Goal: Information Seeking & Learning: Understand process/instructions

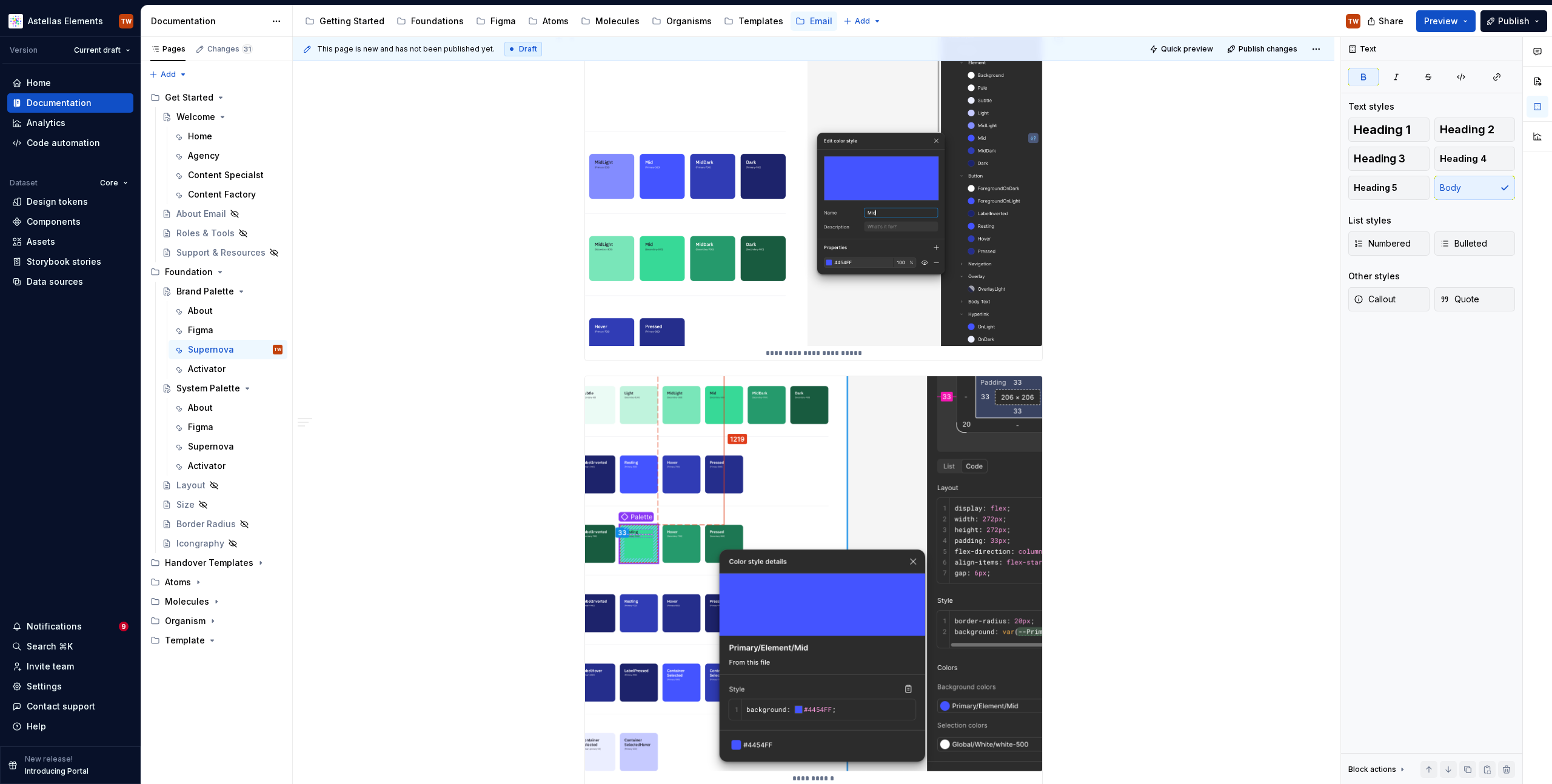
scroll to position [1070, 0]
click at [1189, 479] on div "**********" at bounding box center [813, 274] width 1041 height 2268
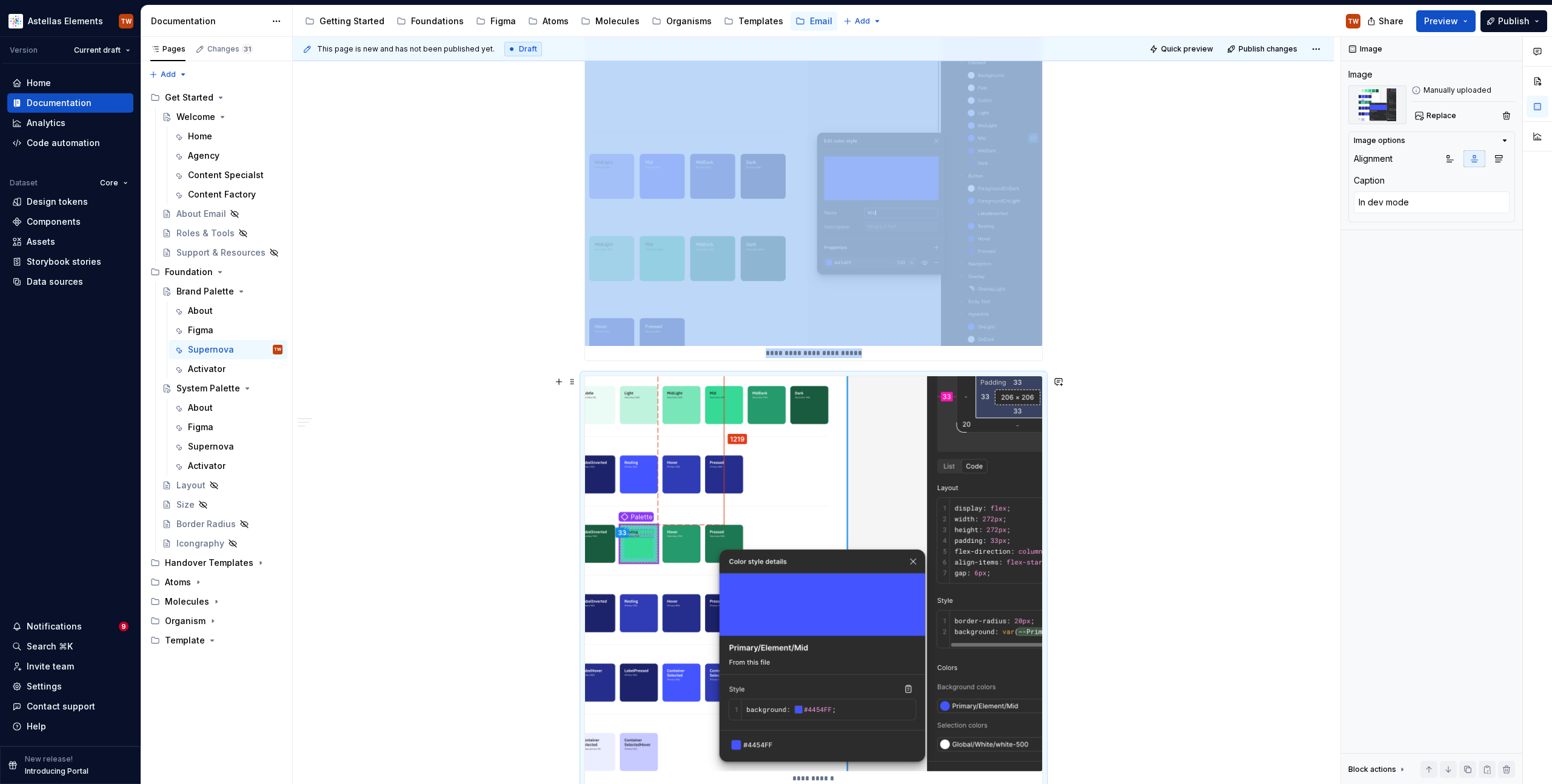
scroll to position [1072, 0]
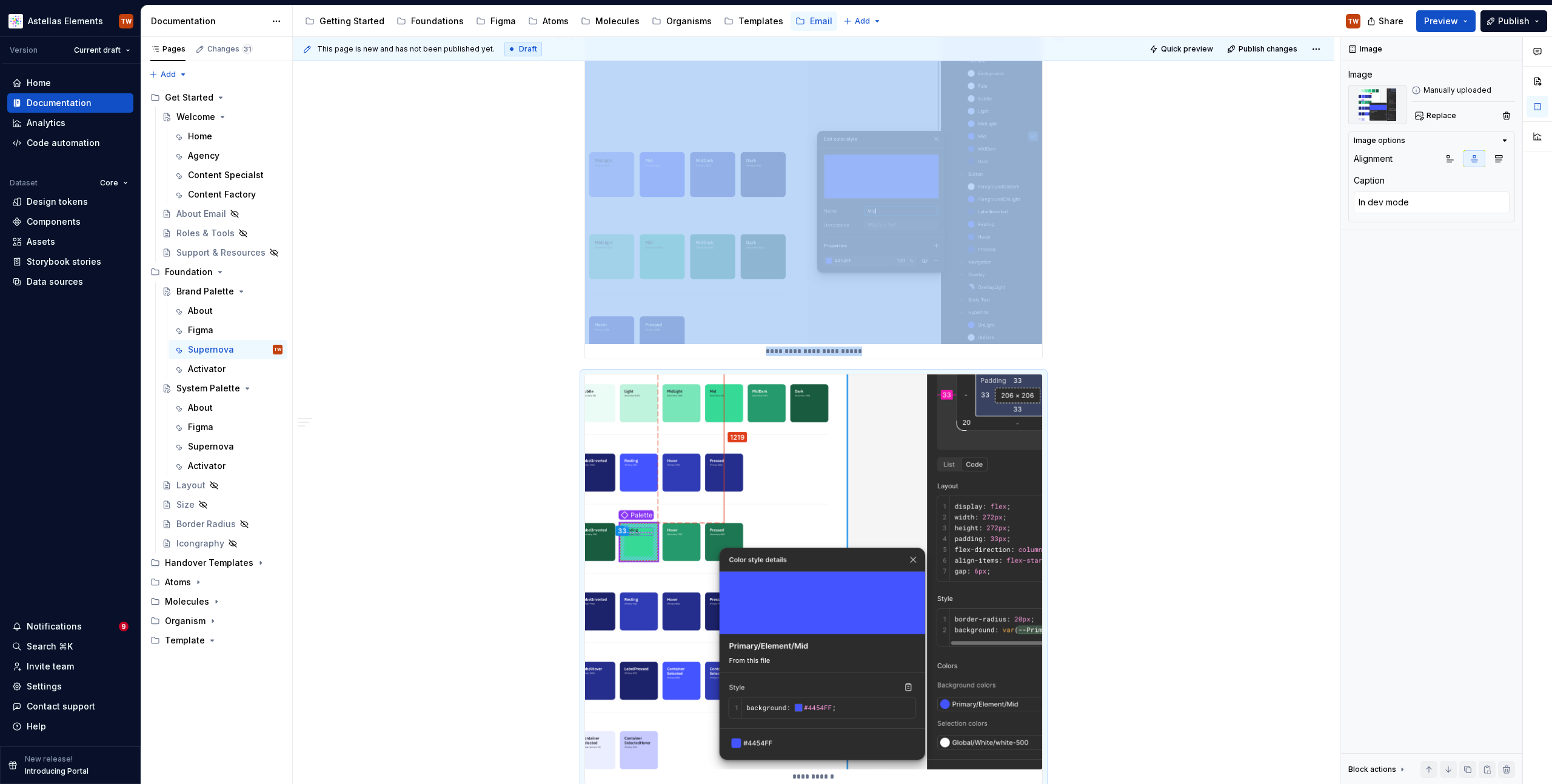
click at [548, 341] on div "**********" at bounding box center [813, 273] width 1041 height 2268
click at [1129, 395] on div "**********" at bounding box center [813, 273] width 1041 height 2268
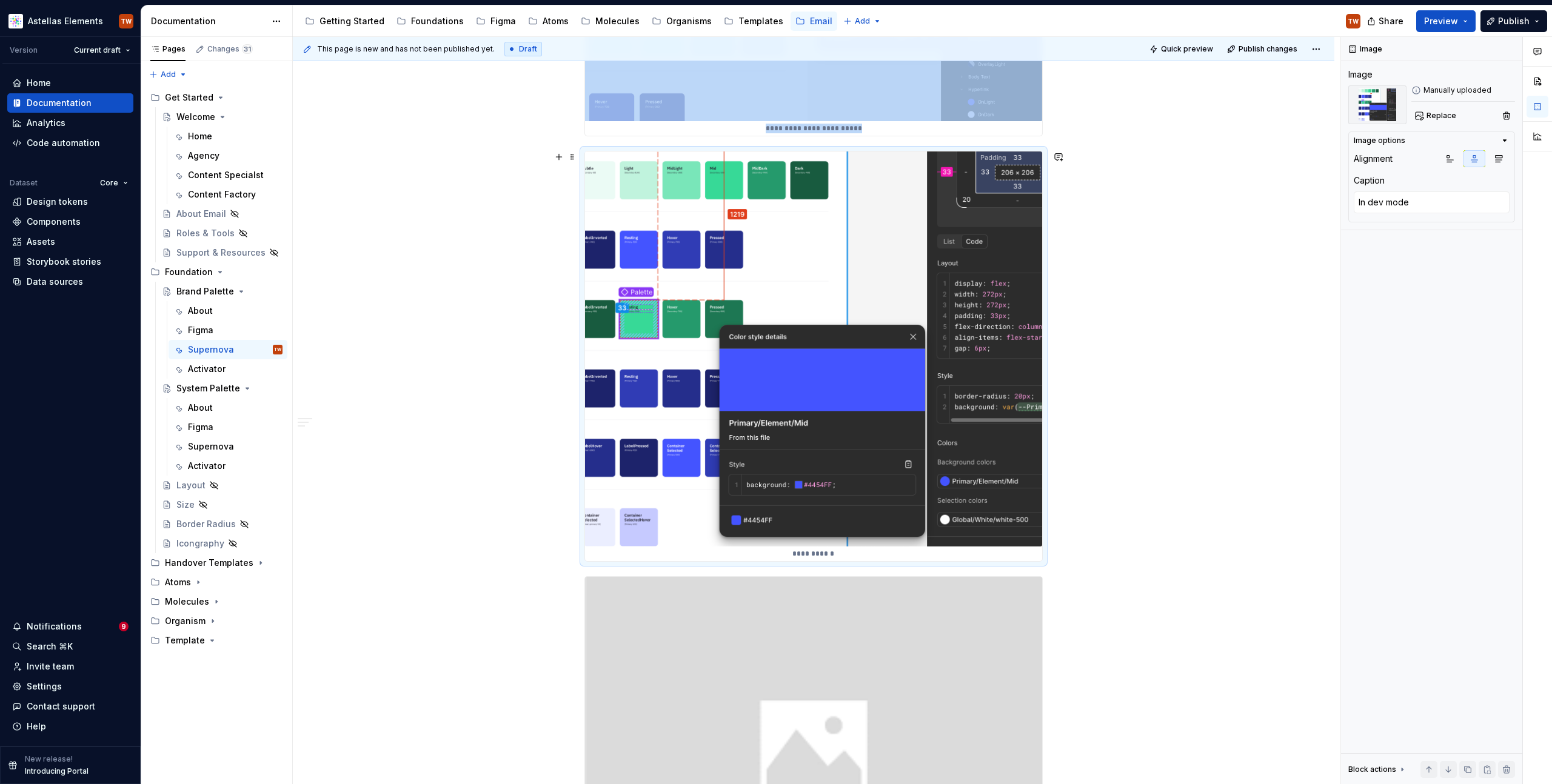
click at [952, 362] on img "To enrich screen reader interactions, please activate Accessibility in Grammarl…" at bounding box center [813, 348] width 457 height 395
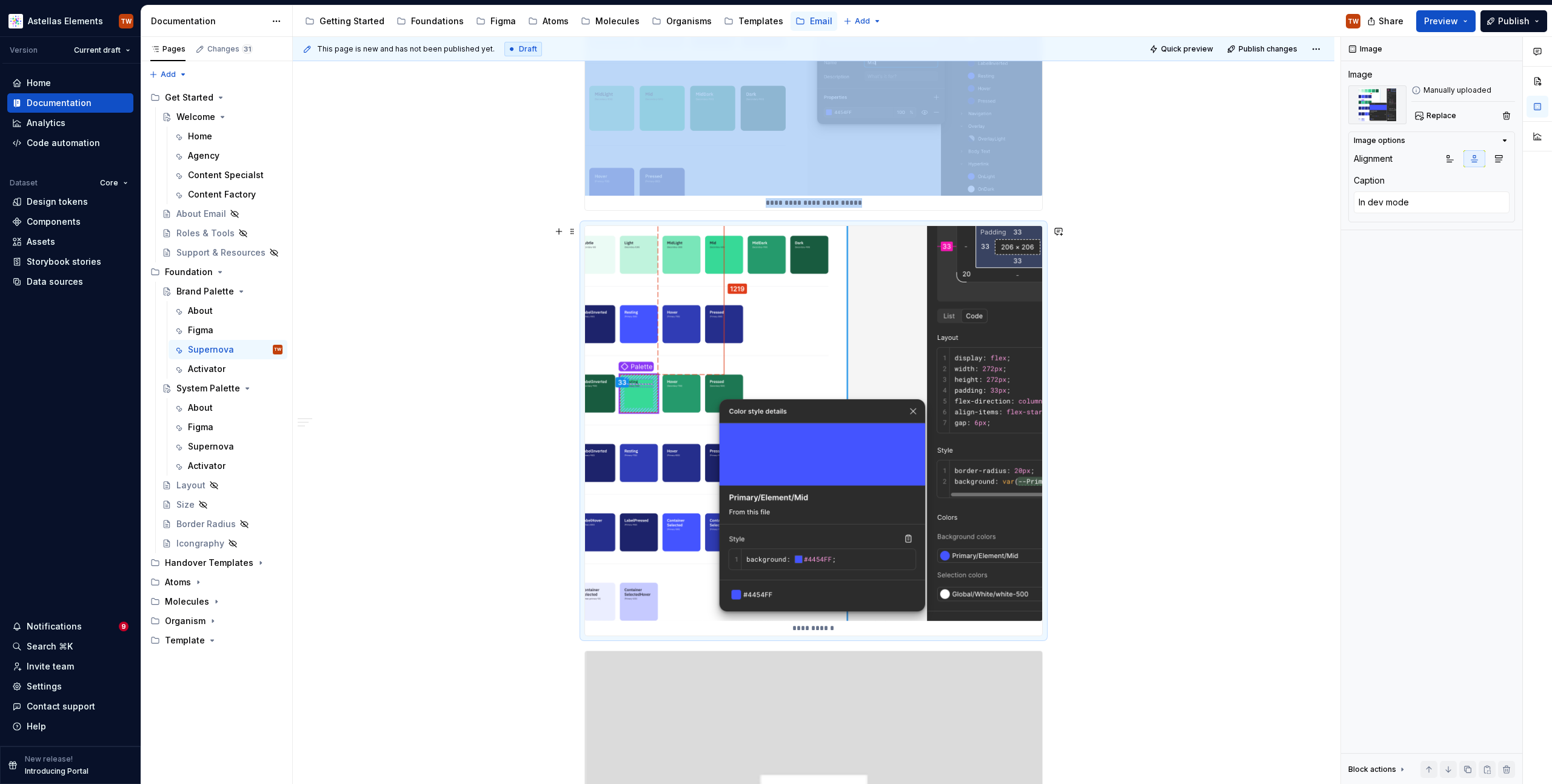
scroll to position [1092, 0]
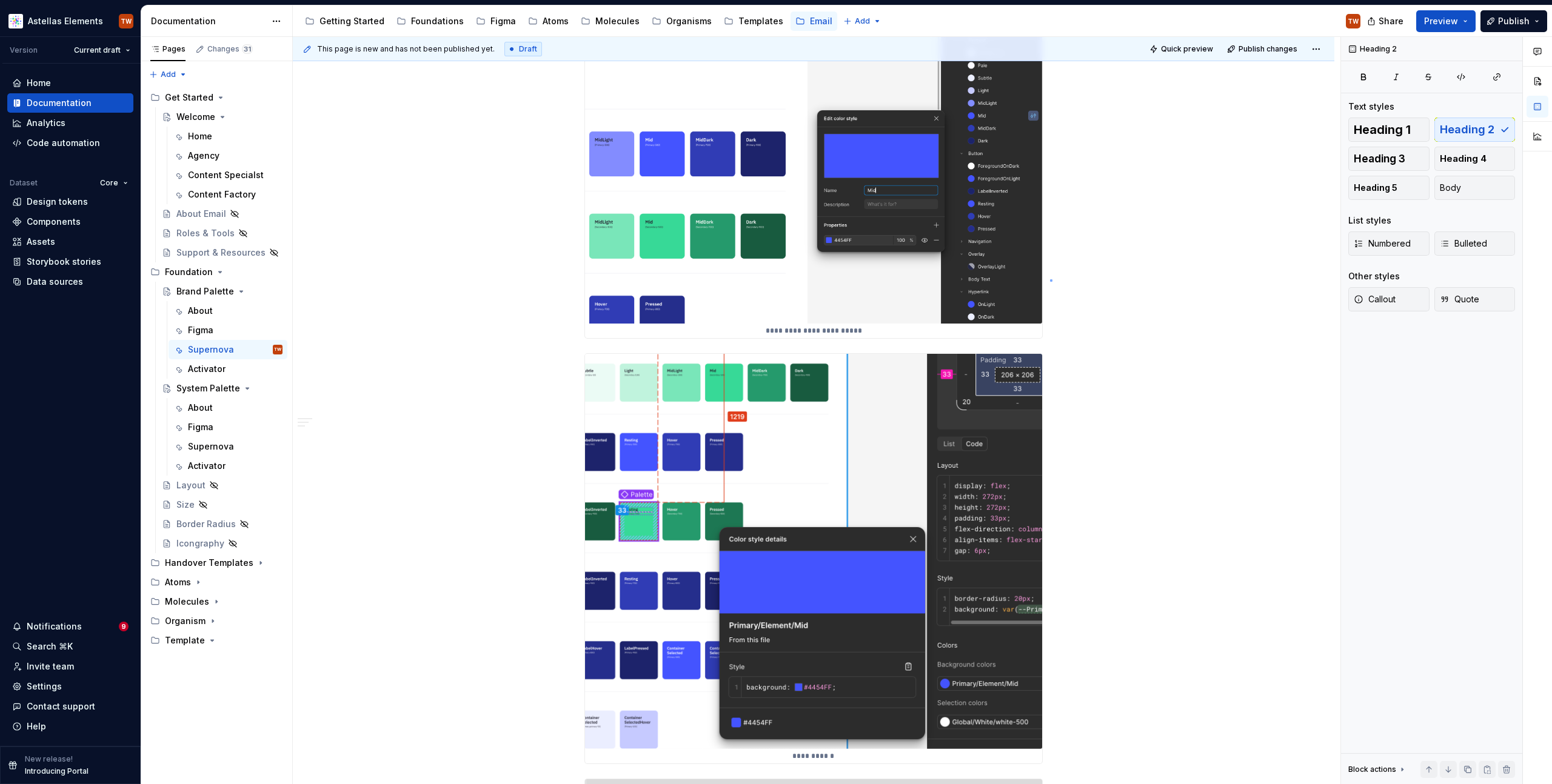
click at [1050, 279] on div "**********" at bounding box center [816, 411] width 1048 height 748
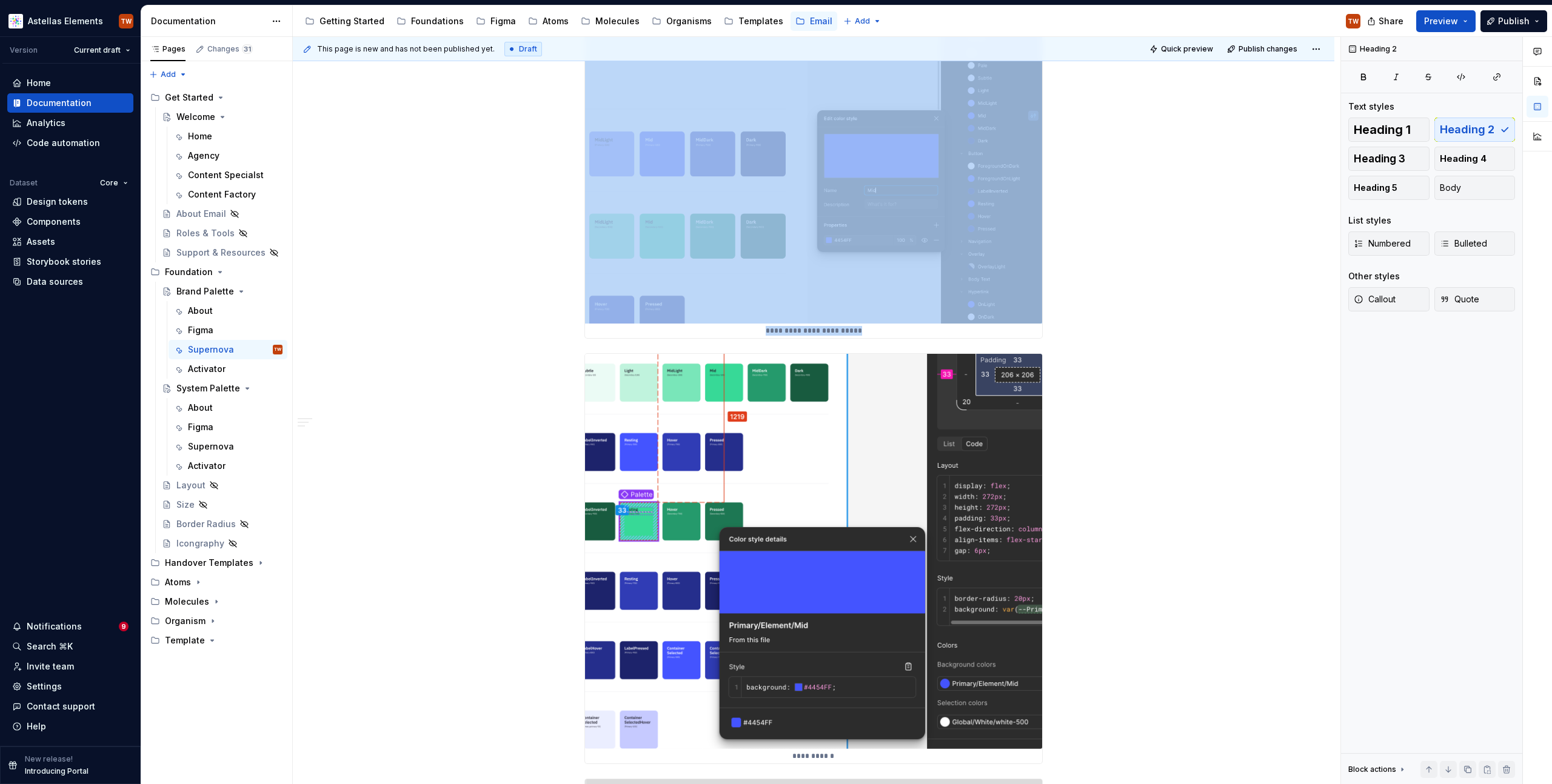
click at [1035, 283] on img "To enrich screen reader interactions, please activate Accessibility in Grammarl…" at bounding box center [813, 167] width 457 height 313
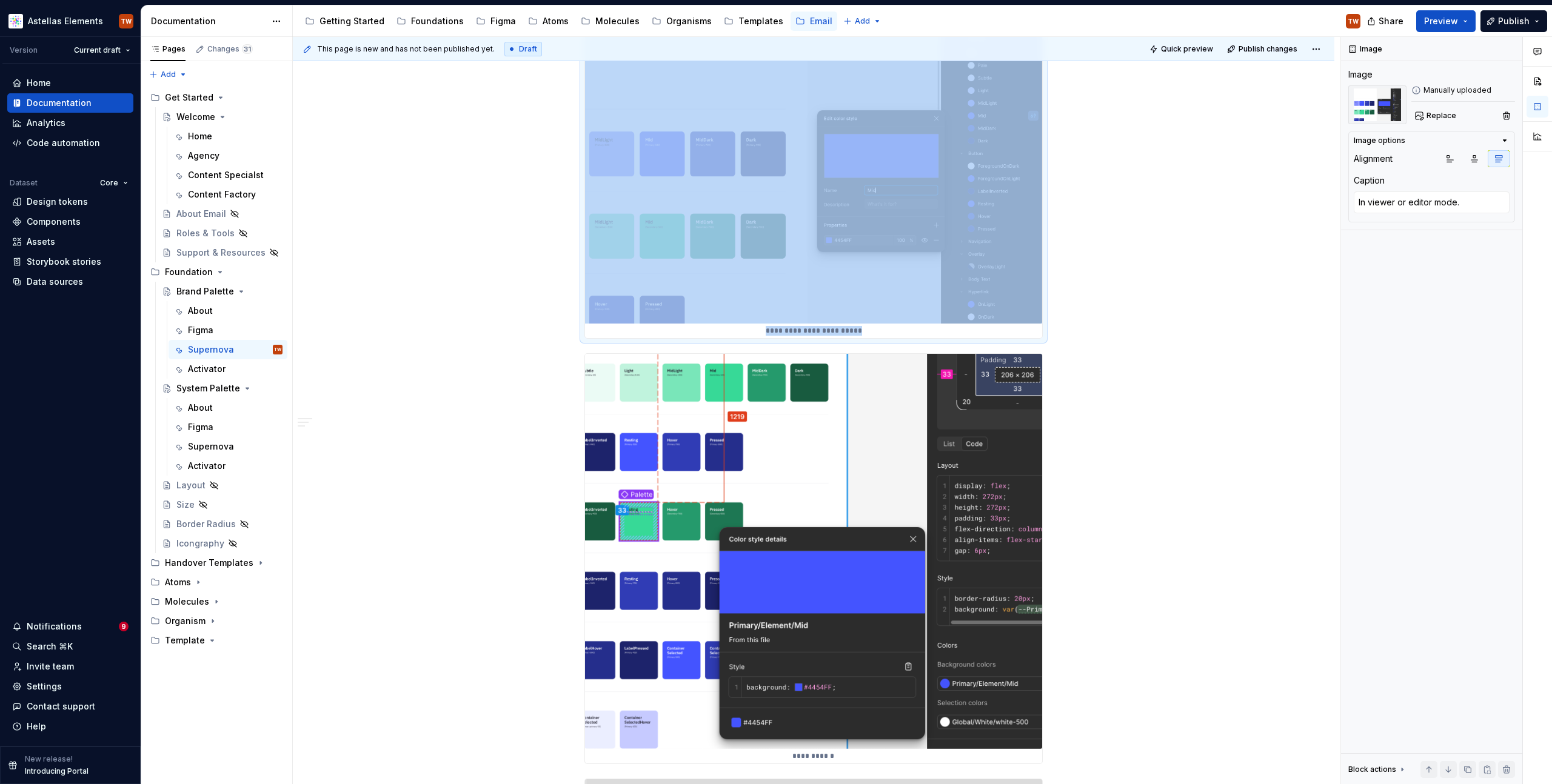
type textarea "*"
type textarea "In dev mode"
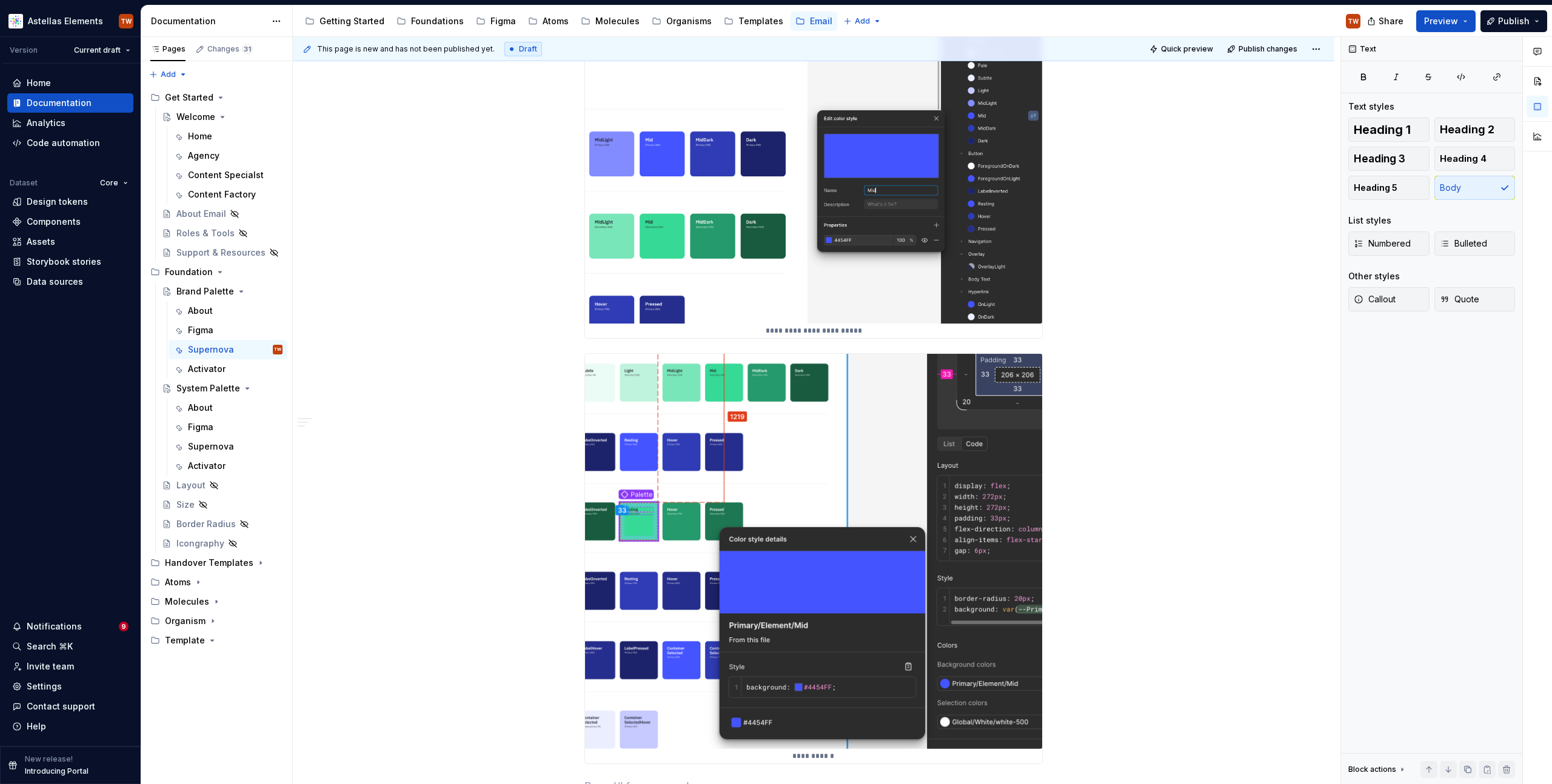
scroll to position [1102, 0]
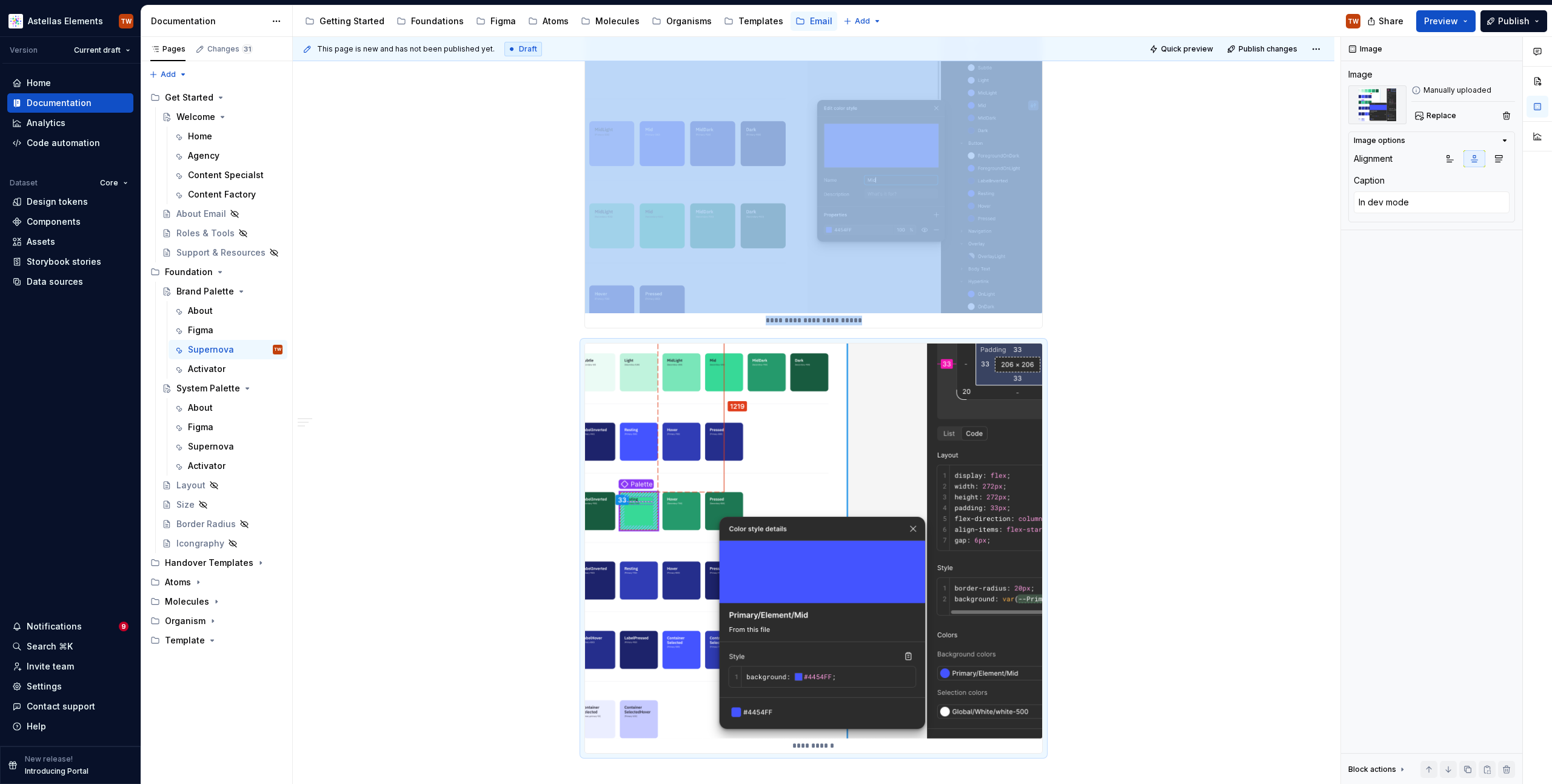
type textarea "*"
type textarea "In viewer or editor mode."
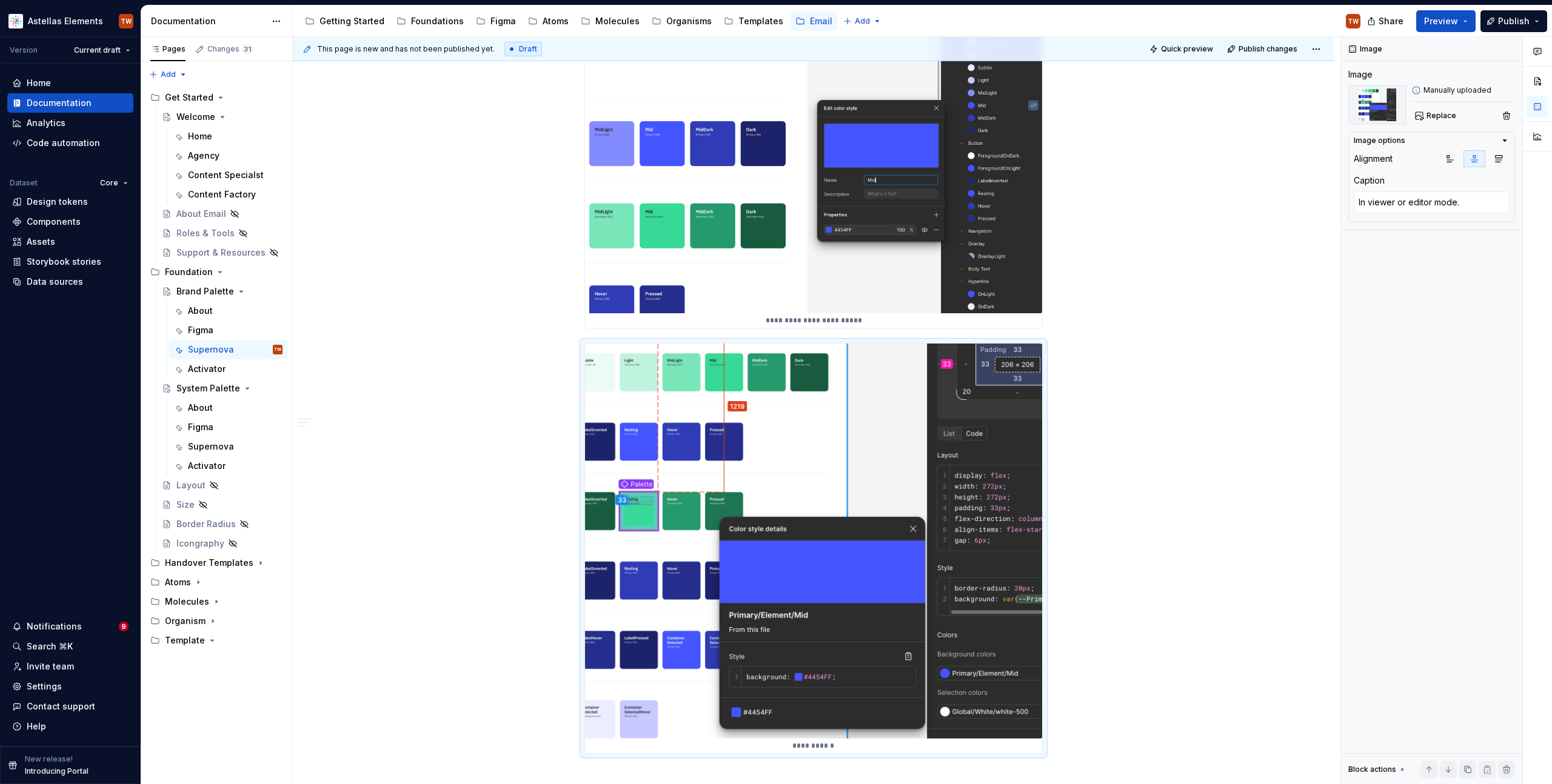
scroll to position [1065, 0]
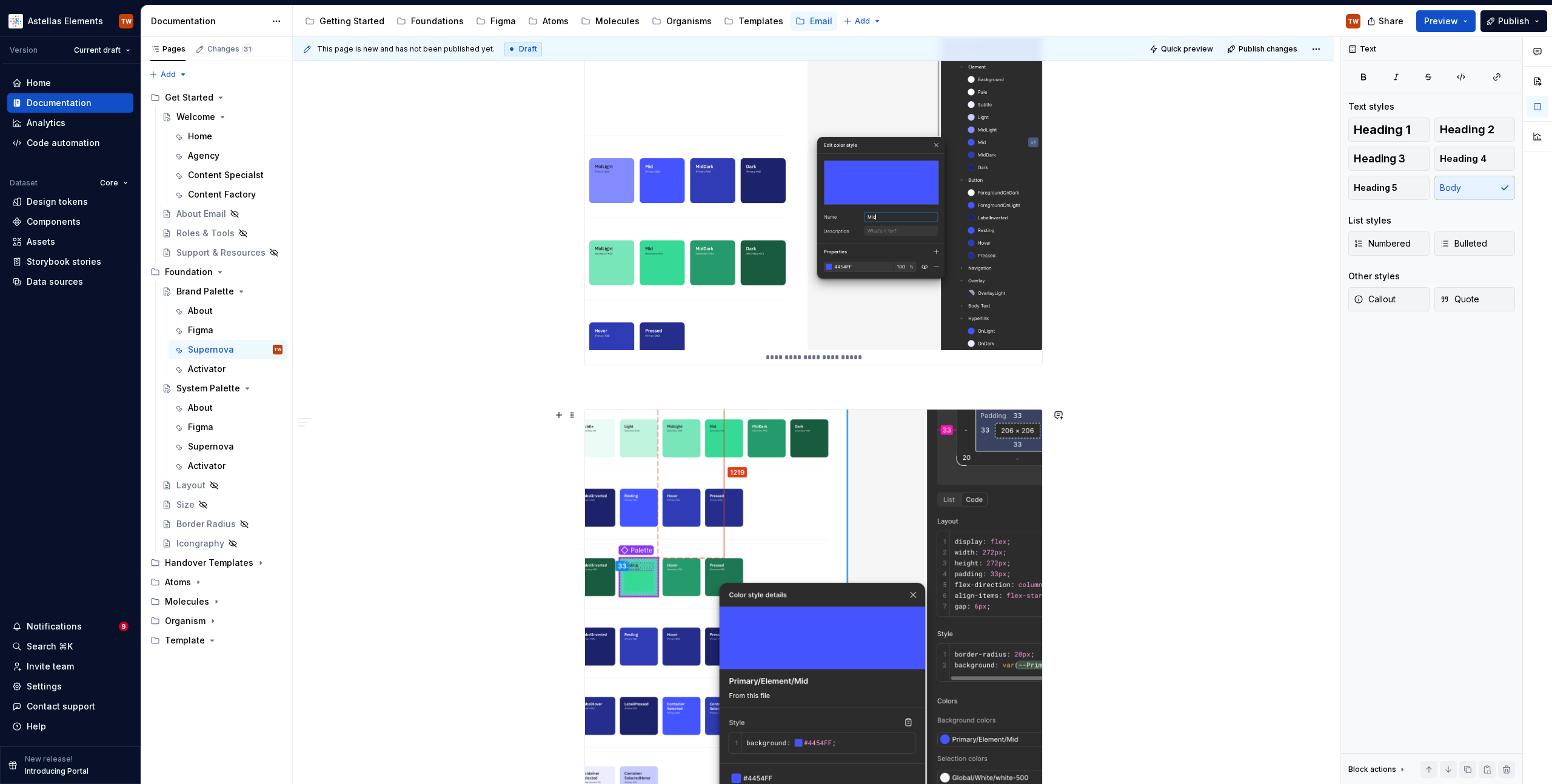
click at [1206, 419] on div "**********" at bounding box center [813, 308] width 1041 height 2327
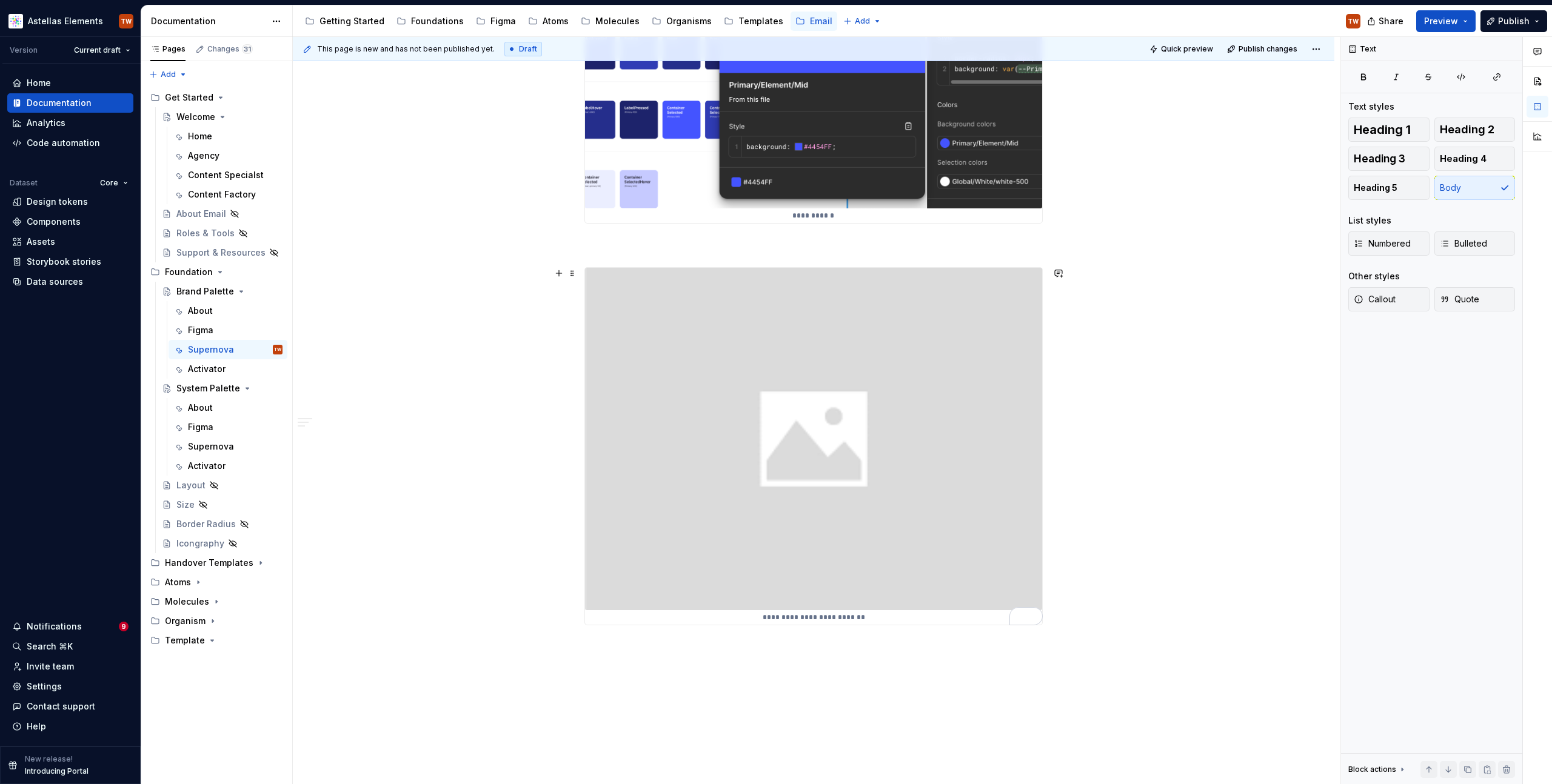
scroll to position [1727, 0]
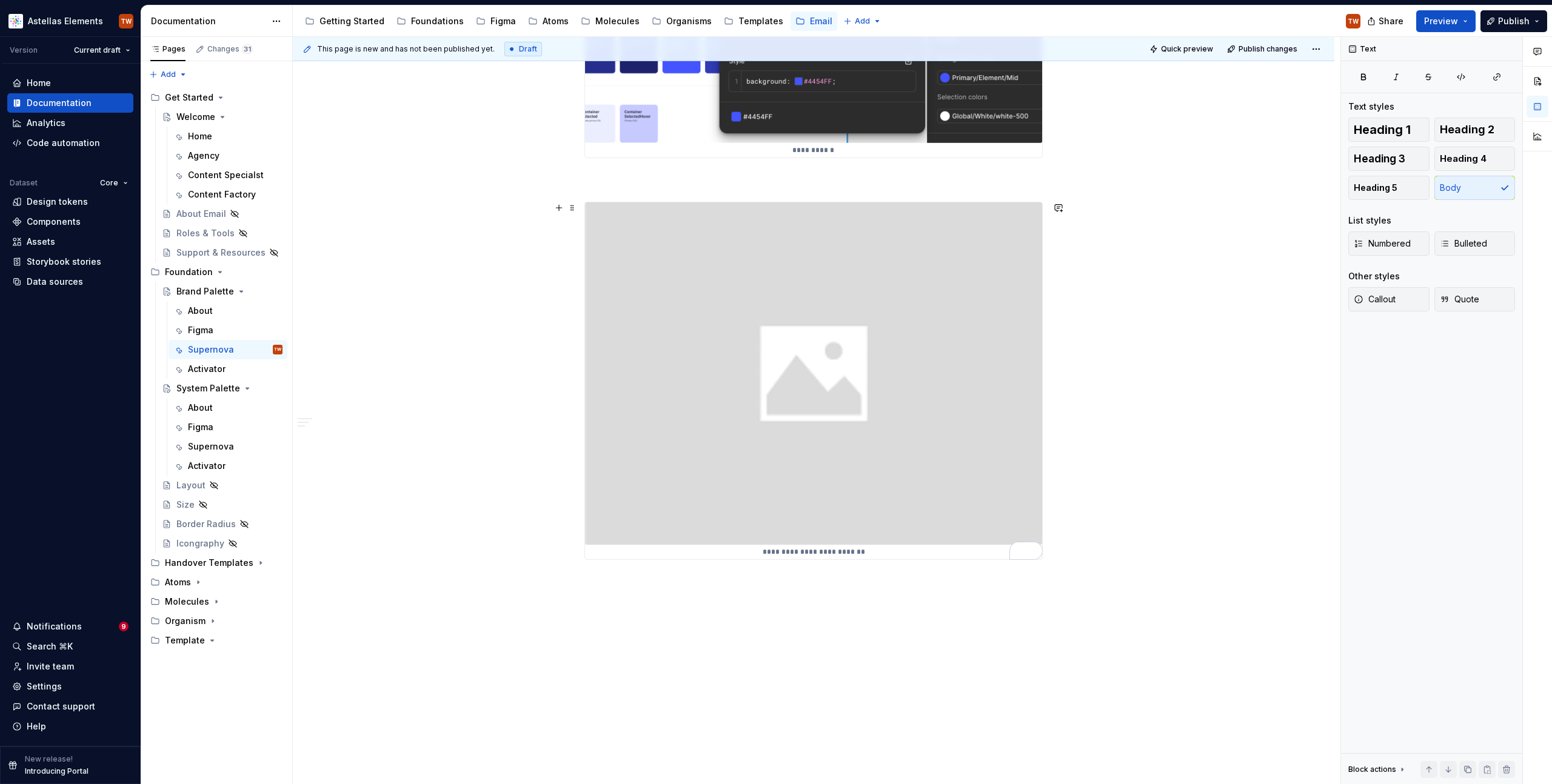
click at [626, 183] on p "To enrich screen reader interactions, please activate Accessibility in Grammarl…" at bounding box center [813, 180] width 459 height 14
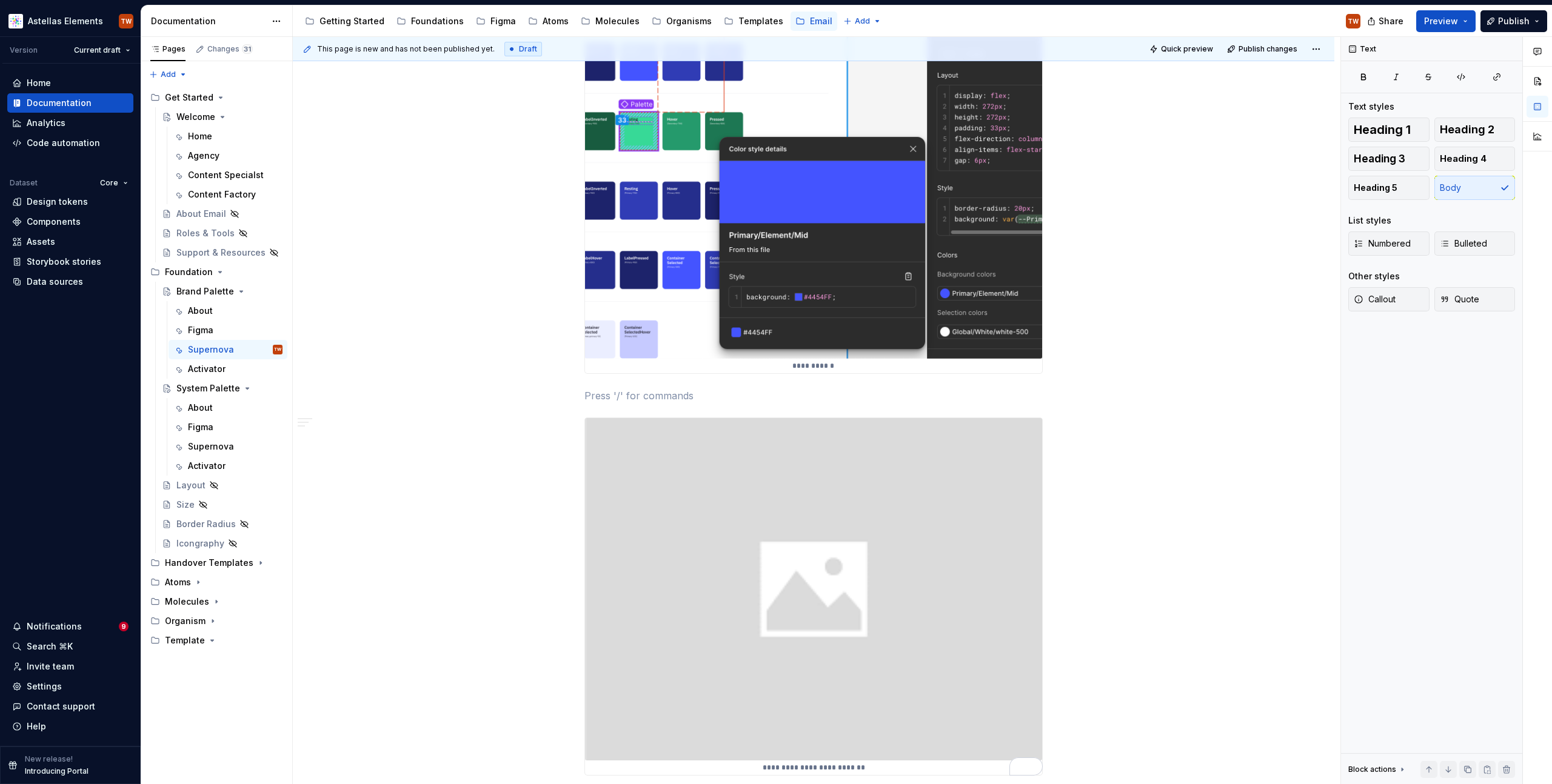
scroll to position [1454, 0]
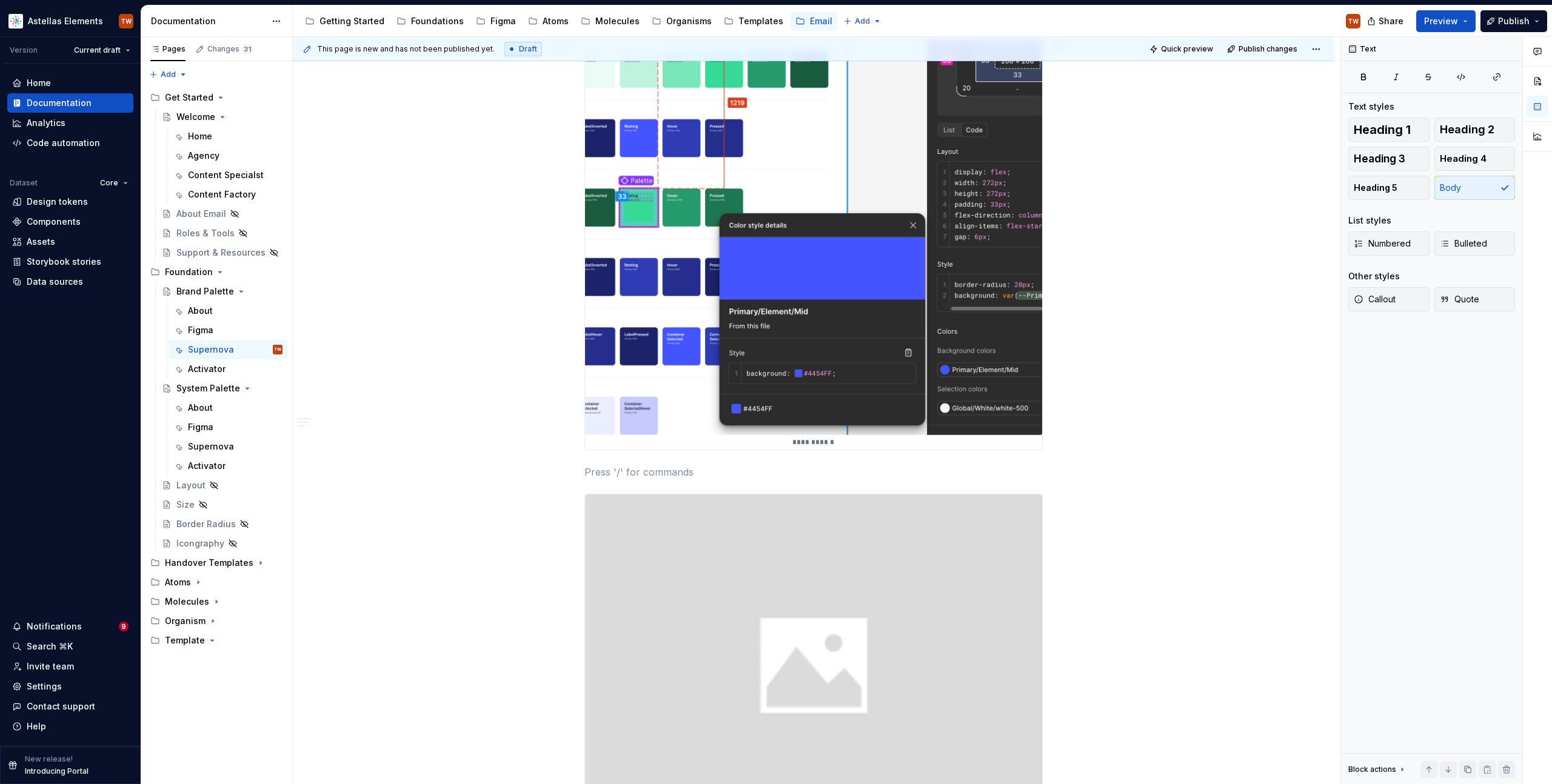
click at [459, 404] on div "**********" at bounding box center [816, 411] width 1048 height 748
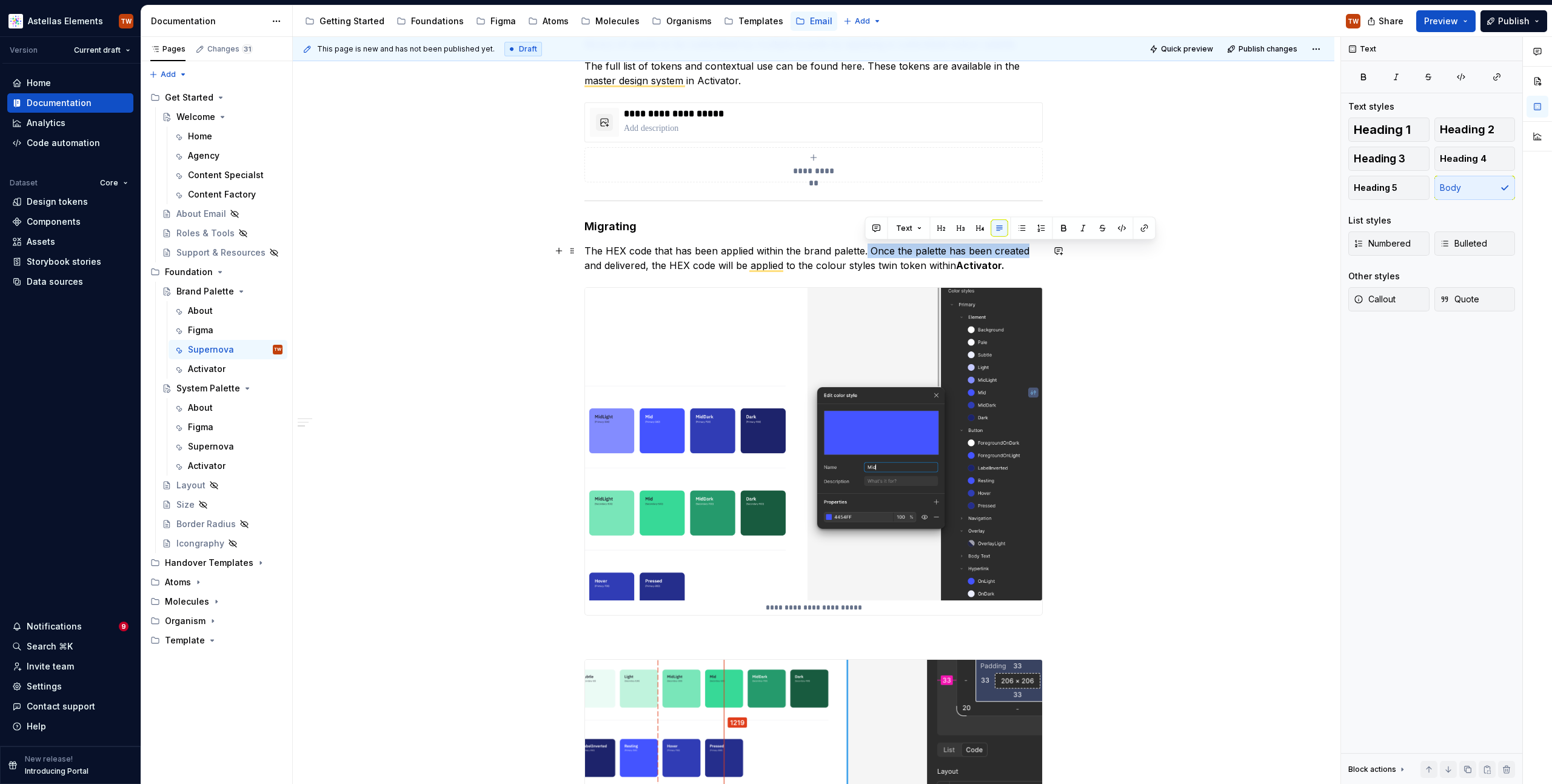
drag, startPoint x: 865, startPoint y: 250, endPoint x: 1026, endPoint y: 255, distance: 161.1
click at [1026, 255] on p "The HEX code that has been applied within the brand palette. Once the palette h…" at bounding box center [813, 258] width 459 height 29
click at [584, 248] on div "**********" at bounding box center [813, 558] width 1041 height 2327
paste div "To enrich screen reader interactions, please activate Accessibility in Grammarl…"
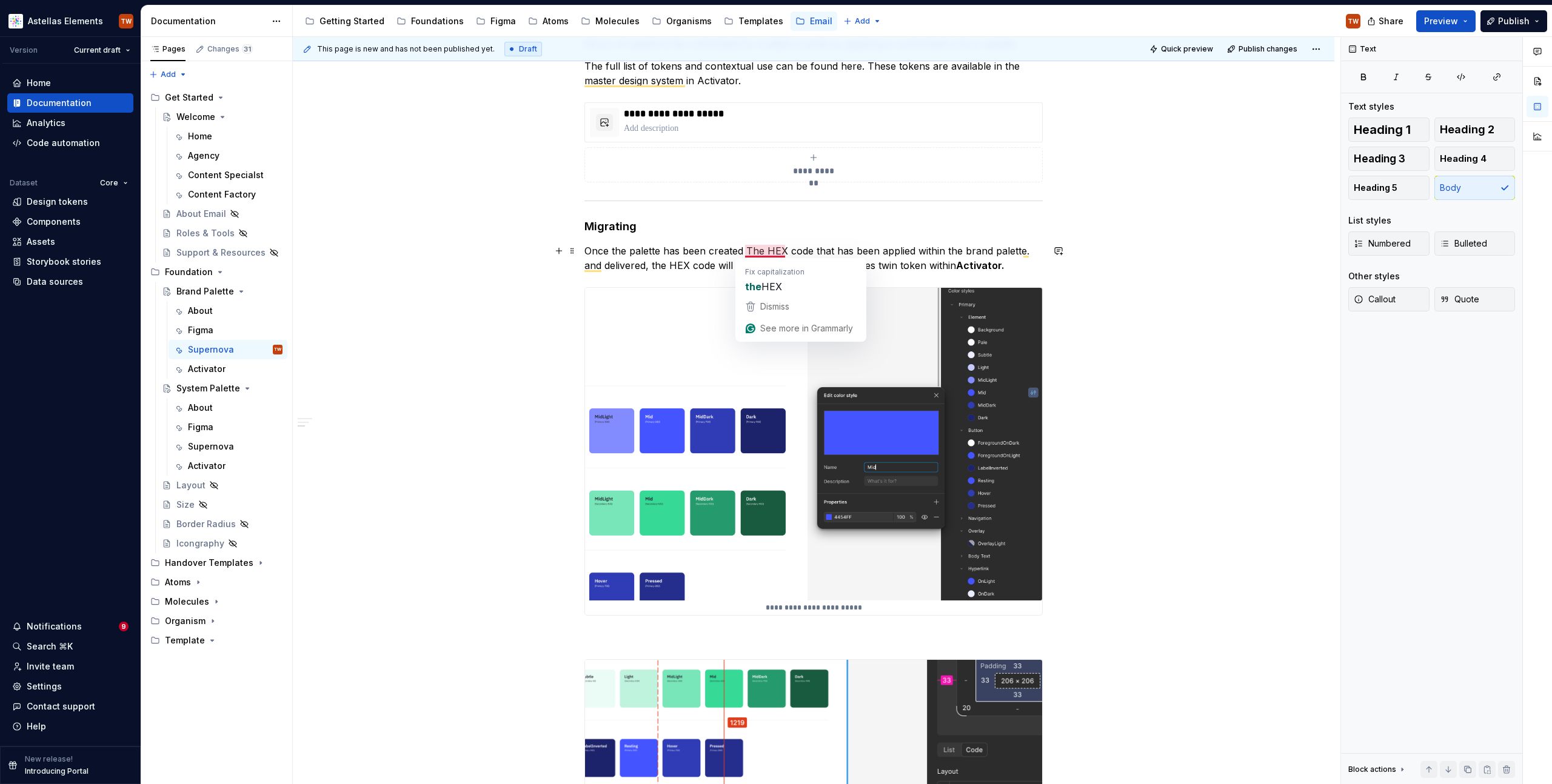
click at [752, 249] on p "Once the palette has been created The HEX code that has been applied within the…" at bounding box center [813, 258] width 459 height 29
click at [740, 251] on p "Once the palette has been created the HEX code that has been applied within the…" at bounding box center [813, 258] width 459 height 29
click at [763, 251] on p "Once the palette has been created, the HEX code that has been applied within th…" at bounding box center [813, 258] width 459 height 29
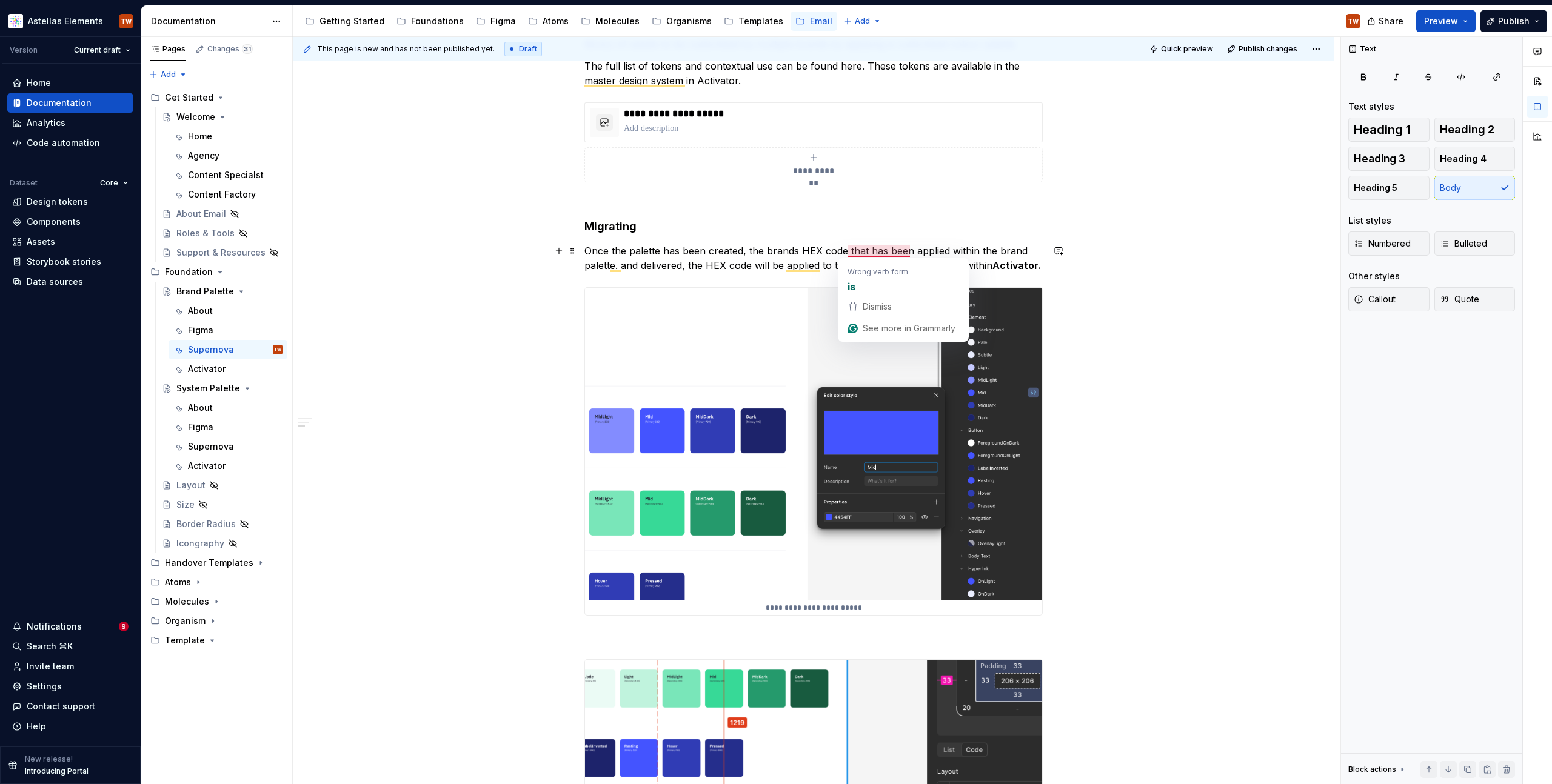
click at [851, 251] on p "Once the palette has been created, the brands HEX code that has been applied wi…" at bounding box center [813, 258] width 459 height 29
click at [843, 252] on p "Once the palette has been created, the brands HEX code that has been applied wi…" at bounding box center [813, 258] width 459 height 29
click at [858, 246] on p "Once the palette has been created, the brands HEX codes that has been applied w…" at bounding box center [813, 258] width 459 height 29
click at [858, 250] on p "Once the palette has been created, the brands HEX codes that has been applied w…" at bounding box center [813, 258] width 459 height 29
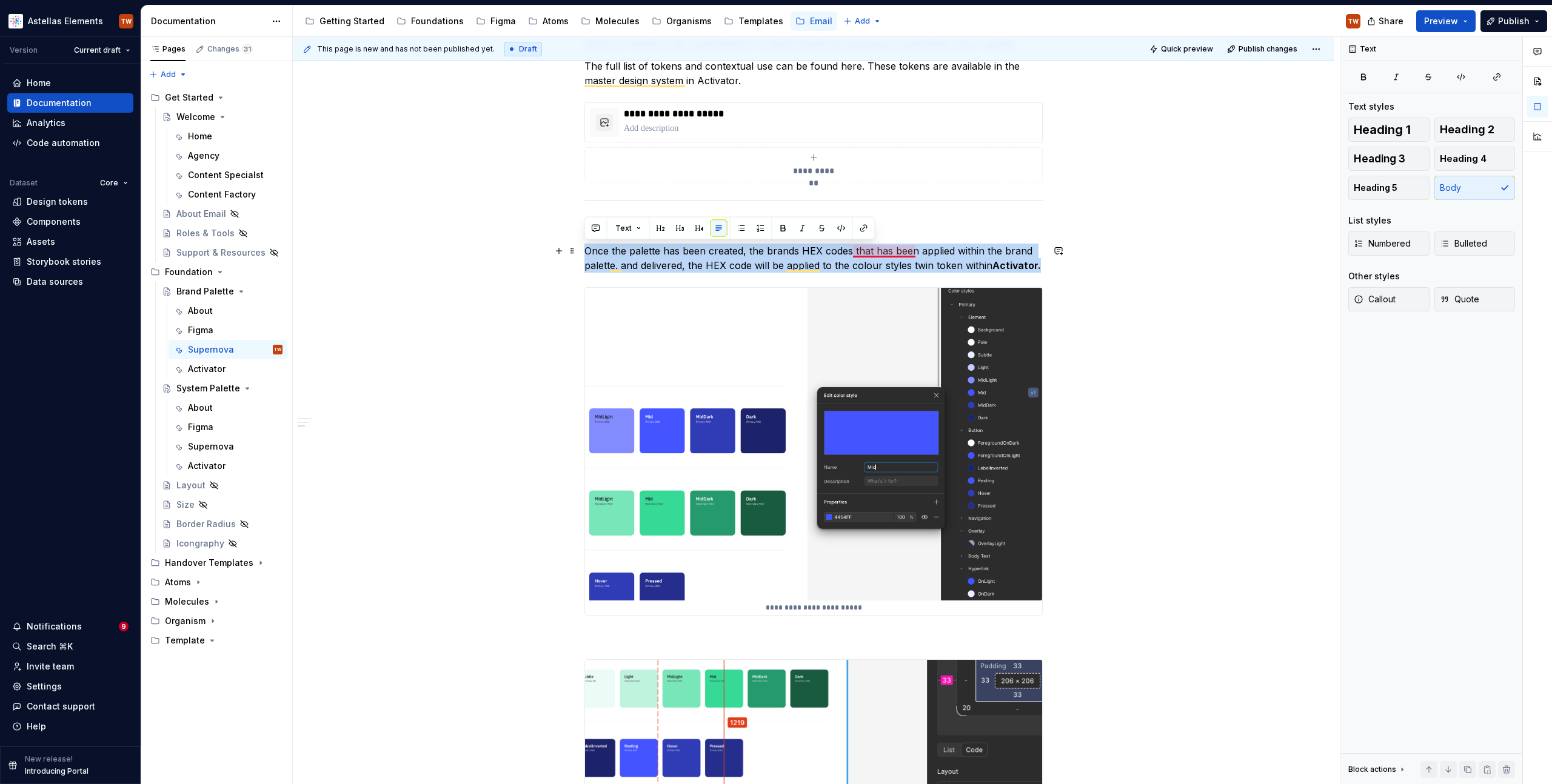
click at [858, 250] on p "Once the palette has been created, the brands HEX codes that has been applied w…" at bounding box center [813, 258] width 459 height 29
click at [859, 248] on p "Once the palette has been created, the brands HEX codes that has been applied w…" at bounding box center [813, 258] width 459 height 29
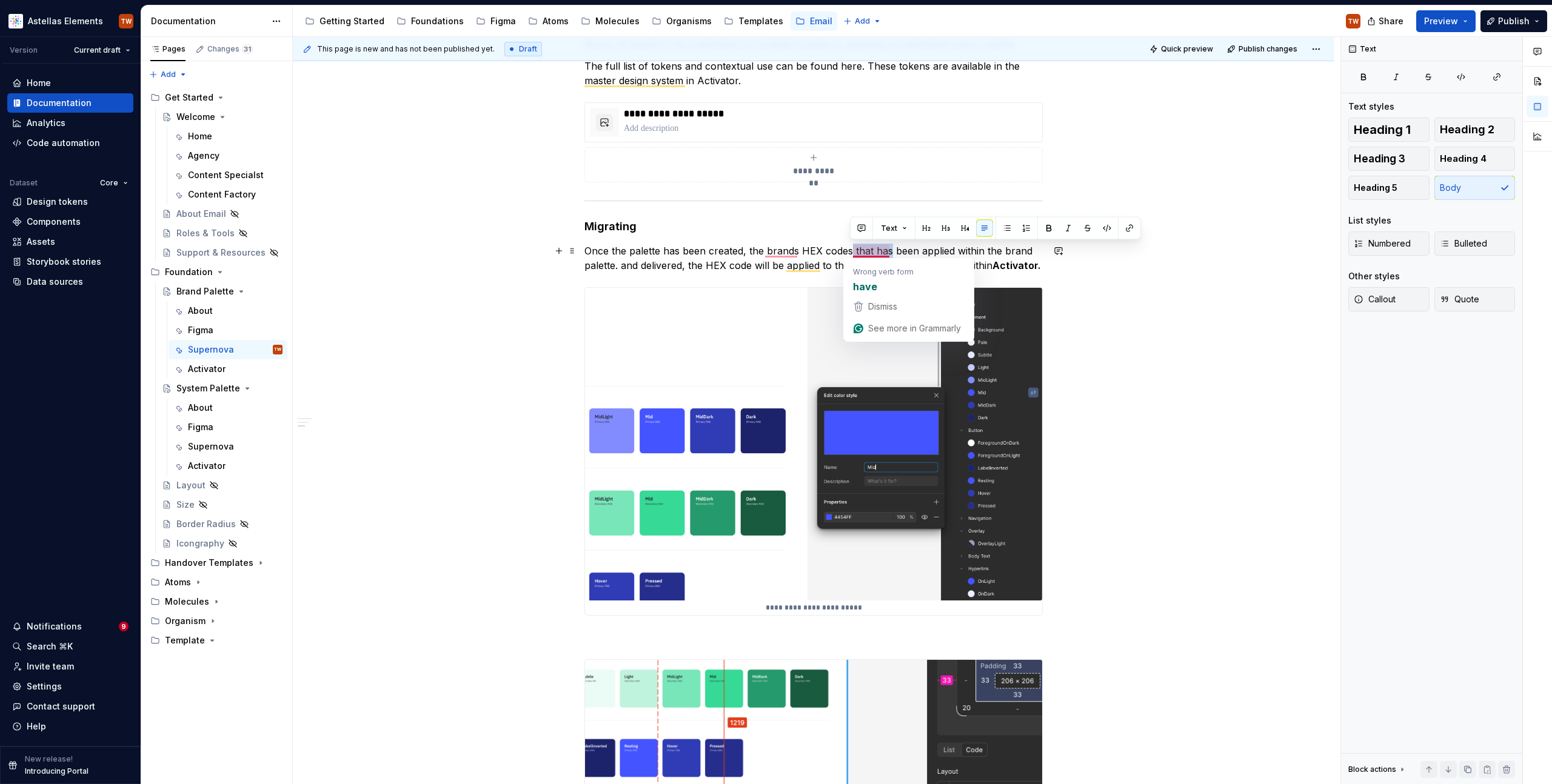
drag, startPoint x: 888, startPoint y: 251, endPoint x: 850, endPoint y: 252, distance: 38.0
click at [850, 252] on p "Once the palette has been created, the brands HEX codes that has been applied w…" at bounding box center [813, 258] width 459 height 29
click at [617, 265] on p "Once the palette has been created, the brands HEX codes have been applied withi…" at bounding box center [813, 258] width 459 height 29
click at [680, 266] on p "Once the palette has been created, the brands HEX codes have been applied withi…" at bounding box center [813, 258] width 459 height 29
click at [801, 268] on p "Once the palette has been created, the brands HEX codes have been applied withi…" at bounding box center [813, 258] width 459 height 29
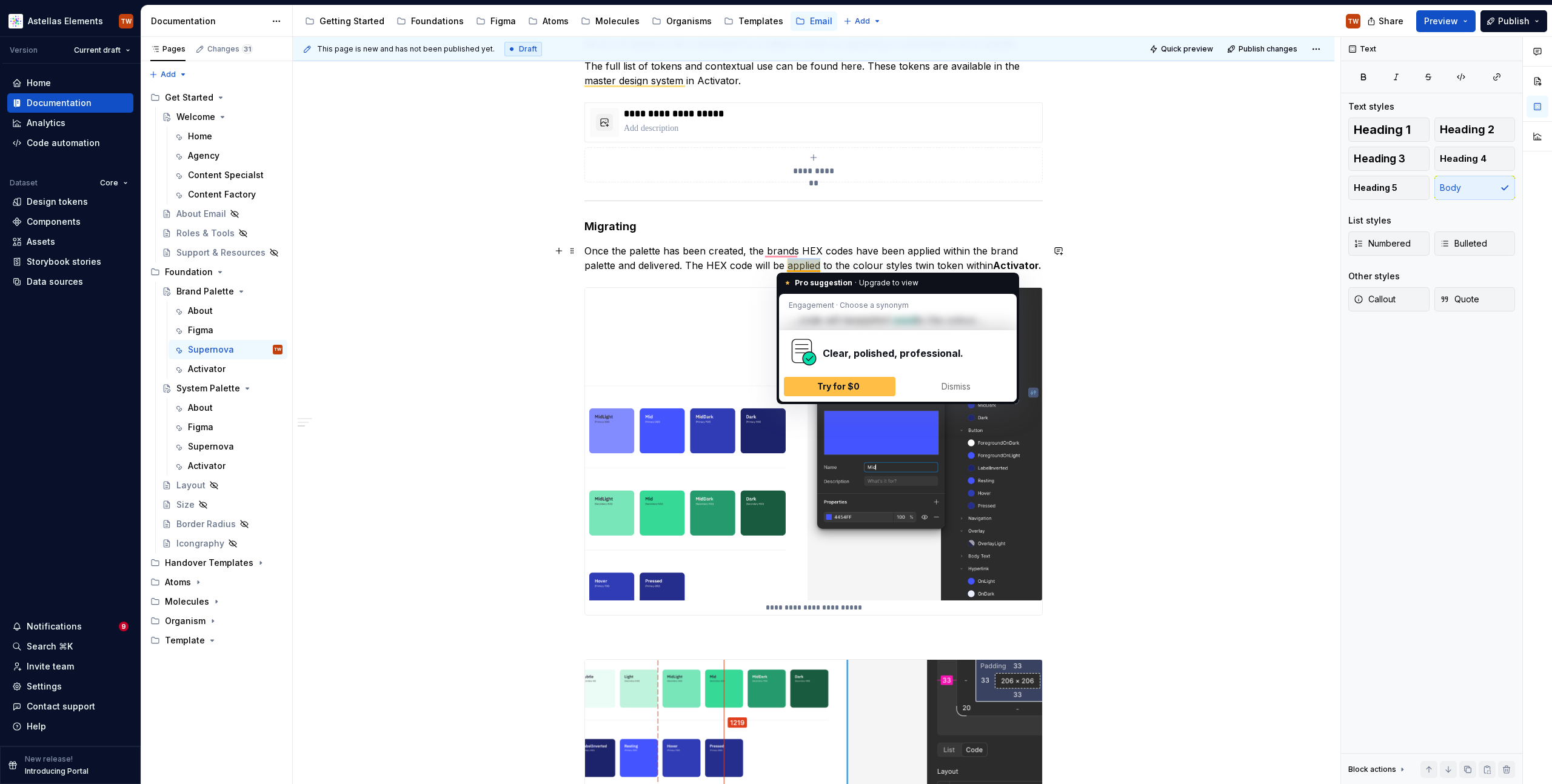
click at [801, 268] on p "Once the palette has been created, the brands HEX codes have been applied withi…" at bounding box center [813, 258] width 459 height 29
click at [756, 268] on p "Once the palette has been created, the brands HEX codes have been applied withi…" at bounding box center [813, 258] width 459 height 29
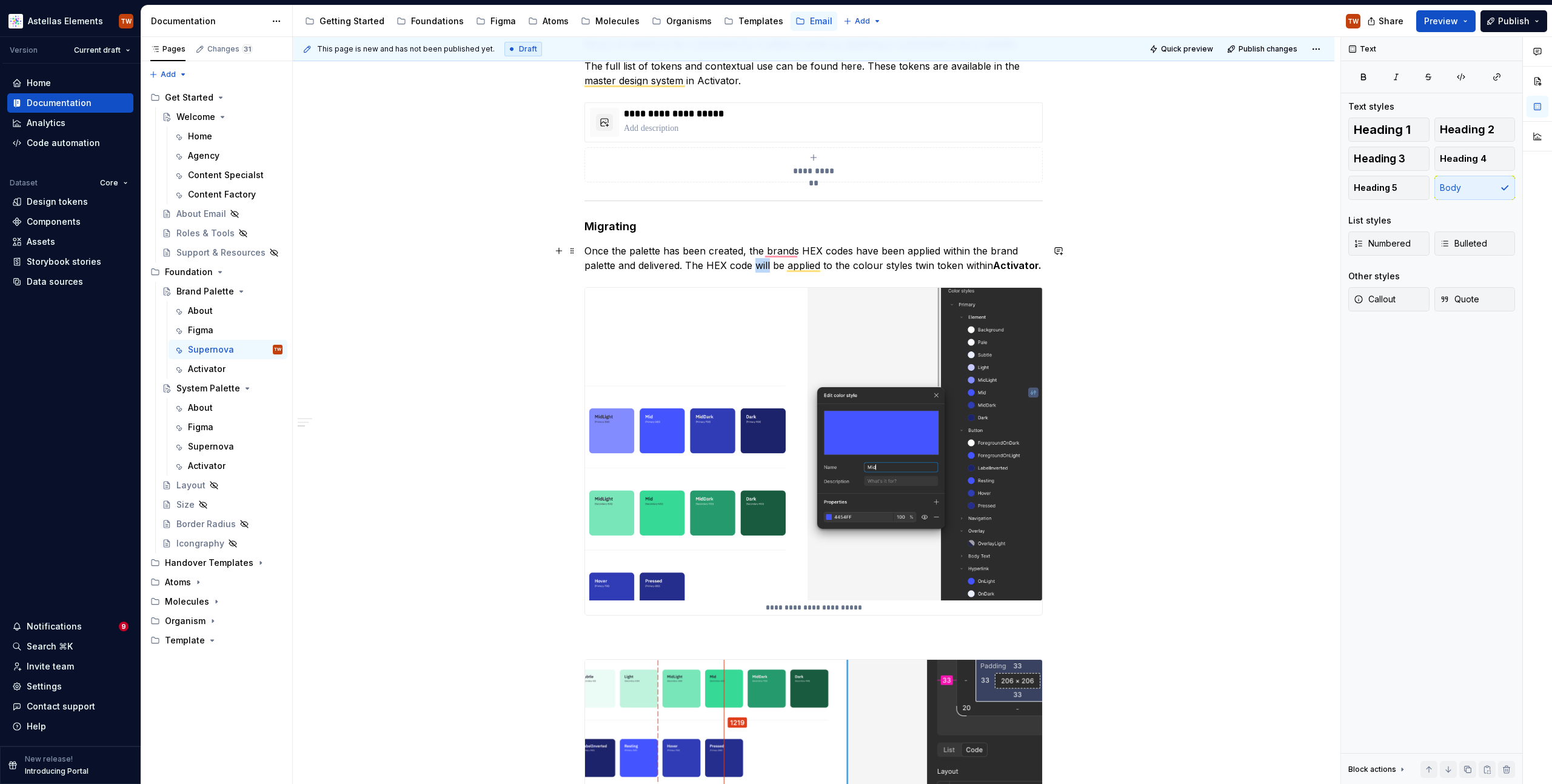
click at [756, 268] on p "Once the palette has been created, the brands HEX codes have been applied withi…" at bounding box center [813, 258] width 459 height 29
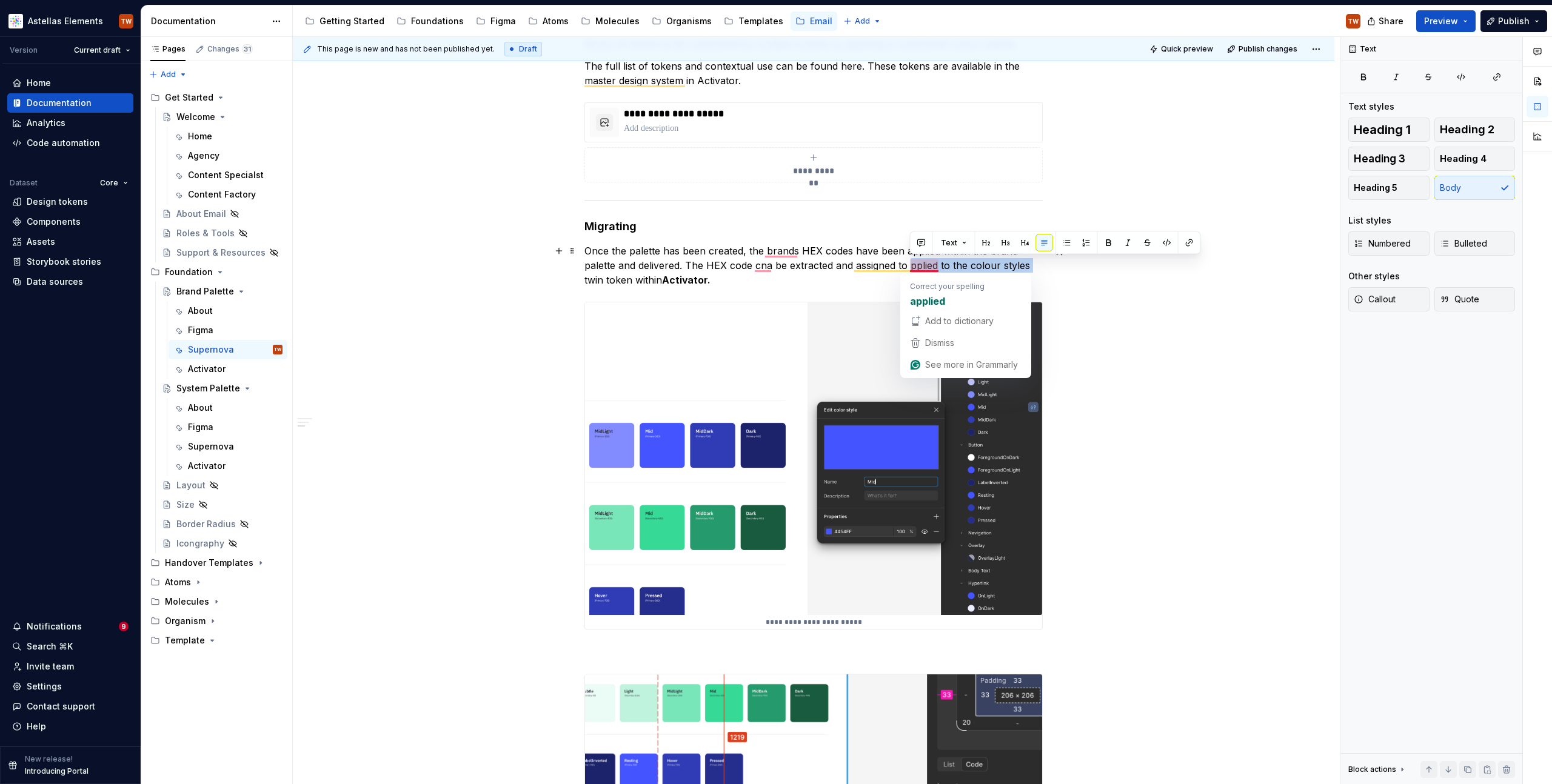
drag, startPoint x: 913, startPoint y: 263, endPoint x: 1033, endPoint y: 261, distance: 120.0
click at [1033, 261] on p "Once the palette has been created, the brands HEX codes have been applied withi…" at bounding box center [813, 265] width 459 height 44
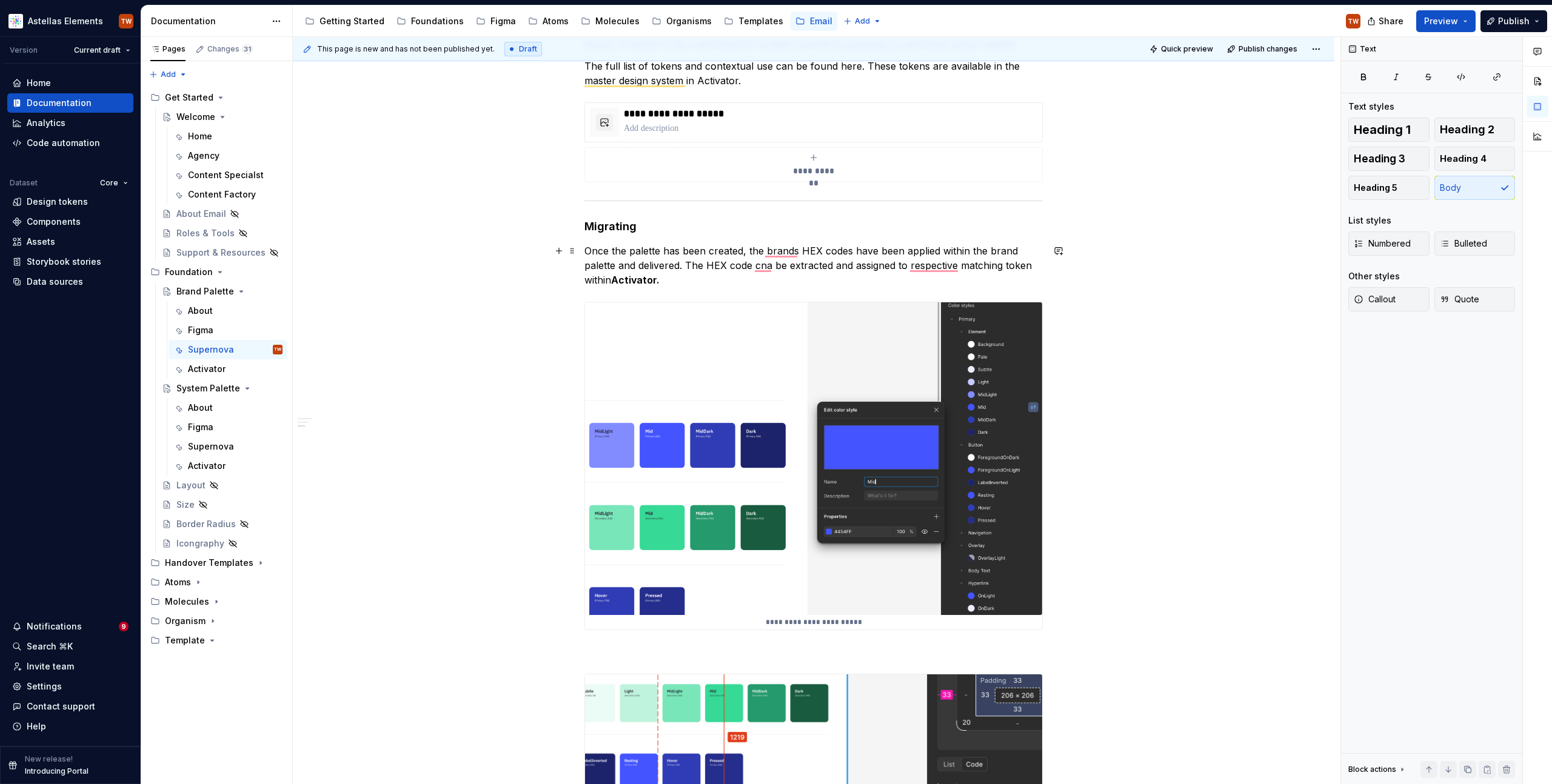
click at [682, 278] on p "Once the palette has been created, the brands HEX codes have been applied withi…" at bounding box center [813, 265] width 459 height 44
click at [694, 283] on p "Once the palette has been created, the brands HEX codes have been applied withi…" at bounding box center [813, 265] width 459 height 44
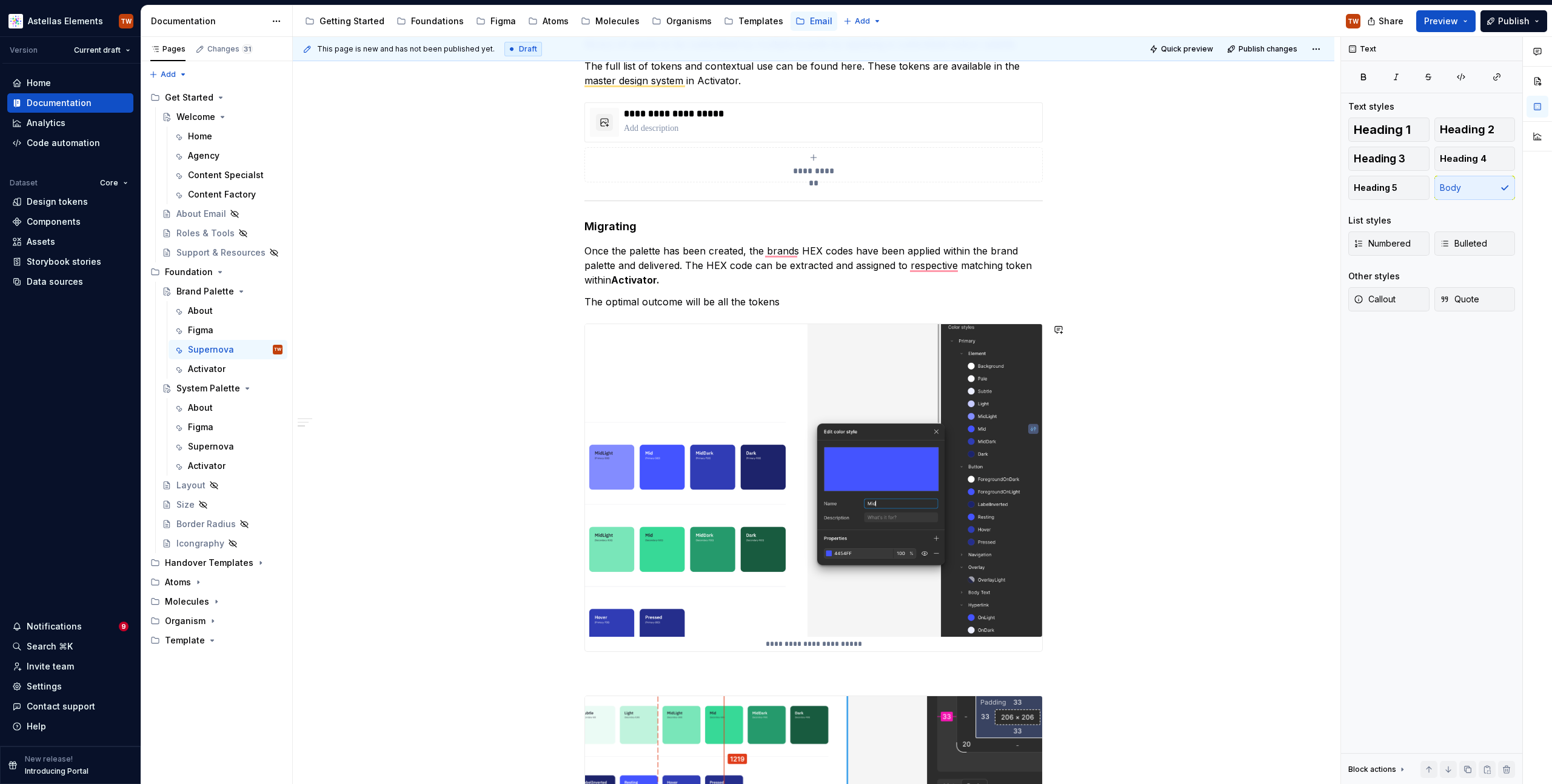
click at [652, 312] on div "**********" at bounding box center [813, 466] width 459 height 2084
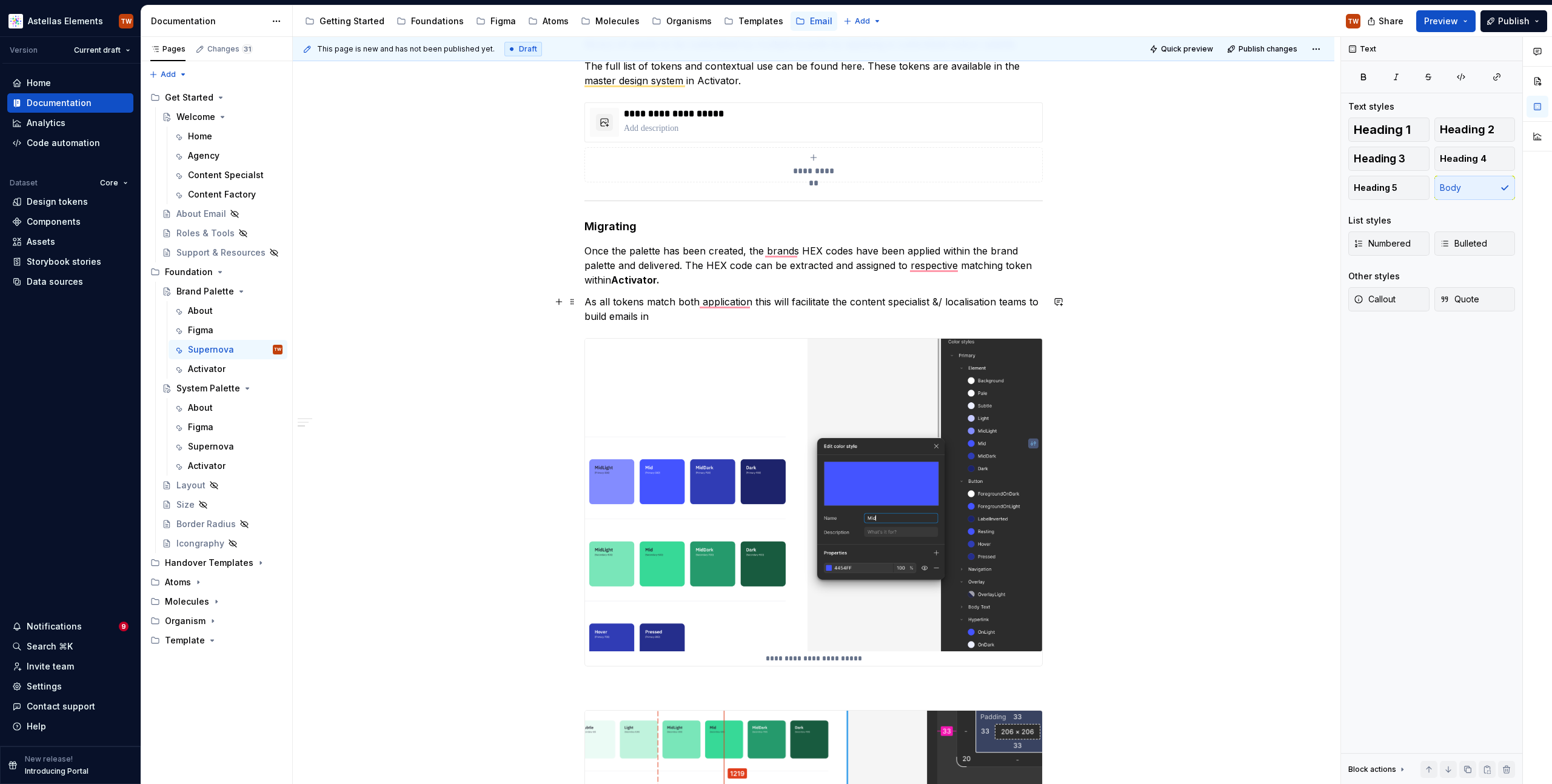
click at [657, 316] on p "As all tokens match both application this will facilitate the content specialis…" at bounding box center [813, 309] width 459 height 29
click at [675, 318] on p "As all tokens match both application this will facilitate the content specialis…" at bounding box center [813, 309] width 459 height 29
click at [712, 374] on img "To enrich screen reader interactions, please activate Accessibility in Grammarl…" at bounding box center [813, 496] width 457 height 313
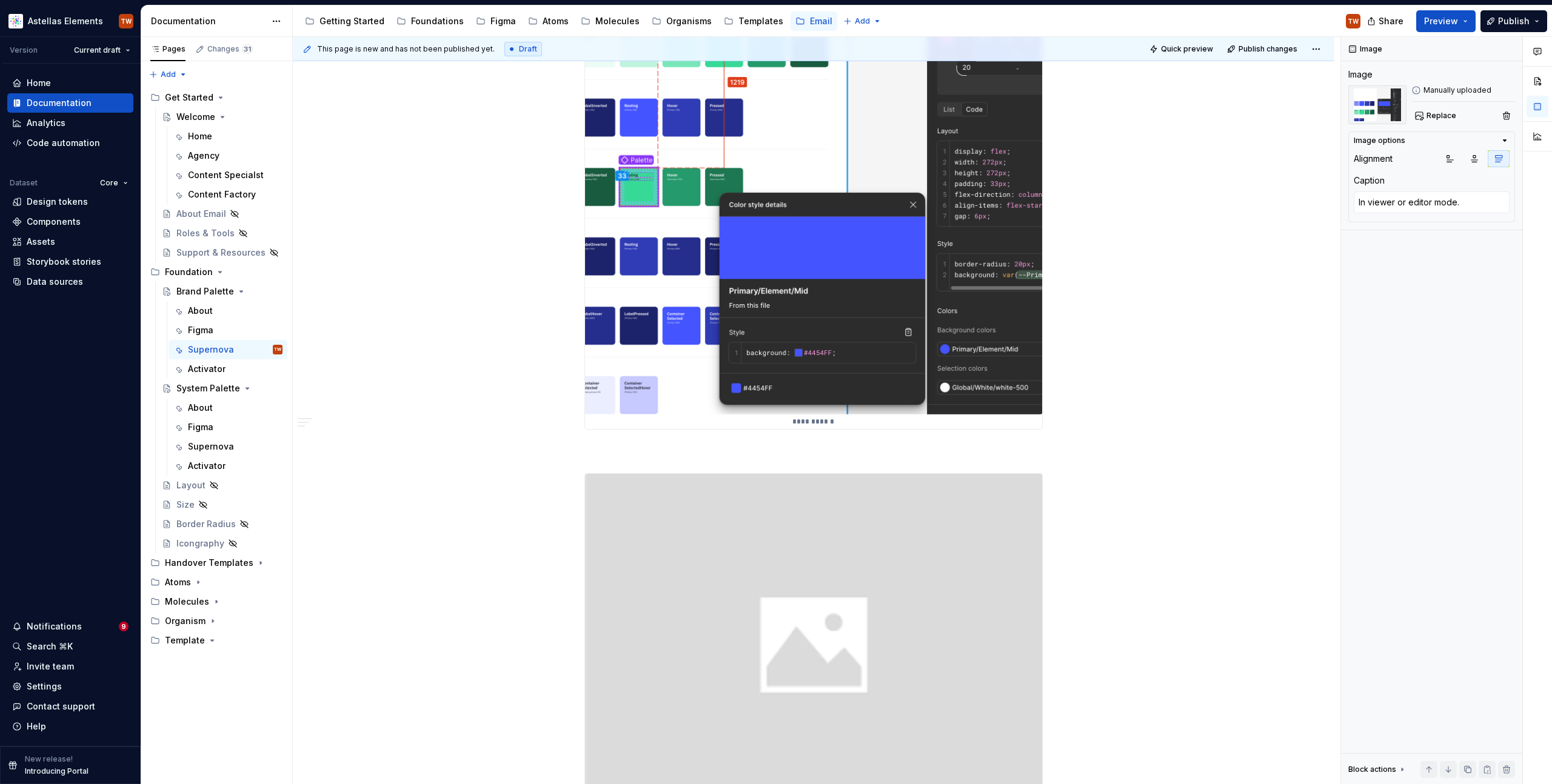
scroll to position [1803, 0]
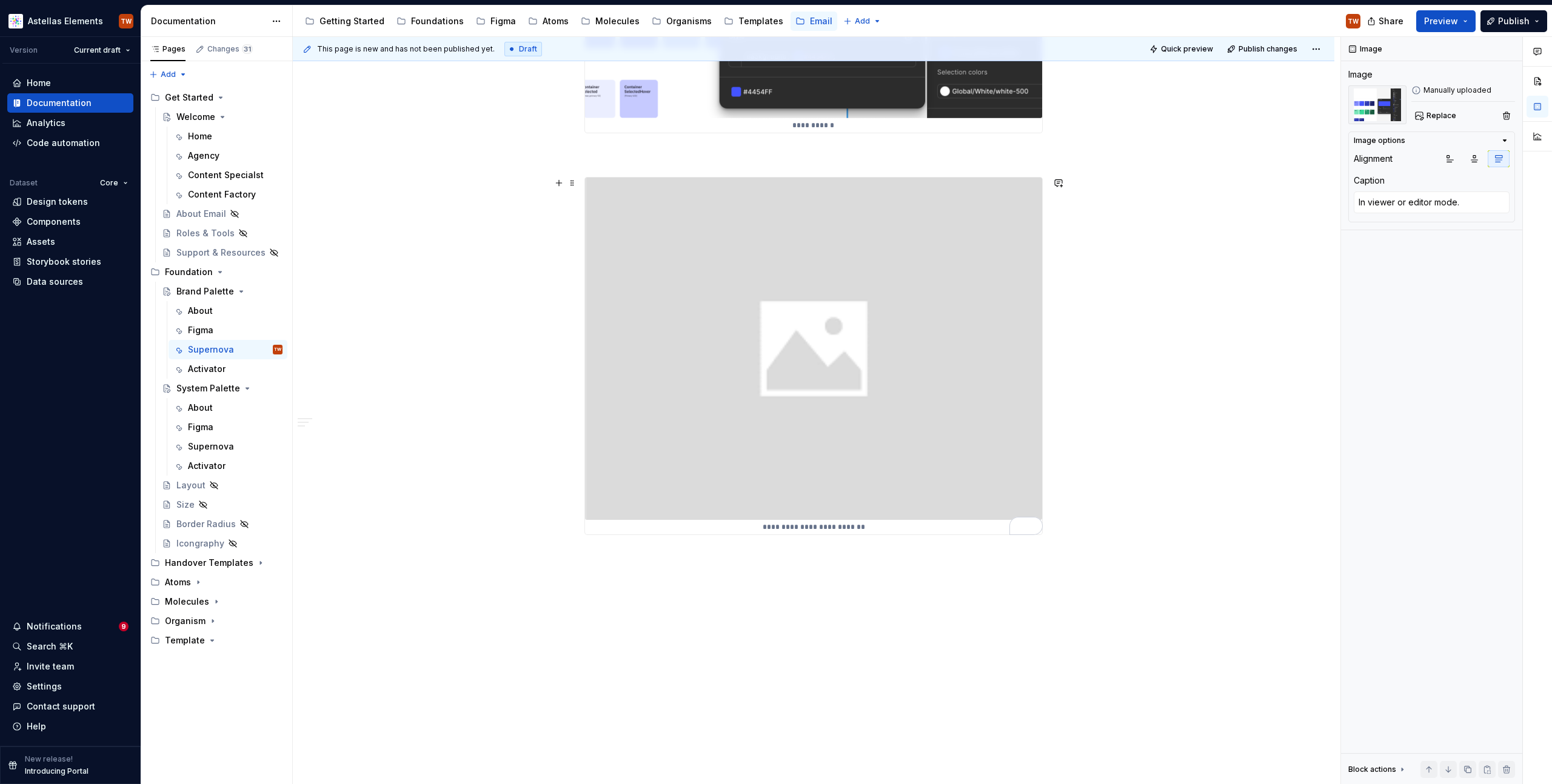
type textarea "*"
type textarea "Insert image from Activator"
click at [631, 359] on img "To enrich screen reader interactions, please activate Accessibility in Grammarl…" at bounding box center [813, 349] width 457 height 343
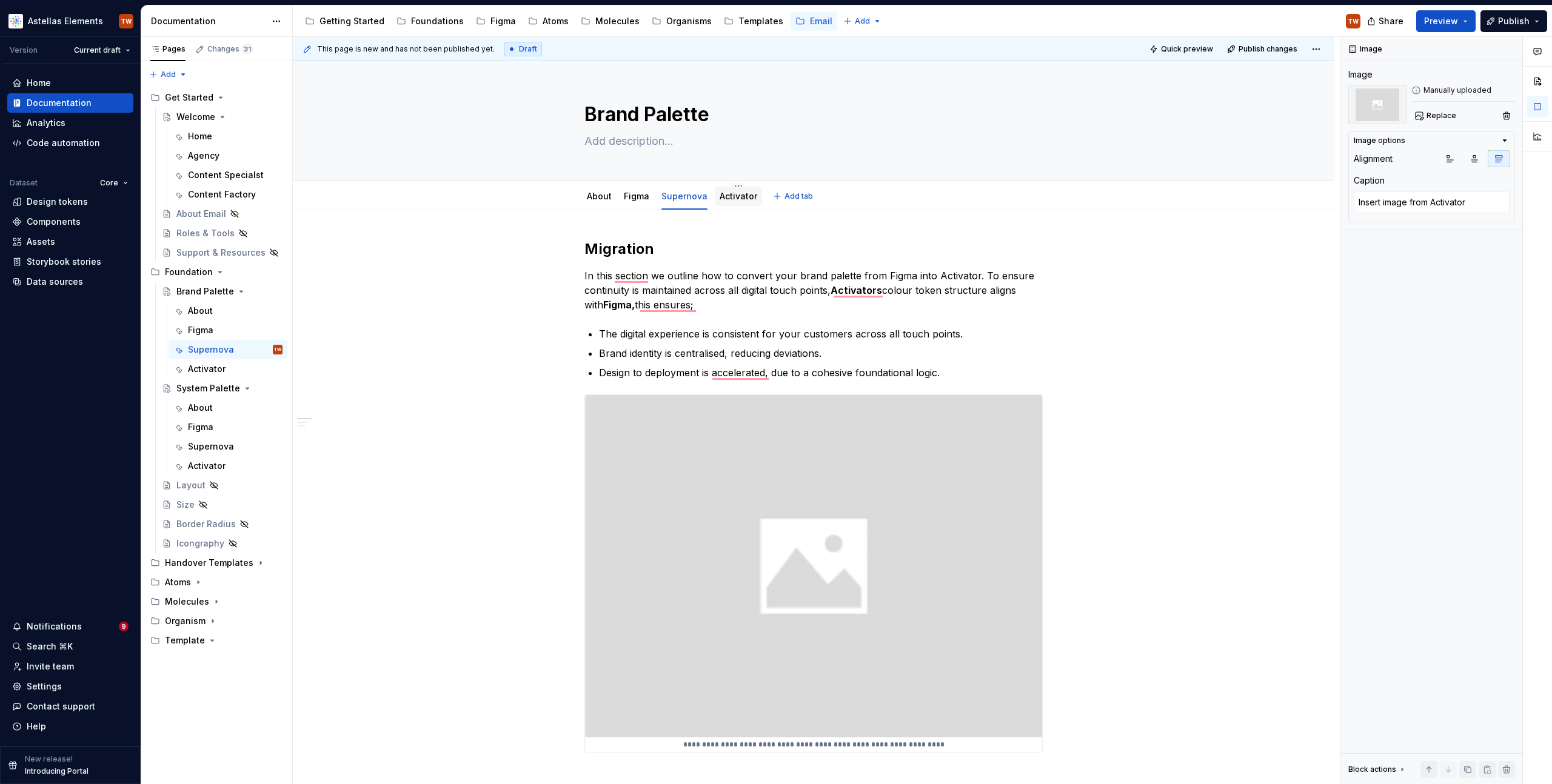
click at [724, 200] on link "Activator" at bounding box center [739, 196] width 38 height 10
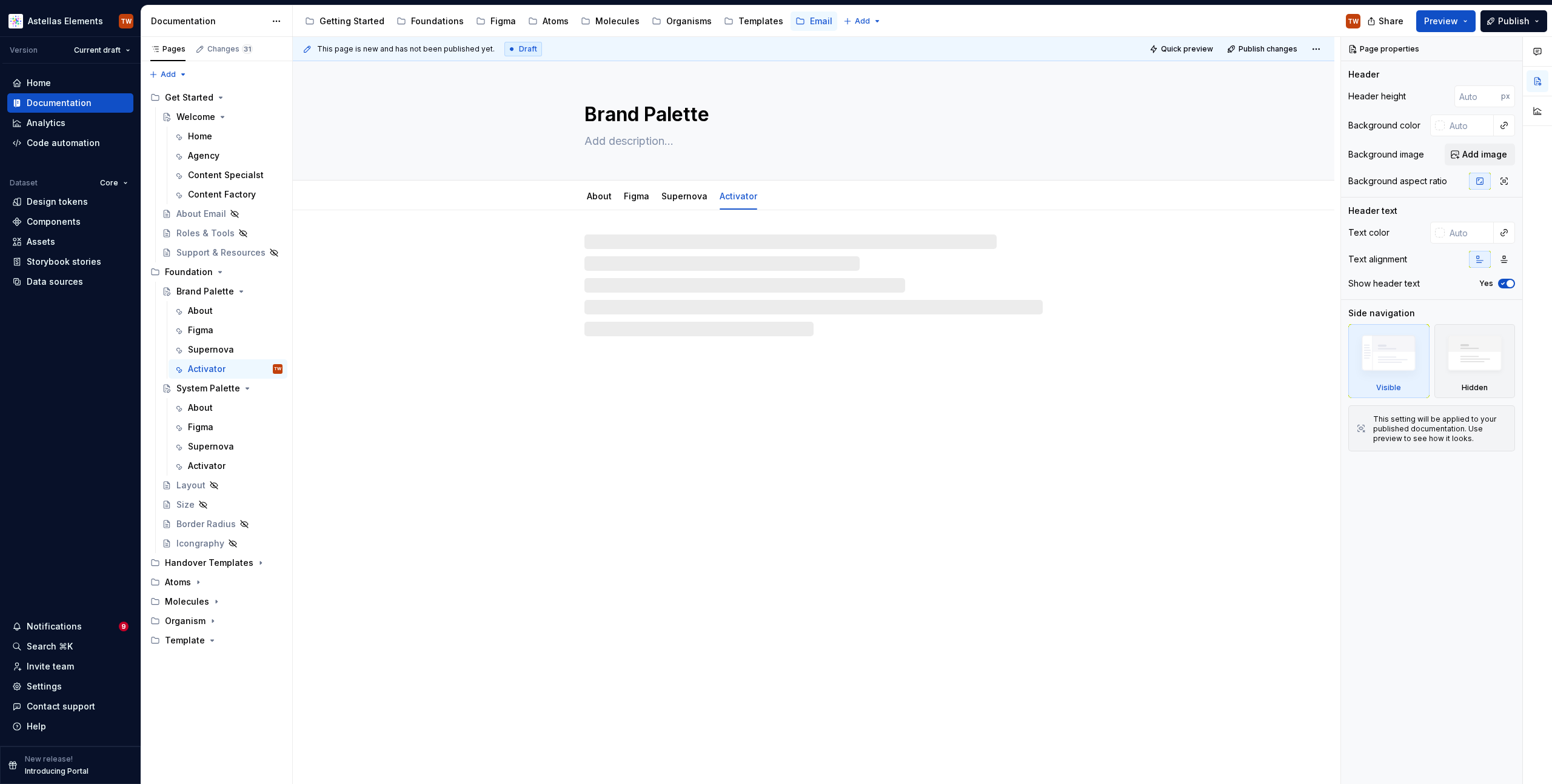
type textarea "*"
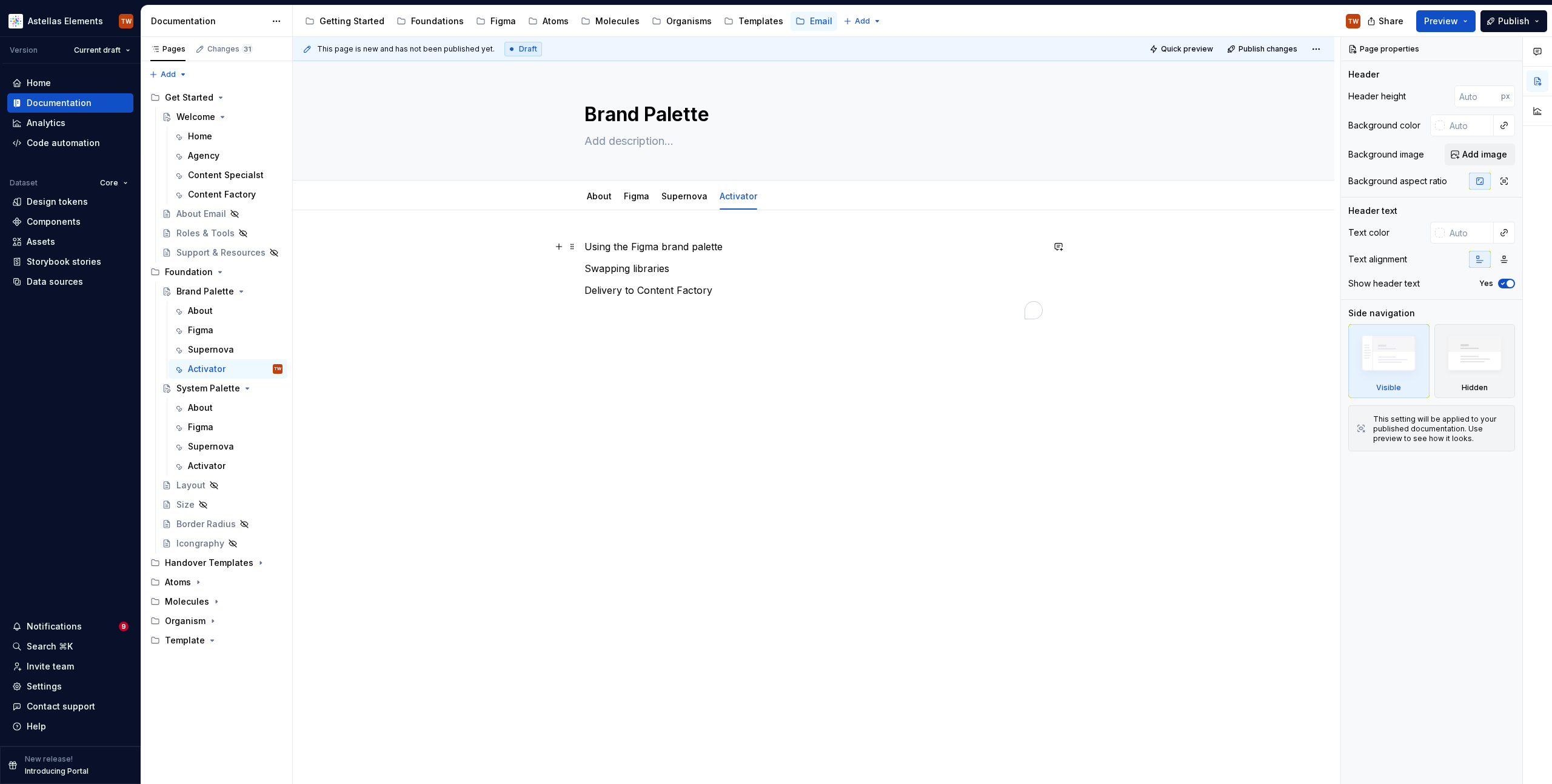
click at [586, 243] on p "Using the Figma brand palette" at bounding box center [813, 246] width 459 height 14
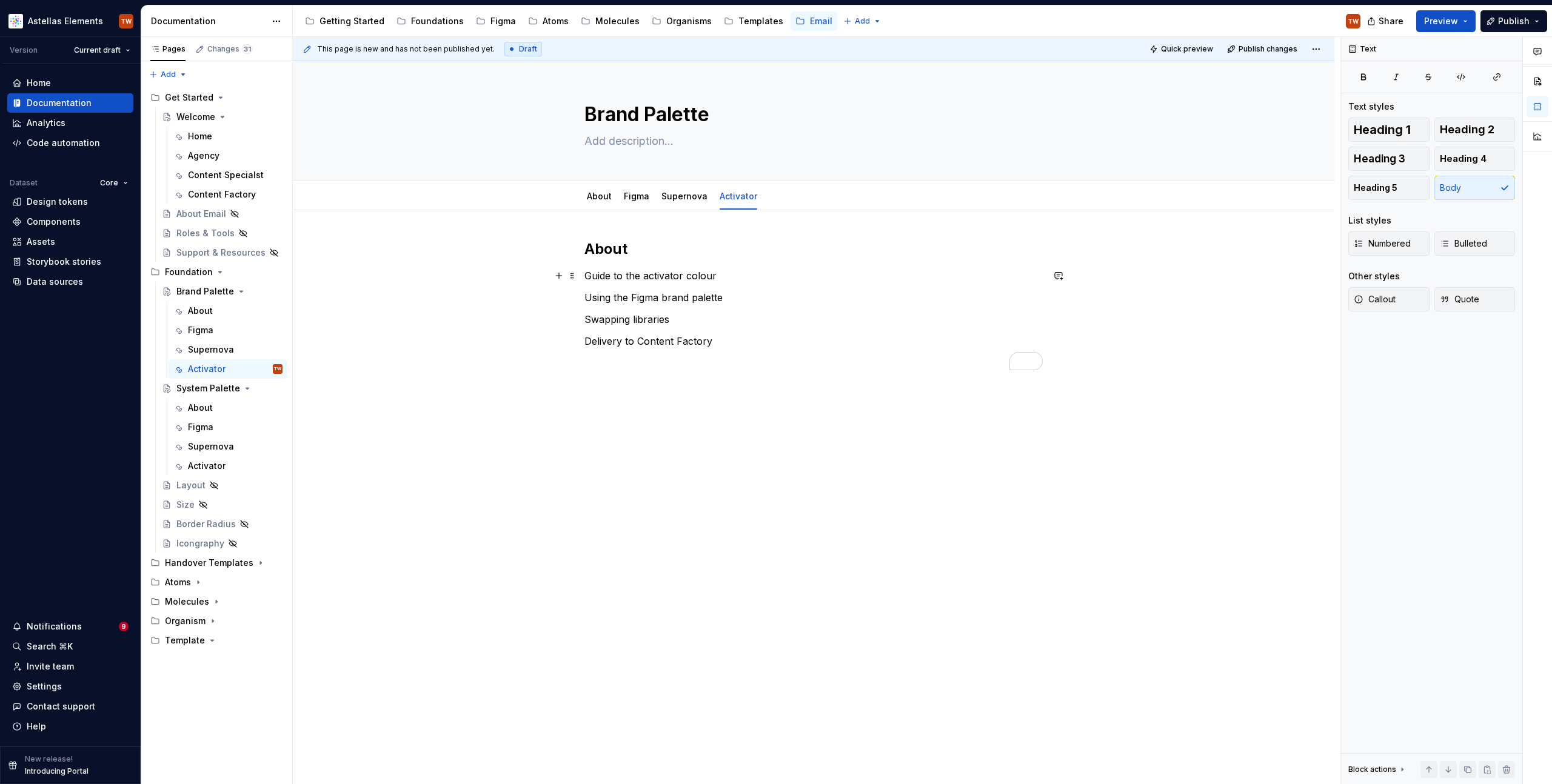
click at [673, 273] on p "Guide to the activator colour" at bounding box center [813, 276] width 459 height 14
click at [740, 270] on p "Guide to the activator colour" at bounding box center [813, 276] width 459 height 14
drag, startPoint x: 731, startPoint y: 264, endPoint x: 734, endPoint y: 272, distance: 8.5
click at [731, 264] on div "About Guide to the activator colour Using the Figma brand palette Swapping libr…" at bounding box center [813, 326] width 459 height 174
click at [734, 276] on p "Guide to the activator colour" at bounding box center [813, 276] width 459 height 14
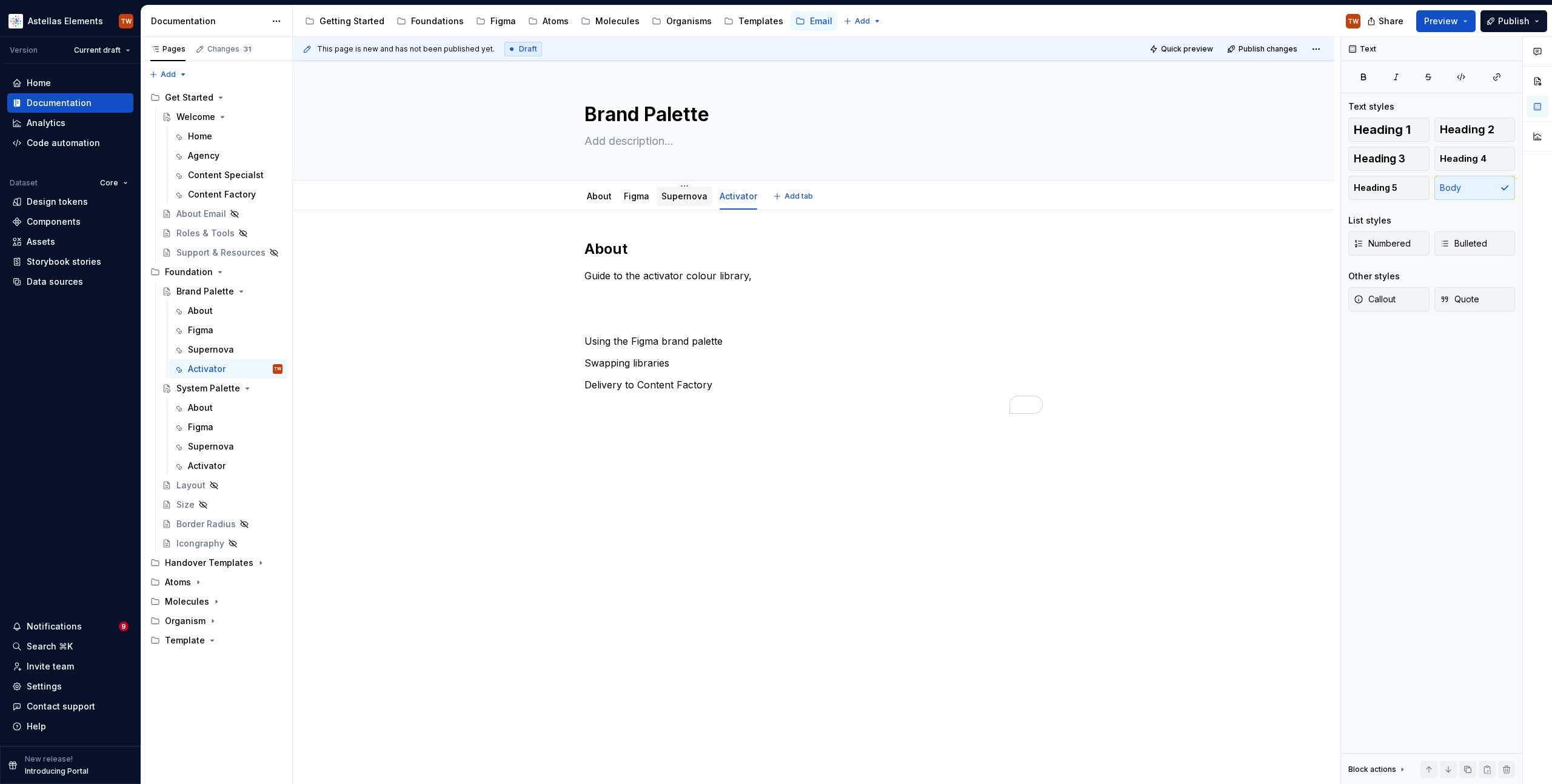
click at [696, 201] on link "Supernova" at bounding box center [684, 196] width 46 height 10
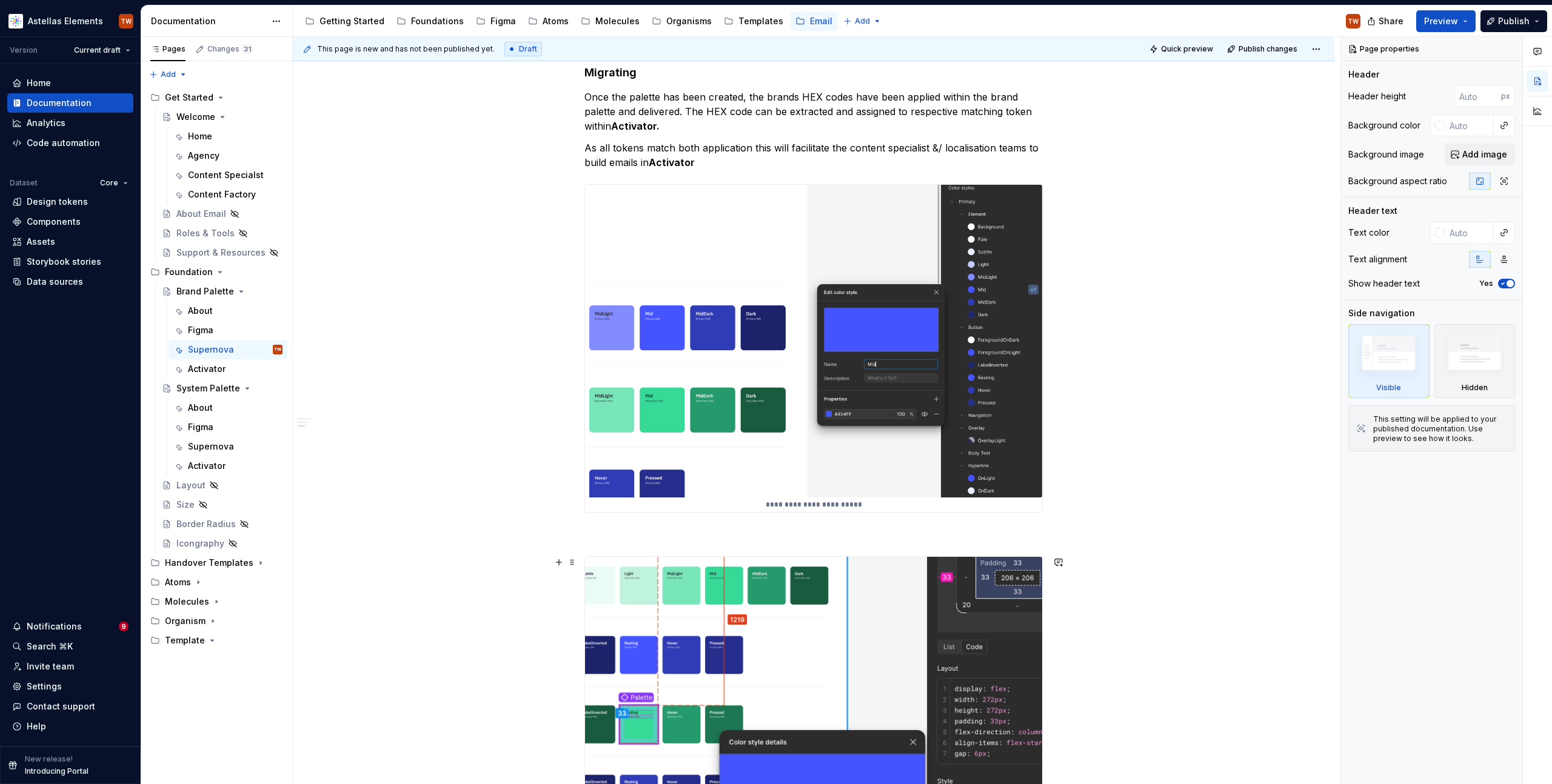
scroll to position [384, 0]
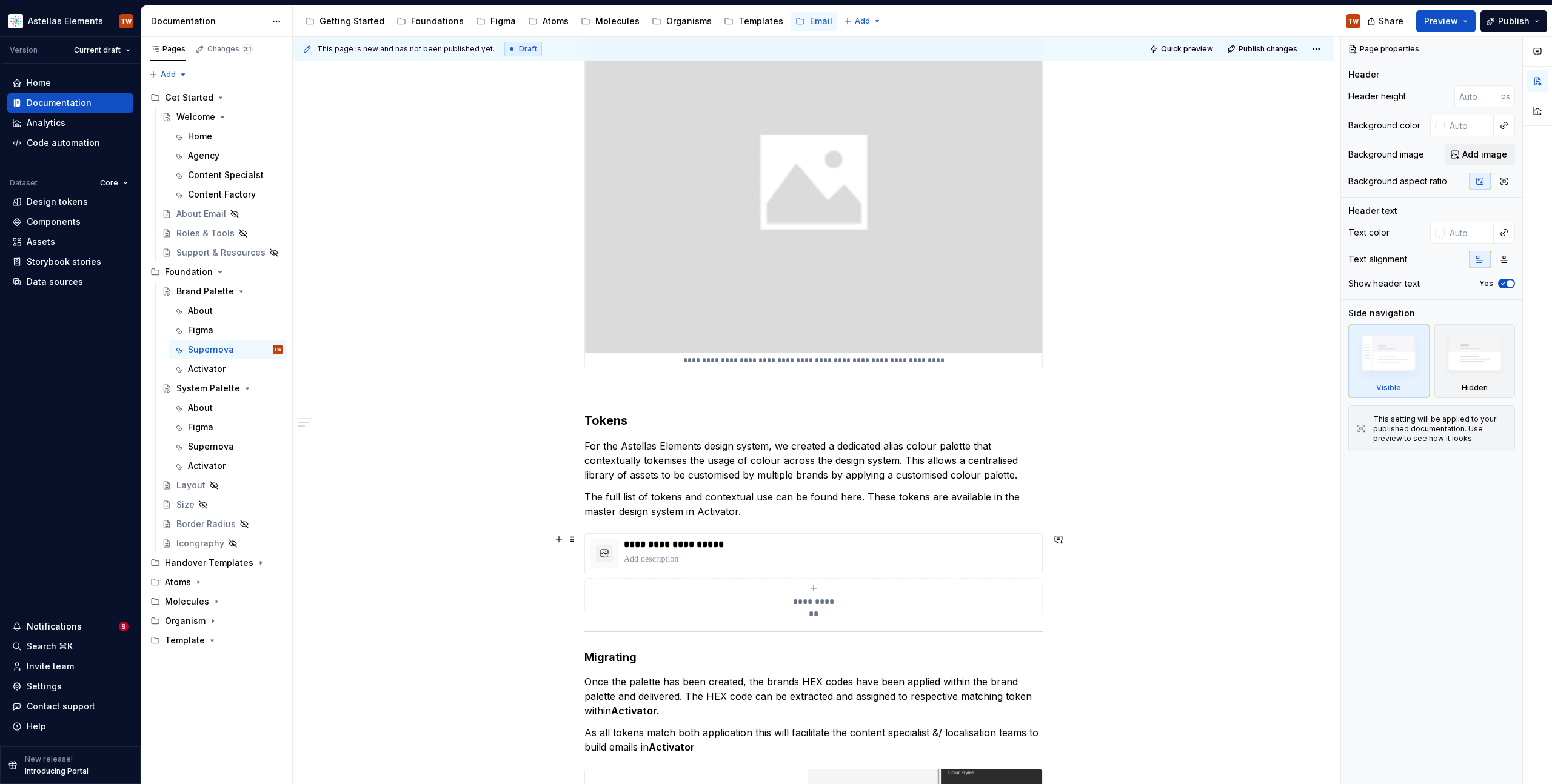
click at [602, 593] on div "**********" at bounding box center [813, 595] width 447 height 24
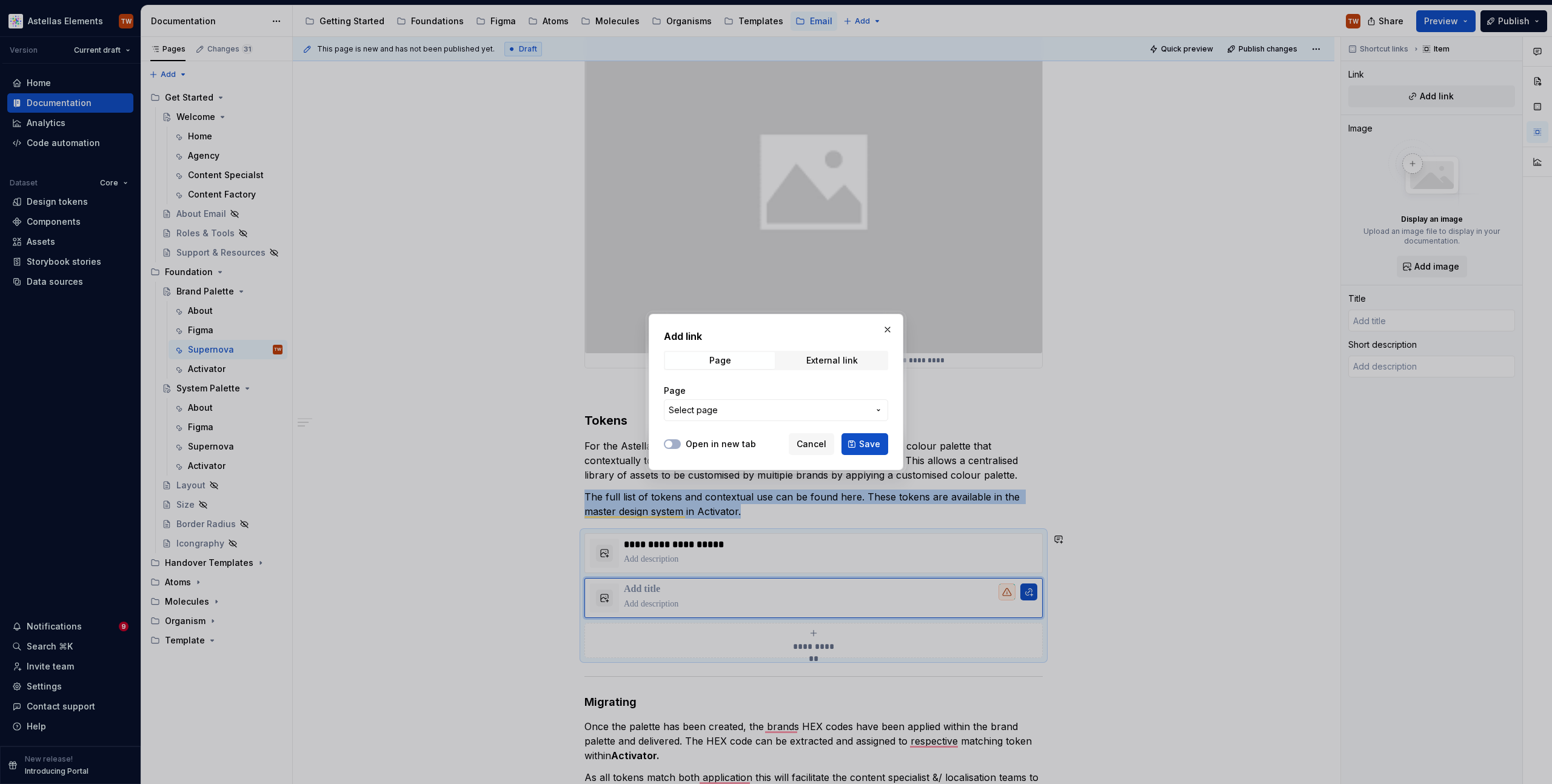
drag, startPoint x: 886, startPoint y: 328, endPoint x: 877, endPoint y: 338, distance: 13.5
click at [886, 328] on button "button" at bounding box center [888, 330] width 17 height 17
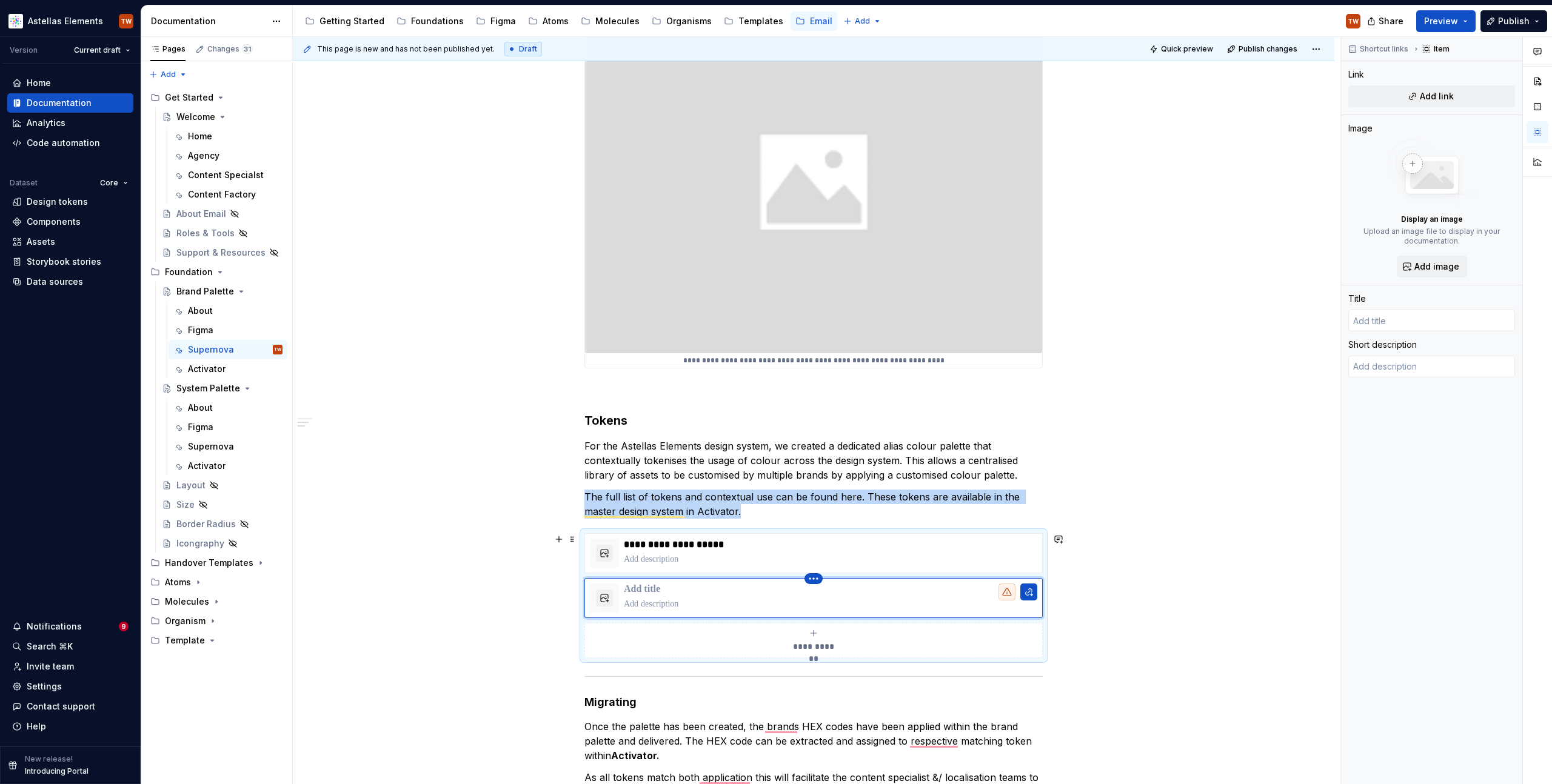
type textarea "*"
click at [808, 576] on html "Astellas Elements TW Version Current draft Home Documentation Analytics Code au…" at bounding box center [776, 392] width 1552 height 784
click at [830, 599] on div "Delete item" at bounding box center [866, 599] width 79 height 12
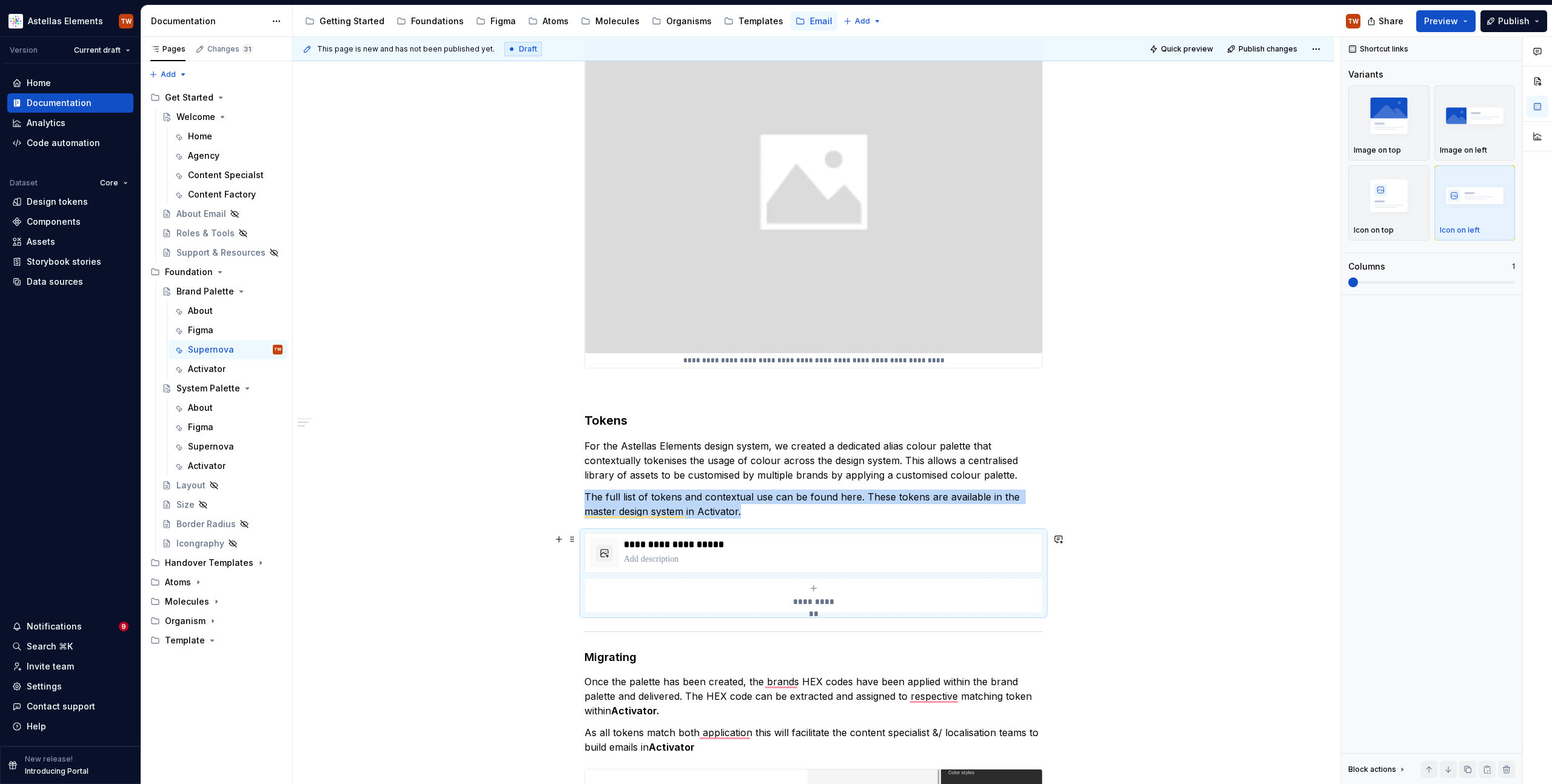
click at [1075, 588] on div "**********" at bounding box center [816, 411] width 1048 height 748
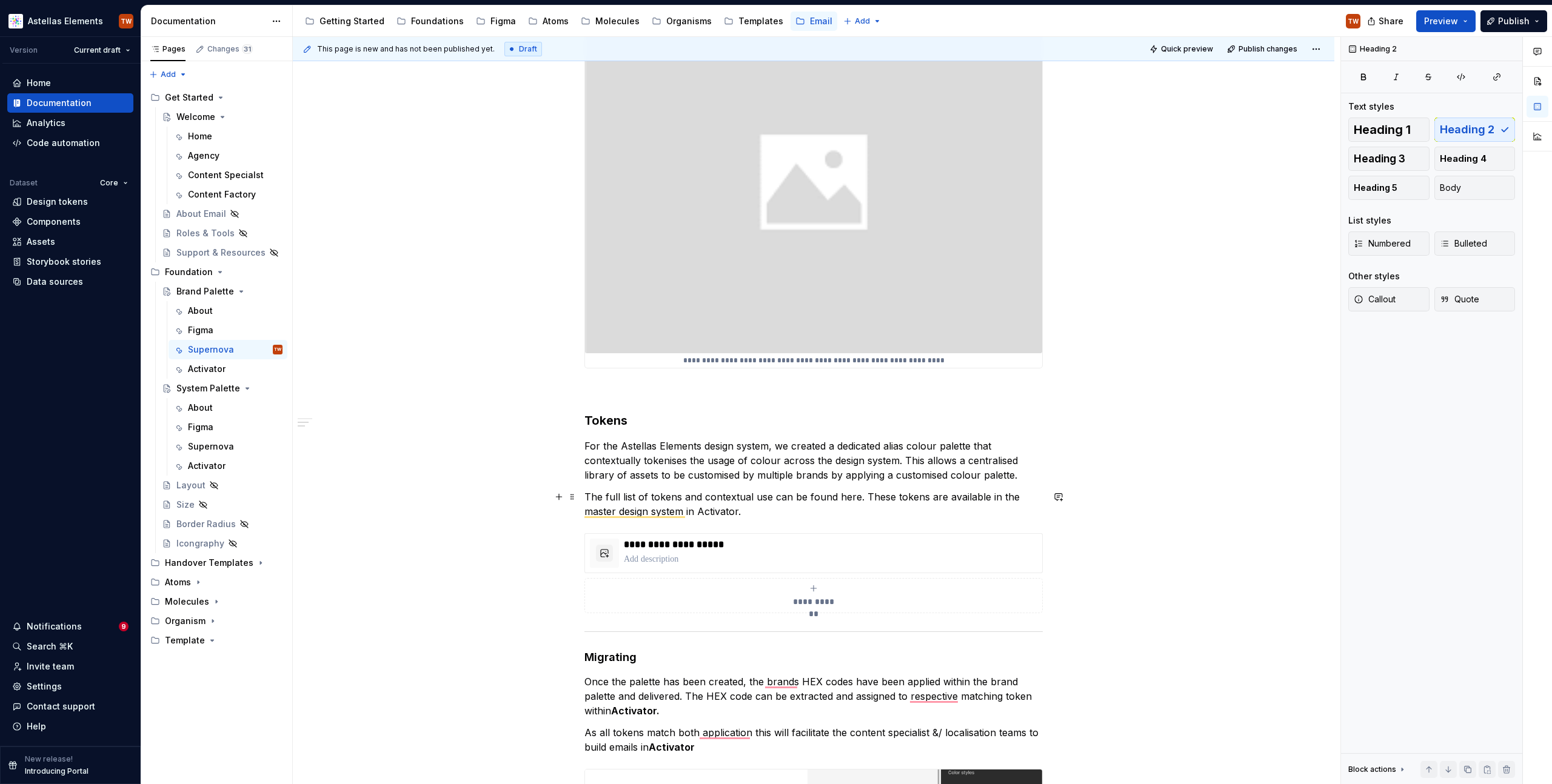
click at [755, 511] on p "The full list of tokens and contextual use can be found here. These tokens are …" at bounding box center [813, 504] width 459 height 29
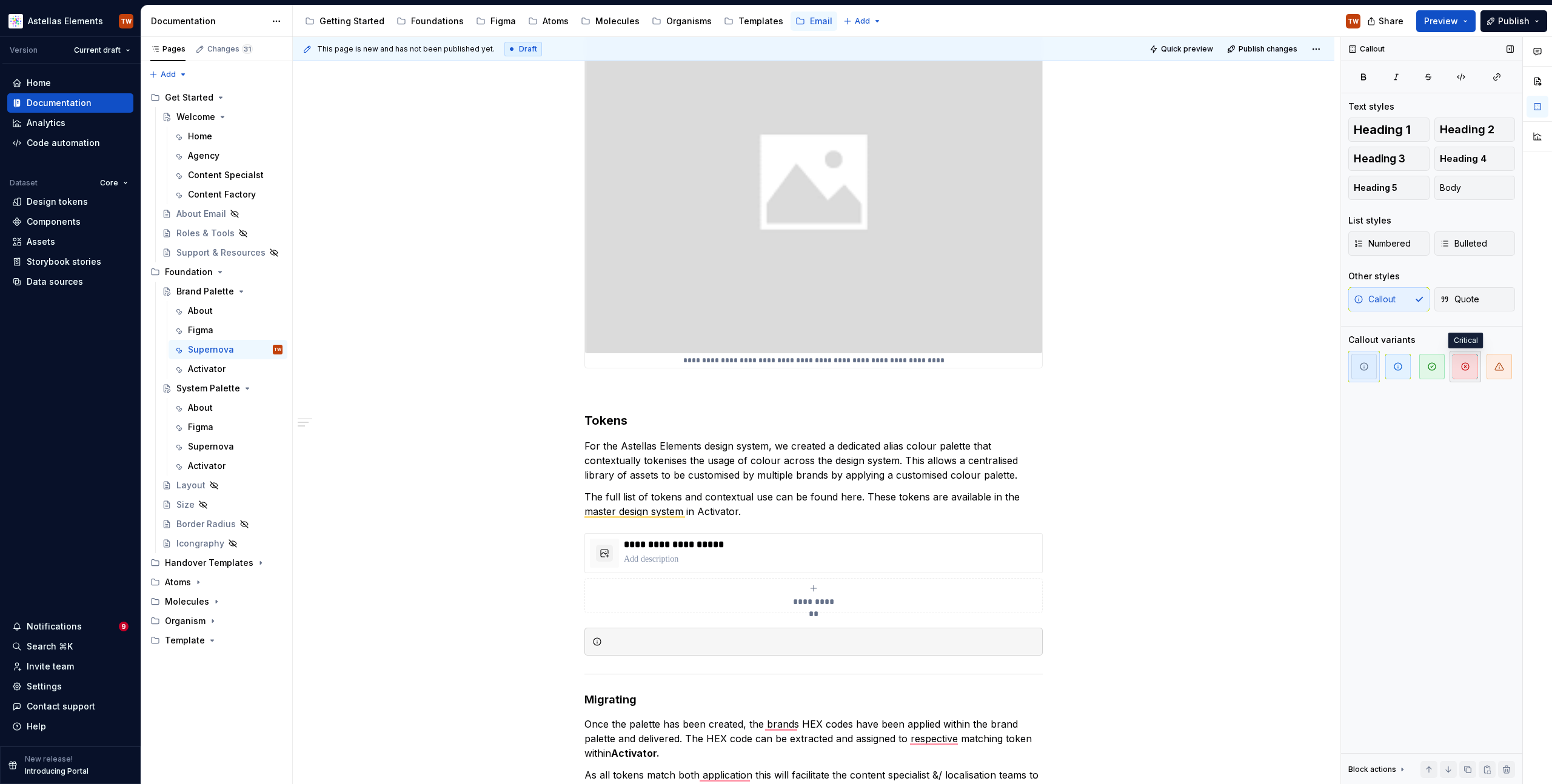
click at [1471, 369] on span "button" at bounding box center [1466, 367] width 26 height 26
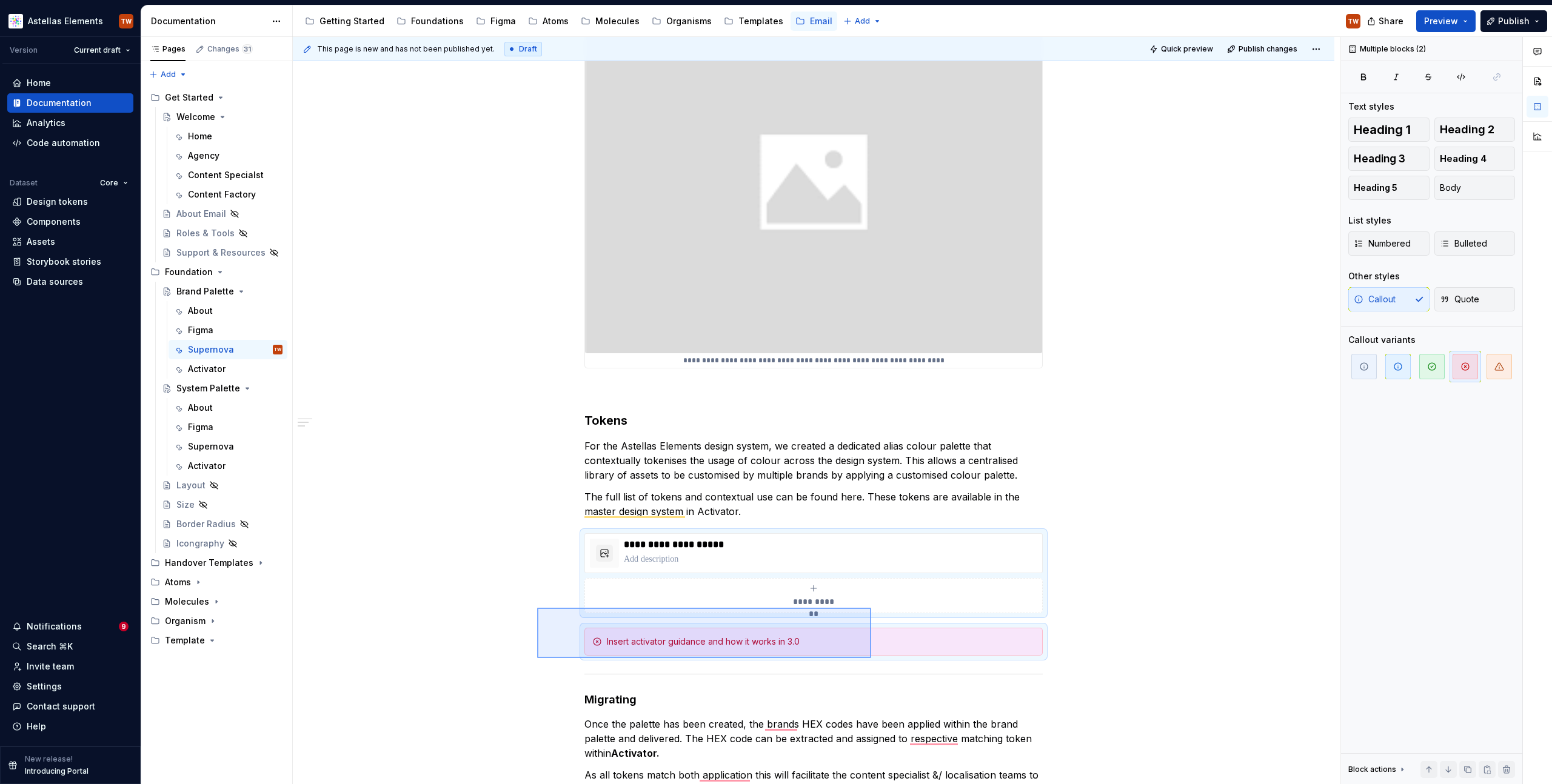
drag, startPoint x: 537, startPoint y: 608, endPoint x: 871, endPoint y: 658, distance: 337.7
click at [871, 658] on div "**********" at bounding box center [816, 411] width 1048 height 748
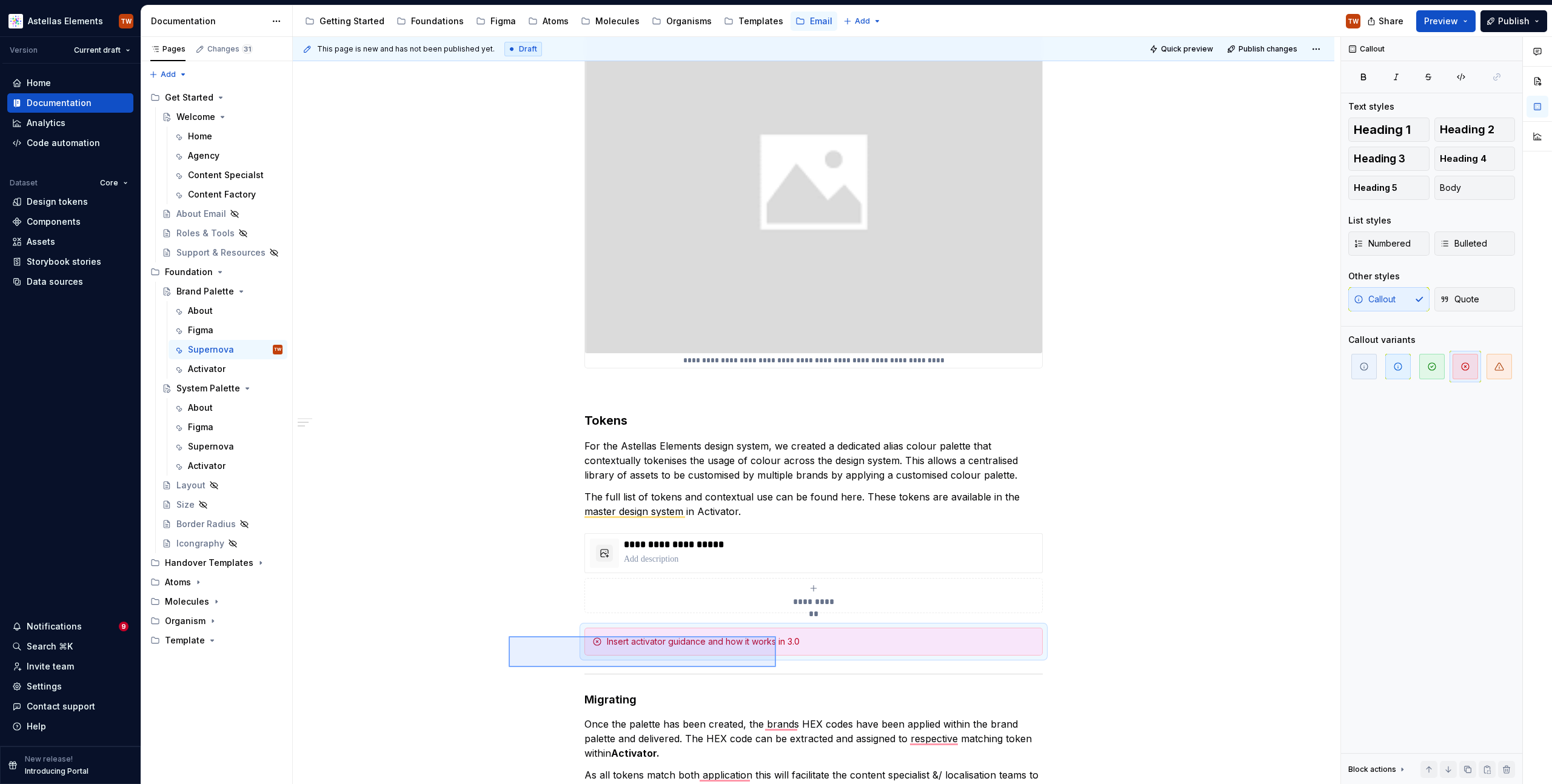
drag, startPoint x: 525, startPoint y: 641, endPoint x: 776, endPoint y: 668, distance: 252.4
click at [776, 668] on div "**********" at bounding box center [816, 411] width 1048 height 748
copy div "**********"
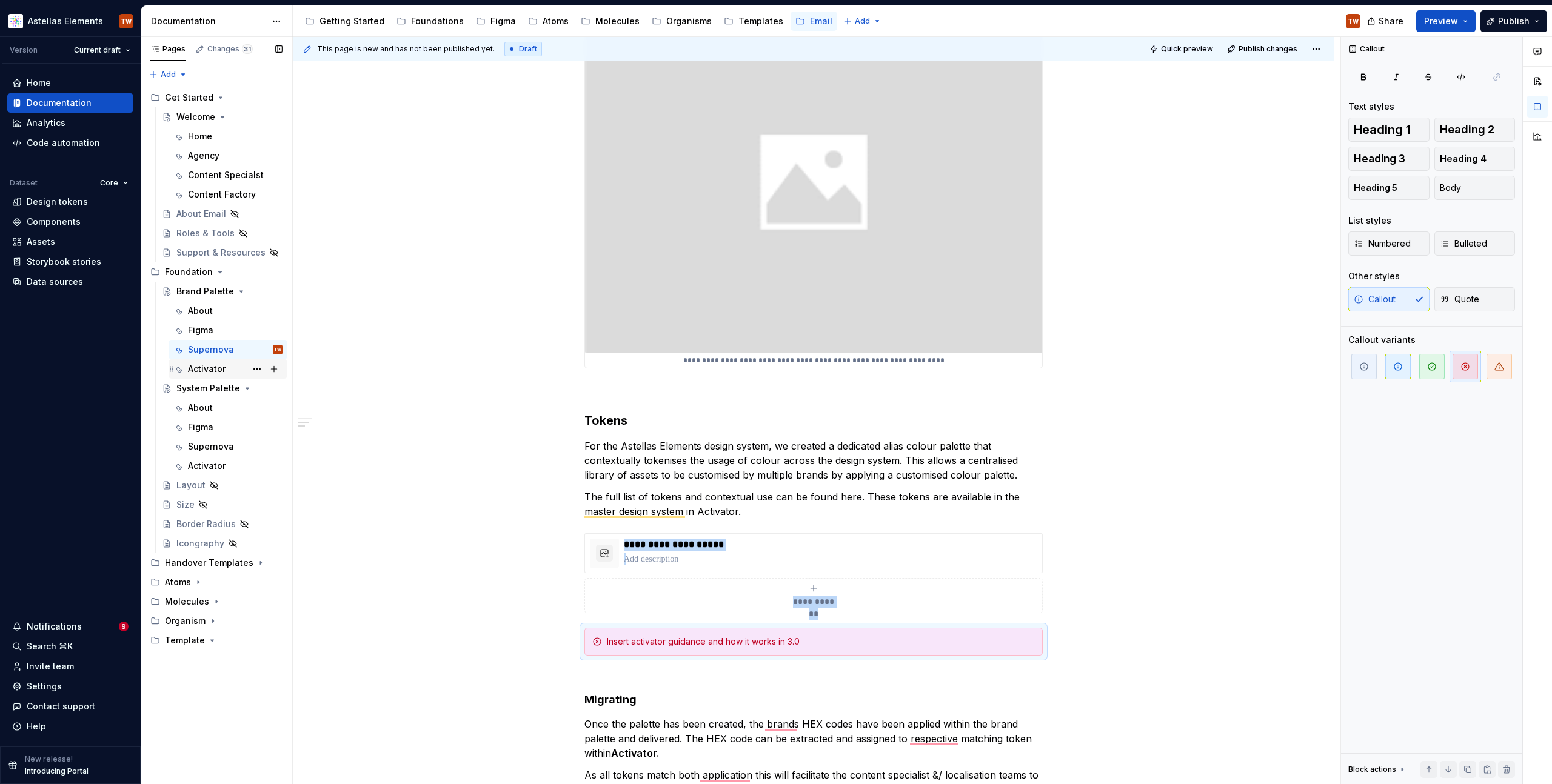
click at [220, 369] on div "Activator" at bounding box center [206, 368] width 38 height 12
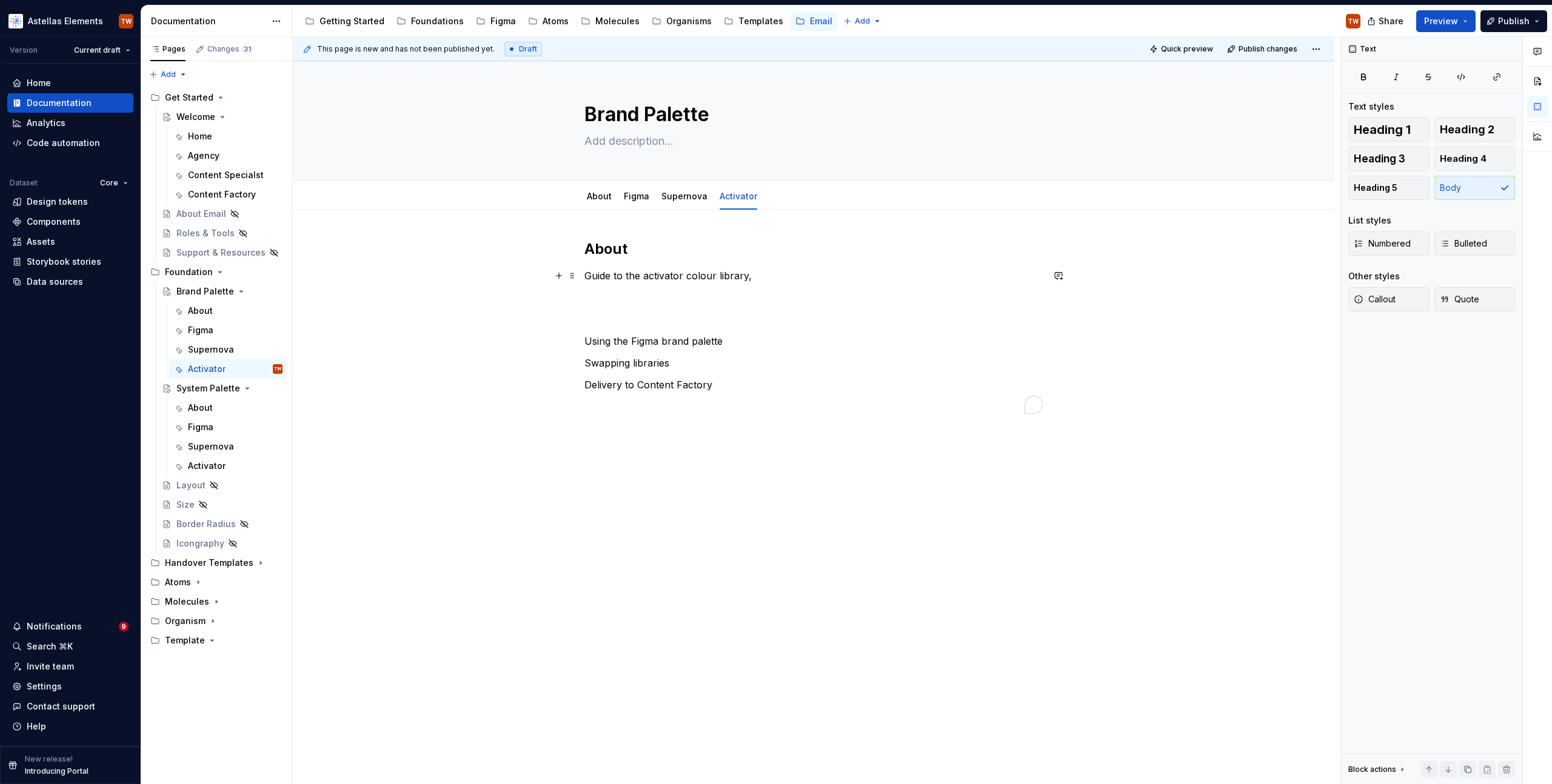
type textarea "*"
click at [783, 278] on p "Guide to the activator colour library," at bounding box center [813, 276] width 459 height 14
click at [647, 251] on h2 "About" at bounding box center [813, 248] width 459 height 19
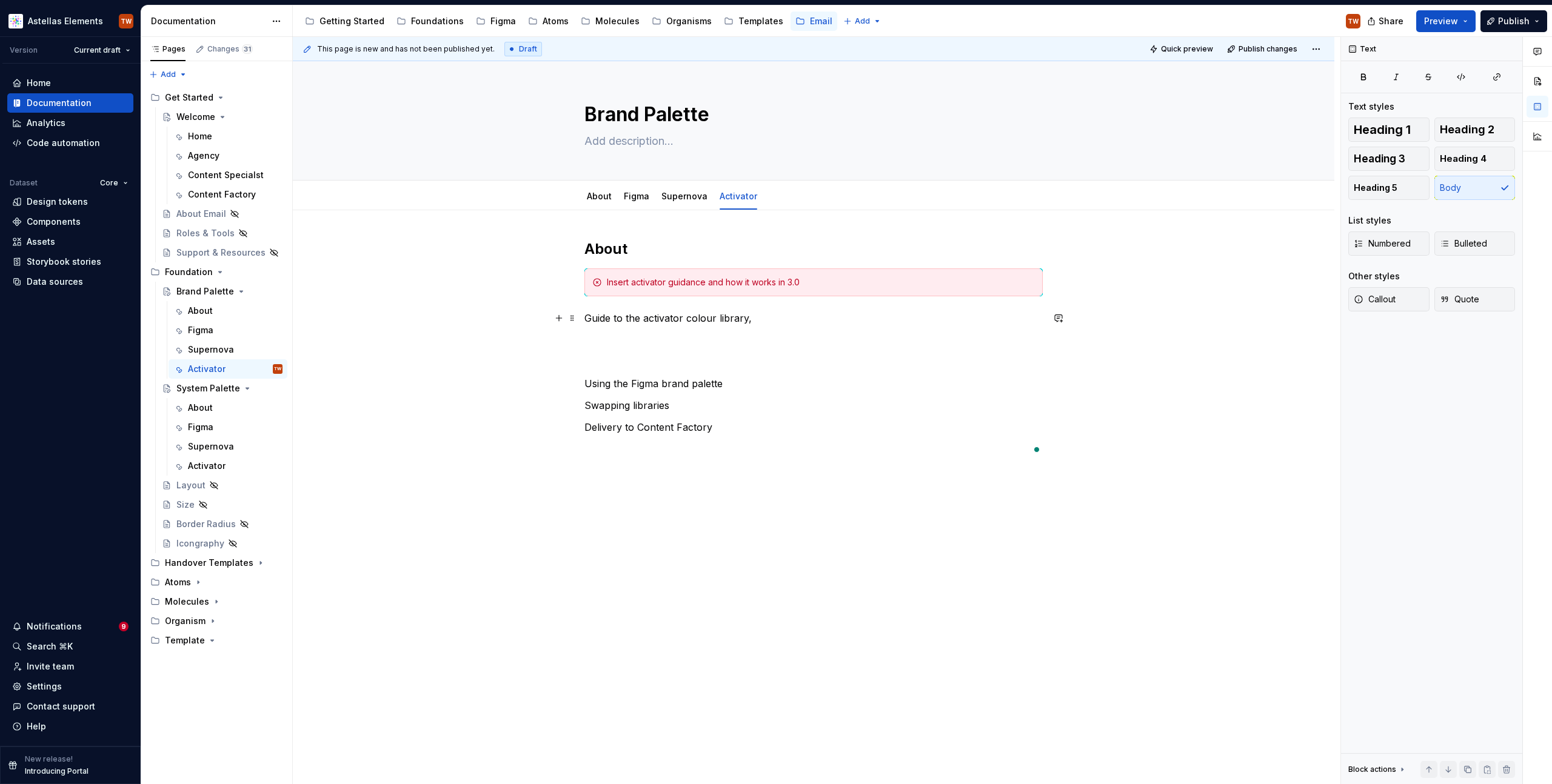
click at [772, 315] on p "Guide to the activator colour library," at bounding box center [813, 318] width 459 height 14
type textarea "*"
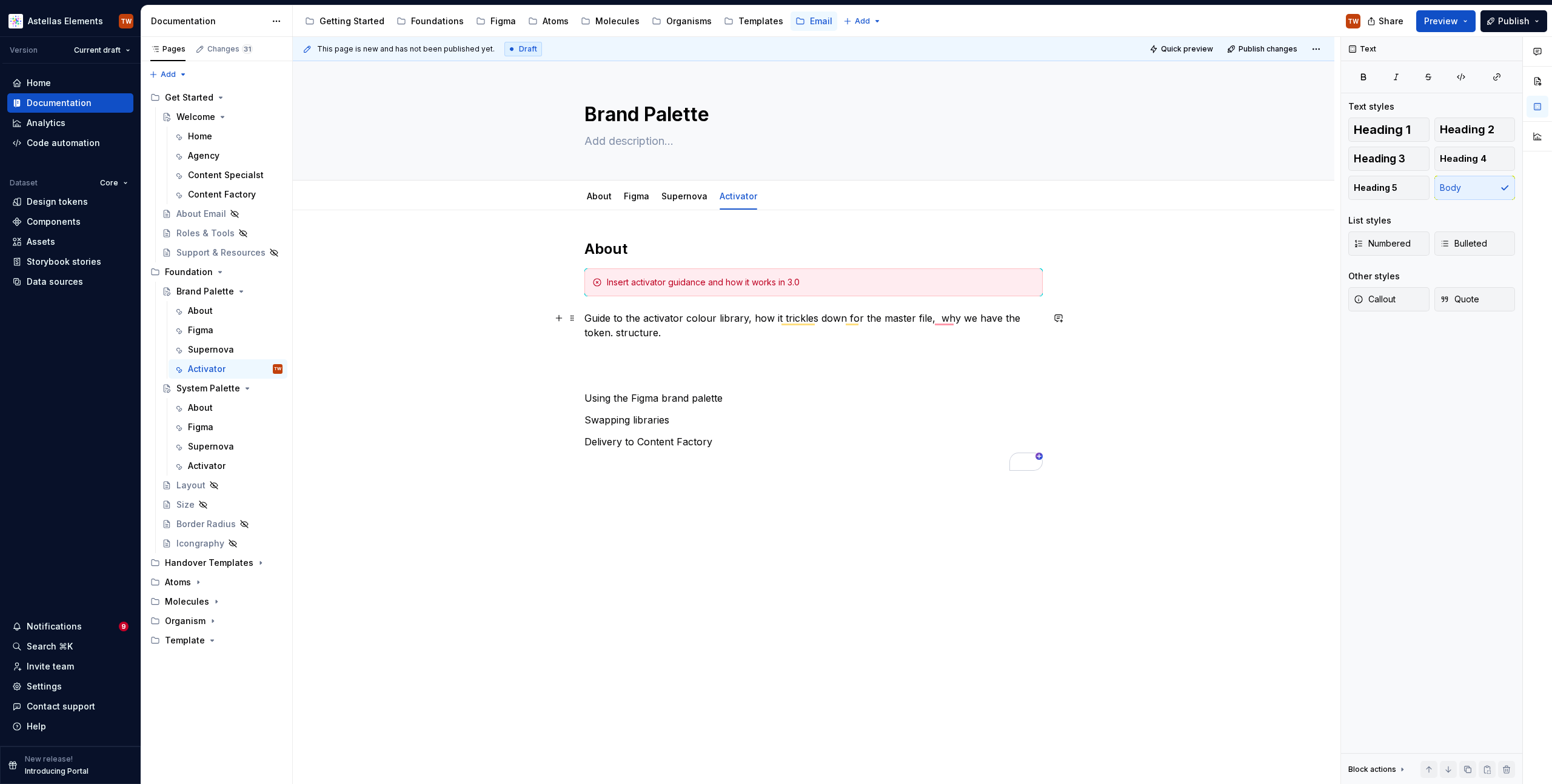
click at [611, 333] on p "Guide to the activator colour library, how it trickles down for the master file…" at bounding box center [813, 325] width 459 height 29
click at [648, 336] on p "Guide to the activator colour library, how it trickles down for the master file…" at bounding box center [813, 325] width 459 height 29
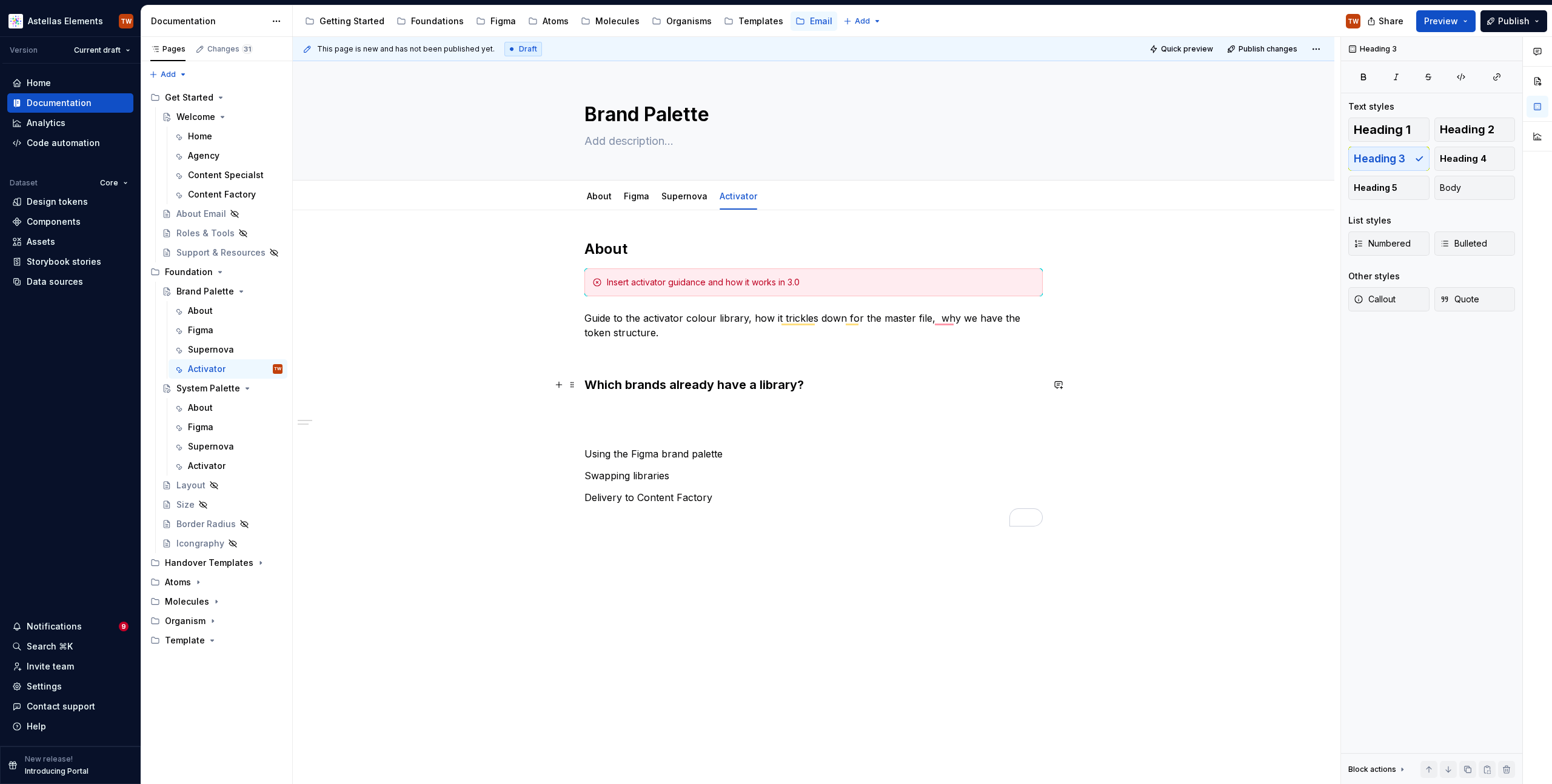
click at [816, 384] on h3 "Which brands already have a library?" at bounding box center [813, 385] width 459 height 17
click at [658, 380] on h3 "Which brands already have a library?" at bounding box center [813, 385] width 459 height 17
click at [700, 411] on p "To enrich screen reader interactions, please activate Accessibility in Grammarl…" at bounding box center [813, 410] width 459 height 14
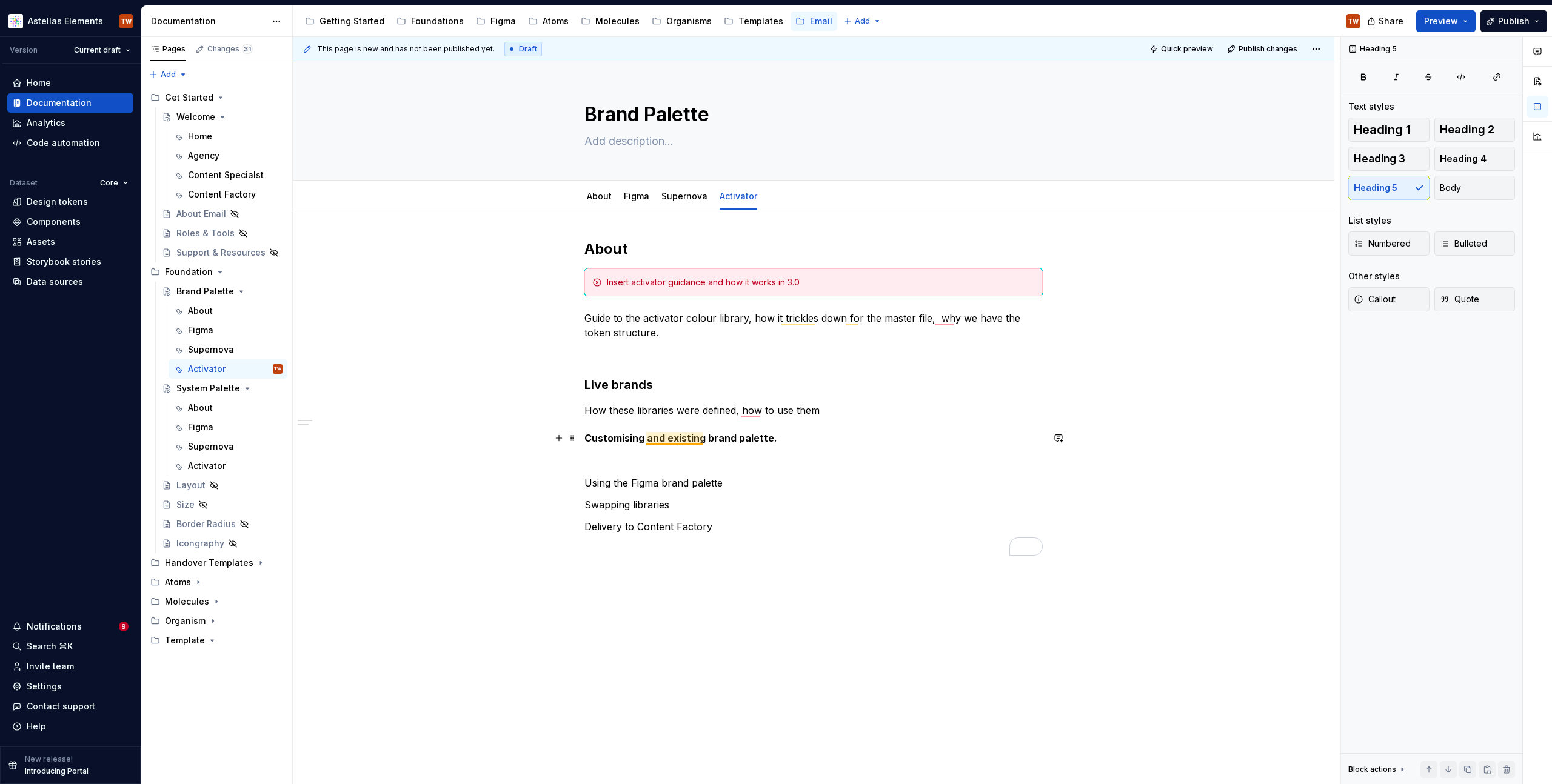
click at [648, 441] on h5 "Customising and existing brand palette." at bounding box center [813, 438] width 459 height 12
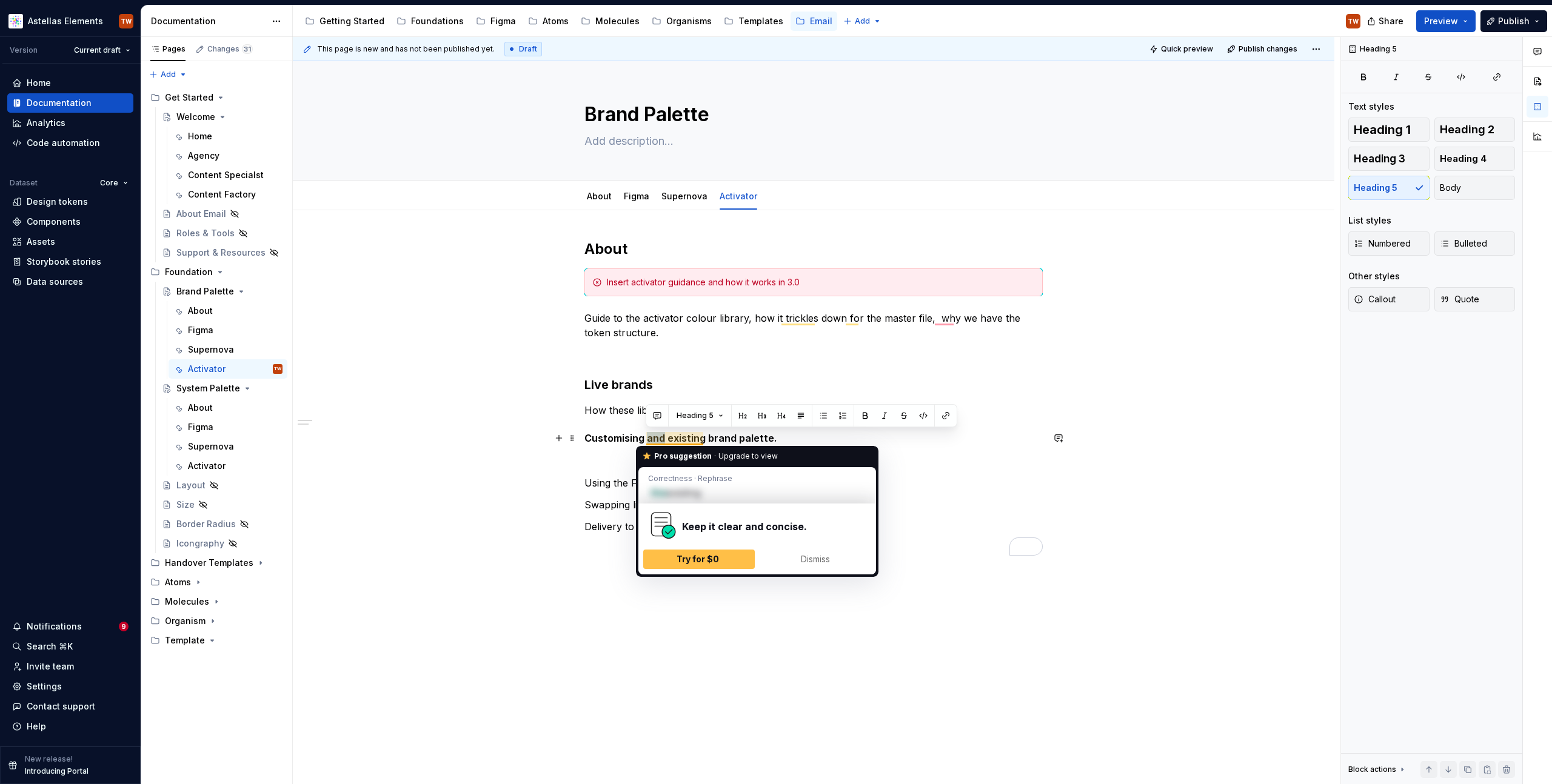
click at [648, 441] on h5 "Customising and existing brand palette." at bounding box center [813, 438] width 459 height 12
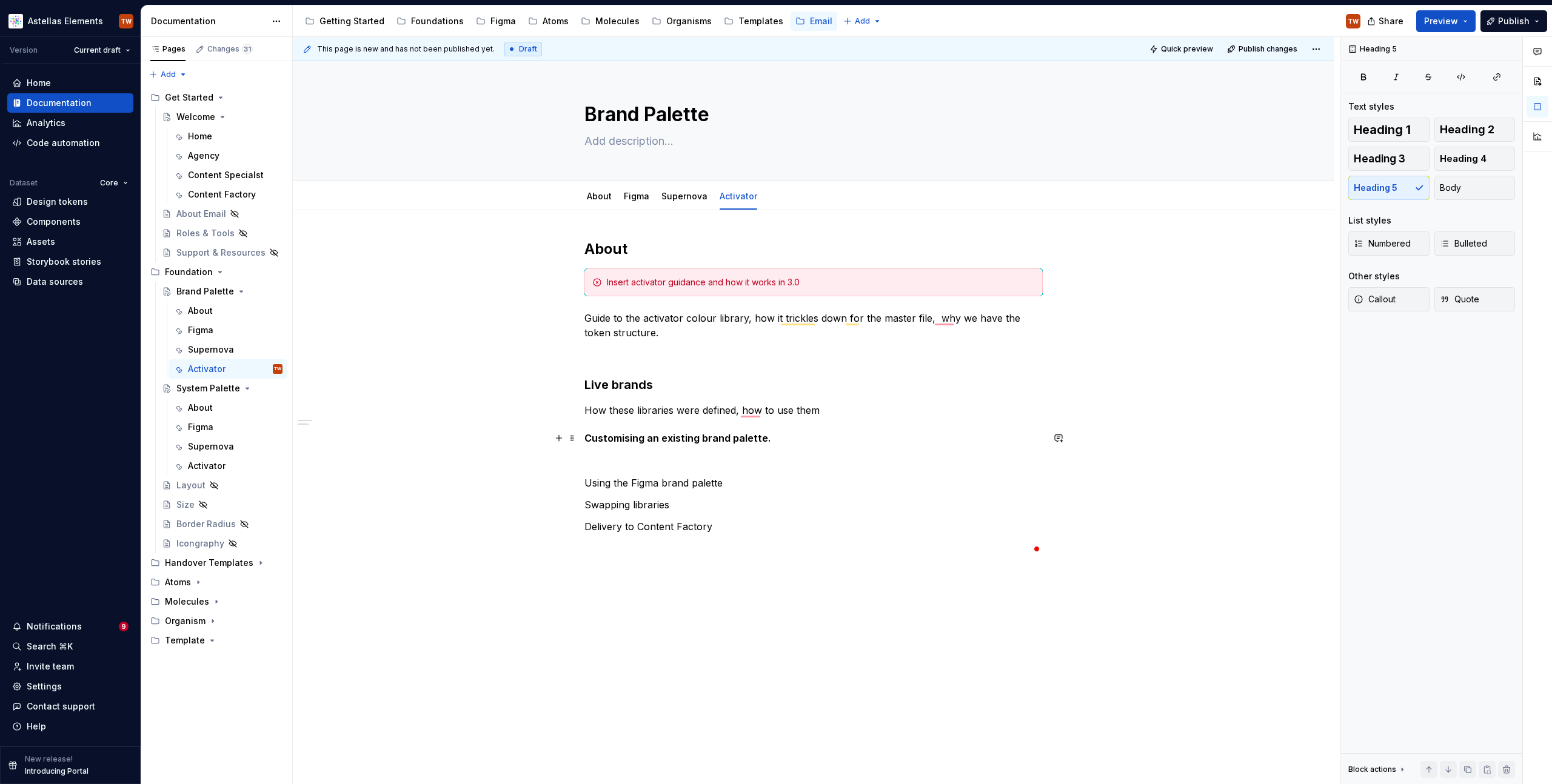
click at [798, 439] on h5 "Customising an existing brand palette." at bounding box center [813, 438] width 459 height 12
click at [818, 411] on p "How these libraries were defined, how to use them" at bounding box center [813, 410] width 459 height 14
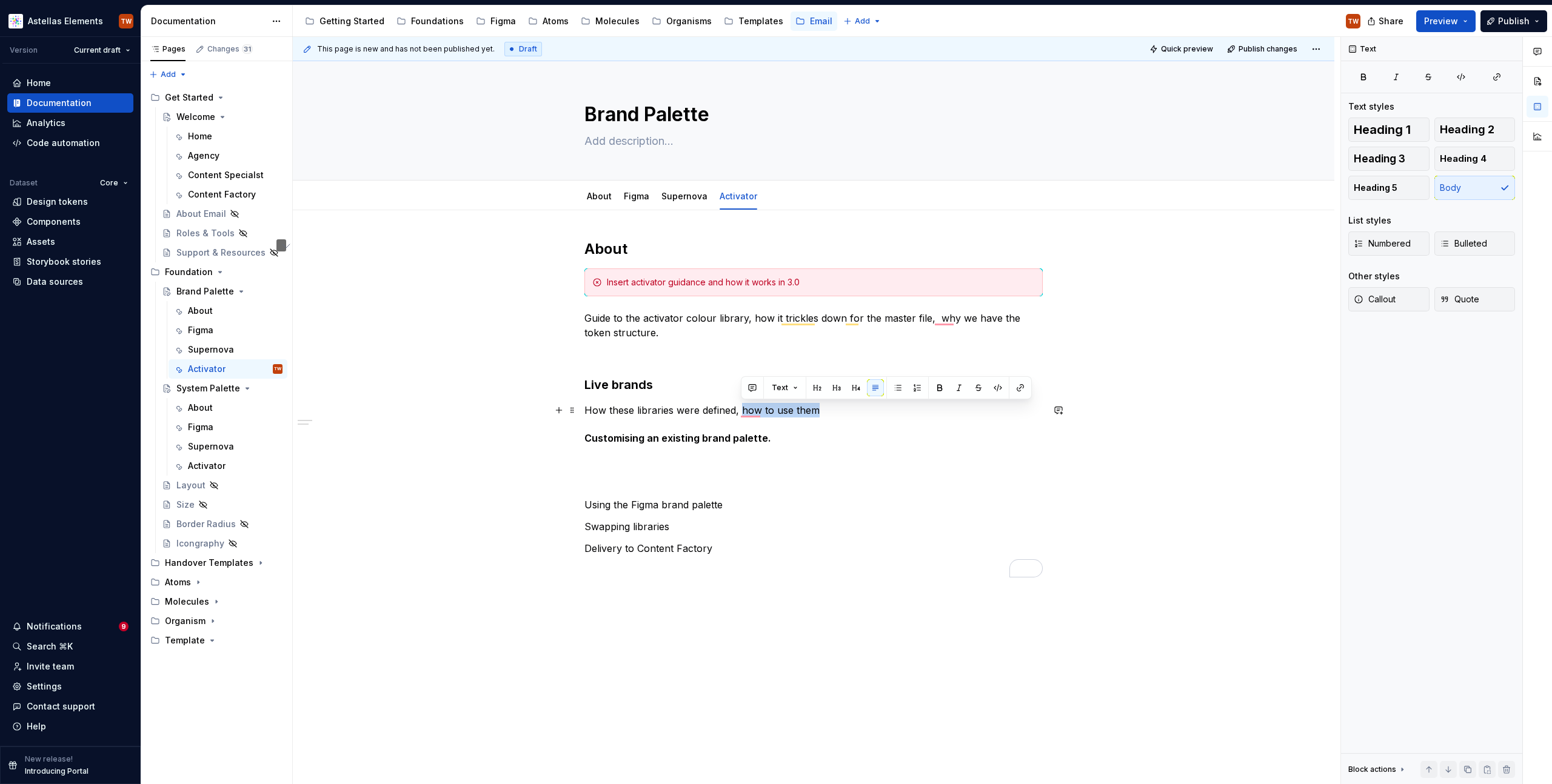
drag, startPoint x: 740, startPoint y: 411, endPoint x: 820, endPoint y: 409, distance: 80.0
click at [820, 409] on p "How these libraries were defined, how to use them" at bounding box center [813, 410] width 459 height 14
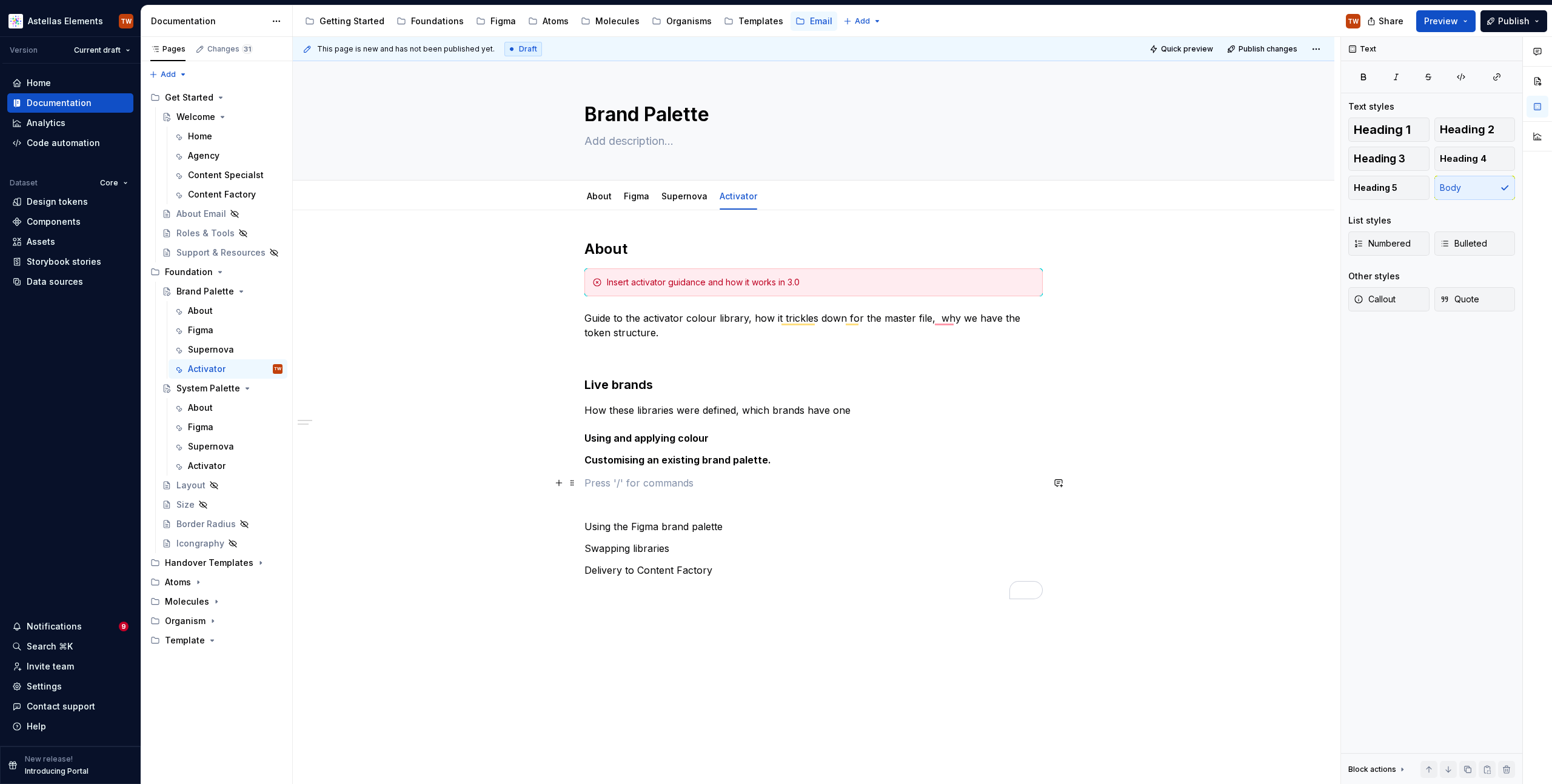
click at [596, 481] on p "To enrich screen reader interactions, please activate Accessibility in Grammarl…" at bounding box center [813, 483] width 459 height 14
drag, startPoint x: 608, startPoint y: 496, endPoint x: 607, endPoint y: 506, distance: 10.0
click at [608, 502] on div "About Insert activator guidance and how it works in 3.0 Guide to the activator …" at bounding box center [813, 430] width 459 height 382
click at [607, 506] on p "requestio" at bounding box center [813, 505] width 459 height 14
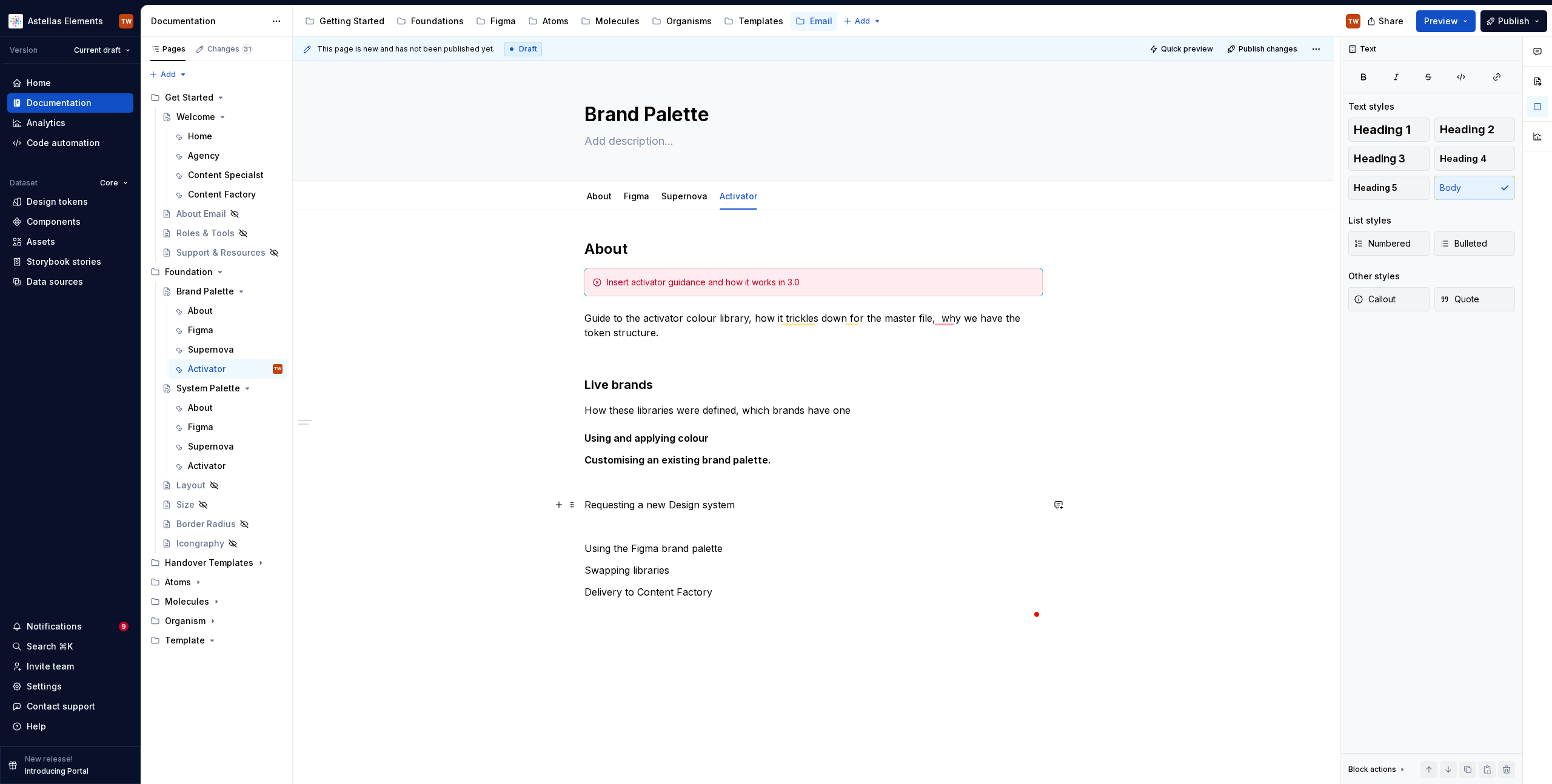
click at [627, 500] on p "Requesting a new Design system" at bounding box center [813, 505] width 459 height 14
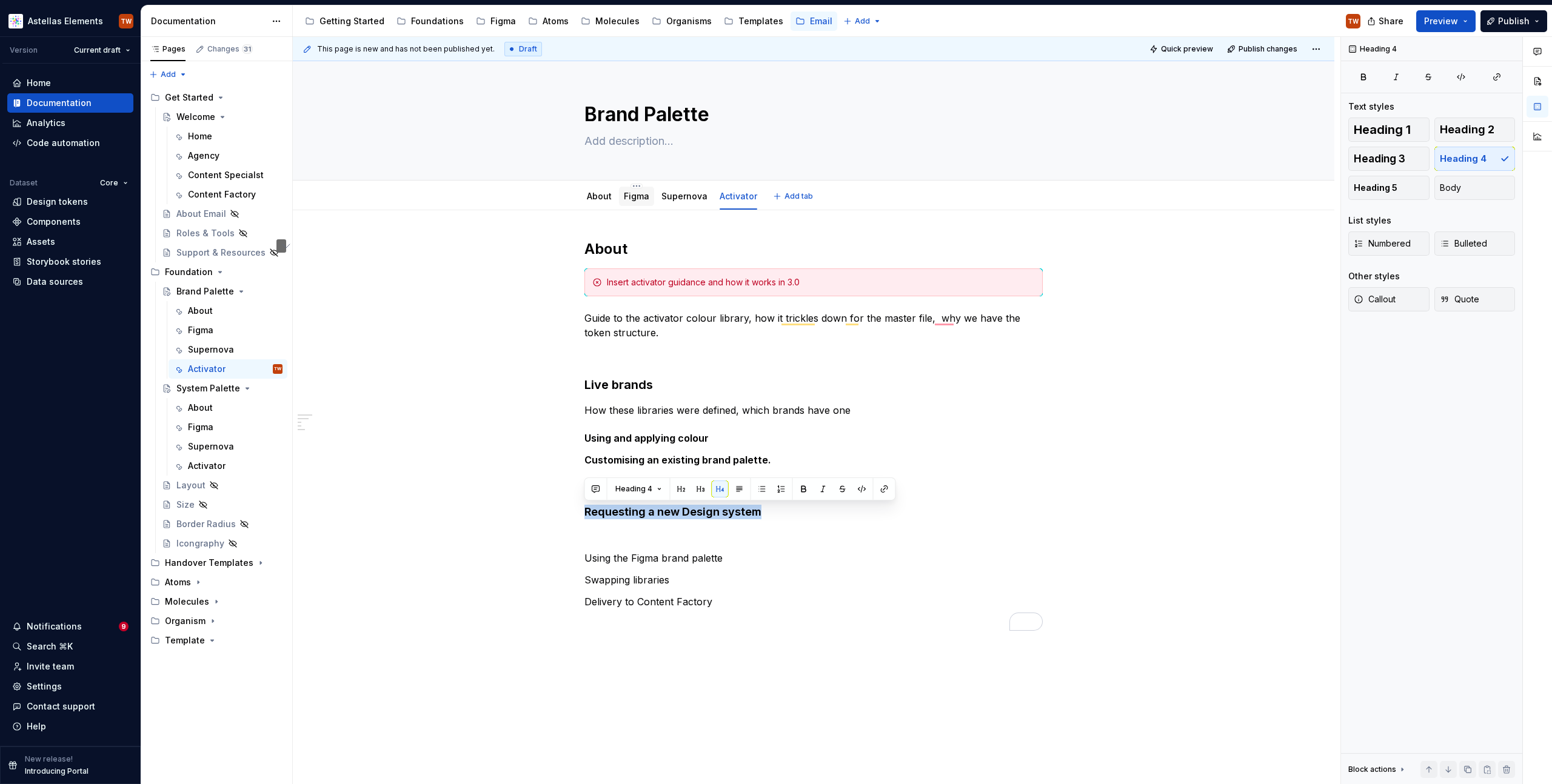
click at [629, 199] on link "Figma" at bounding box center [636, 196] width 26 height 10
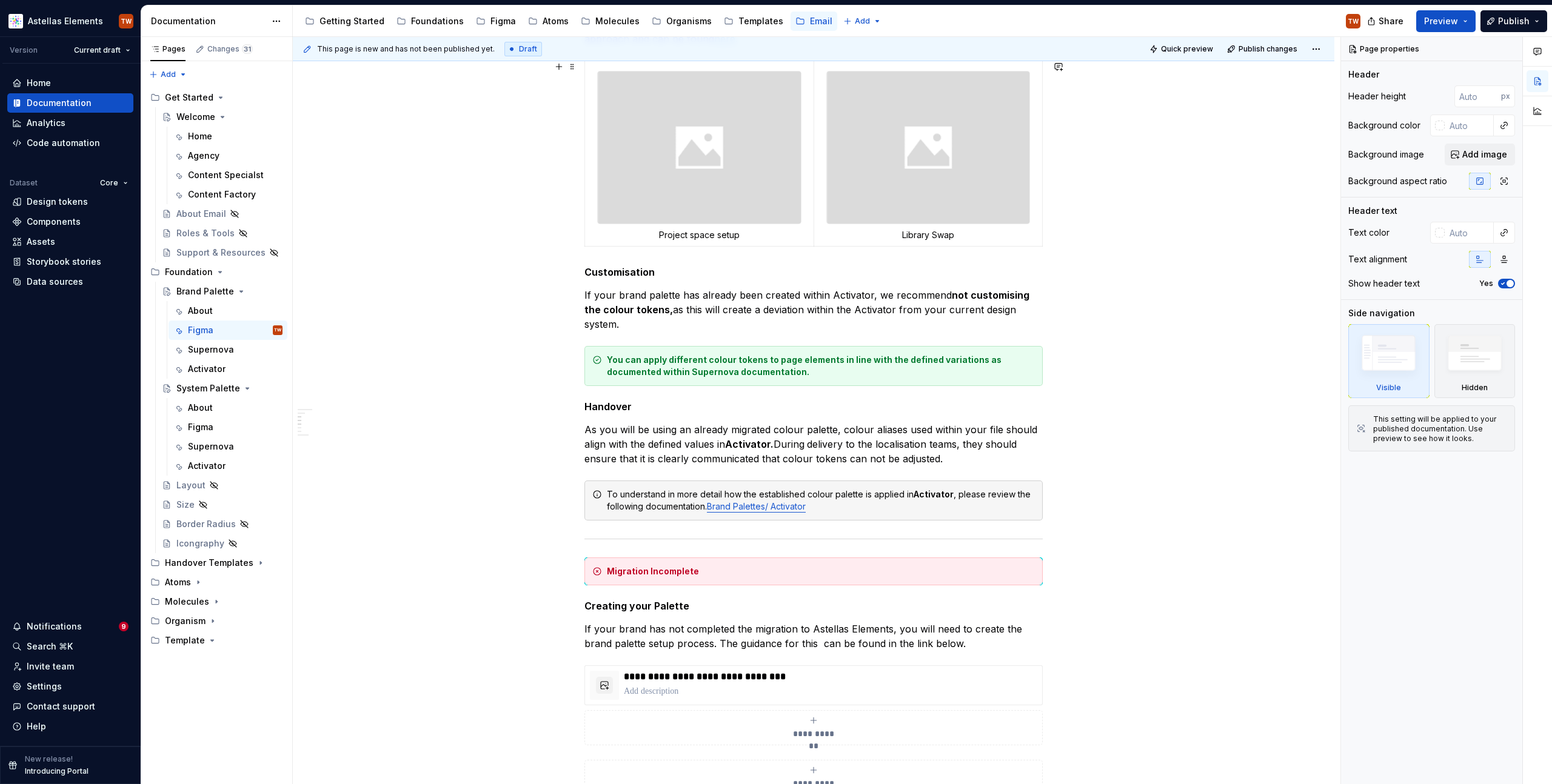
scroll to position [6, 0]
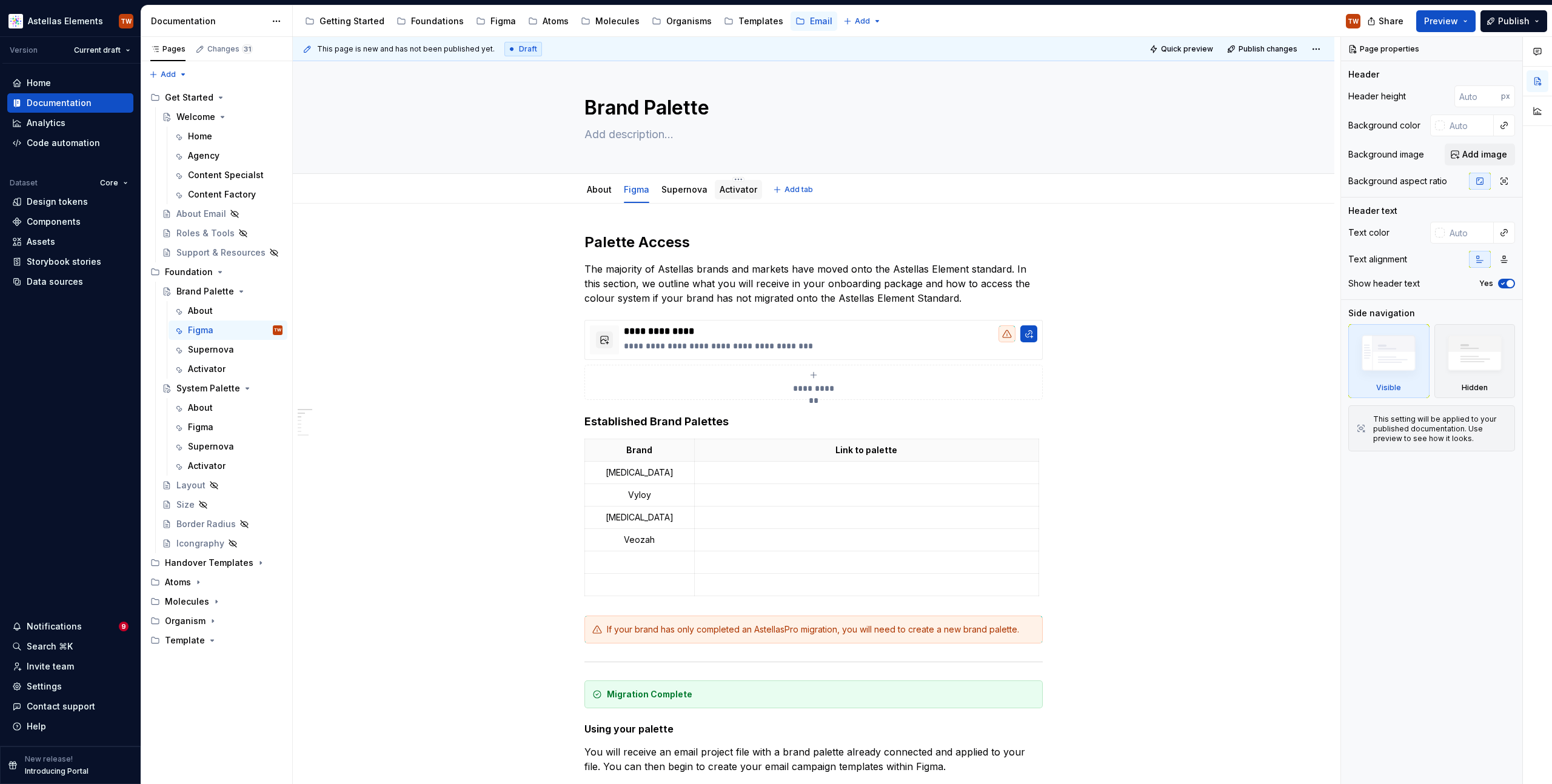
click at [737, 192] on link "Activator" at bounding box center [739, 189] width 38 height 10
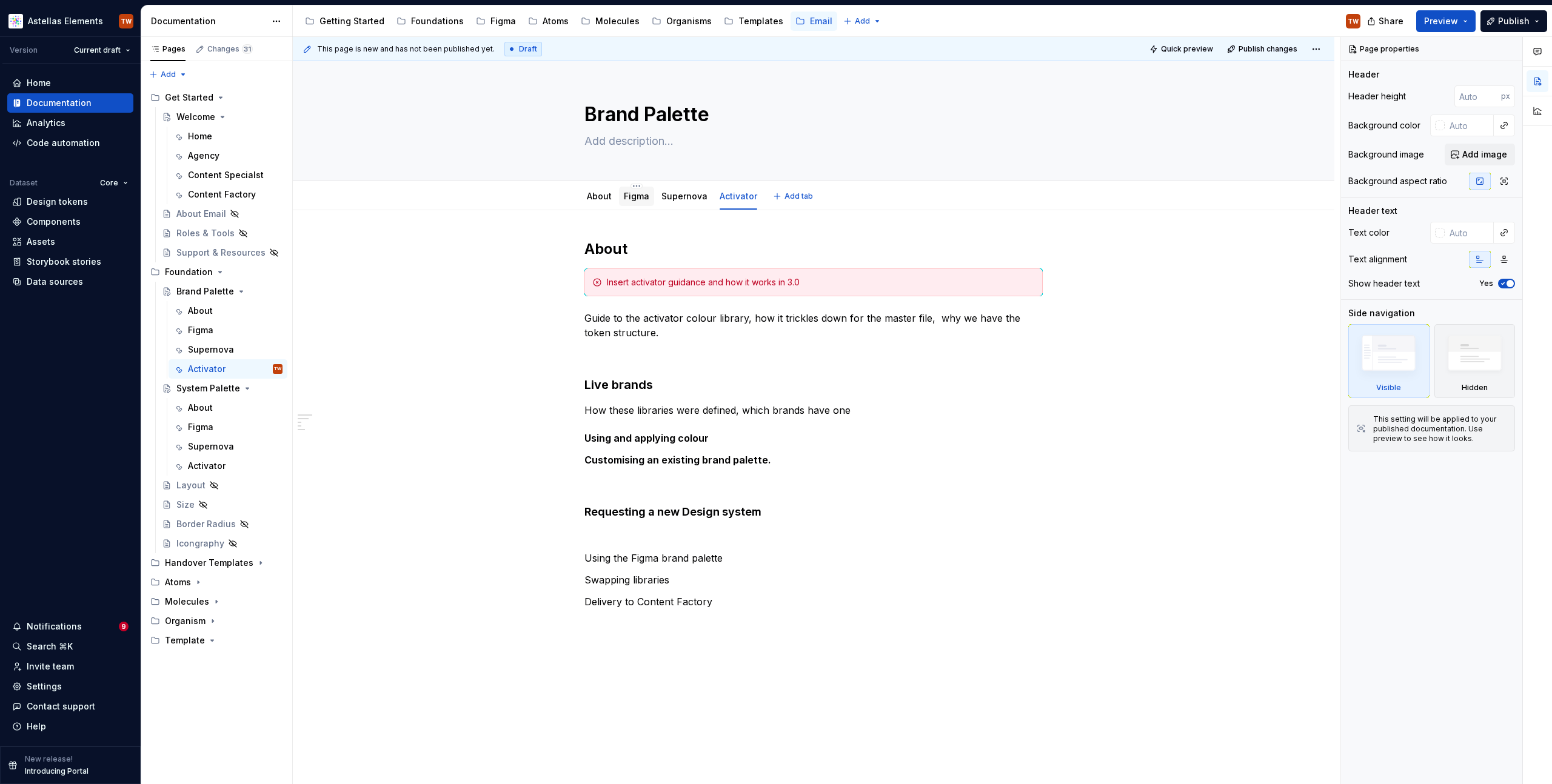
click at [638, 198] on link "Figma" at bounding box center [636, 196] width 26 height 10
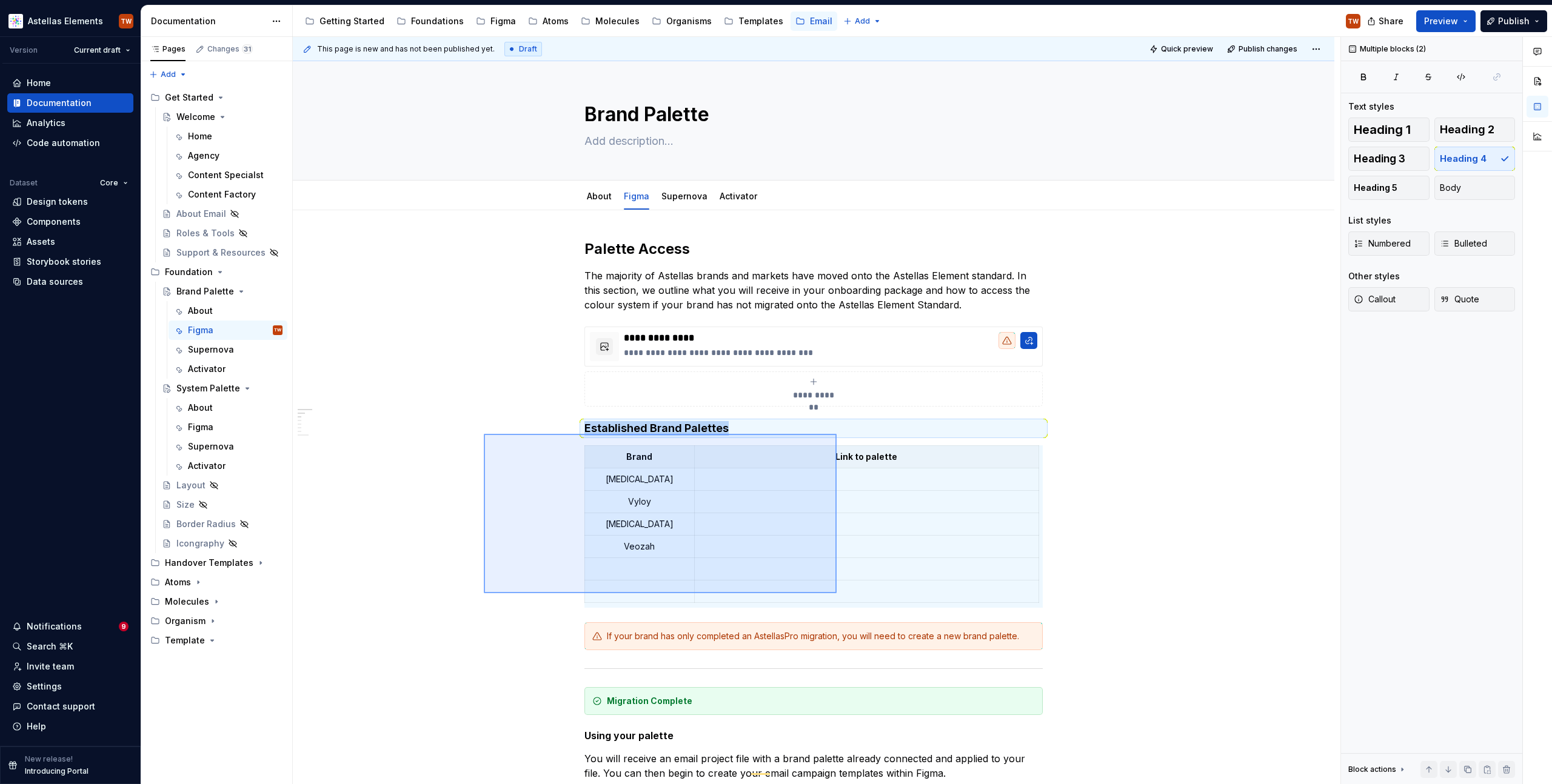
drag, startPoint x: 484, startPoint y: 434, endPoint x: 836, endPoint y: 593, distance: 386.2
click at [836, 593] on div "**********" at bounding box center [816, 411] width 1048 height 748
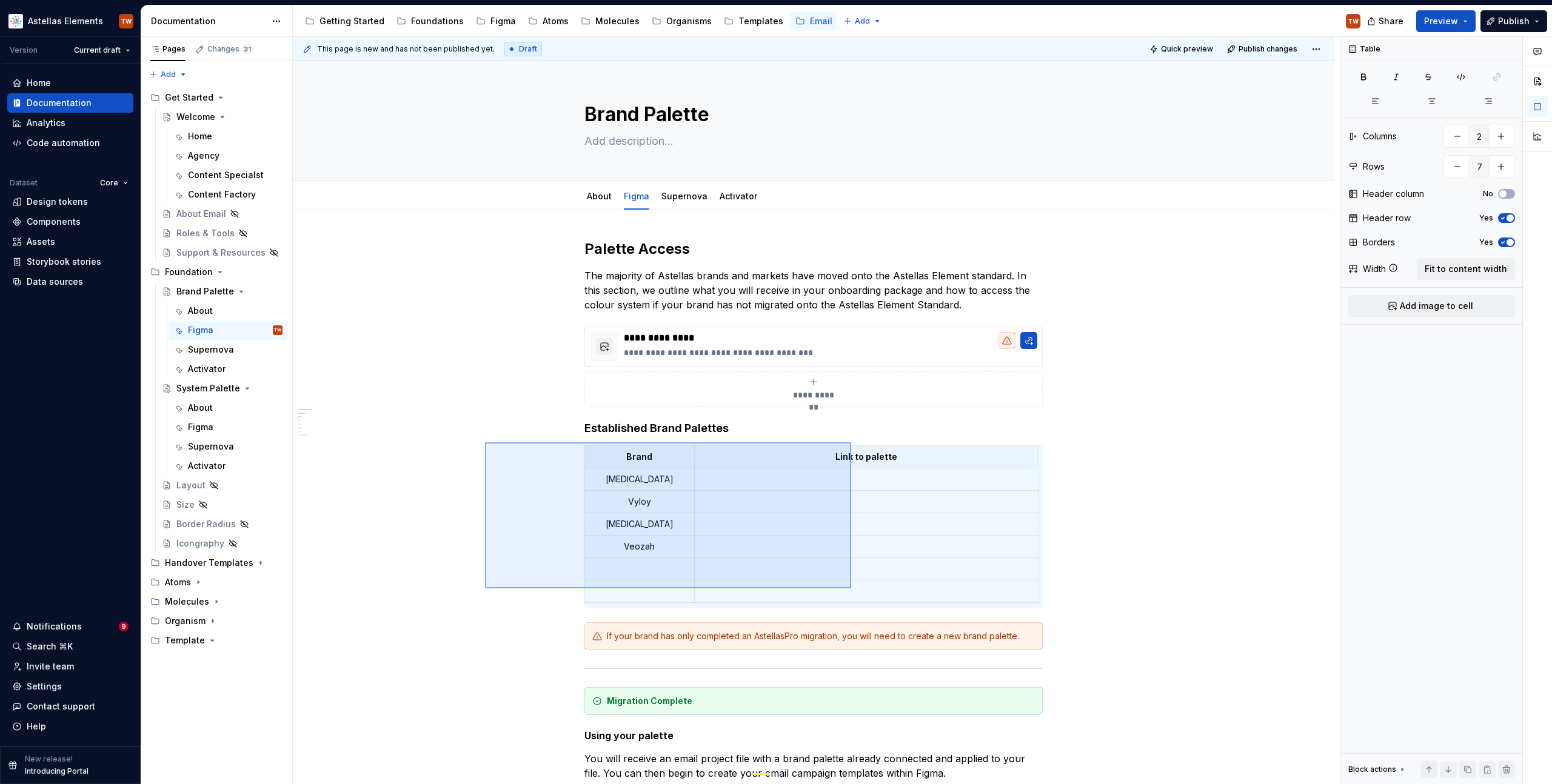
drag, startPoint x: 550, startPoint y: 474, endPoint x: 851, endPoint y: 588, distance: 321.9
click at [851, 588] on div "**********" at bounding box center [816, 411] width 1048 height 748
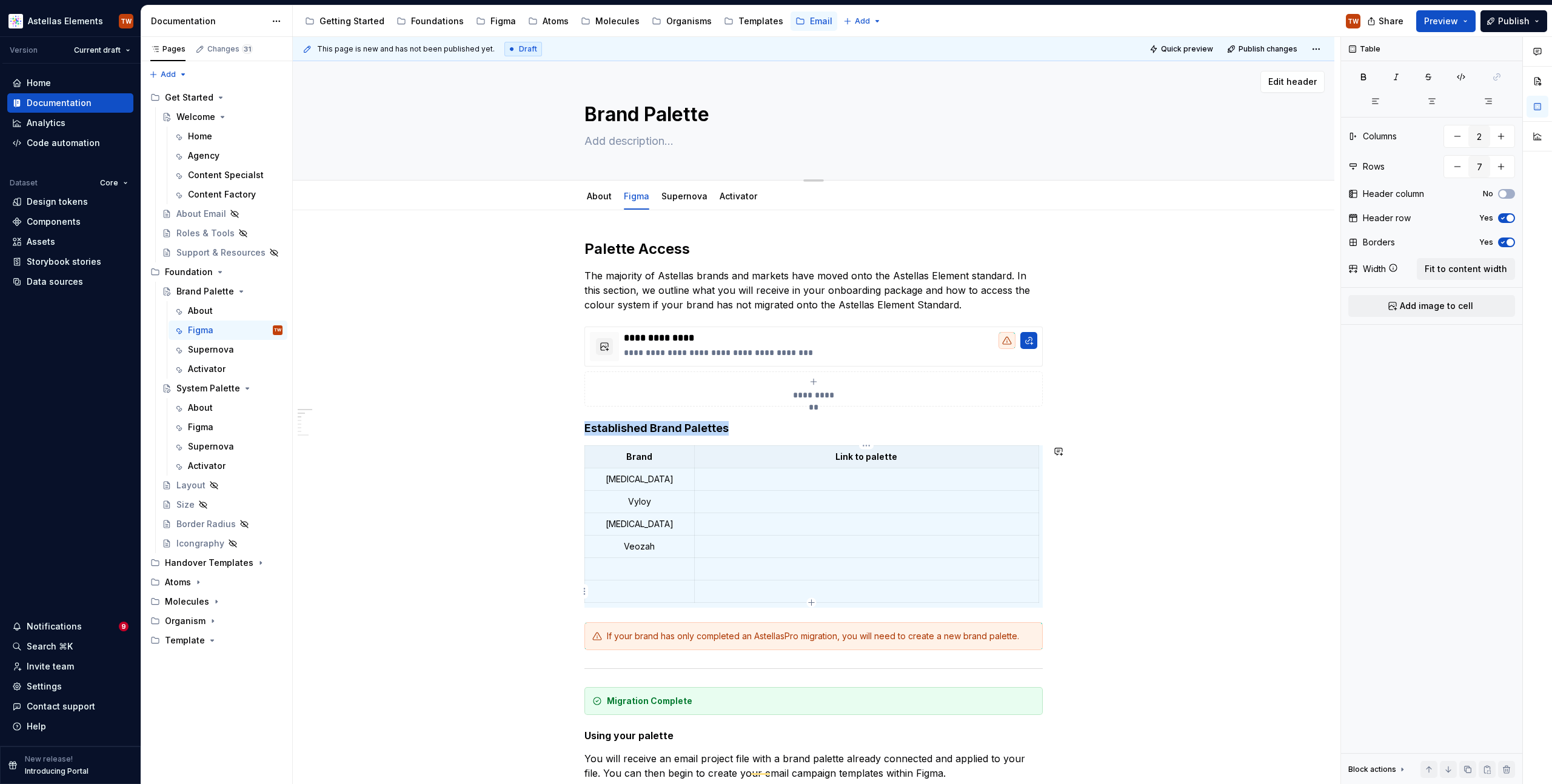
copy h4 "Established Brand Palettes"
click at [728, 198] on link "Activator" at bounding box center [739, 196] width 38 height 10
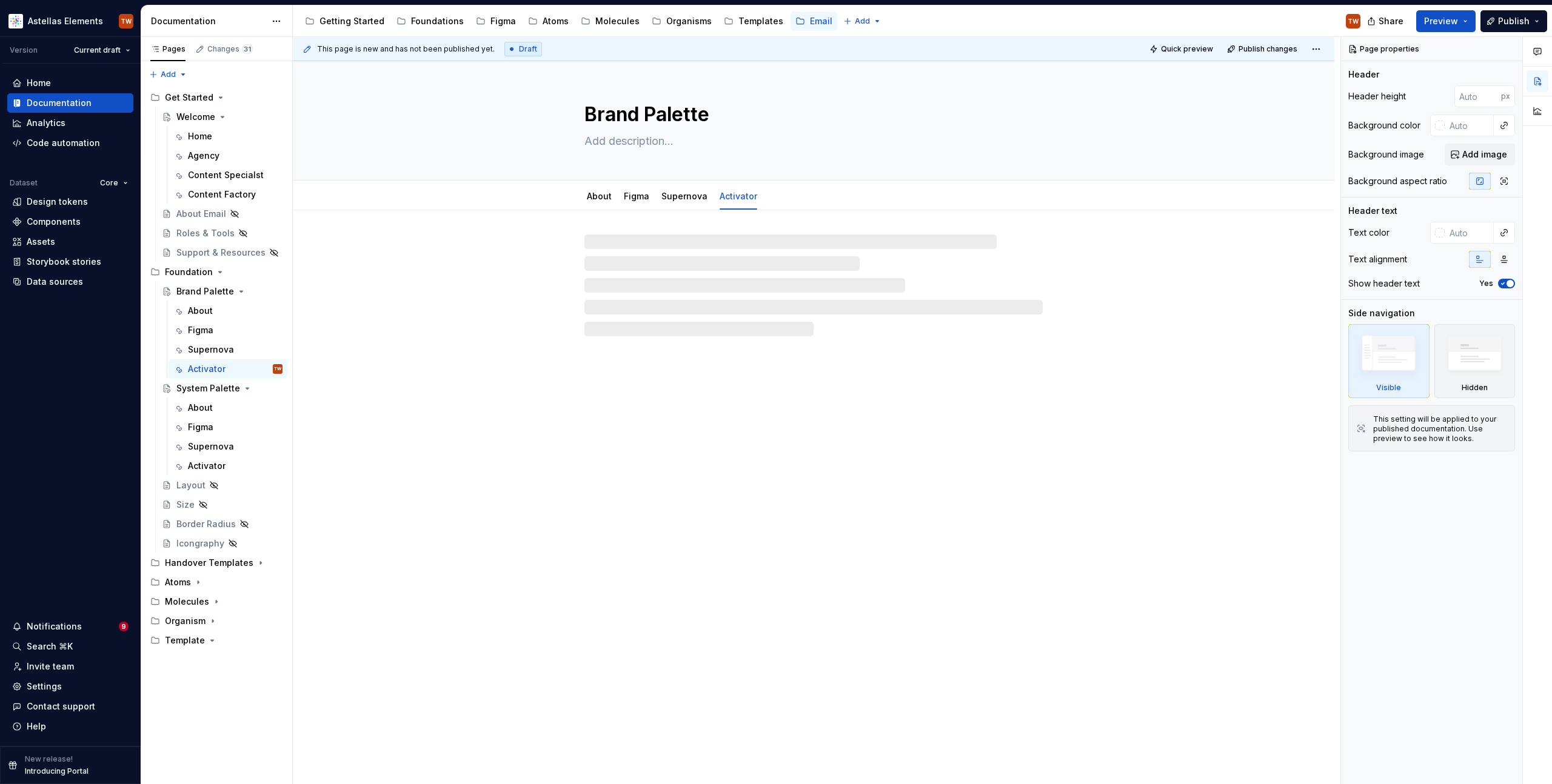
type textarea "*"
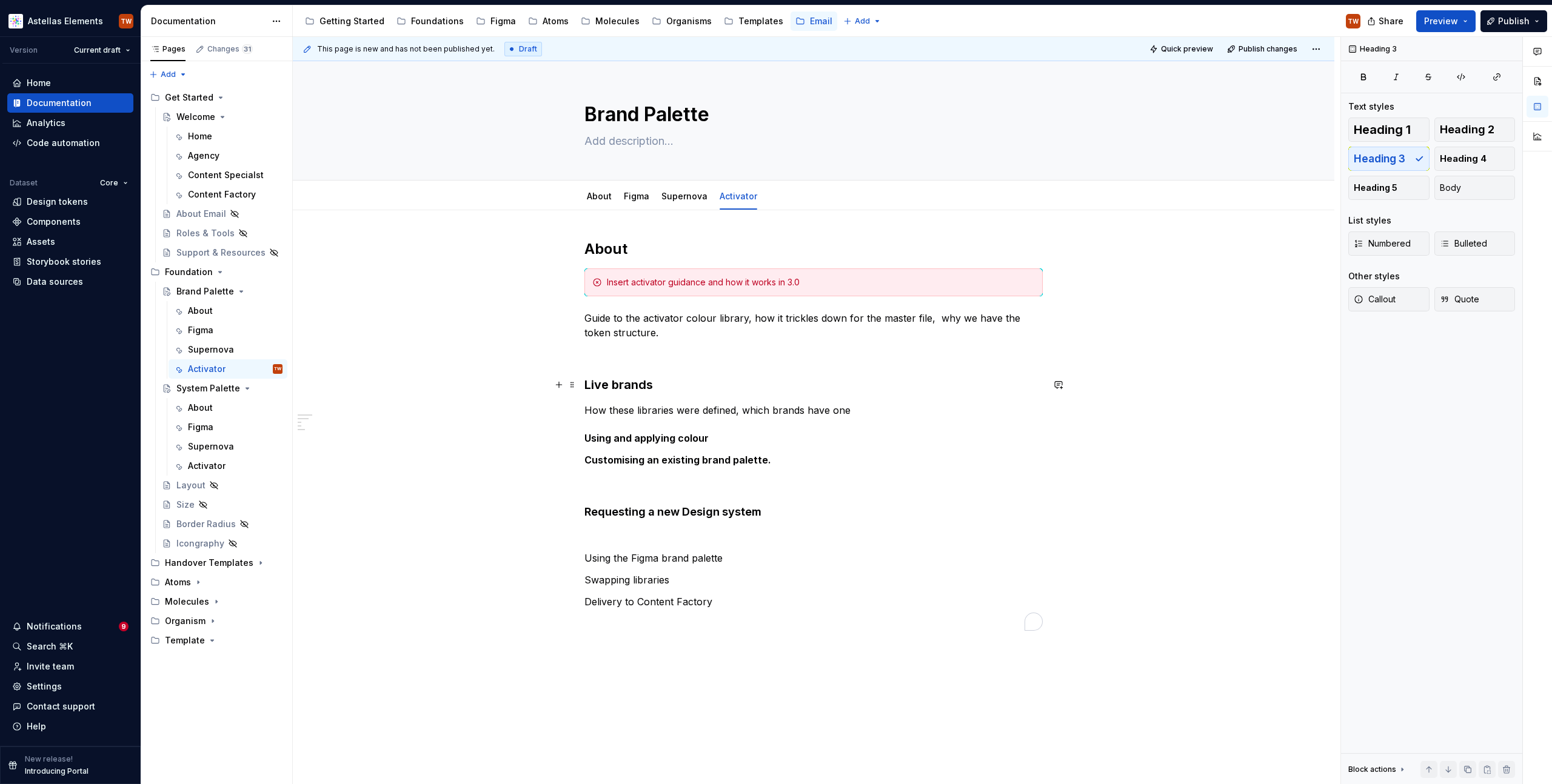
click at [661, 388] on h3 "Live brands" at bounding box center [813, 385] width 459 height 17
click at [856, 410] on p "How these libraries were defined, which brands have one" at bounding box center [813, 410] width 459 height 14
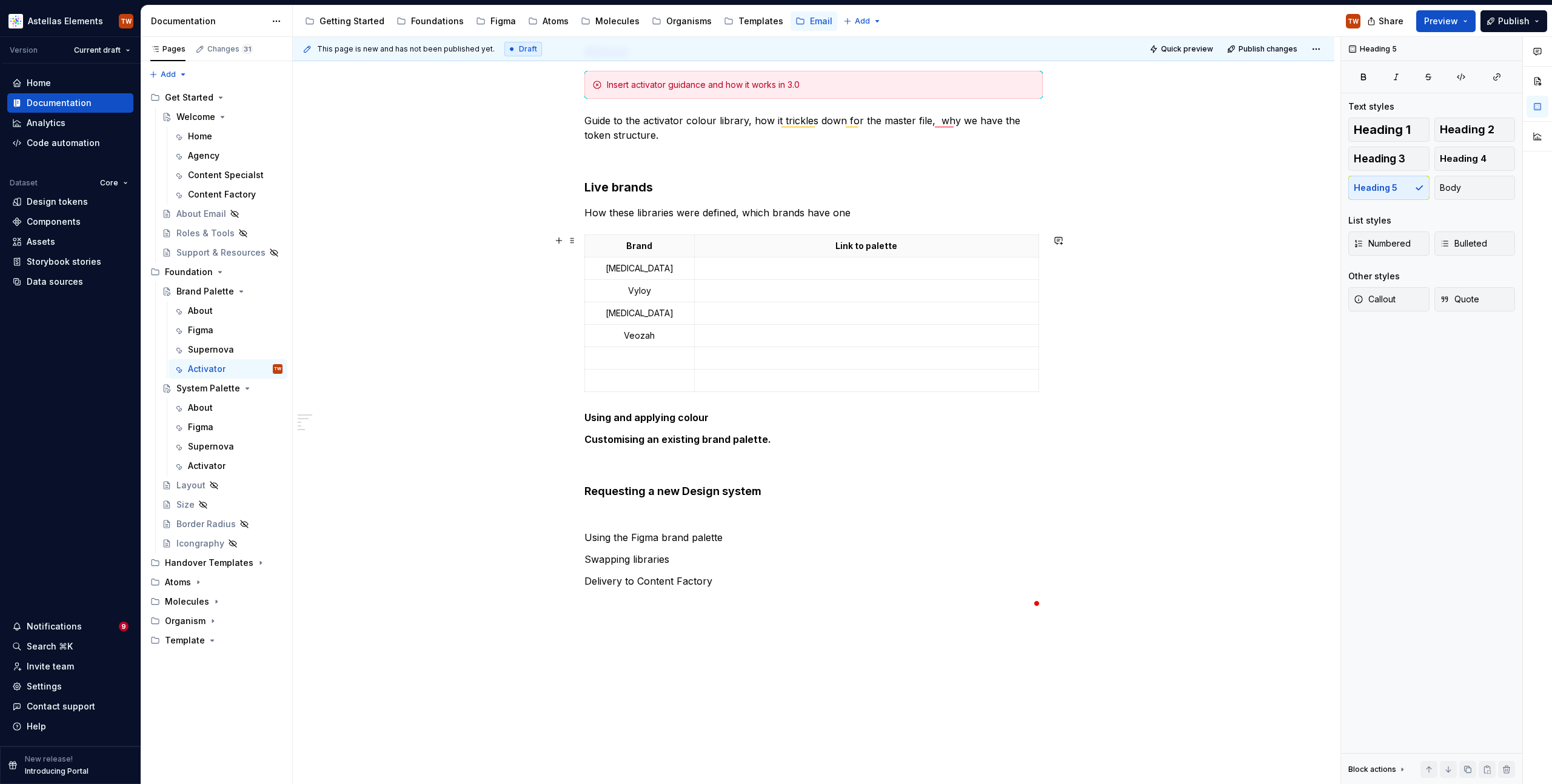
scroll to position [273, 0]
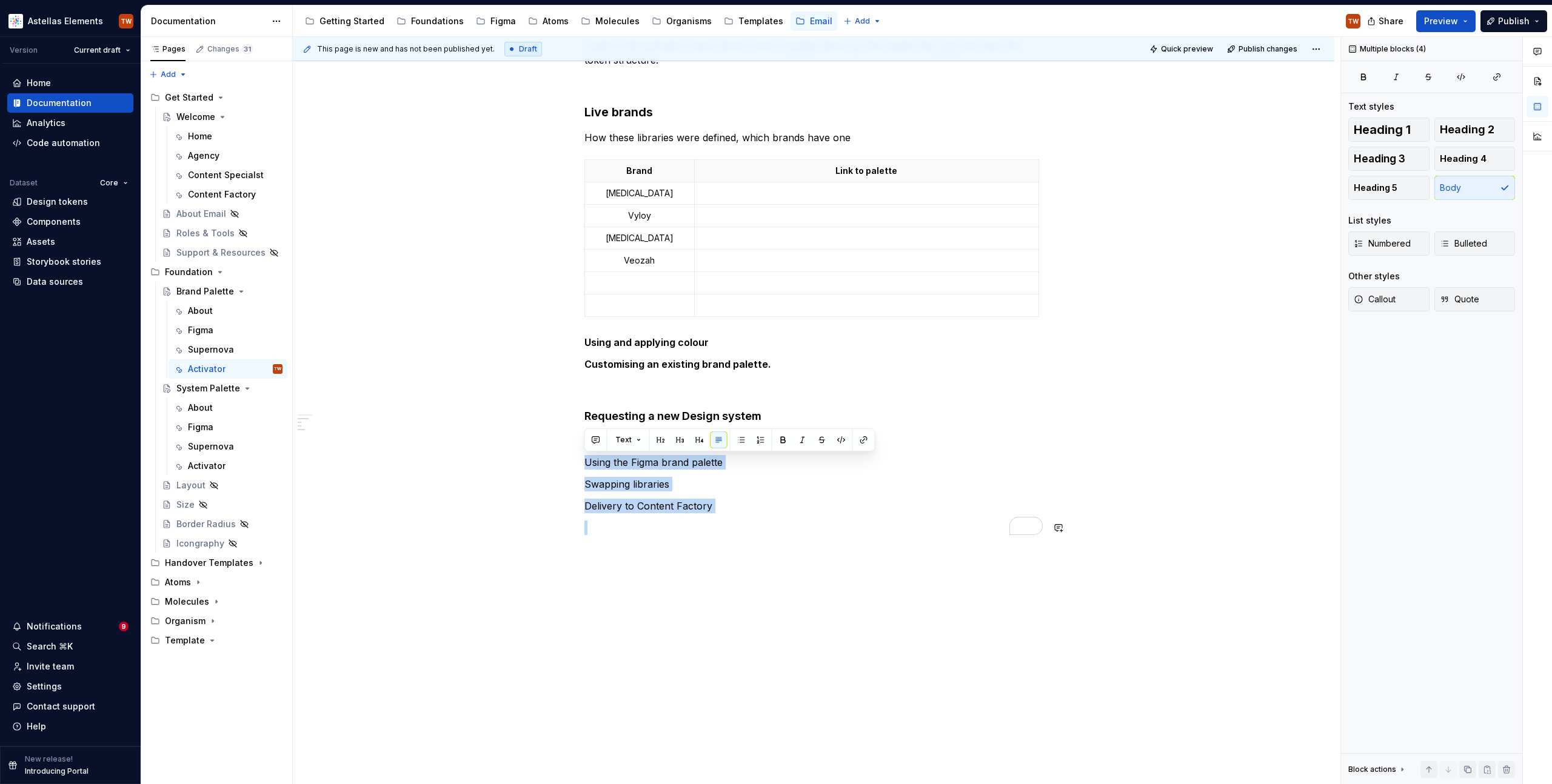
drag, startPoint x: 584, startPoint y: 459, endPoint x: 896, endPoint y: 548, distance: 324.4
click at [896, 548] on div "About Insert activator guidance and how it works in 3.0 Guide to the activator …" at bounding box center [813, 258] width 459 height 583
drag, startPoint x: 689, startPoint y: 481, endPoint x: 586, endPoint y: 463, distance: 104.6
click at [586, 463] on div "About Insert activator guidance and how it works in 3.0 Guide to the activator …" at bounding box center [813, 251] width 459 height 568
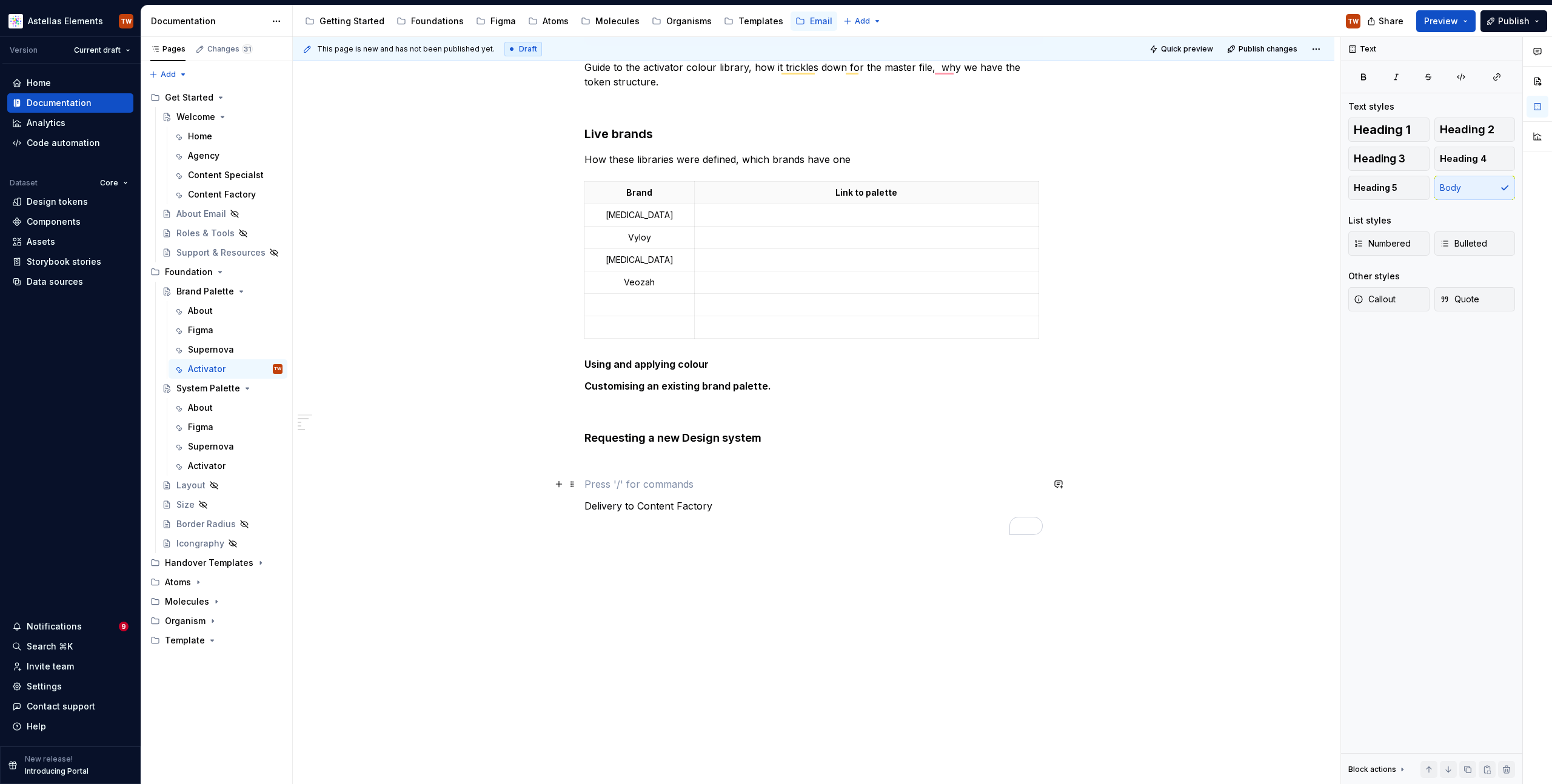
scroll to position [229, 0]
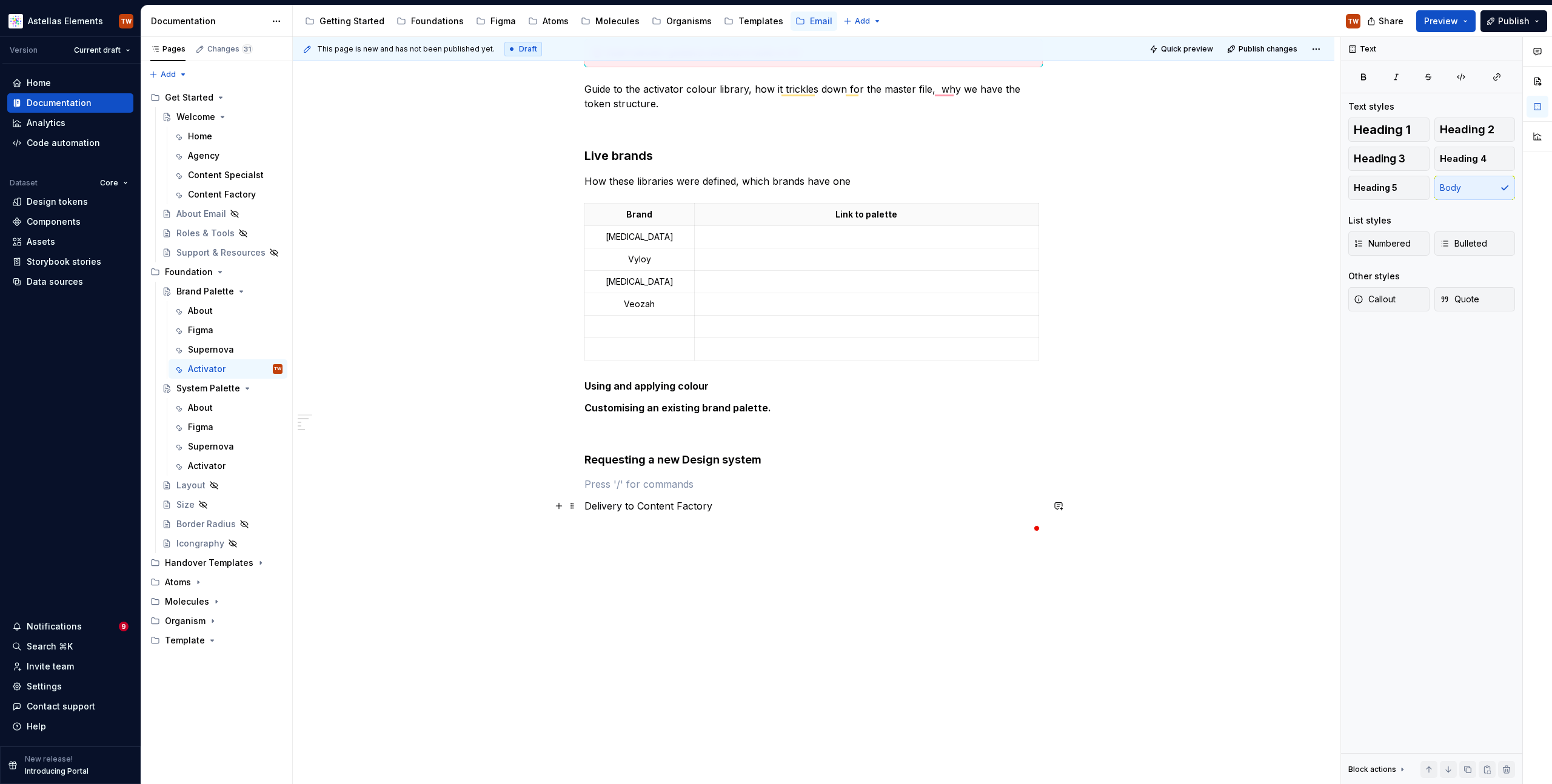
click at [604, 498] on div "About Insert activator guidance and how it works in 3.0 Guide to the activator …" at bounding box center [813, 272] width 459 height 525
click at [604, 497] on div "About Insert activator guidance and how it works in 3.0 Guide to the activator …" at bounding box center [813, 272] width 459 height 525
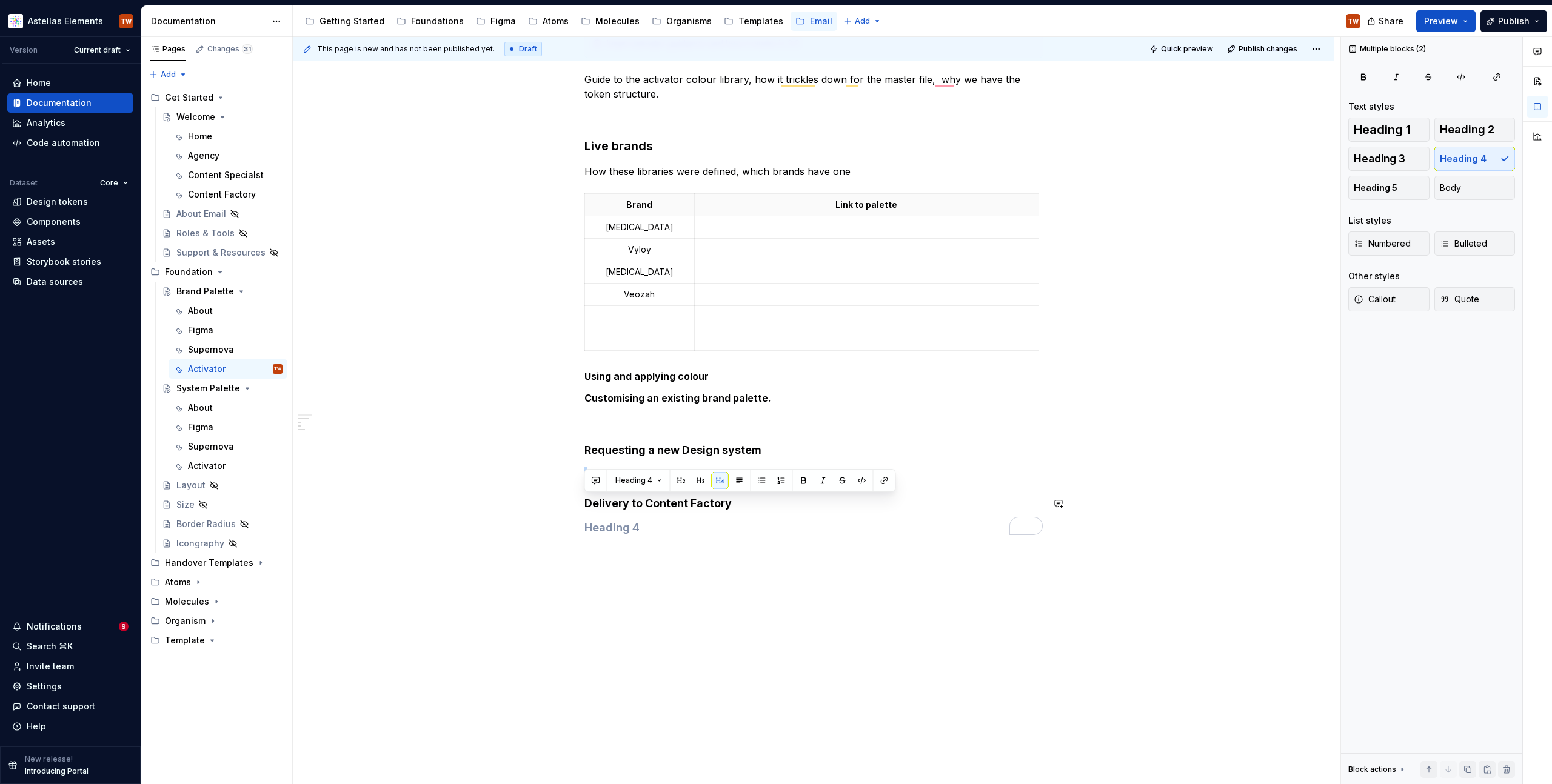
click at [668, 528] on h4 "To enrich screen reader interactions, please activate Accessibility in Grammarl…" at bounding box center [813, 528] width 459 height 14
click at [666, 492] on div "About Insert activator guidance and how it works in 3.0 Guide to the activator …" at bounding box center [813, 268] width 459 height 535
click at [621, 528] on h4 "To enrich screen reader interactions, please activate Accessibility in Grammarl…" at bounding box center [813, 528] width 459 height 14
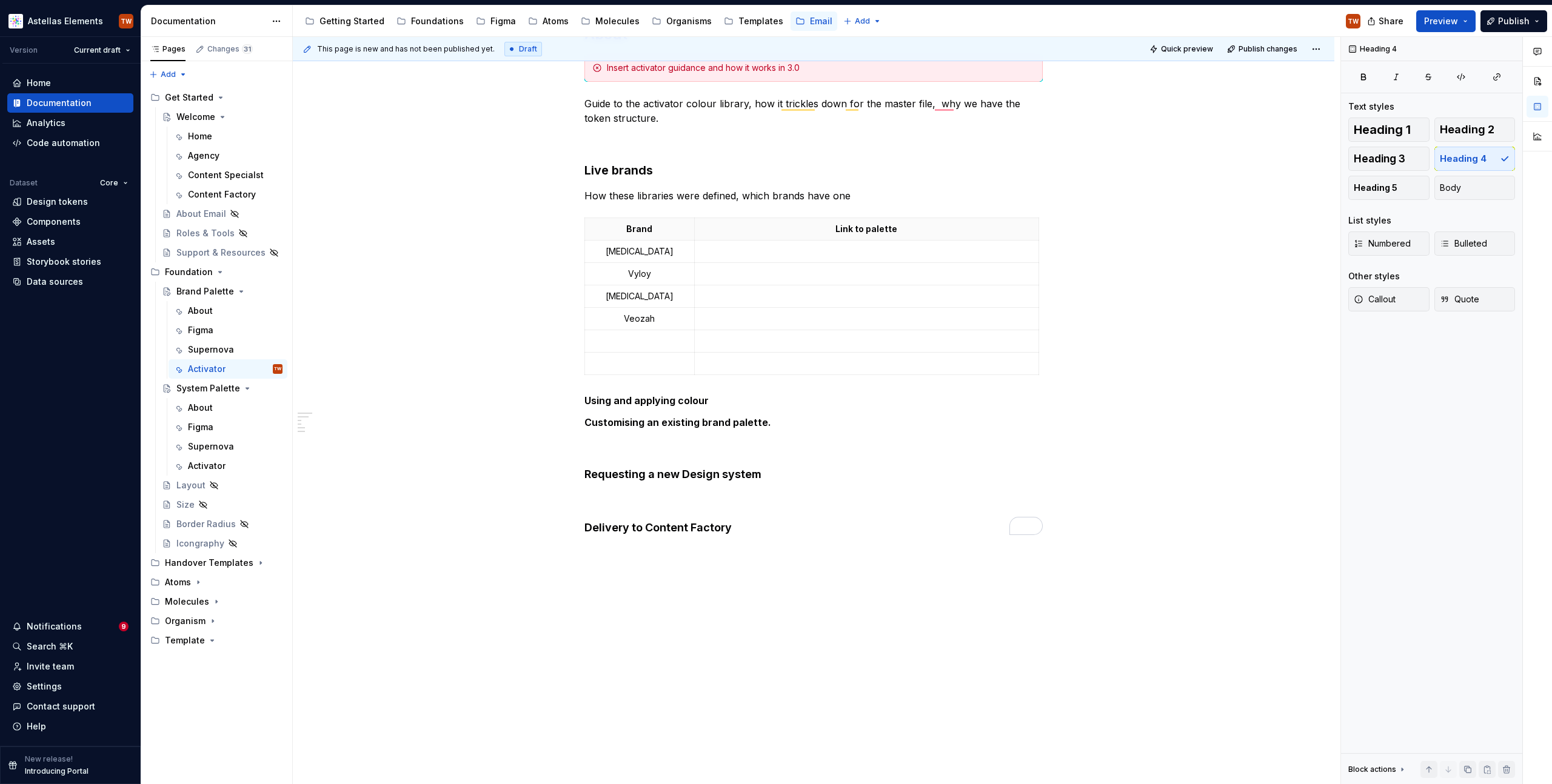
scroll to position [214, 0]
click at [684, 461] on div "About Insert activator guidance and how it works in 3.0 Guide to the activator …" at bounding box center [813, 280] width 459 height 511
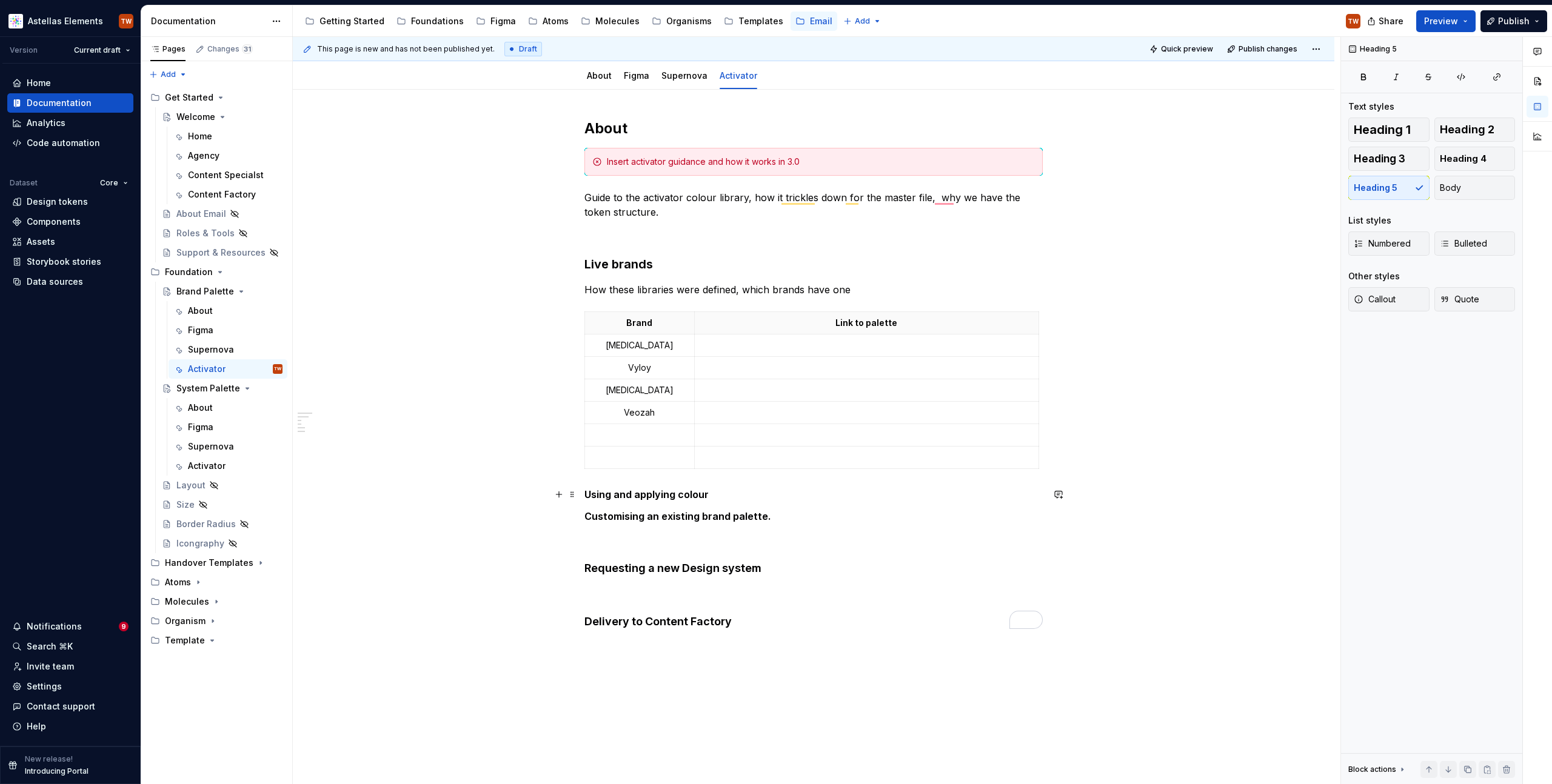
click at [736, 494] on h5 "Using and applying colour" at bounding box center [813, 494] width 459 height 12
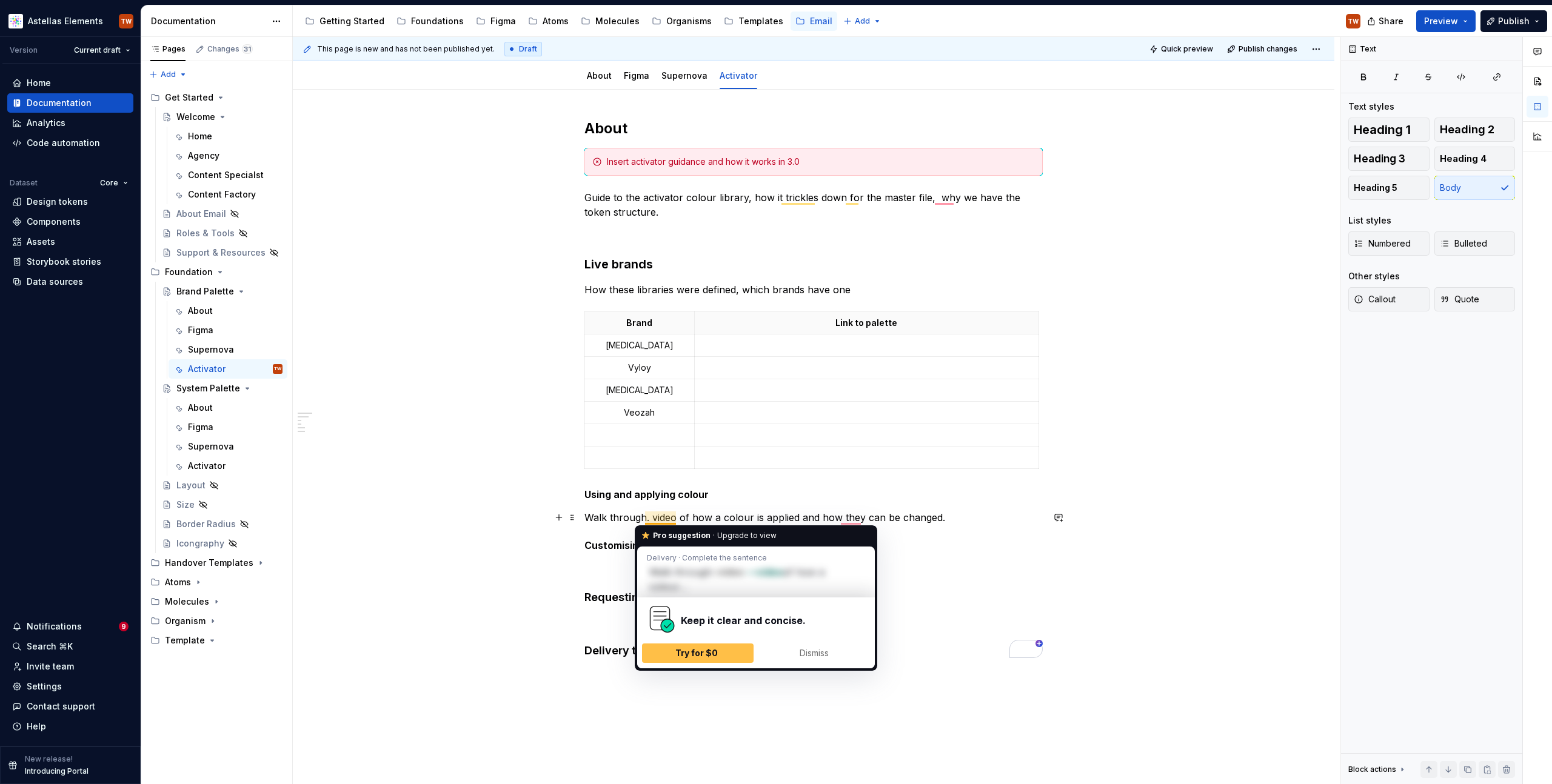
click at [650, 516] on p "Walk through. video of how a colour is applied and how they can be changed." at bounding box center [813, 518] width 459 height 14
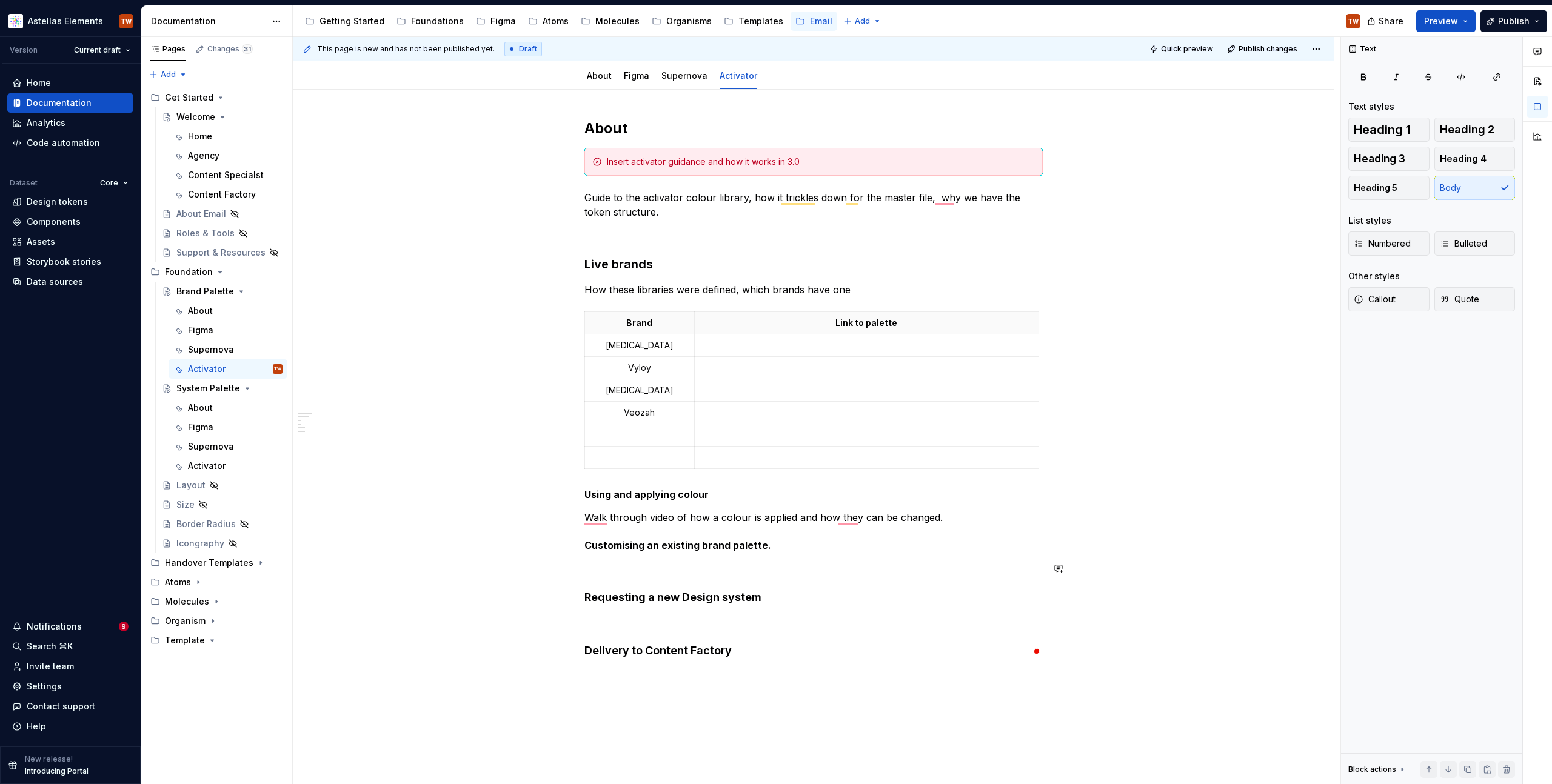
click at [790, 551] on h5 "Customising an existing brand palette." at bounding box center [813, 545] width 459 height 12
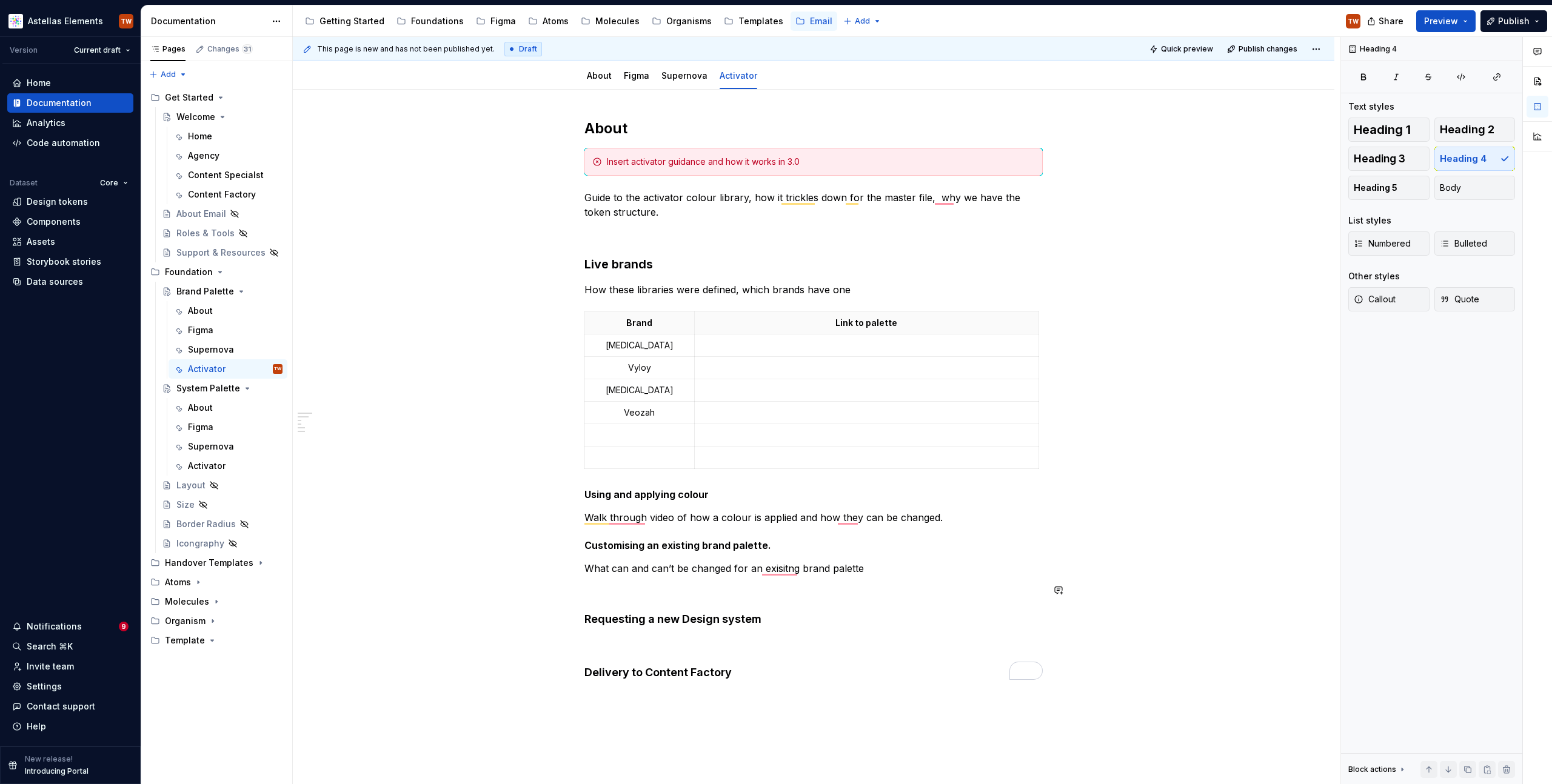
click at [792, 610] on div "About Insert activator guidance and how it works in 3.0 Guide to the activator …" at bounding box center [813, 399] width 459 height 561
click at [585, 492] on h5 "Using and applying colour" at bounding box center [813, 494] width 459 height 12
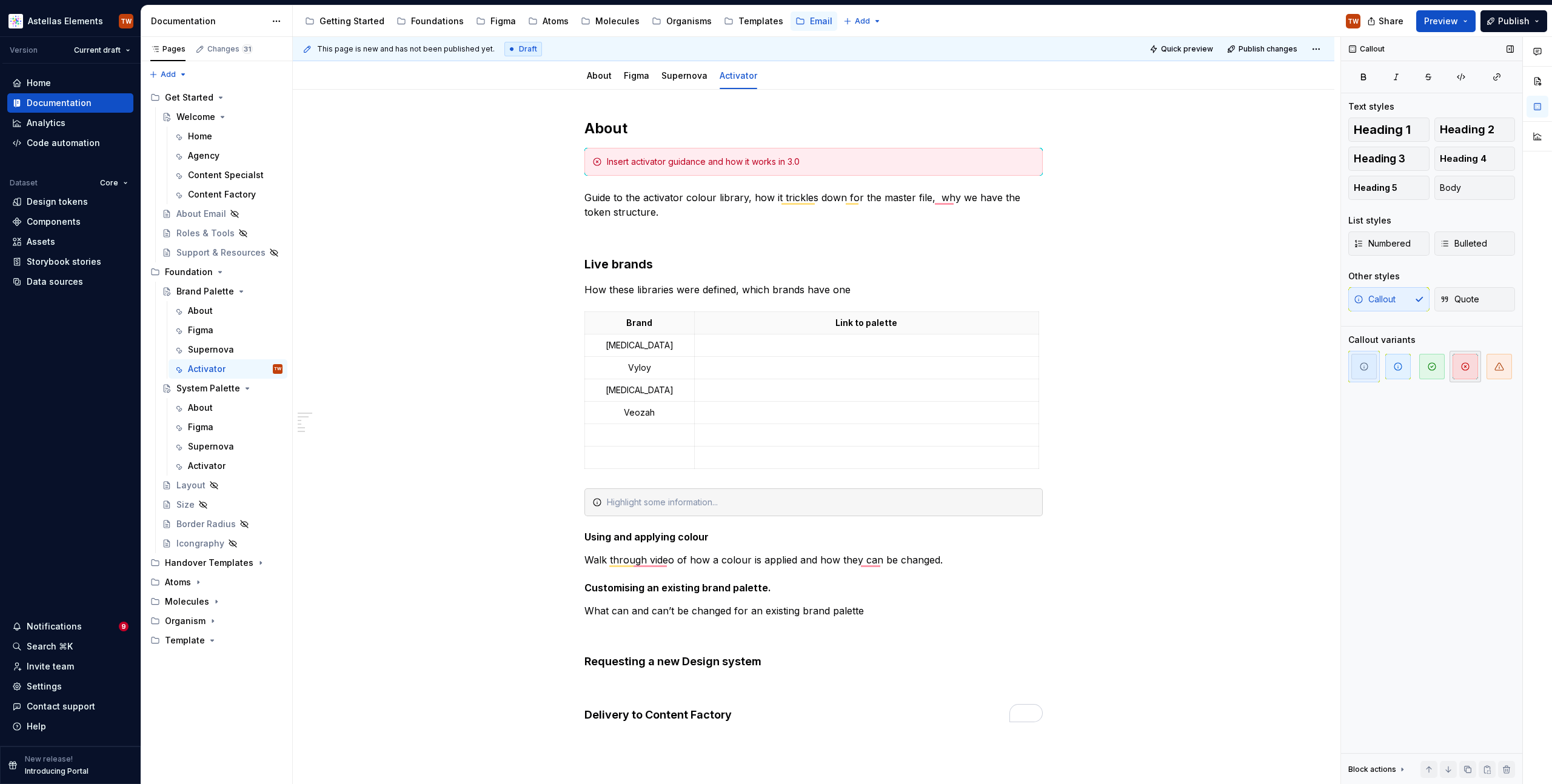
click at [1456, 370] on span "button" at bounding box center [1466, 367] width 26 height 26
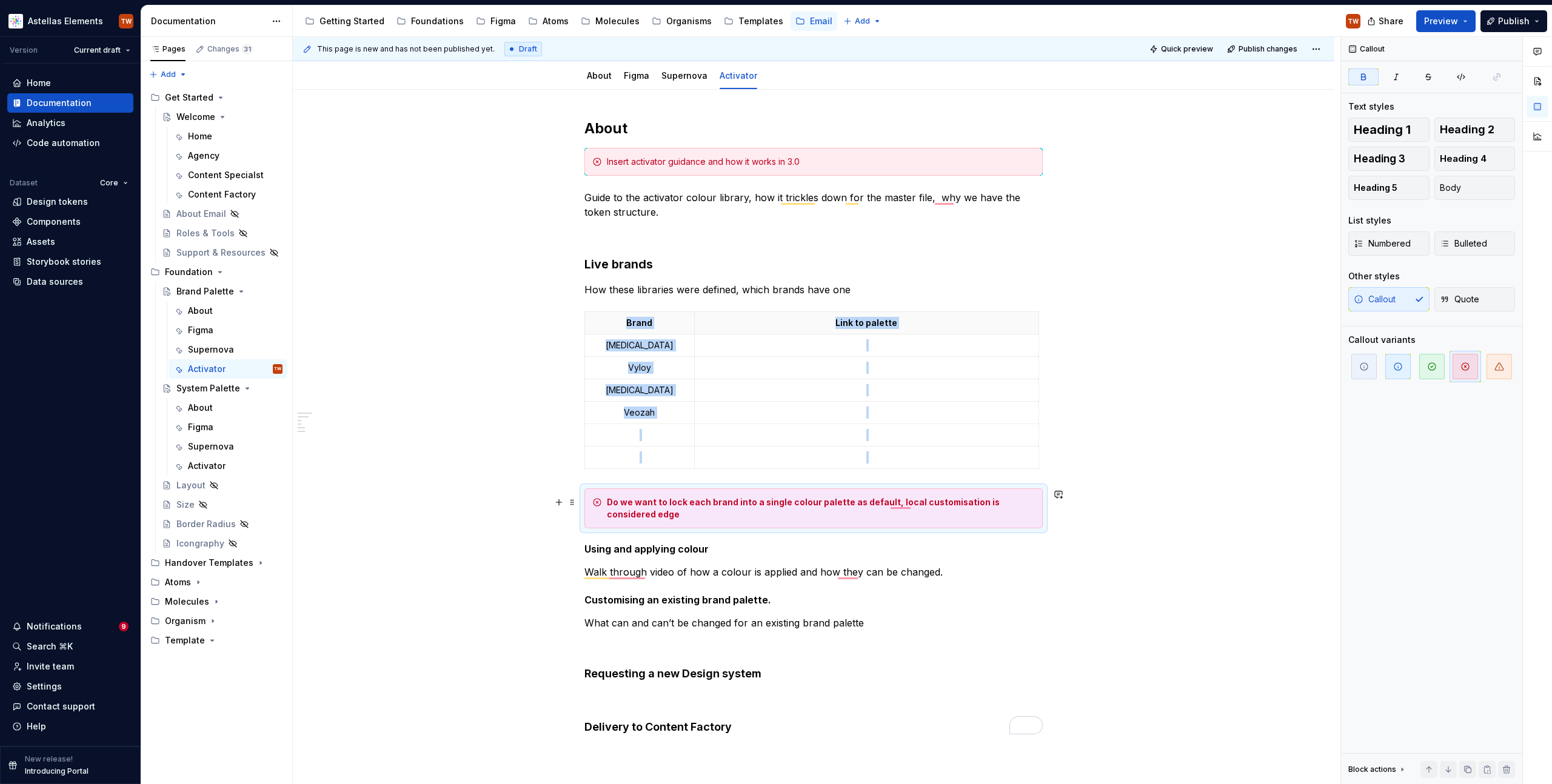
click at [687, 519] on div "Do we want to lock each brand into a single colour palette as default, local cu…" at bounding box center [821, 508] width 428 height 24
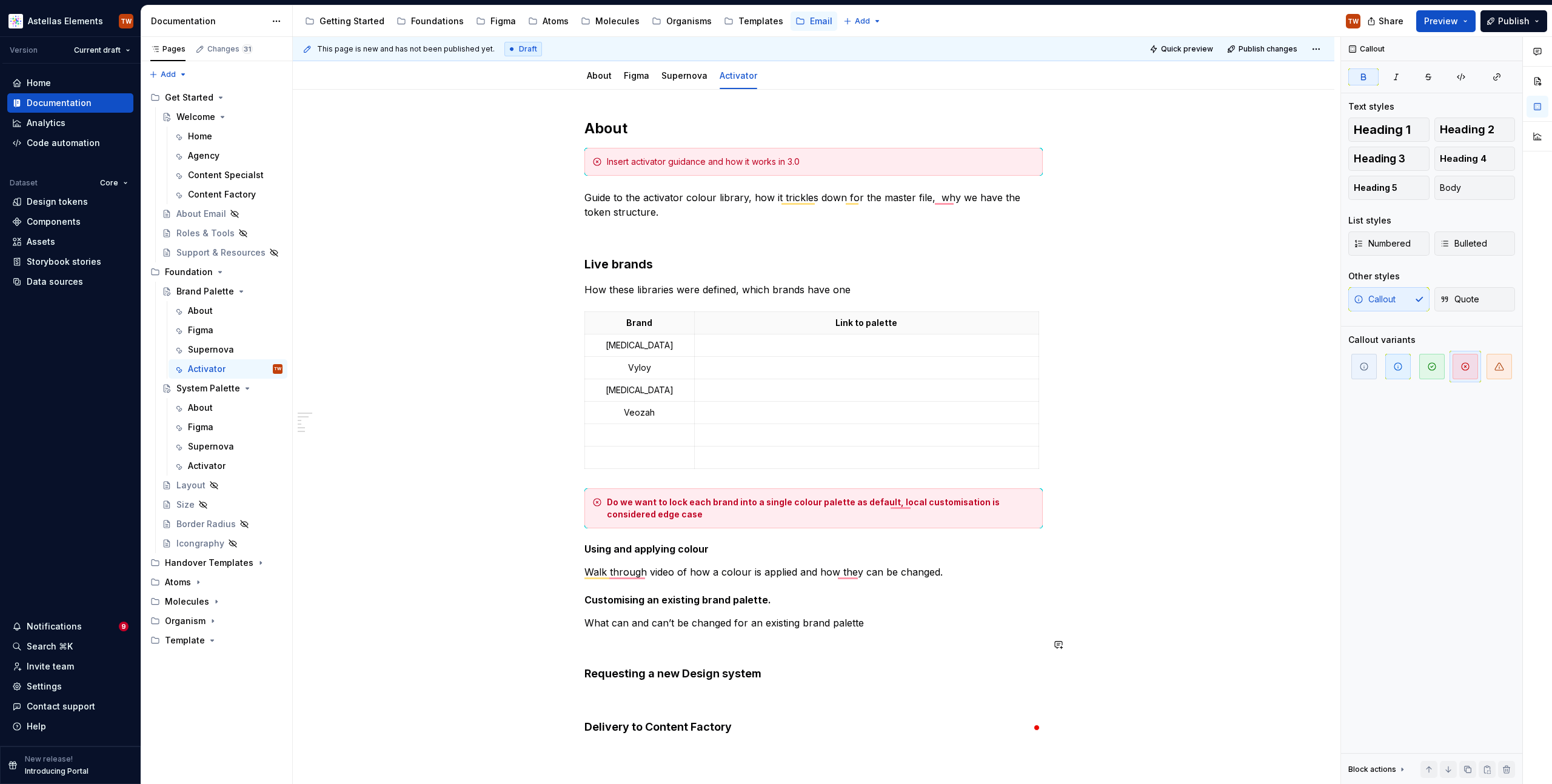
click at [1166, 663] on div "About Insert activator guidance and how it works in 3.0 Guide to the activator …" at bounding box center [813, 537] width 1041 height 895
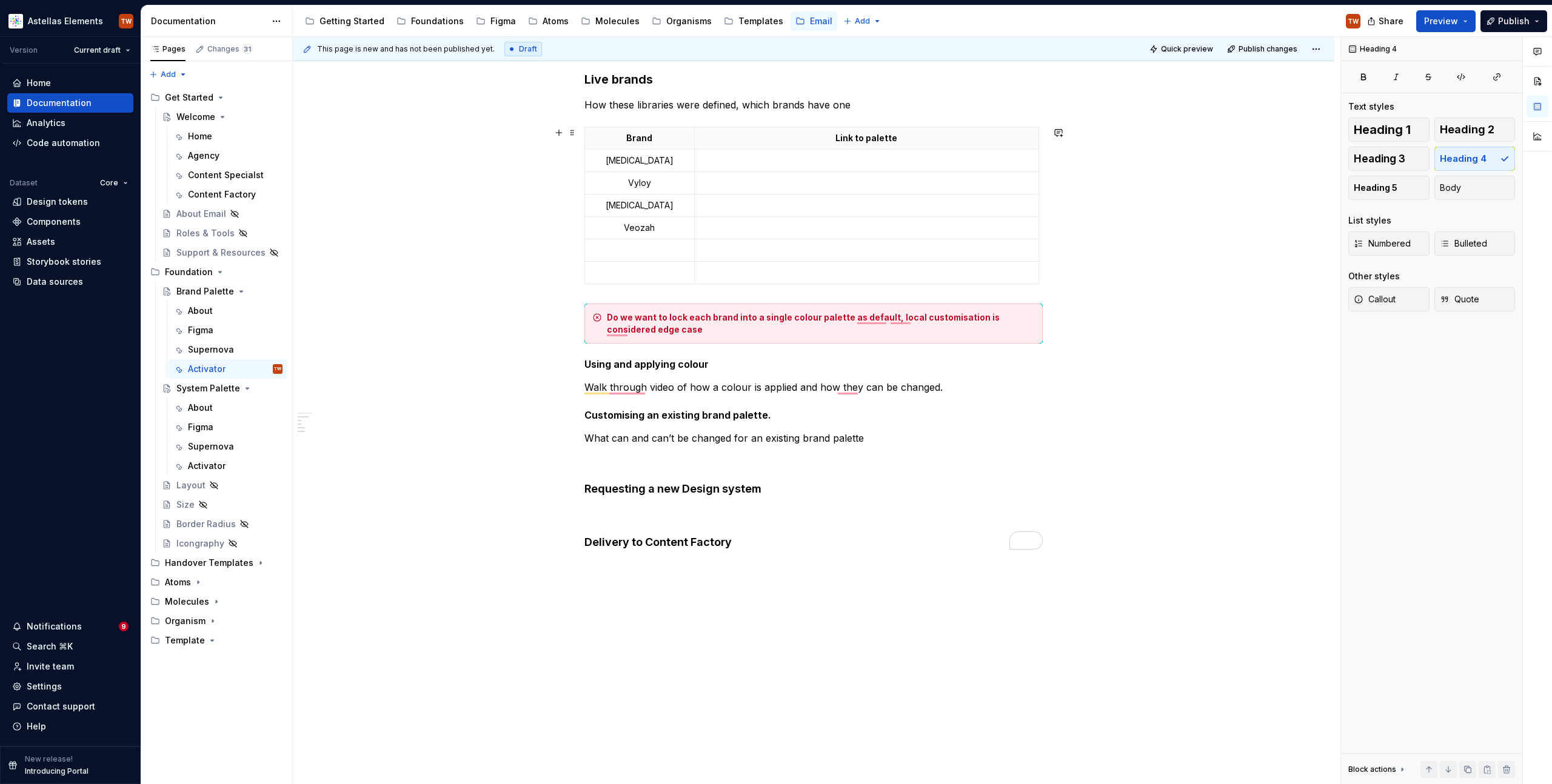
scroll to position [320, 0]
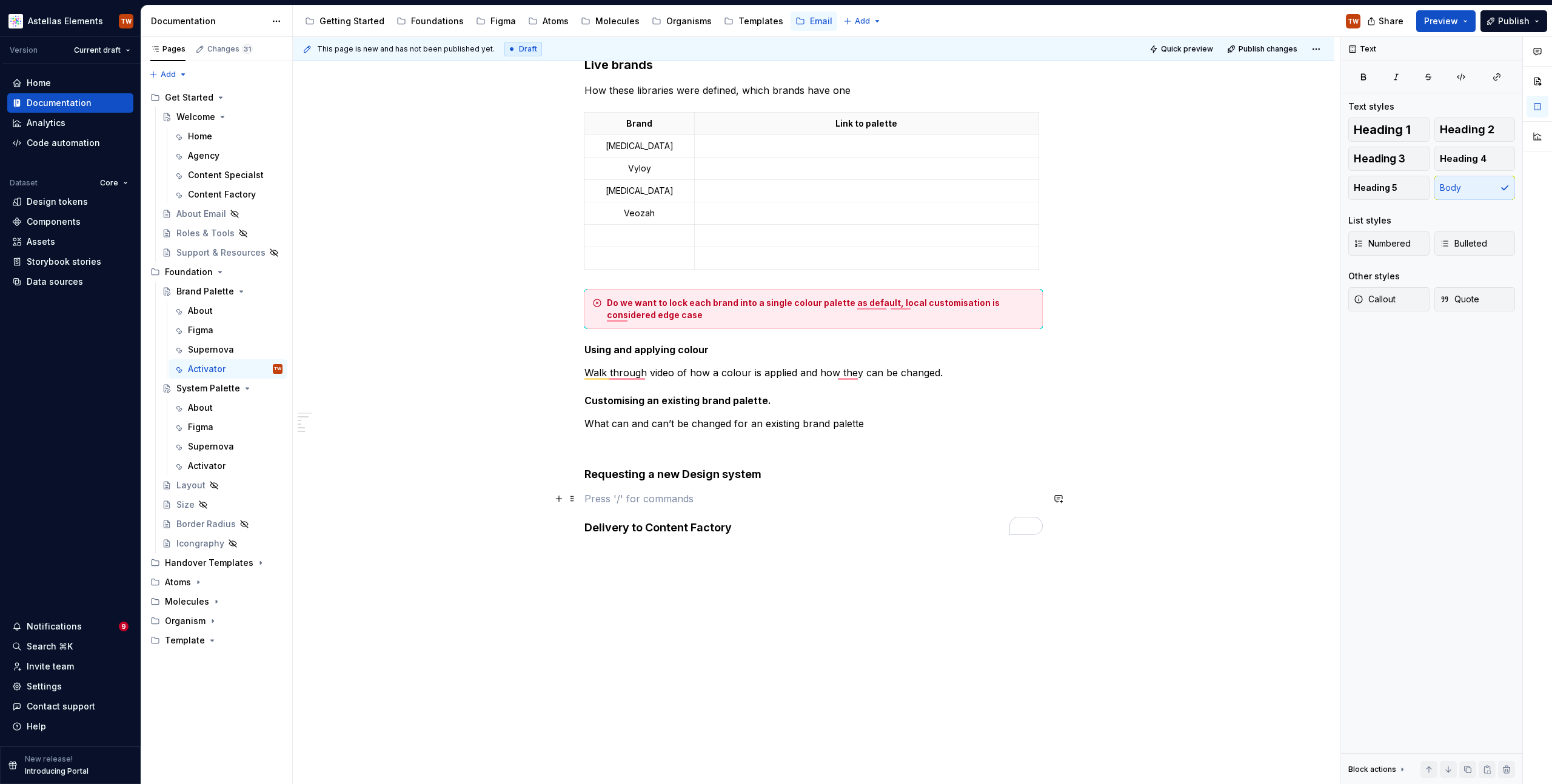
click at [619, 493] on p "To enrich screen reader interactions, please activate Accessibility in Grammarl…" at bounding box center [813, 498] width 459 height 14
click at [594, 561] on div "About Insert activator guidance and how it works in 3.0 Guide to the activator …" at bounding box center [813, 337] width 1041 height 895
click at [819, 563] on div "About Insert activator guidance and how it works in 3.0 Guide to the activator …" at bounding box center [813, 246] width 459 height 655
type textarea "*"
click at [754, 632] on p "System colours are included as default for all brands in addition to your brand…" at bounding box center [813, 628] width 459 height 14
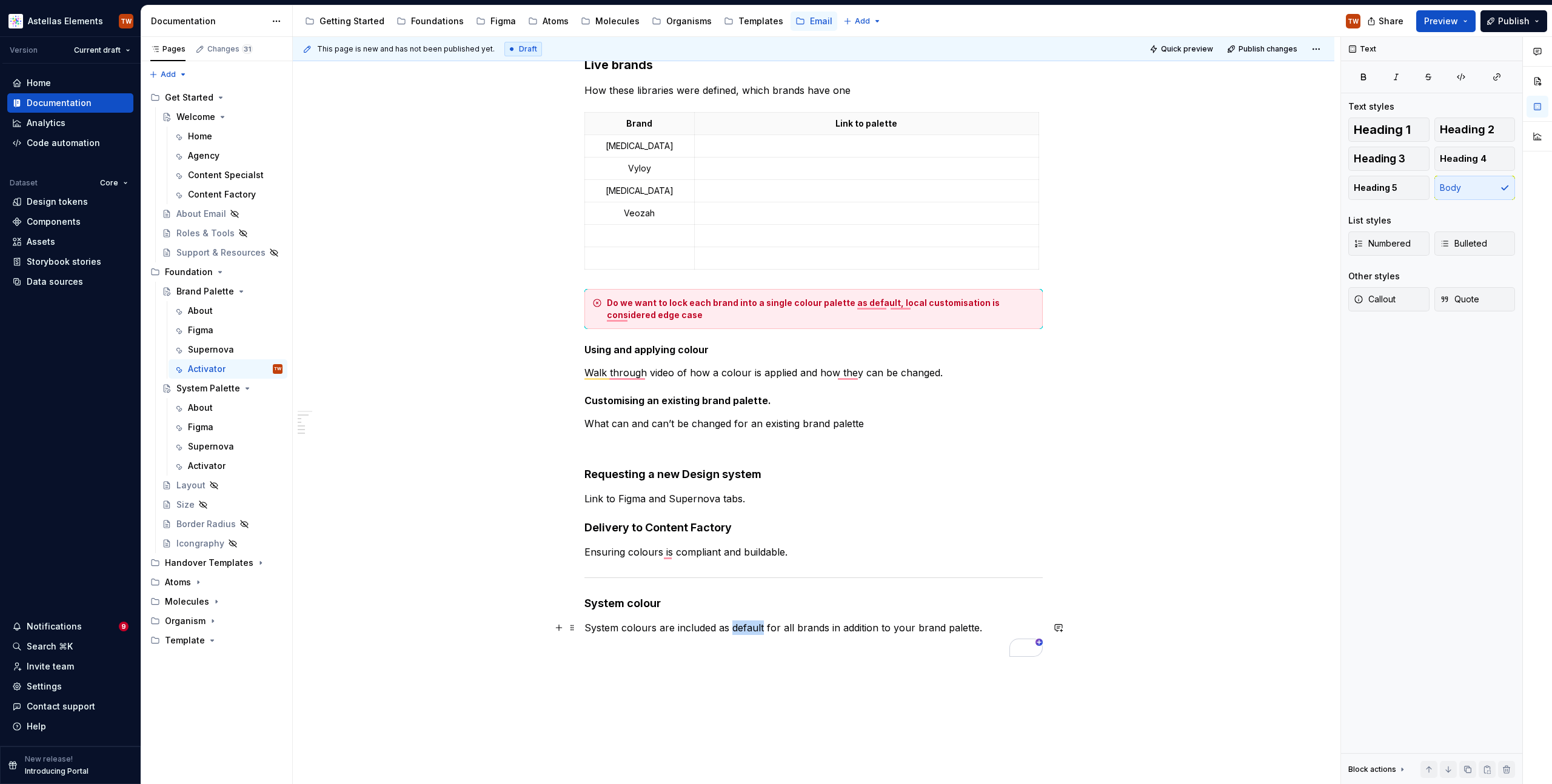
click at [754, 632] on p "System colours are included as default for all brands in addition to your brand…" at bounding box center [813, 628] width 459 height 14
click at [986, 628] on p "System colours are included as default for all brands in addition to your brand…" at bounding box center [813, 628] width 459 height 14
click at [645, 664] on p "Astellas Corportate" at bounding box center [813, 664] width 459 height 14
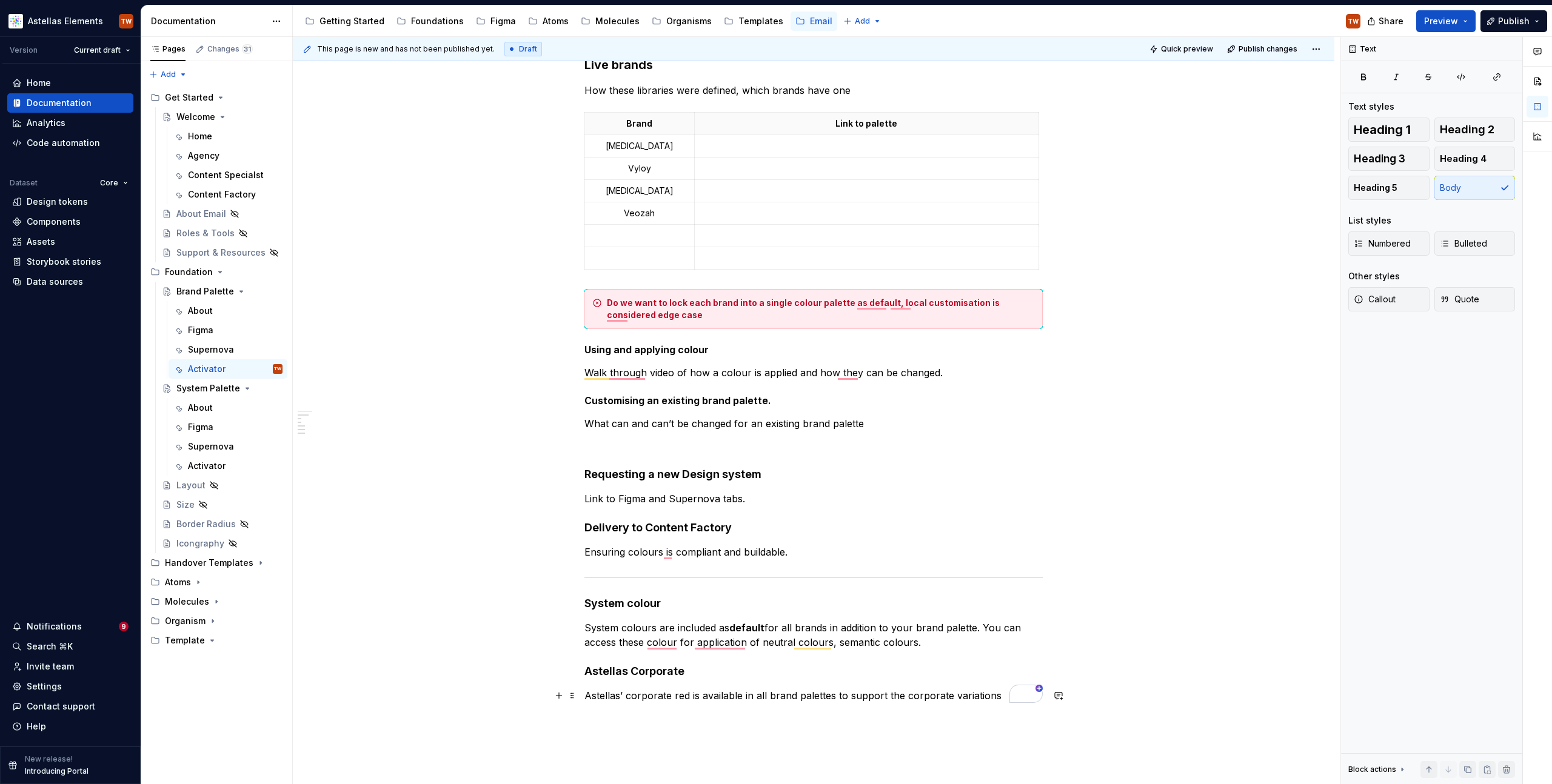
click at [1001, 700] on p "Astellas’ corporate red is available in all brand palettes to support the corpo…" at bounding box center [813, 695] width 459 height 14
click at [1011, 711] on p "Astellas’ corporate red is available in all brand palettes to support the corpo…" at bounding box center [813, 710] width 459 height 44
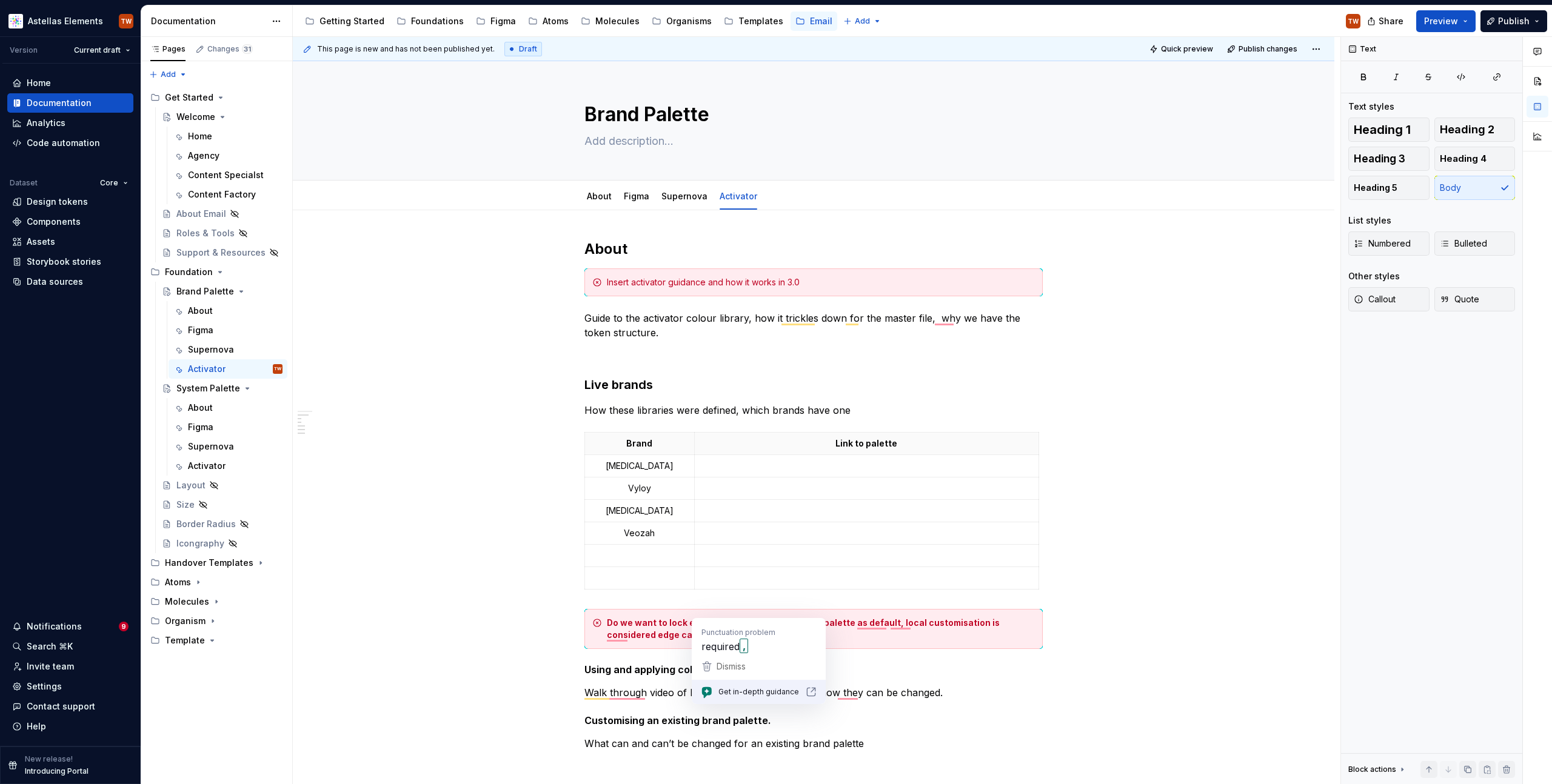
scroll to position [320, 0]
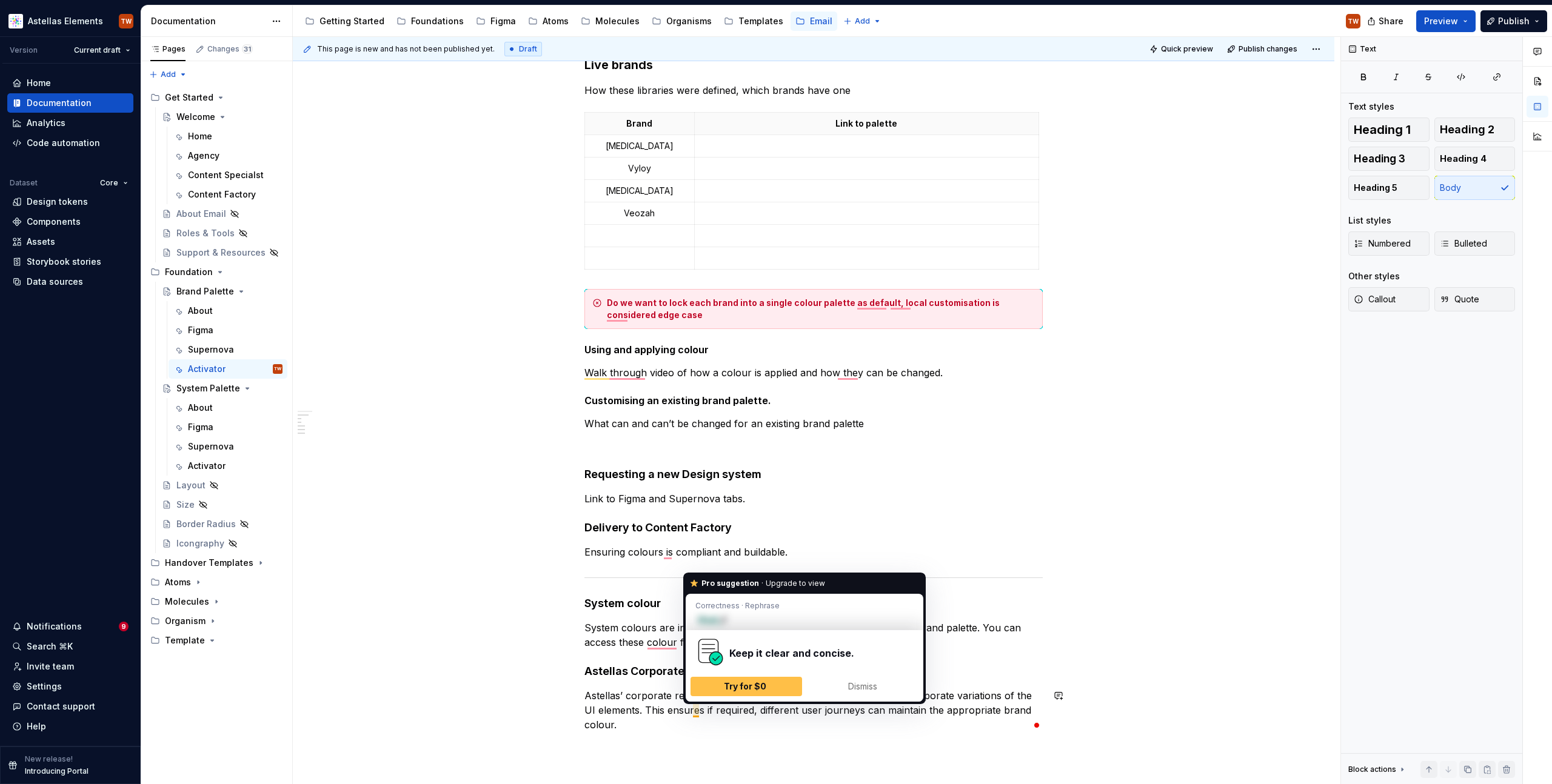
click at [666, 697] on p "Astellas’ corporate red is available in all brand palettes to support the corpo…" at bounding box center [813, 710] width 459 height 44
click at [688, 709] on p "Astellas’ corporate red is available in all brand palettes to support the corpo…" at bounding box center [813, 710] width 459 height 44
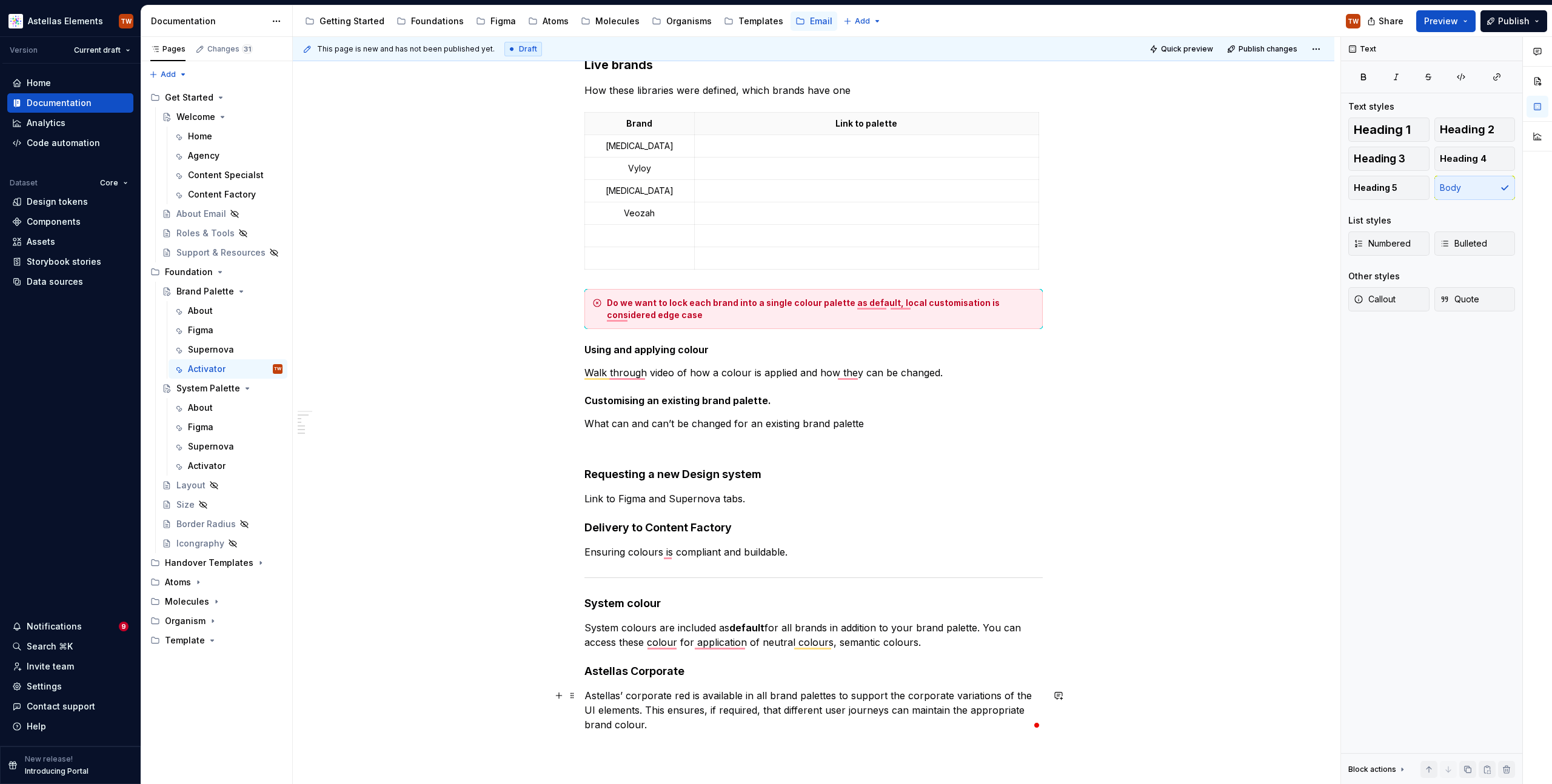
click at [640, 728] on p "Astellas’ corporate red is available in all brand palettes to support the corpo…" at bounding box center [813, 710] width 459 height 44
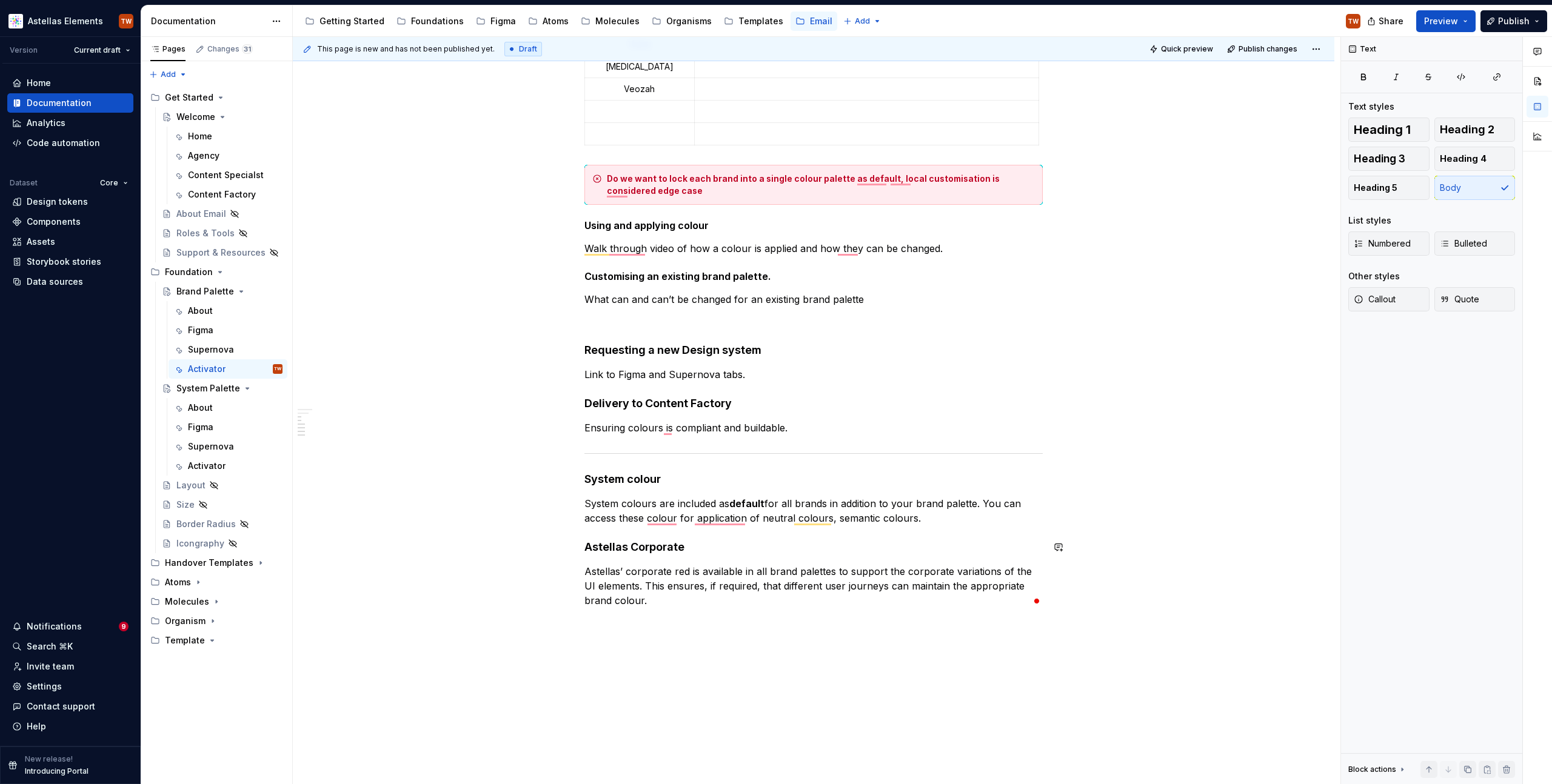
scroll to position [517, 0]
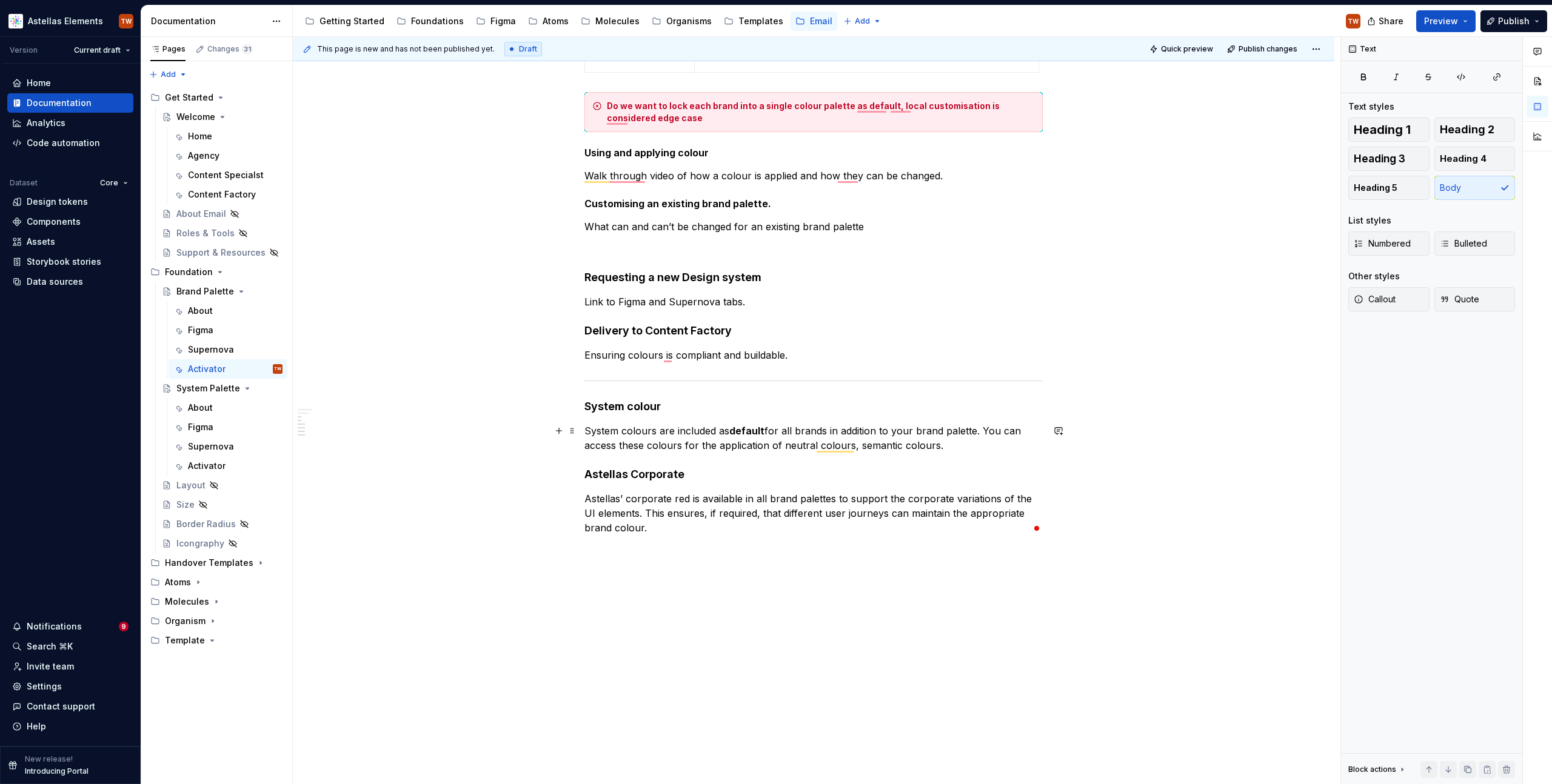
click at [948, 448] on p "System colours are included as default for all brands in addition to your brand…" at bounding box center [813, 438] width 459 height 29
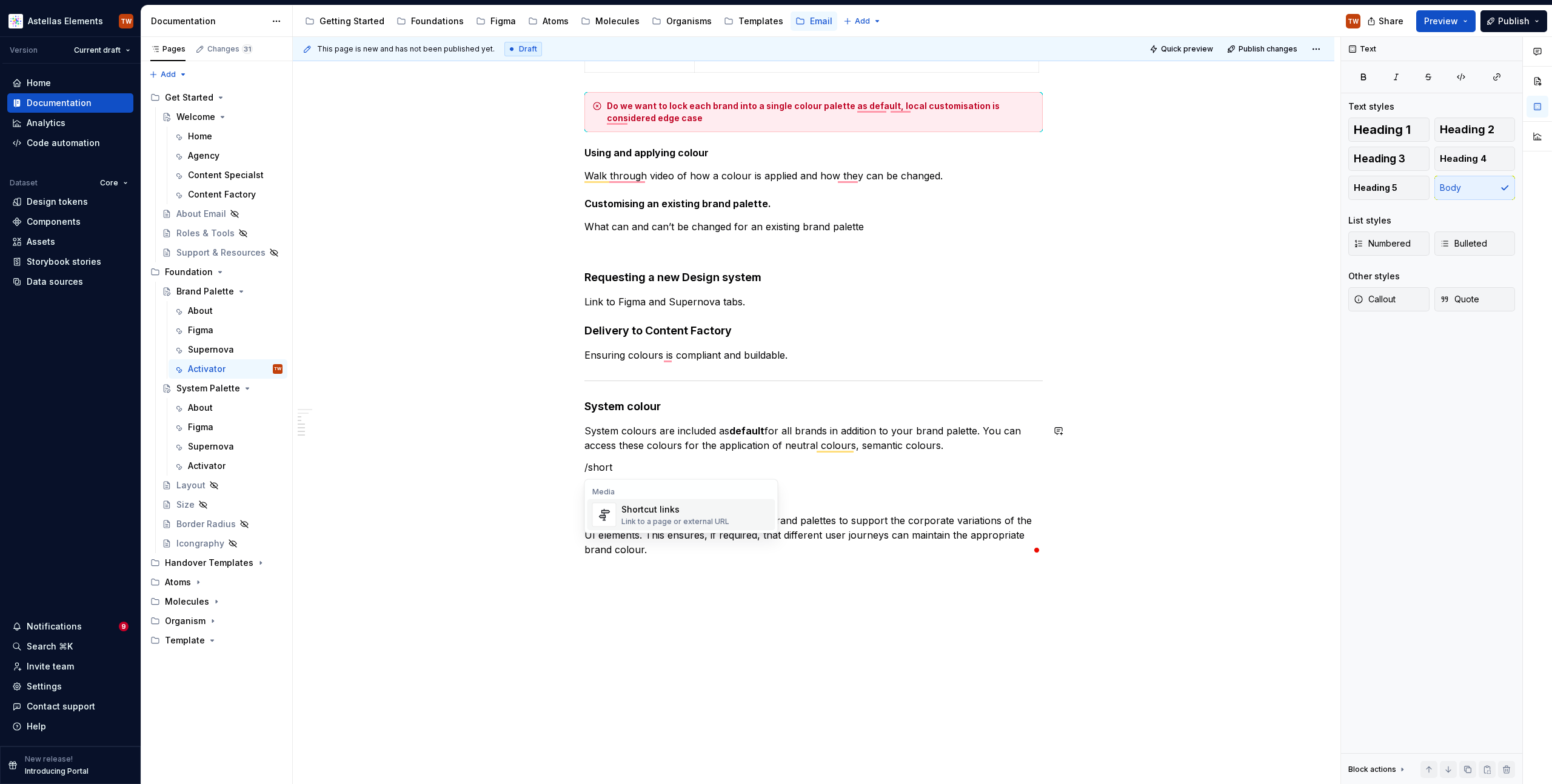
click at [669, 508] on div "Shortcut links" at bounding box center [675, 509] width 108 height 12
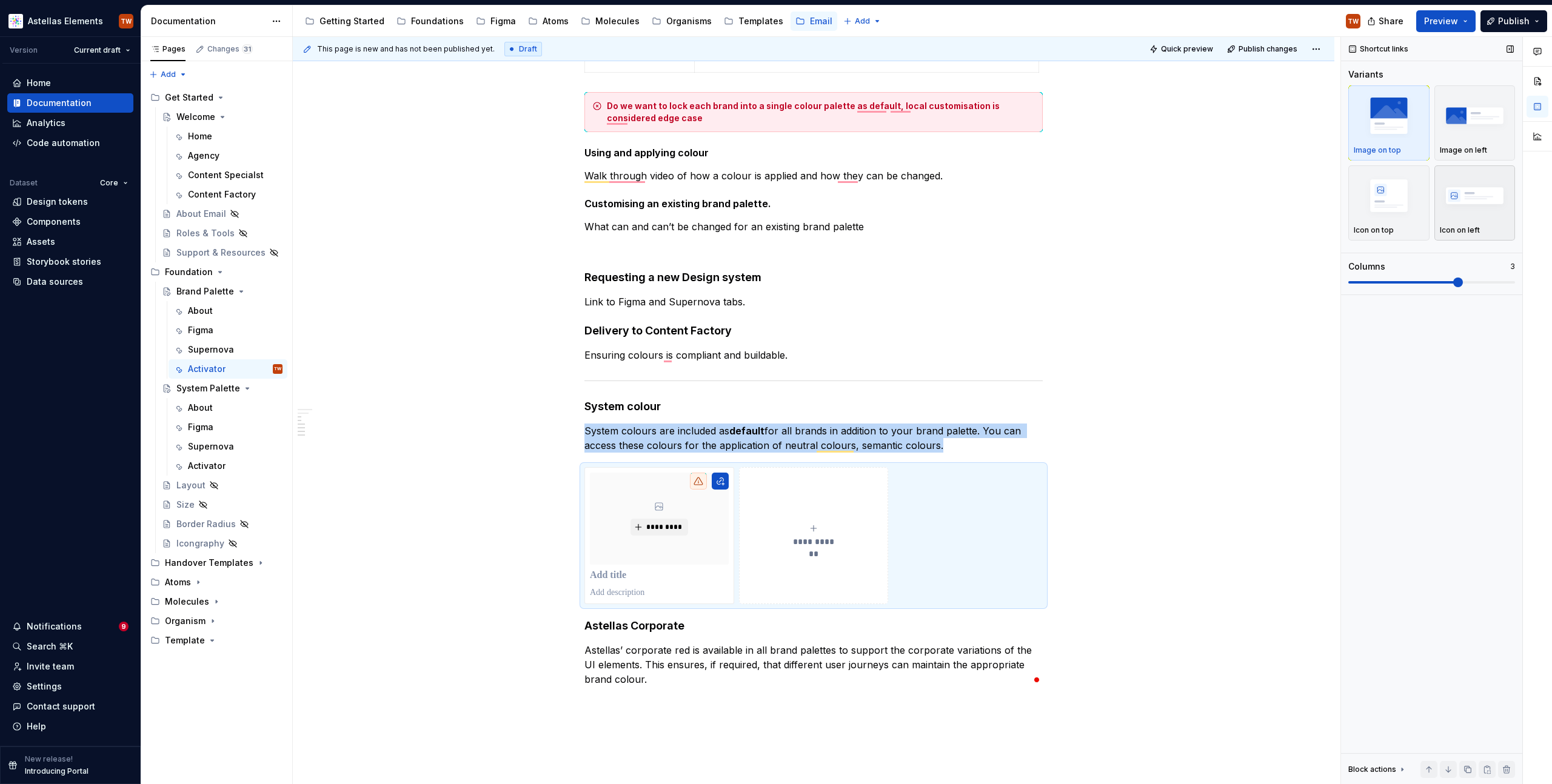
click at [1458, 189] on img "button" at bounding box center [1475, 196] width 70 height 44
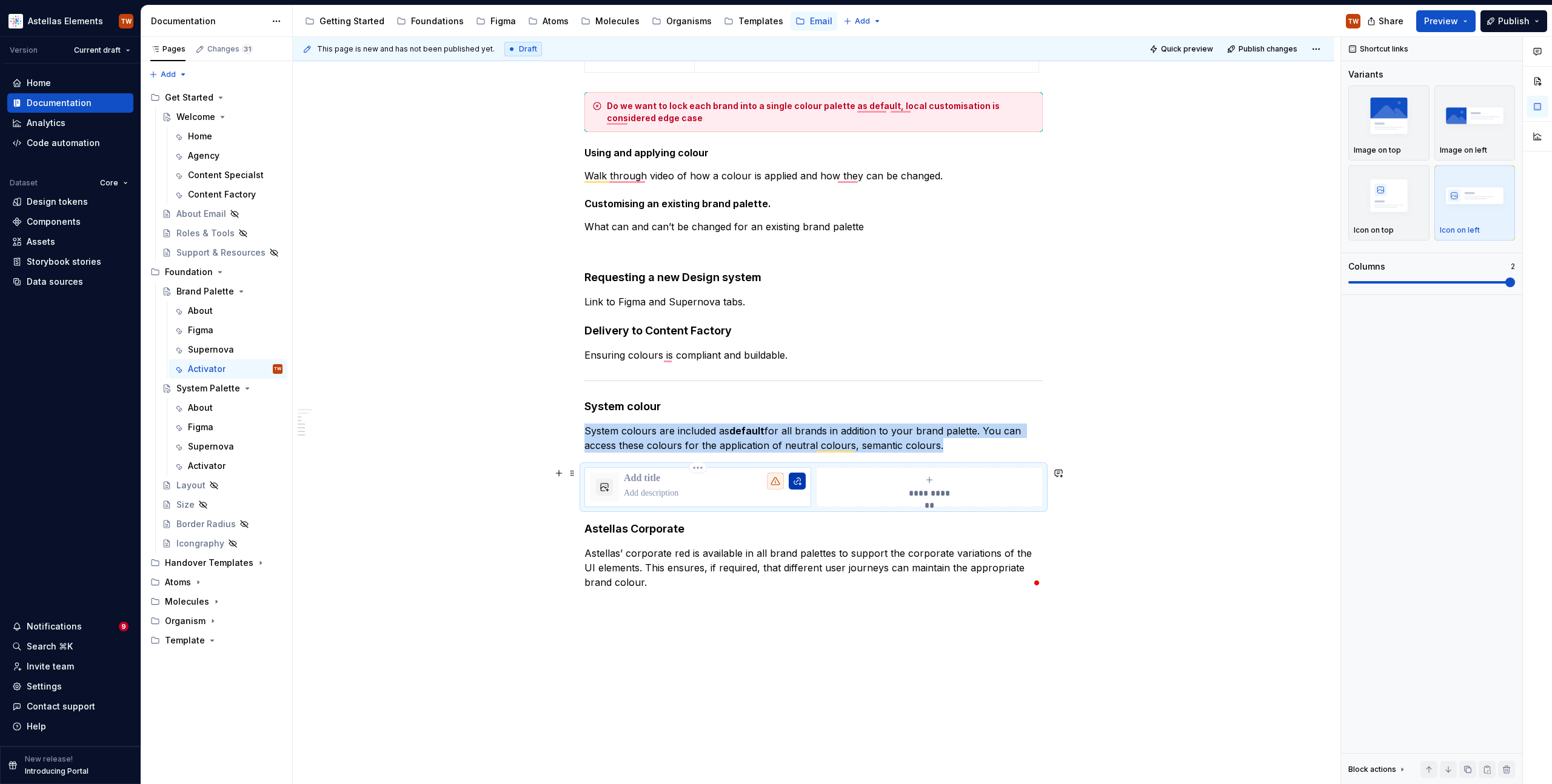
click at [801, 480] on button "To enrich screen reader interactions, please activate Accessibility in Grammarl…" at bounding box center [797, 481] width 17 height 17
type textarea "*"
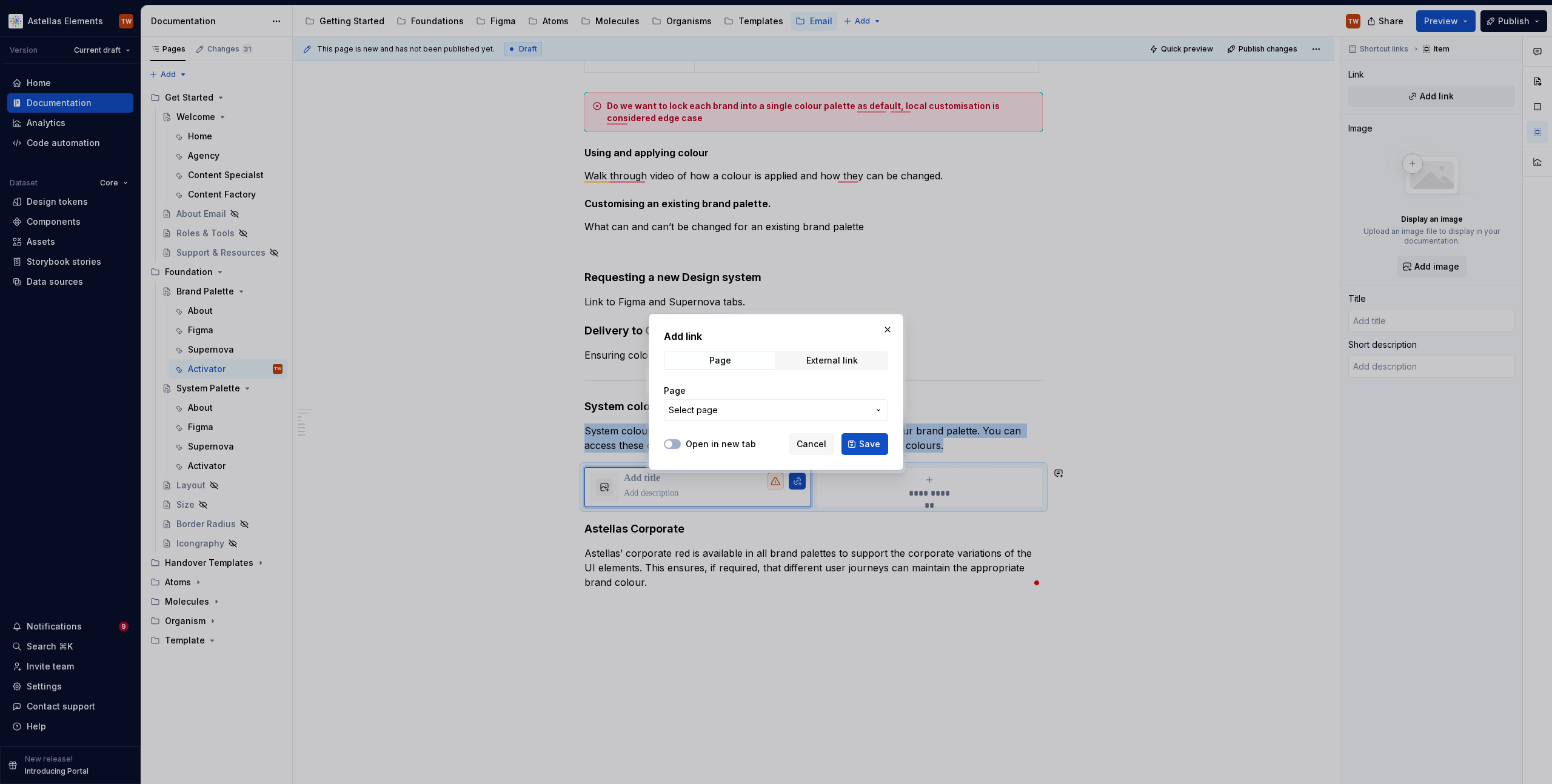
click at [763, 416] on button "Select page" at bounding box center [776, 410] width 224 height 22
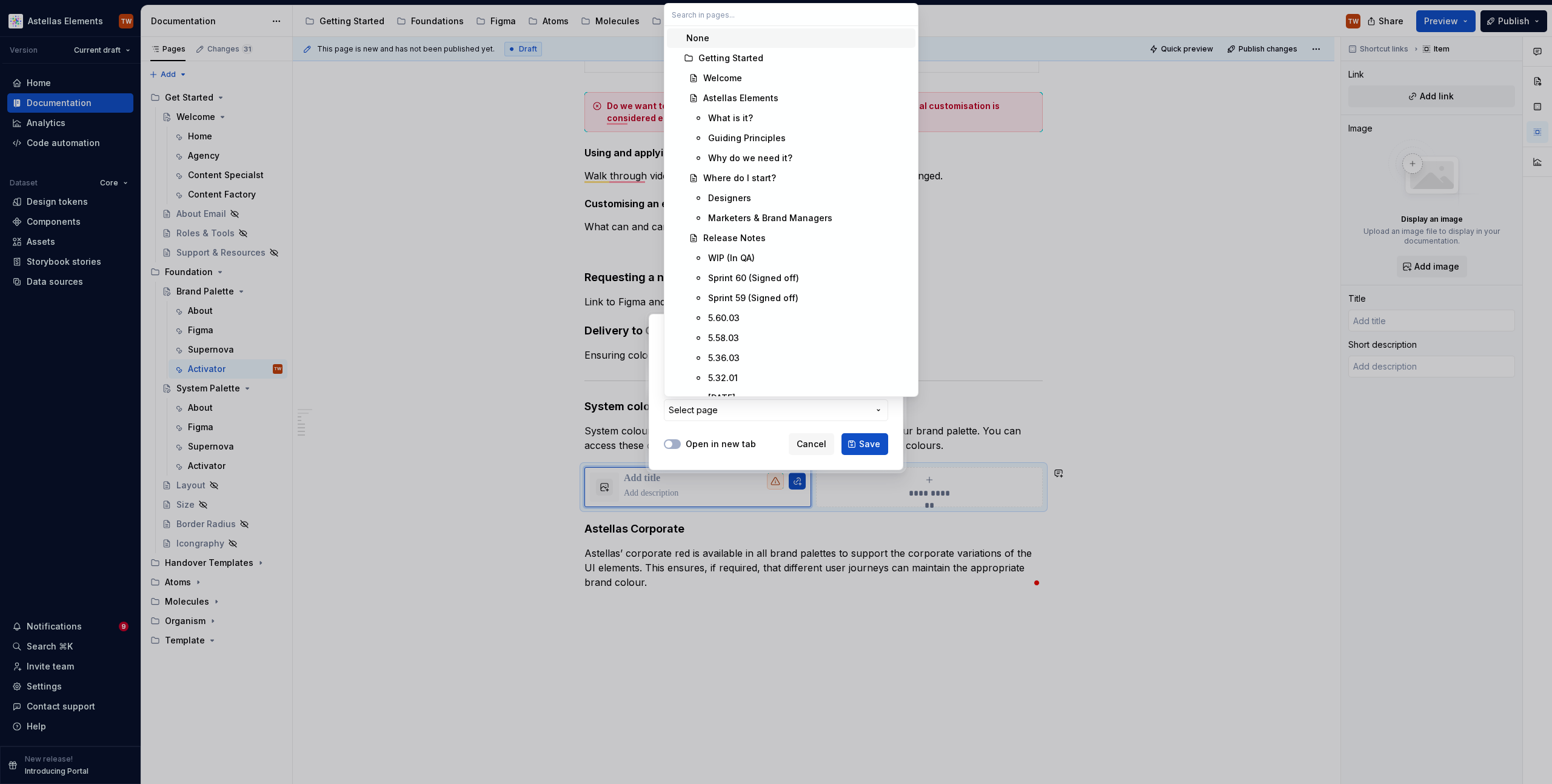
click at [760, 407] on div "Add link Page External link Page Select page Open in new tab Cancel Save" at bounding box center [776, 392] width 1552 height 784
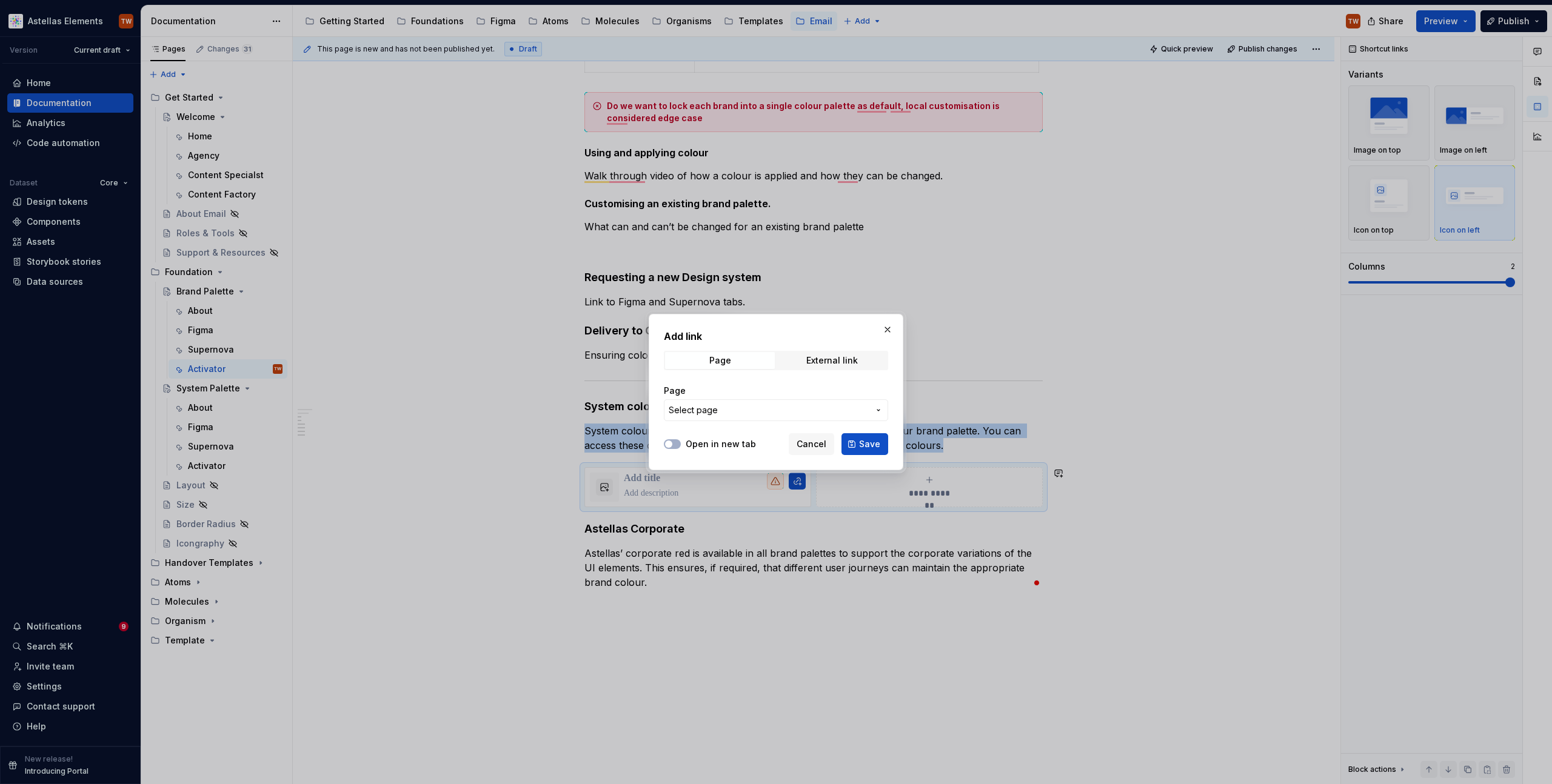
click at [760, 411] on span "Select page" at bounding box center [769, 410] width 200 height 12
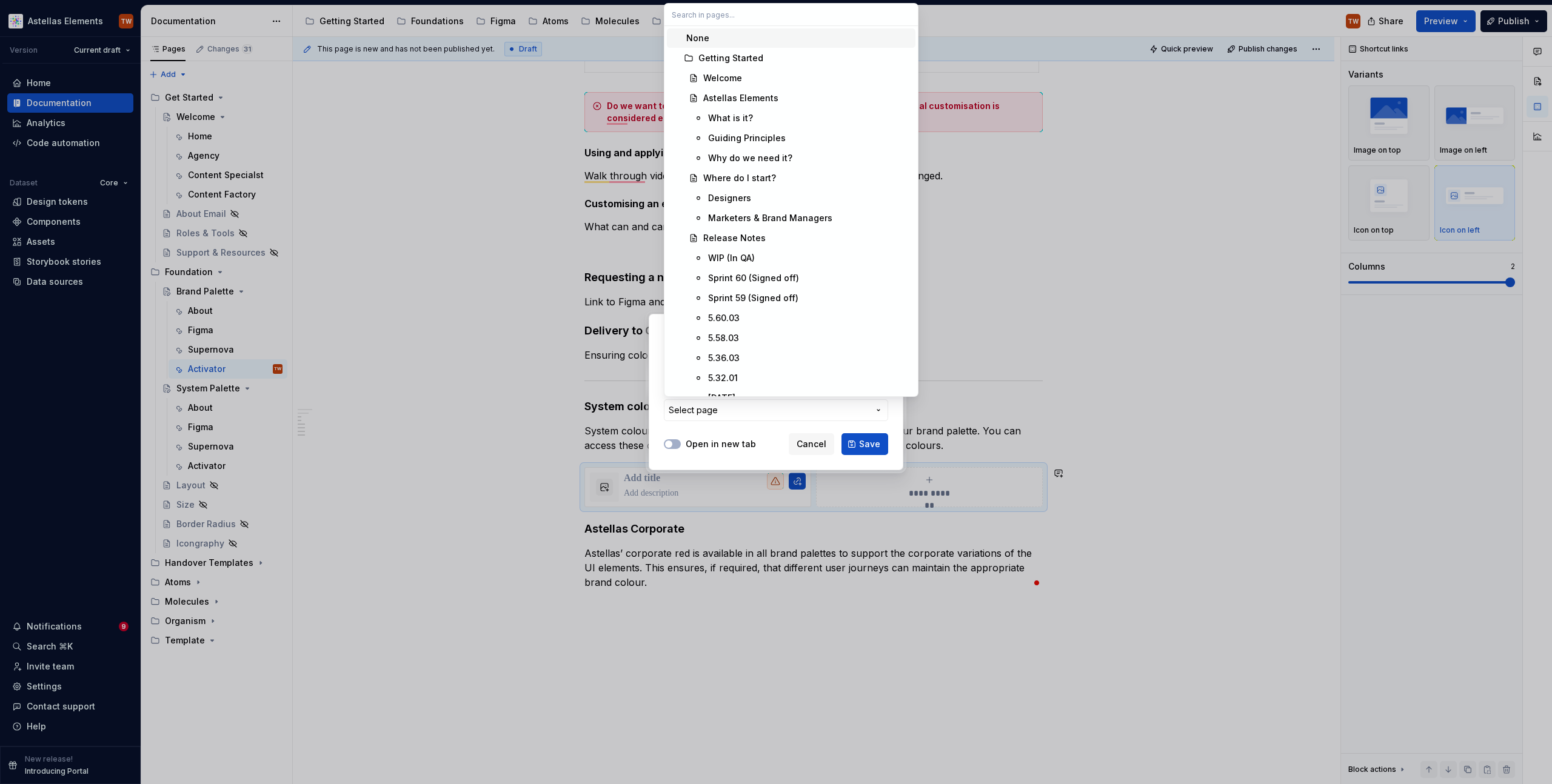
click at [729, 14] on input "text" at bounding box center [791, 14] width 254 height 22
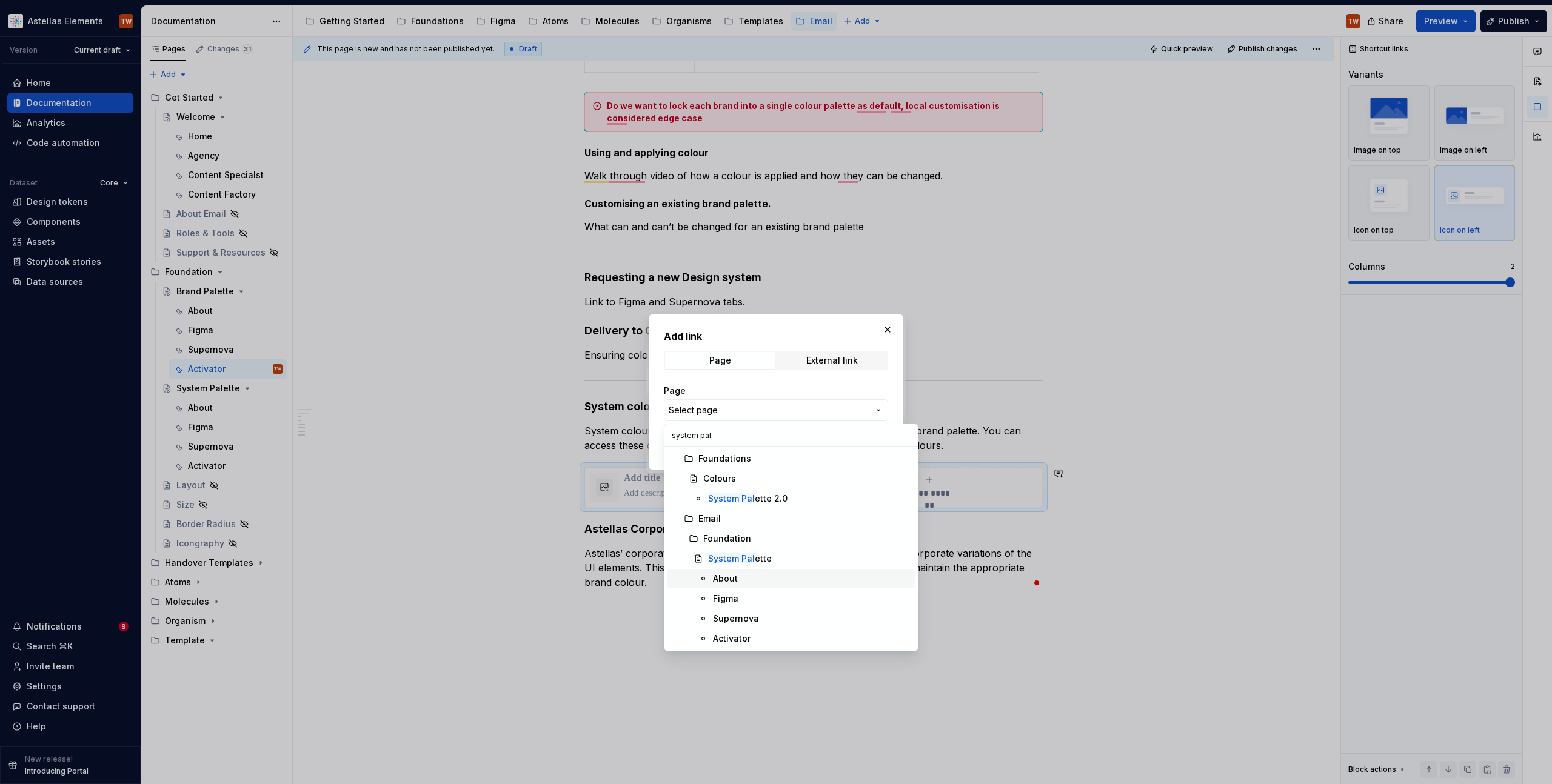
type input "system pal"
click at [717, 558] on mark "System Pal" at bounding box center [731, 558] width 46 height 10
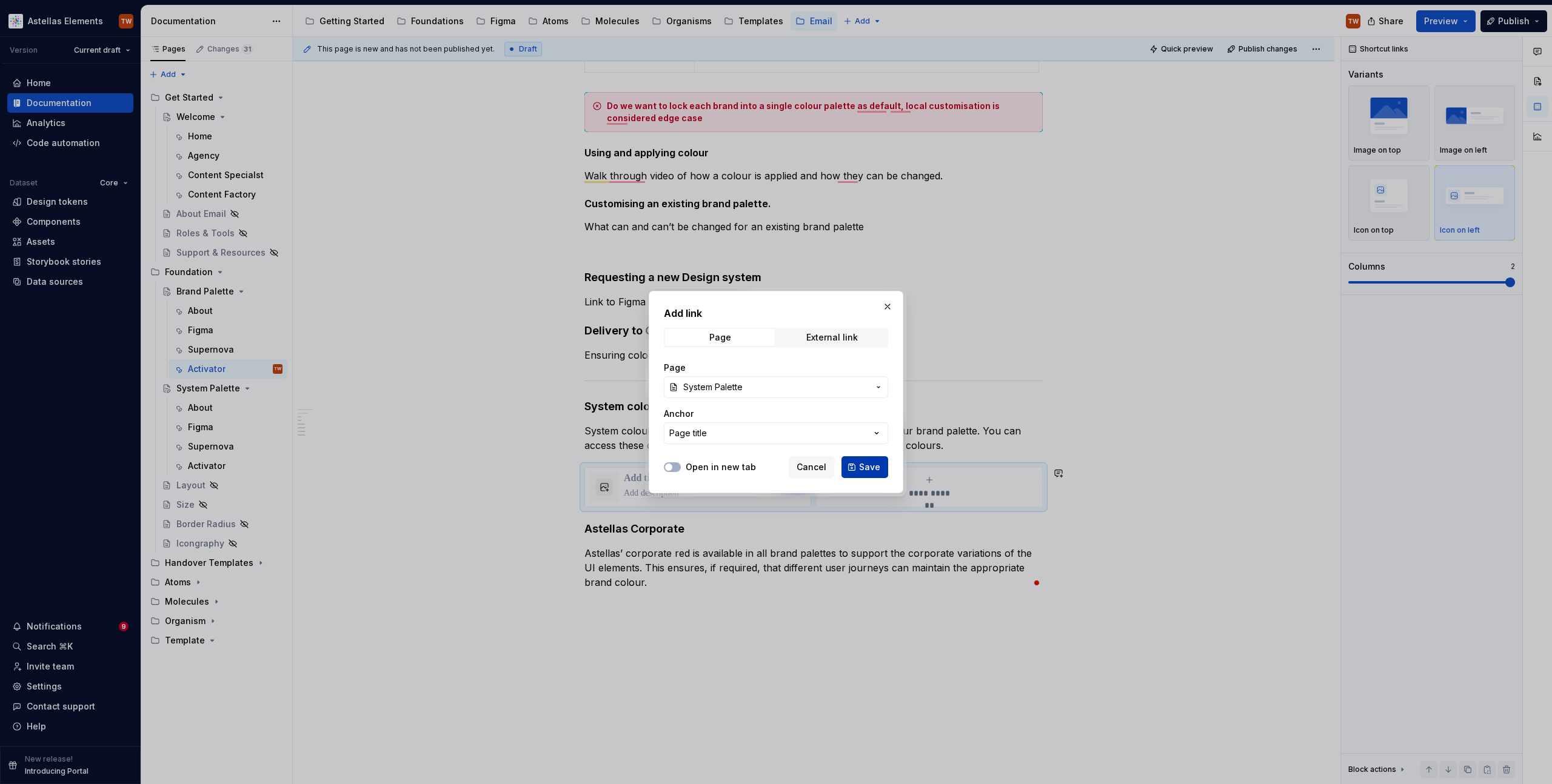
click at [880, 463] on span "Save" at bounding box center [870, 467] width 21 height 12
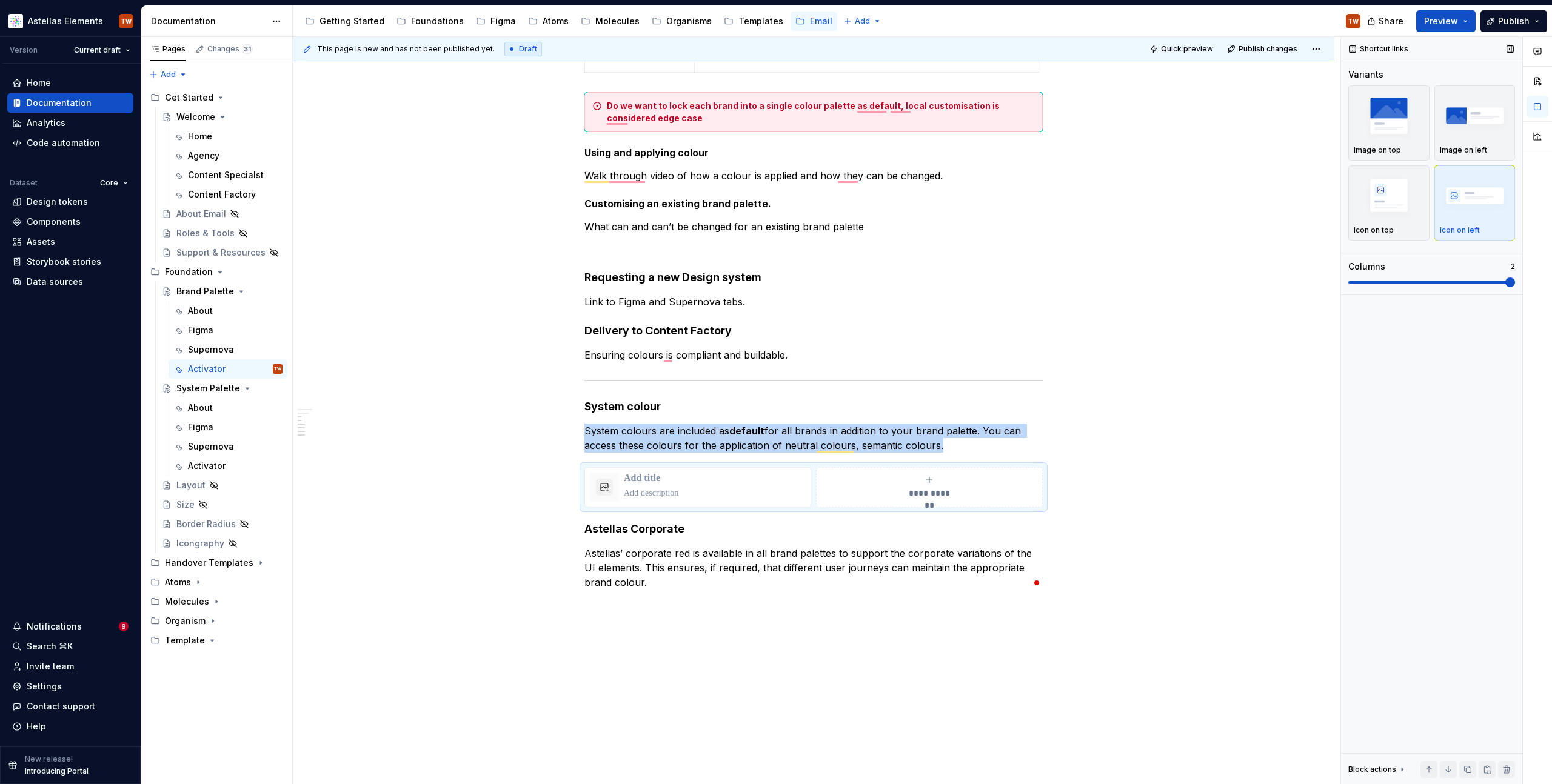
click at [1421, 281] on span at bounding box center [1431, 283] width 166 height 10
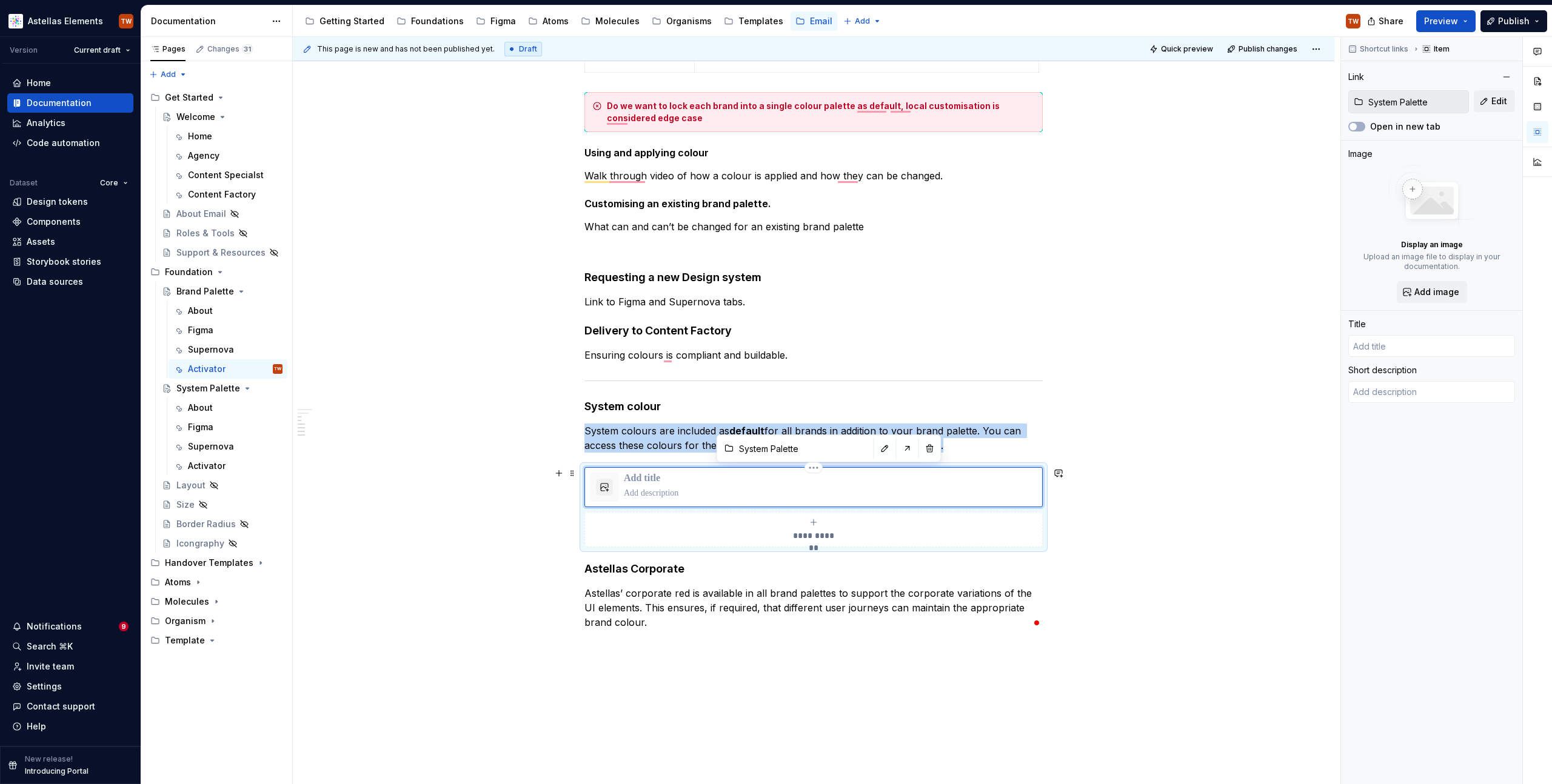
click at [646, 485] on div "To enrich screen reader interactions, please activate Accessibility in Grammarl…" at bounding box center [830, 487] width 414 height 29
type textarea "*"
type input "System Palette"
click at [634, 493] on p "To enrich screen reader interactions, please activate Accessibility in Grammarl…" at bounding box center [830, 493] width 414 height 12
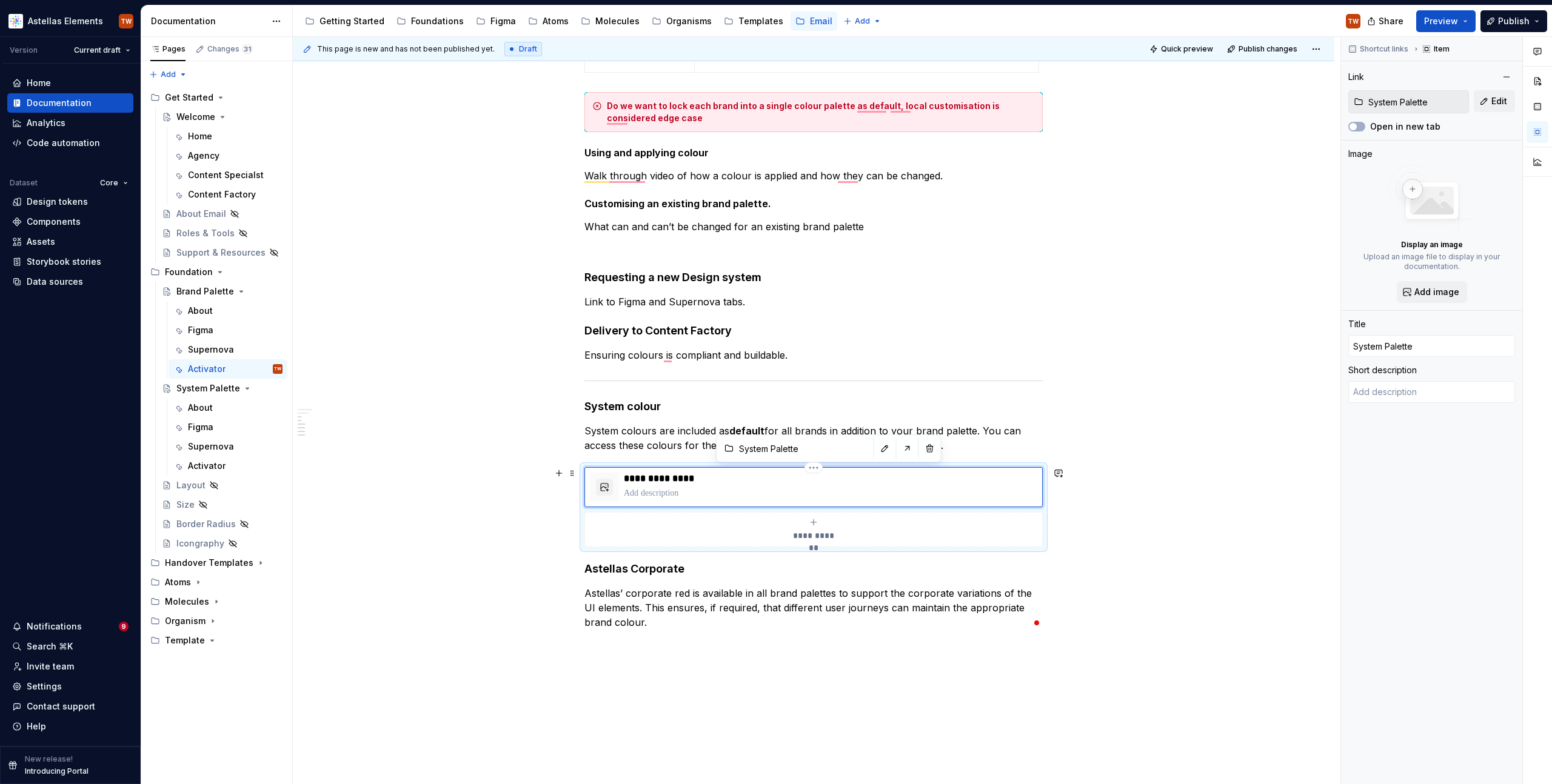
type textarea "*"
type textarea "Fo"
type textarea "*"
type textarea "For"
type textarea "*"
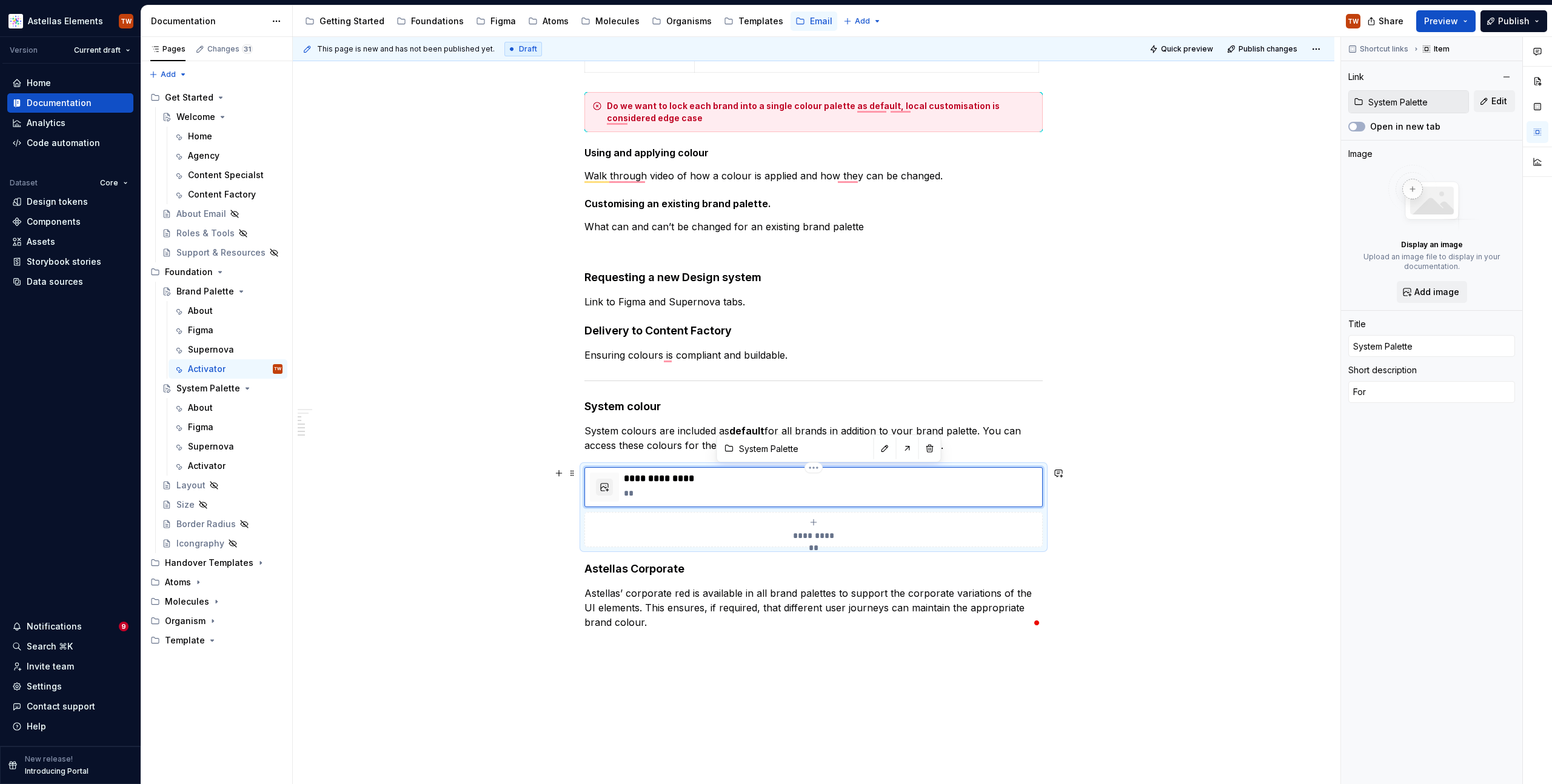
type textarea "For"
type textarea "*"
type textarea "For f"
type textarea "*"
type textarea "For fu"
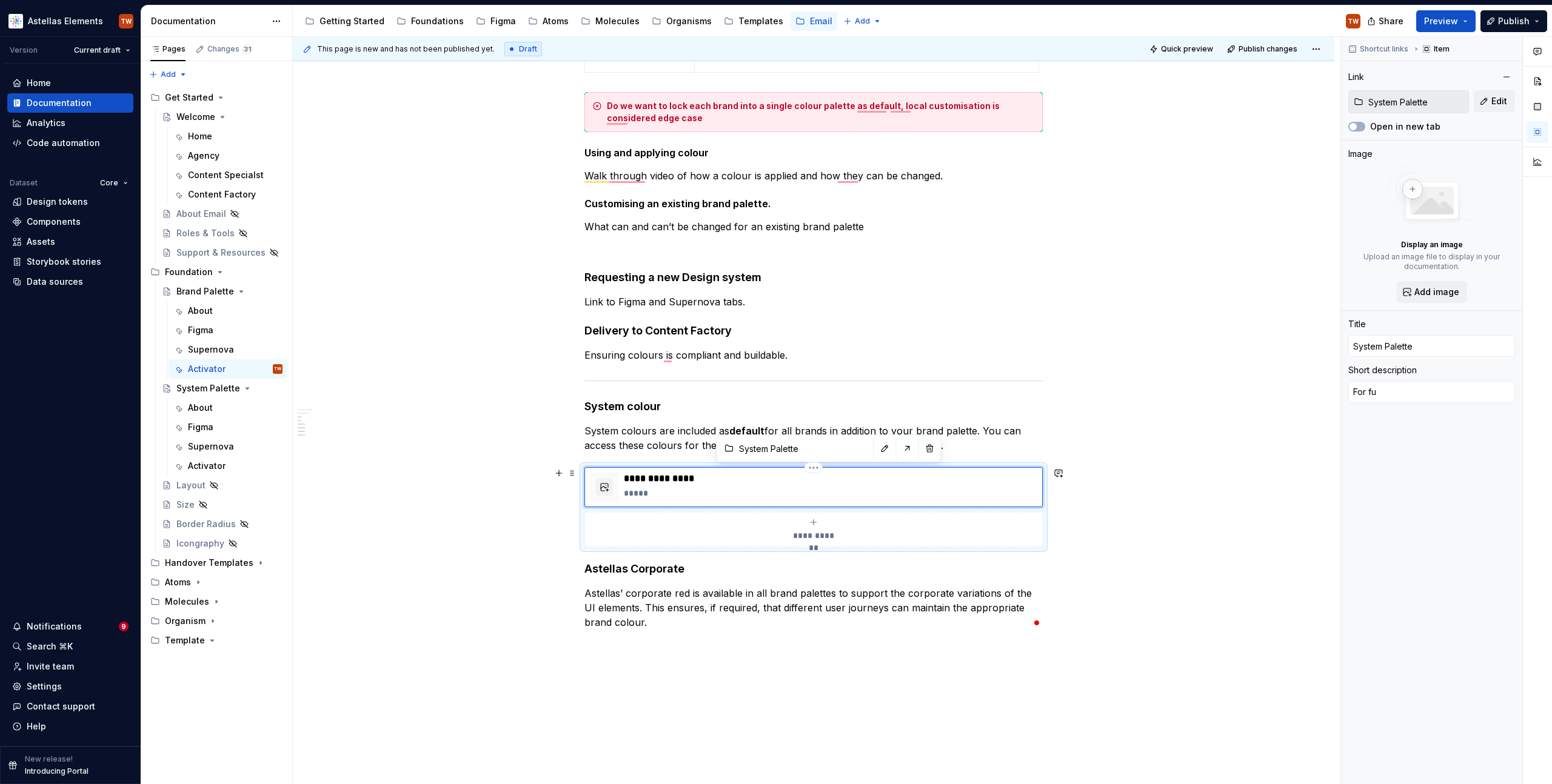
type textarea "*"
type textarea "For fur"
type textarea "*"
type textarea "For furt"
type textarea "*"
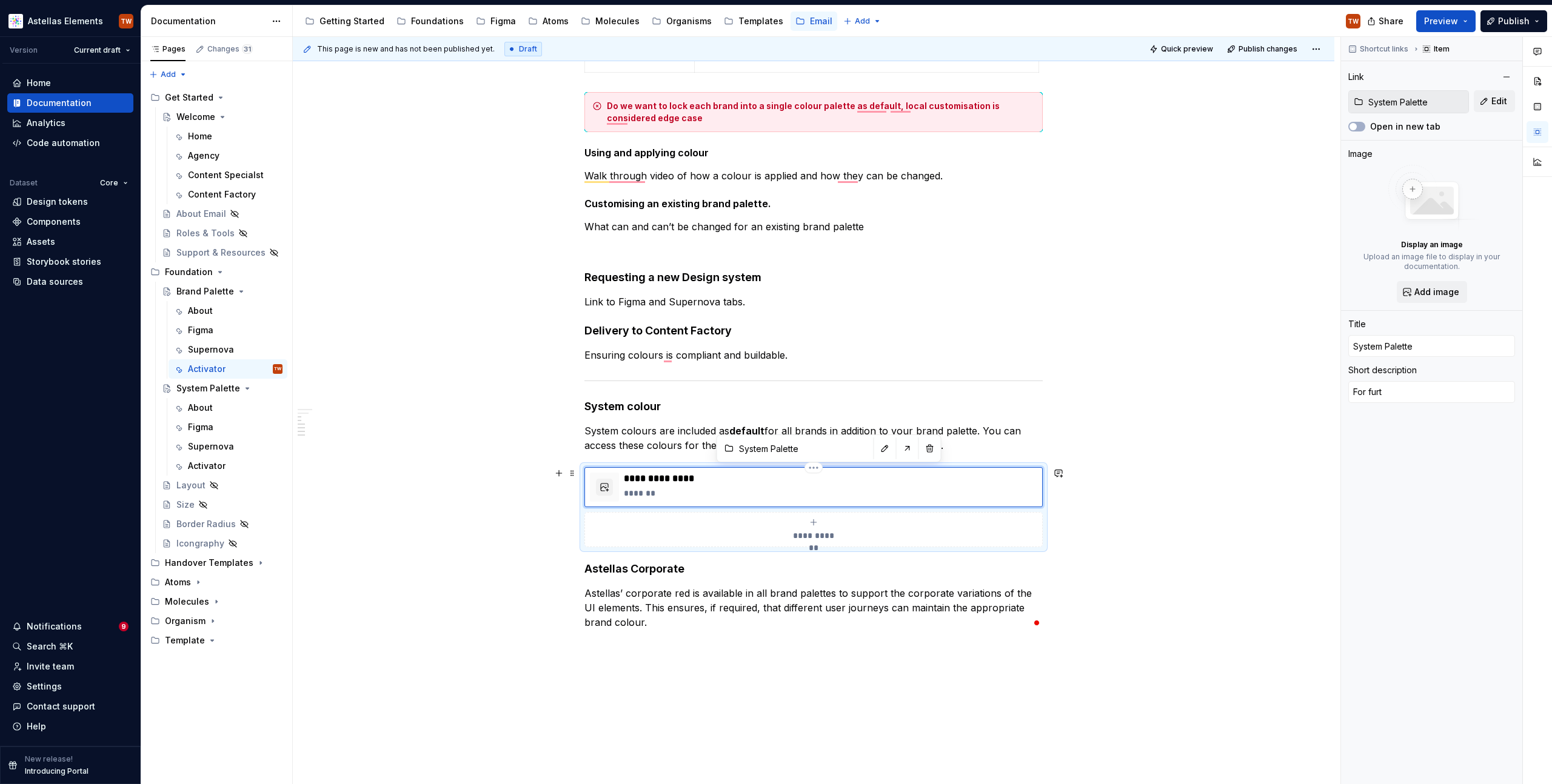
type textarea "For furth"
type textarea "*"
type textarea "For furthe"
type textarea "*"
type textarea "For further"
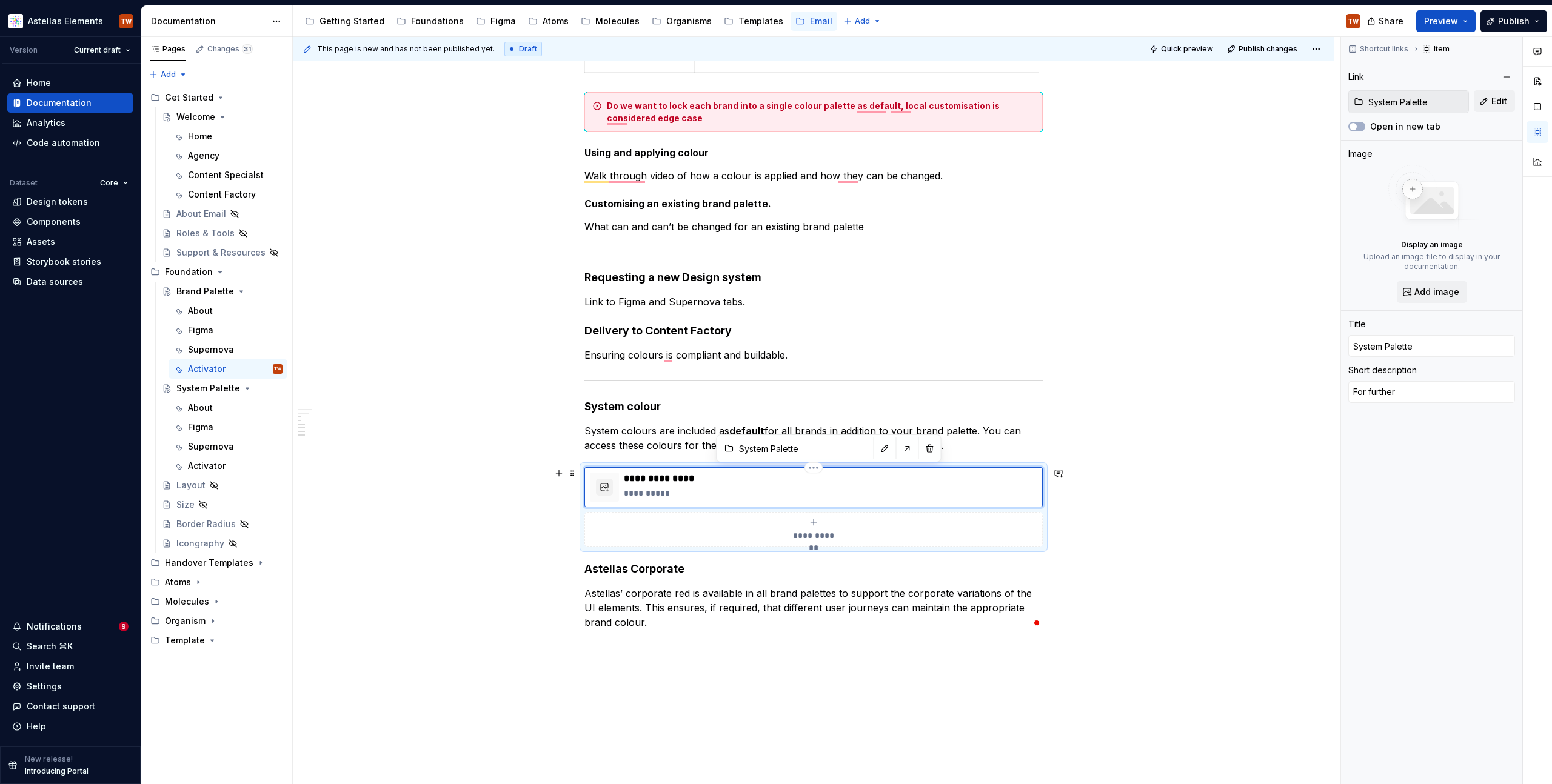
type textarea "*"
type textarea "For further"
type textarea "*"
type textarea "For further"
type textarea "*"
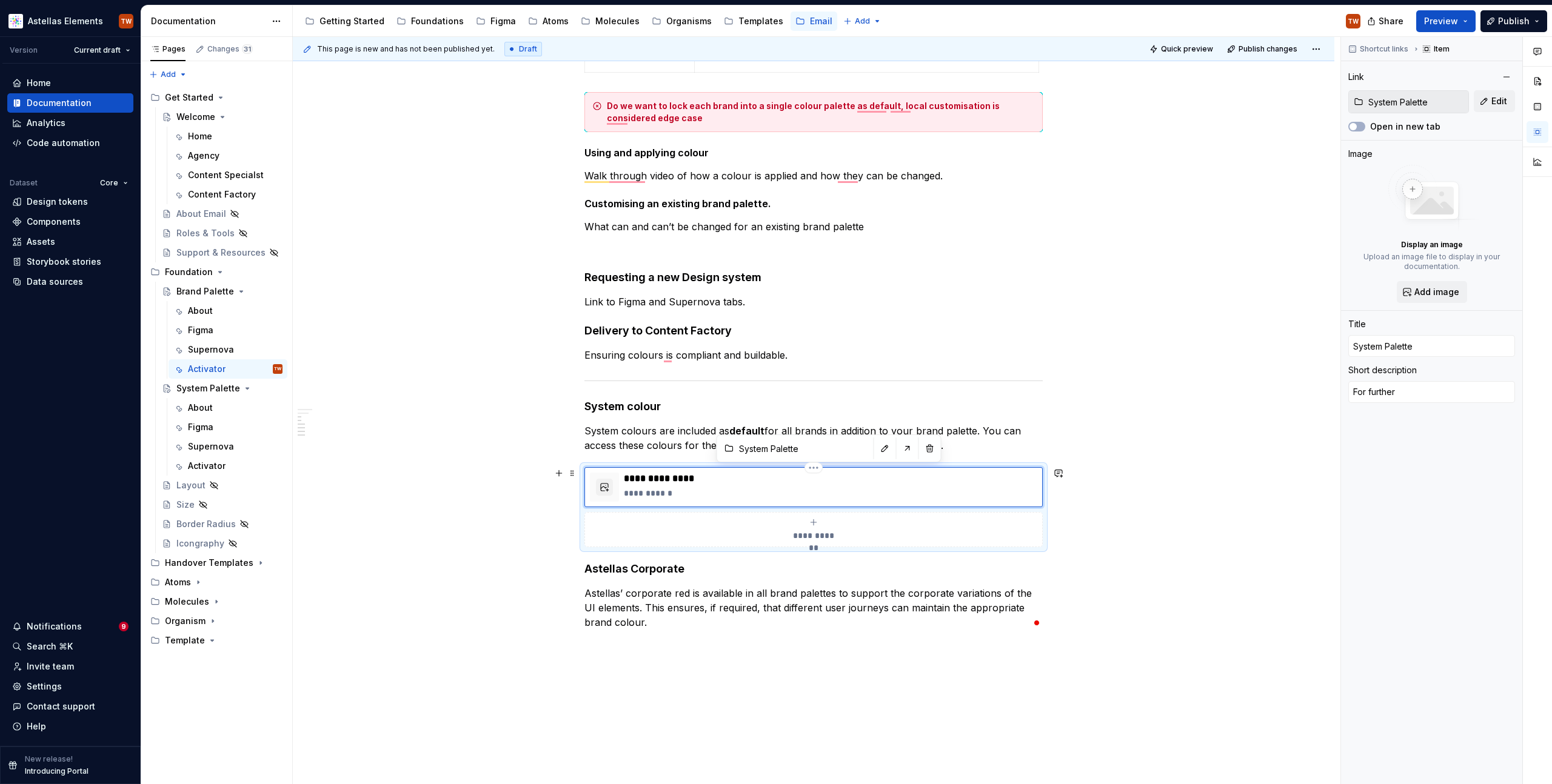
type textarea "For furthe"
type textarea "*"
type textarea "For furth"
type textarea "*"
type textarea "For furt"
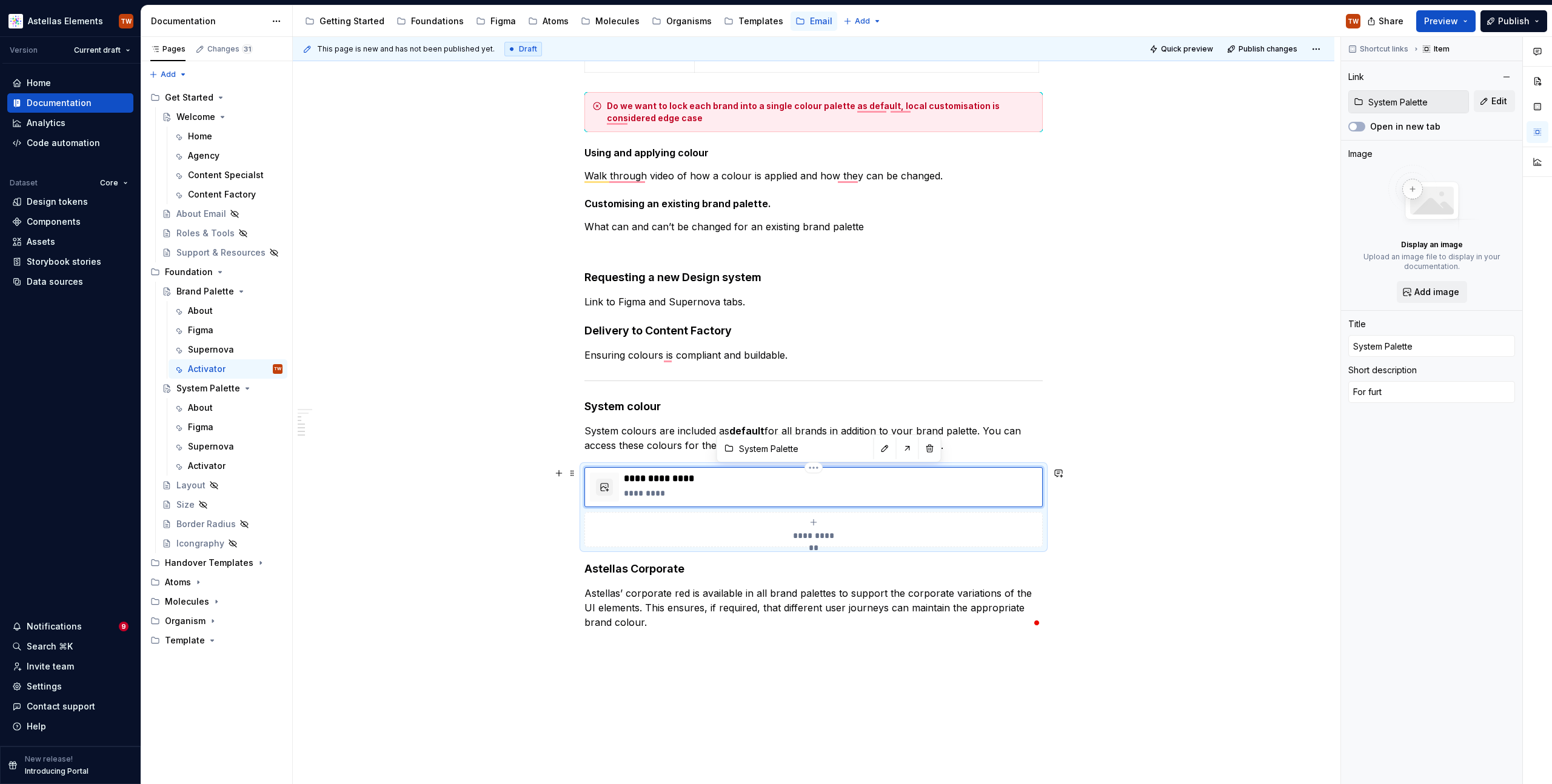
type textarea "*"
type textarea "For fur"
type textarea "*"
type textarea "For fu"
type textarea "*"
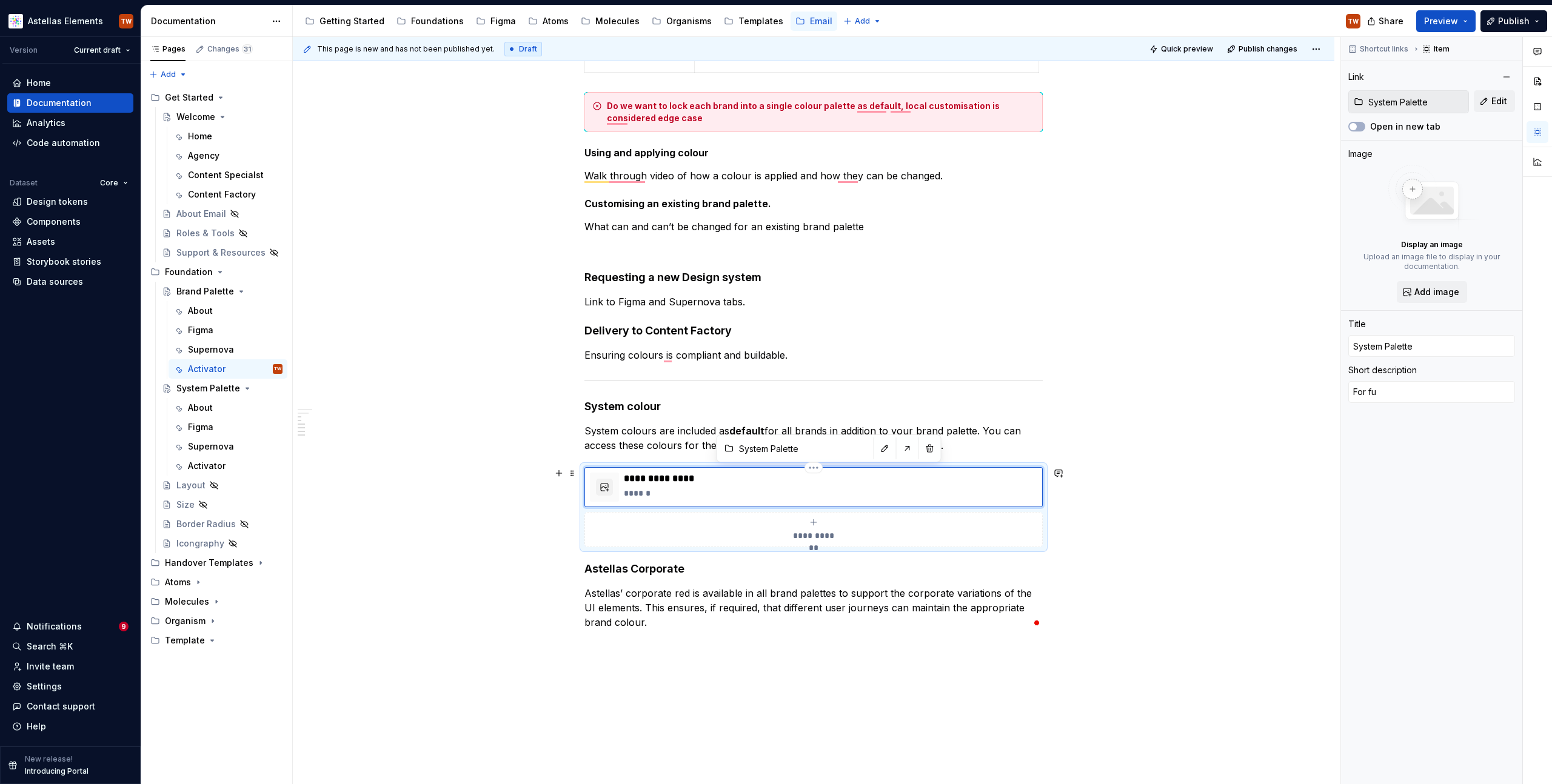
type textarea "For f"
type textarea "*"
type textarea "For"
type textarea "*"
type textarea "For"
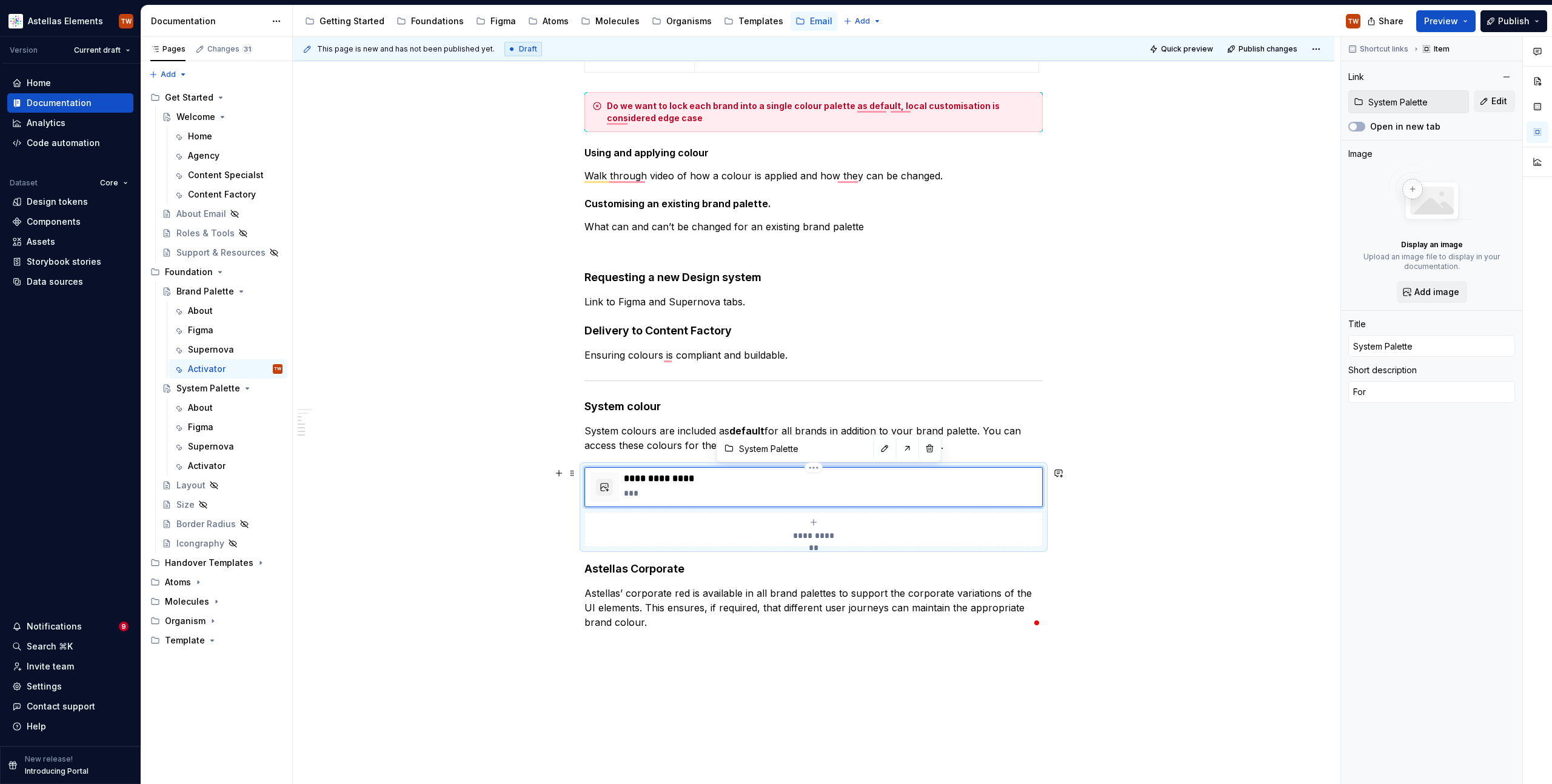
type textarea "*"
type textarea "Fo"
type textarea "*"
type textarea "F"
type textarea "*"
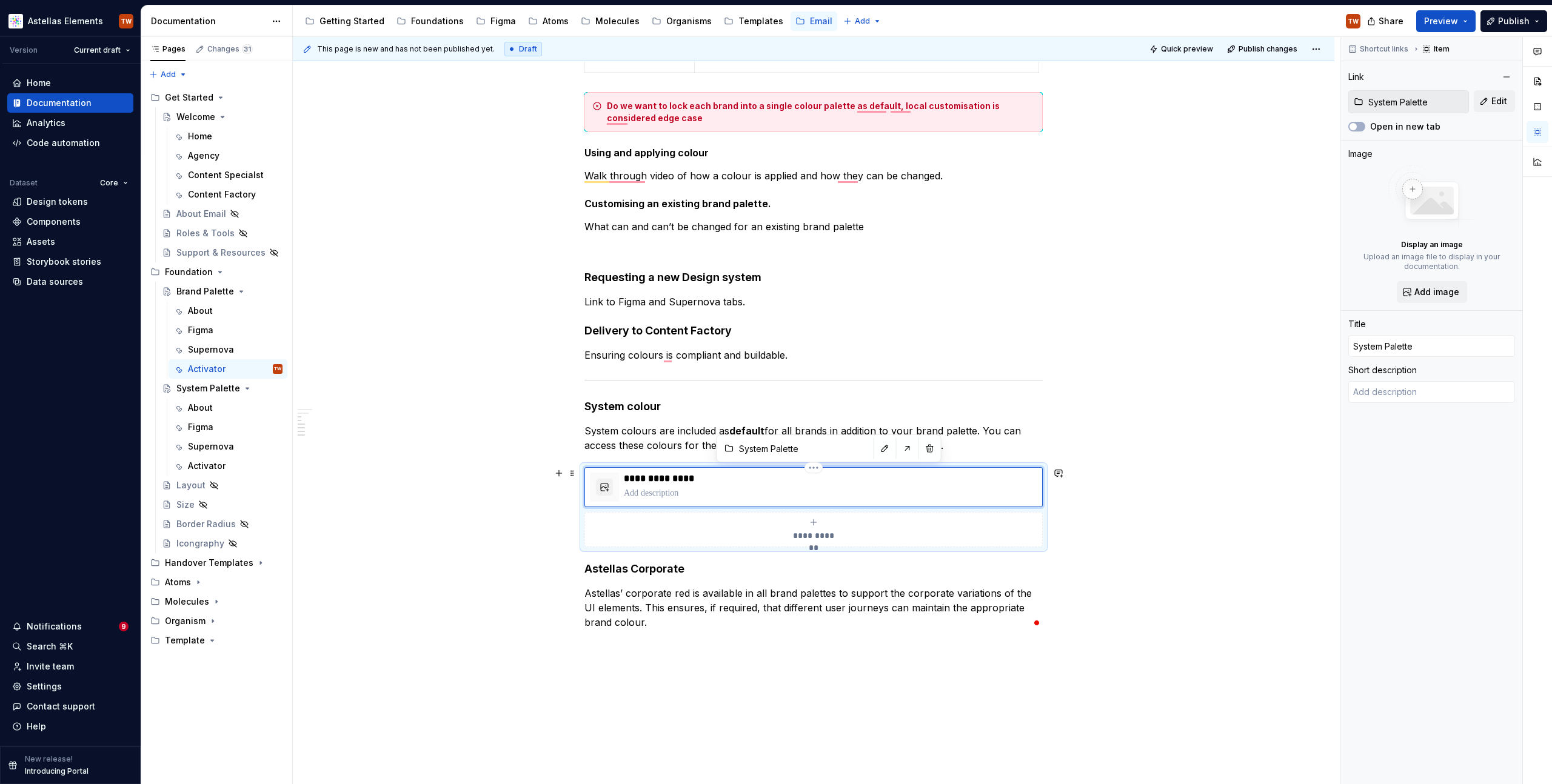
type textarea "*"
type textarea "T"
type textarea "*"
type textarea "Th"
type textarea "*"
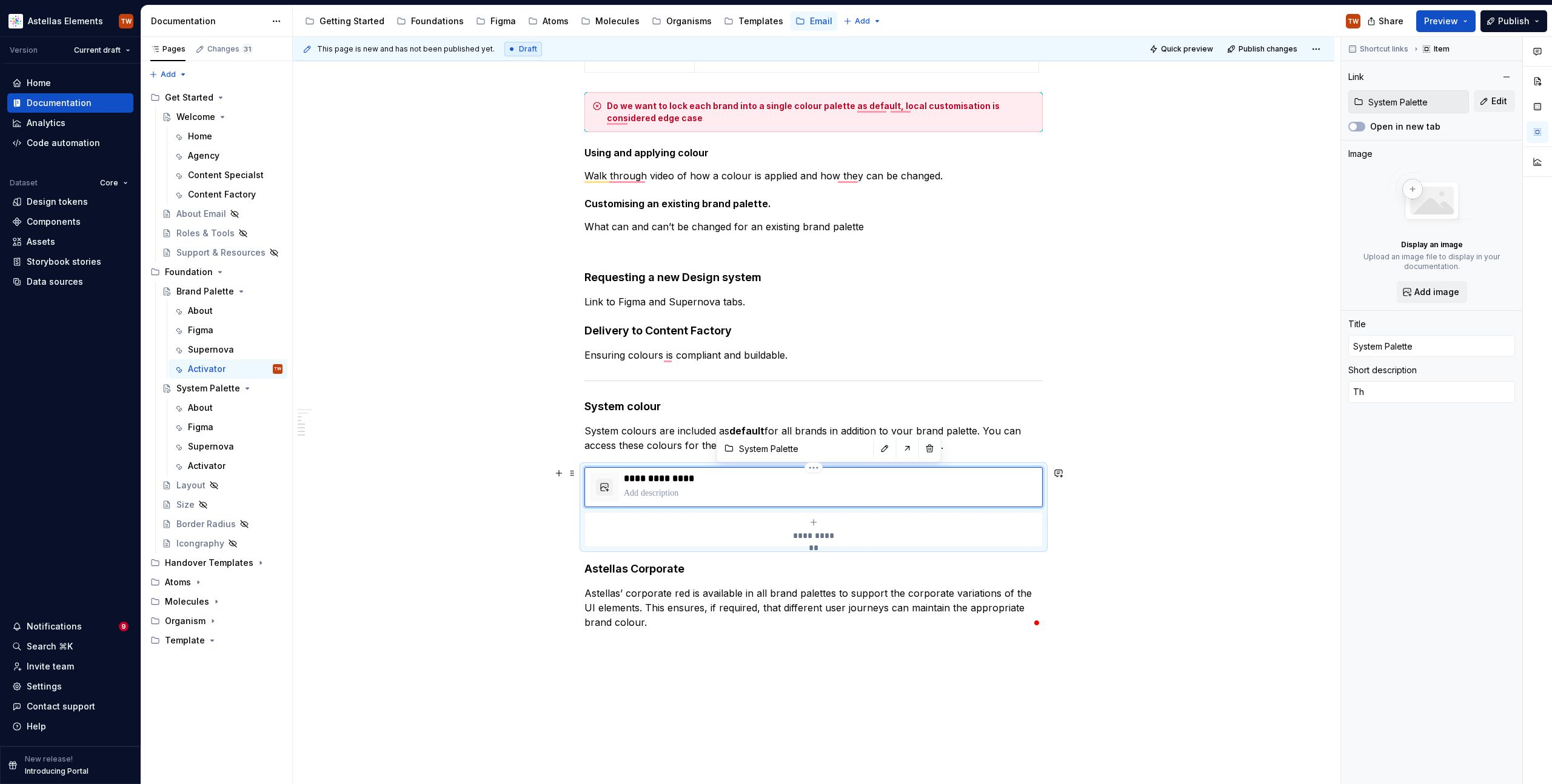
type textarea "The"
type textarea "*"
type textarea "The"
type textarea "*"
type textarea "The f"
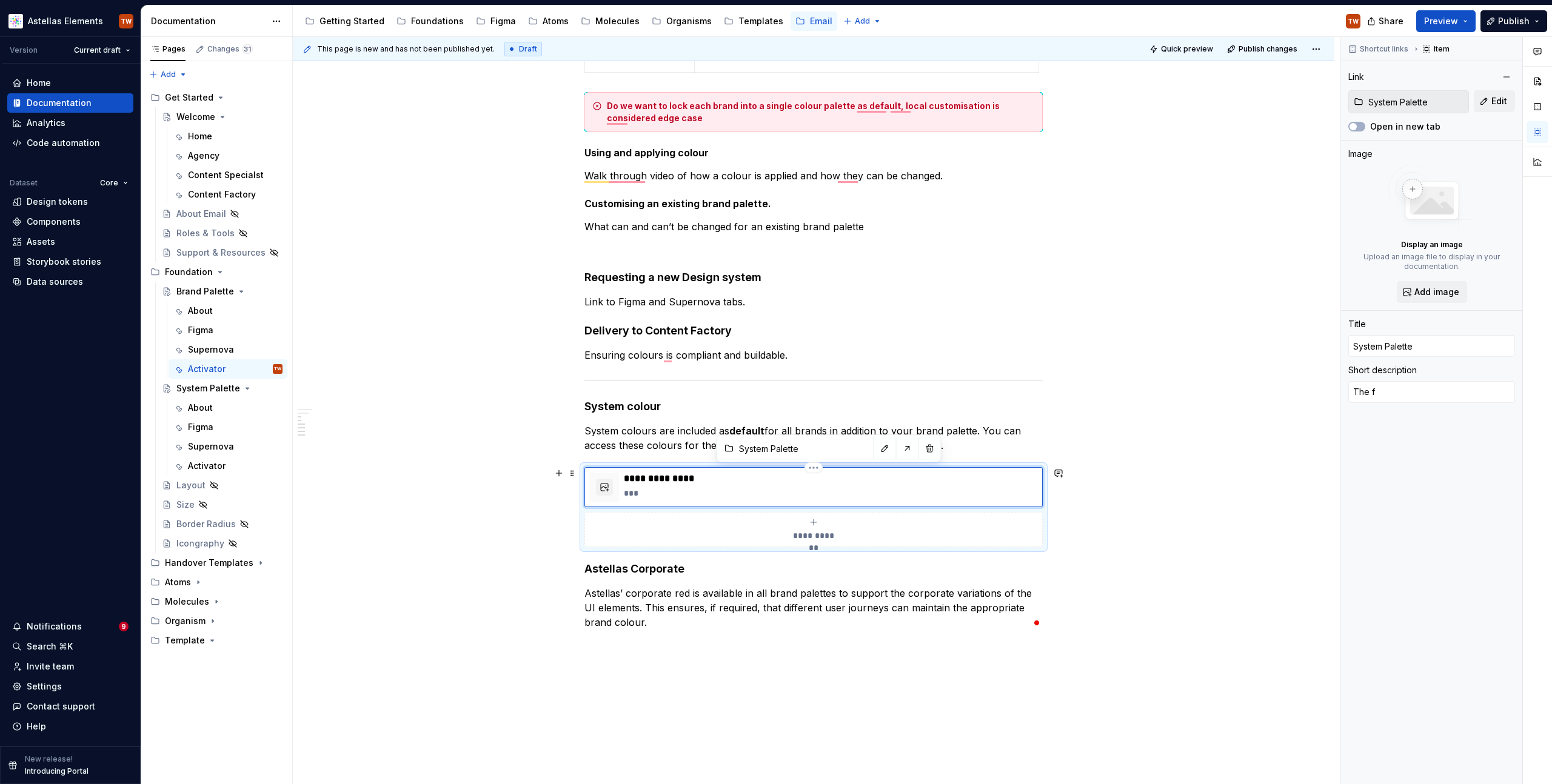
type textarea "*"
type textarea "The fu"
type textarea "*"
type textarea "The ful"
type textarea "*"
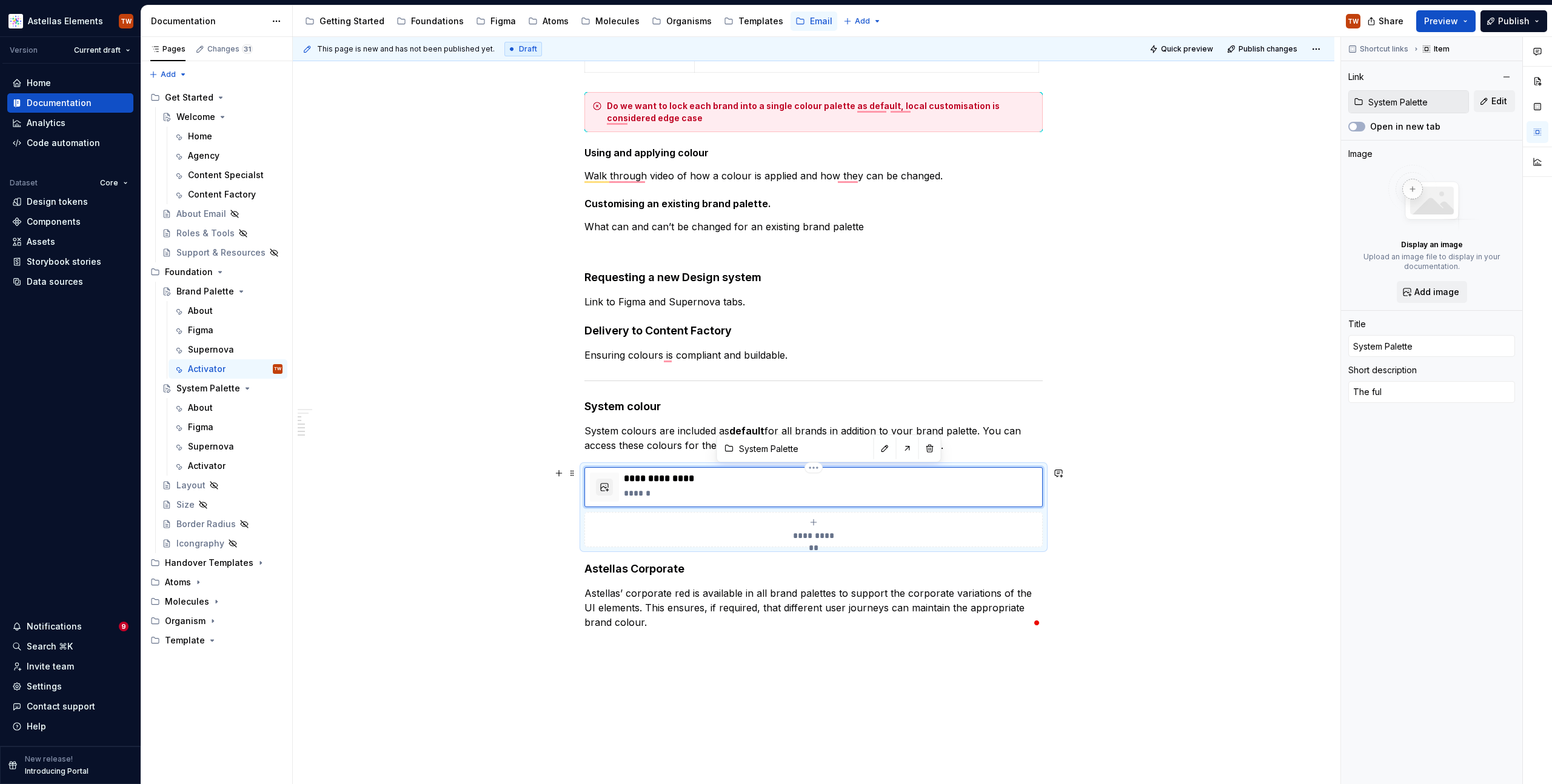
type textarea "The full"
type textarea "*"
type textarea "The full"
type textarea "*"
type textarea "The full g"
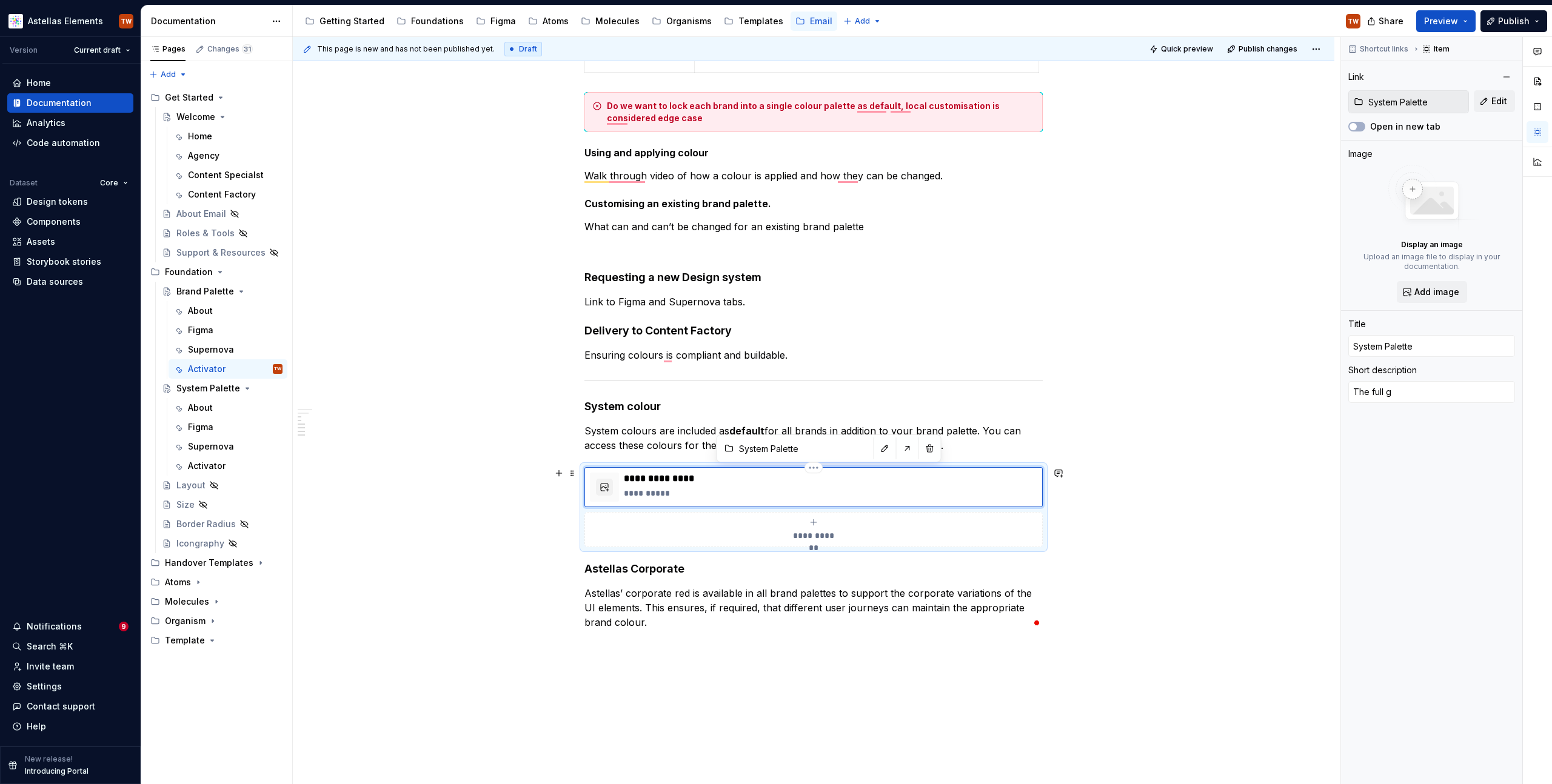
type textarea "*"
type textarea "The full gu"
type textarea "*"
type textarea "The full gui"
type textarea "*"
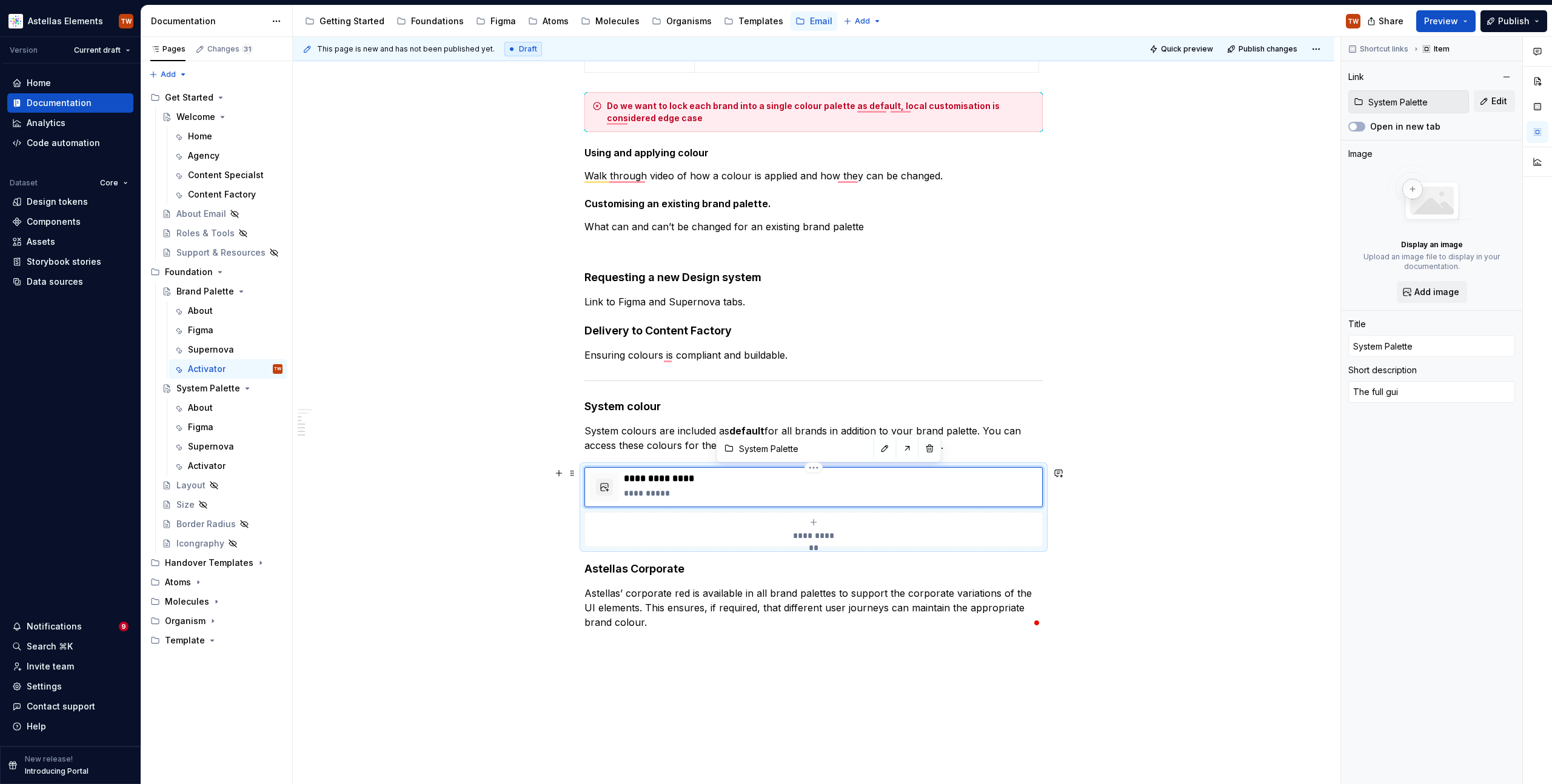
type textarea "The full guid"
type textarea "*"
type textarea "The full guida"
type textarea "*"
type textarea "The full guidan"
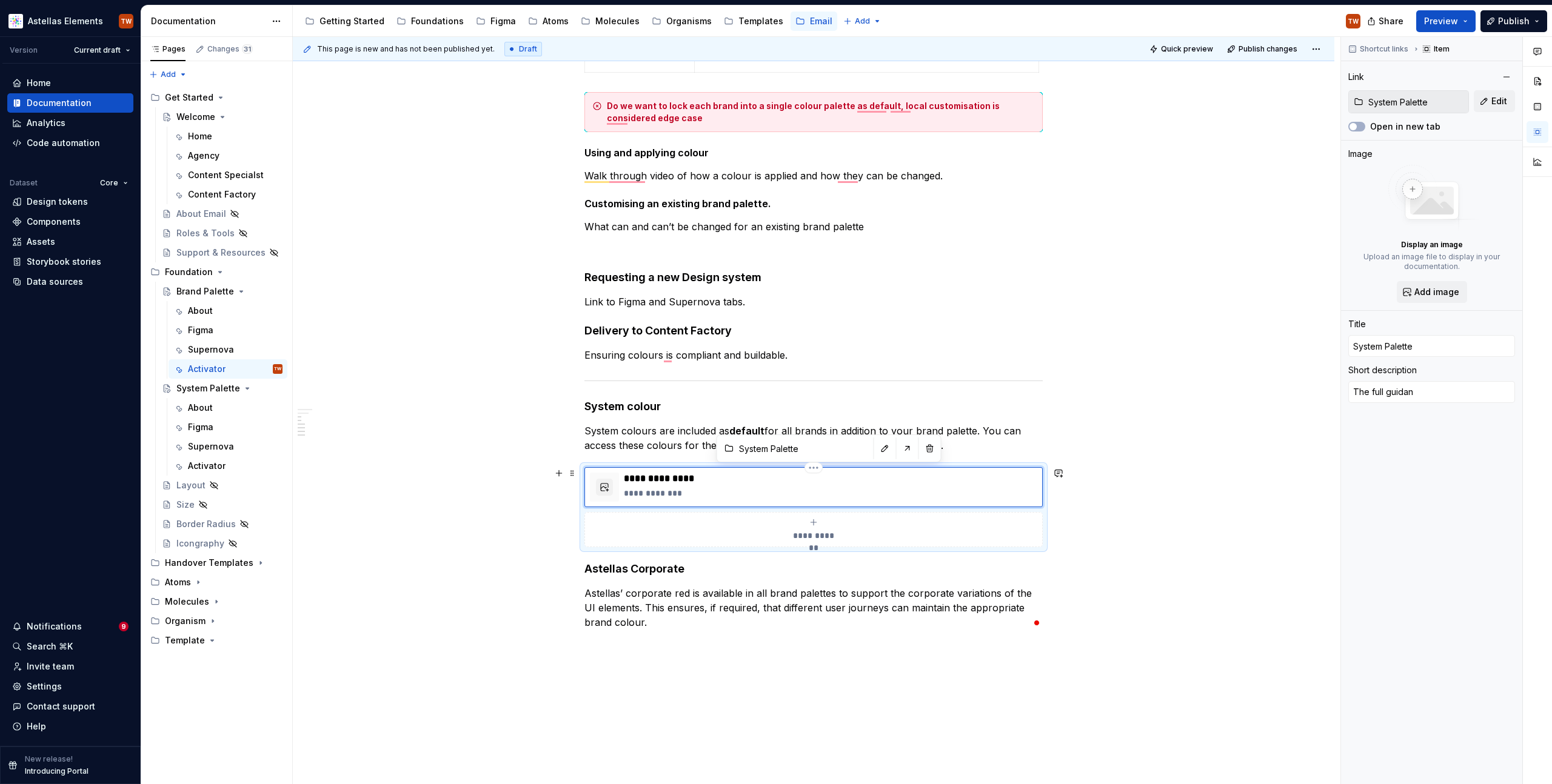
type textarea "*"
type textarea "The full guidanc"
type textarea "*"
type textarea "The full guidance"
type textarea "*"
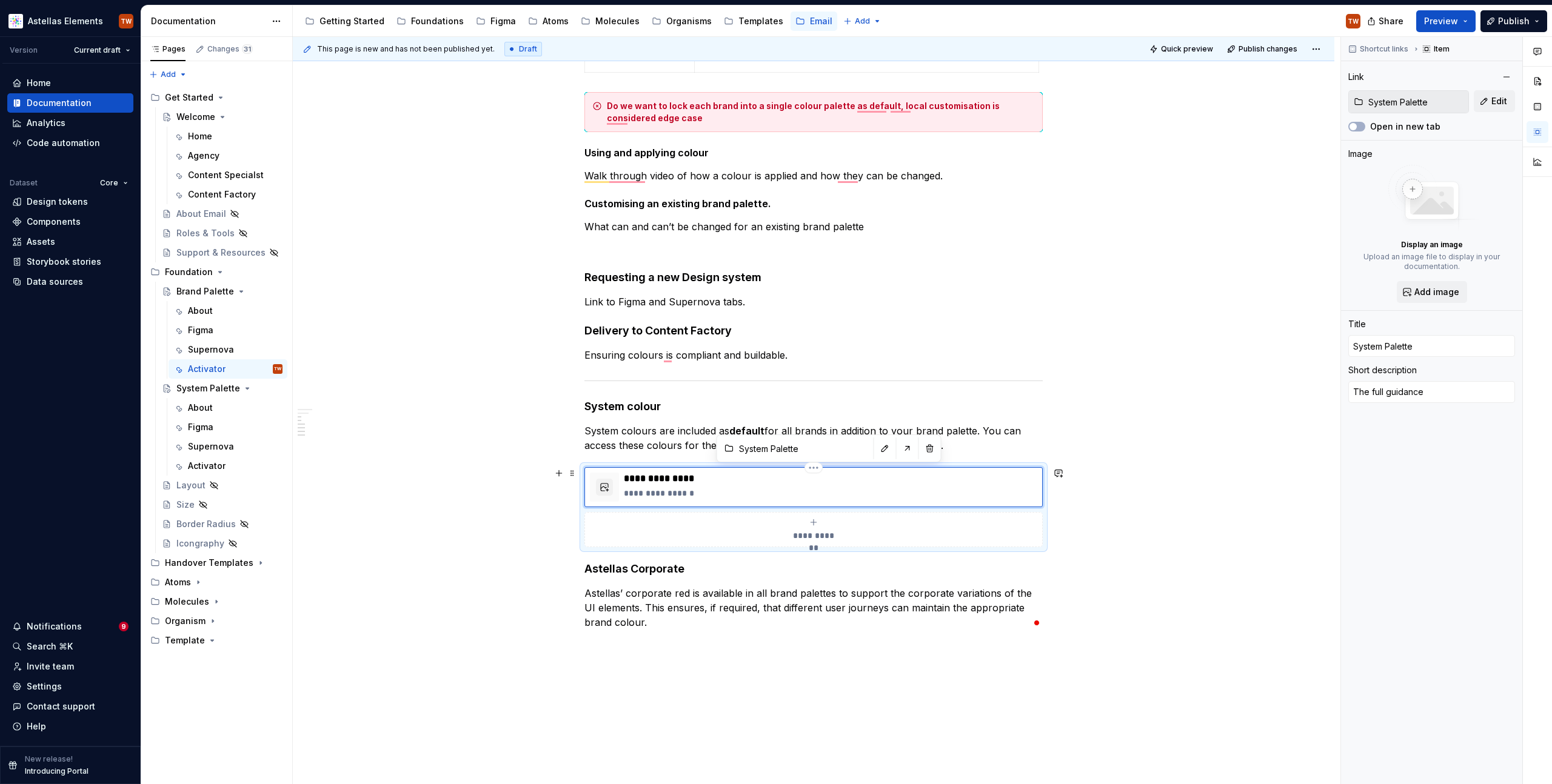
type textarea "The full guidance"
type textarea "*"
type textarea "The full guidance o"
type textarea "*"
type textarea "The full guidance on"
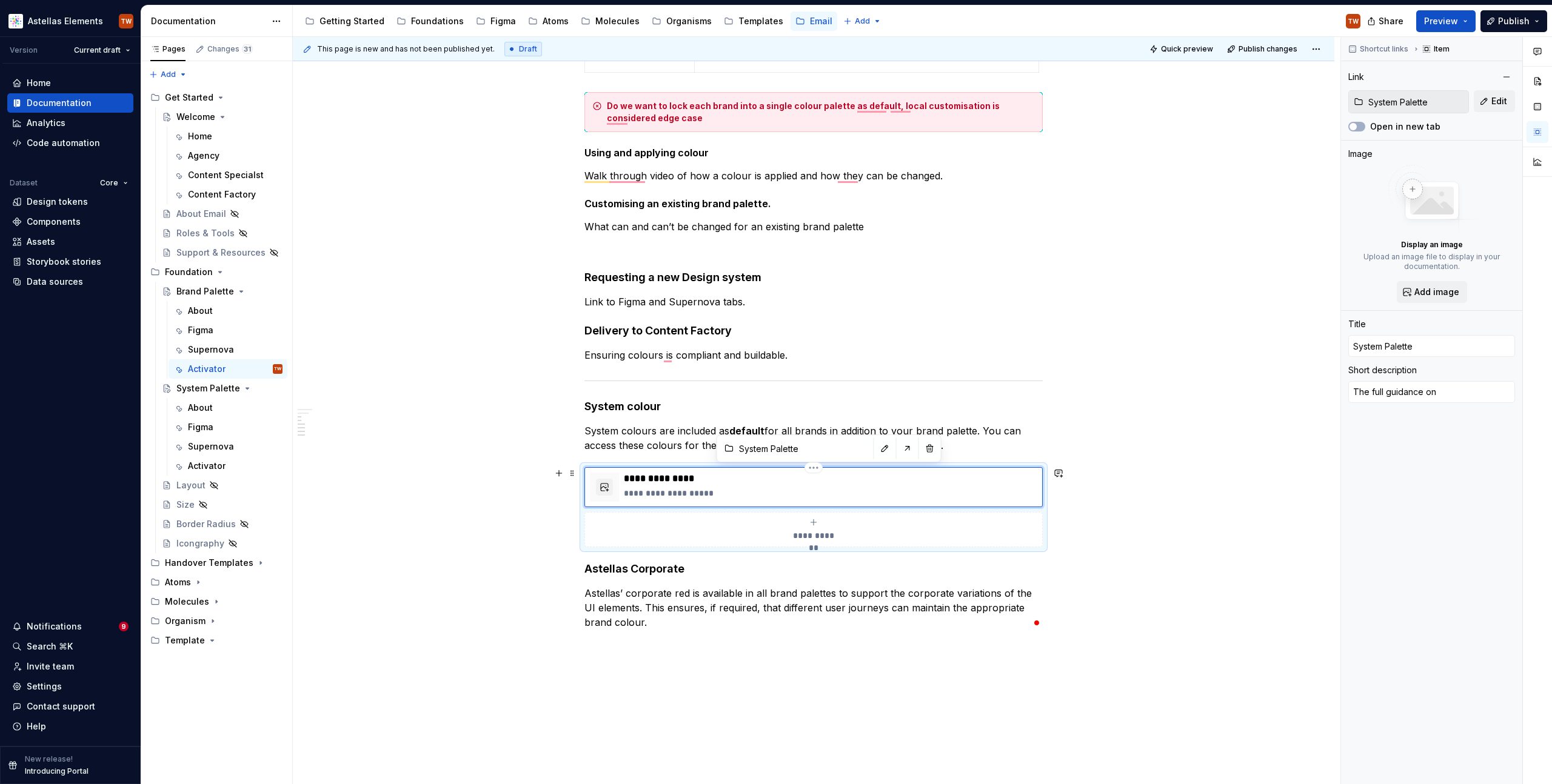
type textarea "*"
type textarea "The full guidance on"
type textarea "*"
type textarea "The full guidance on s"
type textarea "*"
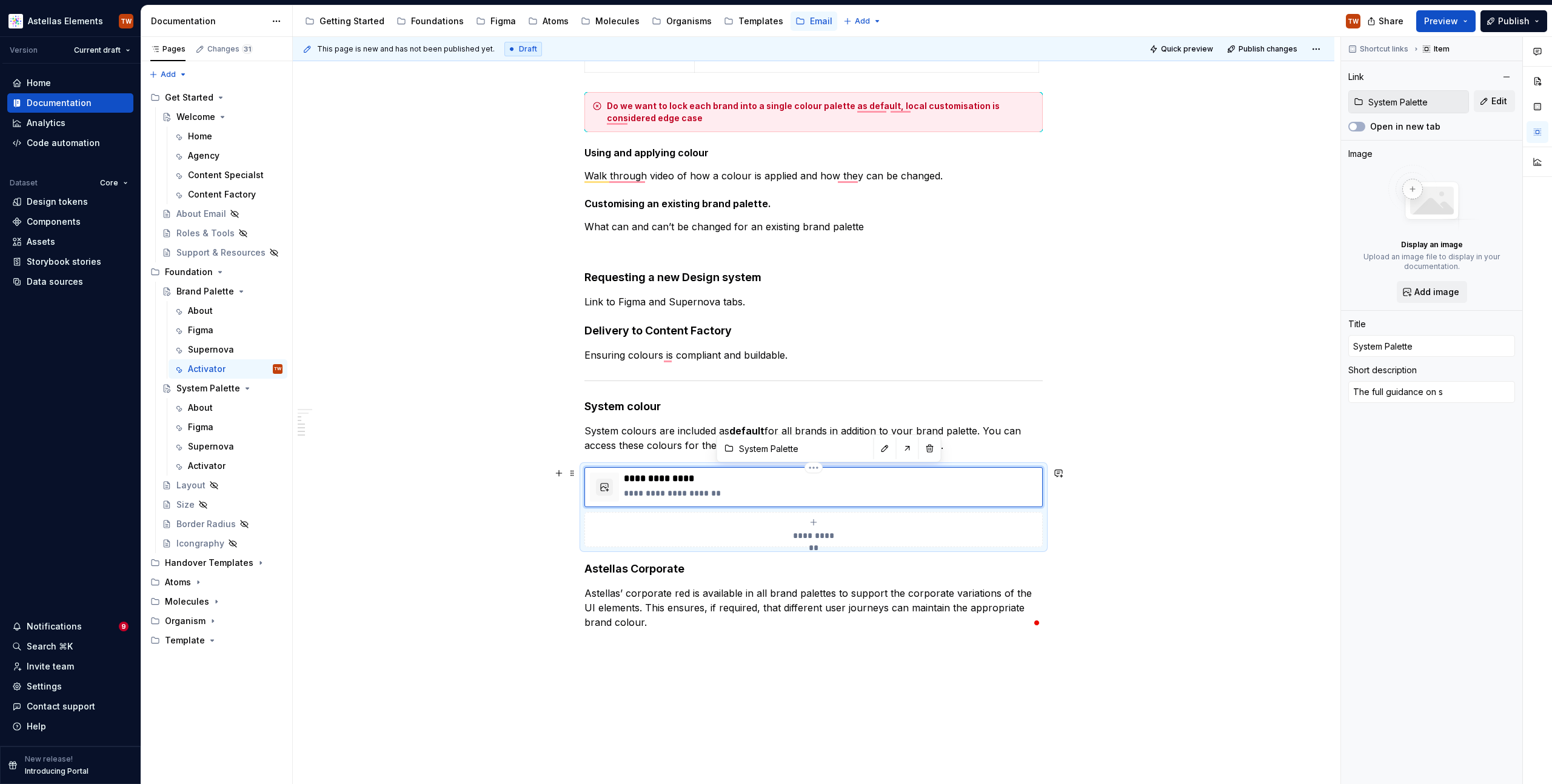
type textarea "The full guidance on sy"
type textarea "*"
type textarea "The full guidance on sys"
type textarea "*"
type textarea "The full guidance on syst"
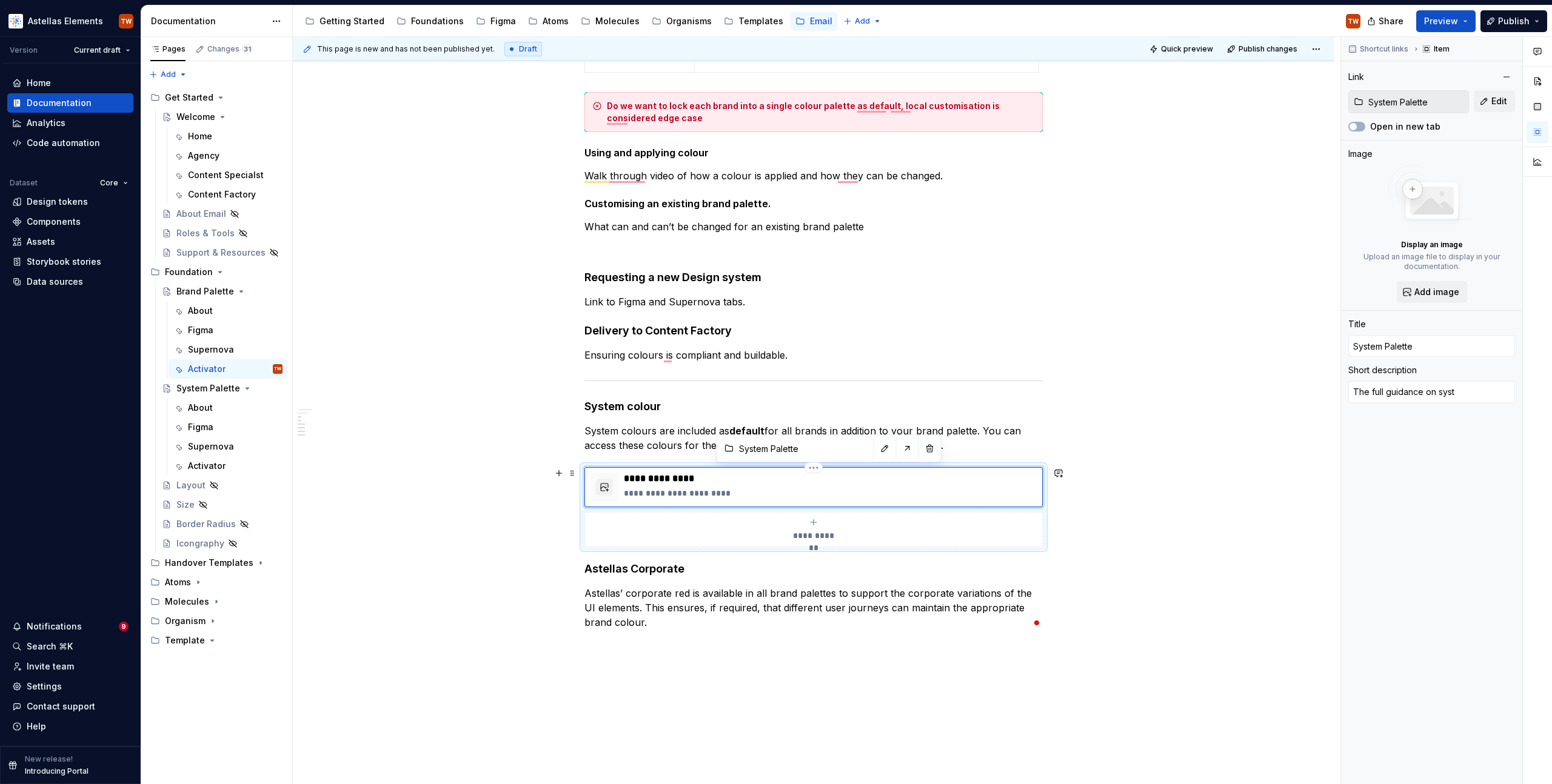
type textarea "*"
type textarea "The full guidance on syste"
type textarea "*"
type textarea "The full guidance on system"
type textarea "*"
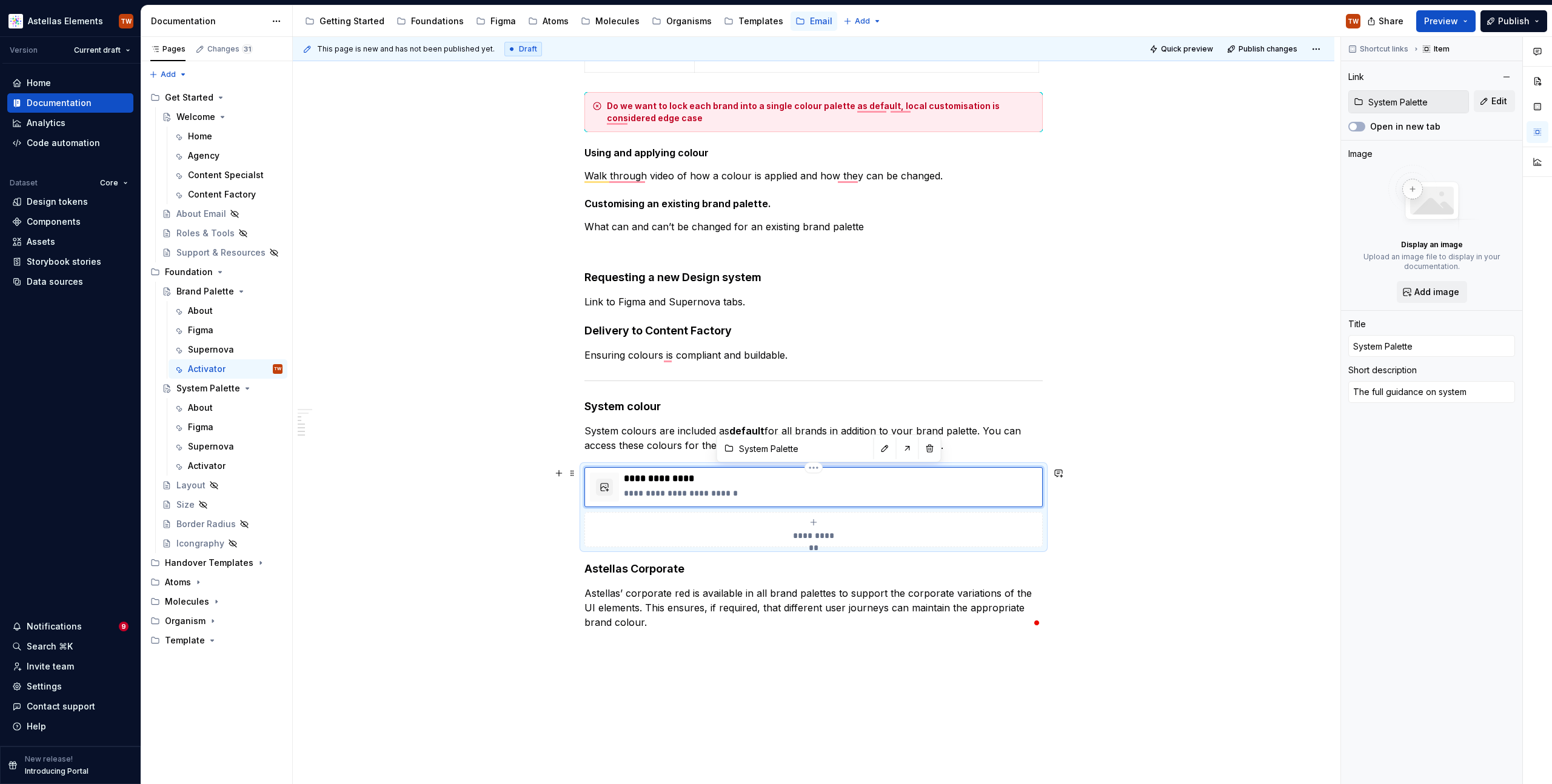
type textarea "The full guidance on system"
type textarea "*"
type textarea "The full guidance on system p"
type textarea "*"
type textarea "The full guidance on system pa"
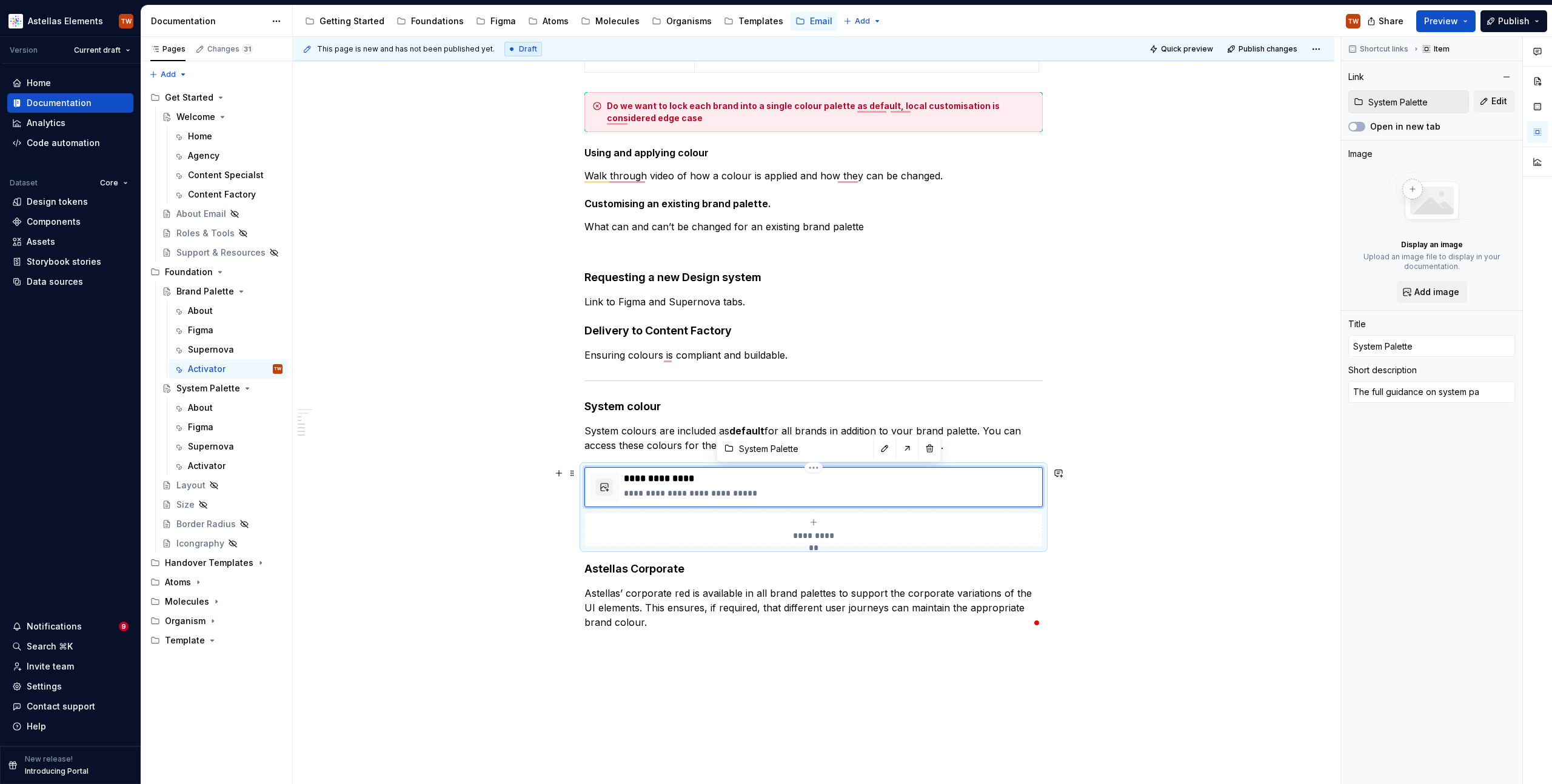
type textarea "*"
type textarea "The full guidance on system pak"
type textarea "*"
type textarea "The full guidance on system pa"
type textarea "*"
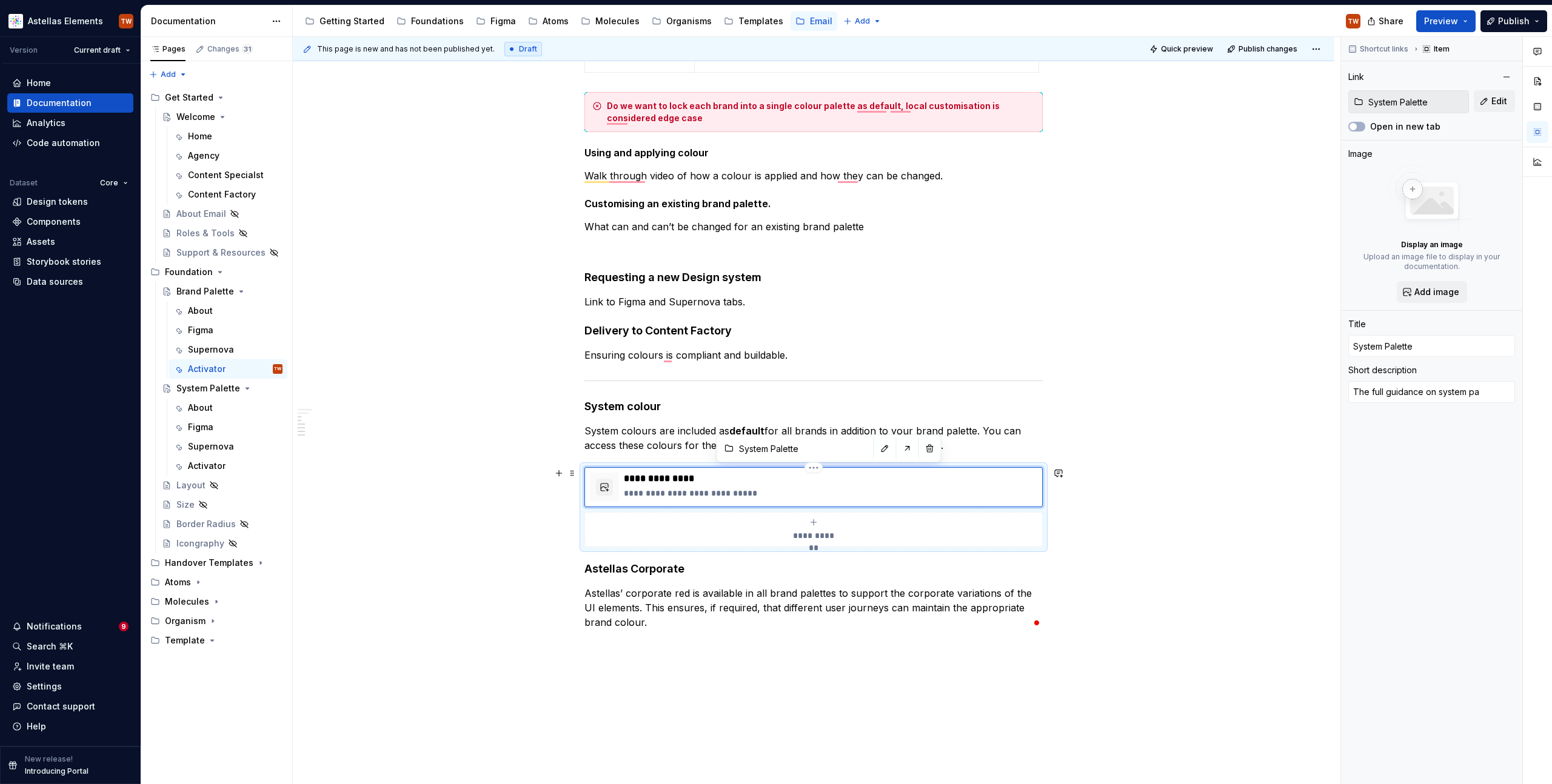
type textarea "The full guidance on system pal"
type textarea "*"
type textarea "The full guidance on system pale"
type textarea "*"
type textarea "The full guidance on system palet"
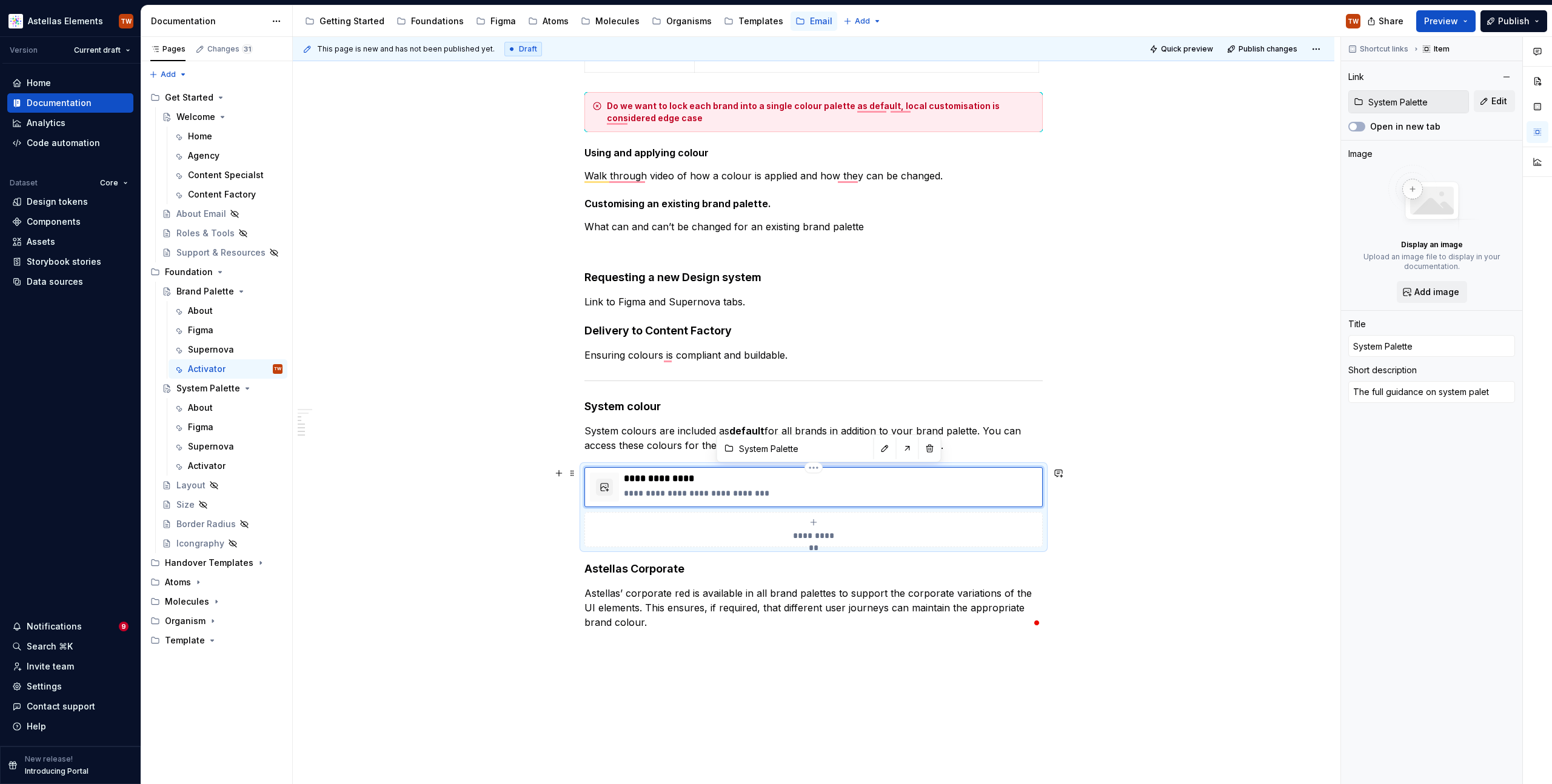
type textarea "*"
type textarea "The full guidance on system palett"
type textarea "*"
type textarea "The full guidance on system palette"
type textarea "*"
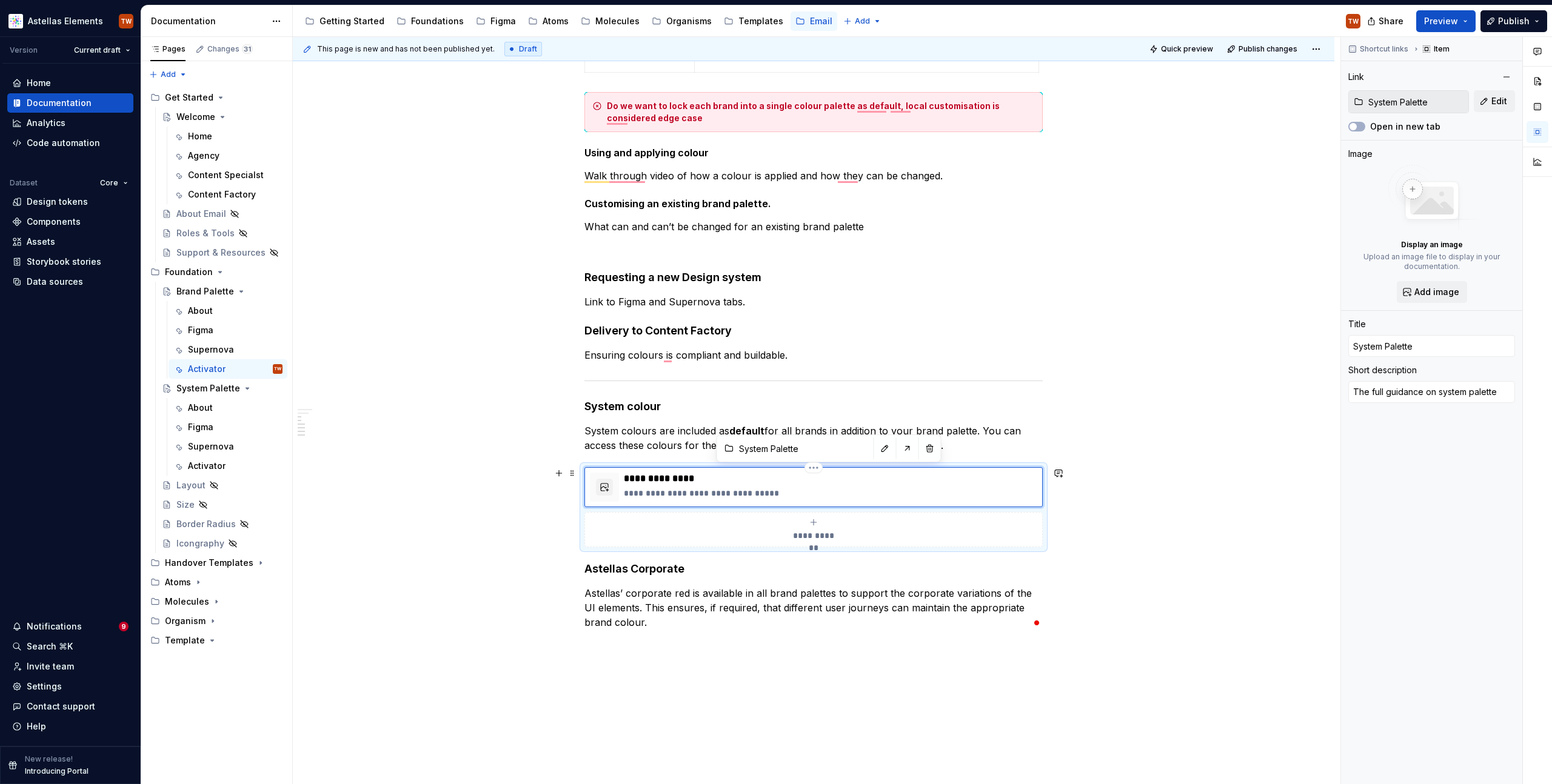
type textarea "The full guidance on system palette"
type textarea "*"
type textarea "The full guidance on system palette c"
type textarea "*"
type textarea "The full guidance on system palette ca"
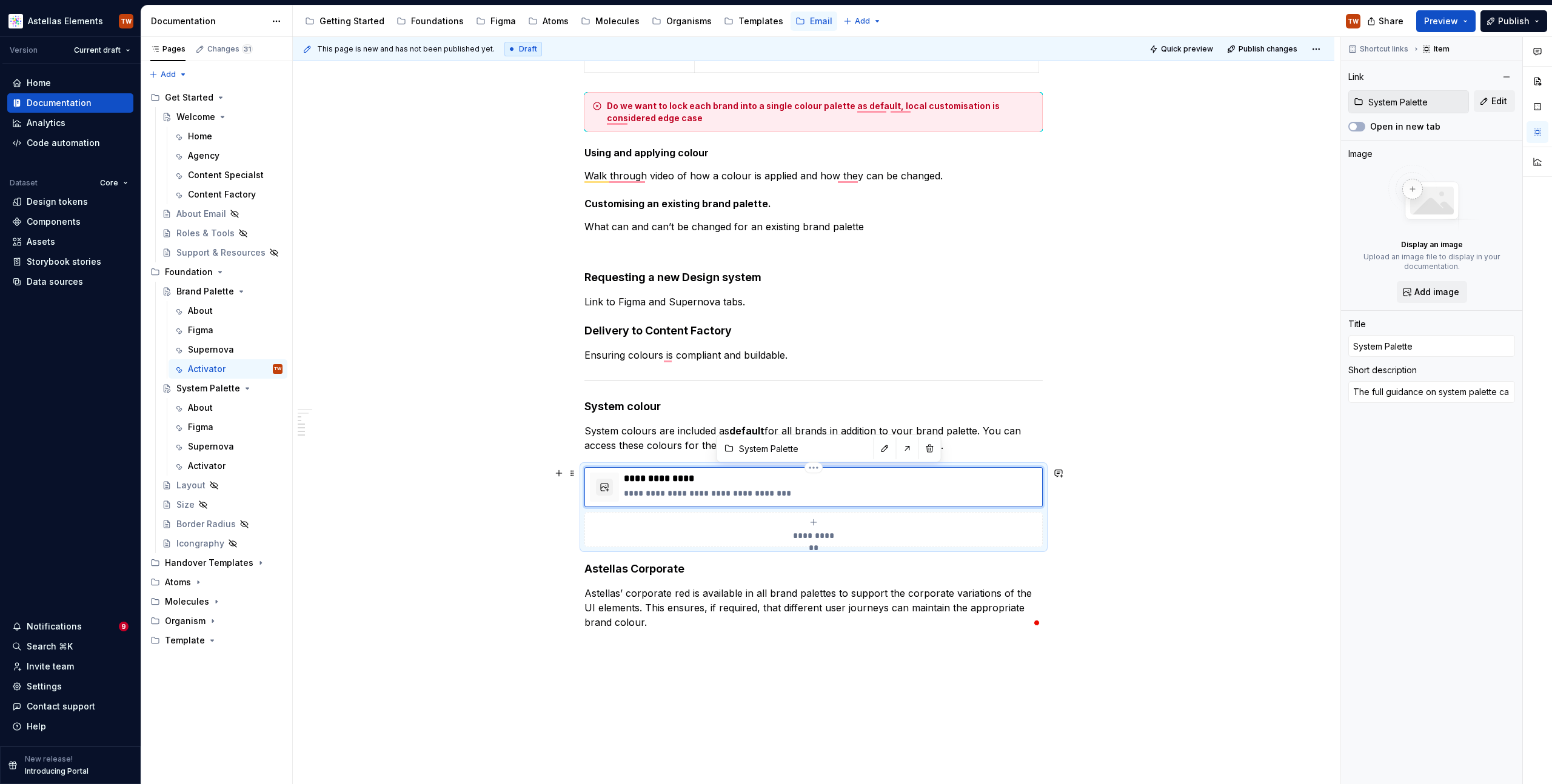
type textarea "*"
type textarea "The full guidance on system palette can"
type textarea "*"
type textarea "The full guidance on system palette can"
type textarea "*"
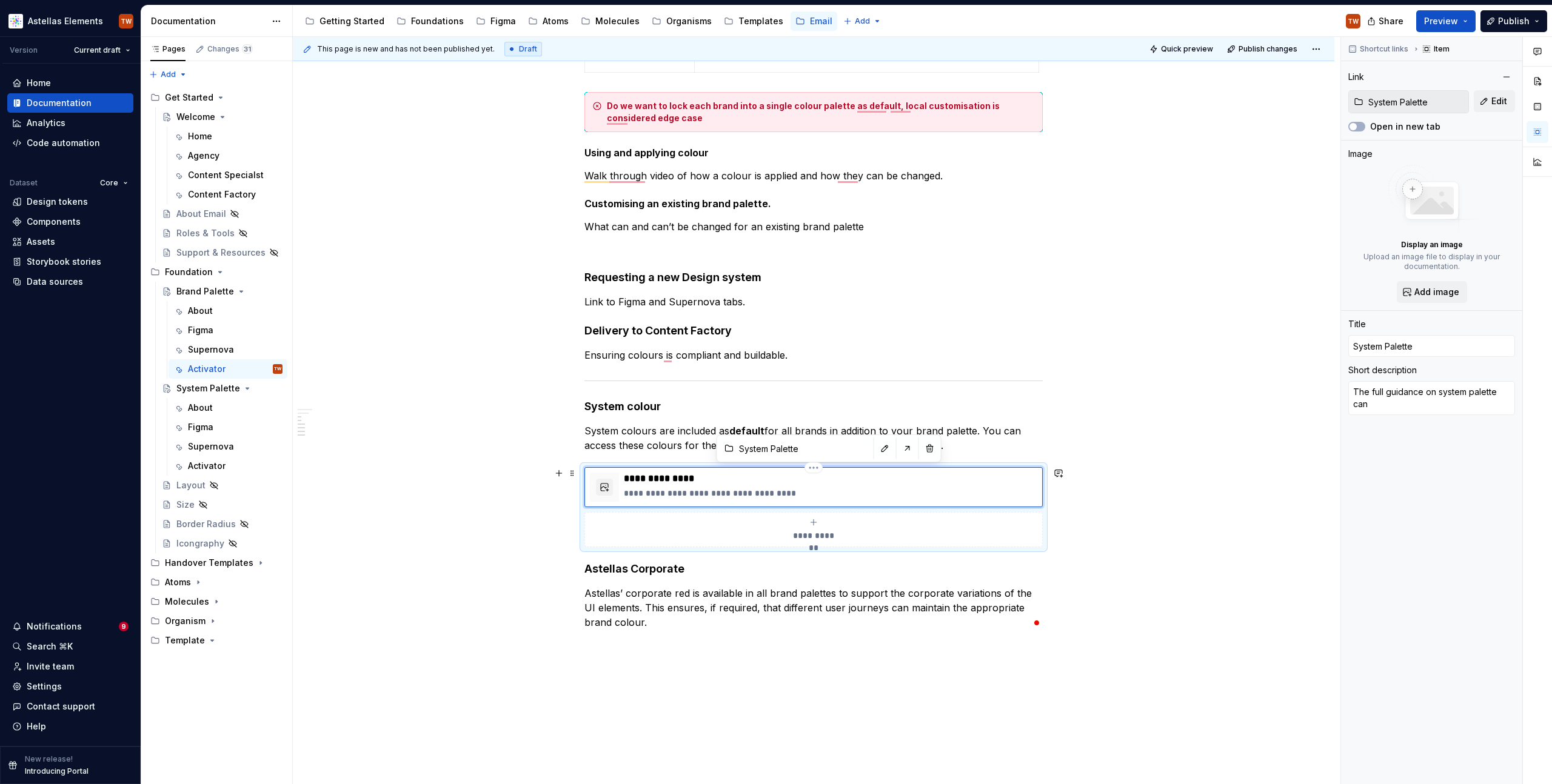
type textarea "The full guidance on system palette can b"
type textarea "*"
type textarea "The full guidance on system palette can be"
type textarea "*"
type textarea "The full guidance on system palette can be"
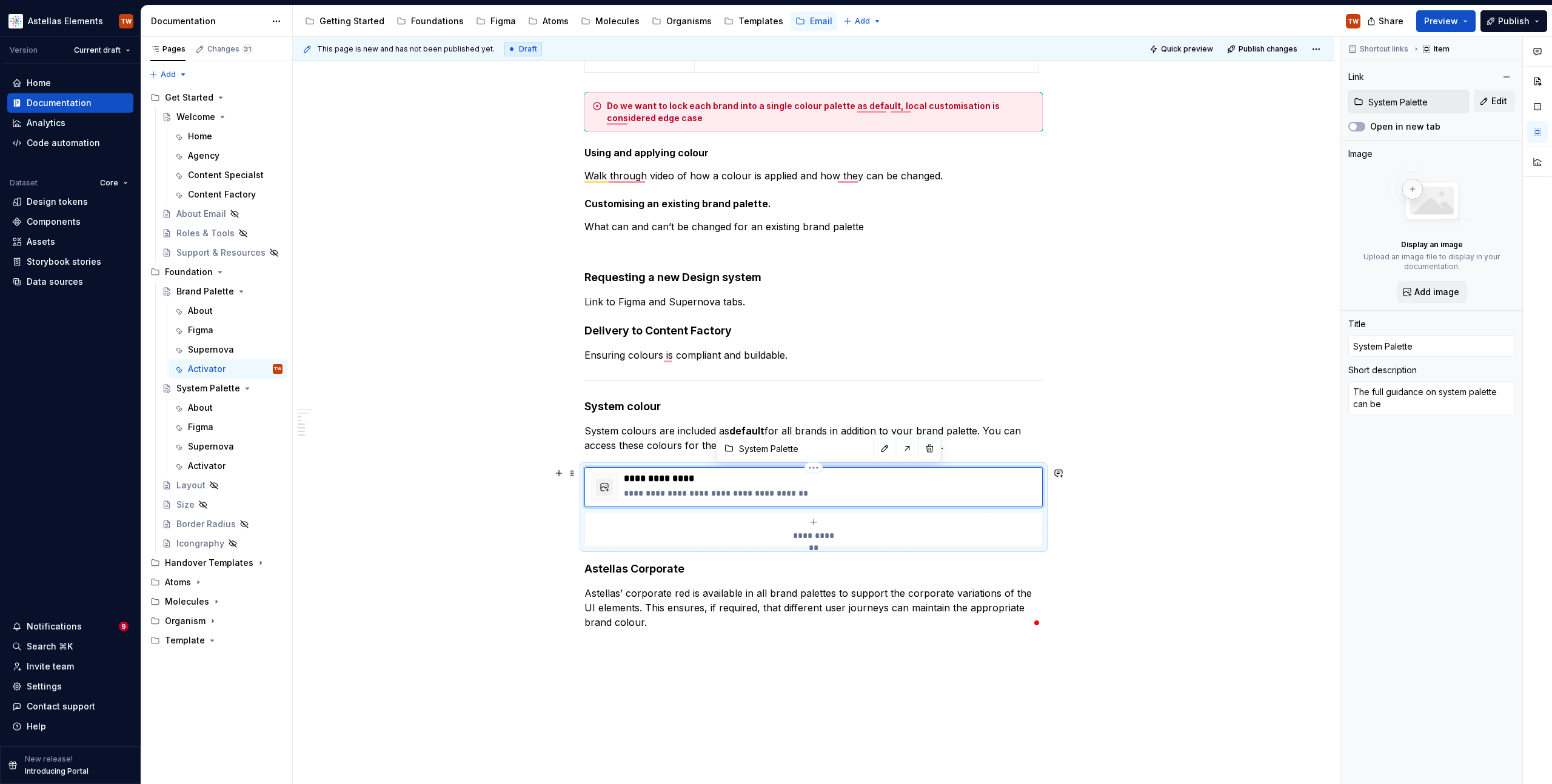
type textarea "*"
type textarea "The full guidance on system palette can be f"
type textarea "*"
type textarea "The full guidance on system palette can be fo"
type textarea "*"
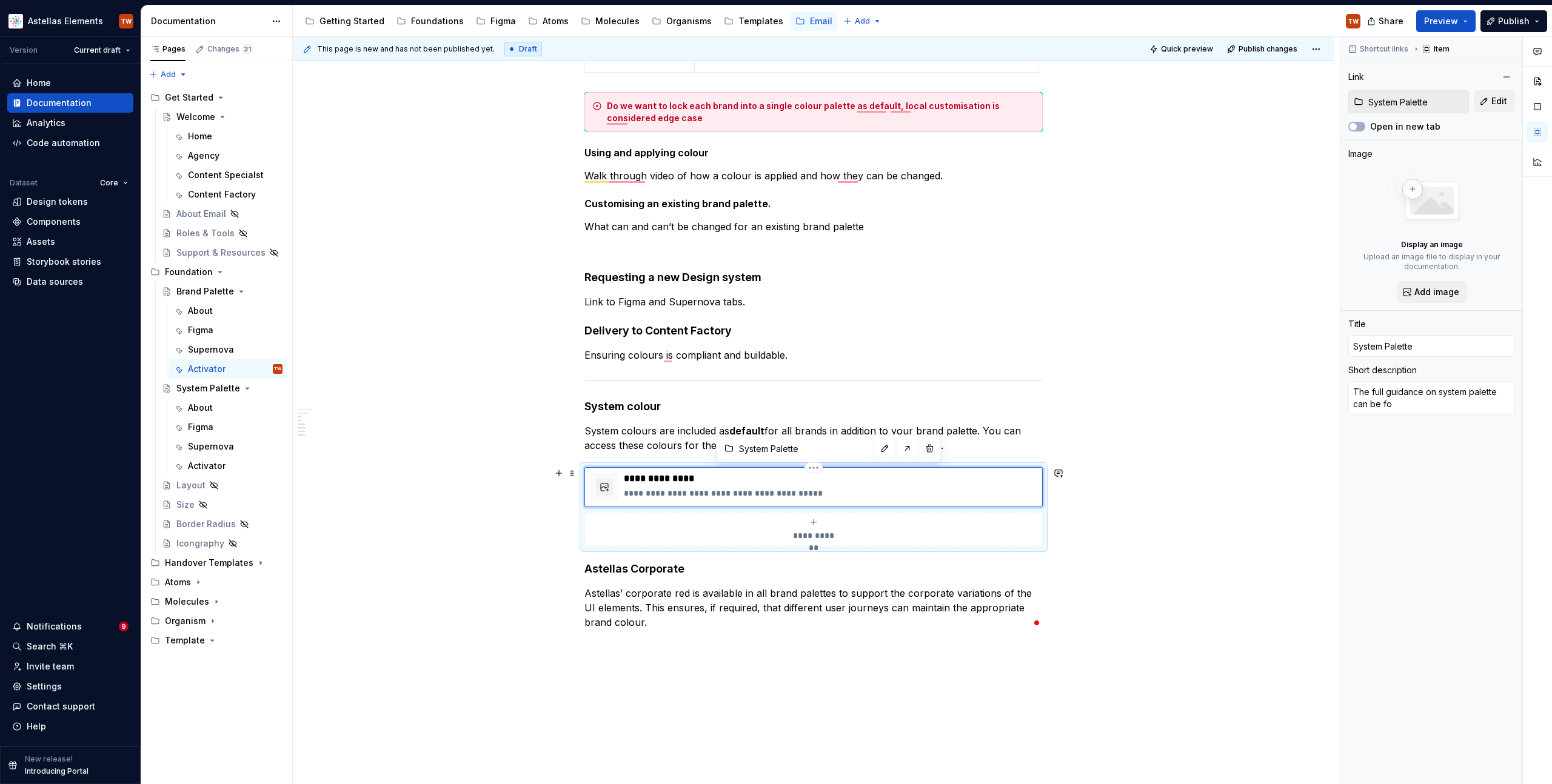
type textarea "The full guidance on system palette can be fou"
type textarea "*"
type textarea "The full guidance on system palette can be found"
type textarea "*"
type textarea "The full guidance on system palette can be found"
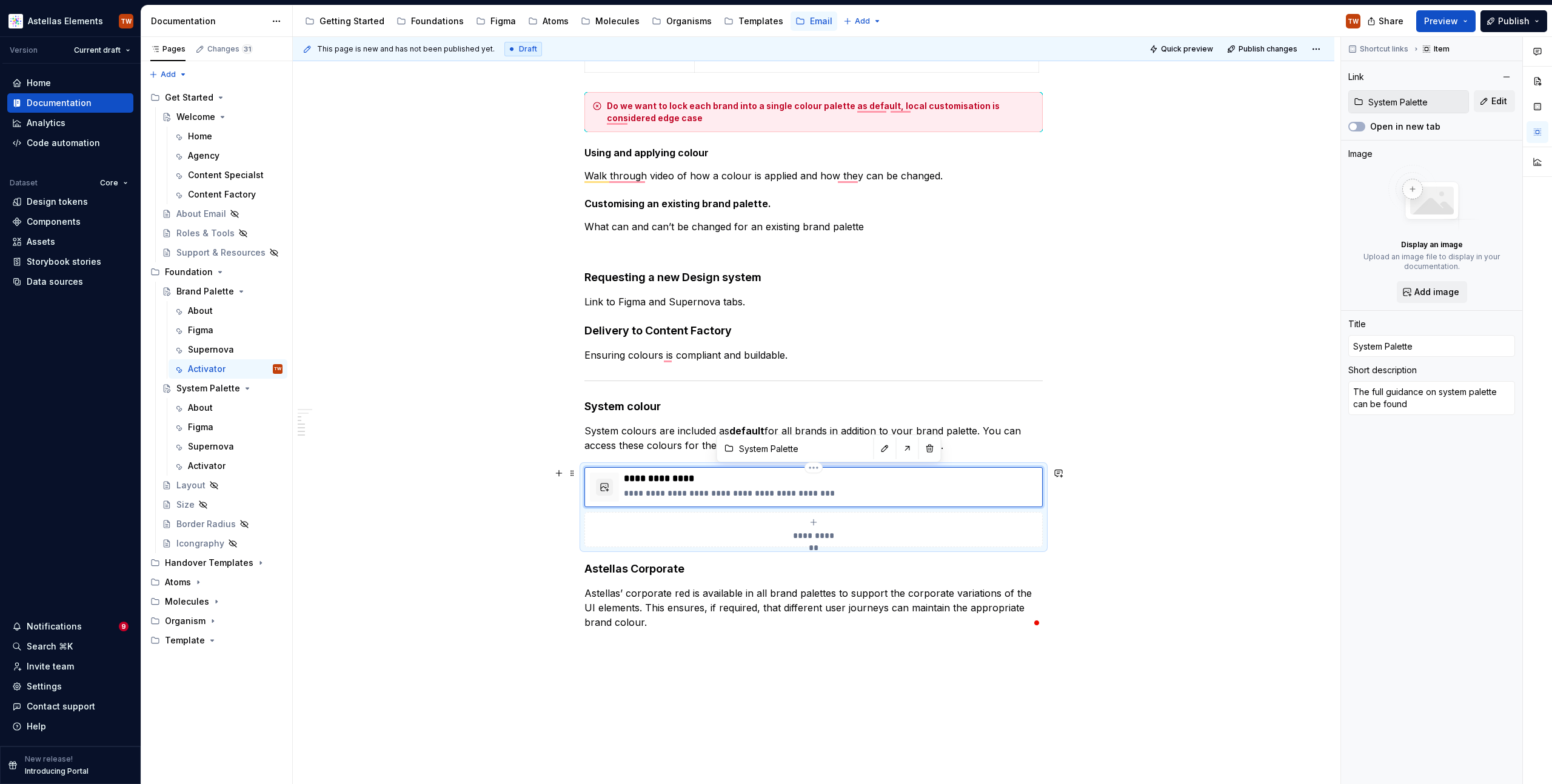
type textarea "*"
type textarea "The full guidance on system palette can be found h"
type textarea "*"
type textarea "The full guidance on system palette can be found he"
type textarea "*"
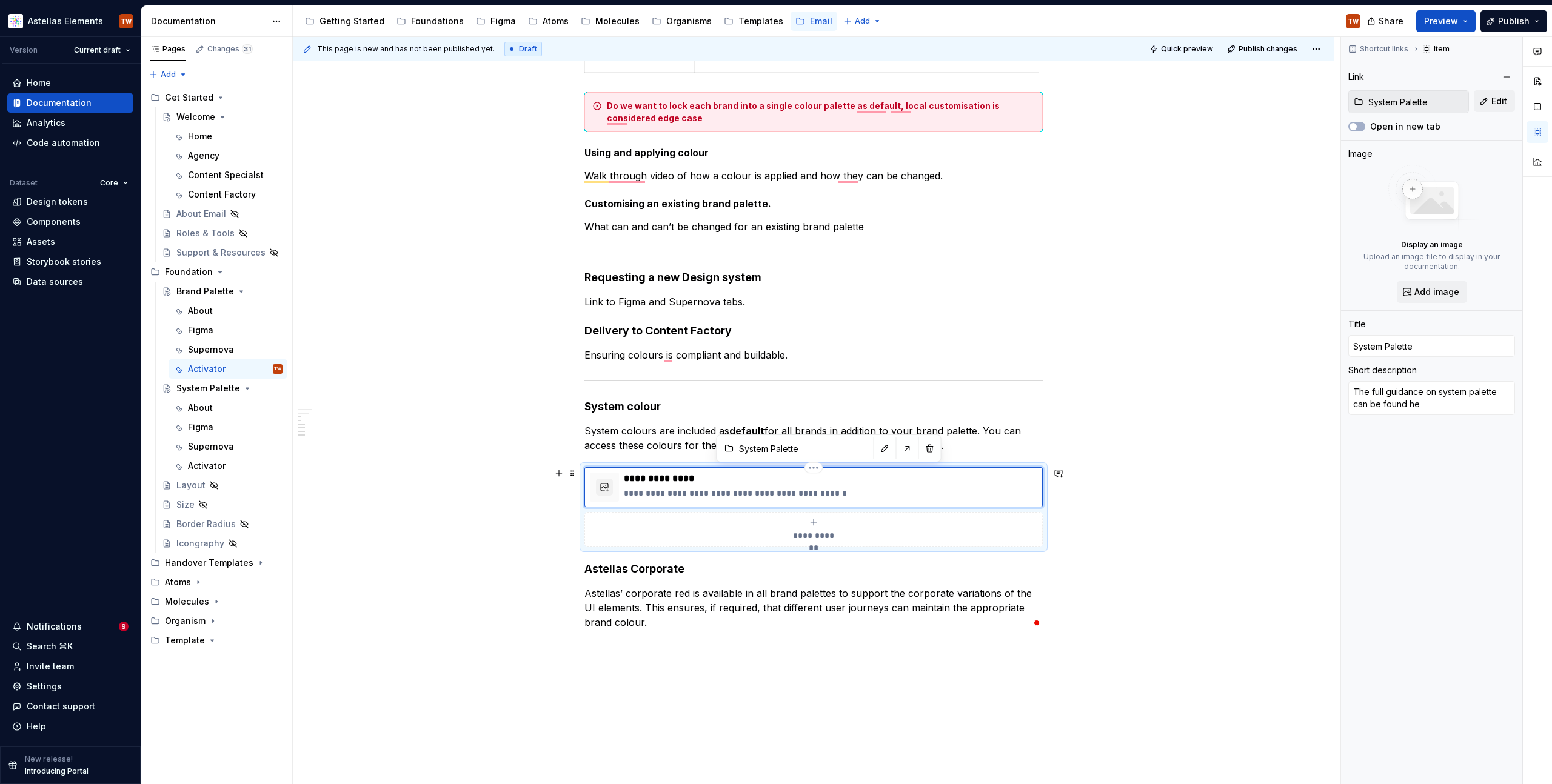
type textarea "The full guidance on system palette can be found her"
type textarea "*"
type textarea "The full guidance on system palette can be found her."
type textarea "*"
type textarea "The full guidance on system palette can be found her"
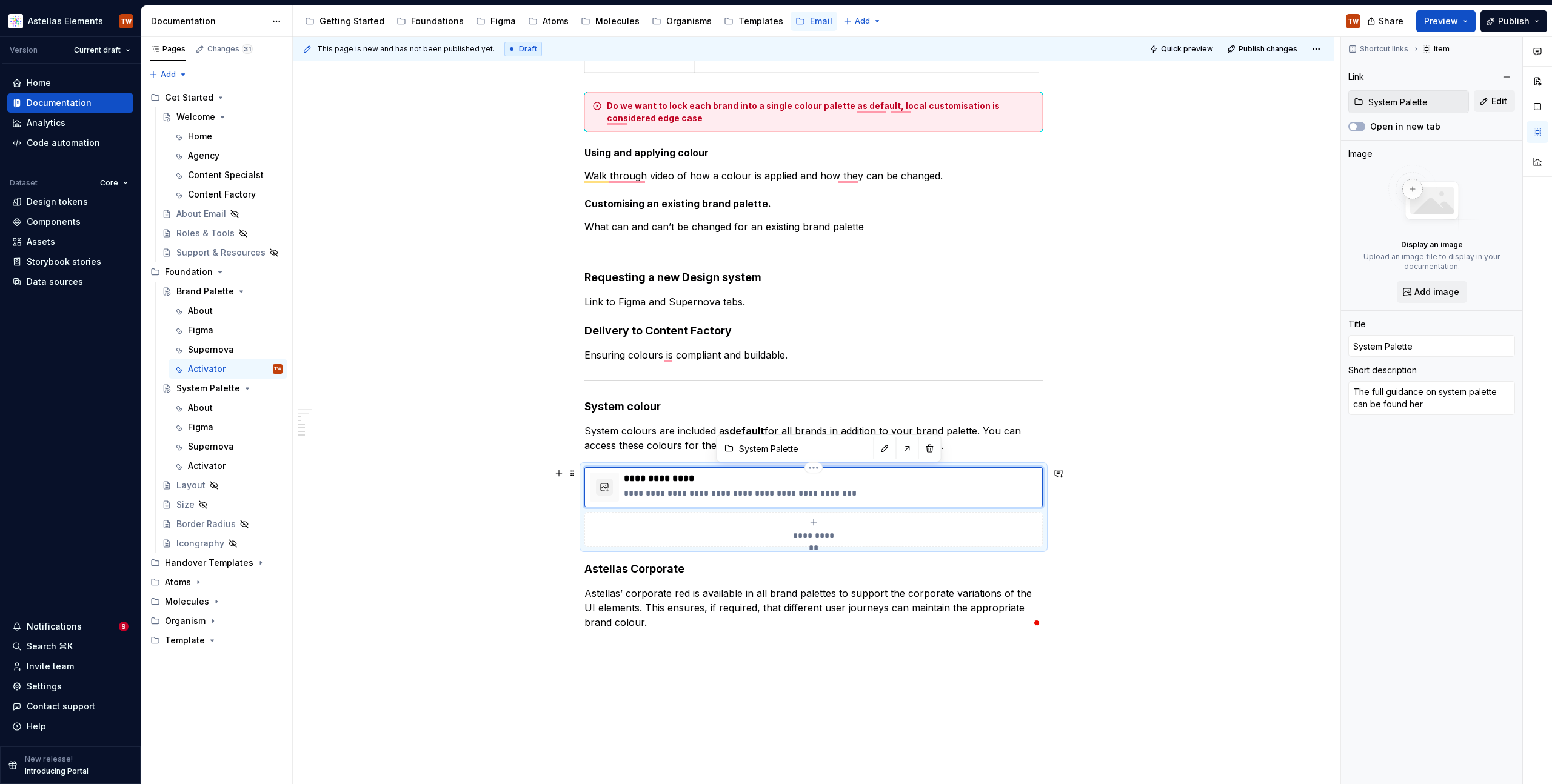
type textarea "*"
type textarea "The full guidance on system palette can be found he"
type textarea "*"
type textarea "The full guidance on system palette can be found hee"
type textarea "*"
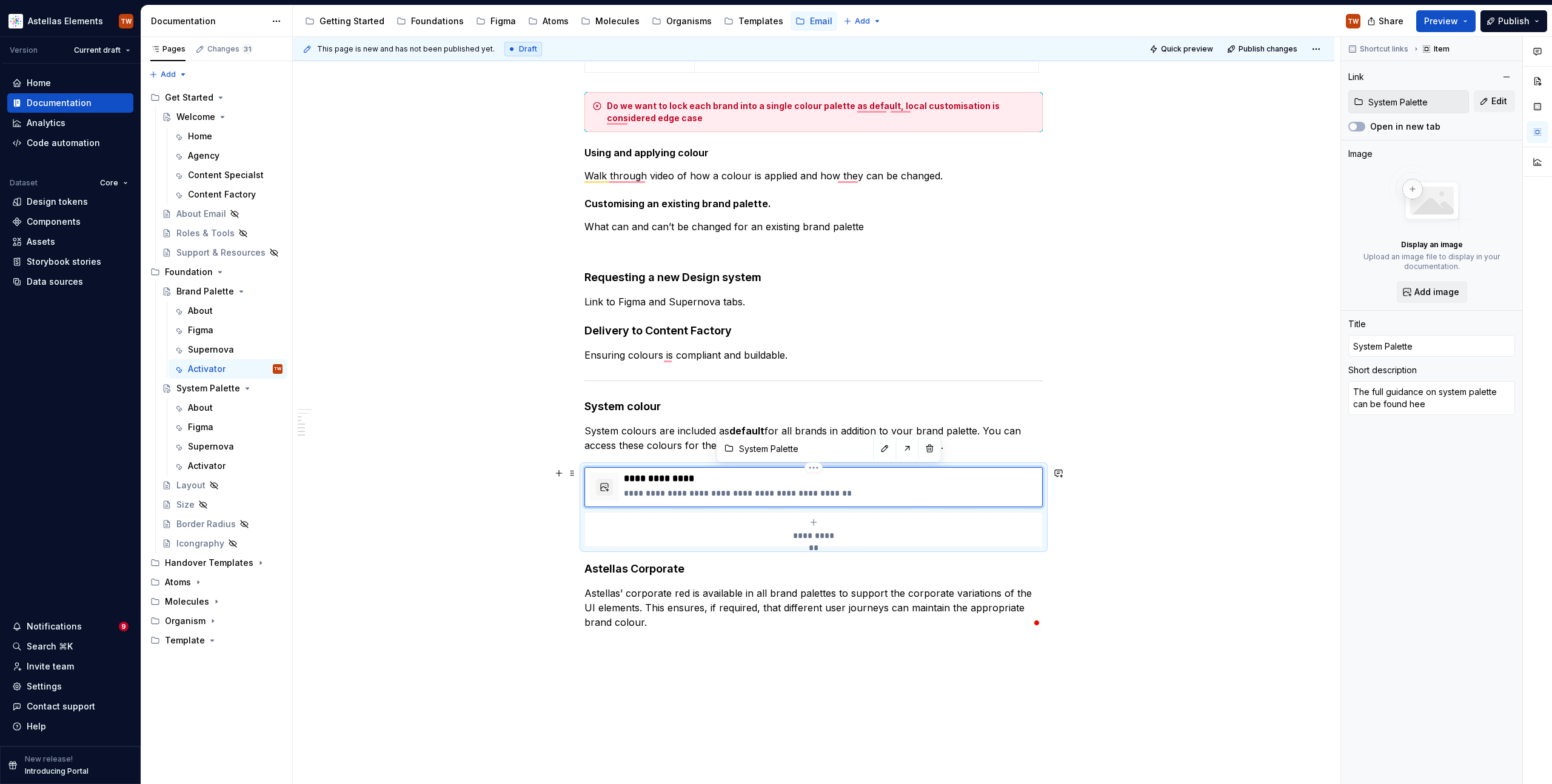
type textarea "The full guidance on system palette can be found he"
type textarea "*"
type textarea "The full guidance on system palette can be found her"
type textarea "*"
type textarea "The full guidance on system palette can be found here"
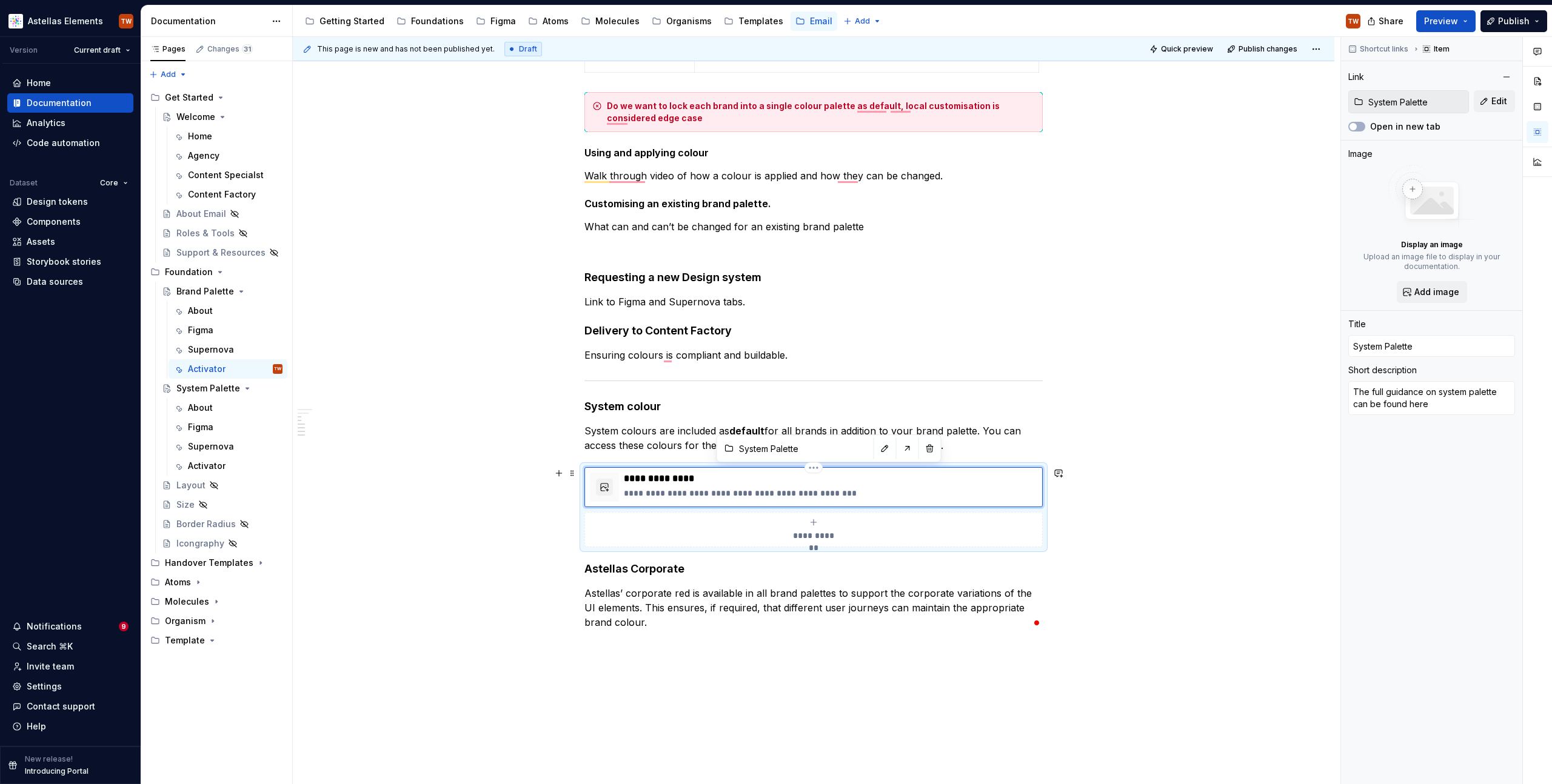
type textarea "*"
type textarea "The full guidance on system palette can be found here."
type textarea "*"
type textarea "The full guidance on system palette can be found here."
type textarea "*"
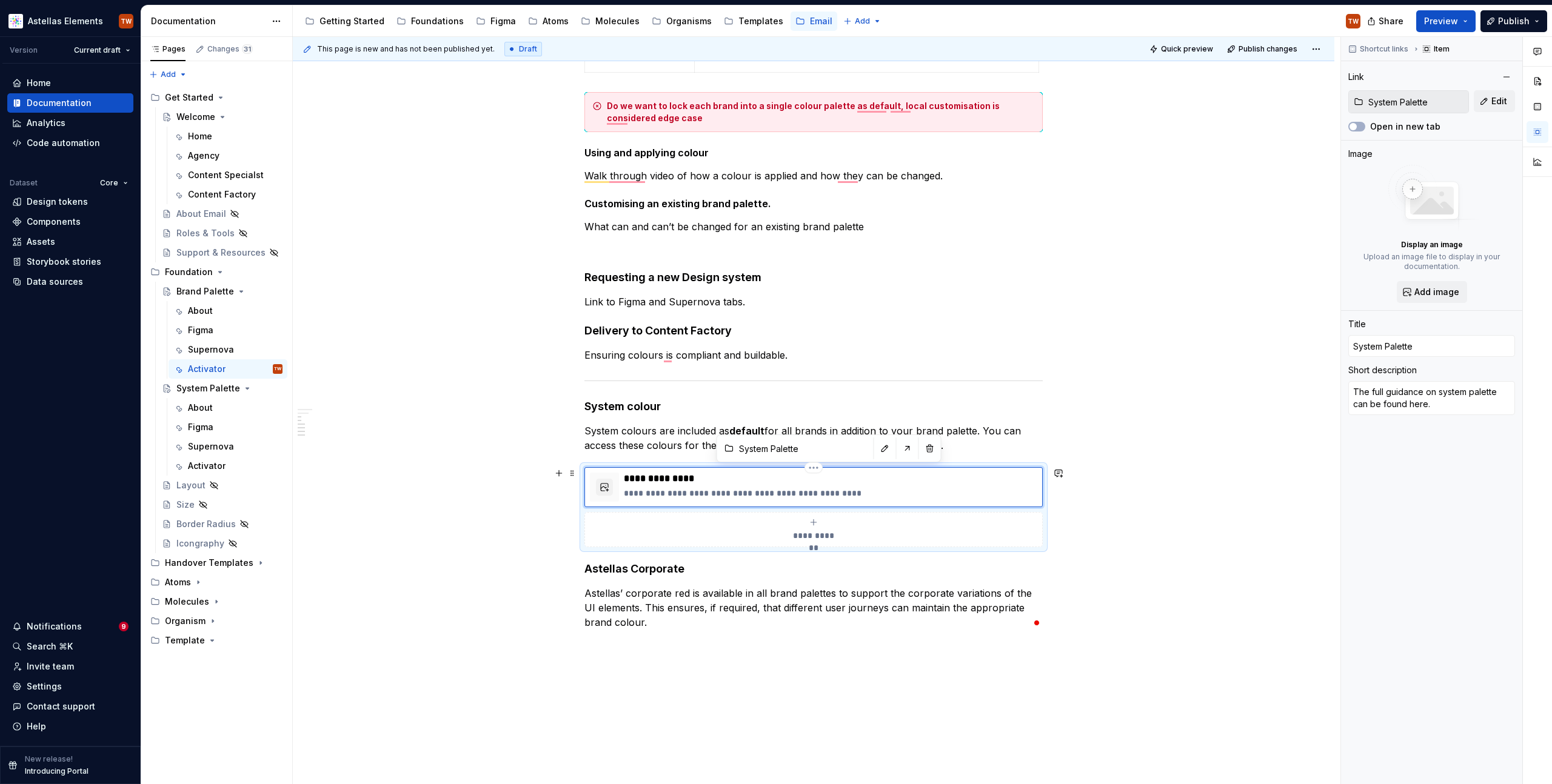
type textarea "The full guidance on system palette can be found here."
type textarea "*"
type textarea "The full guidance on system palette can be found here"
type textarea "*"
type textarea "The full guidance on system palette can be found here."
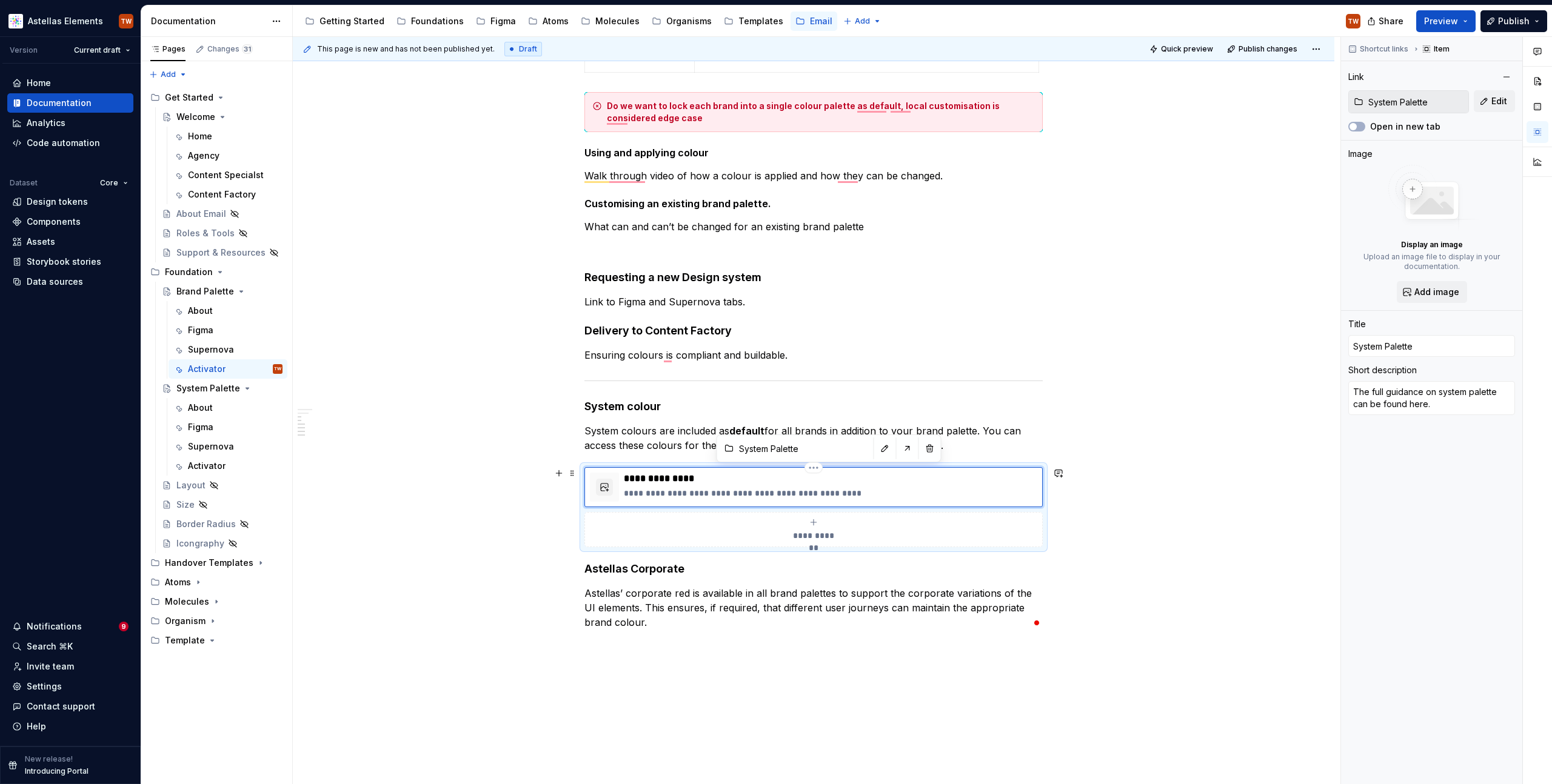
type textarea "*"
type textarea "The full guidance on system palette can be found here"
click at [1146, 568] on div "**********" at bounding box center [813, 286] width 1041 height 1186
click at [584, 586] on div "**********" at bounding box center [813, 176] width 459 height 908
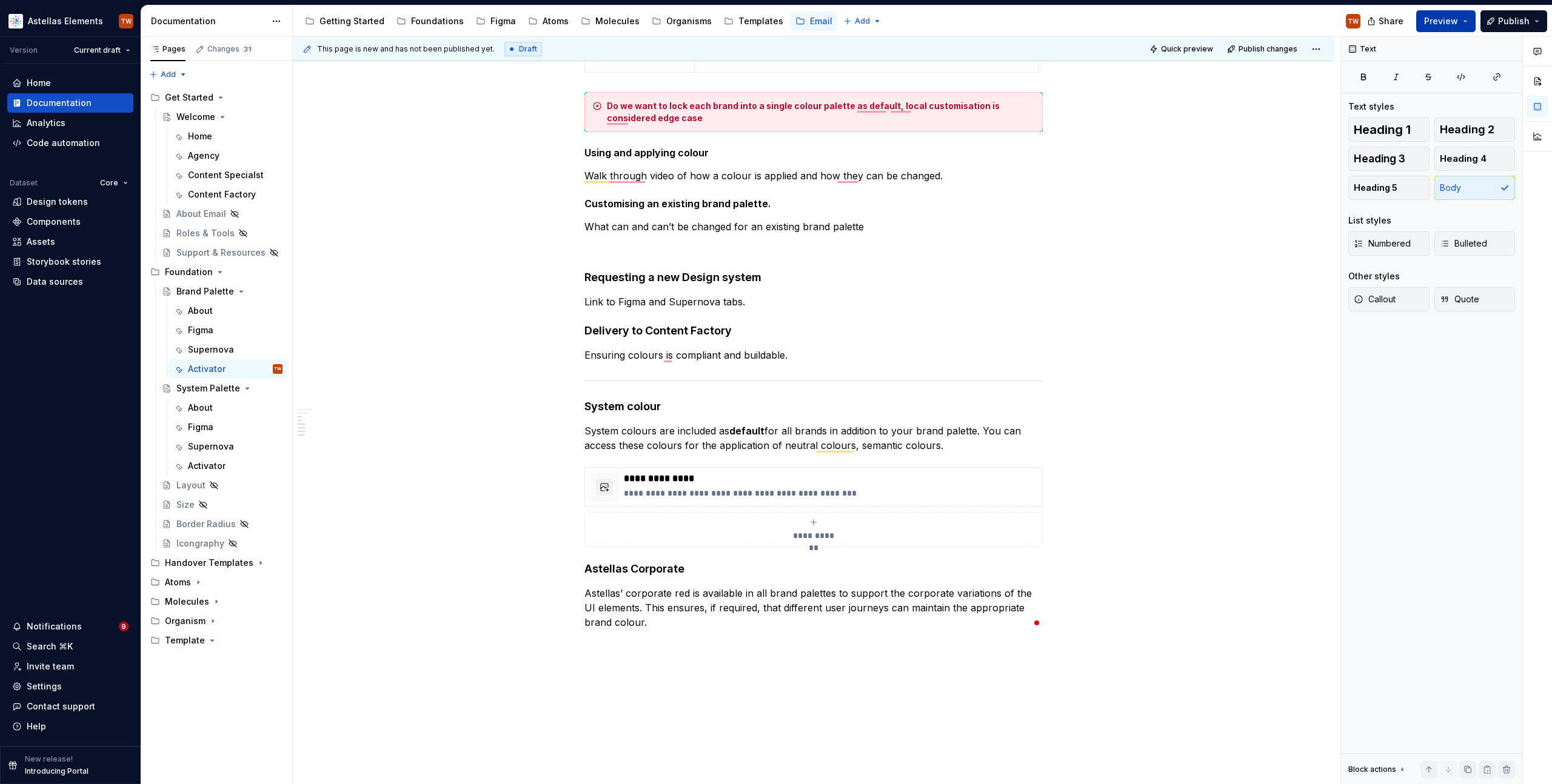
click at [1453, 15] on button "Preview" at bounding box center [1446, 21] width 59 height 22
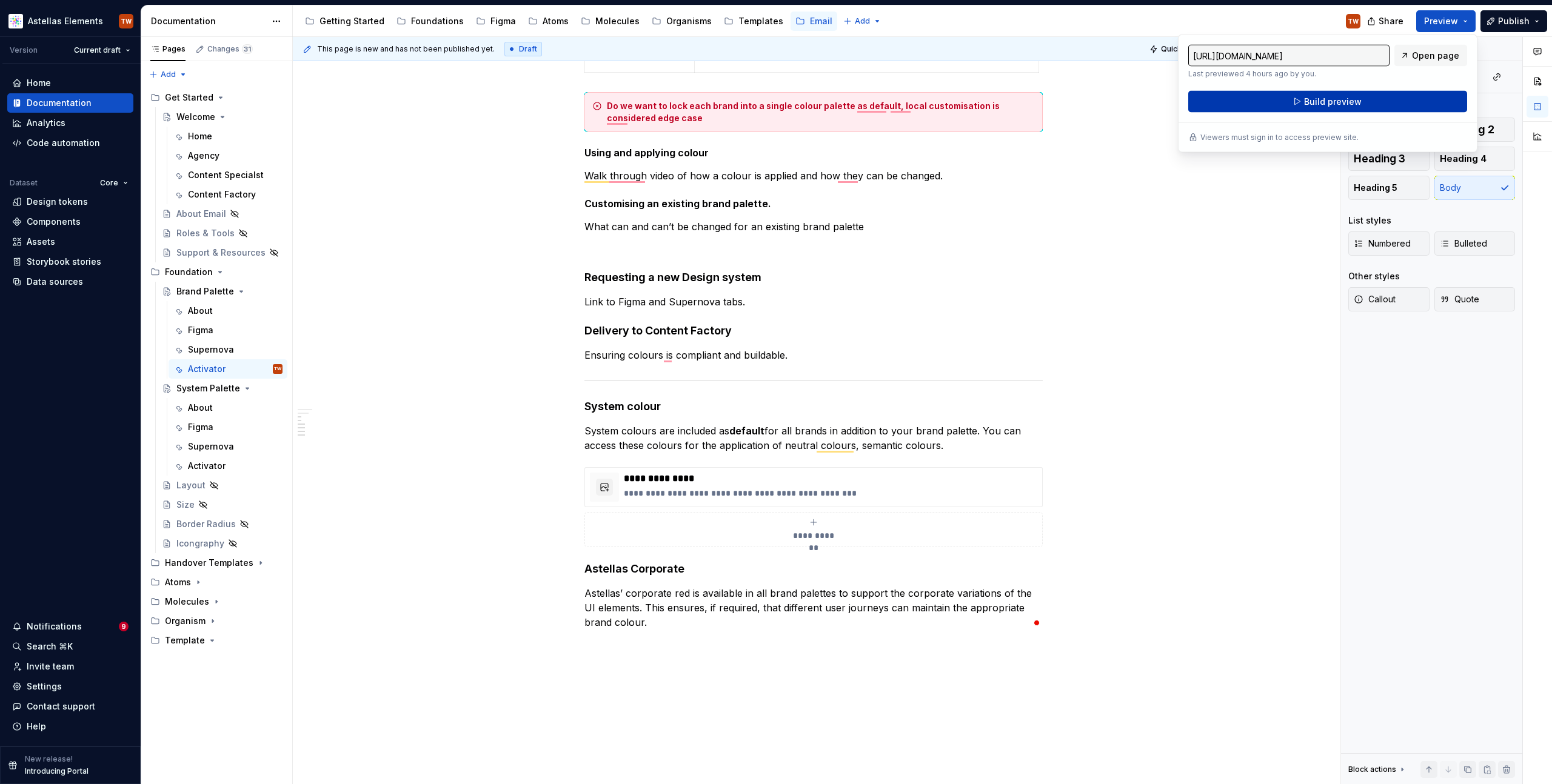
click at [1373, 106] on button "Build preview" at bounding box center [1328, 101] width 279 height 22
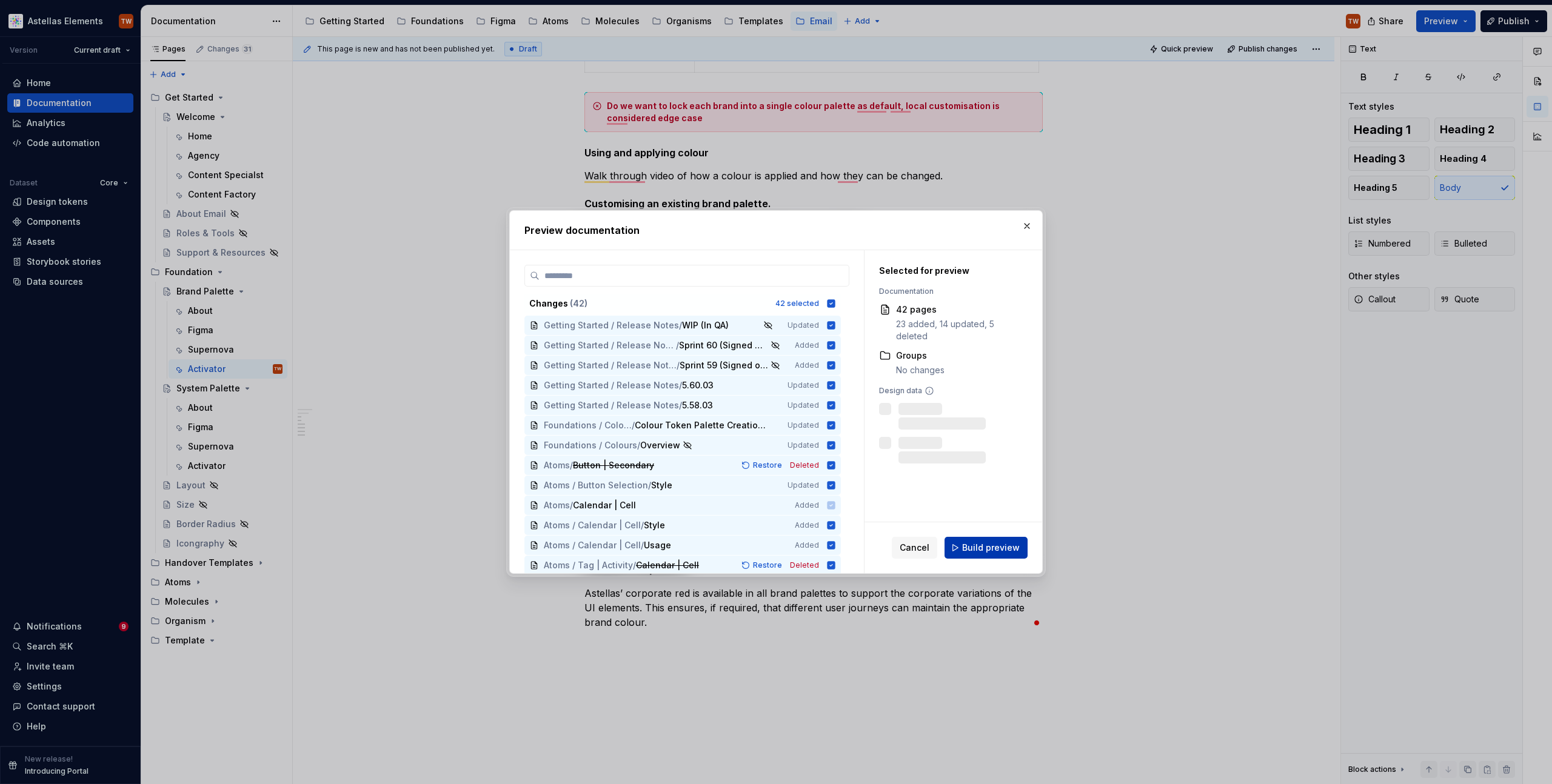
click at [987, 547] on span "Build preview" at bounding box center [991, 548] width 58 height 12
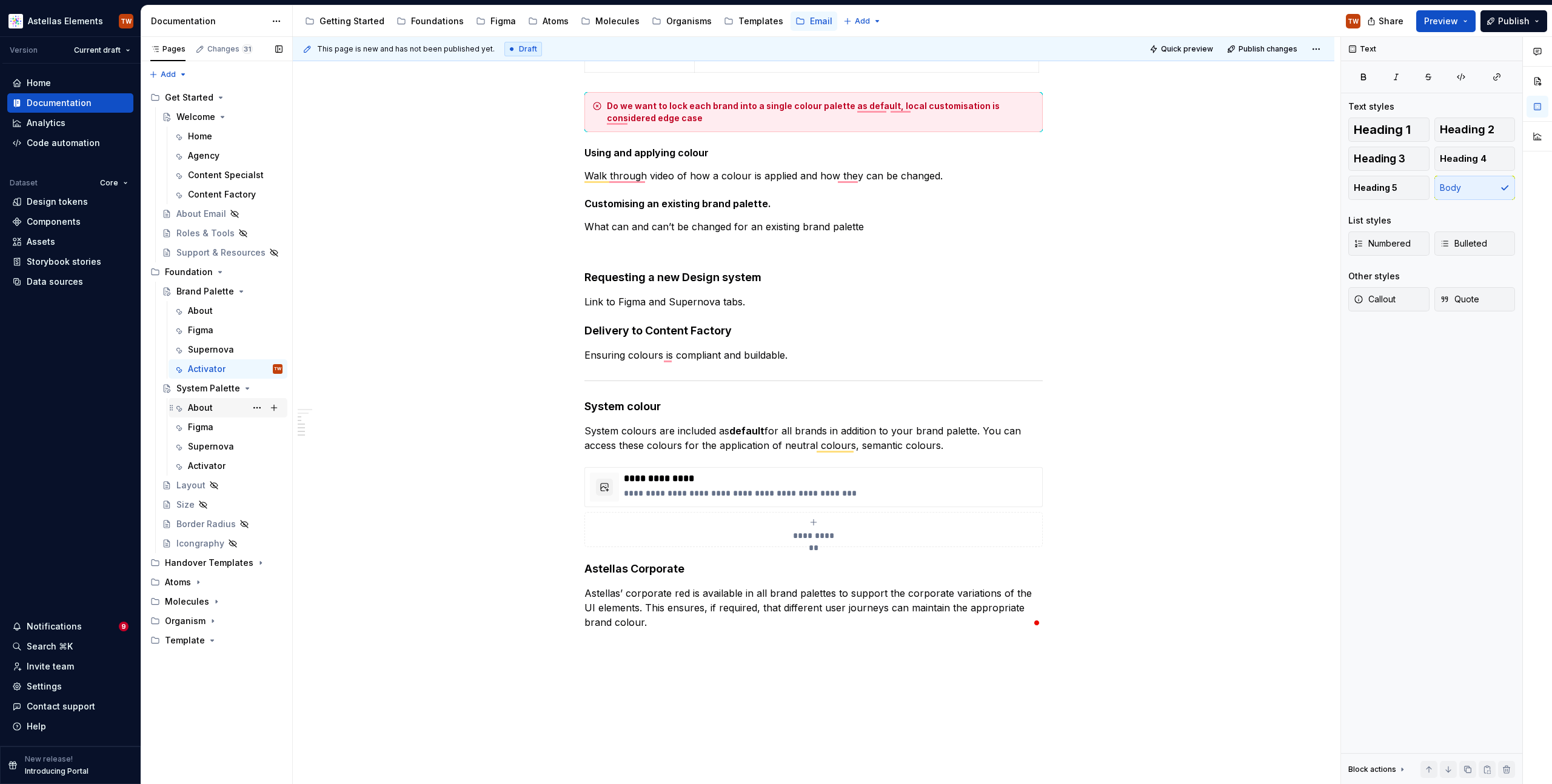
click at [202, 407] on div "About" at bounding box center [200, 408] width 25 height 12
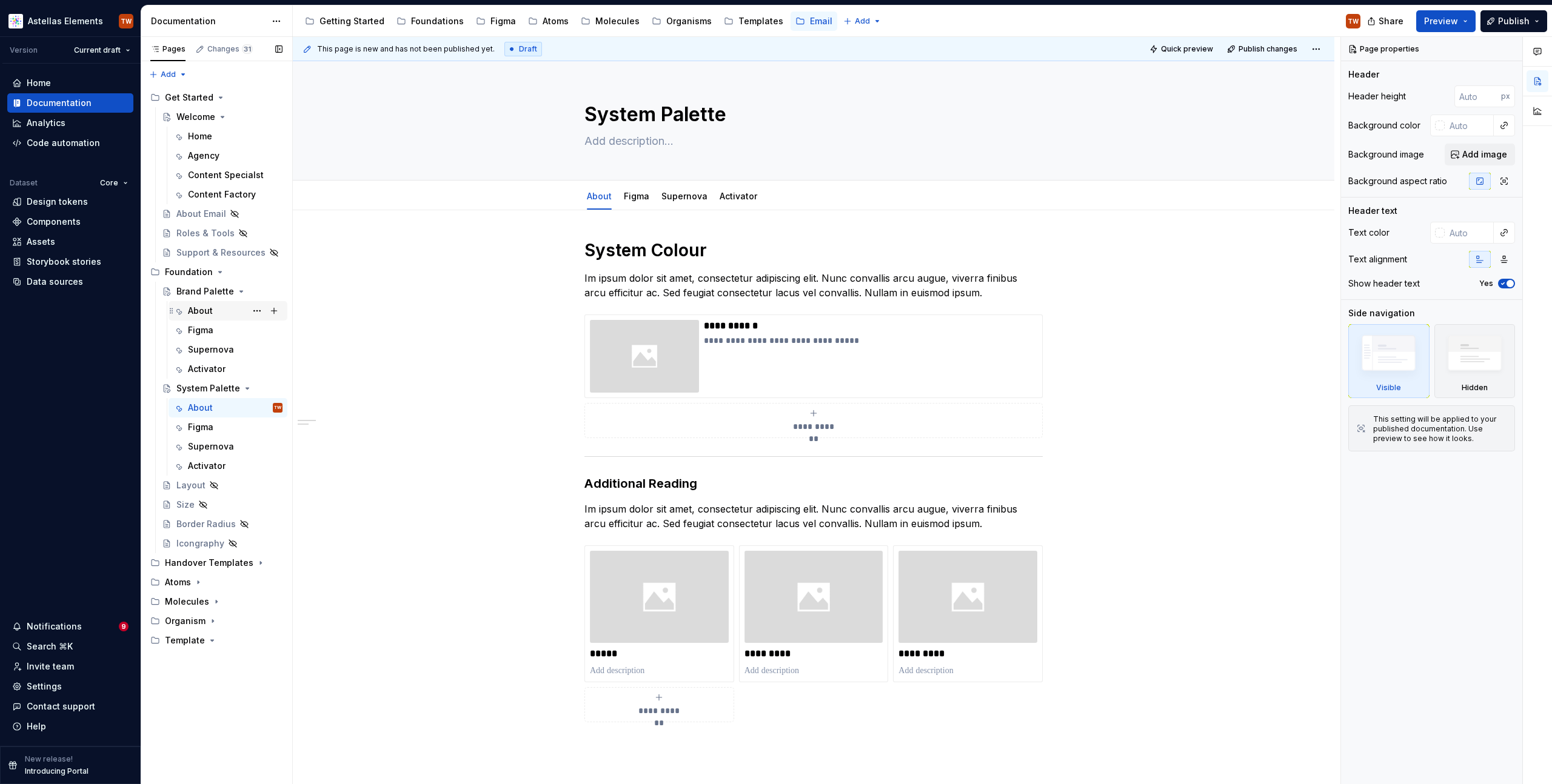
click at [199, 308] on div "About" at bounding box center [200, 311] width 25 height 12
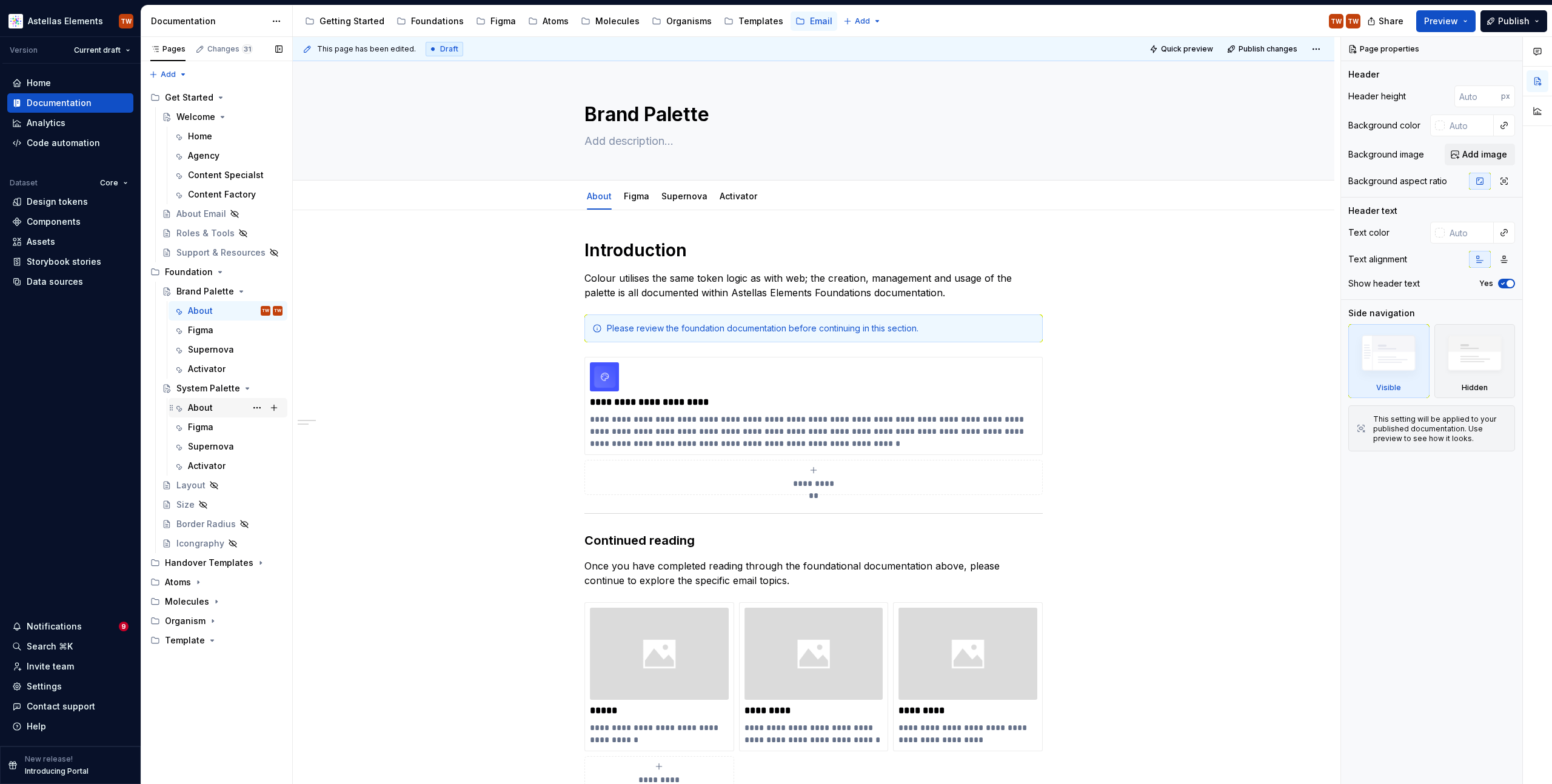
click at [196, 398] on div "About" at bounding box center [228, 408] width 119 height 19
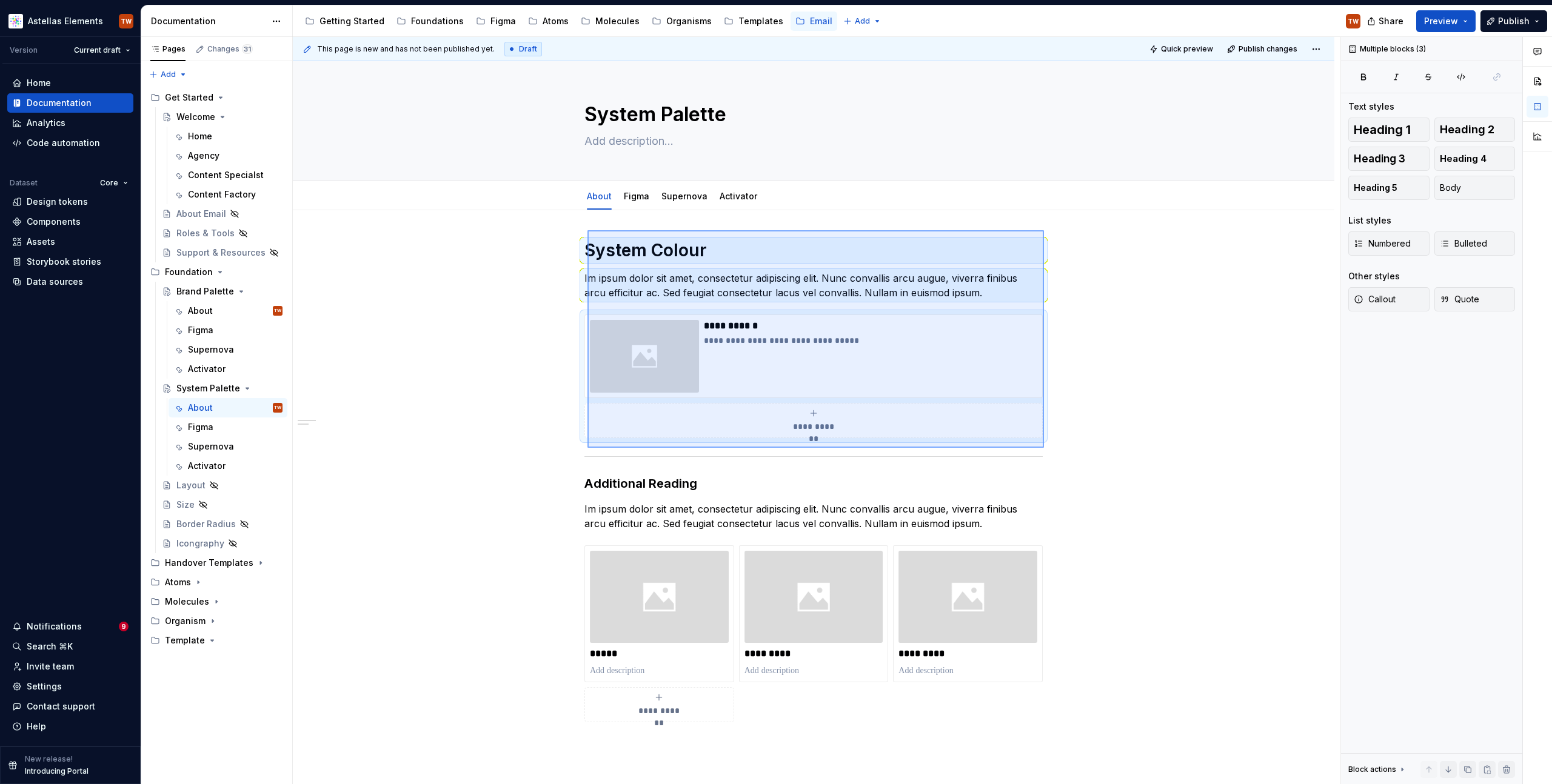
drag, startPoint x: 588, startPoint y: 231, endPoint x: 1046, endPoint y: 448, distance: 506.8
click at [1046, 448] on div "**********" at bounding box center [816, 411] width 1048 height 748
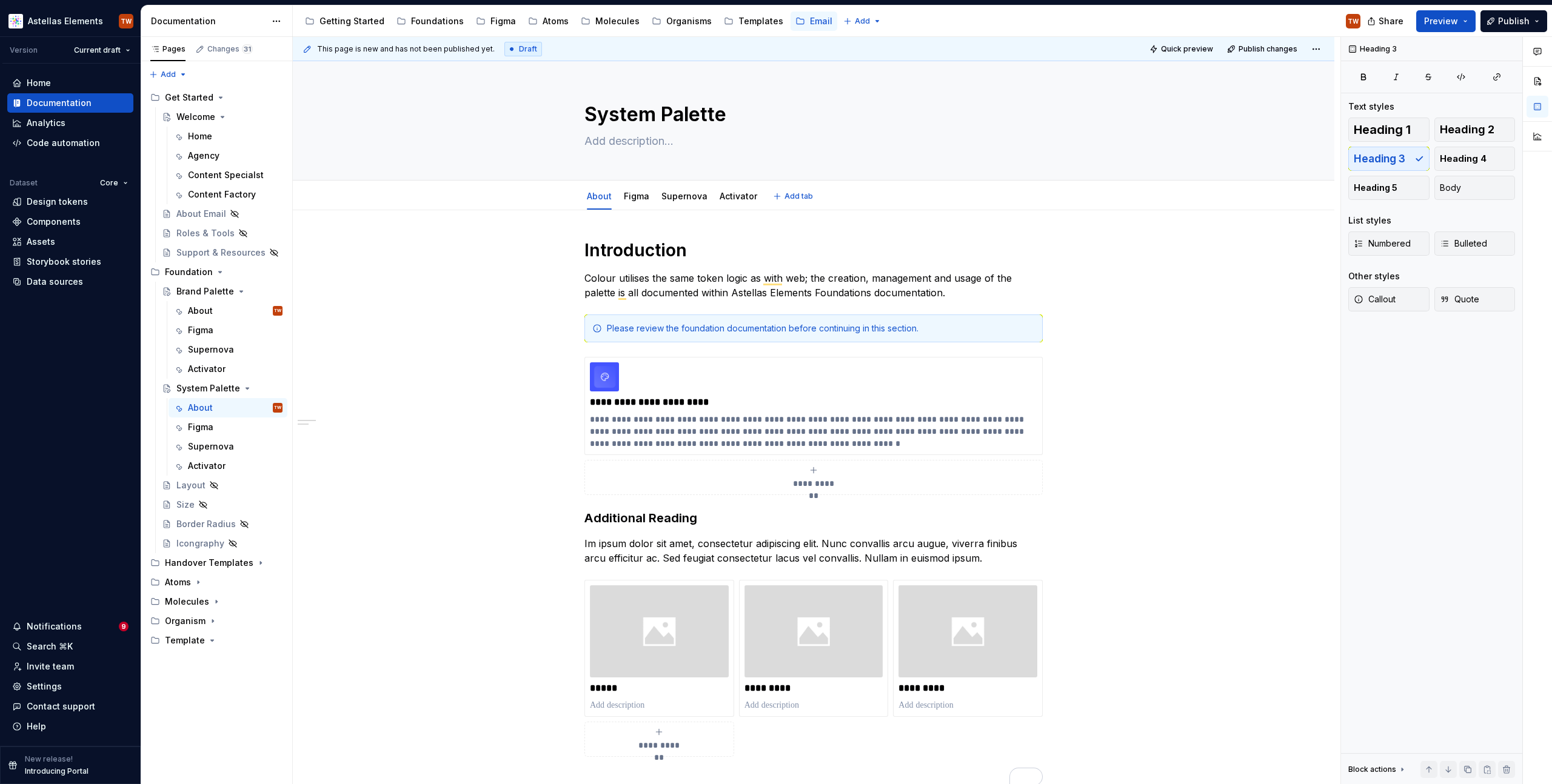
type textarea "*"
click at [601, 277] on p "Colour utilises the same token logic as with web; the creation, management and …" at bounding box center [813, 285] width 459 height 29
click at [876, 276] on p "System colour utilises the same token logic as with web; the creation, manageme…" at bounding box center [813, 285] width 459 height 29
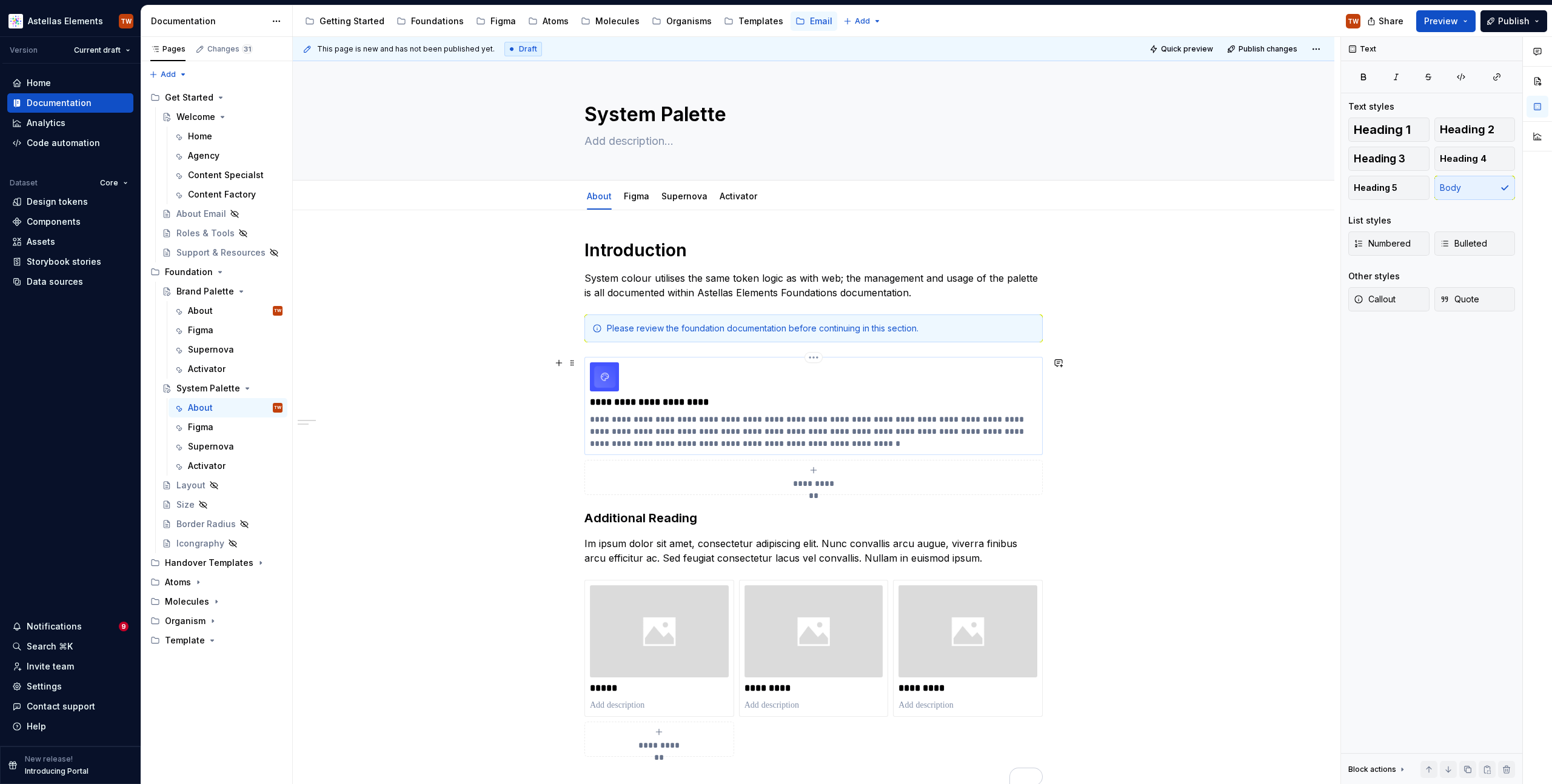
click at [639, 435] on p "**********" at bounding box center [813, 431] width 447 height 36
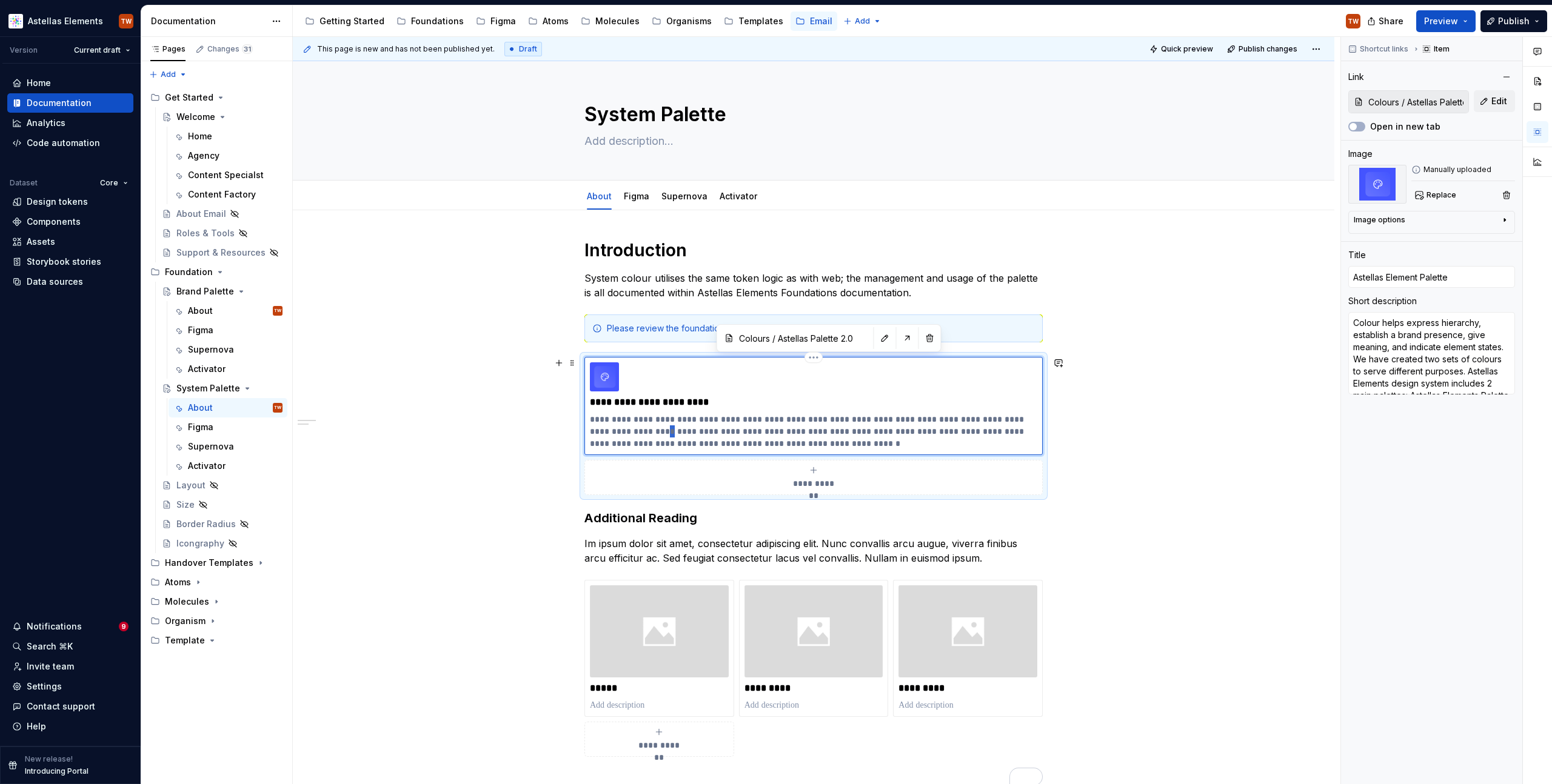
click at [639, 435] on p "**********" at bounding box center [813, 431] width 447 height 36
type textarea "*"
type textarea "System colours serve as a global colour palette that is used in all projects an…"
click at [433, 436] on div "**********" at bounding box center [813, 623] width 1041 height 826
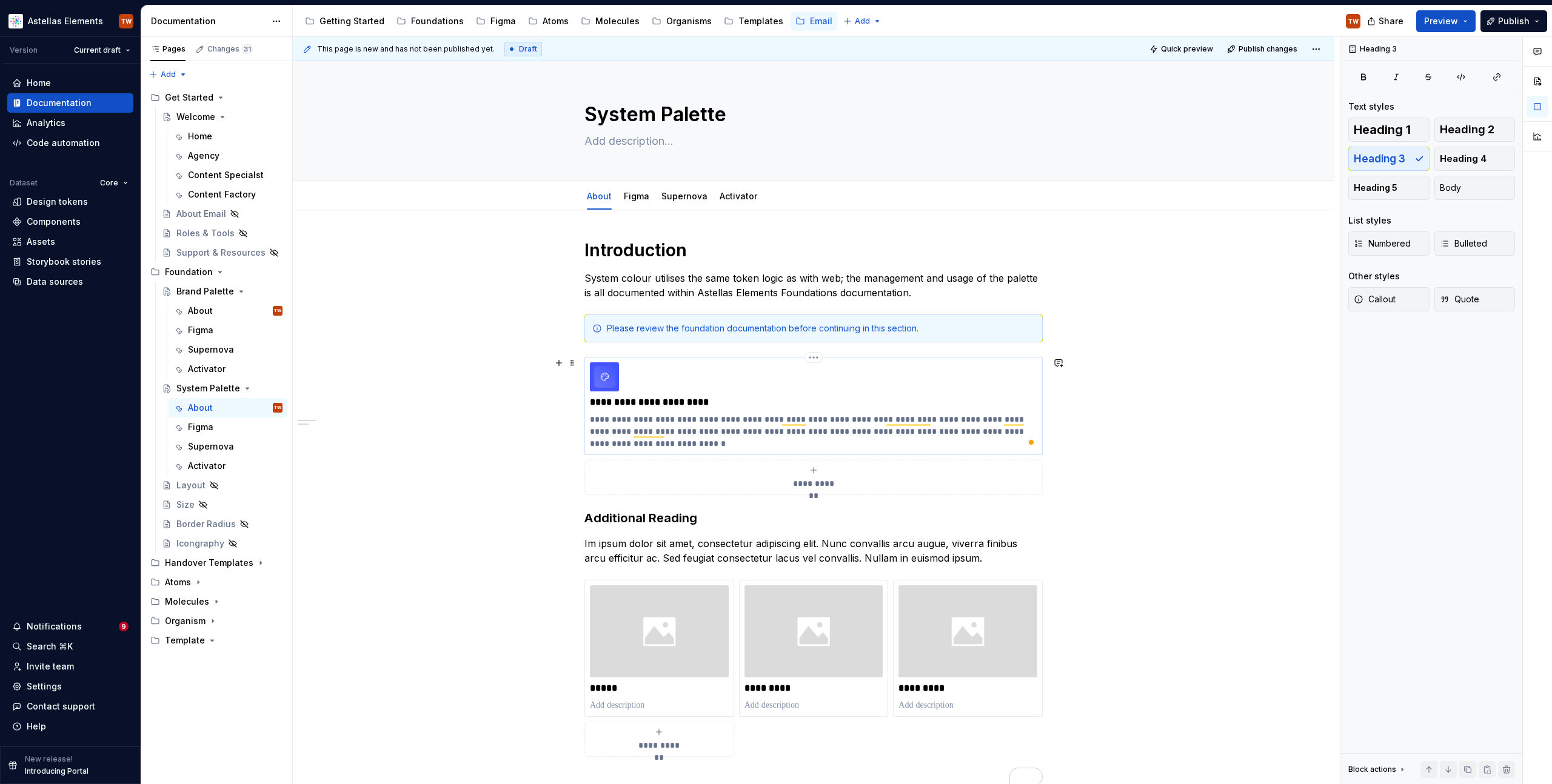
click at [651, 407] on p "**********" at bounding box center [813, 402] width 447 height 12
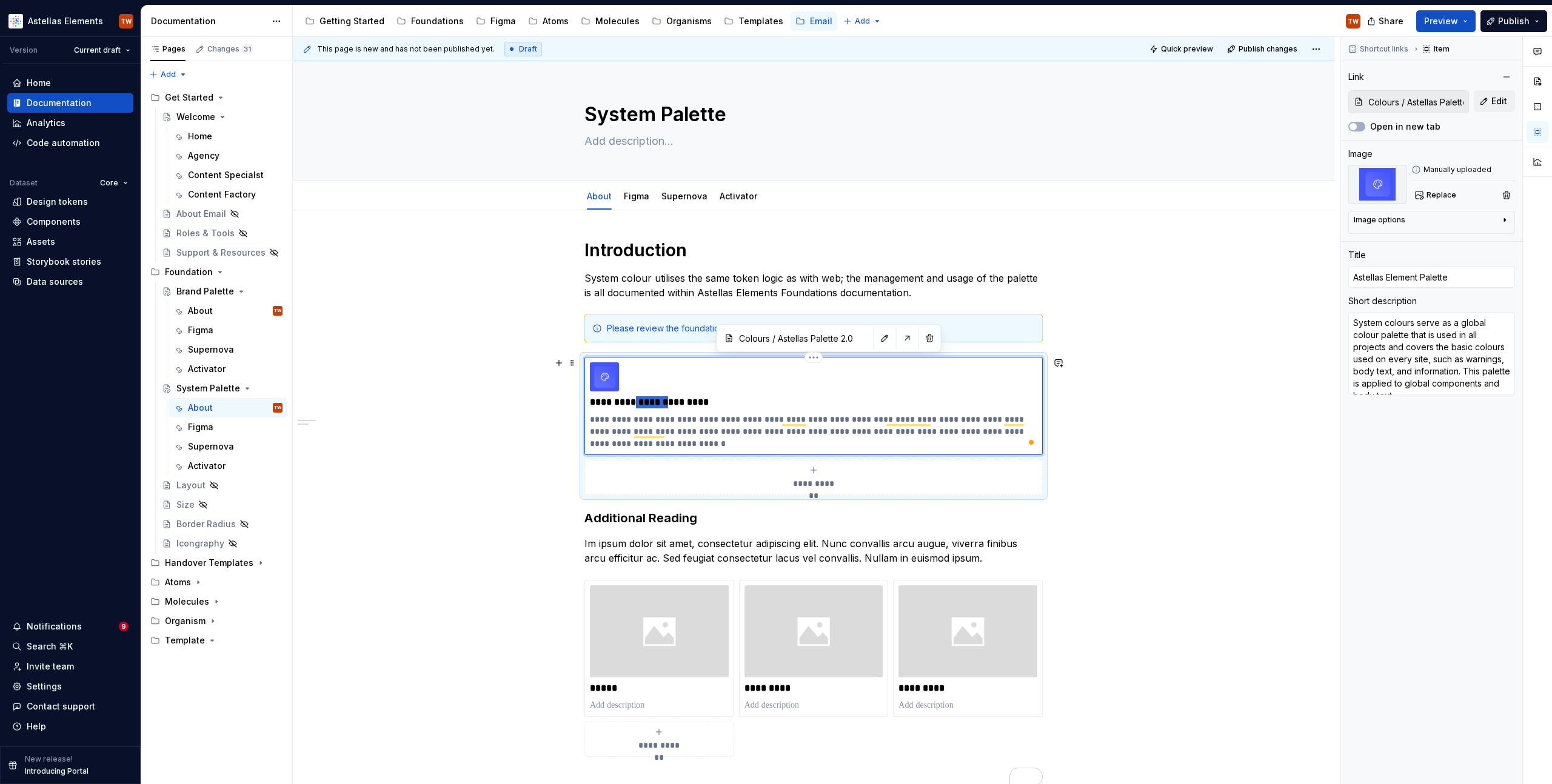
click at [651, 407] on p "**********" at bounding box center [813, 402] width 447 height 12
click at [644, 402] on p "**********" at bounding box center [813, 402] width 447 height 12
type textarea "*"
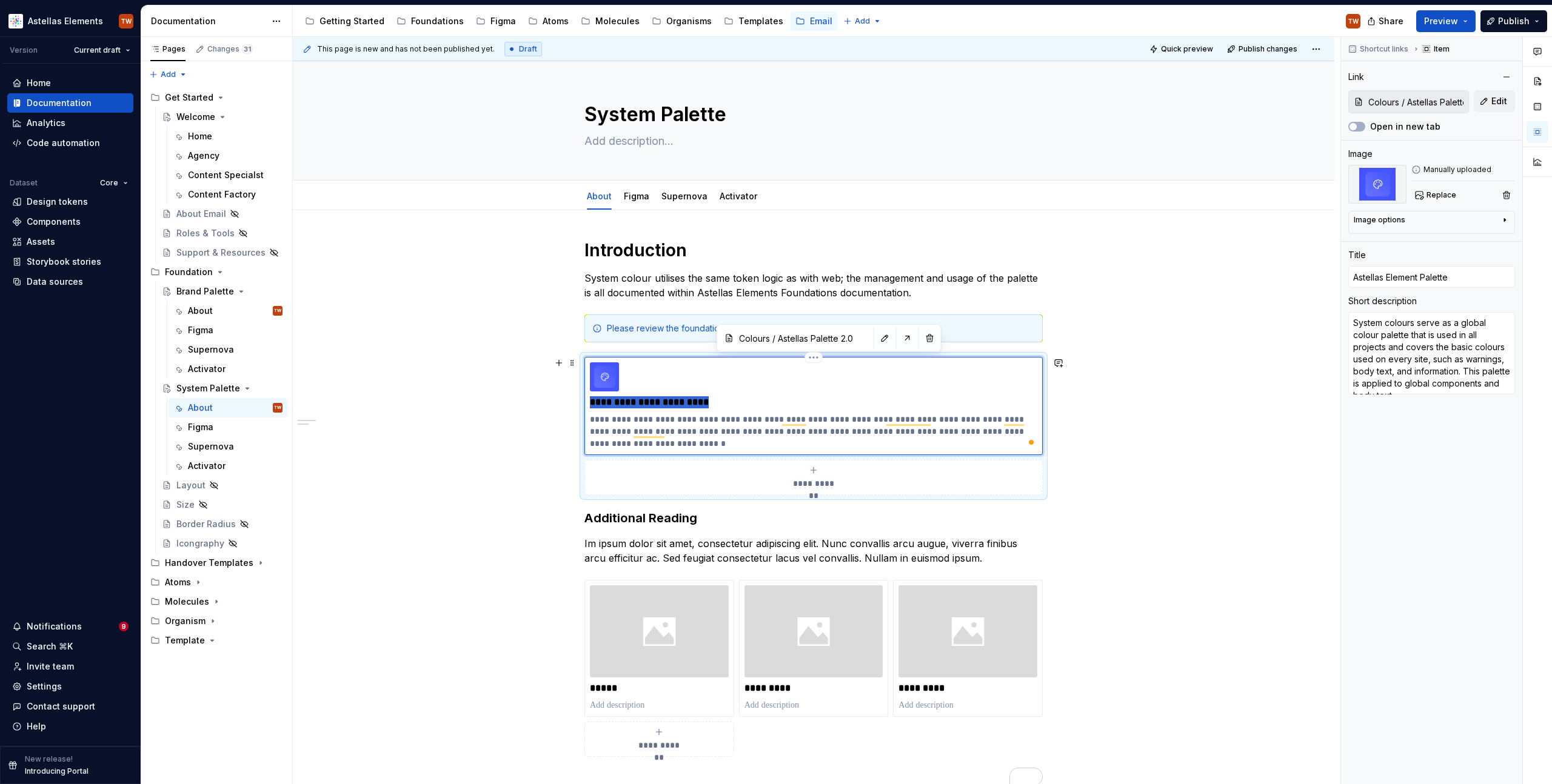
type input "S"
type textarea "*"
type input "Sys"
type textarea "*"
type input "Syst"
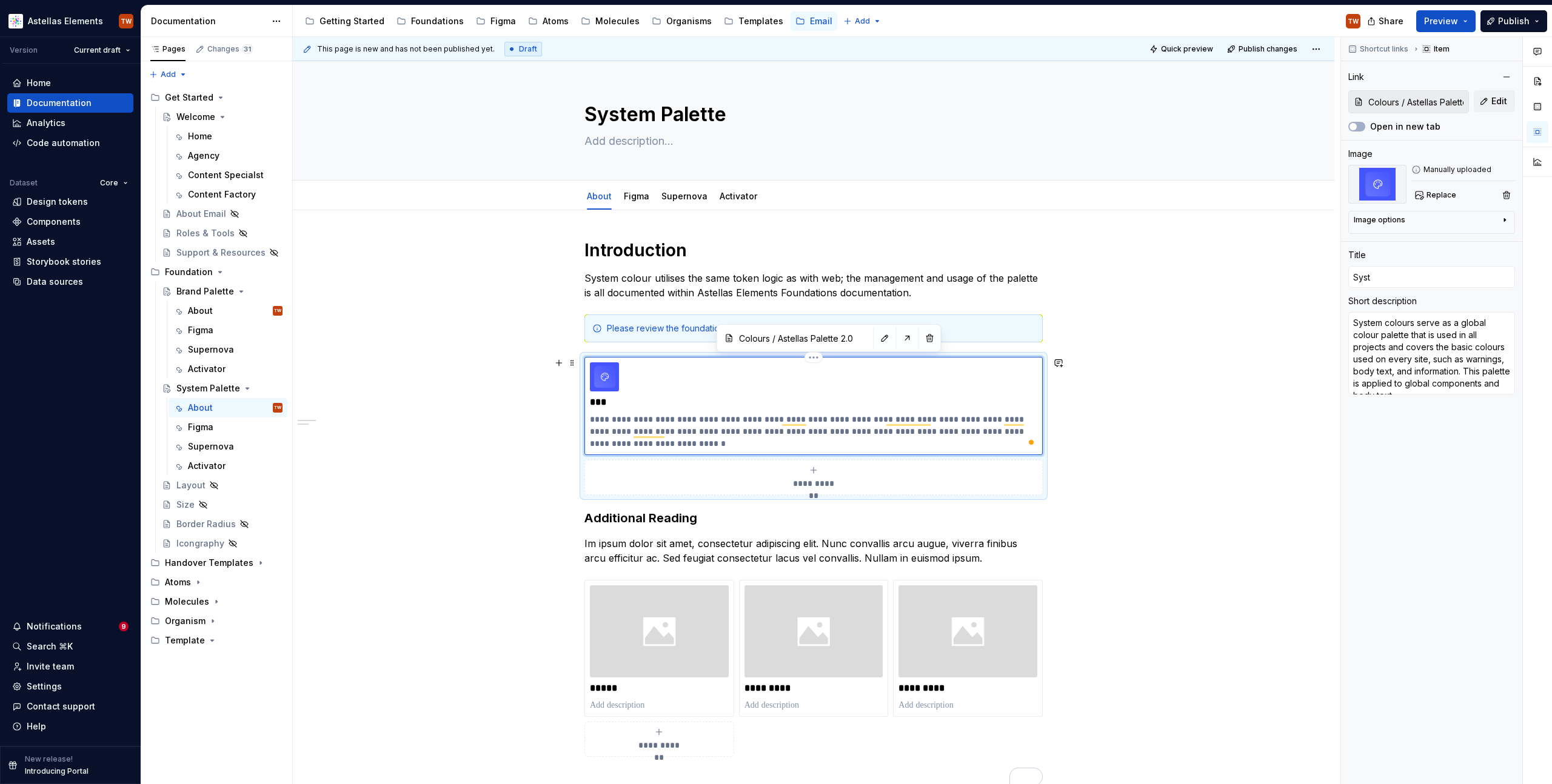
type textarea "*"
type input "Syste"
type textarea "*"
type input "System"
type textarea "*"
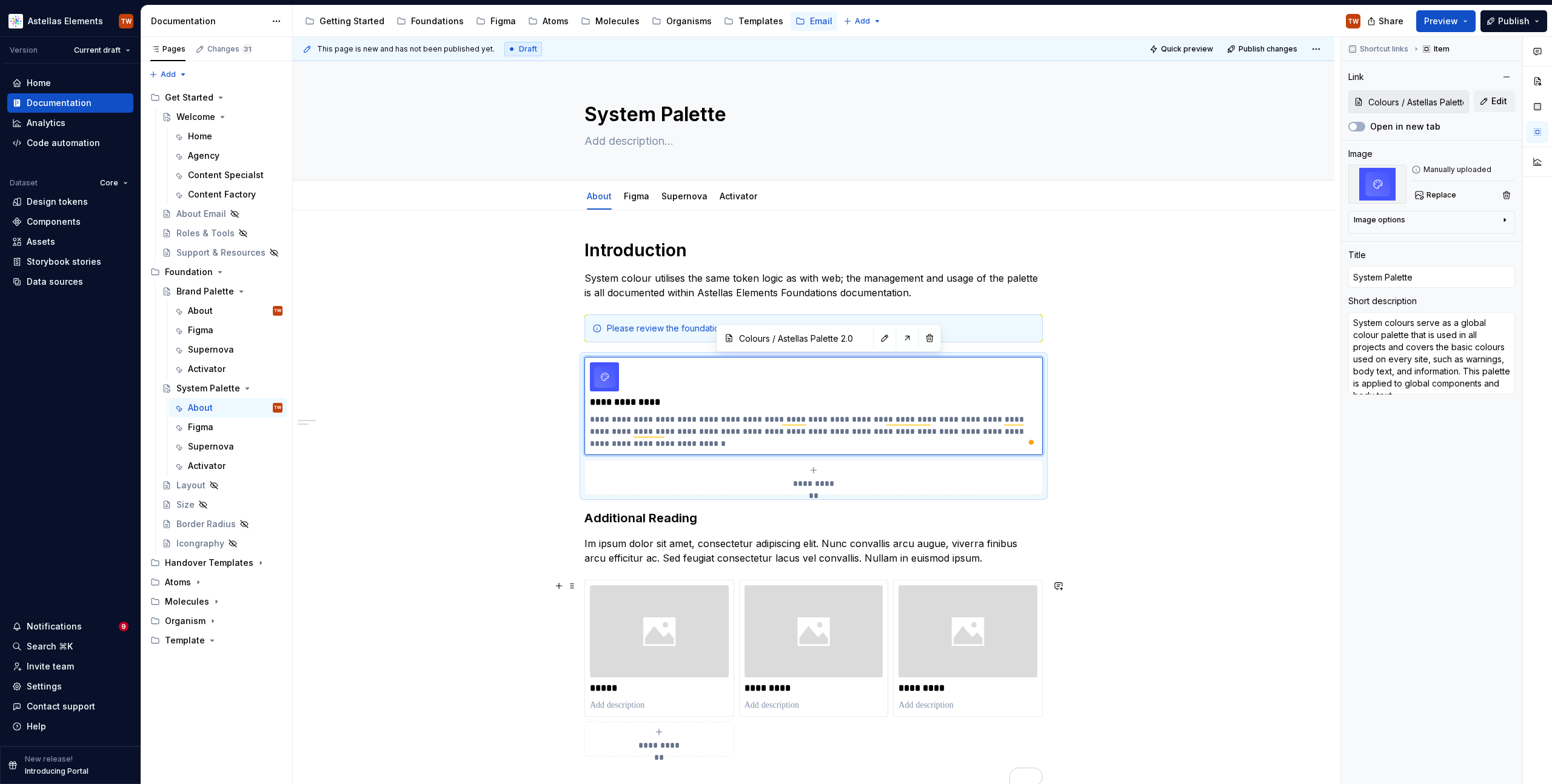
click at [1233, 580] on div "**********" at bounding box center [813, 623] width 1041 height 826
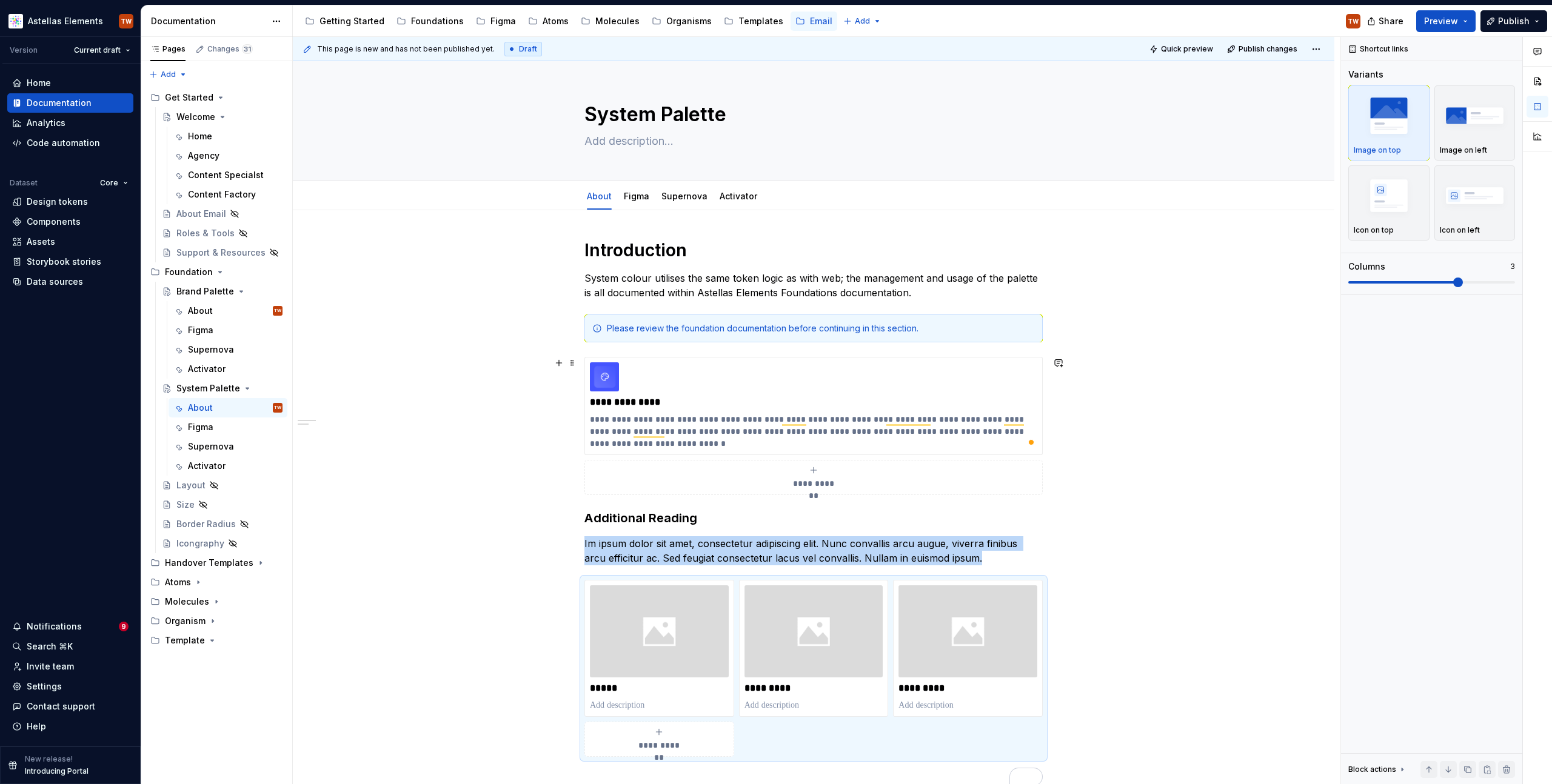
click at [466, 426] on div "**********" at bounding box center [813, 623] width 1041 height 826
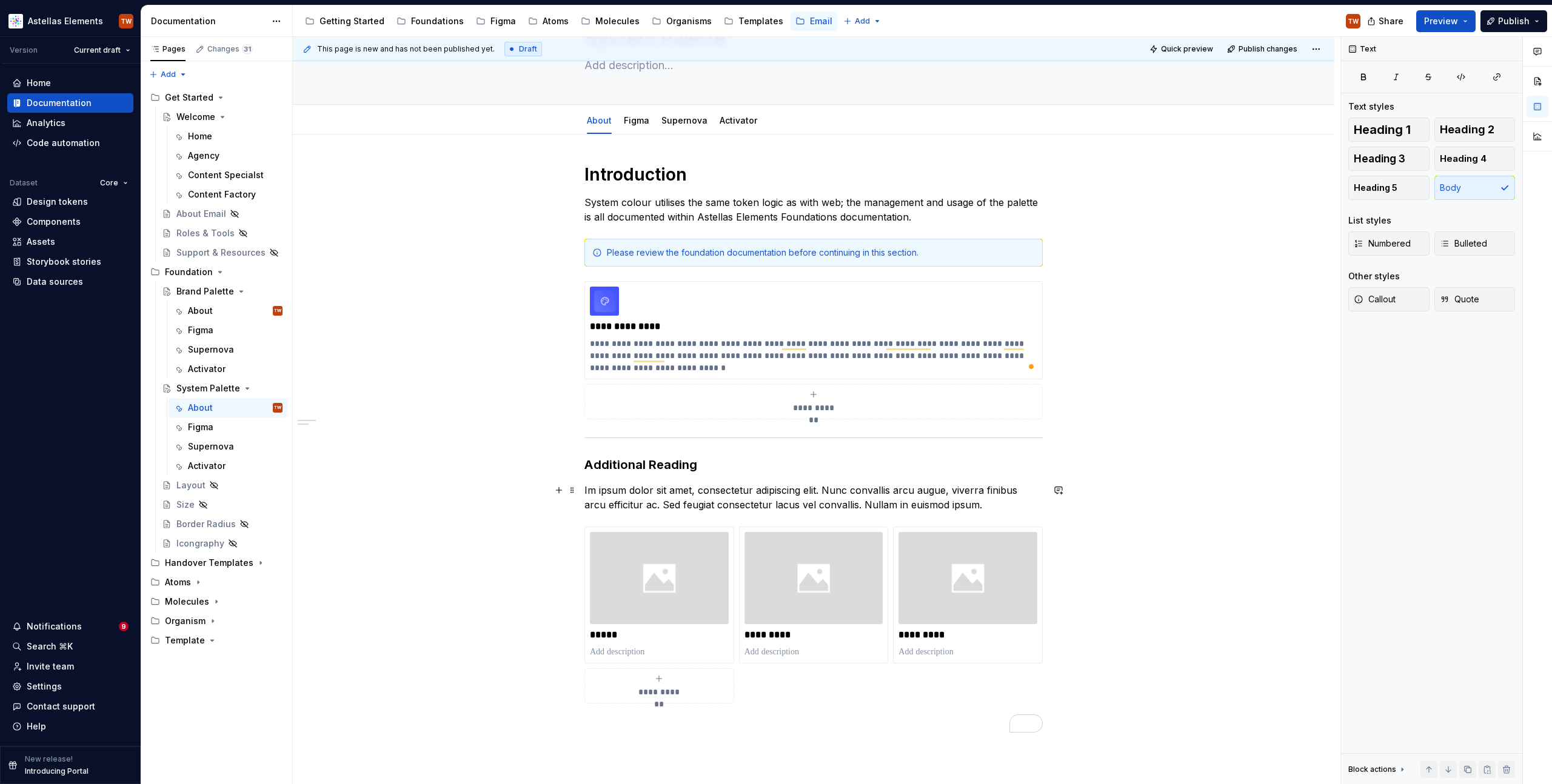
click at [696, 499] on p "Im ipsum dolor sit amet, consectetur adipiscing elit. Nunc convallis arcu augue…" at bounding box center [813, 498] width 459 height 29
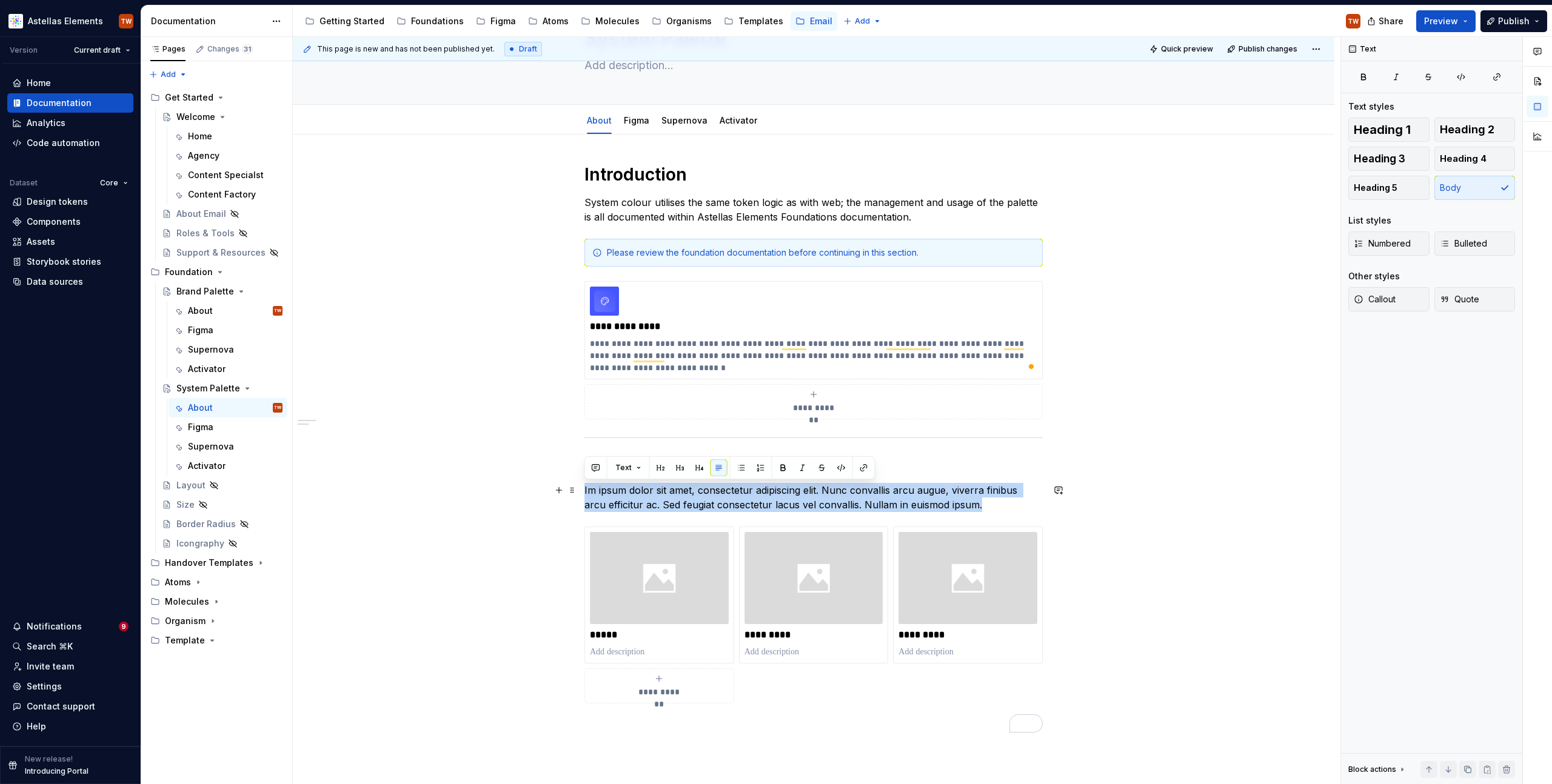
click at [696, 499] on p "Im ipsum dolor sit amet, consectetur adipiscing elit. Nunc convallis arcu augue…" at bounding box center [813, 498] width 459 height 29
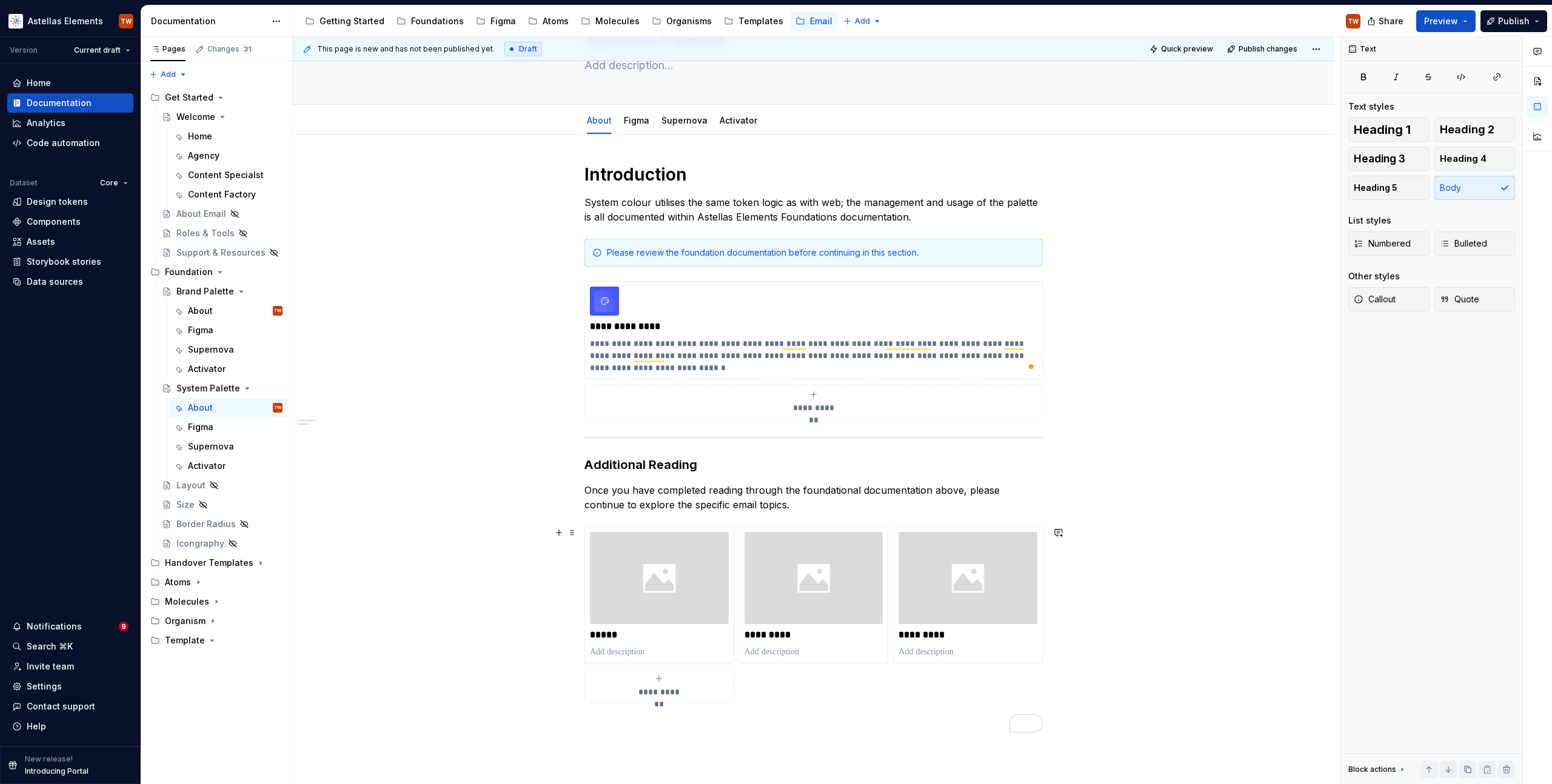
click at [456, 578] on div "**********" at bounding box center [813, 558] width 1041 height 848
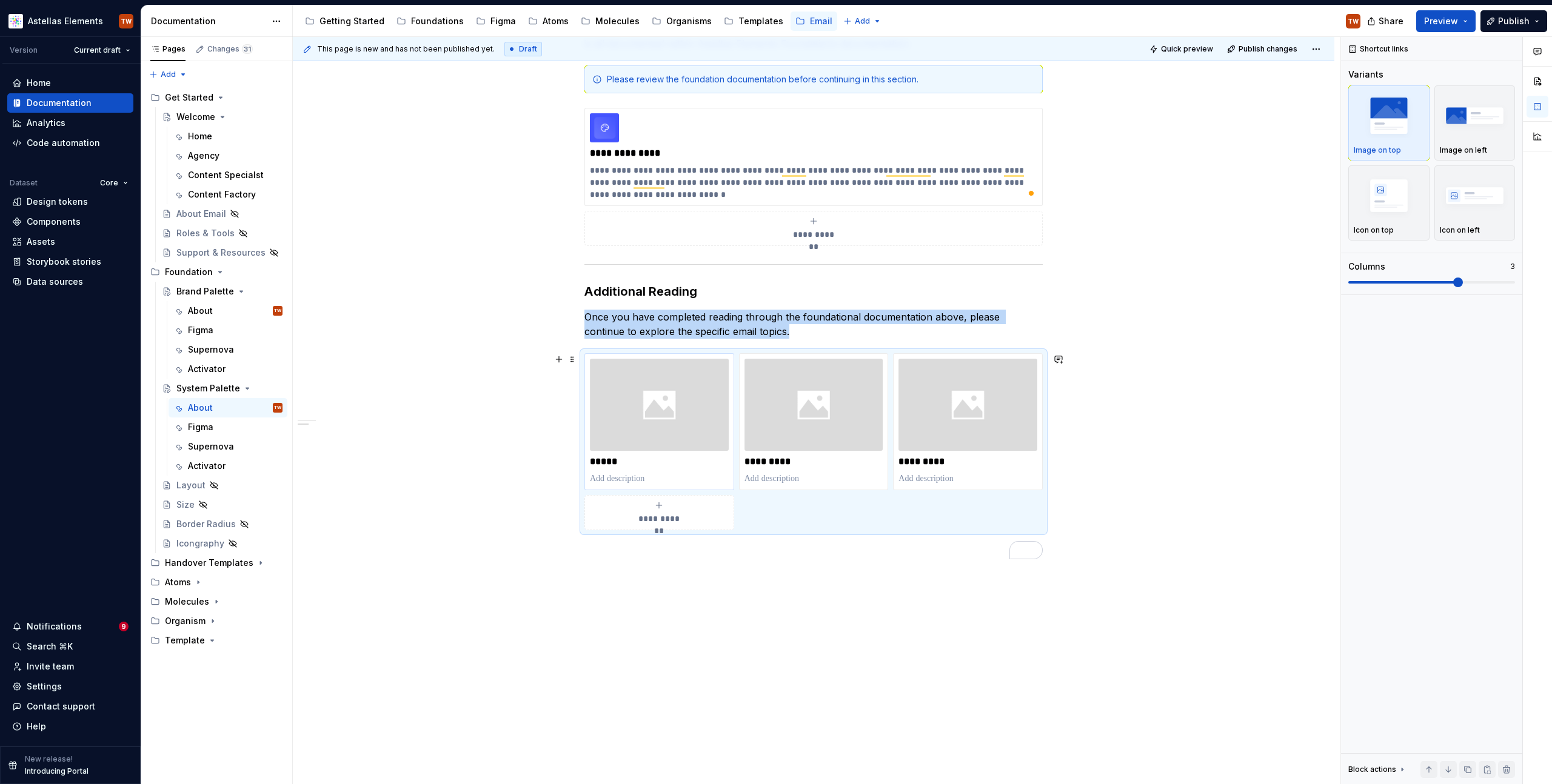
scroll to position [273, 0]
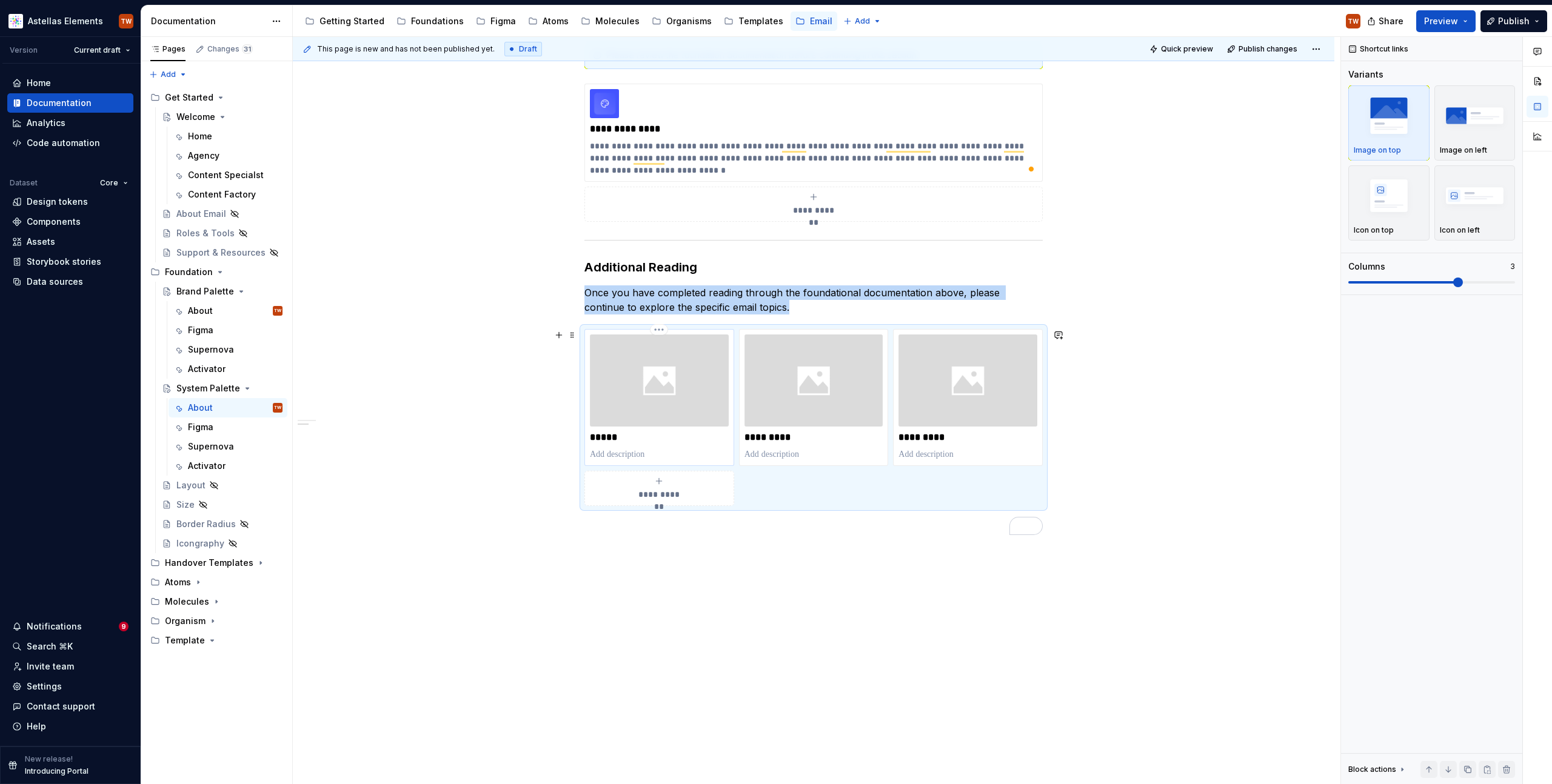
click at [625, 443] on div "*****" at bounding box center [659, 398] width 139 height 126
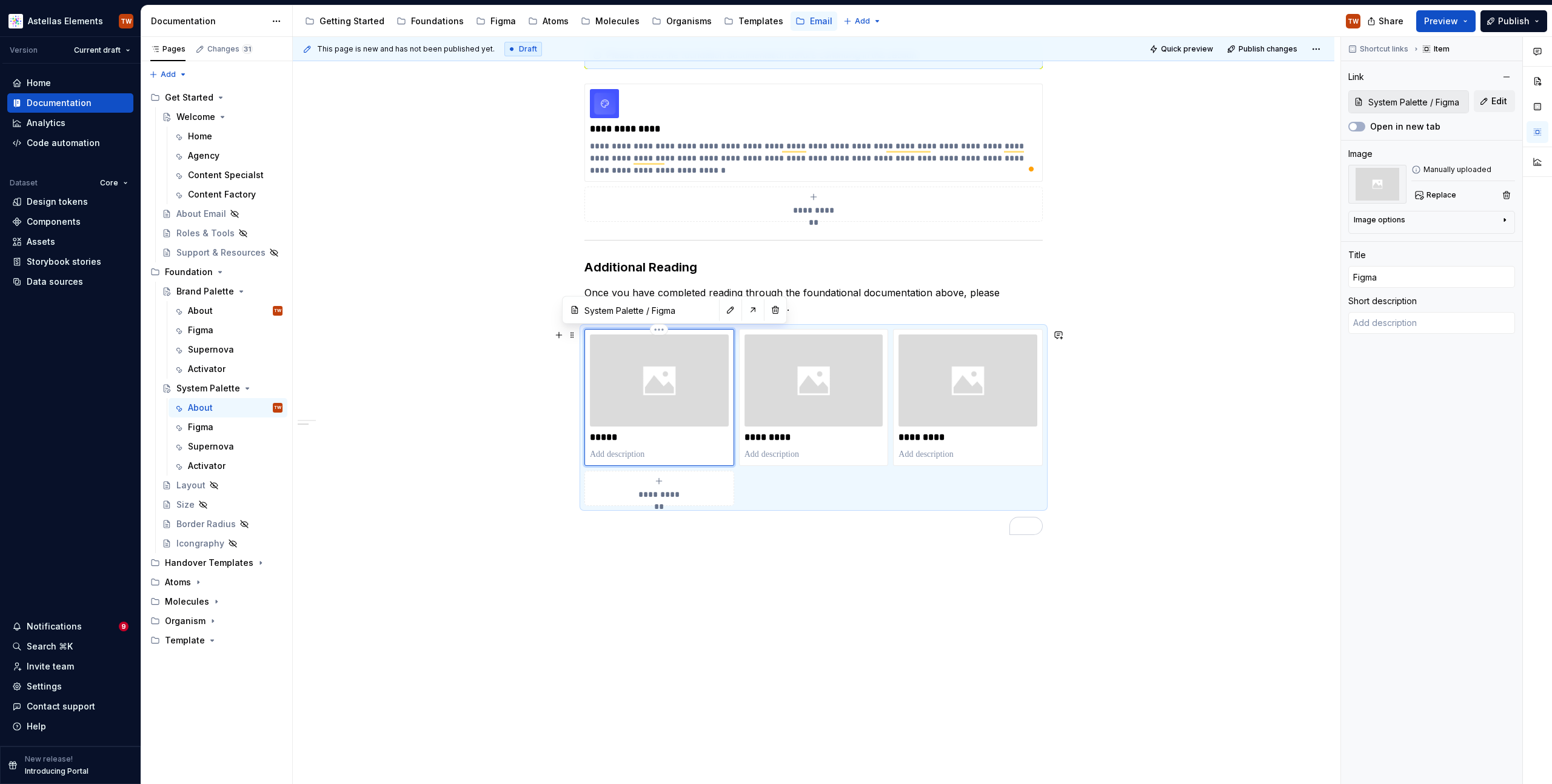
click at [628, 453] on p "To enrich screen reader interactions, please activate Accessibility in Grammarl…" at bounding box center [659, 454] width 139 height 12
click at [800, 452] on p "To enrich screen reader interactions, please activate Accessibility in Grammarl…" at bounding box center [813, 454] width 139 height 12
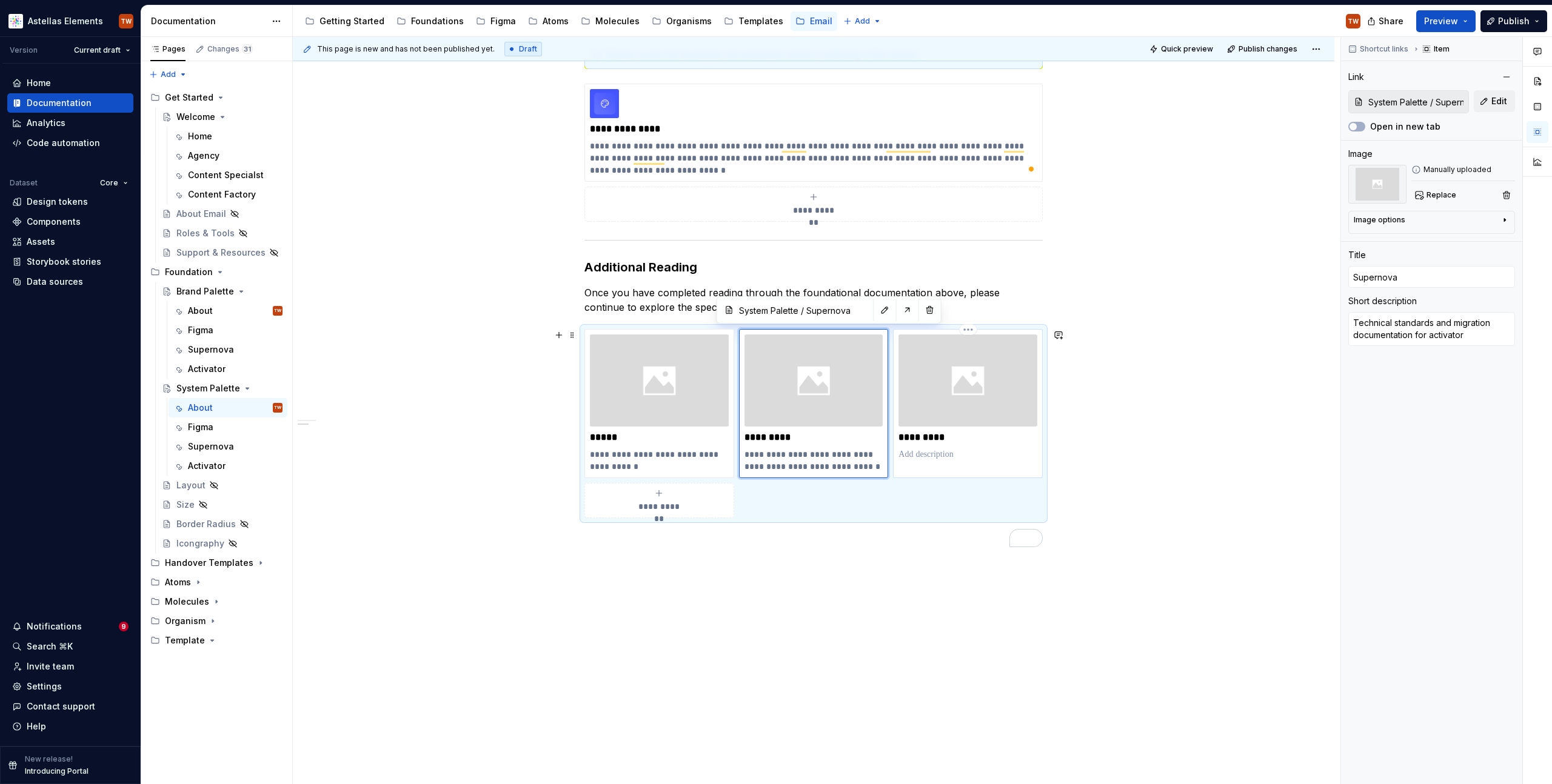
click at [913, 450] on p "To enrich screen reader interactions, please activate Accessibility in Grammarl…" at bounding box center [968, 454] width 139 height 12
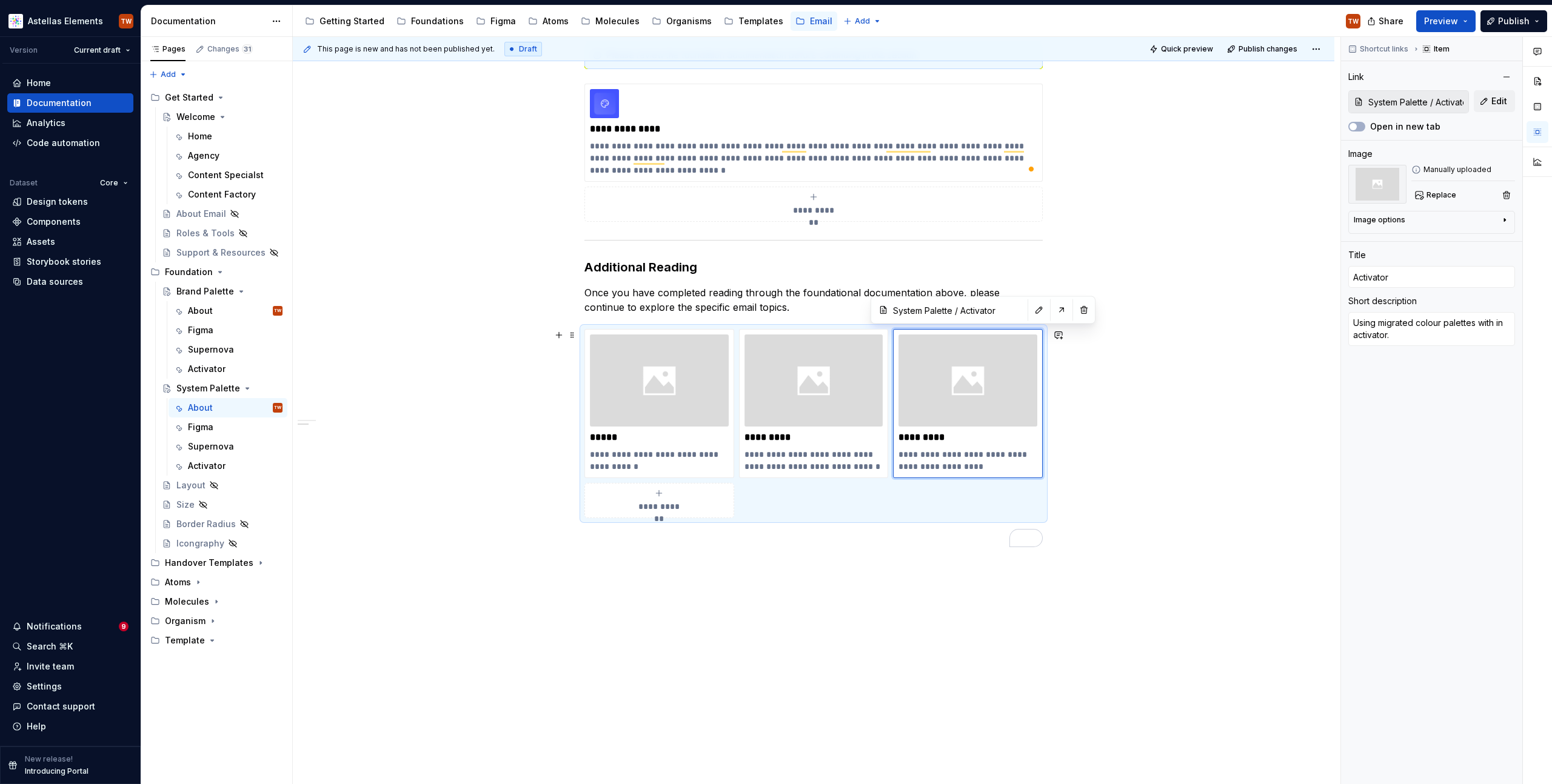
click at [1168, 459] on div "**********" at bounding box center [813, 367] width 1041 height 860
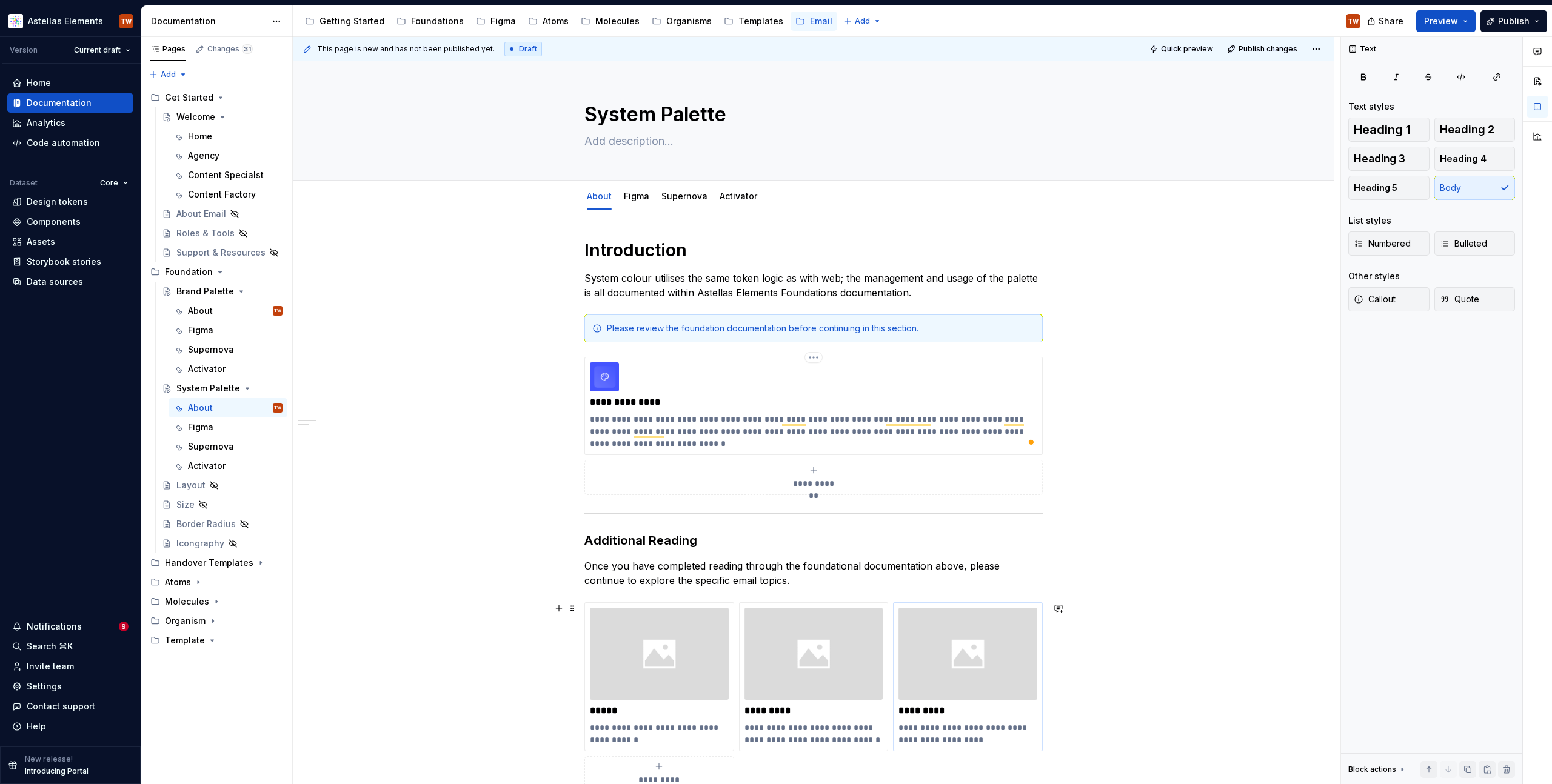
scroll to position [0, 0]
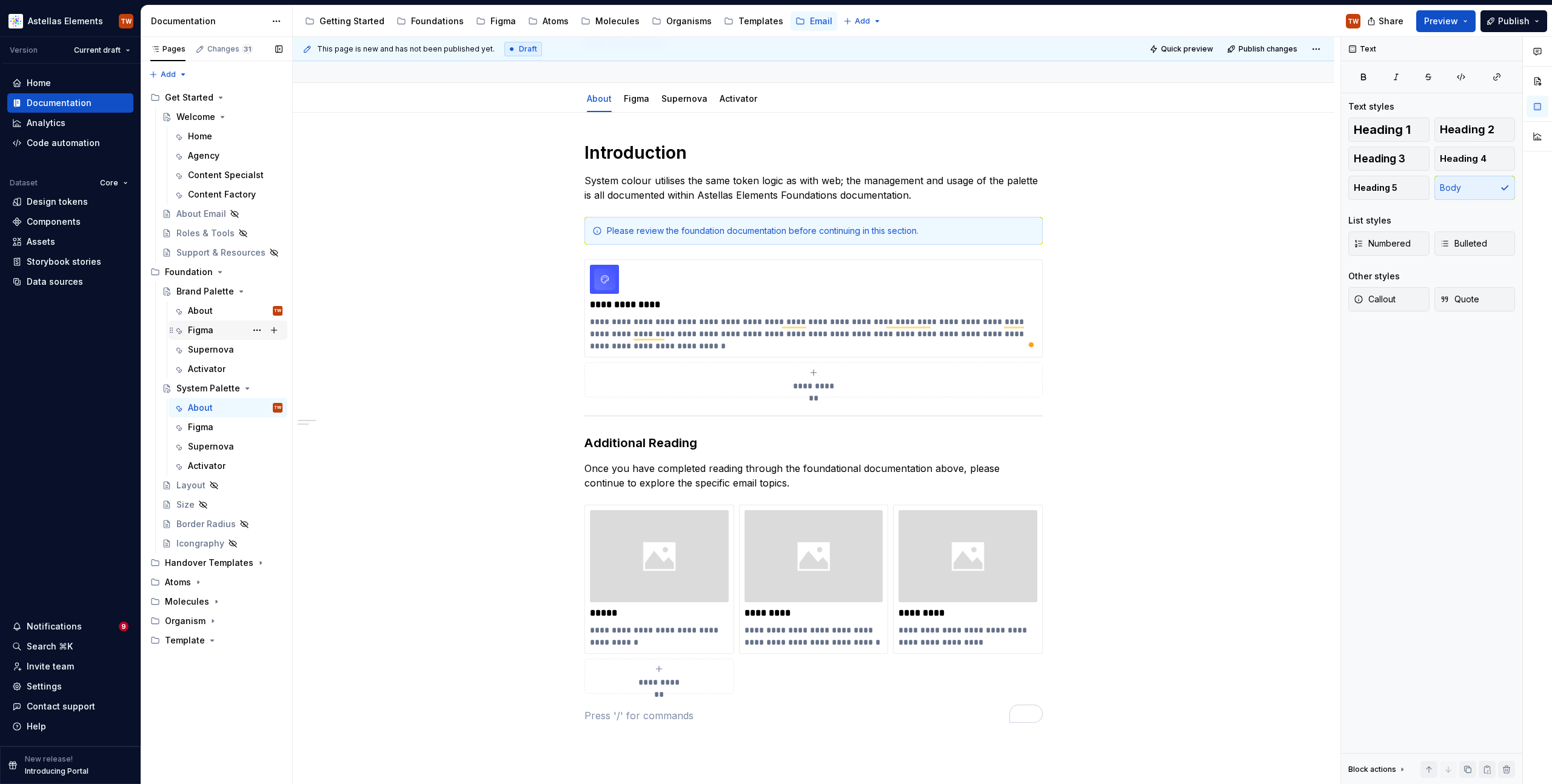
click at [206, 326] on div "Figma" at bounding box center [201, 330] width 26 height 12
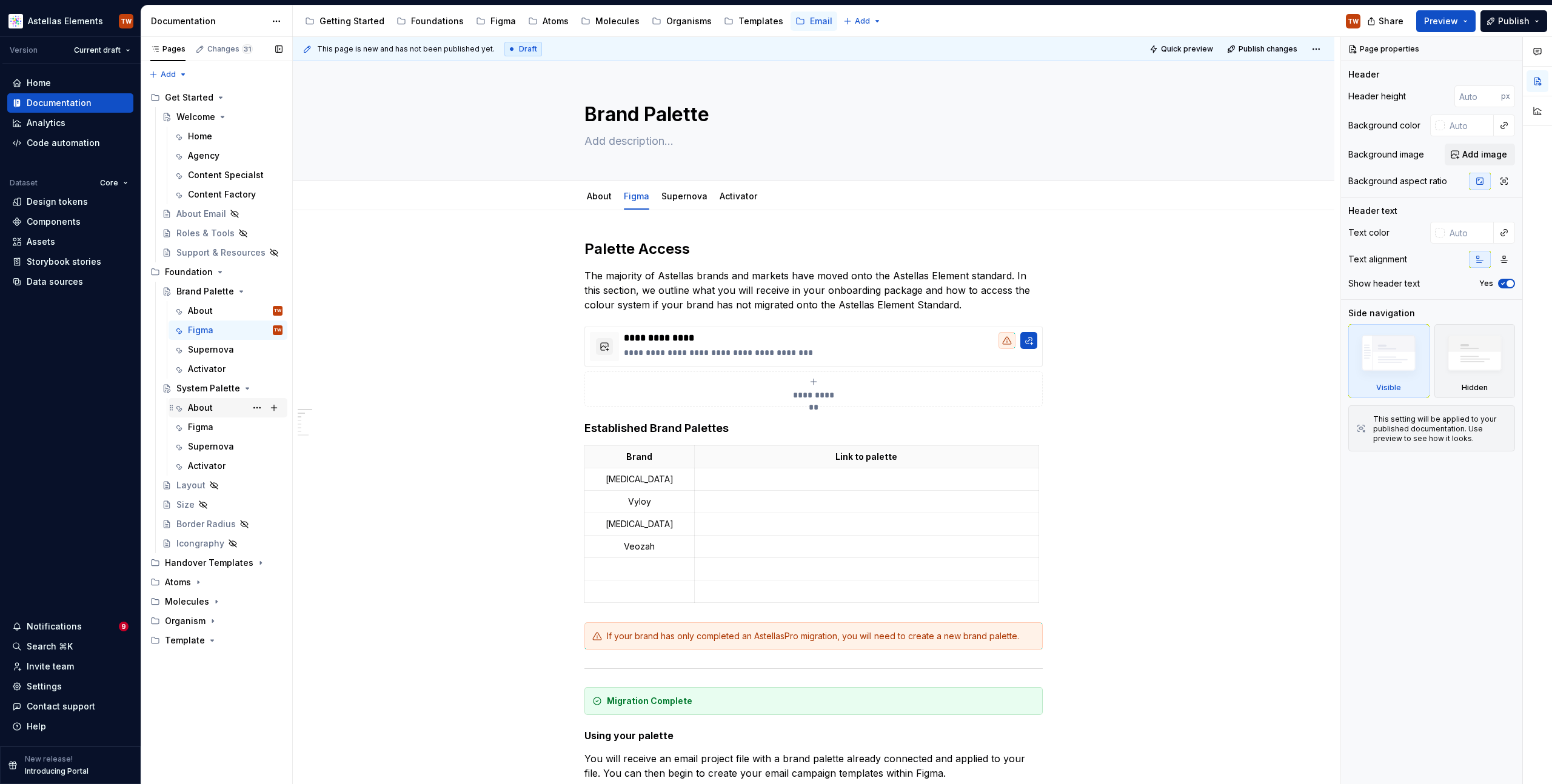
click at [219, 406] on div "About" at bounding box center [235, 408] width 94 height 17
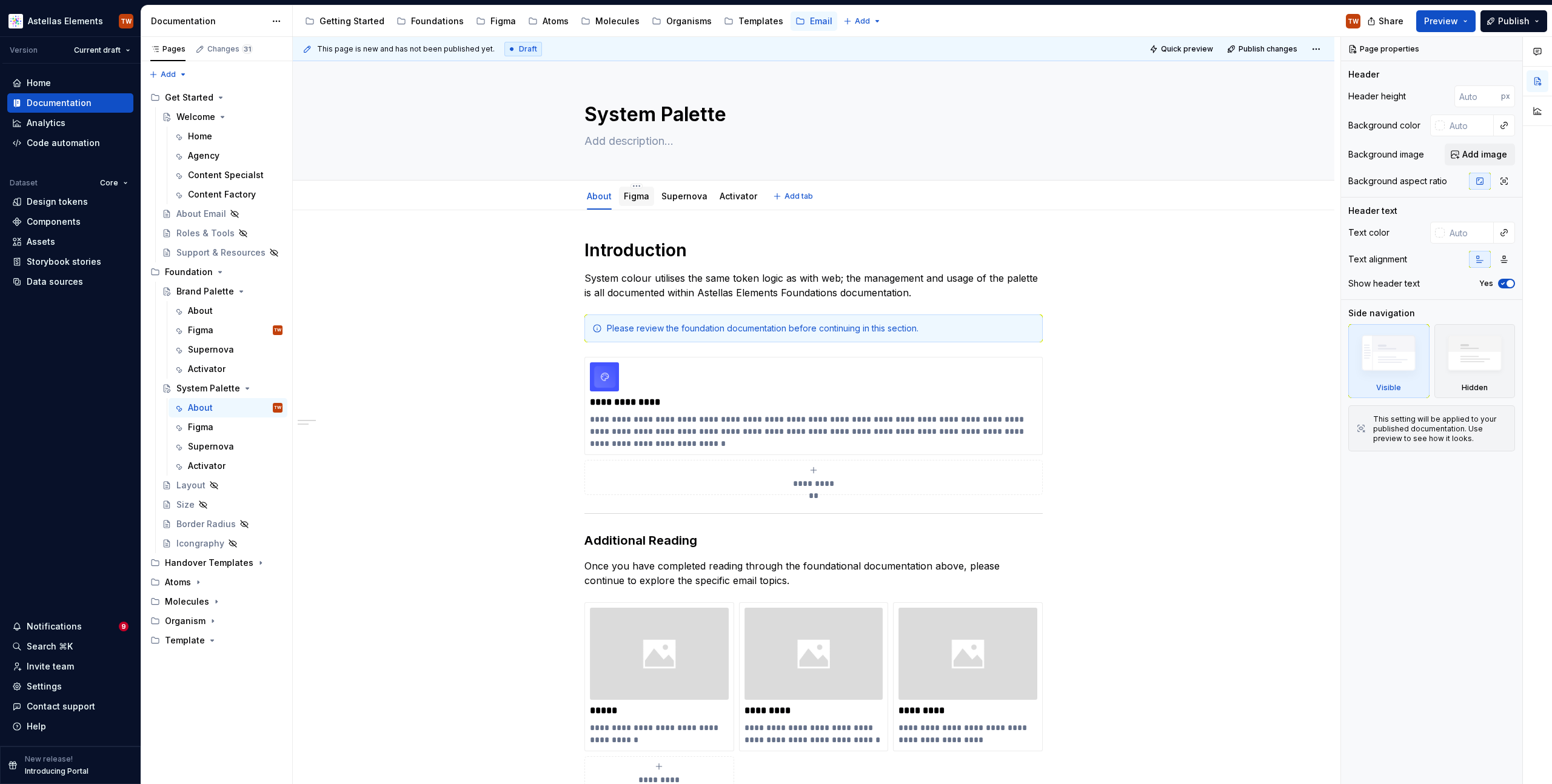
click at [636, 197] on link "Figma" at bounding box center [636, 196] width 26 height 10
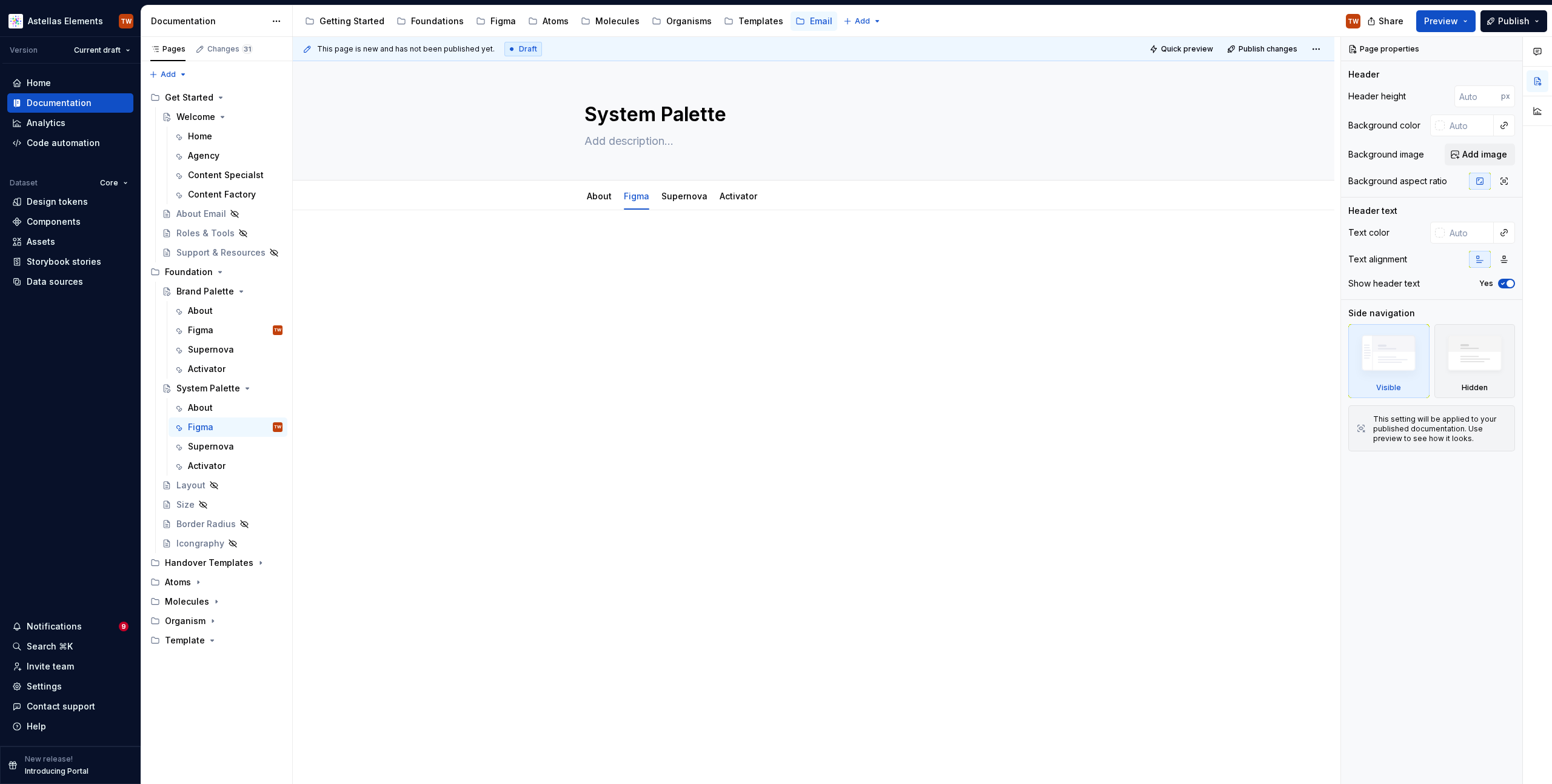
click at [639, 231] on div at bounding box center [813, 373] width 1041 height 325
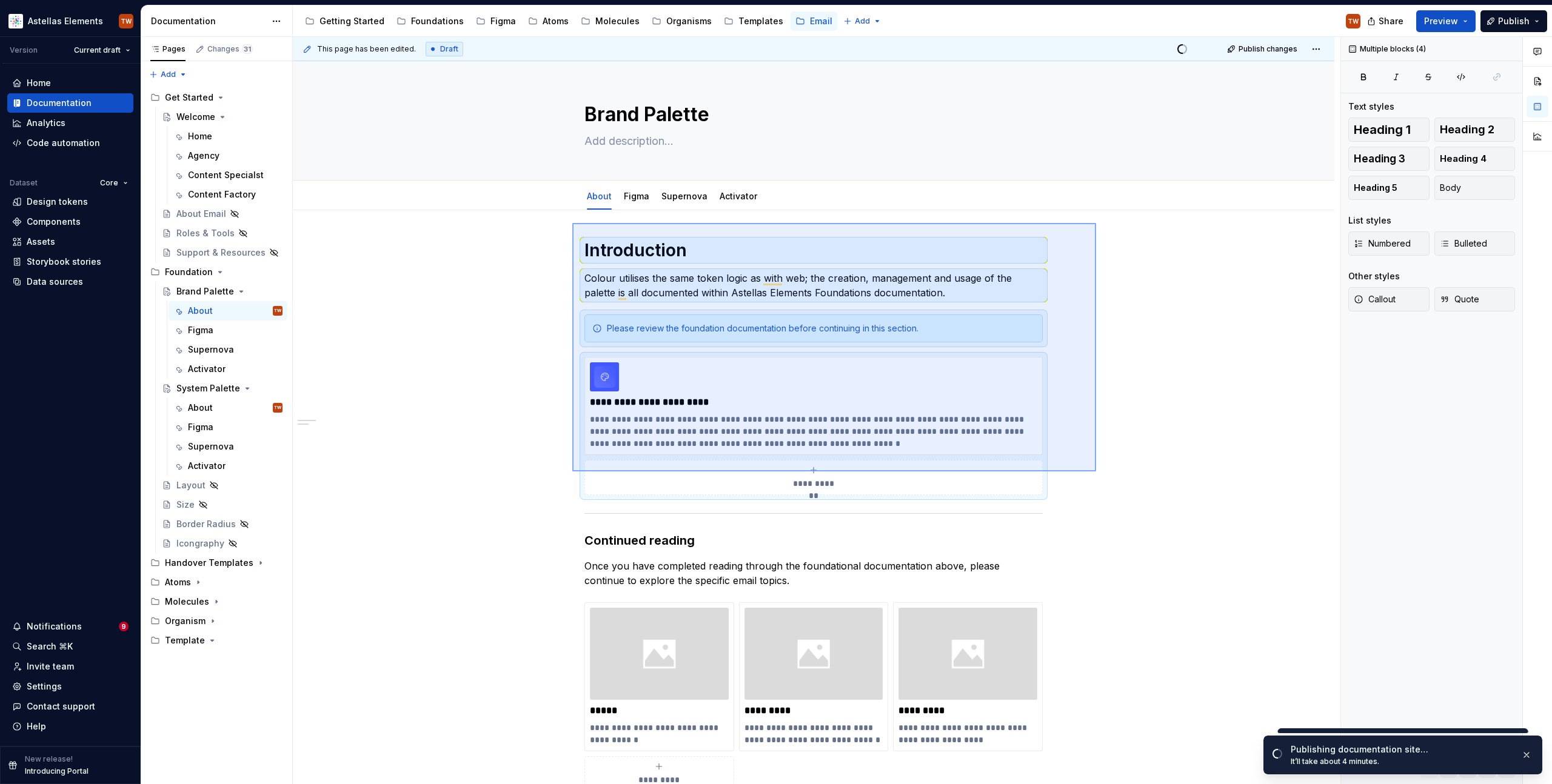
drag, startPoint x: 572, startPoint y: 223, endPoint x: 1096, endPoint y: 471, distance: 579.7
click at [1096, 471] on div "**********" at bounding box center [816, 411] width 1048 height 748
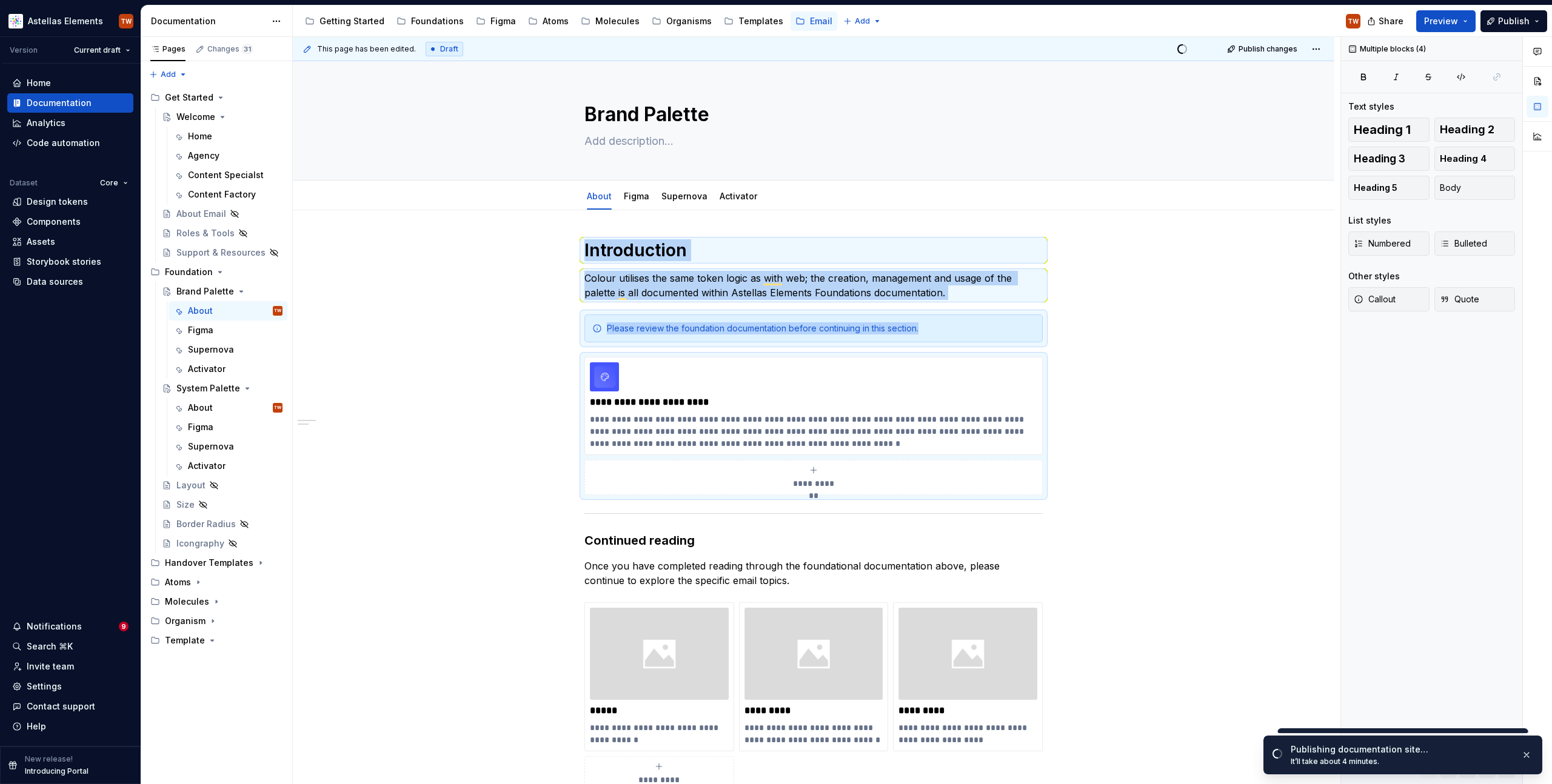
type textarea "*"
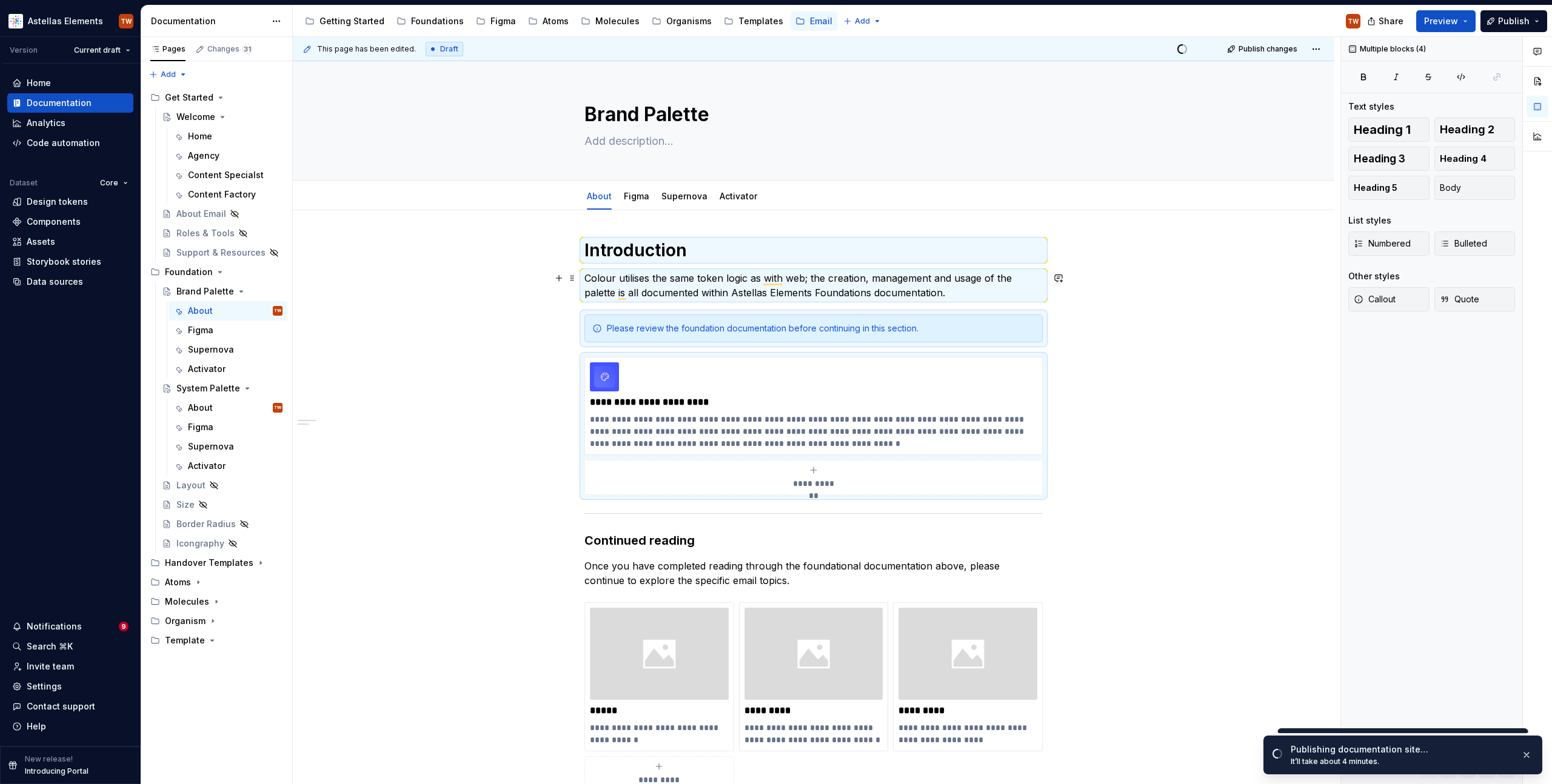
click at [640, 278] on p "Colour utilises the same token logic as with web; the creation, management and …" at bounding box center [813, 285] width 459 height 29
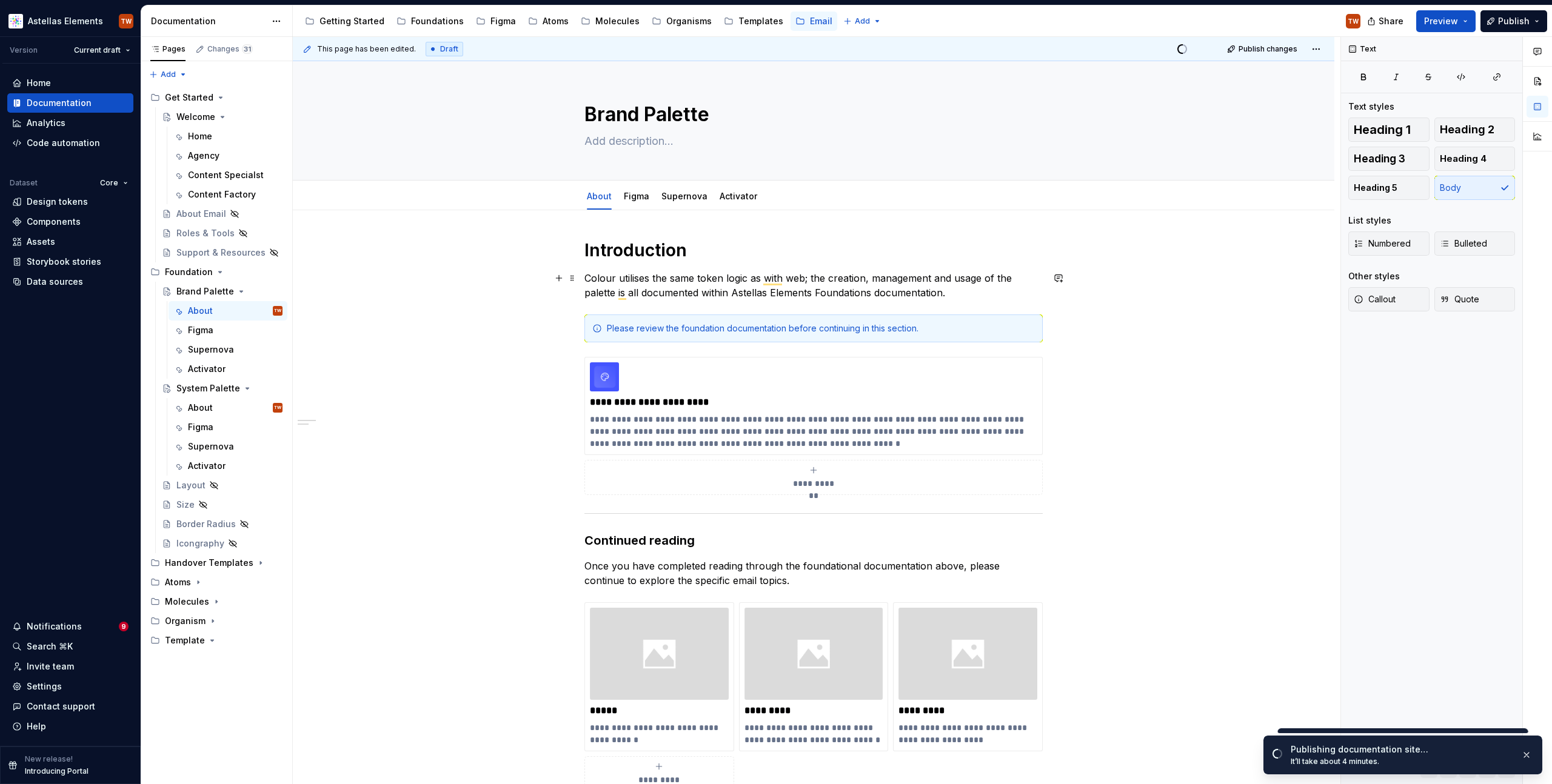
click at [600, 278] on p "Colour utilises the same token logic as with web; the creation, management and …" at bounding box center [813, 285] width 459 height 29
click at [701, 436] on p "**********" at bounding box center [813, 431] width 447 height 36
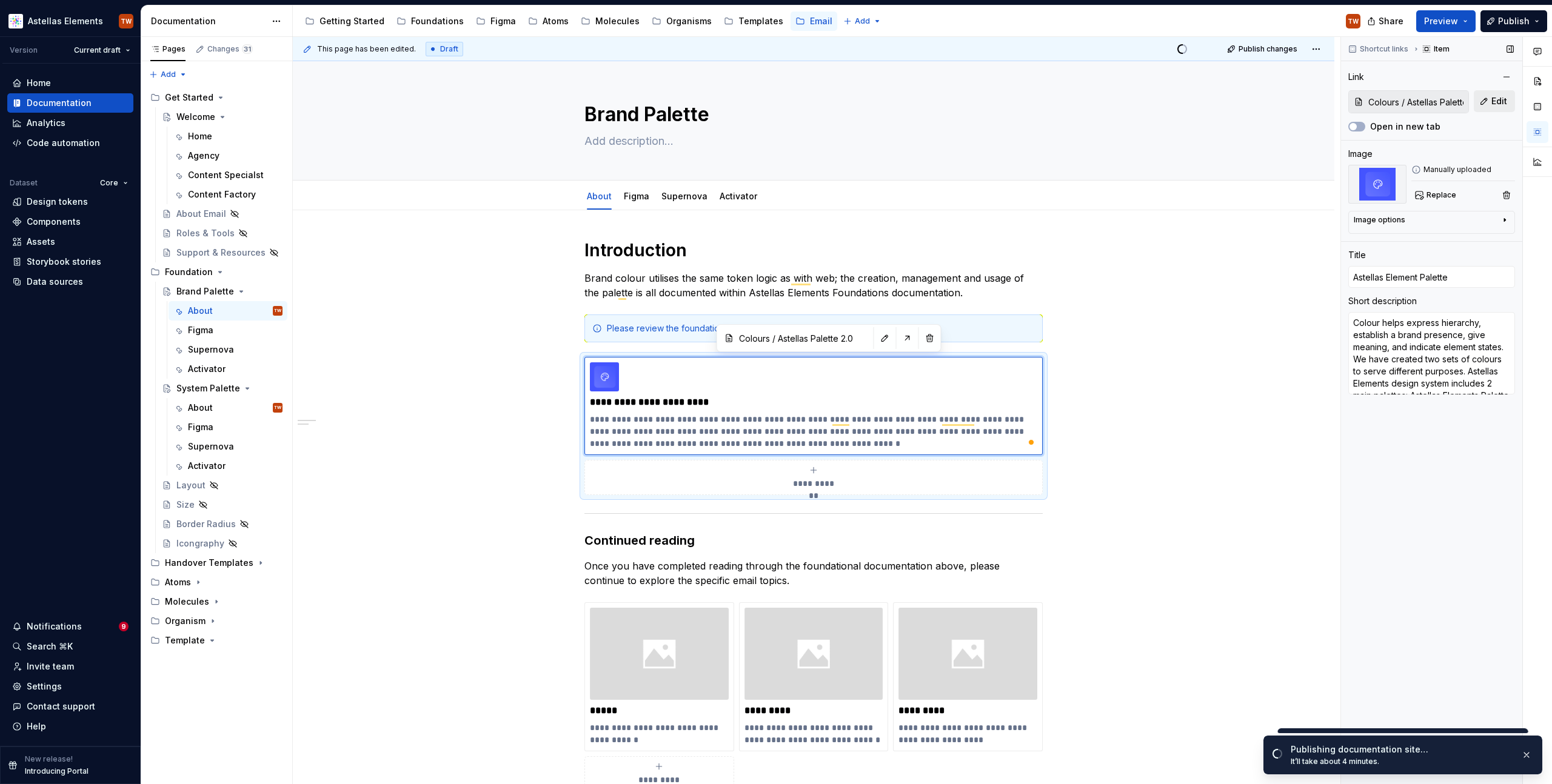
click at [1491, 99] on span "Edit" at bounding box center [1499, 101] width 16 height 12
type textarea "*"
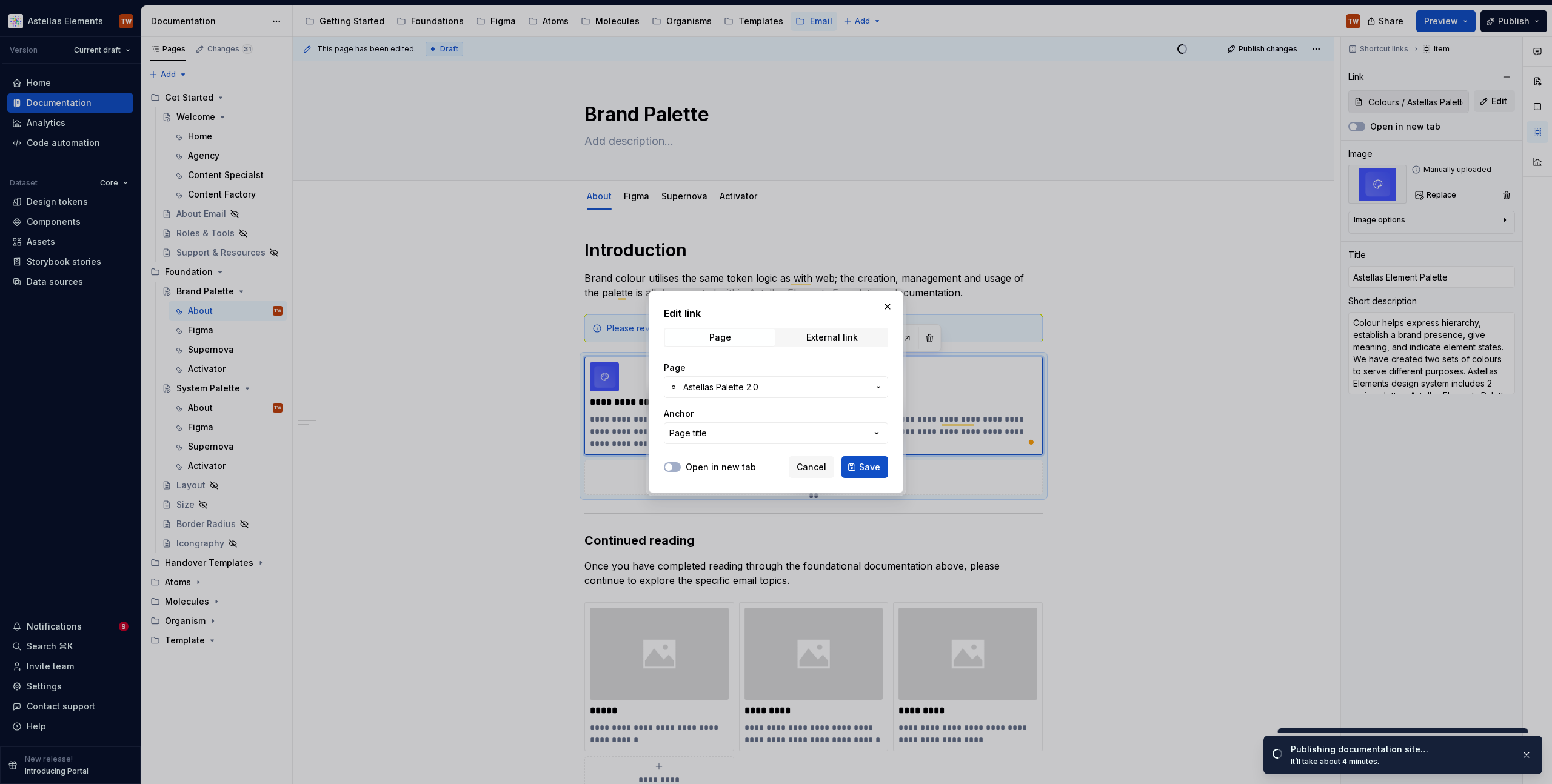
click at [750, 390] on span "Astellas Palette 2.0" at bounding box center [721, 387] width 75 height 12
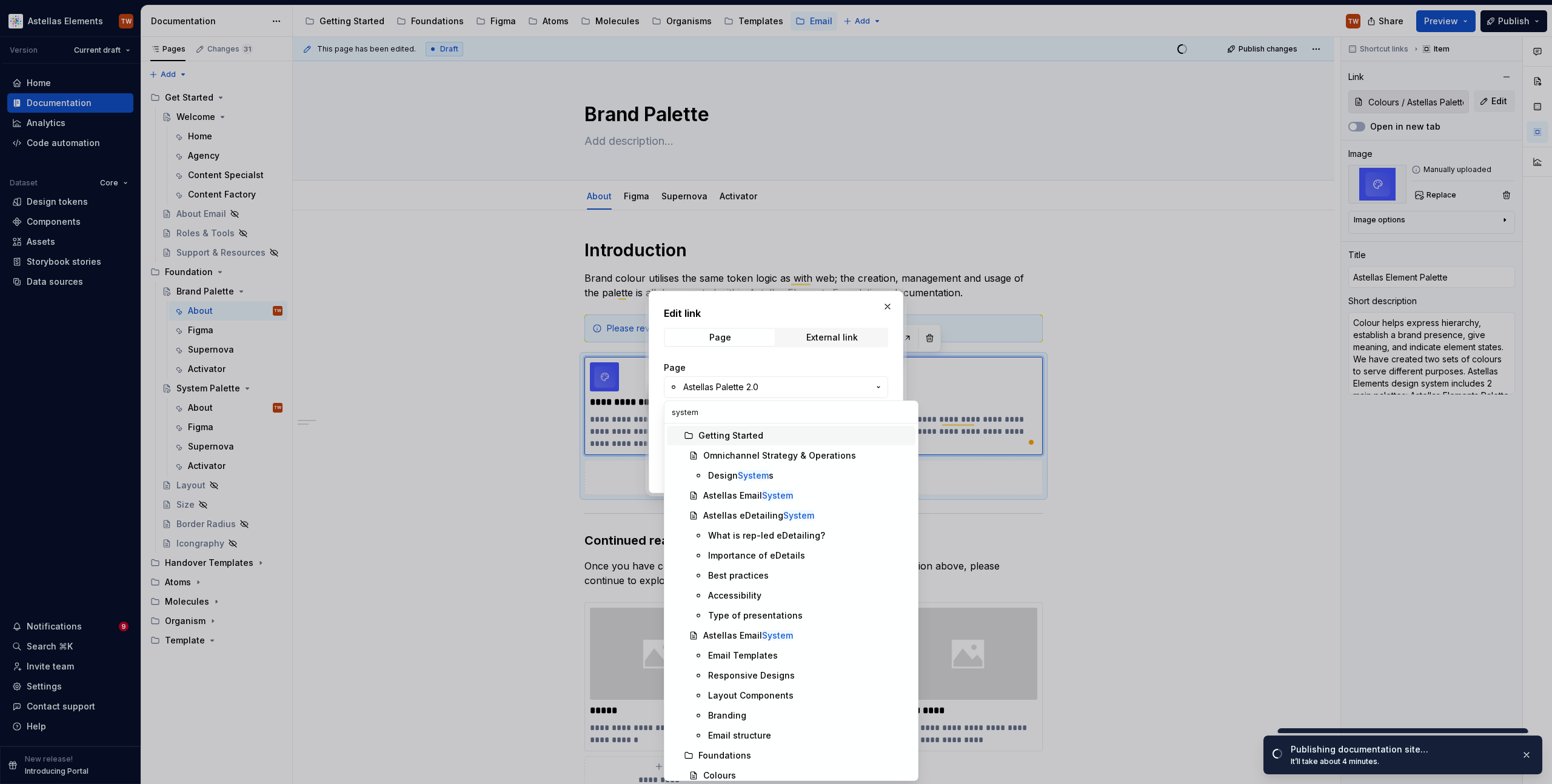
click at [700, 411] on input "system" at bounding box center [791, 412] width 254 height 22
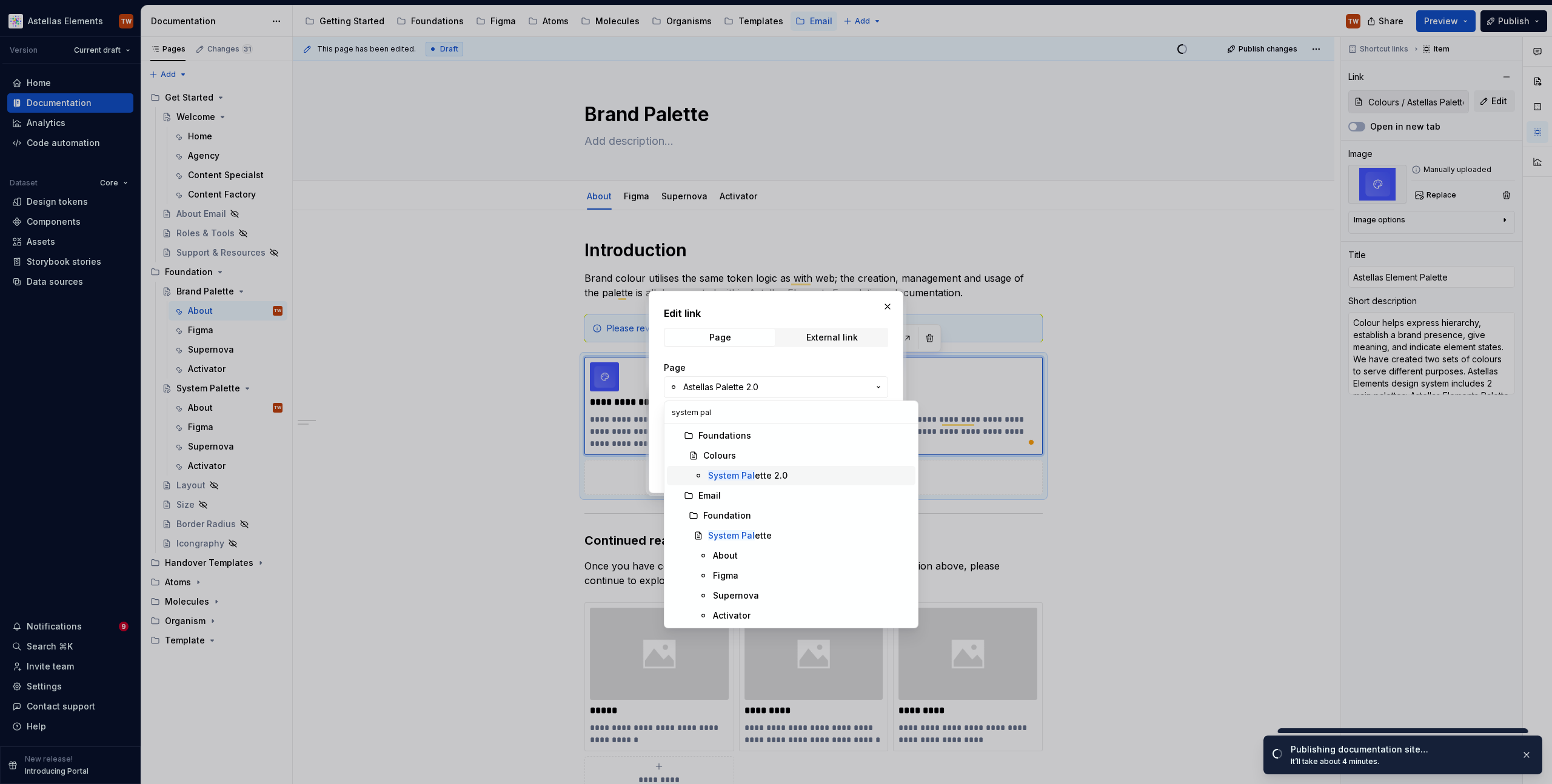
type input "system pal"
click at [751, 476] on mark "System Pal" at bounding box center [731, 476] width 46 height 10
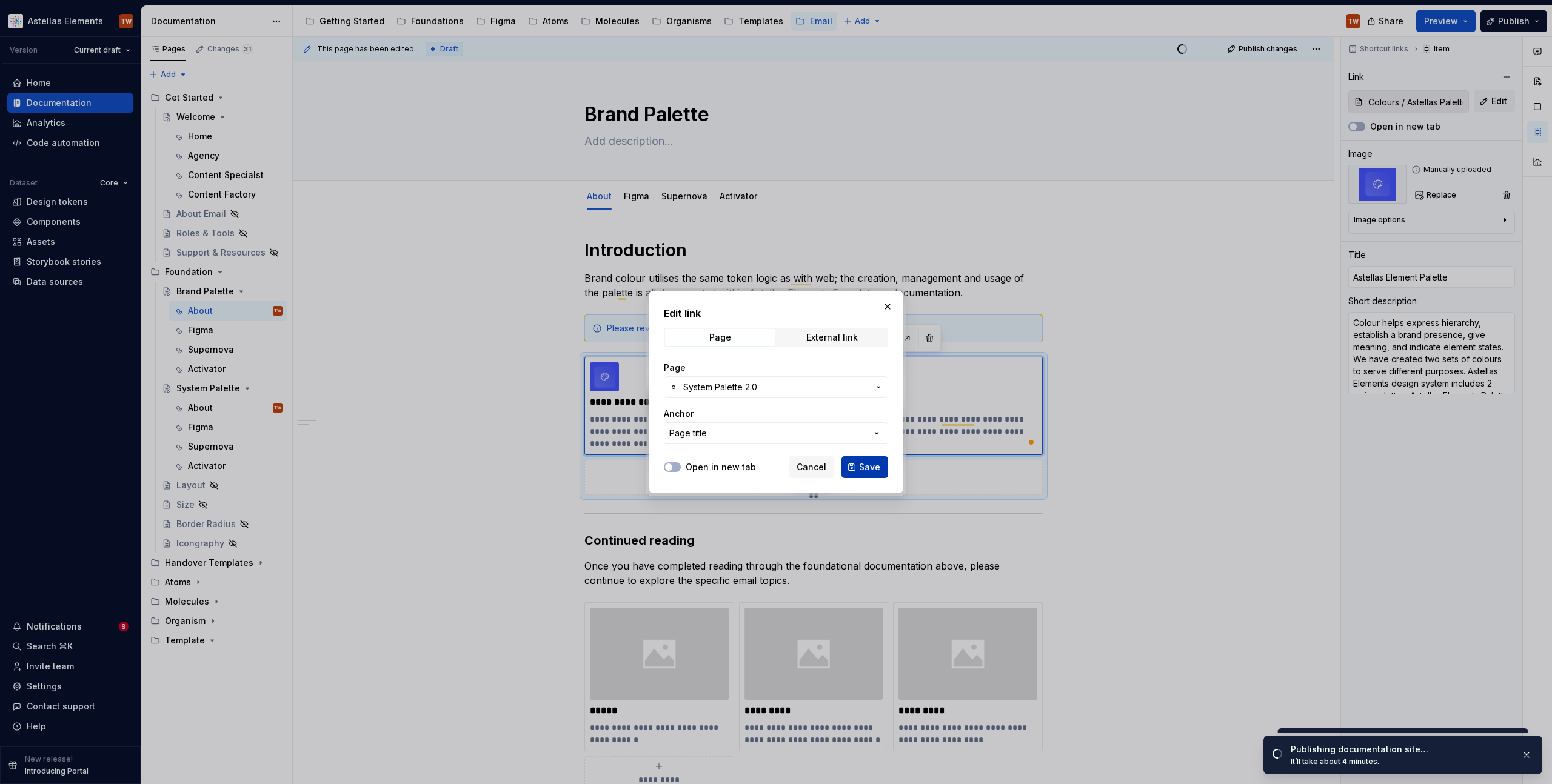
click at [871, 468] on span "Save" at bounding box center [870, 467] width 21 height 12
type textarea "*"
type input "Colours / System Palette 2.0"
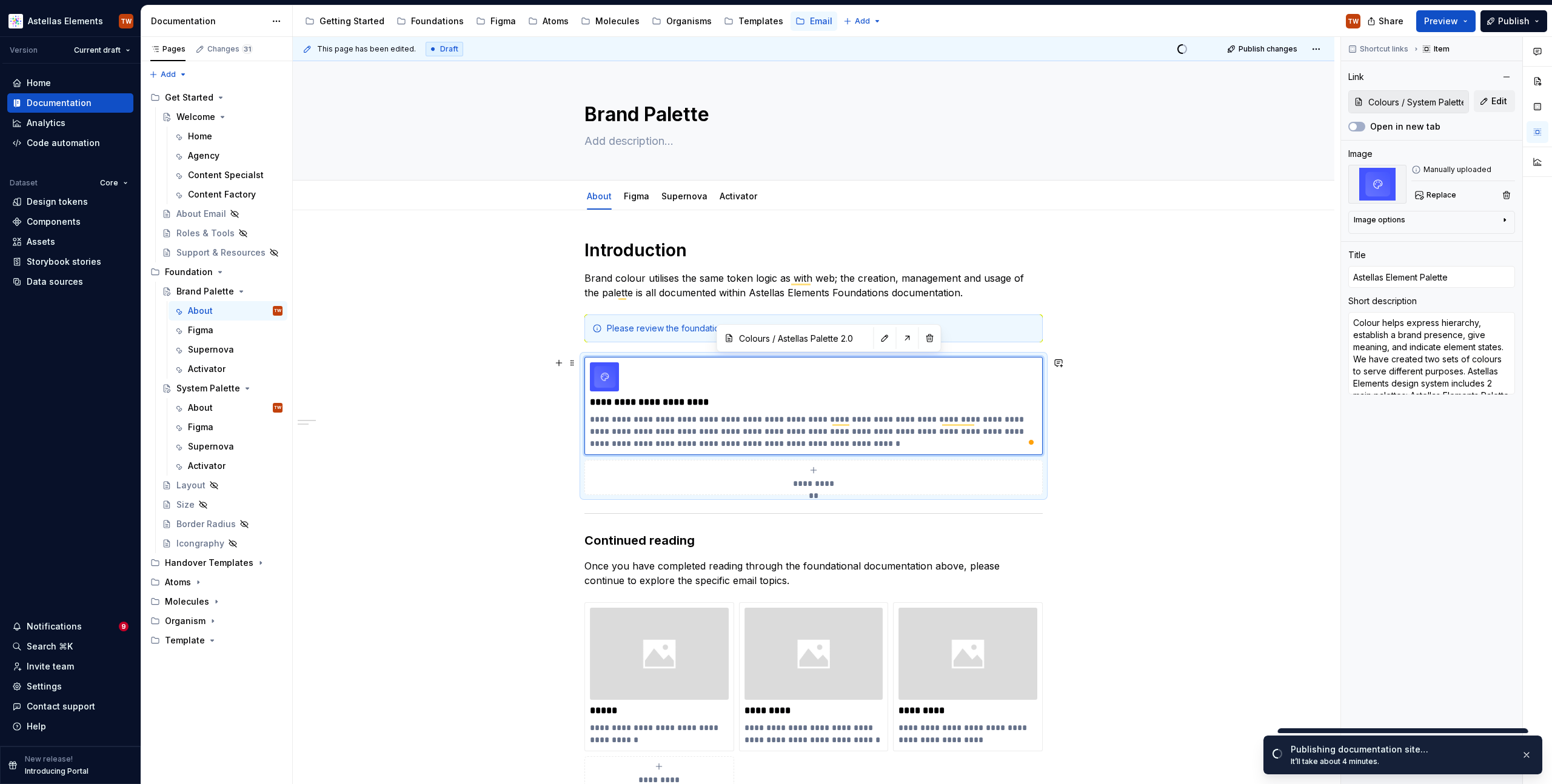
click at [1179, 410] on div "**********" at bounding box center [813, 640] width 1041 height 860
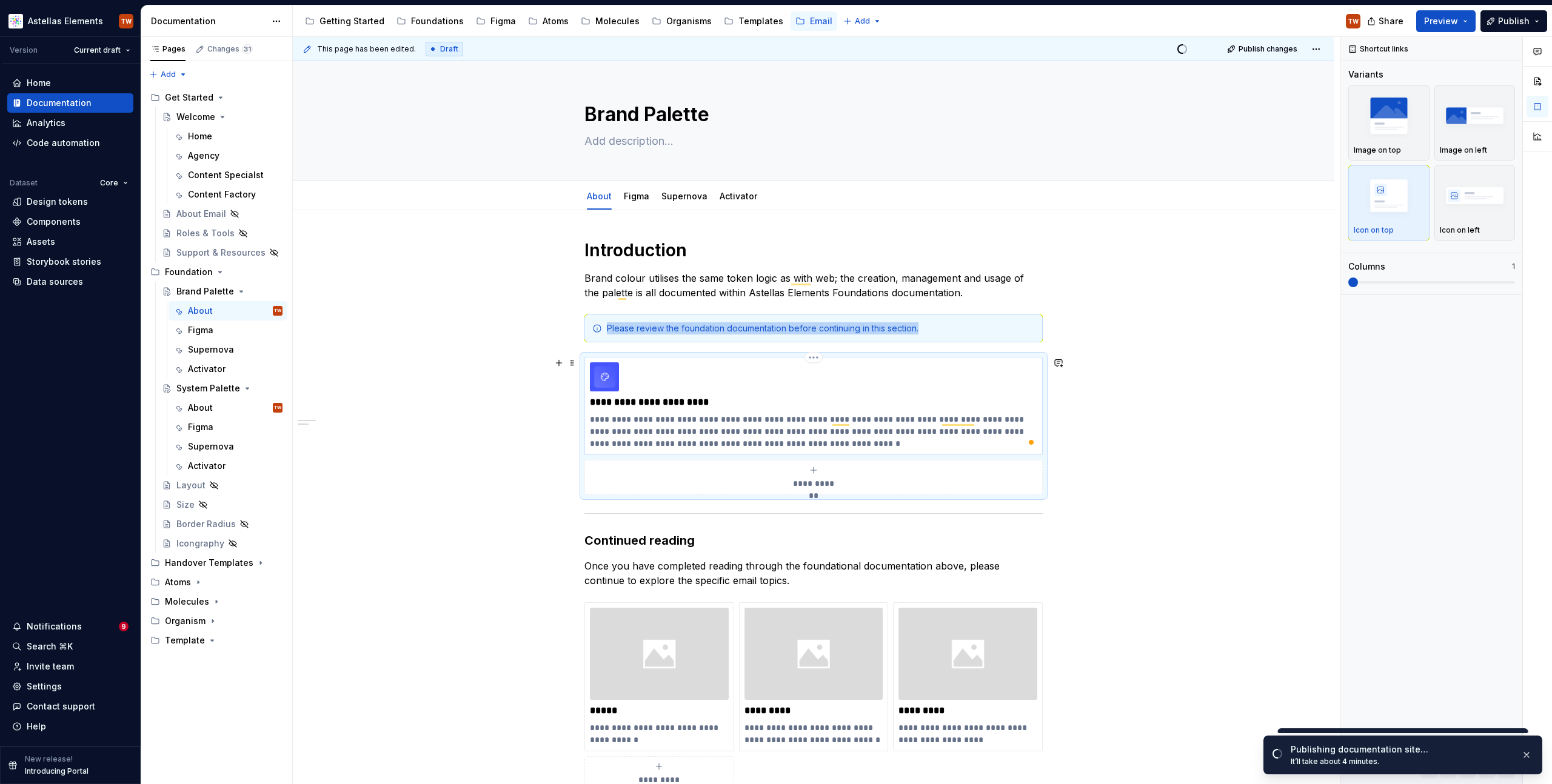
click at [832, 411] on div "**********" at bounding box center [813, 406] width 447 height 87
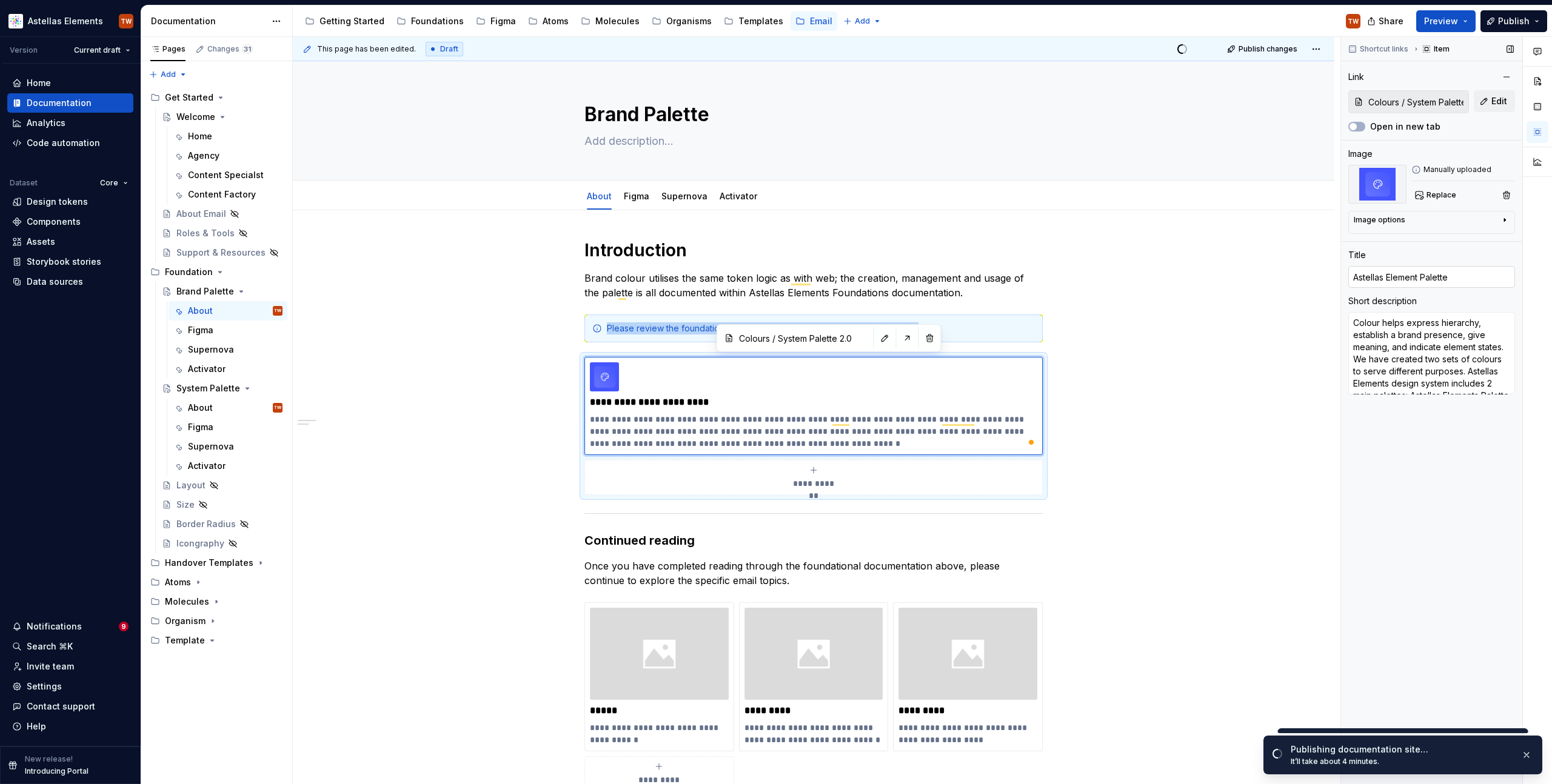
type textarea "*"
click at [1365, 276] on input "Astellas Element Palette" at bounding box center [1431, 277] width 166 height 22
type input "S Element Palette"
type textarea "*"
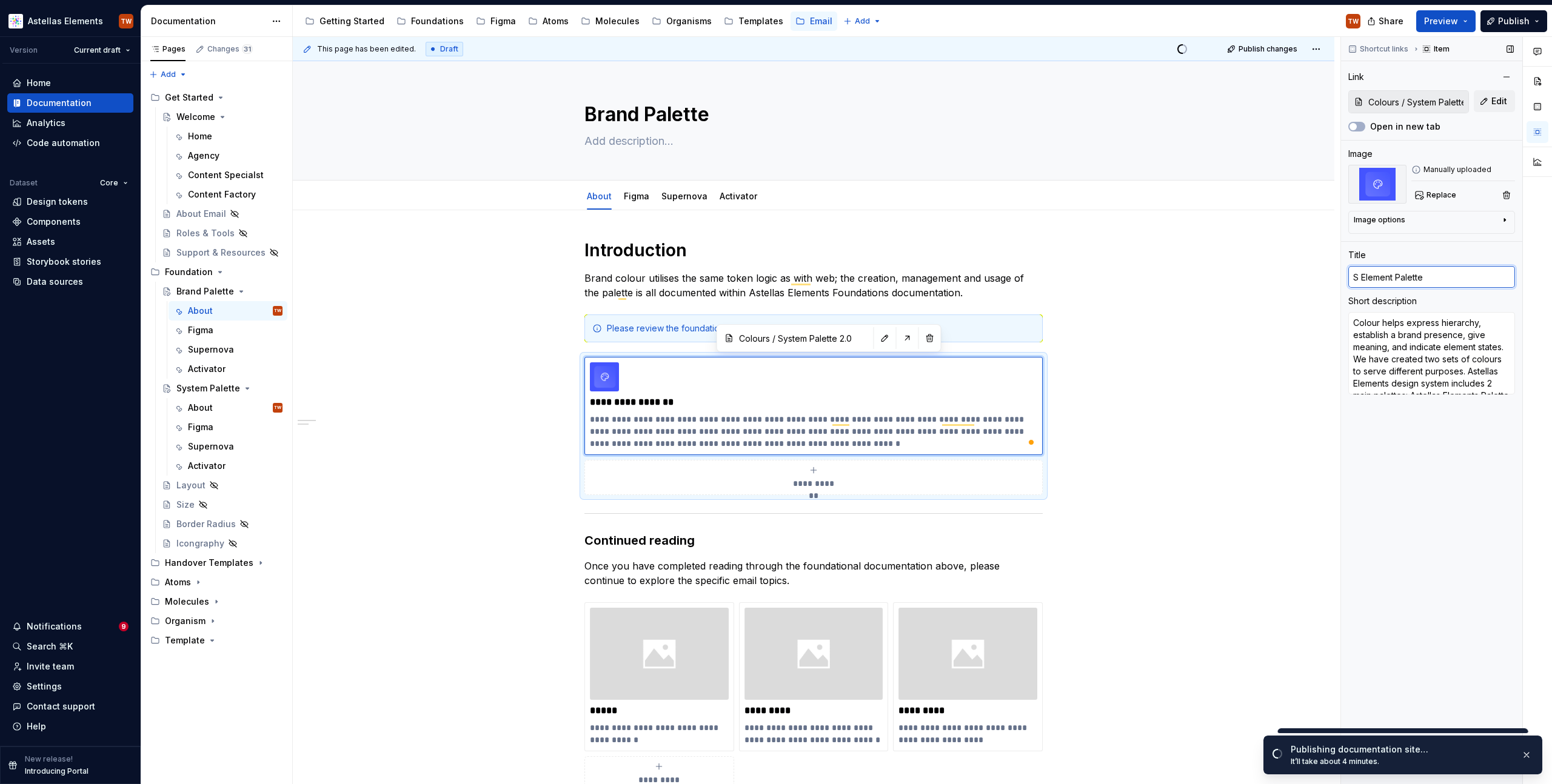
type input "Sy Element Palette"
type textarea "*"
type input "Sys Element Palette"
type textarea "*"
type input "Syst Element Palette"
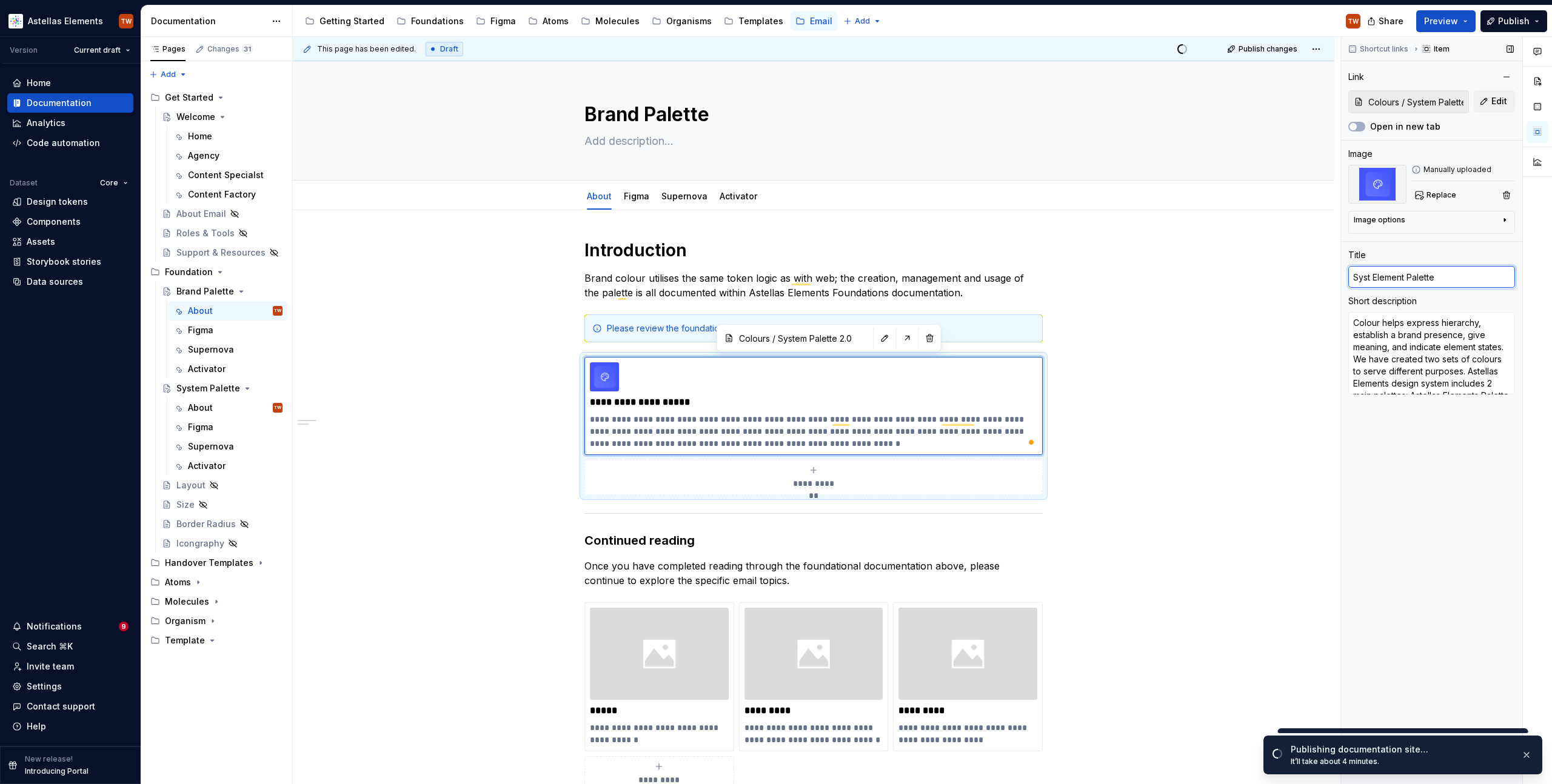
type textarea "*"
type input "Syste Element Palette"
type textarea "*"
click at [1386, 281] on input "System Element Palette" at bounding box center [1431, 277] width 166 height 22
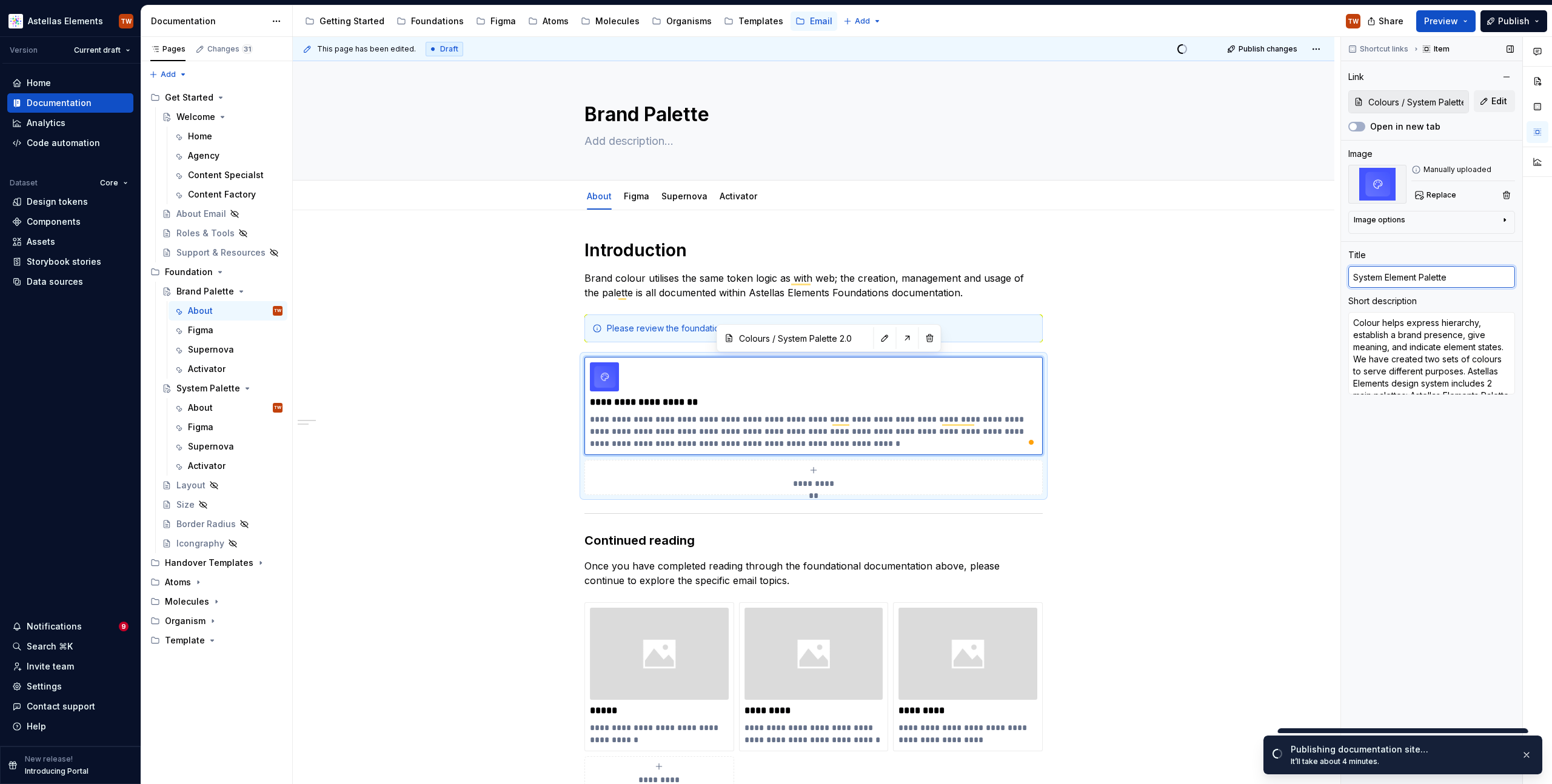
type input "System Palette"
type textarea "*"
type input "System Palette"
click at [646, 421] on p "**********" at bounding box center [813, 431] width 447 height 36
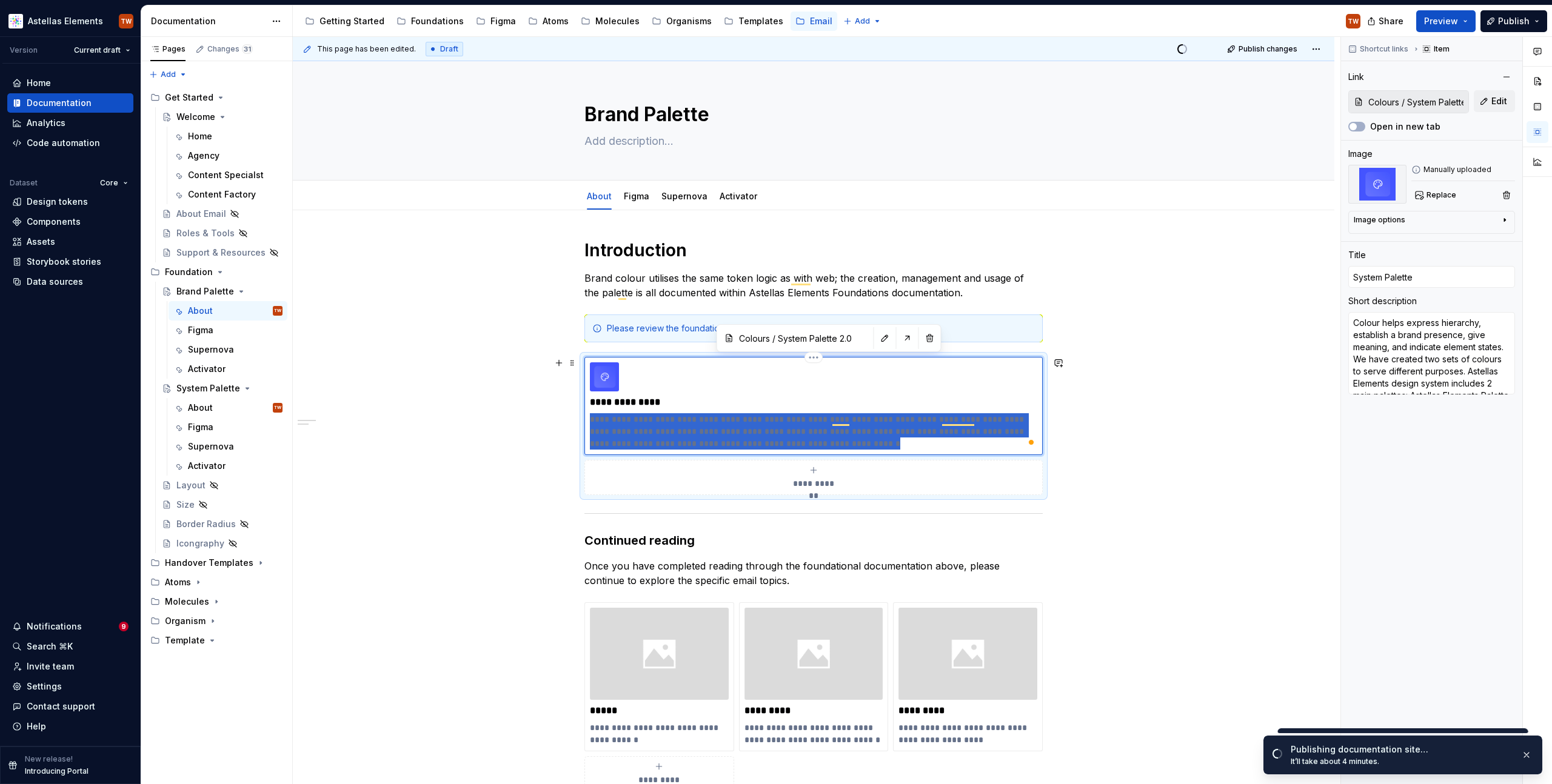
click at [646, 421] on p "**********" at bounding box center [813, 431] width 447 height 36
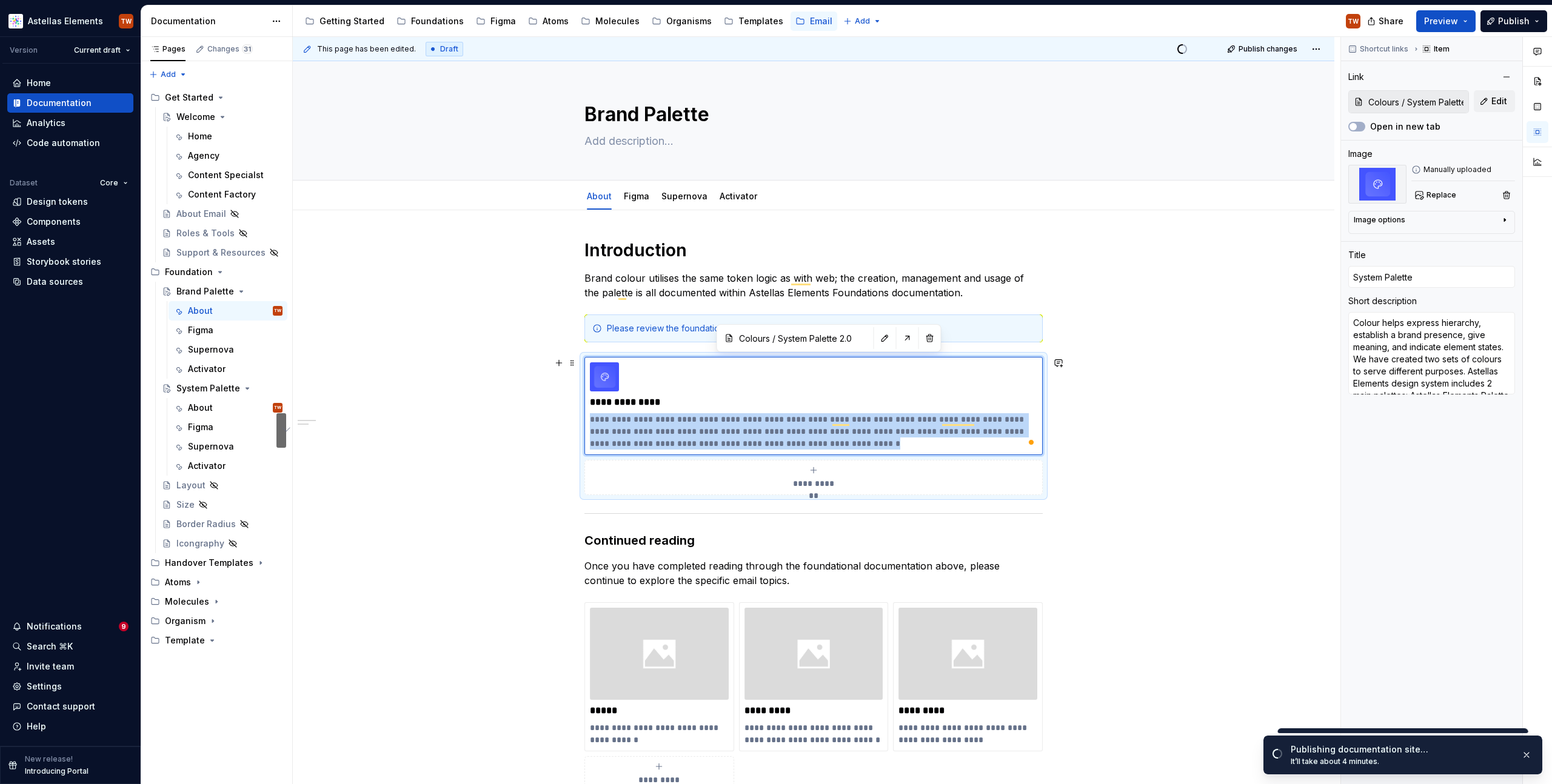
click at [496, 479] on div "**********" at bounding box center [813, 640] width 1041 height 860
type textarea "*"
type input "System Element Palette"
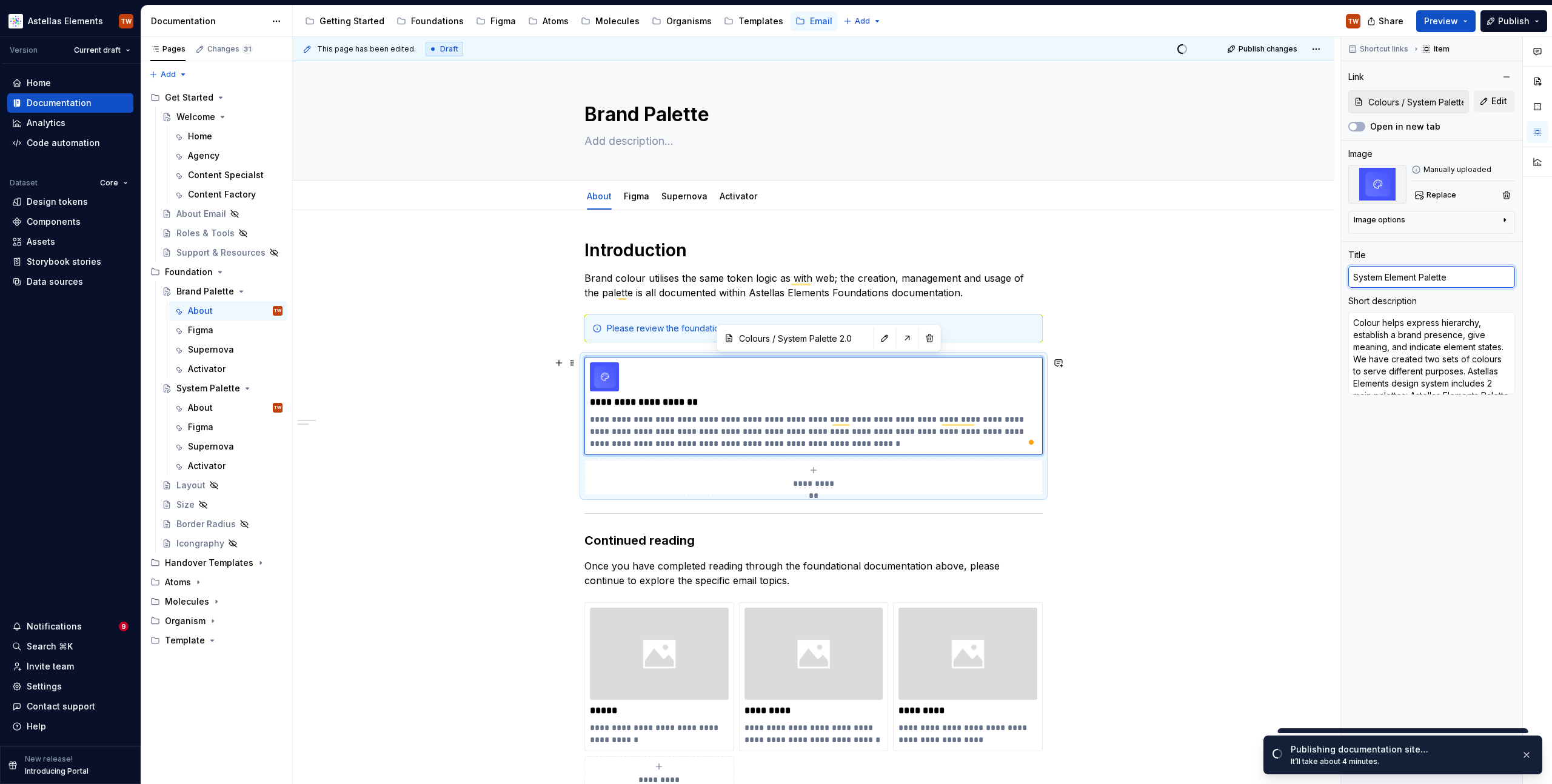
type textarea "*"
type input "Syste Element Palette"
type textarea "*"
type input "Syst Element Palette"
type textarea "*"
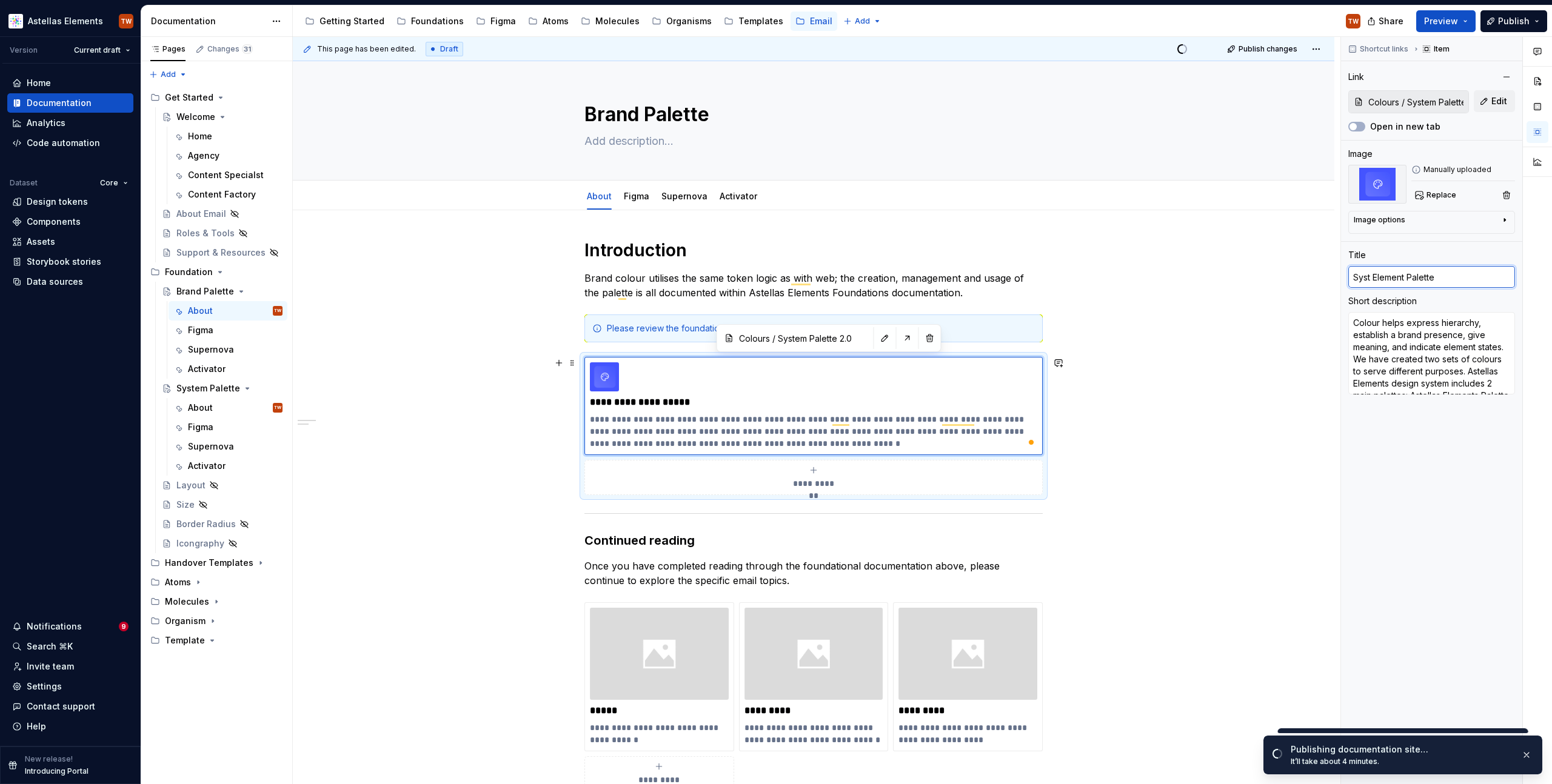
type input "Sys Element Palette"
type textarea "*"
type input "Sy Element Palette"
type textarea "*"
type input "S Element Palette"
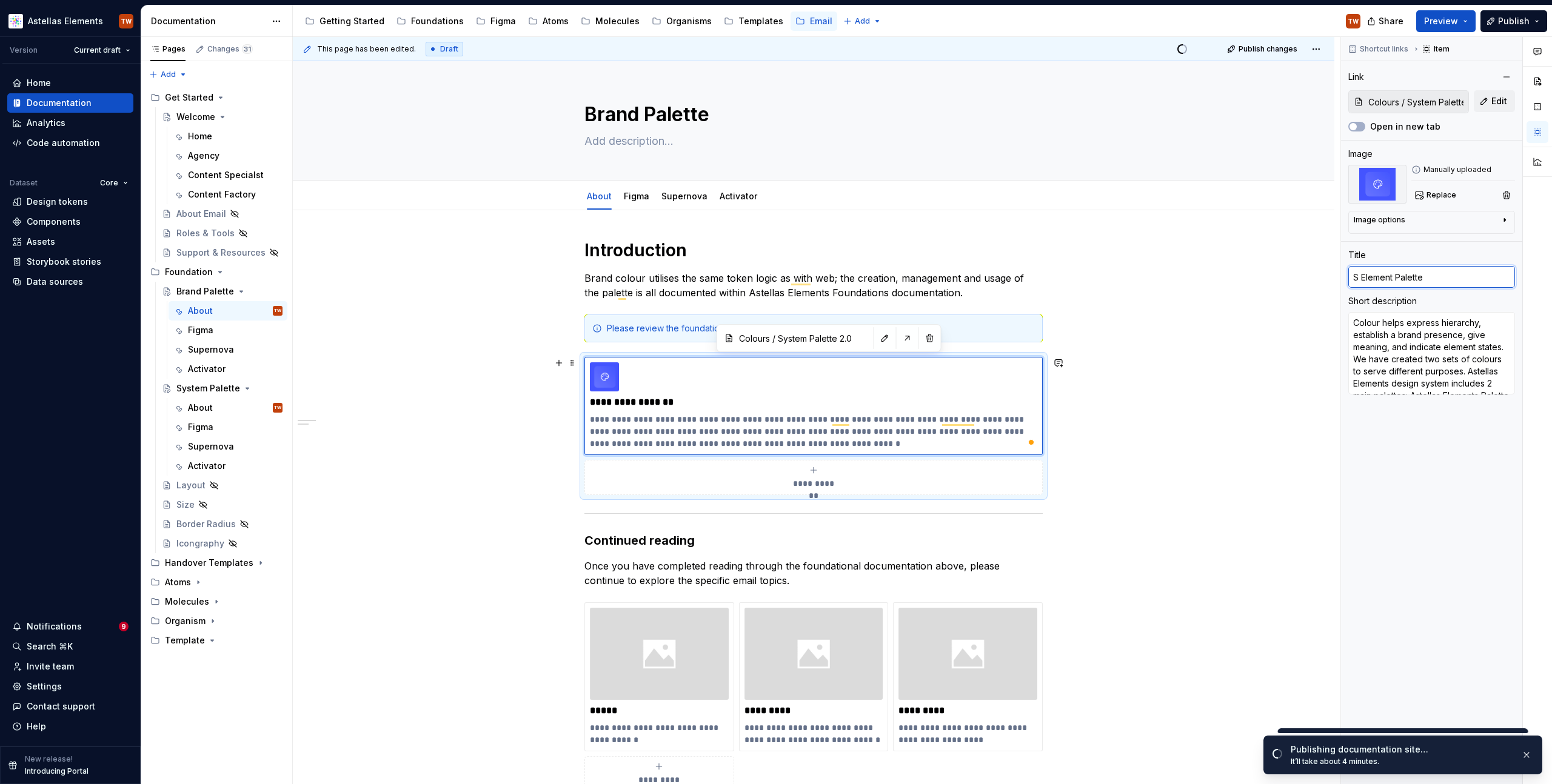
type textarea "*"
type input "Astellas Element Palette"
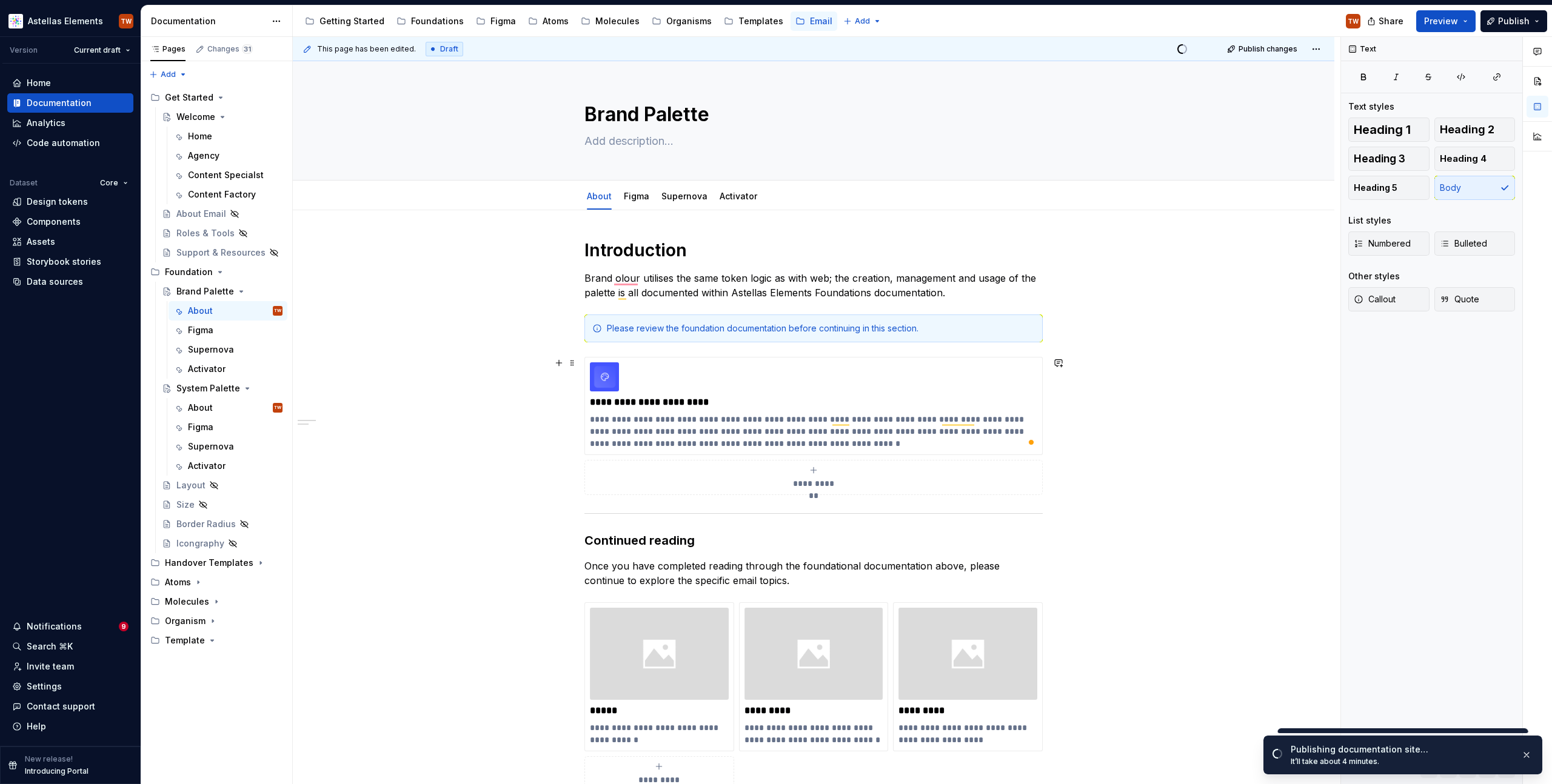
click at [467, 439] on div "**********" at bounding box center [813, 640] width 1041 height 860
click at [656, 573] on p "Once you have completed reading through the foundational documentation above, p…" at bounding box center [813, 573] width 459 height 29
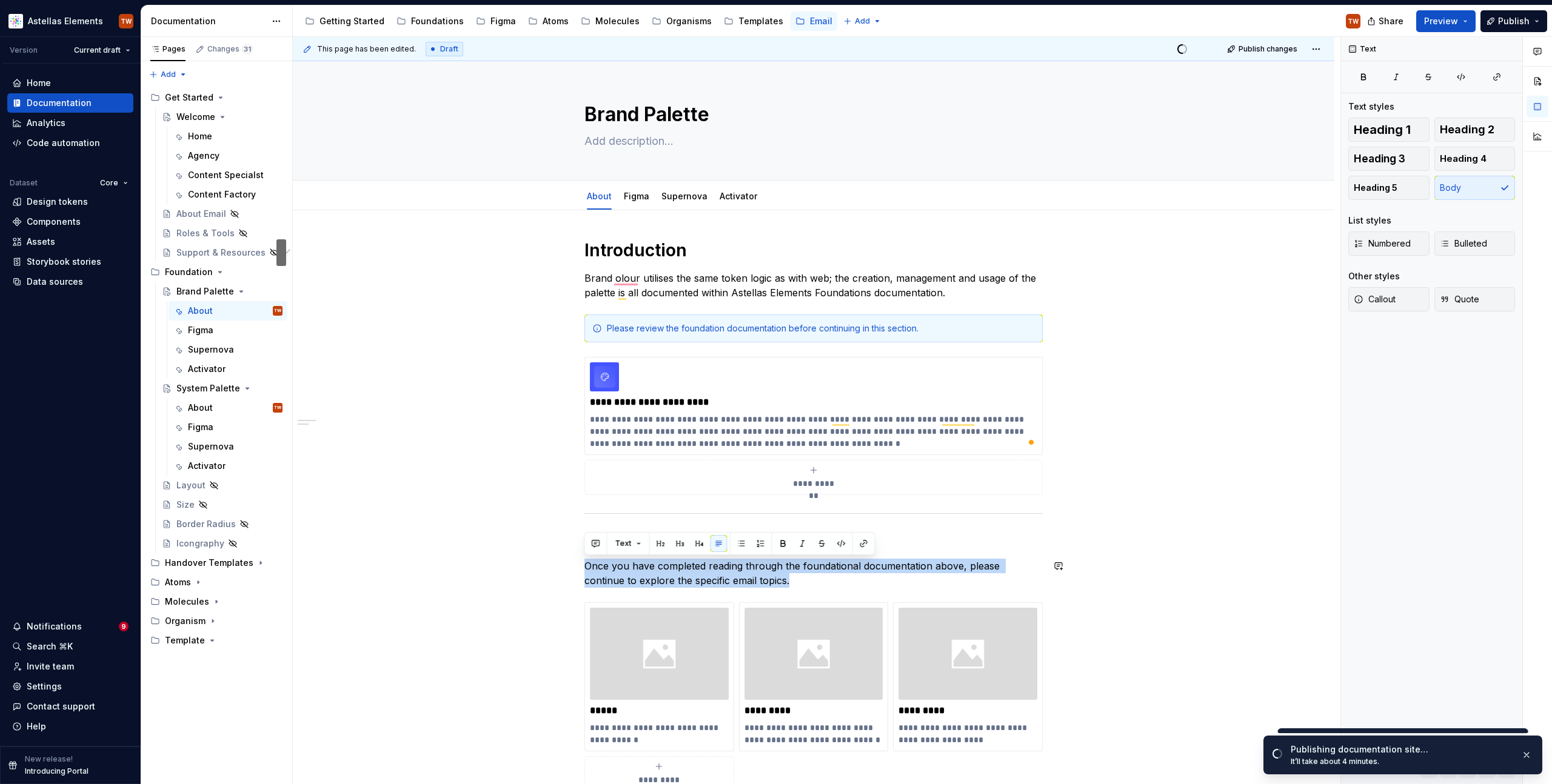
copy p "Once you have completed reading through the foundational documentation above, p…"
click at [637, 731] on p "**********" at bounding box center [659, 734] width 139 height 24
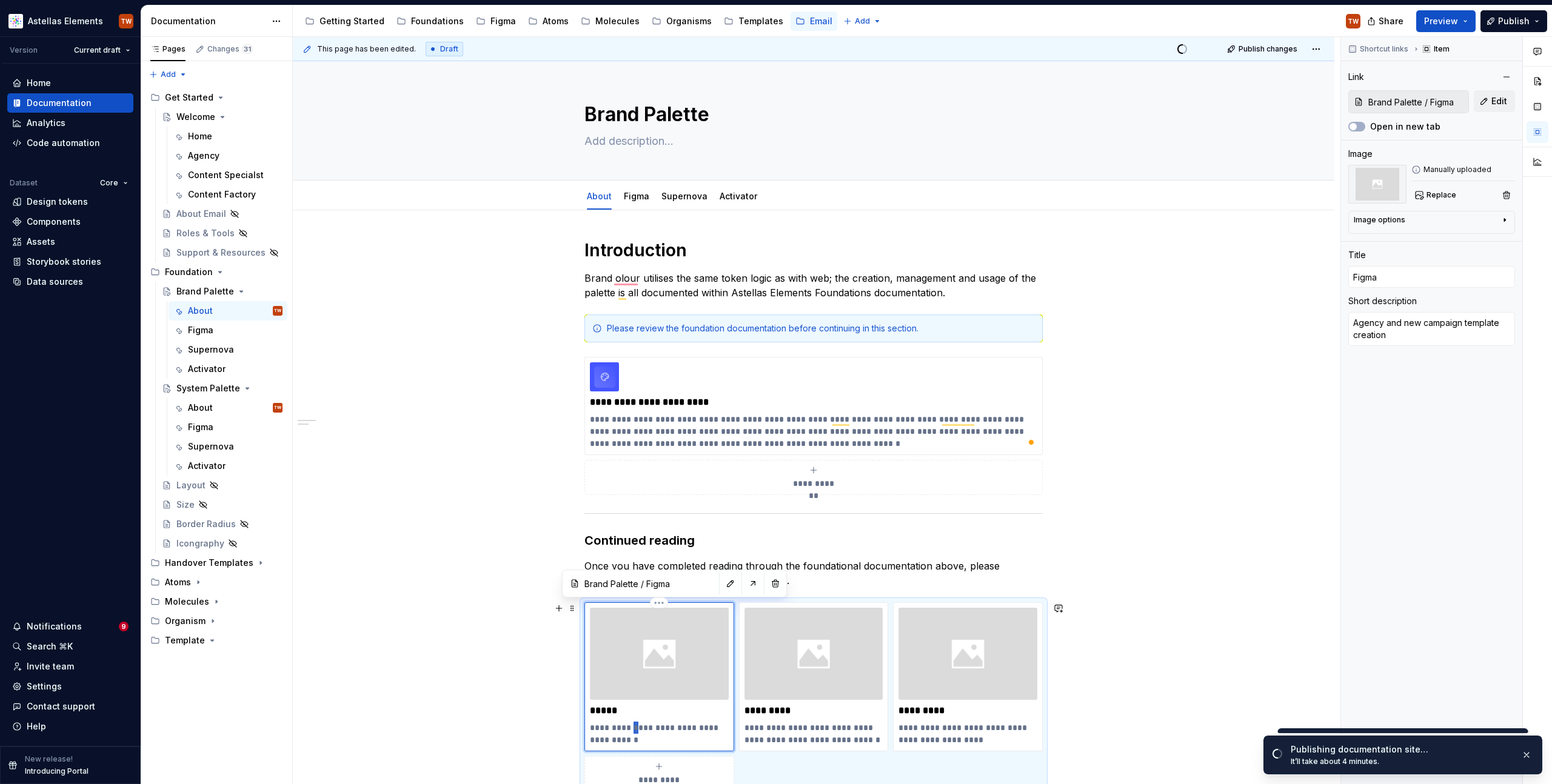
click at [637, 731] on p "**********" at bounding box center [659, 734] width 139 height 24
click at [775, 732] on p "**********" at bounding box center [813, 734] width 139 height 24
type textarea "*"
type input "Brand Palette / Supernova"
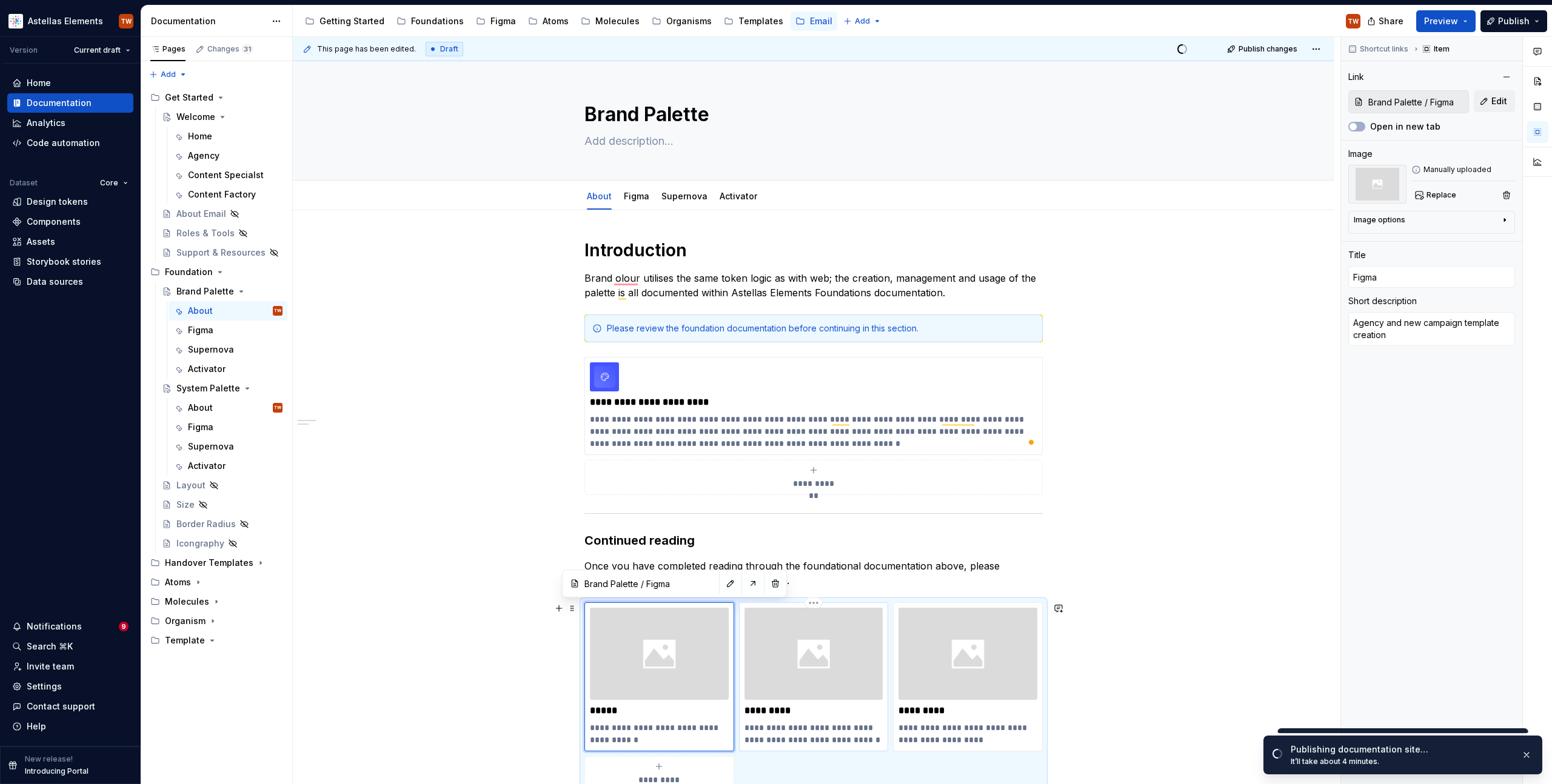
type input "Brand Palette / Supernova"
type input "Supernova"
type textarea "Technical standards and migration documentation for activator"
click at [775, 732] on p "**********" at bounding box center [813, 734] width 139 height 24
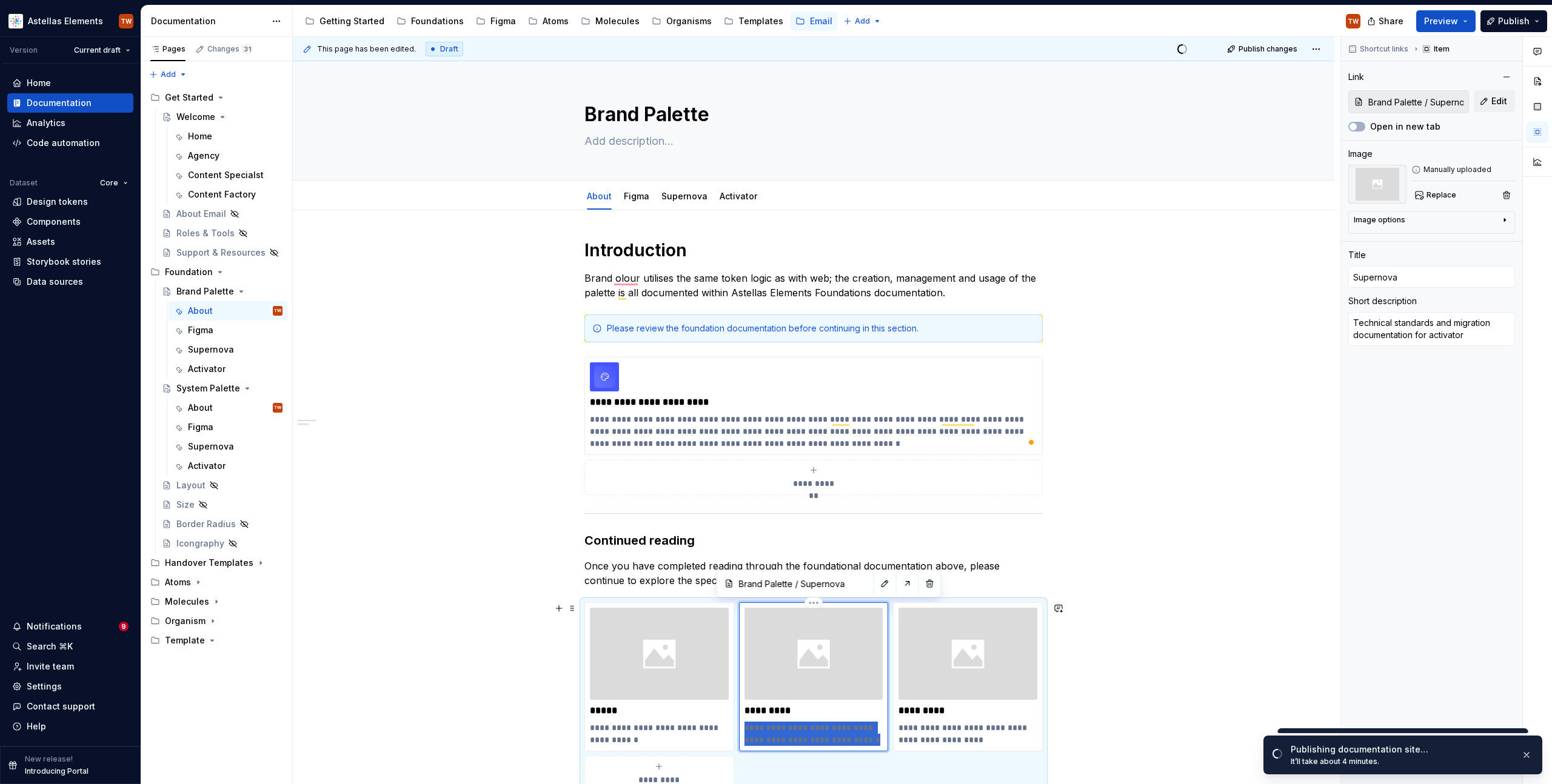
click at [775, 732] on p "**********" at bounding box center [813, 734] width 139 height 24
click at [931, 733] on p "**********" at bounding box center [968, 734] width 139 height 24
type textarea "*"
type input "Brand Palette / Activator"
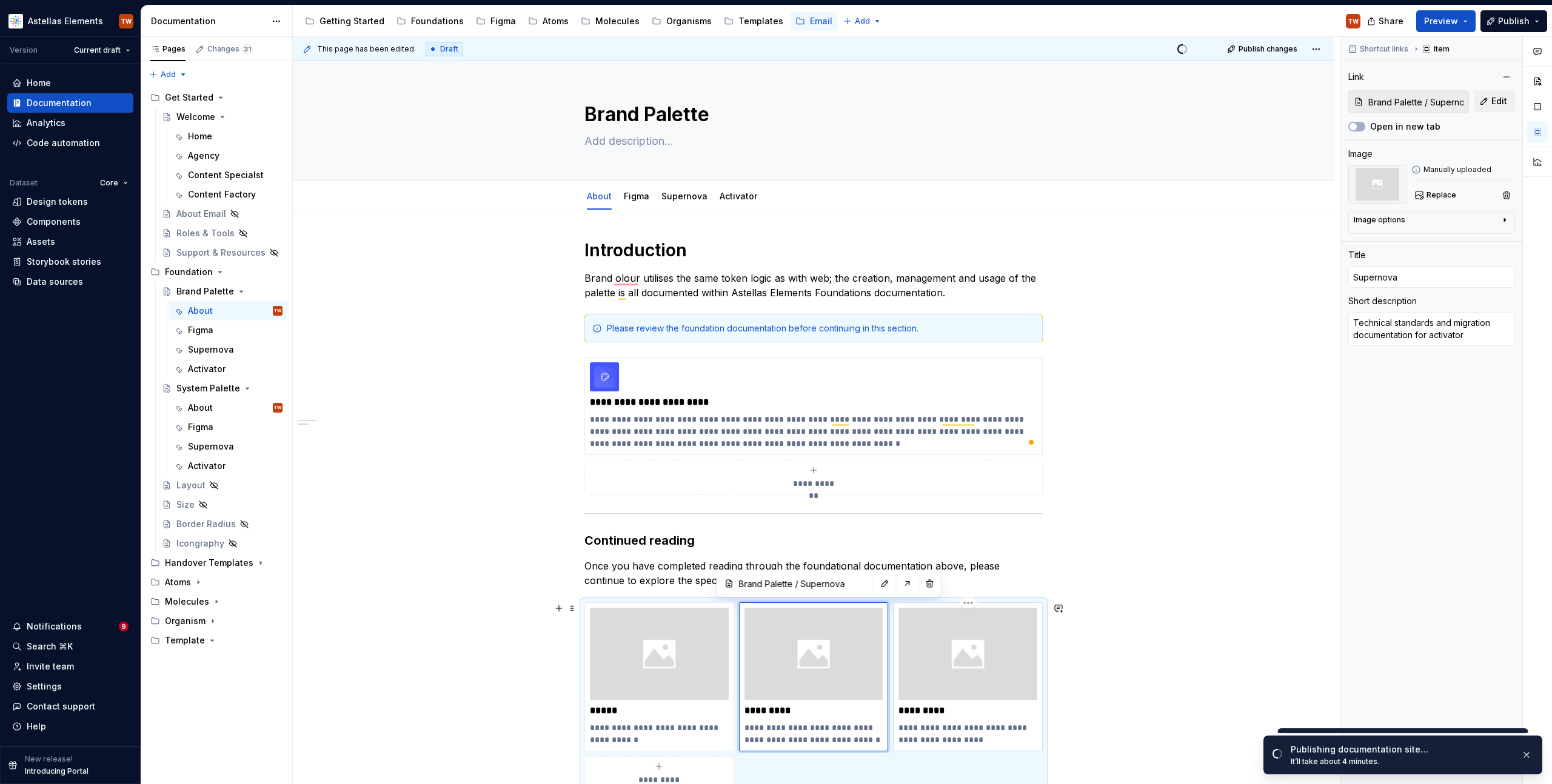
type input "Activator"
type textarea "Using migrated colour palettes with in activator."
click at [931, 733] on p "**********" at bounding box center [968, 734] width 139 height 24
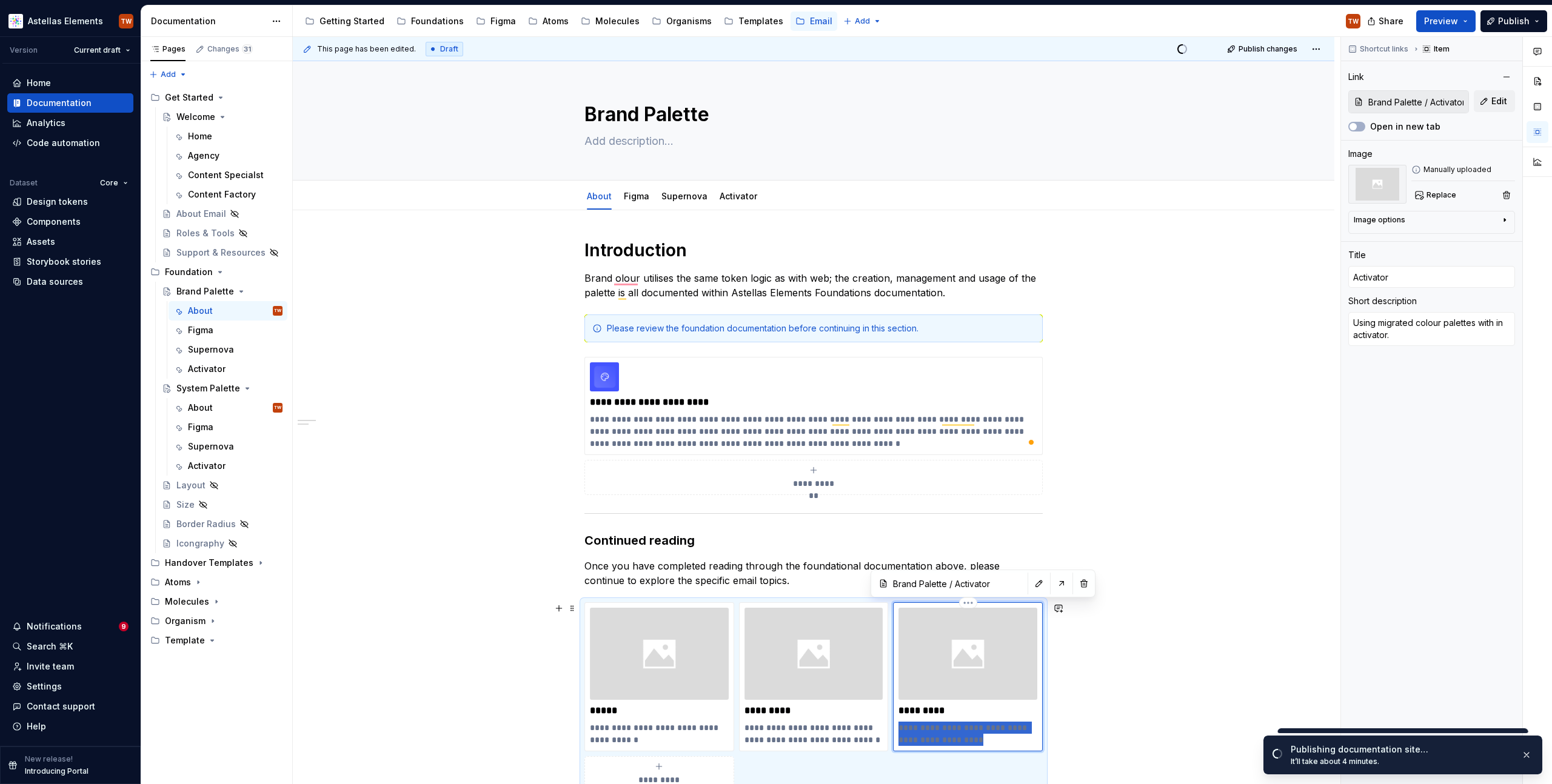
click at [931, 733] on p "**********" at bounding box center [968, 734] width 139 height 24
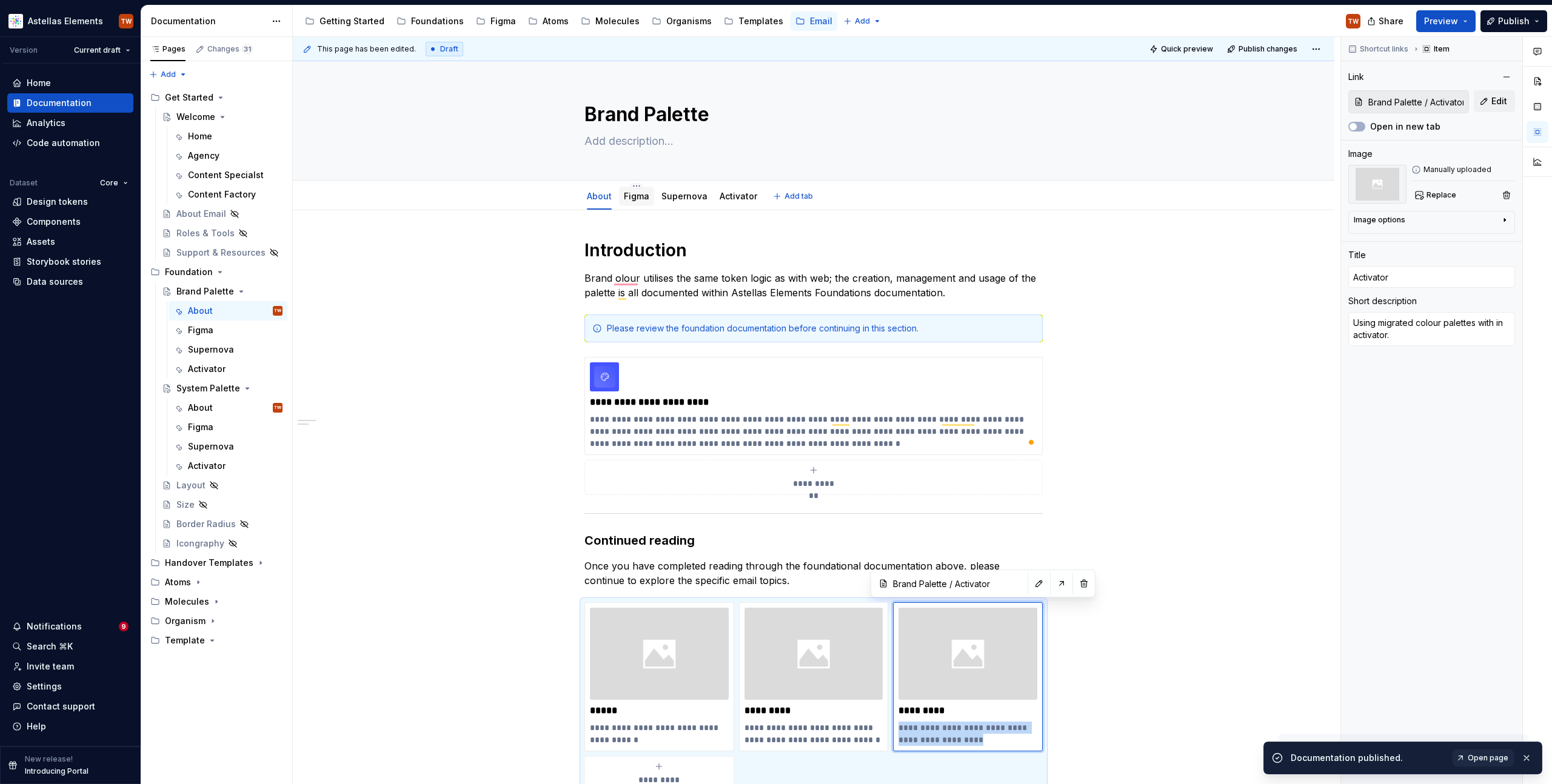
click at [634, 194] on link "Figma" at bounding box center [636, 196] width 26 height 10
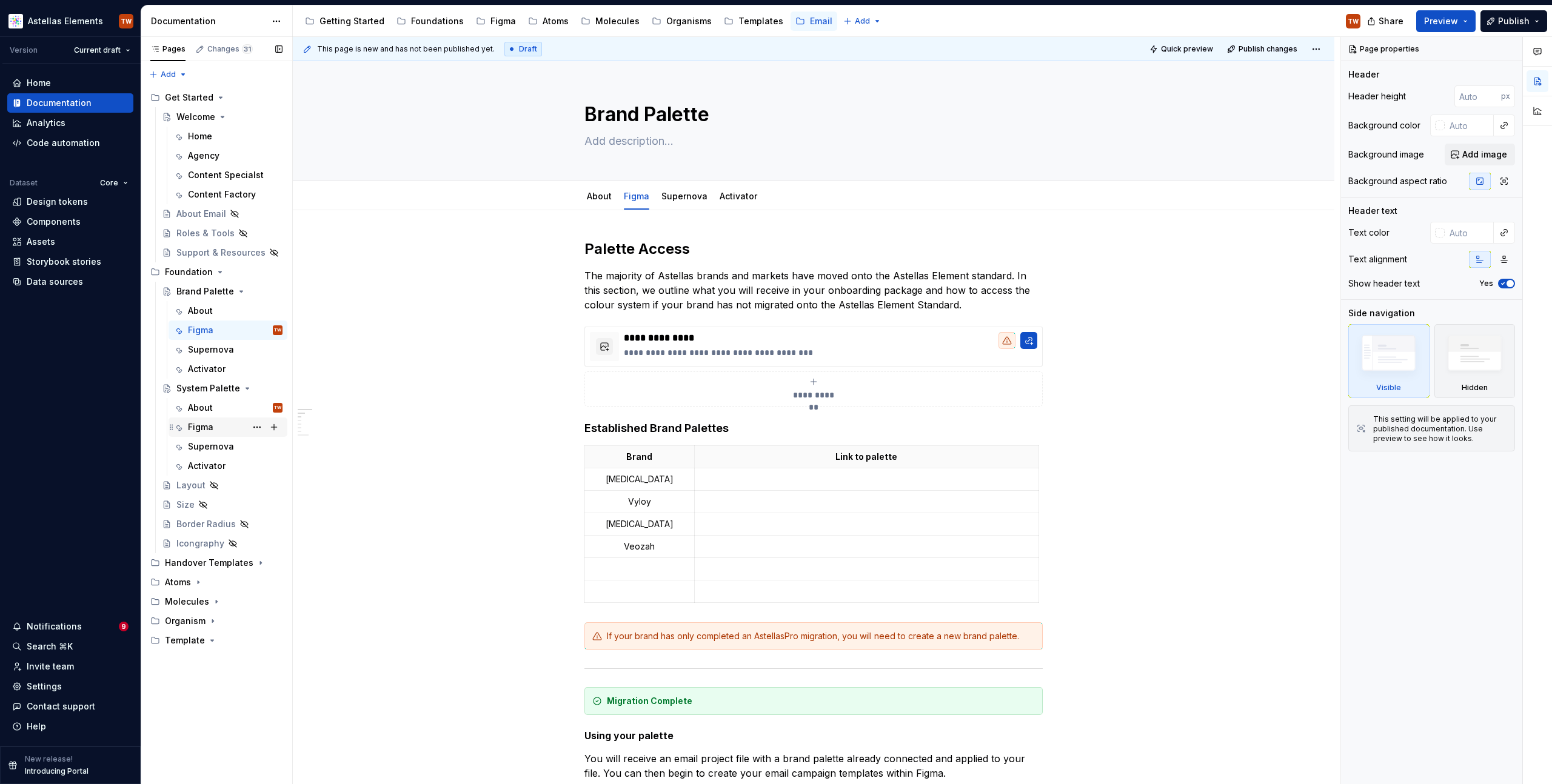
click at [202, 423] on div "Figma" at bounding box center [201, 427] width 26 height 12
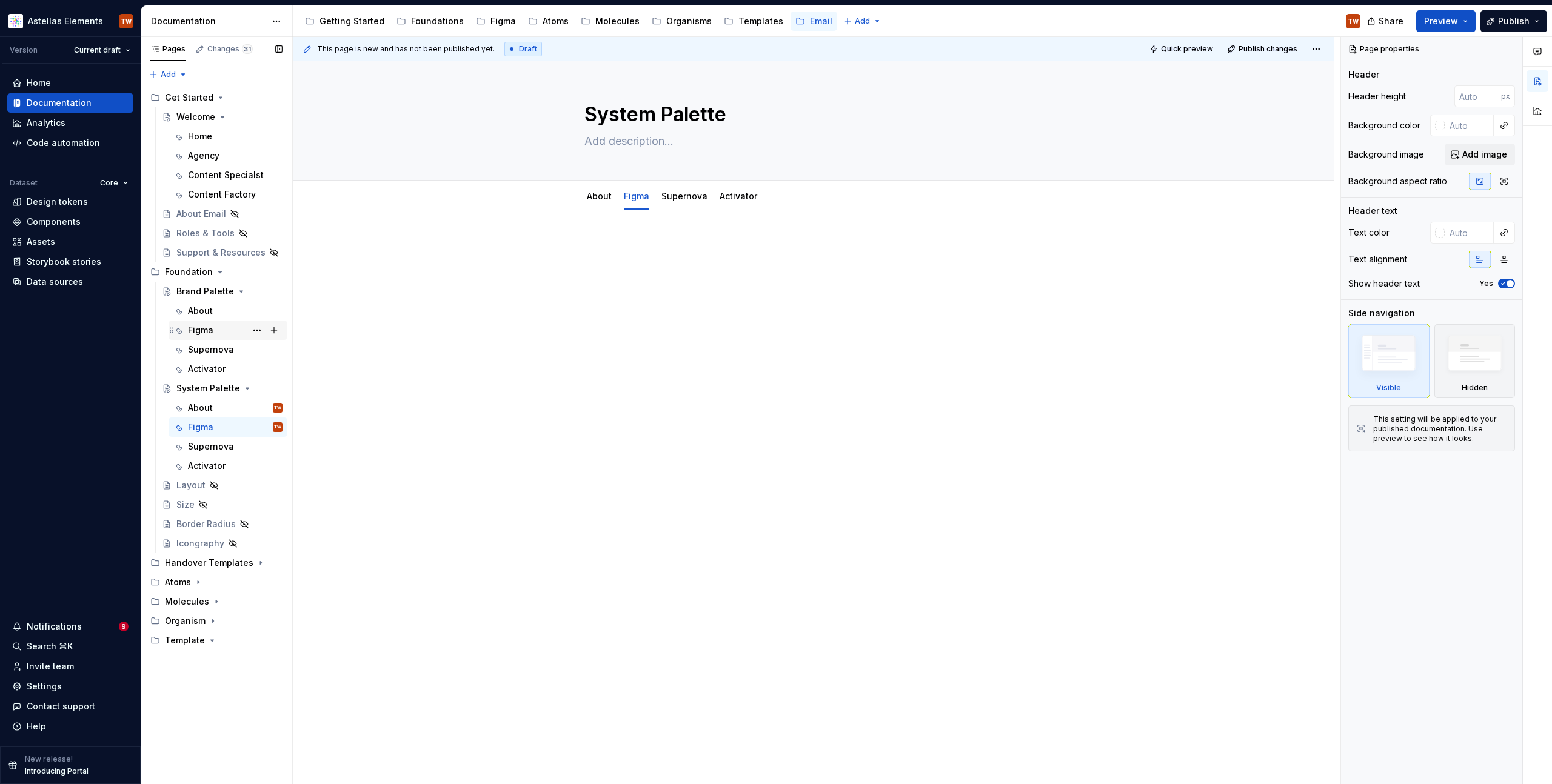
click at [211, 327] on div "Figma" at bounding box center [201, 330] width 26 height 12
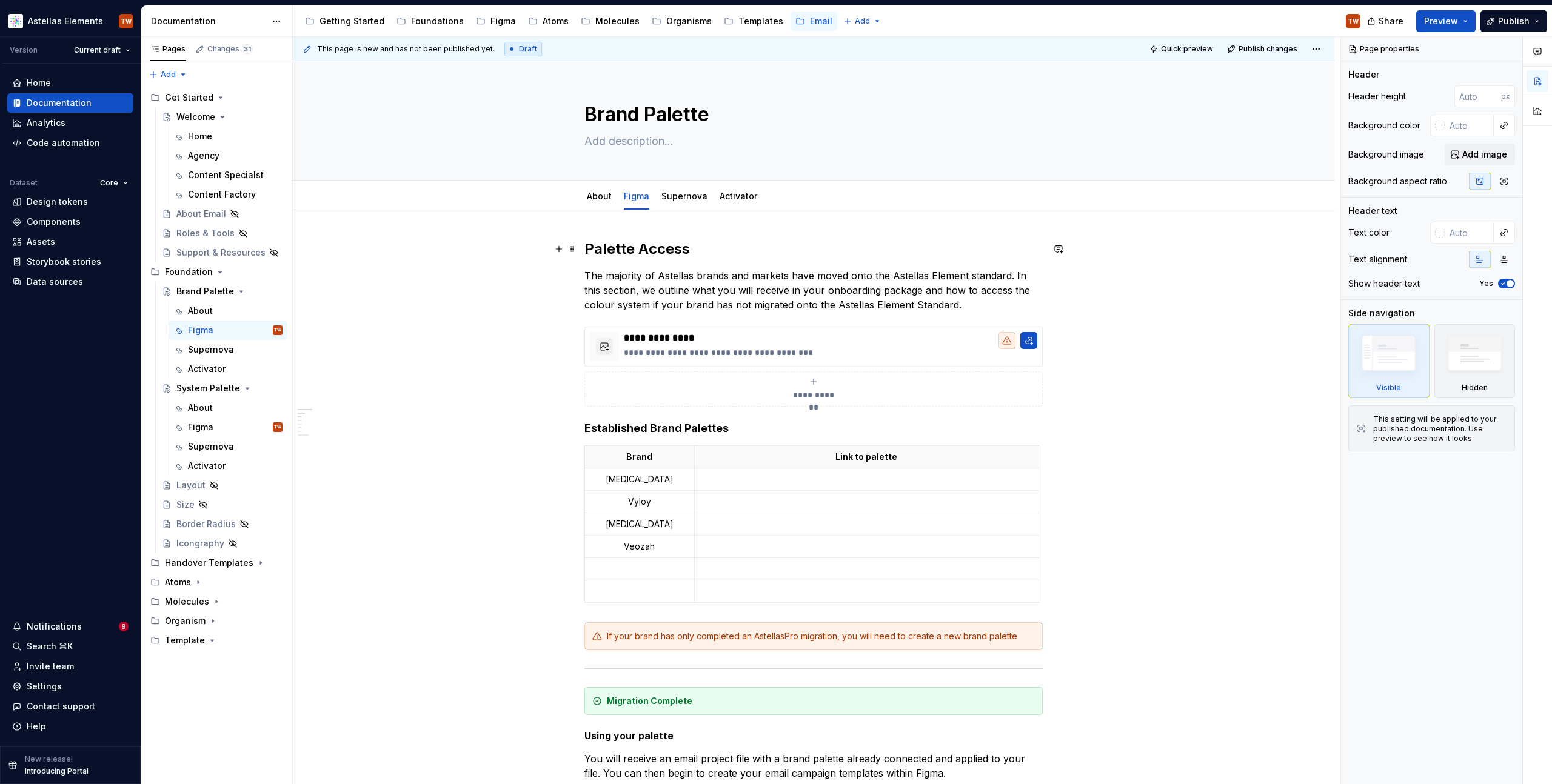
click at [610, 250] on h2 "Palette Access" at bounding box center [813, 248] width 459 height 19
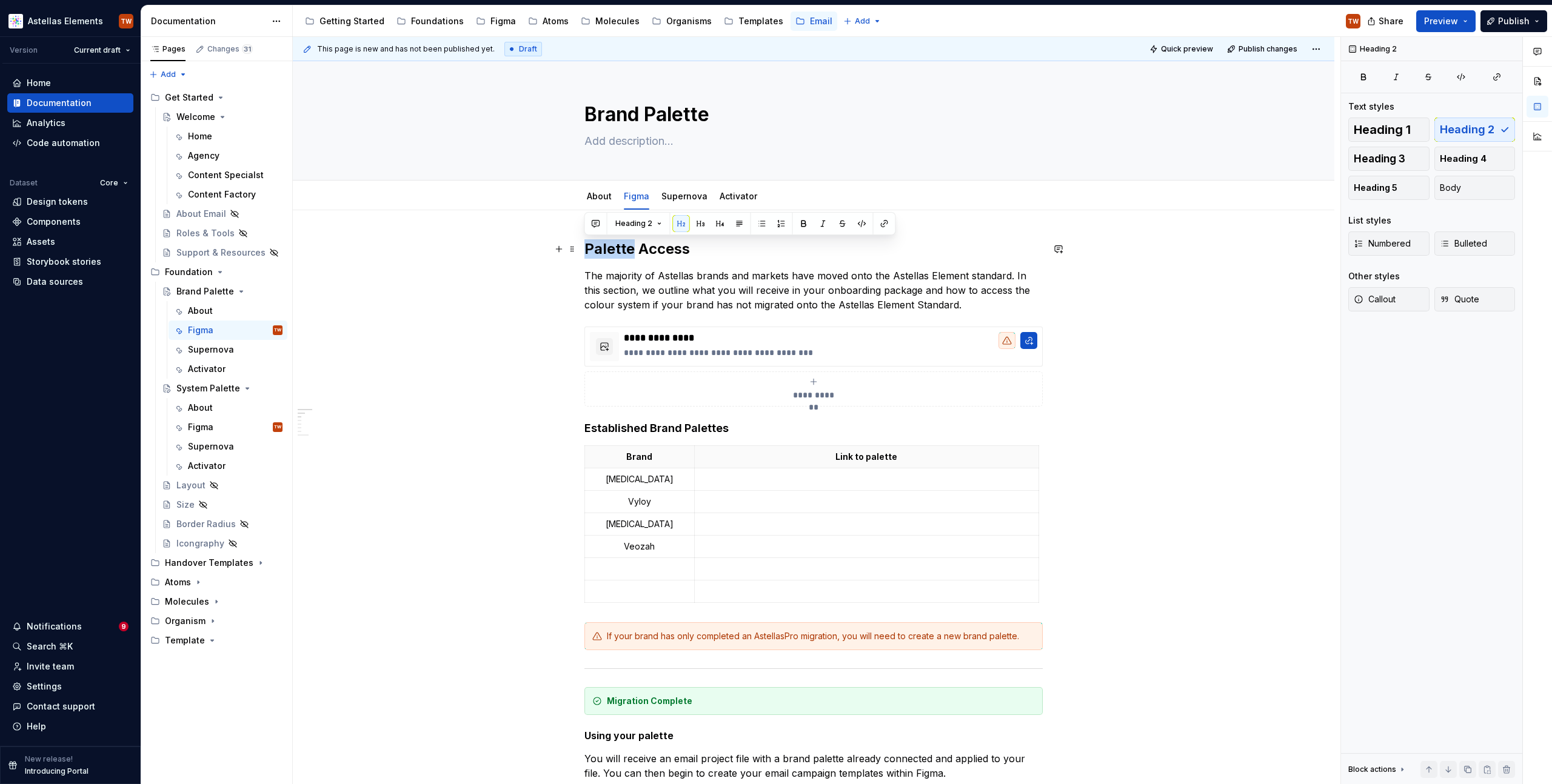
click at [610, 250] on h2 "Palette Access" at bounding box center [813, 248] width 459 height 19
copy h2 "Palette Access"
drag, startPoint x: 496, startPoint y: 303, endPoint x: 499, endPoint y: 283, distance: 20.2
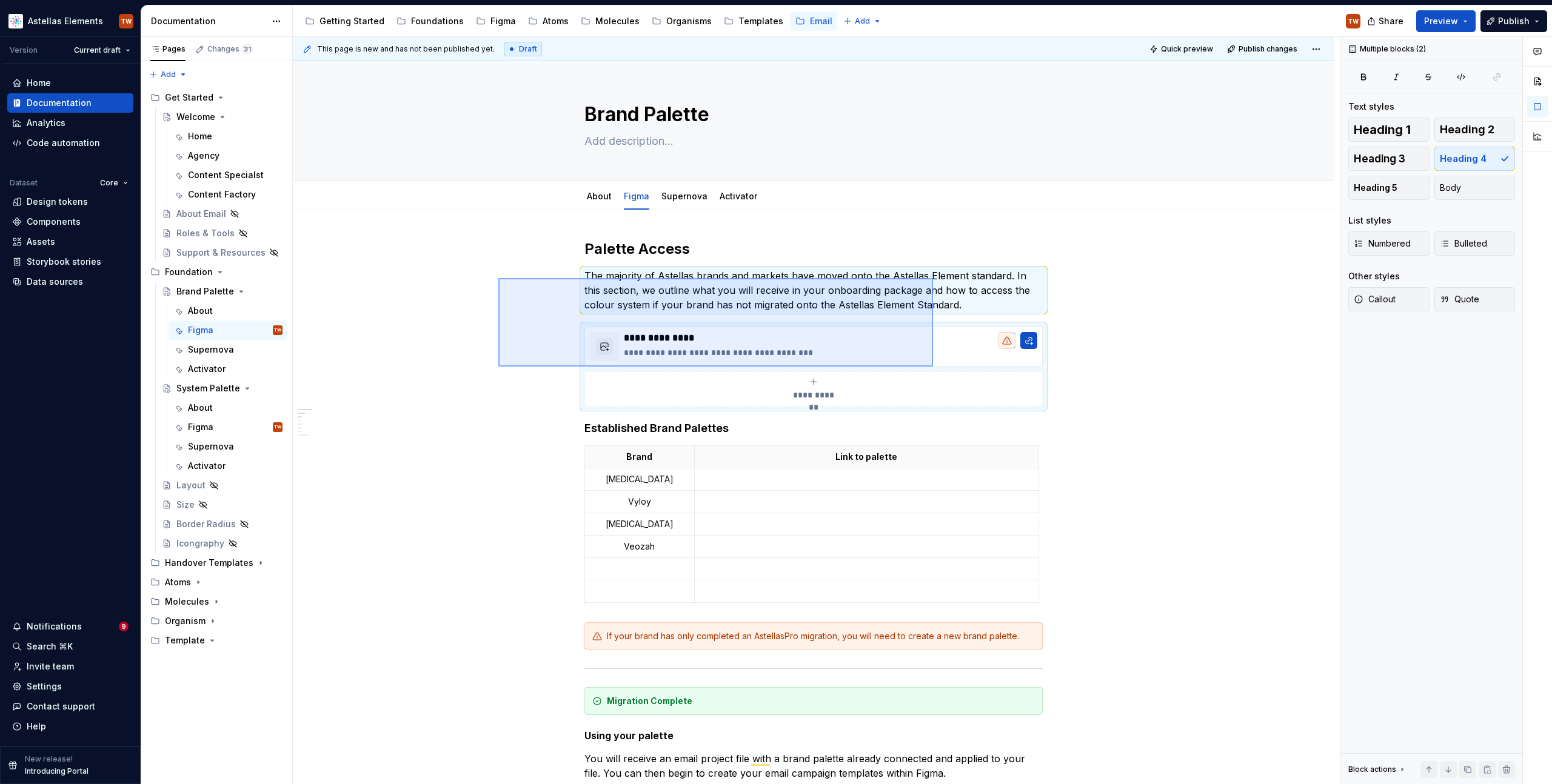
drag, startPoint x: 499, startPoint y: 278, endPoint x: 933, endPoint y: 367, distance: 443.0
click at [933, 367] on div "**********" at bounding box center [816, 411] width 1048 height 748
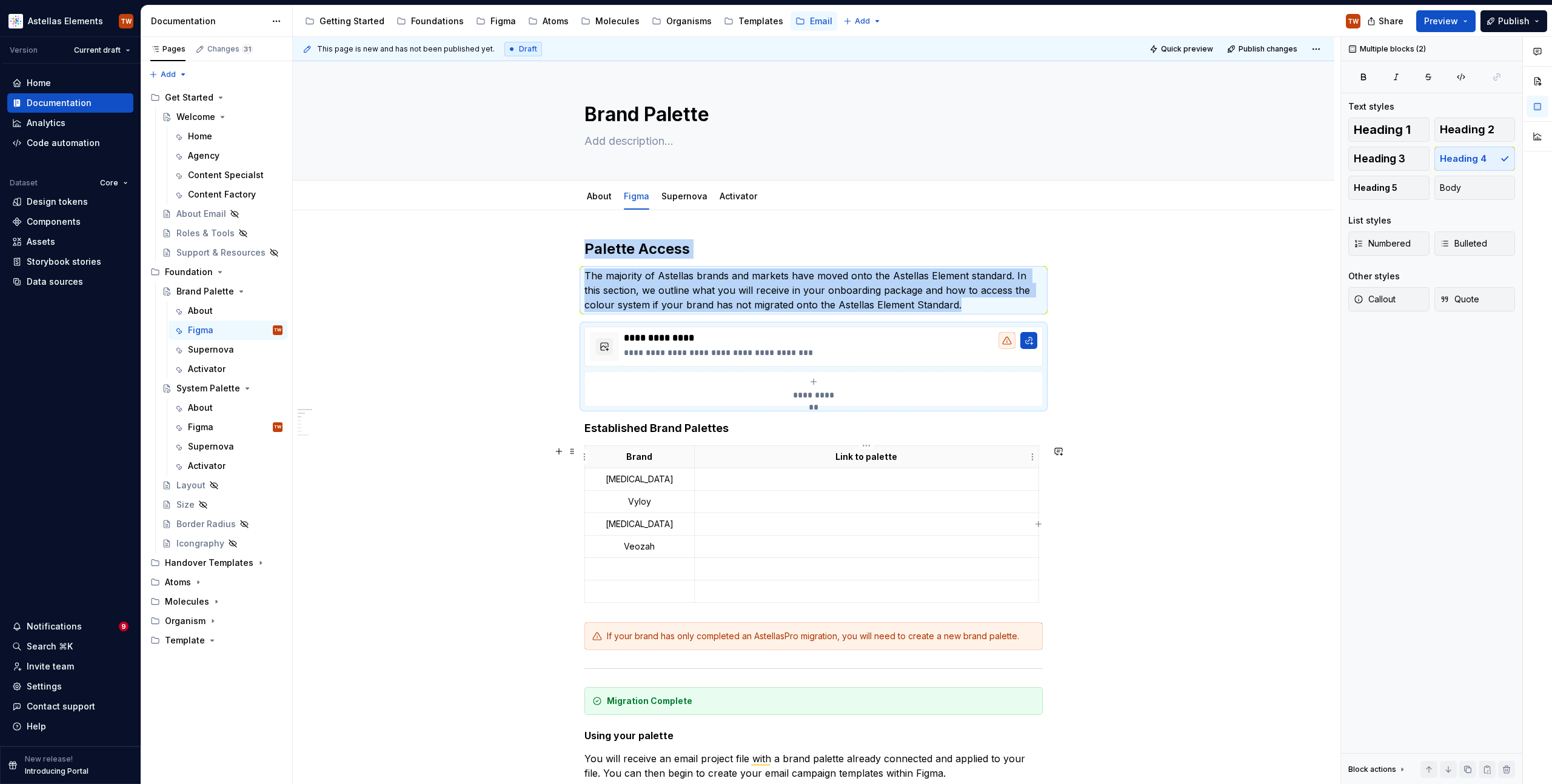
copy div "Palette Access The majority of Astellas brands and markets have moved onto the …"
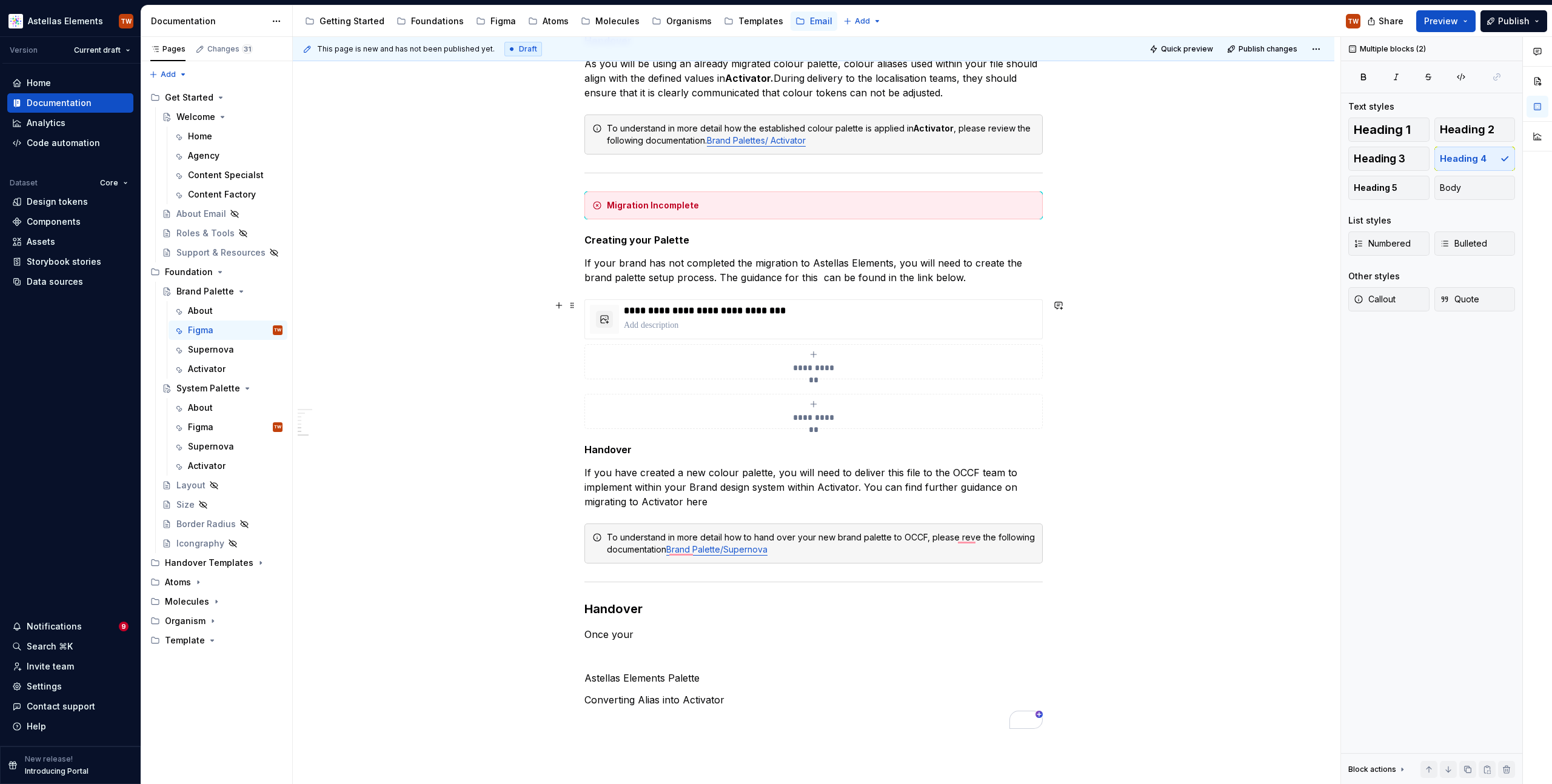
scroll to position [1302, 0]
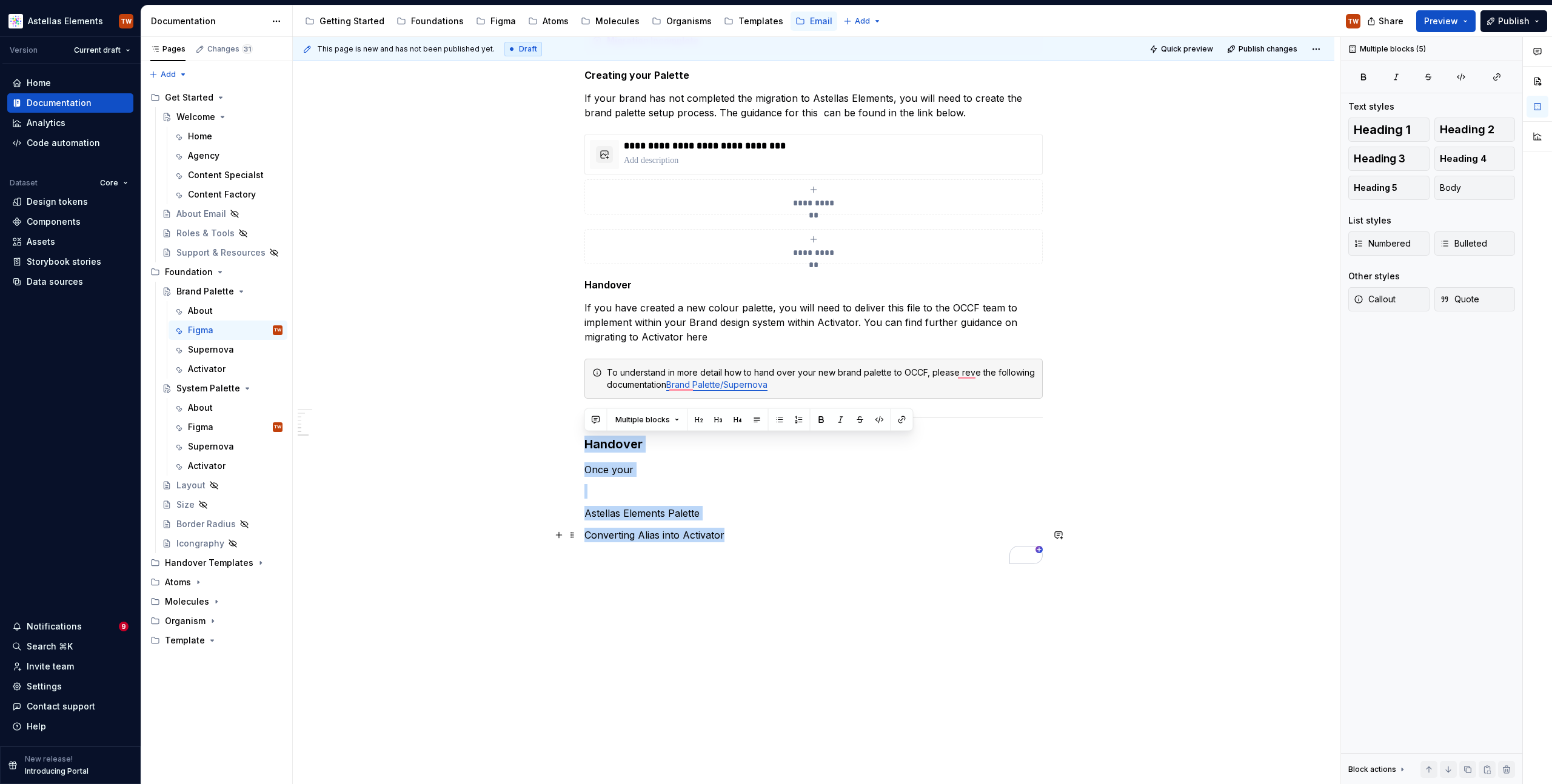
drag, startPoint x: 584, startPoint y: 446, endPoint x: 832, endPoint y: 532, distance: 262.5
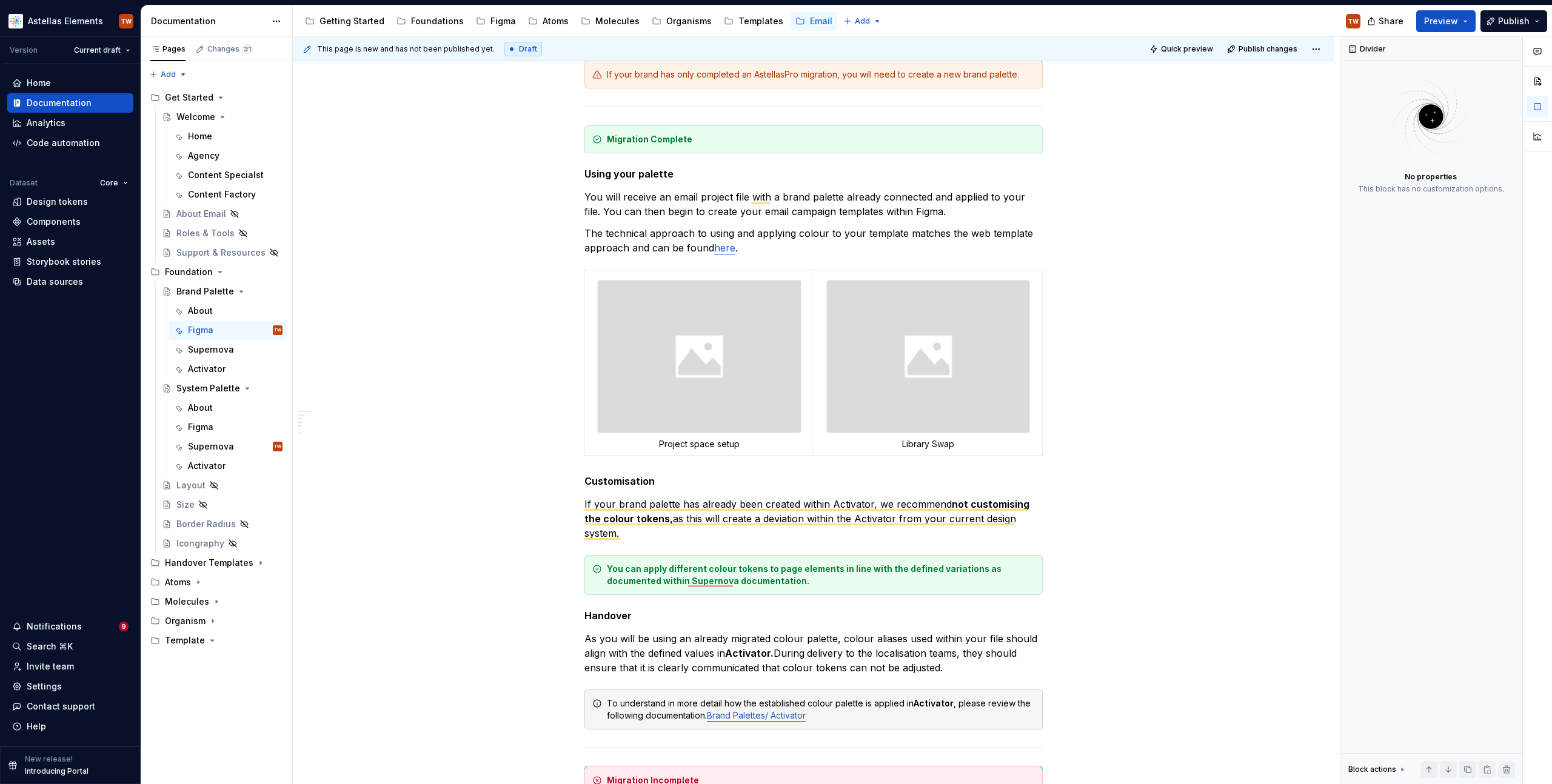
scroll to position [0, 0]
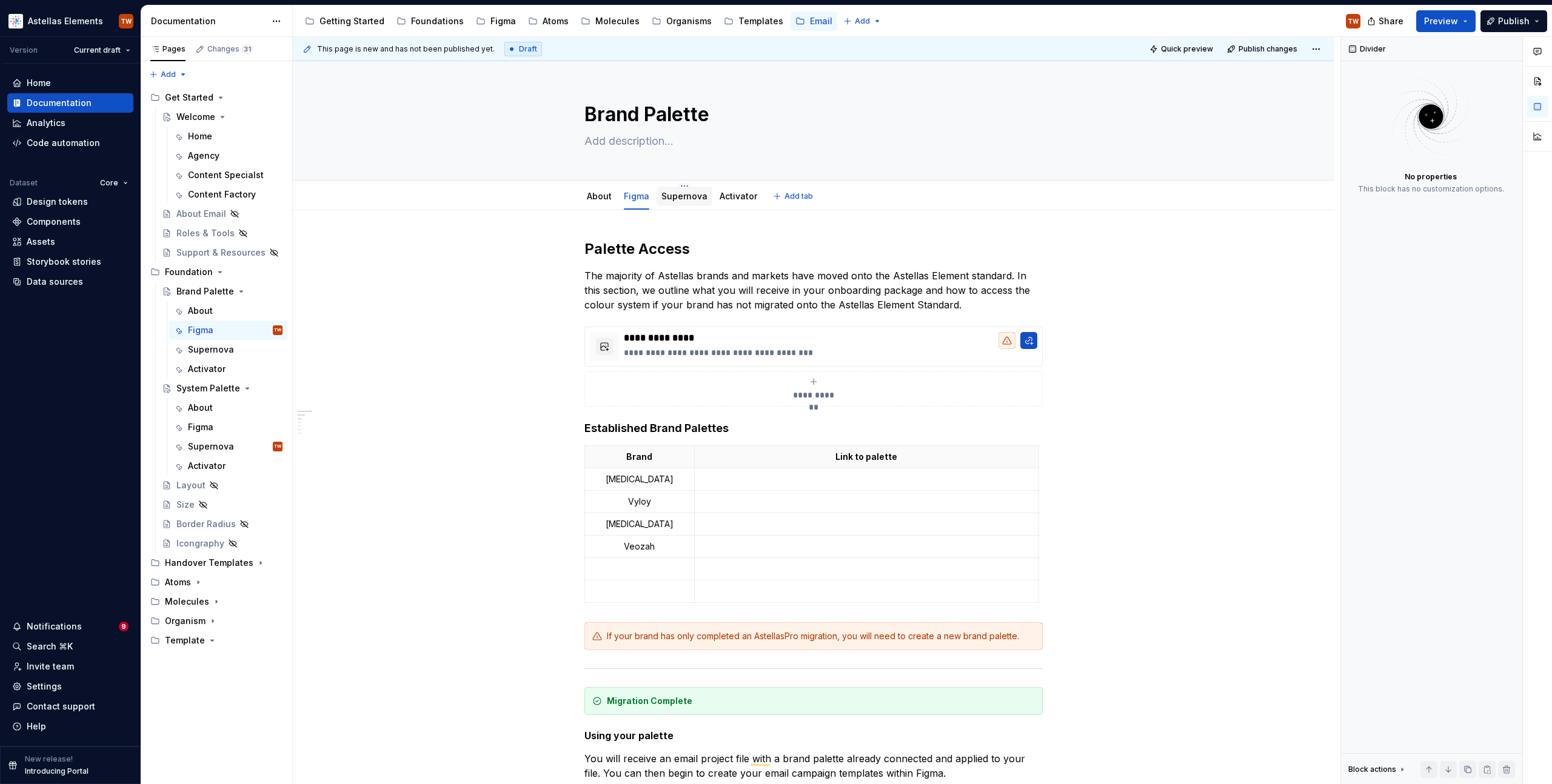
click at [674, 194] on link "Supernova" at bounding box center [684, 196] width 46 height 10
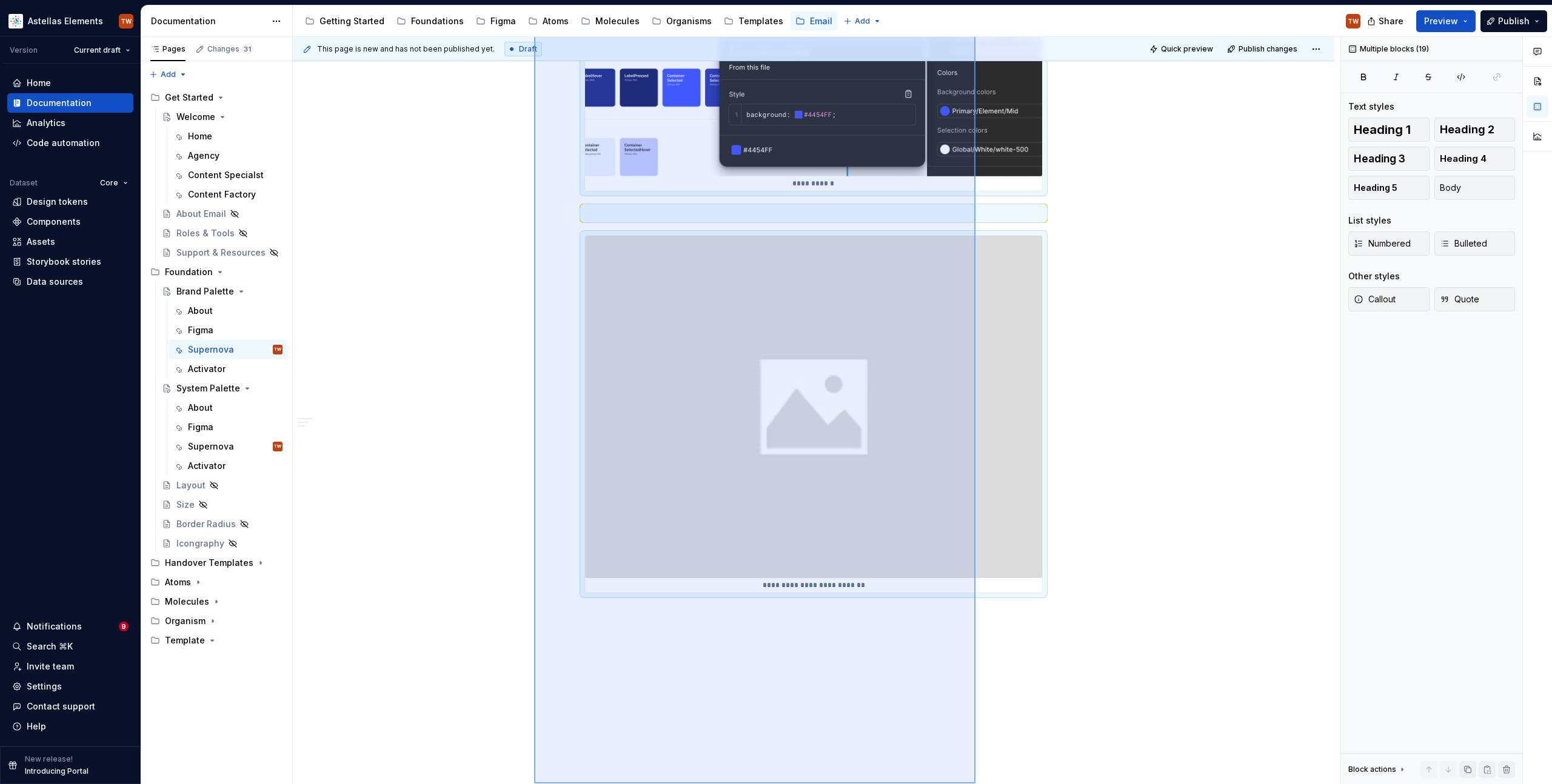
scroll to position [1846, 0]
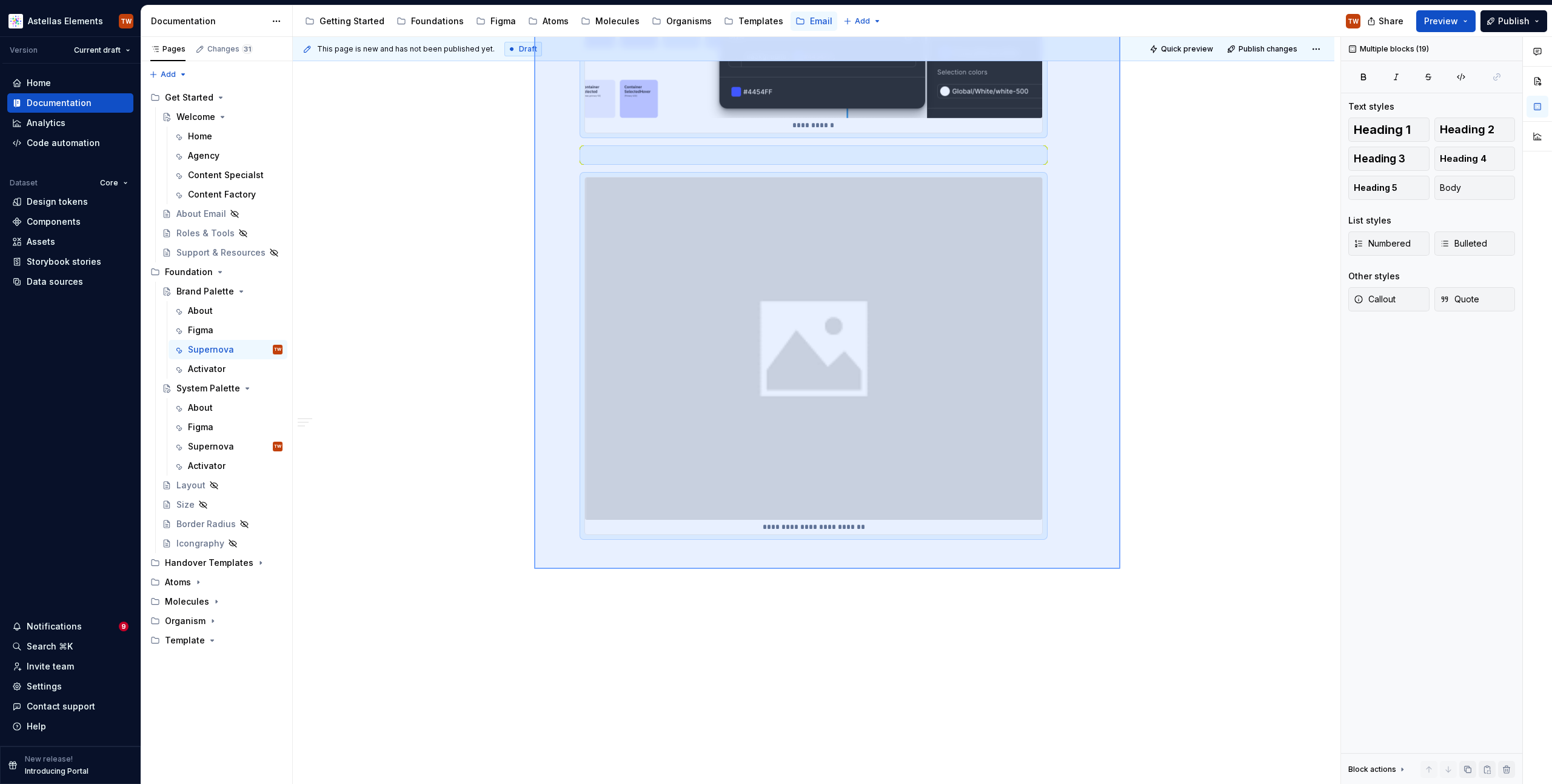
drag, startPoint x: 534, startPoint y: 243, endPoint x: 1121, endPoint y: 569, distance: 671.4
click at [1121, 569] on div "**********" at bounding box center [816, 411] width 1048 height 748
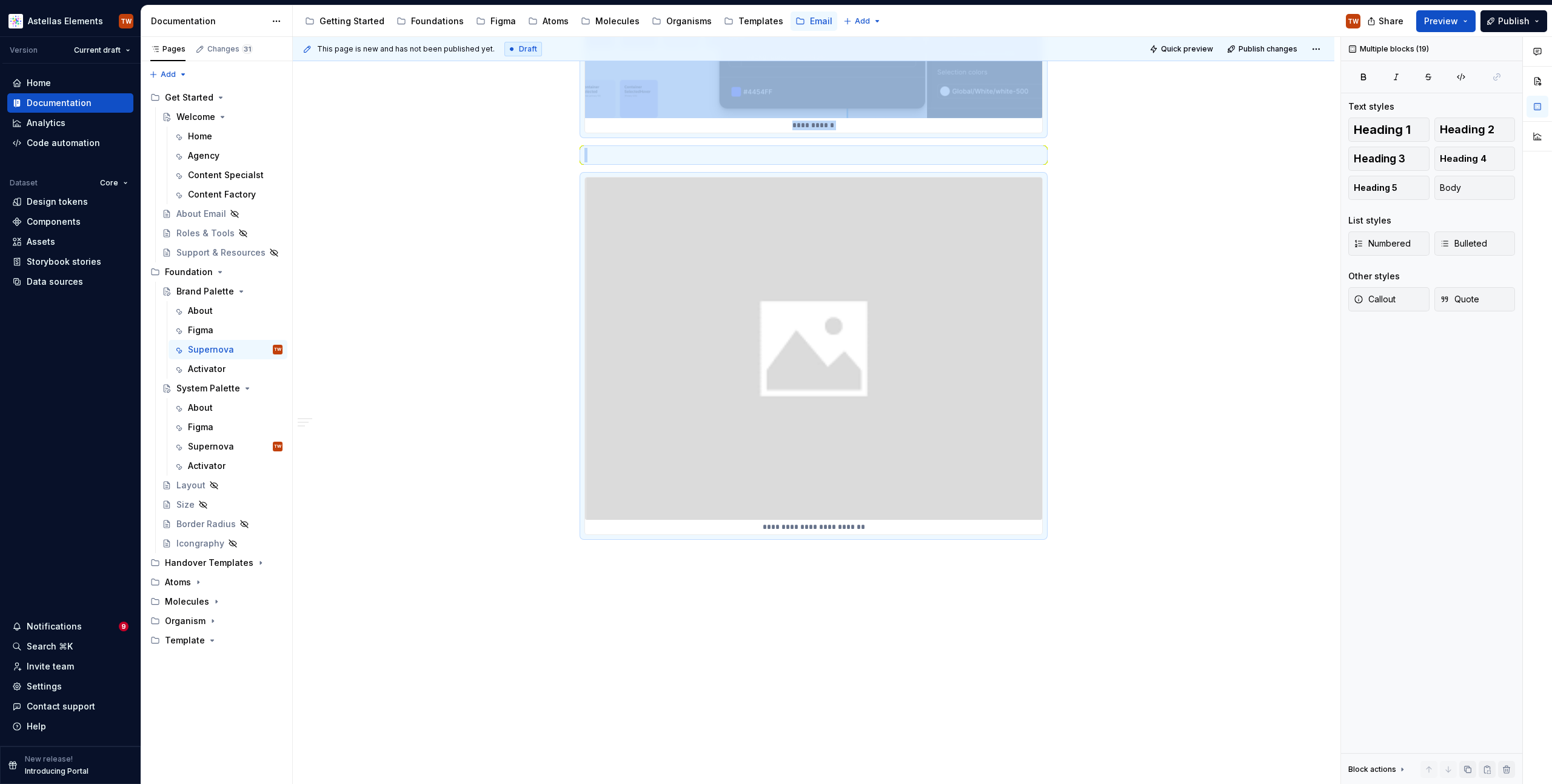
copy div "**********"
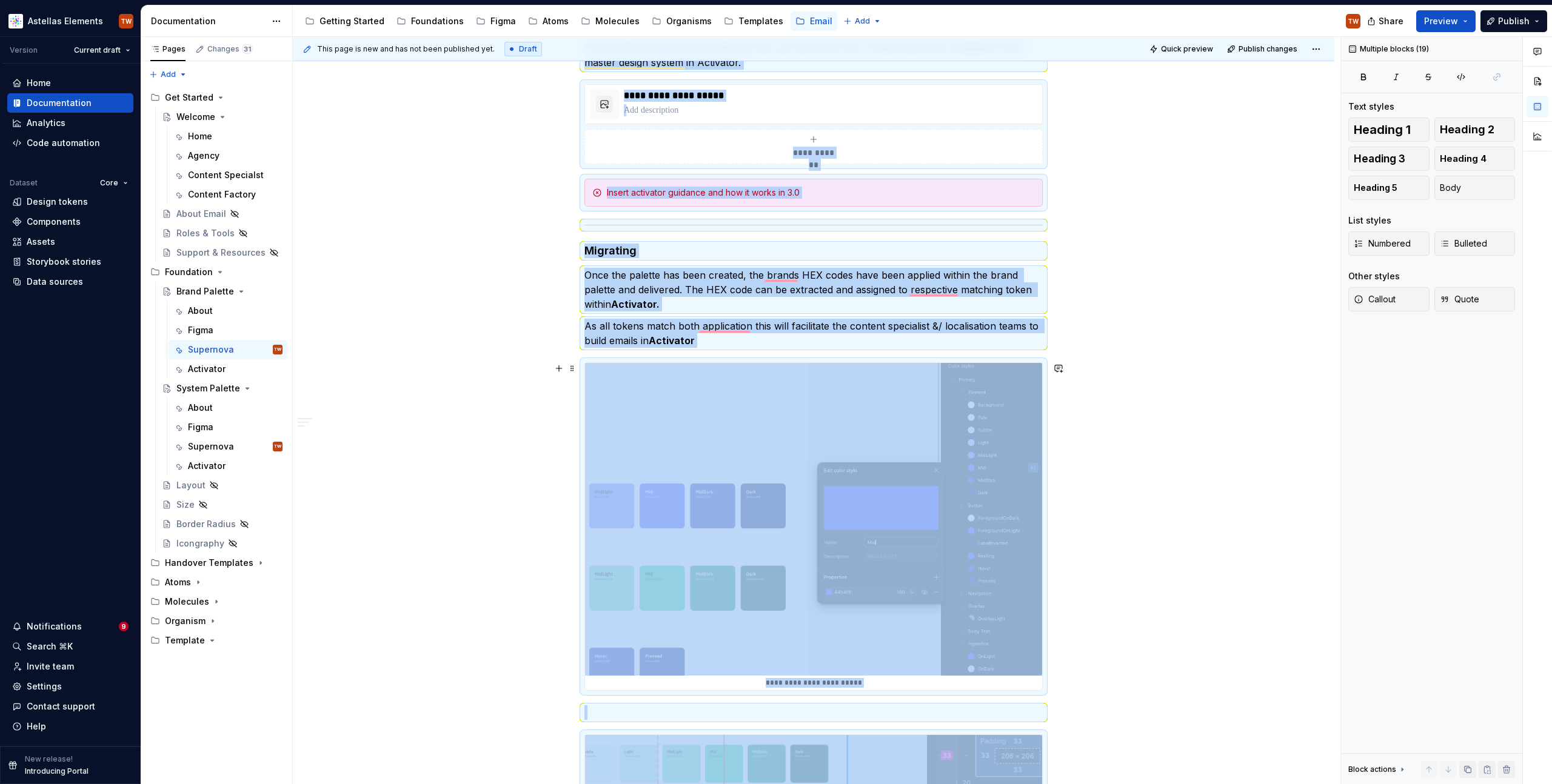
scroll to position [692, 0]
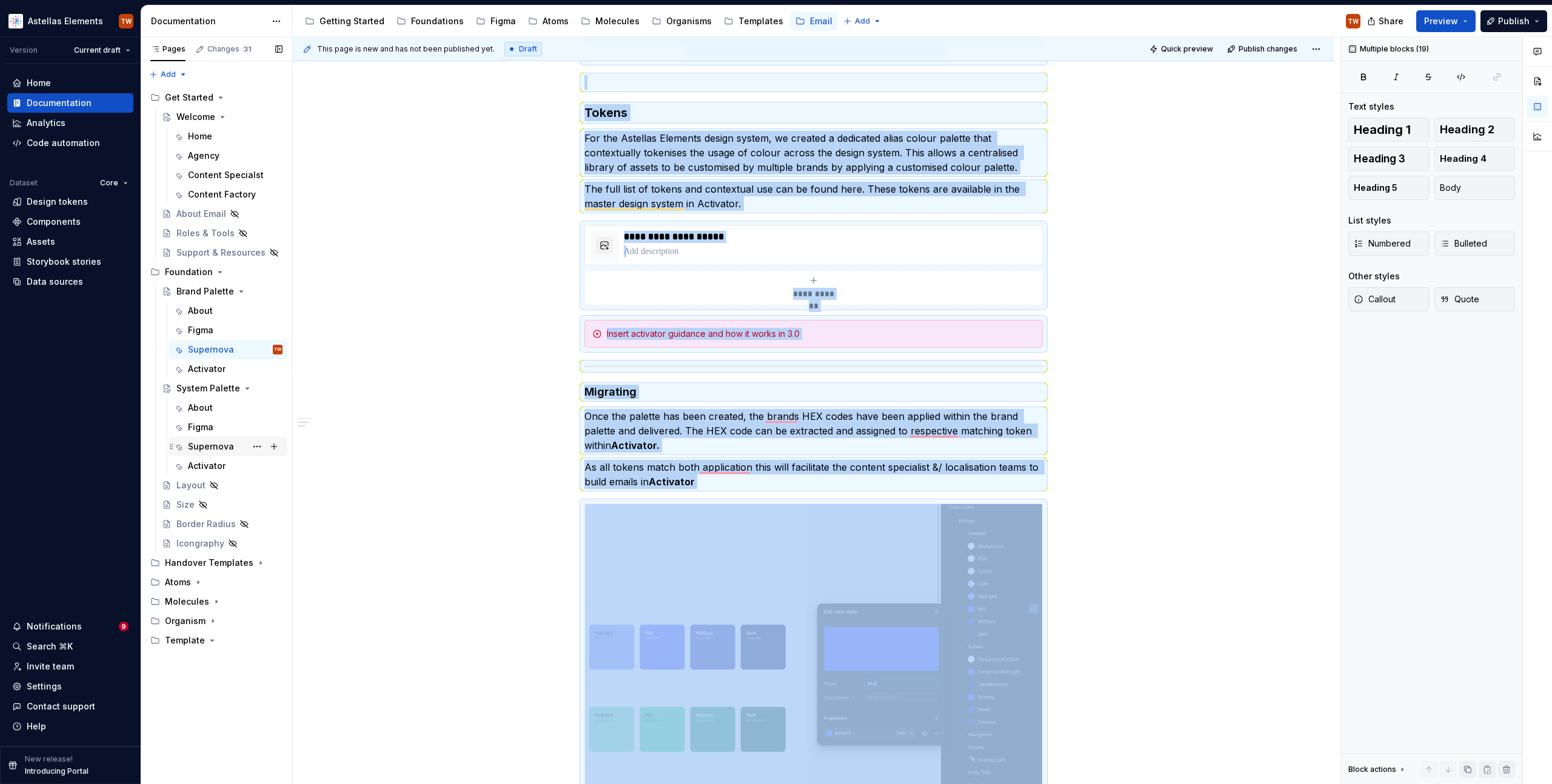
click at [219, 447] on div "Supernova" at bounding box center [211, 446] width 46 height 12
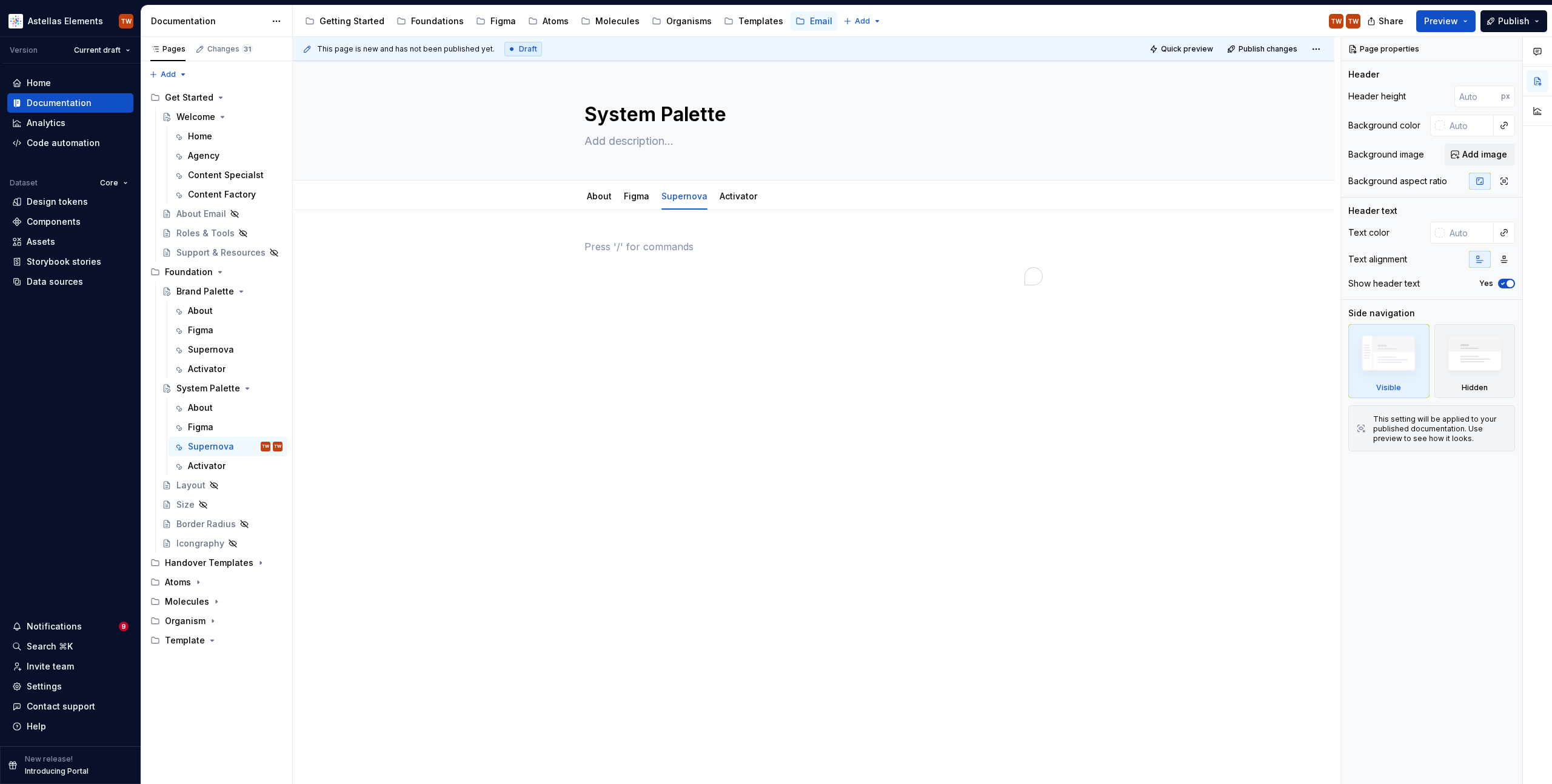
click at [632, 246] on p "To enrich screen reader interactions, please activate Accessibility in Grammarl…" at bounding box center [813, 246] width 459 height 14
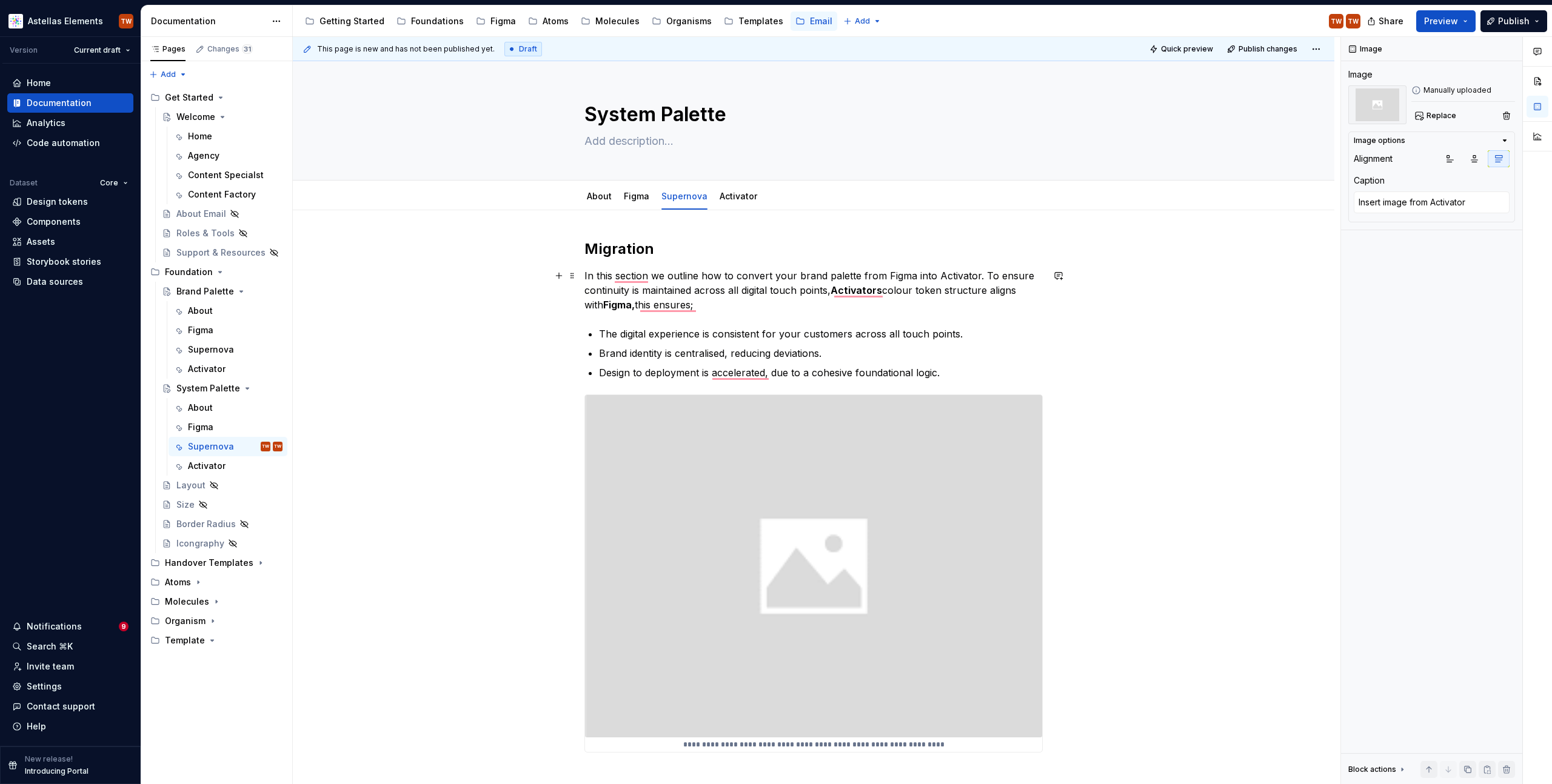
click at [619, 268] on p "In this section we outline how to convert your brand palette from Figma into Ac…" at bounding box center [813, 290] width 459 height 44
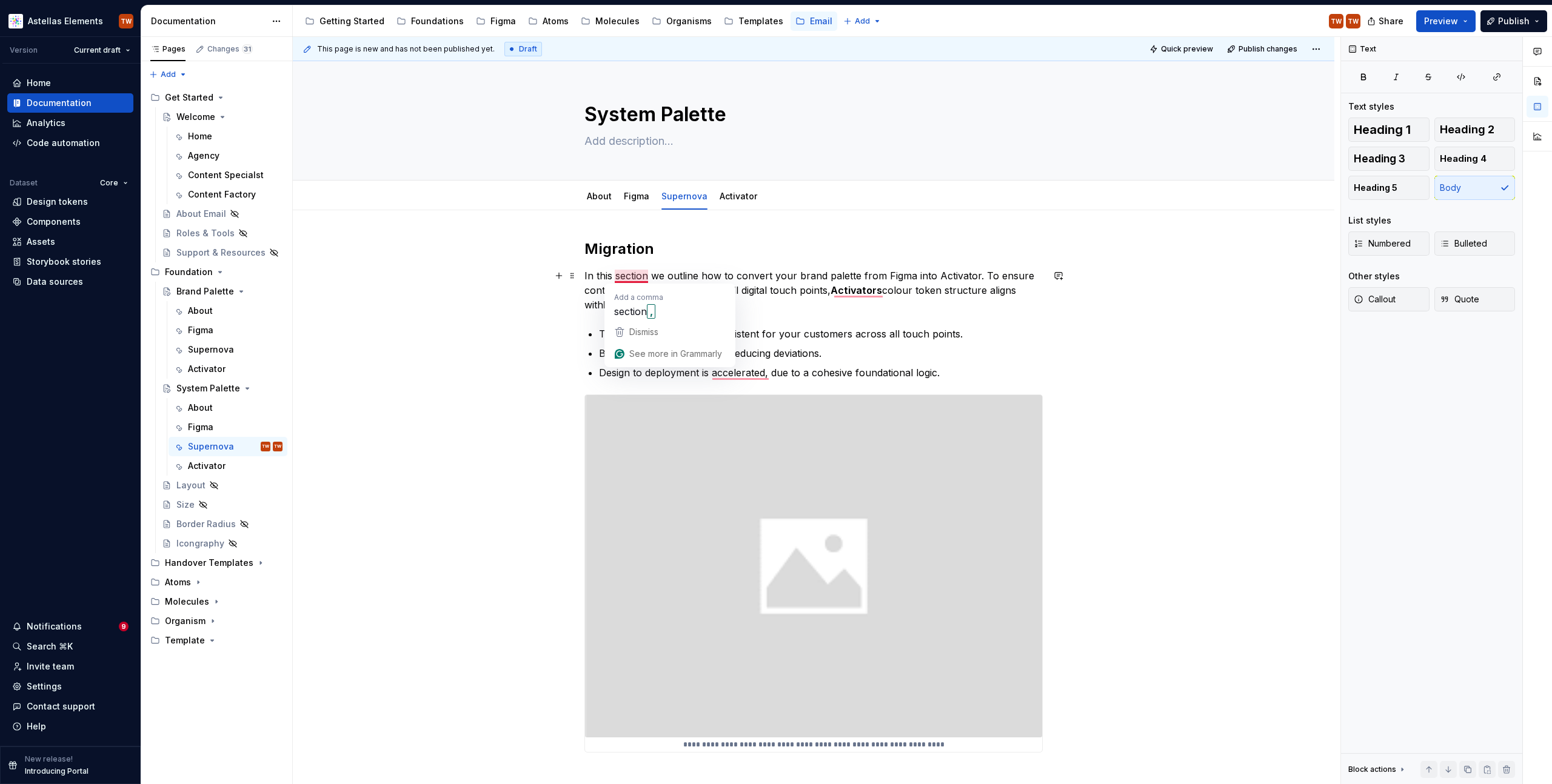
click at [874, 274] on p "In this section we outline how to convert your brand palette from Figma into Ac…" at bounding box center [813, 290] width 459 height 44
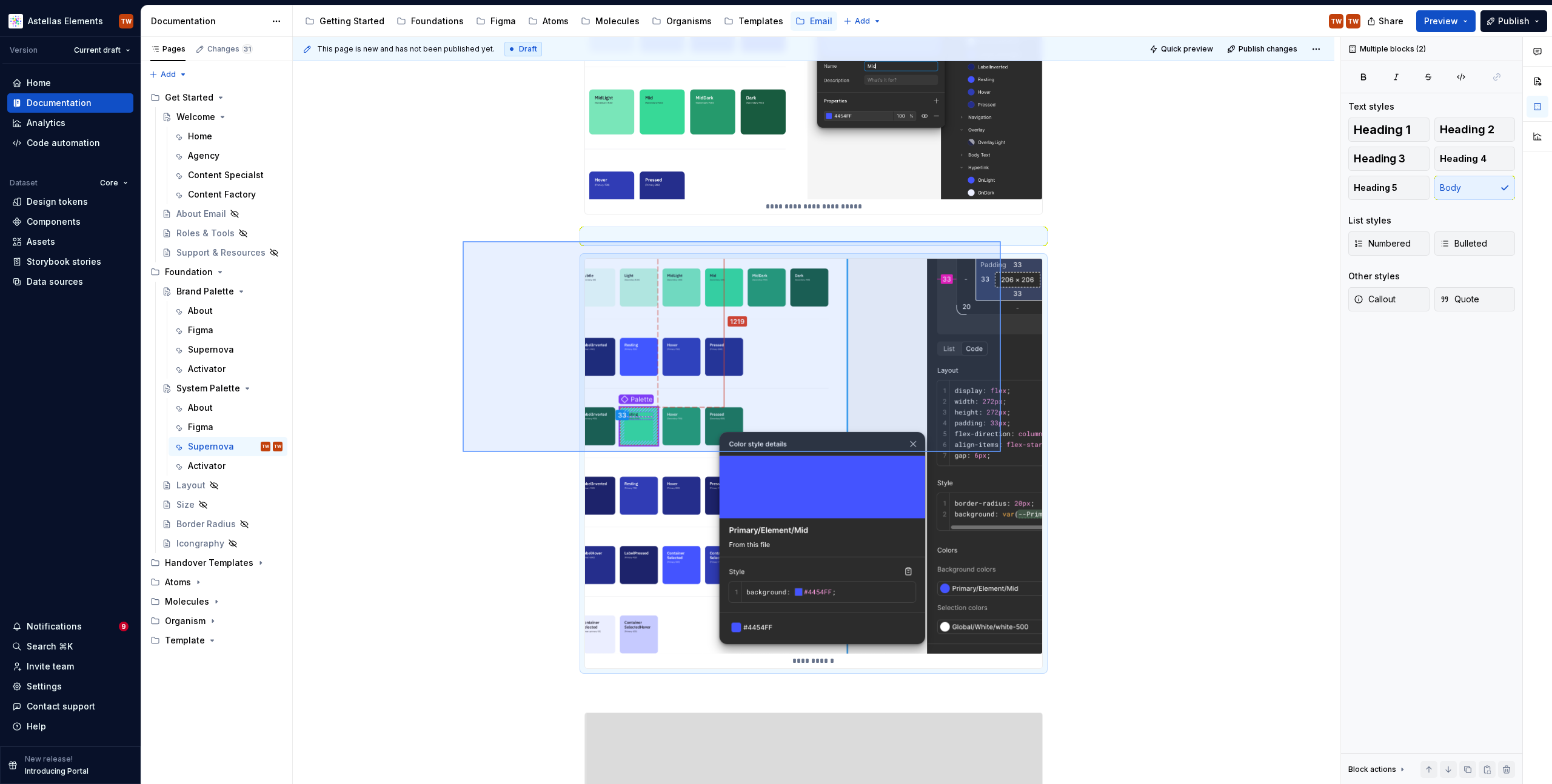
drag, startPoint x: 463, startPoint y: 241, endPoint x: 1001, endPoint y: 452, distance: 577.9
click at [1001, 452] on div "**********" at bounding box center [816, 411] width 1048 height 748
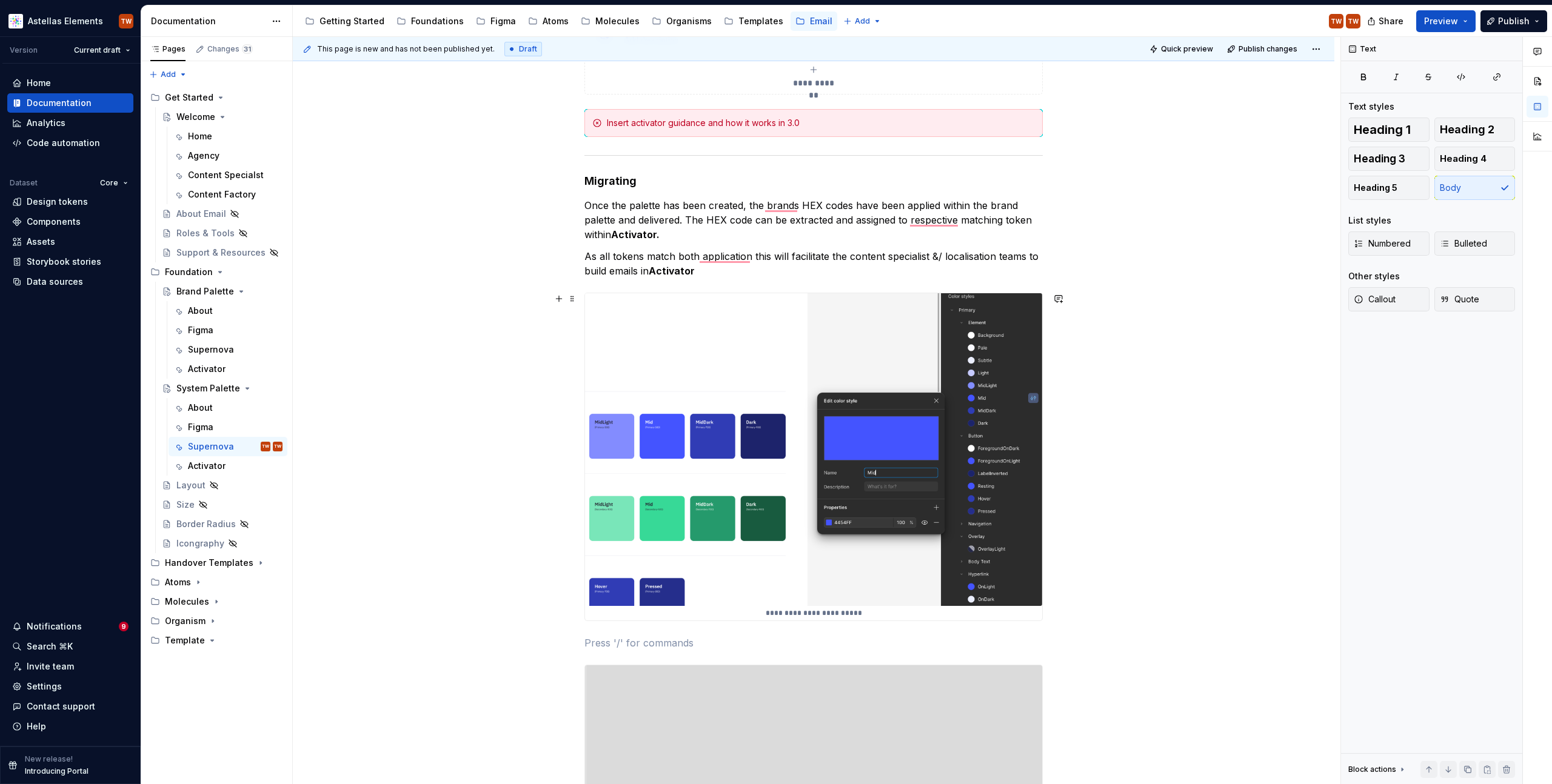
type textarea "*"
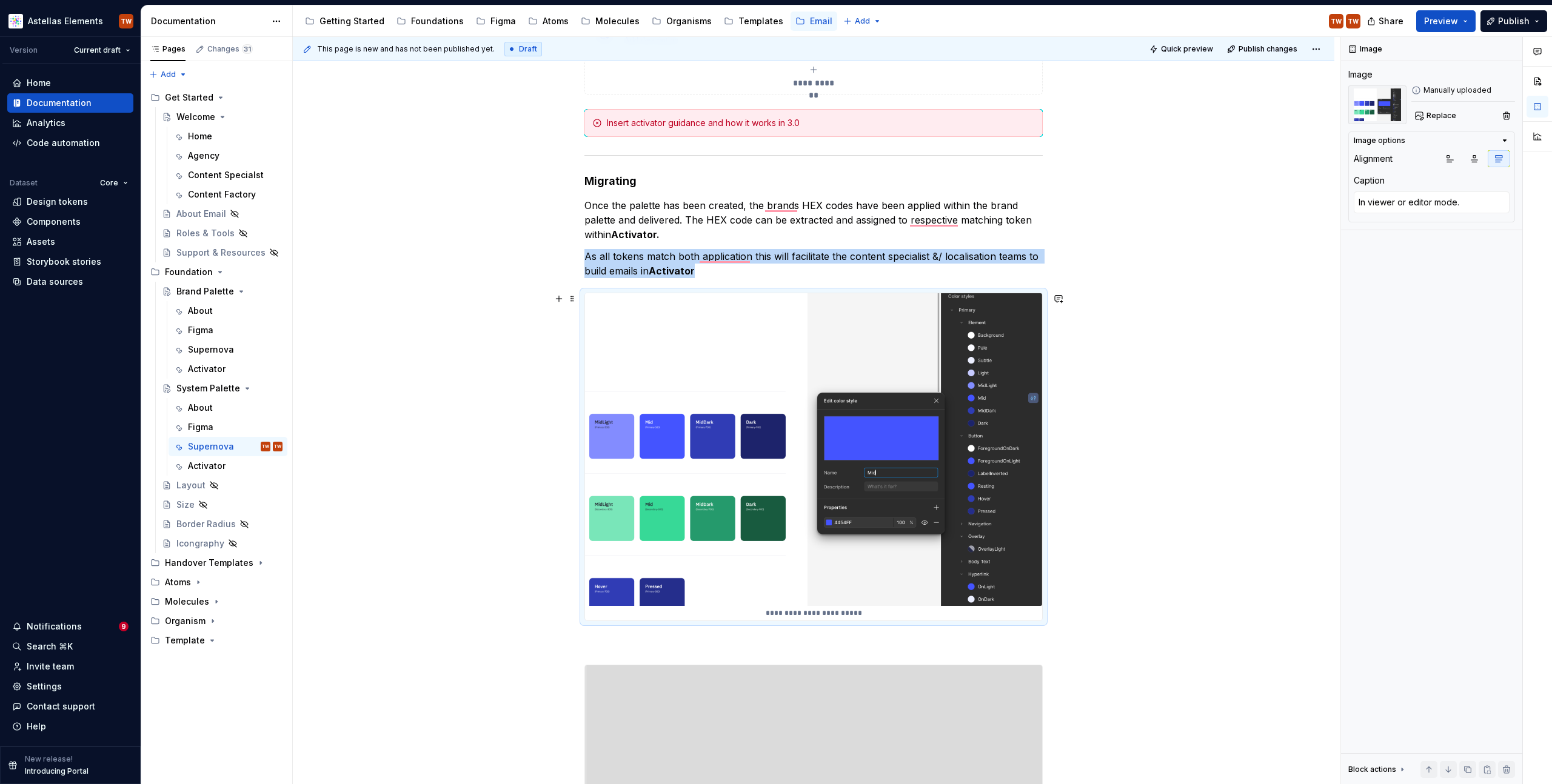
click at [858, 442] on img "To enrich screen reader interactions, please activate Accessibility in Grammarl…" at bounding box center [813, 450] width 457 height 313
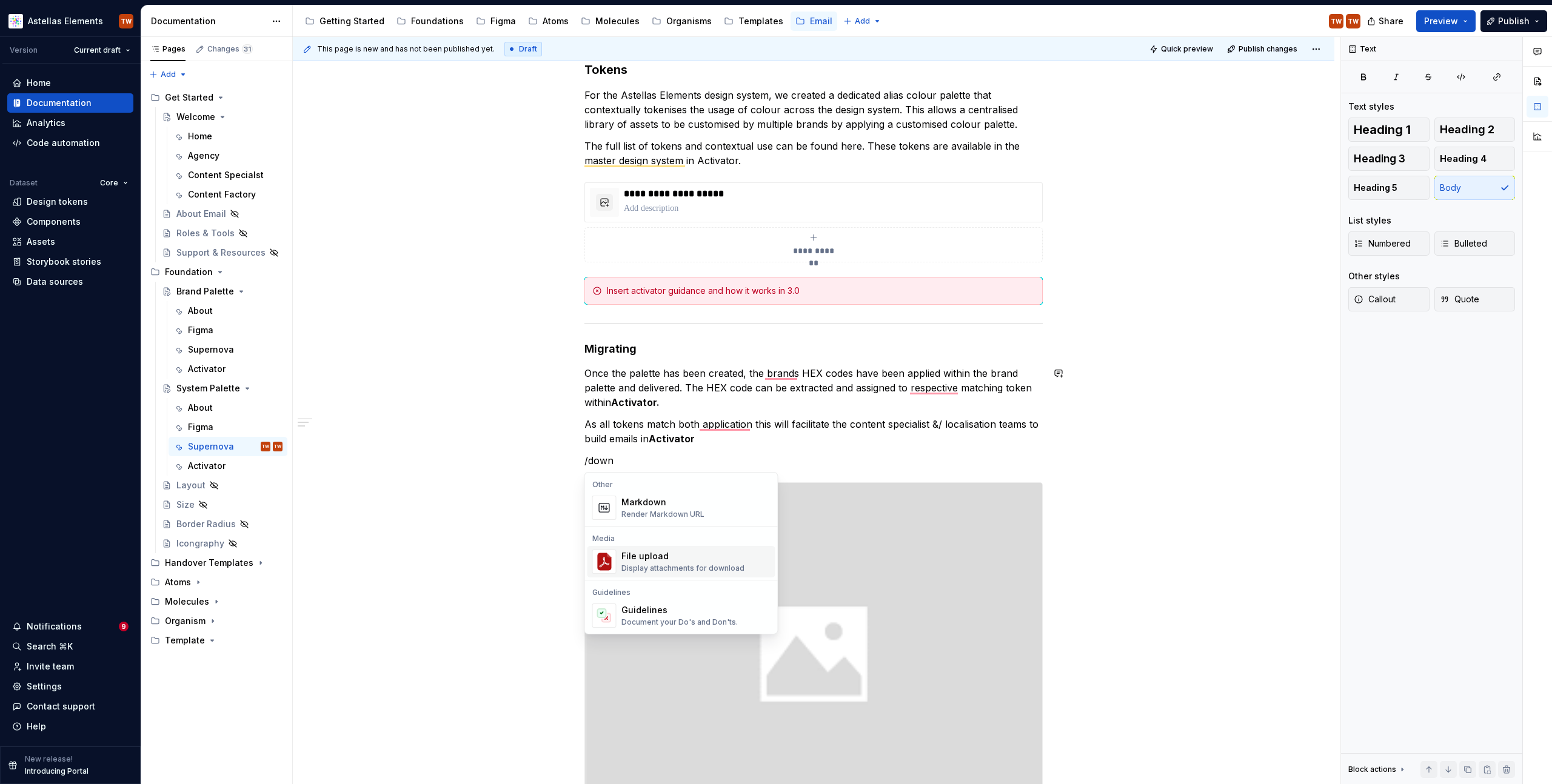
click at [676, 558] on div "File upload" at bounding box center [683, 556] width 123 height 12
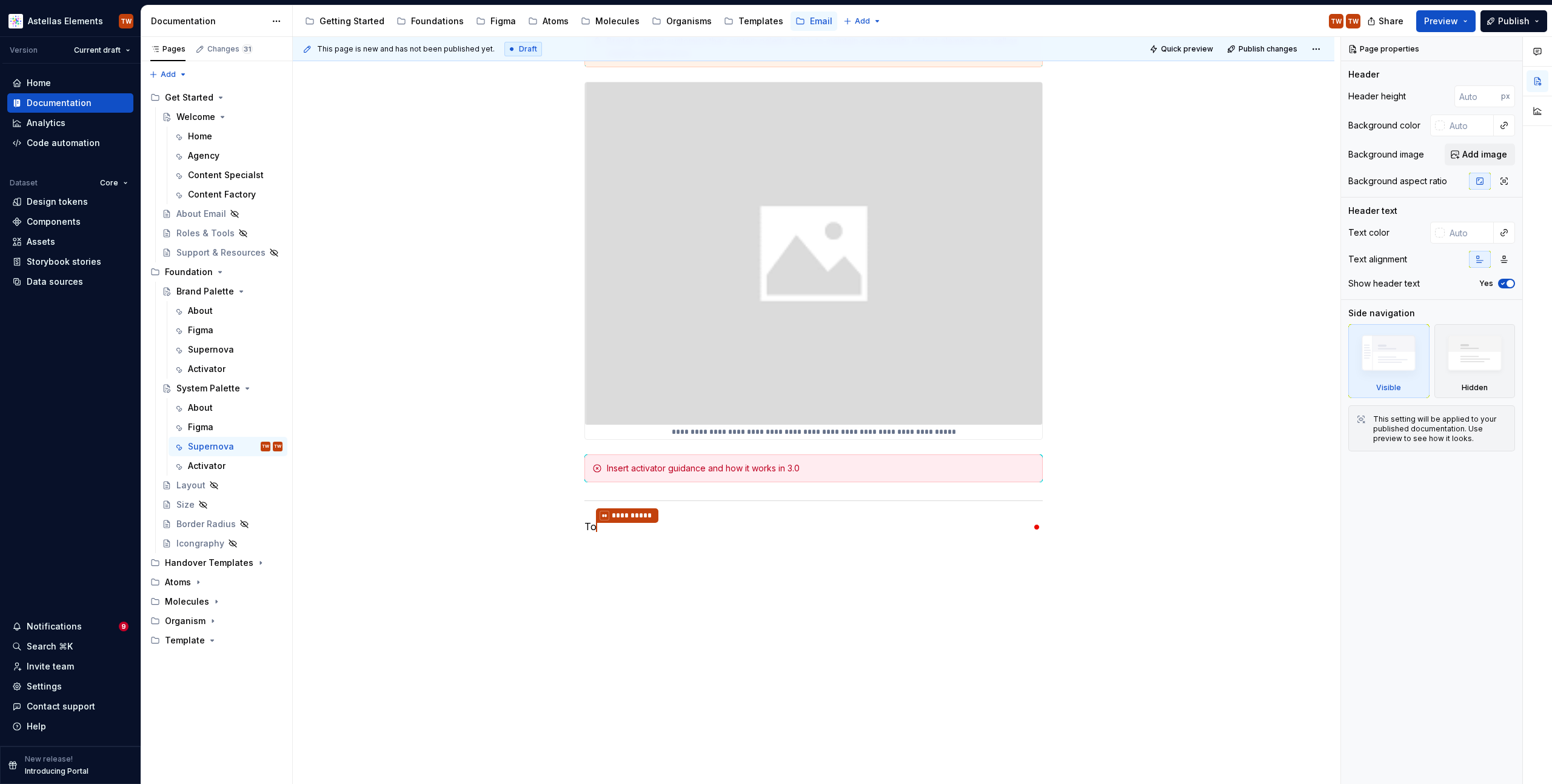
scroll to position [403, 0]
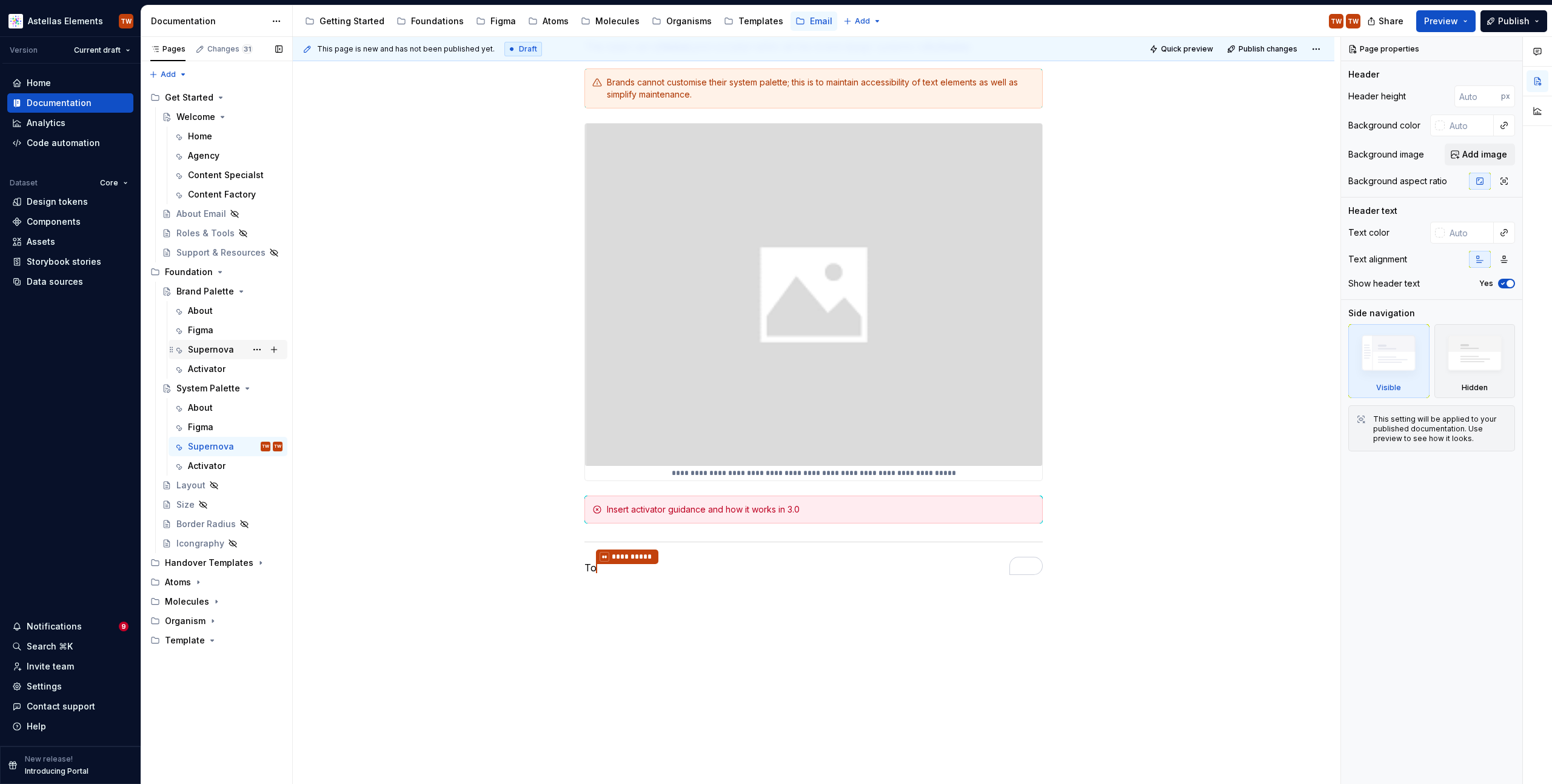
click at [204, 353] on div "Supernova" at bounding box center [211, 349] width 46 height 12
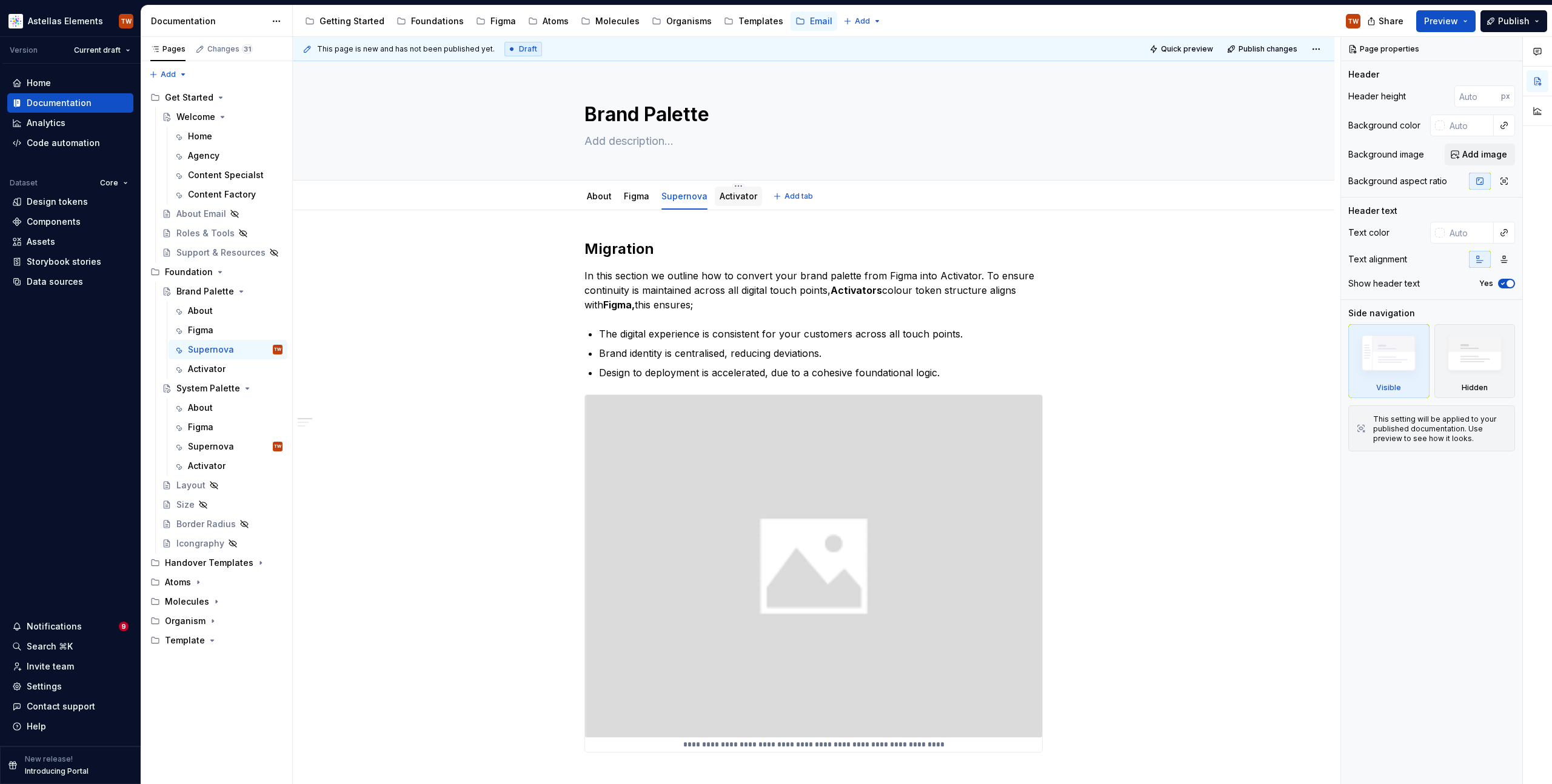
click at [739, 196] on link "Activator" at bounding box center [739, 196] width 38 height 10
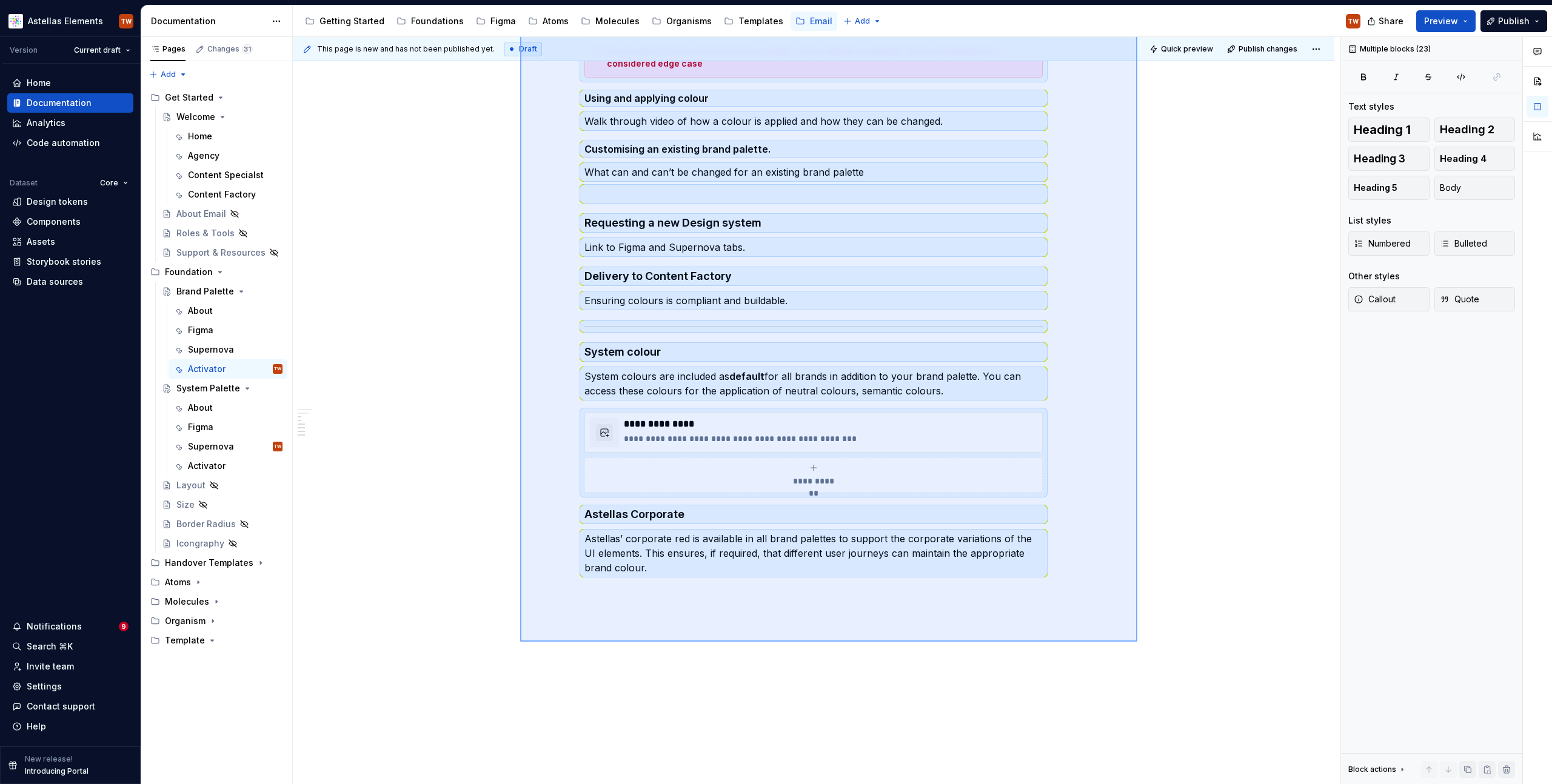
scroll to position [576, 0]
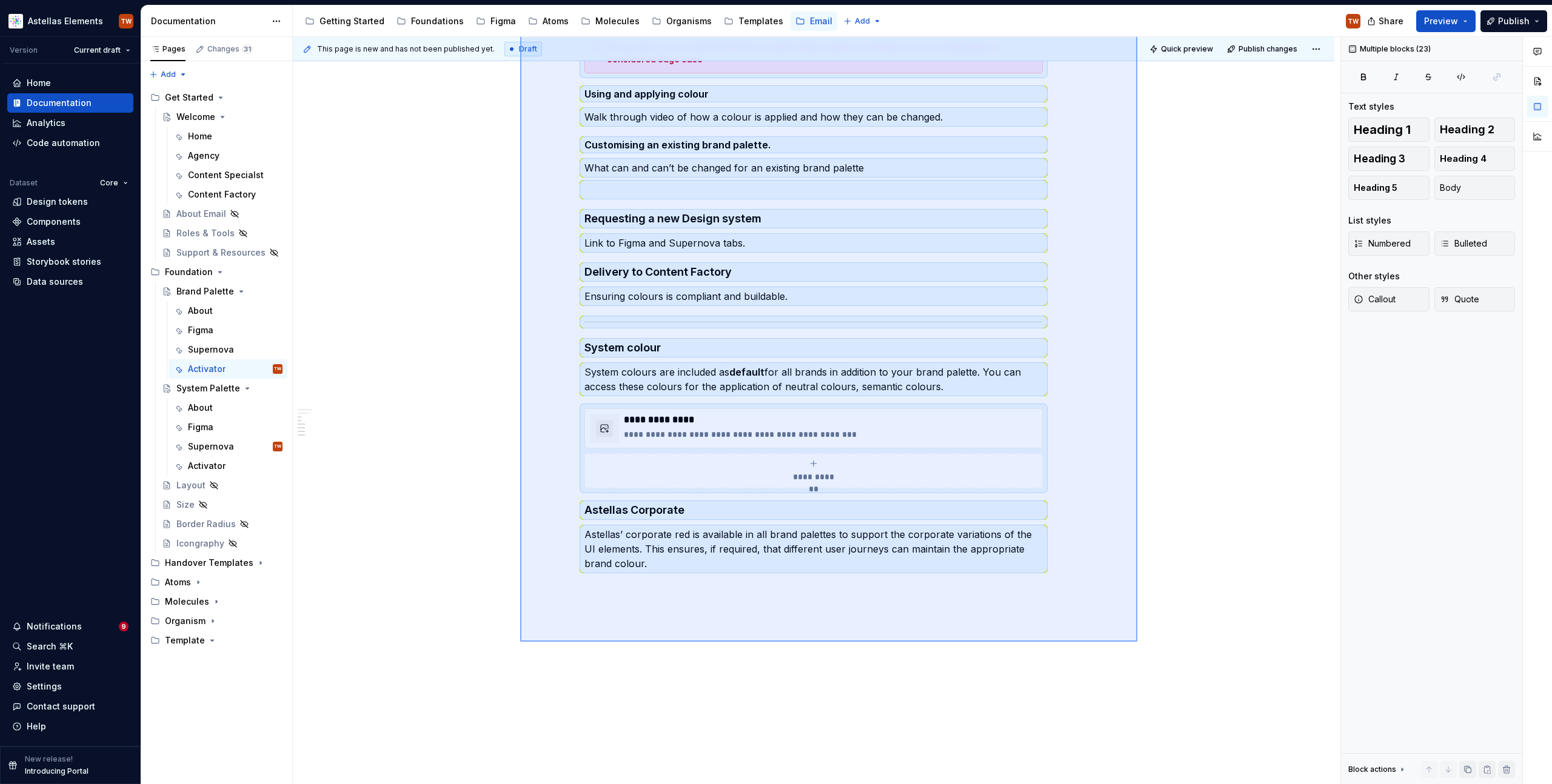
drag, startPoint x: 520, startPoint y: 242, endPoint x: 1141, endPoint y: 637, distance: 736.0
click at [1141, 637] on div "This page is new and has not been published yet. Draft Quick preview Publish ch…" at bounding box center [816, 411] width 1048 height 748
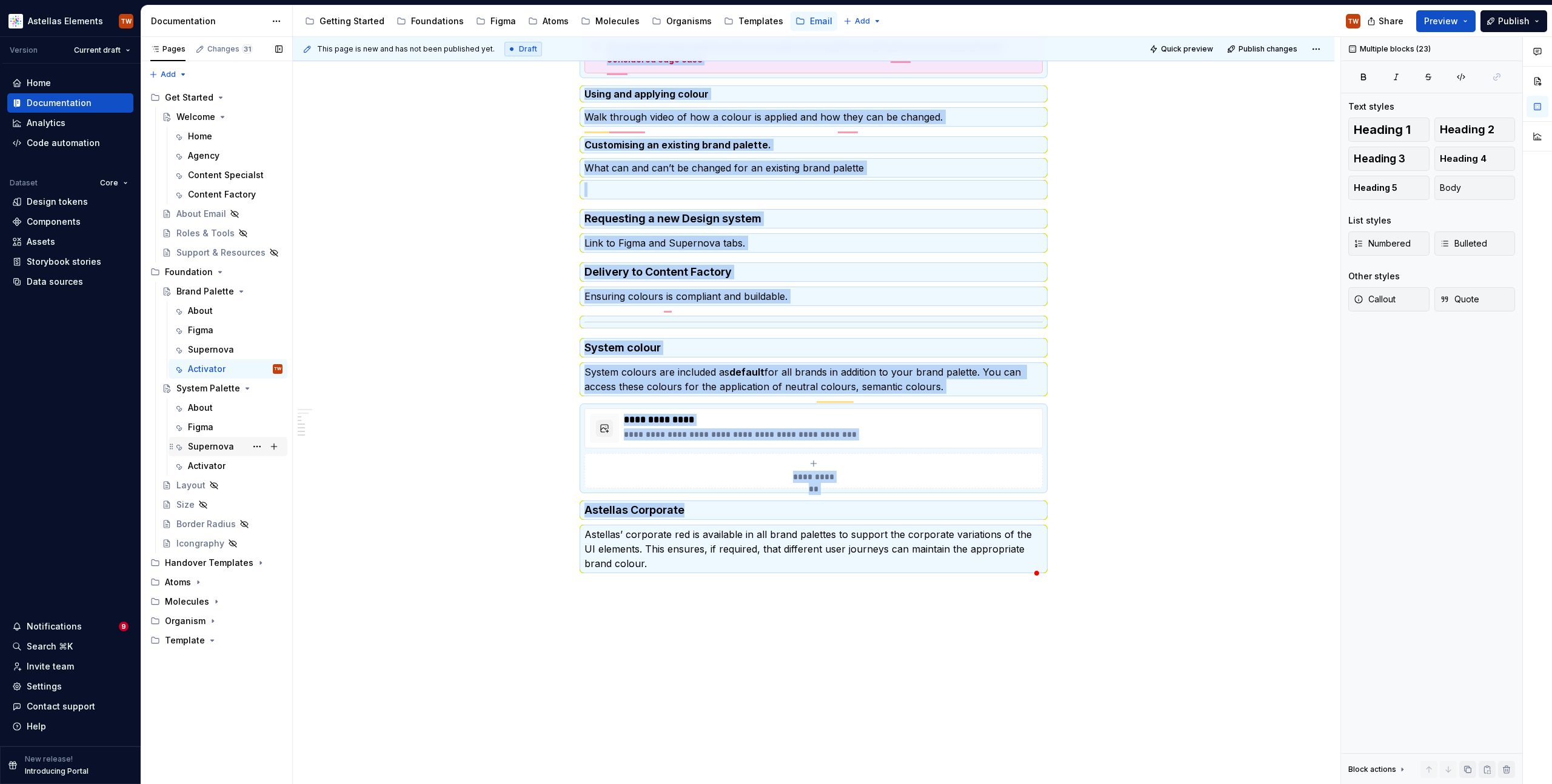
click at [231, 444] on div "Supernova" at bounding box center [211, 446] width 46 height 12
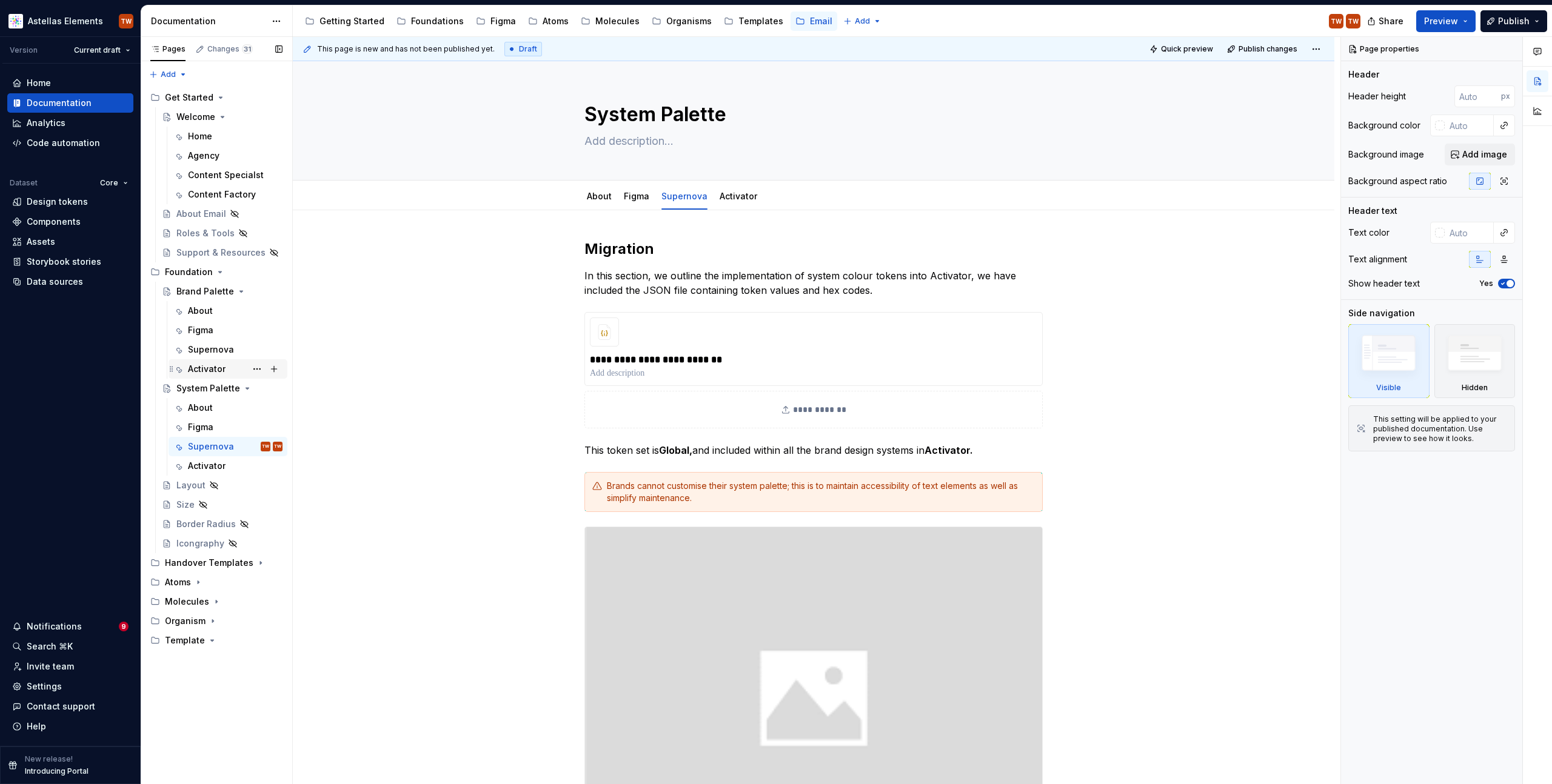
click at [206, 363] on div "Activator" at bounding box center [206, 368] width 38 height 12
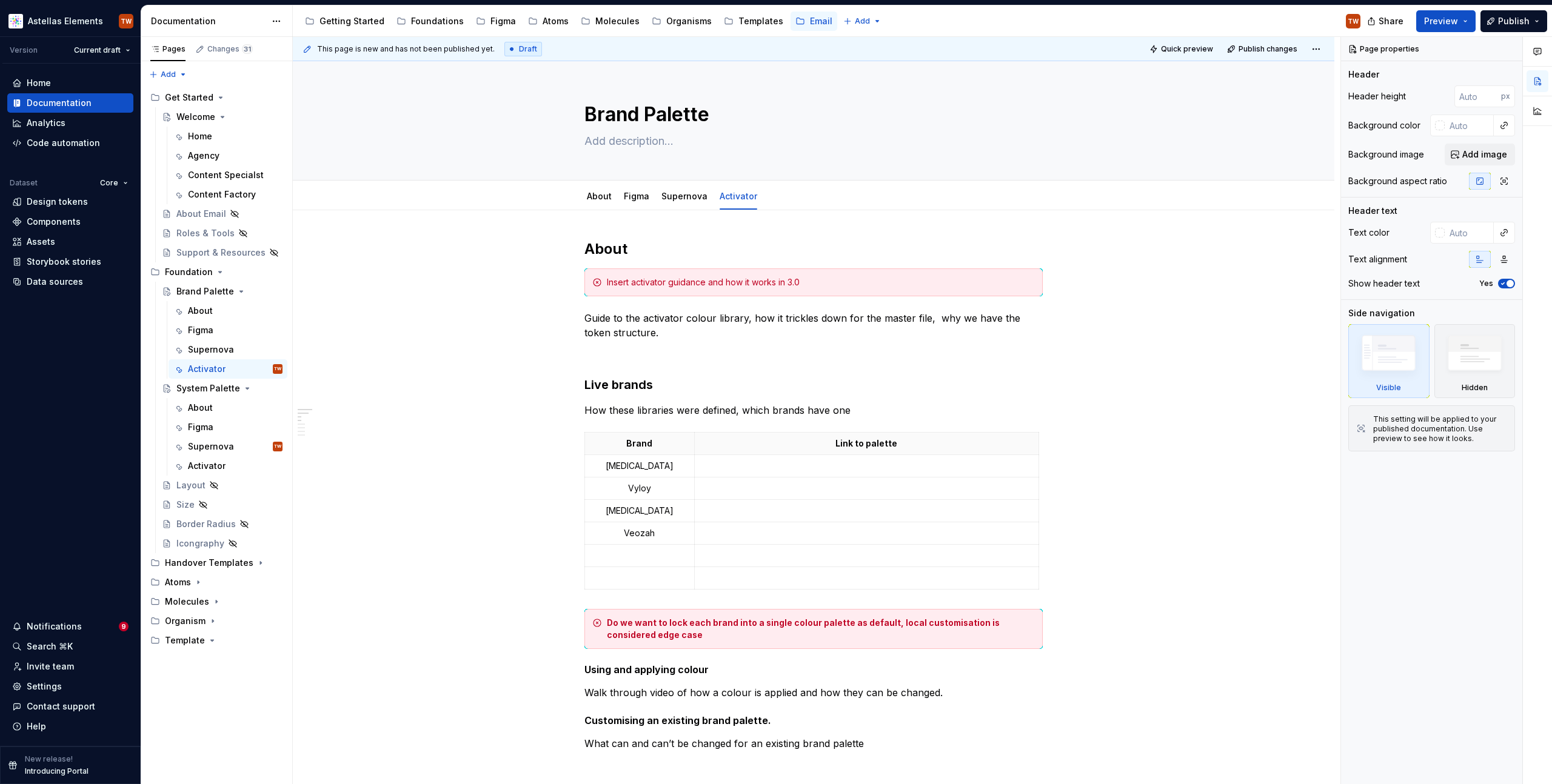
type textarea "*"
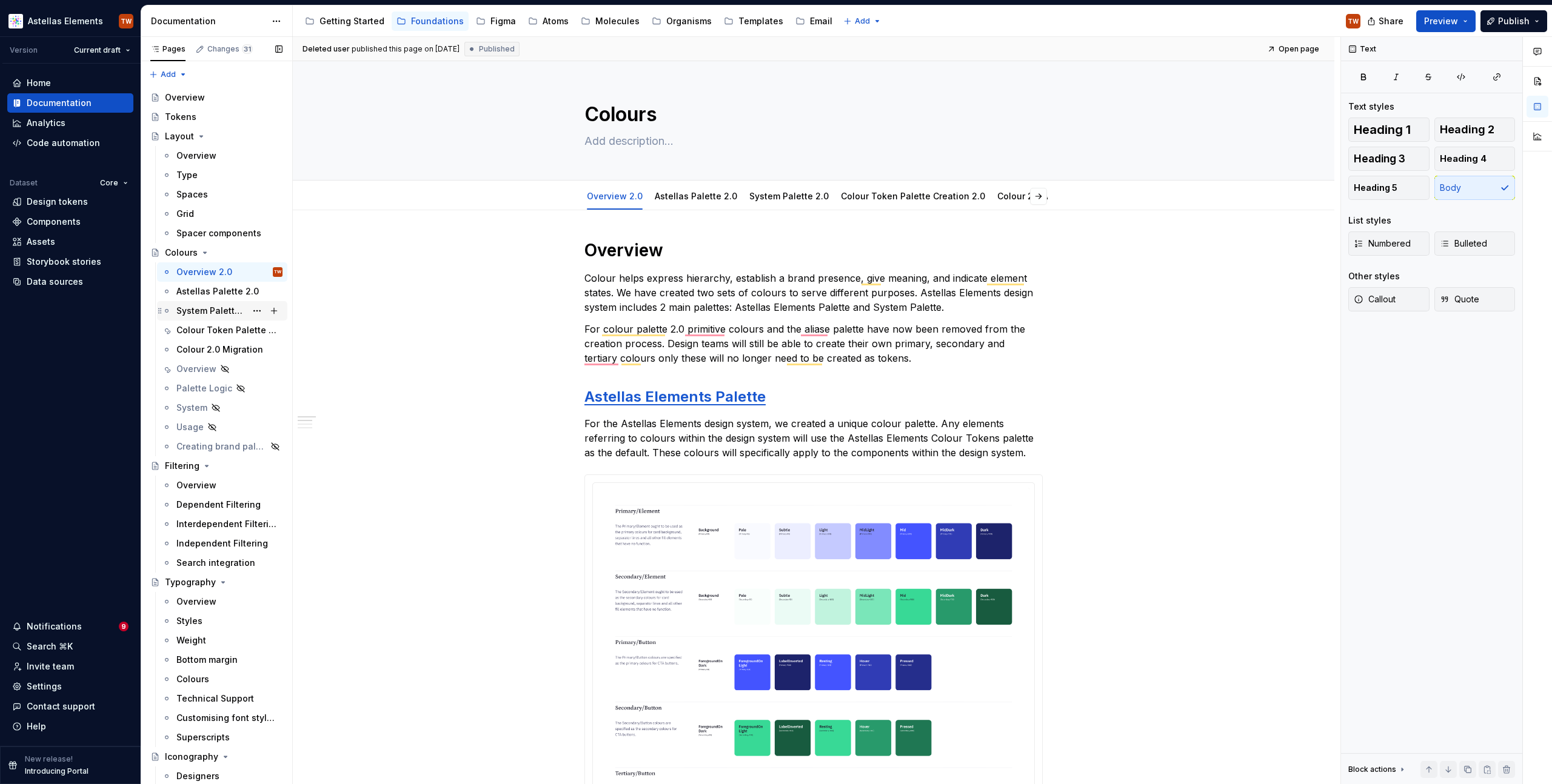
click at [191, 308] on div "System Palette 2.0" at bounding box center [211, 311] width 70 height 12
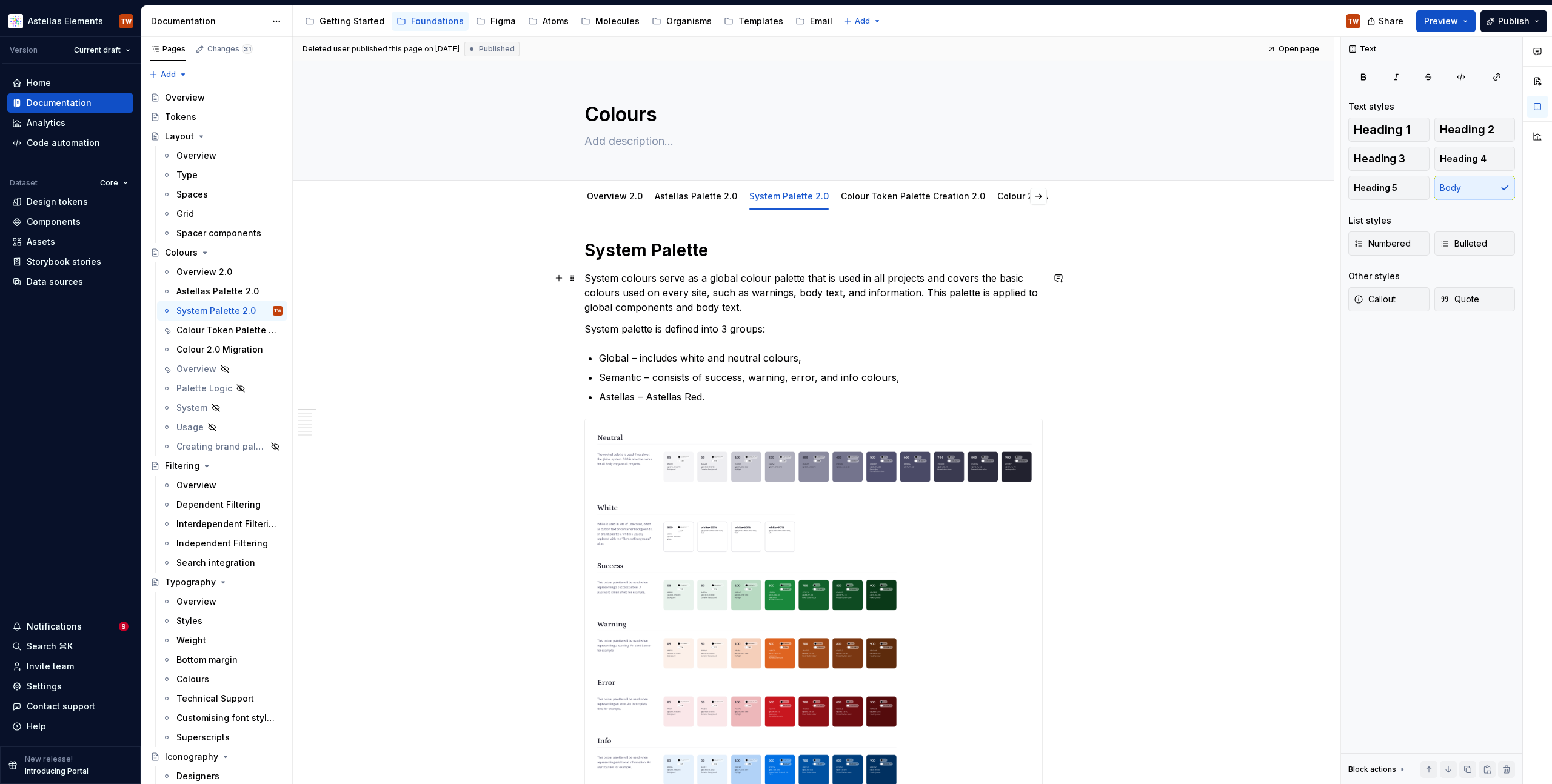
click at [678, 298] on p "System colours serve as a global colour palette that is used in all projects an…" at bounding box center [813, 292] width 459 height 44
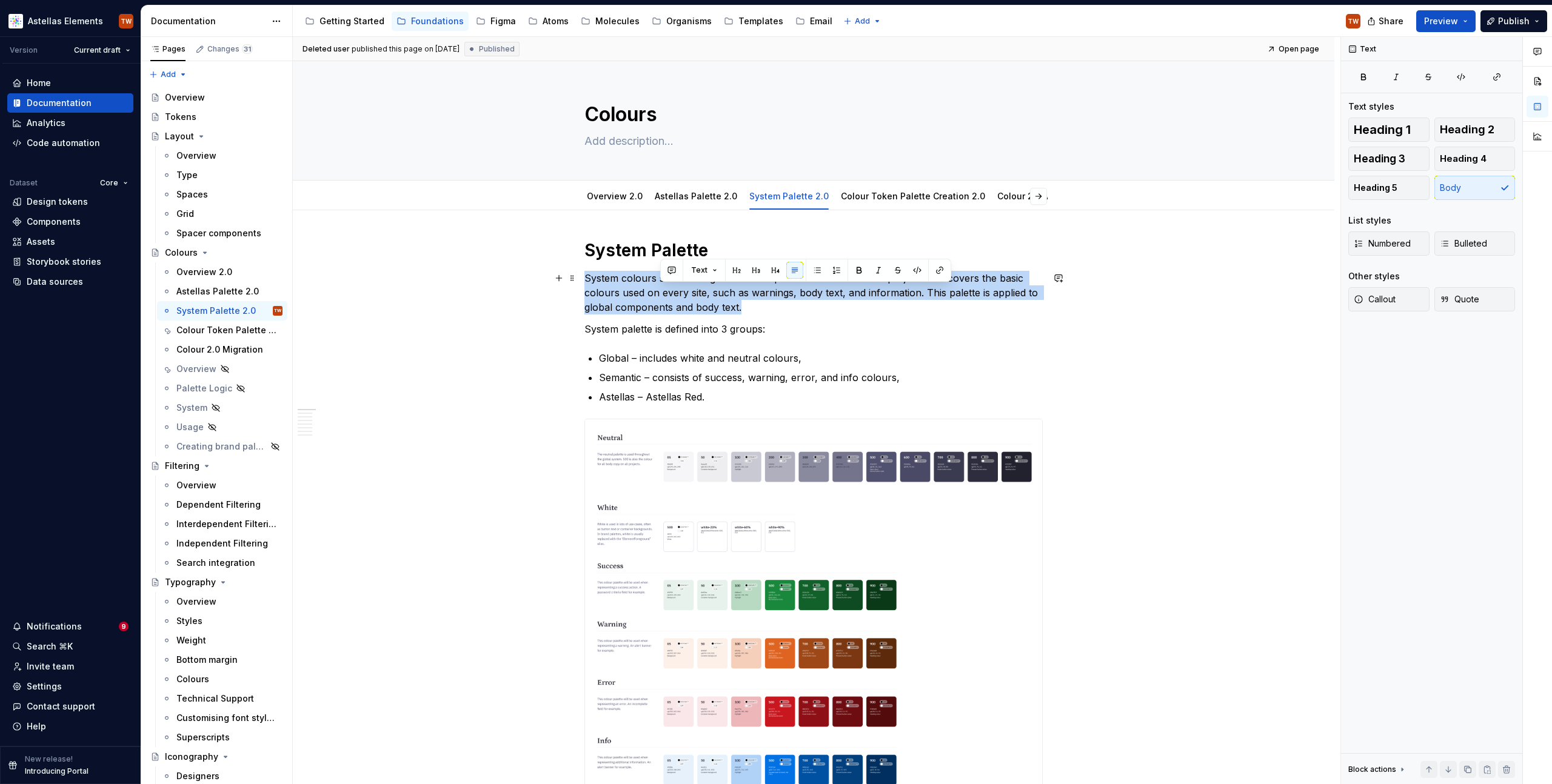
click at [678, 298] on p "System colours serve as a global colour palette that is used in all projects an…" at bounding box center [813, 292] width 459 height 44
copy p "System colours serve as a global colour palette that is used in all projects an…"
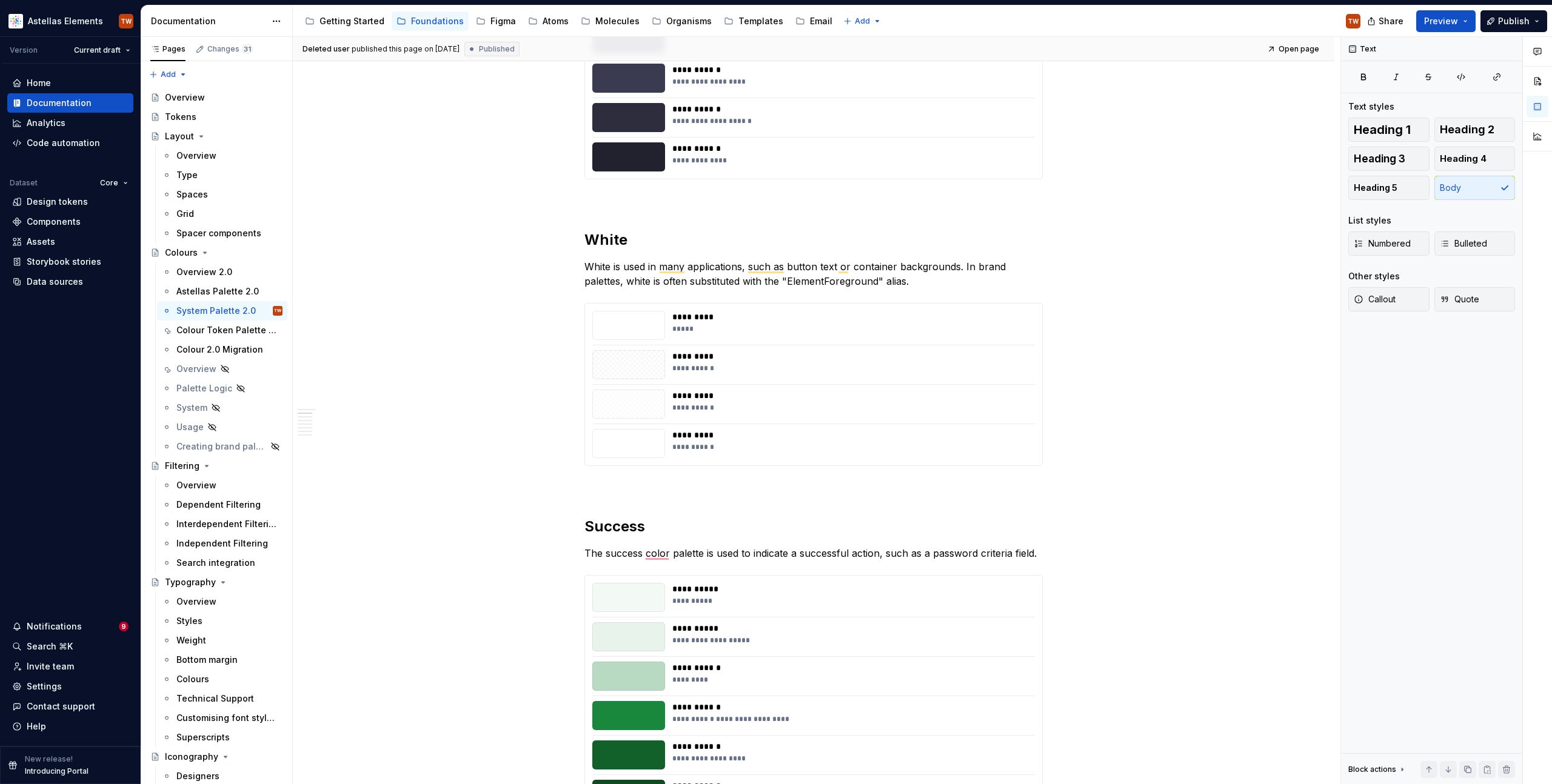
scroll to position [0, 0]
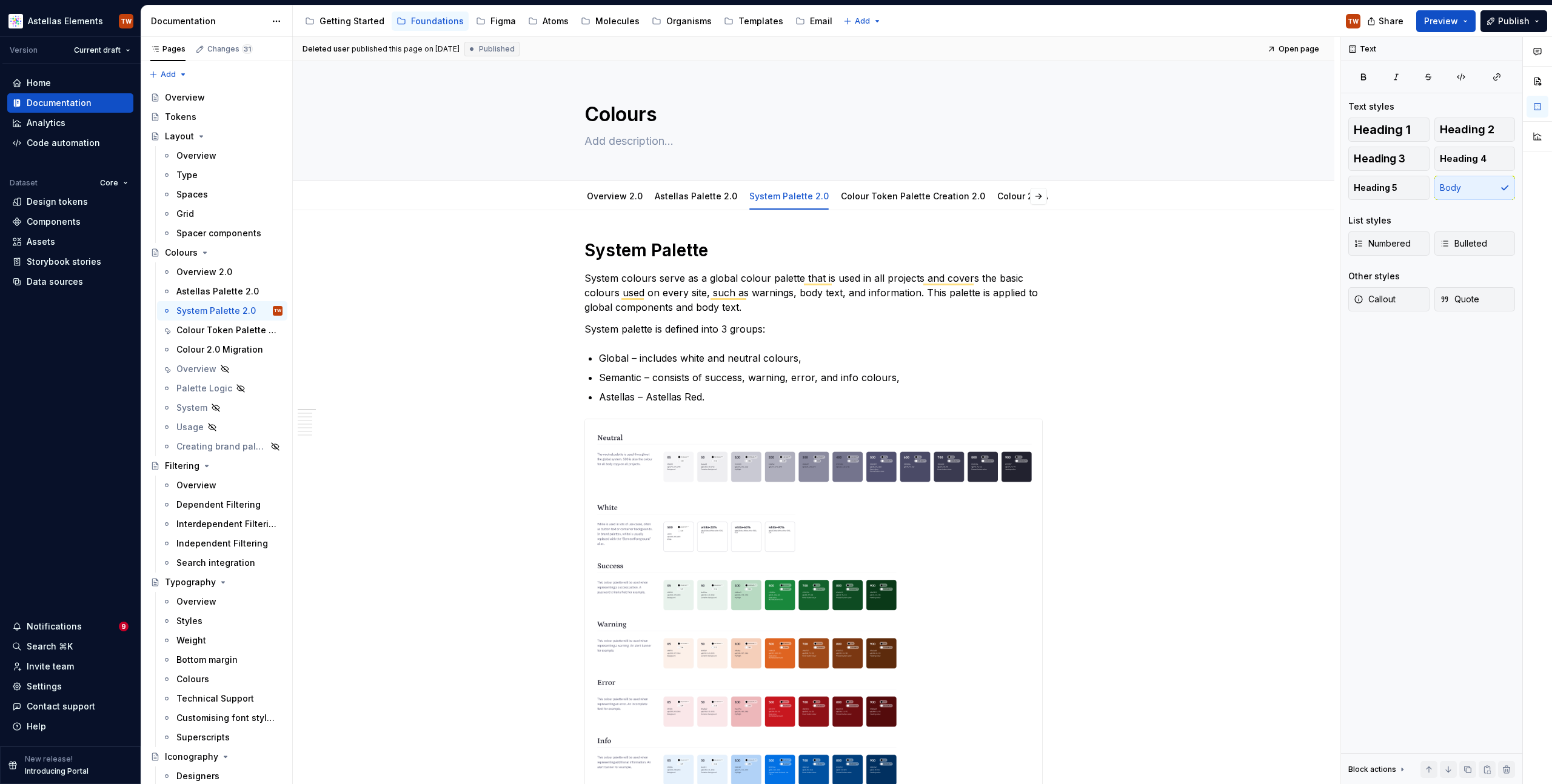
type textarea "*"
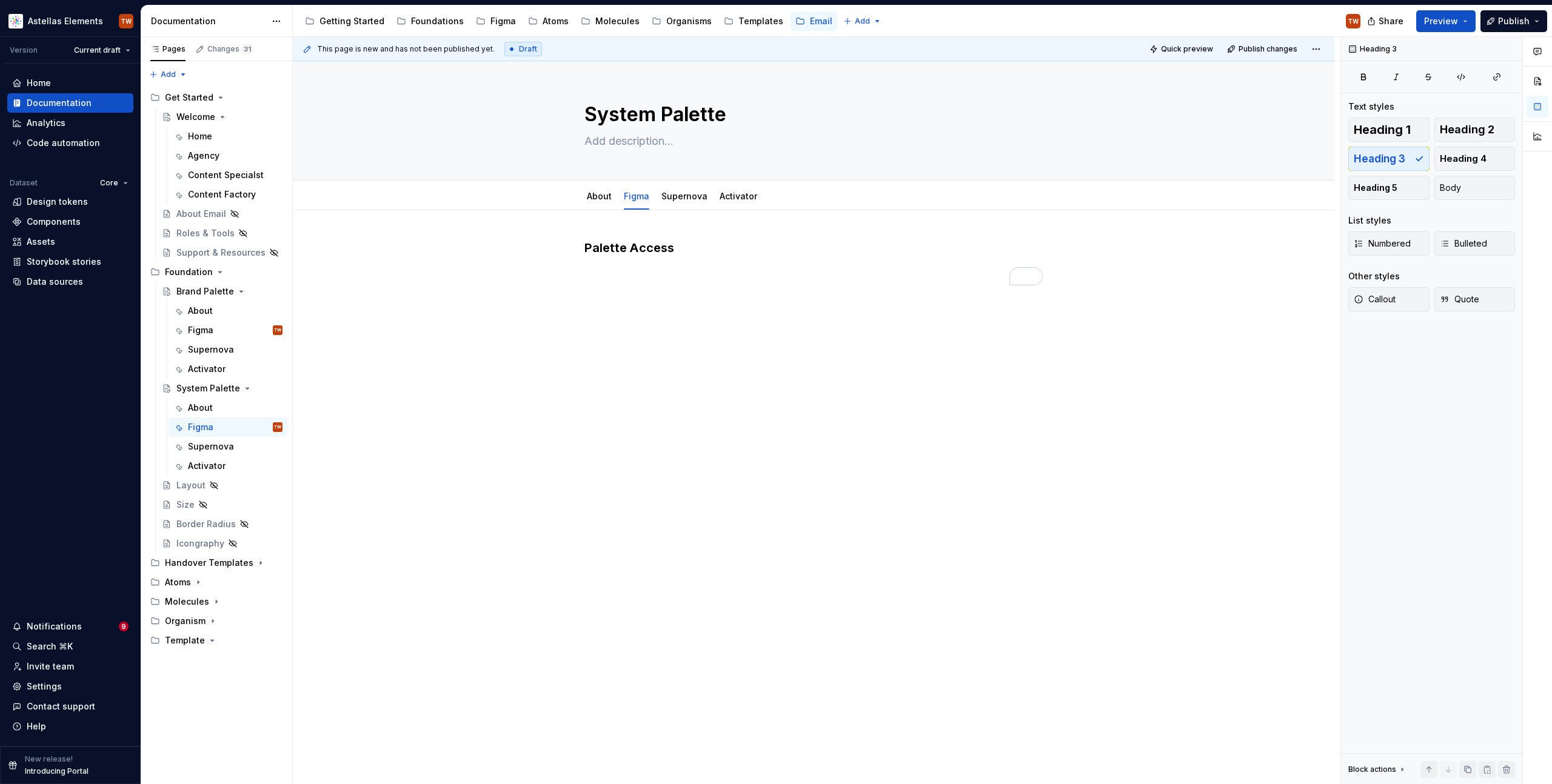
type textarea "*"
paste div "To enrich screen reader interactions, please activate Accessibility in Grammarl…"
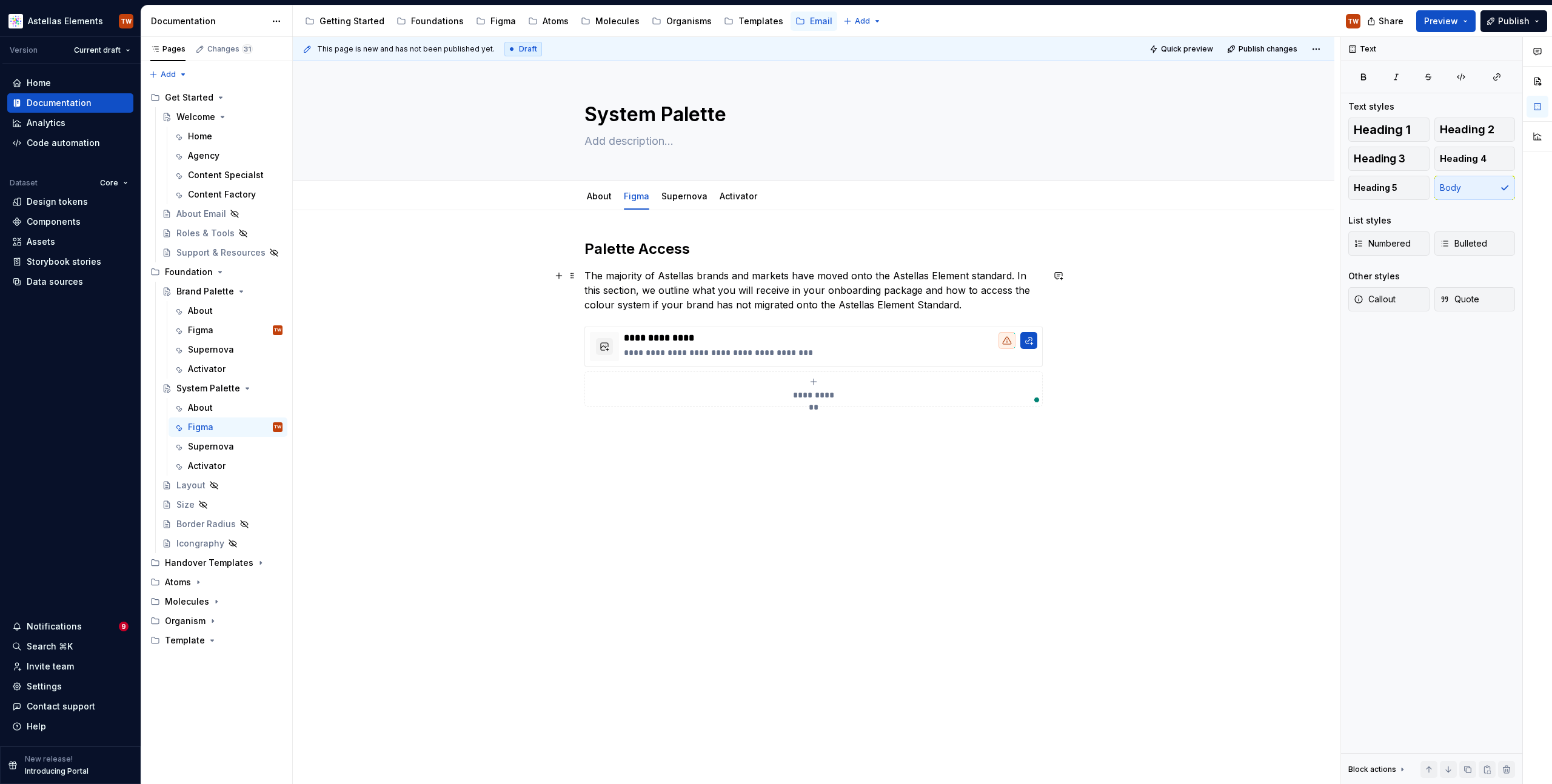
click at [721, 283] on p "The majority of Astellas brands and markets have moved onto the Astellas Elemen…" at bounding box center [813, 290] width 459 height 44
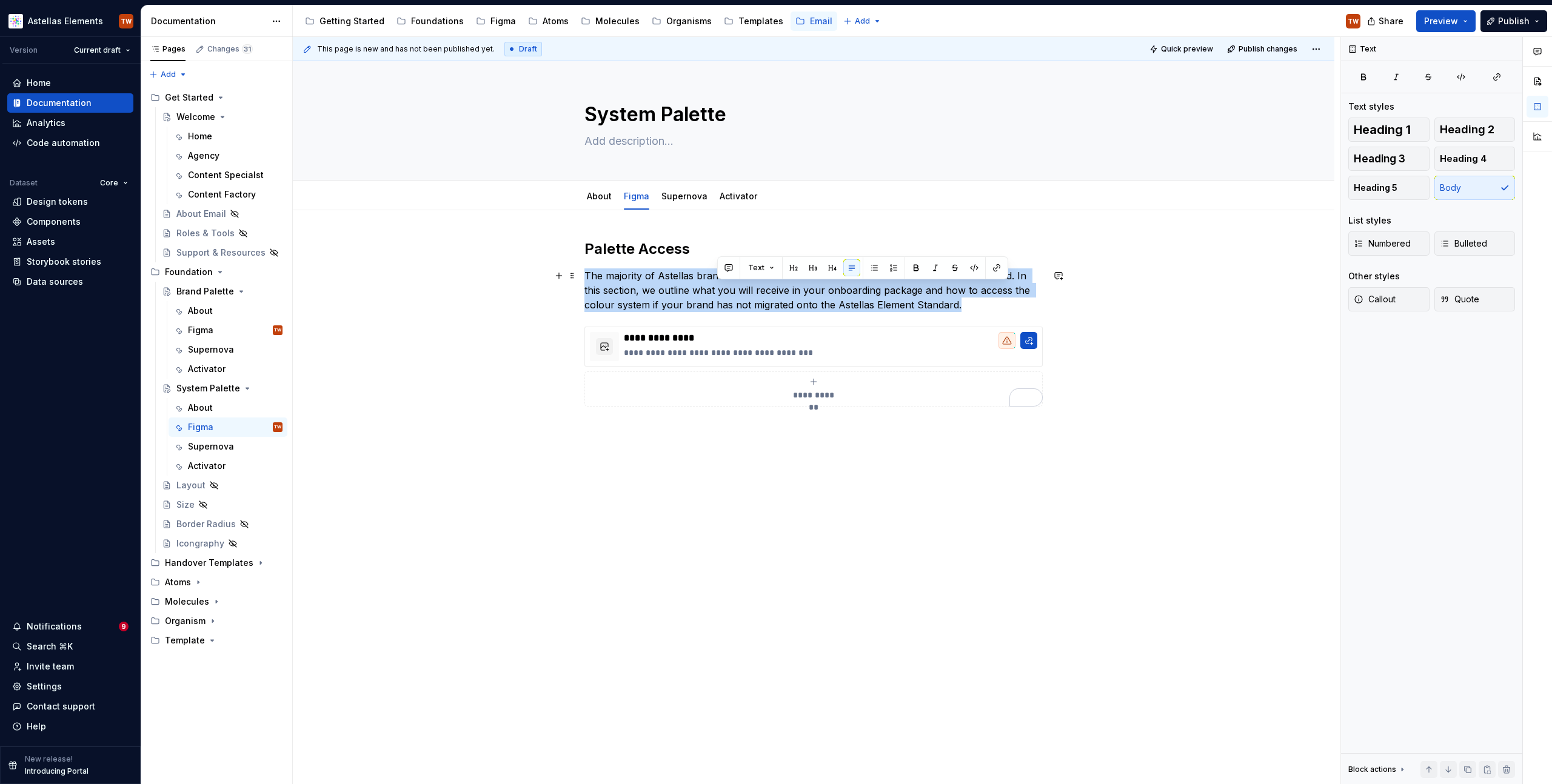
click at [721, 283] on p "The majority of Astellas brands and markets have moved onto the Astellas Elemen…" at bounding box center [813, 290] width 459 height 44
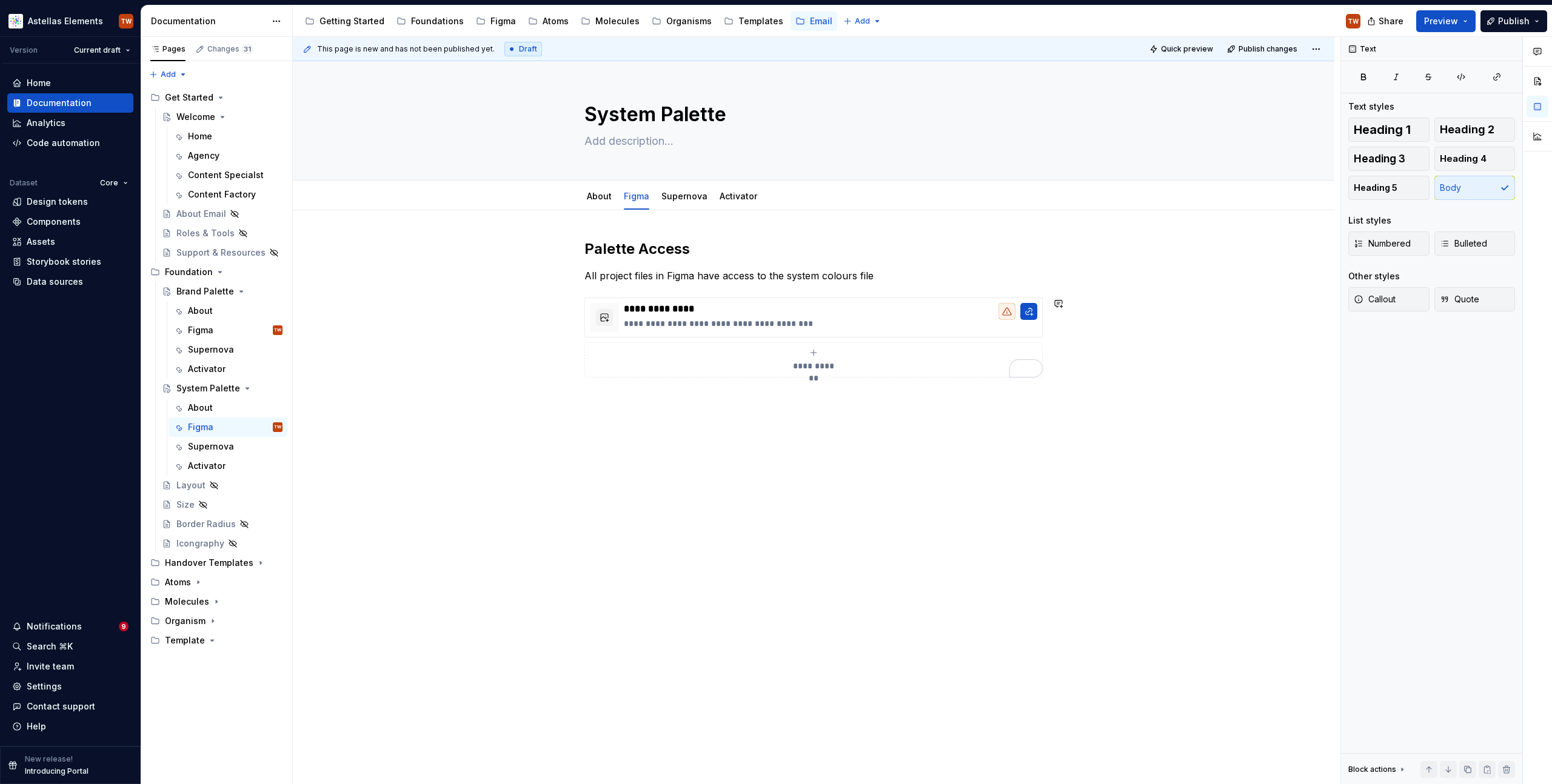
click at [896, 283] on div "**********" at bounding box center [813, 308] width 459 height 139
drag, startPoint x: 896, startPoint y: 260, endPoint x: 899, endPoint y: 271, distance: 11.4
click at [896, 261] on div "**********" at bounding box center [813, 308] width 459 height 139
click at [899, 271] on p "All project files in Figma have access to the system colours file" at bounding box center [813, 276] width 459 height 14
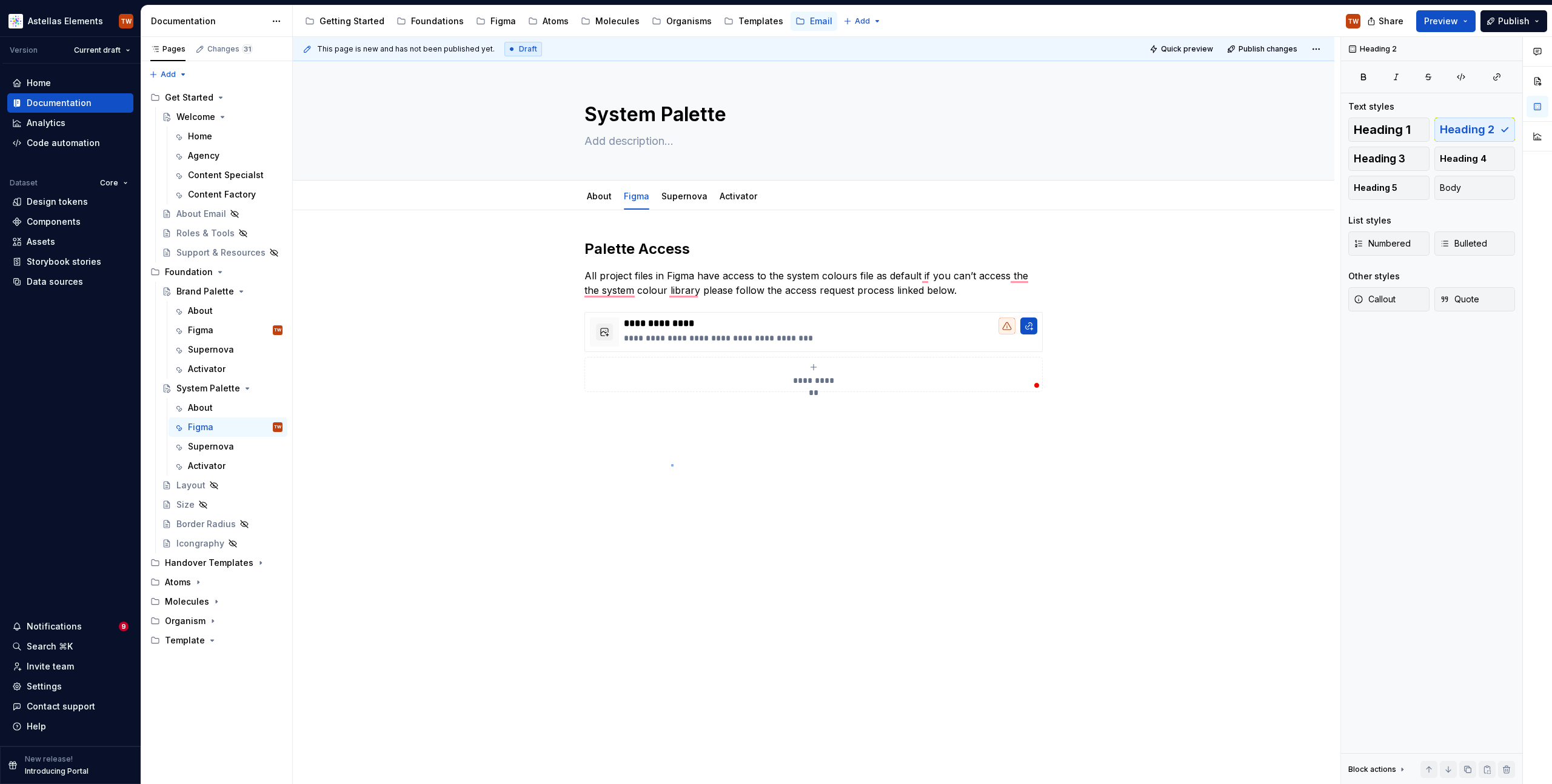
click at [671, 464] on div "**********" at bounding box center [816, 411] width 1048 height 748
click at [645, 403] on div "**********" at bounding box center [813, 323] width 459 height 167
click at [623, 383] on div "**********" at bounding box center [813, 375] width 447 height 24
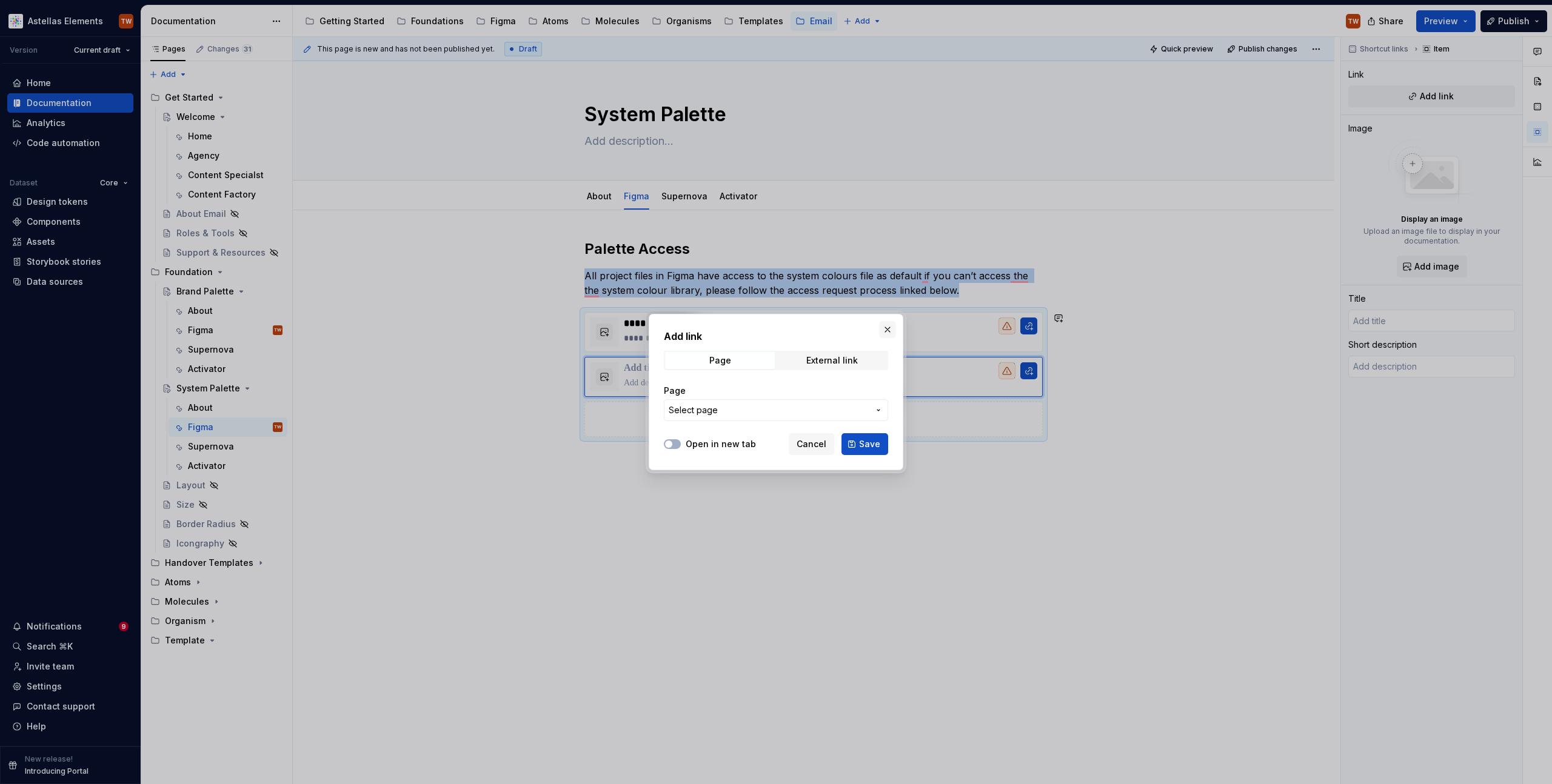
click at [883, 333] on button "button" at bounding box center [888, 330] width 17 height 17
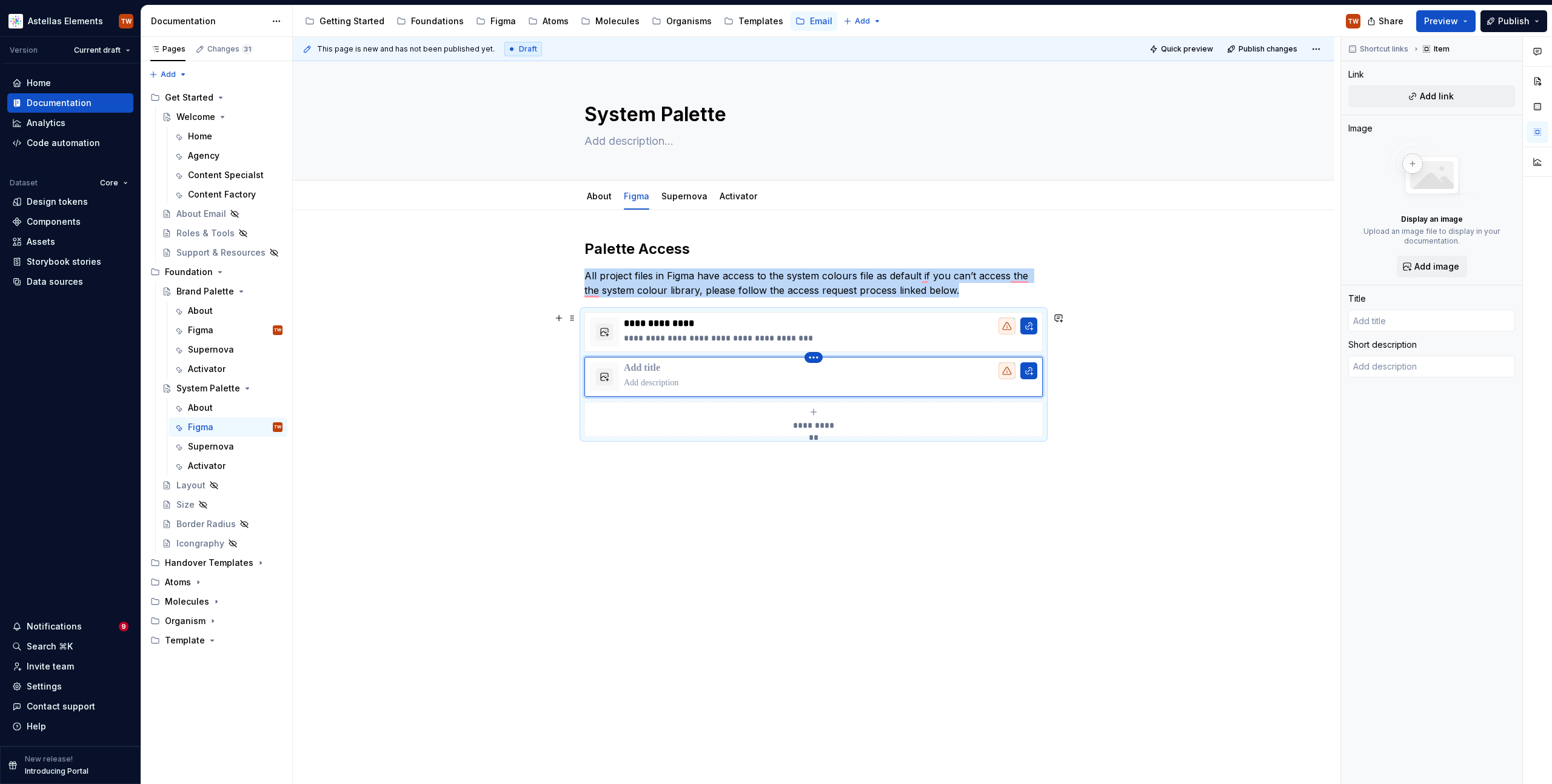
click at [816, 355] on html "Astellas Elements TW Version Current draft Home Documentation Analytics Code au…" at bounding box center [776, 392] width 1552 height 784
click at [835, 384] on div "Delete item" at bounding box center [859, 378] width 103 height 19
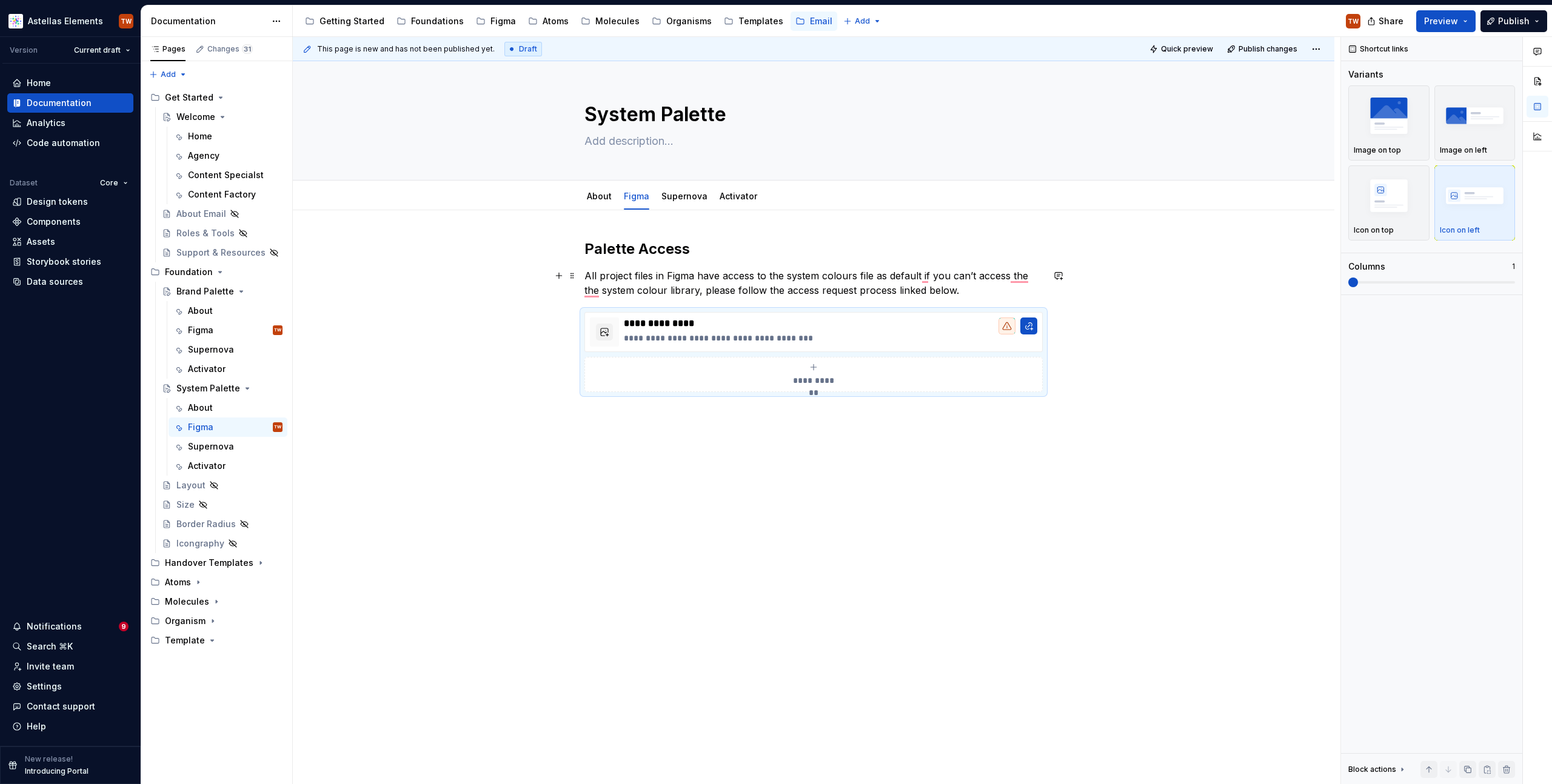
click at [964, 290] on p "All project files in Figma have access to the system colours file as default if…" at bounding box center [813, 283] width 459 height 29
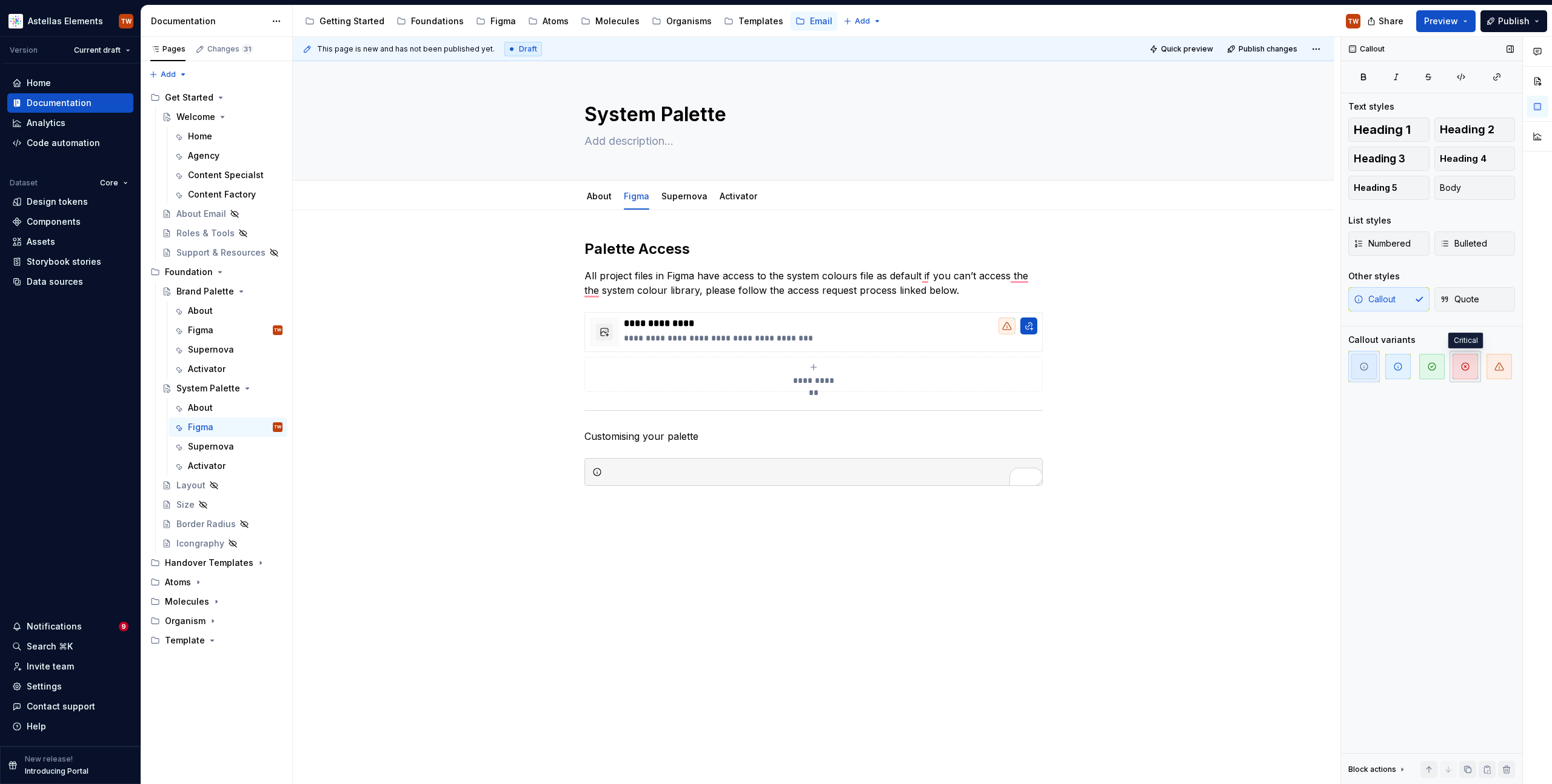
click at [1467, 366] on icon "button" at bounding box center [1466, 367] width 10 height 10
click at [656, 473] on div "The system palette is locked, to maintain accessibility and" at bounding box center [821, 472] width 428 height 12
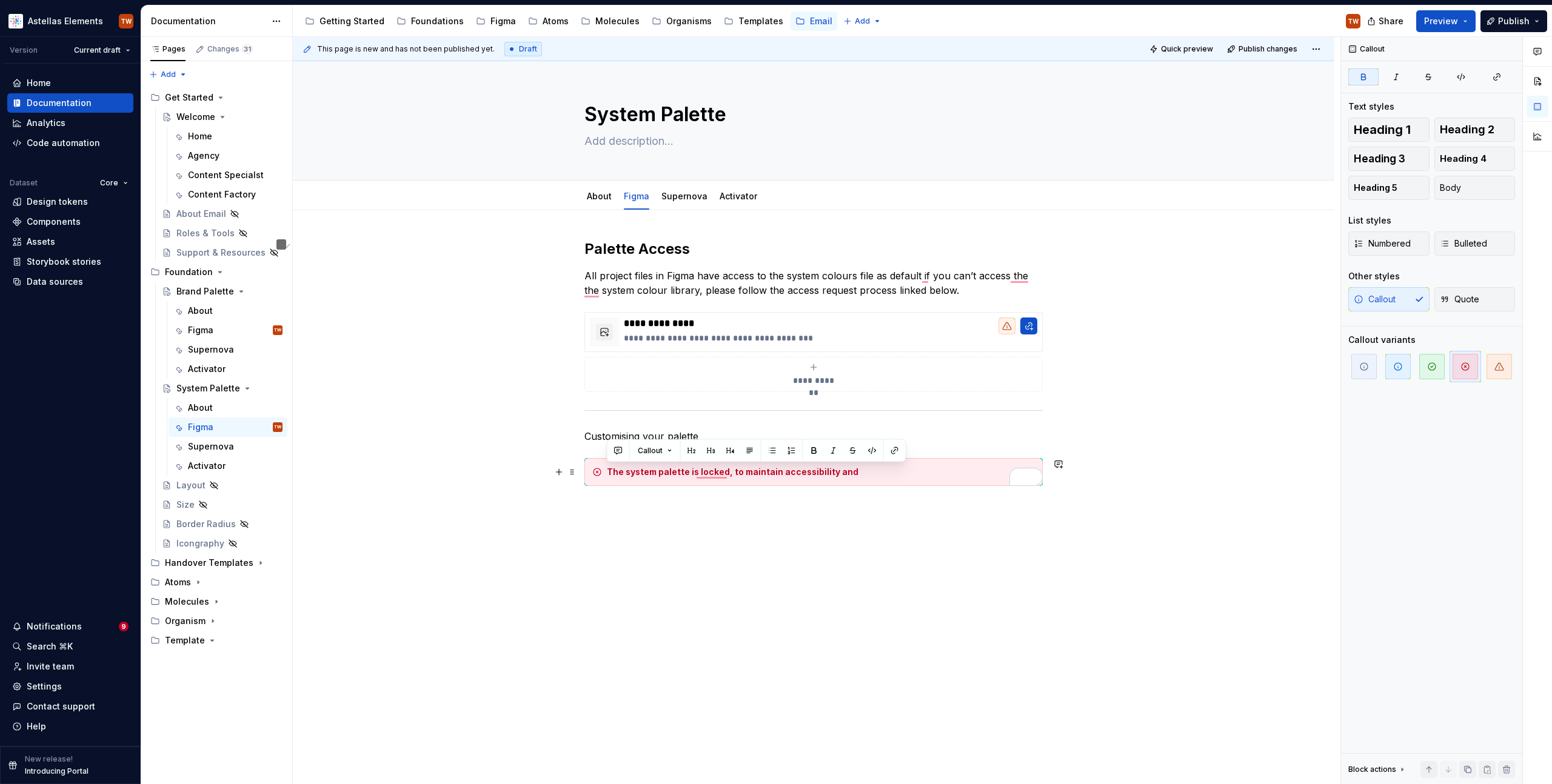
click at [867, 459] on div "Callout" at bounding box center [756, 451] width 299 height 23
click at [736, 473] on strong "The system palette is locked, to maintain accessibility and" at bounding box center [733, 472] width 251 height 10
click at [854, 470] on div "The system palette is locked, to maintain accessibility and" at bounding box center [821, 472] width 428 height 12
click at [726, 471] on strong "The system palette is locked, to maintain accessibility and contiuity across al…" at bounding box center [811, 472] width 409 height 10
click at [1003, 473] on strong "The system palette is locked, this is to maintain accessibility and continuity …" at bounding box center [806, 478] width 399 height 22
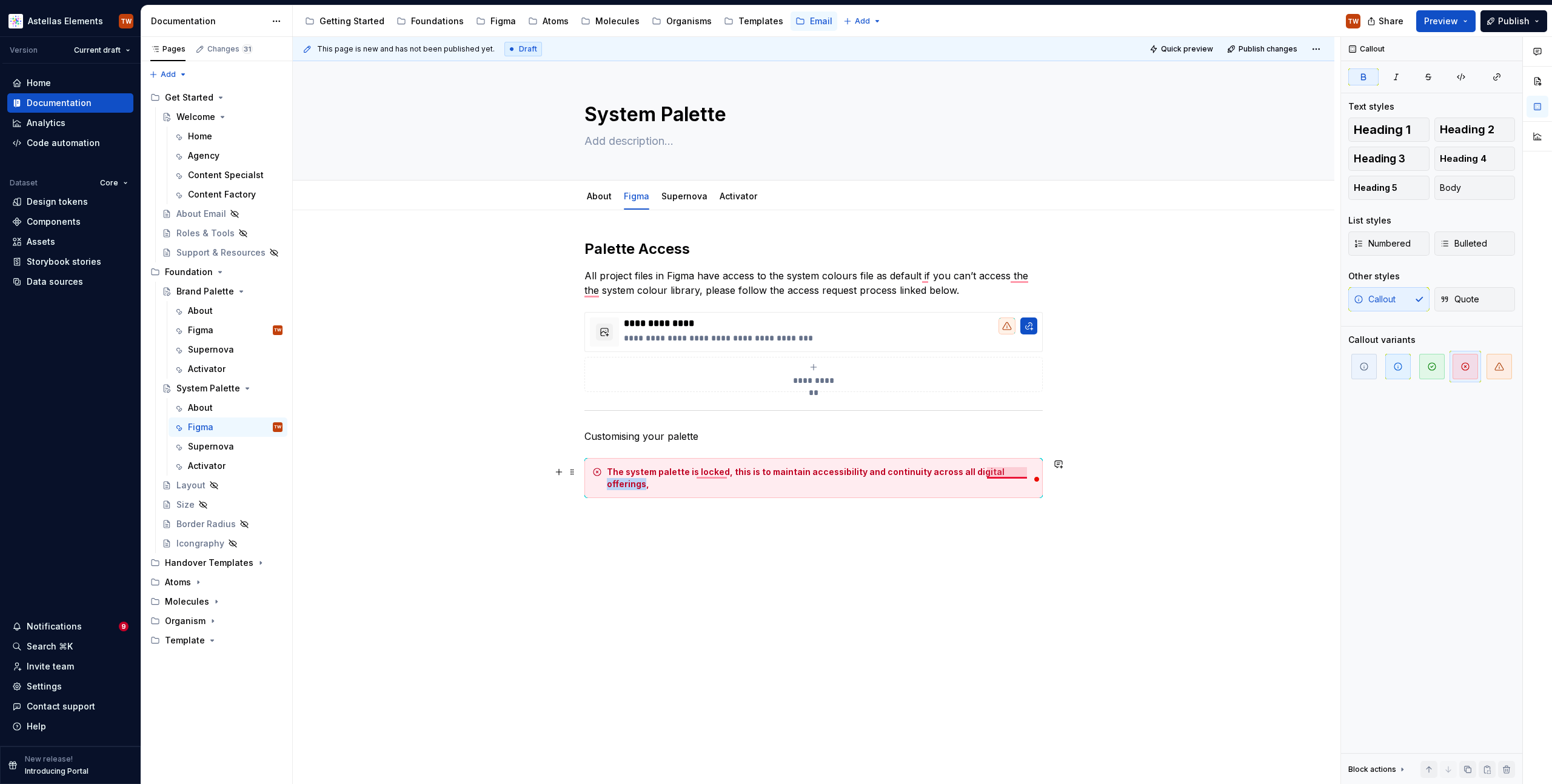
click at [1003, 473] on strong "The system palette is locked, this is to maintain accessibility and continuity …" at bounding box center [806, 478] width 399 height 22
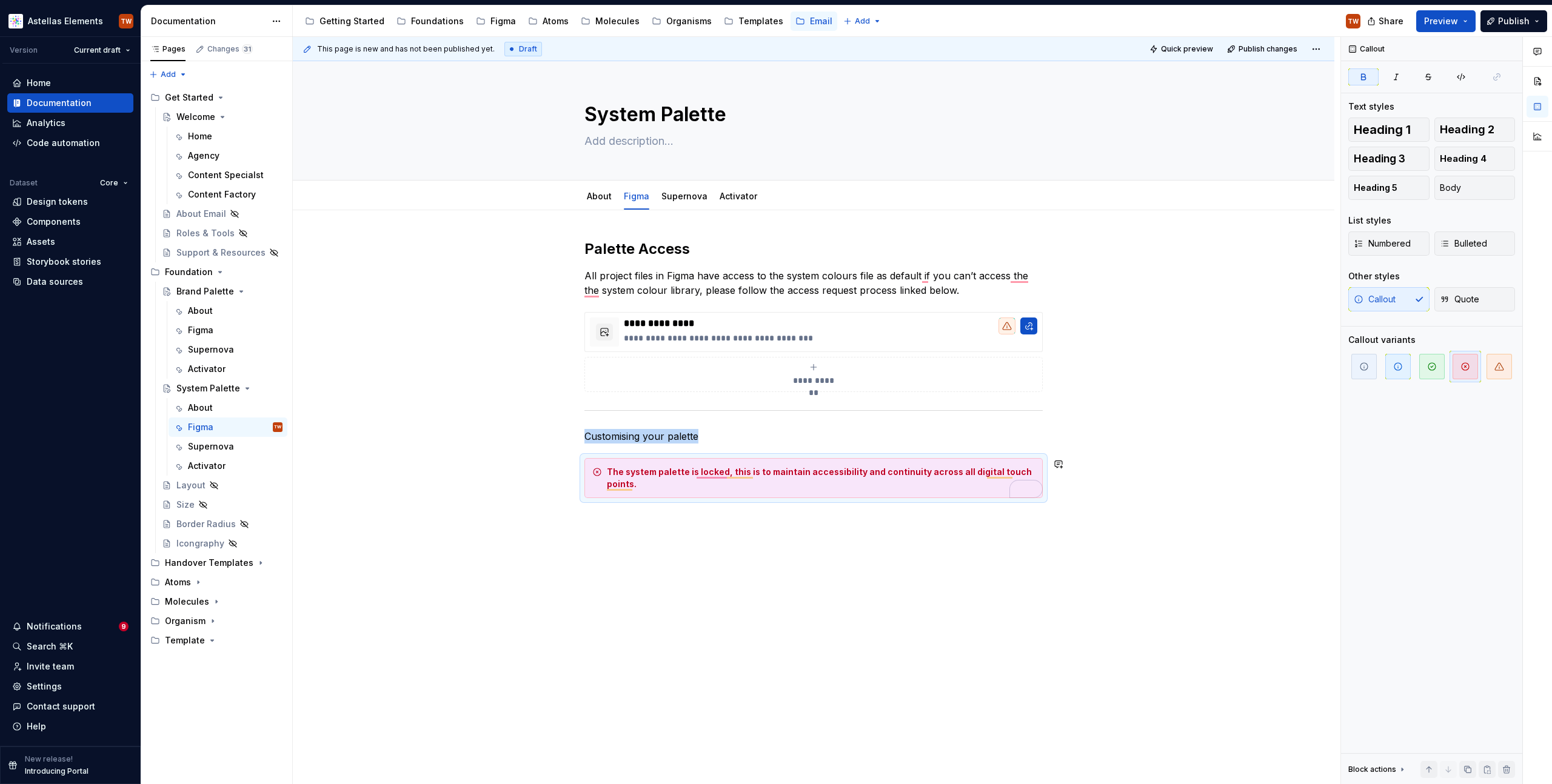
click at [665, 533] on div "**********" at bounding box center [813, 479] width 1041 height 538
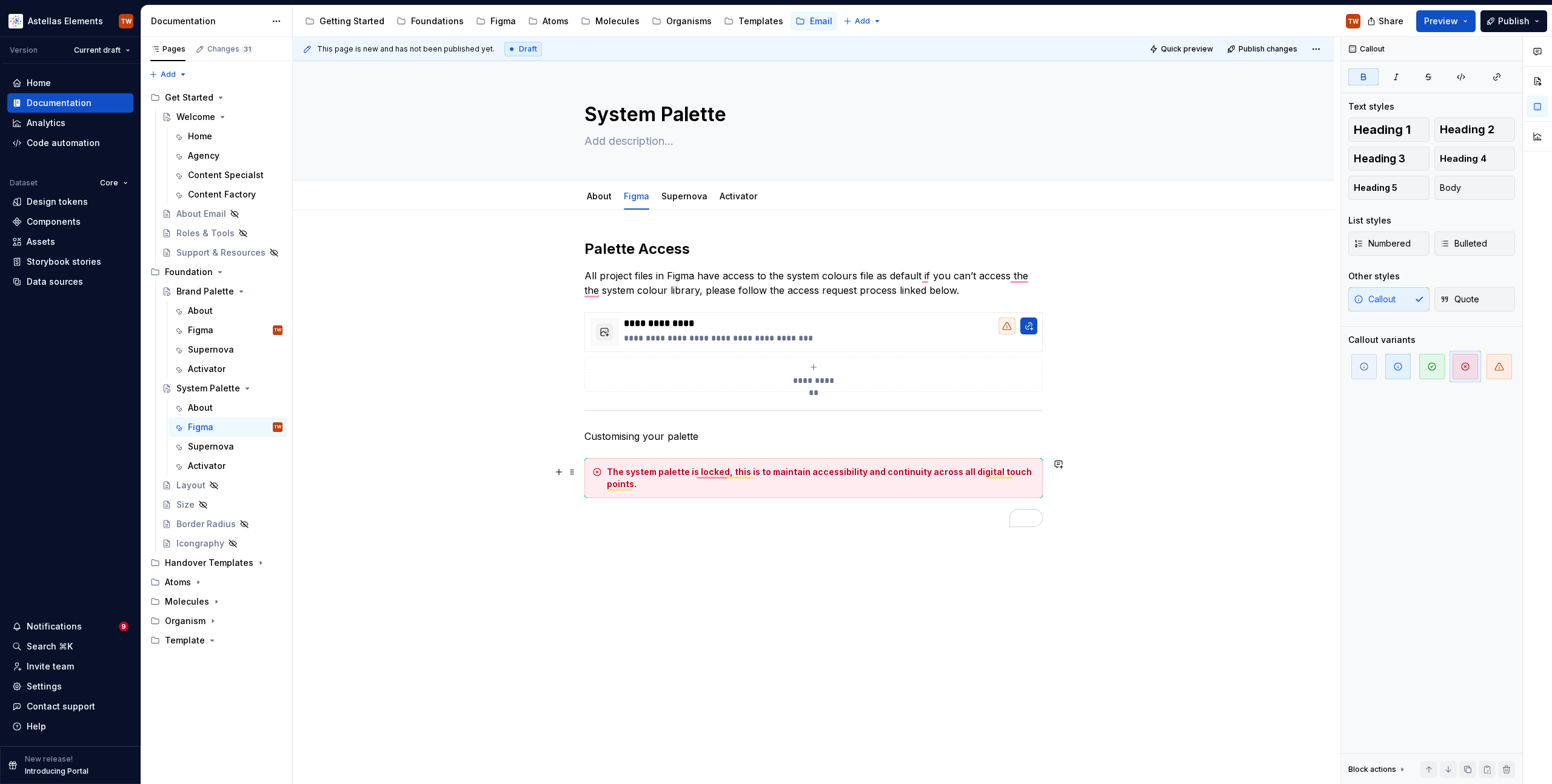
click at [653, 479] on div "The system palette is locked, this is to maintain accessibility and continuity …" at bounding box center [821, 478] width 428 height 24
click at [634, 565] on div "**********" at bounding box center [813, 500] width 1041 height 579
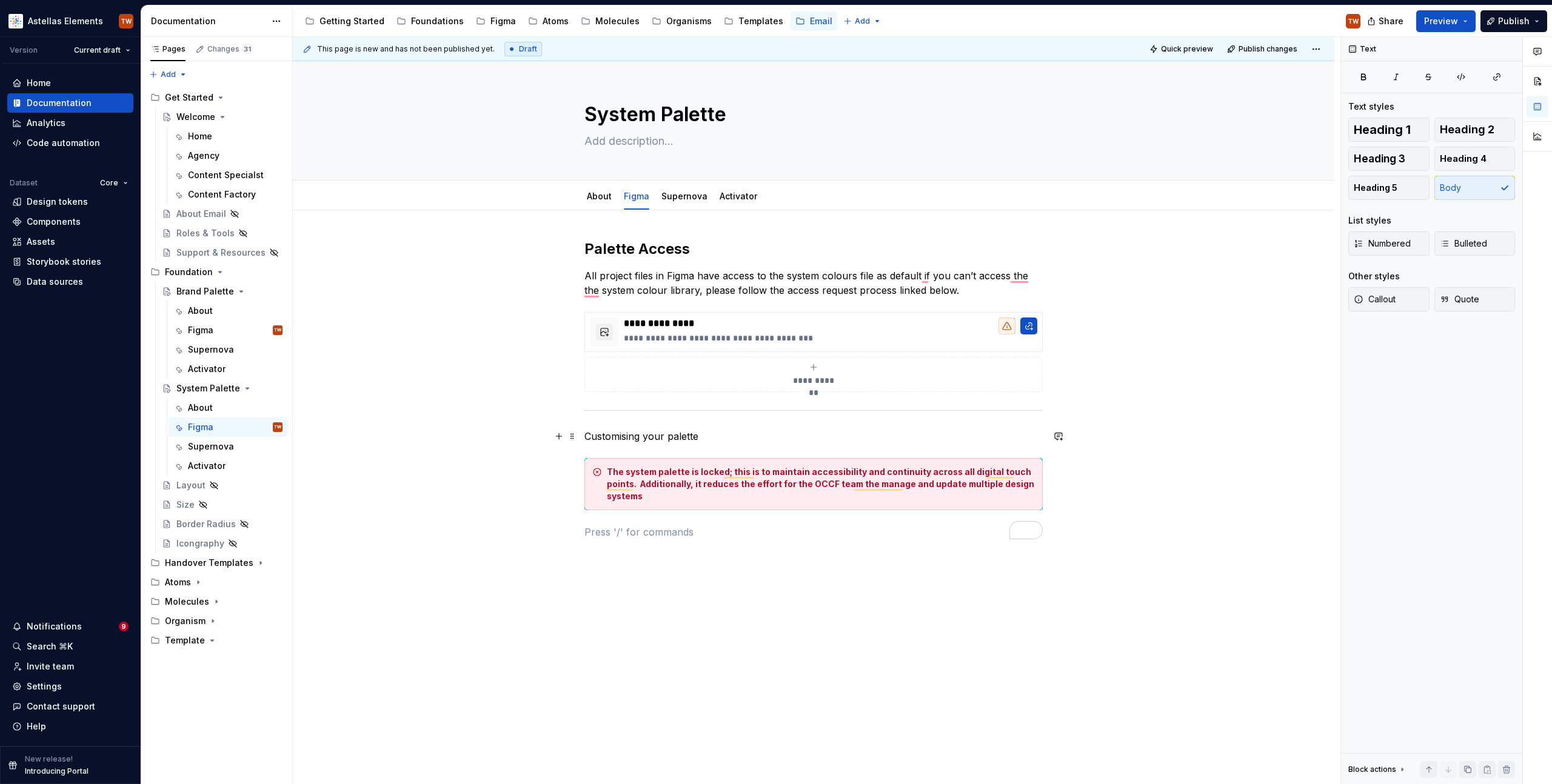
click at [659, 438] on p "Customising your palette" at bounding box center [813, 436] width 459 height 14
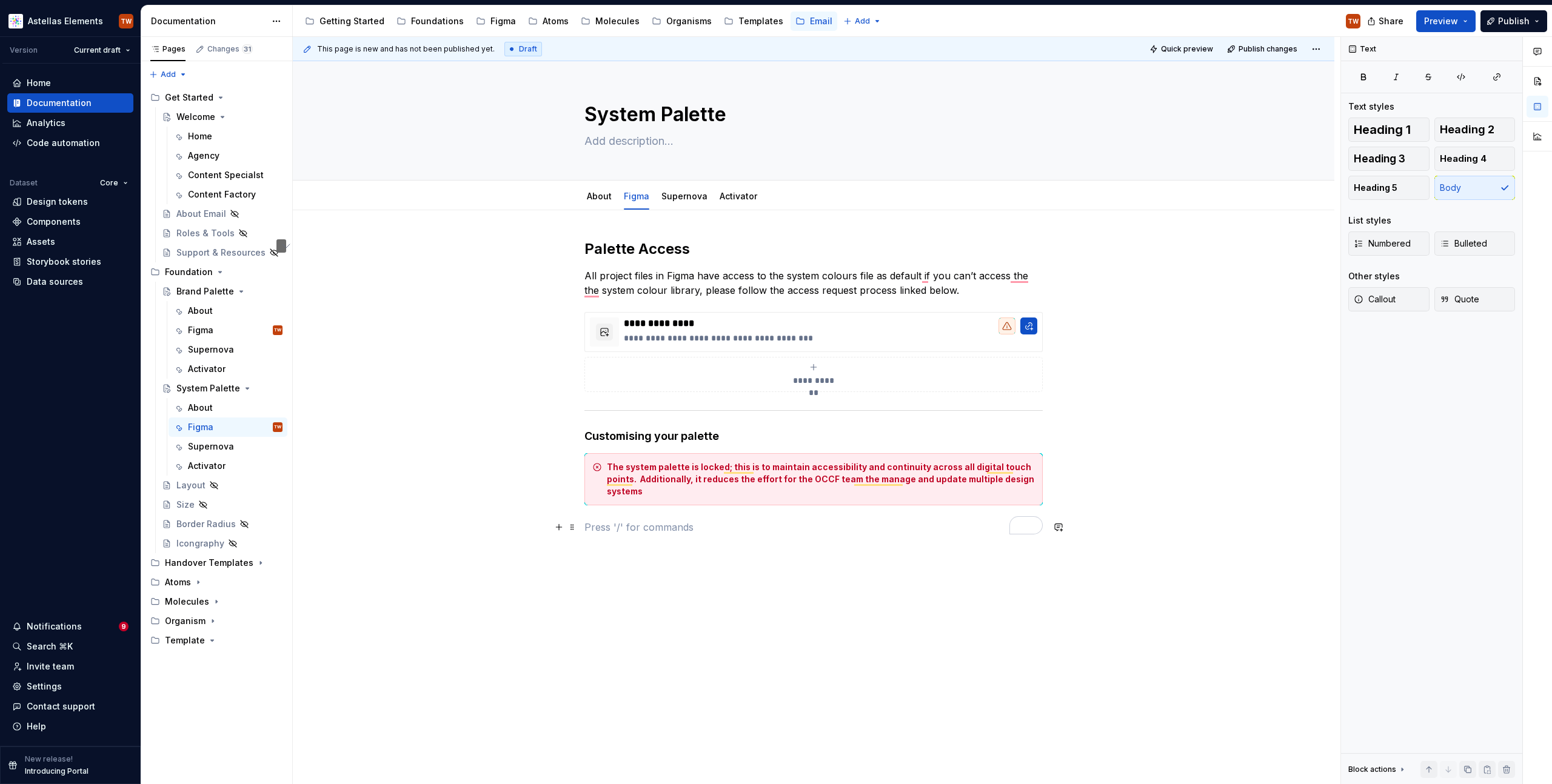
click at [659, 528] on p "To enrich screen reader interactions, please activate Accessibility in Grammarl…" at bounding box center [813, 527] width 459 height 14
click at [644, 579] on div "Display an image or Figma image" at bounding box center [681, 582] width 119 height 10
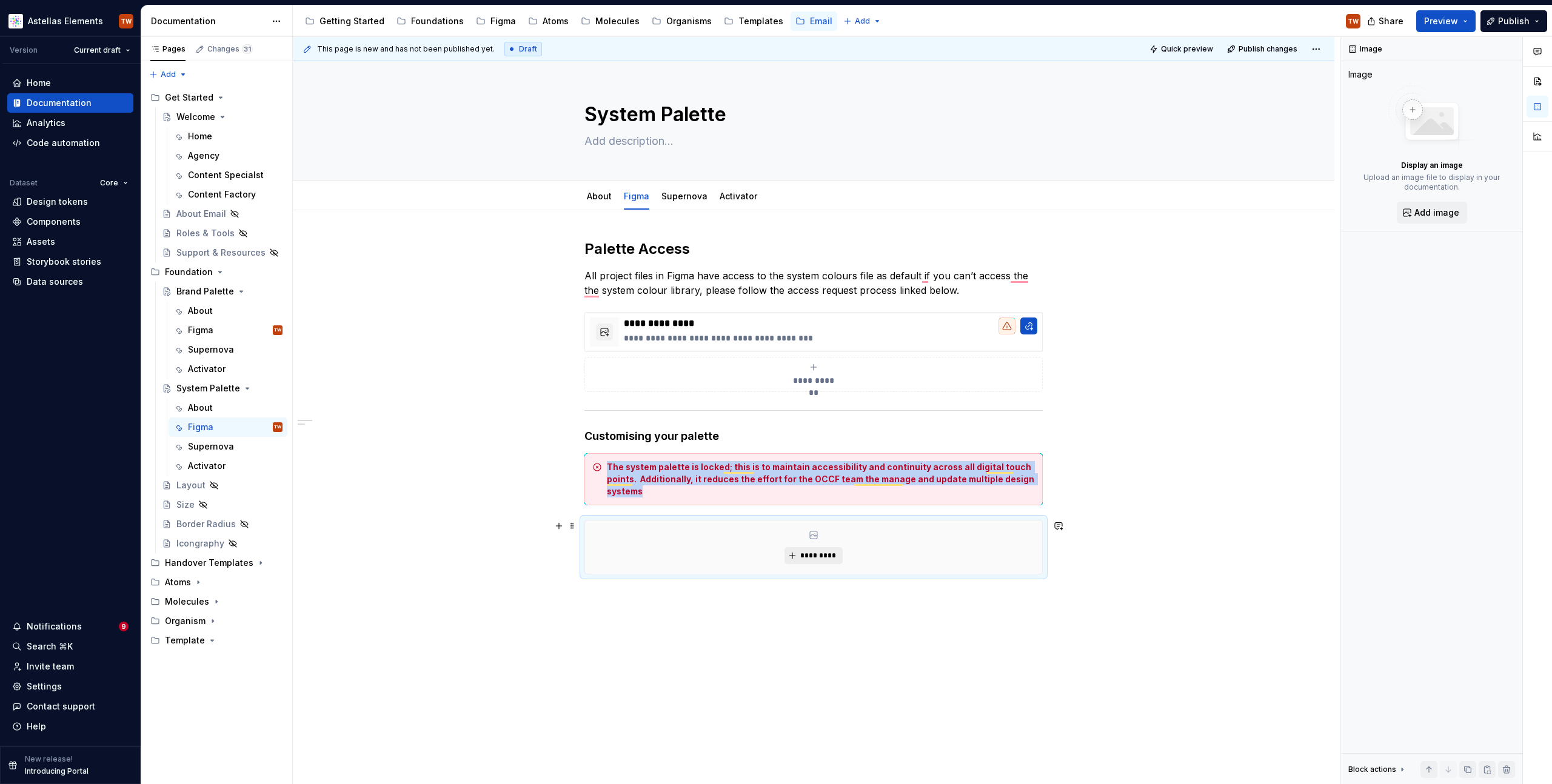
click at [820, 553] on span "*********" at bounding box center [818, 556] width 37 height 10
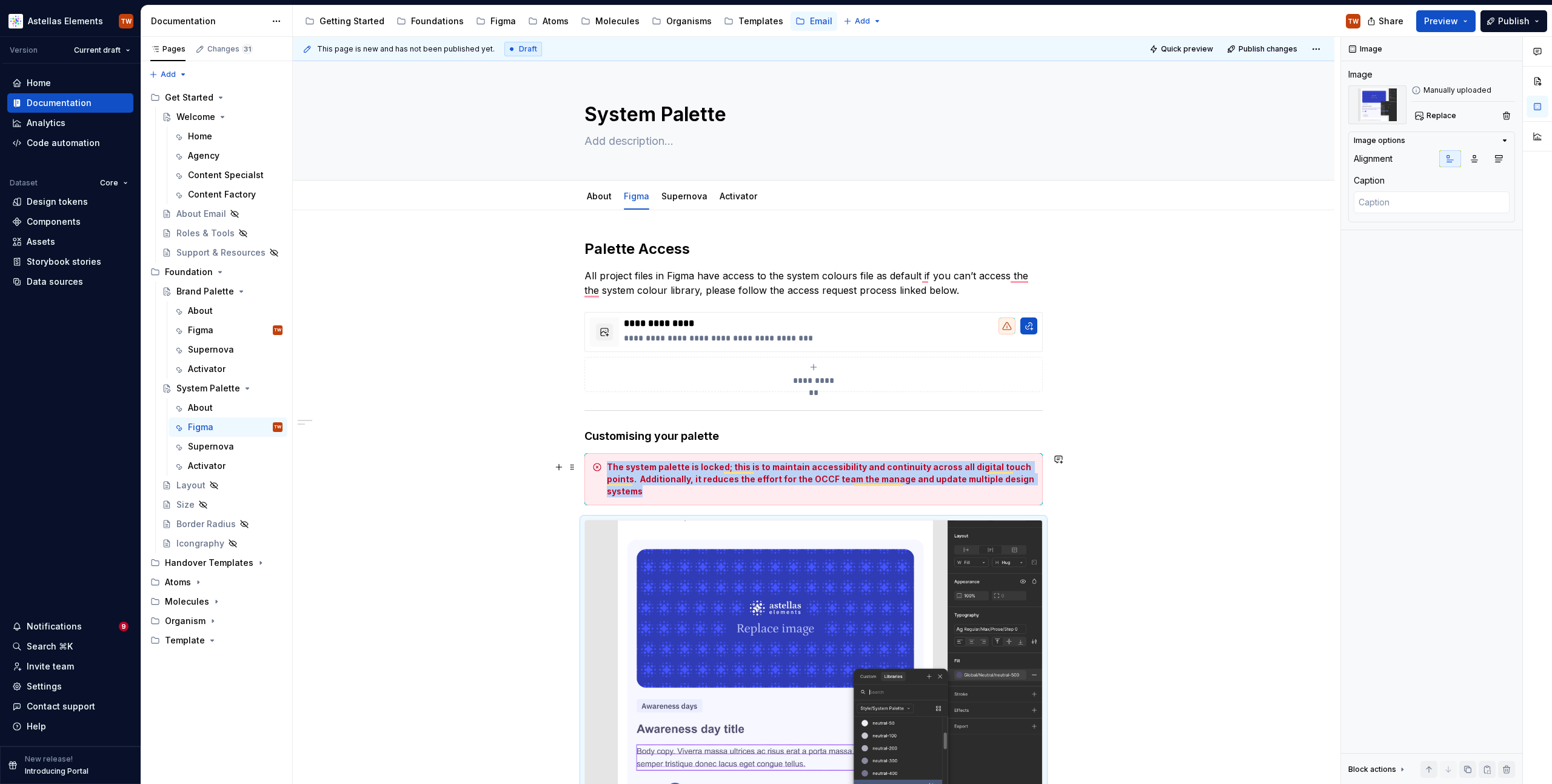
click at [1204, 498] on div "**********" at bounding box center [813, 684] width 1041 height 948
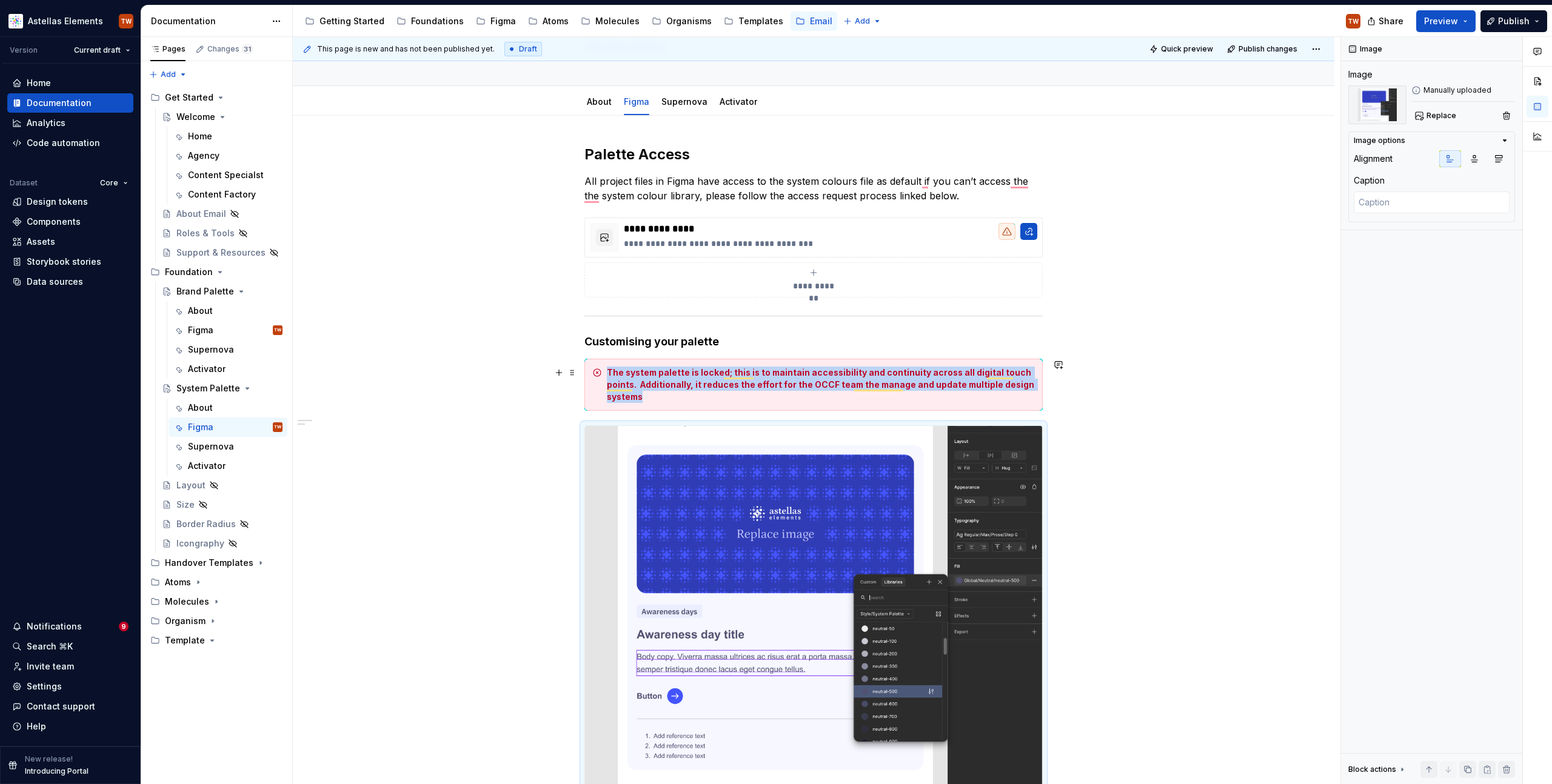
scroll to position [231, 0]
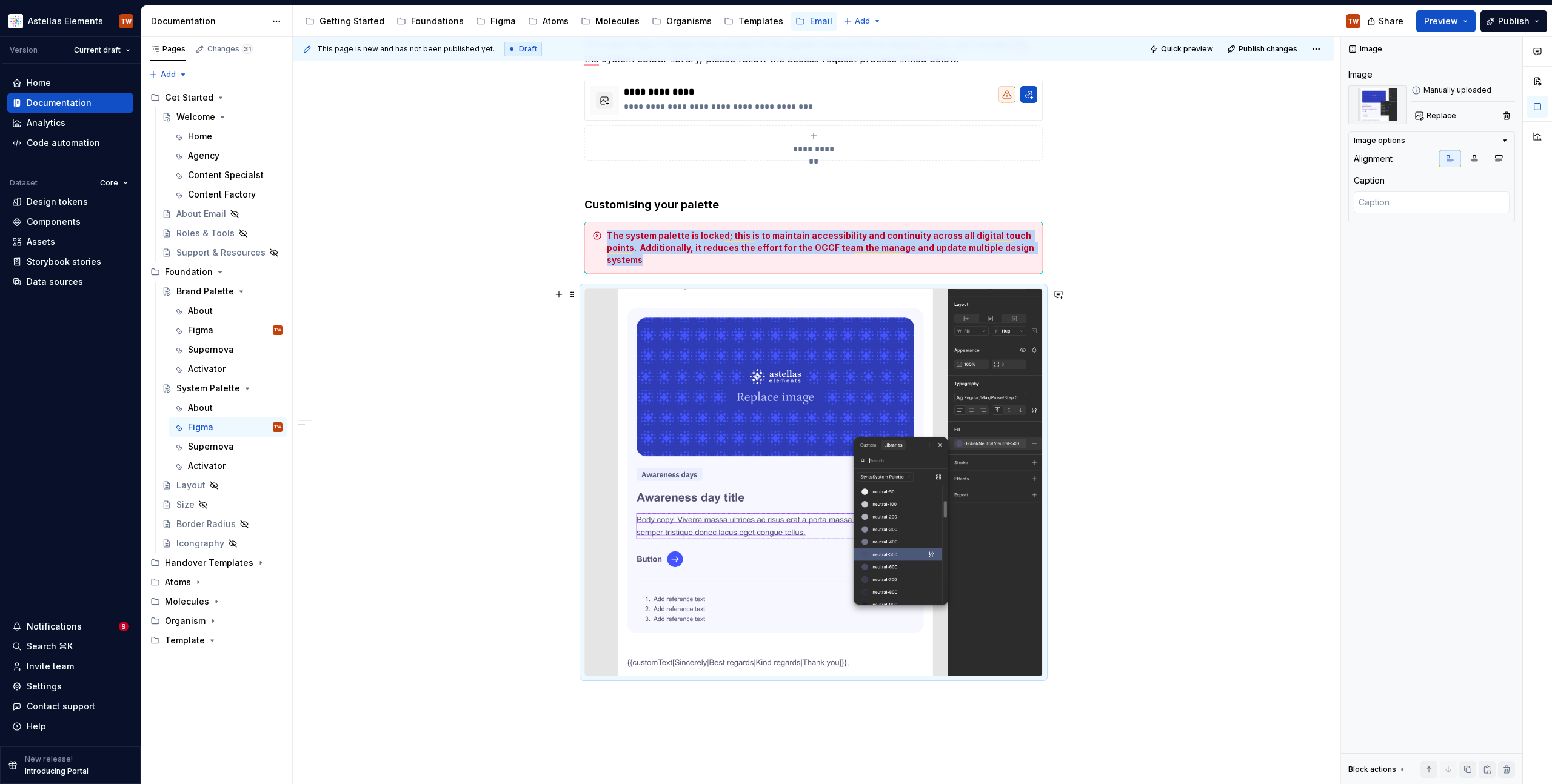
click at [1162, 488] on div "**********" at bounding box center [813, 452] width 1041 height 948
click at [1218, 408] on div "**********" at bounding box center [813, 452] width 1041 height 948
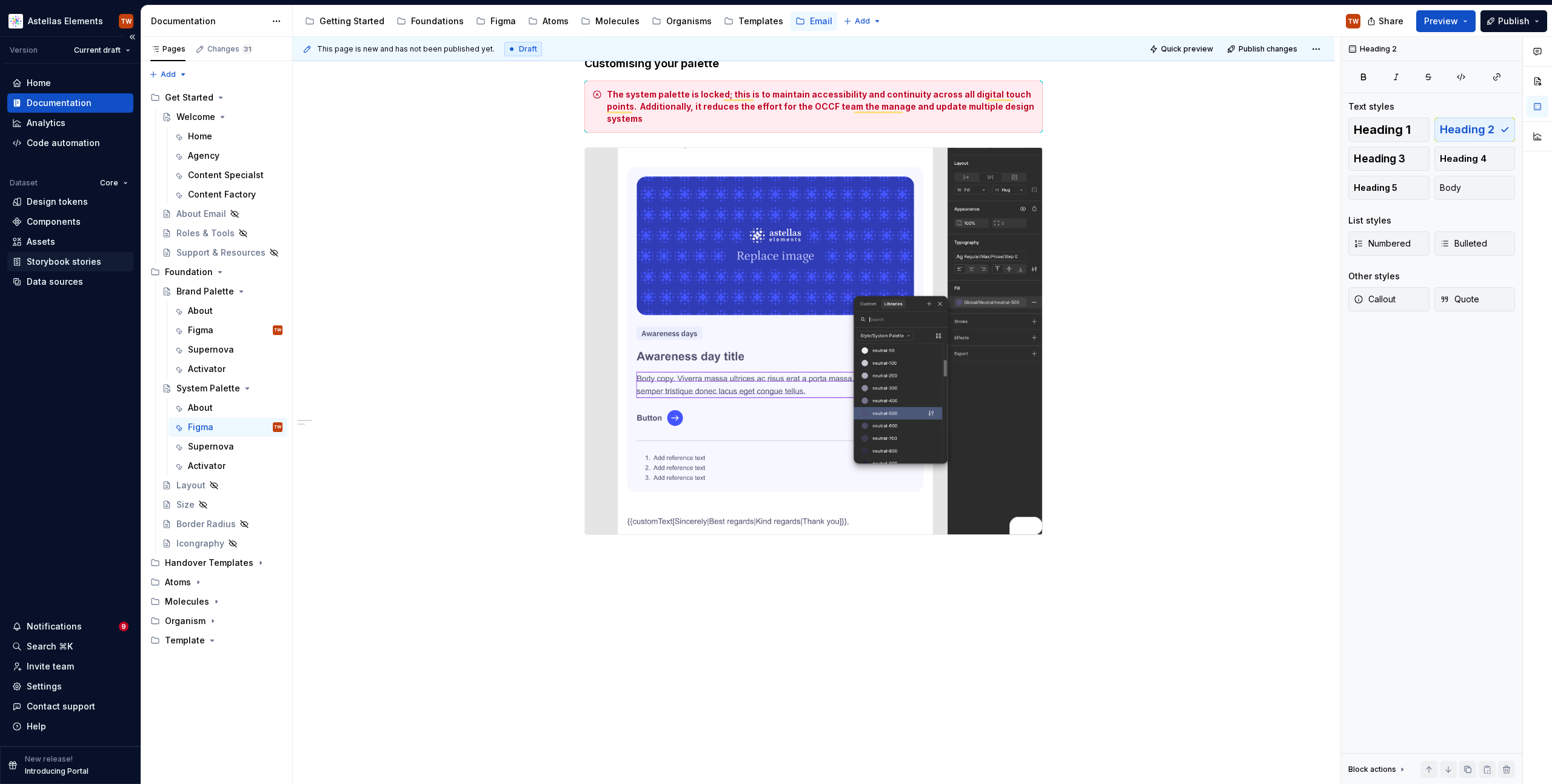
scroll to position [142, 0]
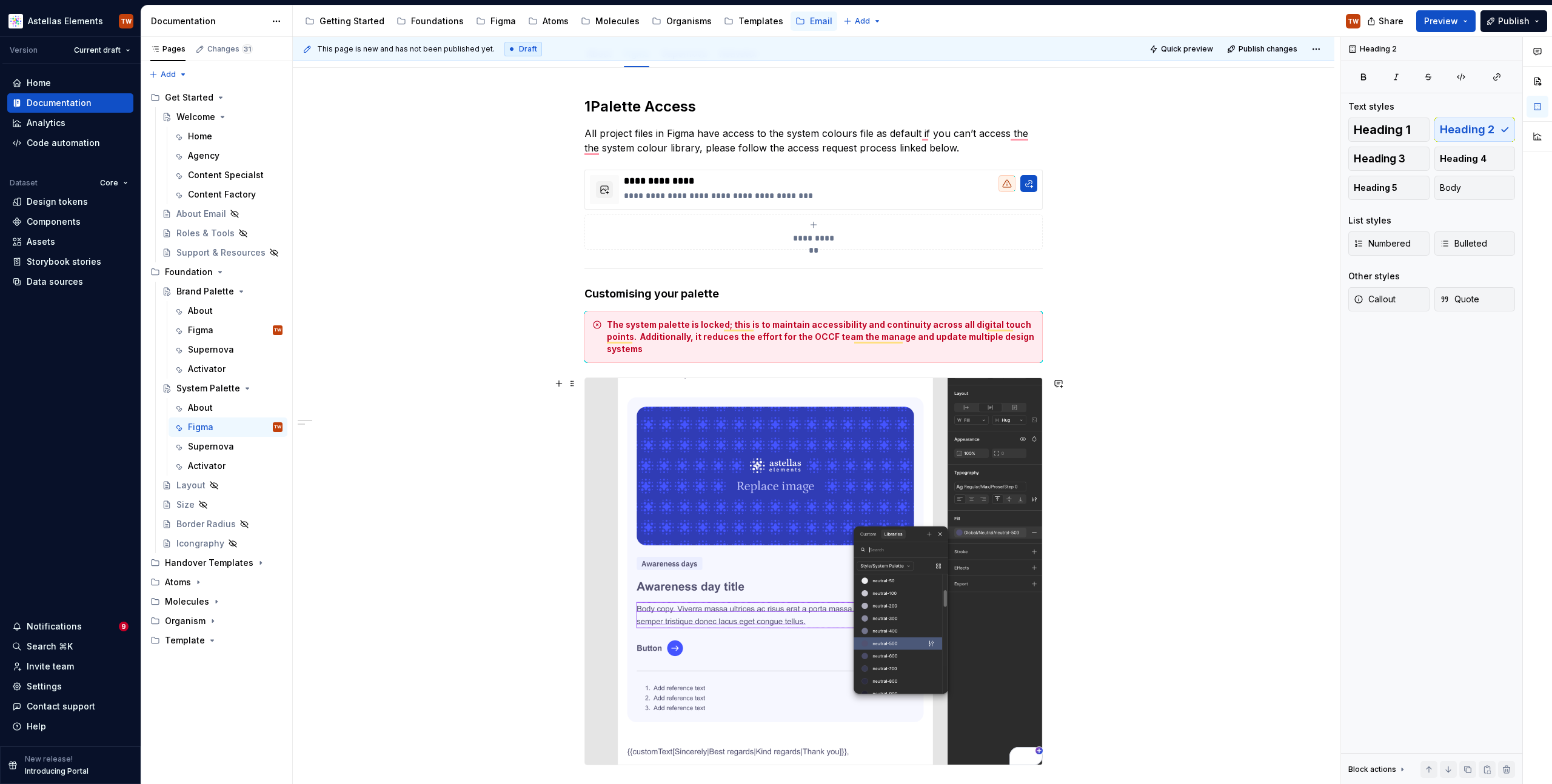
click at [490, 454] on div "**********" at bounding box center [813, 541] width 1041 height 948
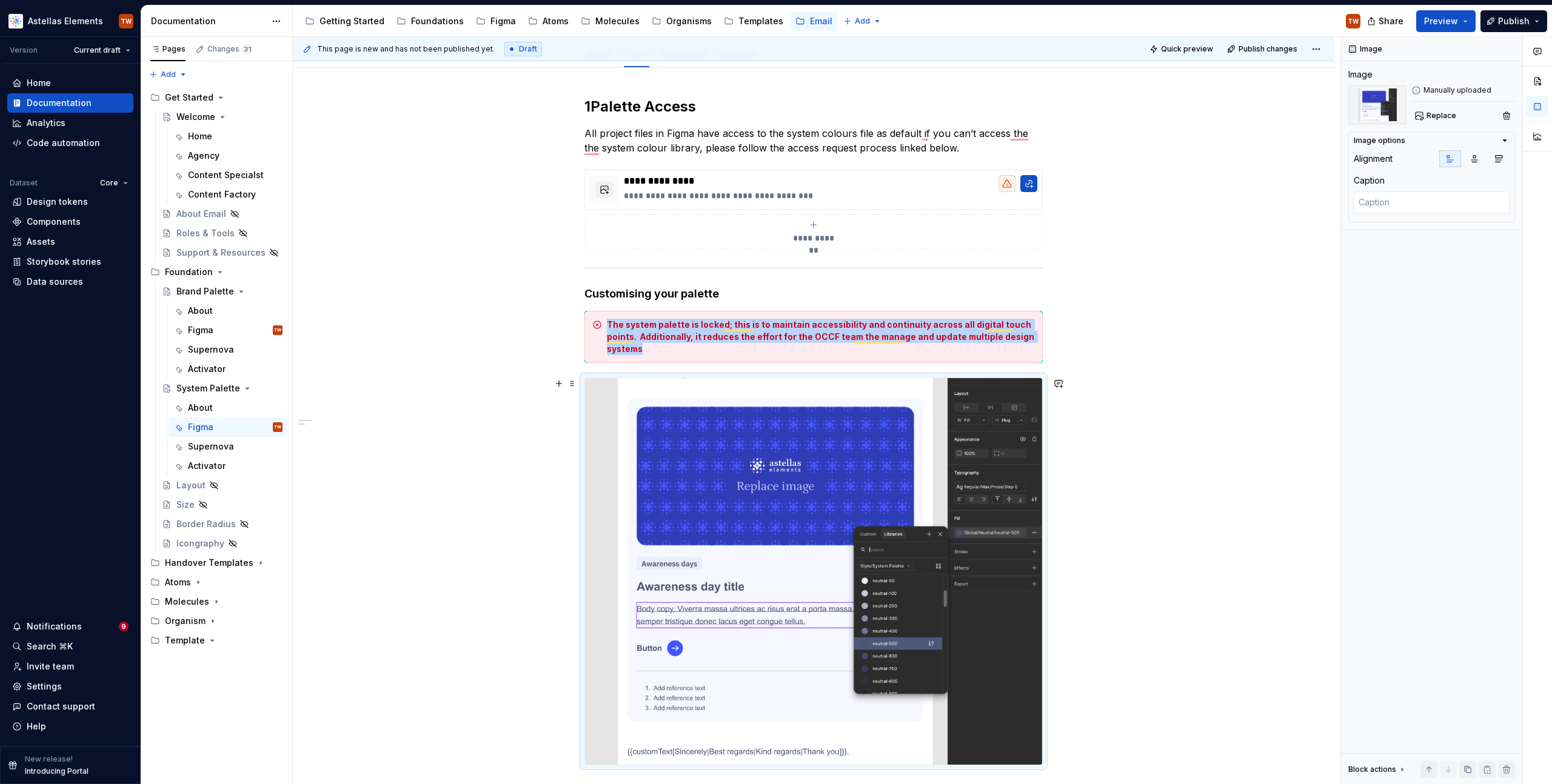
scroll to position [373, 0]
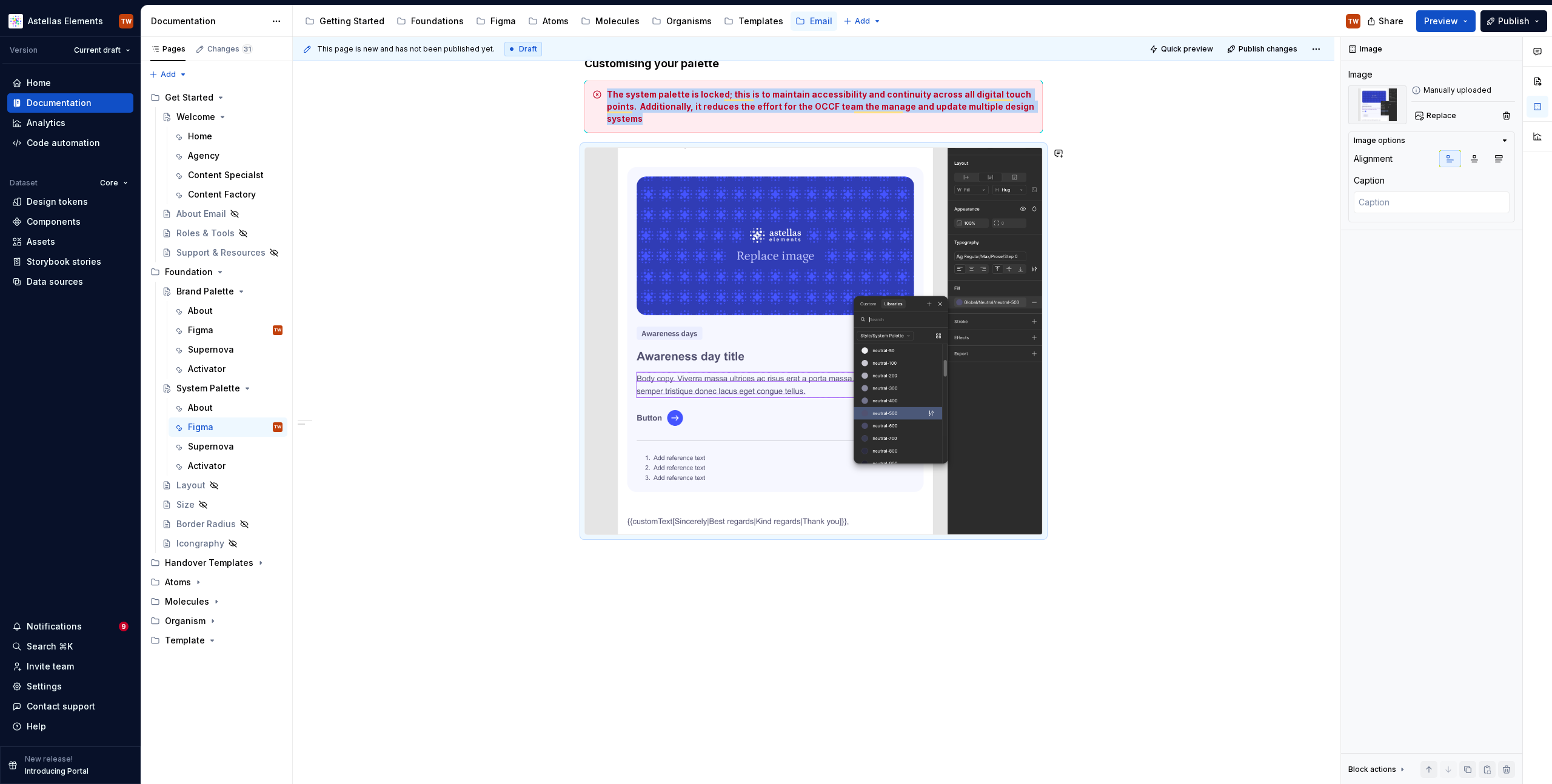
click at [677, 565] on div "**********" at bounding box center [813, 311] width 1041 height 948
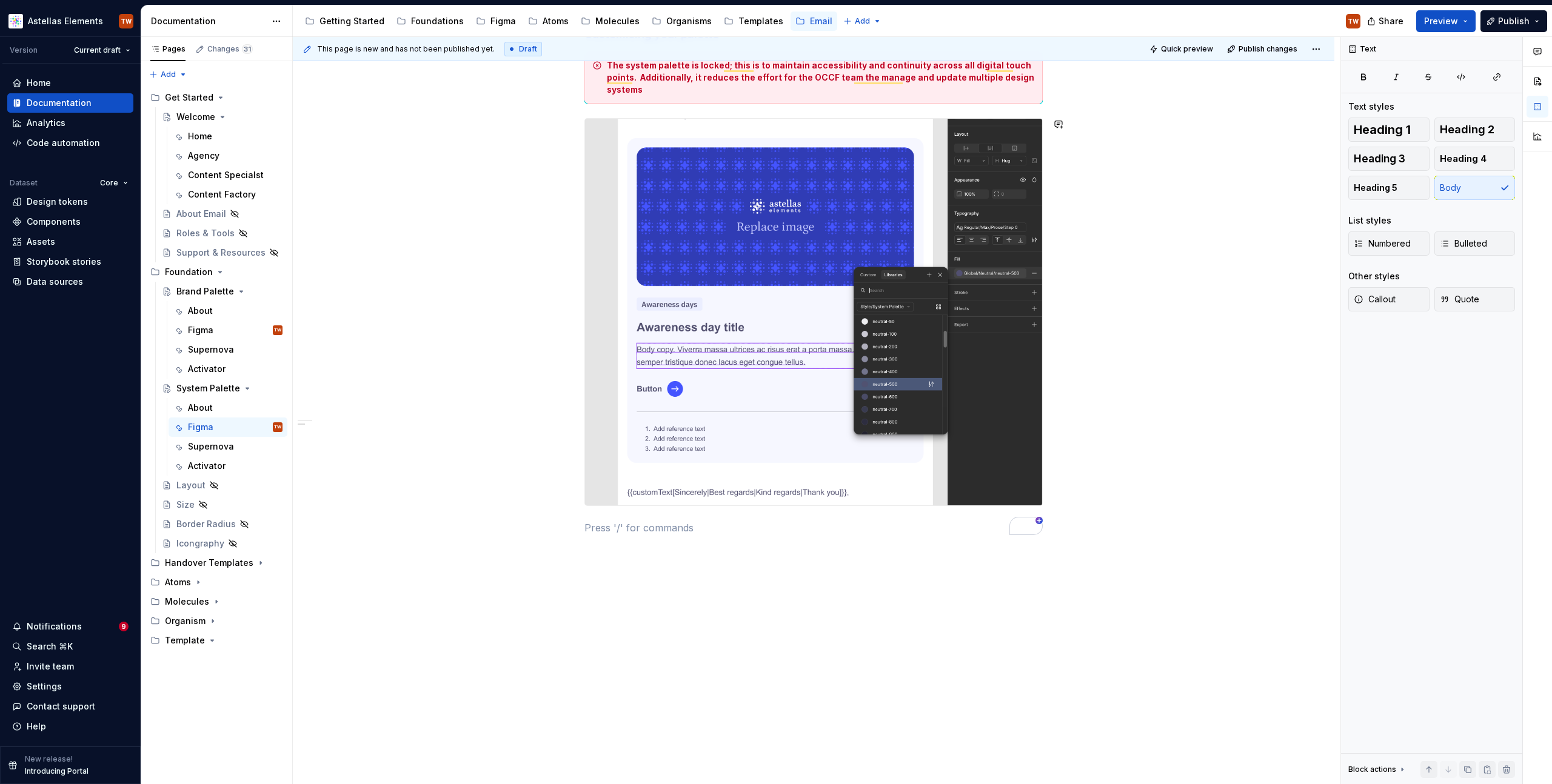
scroll to position [297, 0]
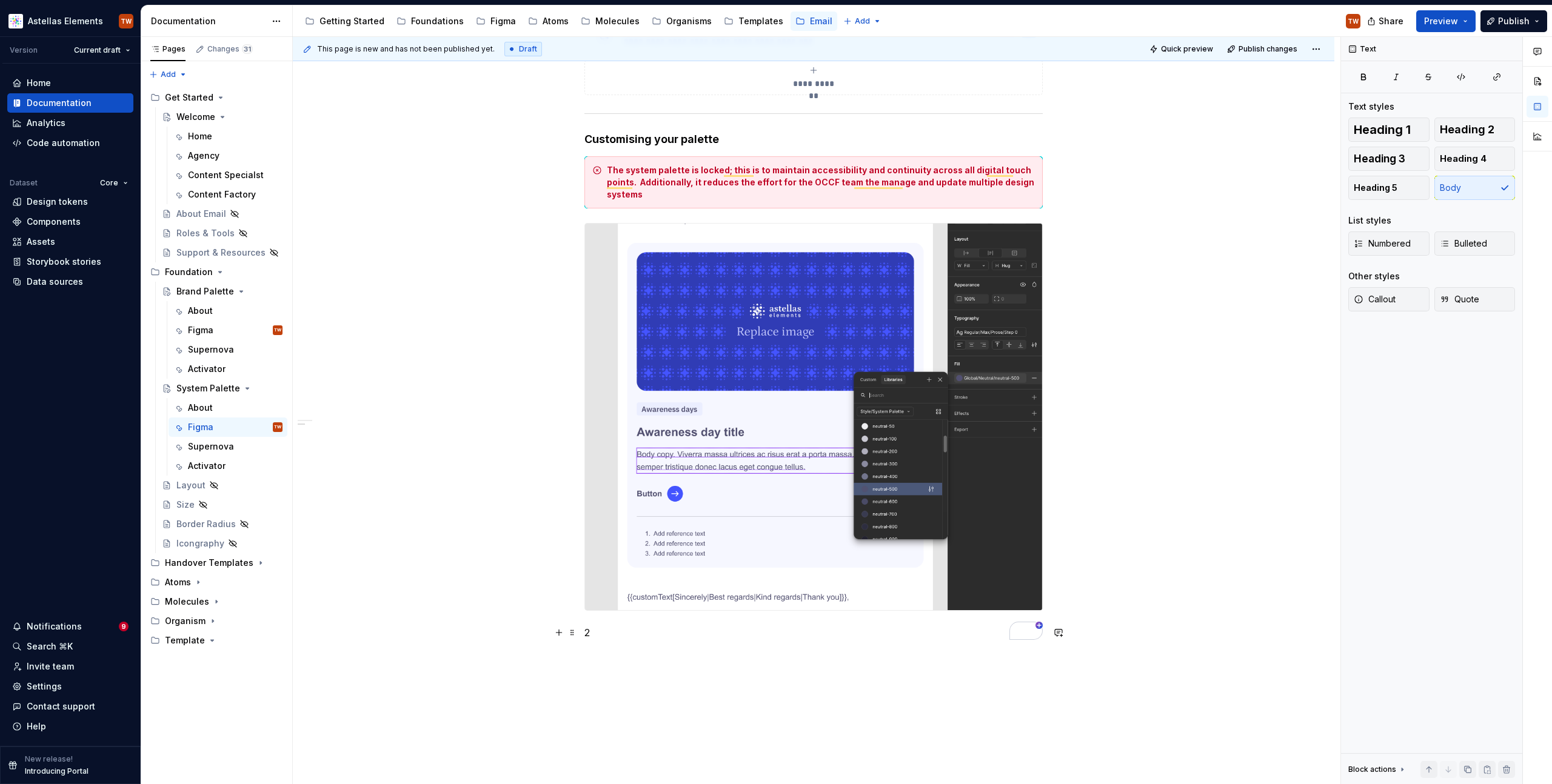
click at [604, 631] on p "2" at bounding box center [813, 633] width 459 height 14
click at [628, 678] on div "Image" at bounding box center [681, 674] width 119 height 12
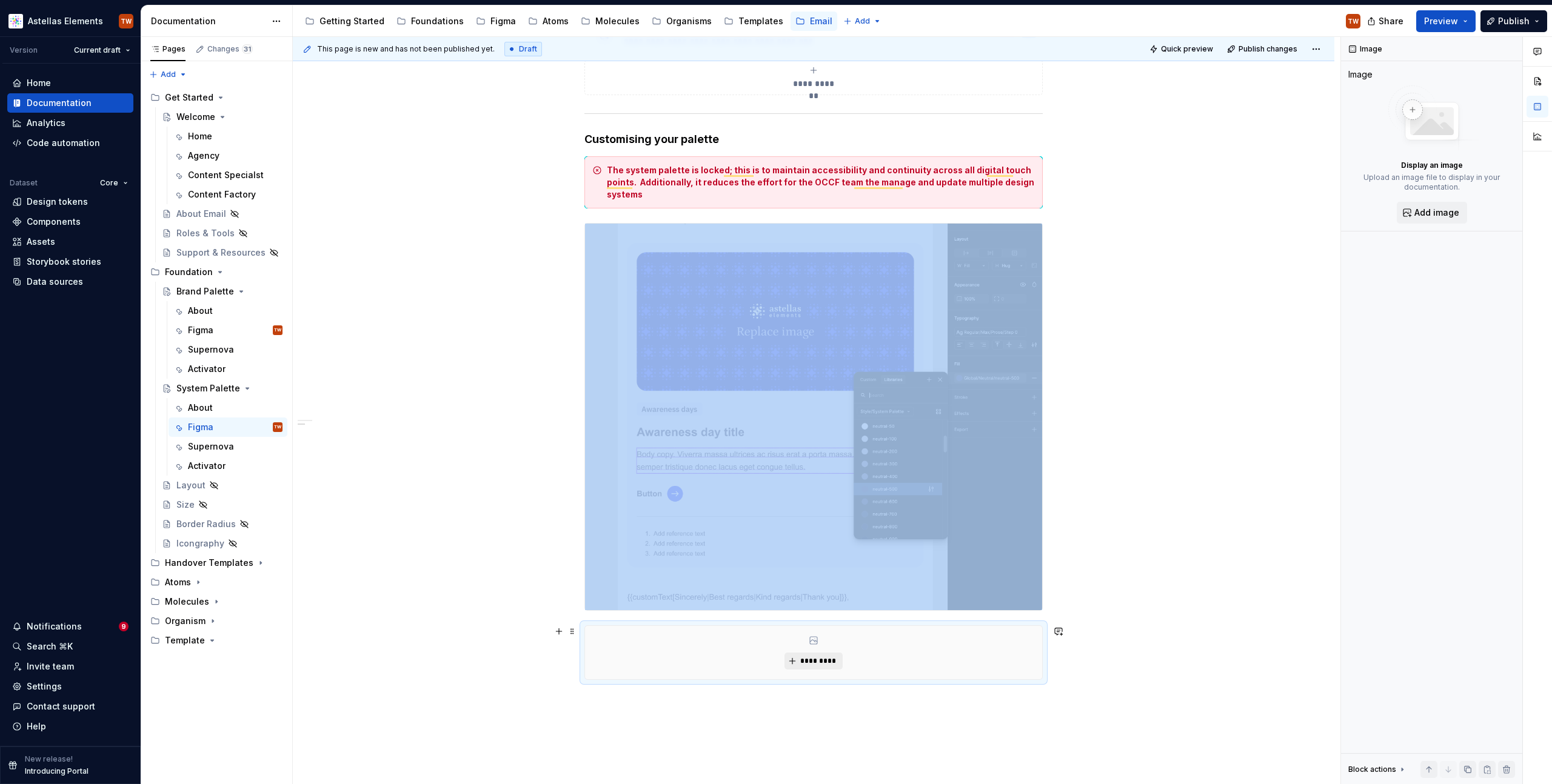
click at [809, 660] on span "*********" at bounding box center [818, 661] width 37 height 10
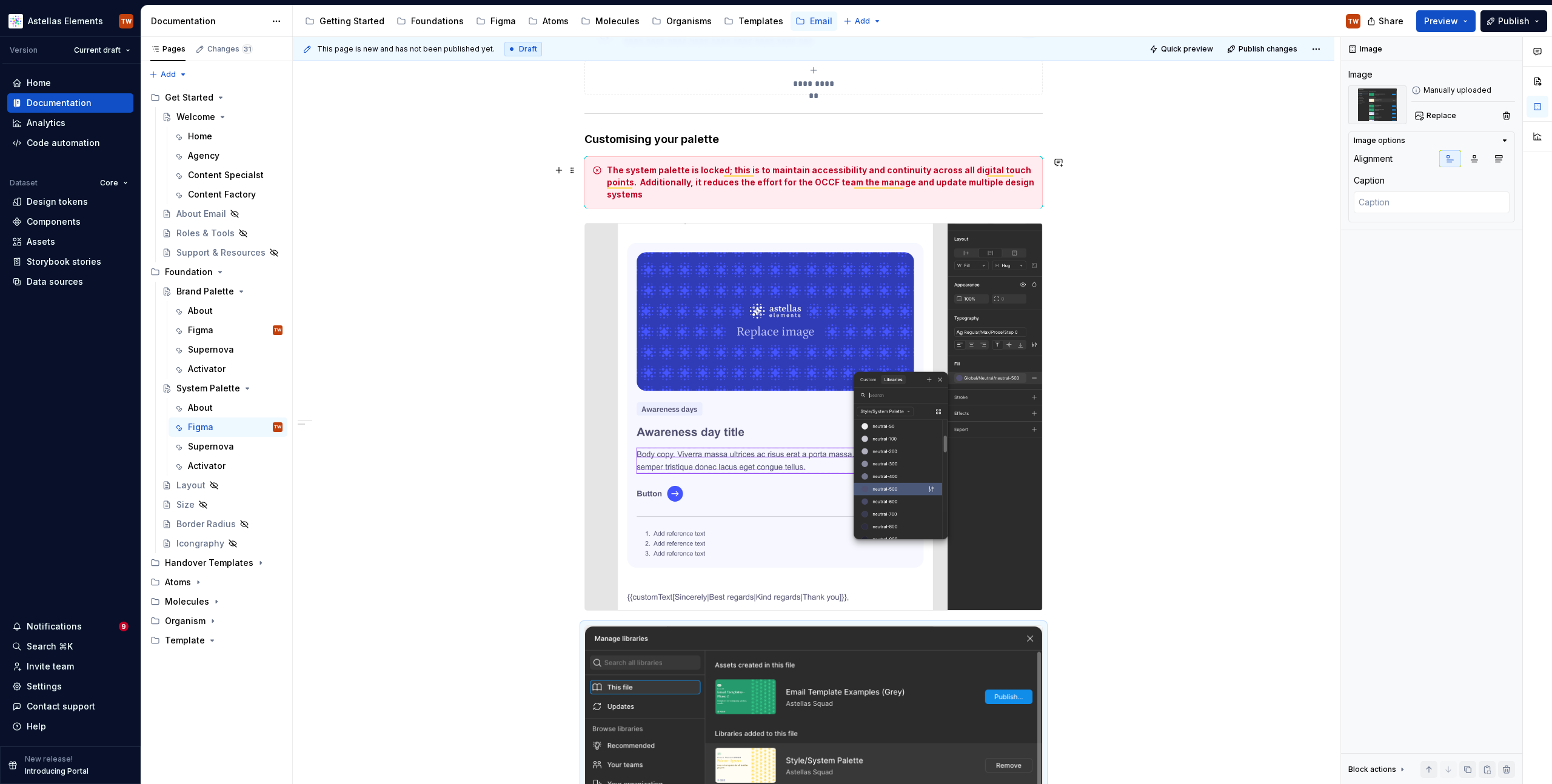
click at [1043, 194] on div "**********" at bounding box center [813, 588] width 1041 height 1350
click at [584, 228] on div "To enrich screen reader interactions, please activate Accessibility in Grammarl…" at bounding box center [813, 416] width 459 height 388
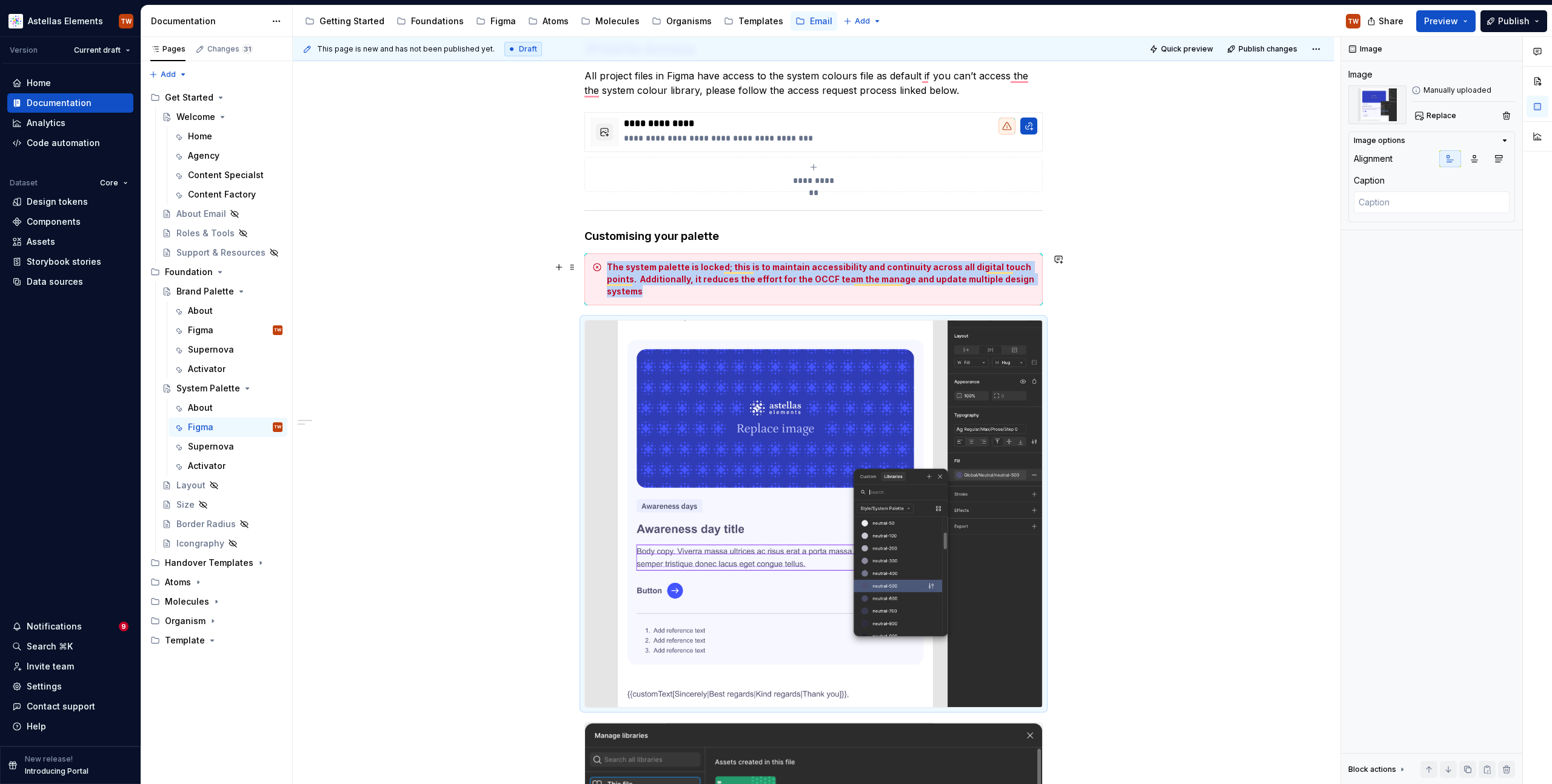
scroll to position [184, 0]
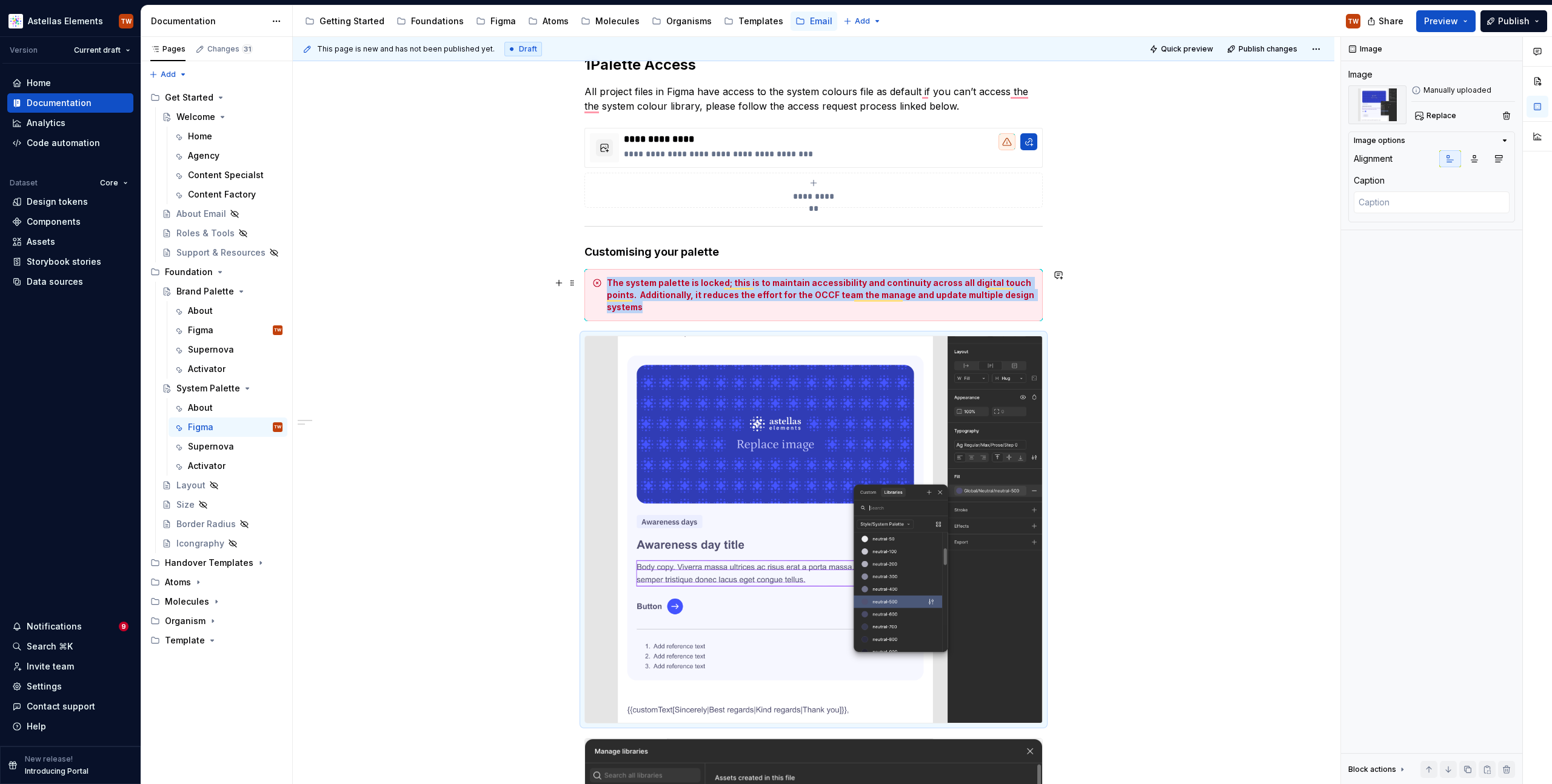
click at [1048, 282] on div "**********" at bounding box center [813, 701] width 1041 height 1350
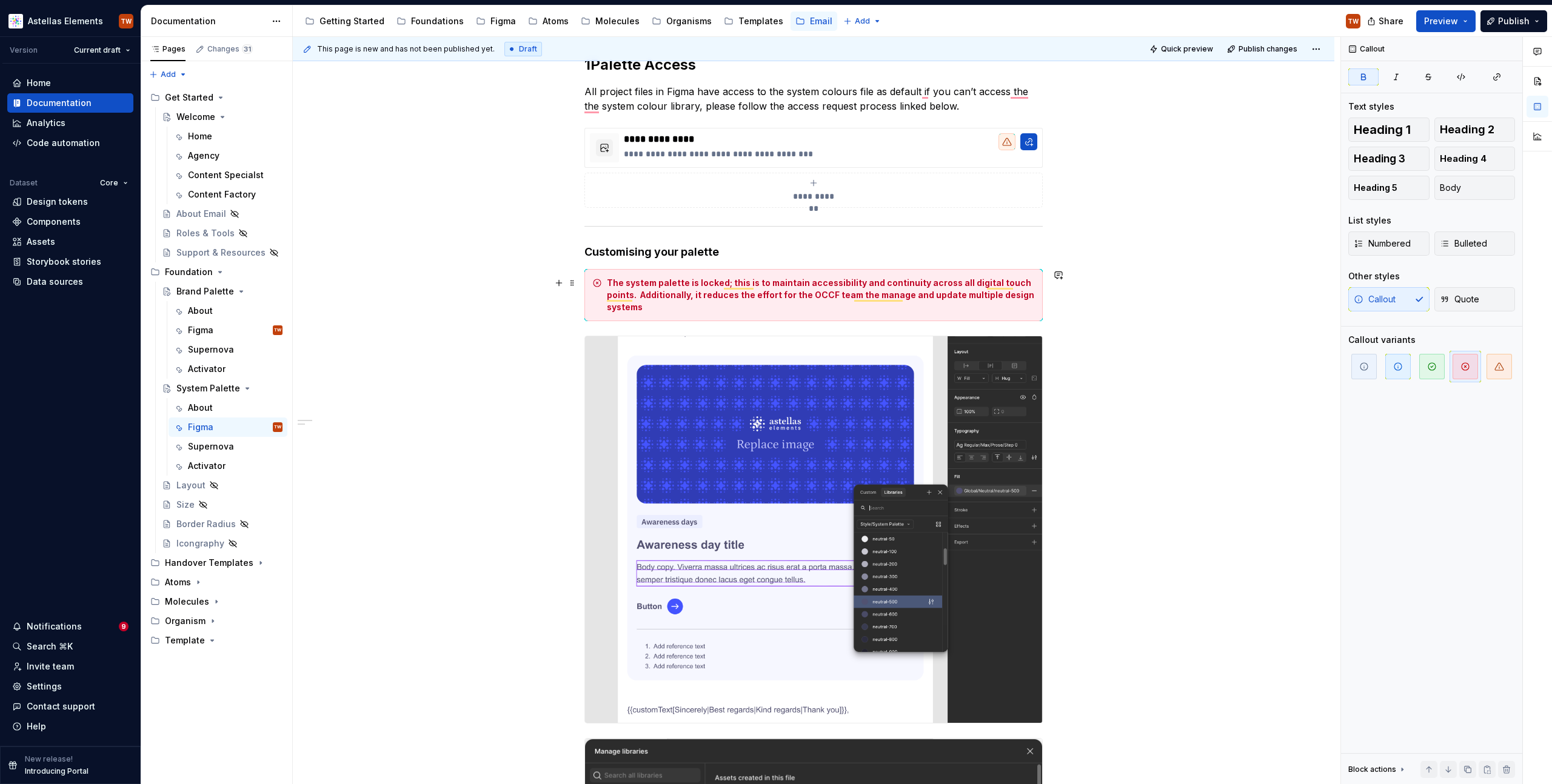
click at [1026, 304] on div "The system palette is locked; this is to maintain accessibility and continuity …" at bounding box center [821, 295] width 428 height 36
click at [1043, 303] on div "**********" at bounding box center [813, 701] width 1041 height 1350
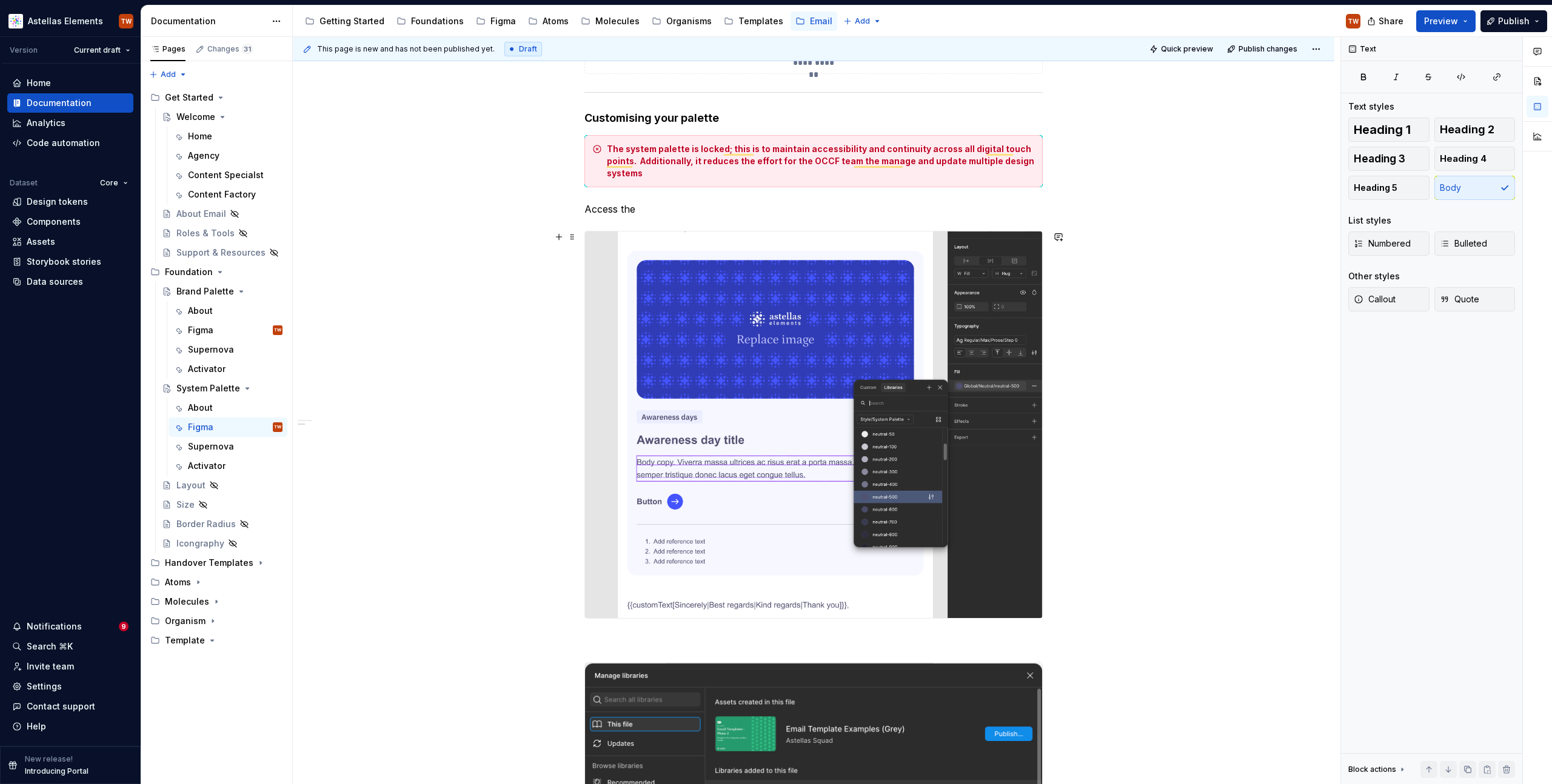
scroll to position [371, 0]
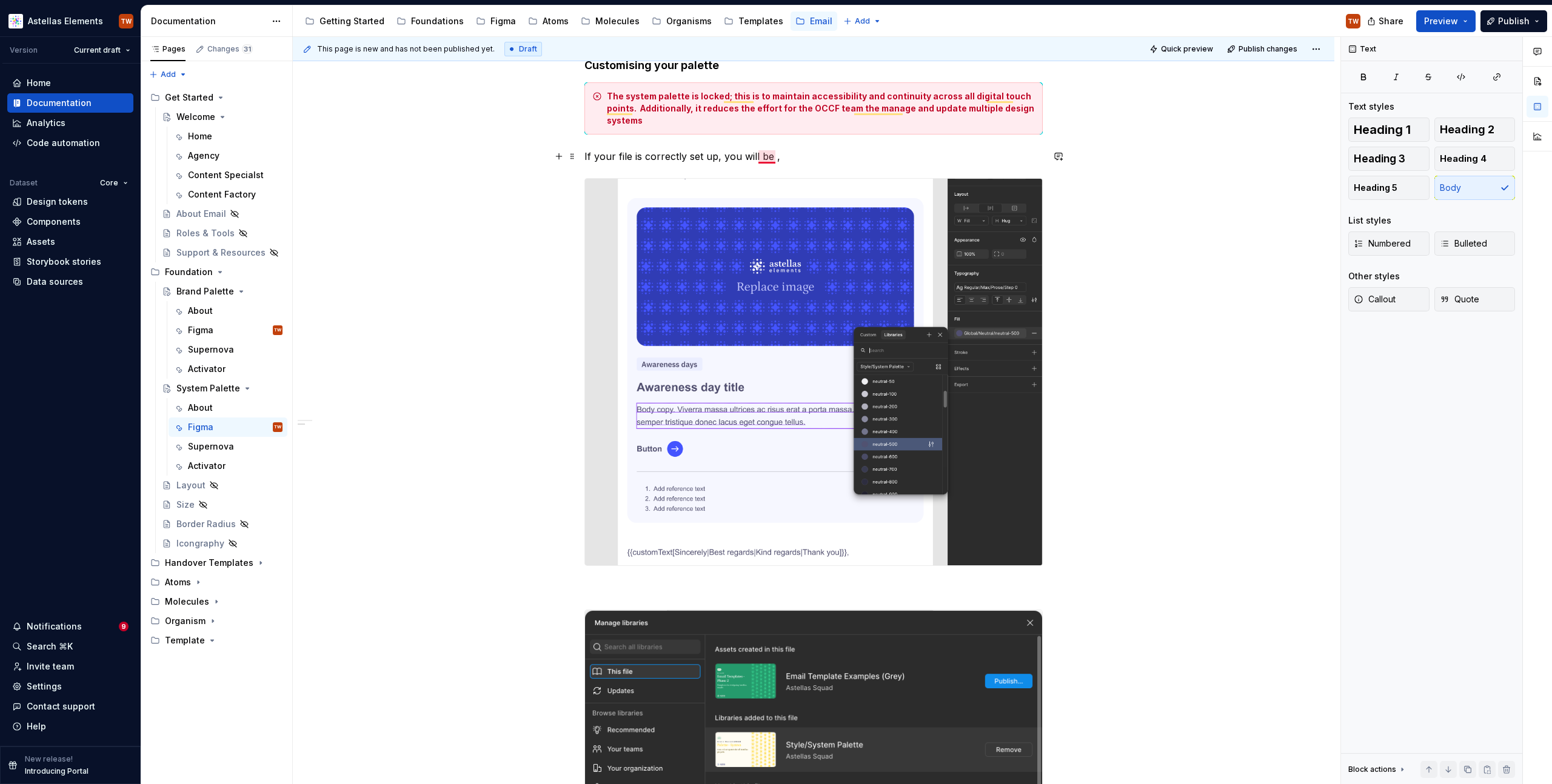
click at [772, 156] on p "If your file is correctly set up, you will be ," at bounding box center [813, 156] width 459 height 14
click at [759, 157] on p "If your file is correctly set up, you cann access the ," at bounding box center [813, 156] width 459 height 14
click at [853, 158] on p "If your file is correctly set up, you can access the ," at bounding box center [813, 156] width 459 height 14
click at [818, 161] on p "If your file is correctly set up, you can access the the system palette" at bounding box center [813, 156] width 459 height 14
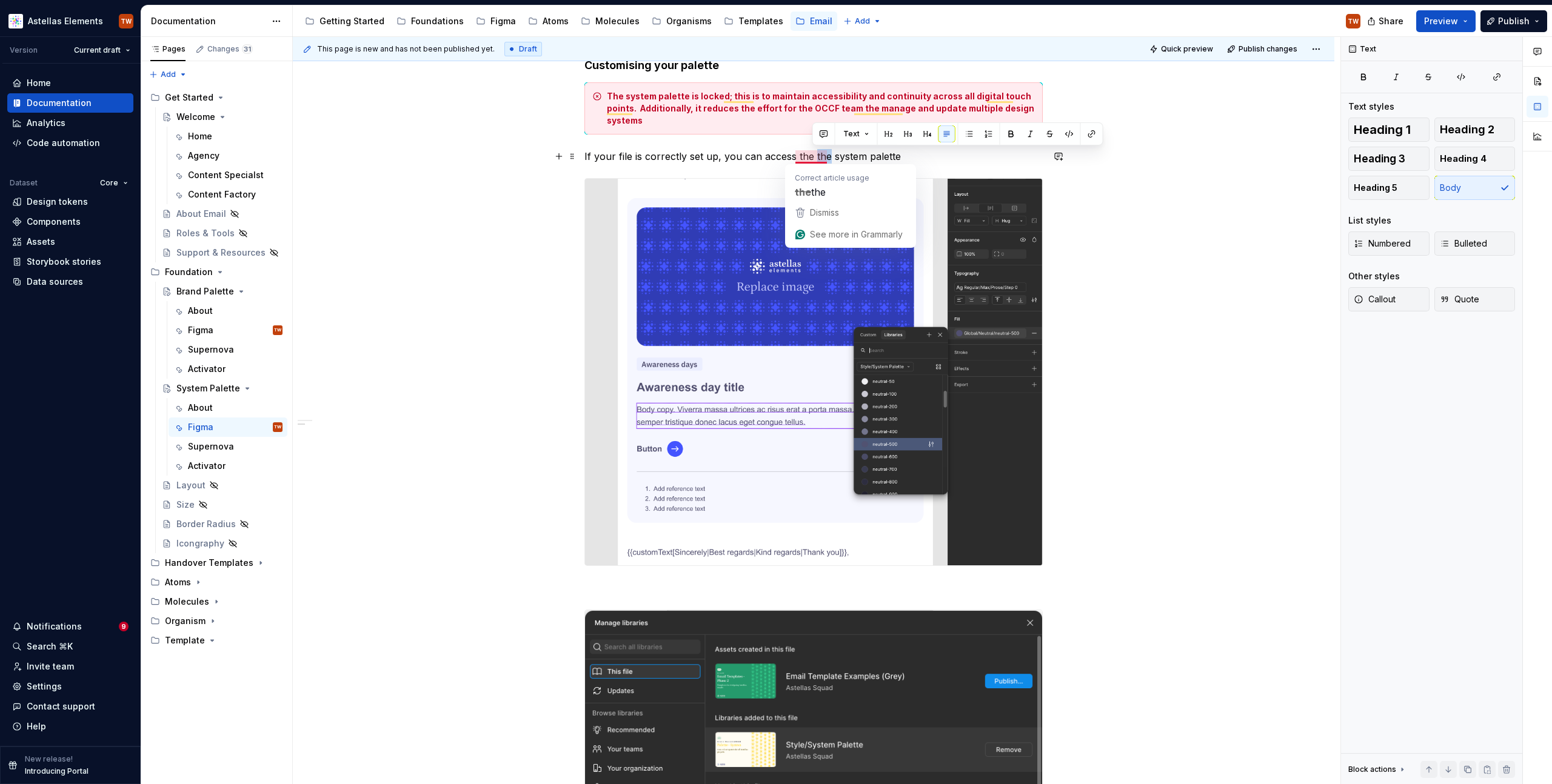
click at [818, 161] on p "If your file is correctly set up, you can access the the system palette" at bounding box center [813, 156] width 459 height 14
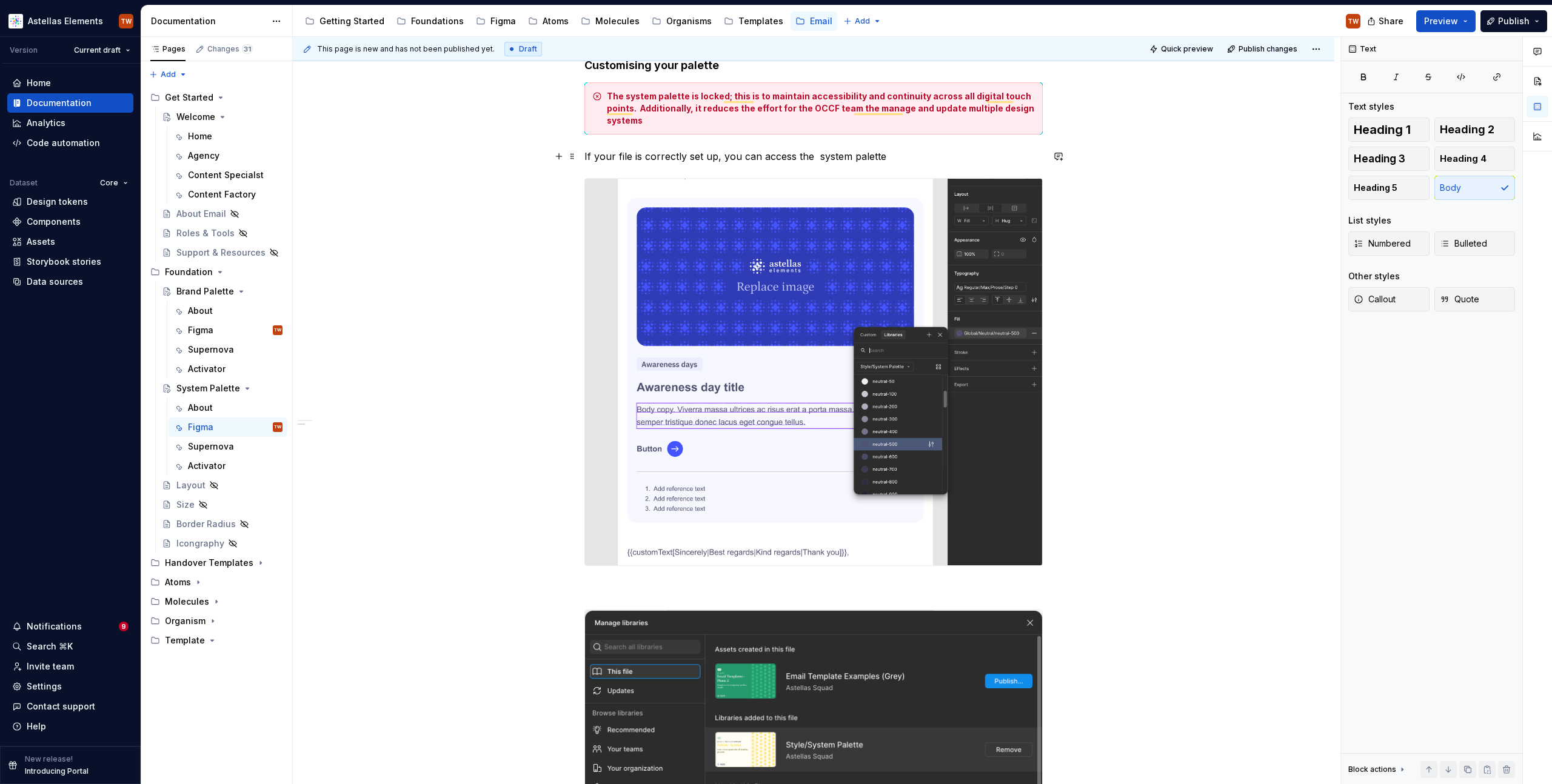
click at [935, 156] on p "If your file is correctly set up, you can access the system palette" at bounding box center [813, 156] width 459 height 14
click at [816, 154] on p "If your file is correctly set up, you can access the system palette" at bounding box center [813, 156] width 459 height 14
click at [891, 152] on p "If your file is correctly set up, you can access the system palette" at bounding box center [813, 156] width 459 height 14
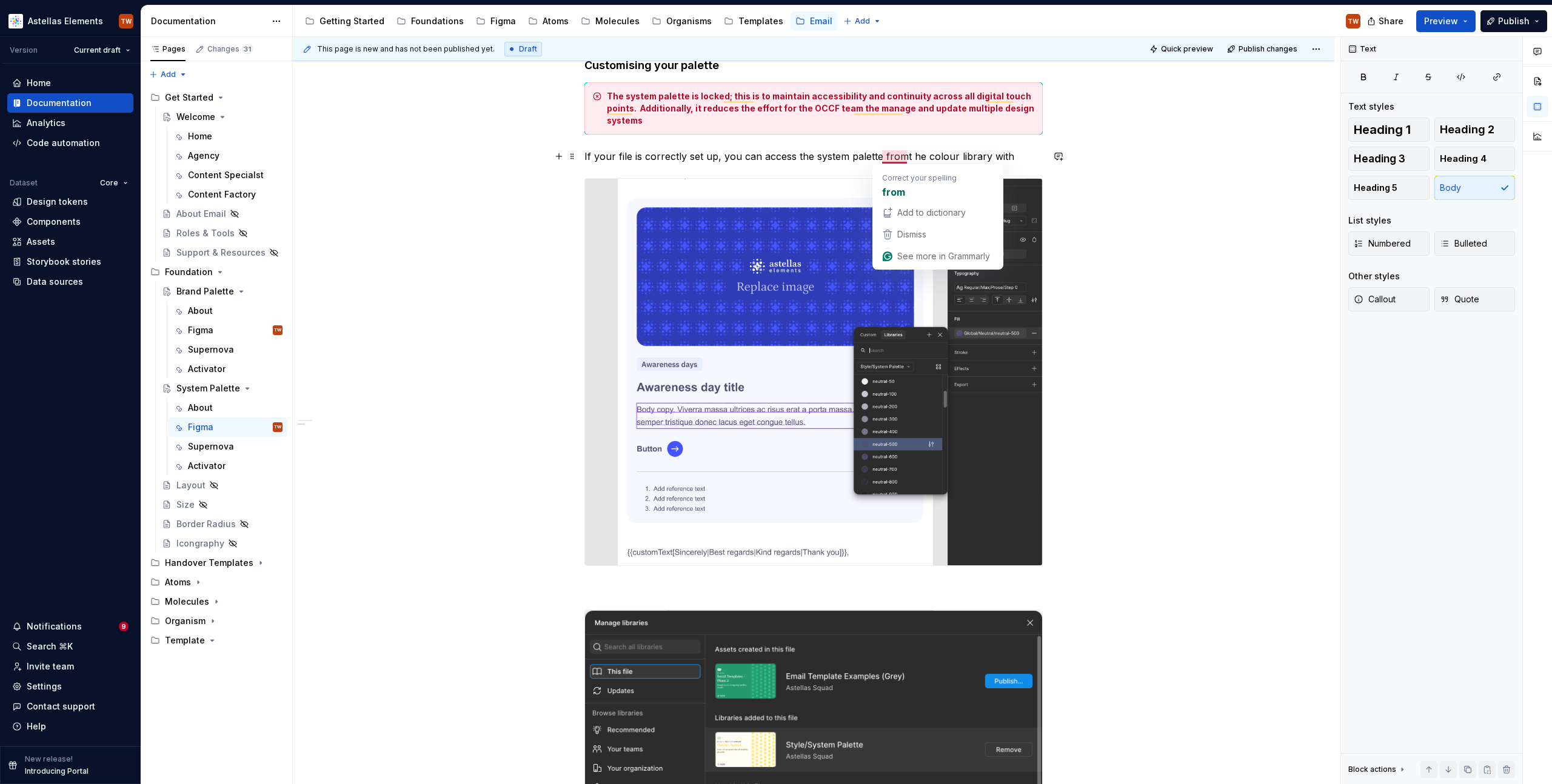
click at [903, 159] on p "If your file is correctly set up, you can access the system palette fromt he co…" at bounding box center [813, 156] width 459 height 14
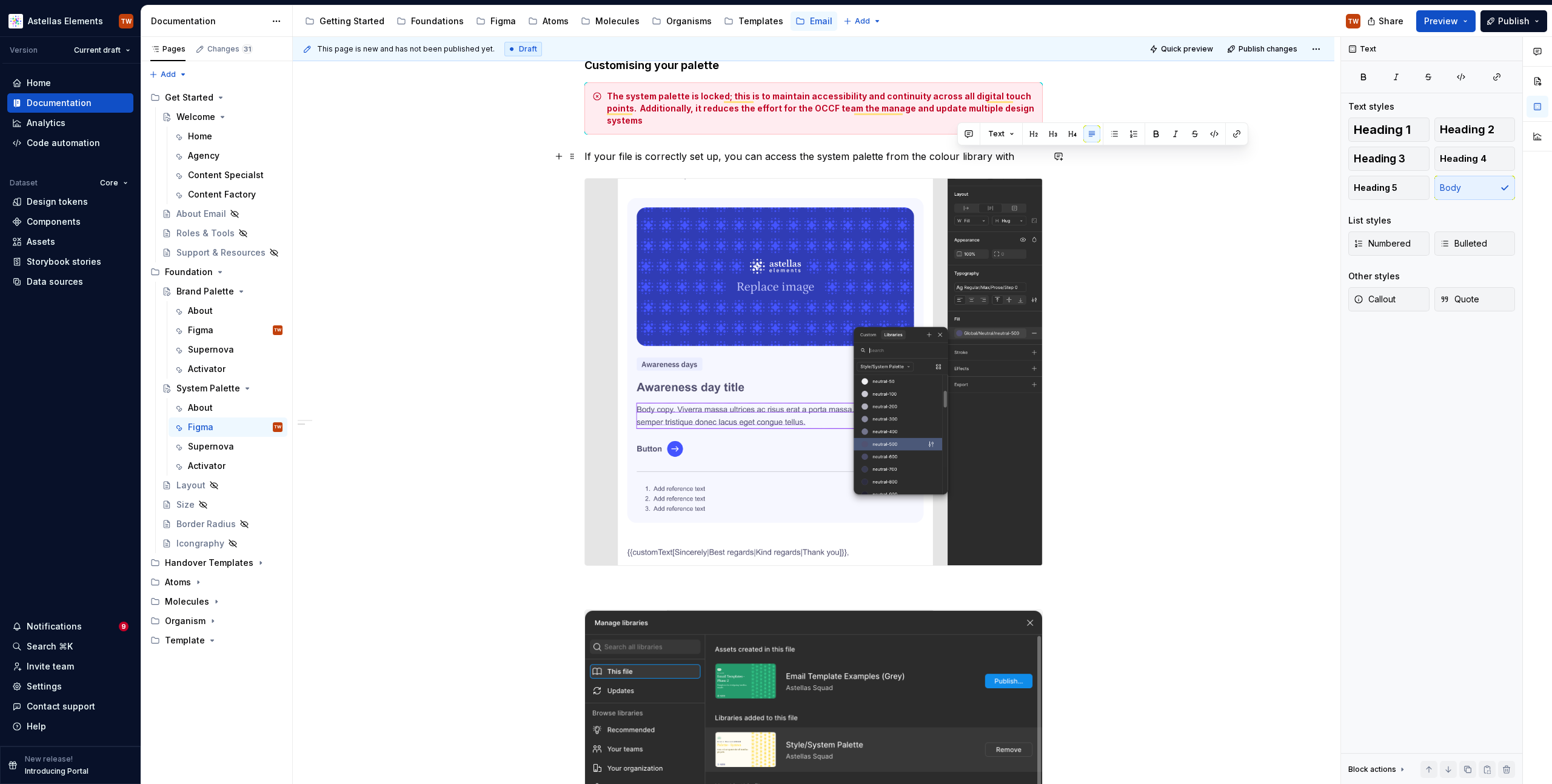
drag, startPoint x: 1009, startPoint y: 151, endPoint x: 957, endPoint y: 154, distance: 52.1
click at [957, 154] on p "If your file is correctly set up, you can access the system palette from the co…" at bounding box center [813, 156] width 459 height 14
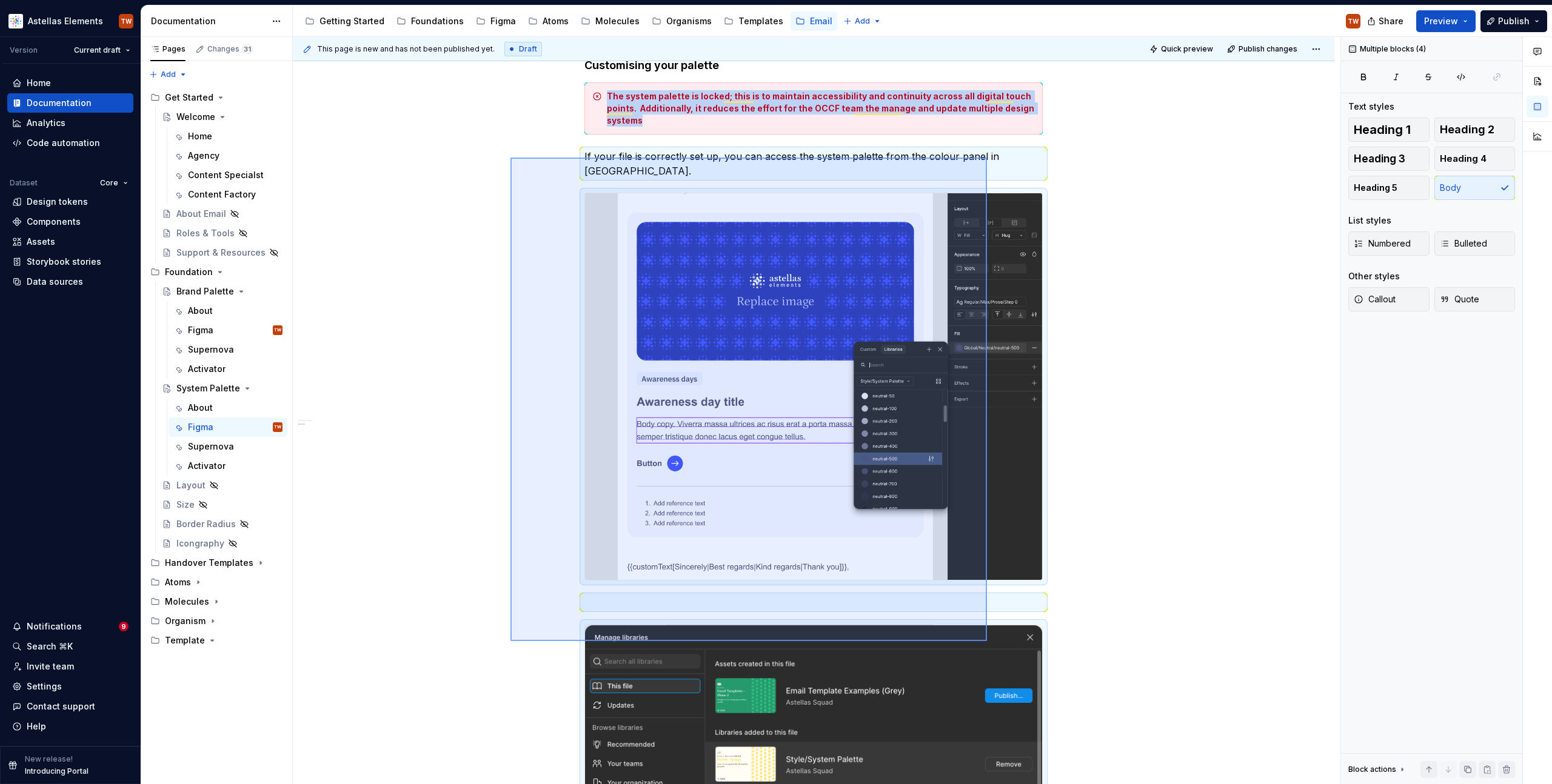
drag, startPoint x: 511, startPoint y: 158, endPoint x: 985, endPoint y: 634, distance: 671.8
click at [986, 635] on div "**********" at bounding box center [816, 411] width 1048 height 748
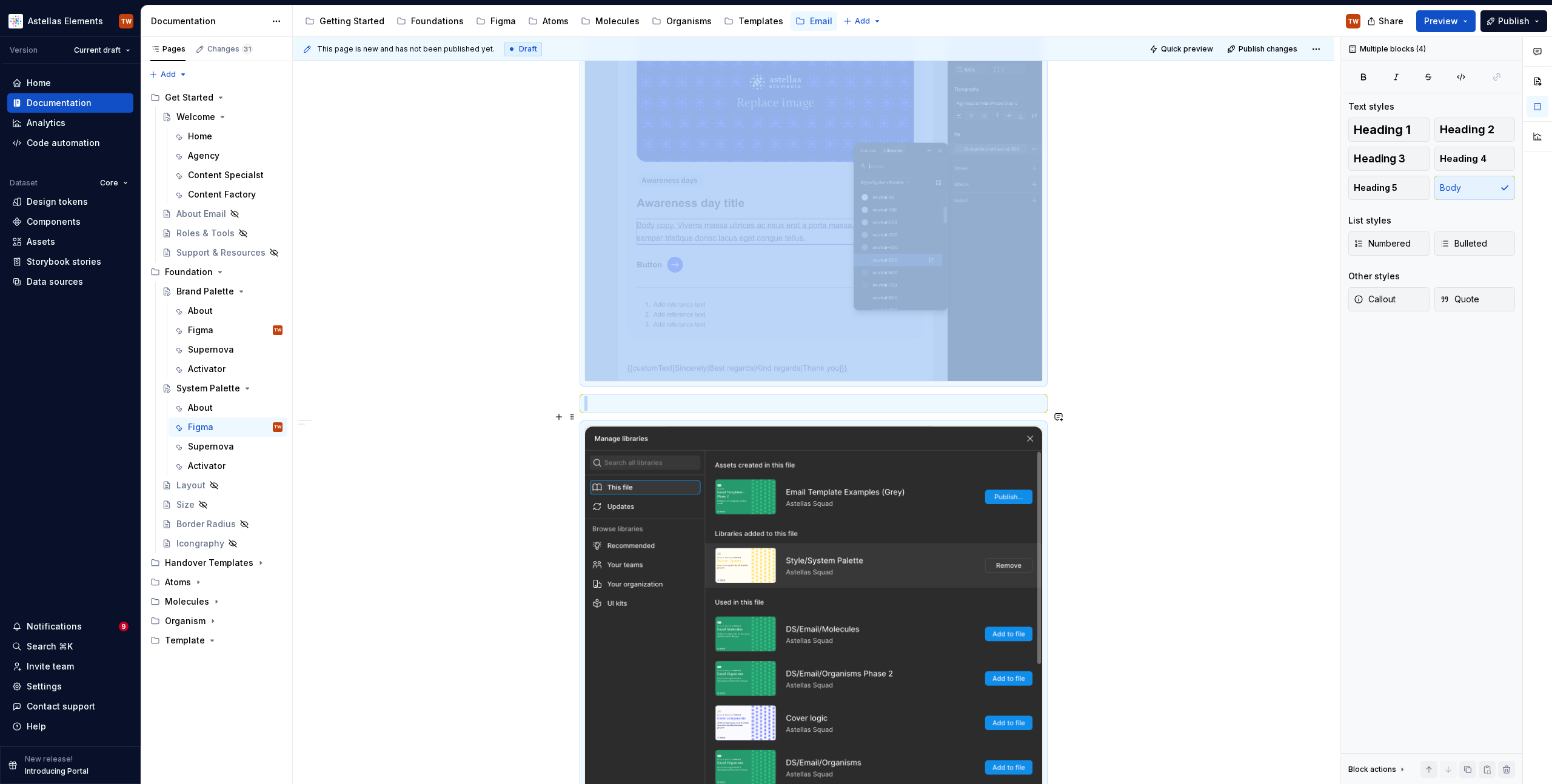
scroll to position [551, 0]
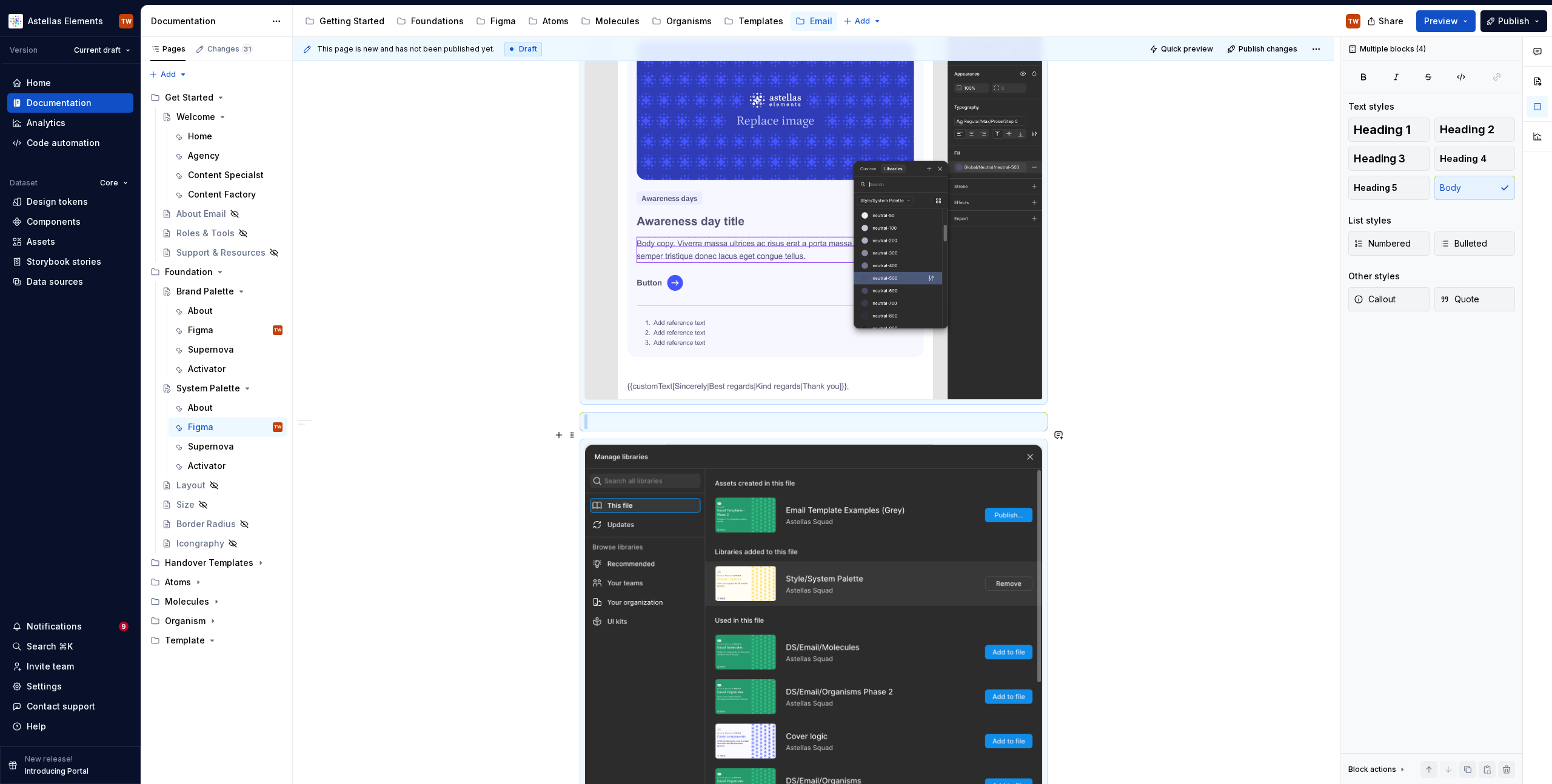
click at [559, 424] on div "**********" at bounding box center [813, 369] width 1041 height 1422
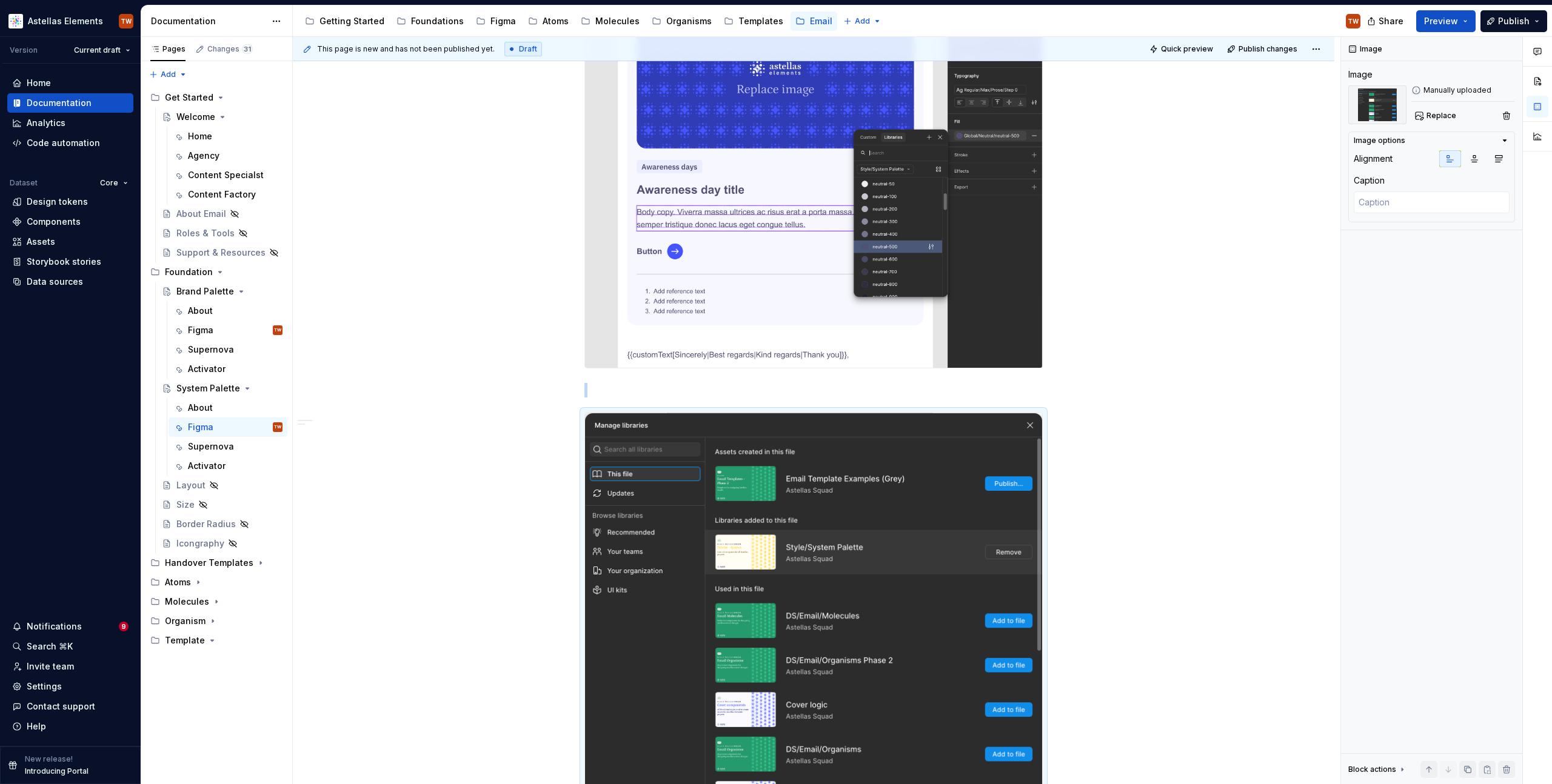
scroll to position [178, 0]
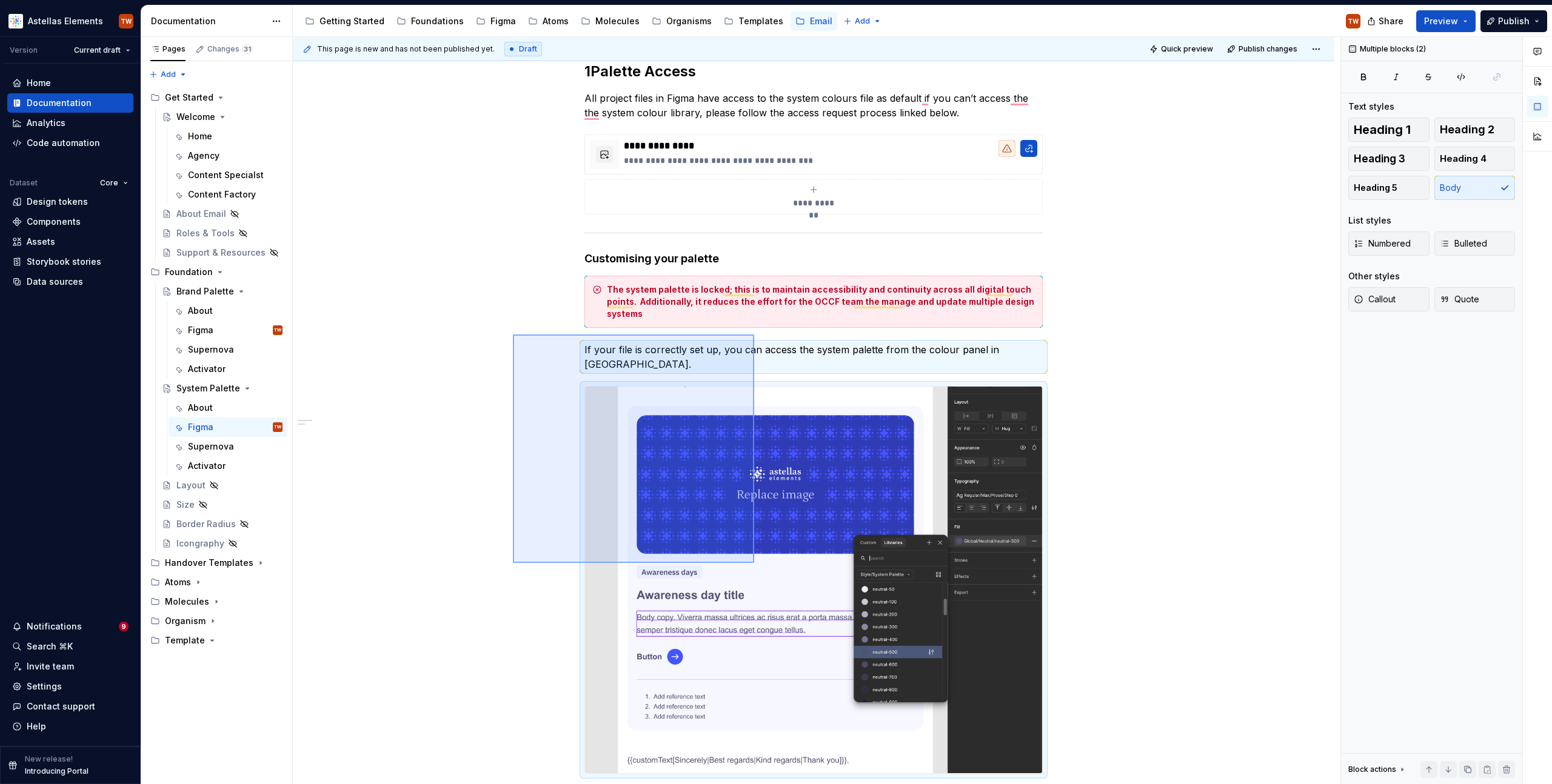
drag, startPoint x: 513, startPoint y: 335, endPoint x: 755, endPoint y: 567, distance: 335.2
click at [756, 568] on div "**********" at bounding box center [816, 411] width 1048 height 748
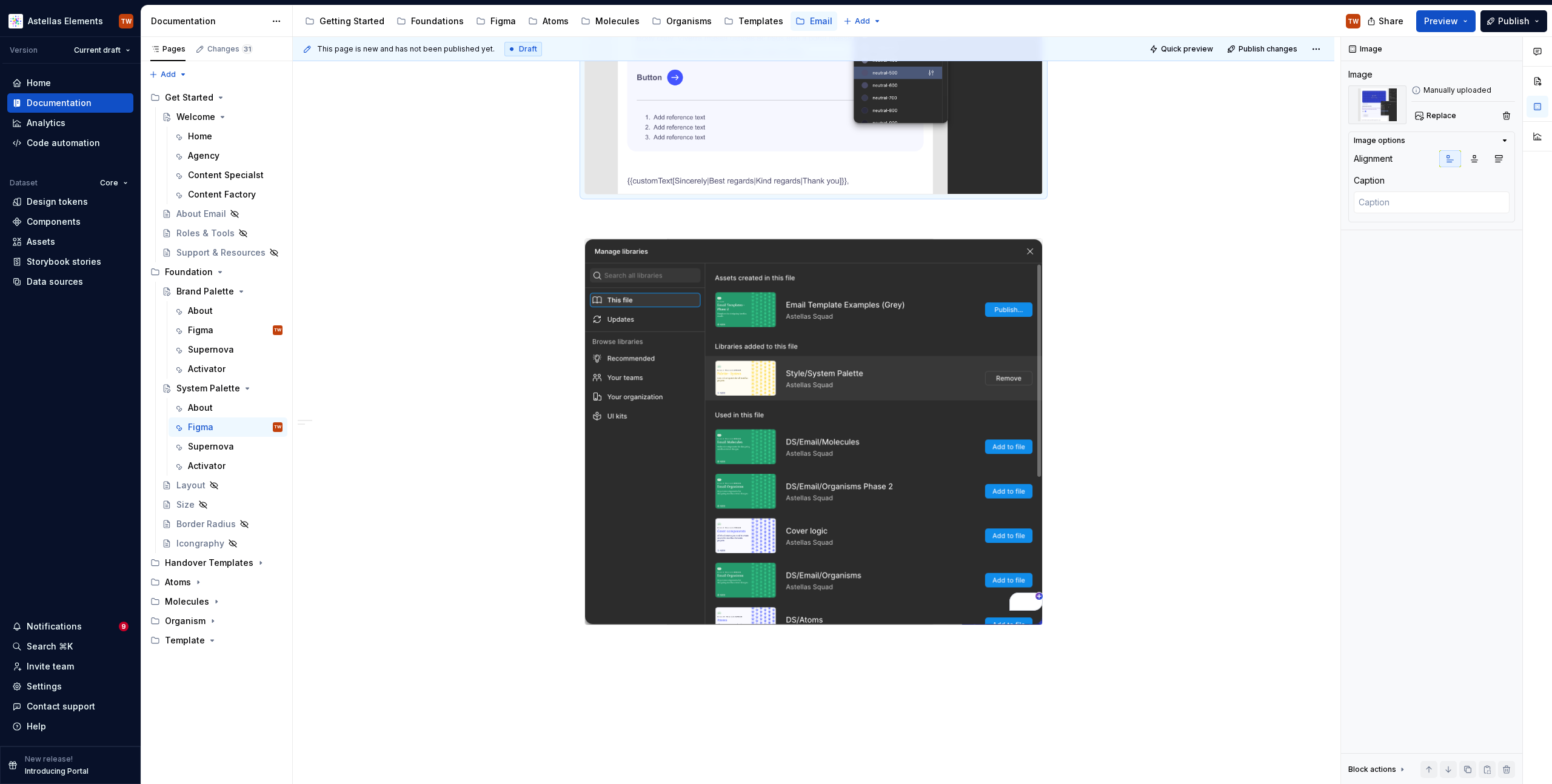
scroll to position [0, 0]
click at [687, 464] on img "To enrich screen reader interactions, please activate Accessibility in Grammarl…" at bounding box center [813, 431] width 457 height 386
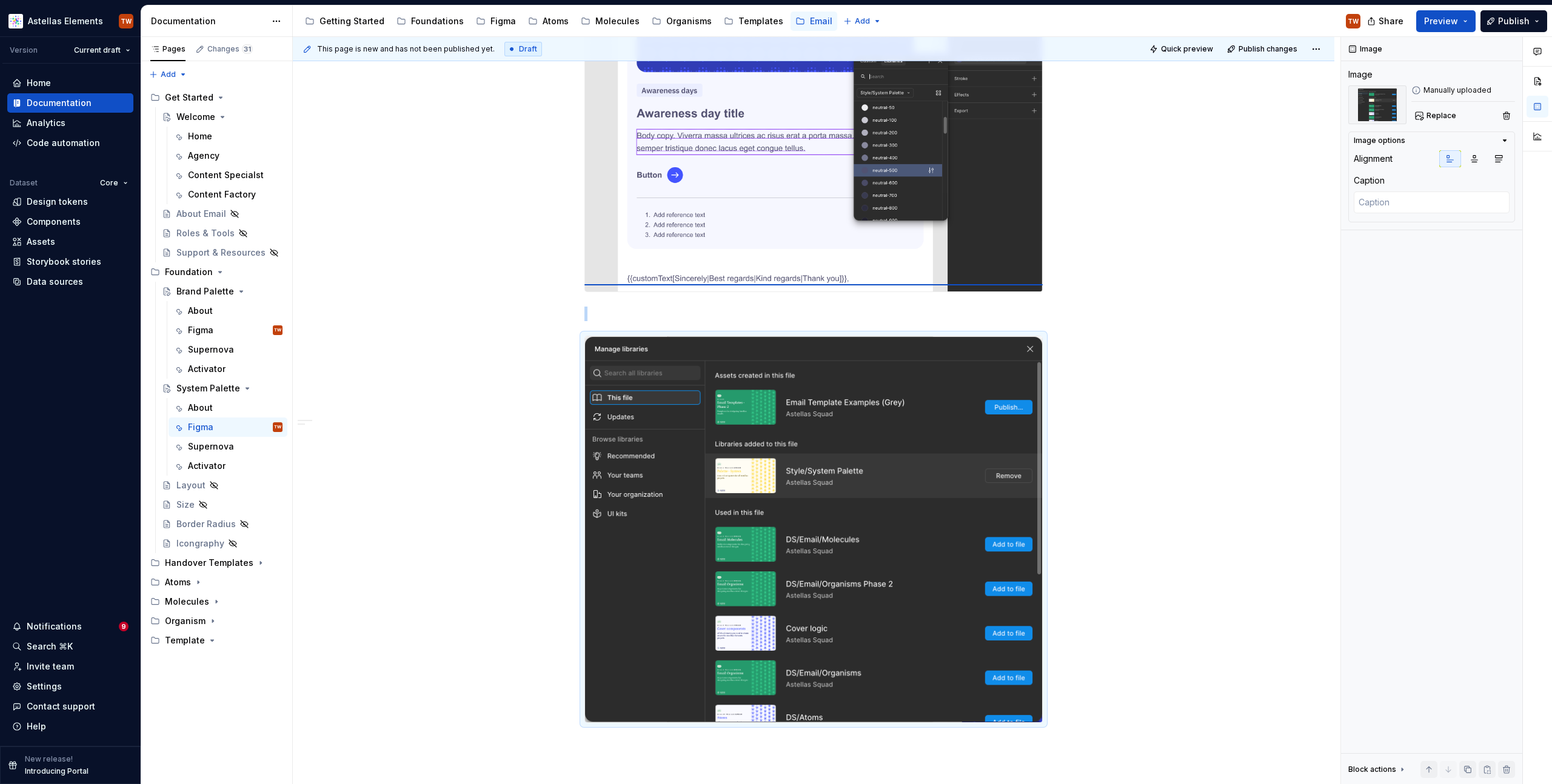
scroll to position [619, 0]
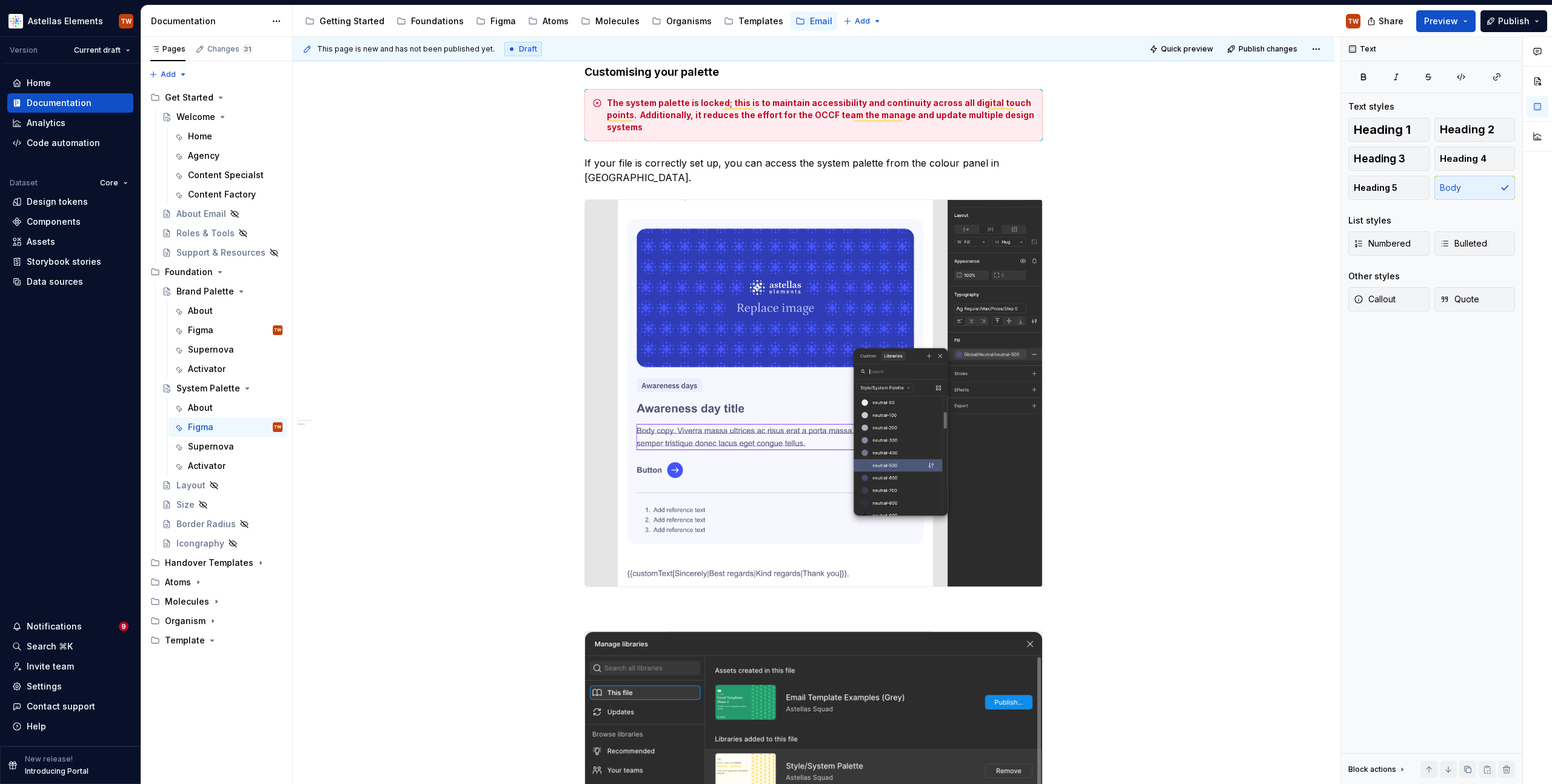
click at [649, 149] on div "**********" at bounding box center [813, 446] width 459 height 1143
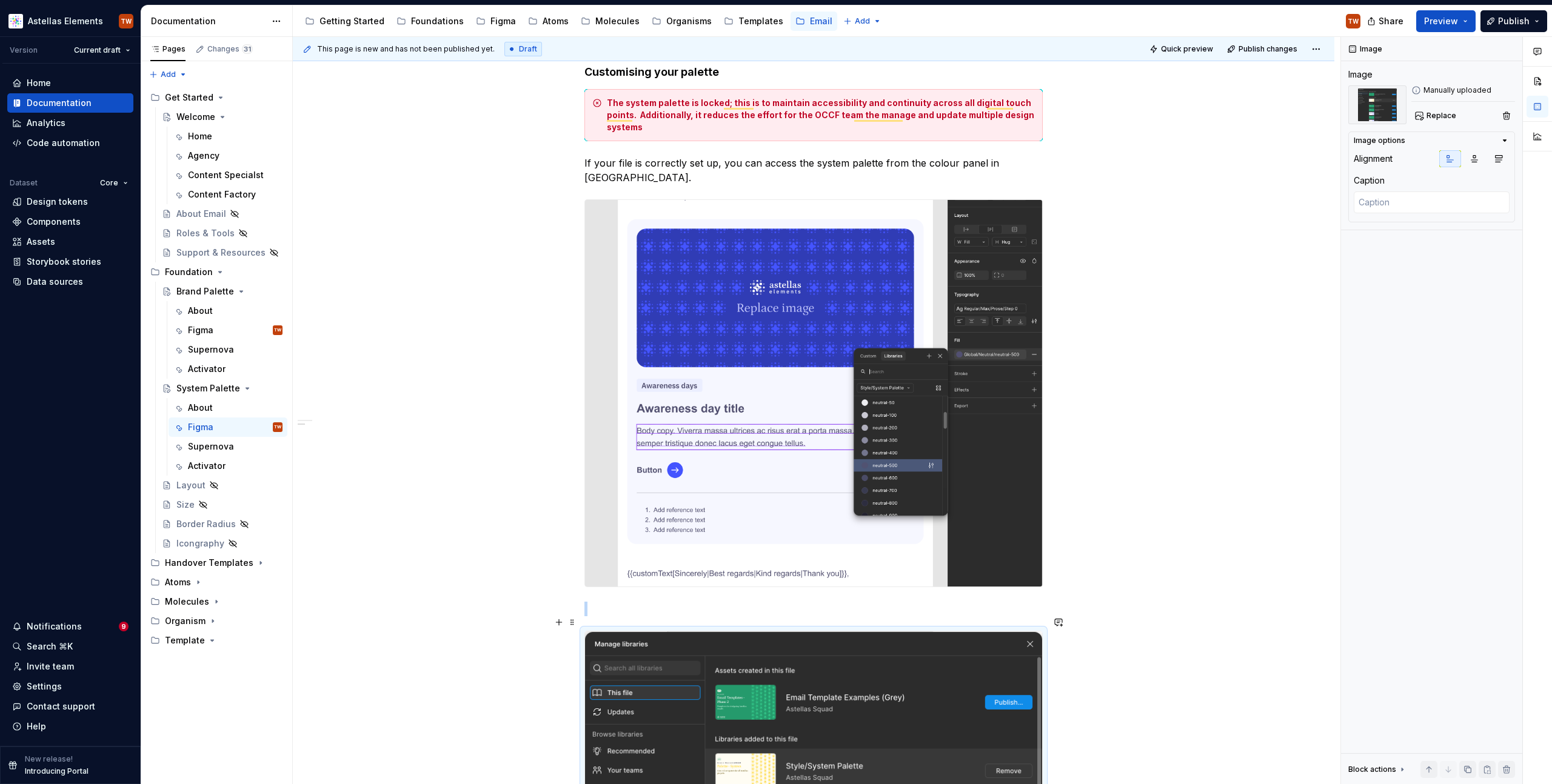
click at [573, 620] on span at bounding box center [573, 623] width 10 height 17
click at [603, 655] on div "Move up" at bounding box center [629, 660] width 79 height 12
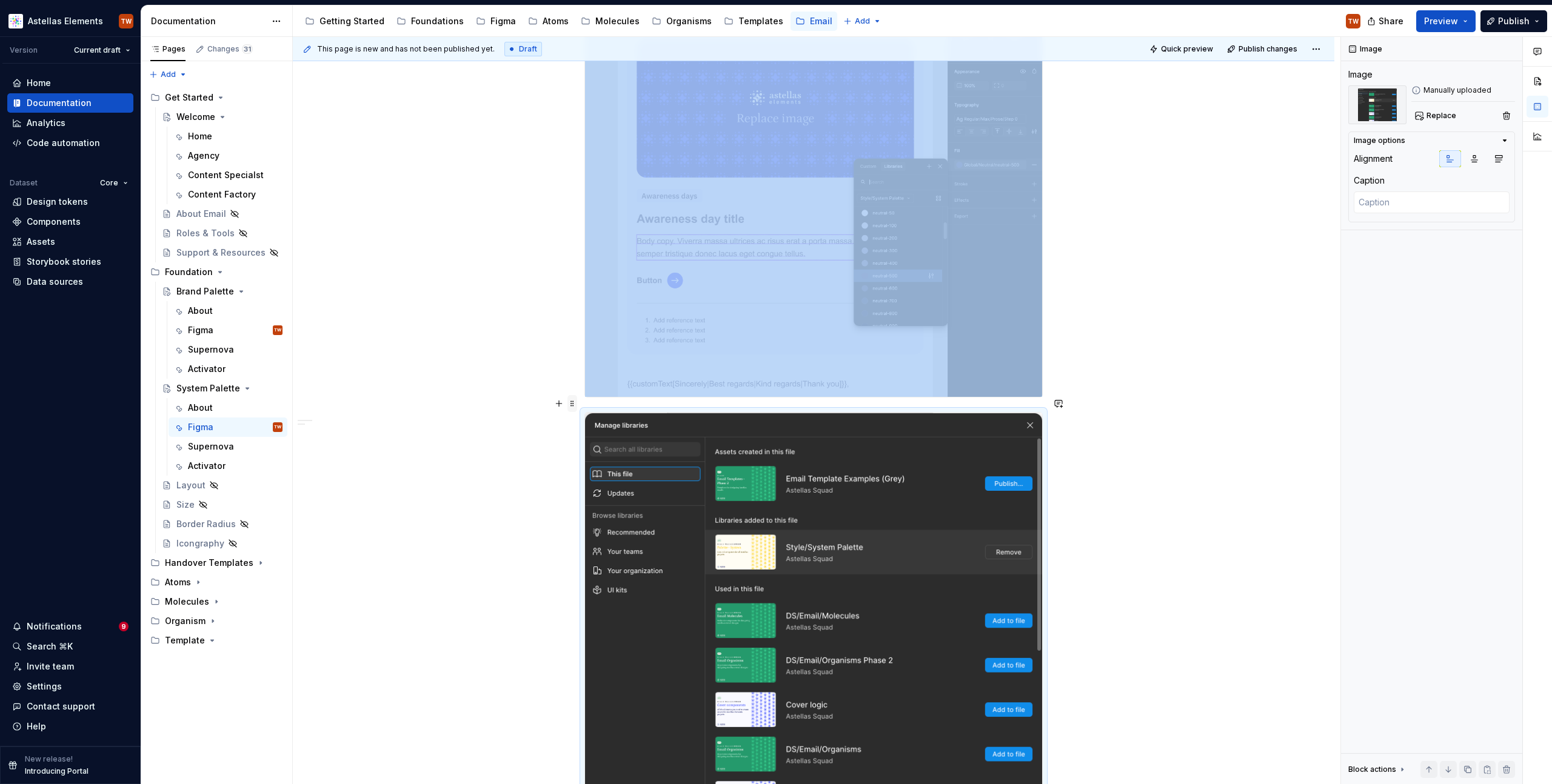
click at [574, 405] on span at bounding box center [573, 403] width 10 height 17
click at [590, 443] on div "Move up" at bounding box center [629, 441] width 79 height 12
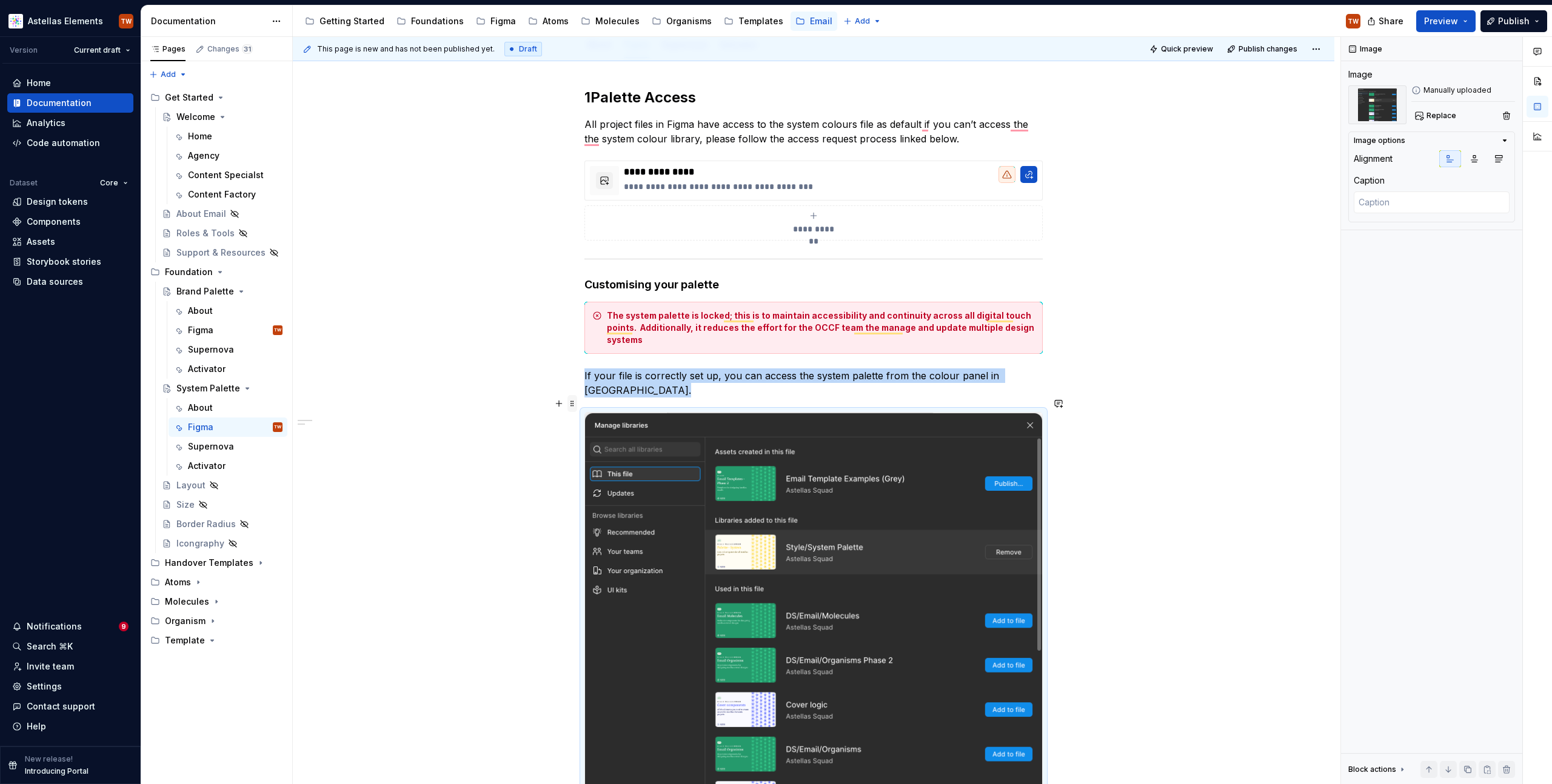
click at [571, 408] on span at bounding box center [573, 403] width 10 height 17
click at [600, 441] on div "Move up" at bounding box center [629, 441] width 79 height 12
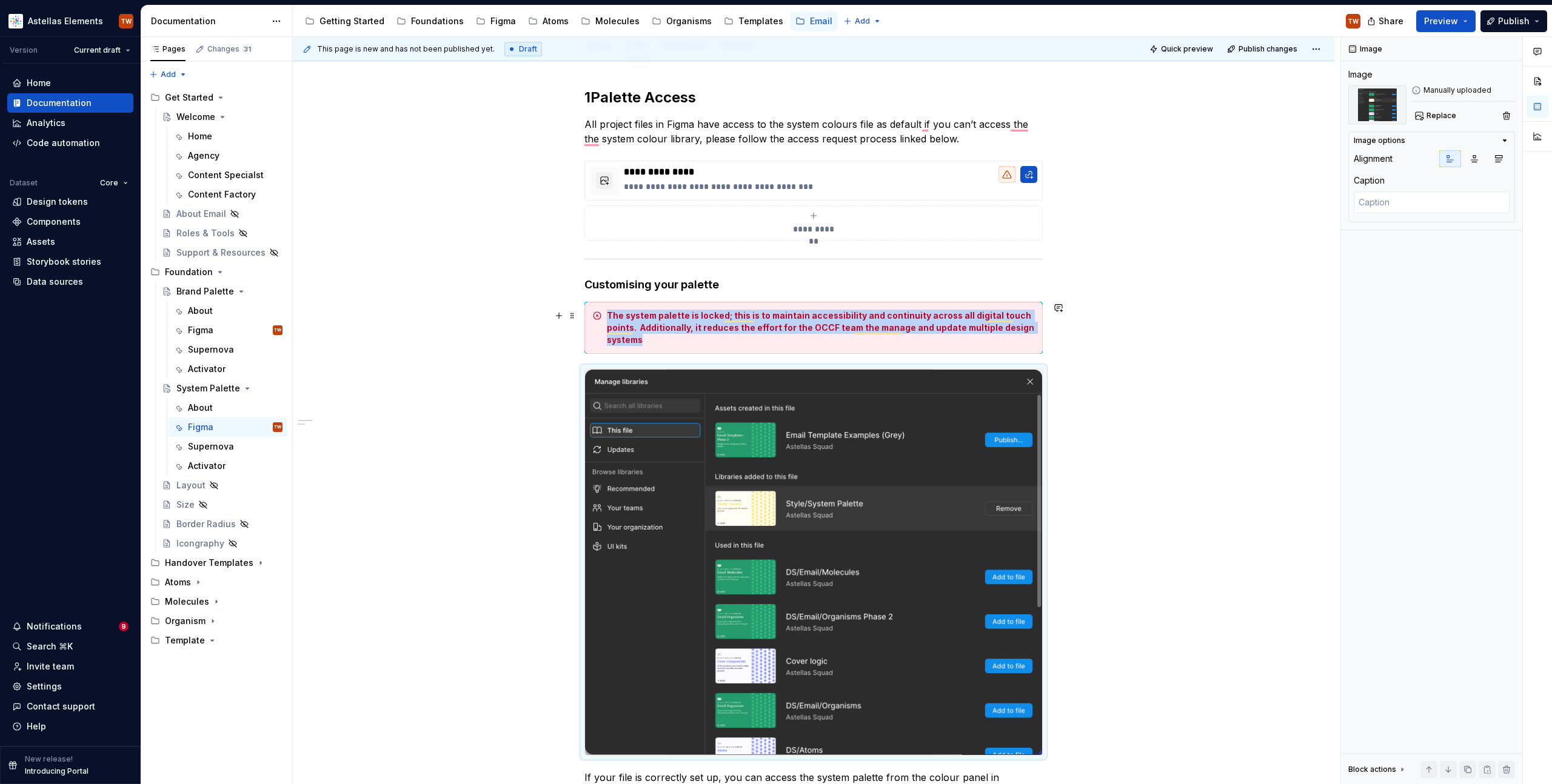
click at [1010, 351] on div "The system palette is locked; this is to maintain accessibility and continuity …" at bounding box center [813, 328] width 459 height 52
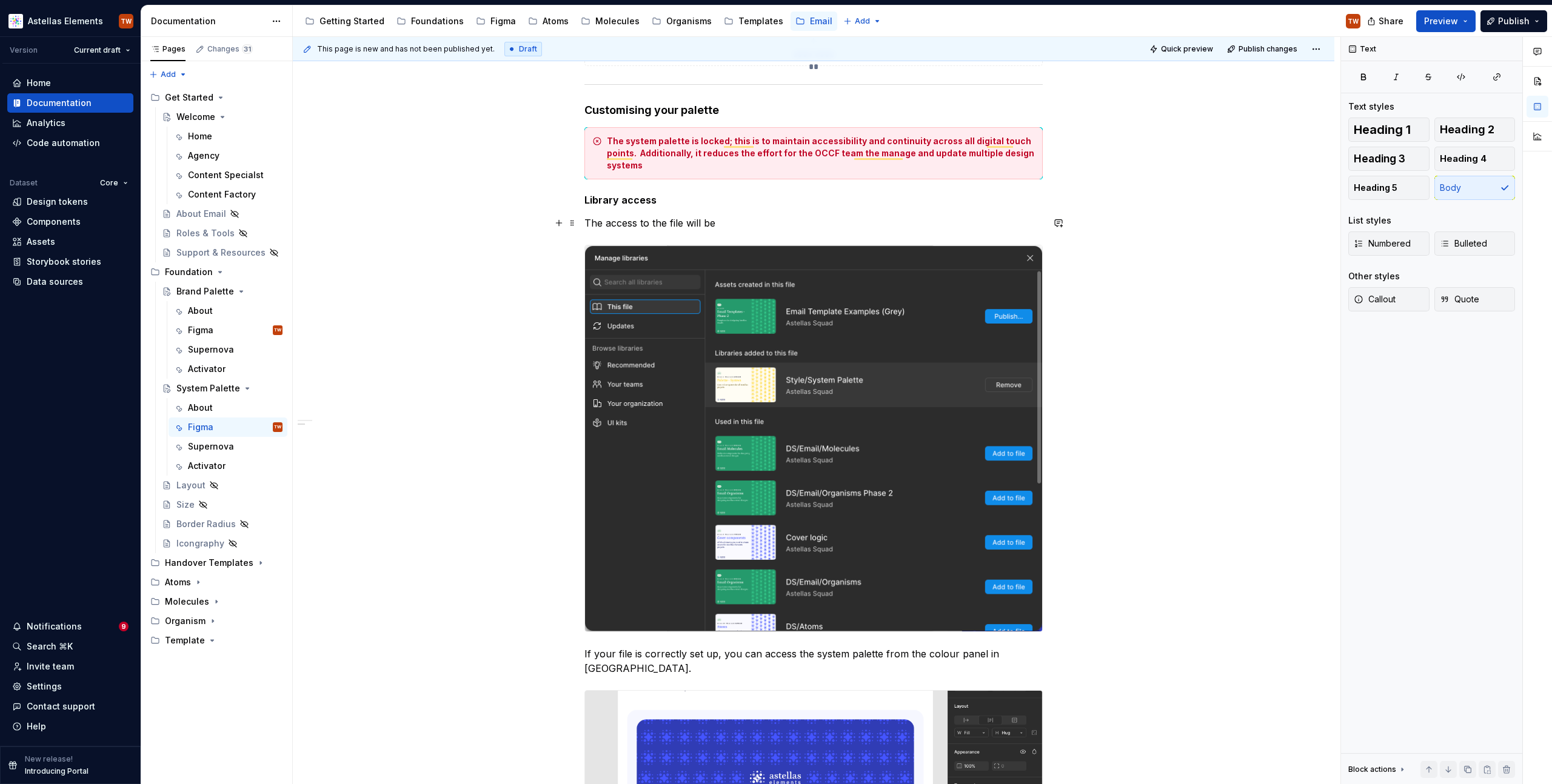
click at [619, 225] on p "The access to the file will be" at bounding box center [813, 223] width 459 height 14
click at [588, 222] on p "System palette access is correct if it appears within the" at bounding box center [813, 223] width 459 height 14
click at [886, 218] on p "If the system palette access is correct if it appears within the" at bounding box center [813, 223] width 459 height 14
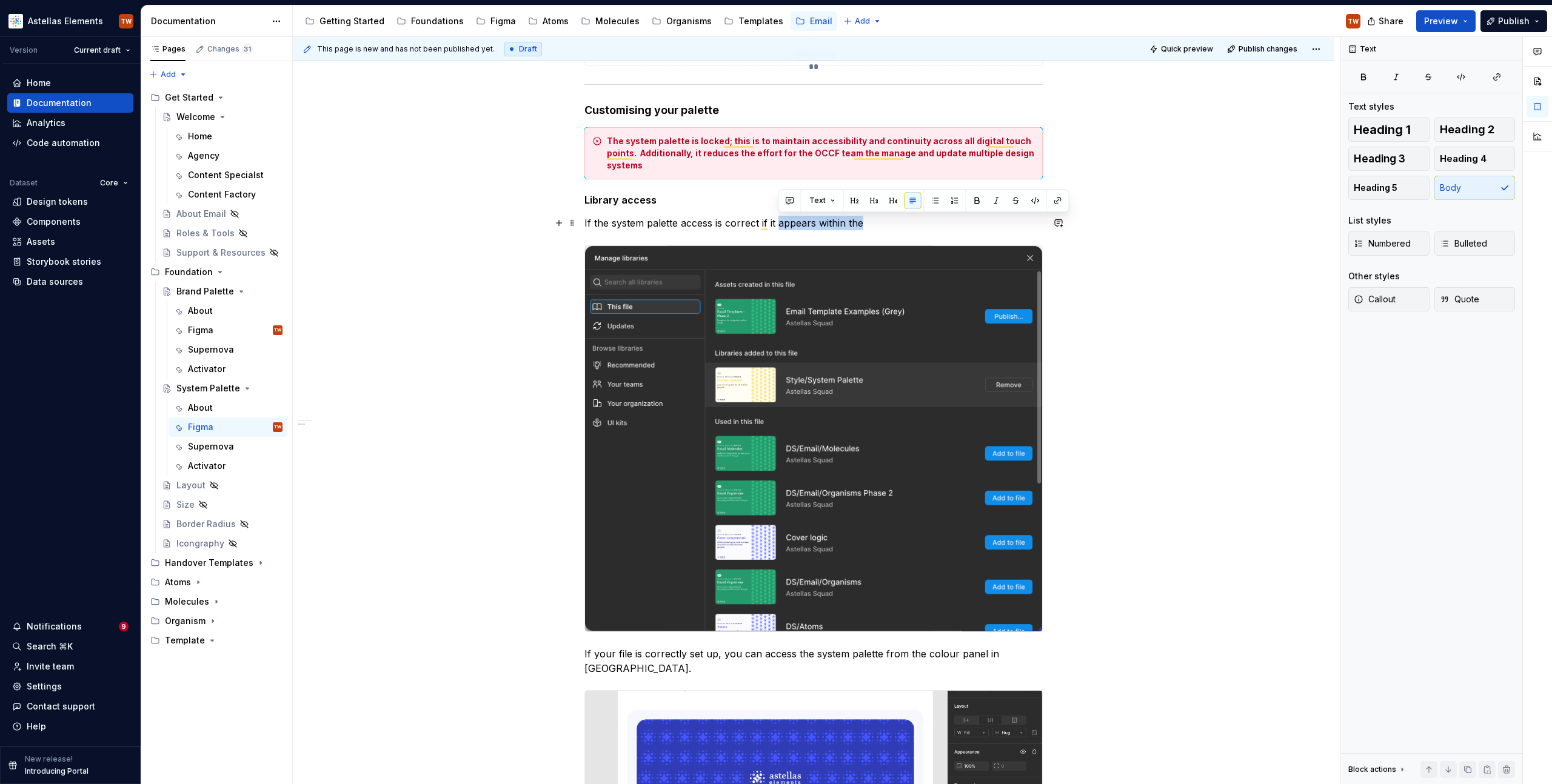
drag, startPoint x: 778, startPoint y: 223, endPoint x: 969, endPoint y: 223, distance: 191.0
click at [969, 223] on p "If the system palette access is correct if it appears within the" at bounding box center [813, 223] width 459 height 14
click at [773, 366] on img "To enrich screen reader interactions, please activate Accessibility in Grammarl…" at bounding box center [813, 438] width 457 height 386
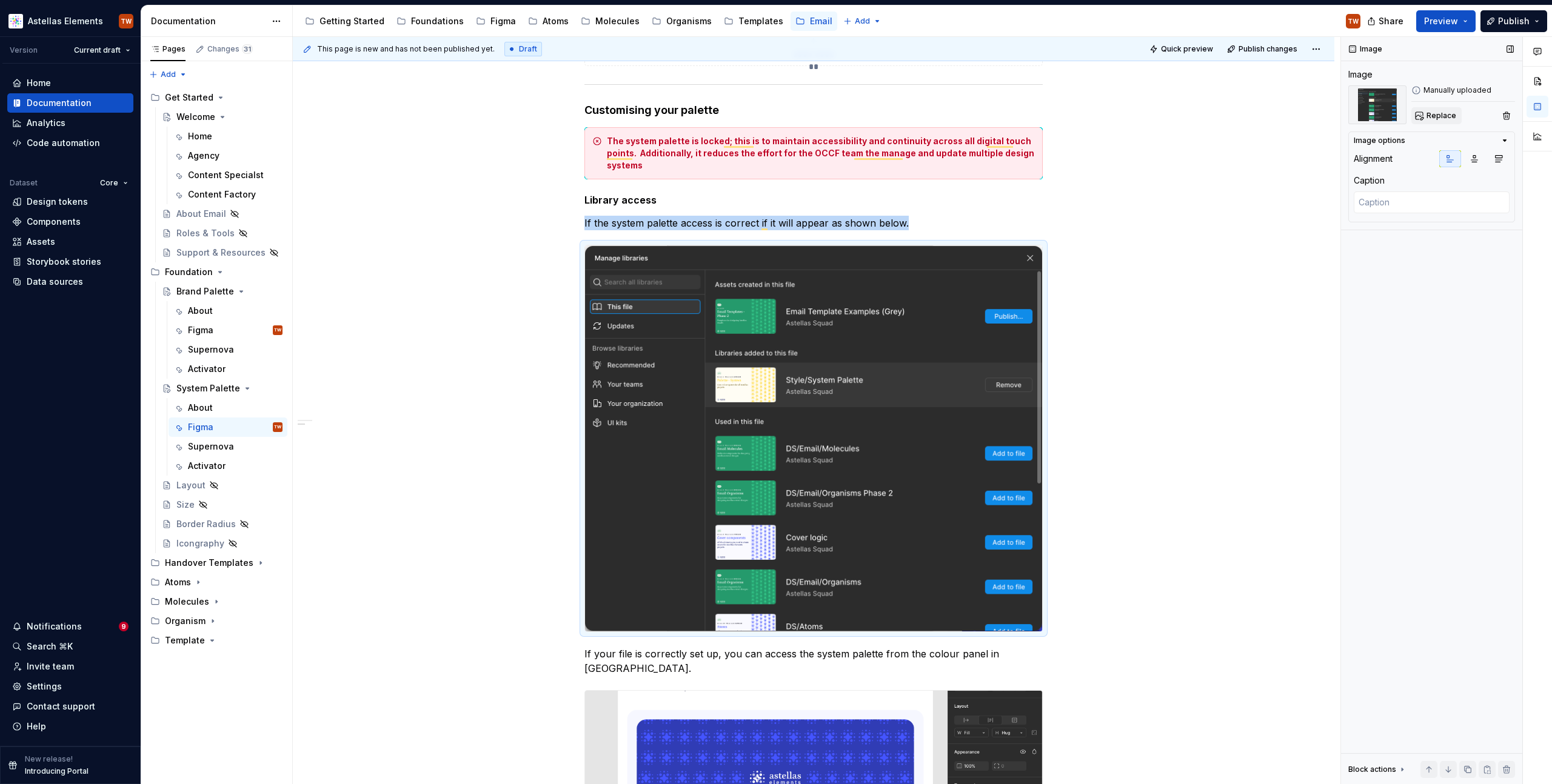
click at [1429, 114] on span "Replace" at bounding box center [1441, 116] width 30 height 10
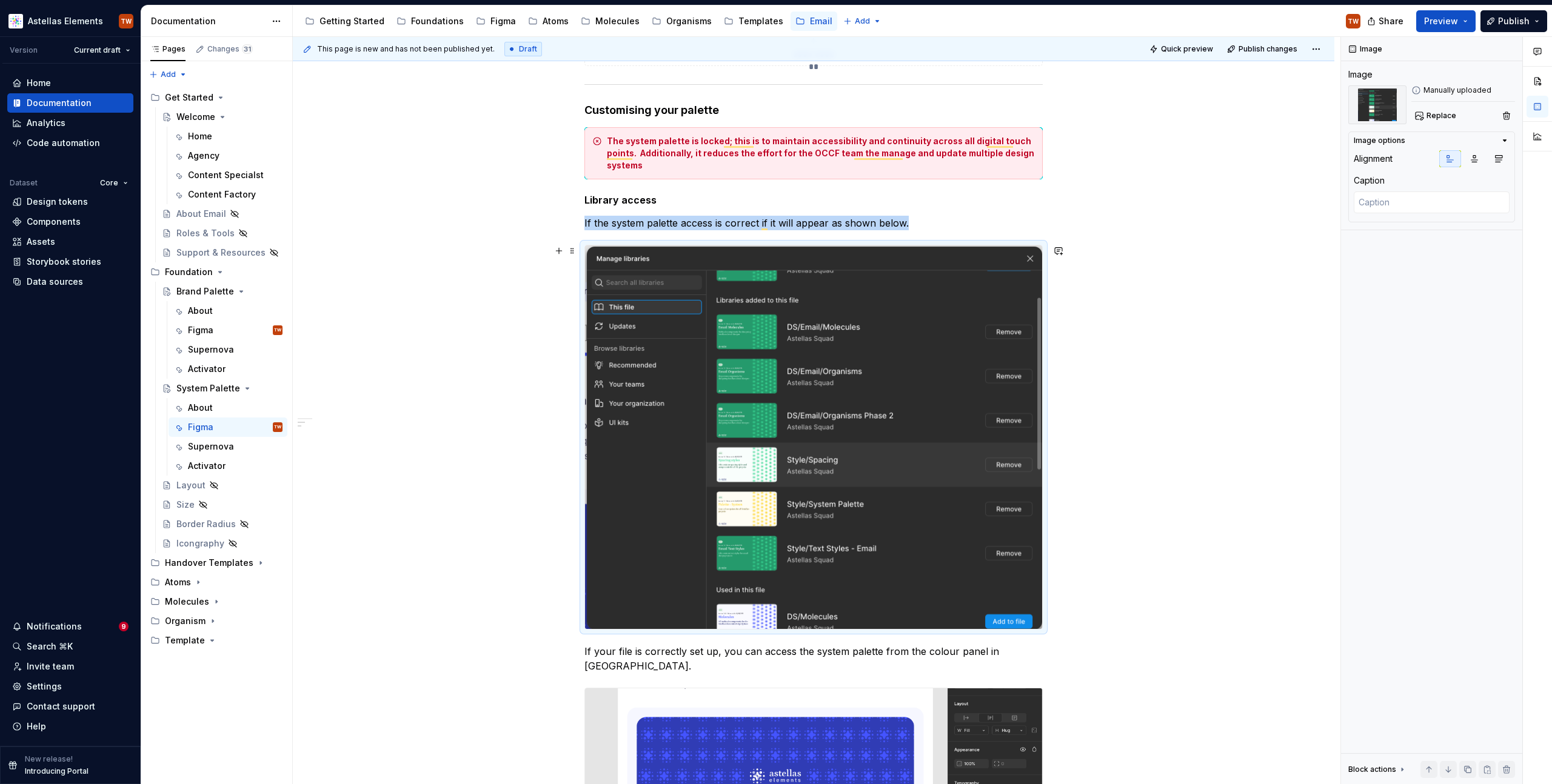
click at [1093, 423] on div "**********" at bounding box center [813, 620] width 1041 height 1471
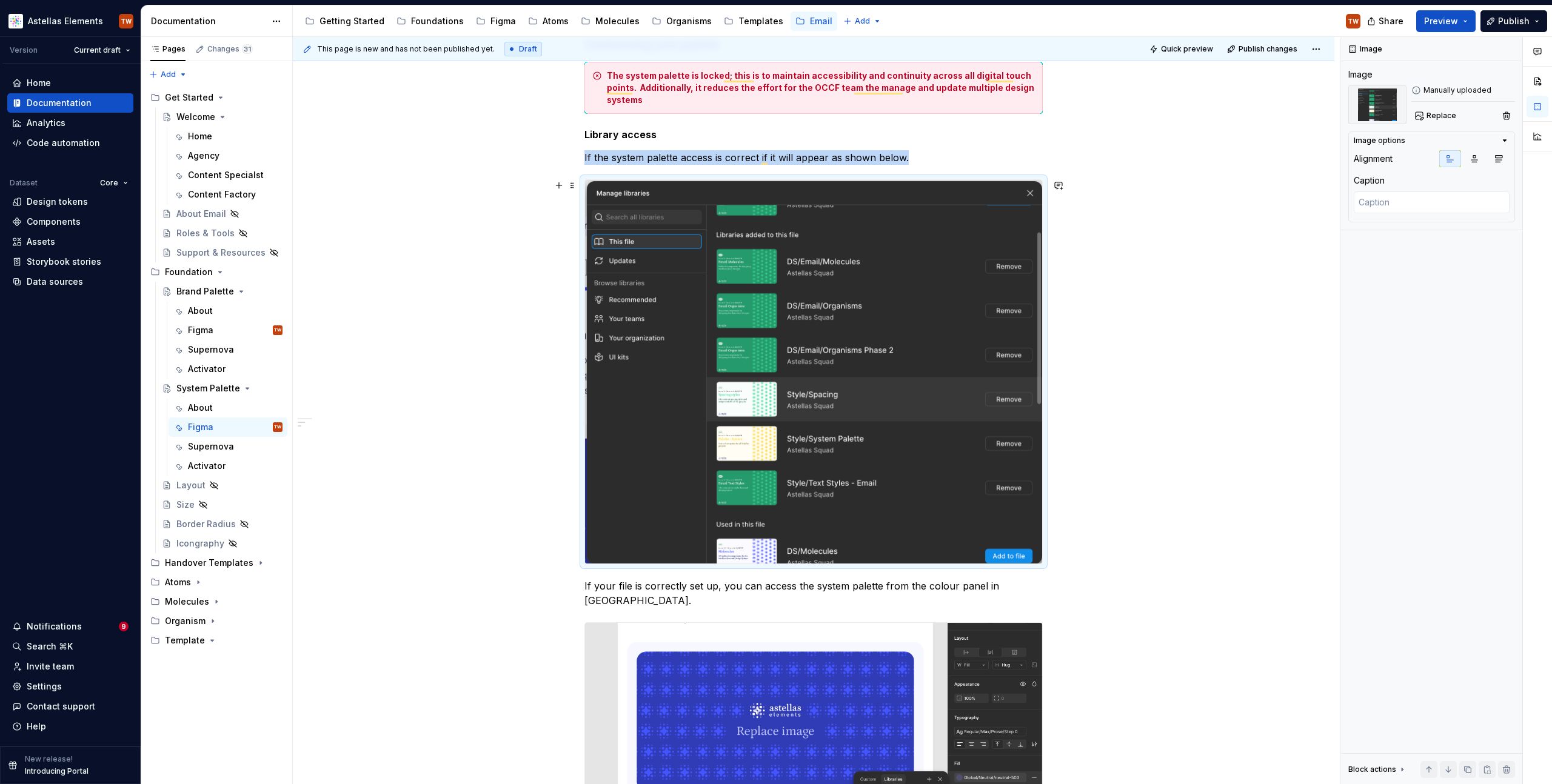
scroll to position [394, 0]
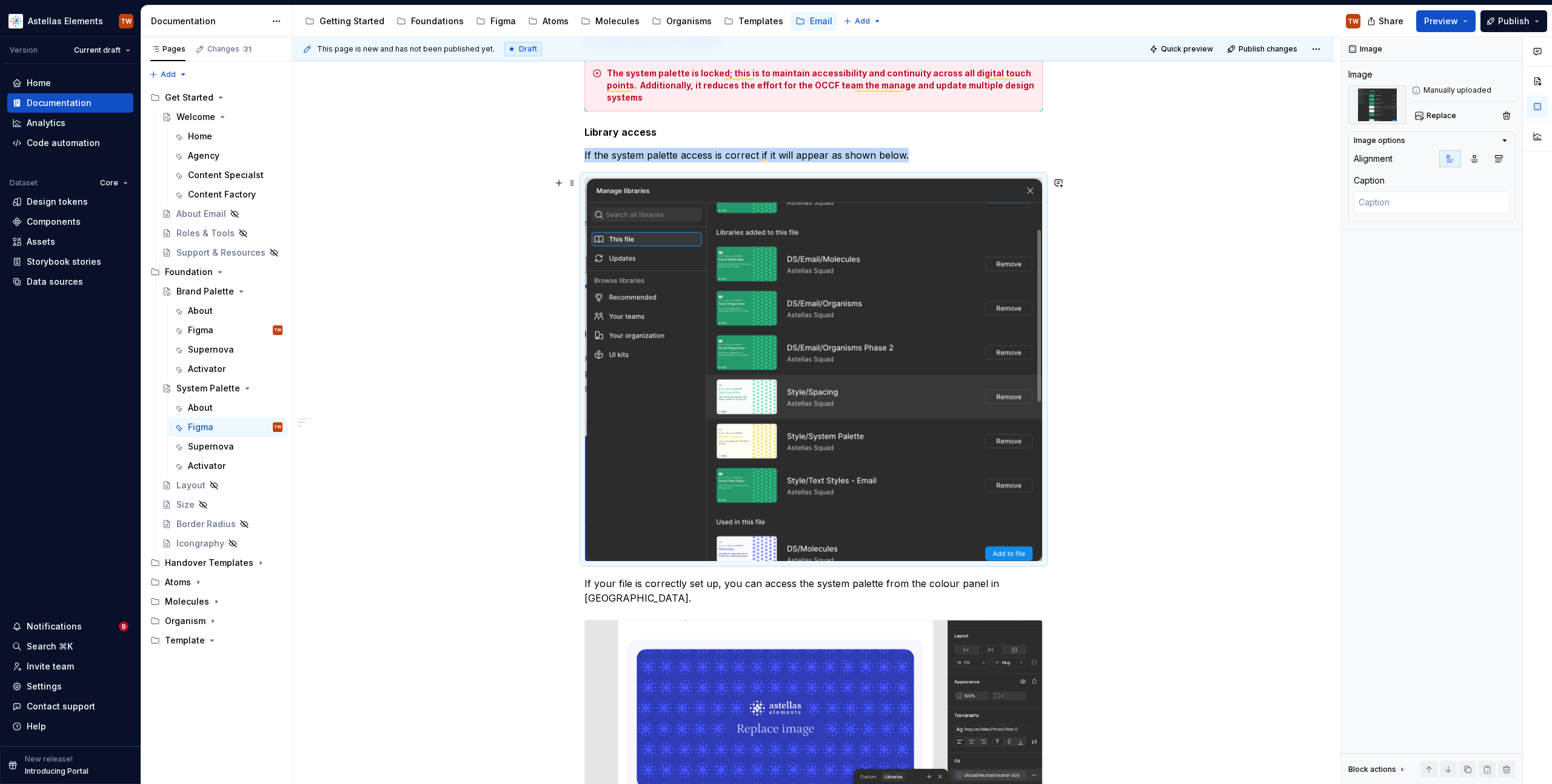
click at [1131, 499] on div "**********" at bounding box center [813, 552] width 1041 height 1471
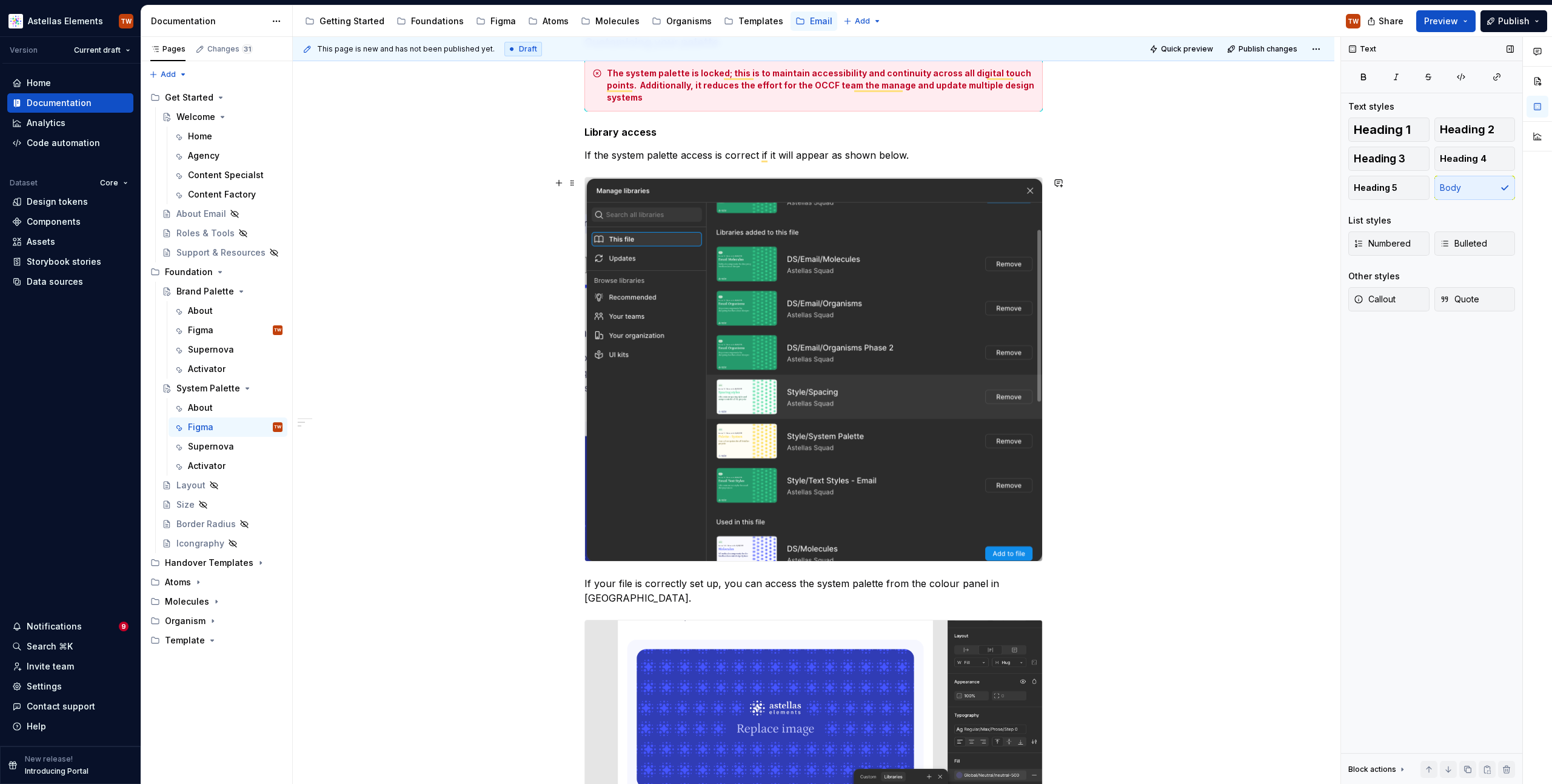
click at [1346, 530] on div "Text Text styles Heading 1 Heading 2 Heading 3 Heading 4 Heading 5 Body List st…" at bounding box center [1432, 411] width 181 height 748
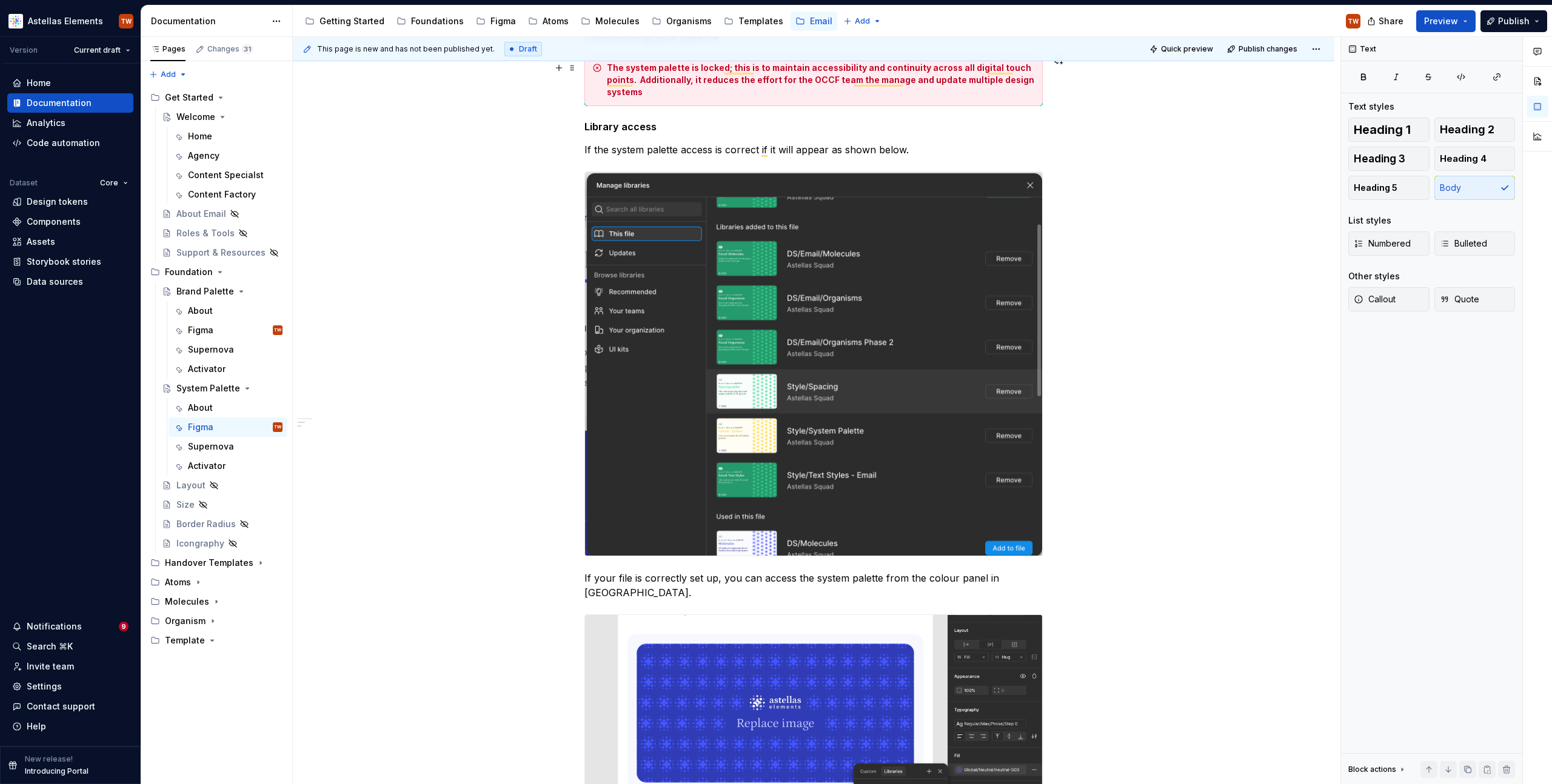
scroll to position [391, 0]
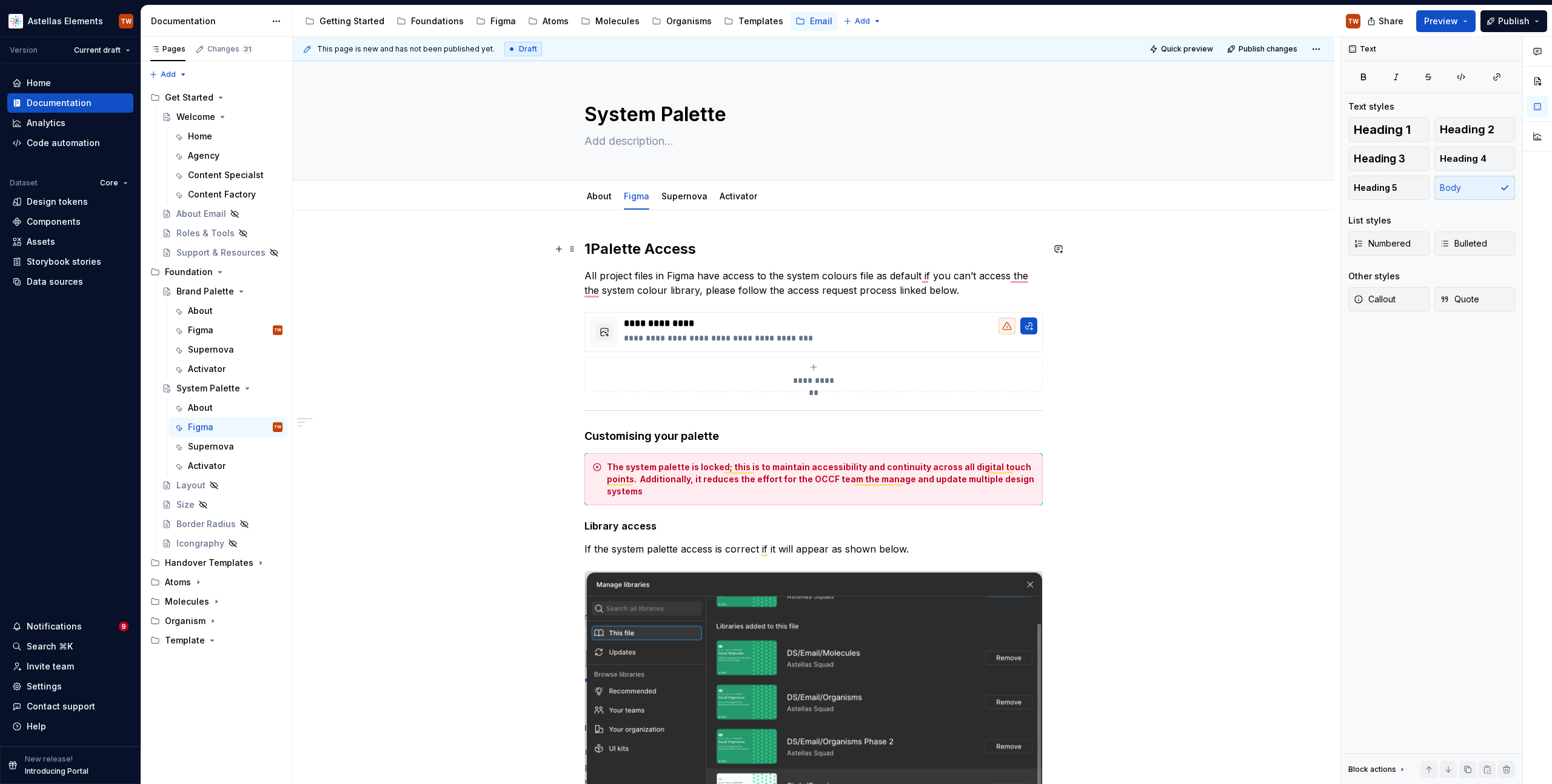
click at [596, 246] on h2 "1Palette Access" at bounding box center [813, 248] width 459 height 19
click at [689, 194] on link "Supernova" at bounding box center [684, 196] width 46 height 10
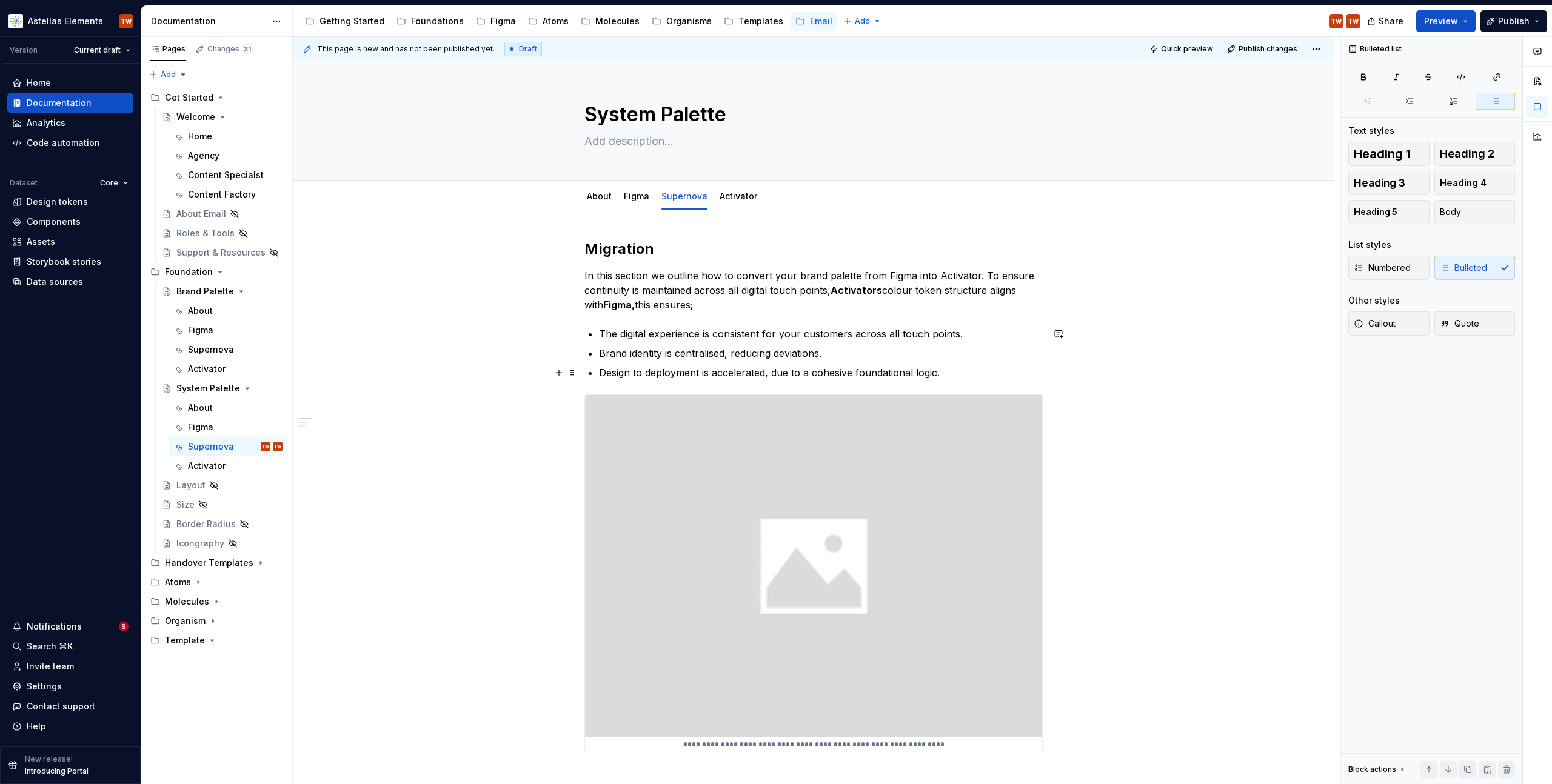
click at [973, 368] on p "Design to deployment is accelerated, due to a cohesive foundational logic." at bounding box center [821, 373] width 444 height 14
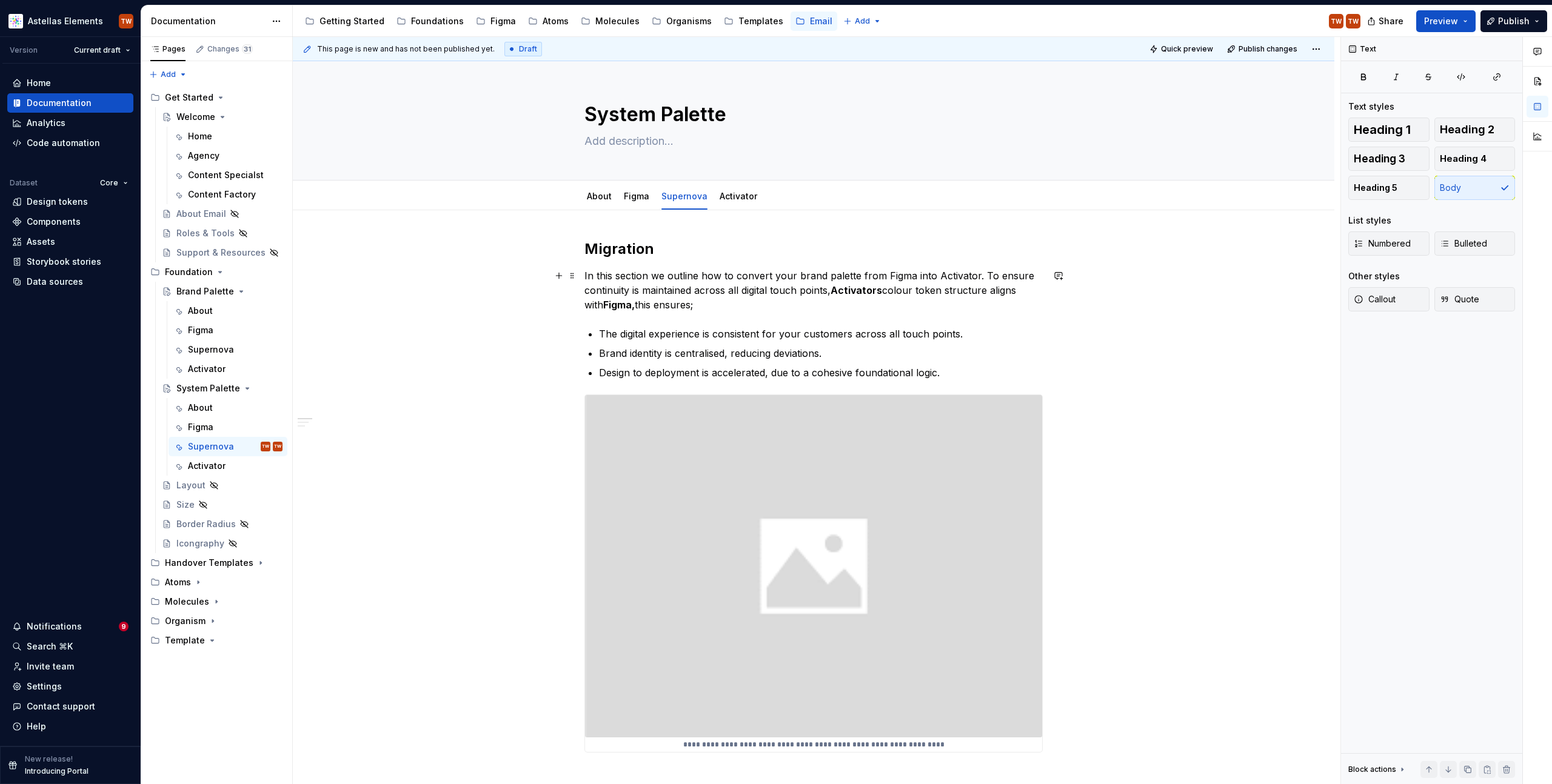
click at [704, 301] on p "In this section we outline how to convert your brand palette from Figma into Ac…" at bounding box center [813, 290] width 459 height 44
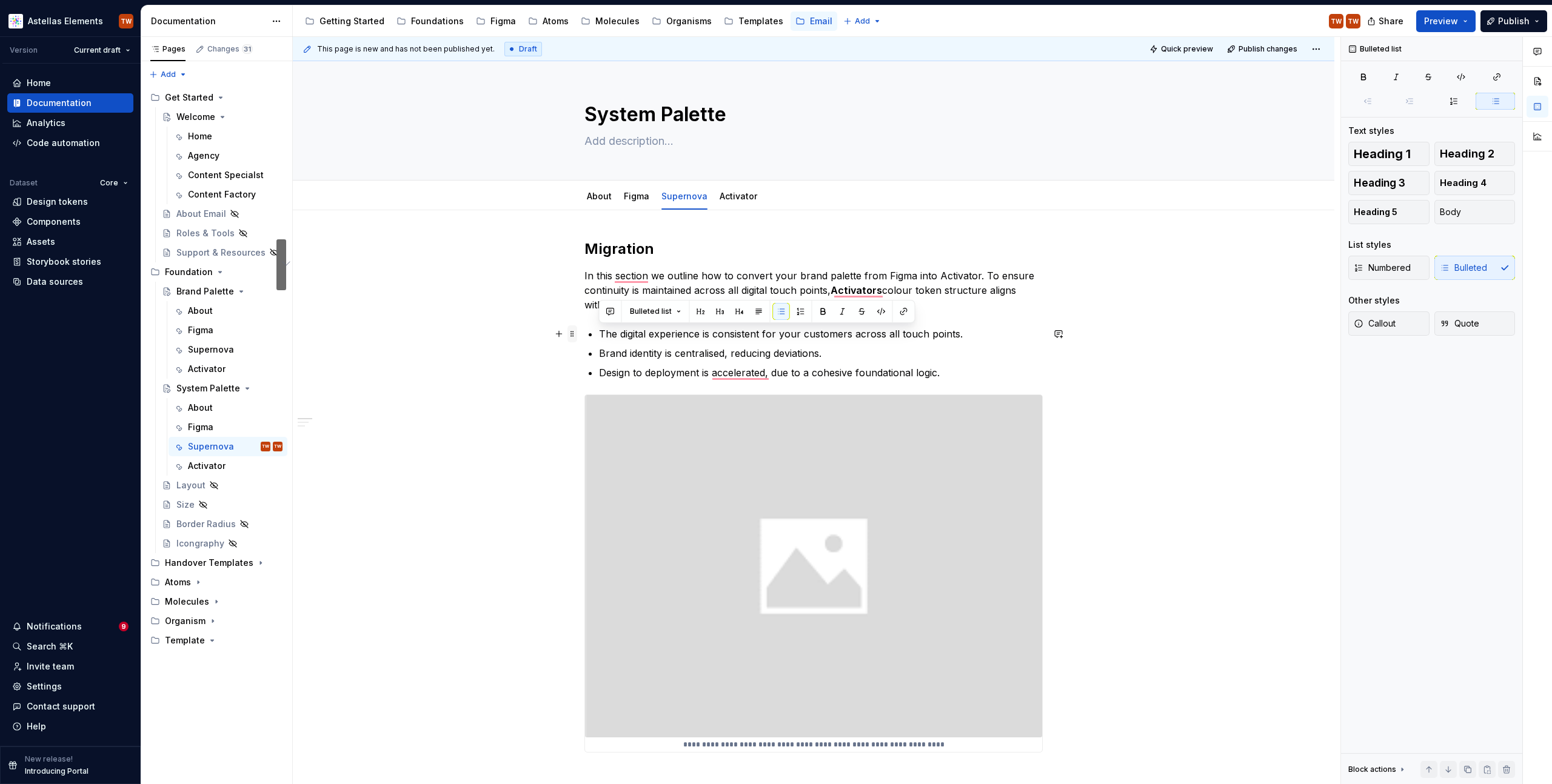
drag, startPoint x: 945, startPoint y: 377, endPoint x: 576, endPoint y: 328, distance: 372.2
type textarea "*"
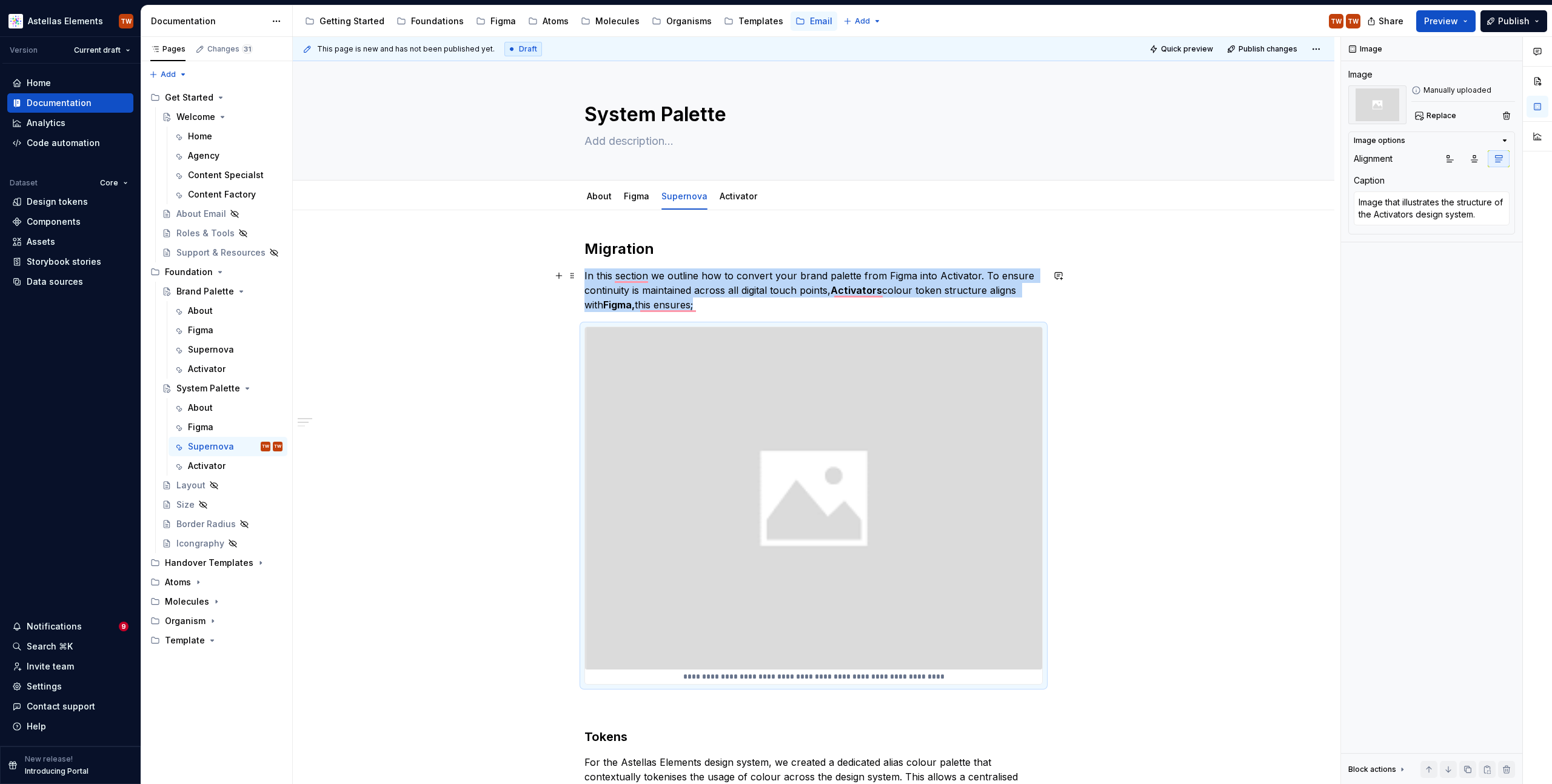
click at [704, 303] on p "In this section we outline how to convert your brand palette from Figma into Ac…" at bounding box center [813, 290] width 459 height 44
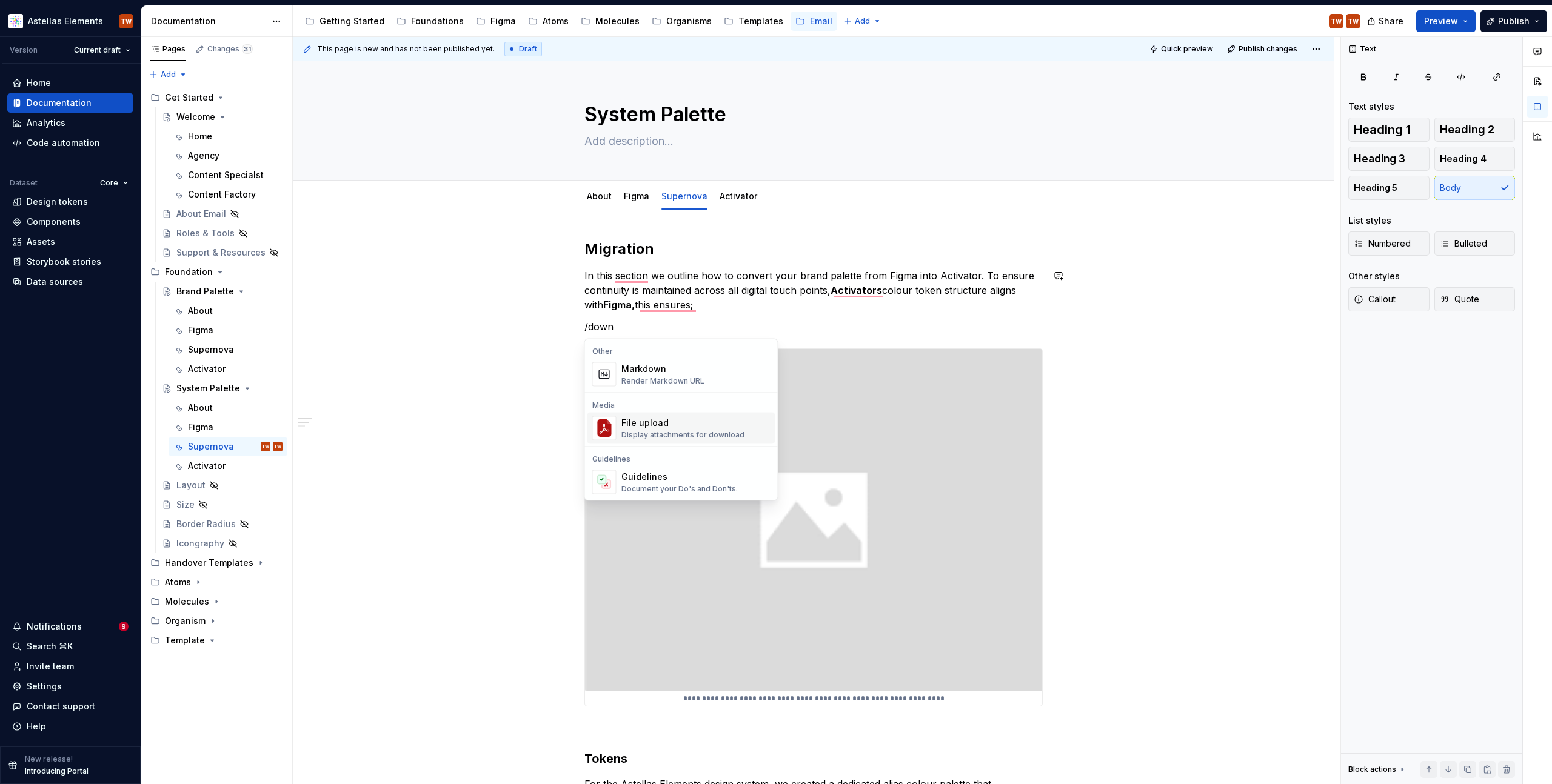
click at [677, 424] on div "File upload" at bounding box center [683, 423] width 123 height 12
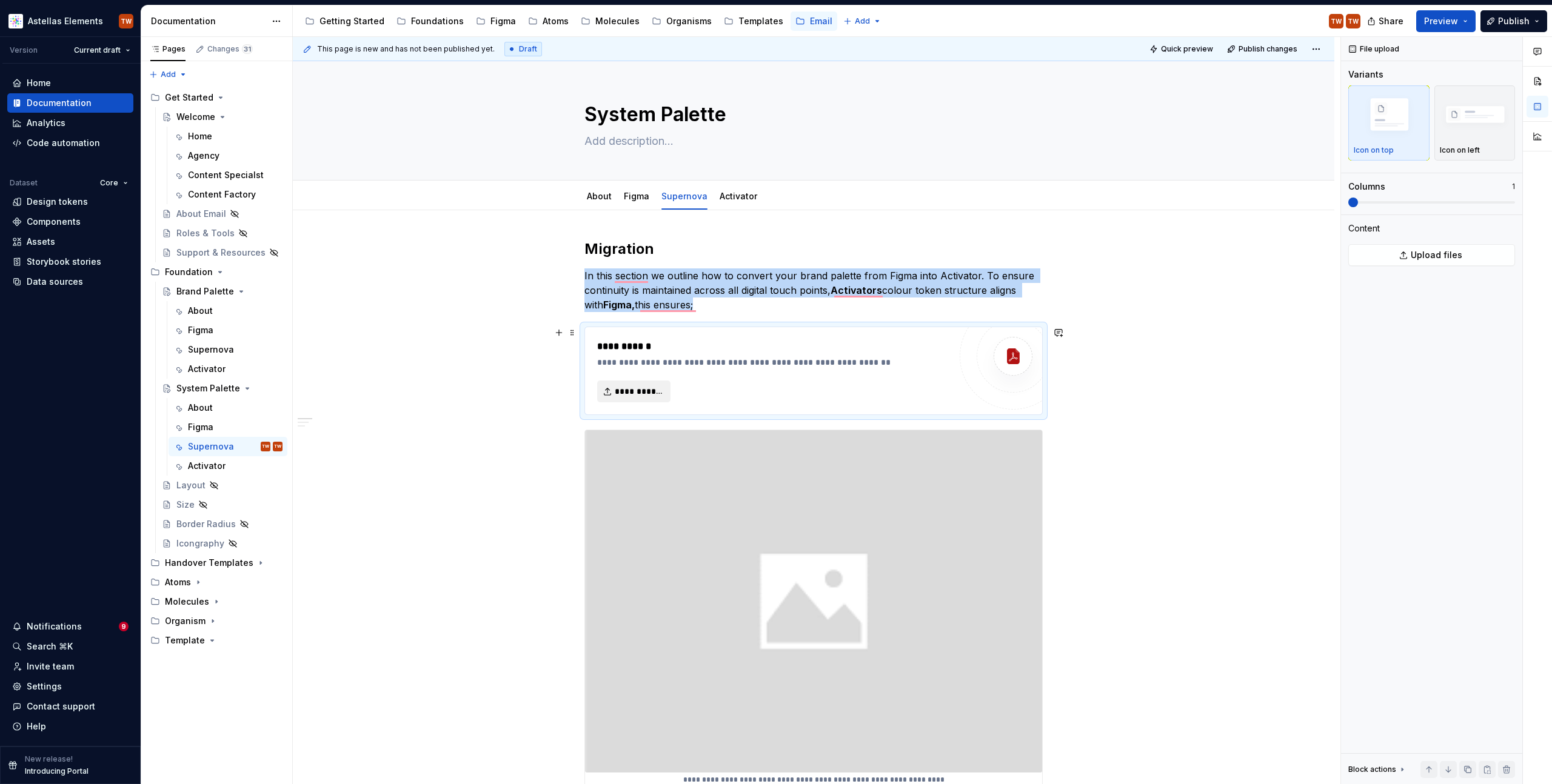
click at [642, 391] on span "**********" at bounding box center [639, 391] width 48 height 12
click at [649, 391] on span "**********" at bounding box center [639, 391] width 48 height 12
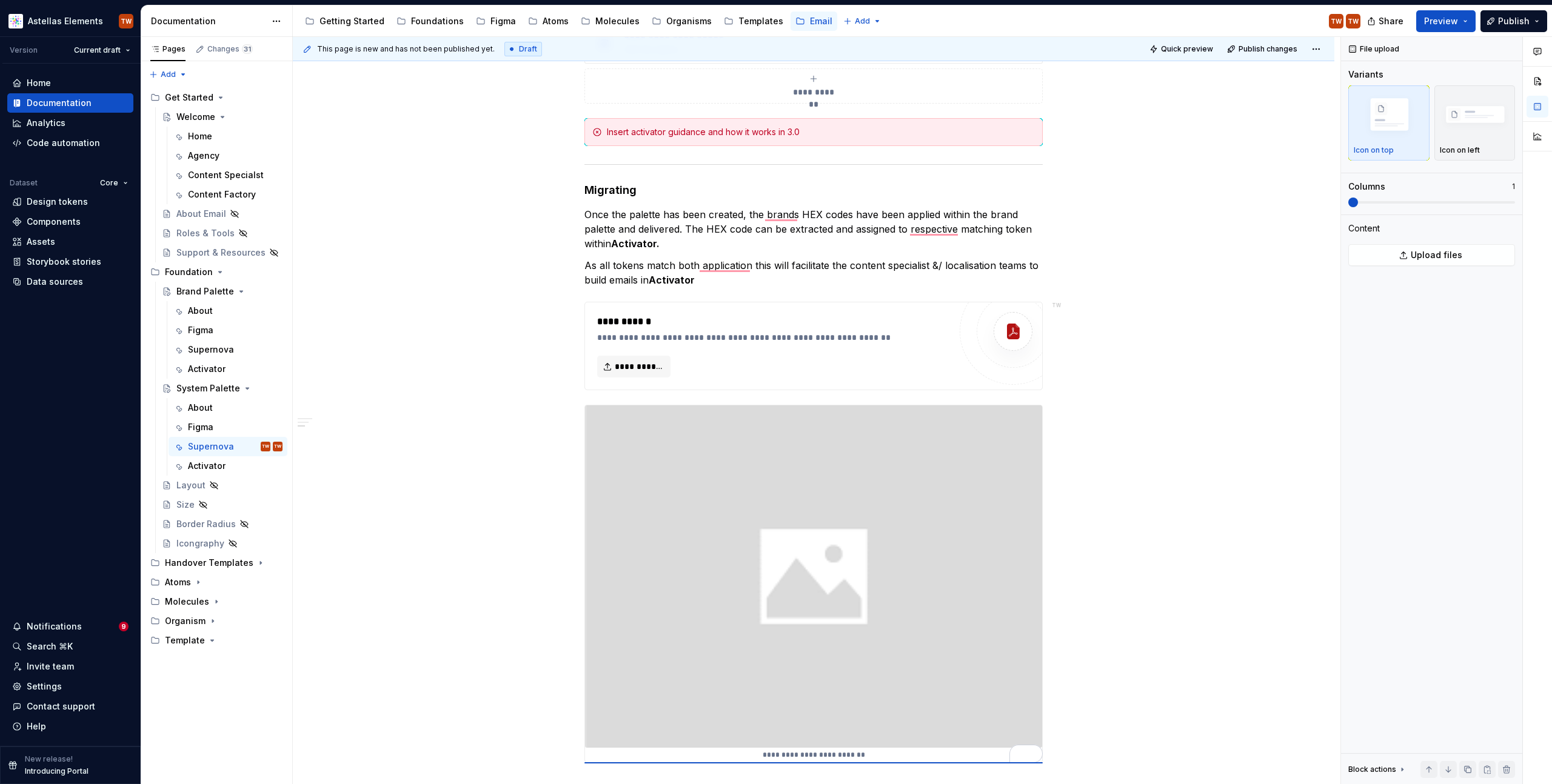
scroll to position [995, 0]
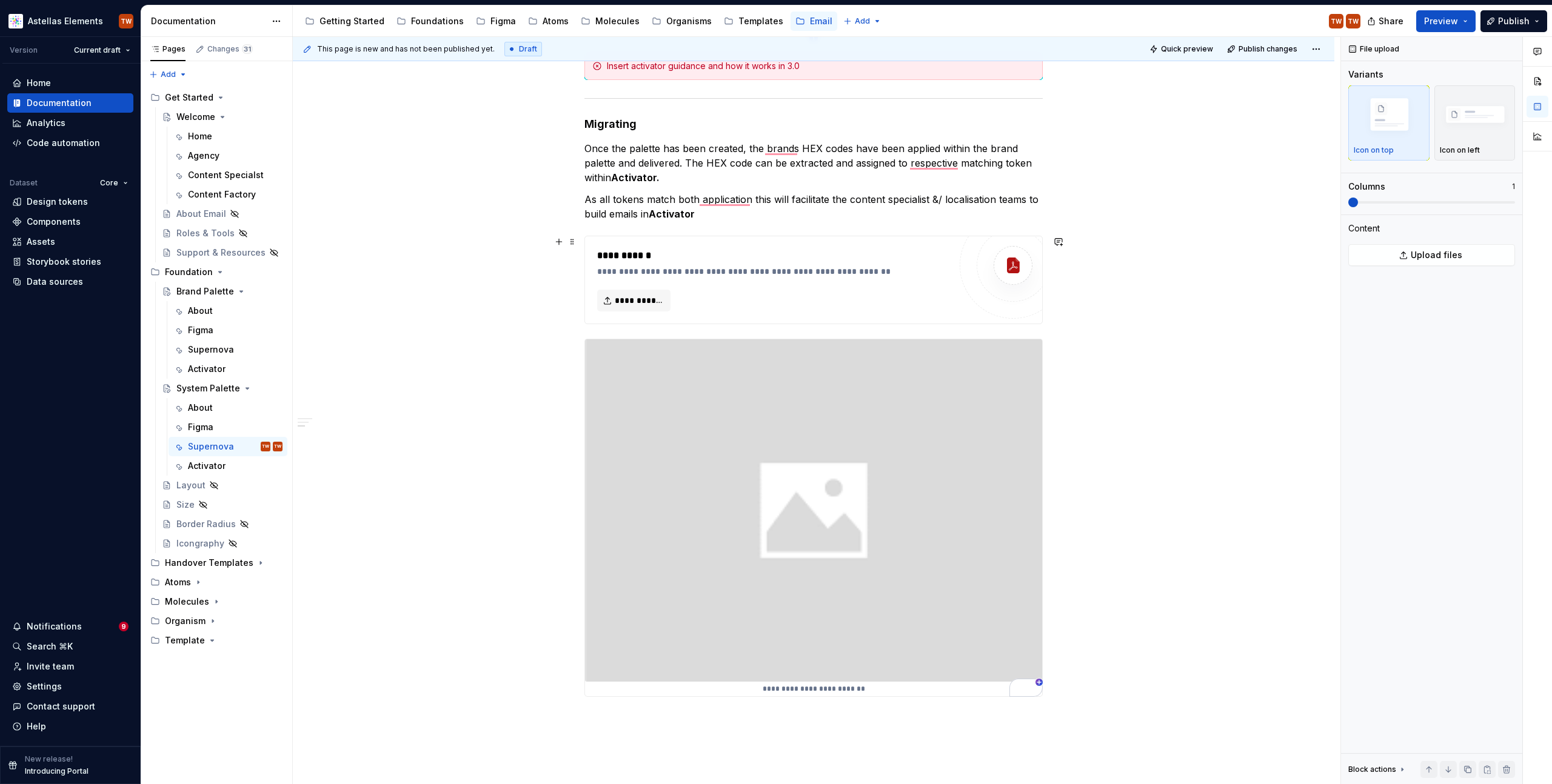
click at [708, 274] on div "**********" at bounding box center [774, 271] width 353 height 12
click at [627, 305] on span "**********" at bounding box center [639, 301] width 48 height 12
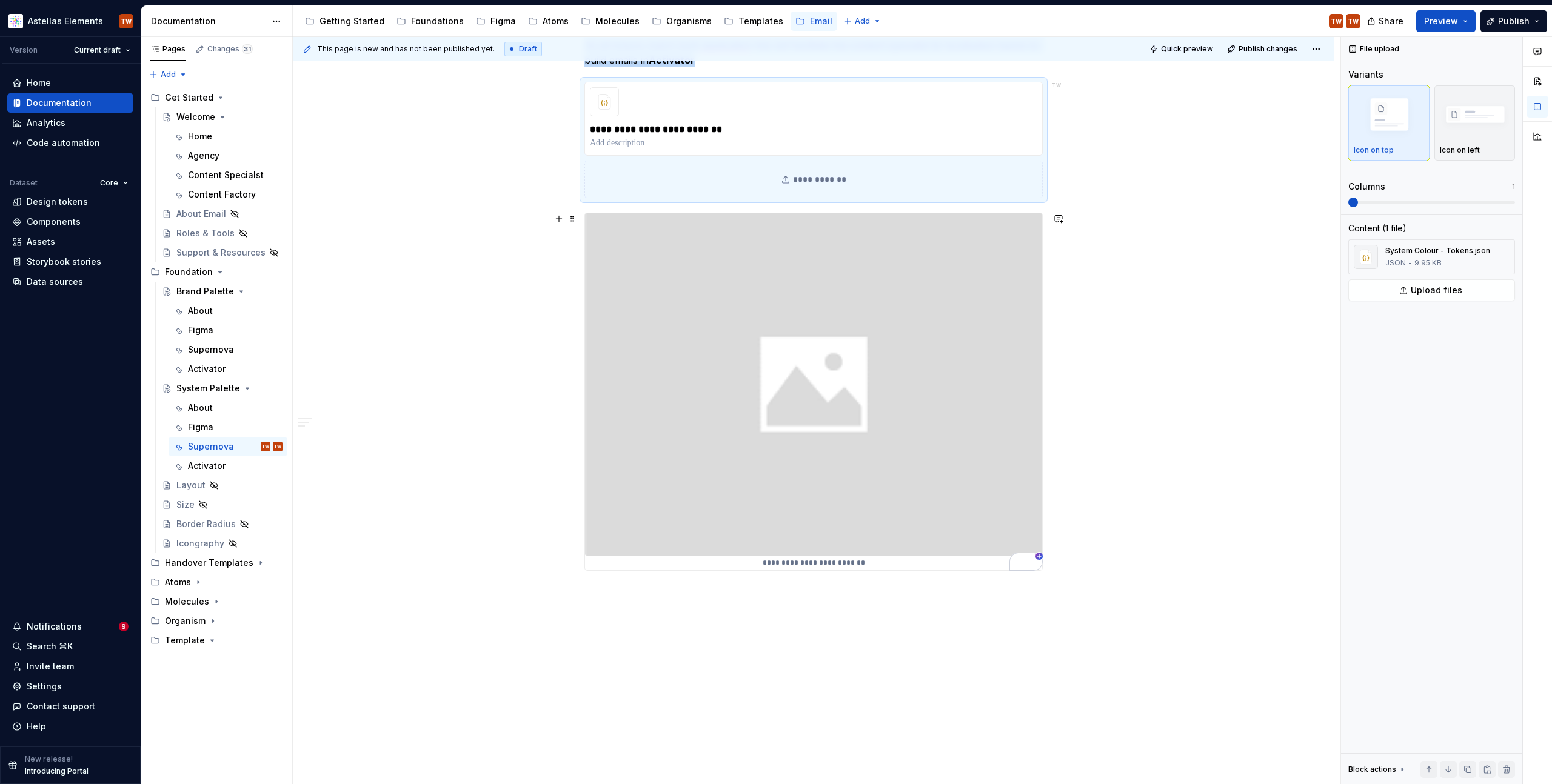
scroll to position [964, 0]
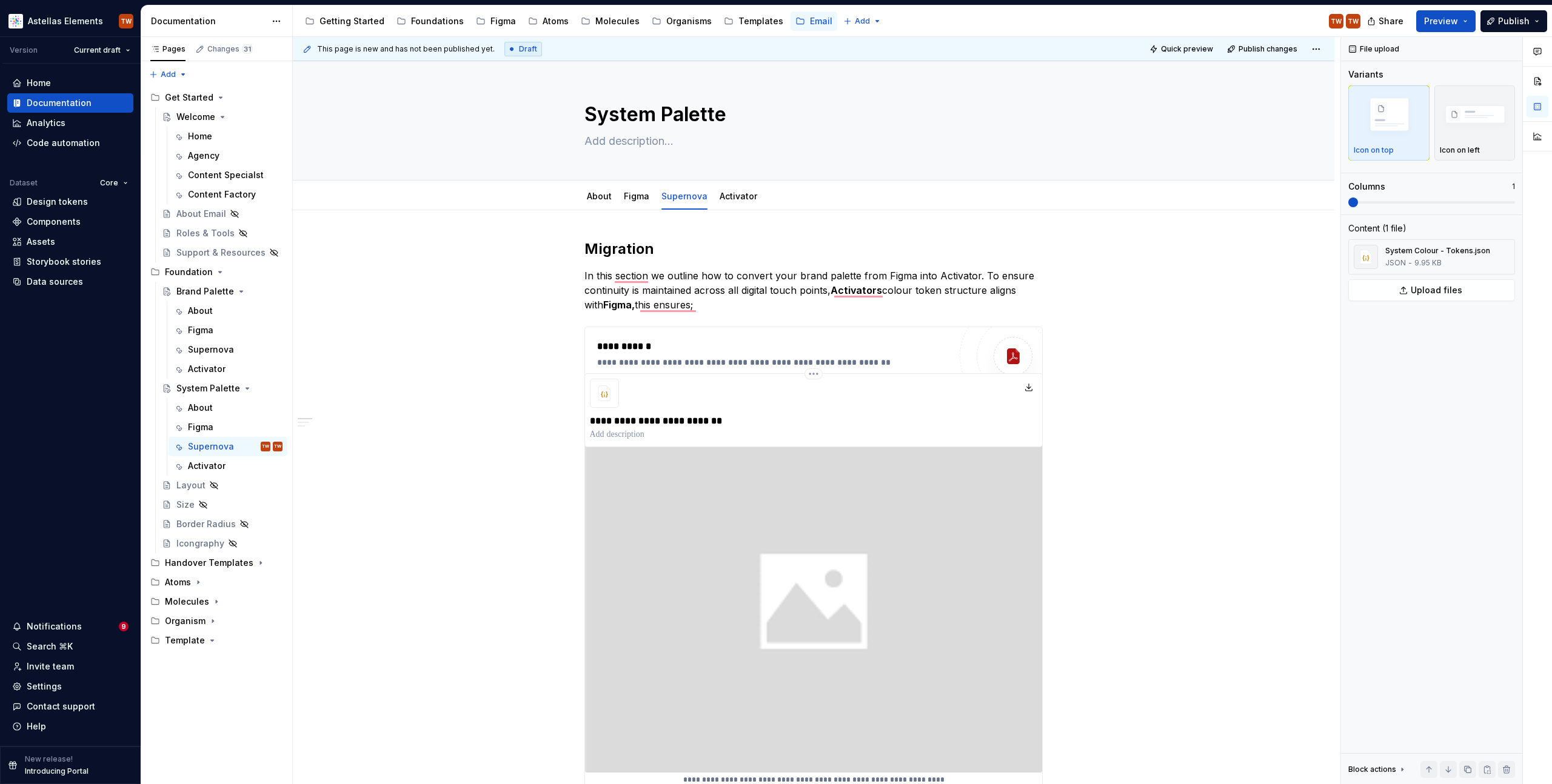
drag, startPoint x: 636, startPoint y: 451, endPoint x: 643, endPoint y: 298, distance: 153.2
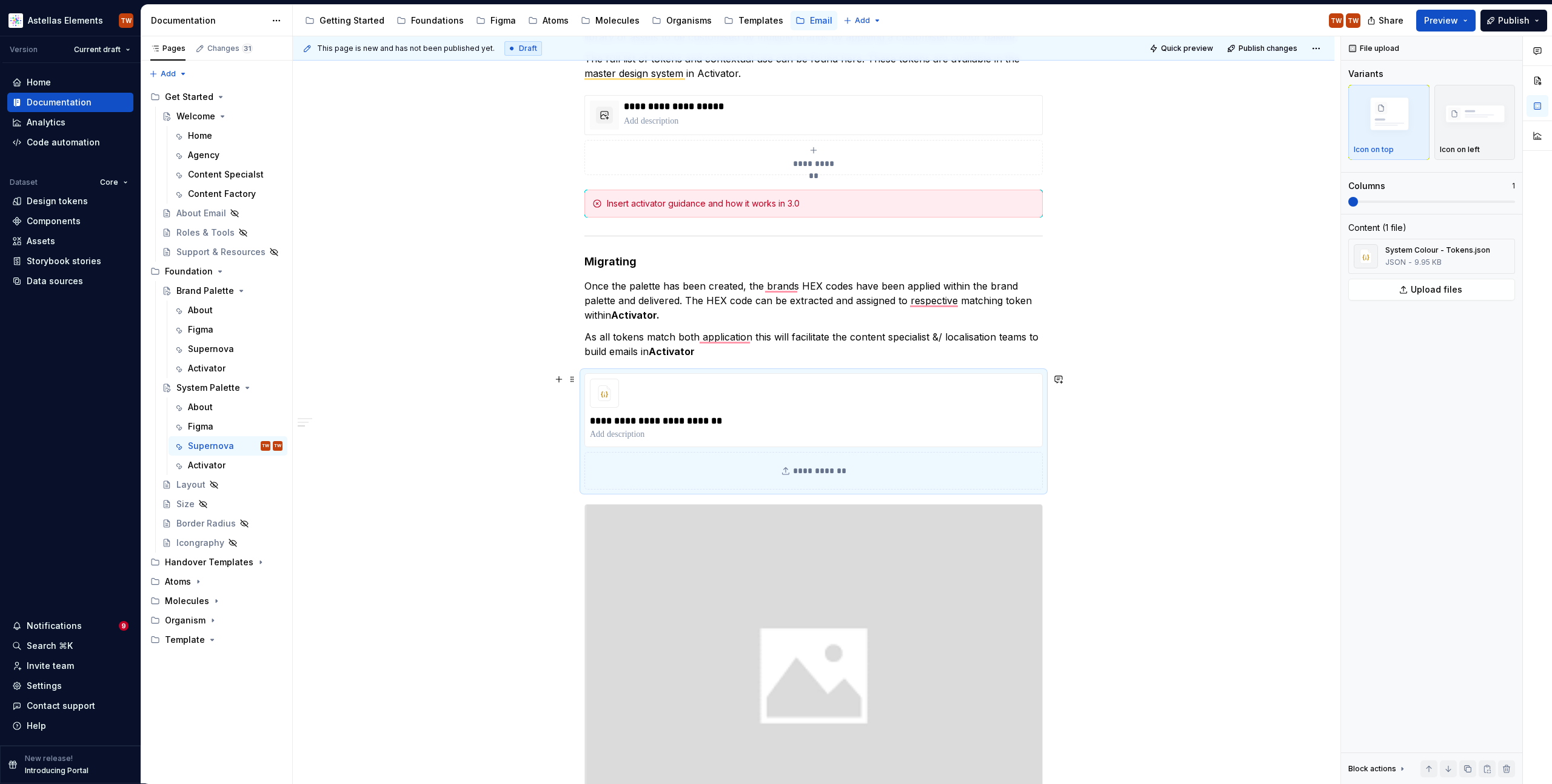
click at [466, 413] on div "**********" at bounding box center [813, 232] width 1041 height 1759
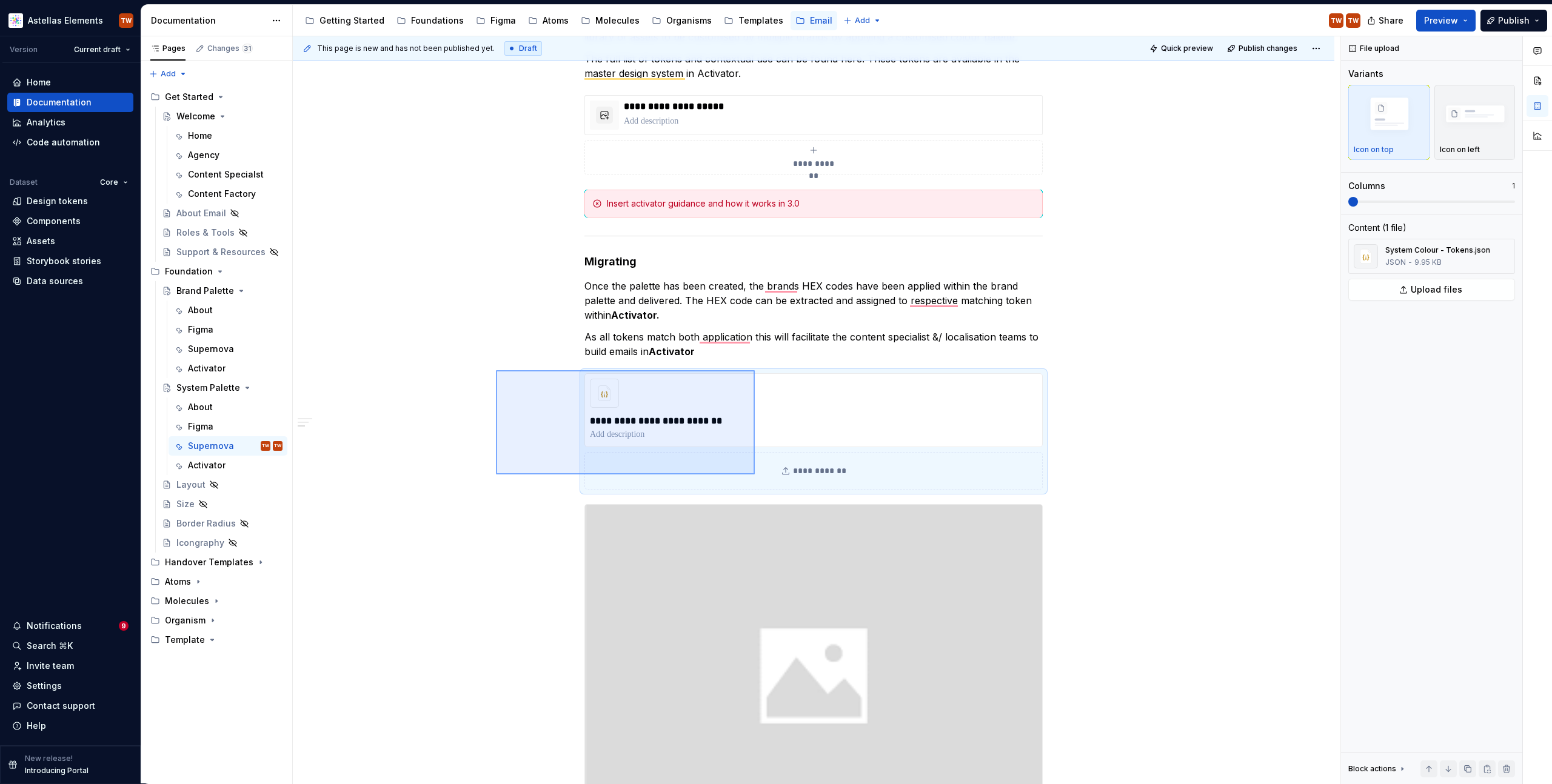
drag, startPoint x: 516, startPoint y: 381, endPoint x: 755, endPoint y: 475, distance: 256.8
click at [755, 475] on div "**********" at bounding box center [816, 411] width 1048 height 748
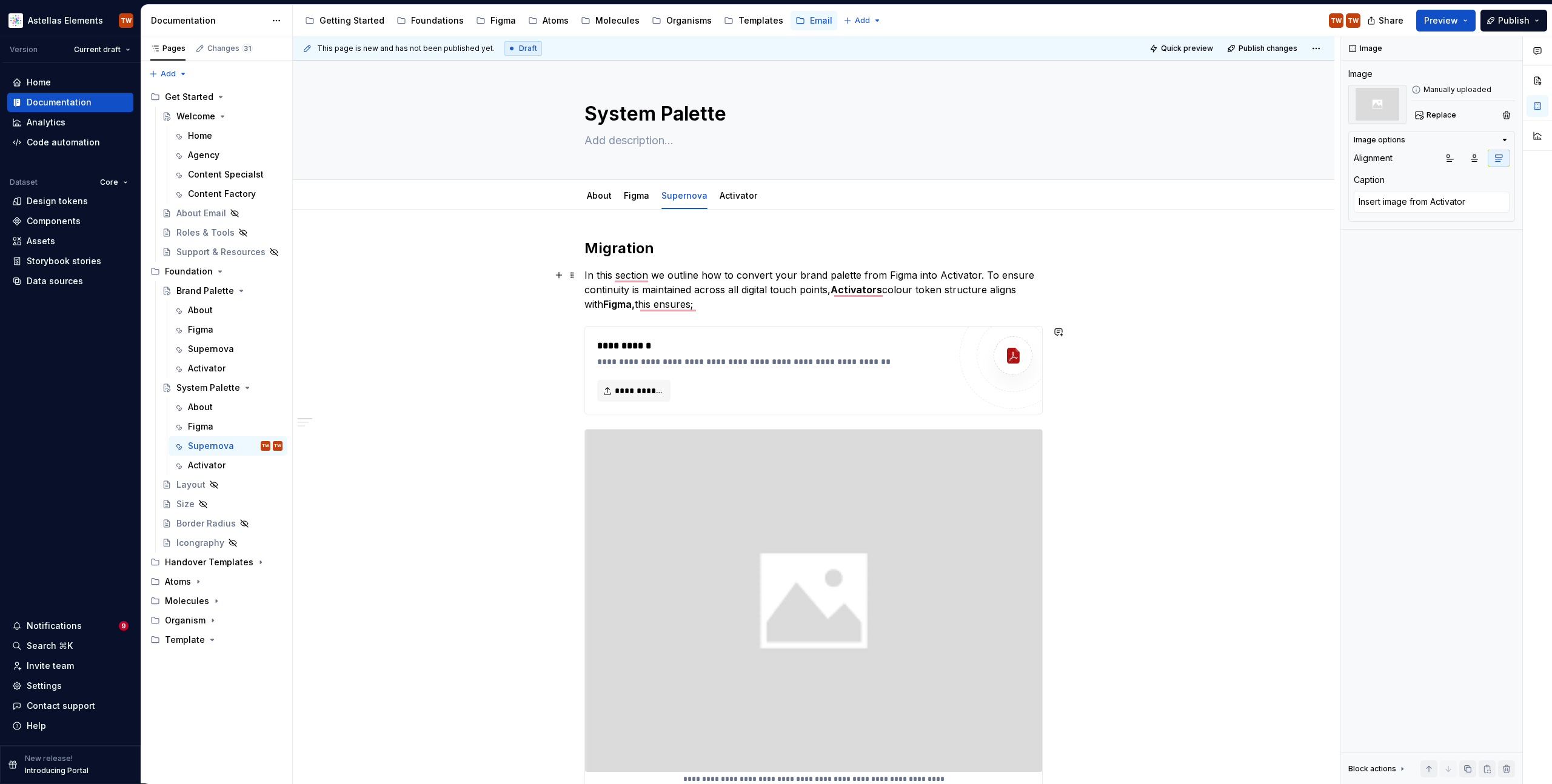
click at [735, 311] on p "In this section we outline how to convert your brand palette from Figma into Ac…" at bounding box center [813, 289] width 459 height 44
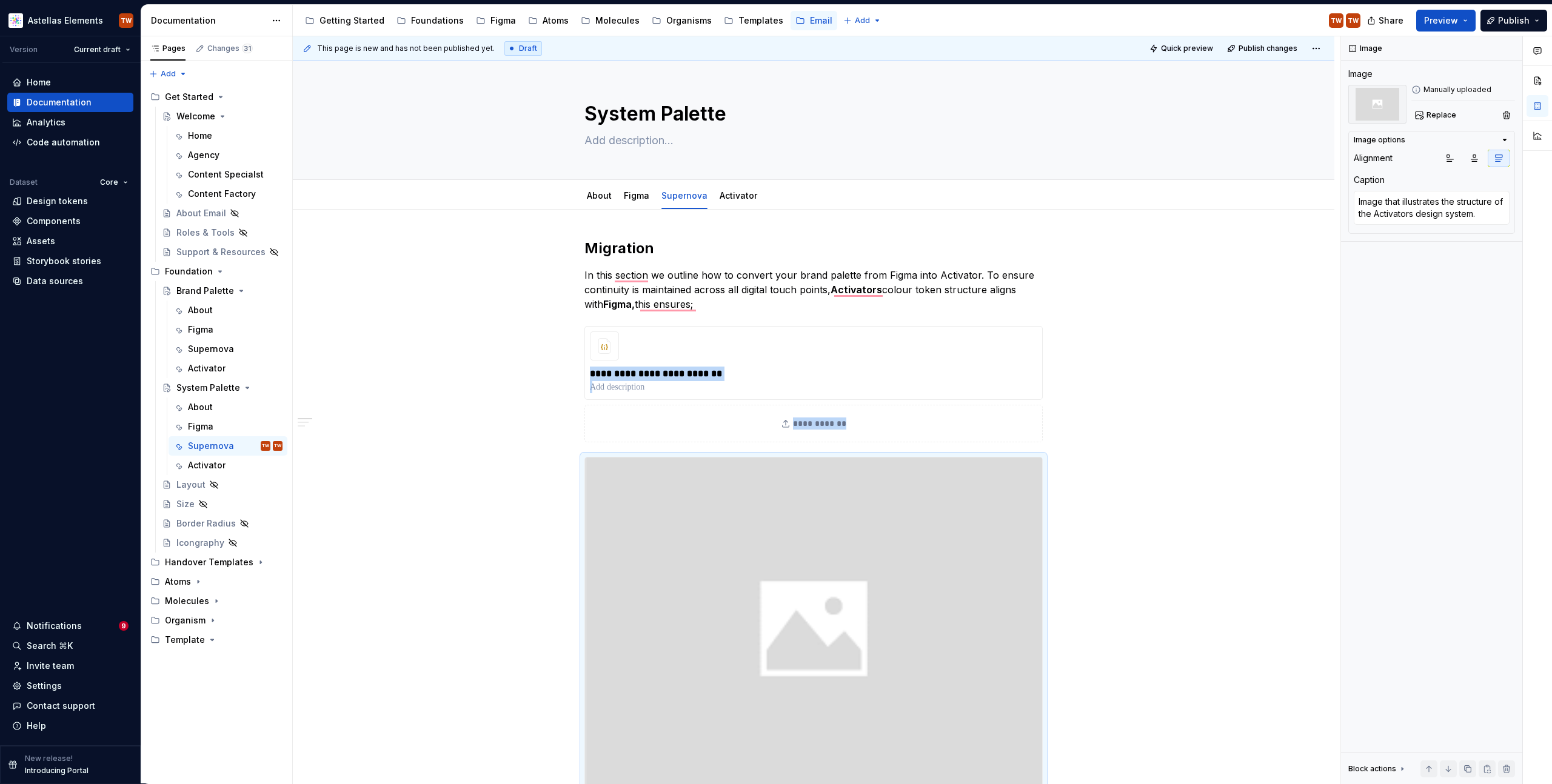
type textarea "*"
click at [670, 287] on p "In this section we outline how to convert your brand palette from Figma into Ac…" at bounding box center [813, 289] width 459 height 44
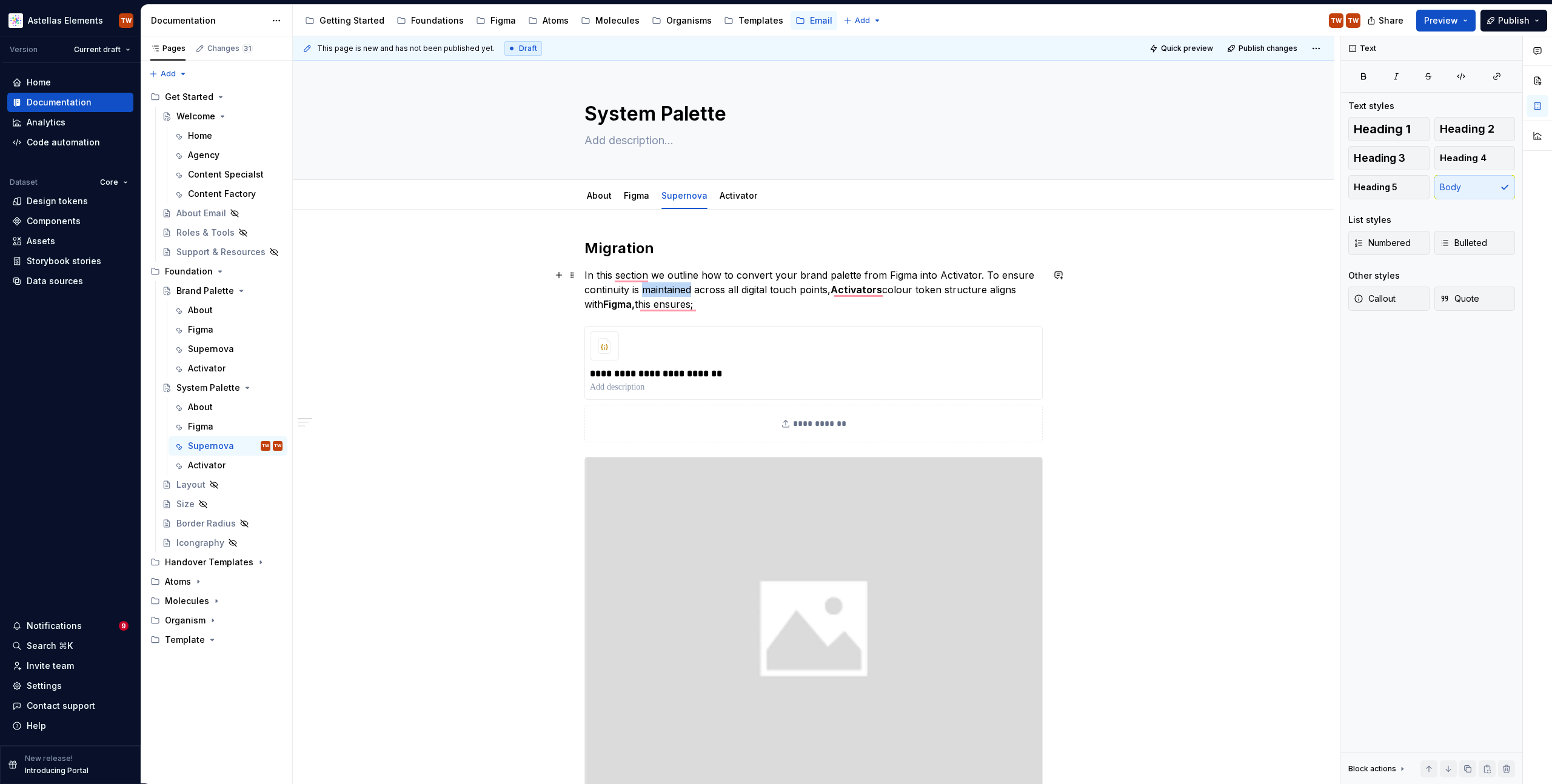
click at [670, 287] on p "In this section we outline how to convert your brand palette from Figma into Ac…" at bounding box center [813, 289] width 459 height 44
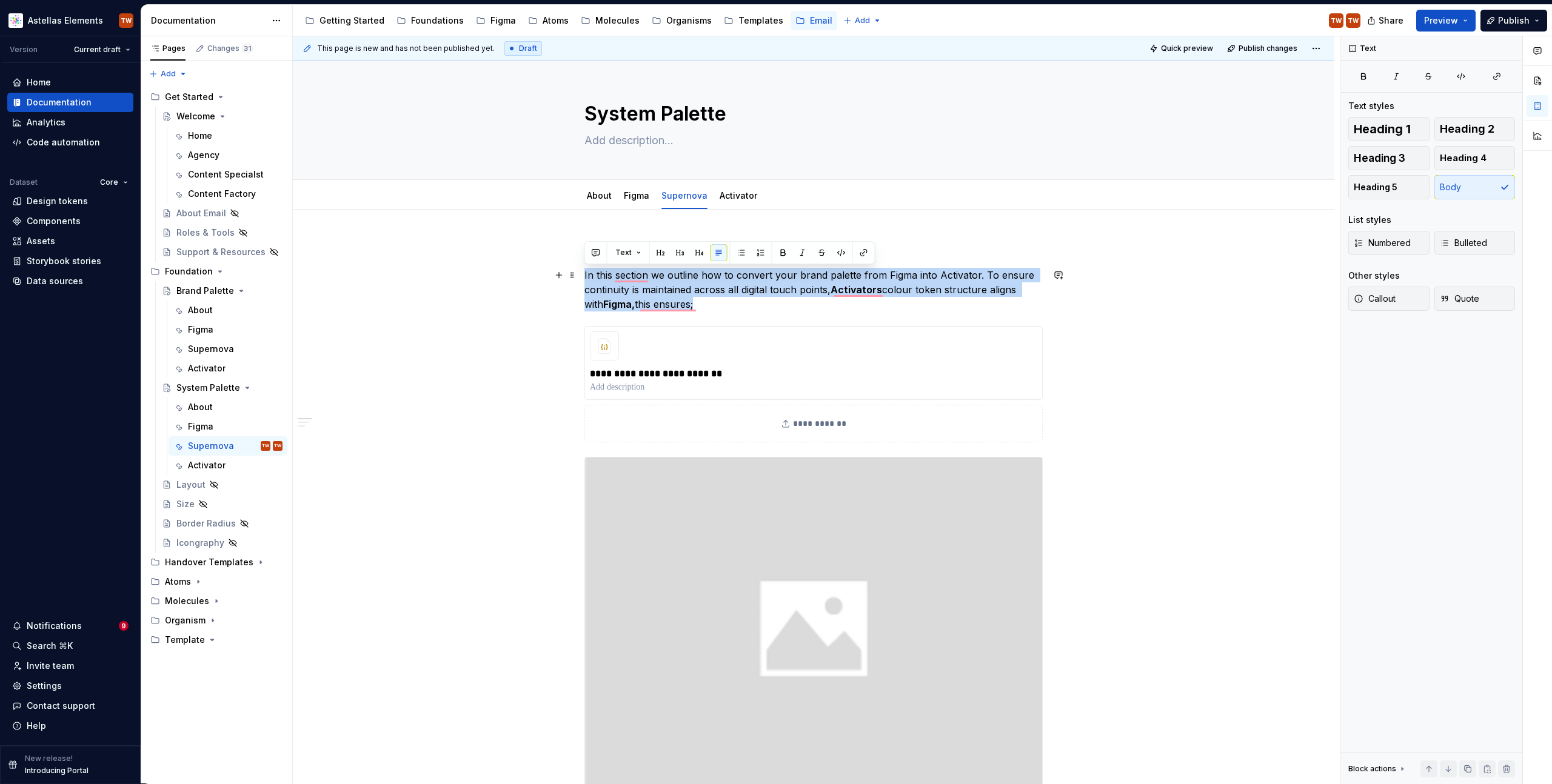
click at [670, 287] on p "In this section we outline how to convert your brand palette from Figma into Ac…" at bounding box center [813, 289] width 459 height 44
click at [668, 278] on p "In this section we outline how to convert your brand palette from Figma into Ac…" at bounding box center [813, 289] width 459 height 44
drag, startPoint x: 651, startPoint y: 277, endPoint x: 714, endPoint y: 302, distance: 67.8
click at [714, 302] on p "In this section we outline how to convert your brand palette from Figma into Ac…" at bounding box center [813, 289] width 459 height 44
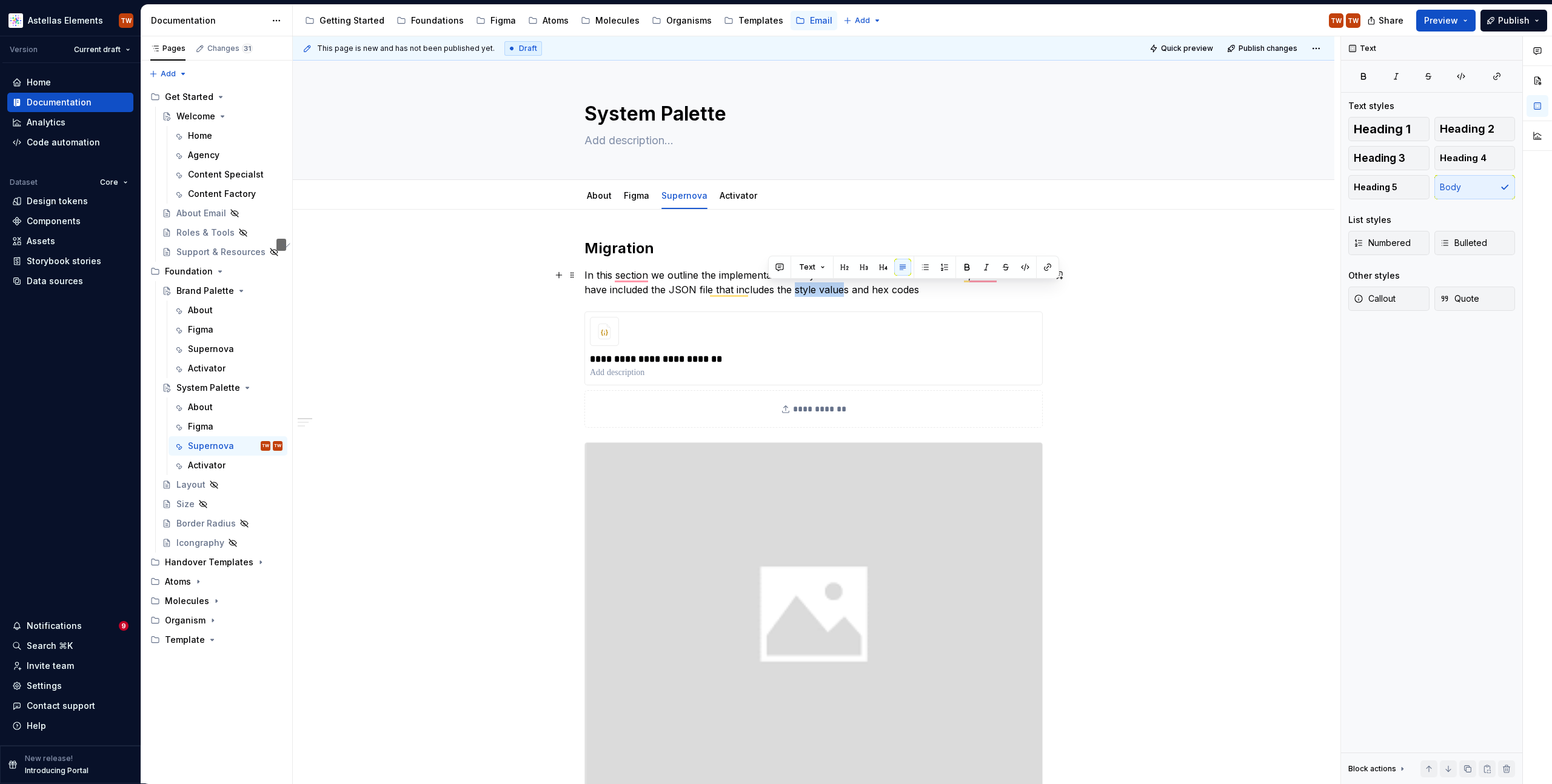
drag, startPoint x: 769, startPoint y: 291, endPoint x: 818, endPoint y: 288, distance: 49.1
click at [818, 288] on p "In this section we outline the implementation of system colour tokens into Acti…" at bounding box center [813, 282] width 459 height 29
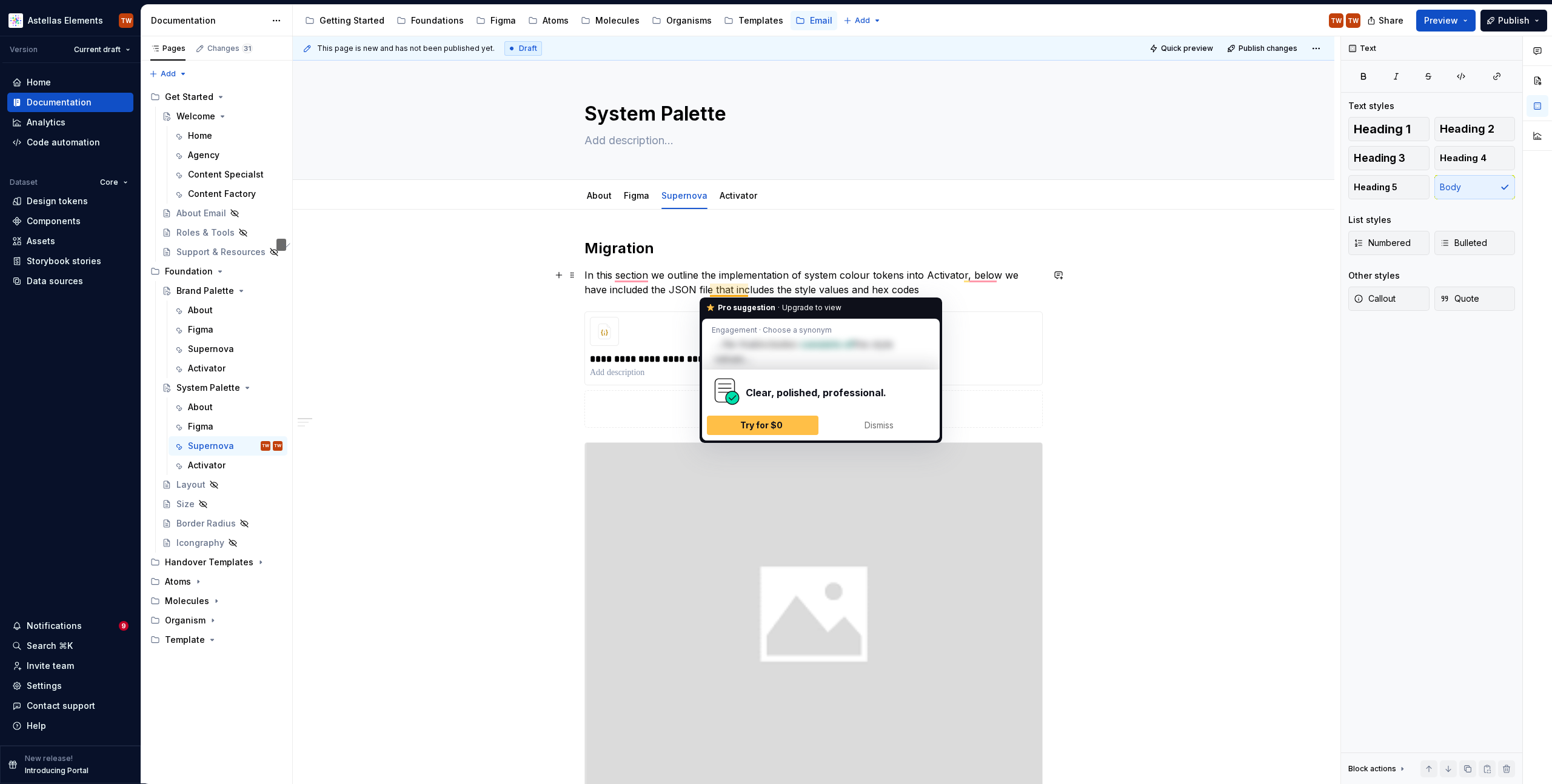
click at [726, 282] on p "In this section we outline the implementation of system colour tokens into Acti…" at bounding box center [813, 282] width 459 height 29
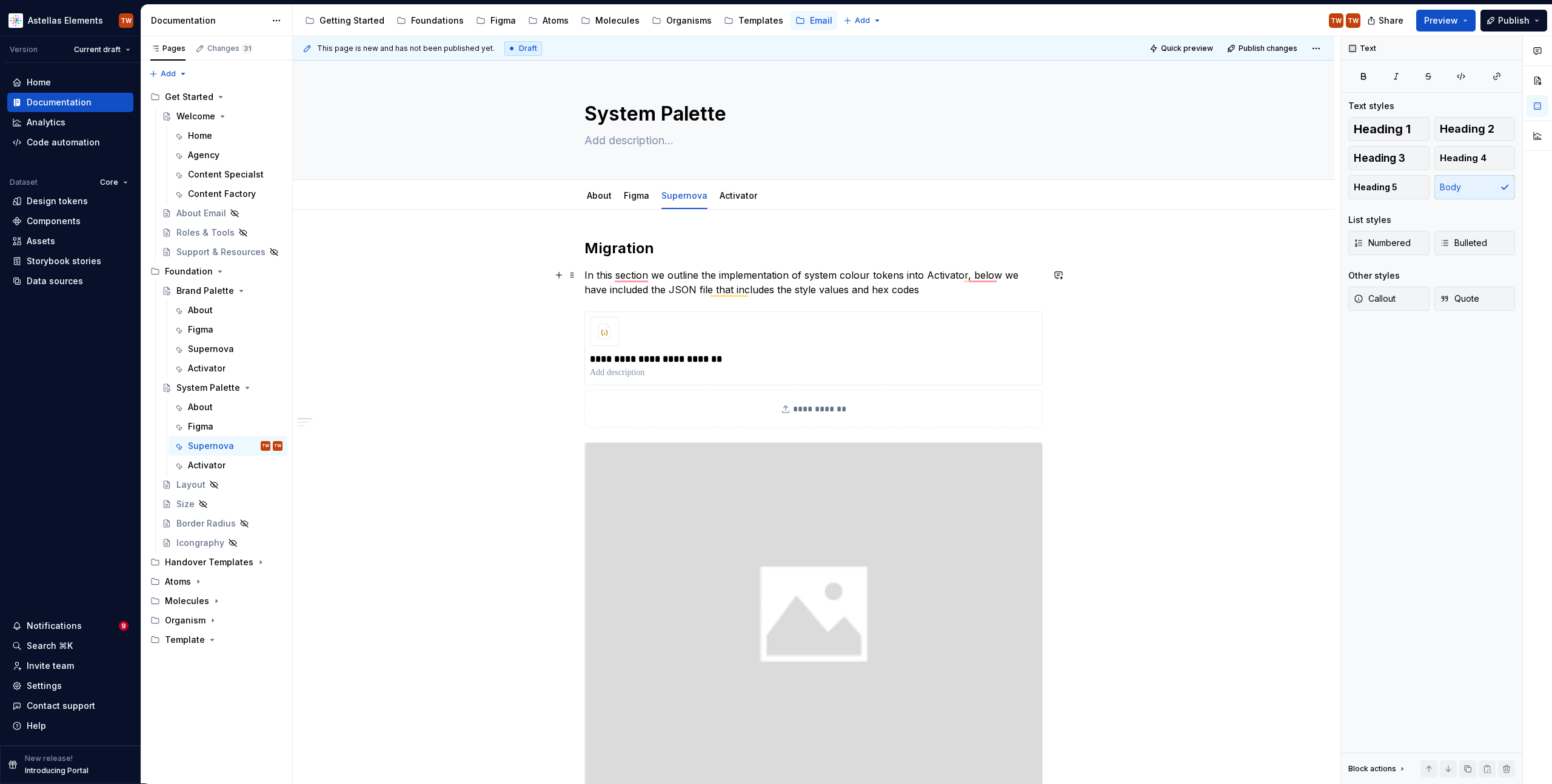
click at [913, 284] on p "In this section we outline the implementation of system colour tokens into Acti…" at bounding box center [813, 282] width 459 height 29
click at [898, 290] on p "In this section we outline the implementation of system colour tokens into Acti…" at bounding box center [813, 282] width 459 height 29
click at [905, 287] on p "In this section we outline the implementation of system colour tokens into Acti…" at bounding box center [813, 282] width 459 height 29
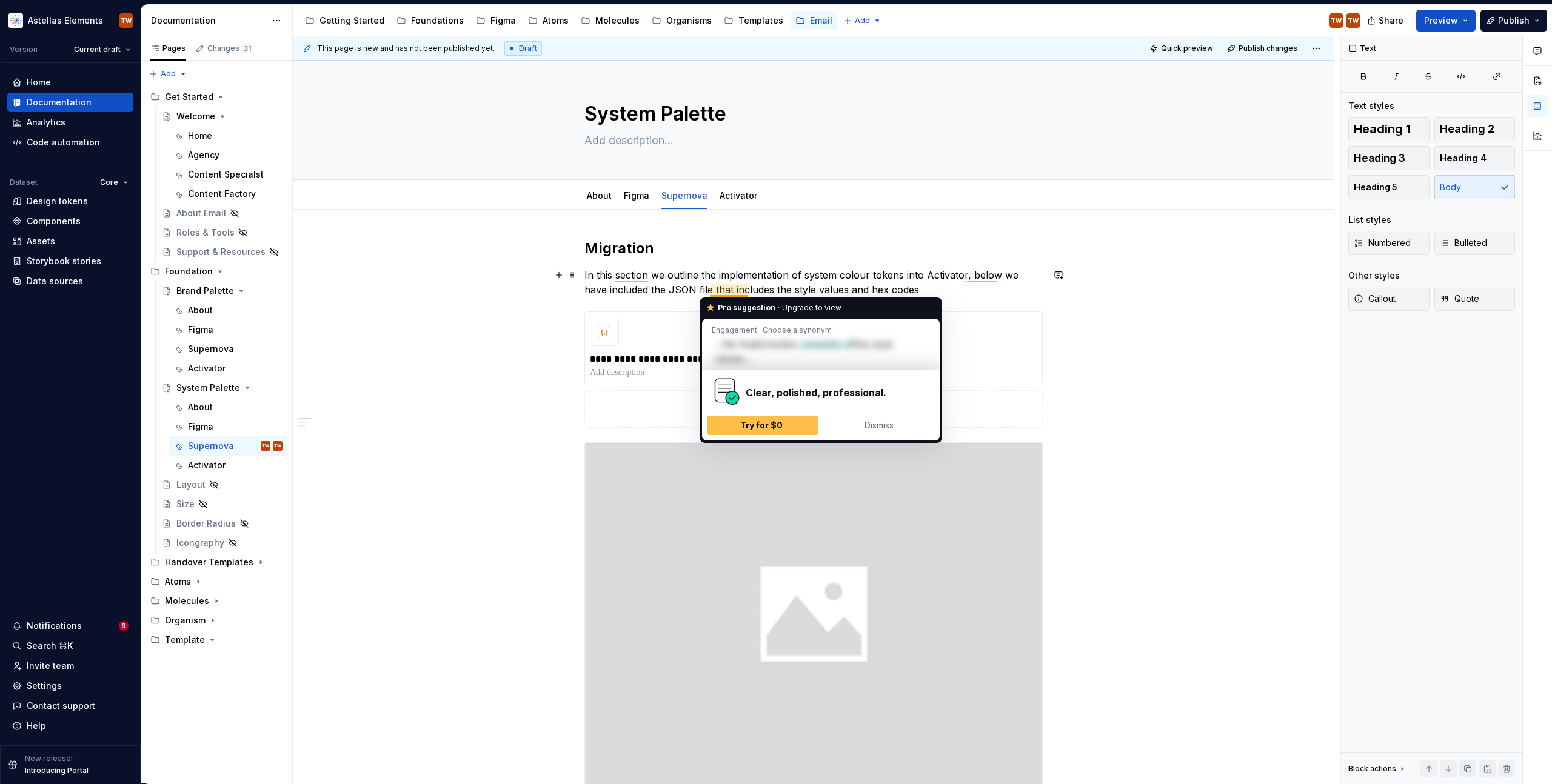
click at [716, 287] on p "In this section we outline the implementation of system colour tokens into Acti…" at bounding box center [813, 282] width 459 height 29
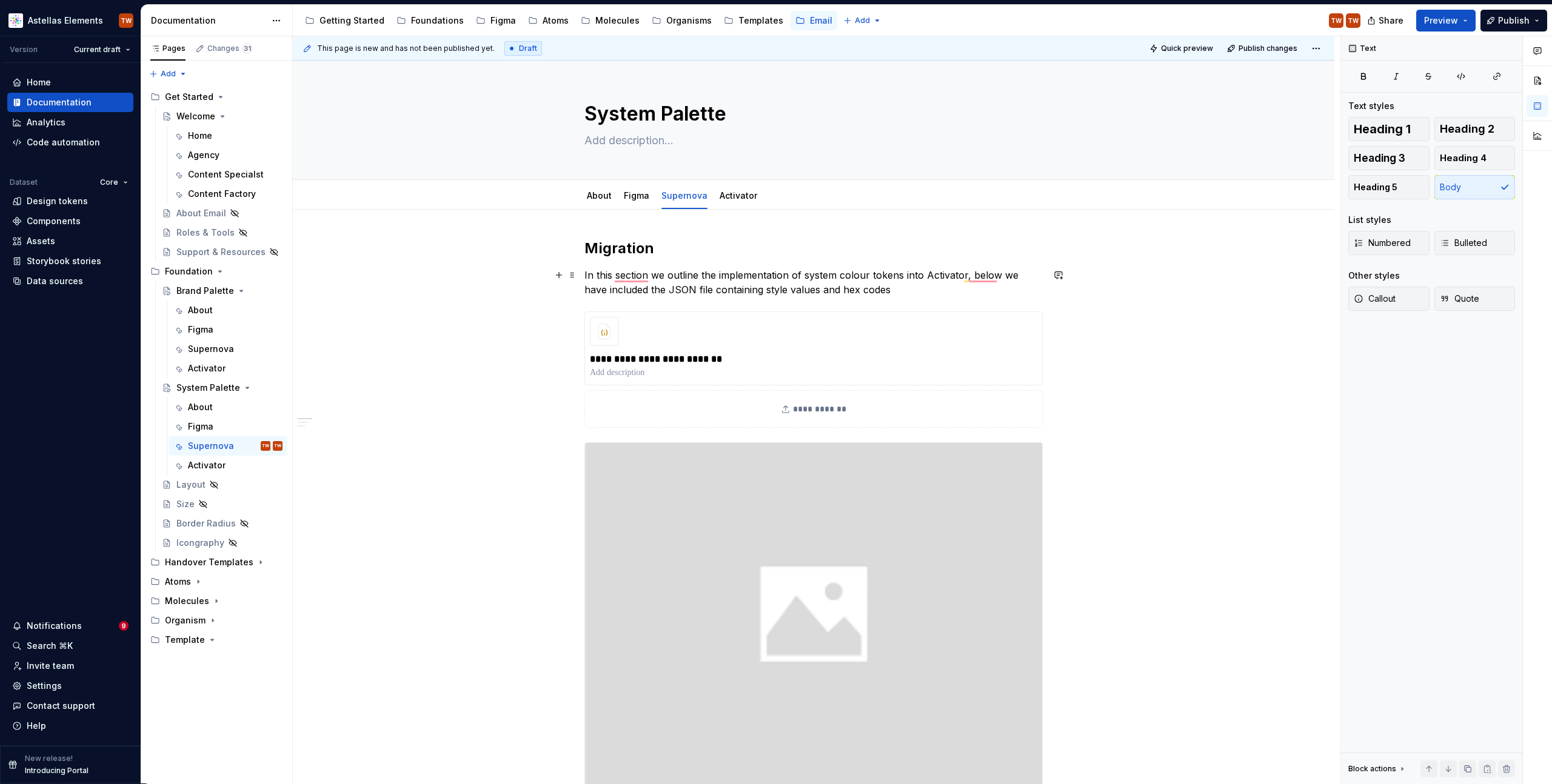
click at [749, 287] on p "In this section we outline the implementation of system colour tokens into Acti…" at bounding box center [813, 282] width 459 height 29
click at [884, 286] on p "In this section we outline the implementation of system colour tokens into Acti…" at bounding box center [813, 282] width 459 height 29
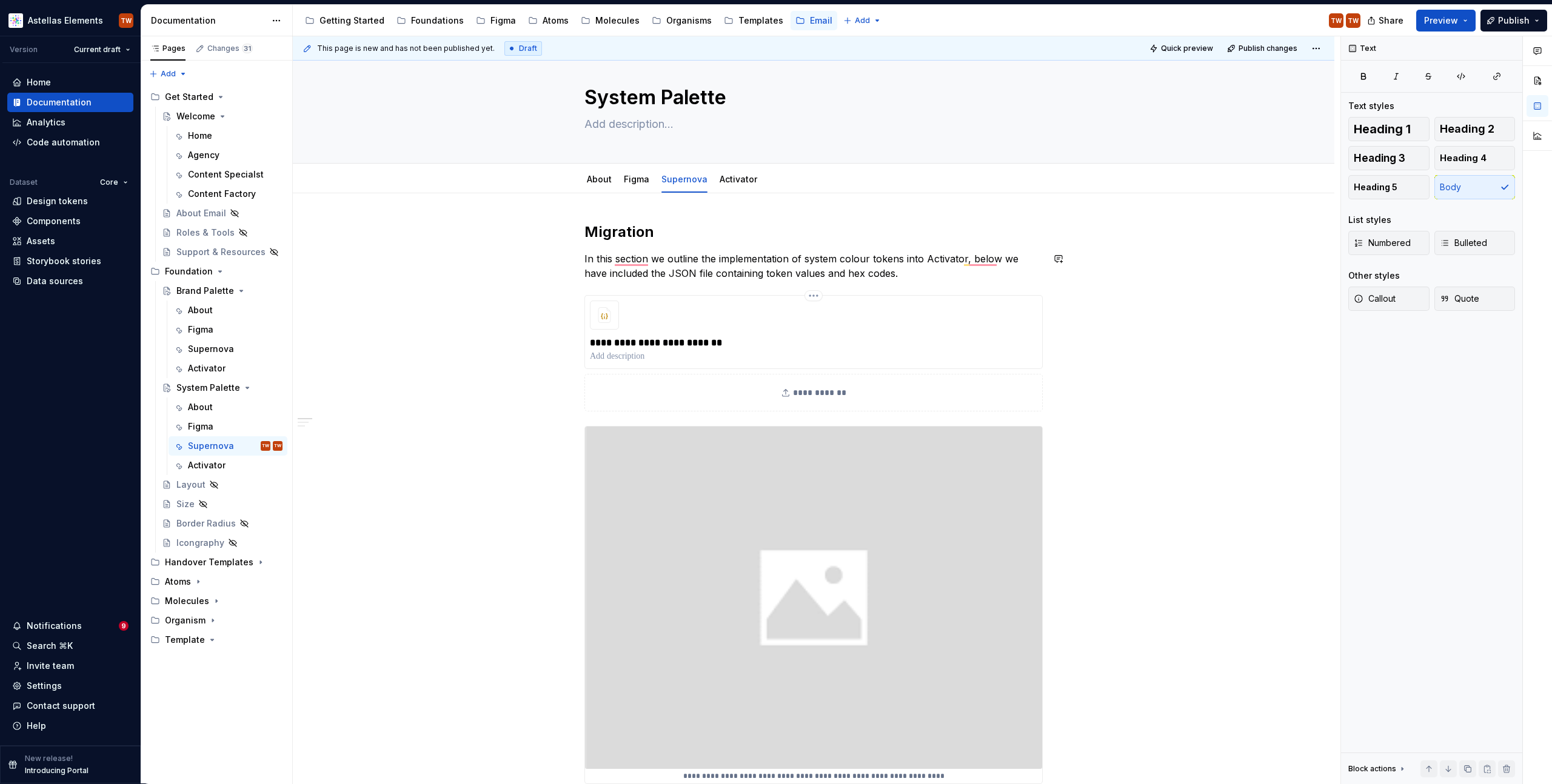
scroll to position [46, 0]
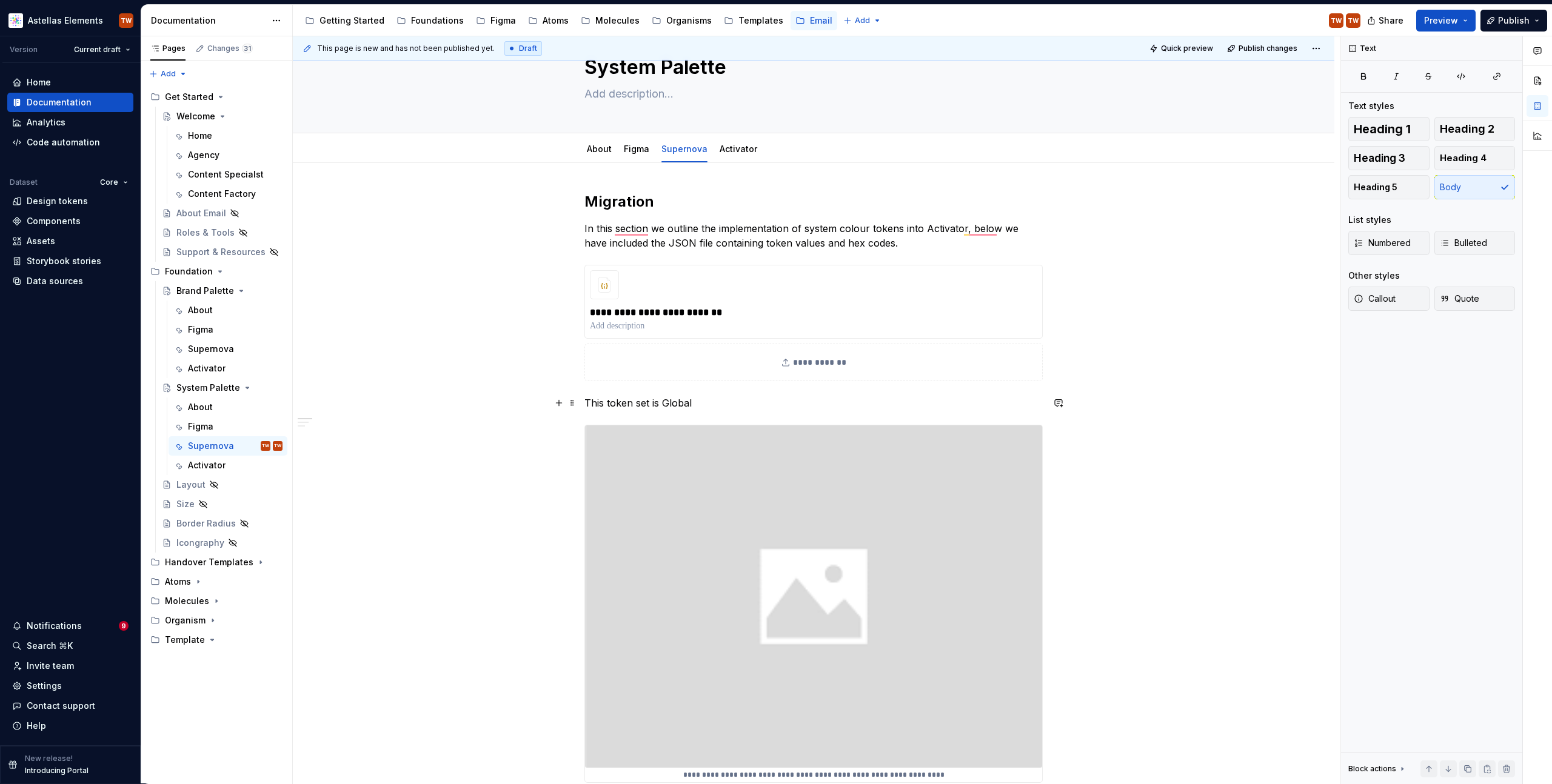
click at [671, 399] on p "This token set is Global" at bounding box center [813, 403] width 459 height 14
click at [960, 407] on p "This token set is Global, and included within all the brand design systems in A…" at bounding box center [813, 403] width 459 height 14
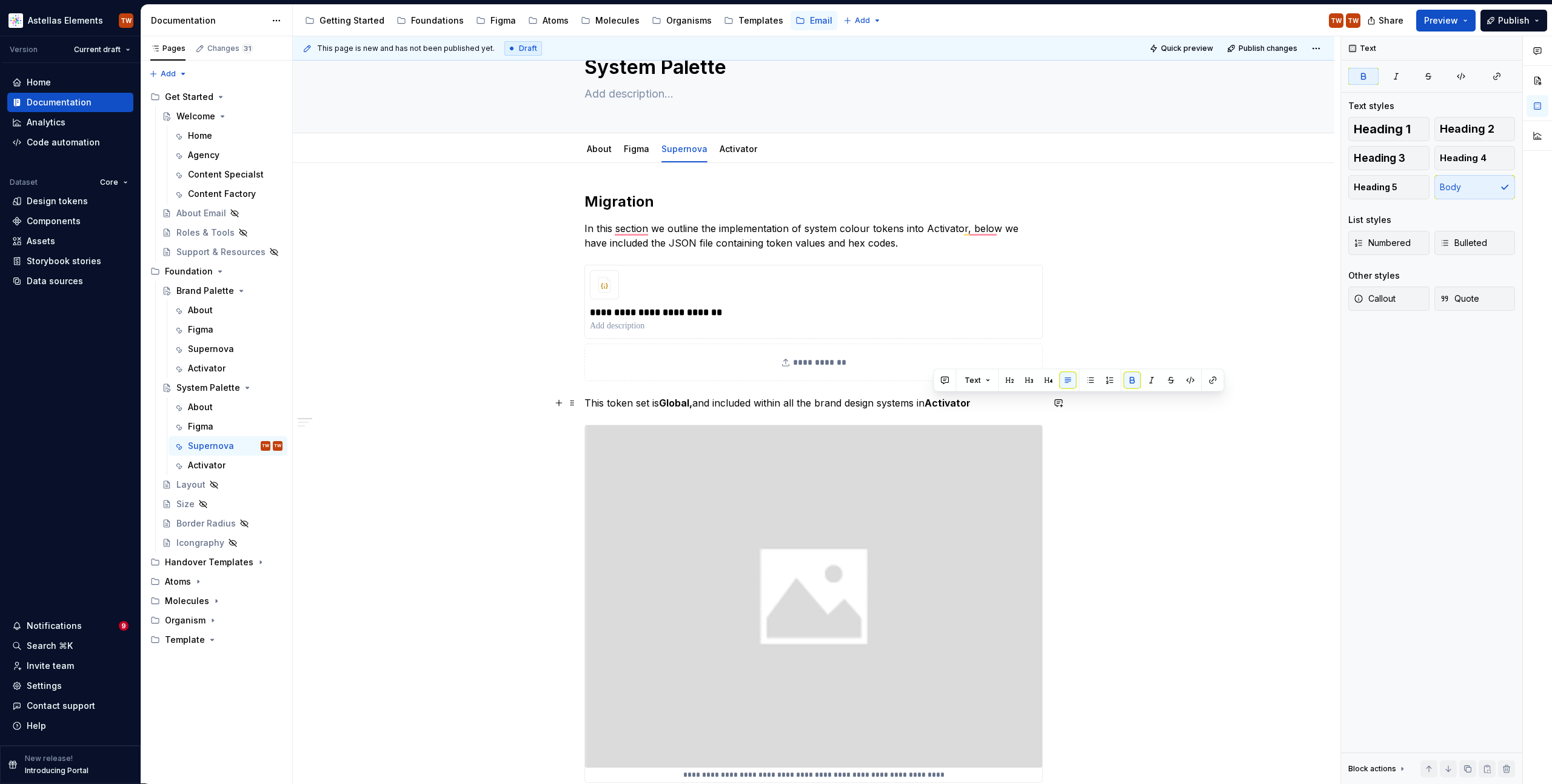
click at [1012, 401] on p "This token set is Global, and included within all the brand design systems in A…" at bounding box center [813, 403] width 459 height 14
click at [988, 401] on strong "Activator. You" at bounding box center [959, 403] width 69 height 12
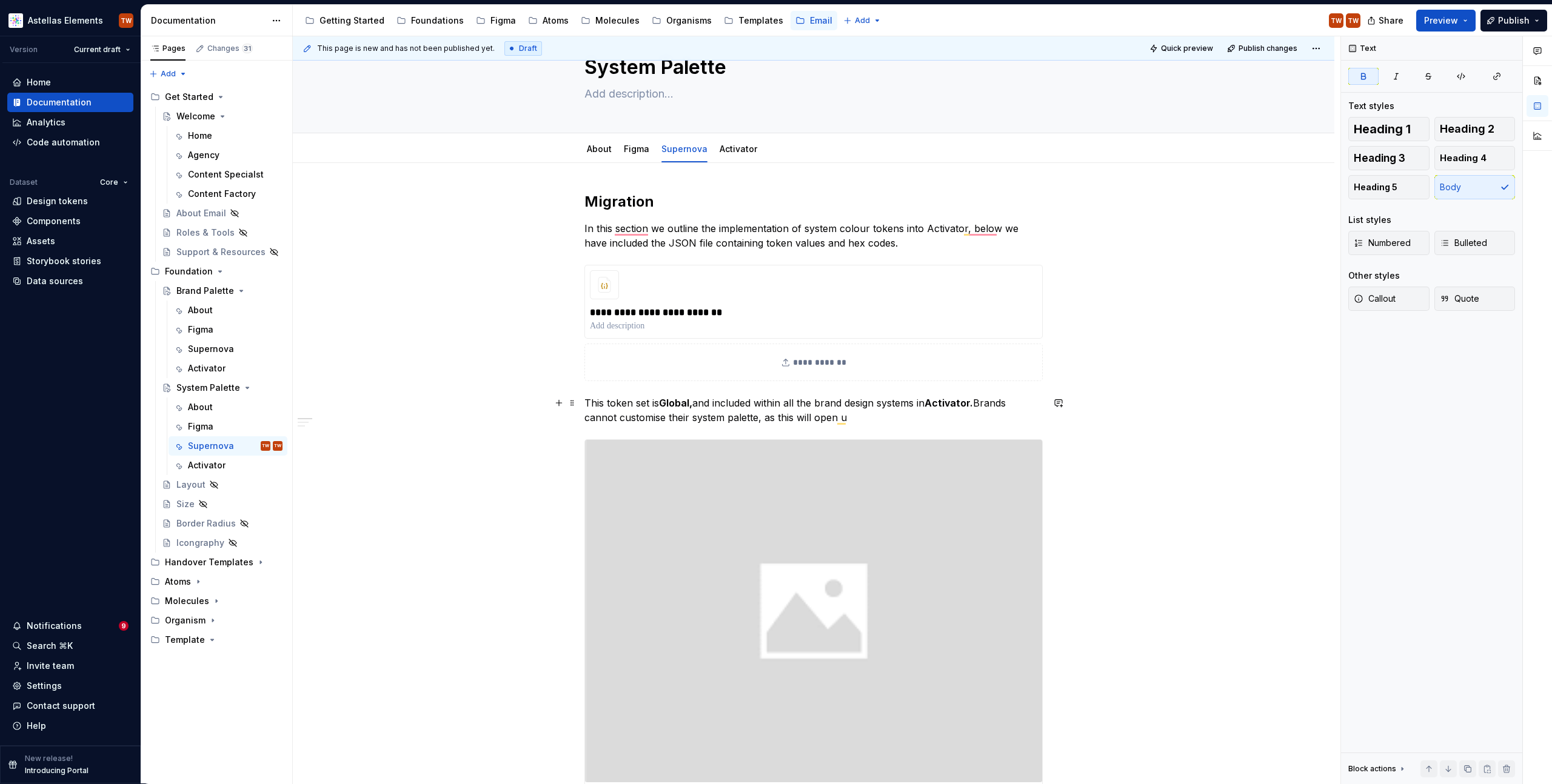
click at [981, 403] on p "This token set is Global, and included within all the brand design systems in A…" at bounding box center [813, 410] width 459 height 29
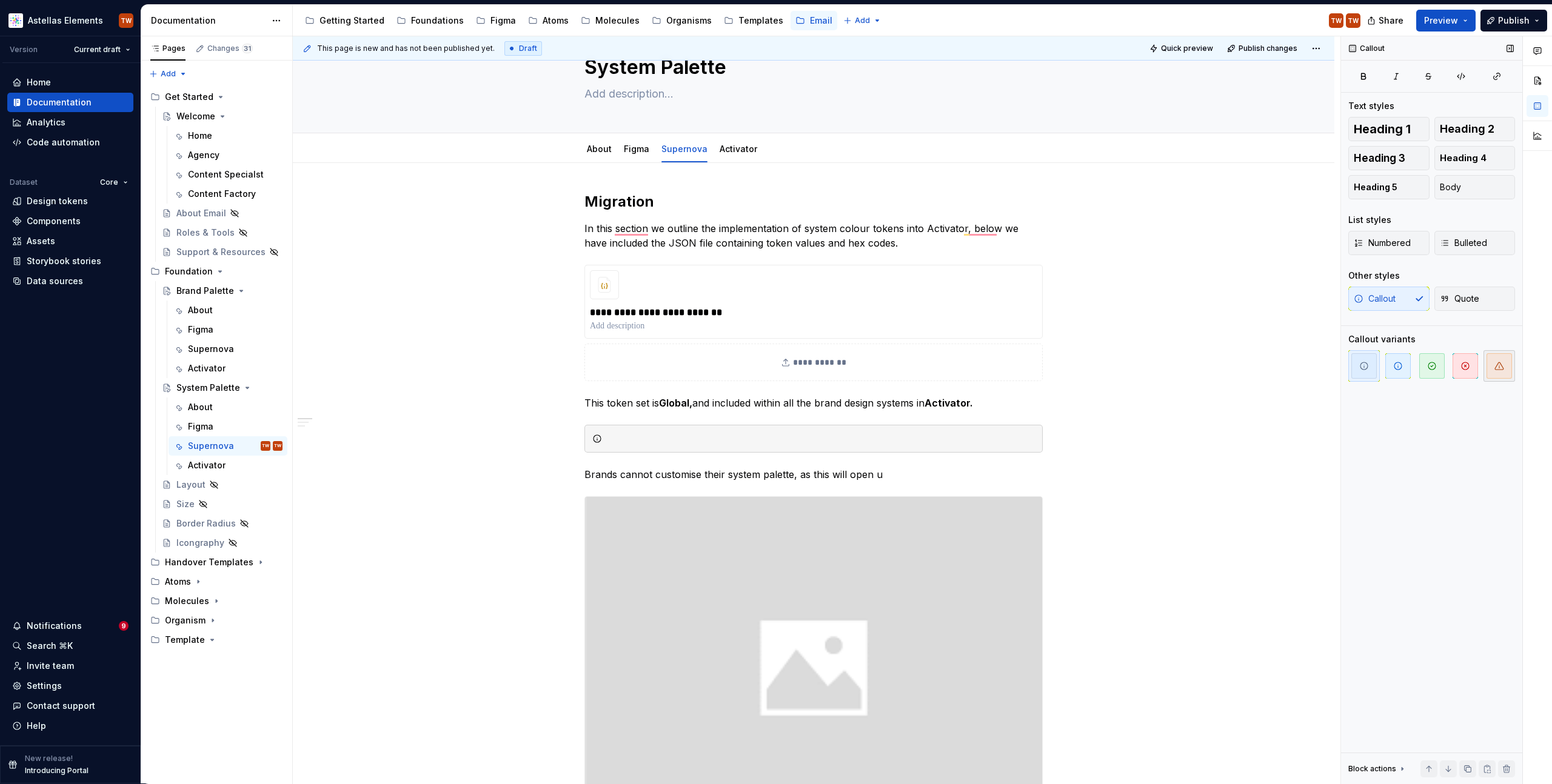
click at [1494, 366] on icon "button" at bounding box center [1499, 366] width 10 height 10
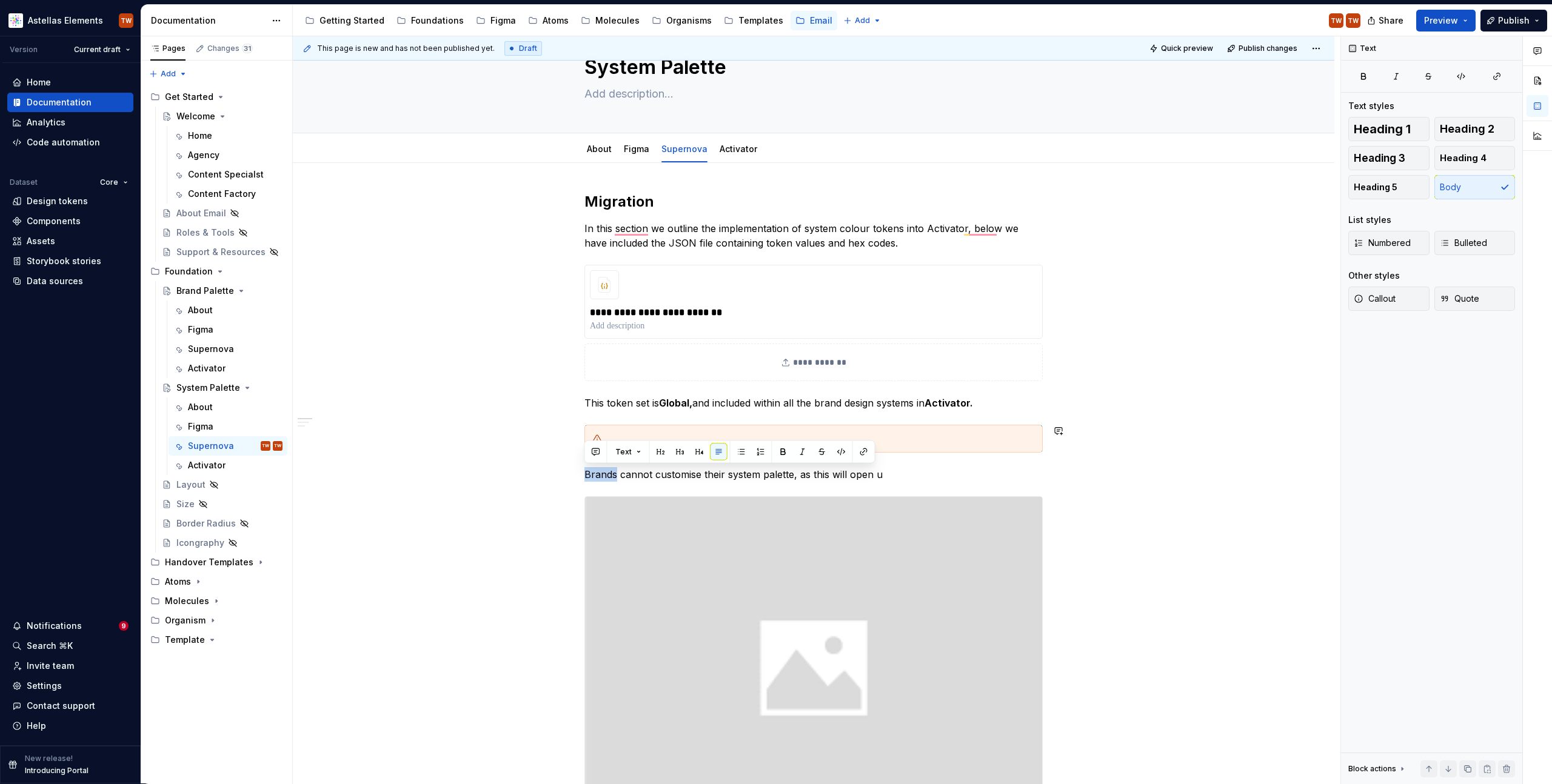
click at [604, 463] on div "Text" at bounding box center [729, 452] width 291 height 23
copy div "Text"
click at [606, 477] on p "Brands cannot customise their system palette, as this will open u" at bounding box center [813, 474] width 459 height 14
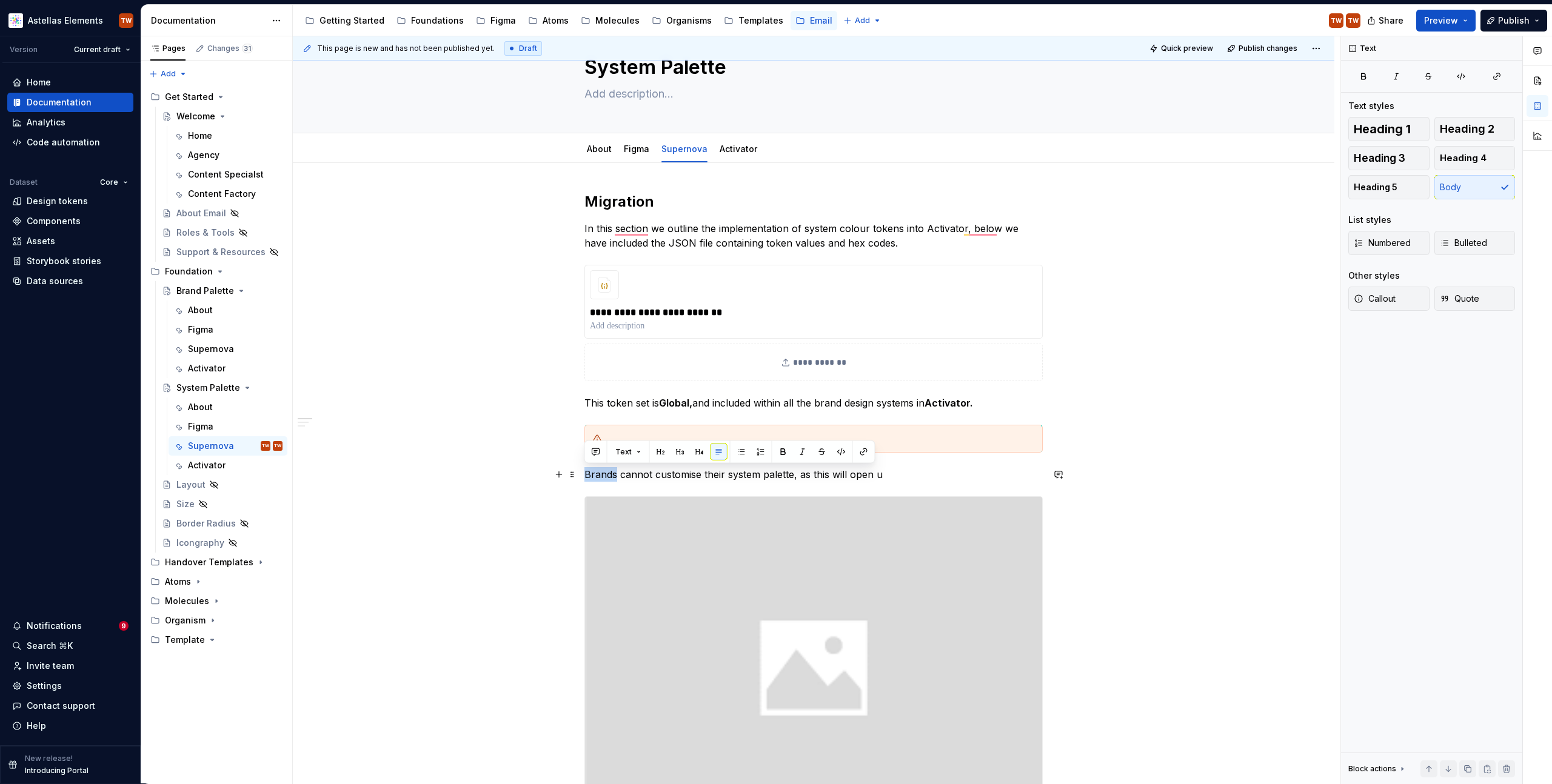
click at [606, 477] on p "Brands cannot customise their system palette, as this will open u" at bounding box center [813, 474] width 459 height 14
click at [613, 438] on div "To enrich screen reader interactions, please activate Accessibility in Grammarl…" at bounding box center [821, 438] width 428 height 12
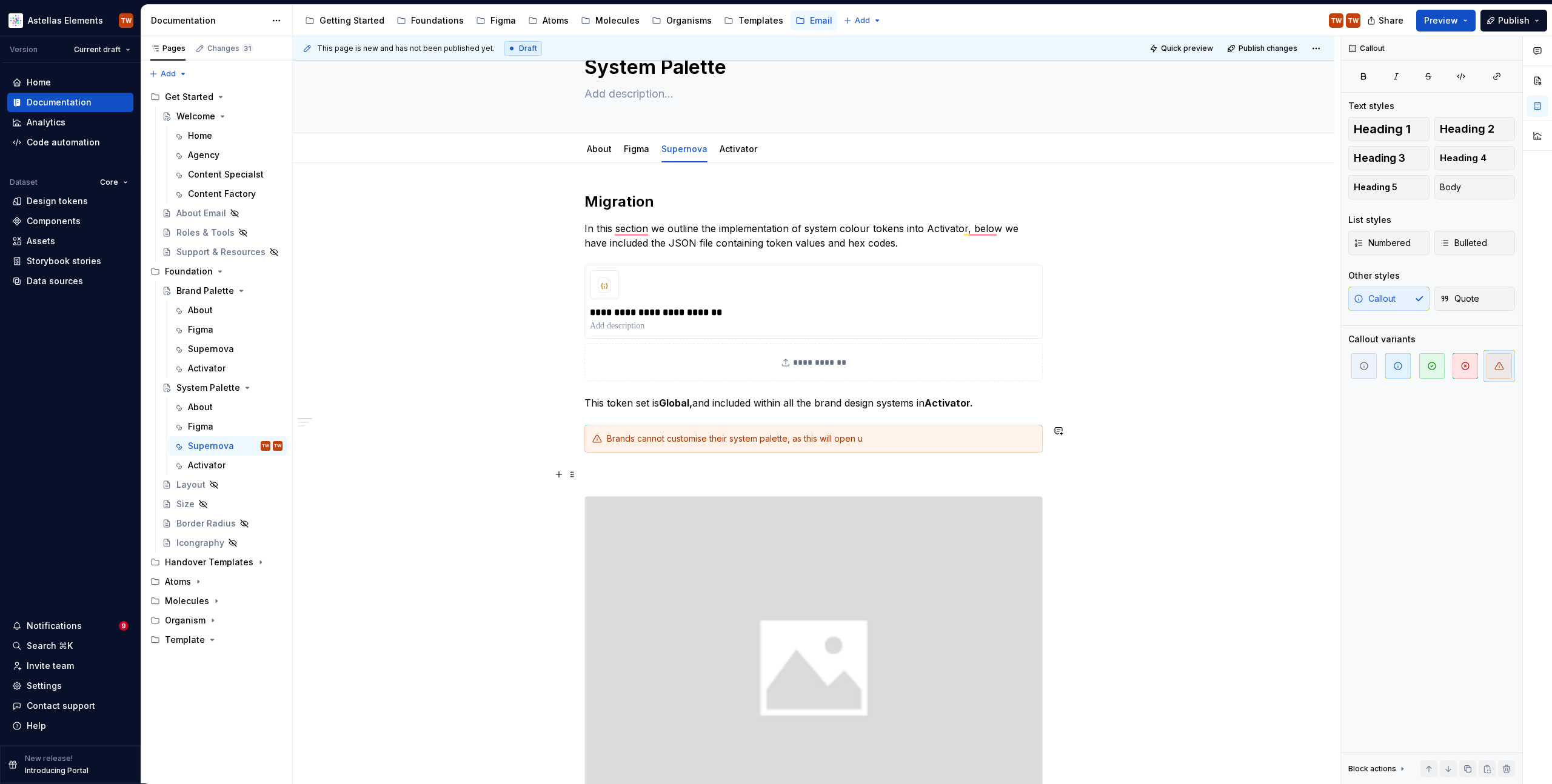
click at [615, 469] on p "To enrich screen reader interactions, please activate Accessibility in Grammarl…" at bounding box center [813, 474] width 459 height 14
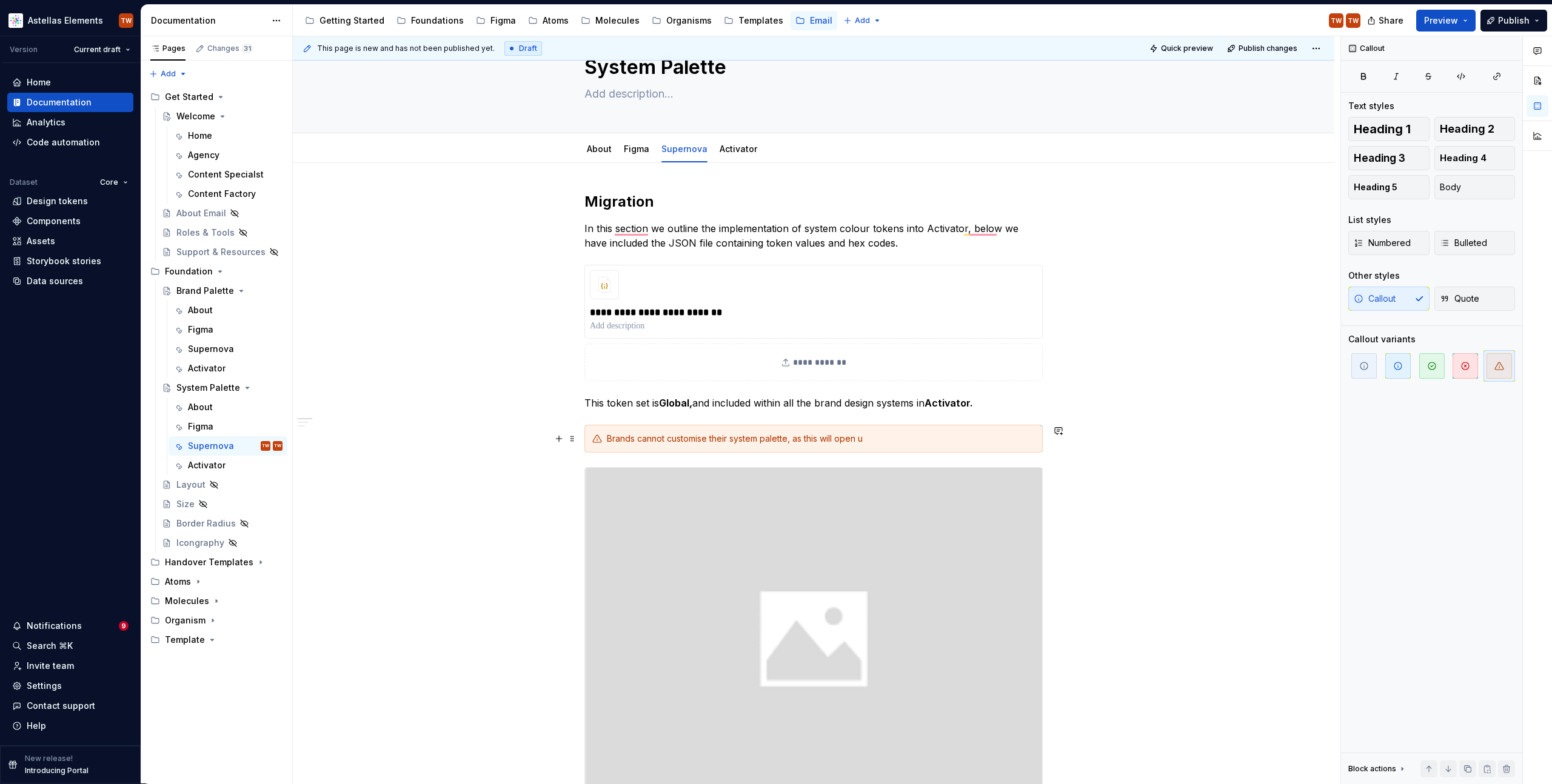
click at [903, 439] on div "Brands cannot customise their system palette, as this will open u" at bounding box center [821, 438] width 428 height 12
drag, startPoint x: 792, startPoint y: 438, endPoint x: 933, endPoint y: 443, distance: 141.1
click at [933, 443] on div "Brands cannot customise their system palette, as this will open u" at bounding box center [821, 438] width 428 height 12
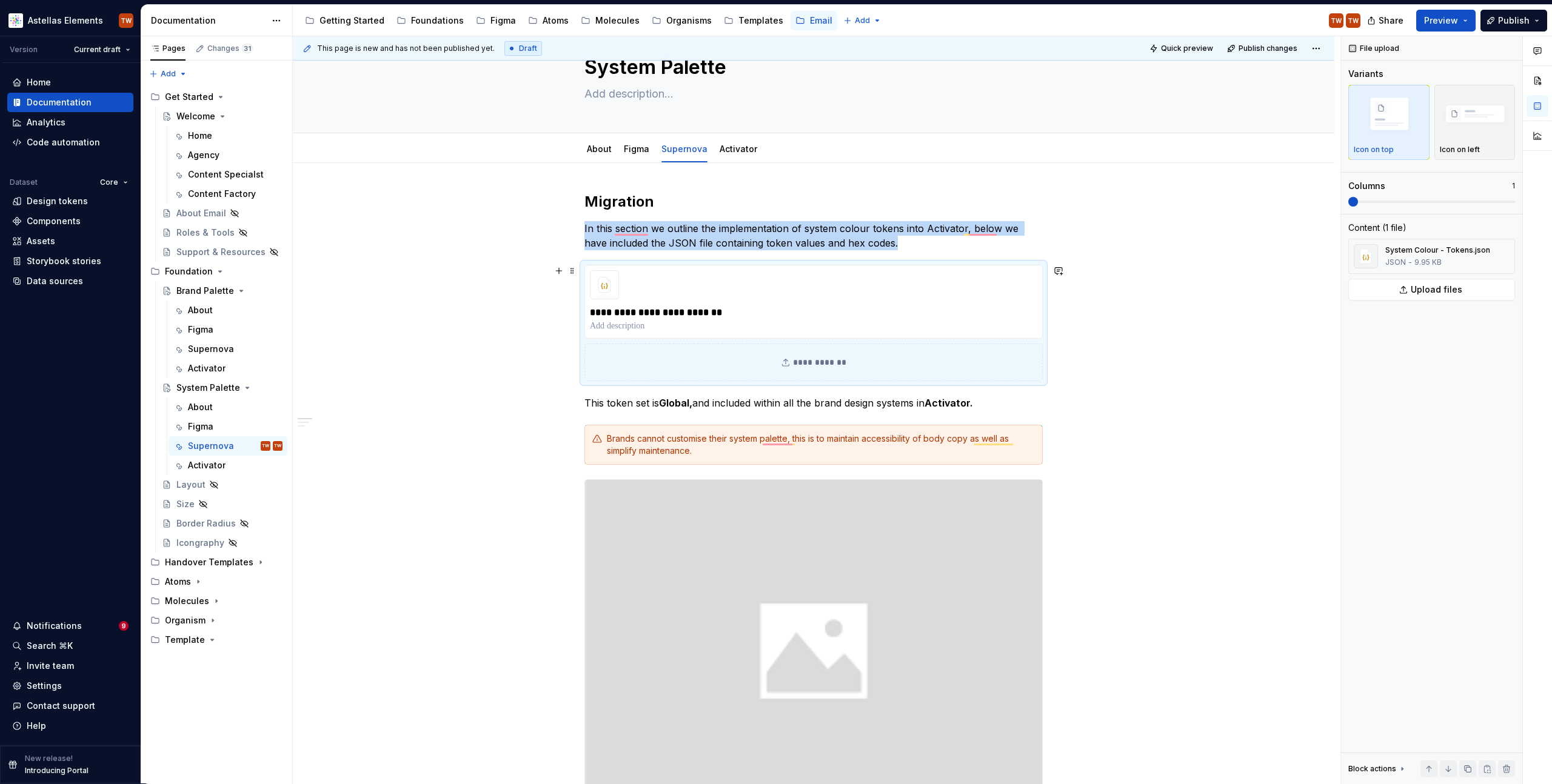
click at [666, 345] on div "**********" at bounding box center [813, 362] width 459 height 38
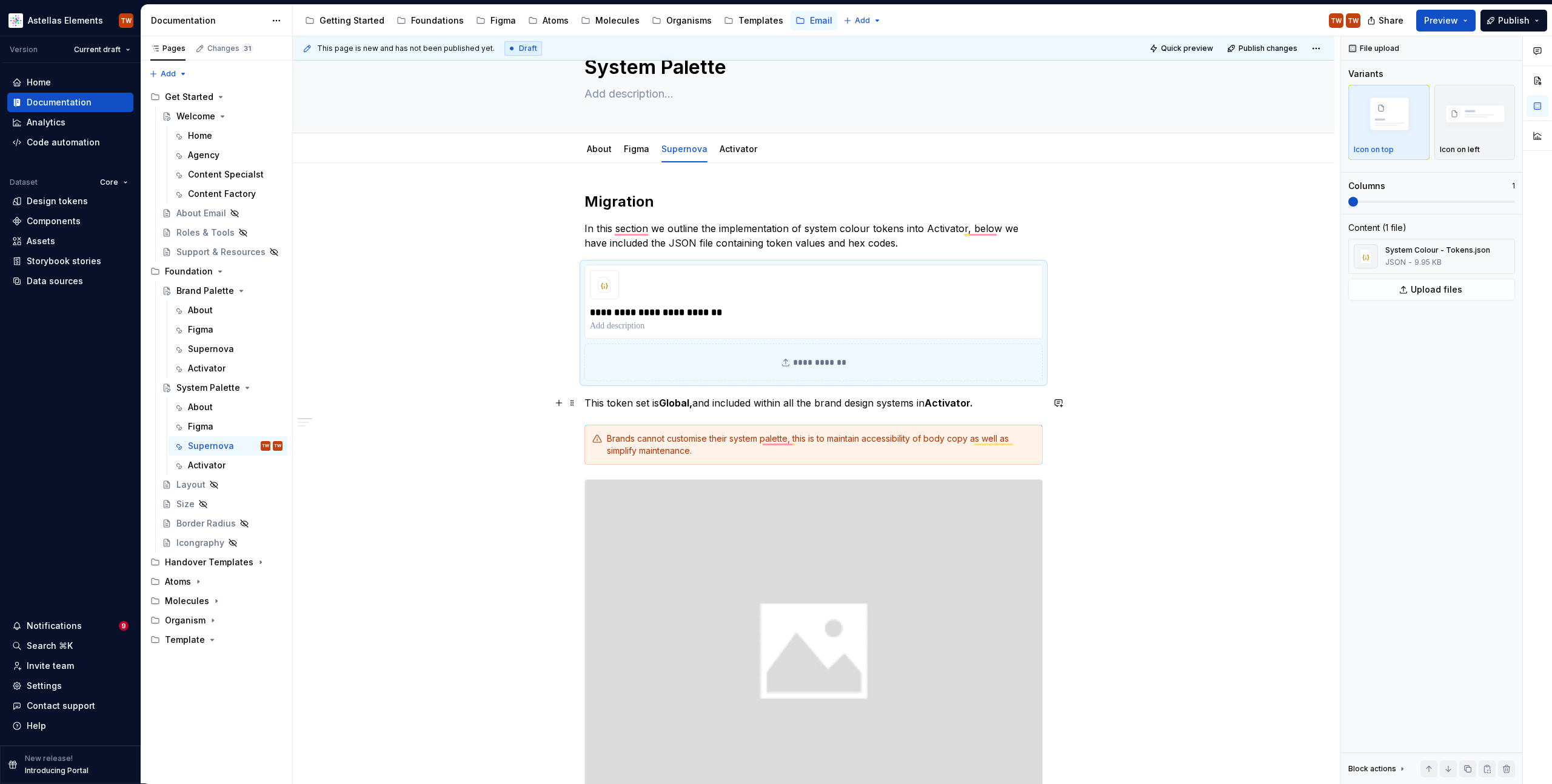
click at [647, 407] on p "This token set is Global, and included within all the brand design systems in A…" at bounding box center [813, 403] width 459 height 14
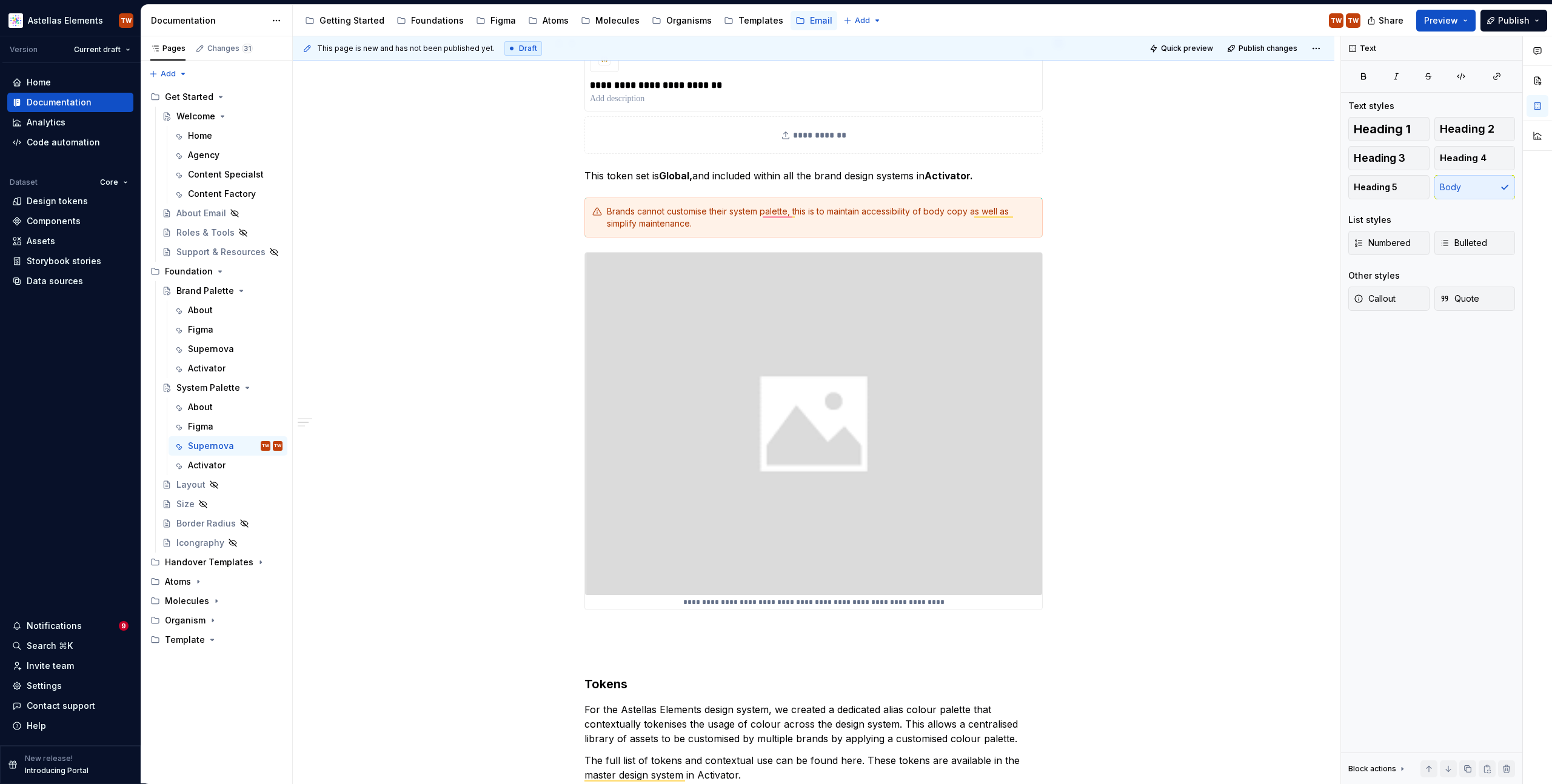
scroll to position [518, 0]
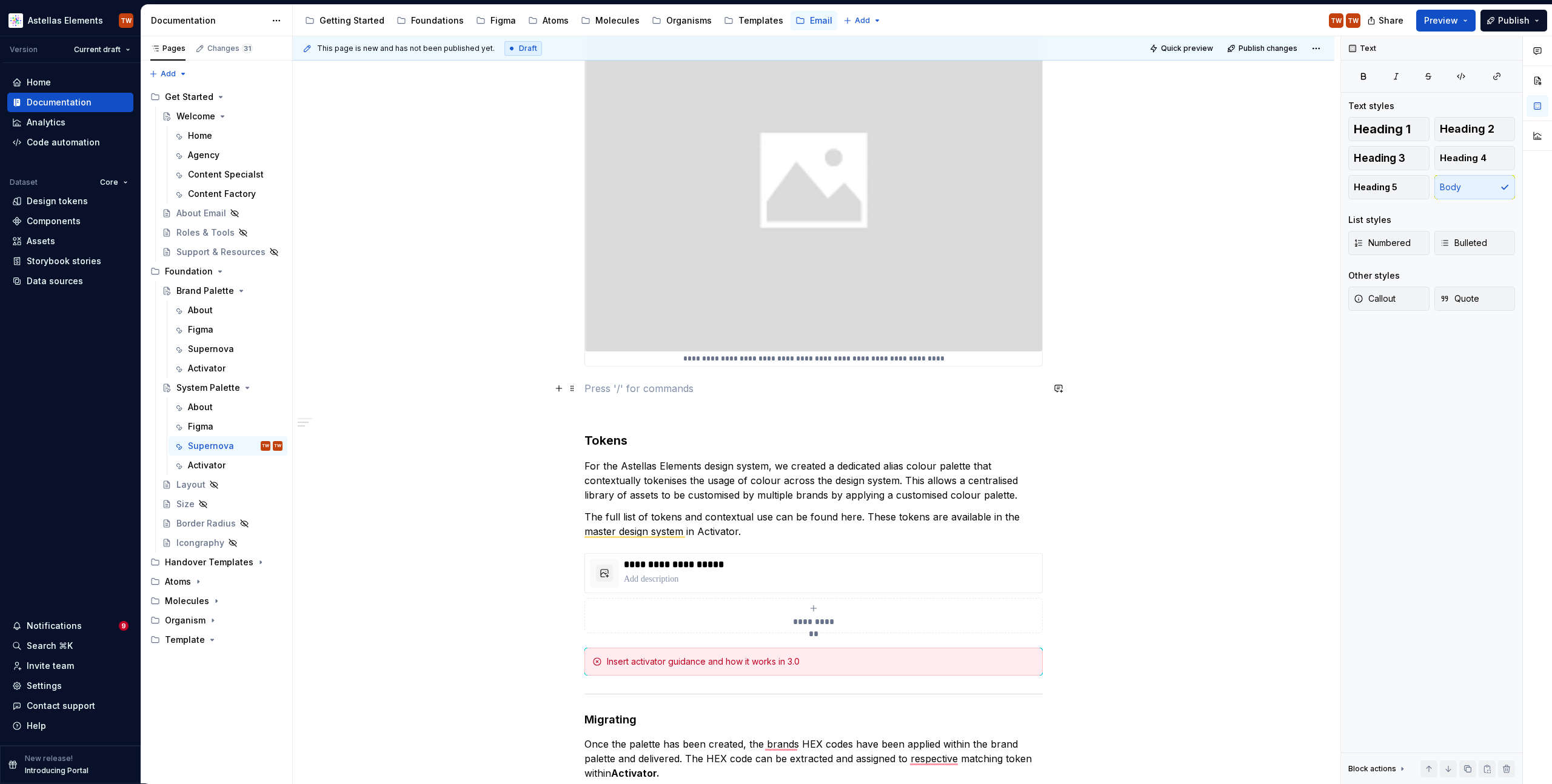
click at [641, 393] on p "To enrich screen reader interactions, please activate Accessibility in Grammarl…" at bounding box center [813, 388] width 459 height 14
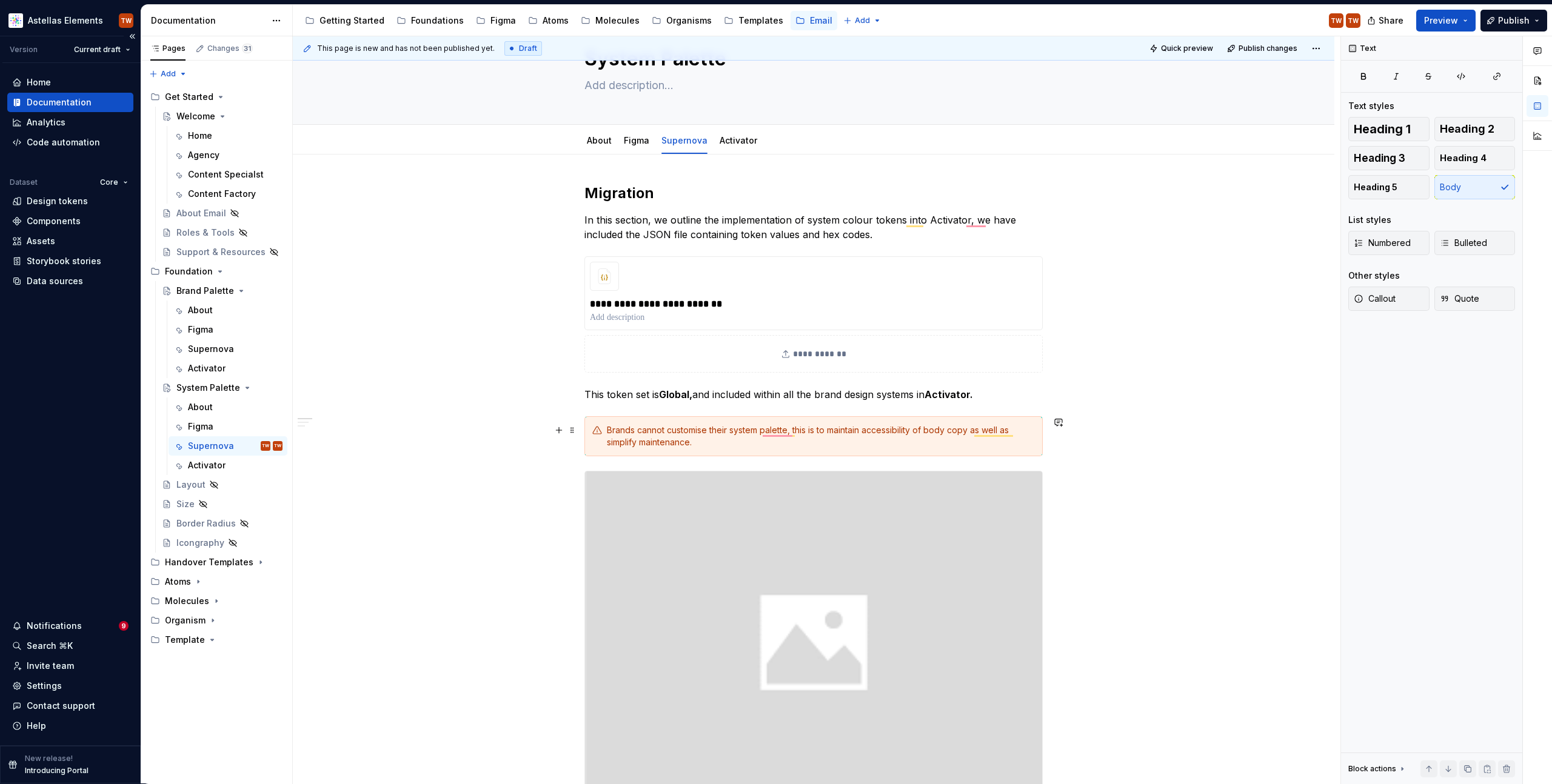
scroll to position [58, 0]
click at [938, 431] on div "Brands cannot customise their system palette; this is to maintain accessibility…" at bounding box center [821, 434] width 428 height 24
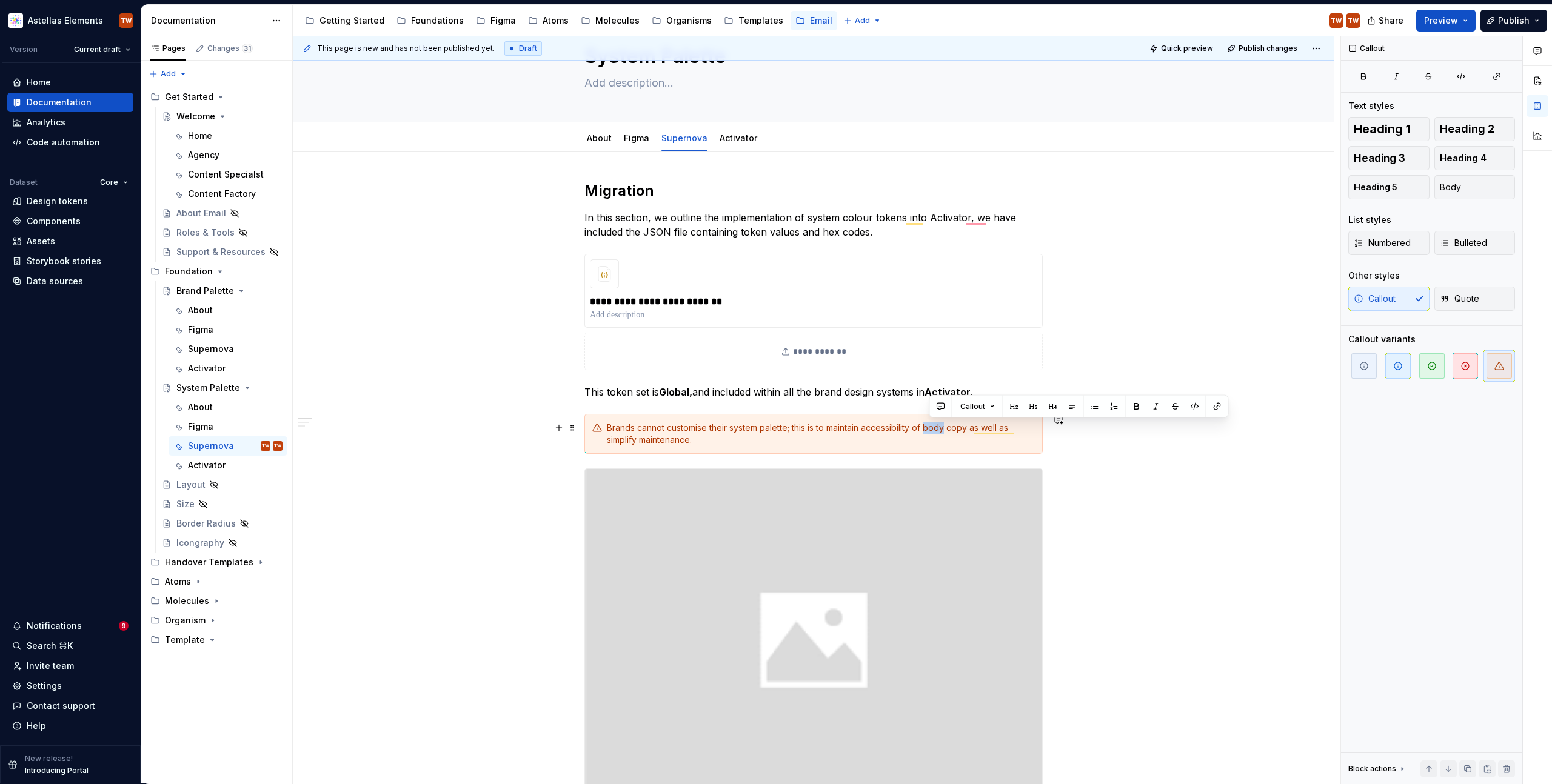
click at [938, 431] on div "Brands cannot customise their system palette; this is to maintain accessibility…" at bounding box center [821, 434] width 428 height 24
click at [937, 428] on div "Brands cannot customise their system palette; this is to maintain accessibility…" at bounding box center [821, 434] width 428 height 24
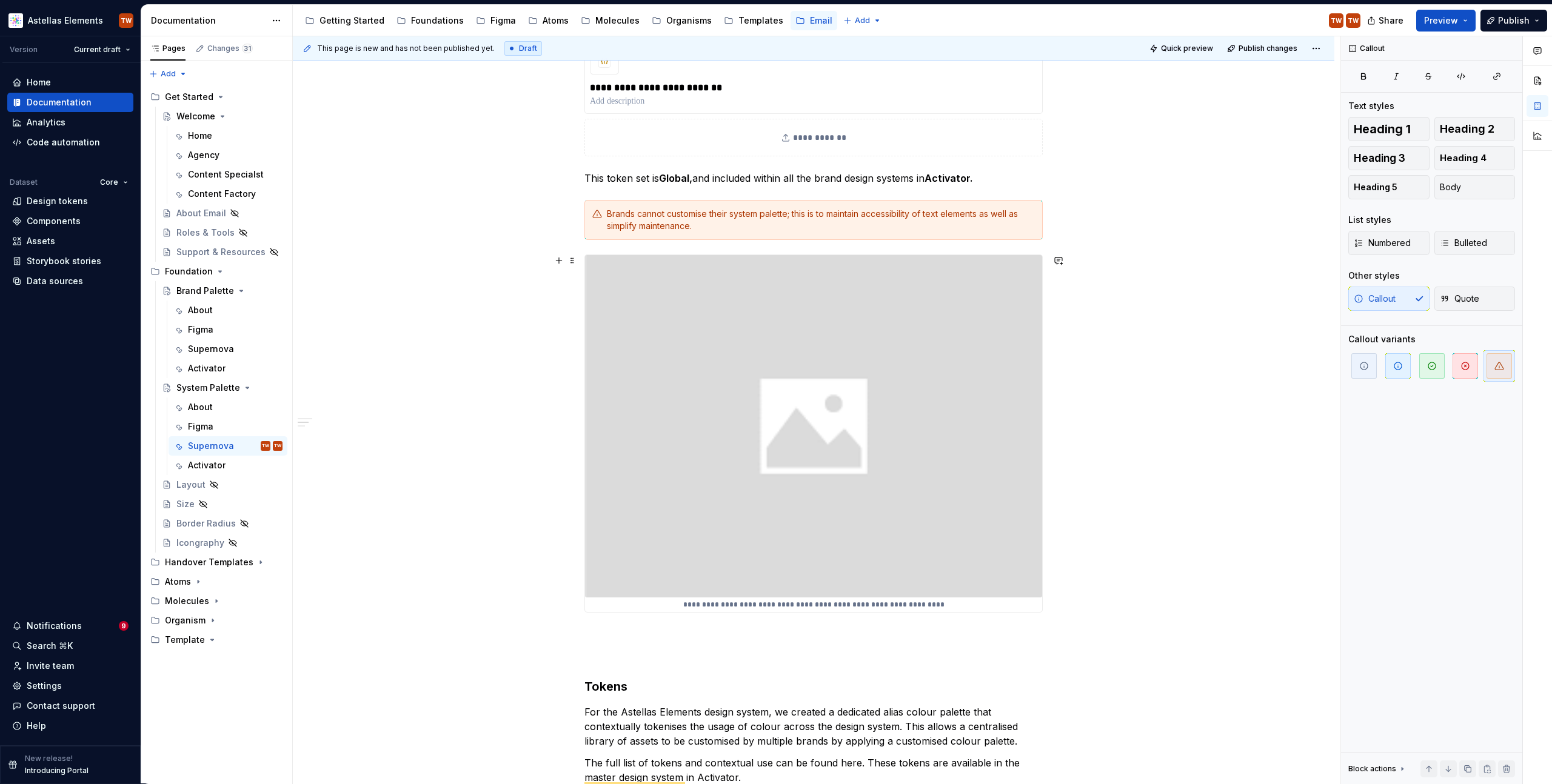
scroll to position [461, 0]
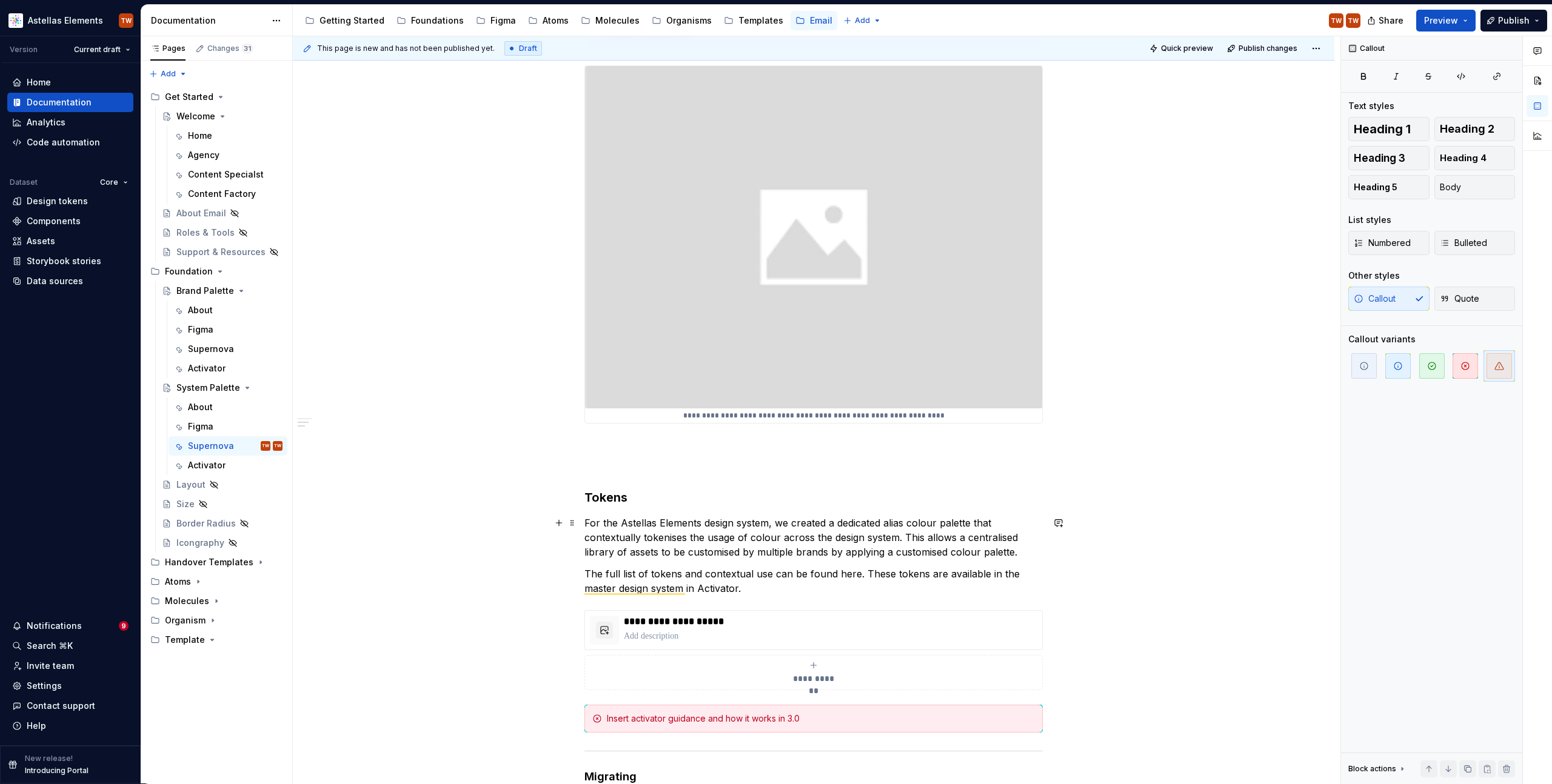
click at [1243, 545] on div "**********" at bounding box center [813, 623] width 1041 height 1747
click at [750, 217] on img "To enrich screen reader interactions, please activate Accessibility in Grammarl…" at bounding box center [813, 238] width 457 height 343
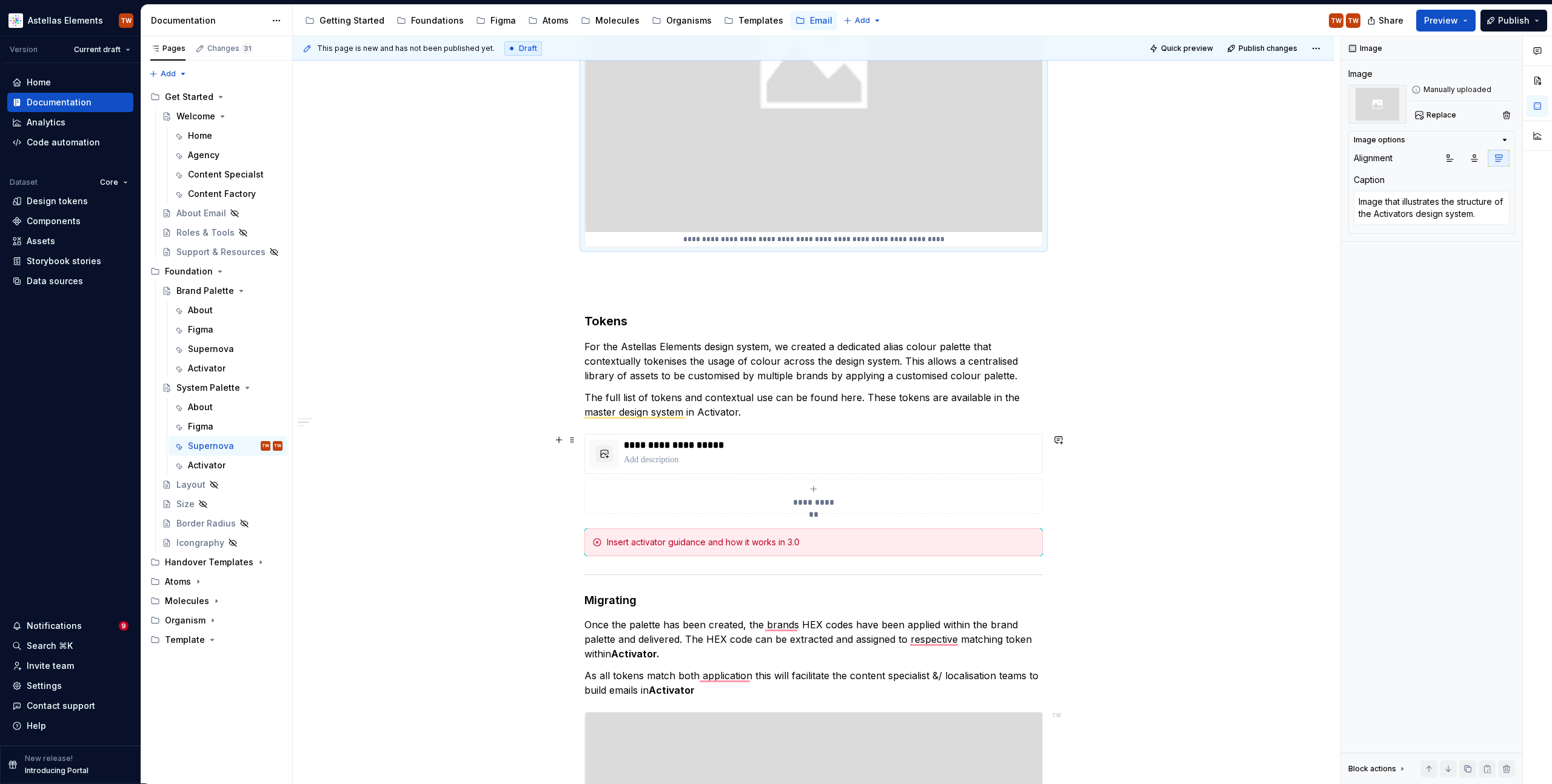
scroll to position [388, 0]
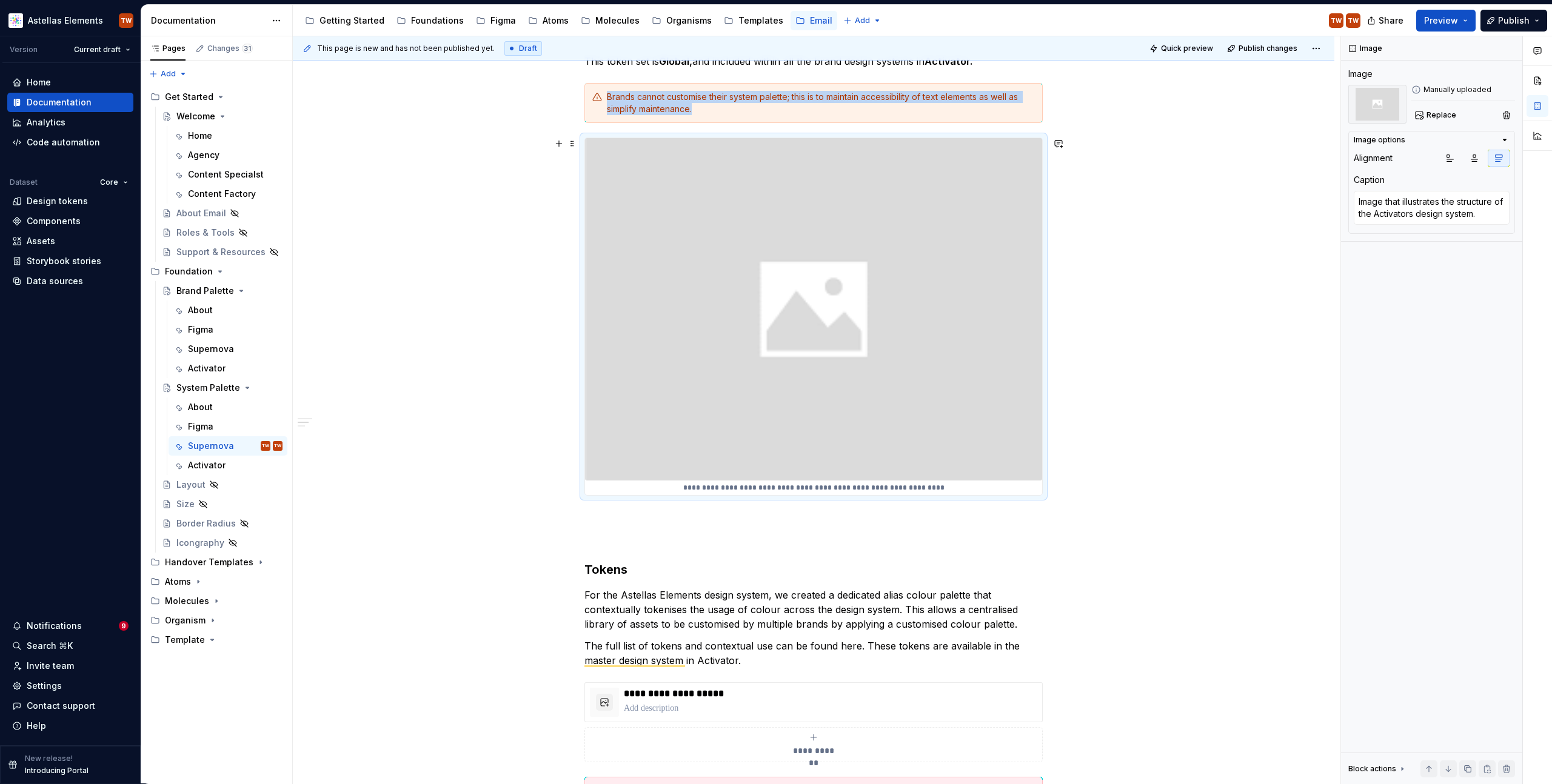
click at [782, 488] on p "**********" at bounding box center [813, 488] width 457 height 10
click at [887, 484] on p "**********" at bounding box center [813, 488] width 457 height 10
type textarea "*"
click at [1421, 232] on div "Image options Alignment Caption Image that illustrates the structure of the Act…" at bounding box center [1431, 182] width 166 height 103
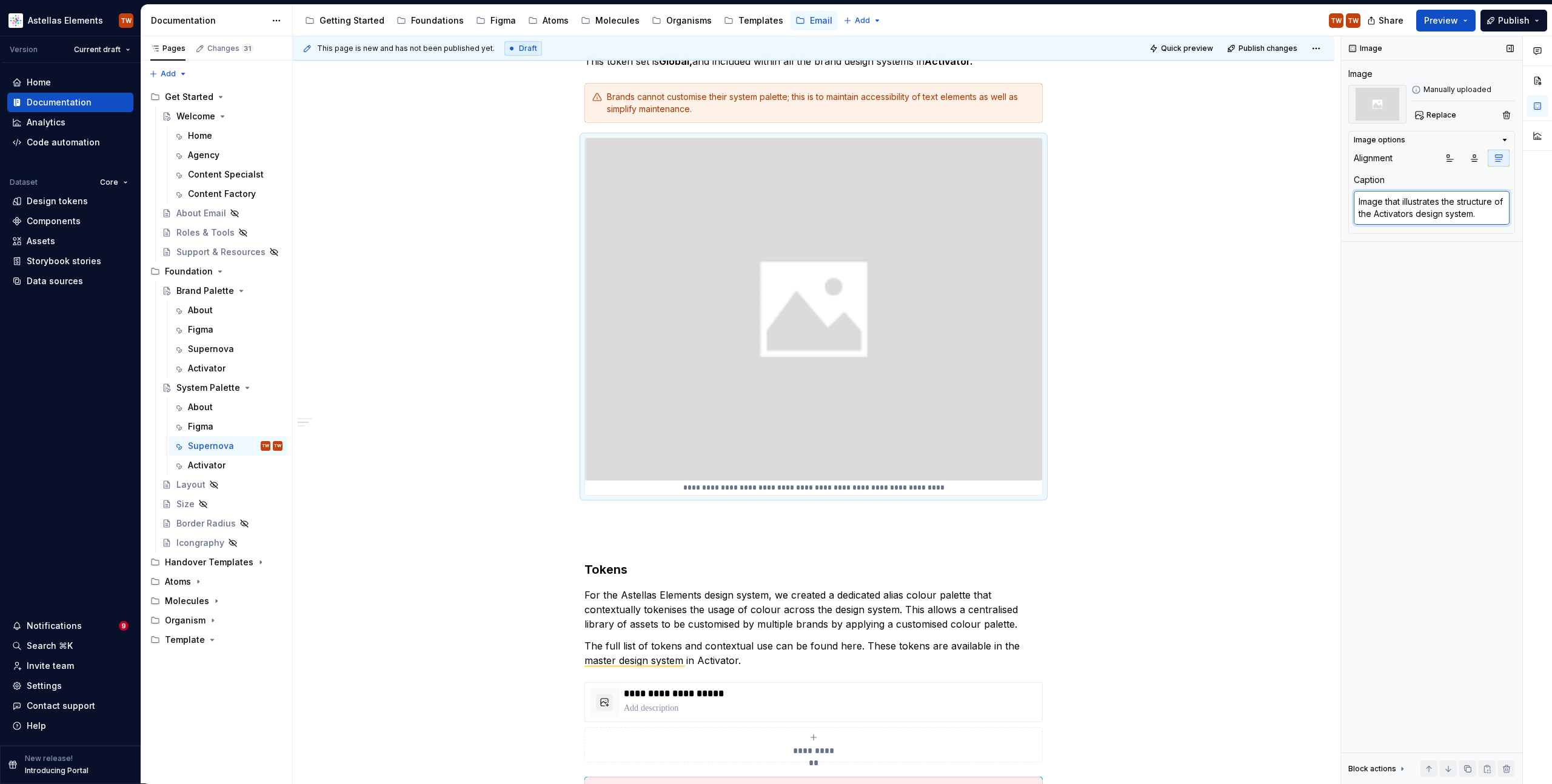
click at [1419, 217] on textarea "Image that illustrates the structure of the Activators design system." at bounding box center [1432, 208] width 156 height 34
click at [1378, 212] on textarea "Image that illustrates the structure of the Activators design system." at bounding box center [1432, 208] width 156 height 34
drag, startPoint x: 1383, startPoint y: 211, endPoint x: 1508, endPoint y: 214, distance: 125.0
click at [1508, 214] on textarea "Image that illustrates the structure of the Activators design system." at bounding box center [1432, 208] width 156 height 34
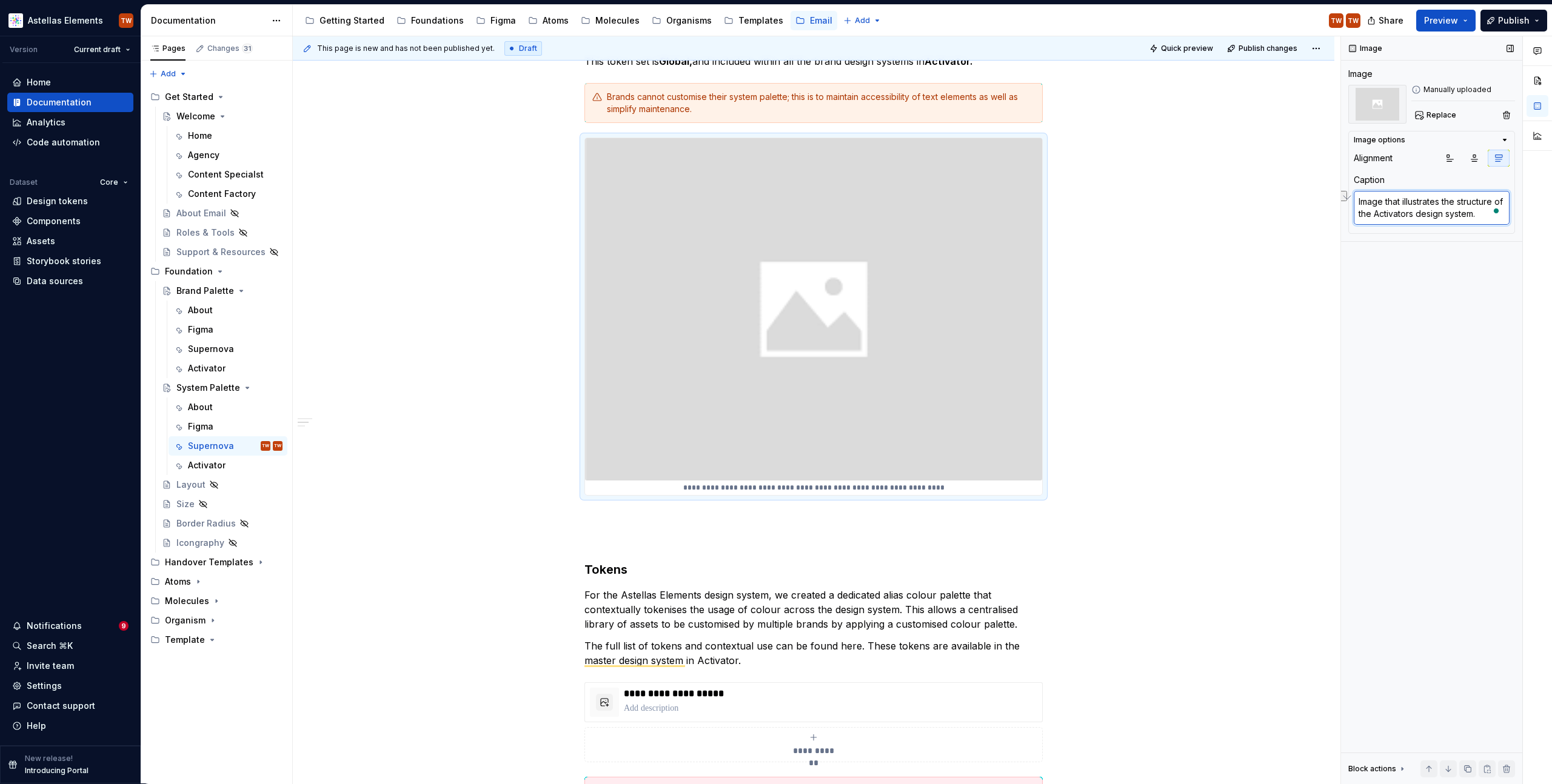
type textarea "Image that illustrates the structure of the A"
type textarea "*"
type textarea "Image that illustrates the structure of the Ac"
type textarea "*"
type textarea "Image that illustrates the structure of the Acti"
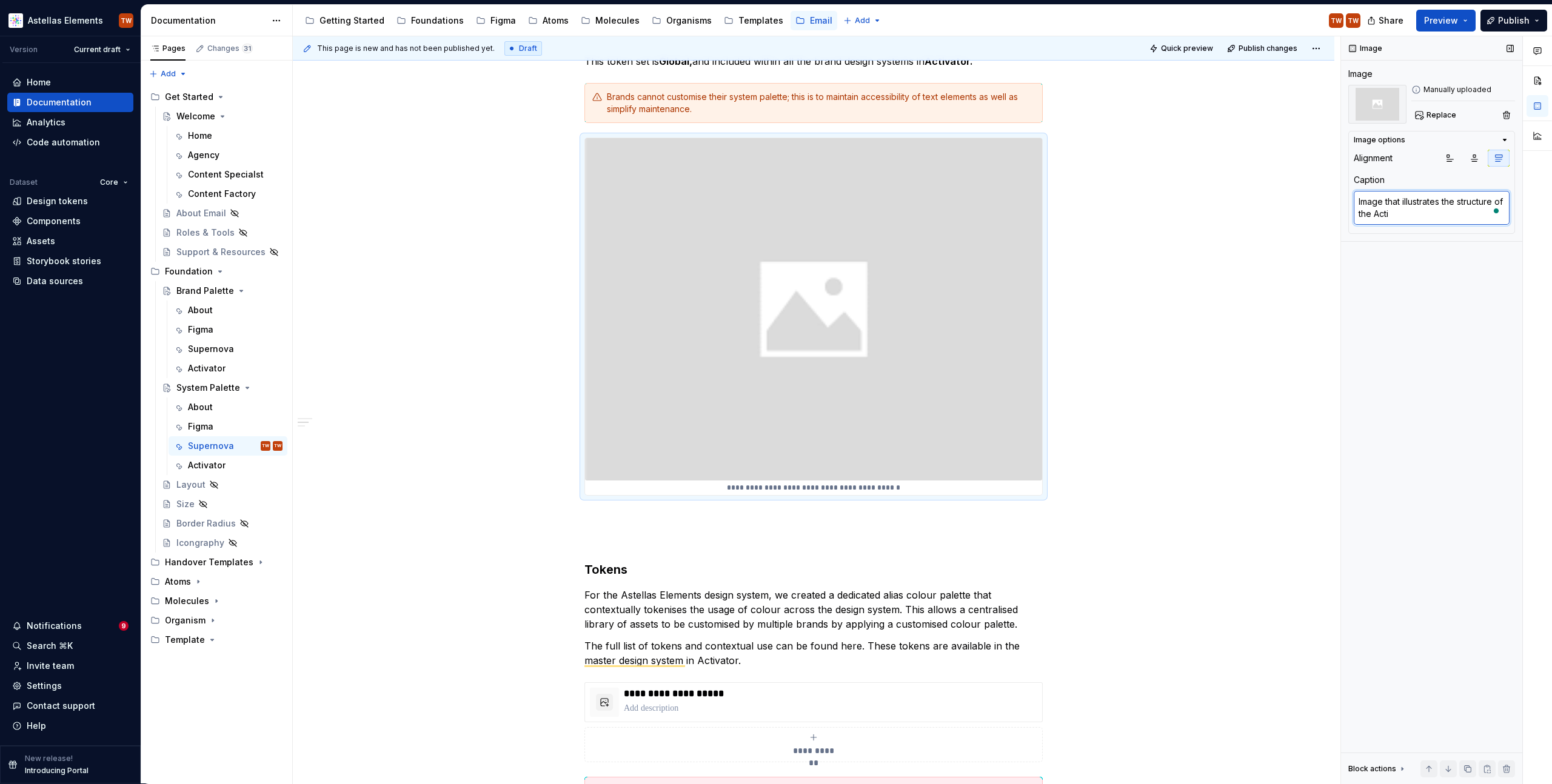
type textarea "*"
type textarea "Image that illustrates the structure of the Activ"
type textarea "*"
type textarea "Image that illustrates the structure of the Activa"
type textarea "*"
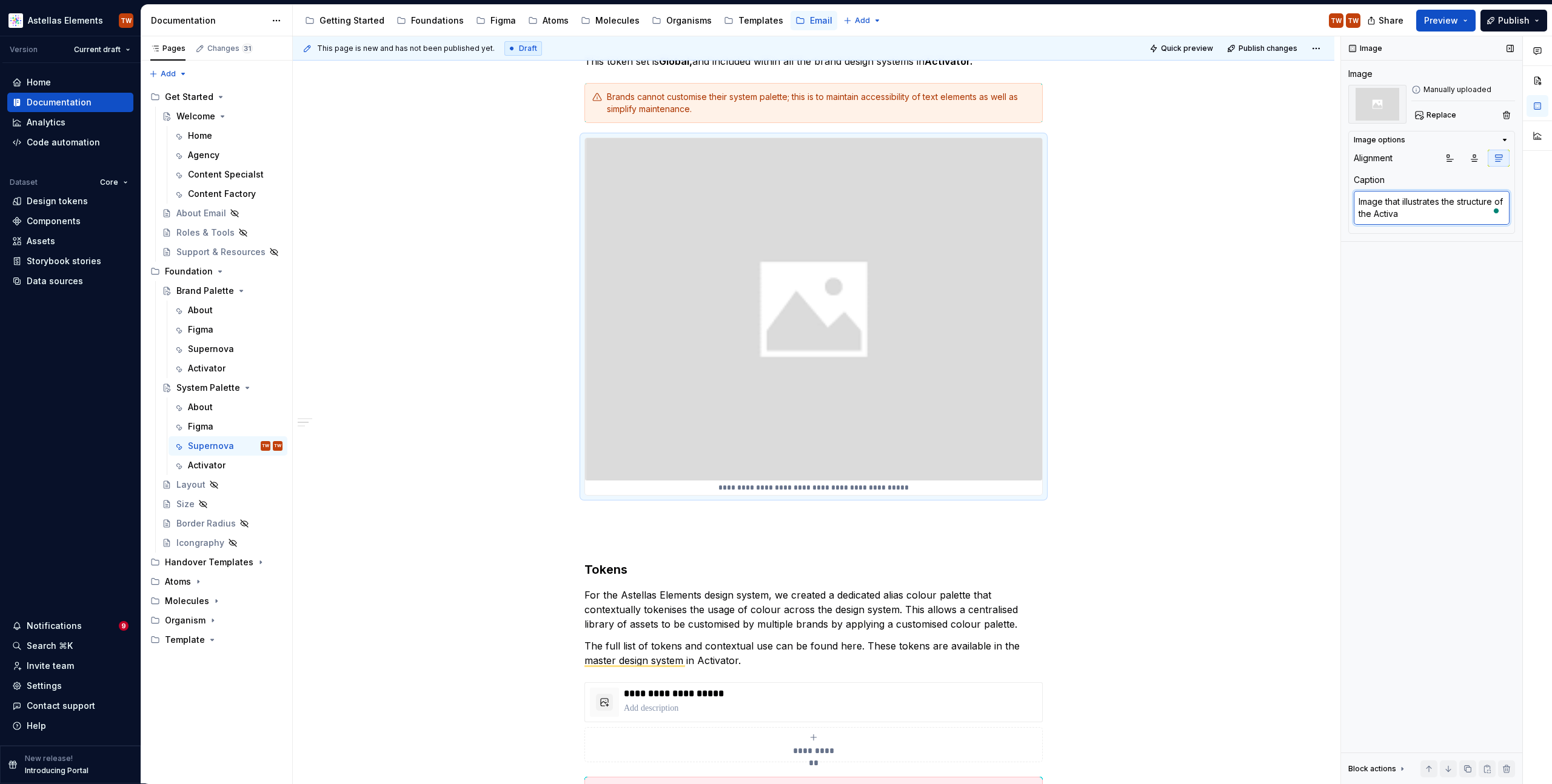
type textarea "Image that illustrates the structure of the Activat"
type textarea "*"
type textarea "Image that illustrates the structure of the Activato"
type textarea "*"
type textarea "Image that illustrates the structure of the Activator"
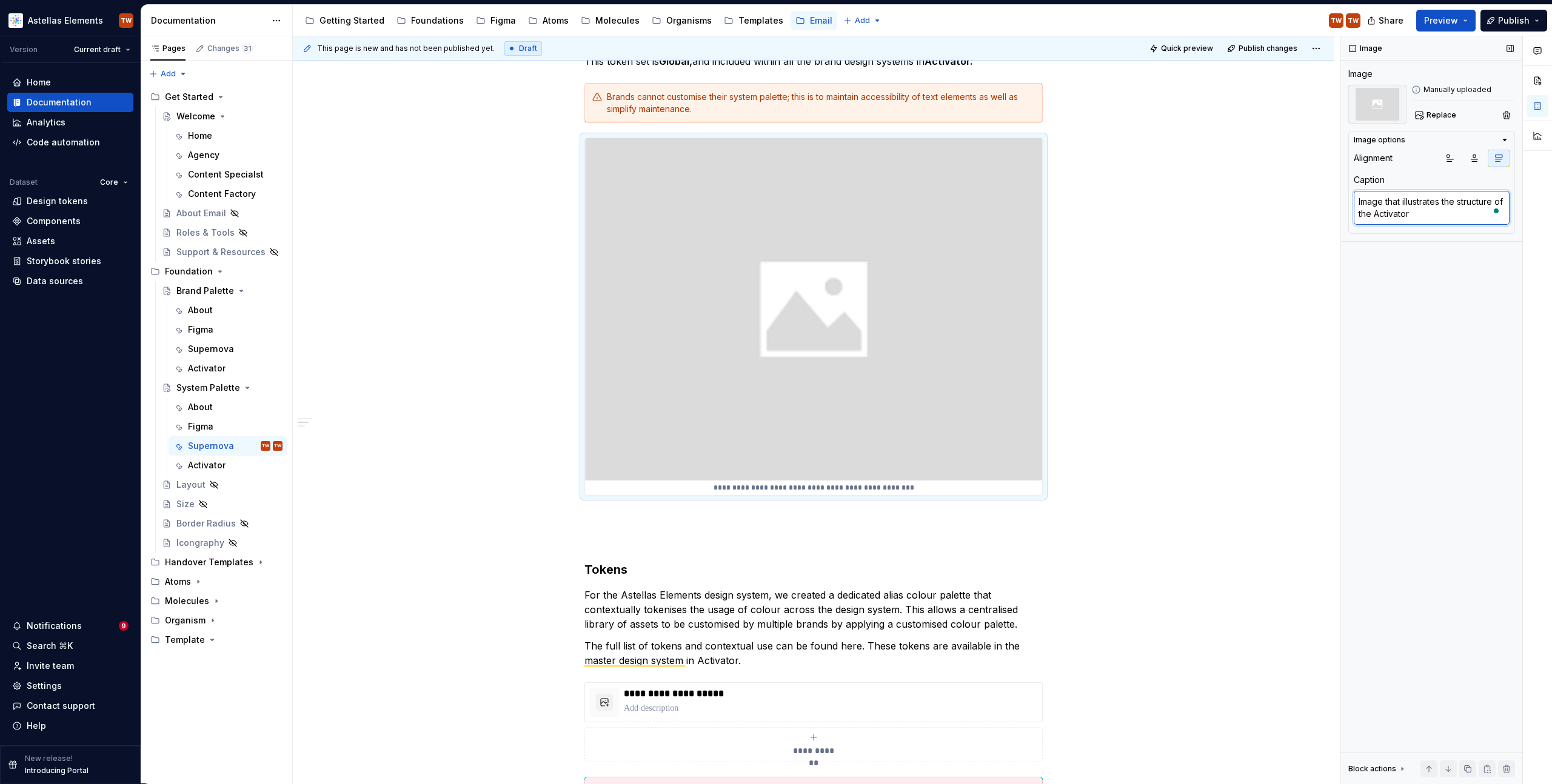
type textarea "*"
type textarea "Image that illustrates the structure of the Activators"
type textarea "*"
type textarea "Image that illustrates the structure of the Activators br"
type textarea "*"
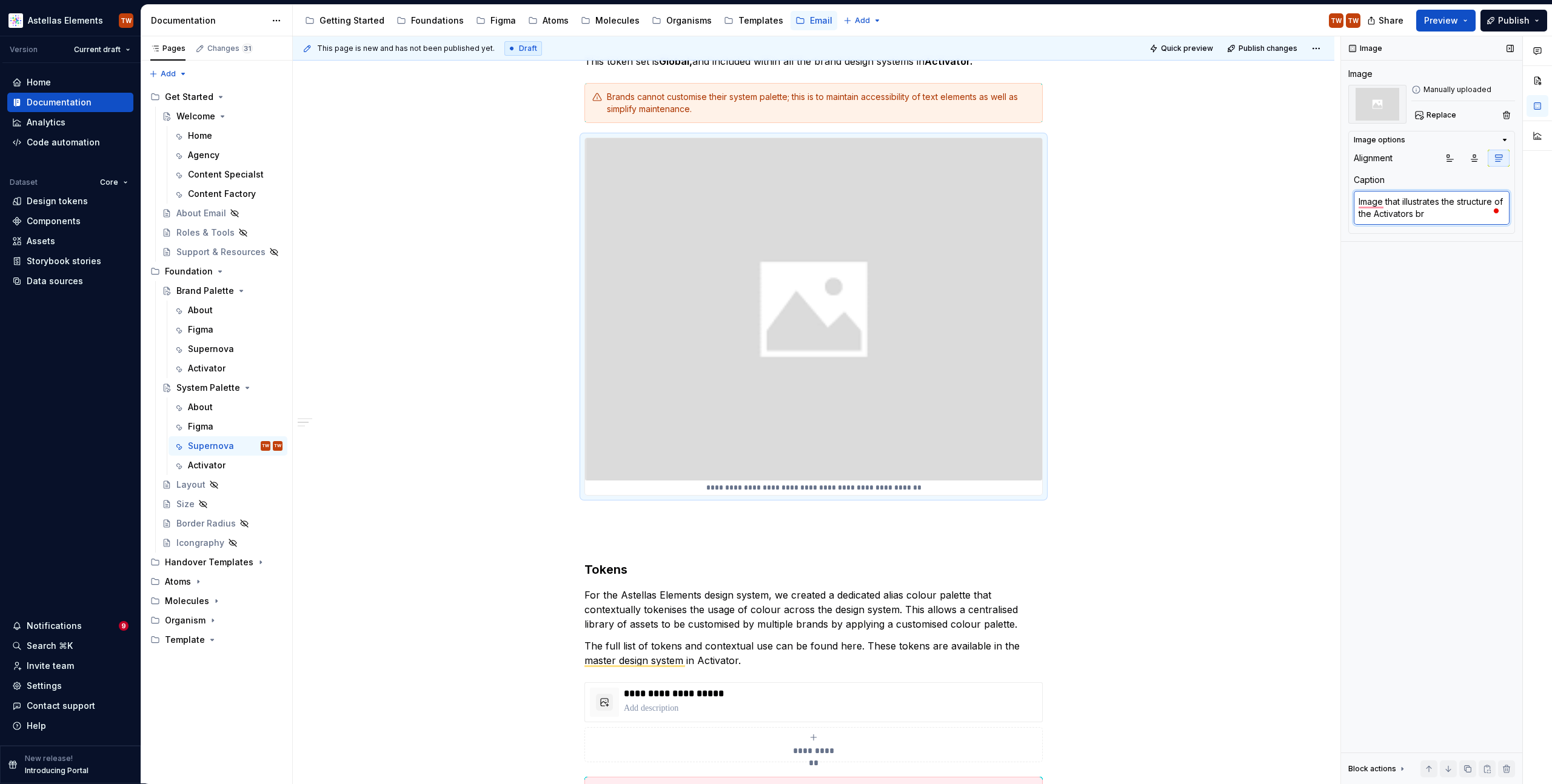
type textarea "Image that illustrates the structure of the Activators bra"
type textarea "*"
type textarea "Image that illustrates the structure of the Activators bran"
type textarea "*"
type textarea "Image that illustrates the structure of the Activators brand"
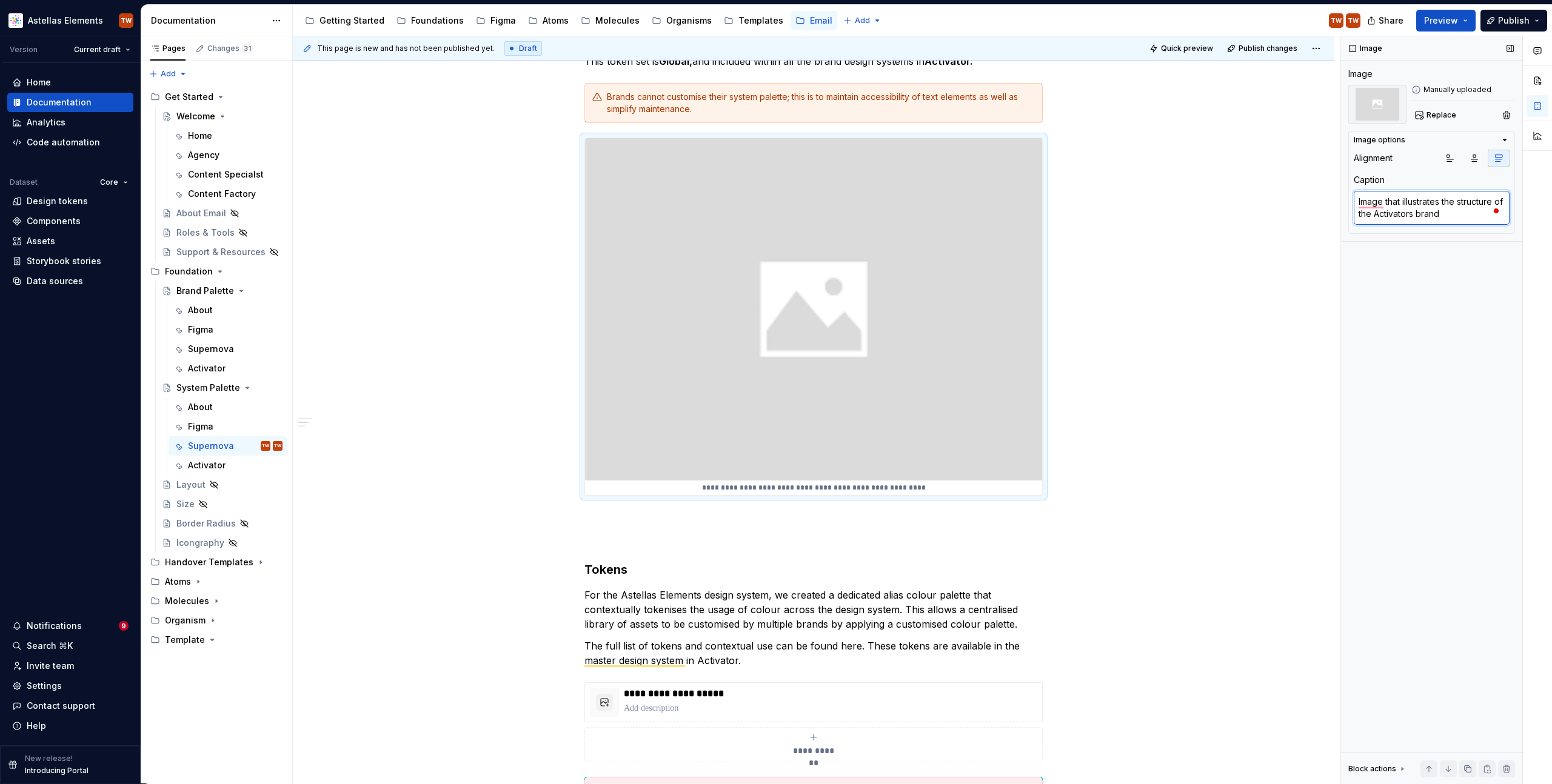
type textarea "*"
type textarea "Image that illustrates the structure of the Activators brand"
type textarea "*"
type textarea "Image that illustrates the structure of the Activators brand co"
type textarea "*"
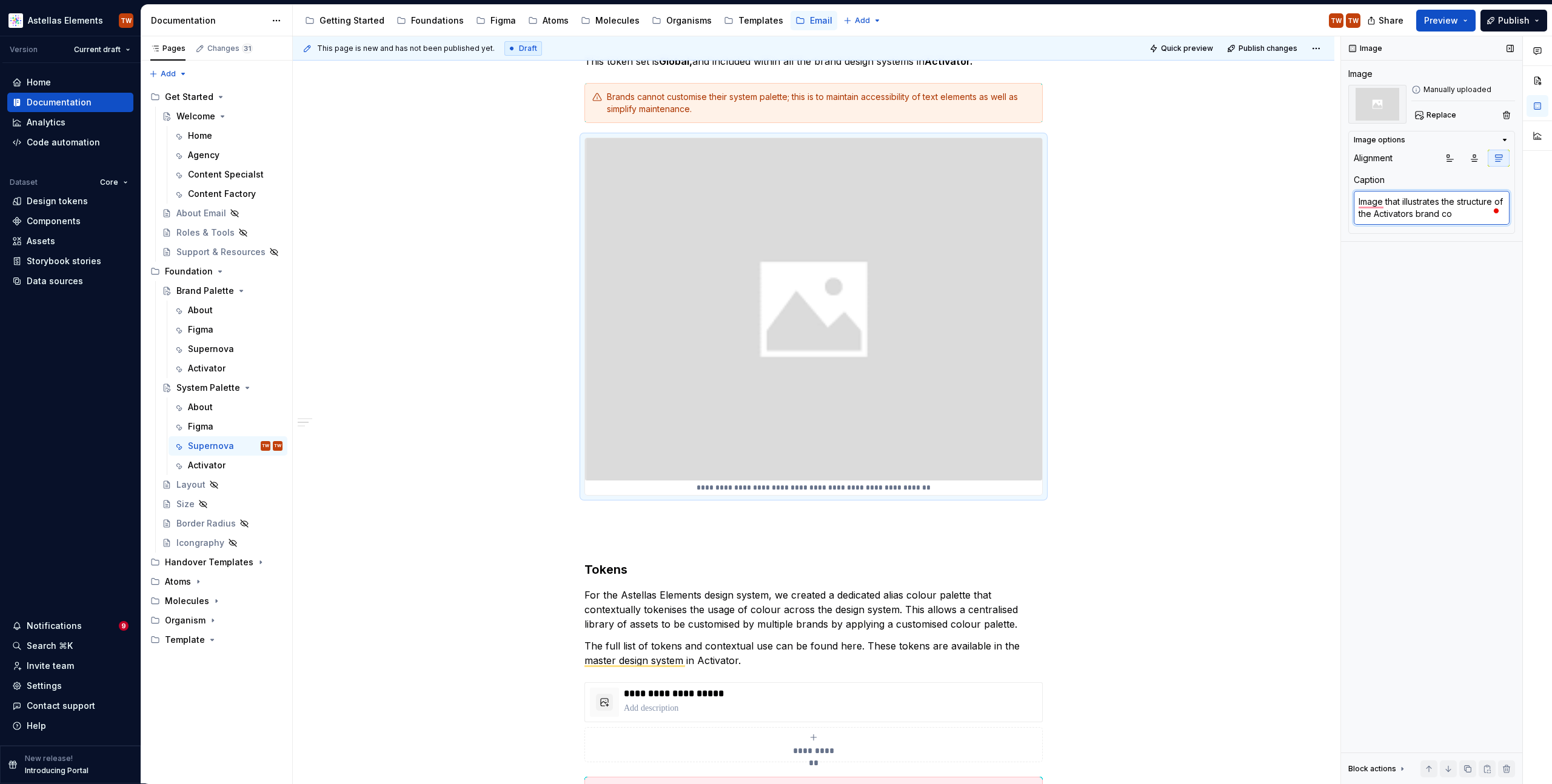
type textarea "Image that illustrates the structure of the Activators brand col"
type textarea "*"
type textarea "Image that illustrates the structure of the Activators brand colo"
type textarea "*"
type textarea "Image that illustrates the structure of the Activators brand col"
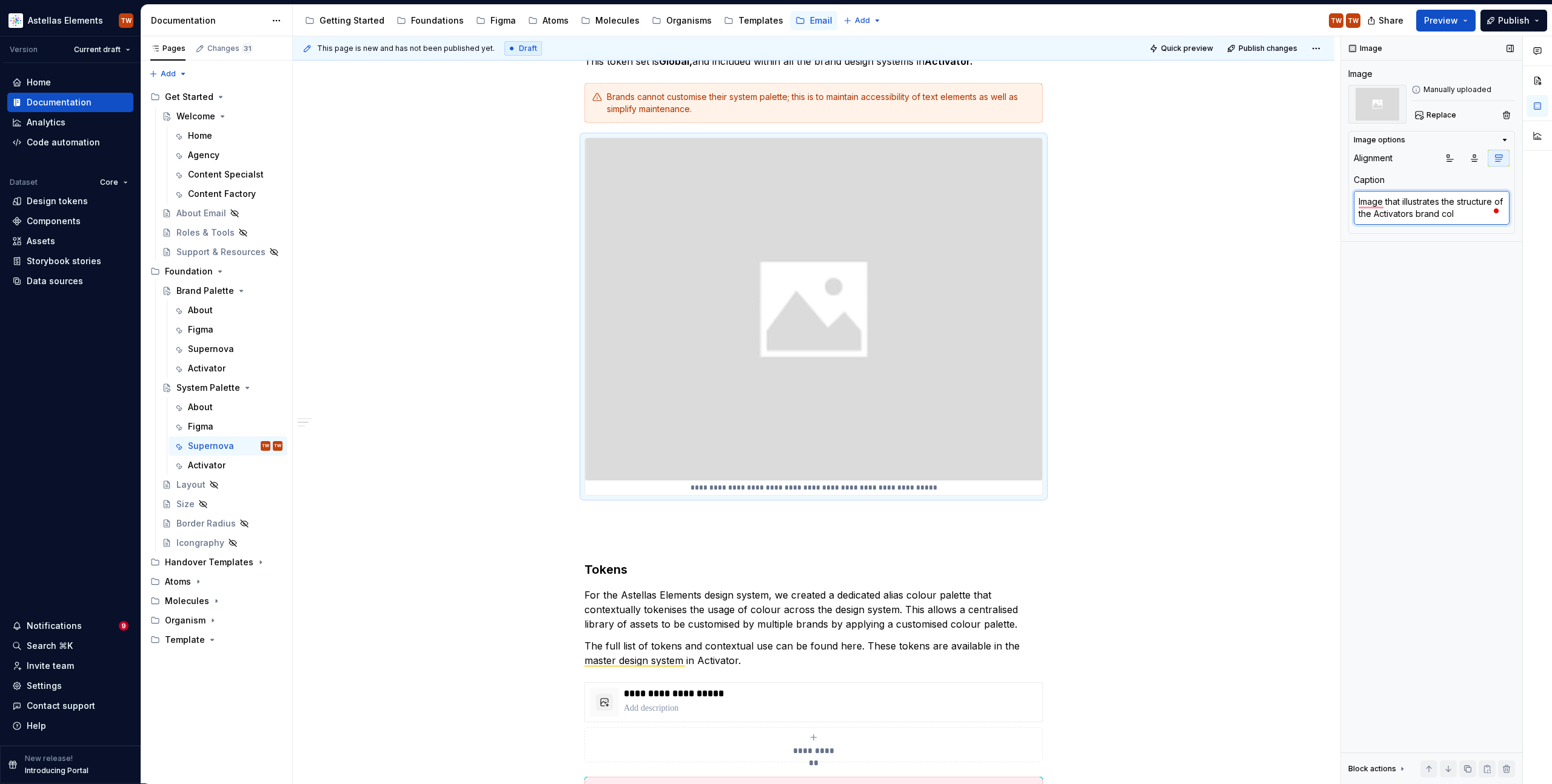
type textarea "*"
type textarea "Image that illustrates the structure of the Activators brand co"
type textarea "*"
type textarea "Image that illustrates the structure of the Activators brand coo"
type textarea "*"
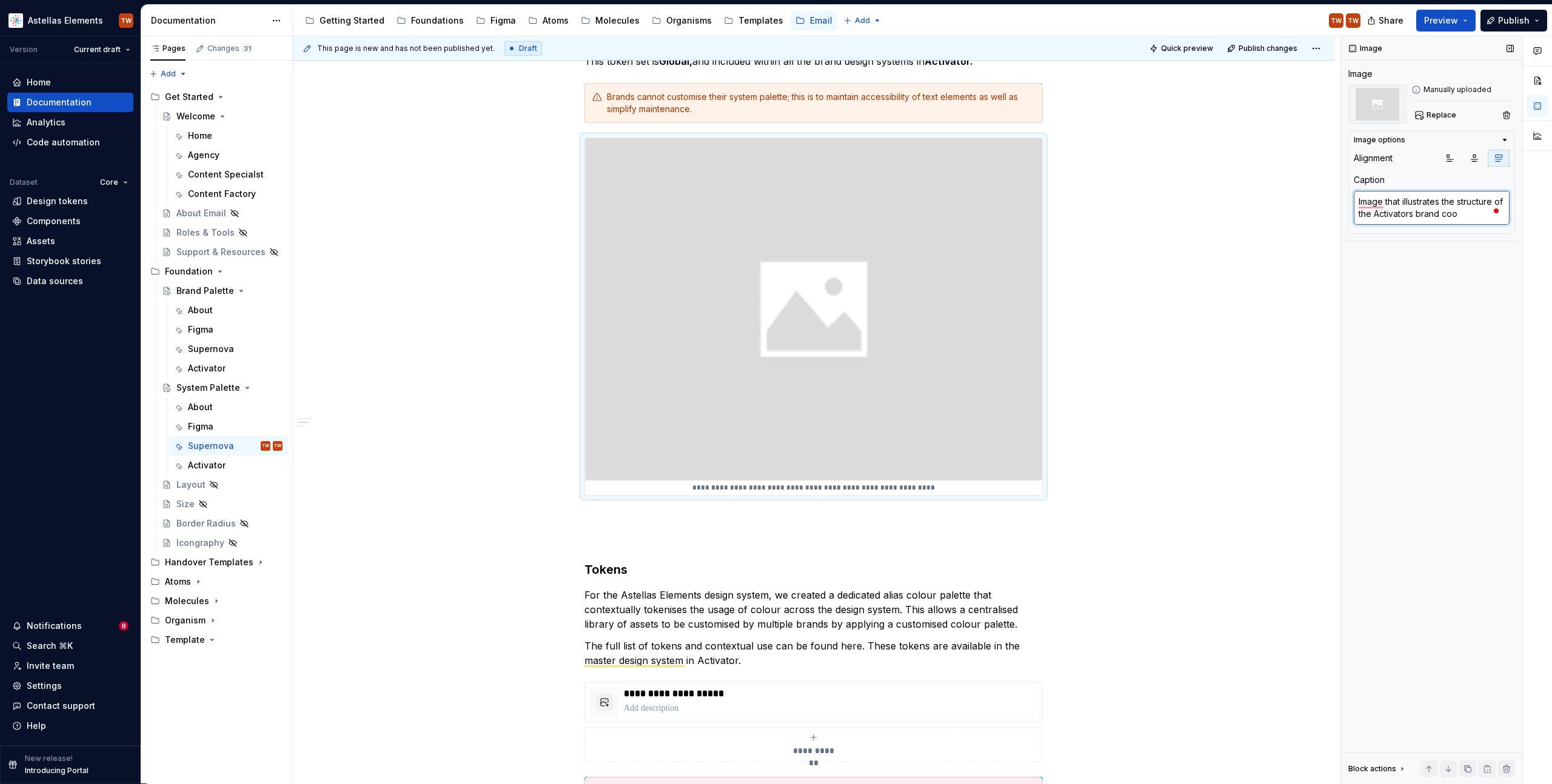
type textarea "Image that illustrates the structure of the Activators brand cool"
type textarea "*"
type textarea "Image that illustrates the structure of the Activators brand coo"
type textarea "*"
type textarea "Image that illustrates the structure of the Activators brand co"
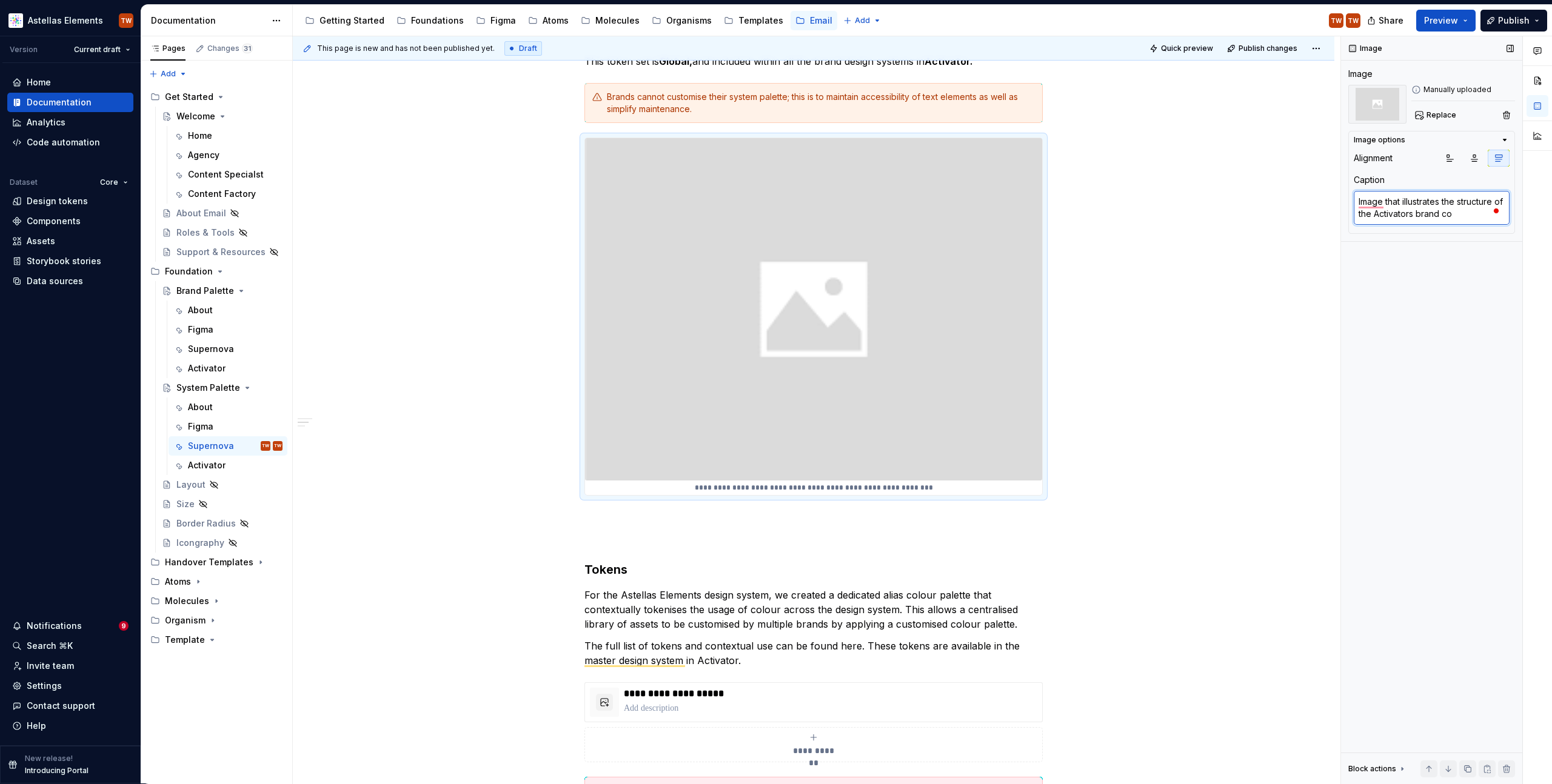
type textarea "*"
type textarea "Image that illustrates the structure of the Activators brand col"
type textarea "*"
type textarea "Image that illustrates the structure of the Activators brand colo"
type textarea "*"
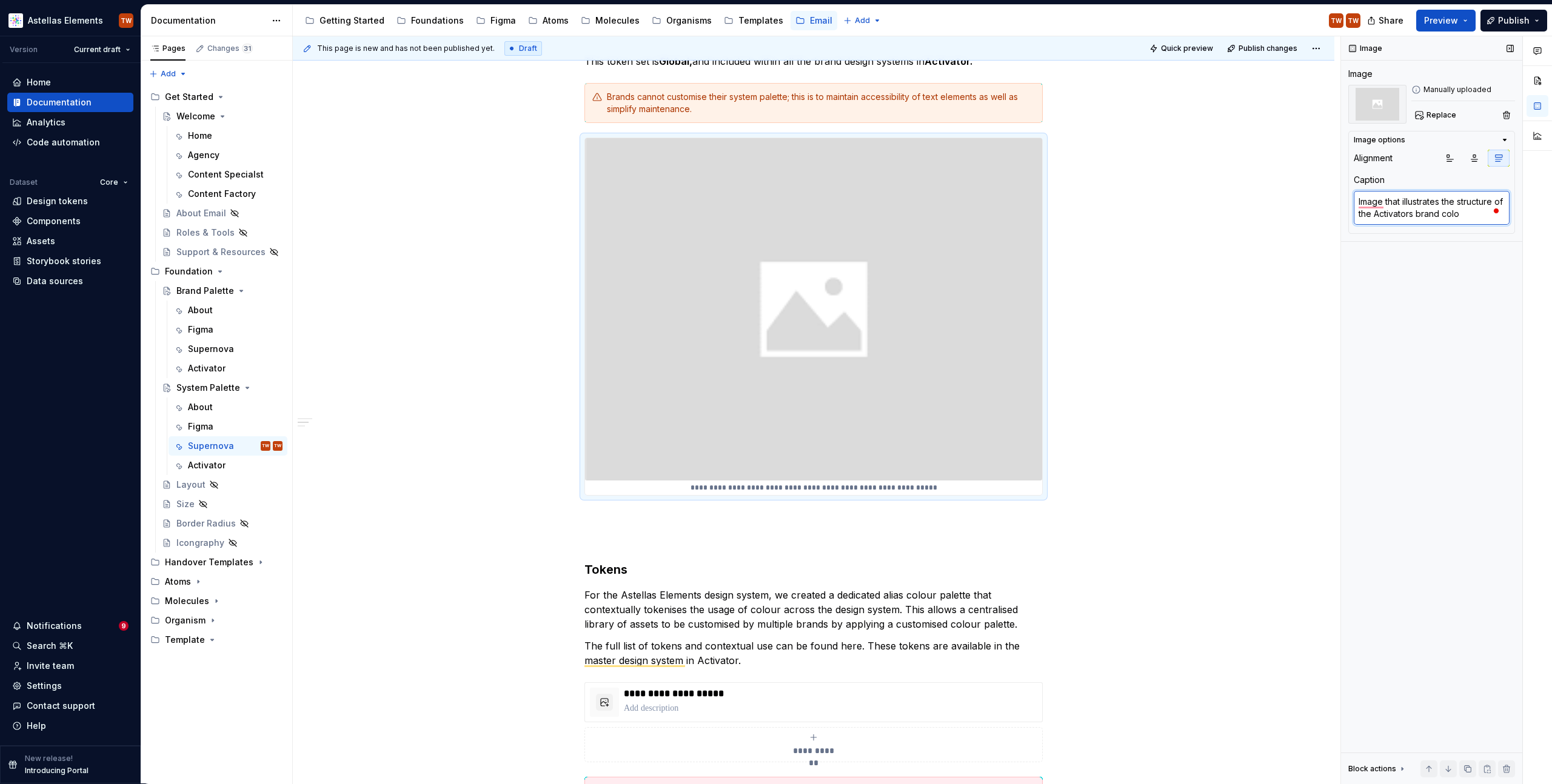
type textarea "Image that illustrates the structure of the Activators brand colou"
type textarea "*"
type textarea "Image that illustrates the structure of the Activators brand colour"
type textarea "*"
type textarea "Image that illustrates the structure of the Activators brand colour"
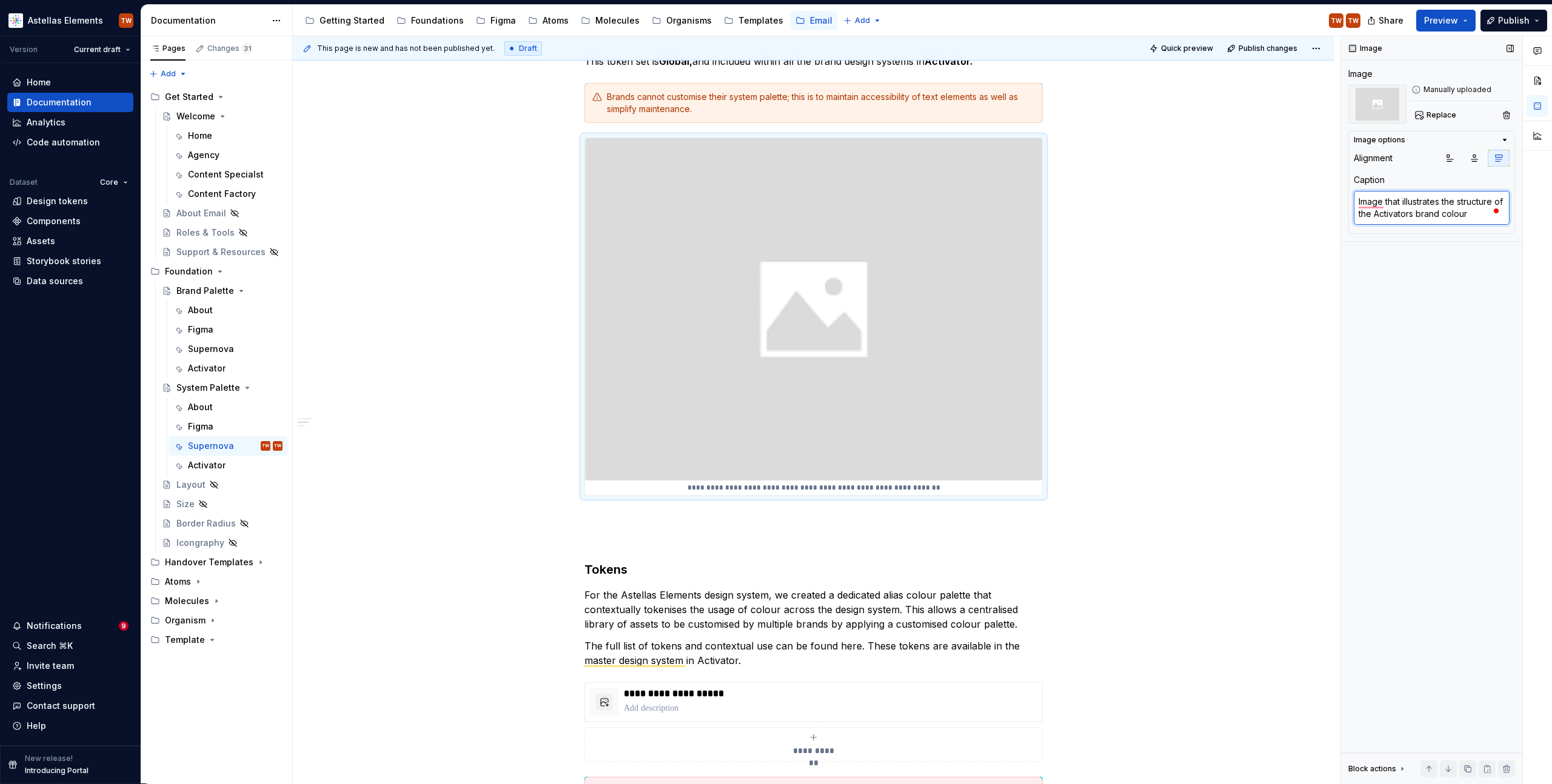
type textarea "*"
type textarea "Image that illustrates the structure of the Activators brand colour p"
type textarea "*"
type textarea "Image that illustrates the structure of the Activators brand colour pa"
type textarea "*"
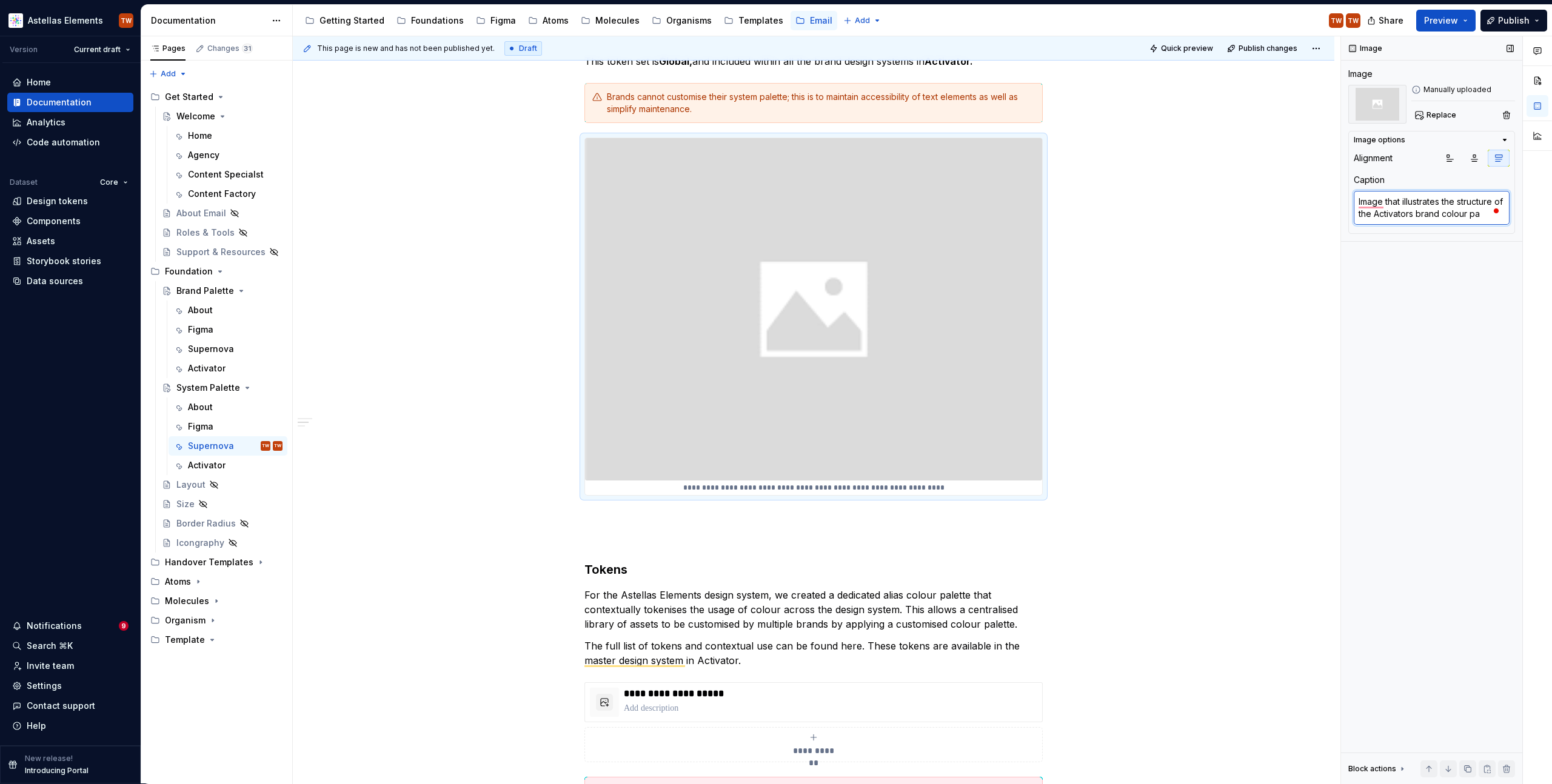
type textarea "Image that illustrates the structure of the Activators brand colour pal"
type textarea "*"
type textarea "Image that illustrates the structure of the Activators brand colour pale"
type textarea "*"
type textarea "Image that illustrates the structure of the Activators brand colour palet"
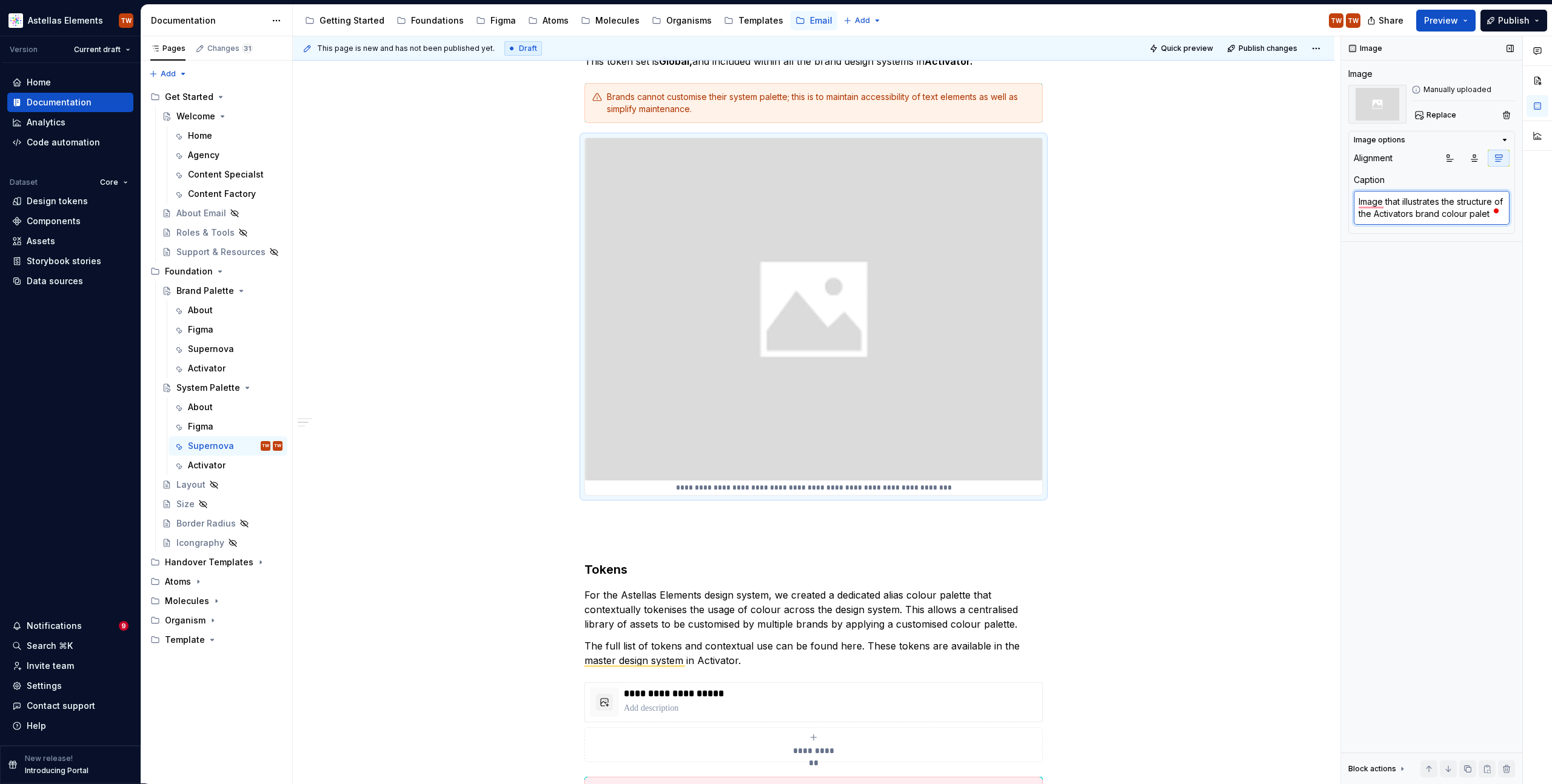
type textarea "*"
type textarea "Image that illustrates the structure of the Activators brand colour palett"
type textarea "*"
type textarea "Image that illustrates the structure of the Activators brand colour palette"
click at [1322, 463] on div "**********" at bounding box center [813, 695] width 1041 height 1747
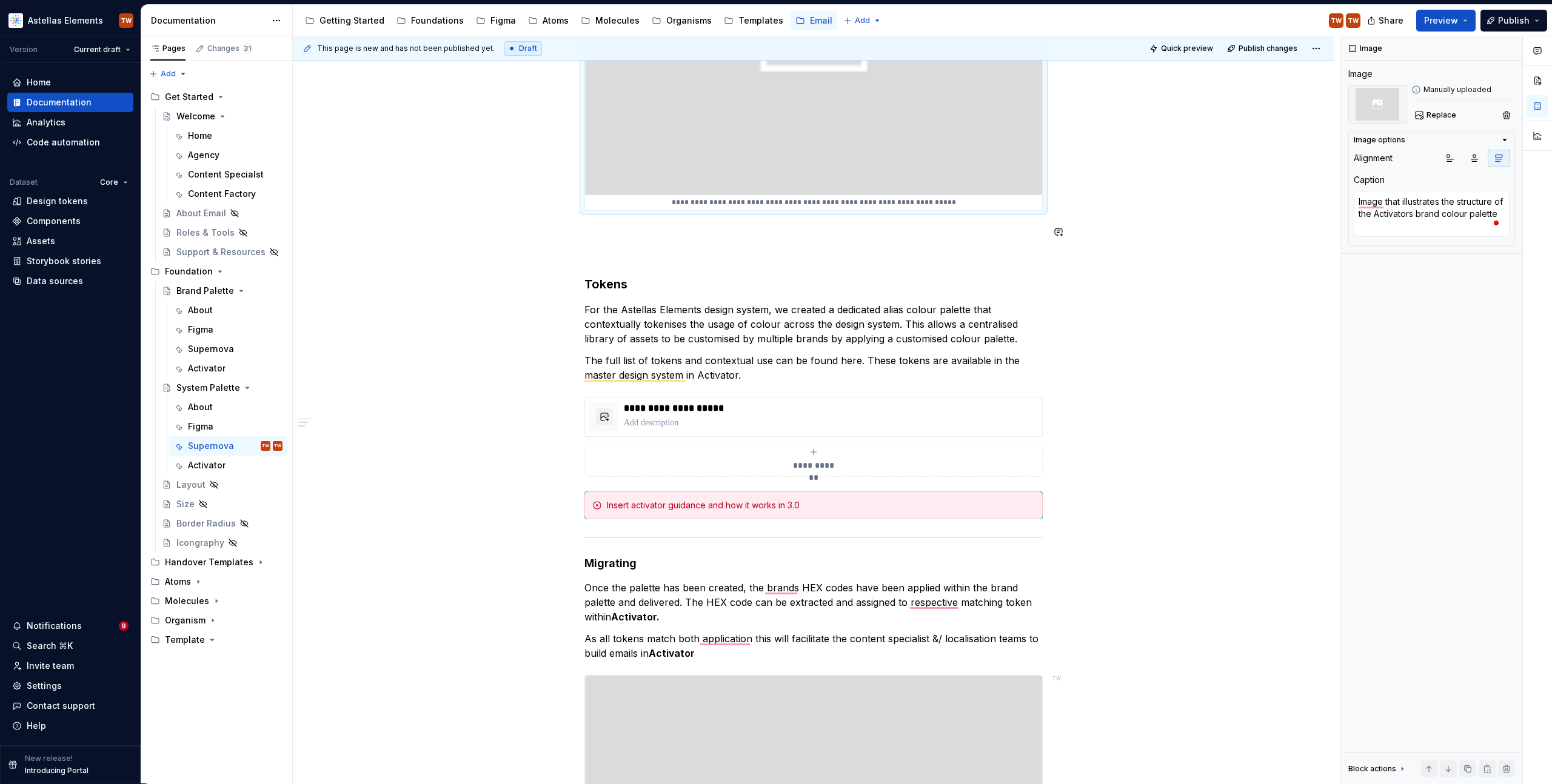
scroll to position [790, 0]
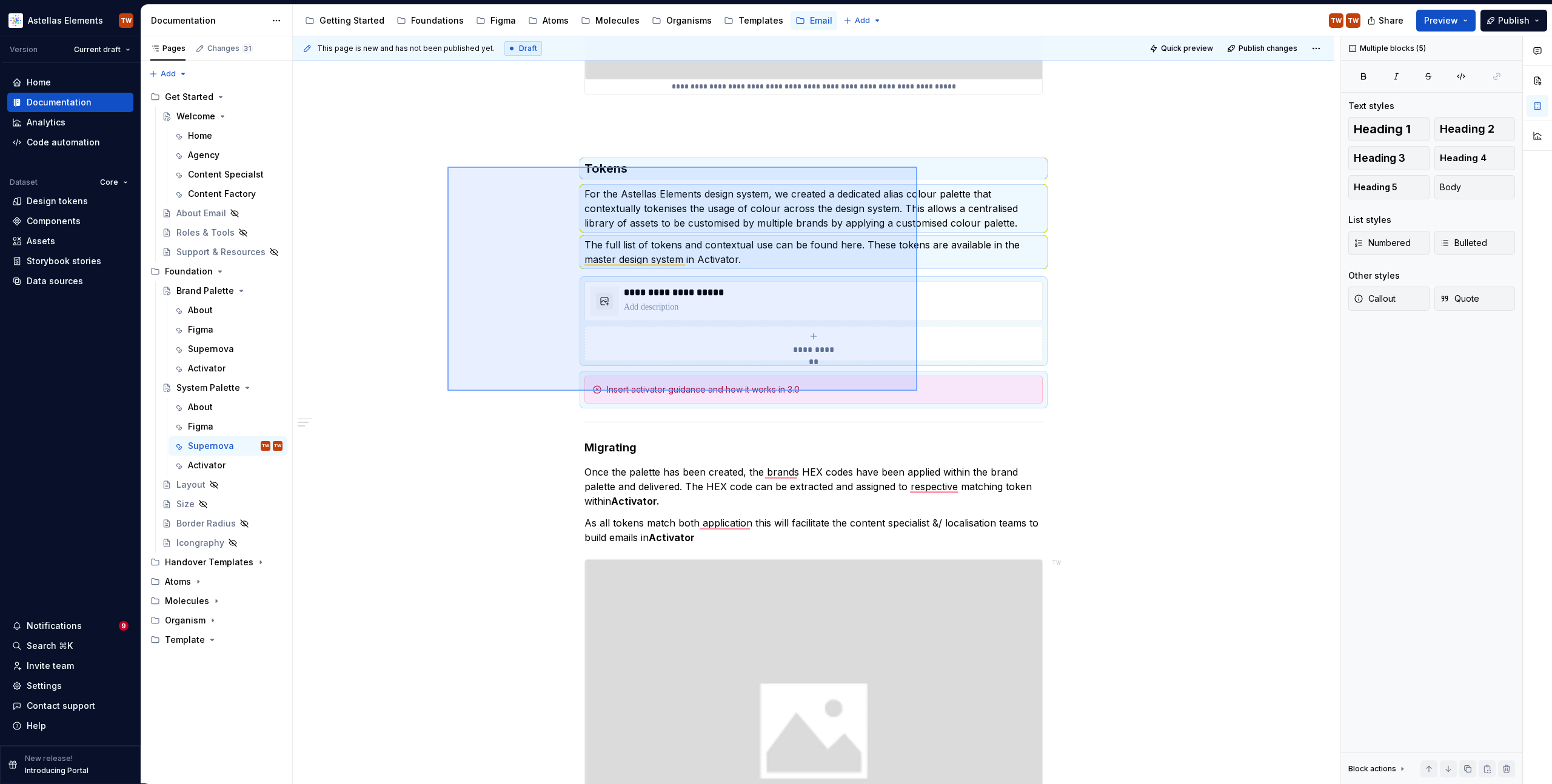
drag, startPoint x: 447, startPoint y: 166, endPoint x: 917, endPoint y: 391, distance: 521.1
click at [917, 391] on div "**********" at bounding box center [816, 411] width 1048 height 748
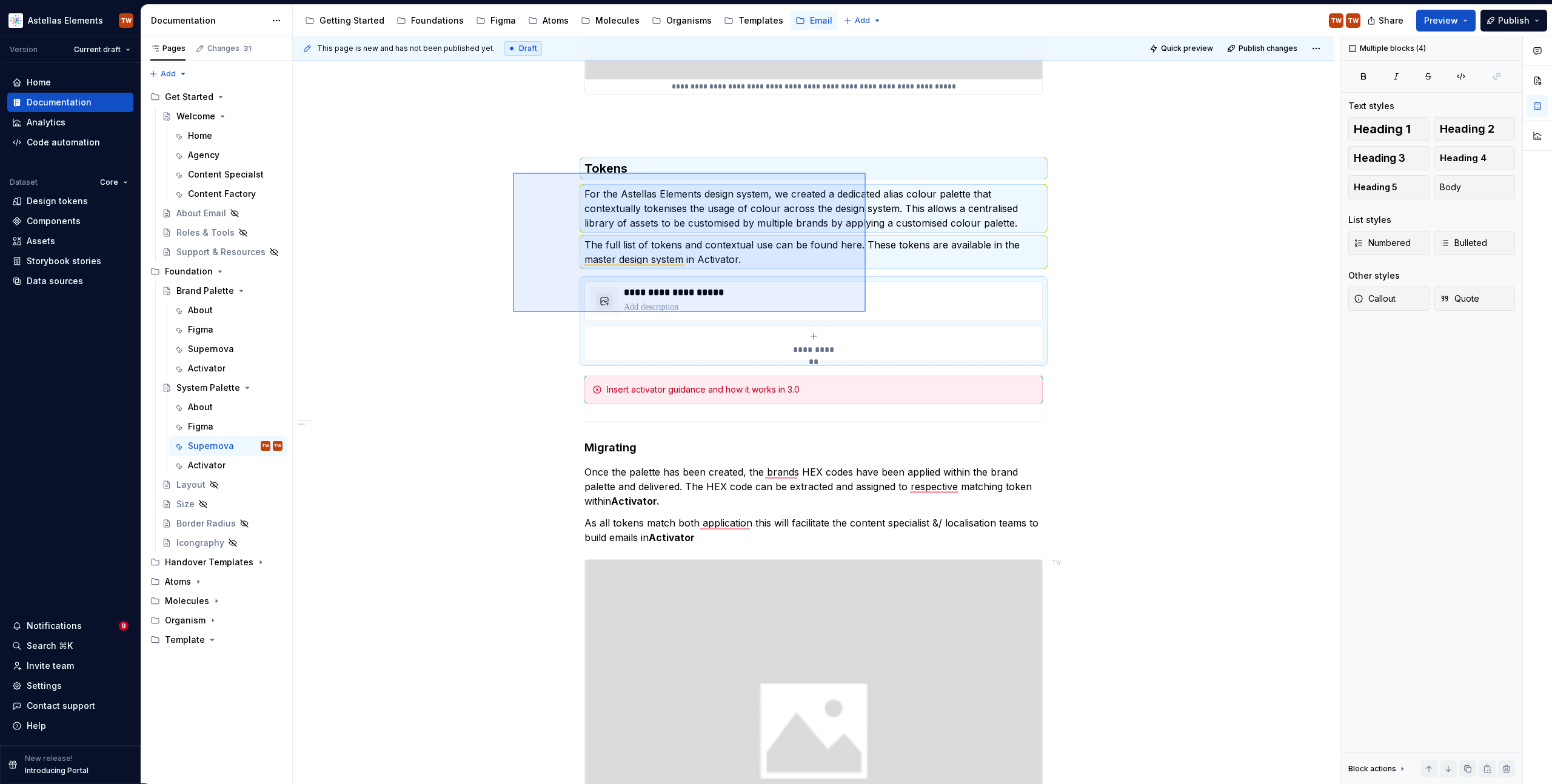
drag, startPoint x: 604, startPoint y: 206, endPoint x: 866, endPoint y: 312, distance: 282.6
click at [866, 312] on div "**********" at bounding box center [816, 411] width 1048 height 748
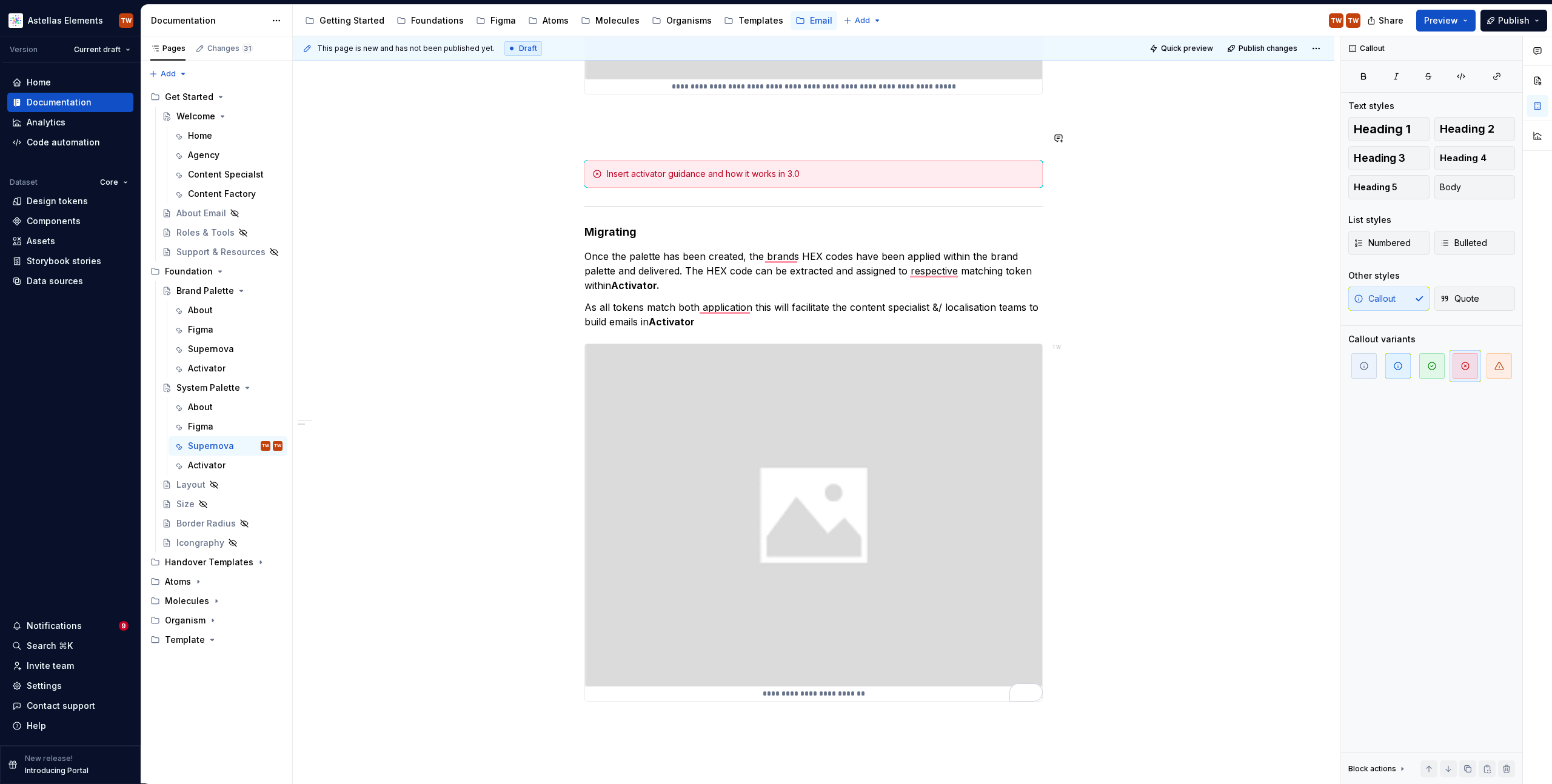
click at [630, 122] on p "To enrich screen reader interactions, please activate Accessibility in Grammarl…" at bounding box center [813, 116] width 459 height 14
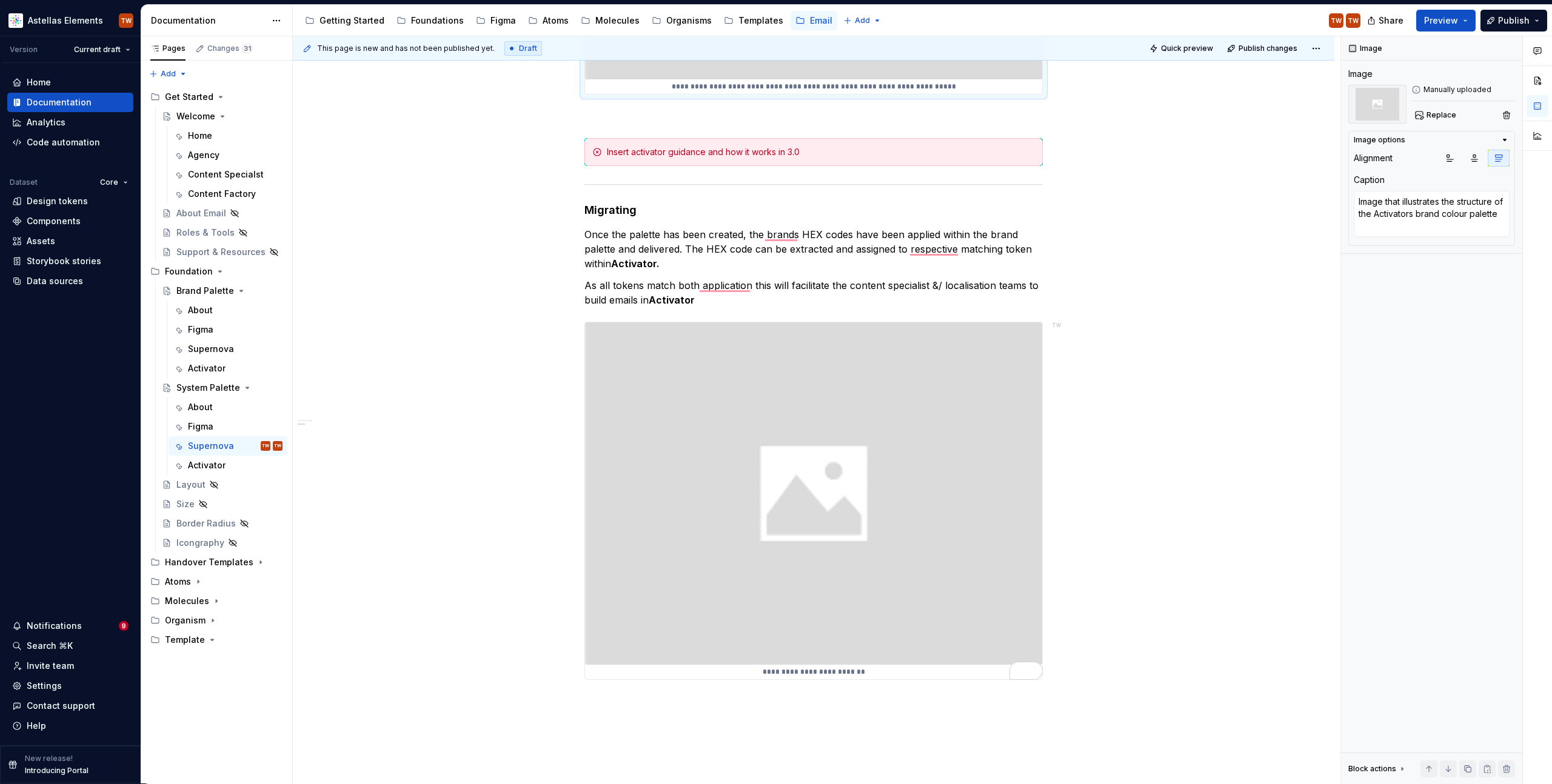
scroll to position [490, 0]
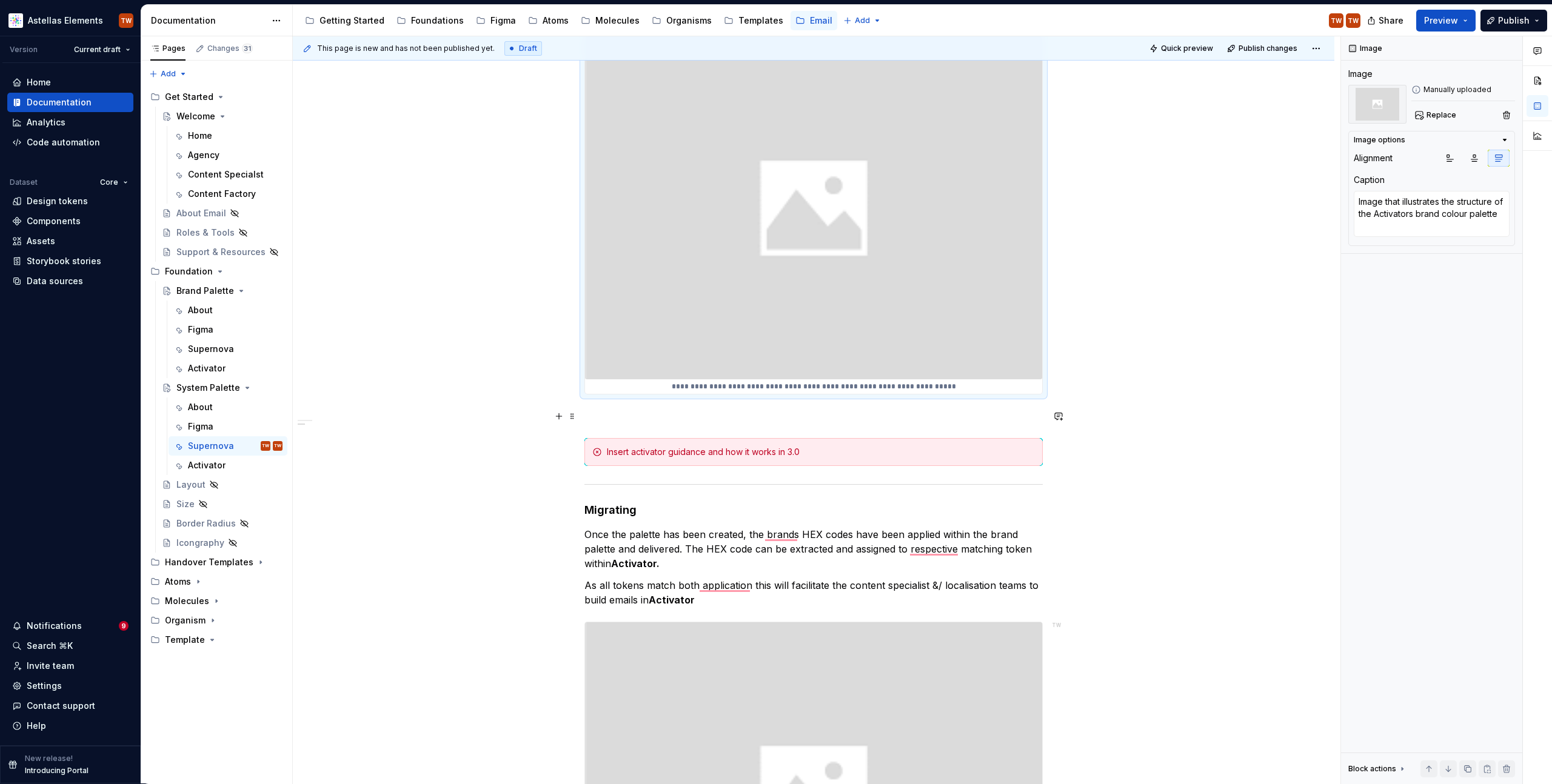
click at [651, 416] on p "To enrich screen reader interactions, please activate Accessibility in Grammarl…" at bounding box center [813, 416] width 459 height 14
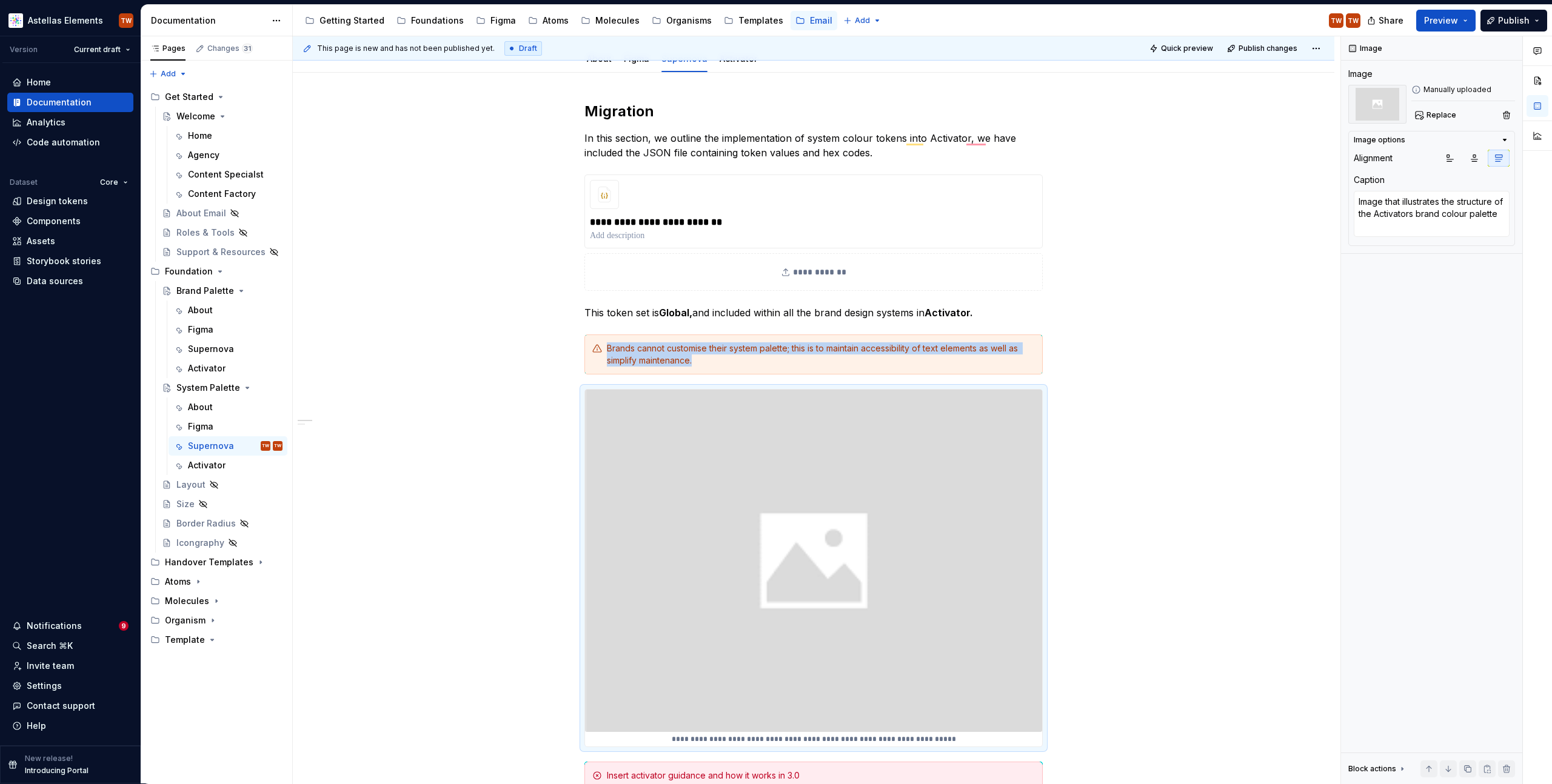
scroll to position [0, 0]
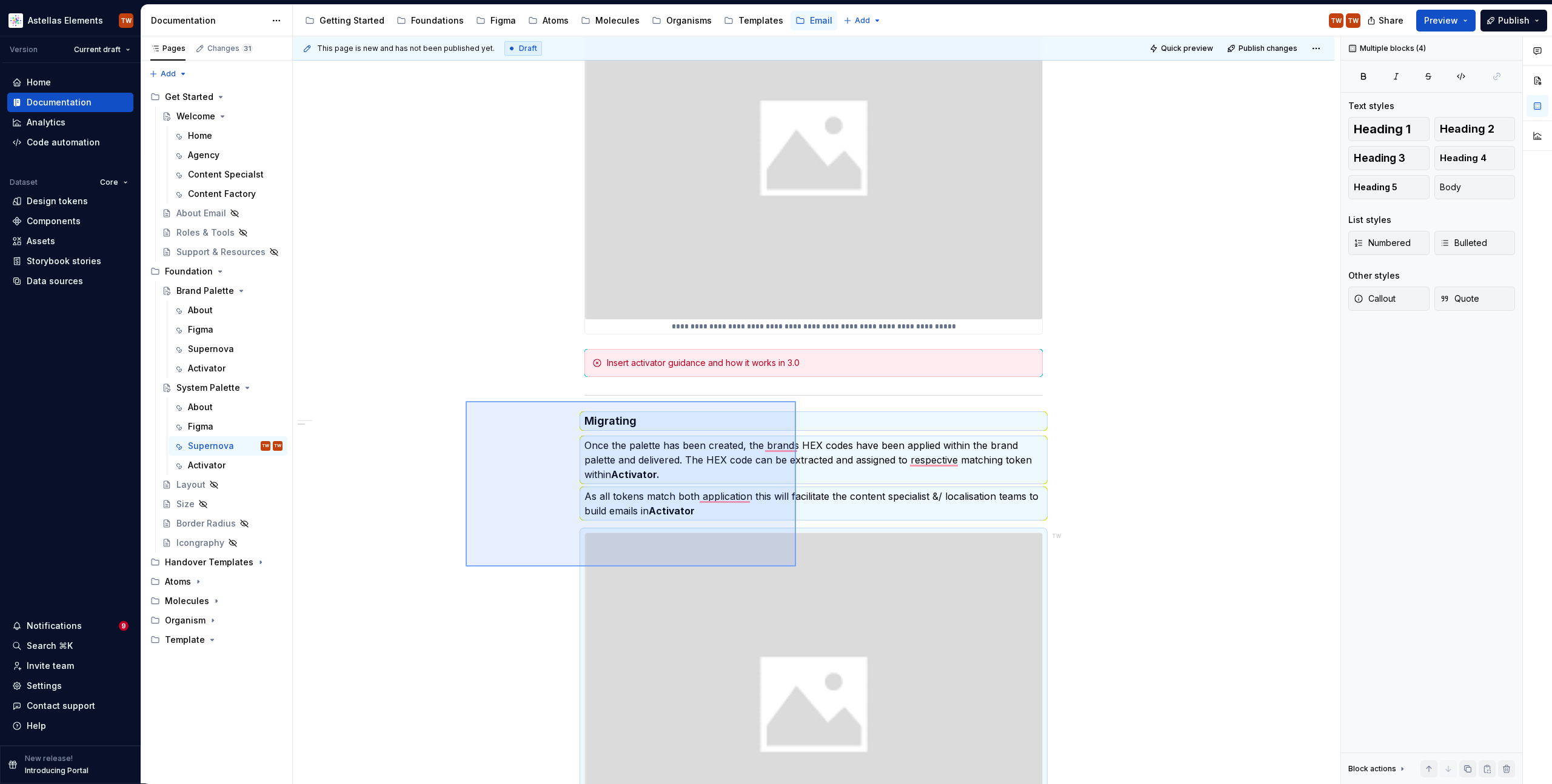
drag, startPoint x: 466, startPoint y: 401, endPoint x: 796, endPoint y: 567, distance: 369.4
click at [796, 567] on div "**********" at bounding box center [816, 411] width 1048 height 748
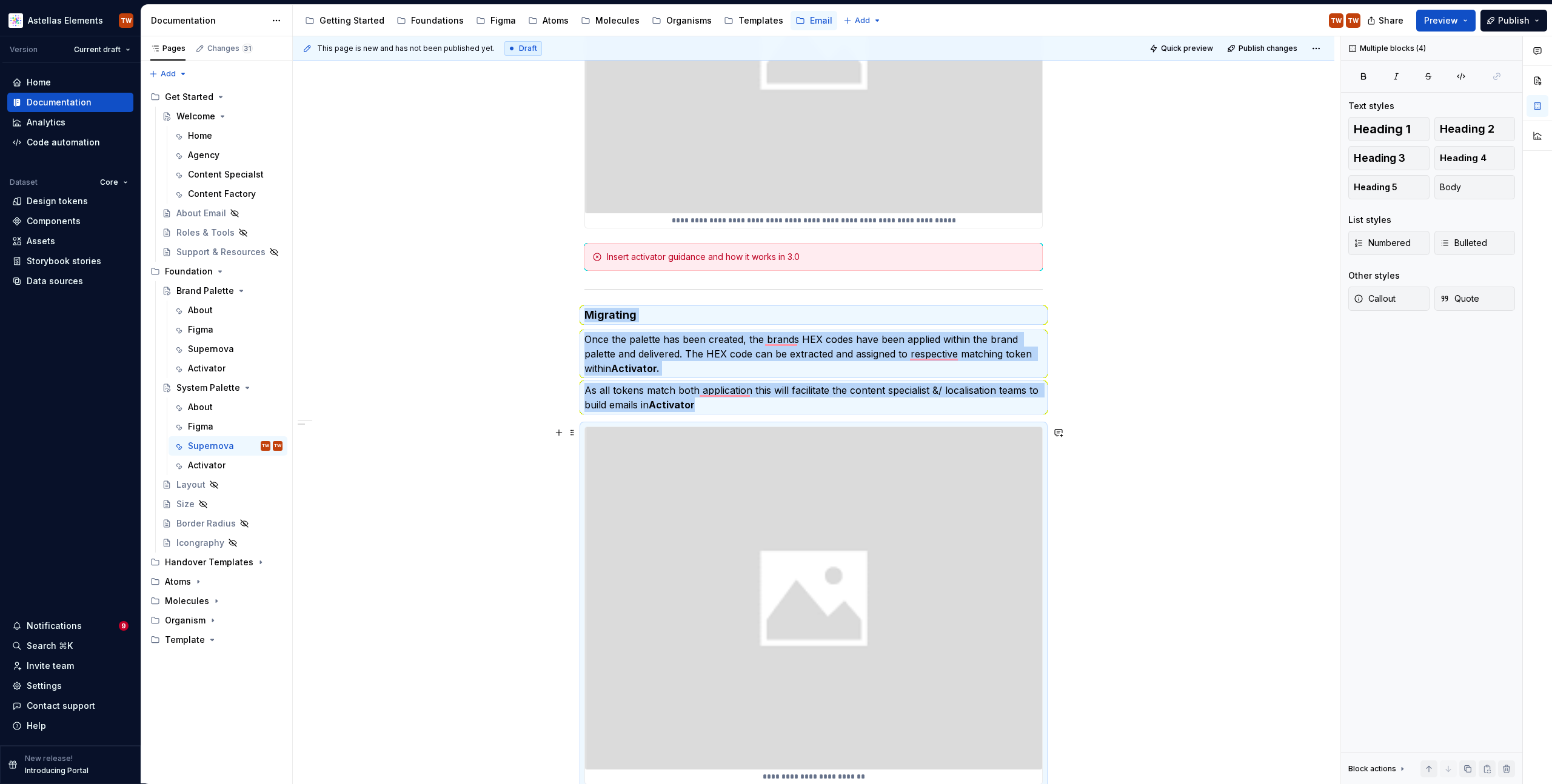
click at [434, 427] on div "**********" at bounding box center [813, 294] width 1041 height 1481
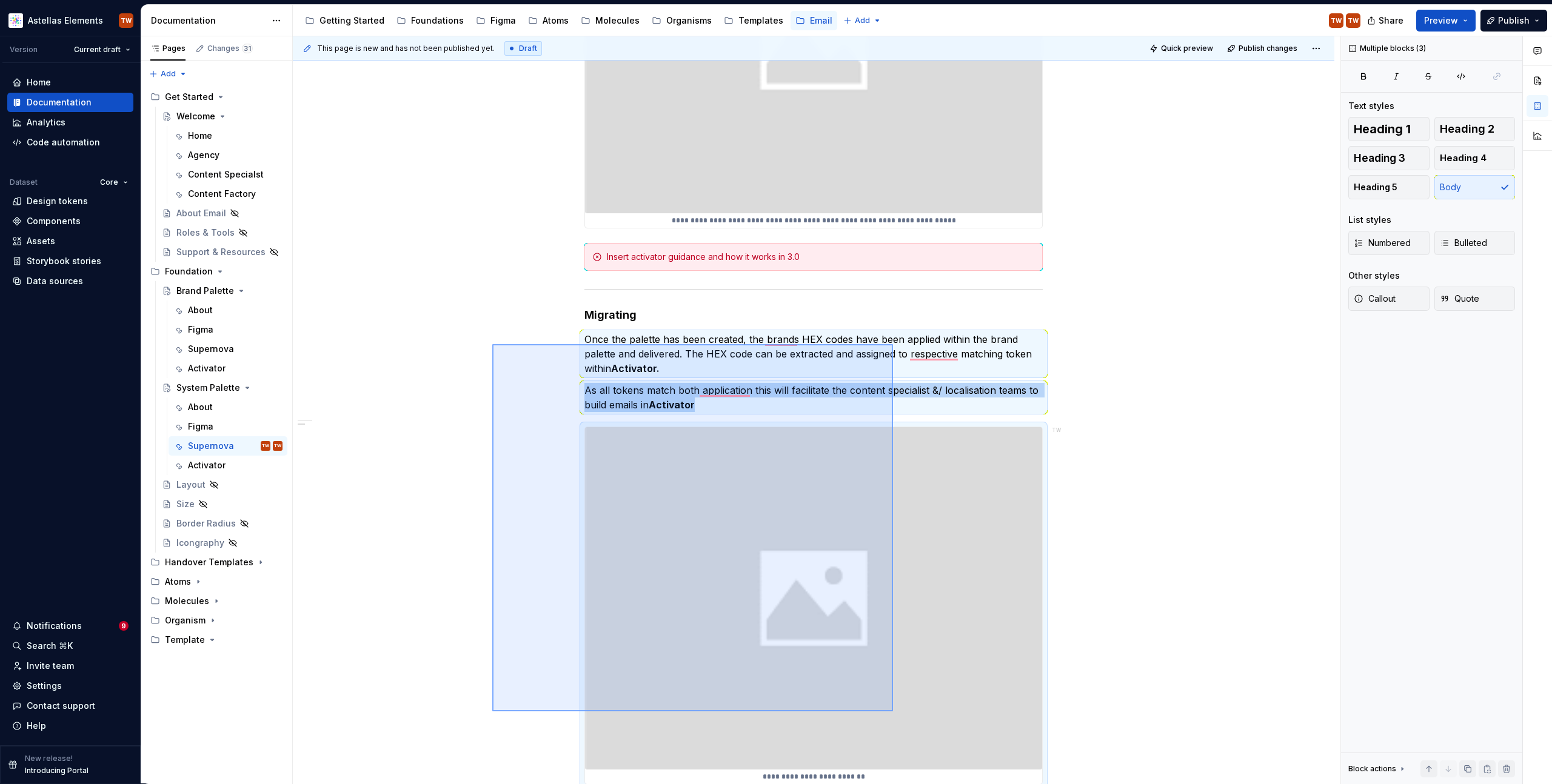
drag, startPoint x: 492, startPoint y: 344, endPoint x: 893, endPoint y: 705, distance: 539.6
click at [893, 712] on div "**********" at bounding box center [816, 411] width 1048 height 748
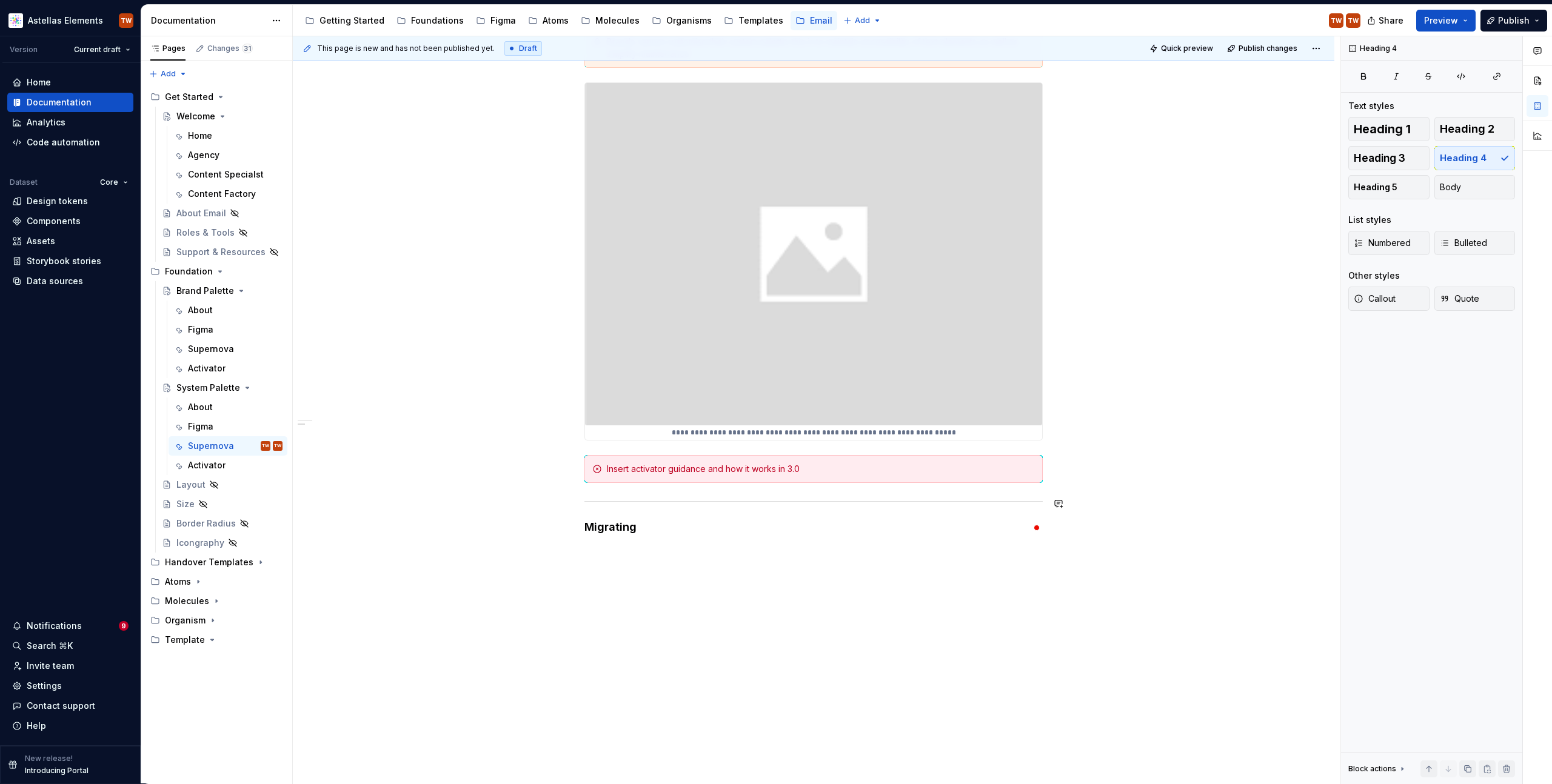
drag, startPoint x: 536, startPoint y: 514, endPoint x: 813, endPoint y: 653, distance: 309.9
click at [813, 653] on div "**********" at bounding box center [816, 411] width 1048 height 748
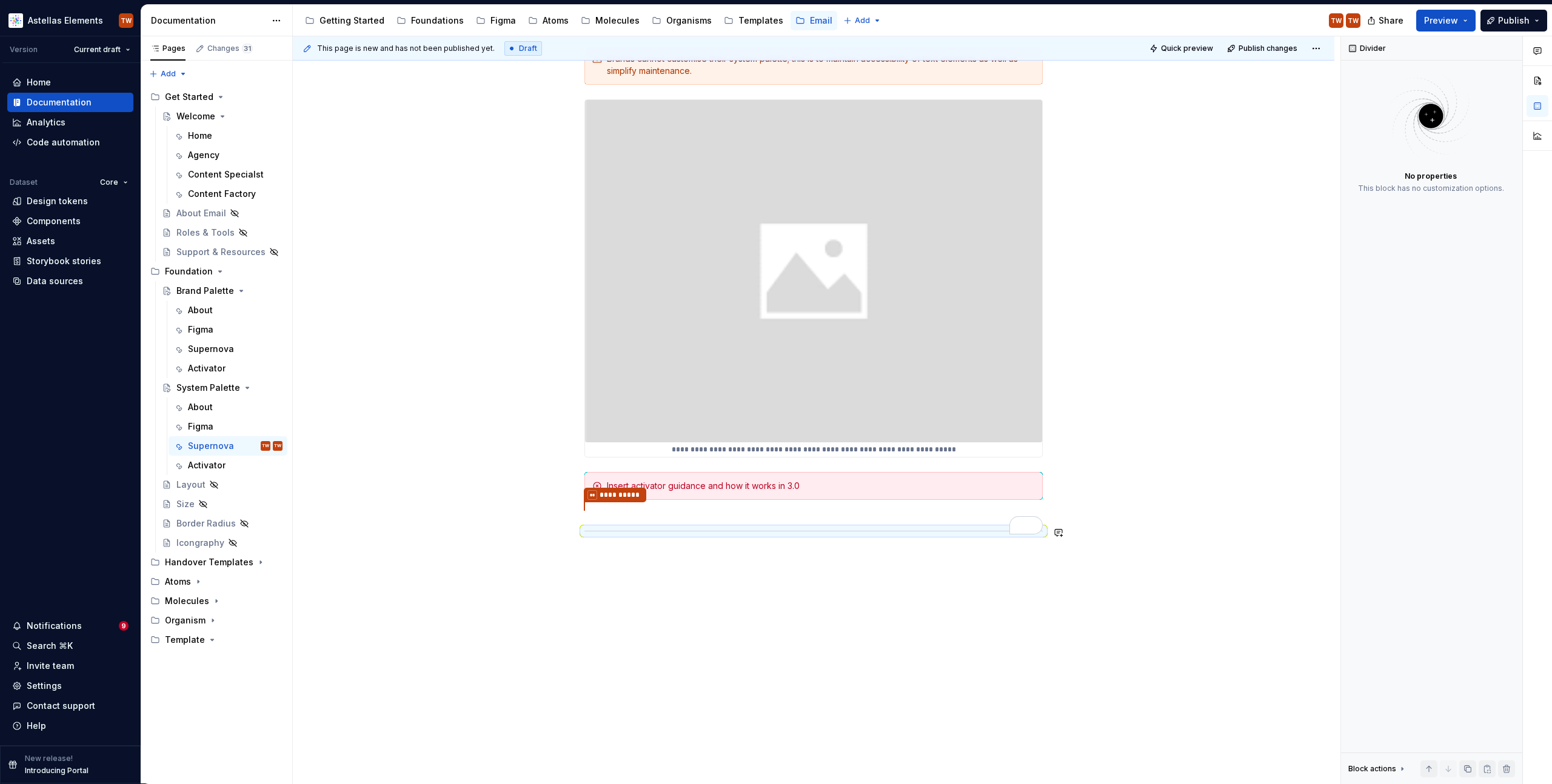
click at [649, 544] on div "**********" at bounding box center [813, 181] width 459 height 738
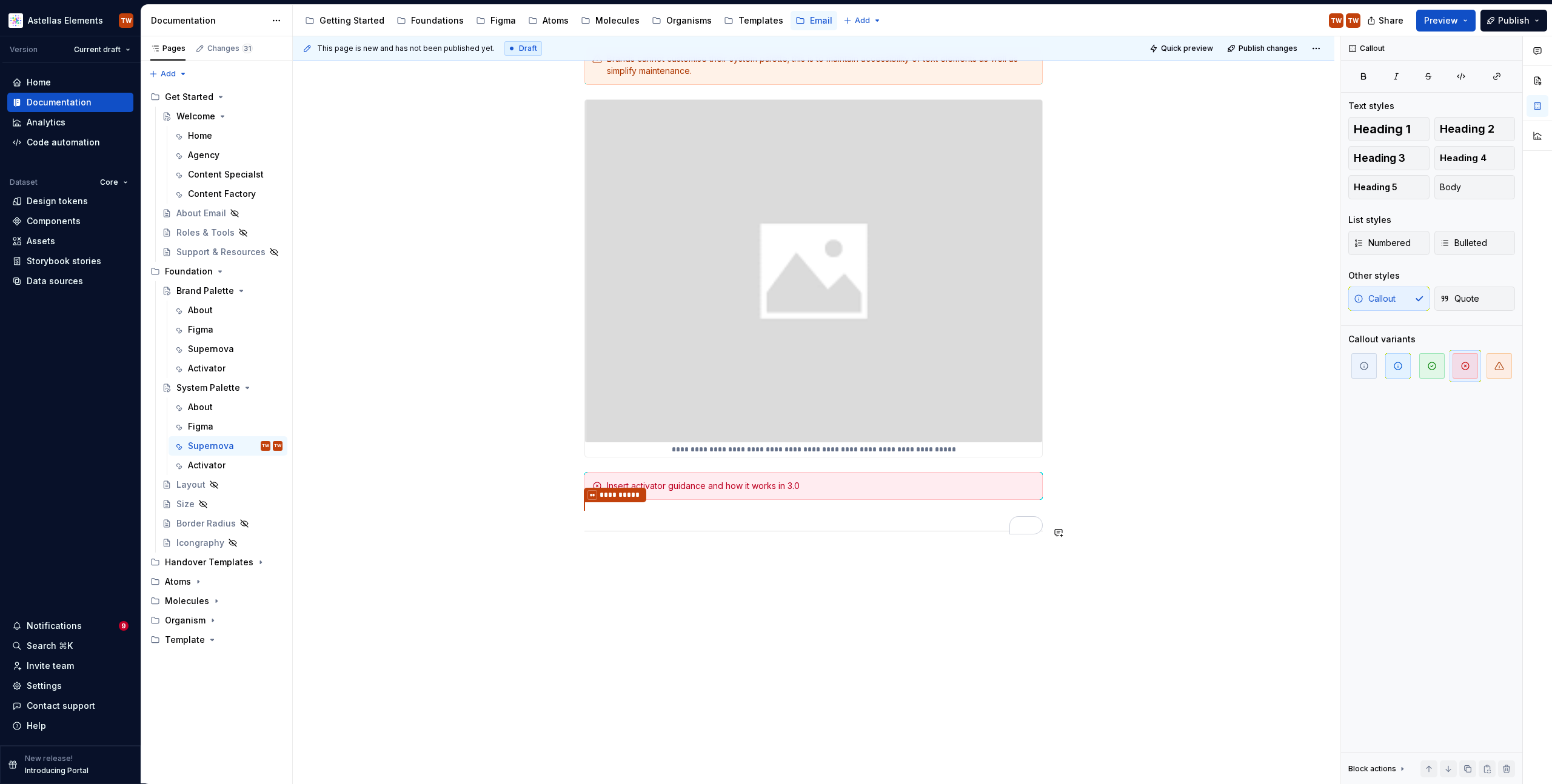
click at [644, 563] on div "**********" at bounding box center [813, 283] width 1041 height 1002
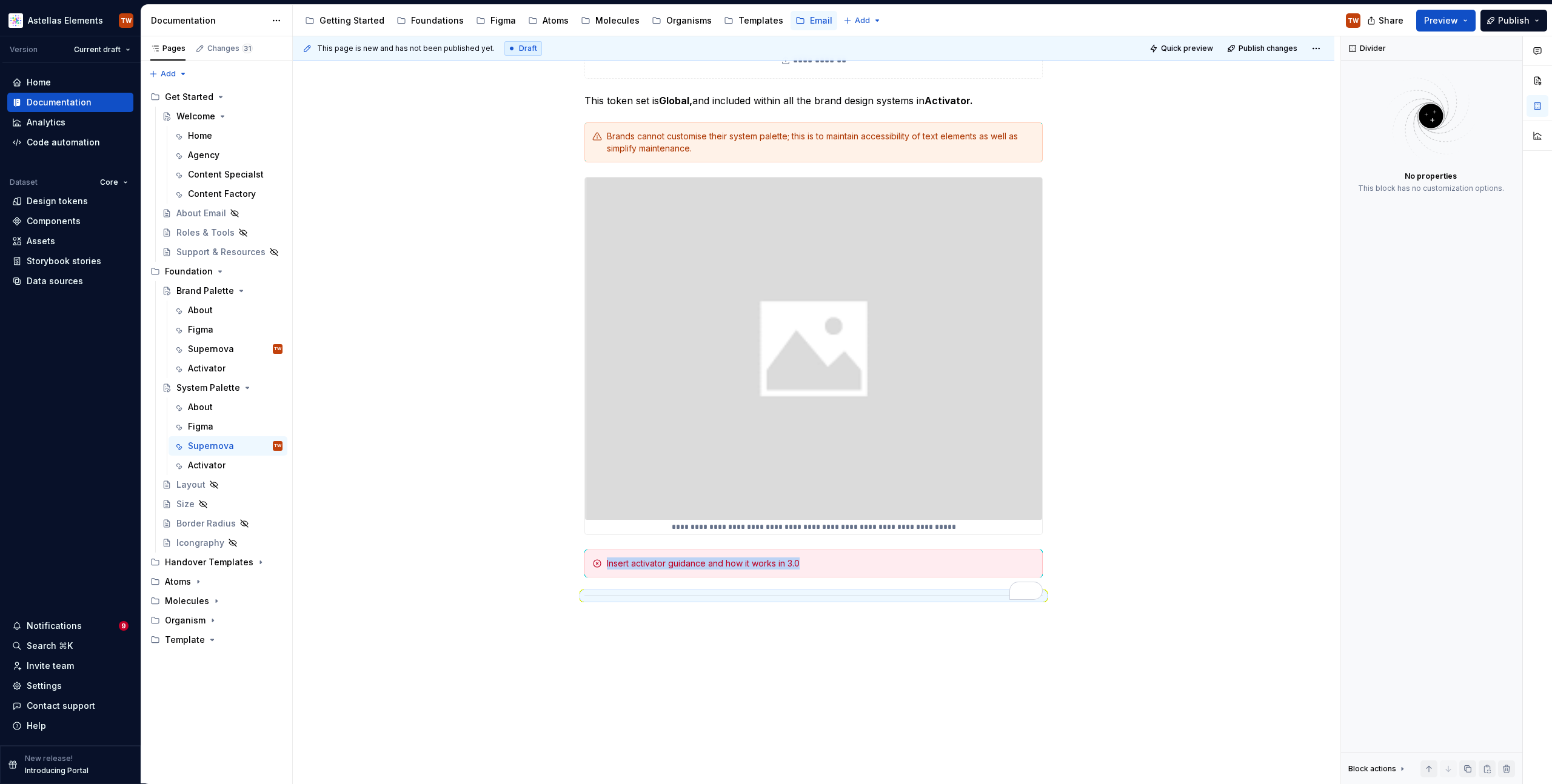
click at [651, 643] on div "**********" at bounding box center [813, 355] width 1041 height 989
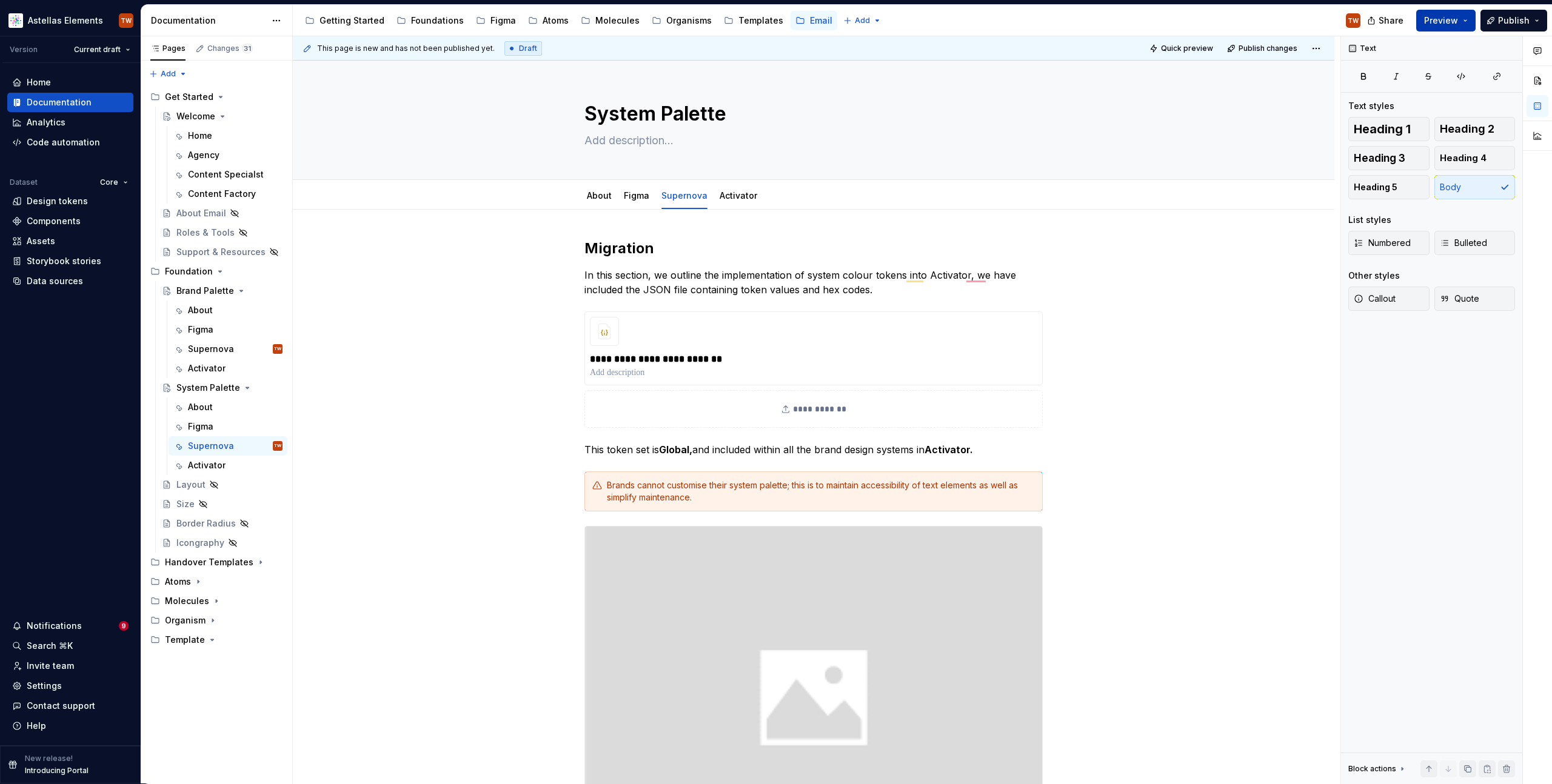
click at [1451, 23] on span "Preview" at bounding box center [1441, 20] width 34 height 12
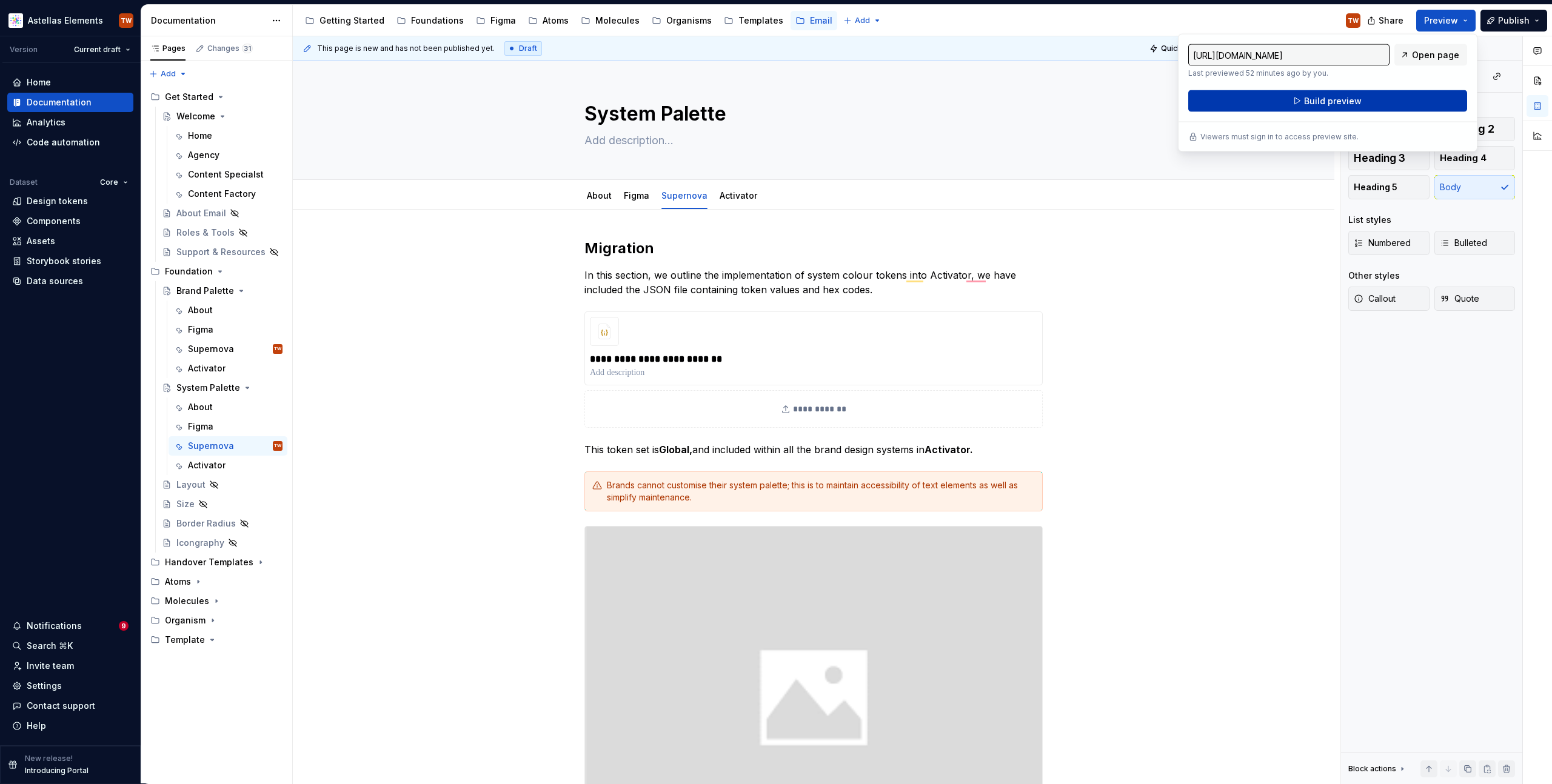
click at [1338, 101] on span "Build preview" at bounding box center [1333, 101] width 58 height 12
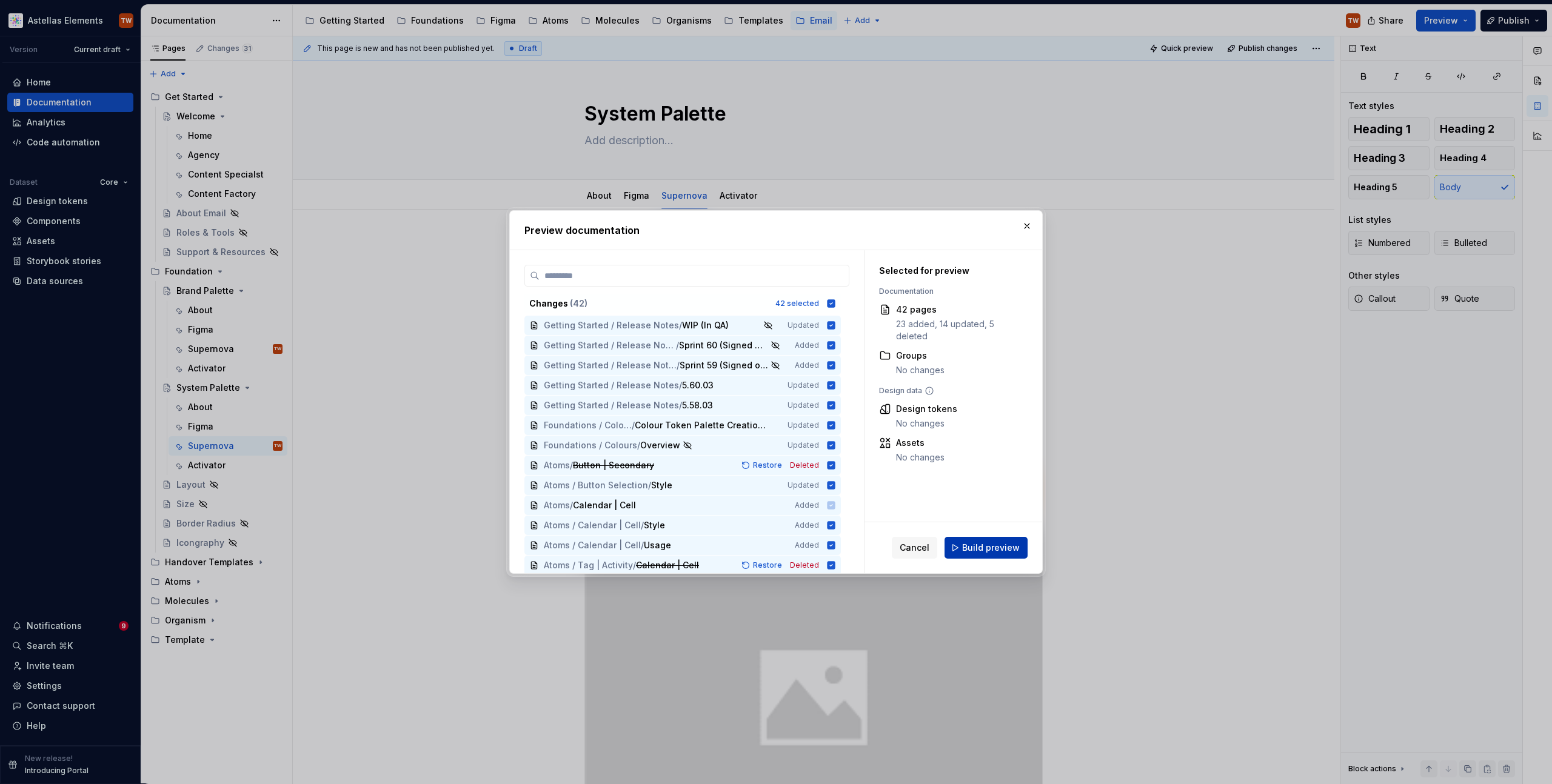
click at [991, 539] on button "Build preview" at bounding box center [986, 548] width 83 height 22
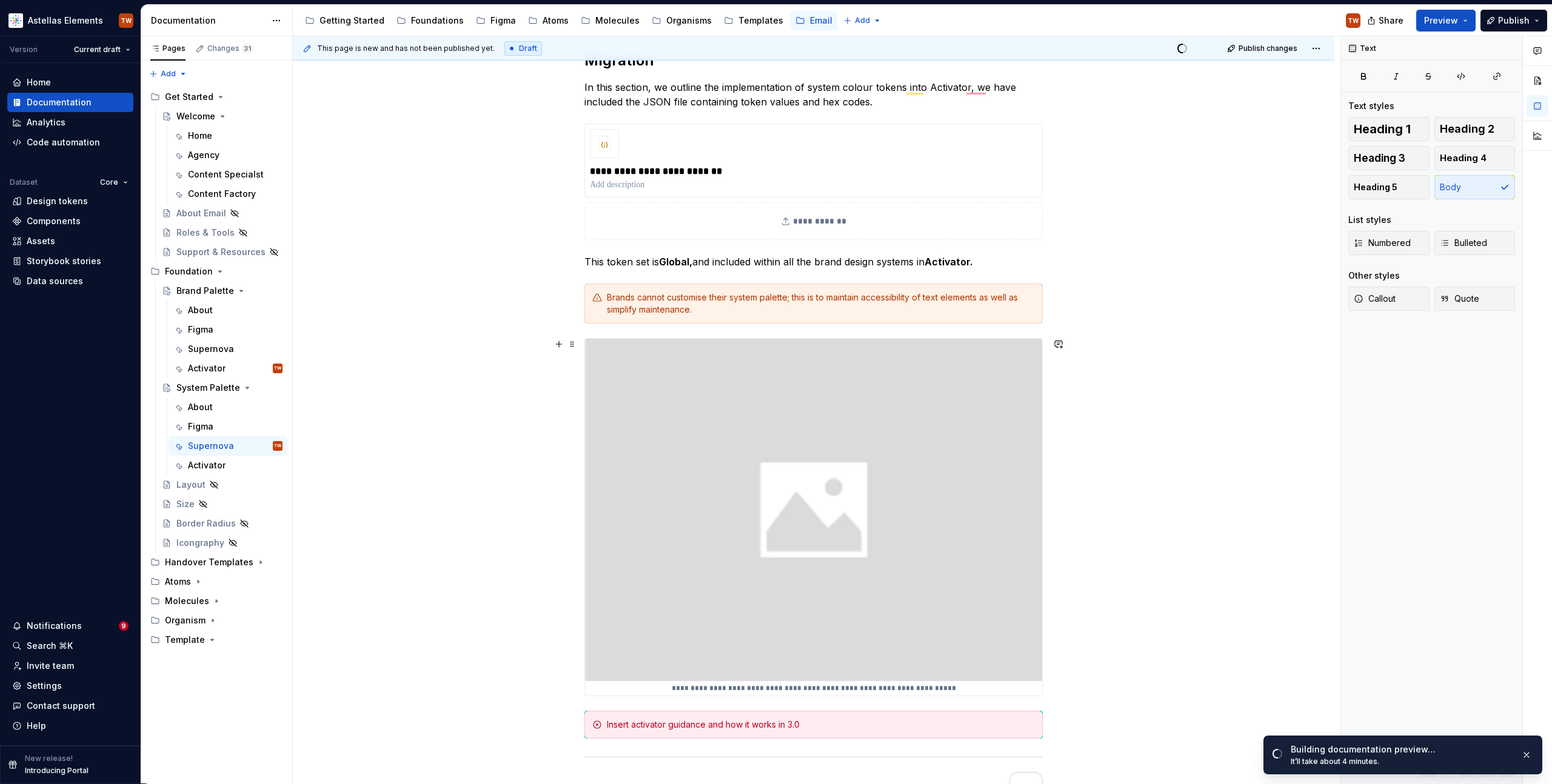
scroll to position [443, 0]
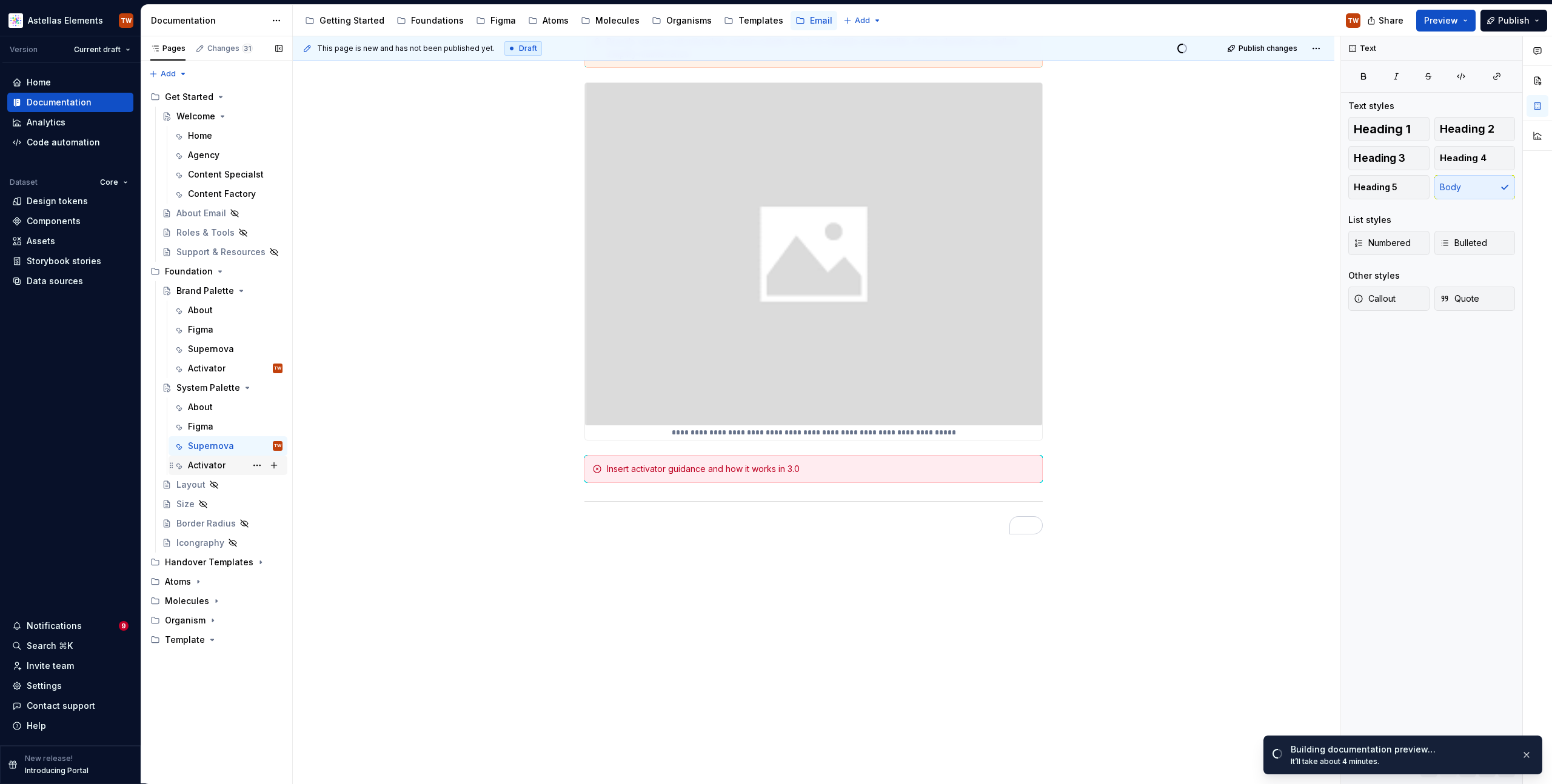
click at [206, 463] on div "Activator" at bounding box center [206, 465] width 38 height 12
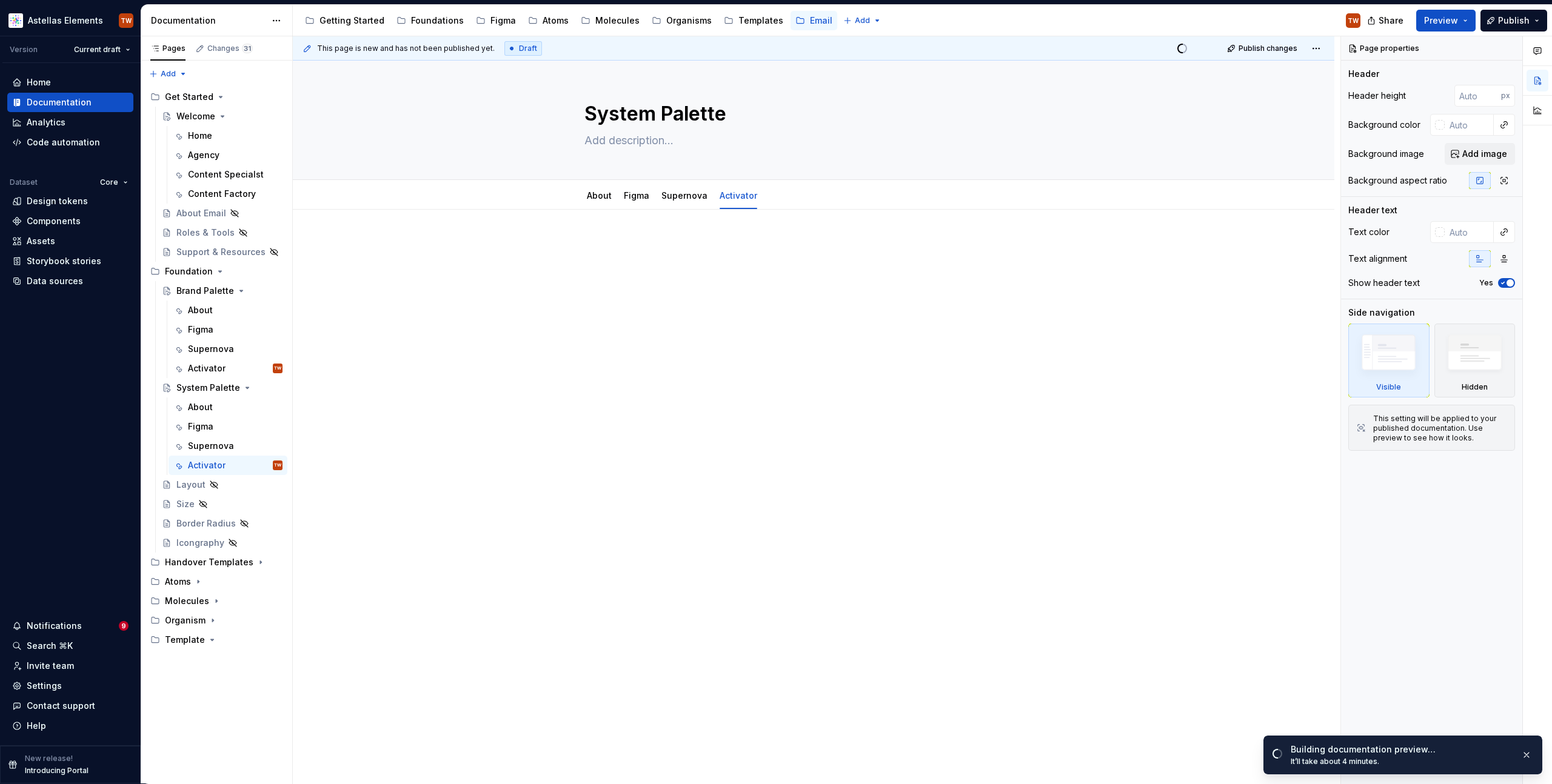
drag, startPoint x: 645, startPoint y: 206, endPoint x: 644, endPoint y: 223, distance: 17.0
click at [645, 208] on div "About Figma Supernova Activator" at bounding box center [672, 199] width 190 height 33
type textarea "*"
click at [643, 243] on p at bounding box center [813, 246] width 459 height 14
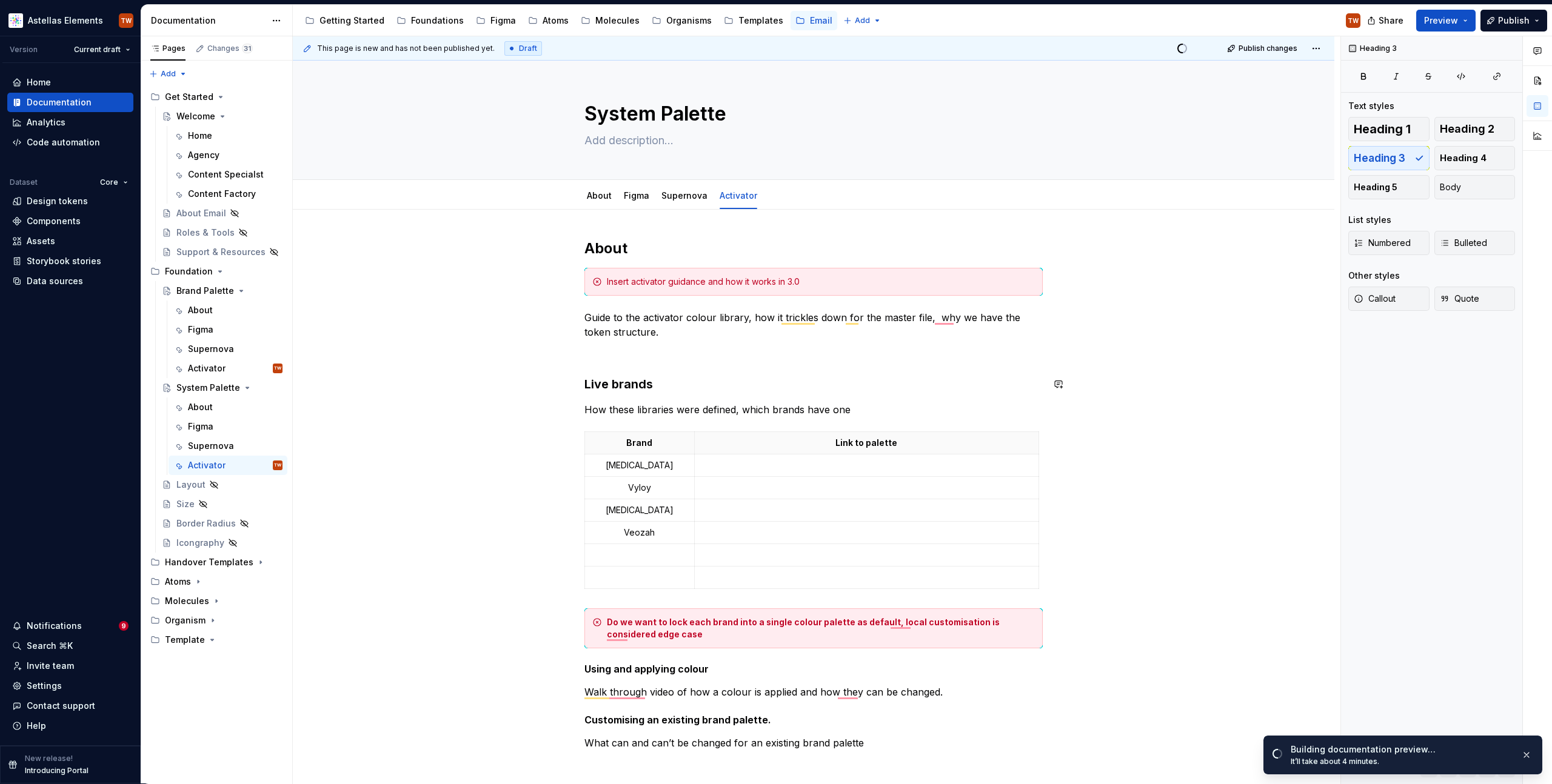
click at [611, 363] on div "**********" at bounding box center [813, 692] width 459 height 908
click at [609, 350] on p "To enrich screen reader interactions, please activate Accessibility in Grammarl…" at bounding box center [813, 354] width 459 height 14
click at [219, 363] on div "Activator" at bounding box center [206, 368] width 38 height 12
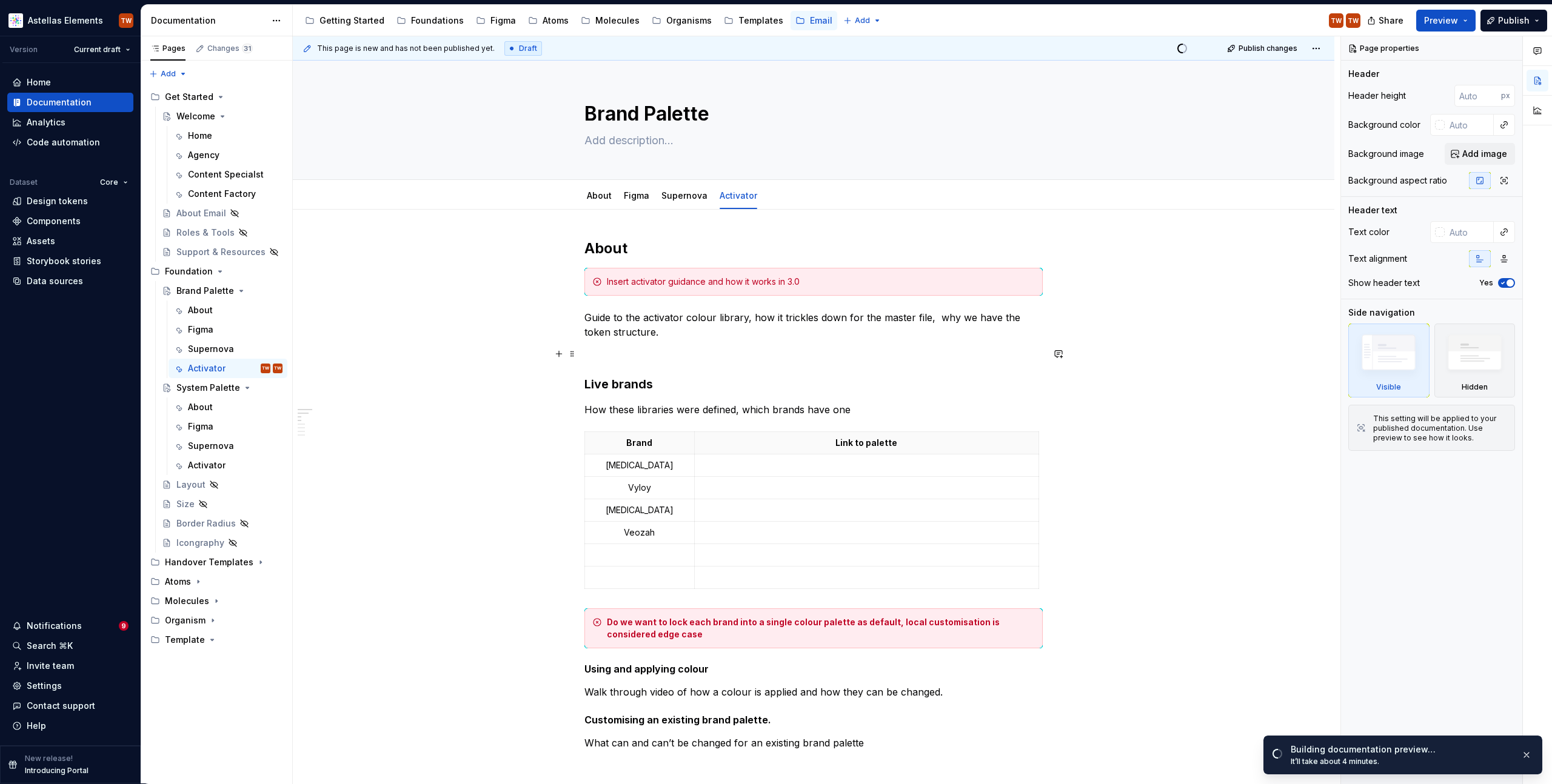
type textarea "*"
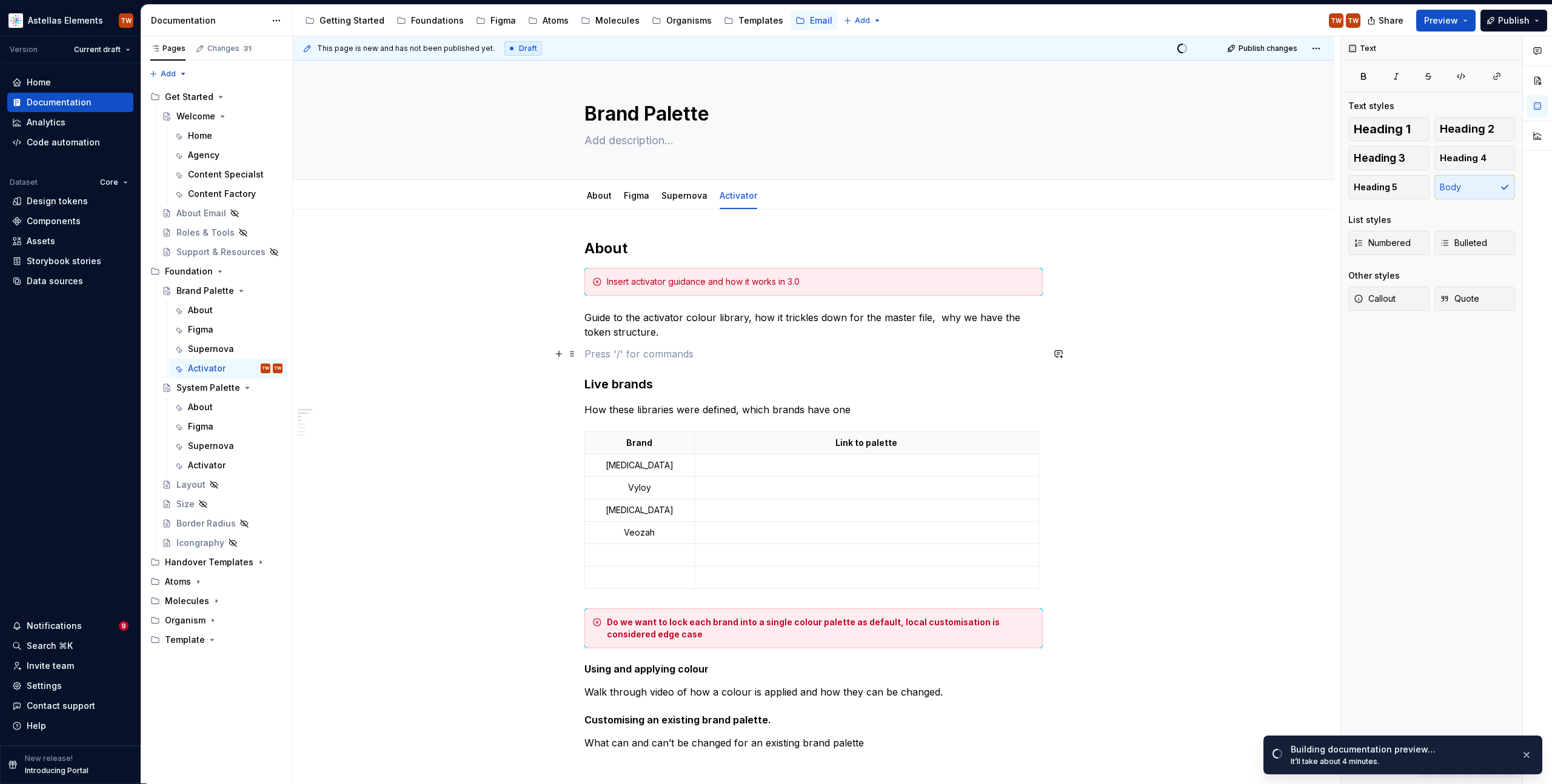
click at [615, 348] on p "To enrich screen reader interactions, please activate Accessibility in Grammarl…" at bounding box center [813, 354] width 459 height 14
click at [203, 463] on div "Activator" at bounding box center [206, 465] width 38 height 12
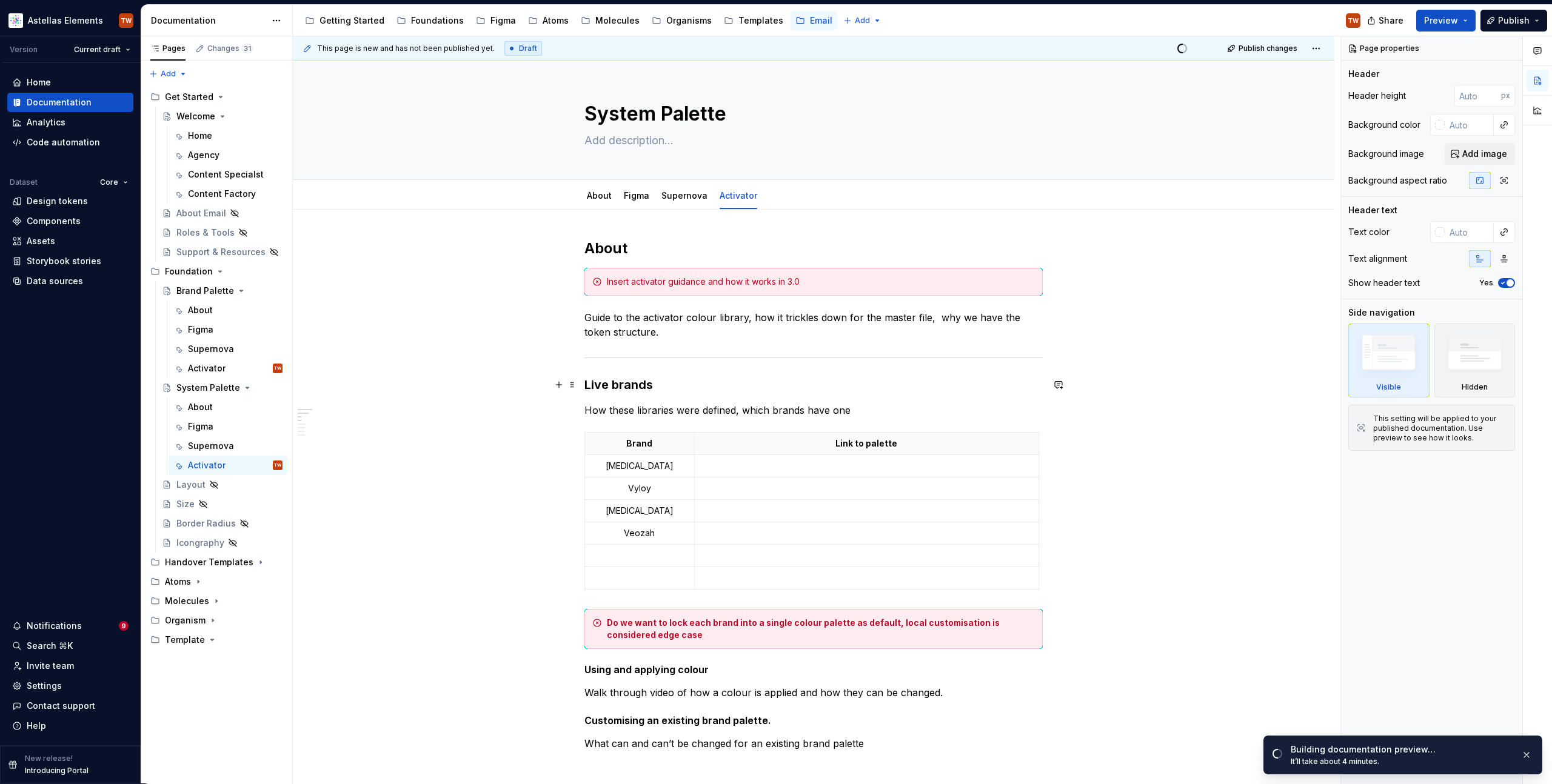
type textarea "*"
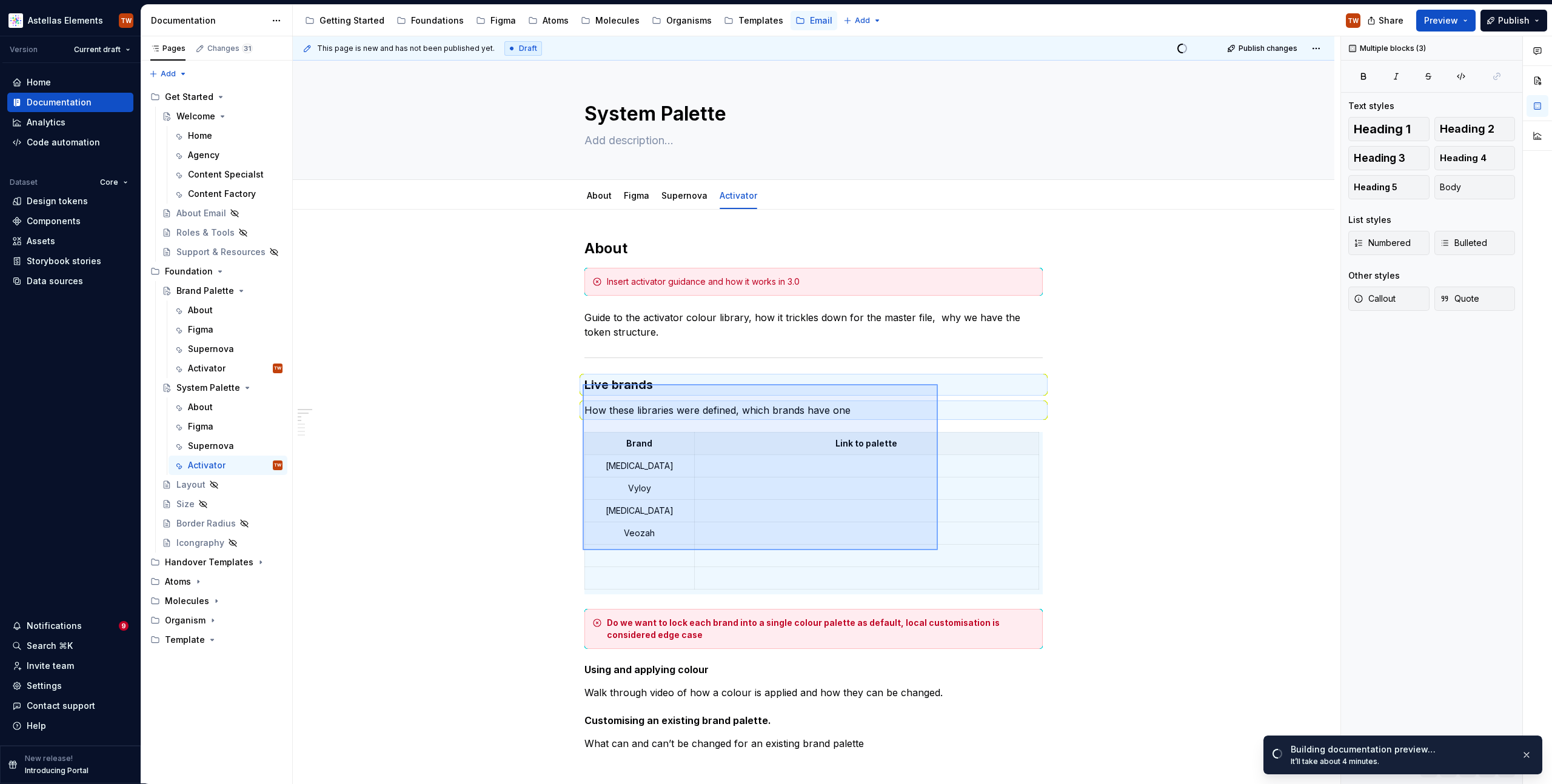
drag, startPoint x: 583, startPoint y: 384, endPoint x: 938, endPoint y: 551, distance: 392.3
click at [938, 551] on div "This page is new and has not been published yet. Draft Quick preview Publish ch…" at bounding box center [816, 411] width 1048 height 748
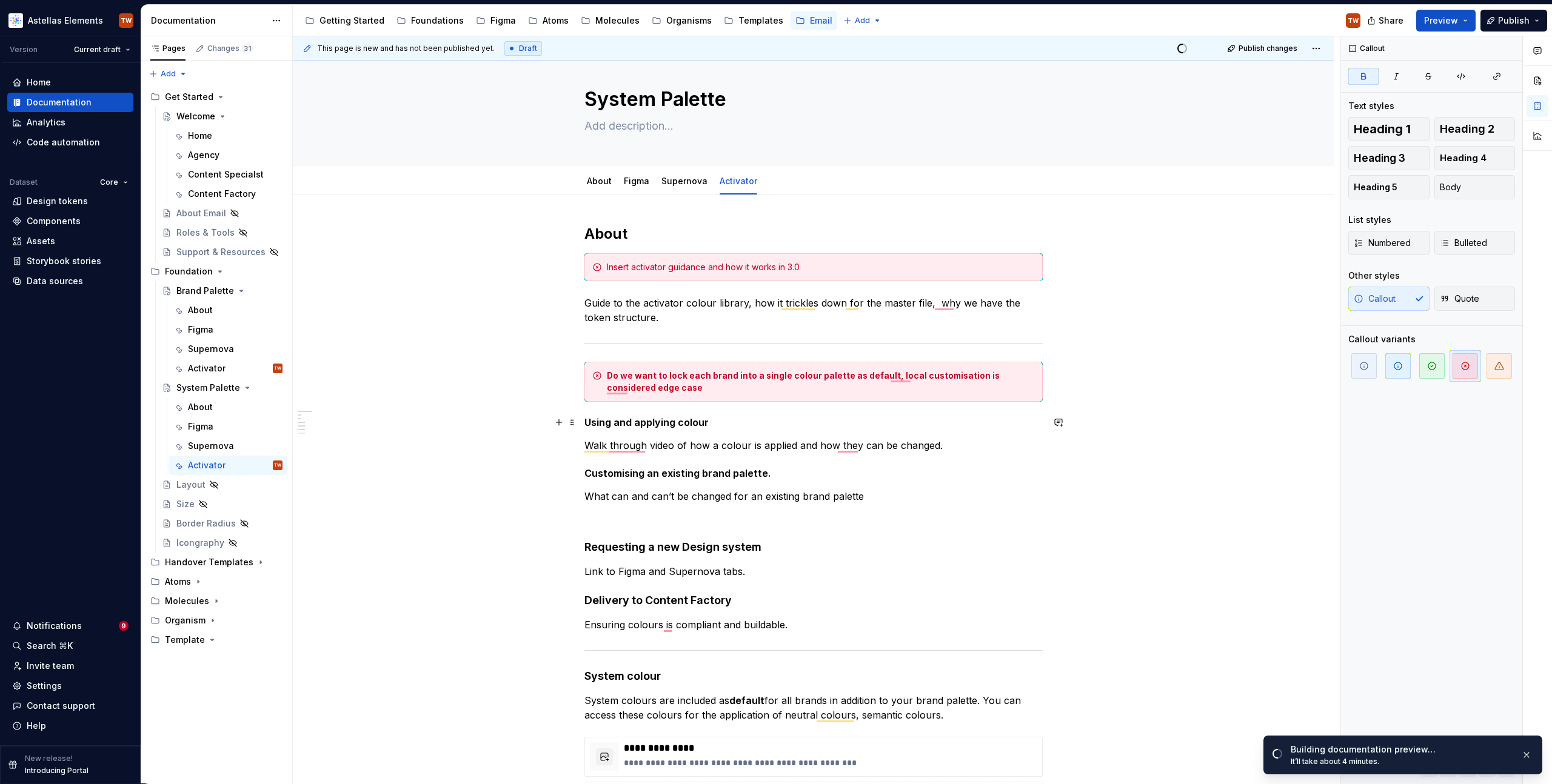
scroll to position [15, 0]
click at [953, 446] on p "Walk through video of how a colour is applied and how they can be changed." at bounding box center [813, 445] width 459 height 14
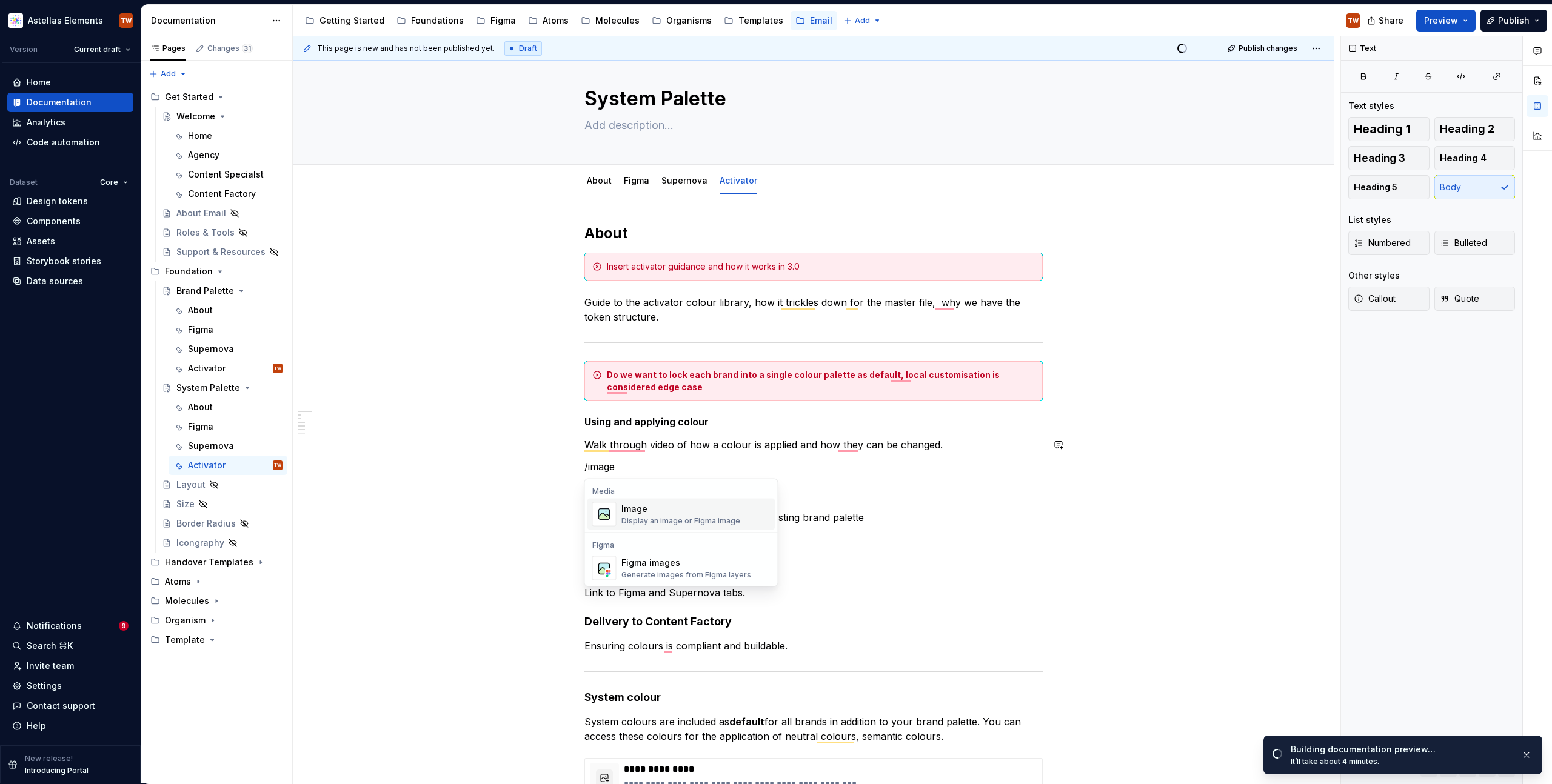
click at [654, 521] on div "Display an image or Figma image" at bounding box center [681, 521] width 119 height 10
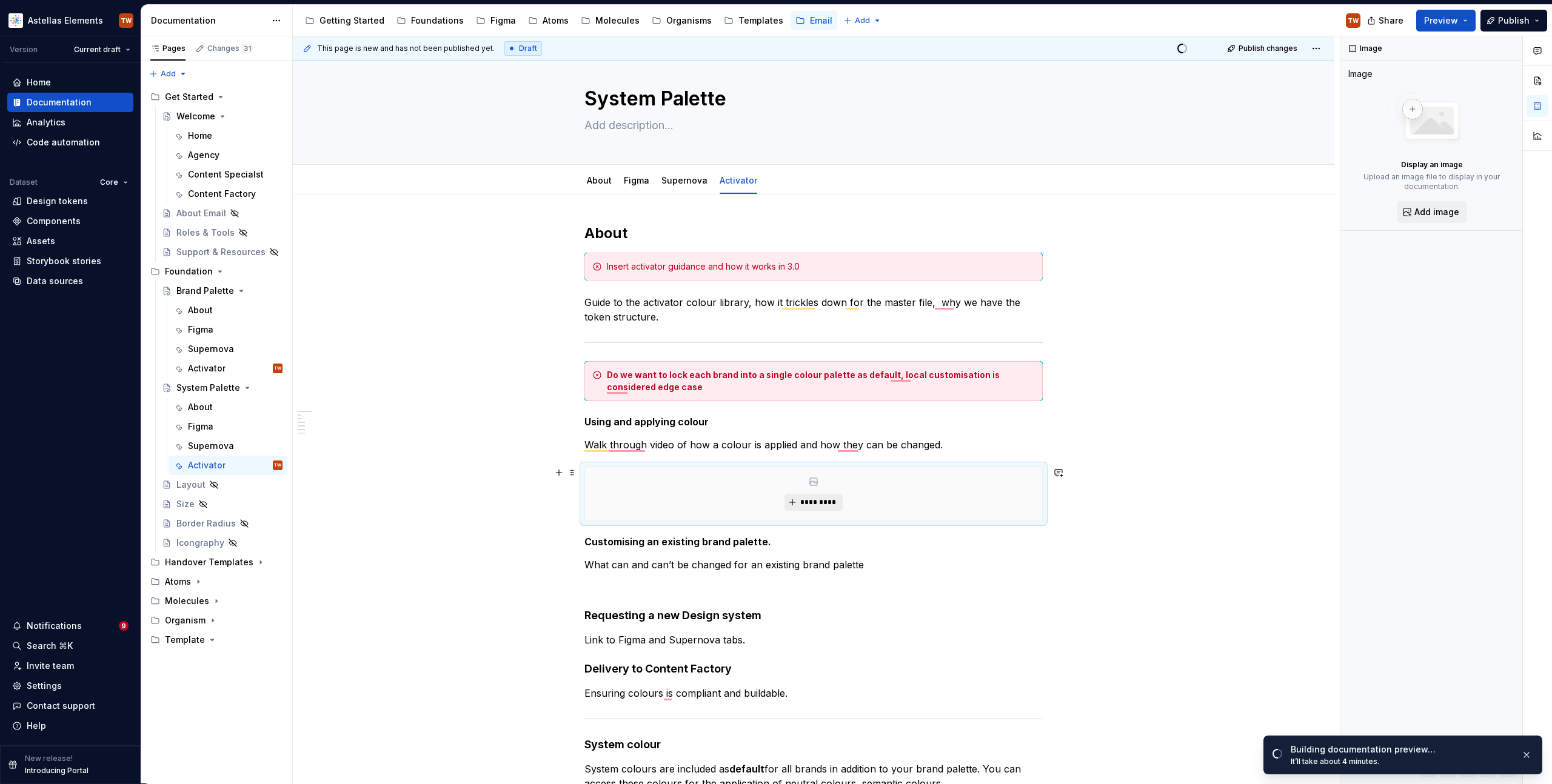
click at [818, 503] on span "*********" at bounding box center [818, 503] width 37 height 10
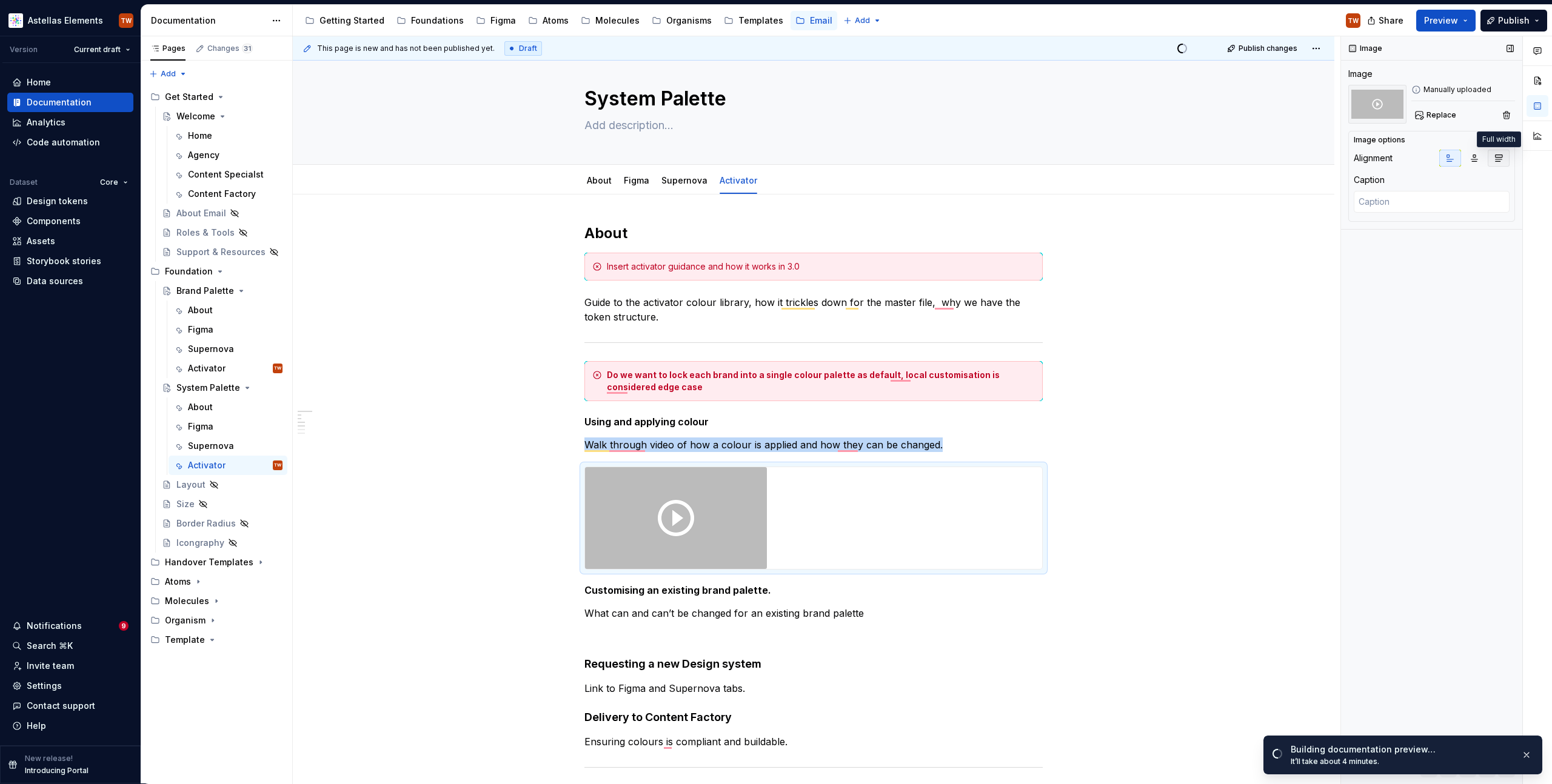
click at [1498, 156] on icon "button" at bounding box center [1499, 159] width 10 height 10
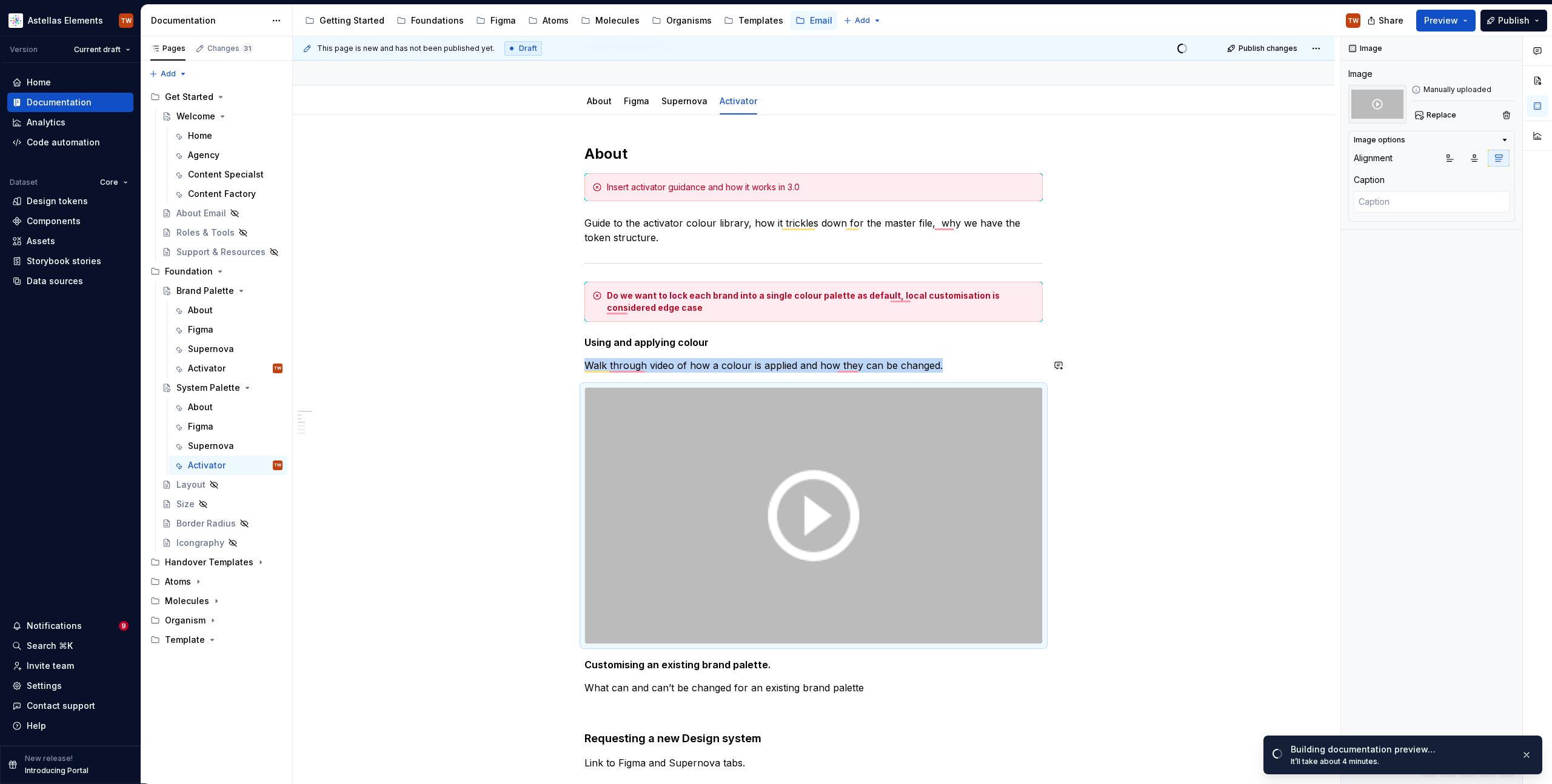
scroll to position [113, 0]
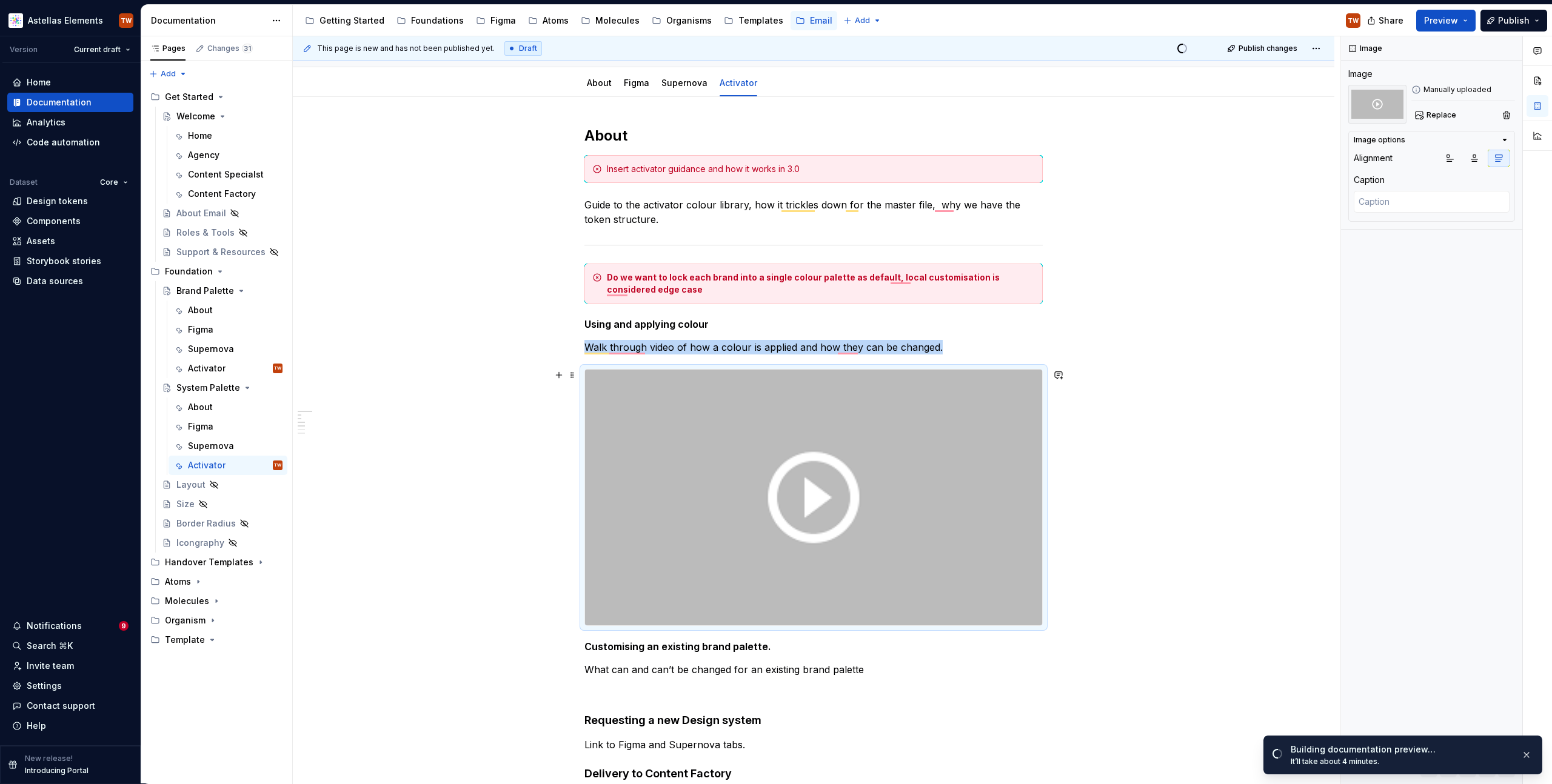
click at [424, 471] on div "**********" at bounding box center [813, 710] width 1041 height 1225
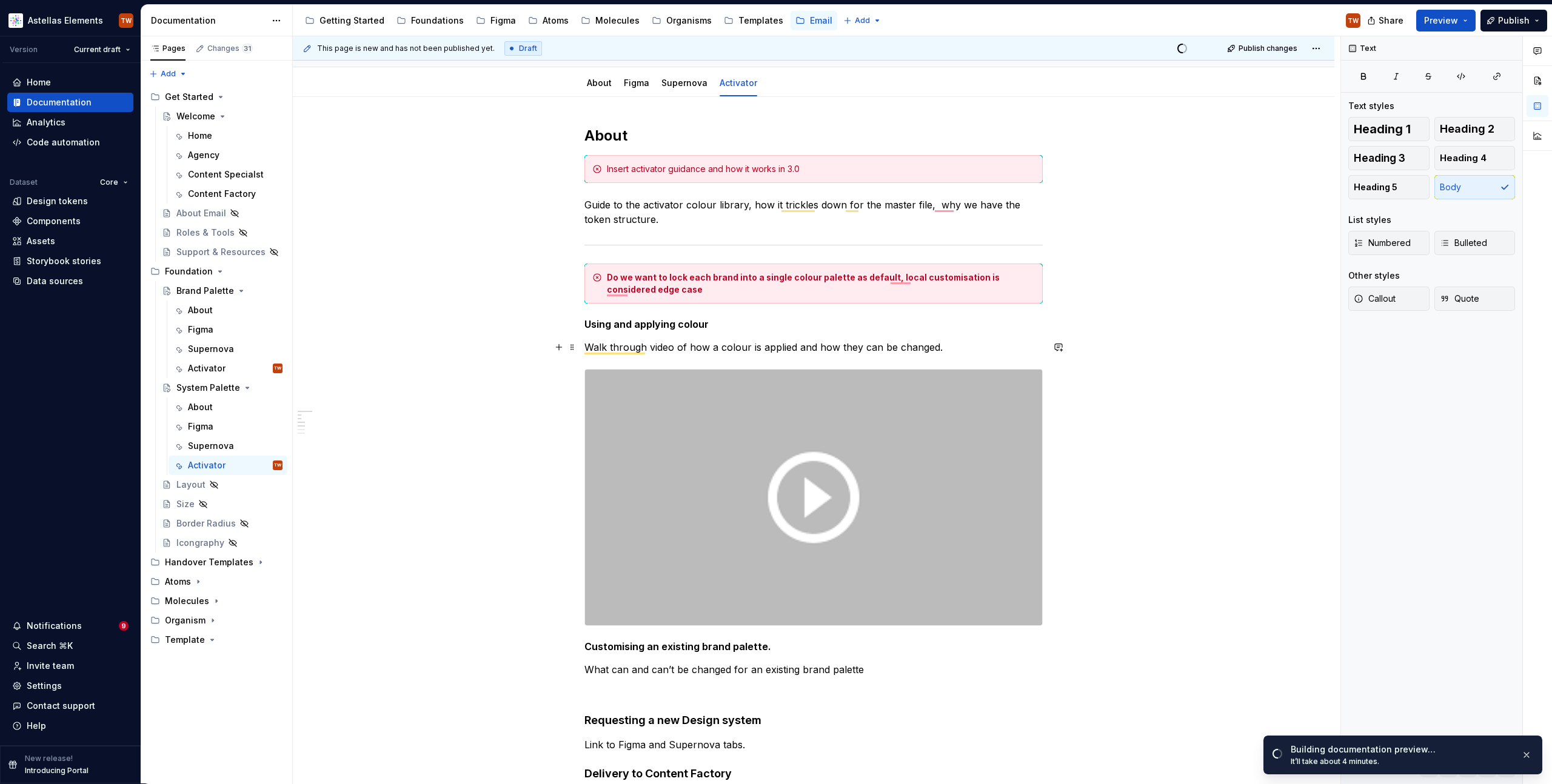
click at [824, 351] on p "Walk through video of how a colour is applied and how they can be changed." at bounding box center [813, 347] width 459 height 14
click at [844, 346] on p "Walk through video of how a colour is applied and how they can be changed." at bounding box center [813, 347] width 459 height 14
click at [546, 445] on div "**********" at bounding box center [813, 710] width 1041 height 1225
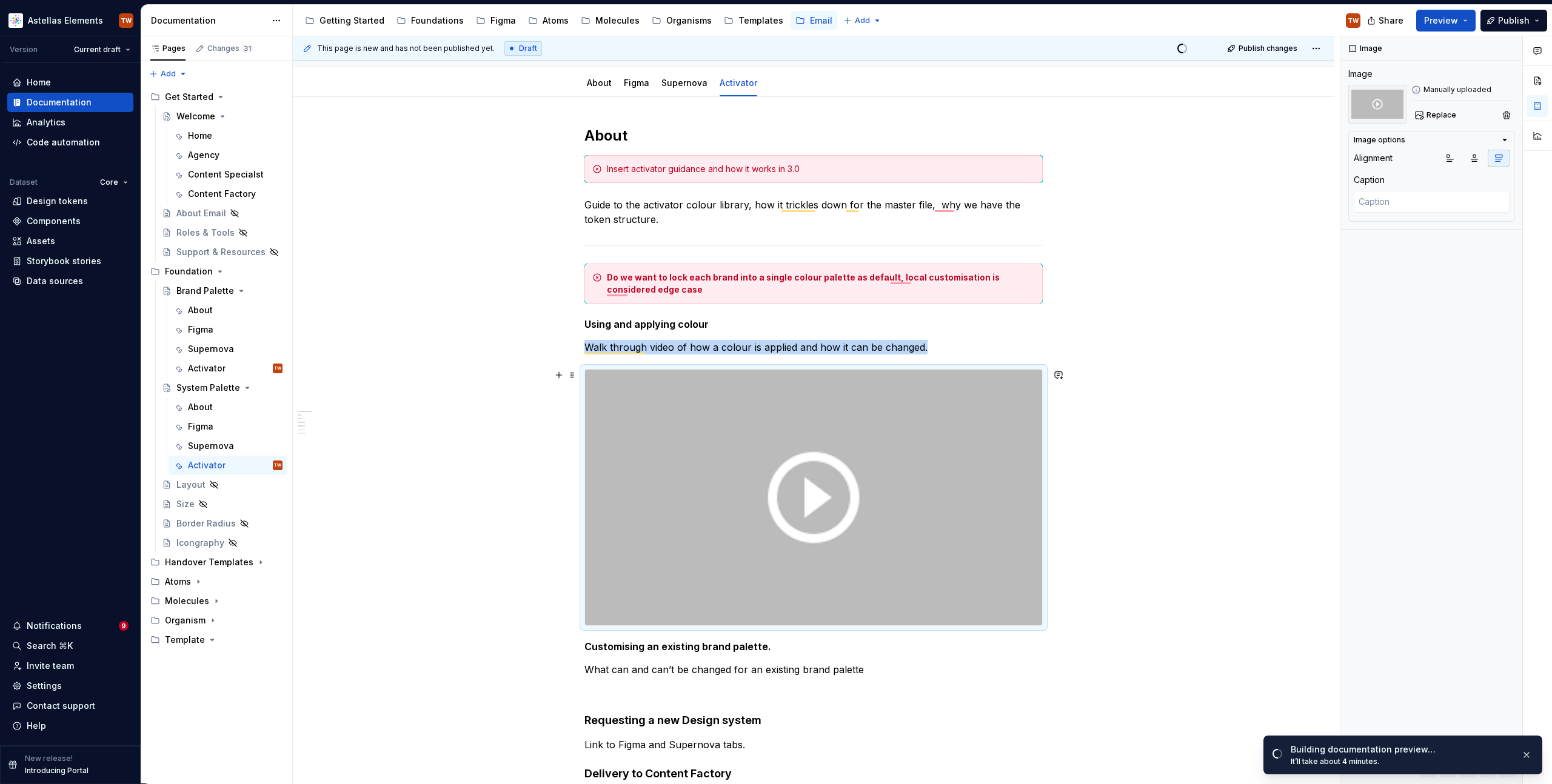
scroll to position [211, 0]
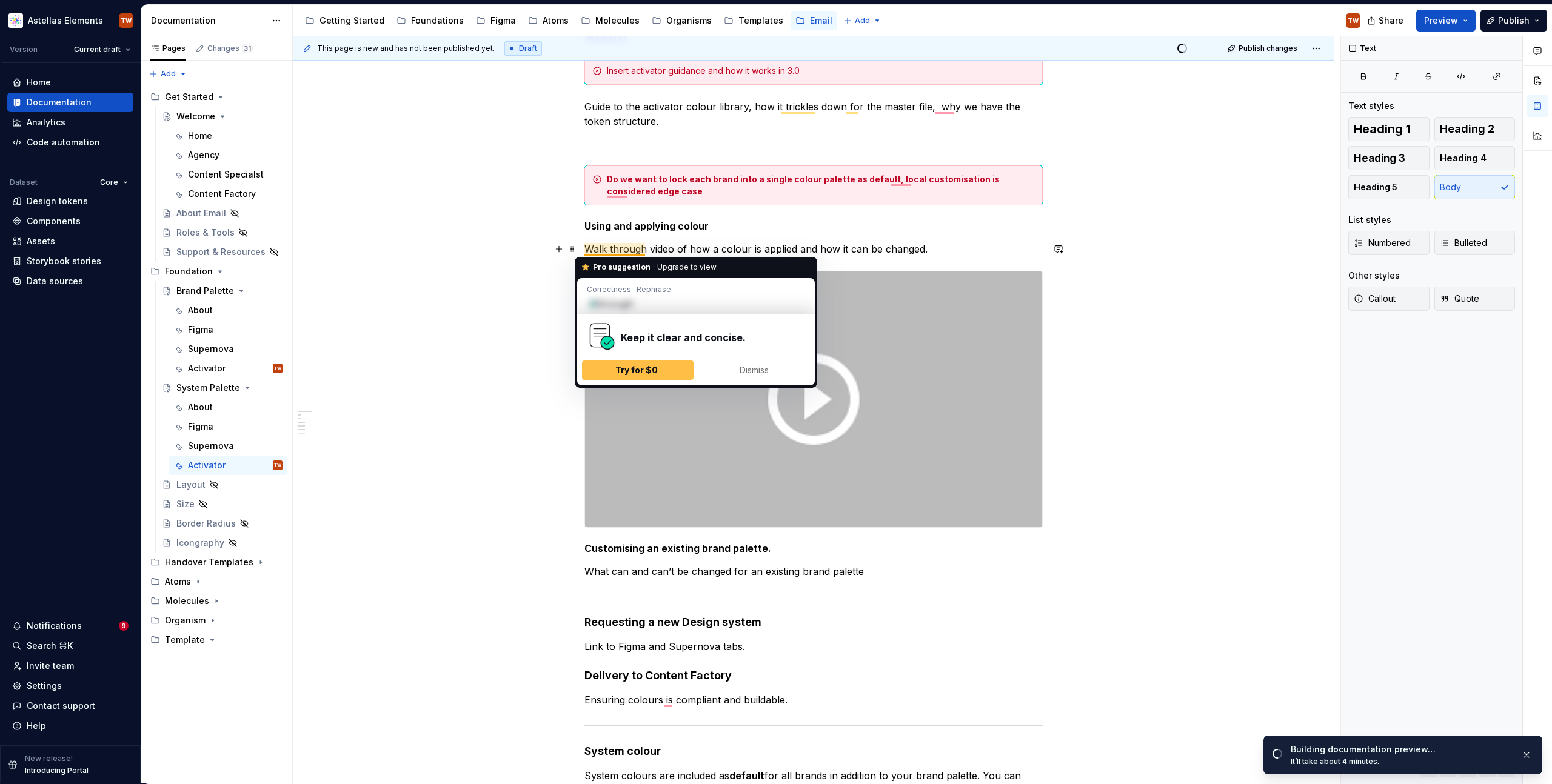
click at [600, 247] on p "Walk through video of how a colour is applied and how it can be changed." at bounding box center [813, 249] width 459 height 14
click at [604, 251] on p "Walk through video of how a colour is applied and how it can be changed." at bounding box center [813, 249] width 459 height 14
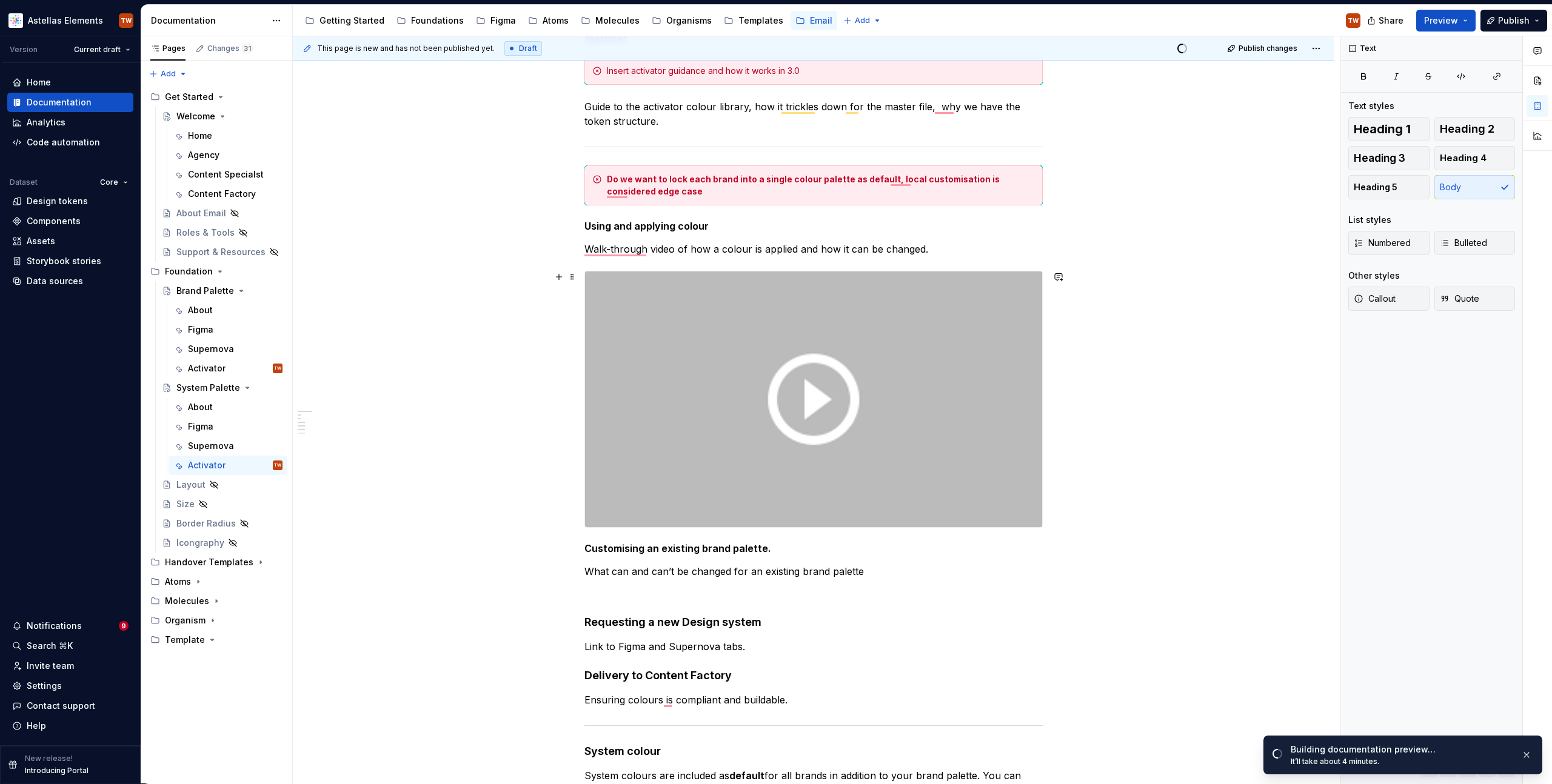
click at [508, 380] on div "**********" at bounding box center [813, 611] width 1041 height 1225
type textarea "*"
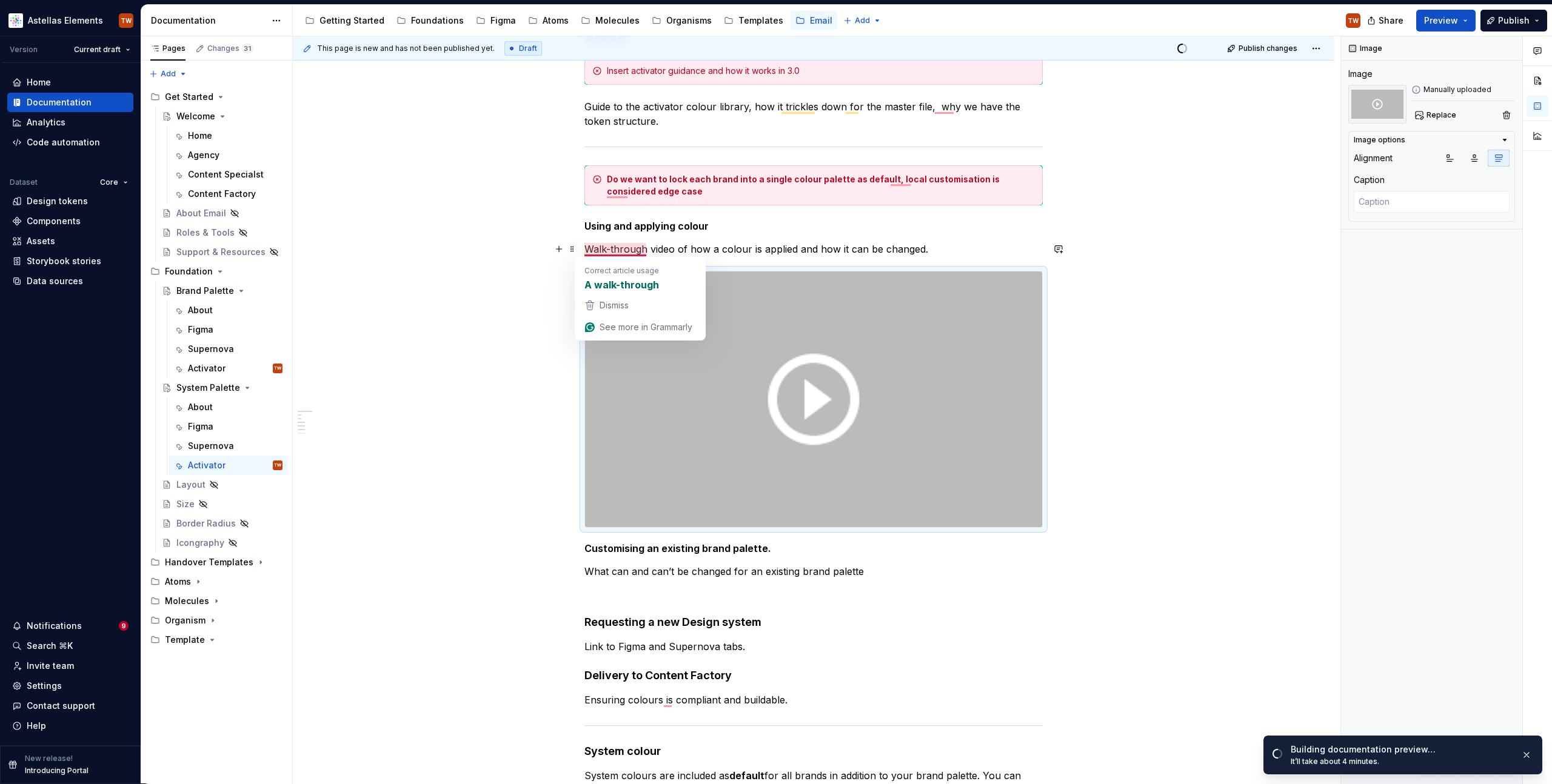
click at [603, 251] on p "Walk-through video of how a colour is applied and how it can be changed." at bounding box center [813, 249] width 459 height 14
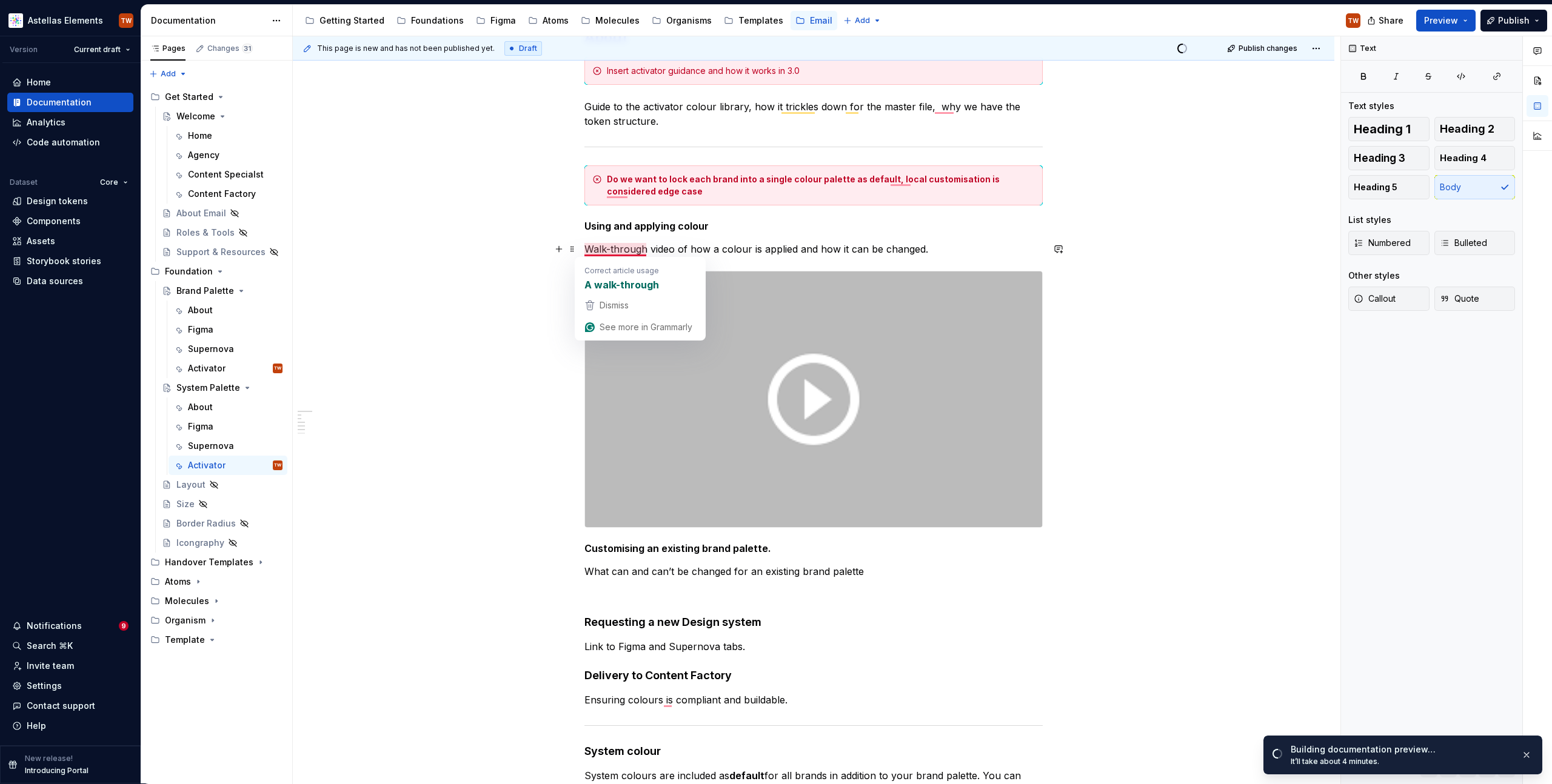
click at [610, 254] on p "Walk-through video of how a colour is applied and how it can be changed." at bounding box center [813, 249] width 459 height 14
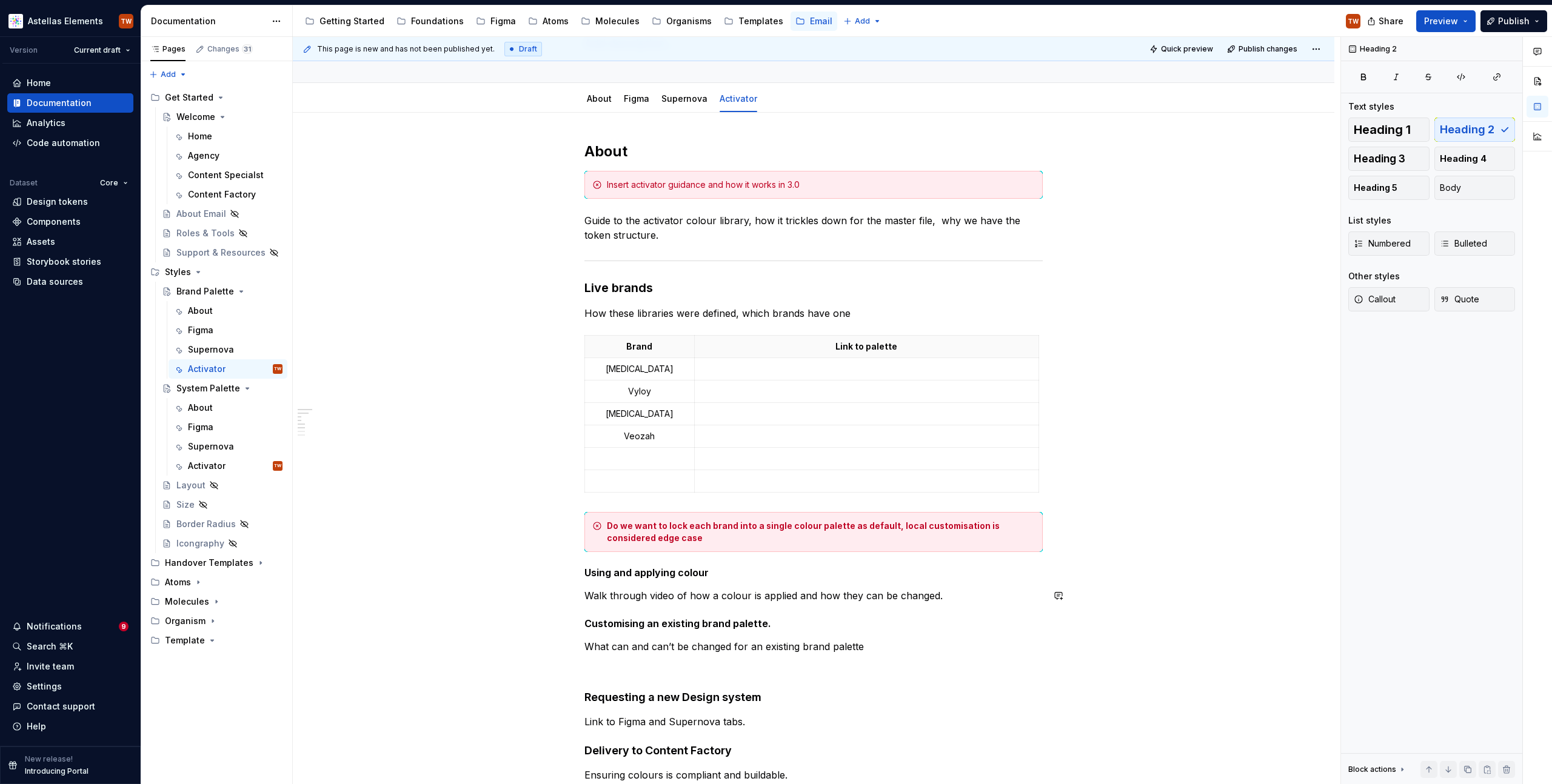
scroll to position [180, 0]
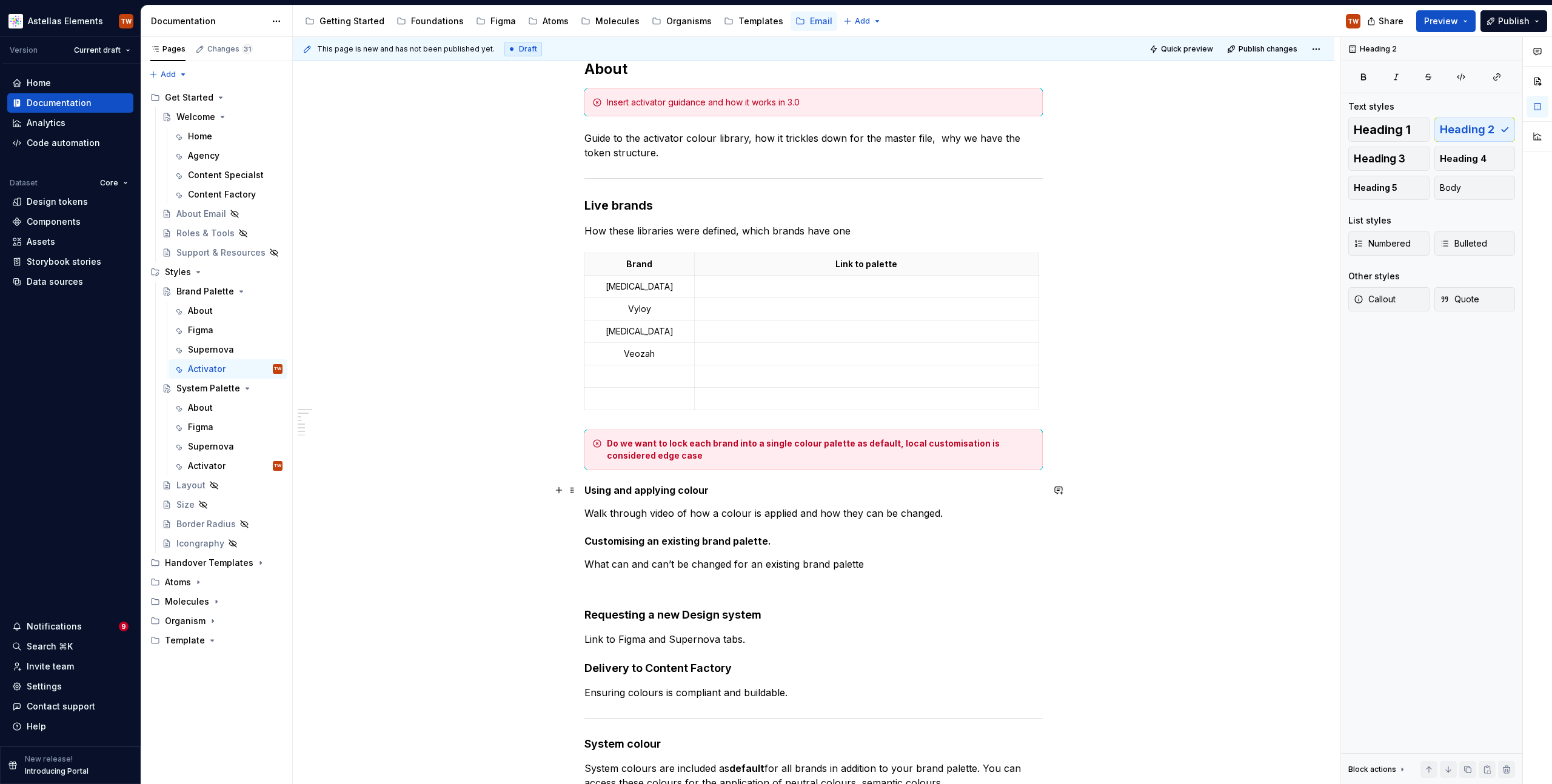
click at [724, 493] on h5 "Using and applying colour" at bounding box center [813, 490] width 459 height 12
click at [937, 510] on p "Walk through video of how a colour is applied and how they can be changed." at bounding box center [813, 513] width 459 height 14
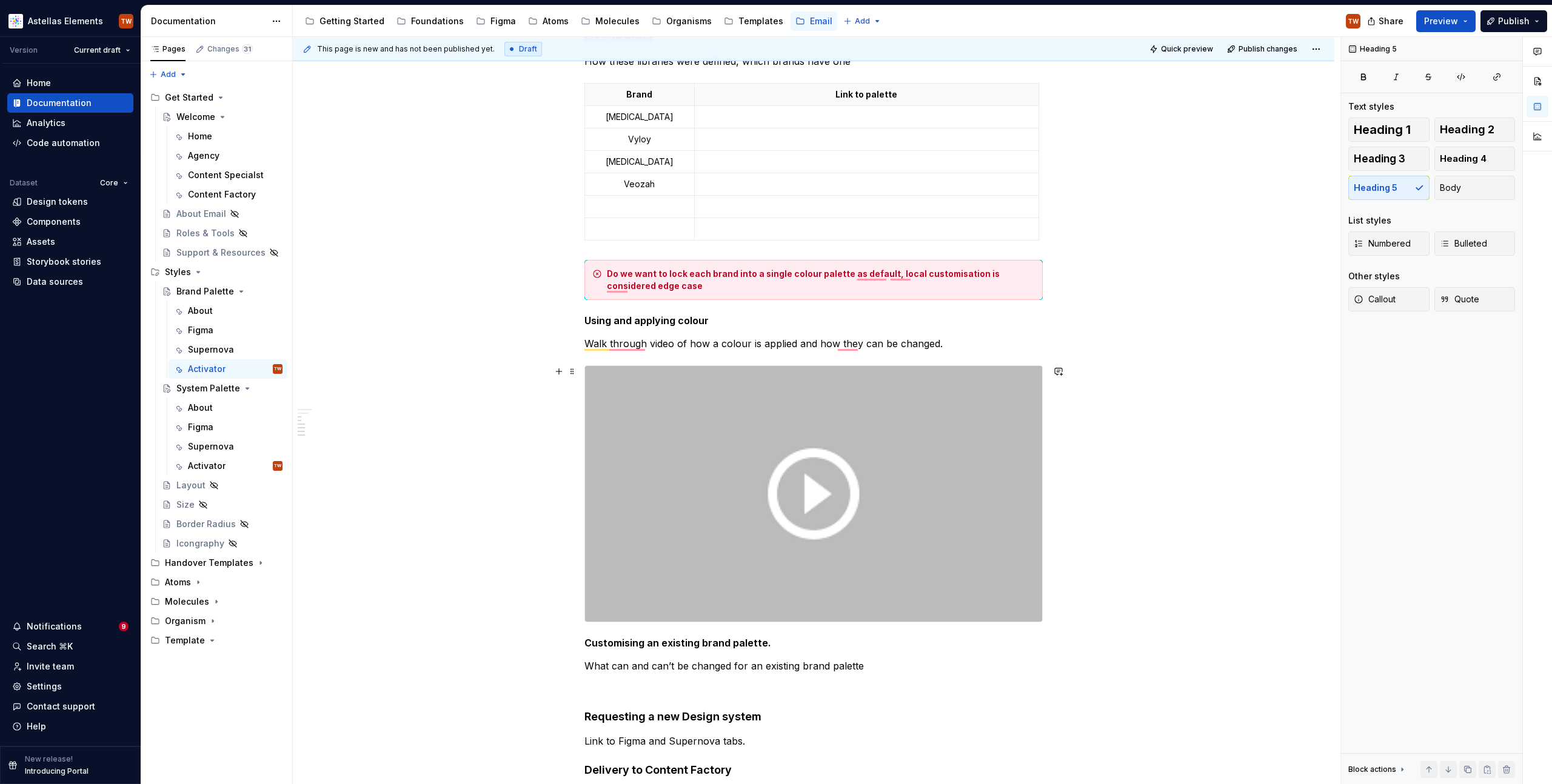
scroll to position [578, 0]
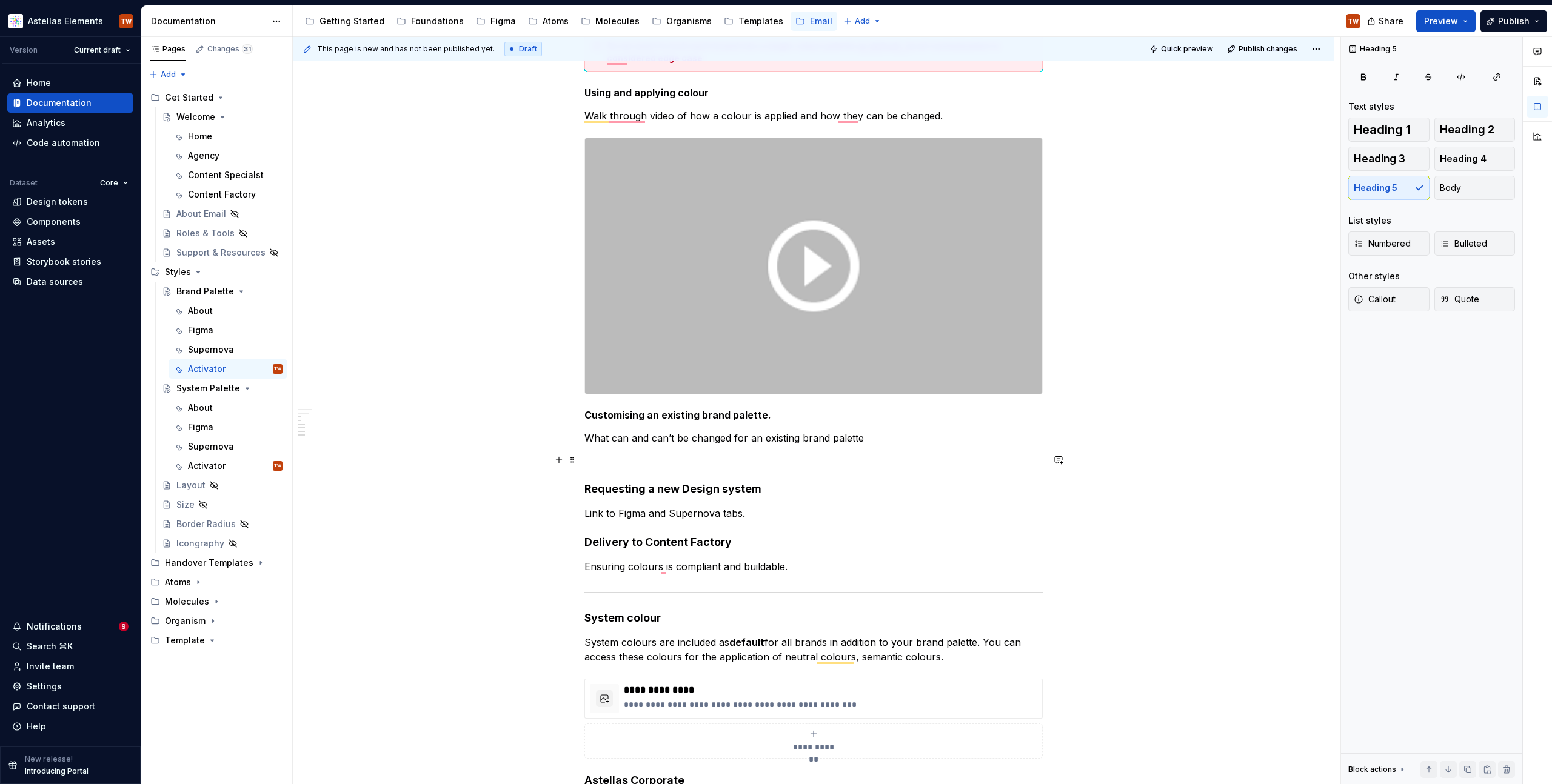
click at [611, 456] on p "To enrich screen reader interactions, please activate Accessibility in Grammarl…" at bounding box center [813, 460] width 459 height 14
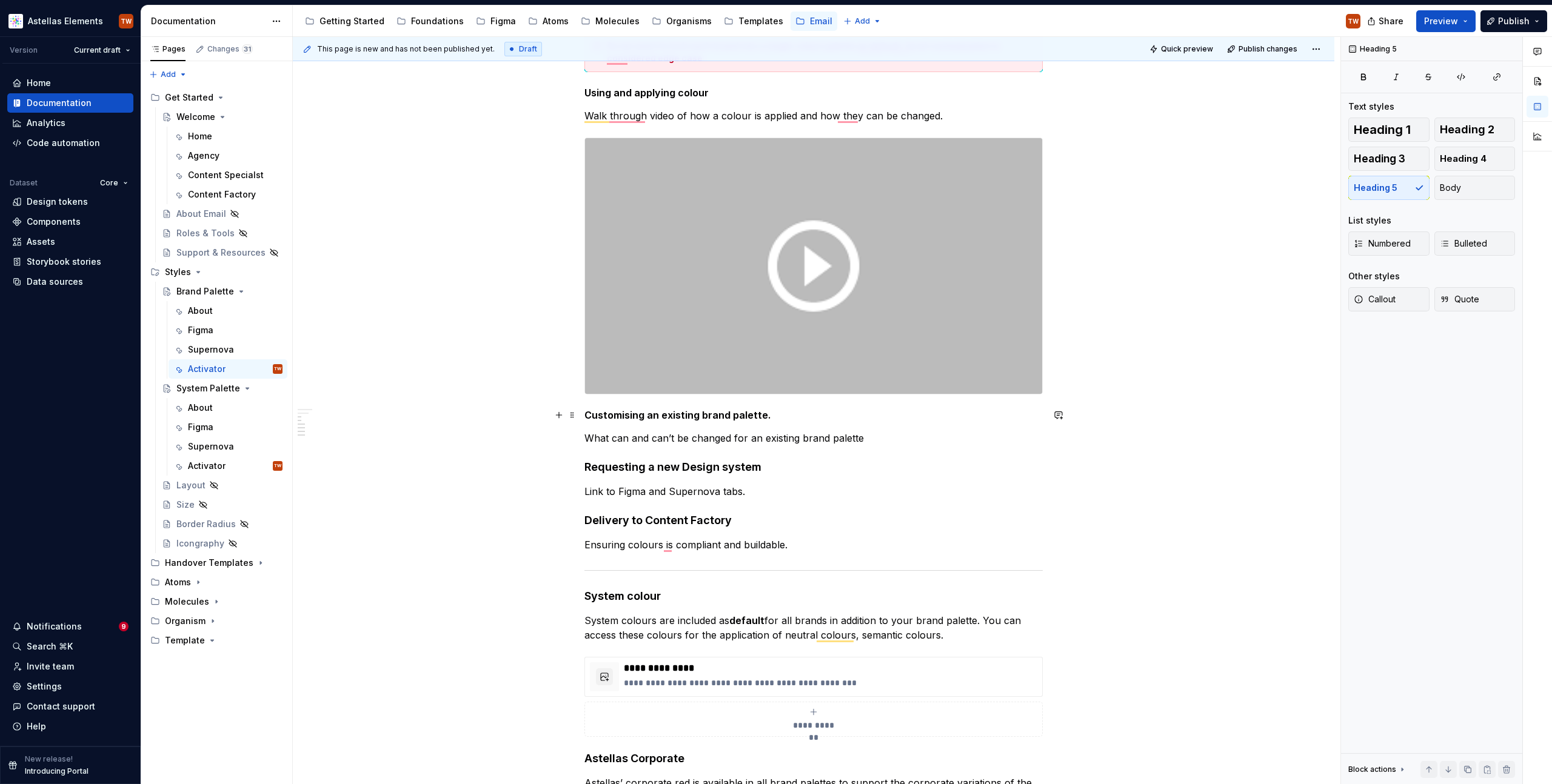
click at [621, 411] on h5 "Customising an existing brand palette." at bounding box center [813, 415] width 459 height 12
click at [604, 468] on h4 "Requesting a new Design system" at bounding box center [813, 467] width 459 height 14
click at [621, 423] on div "**********" at bounding box center [813, 240] width 459 height 1157
click at [623, 416] on h5 "Customising an existing brand palette." at bounding box center [813, 415] width 459 height 12
click at [584, 523] on h4 "Delivery to Content Factory" at bounding box center [813, 523] width 459 height 14
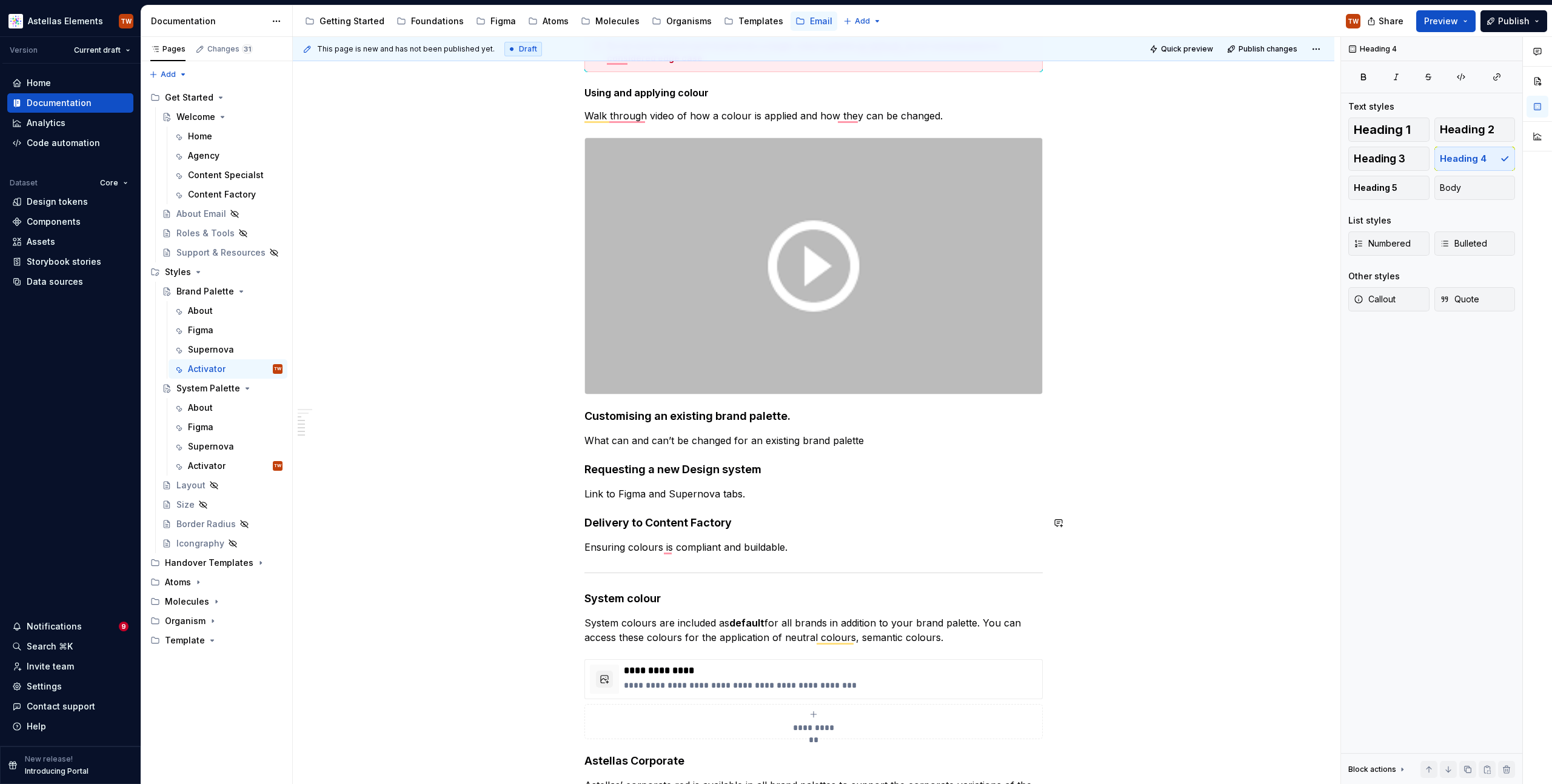
click at [936, 515] on div "**********" at bounding box center [813, 241] width 459 height 1160
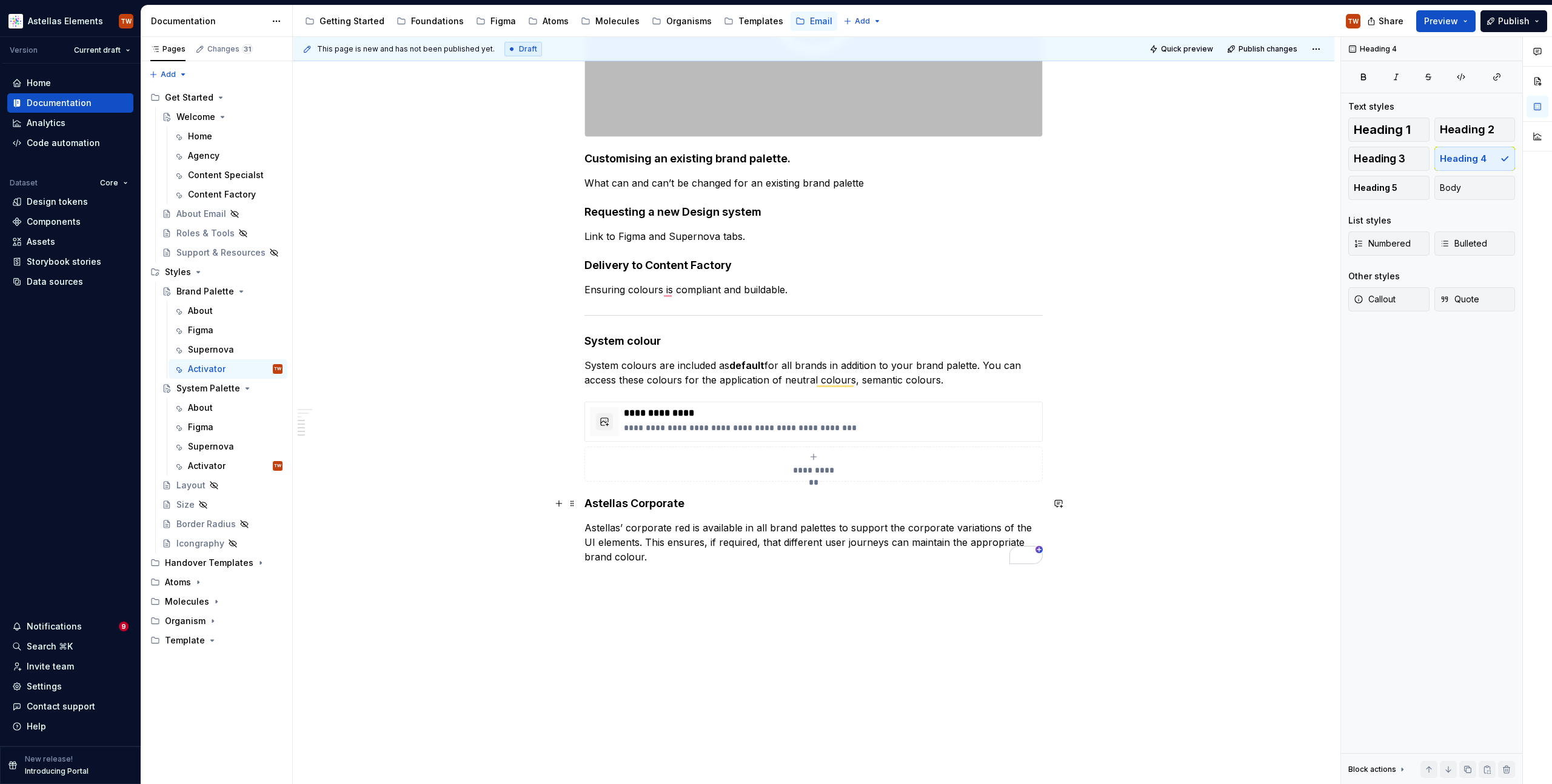
scroll to position [864, 0]
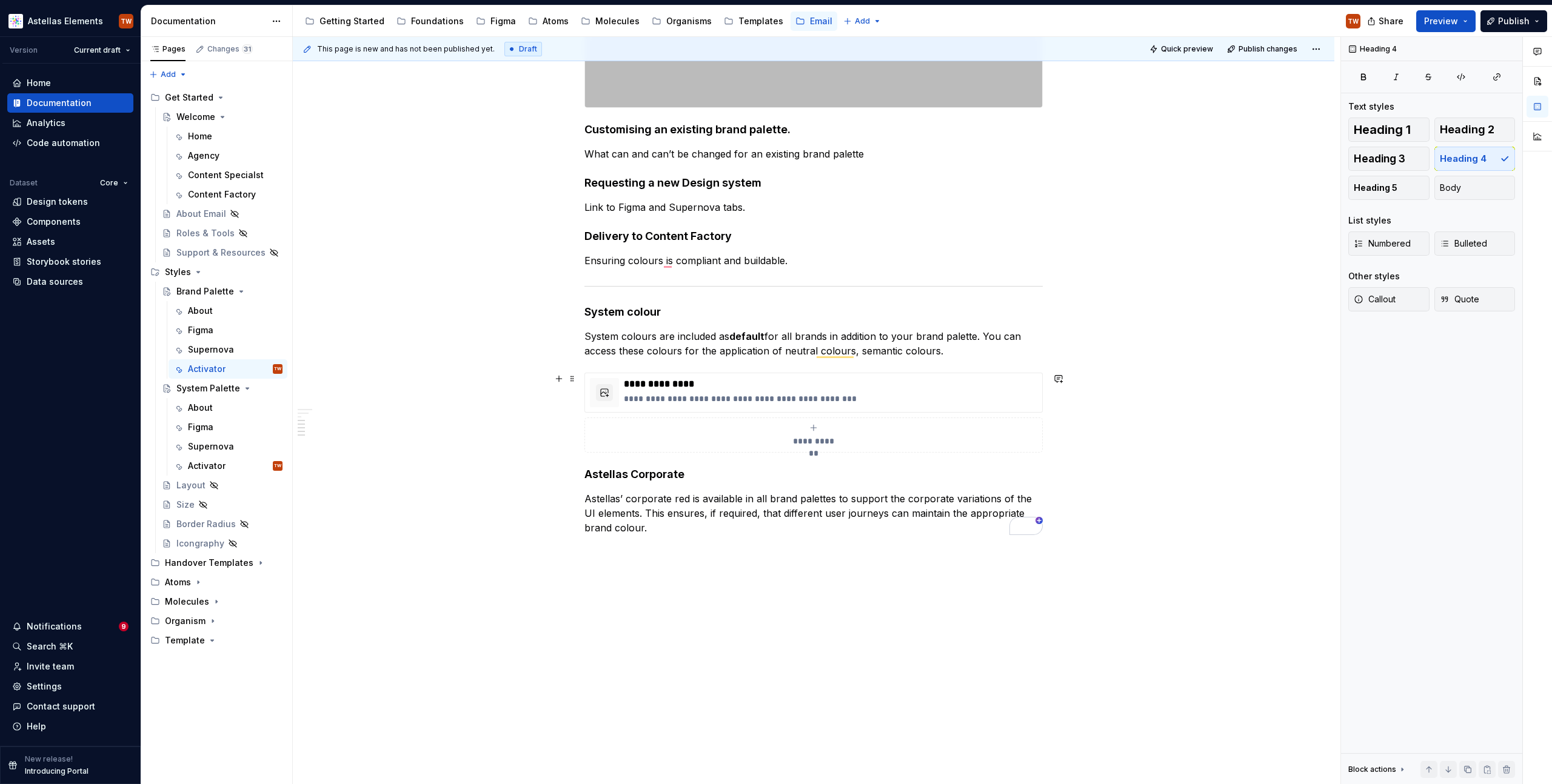
click at [630, 449] on button "**********" at bounding box center [813, 435] width 459 height 35
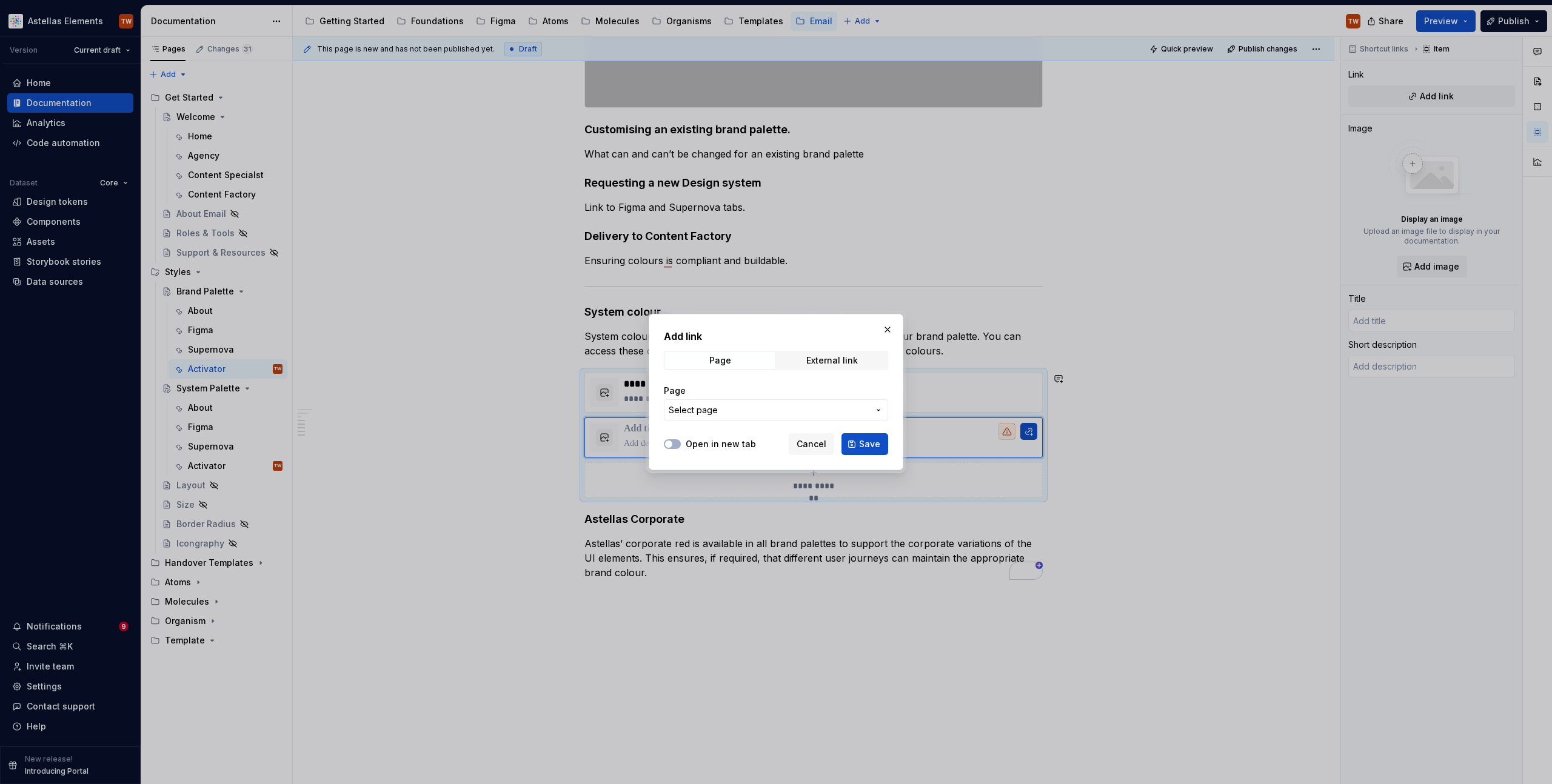
click at [893, 339] on div "Add link Page External link Page Select page Open in new tab Cancel Save" at bounding box center [776, 392] width 255 height 156
click at [888, 331] on button "button" at bounding box center [888, 330] width 17 height 17
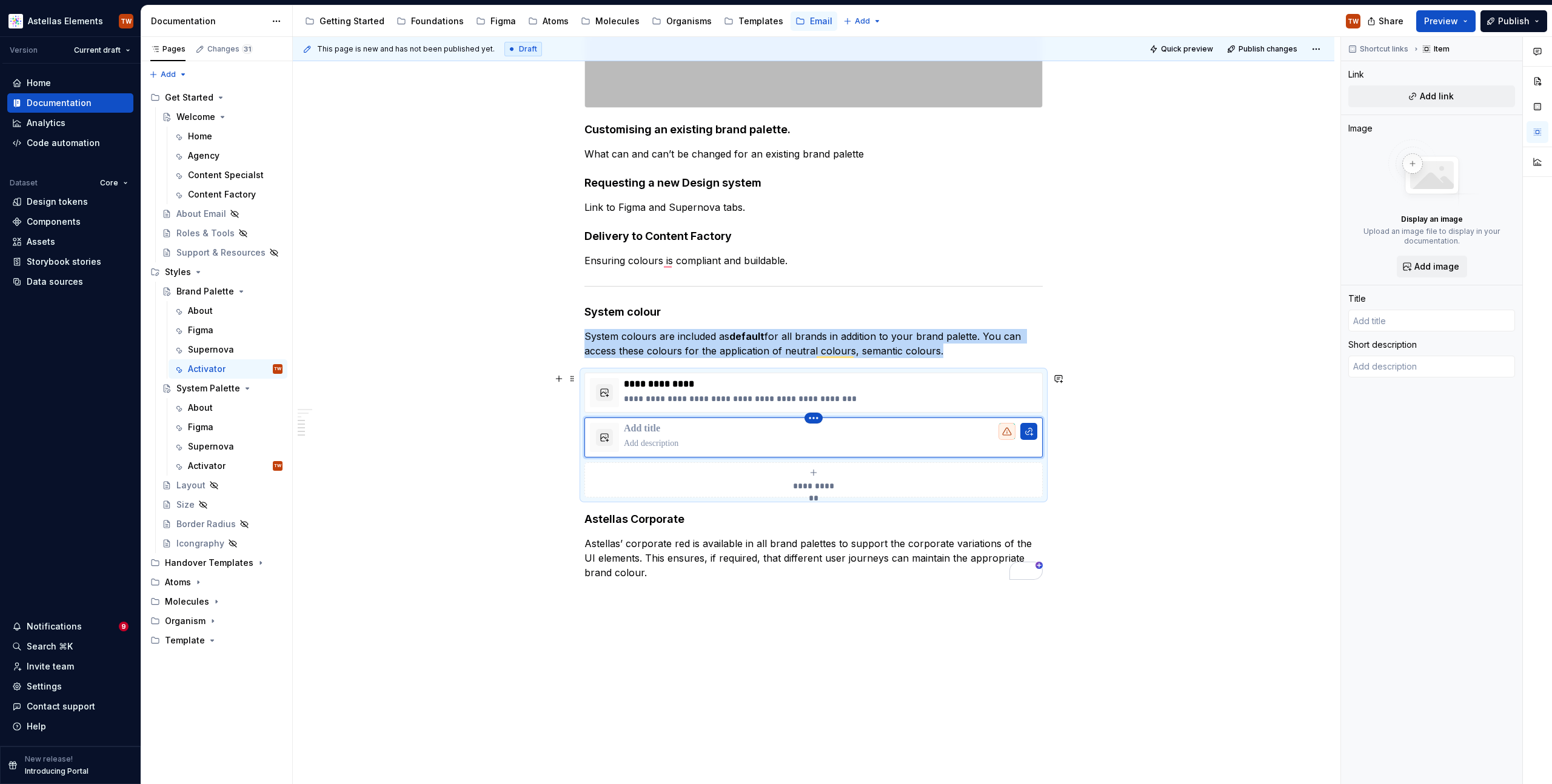
click at [816, 419] on html "Astellas Elements TW Version Current draft Home Documentation Analytics Code au…" at bounding box center [776, 392] width 1552 height 784
click at [828, 439] on div "Delete item" at bounding box center [866, 438] width 79 height 12
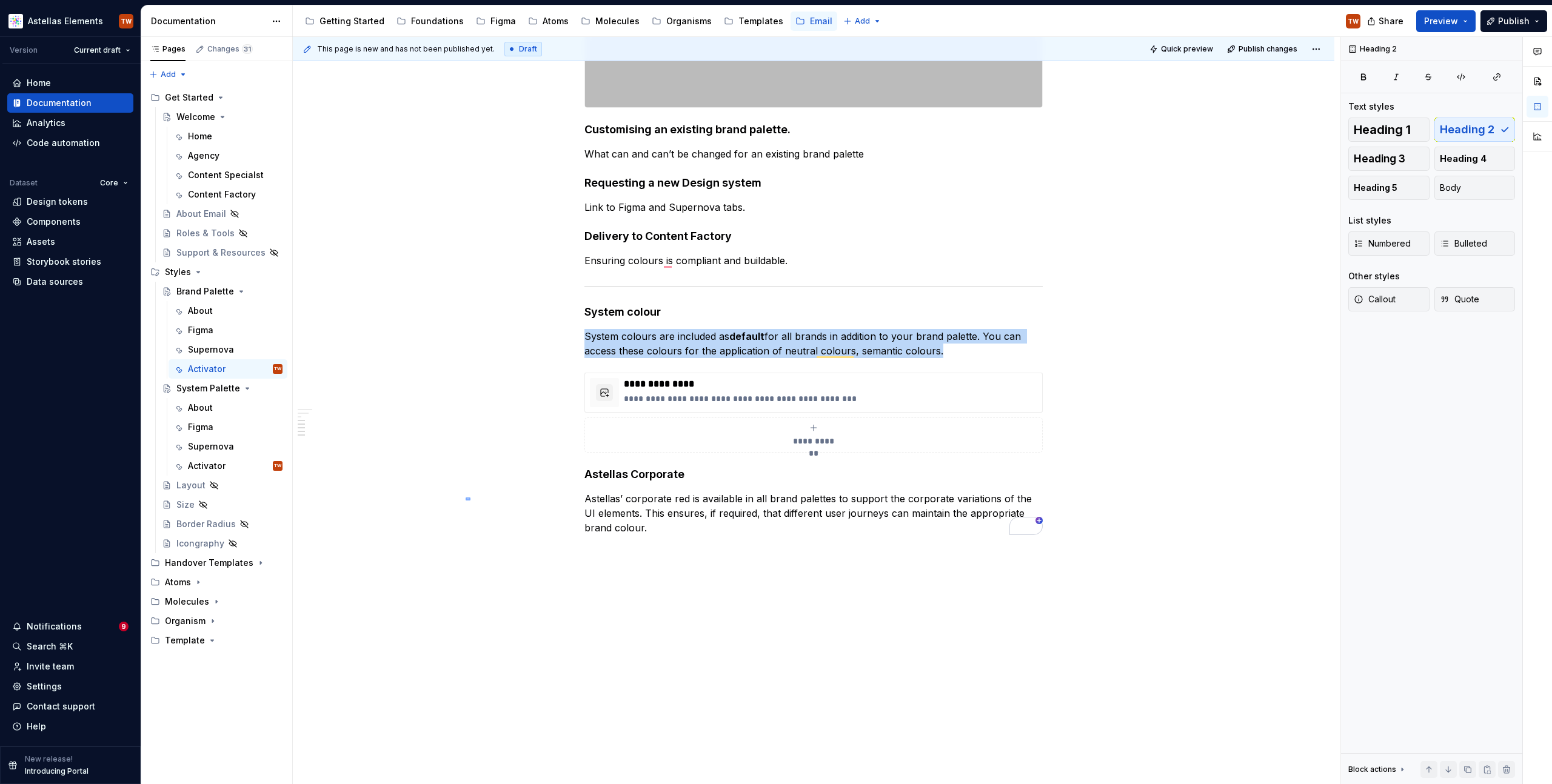
click at [471, 498] on div "This page is new and has not been published yet. Draft Quick preview Publish ch…" at bounding box center [816, 411] width 1048 height 748
click at [211, 466] on div "Activator" at bounding box center [206, 466] width 38 height 12
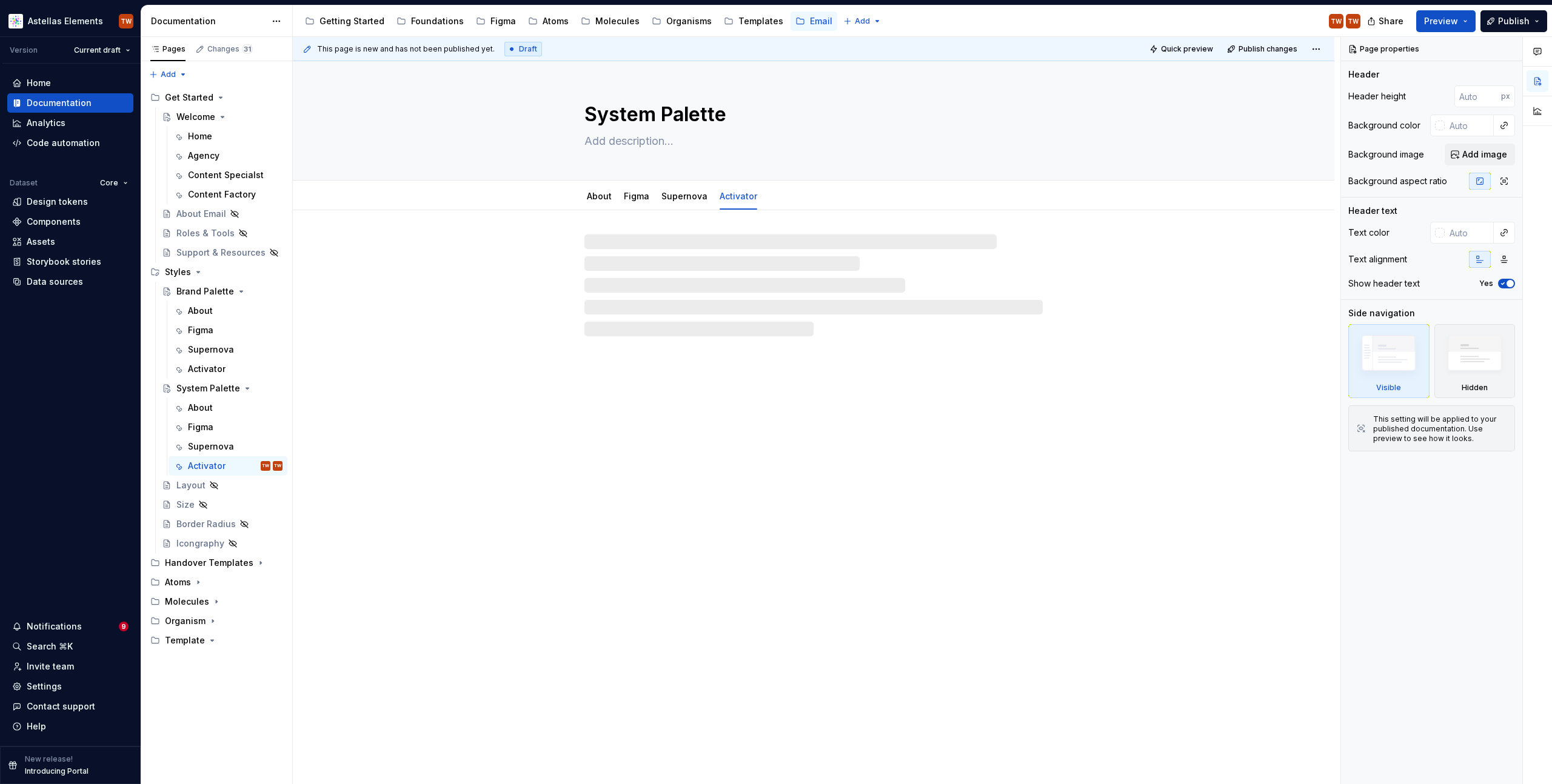
click at [1442, 9] on div "Share Preview Publish" at bounding box center [1461, 21] width 182 height 31
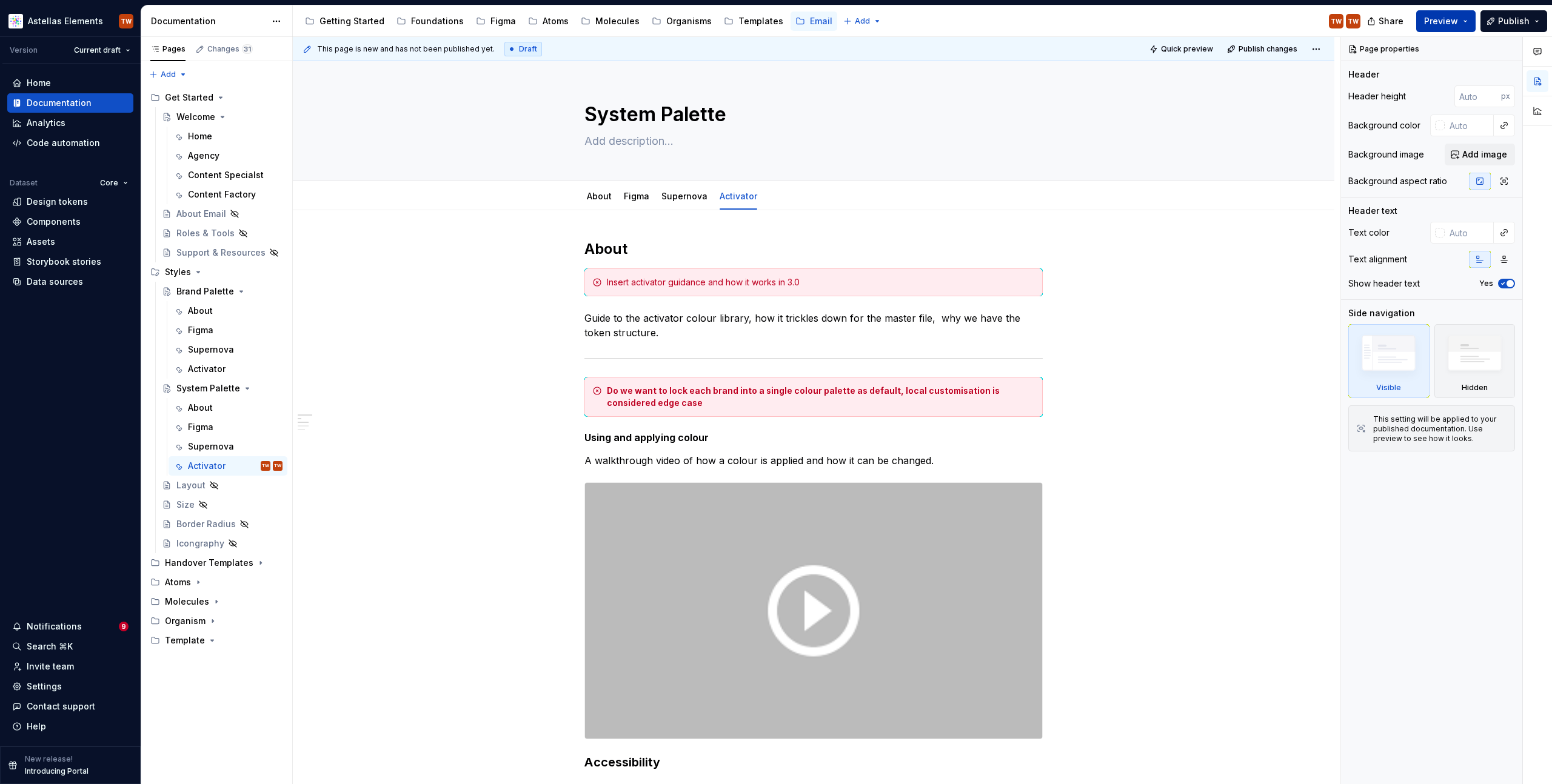
click at [1444, 18] on span "Preview" at bounding box center [1441, 21] width 34 height 12
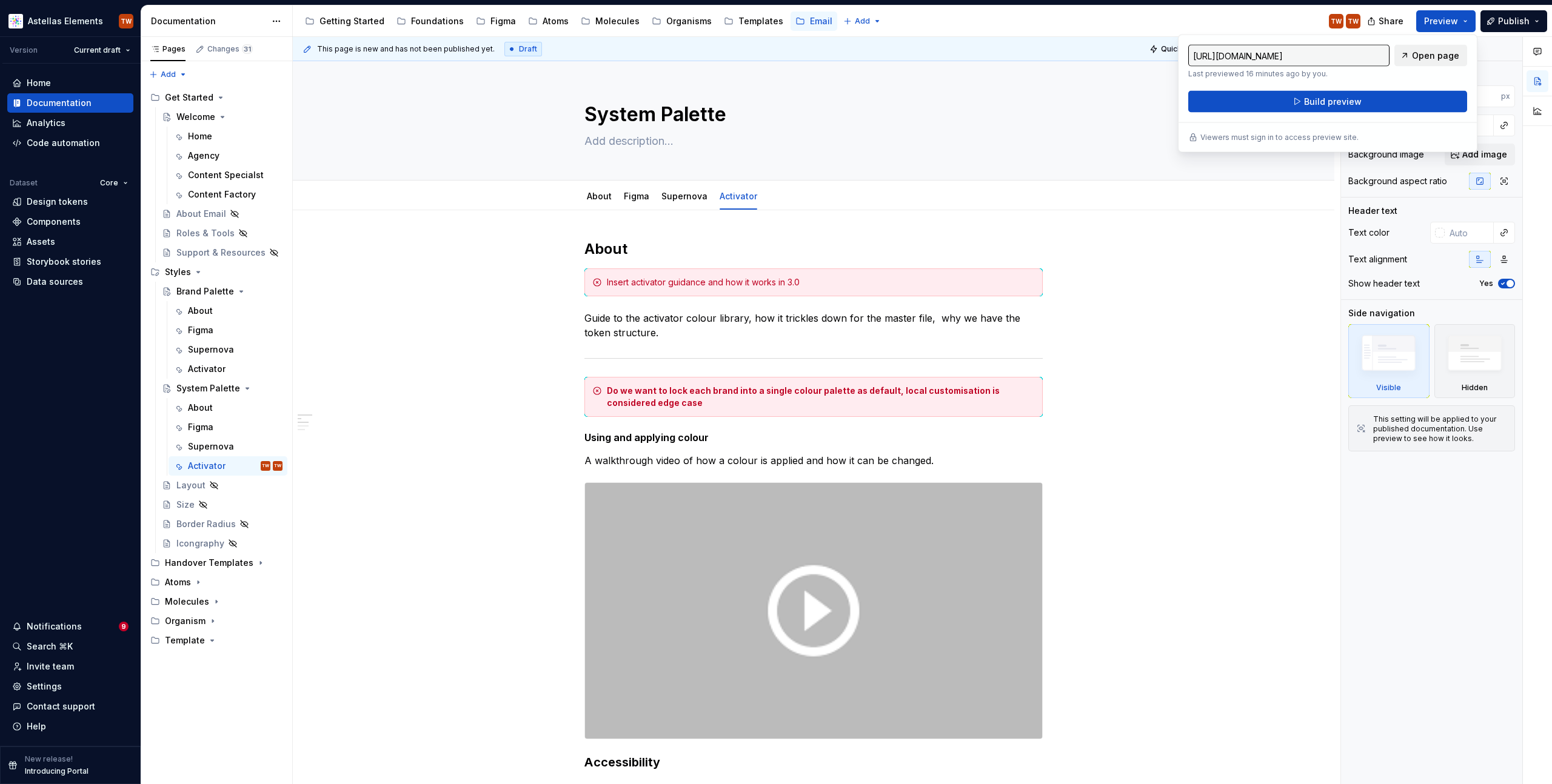
click at [1431, 62] on link "Open page" at bounding box center [1431, 56] width 73 height 22
click at [199, 308] on div "About" at bounding box center [200, 311] width 25 height 12
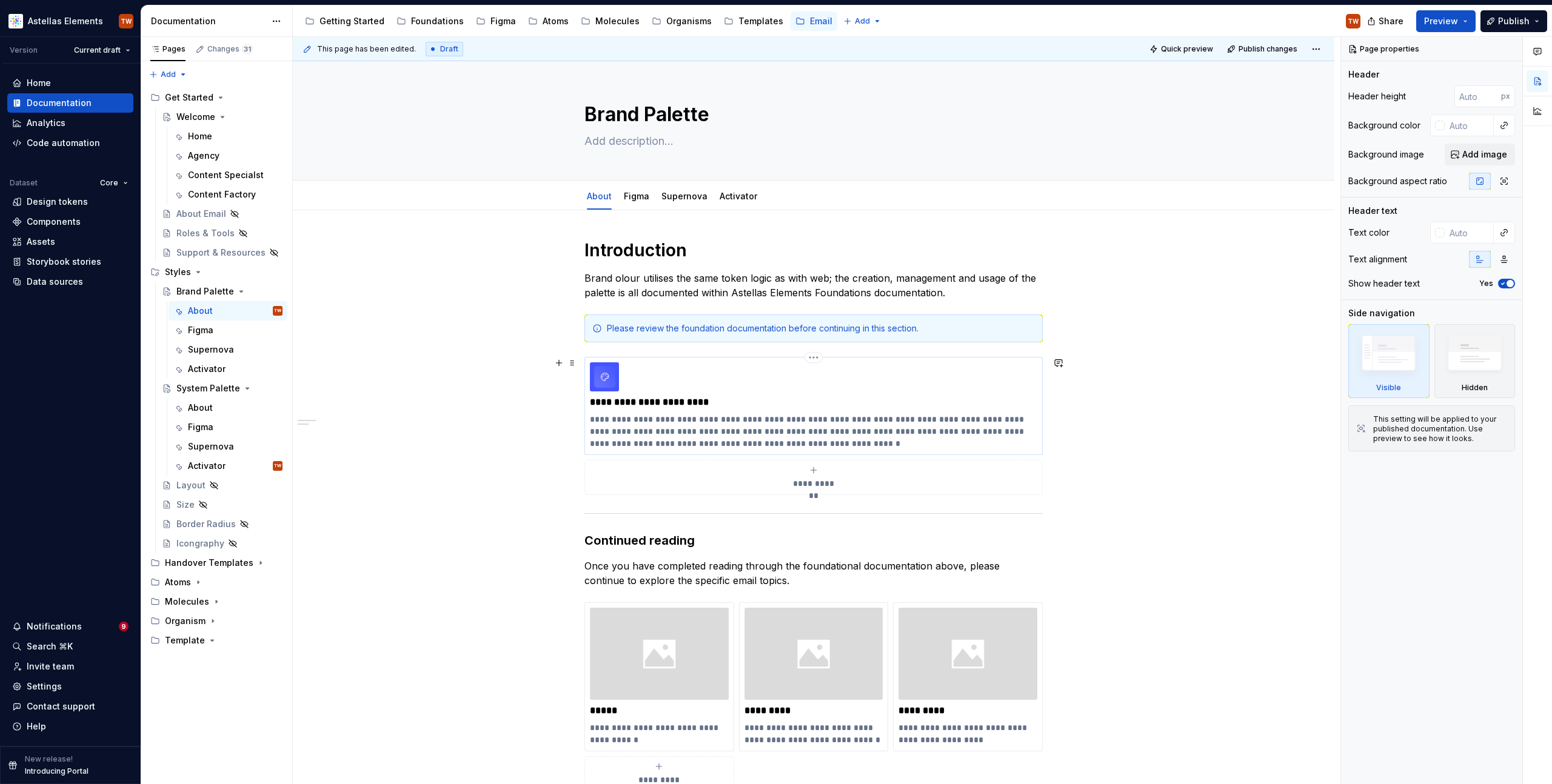
click at [679, 392] on div "**********" at bounding box center [813, 406] width 447 height 87
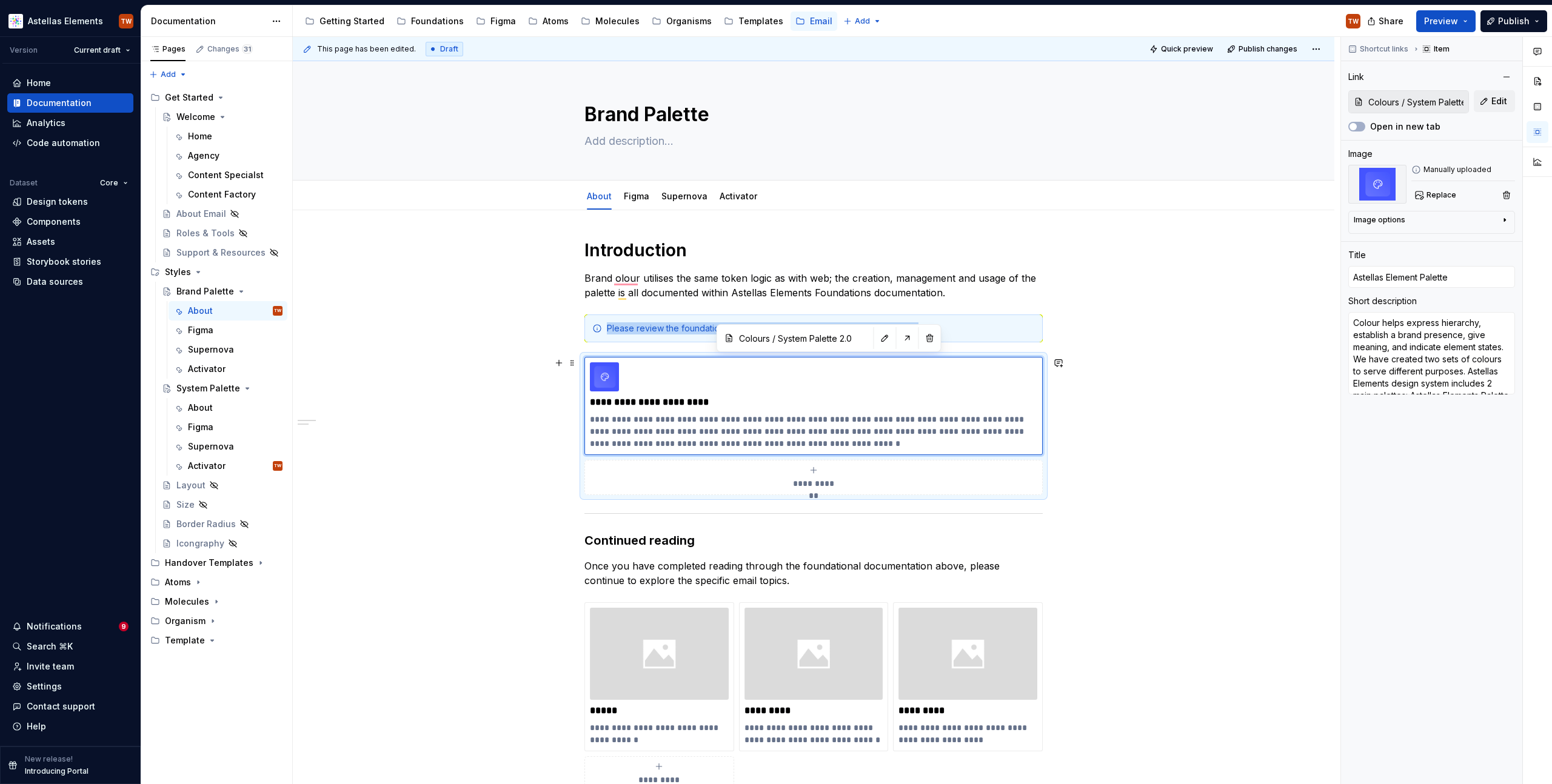
click at [1198, 413] on div "**********" at bounding box center [813, 640] width 1041 height 860
click at [1493, 99] on span "Edit" at bounding box center [1499, 101] width 16 height 12
type textarea "*"
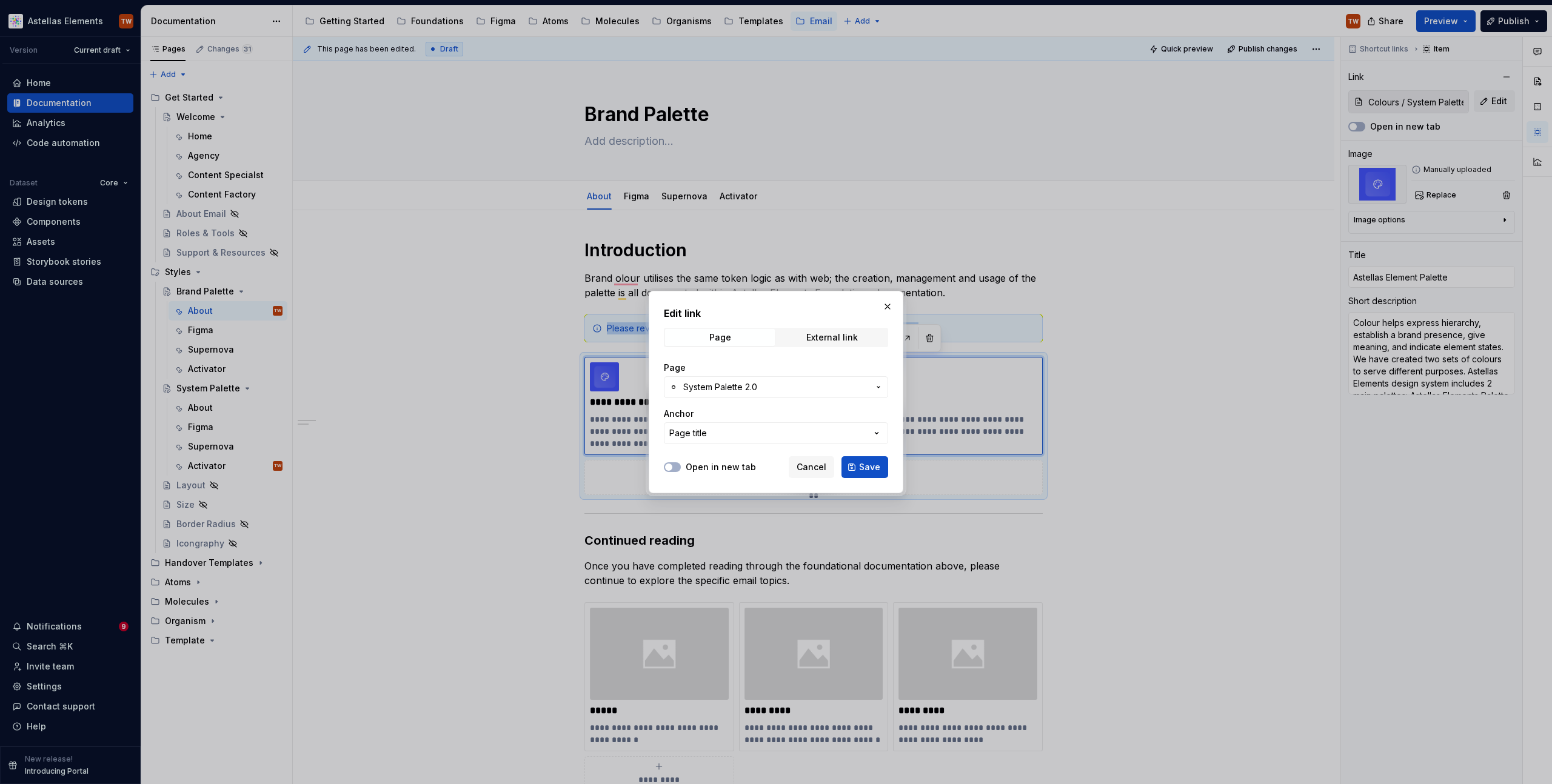
click at [742, 384] on span "System Palette 2.0" at bounding box center [721, 387] width 74 height 12
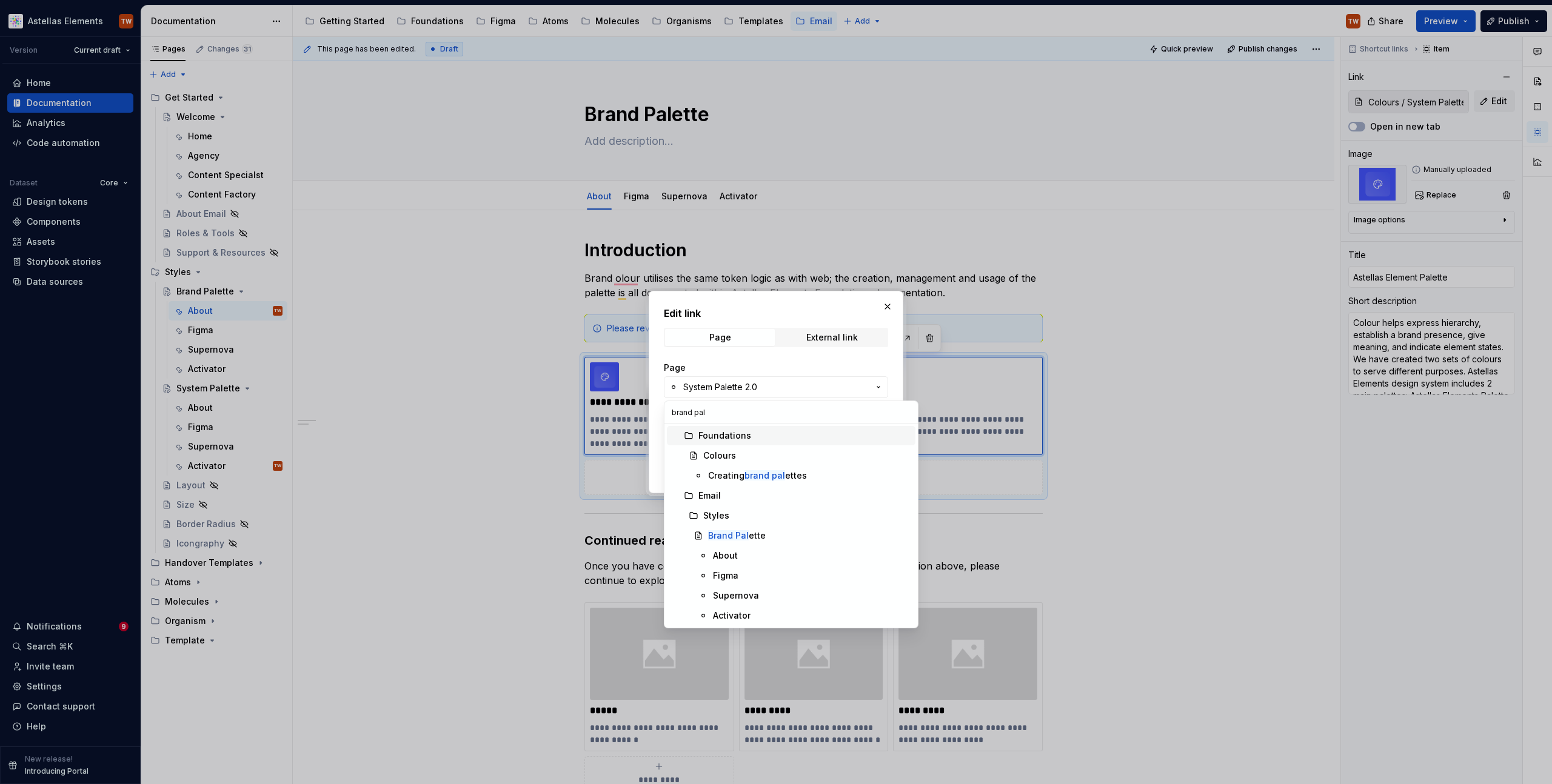
type input "c"
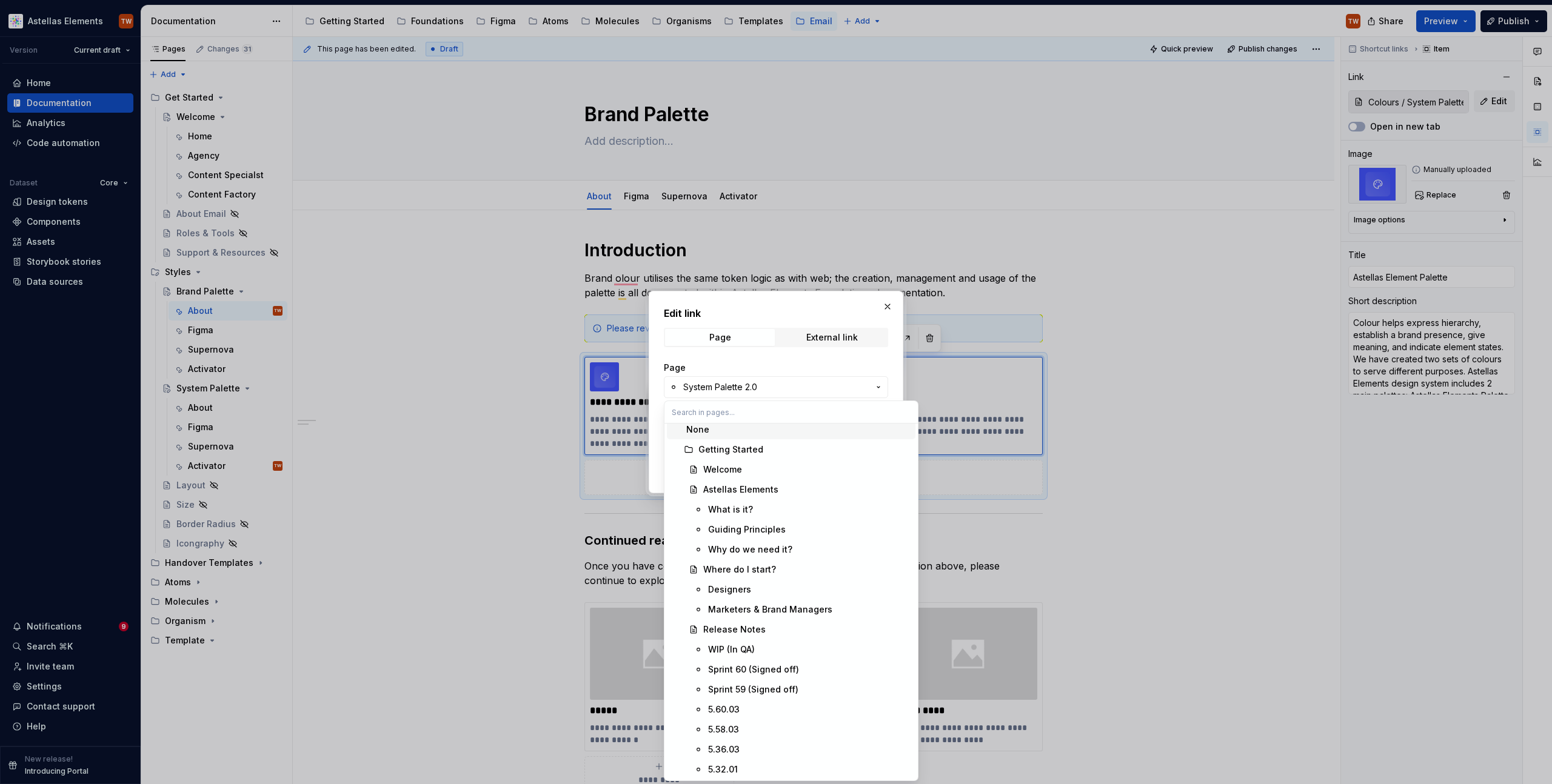
scroll to position [1, 0]
type input "a"
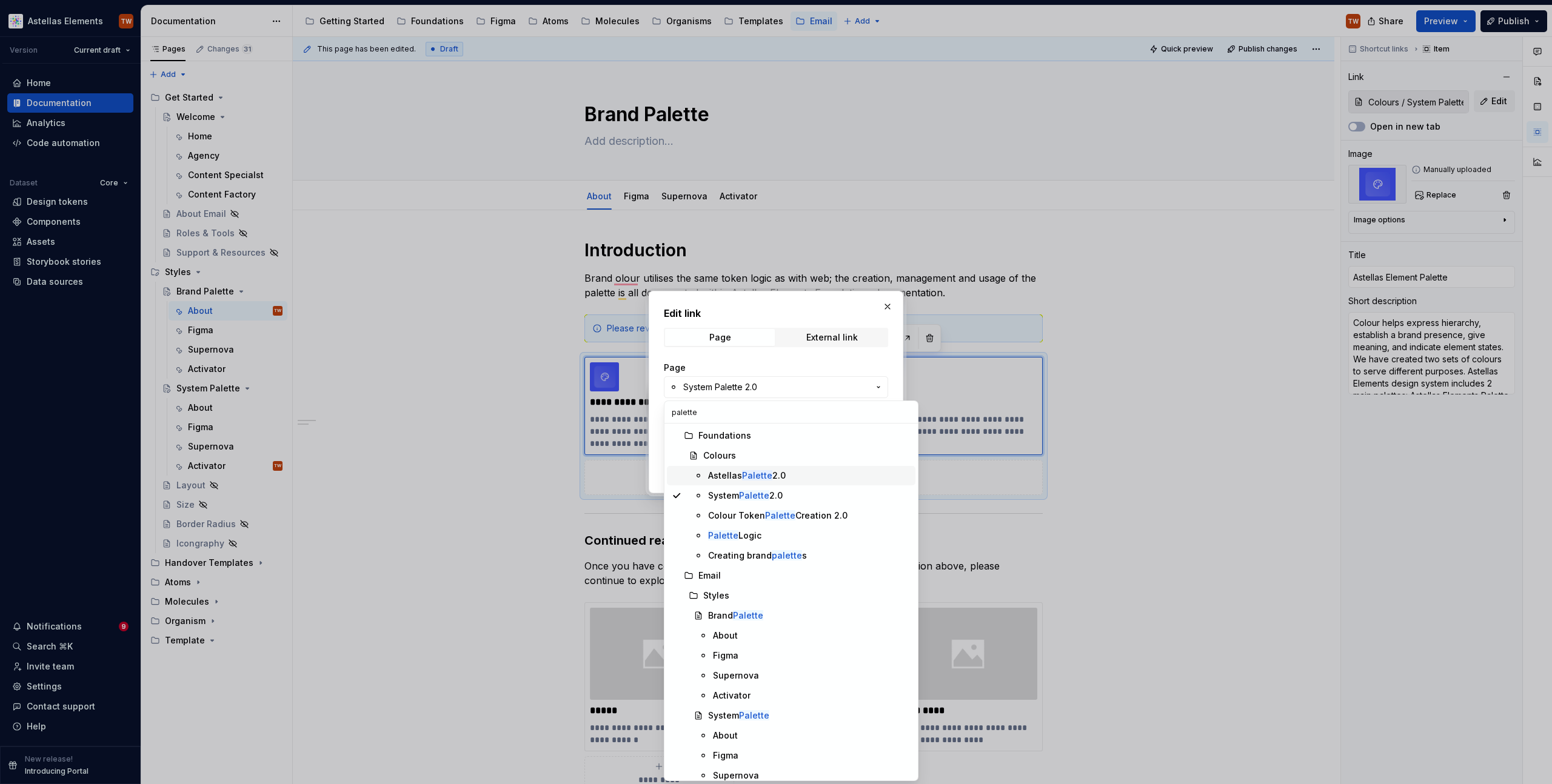
type input "palette"
click at [756, 478] on mark "Palette" at bounding box center [757, 476] width 30 height 10
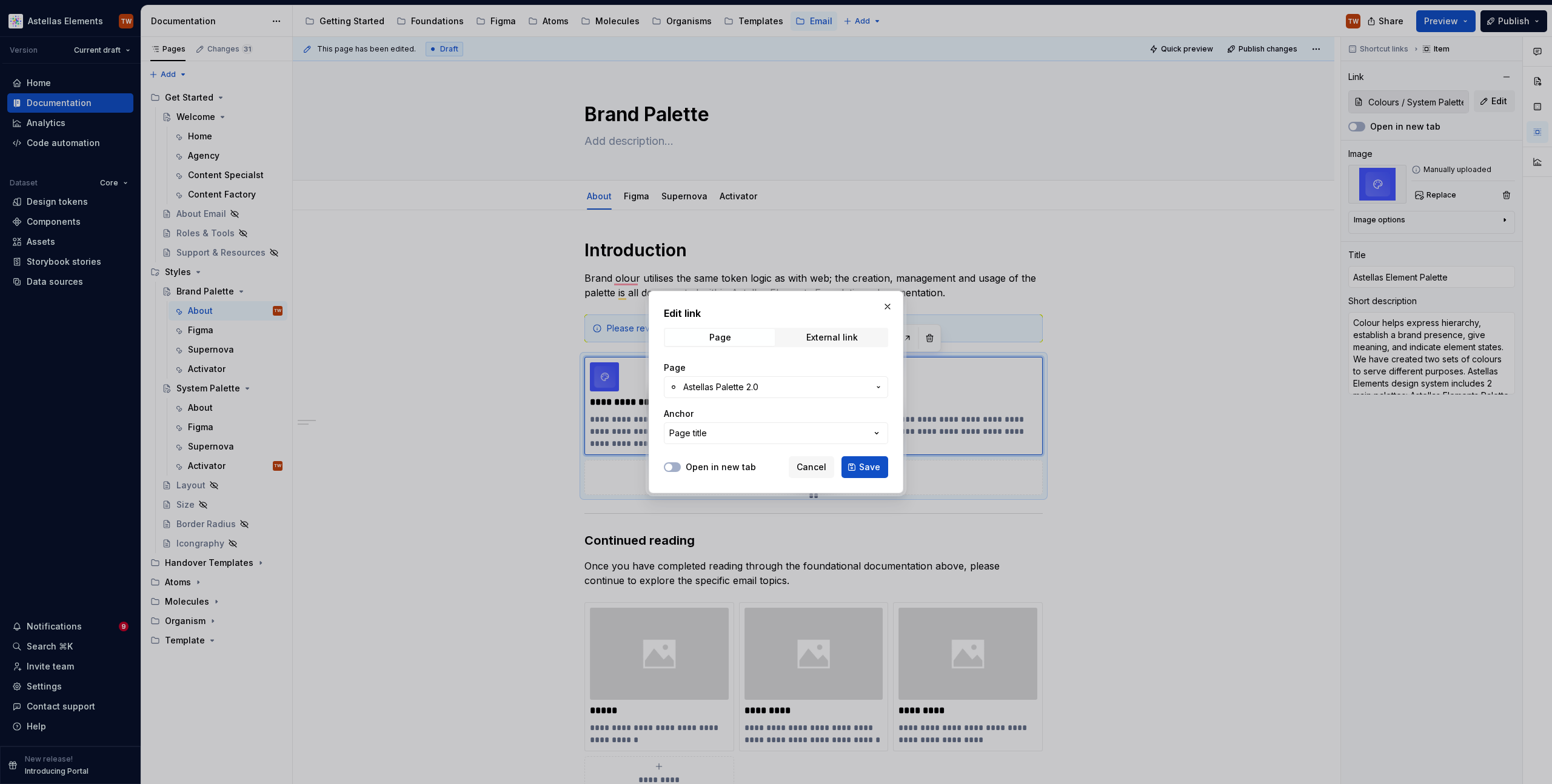
click at [848, 468] on button "Save" at bounding box center [864, 467] width 46 height 22
type textarea "*"
type input "Colours / Astellas Palette 2.0"
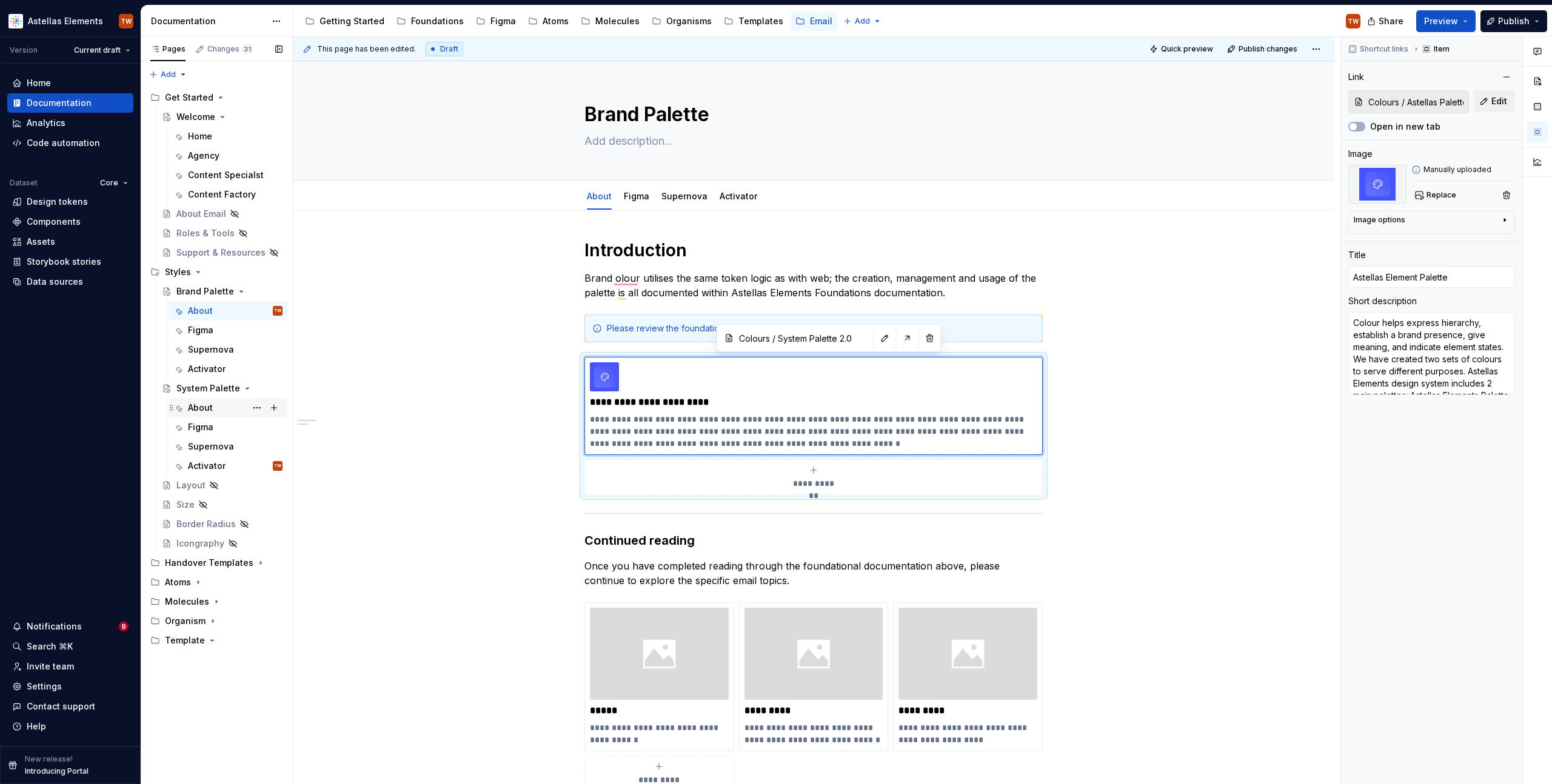
type textarea "*"
type input "Colours / Astellas Palette 2.0"
click at [195, 406] on div "About" at bounding box center [200, 408] width 25 height 12
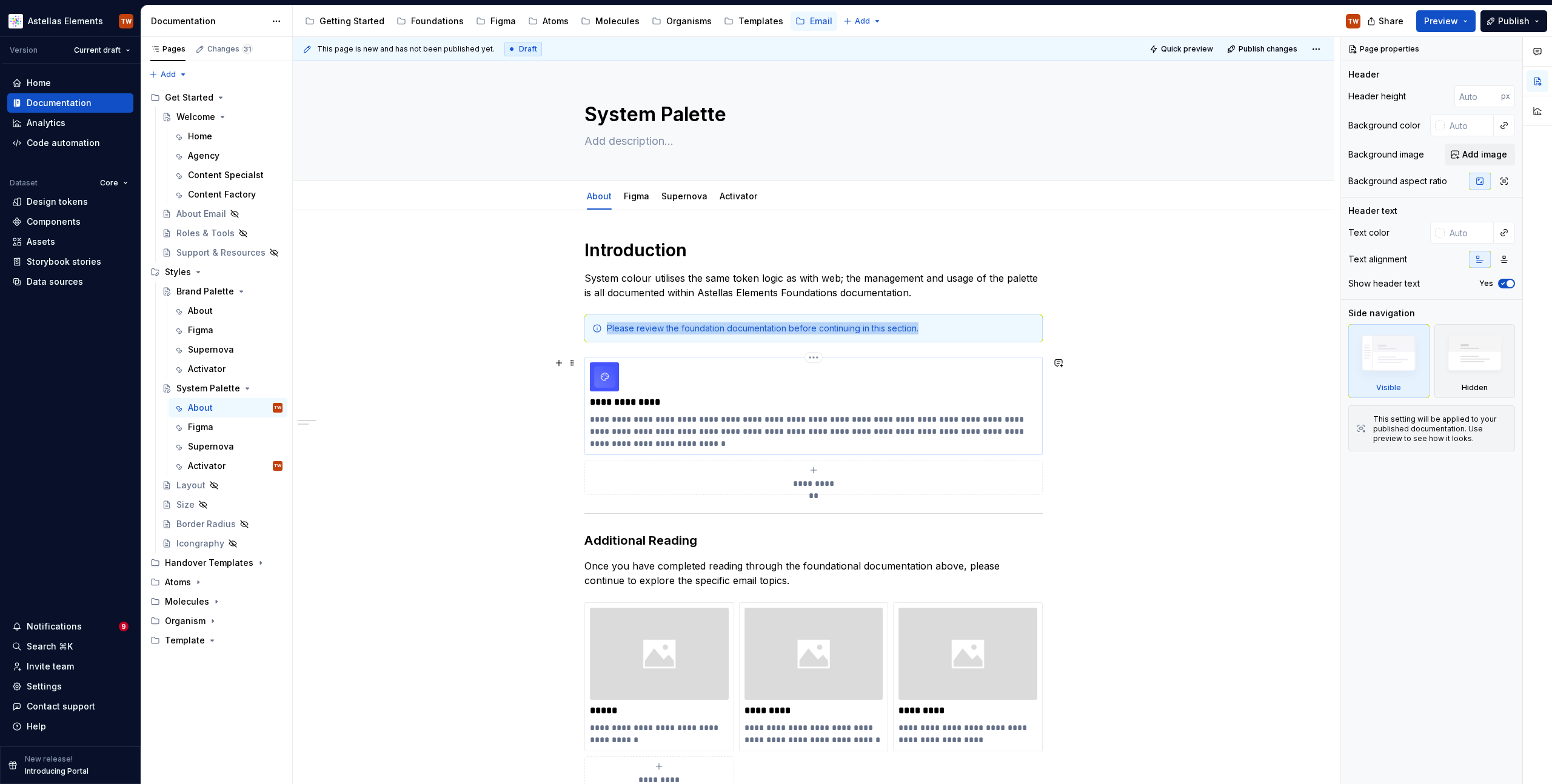
click at [755, 409] on div "**********" at bounding box center [813, 406] width 447 height 87
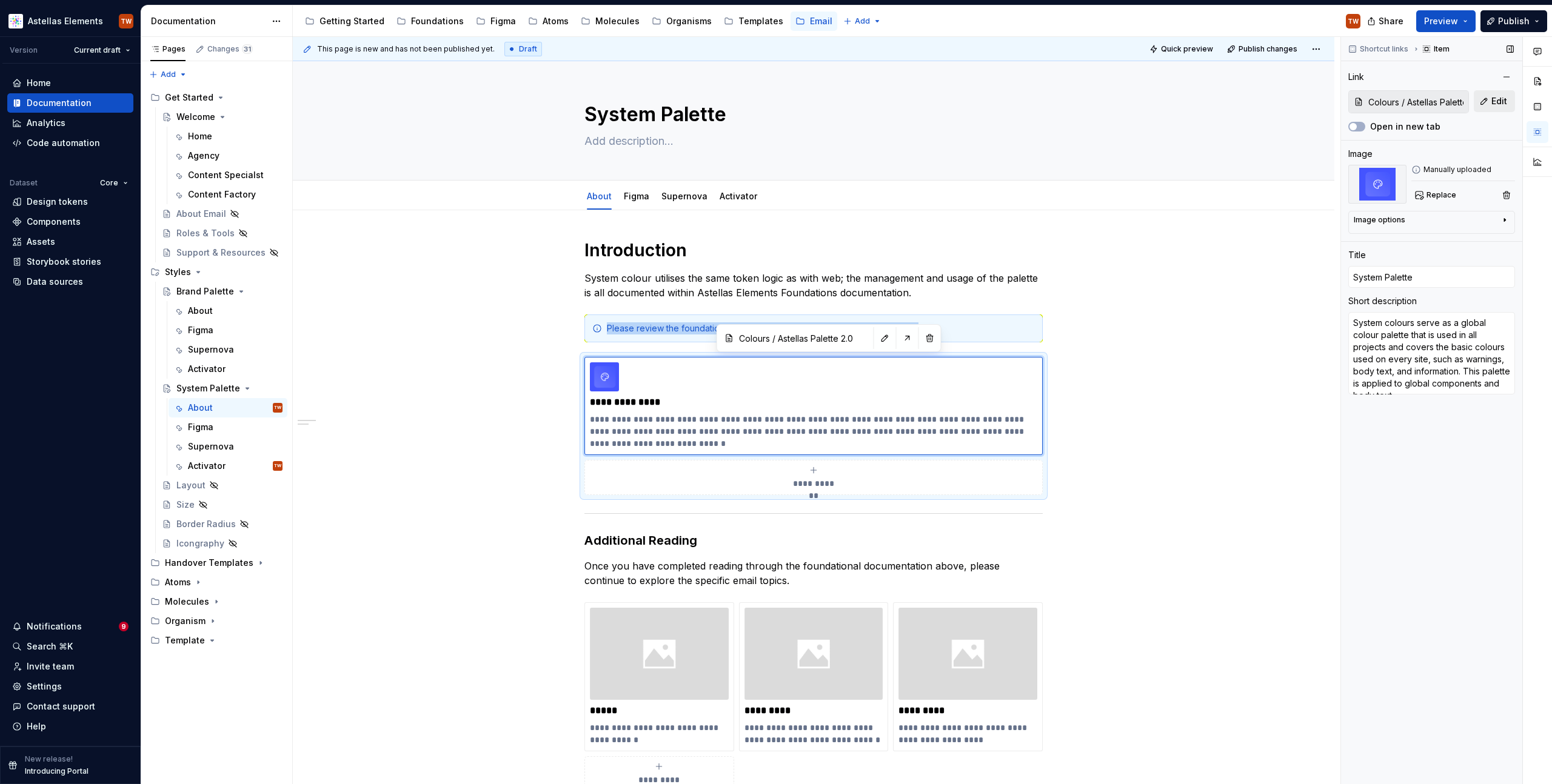
click at [1487, 99] on button "Edit" at bounding box center [1495, 101] width 41 height 22
type textarea "*"
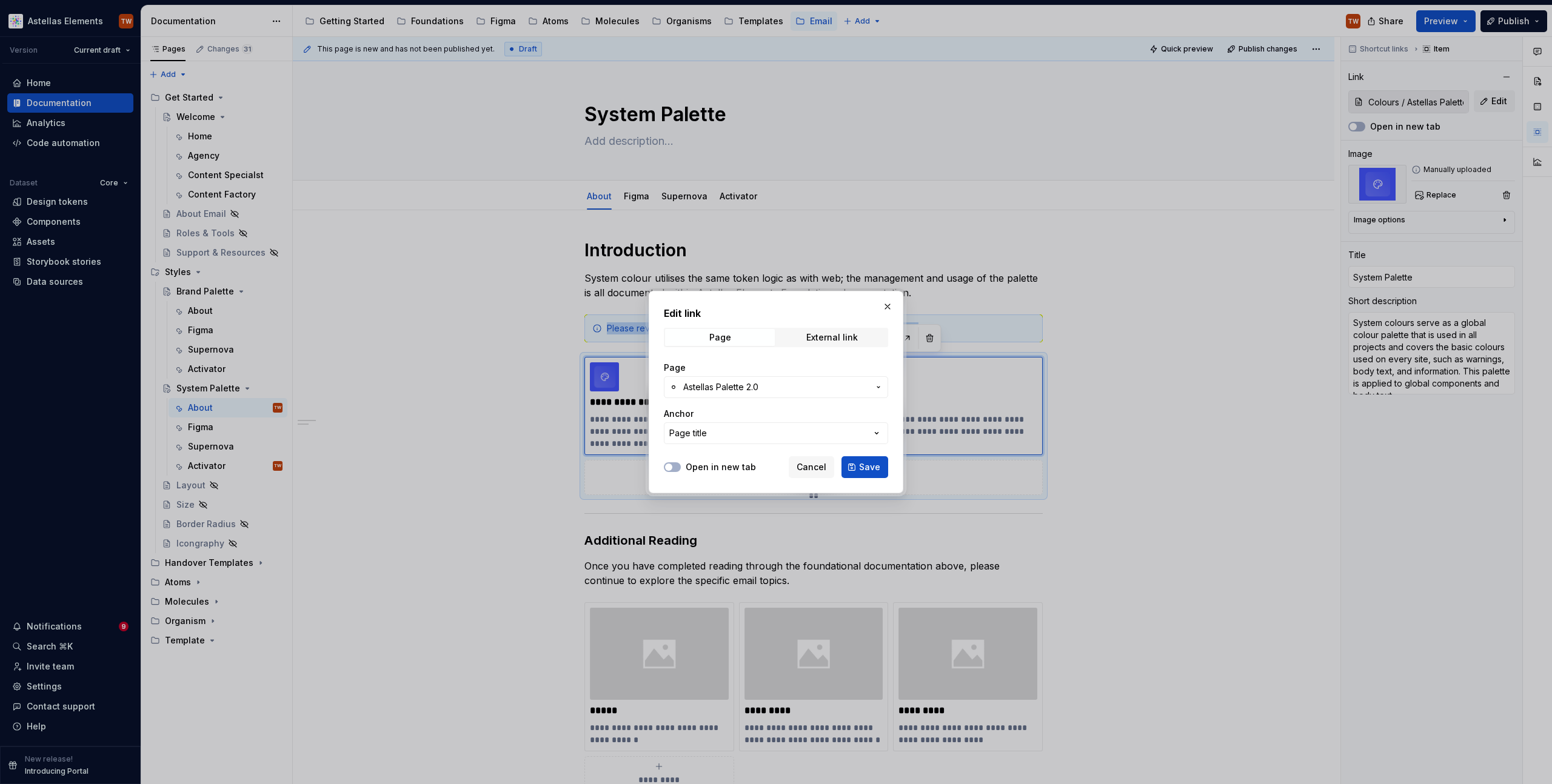
click at [730, 387] on span "Astellas Palette 2.0" at bounding box center [721, 387] width 75 height 12
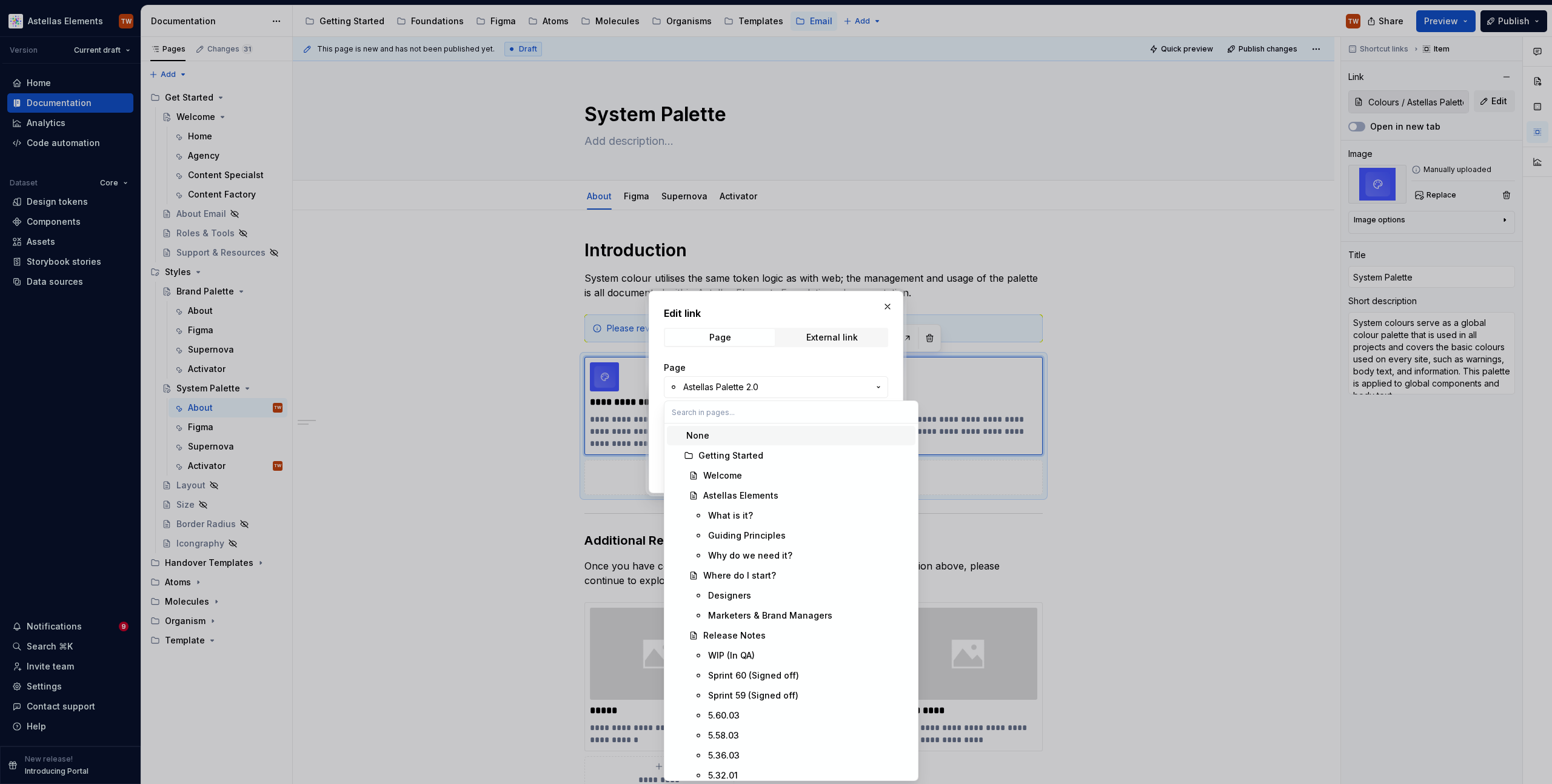
click at [706, 417] on input "text" at bounding box center [791, 412] width 254 height 22
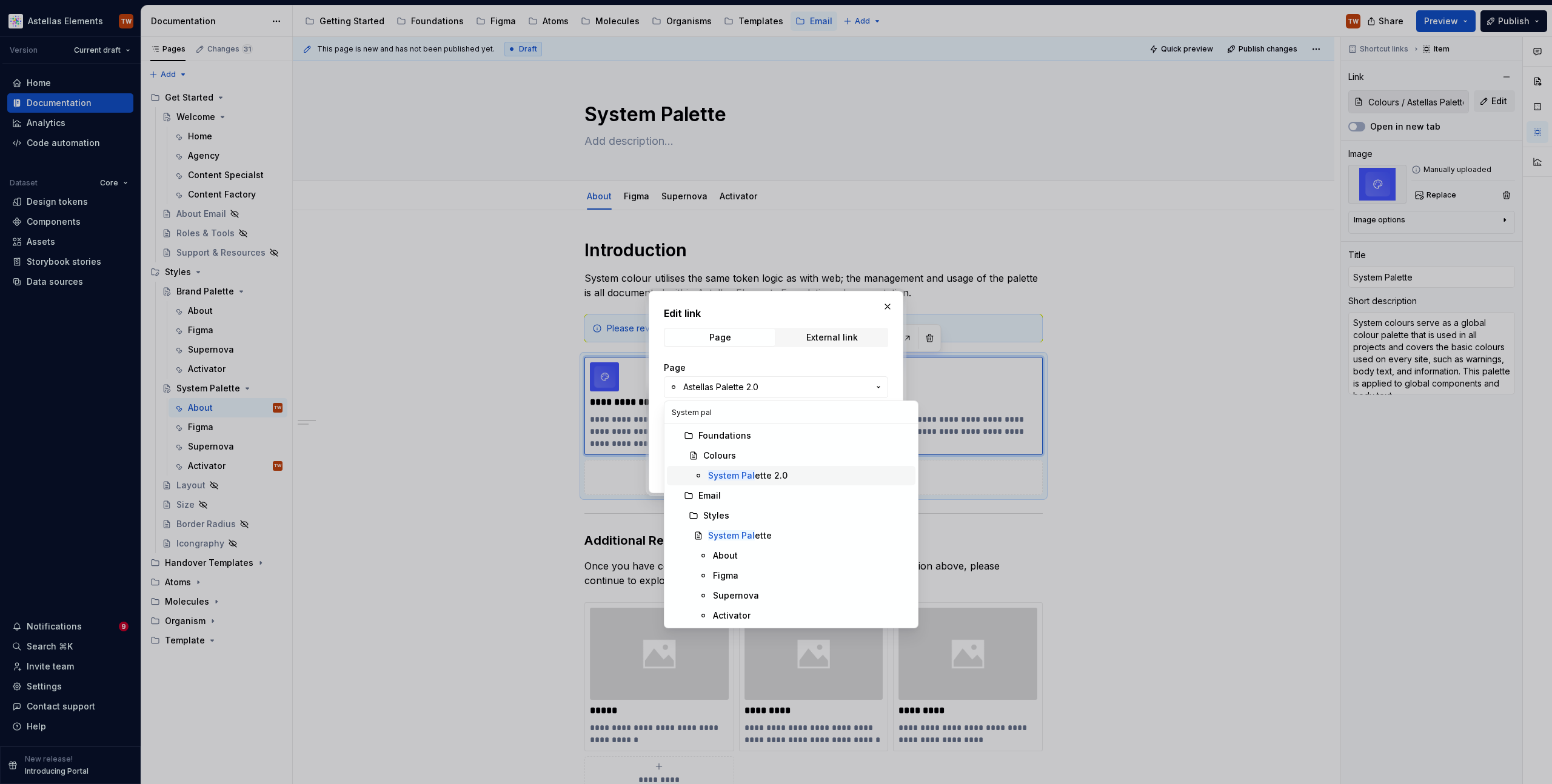
type input "System pal"
click at [763, 471] on div "System Pal ette 2.0" at bounding box center [747, 476] width 79 height 12
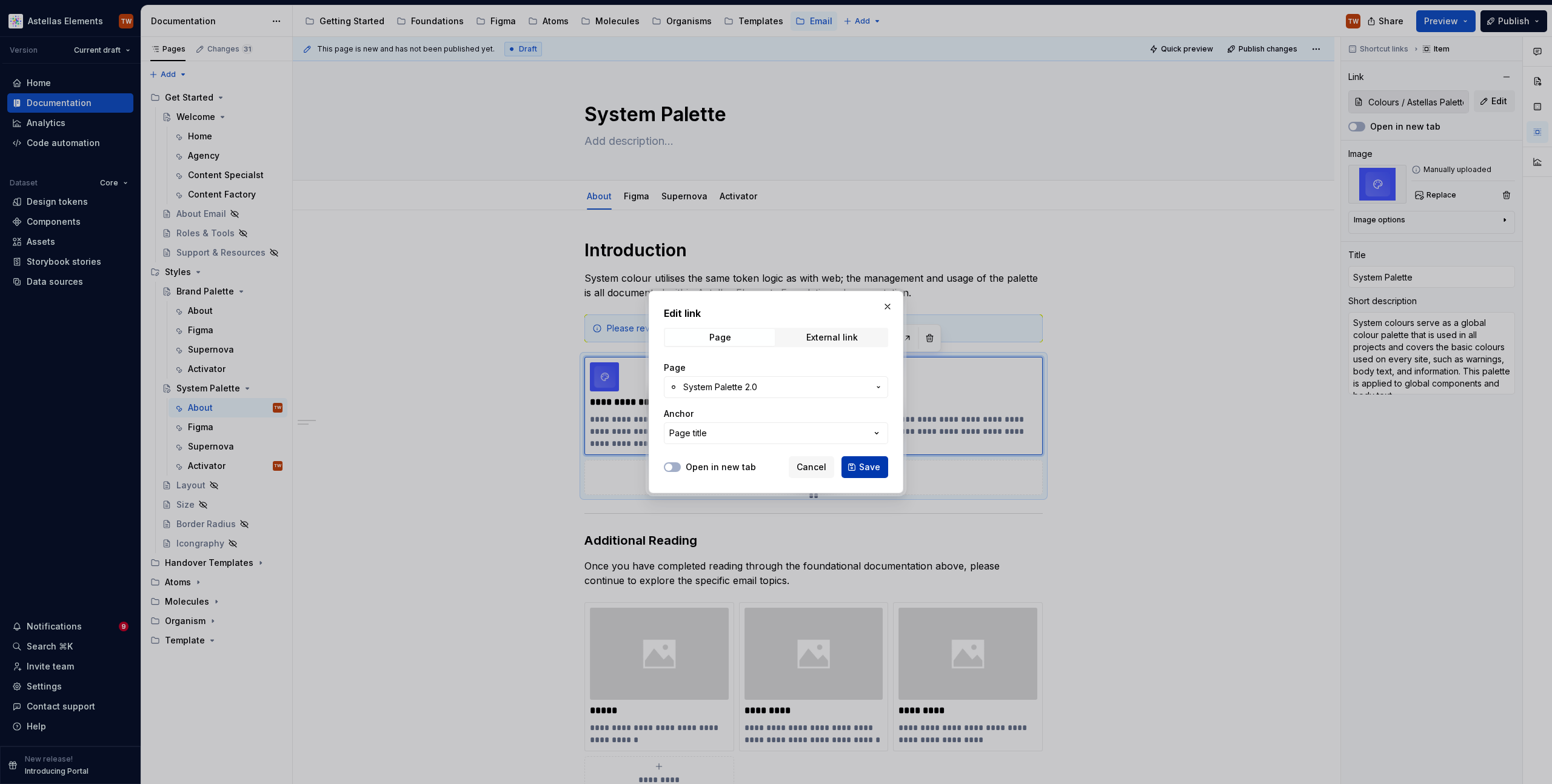
click at [876, 466] on span "Save" at bounding box center [870, 467] width 21 height 12
type textarea "*"
type input "Colours / System Palette 2.0"
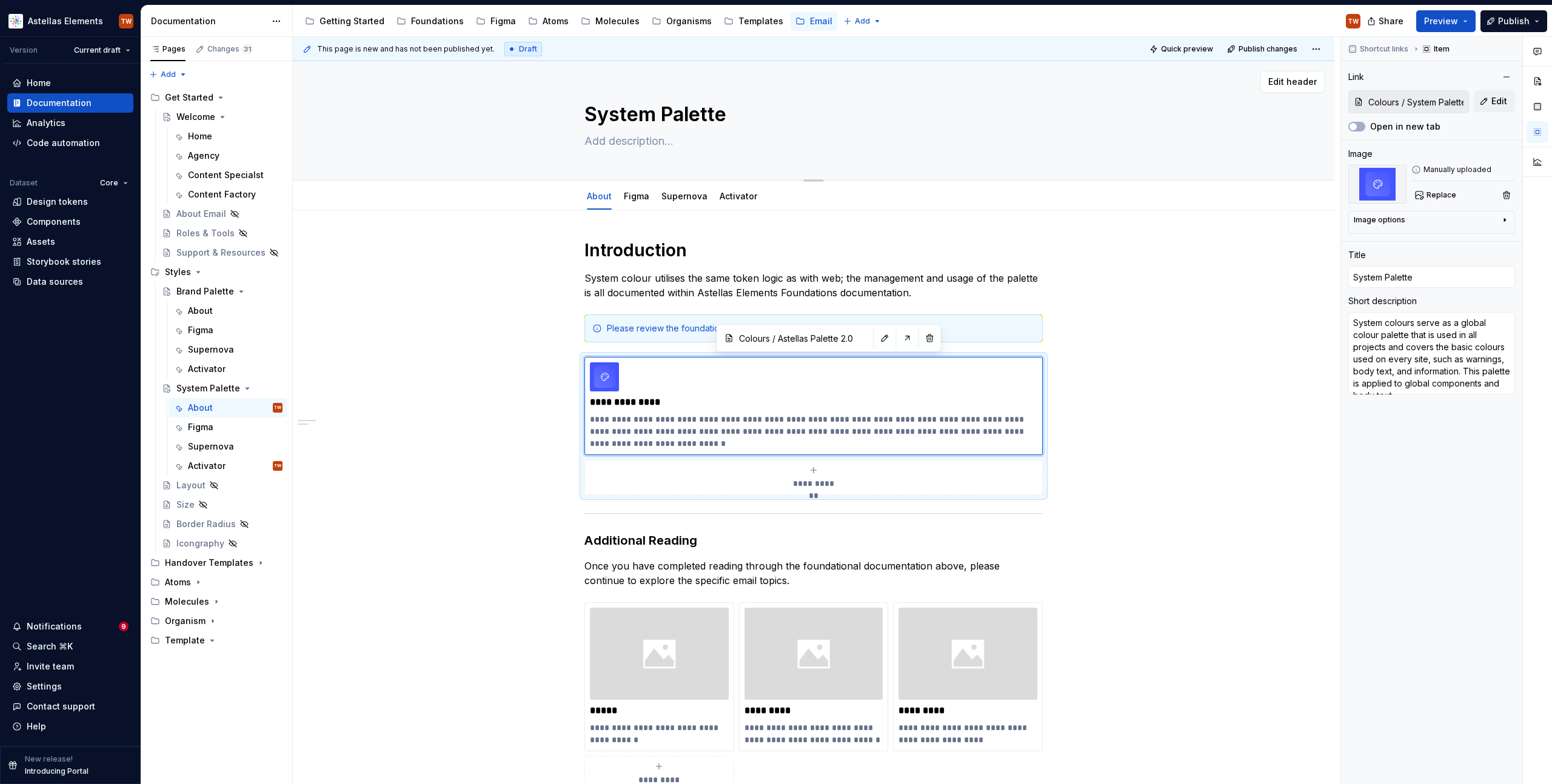
type textarea "*"
type input "Colours / System Palette 2.0"
click at [1446, 15] on span "Preview" at bounding box center [1441, 21] width 34 height 12
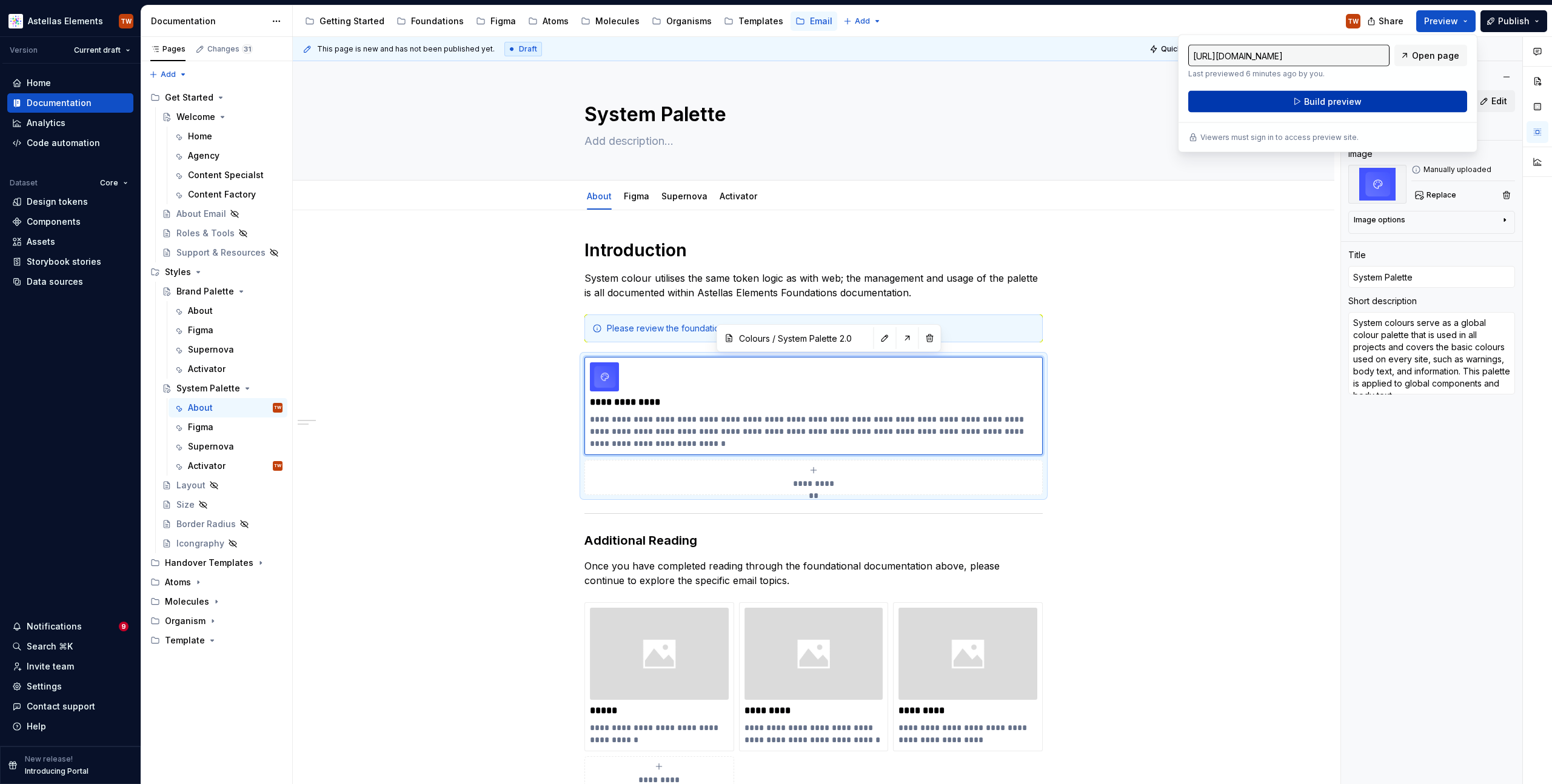
click at [1366, 99] on button "Build preview" at bounding box center [1328, 101] width 279 height 22
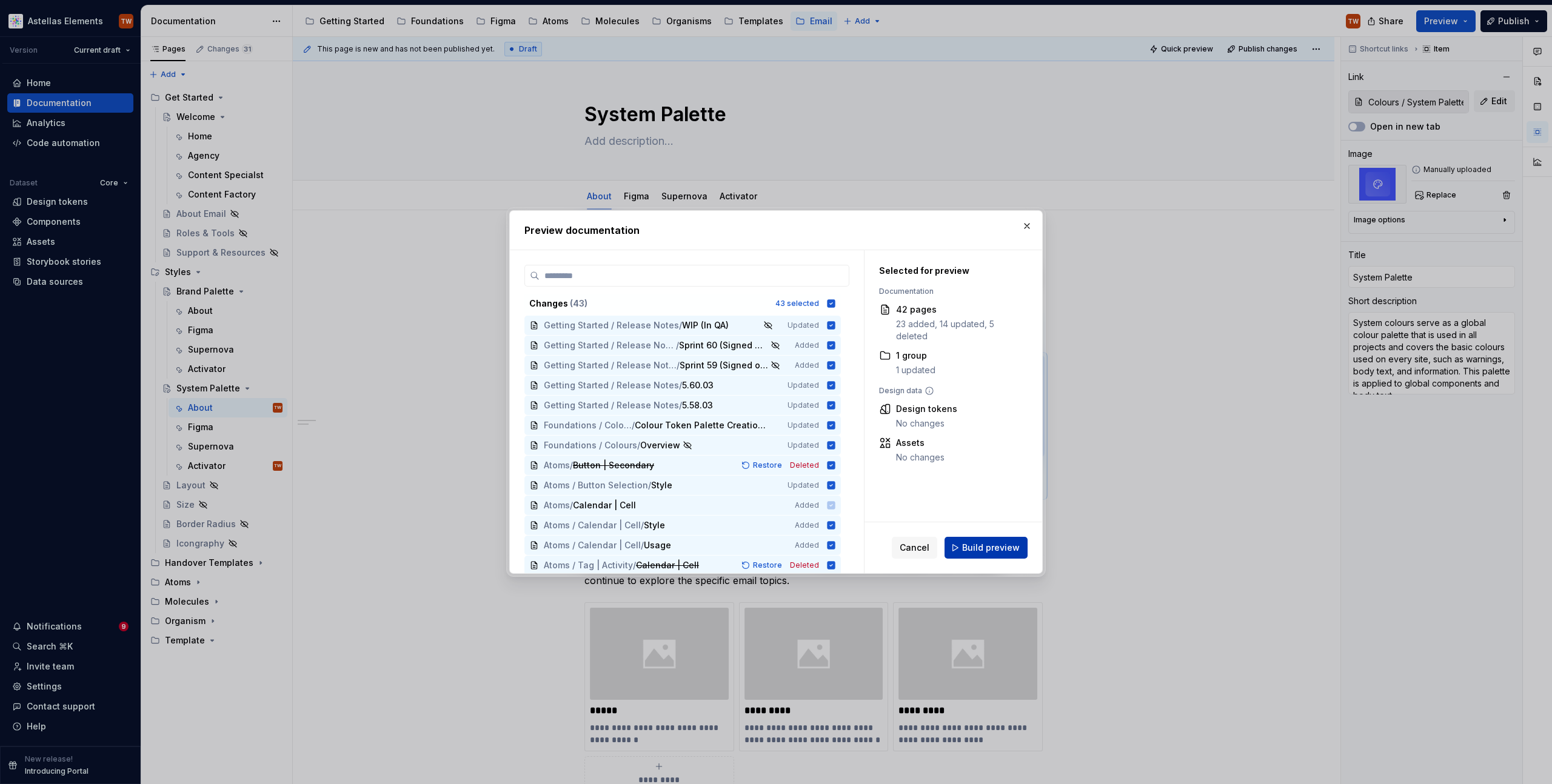
click at [1003, 549] on span "Build preview" at bounding box center [991, 548] width 58 height 12
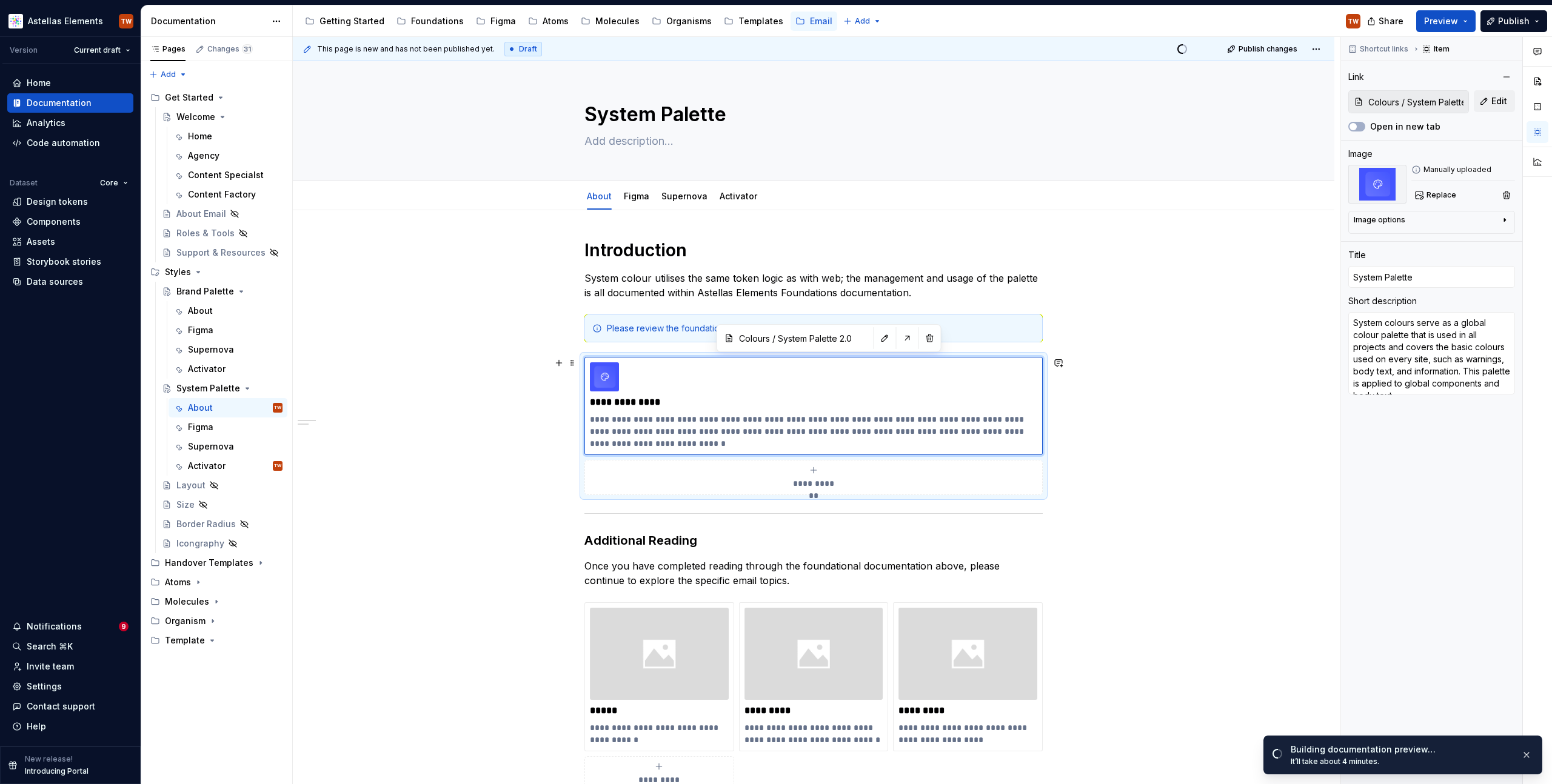
click at [1182, 465] on div "**********" at bounding box center [813, 640] width 1041 height 860
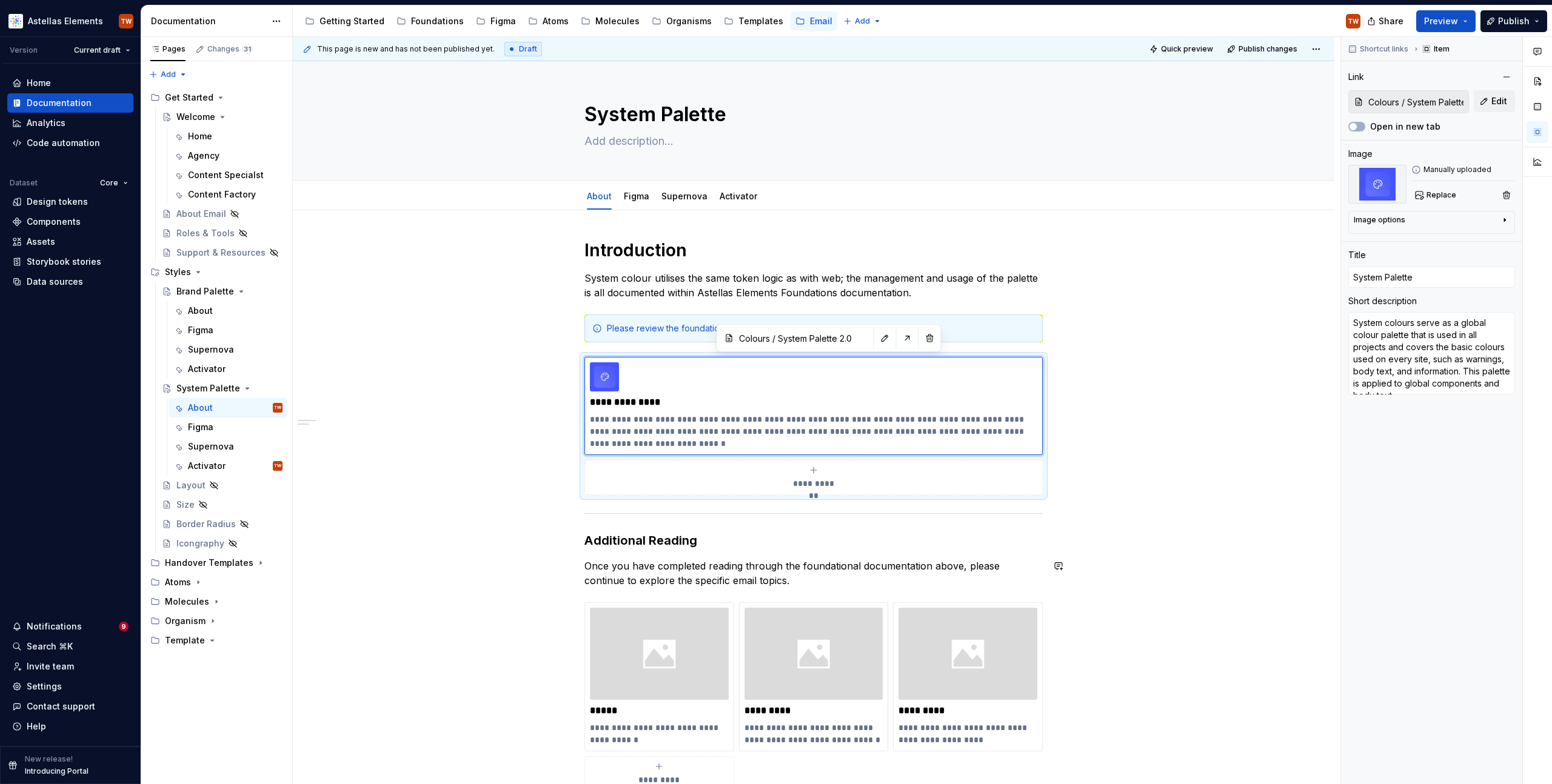
click at [1131, 558] on div "**********" at bounding box center [813, 640] width 1041 height 860
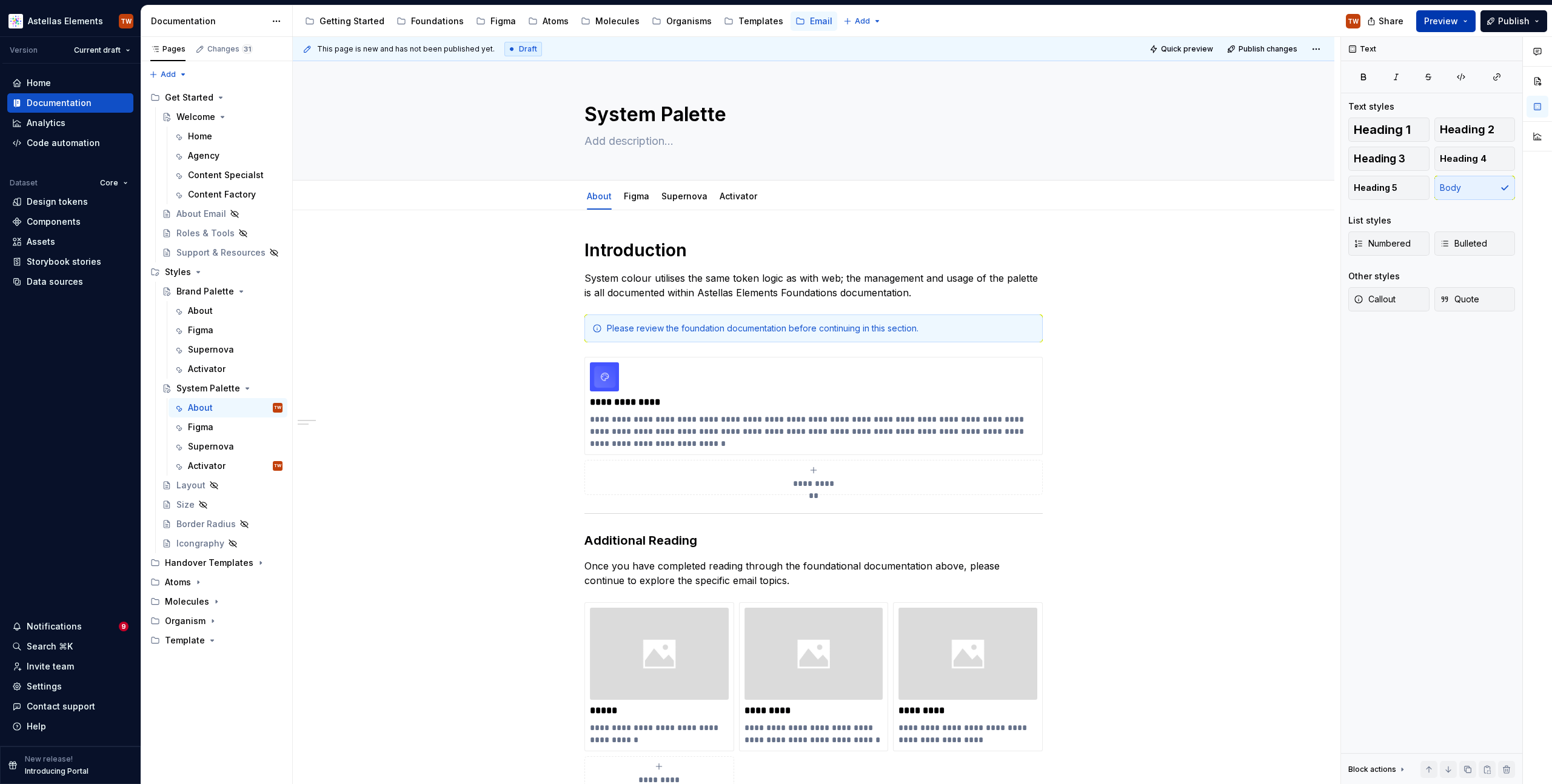
click at [1464, 22] on button "Preview" at bounding box center [1446, 21] width 59 height 22
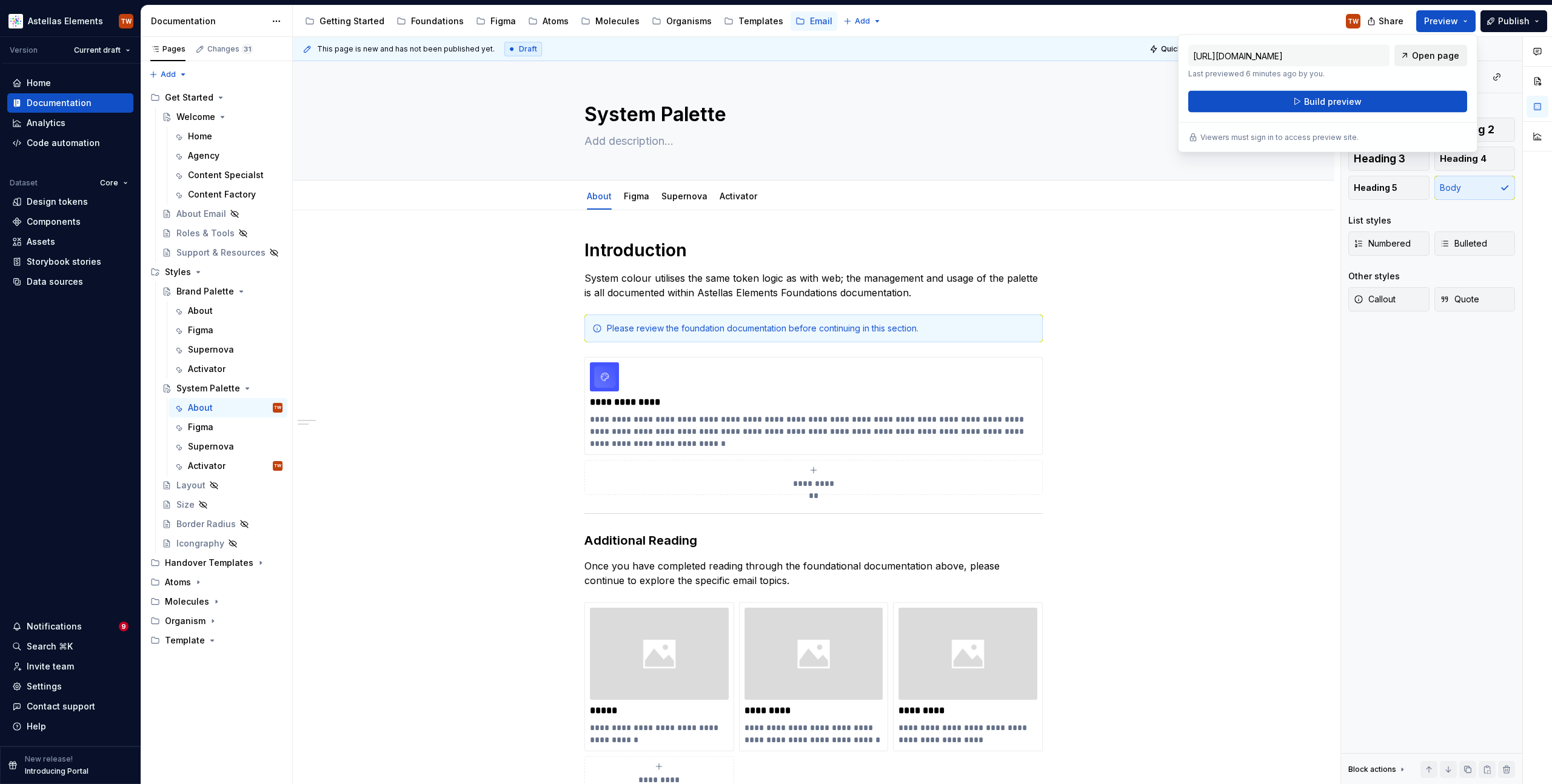
click at [1446, 51] on span "Open page" at bounding box center [1436, 56] width 47 height 12
type textarea "*"
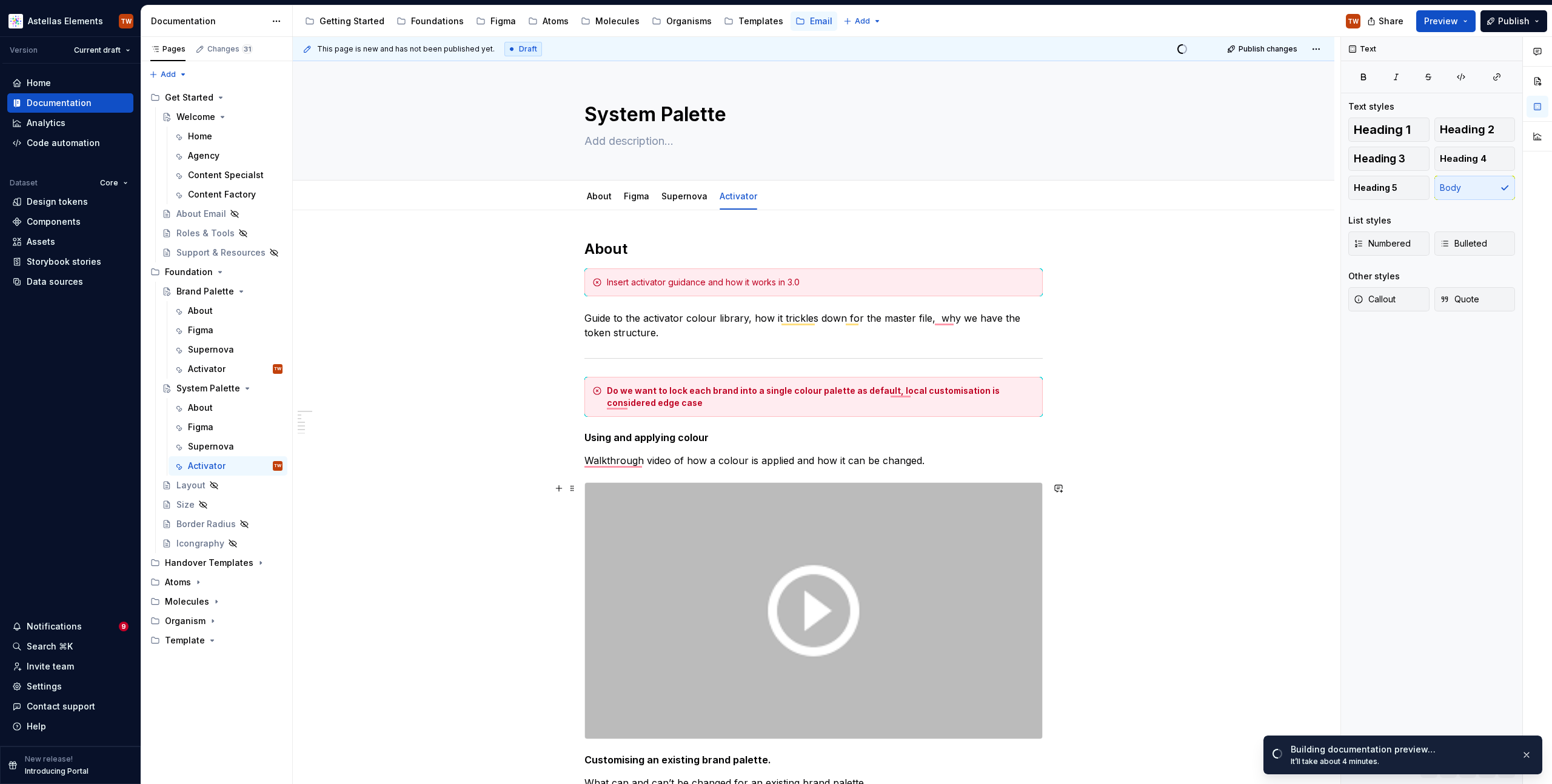
scroll to position [211, 0]
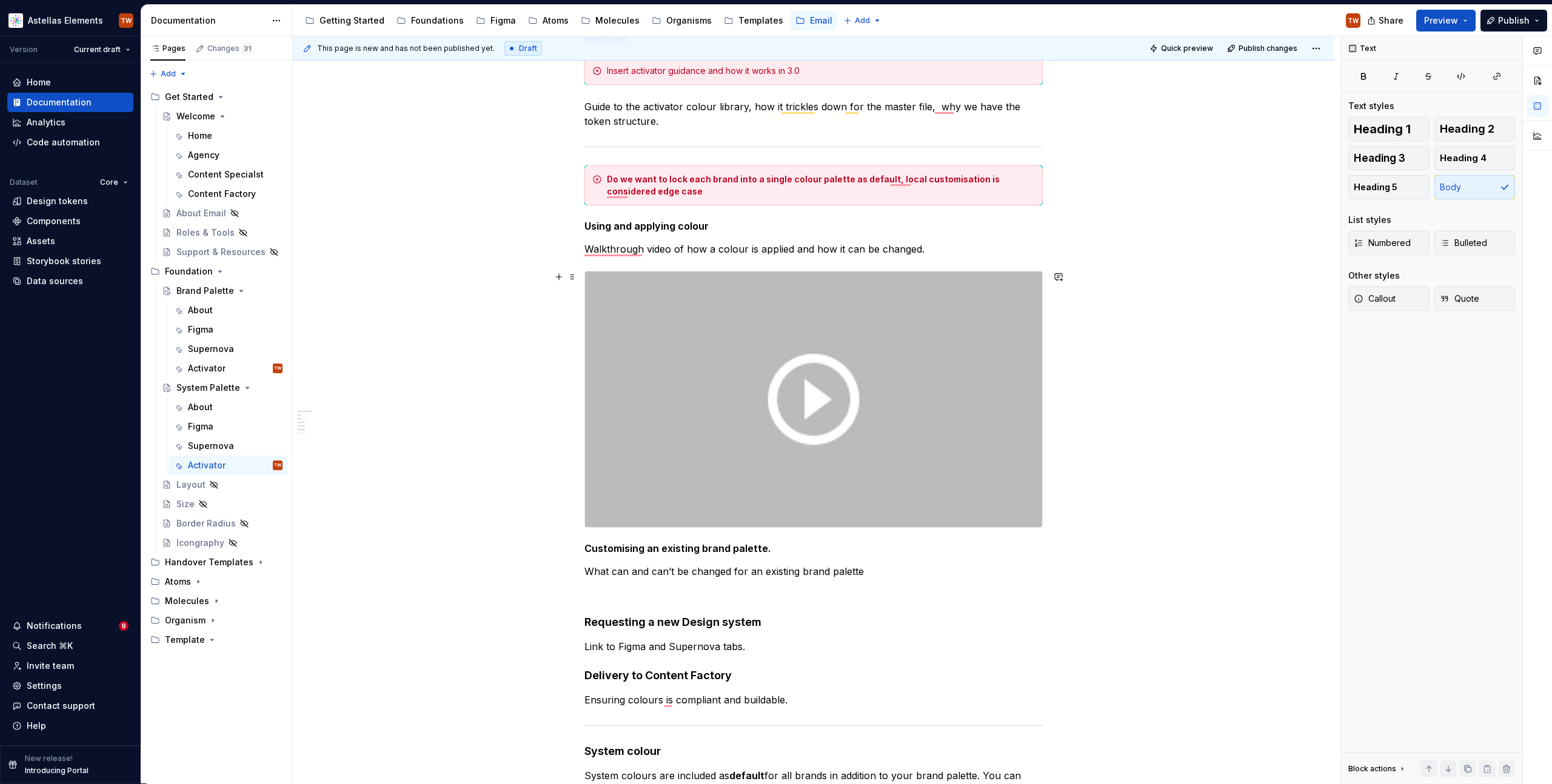
type textarea "*"
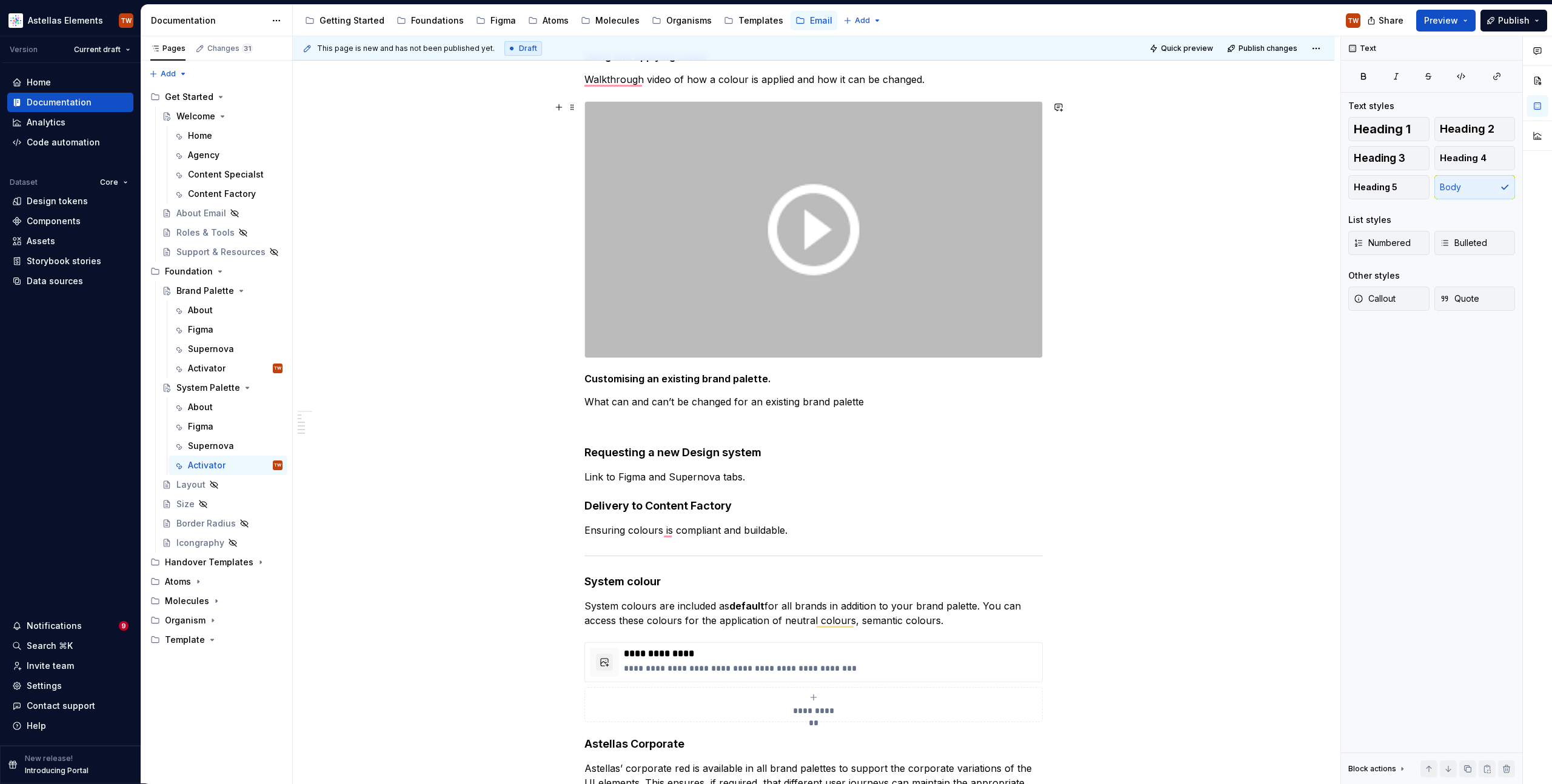
scroll to position [426, 0]
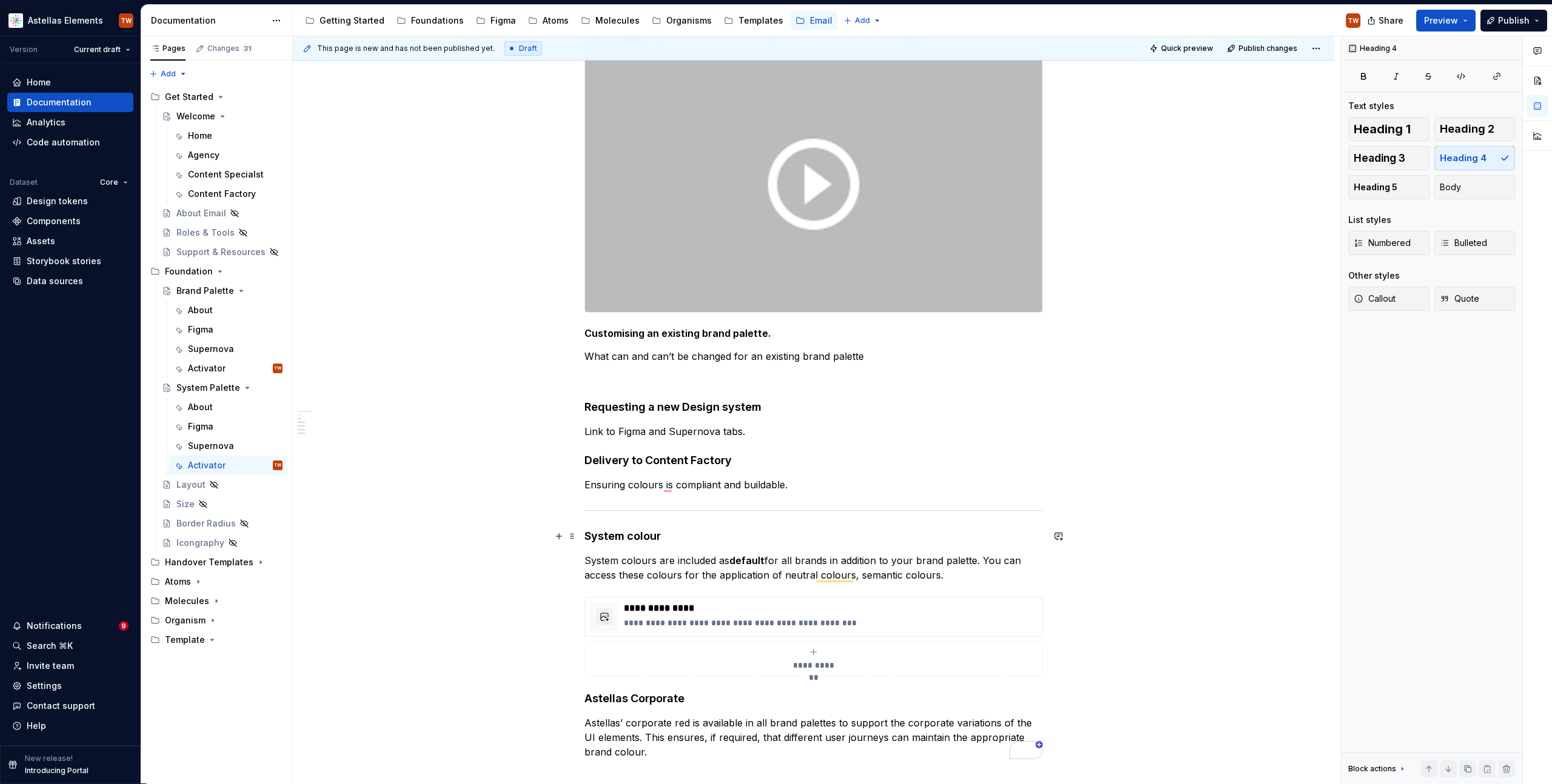
click at [608, 536] on h4 "System colour" at bounding box center [813, 536] width 459 height 14
click at [584, 422] on div "**********" at bounding box center [813, 286] width 459 height 947
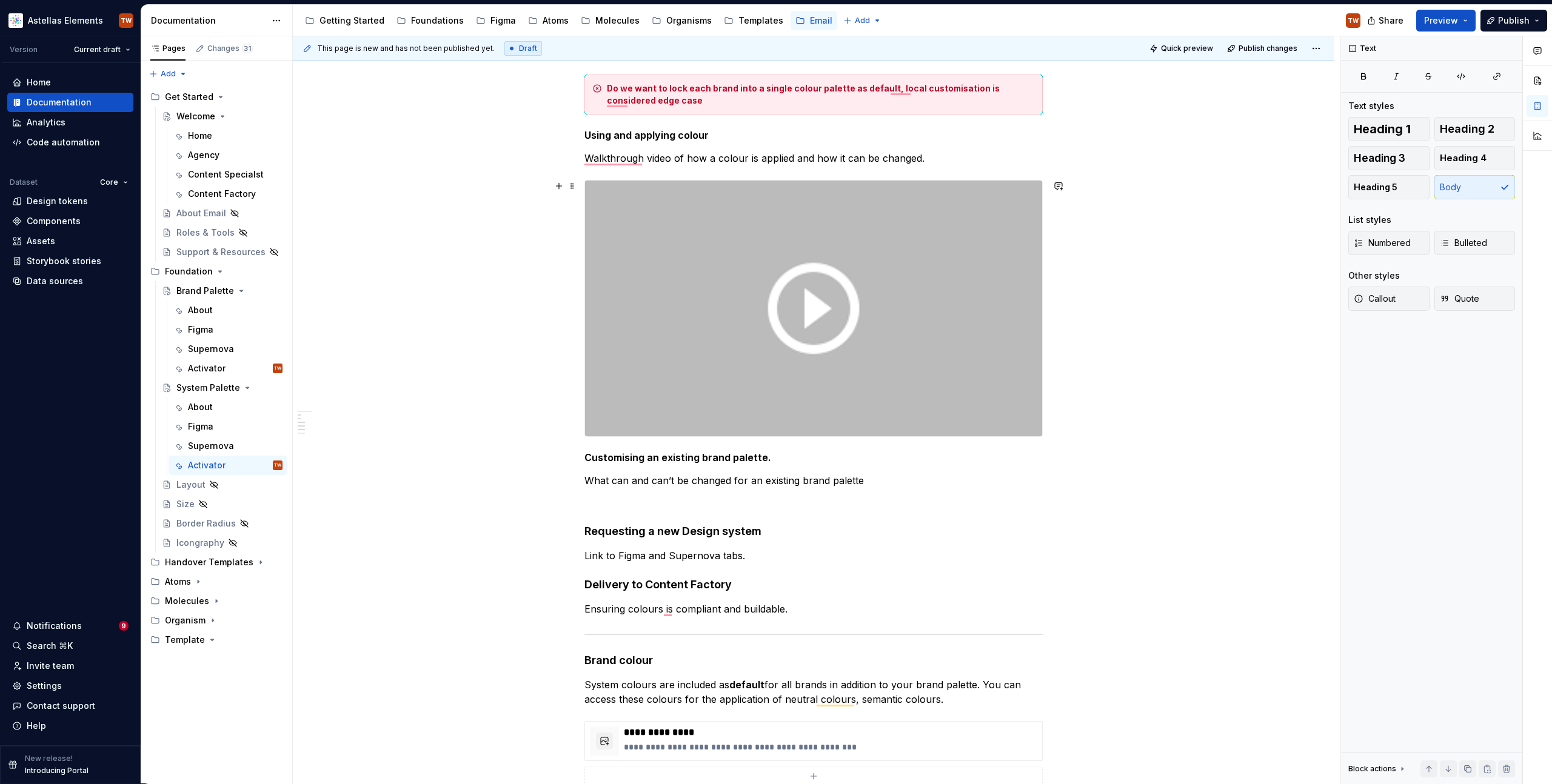
scroll to position [301, 0]
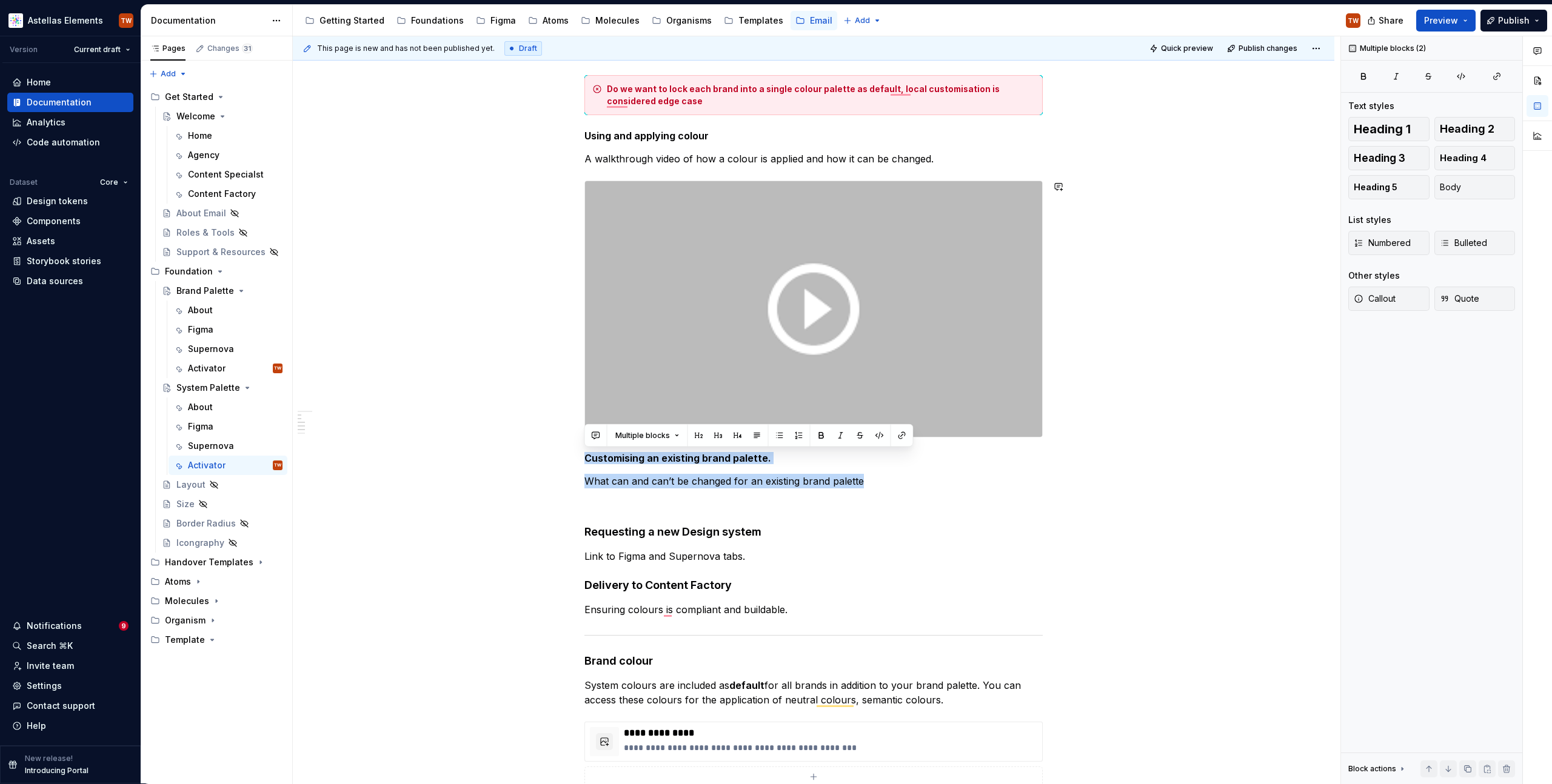
drag, startPoint x: 886, startPoint y: 476, endPoint x: 621, endPoint y: 449, distance: 266.4
click at [621, 449] on div "**********" at bounding box center [813, 411] width 459 height 947
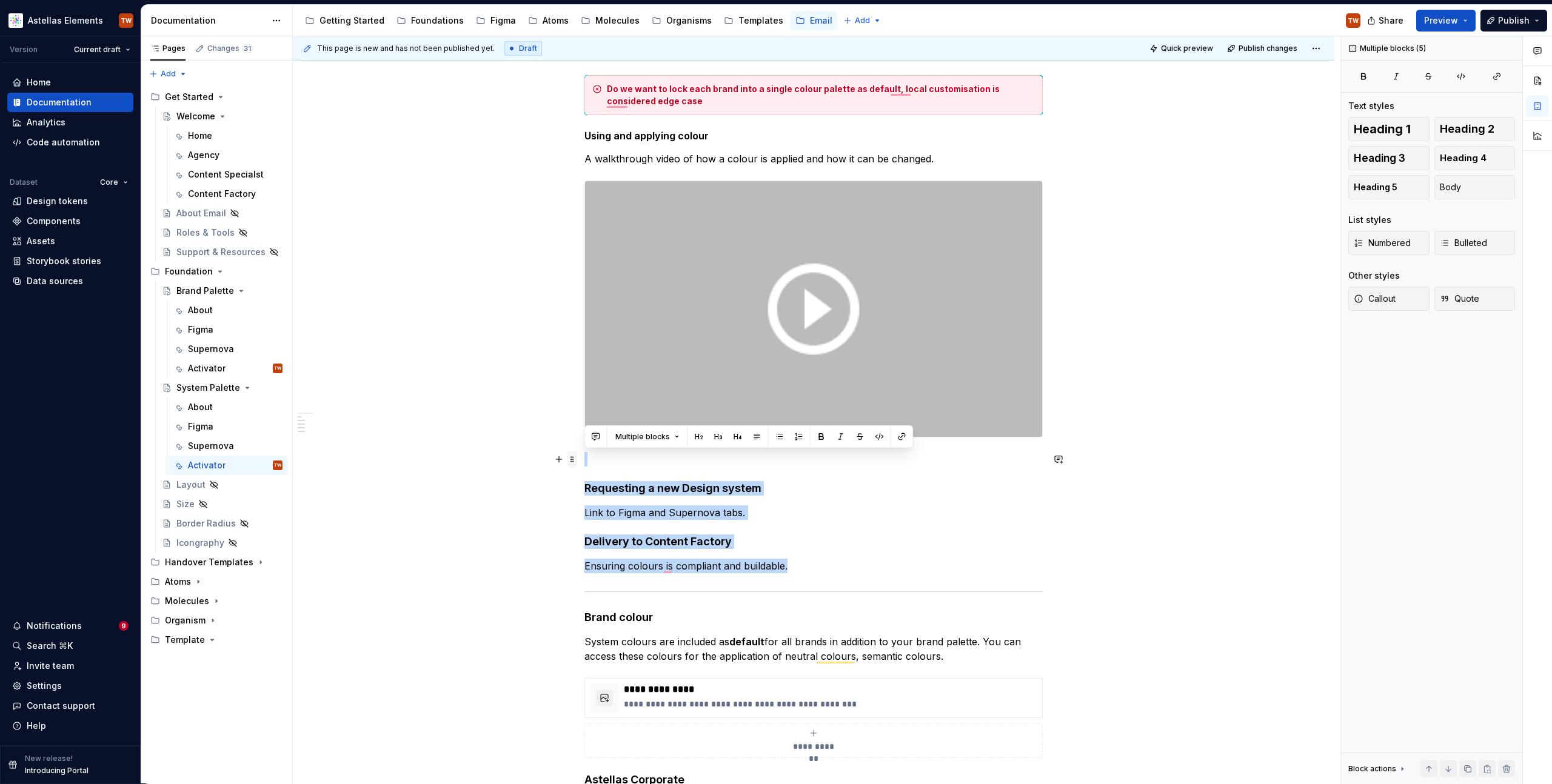
drag, startPoint x: 793, startPoint y: 548, endPoint x: 571, endPoint y: 461, distance: 238.4
click at [584, 461] on div "**********" at bounding box center [813, 396] width 459 height 918
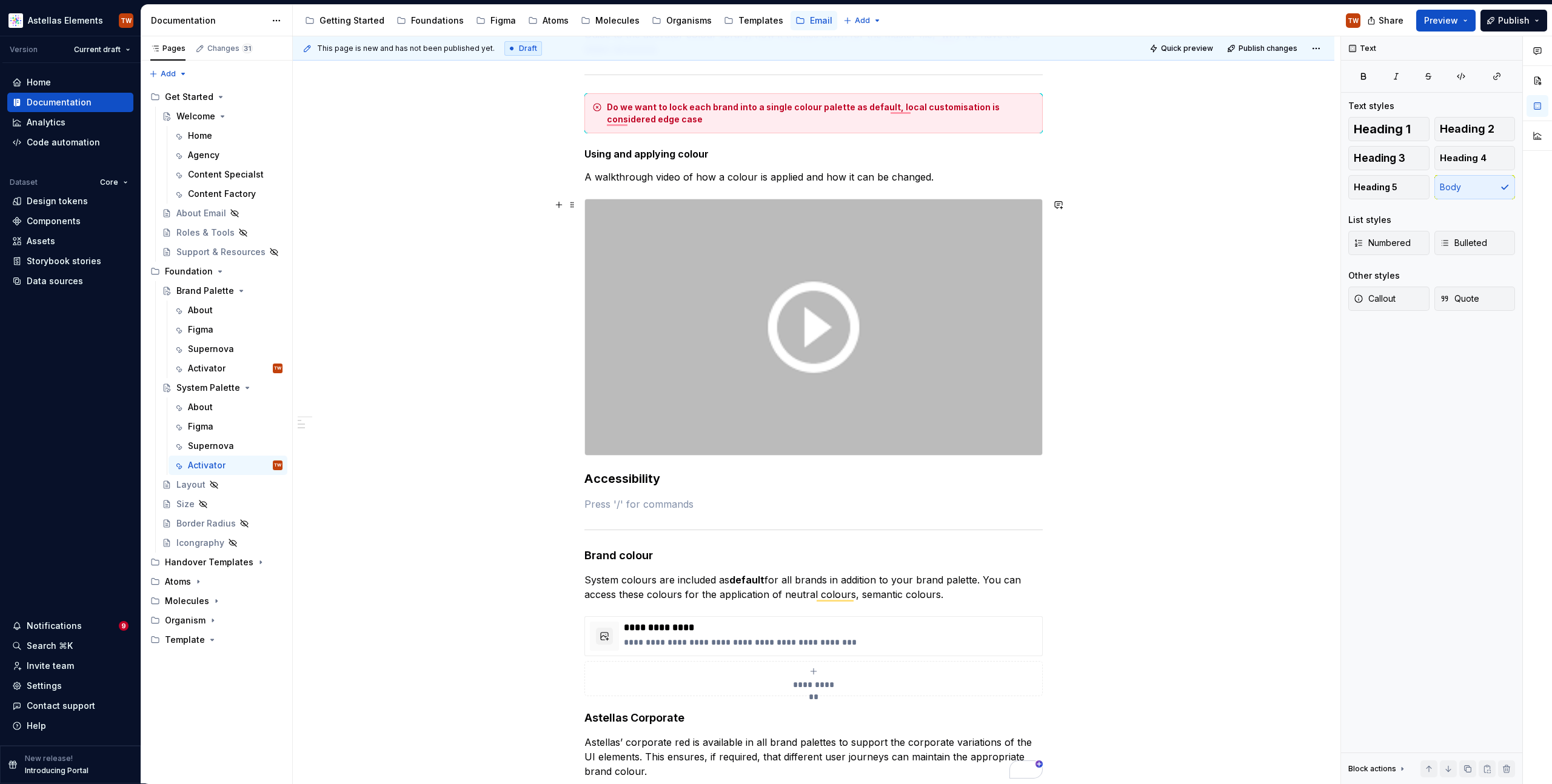
scroll to position [448, 0]
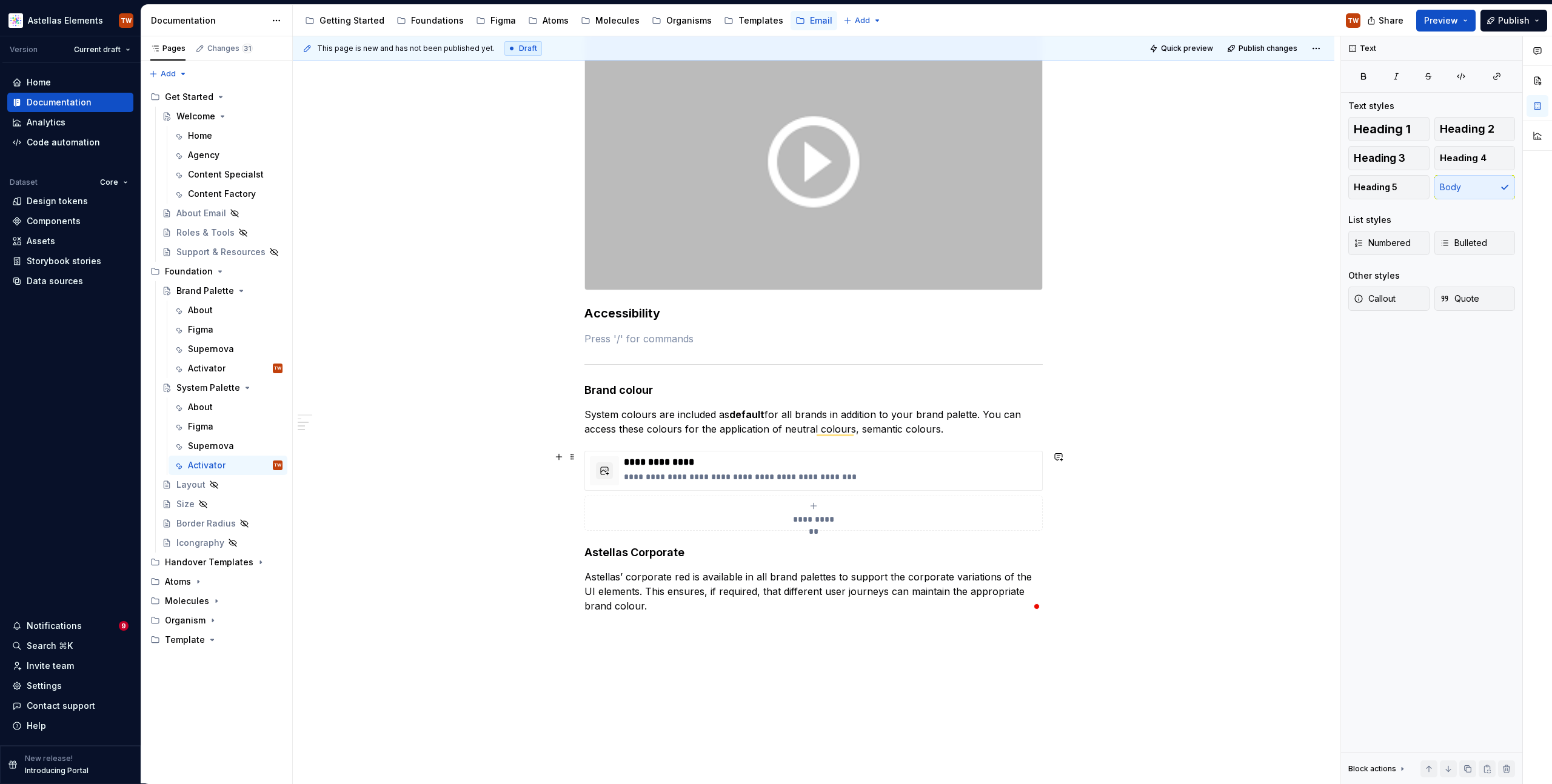
click at [651, 521] on div "**********" at bounding box center [813, 513] width 447 height 24
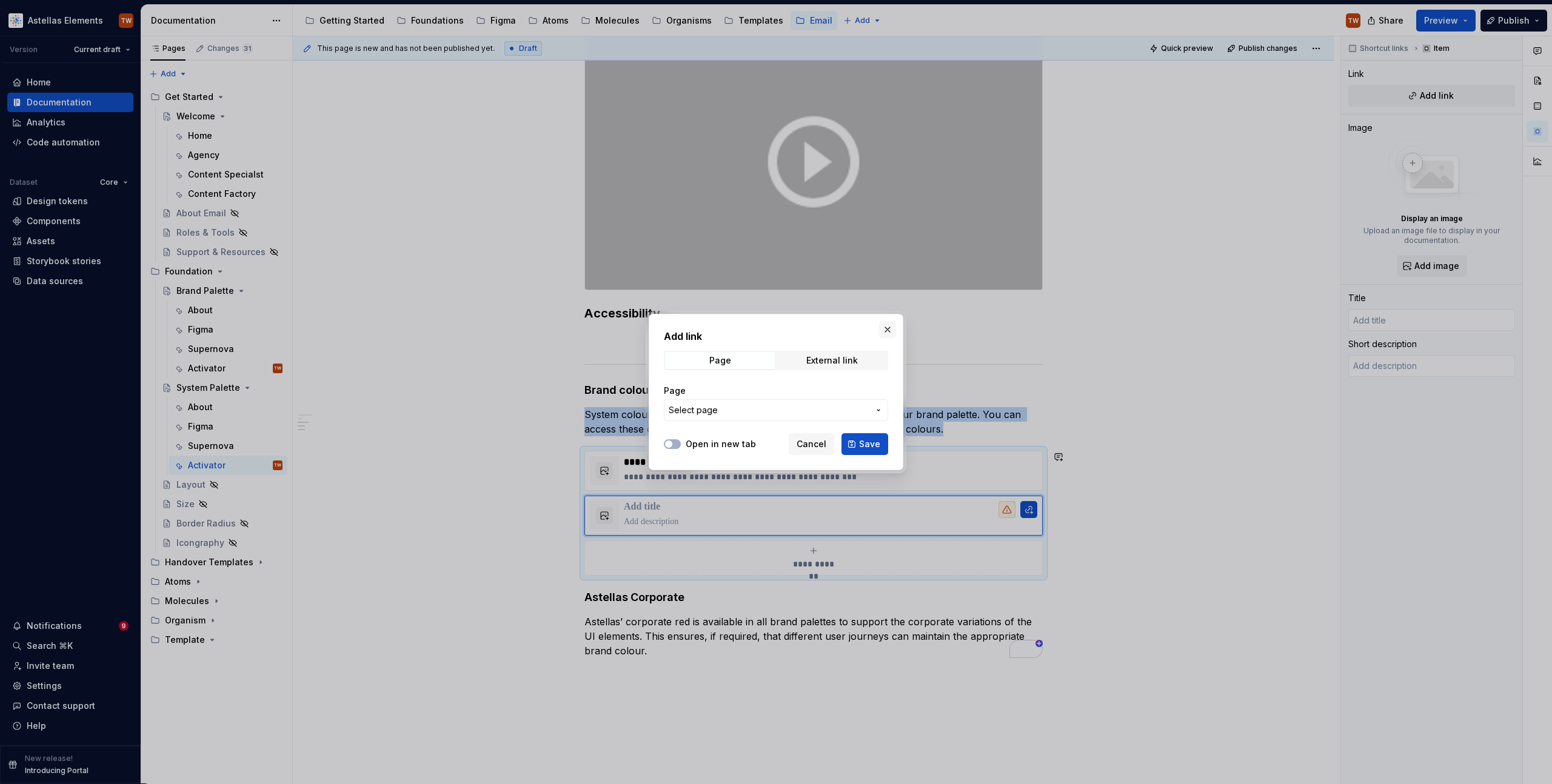
click at [887, 328] on button "button" at bounding box center [888, 330] width 17 height 17
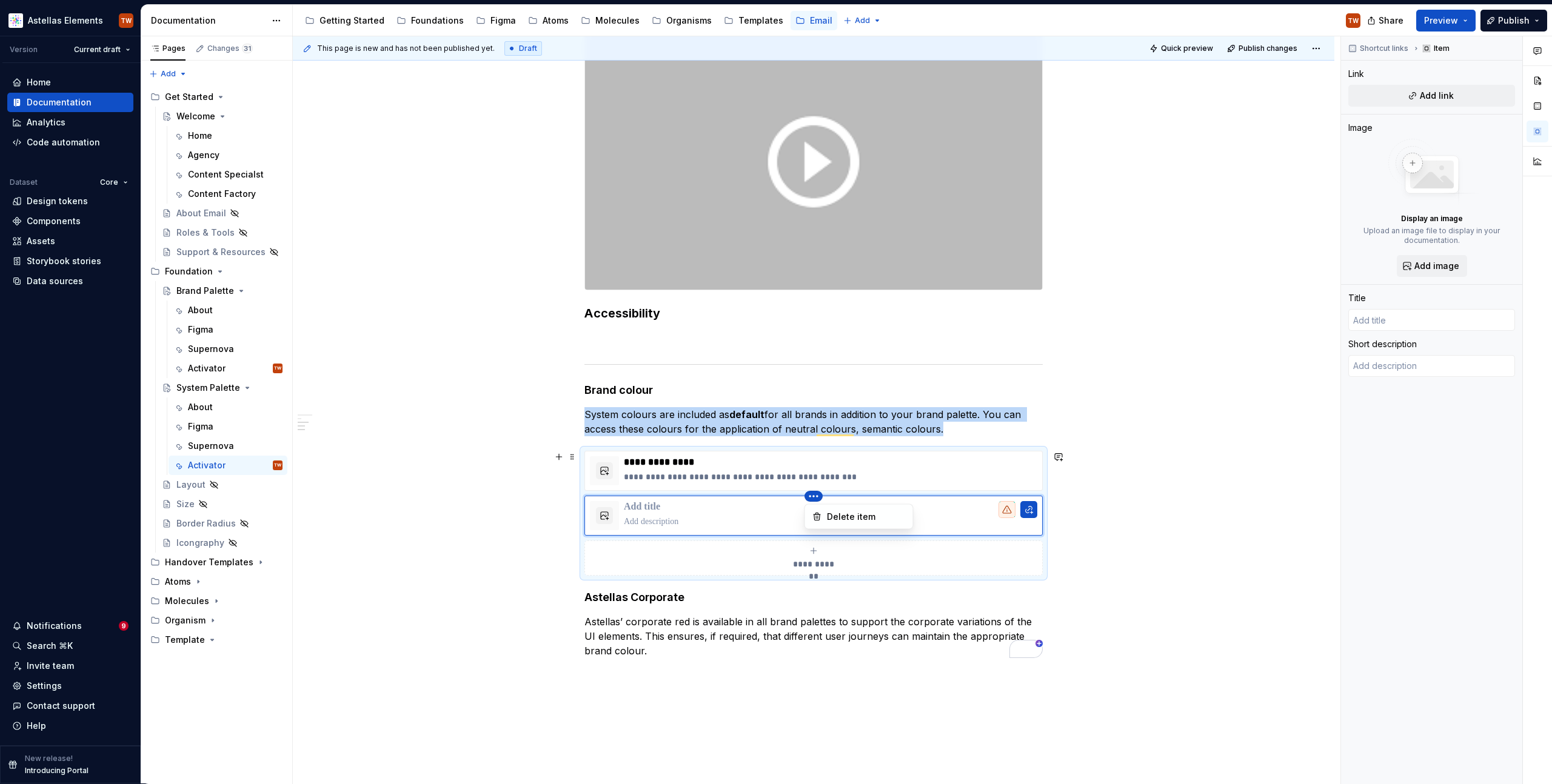
click at [813, 495] on html "Astellas Elements TW Version Current draft Home Documentation Analytics Code au…" at bounding box center [776, 392] width 1552 height 784
click at [838, 516] on div "Delete item" at bounding box center [866, 517] width 79 height 12
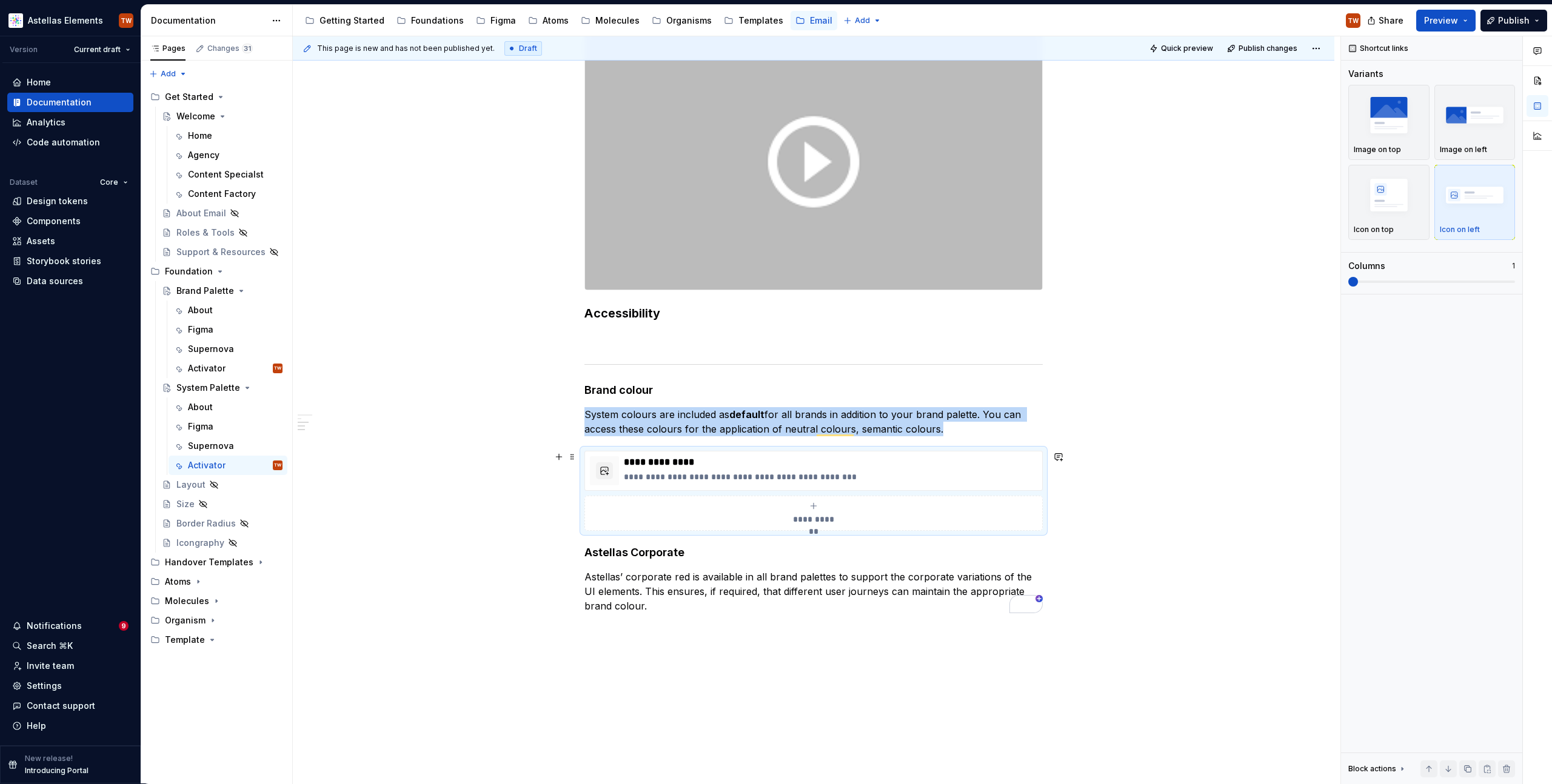
click at [434, 499] on div "**********" at bounding box center [813, 312] width 1041 height 1102
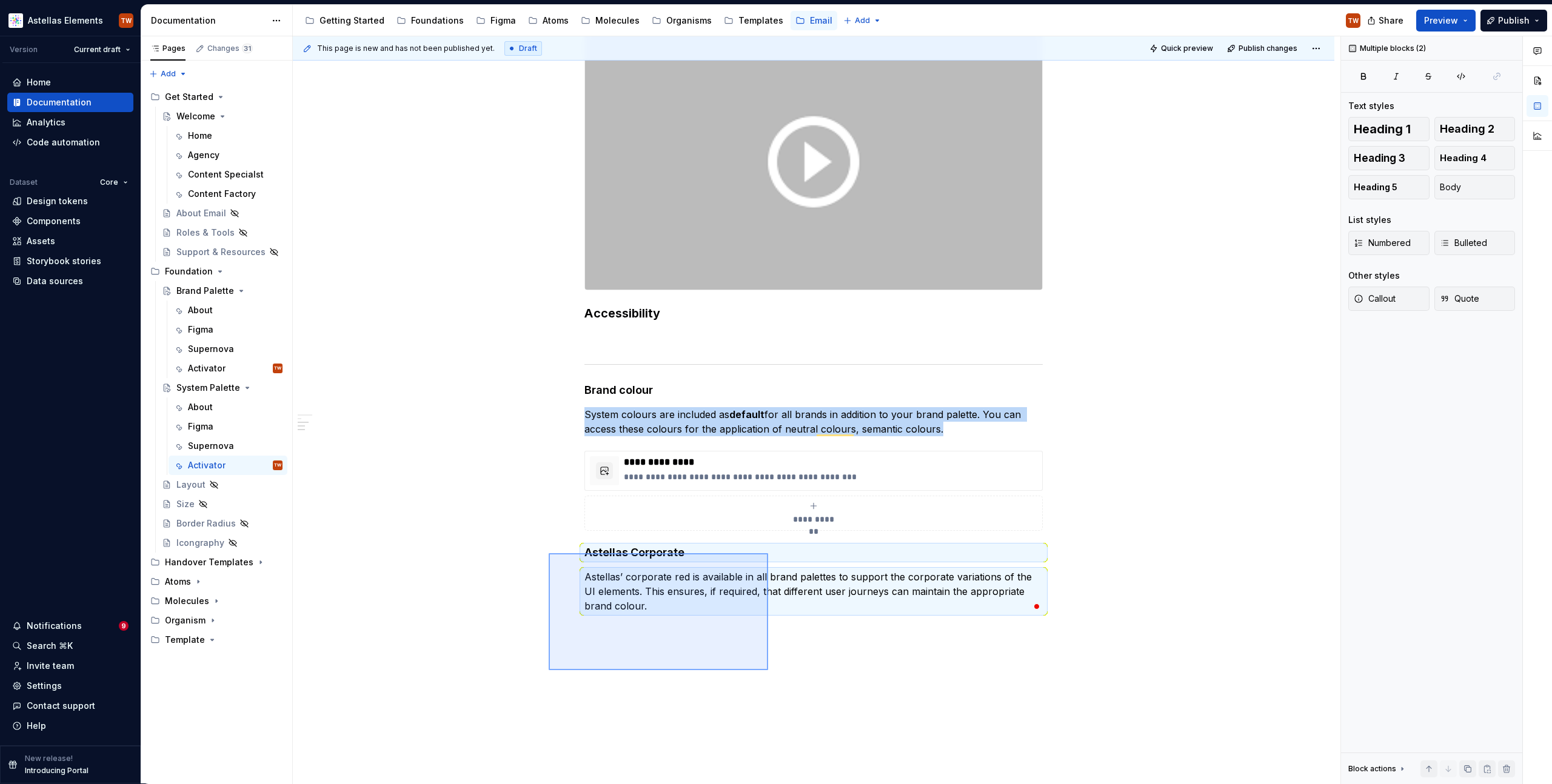
drag, startPoint x: 549, startPoint y: 553, endPoint x: 782, endPoint y: 678, distance: 264.4
click at [782, 678] on div "**********" at bounding box center [816, 411] width 1048 height 748
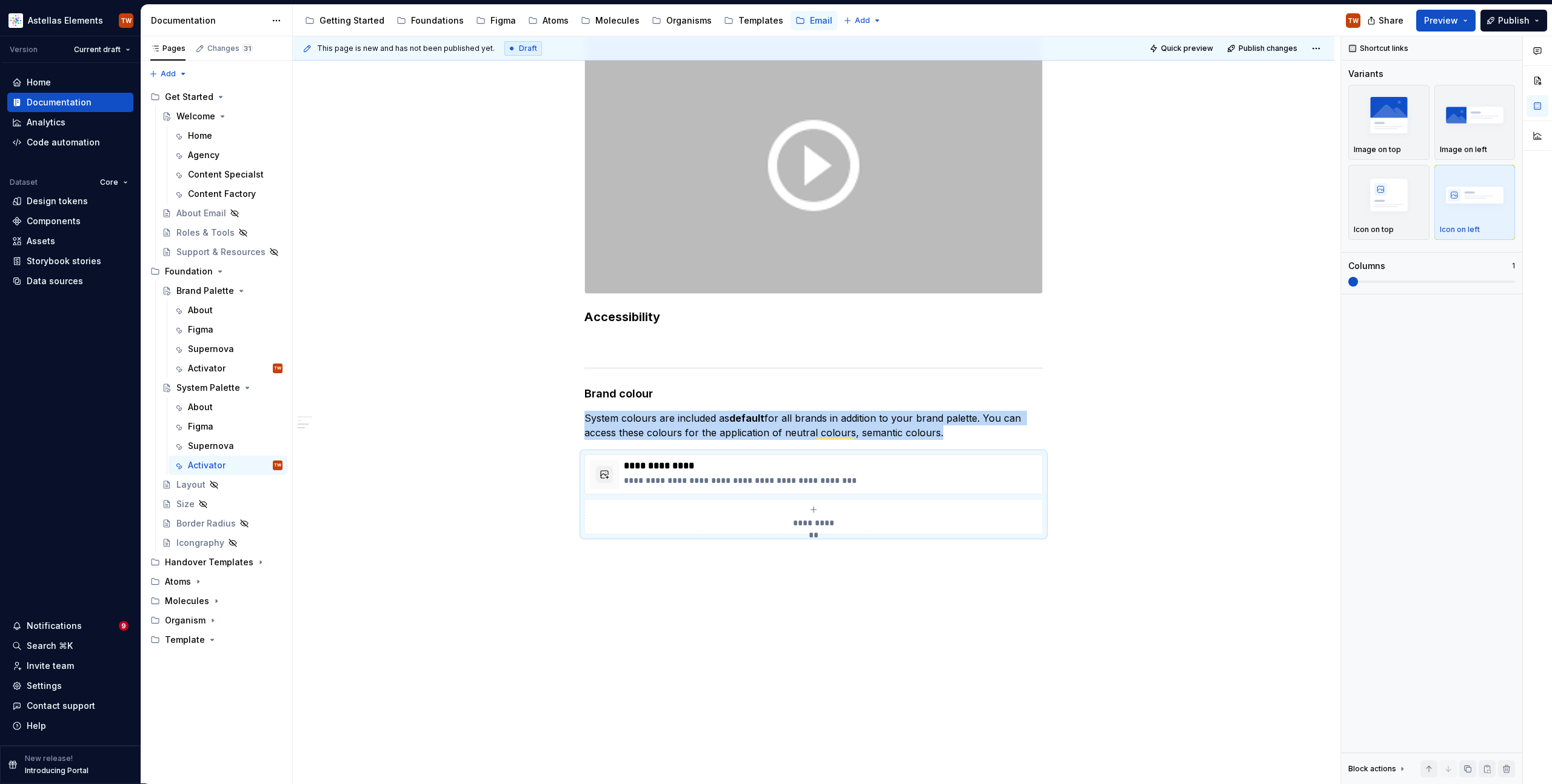
scroll to position [445, 0]
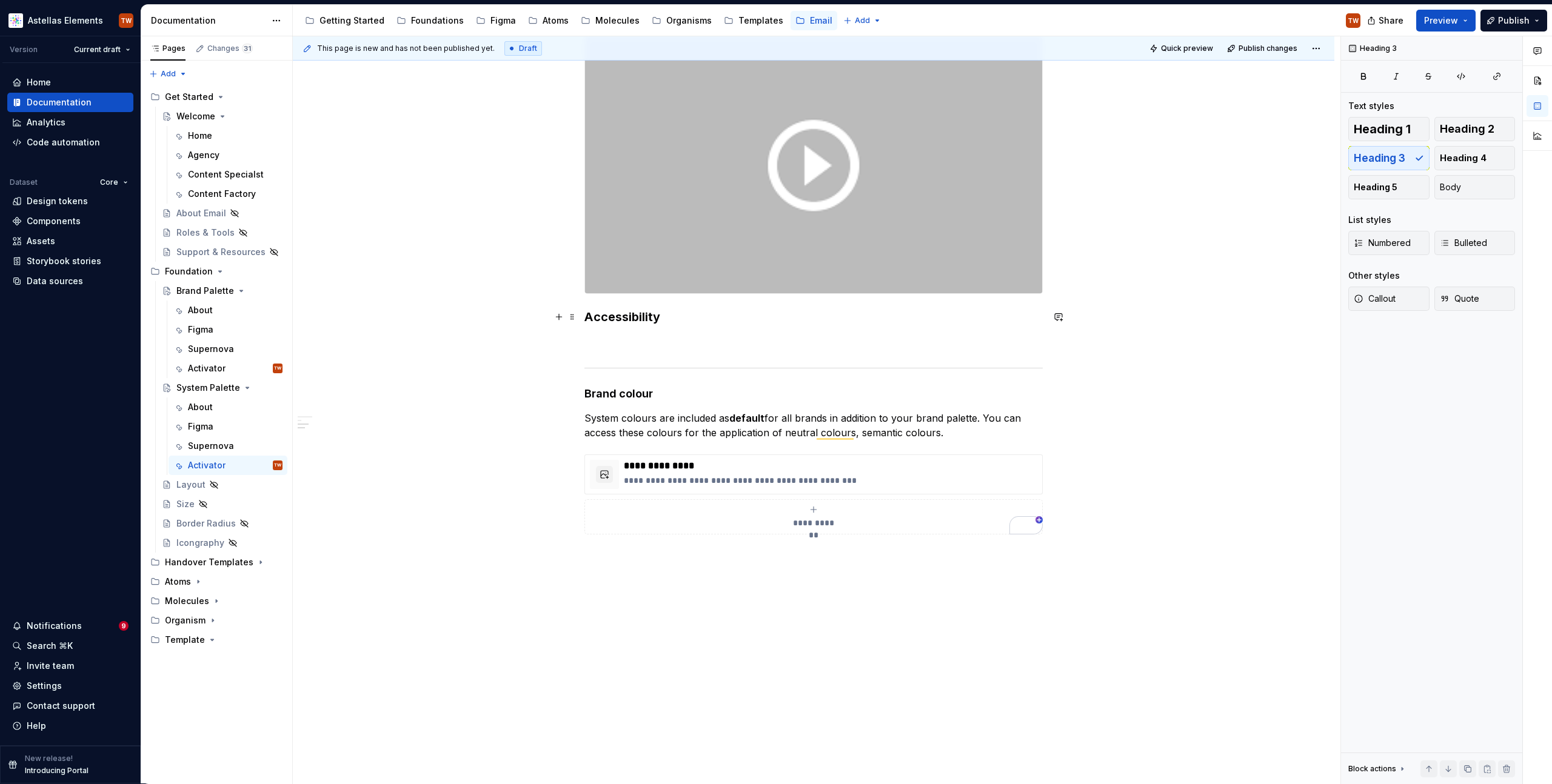
click at [672, 319] on h3 "Accessibility" at bounding box center [813, 317] width 459 height 17
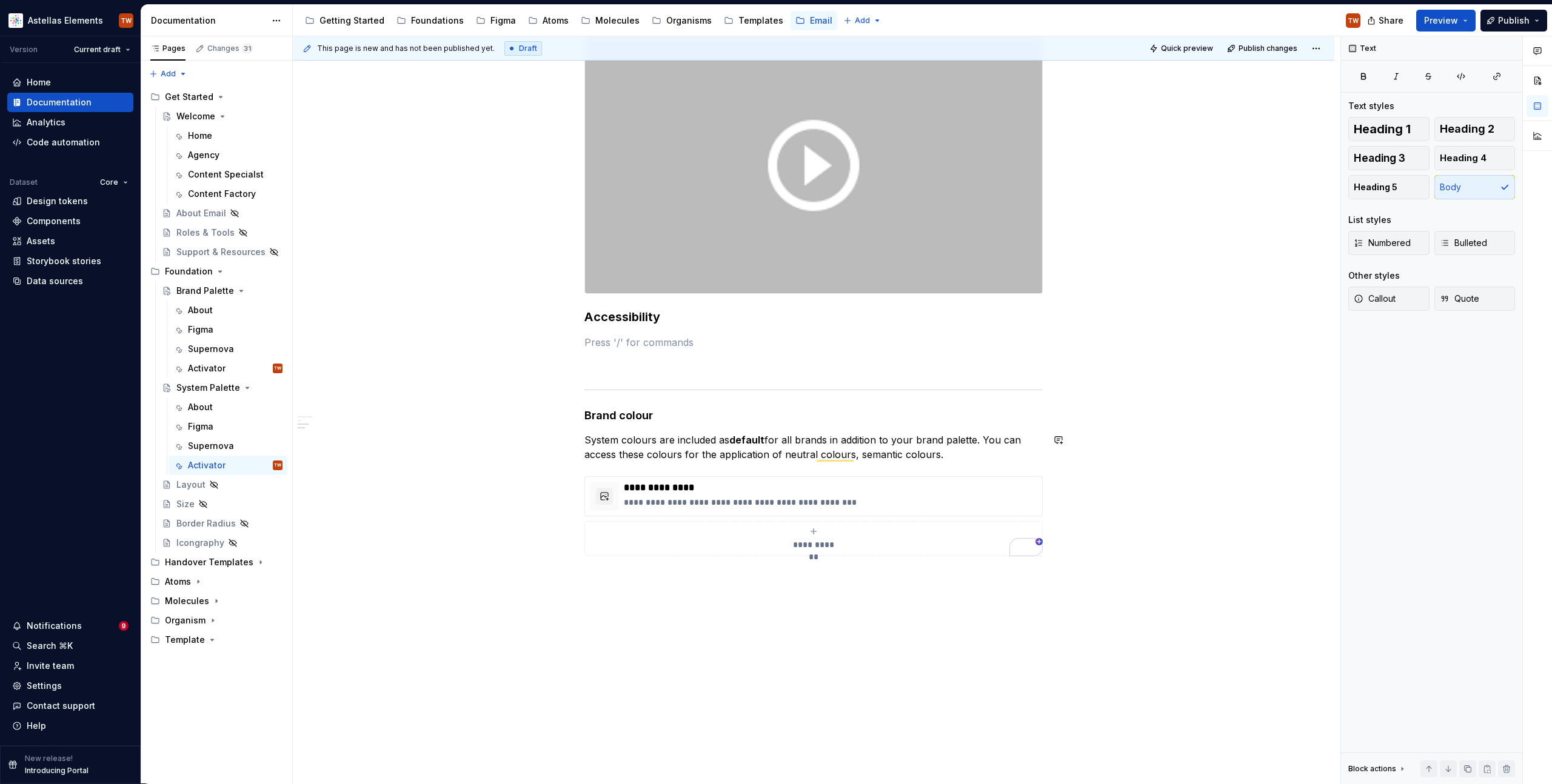
scroll to position [448, 0]
click at [709, 338] on p "Guideance on using the colour and accessibit" at bounding box center [813, 338] width 459 height 14
click at [626, 361] on p "To enrich screen reader interactions, please activate Accessibility in Grammarl…" at bounding box center [813, 361] width 459 height 14
click at [846, 343] on p "Guidance on using the neutral colour and accessibility" at bounding box center [813, 338] width 459 height 14
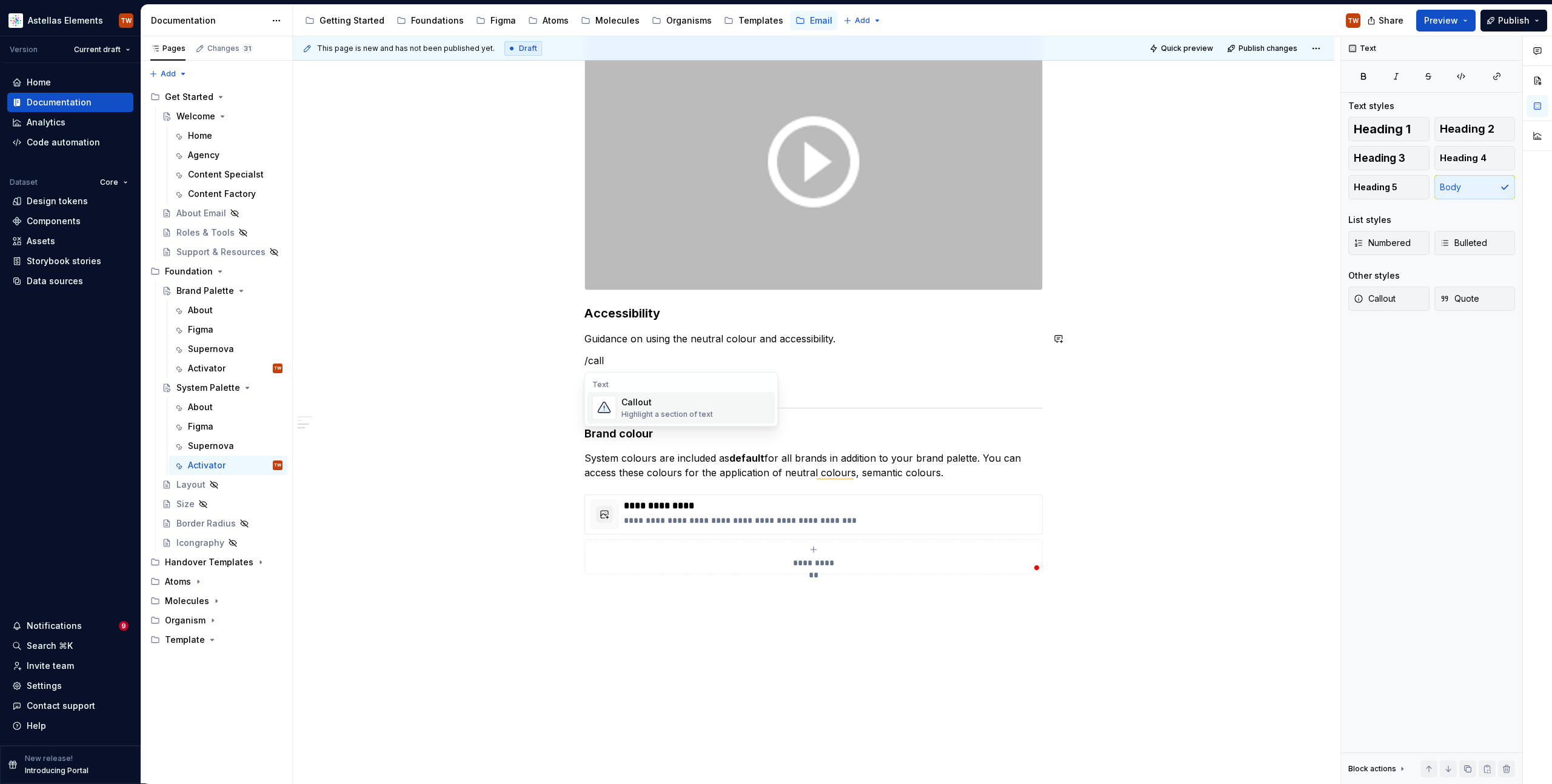
click at [672, 406] on div "Callout" at bounding box center [667, 402] width 91 height 12
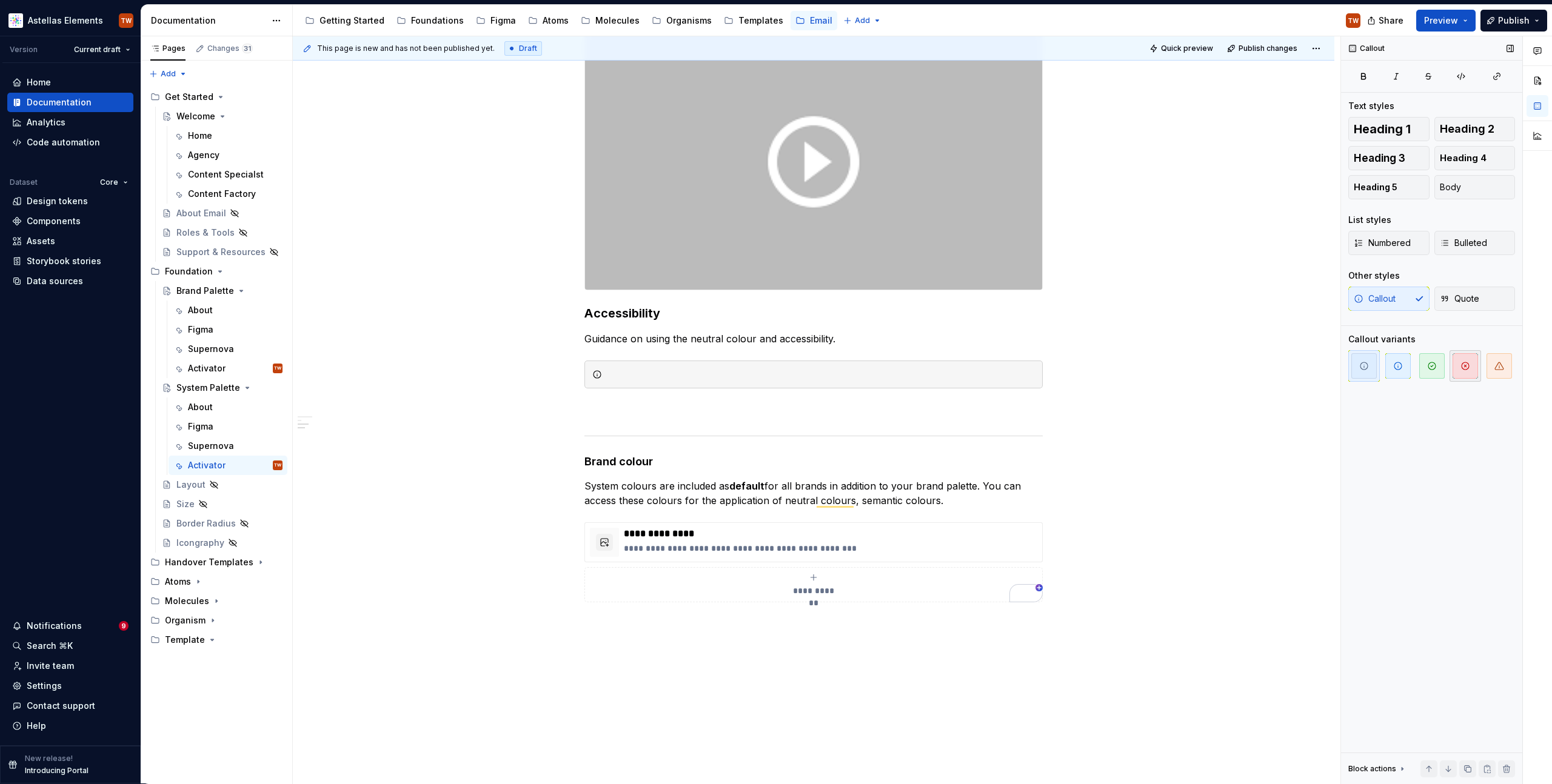
click at [1462, 360] on span "button" at bounding box center [1466, 366] width 26 height 26
click at [634, 397] on div "**********" at bounding box center [813, 196] width 459 height 812
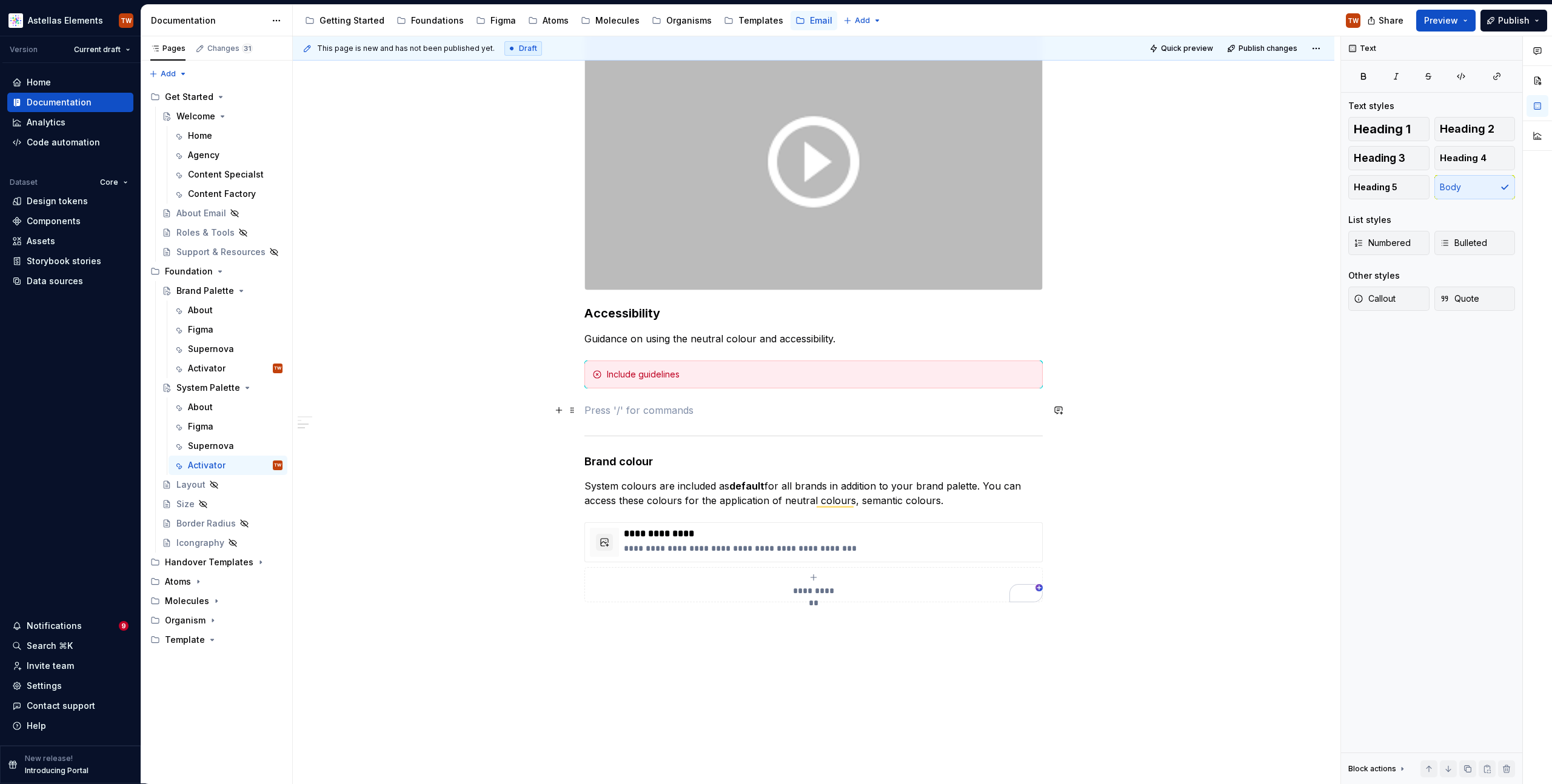
click at [651, 407] on p "To enrich screen reader interactions, please activate Accessibility in Grammarl…" at bounding box center [813, 410] width 459 height 14
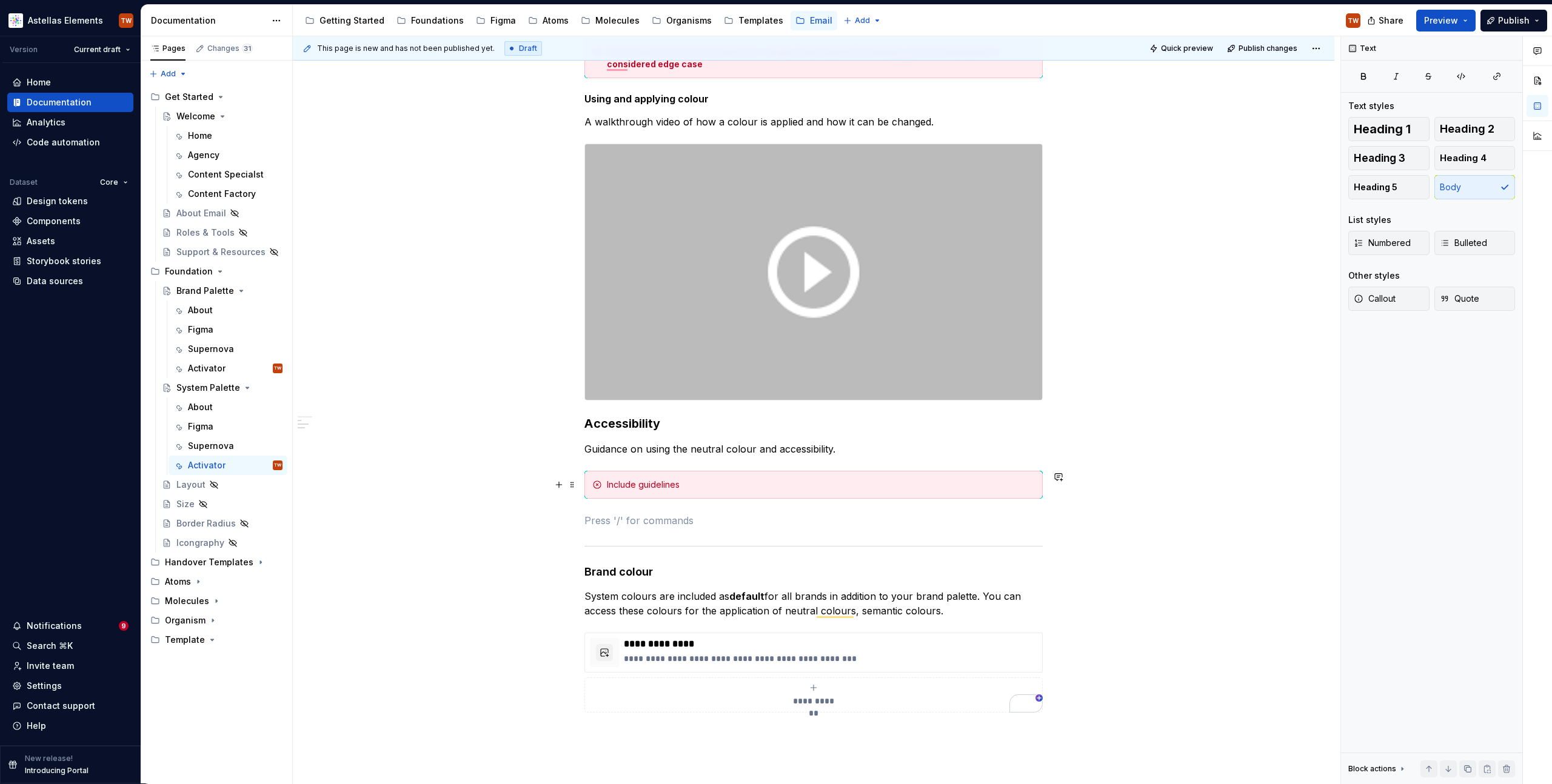
scroll to position [277, 0]
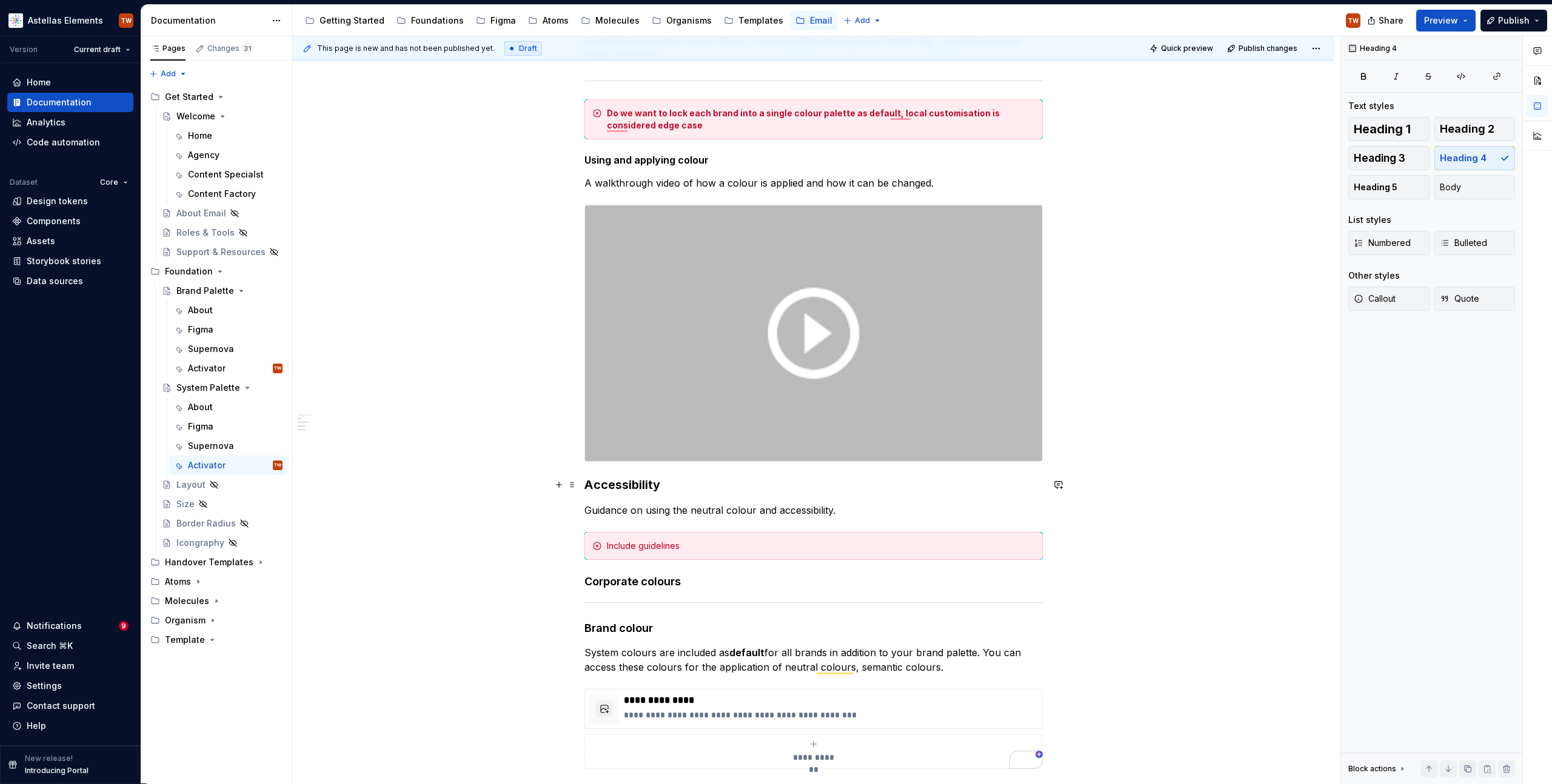
click at [625, 485] on h3 "Accessibility" at bounding box center [813, 485] width 459 height 17
click at [626, 578] on h4 "Corporate colours" at bounding box center [813, 582] width 459 height 14
click at [736, 586] on h3 "Corporate colours" at bounding box center [813, 583] width 459 height 17
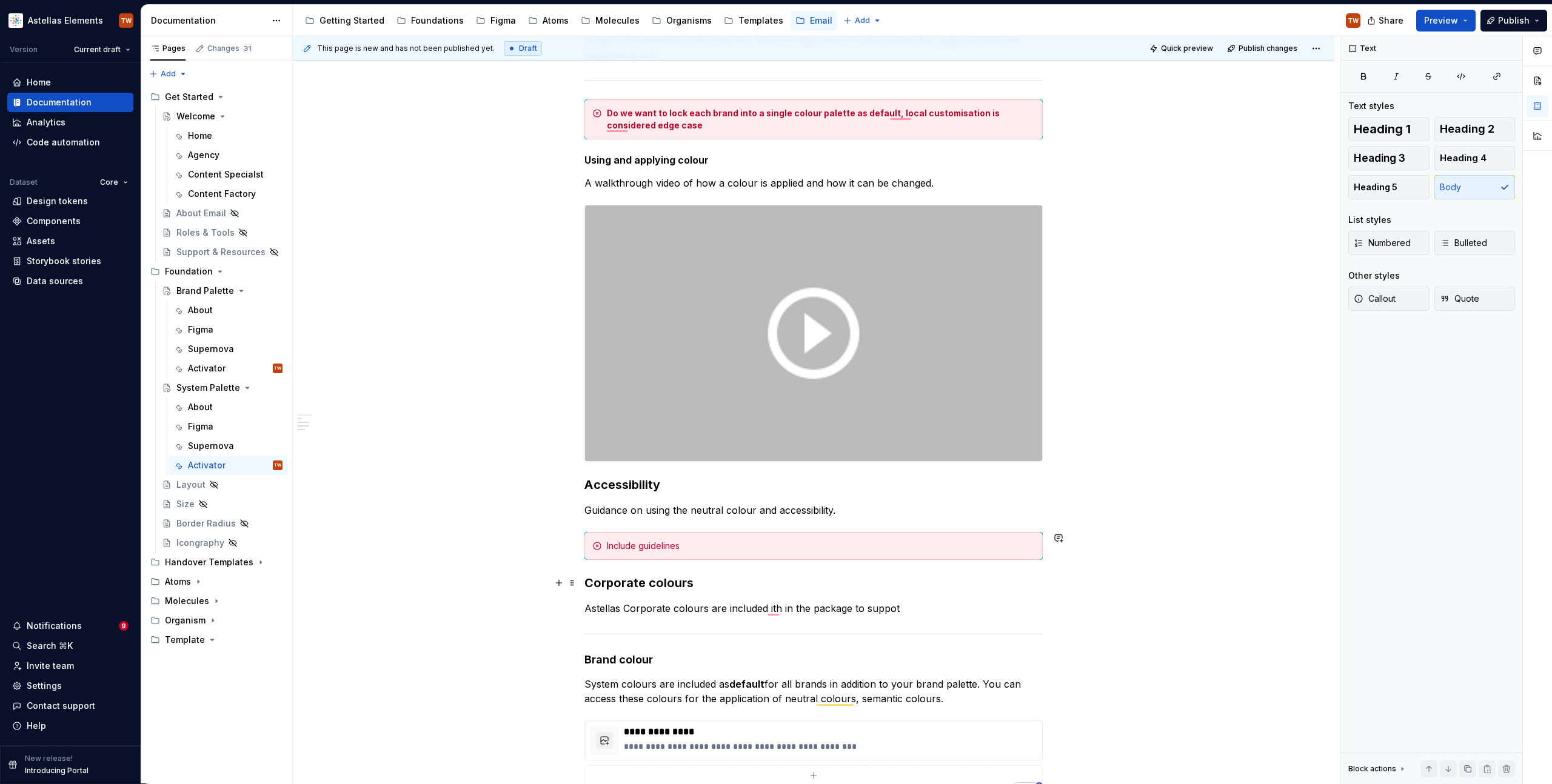
scroll to position [543, 0]
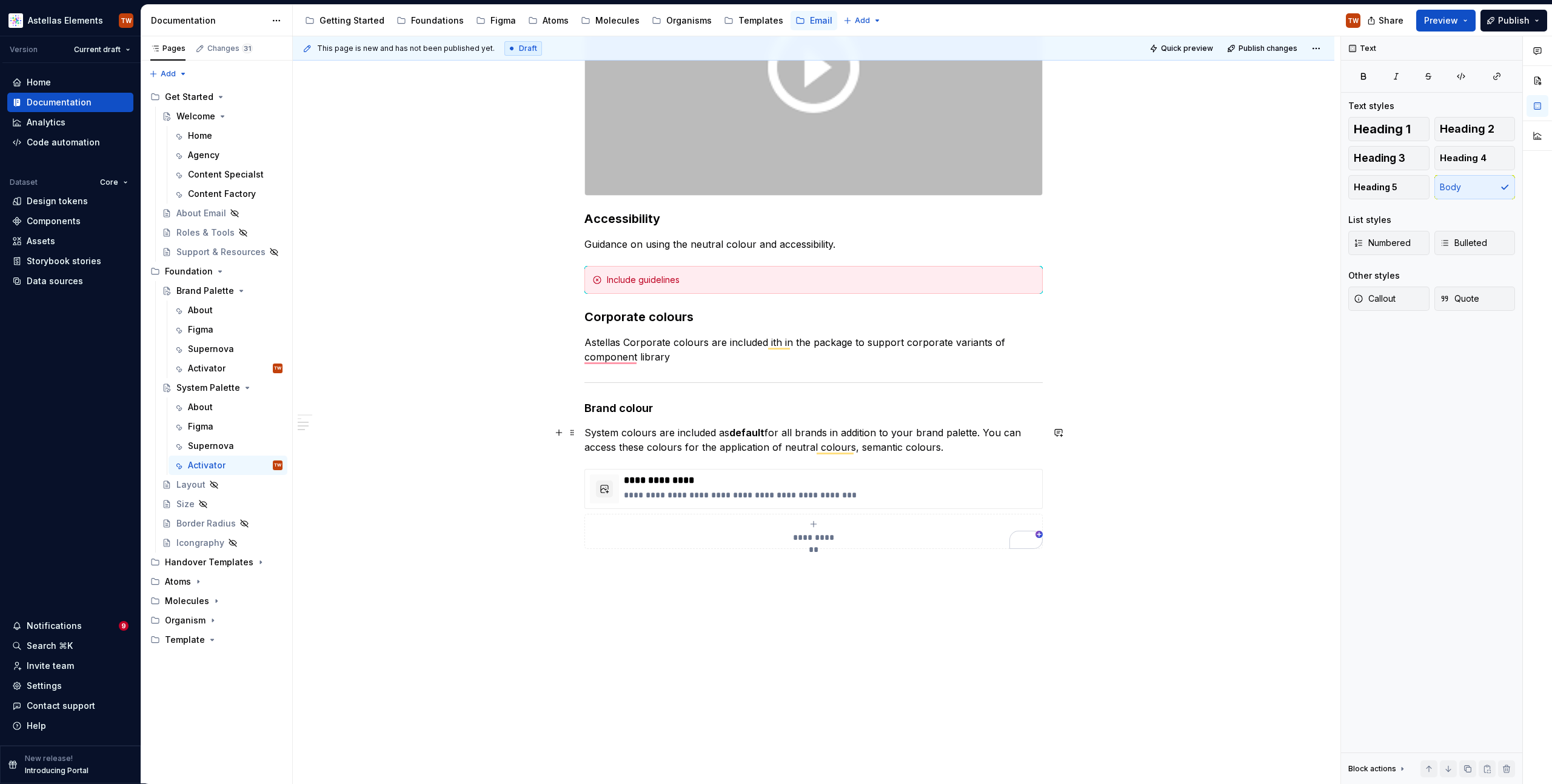
click at [643, 439] on p "System colours are included as default for all brands in addition to your brand…" at bounding box center [813, 440] width 459 height 29
click at [626, 388] on div "**********" at bounding box center [813, 122] width 459 height 853
click at [628, 445] on p "System colours are included as default for all brands in addition to your brand…" at bounding box center [813, 440] width 459 height 29
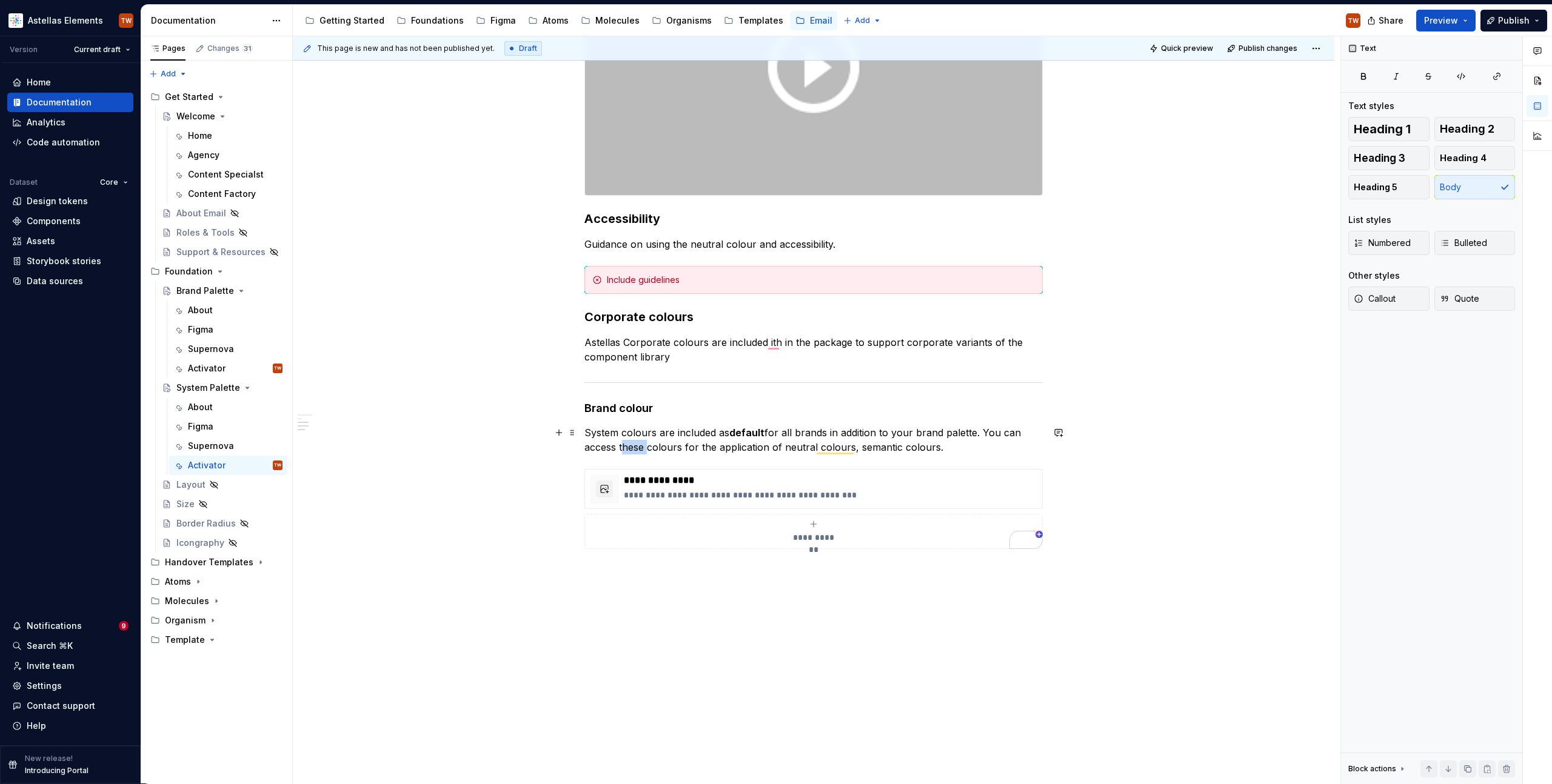
click at [628, 445] on p "System colours are included as default for all brands in addition to your brand…" at bounding box center [813, 440] width 459 height 29
click at [821, 479] on button "Add to dictionary" at bounding box center [838, 489] width 126 height 22
click at [799, 436] on p "The brand palette allows for full contextual flexibilty customising the fill an…" at bounding box center [813, 440] width 459 height 29
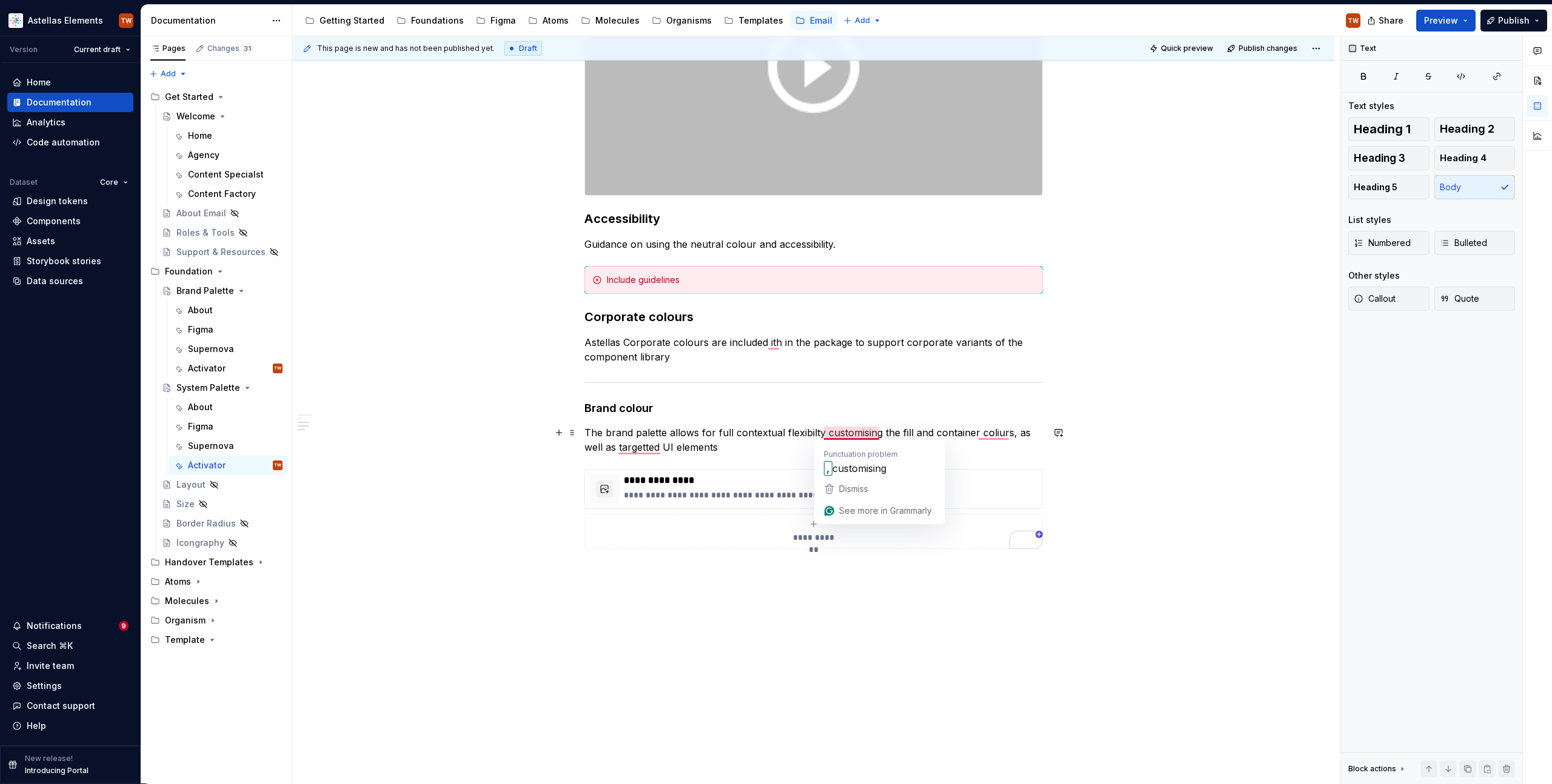
click at [831, 438] on p "The brand palette allows for full contextual flexibilty customising the fill an…" at bounding box center [813, 440] width 459 height 29
click at [784, 436] on p "The brand palette allows for full contextual flexibilty, customising the fill a…" at bounding box center [813, 440] width 459 height 29
click at [937, 439] on p "The brand palette allows for full contextual flexibility, customising the fill …" at bounding box center [813, 440] width 459 height 29
click at [790, 436] on p "The brand palette allows for full contextual flexibility, customising the fill …" at bounding box center [813, 440] width 459 height 29
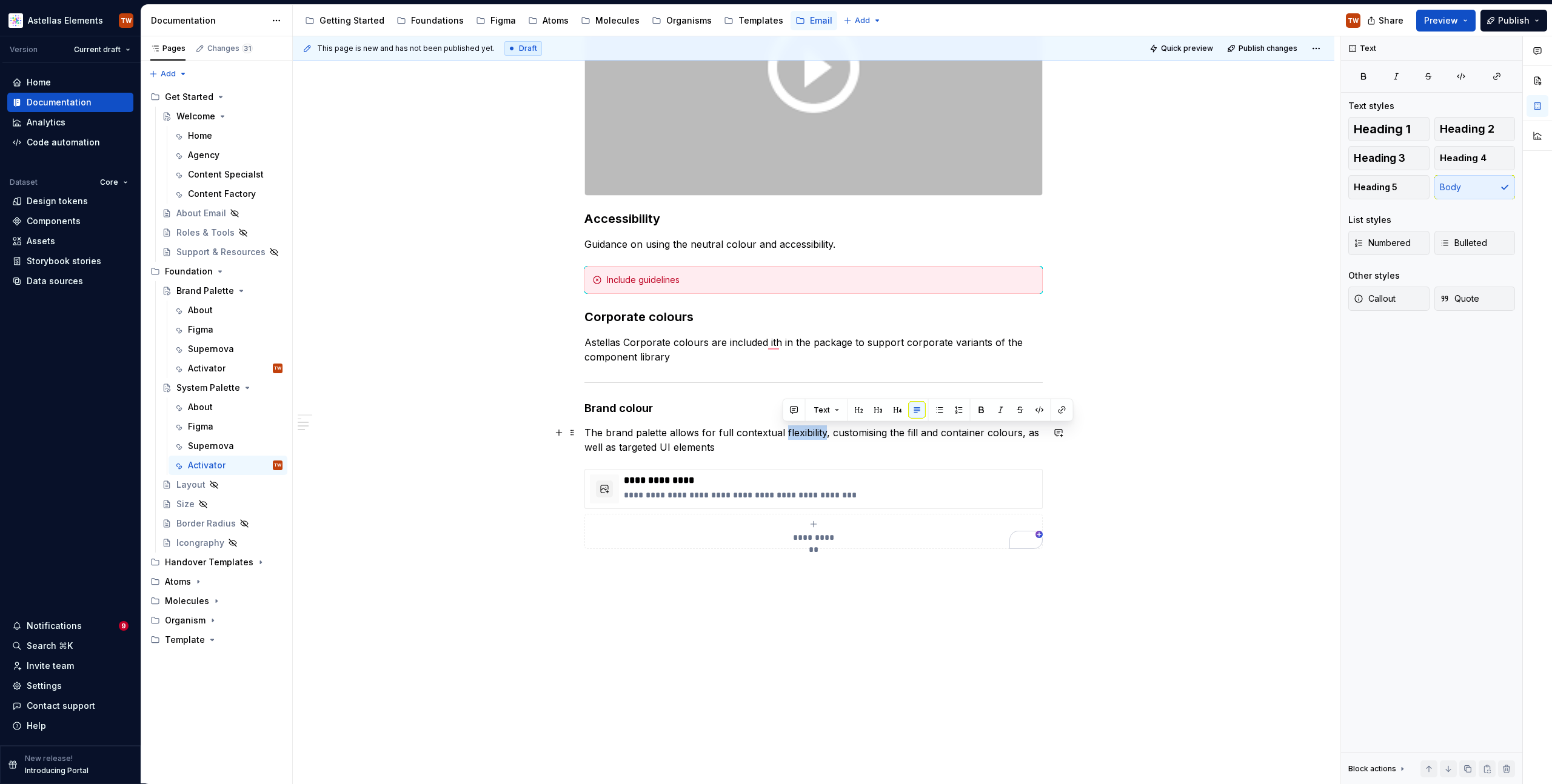
click at [790, 436] on p "The brand palette allows for full contextual flexibility, customising the fill …" at bounding box center [813, 440] width 459 height 29
copy p "flexibility"
click at [633, 486] on p "**********" at bounding box center [830, 481] width 414 height 12
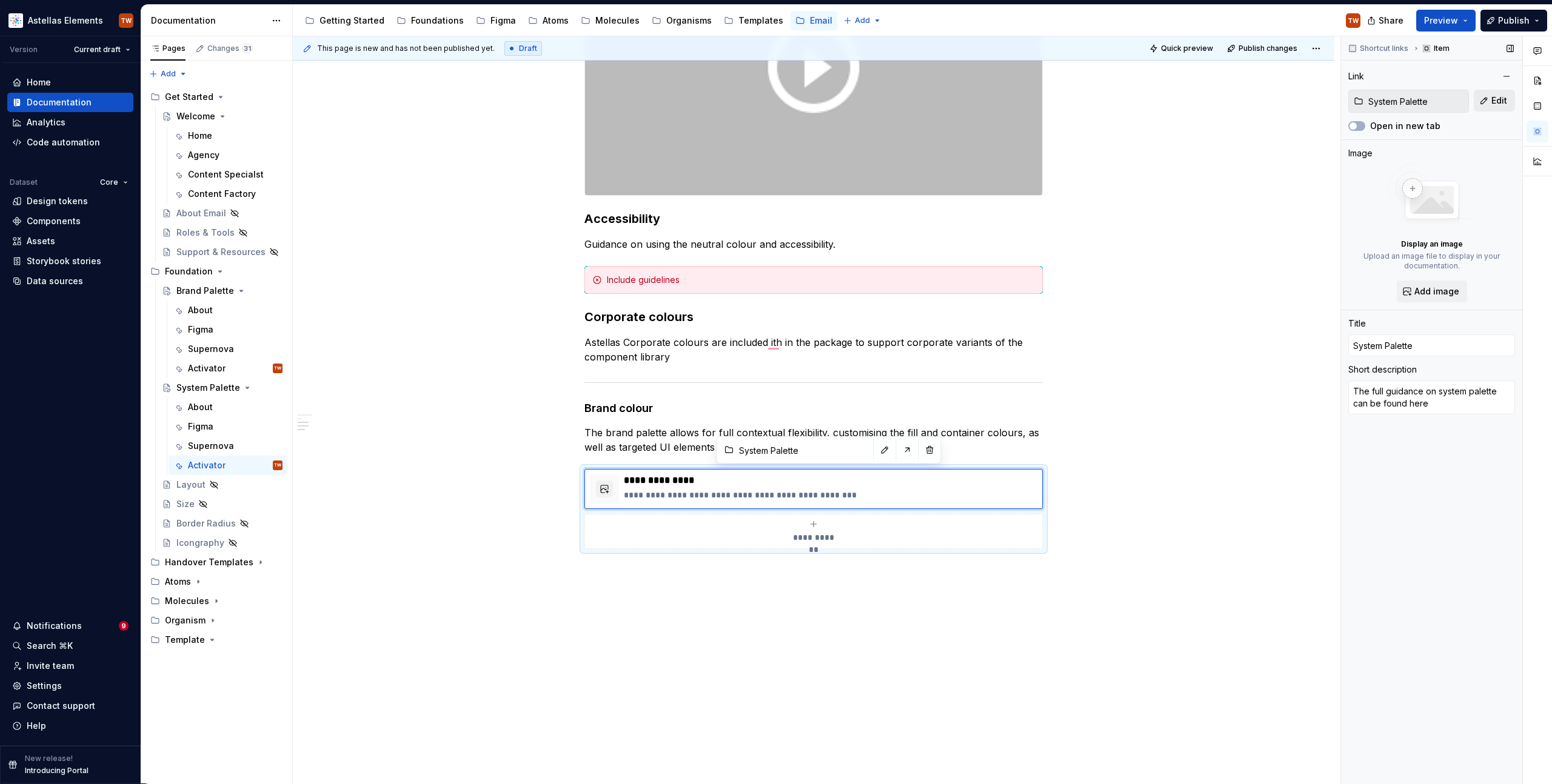
click at [1498, 97] on span "Edit" at bounding box center [1499, 100] width 16 height 12
type textarea "*"
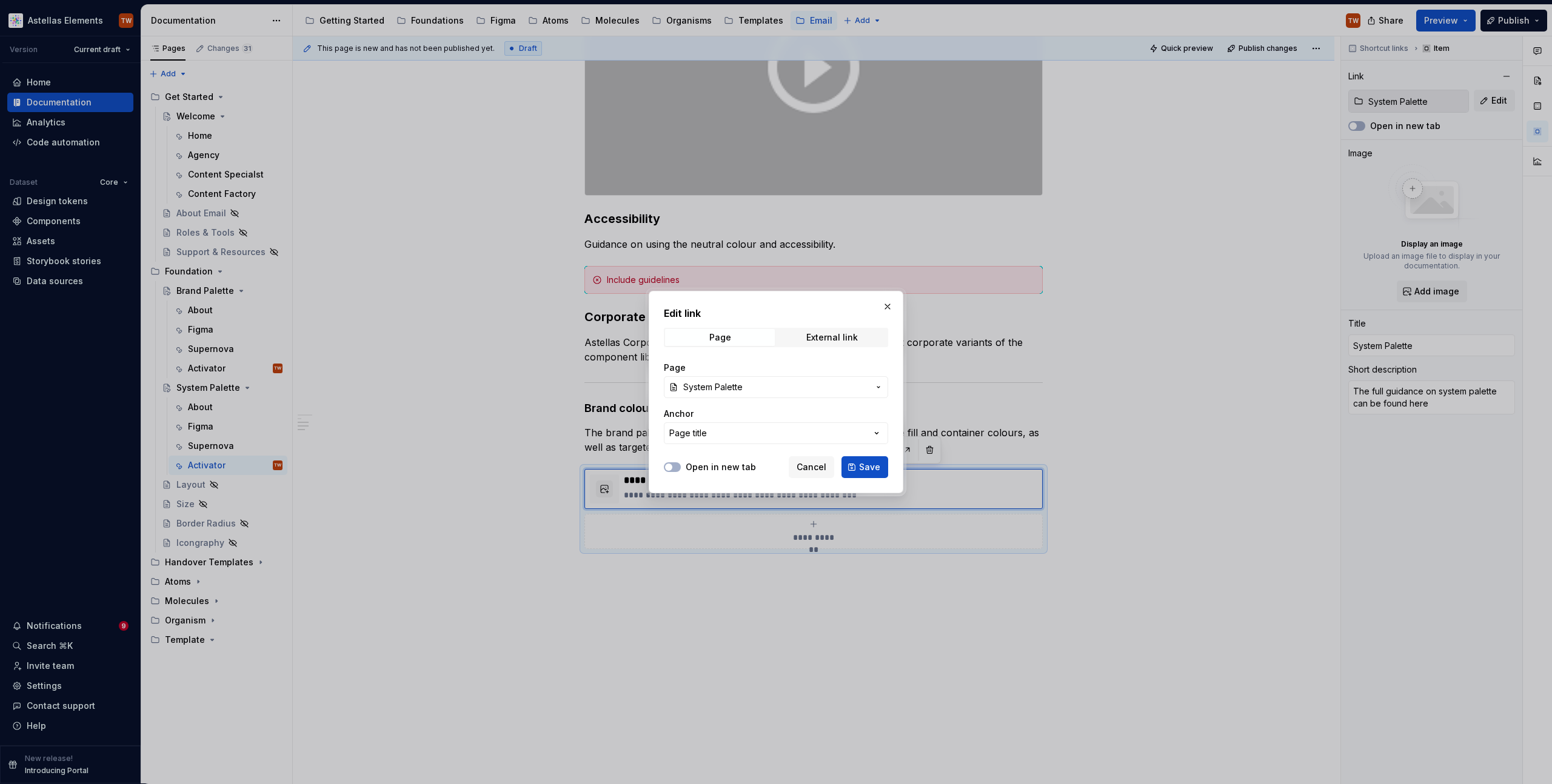
click at [729, 387] on span "System Palette" at bounding box center [713, 387] width 59 height 12
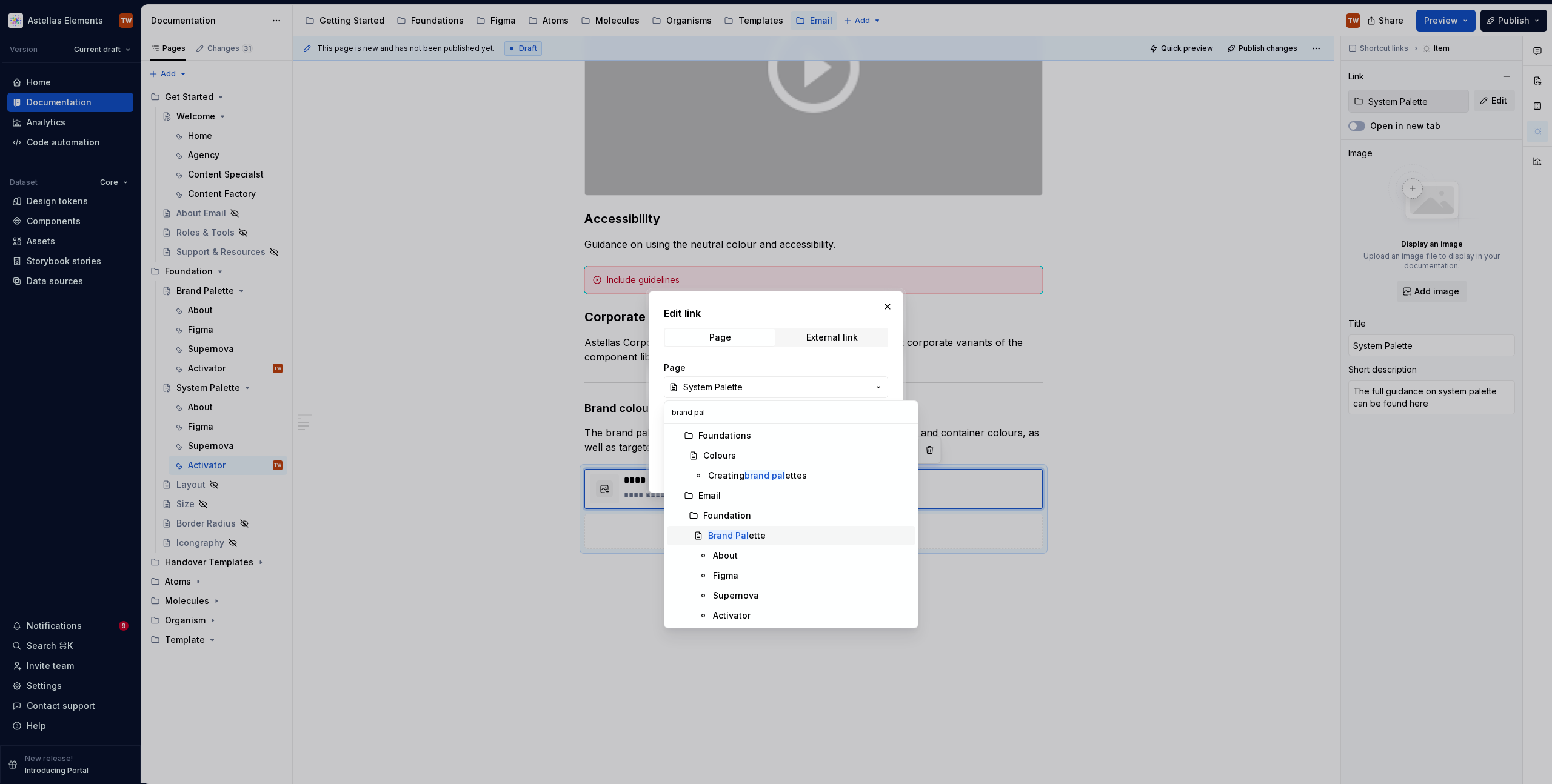
type input "brand pal"
click at [750, 533] on div "Brand Pal ette" at bounding box center [736, 536] width 58 height 12
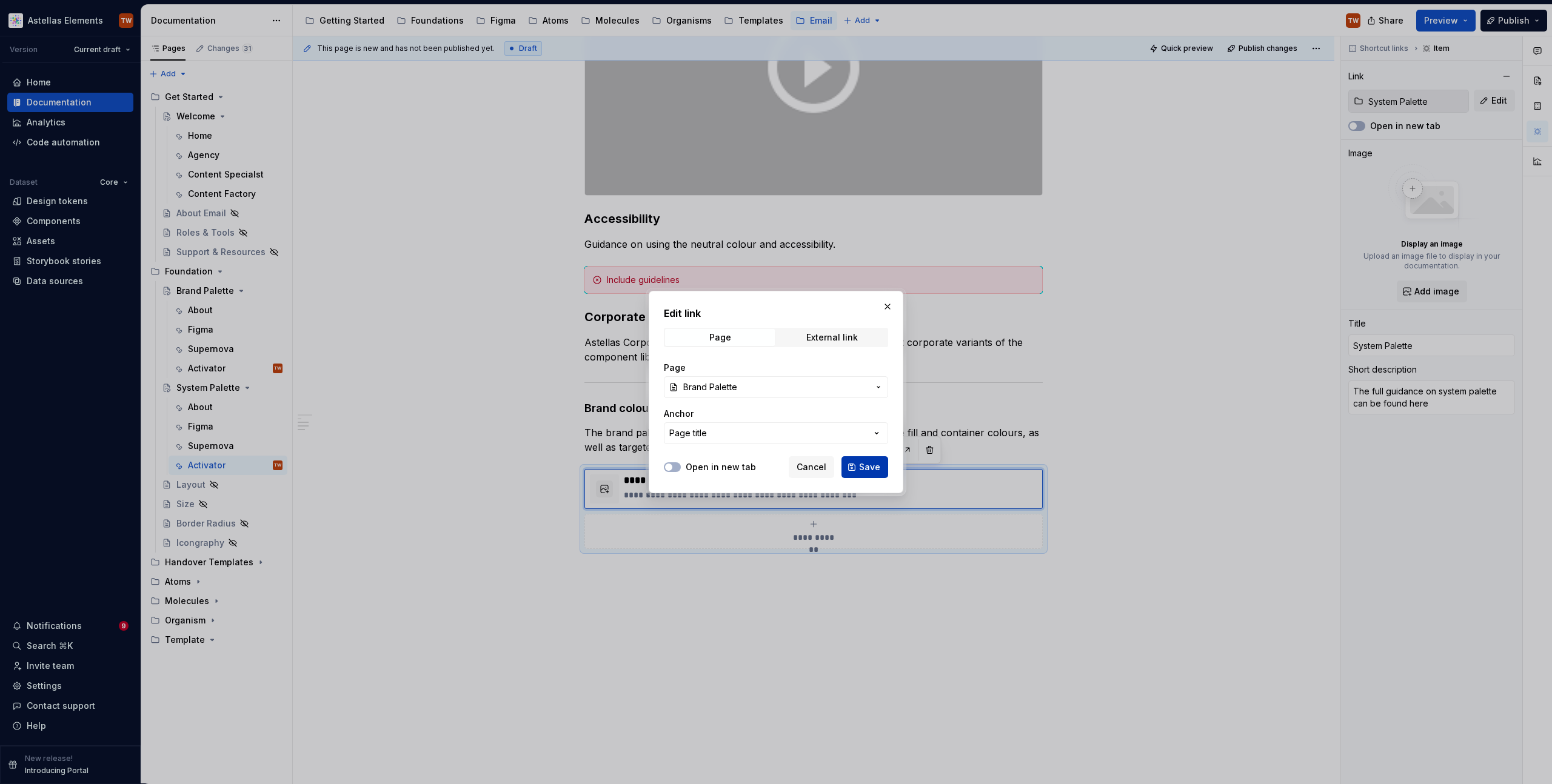
click at [873, 470] on span "Save" at bounding box center [870, 467] width 21 height 12
type textarea "*"
type input "Brand Palette"
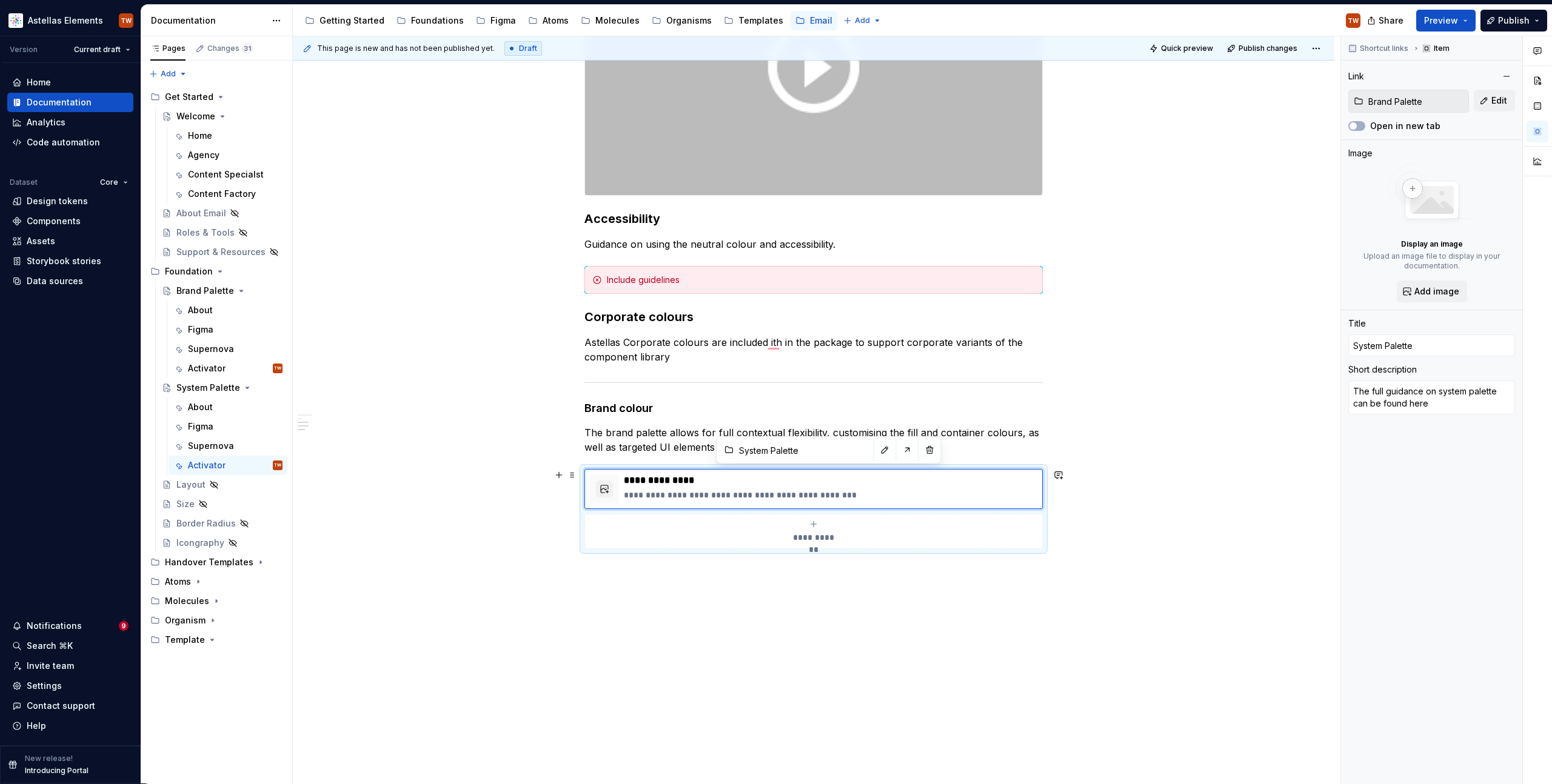
click at [472, 499] on div "**********" at bounding box center [813, 233] width 1041 height 1132
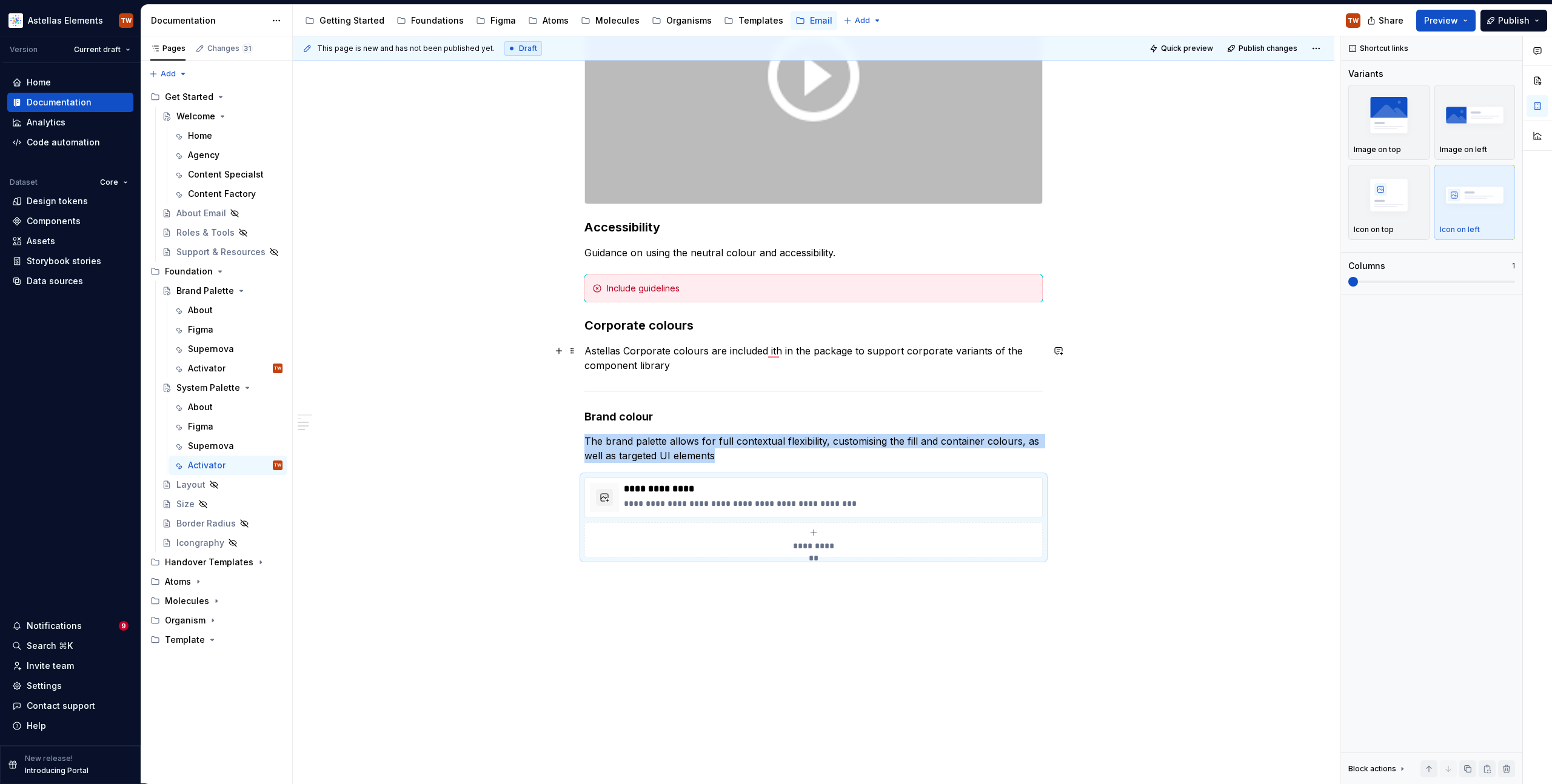
scroll to position [525, 0]
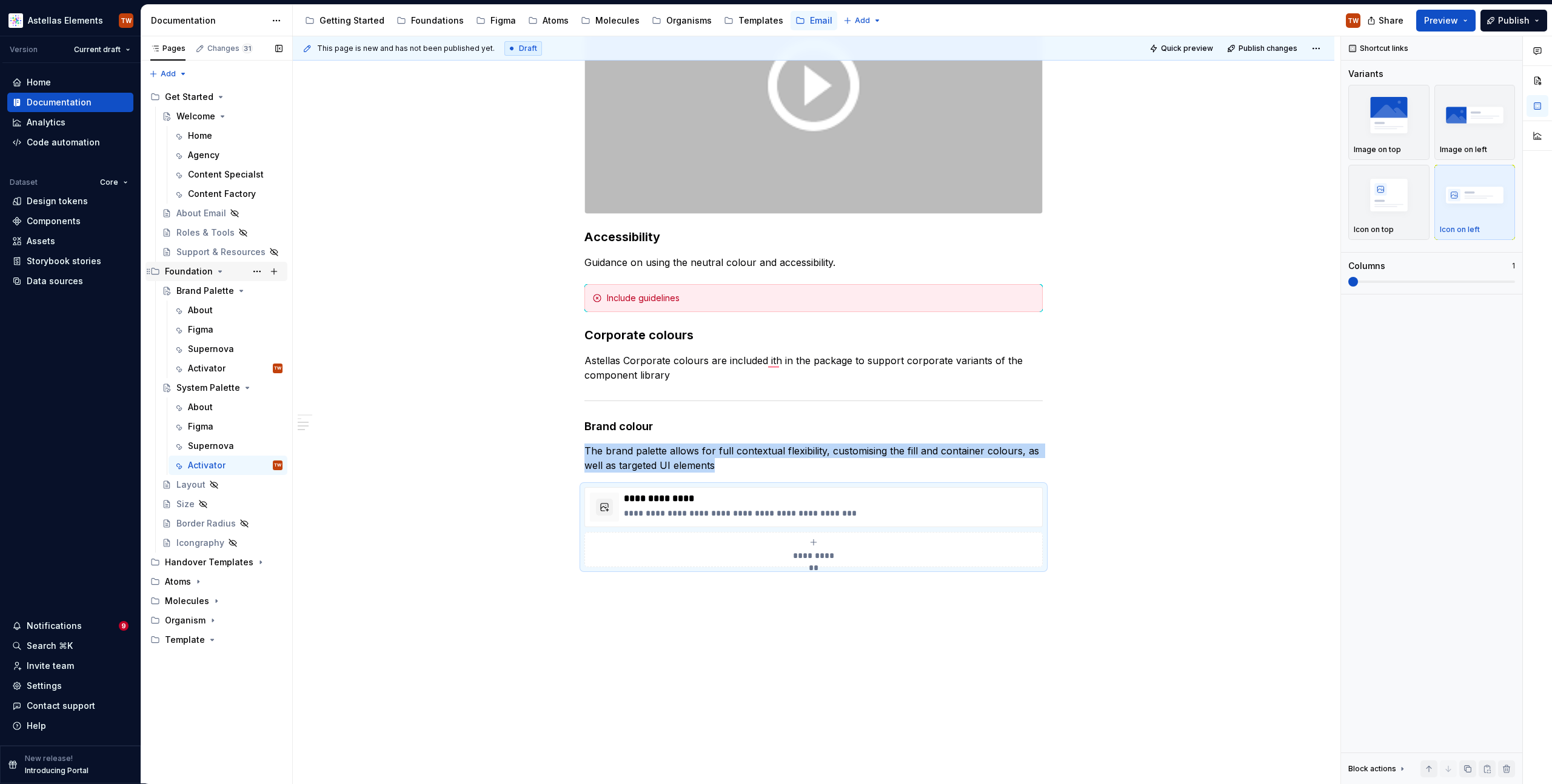
click at [215, 269] on icon "Page tree" at bounding box center [220, 272] width 10 height 10
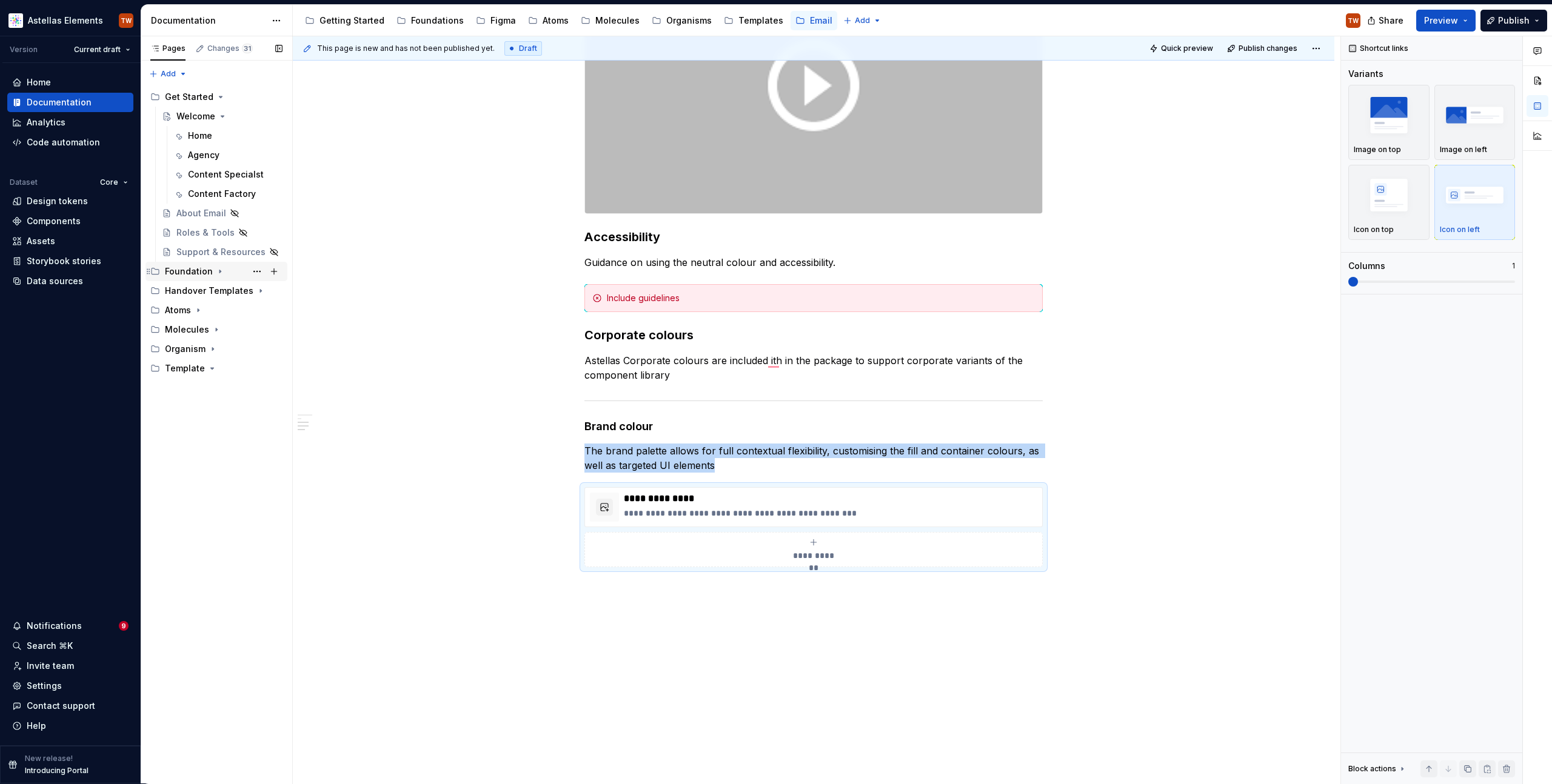
click at [221, 268] on icon "Page tree" at bounding box center [220, 272] width 10 height 10
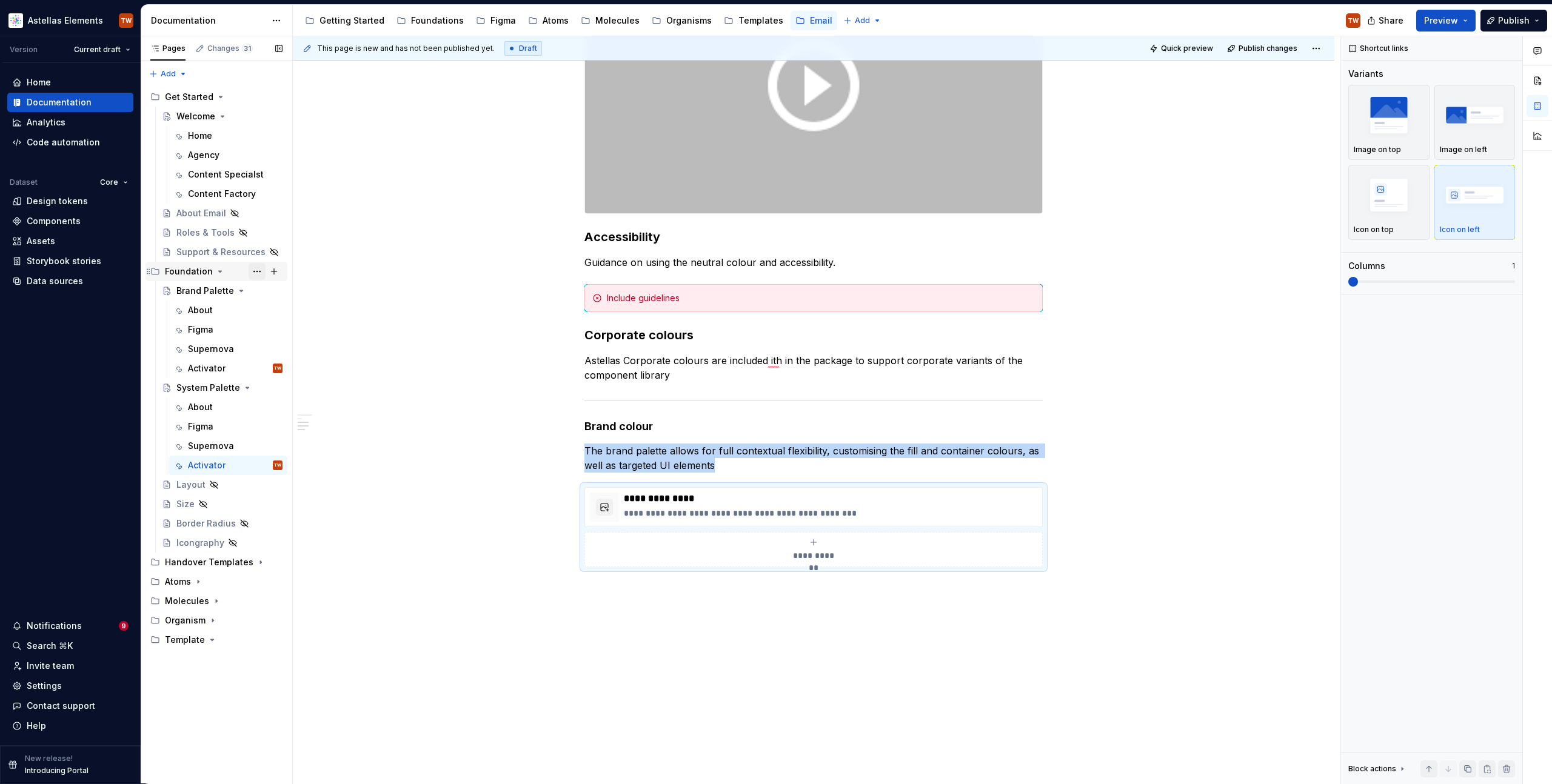
click at [260, 271] on button "Page tree" at bounding box center [257, 271] width 17 height 17
type textarea "*"
click at [301, 291] on div "Rename group" at bounding box center [330, 293] width 119 height 12
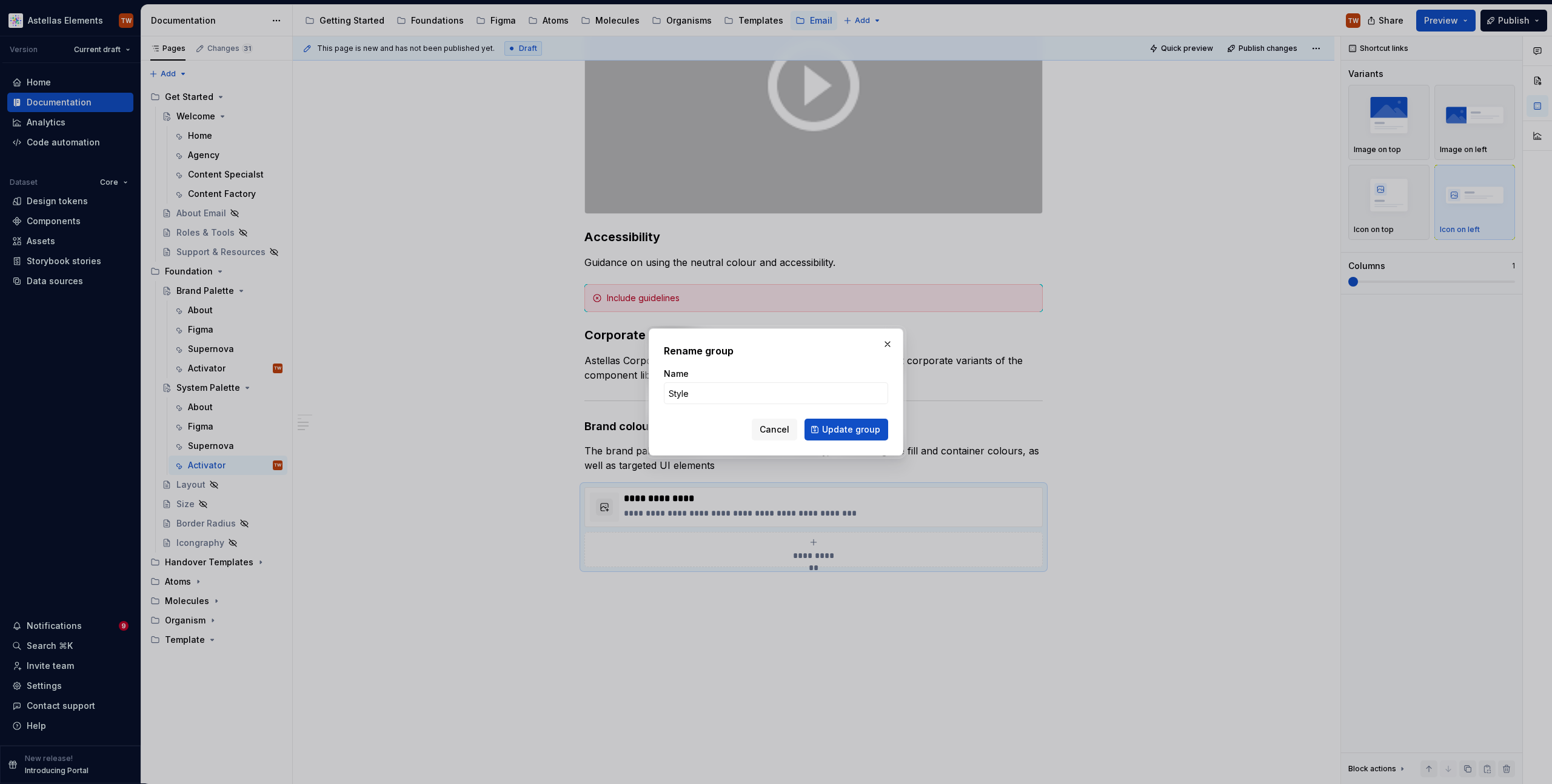
type input "Styles"
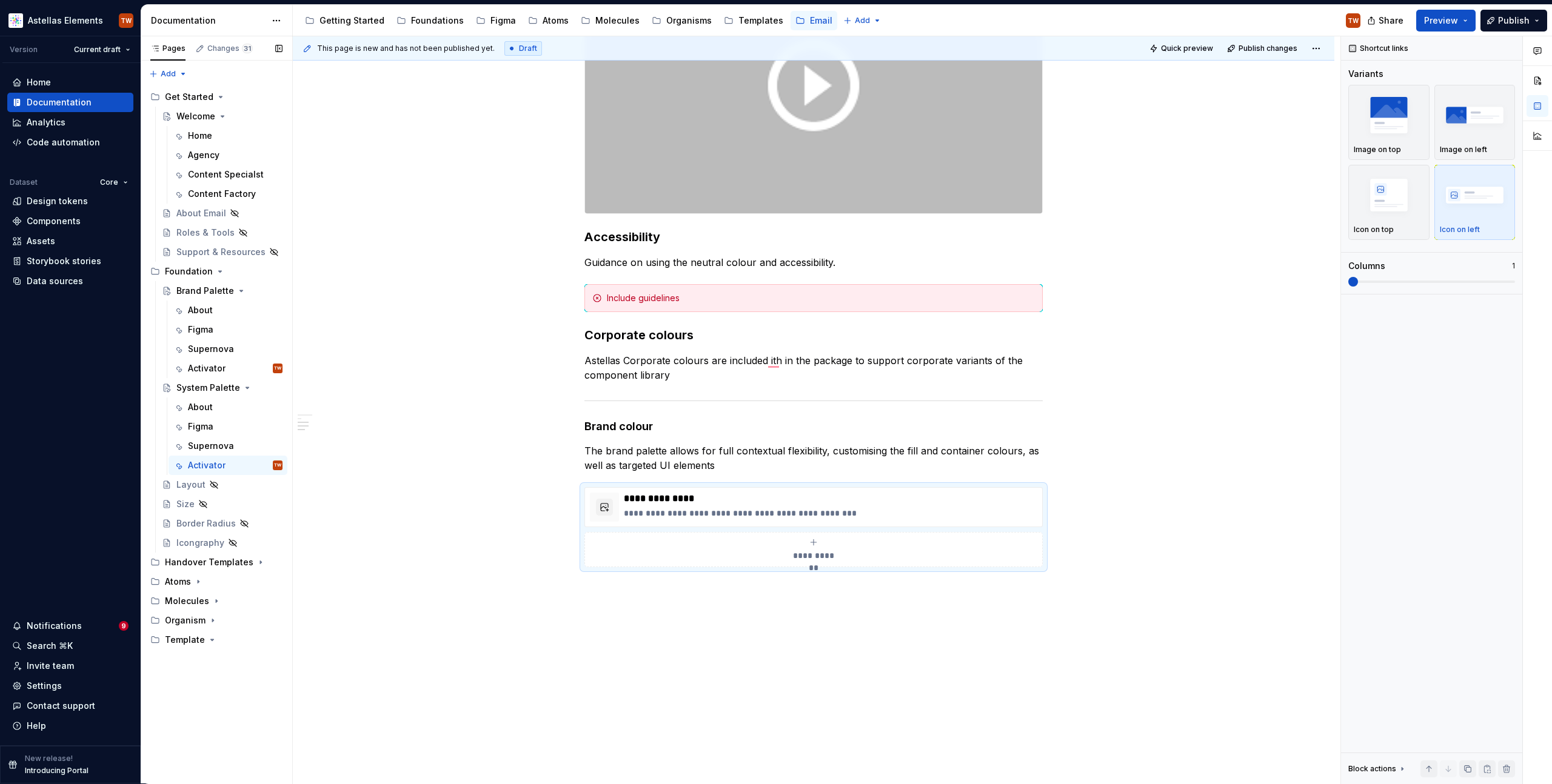
click at [0, 0] on button "Page tree" at bounding box center [0, 0] width 0 height 0
type textarea "*"
click at [292, 288] on div "Rename group" at bounding box center [330, 293] width 119 height 12
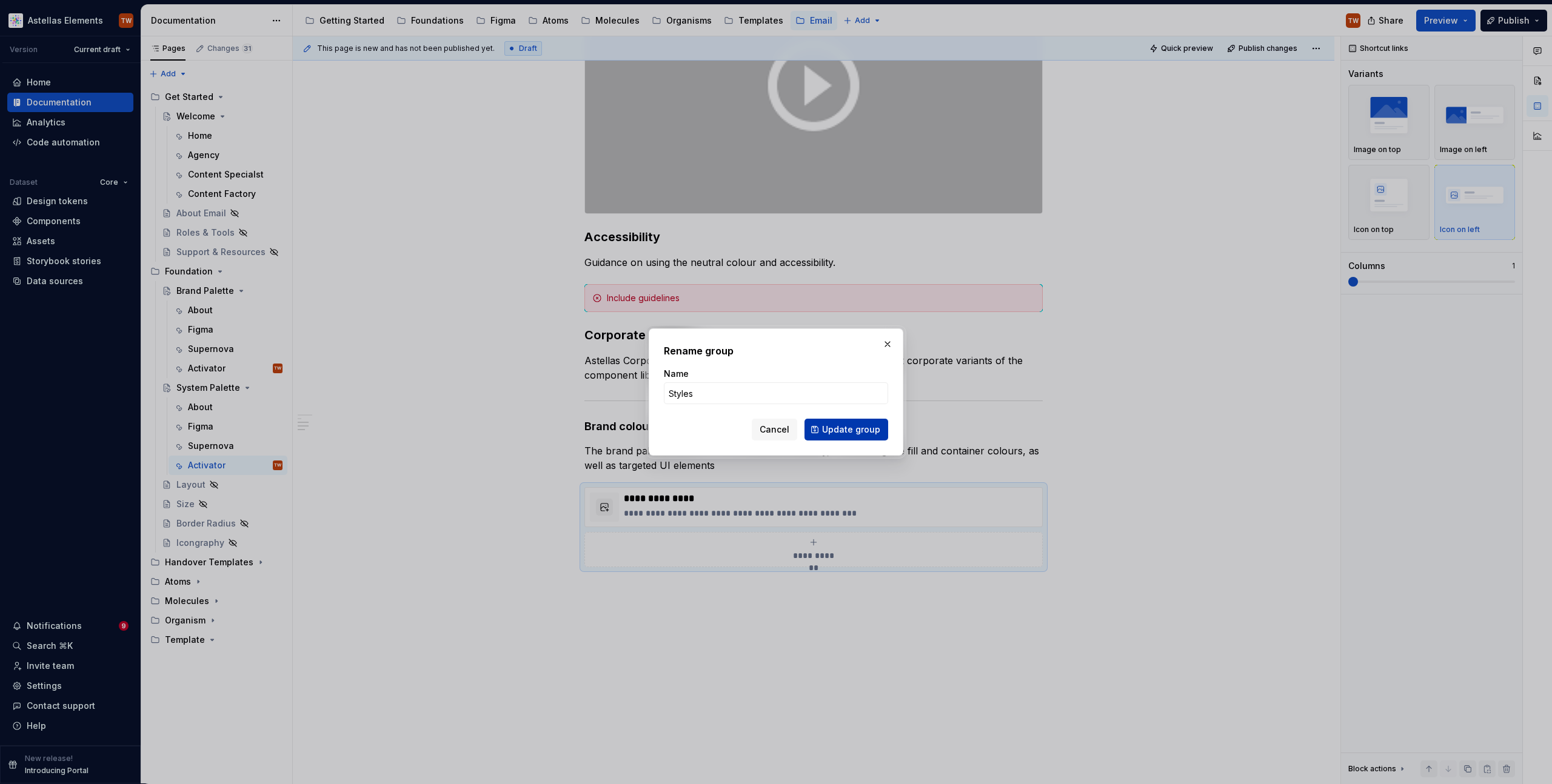
type input "Styles"
click at [845, 436] on button "Update group" at bounding box center [846, 430] width 84 height 22
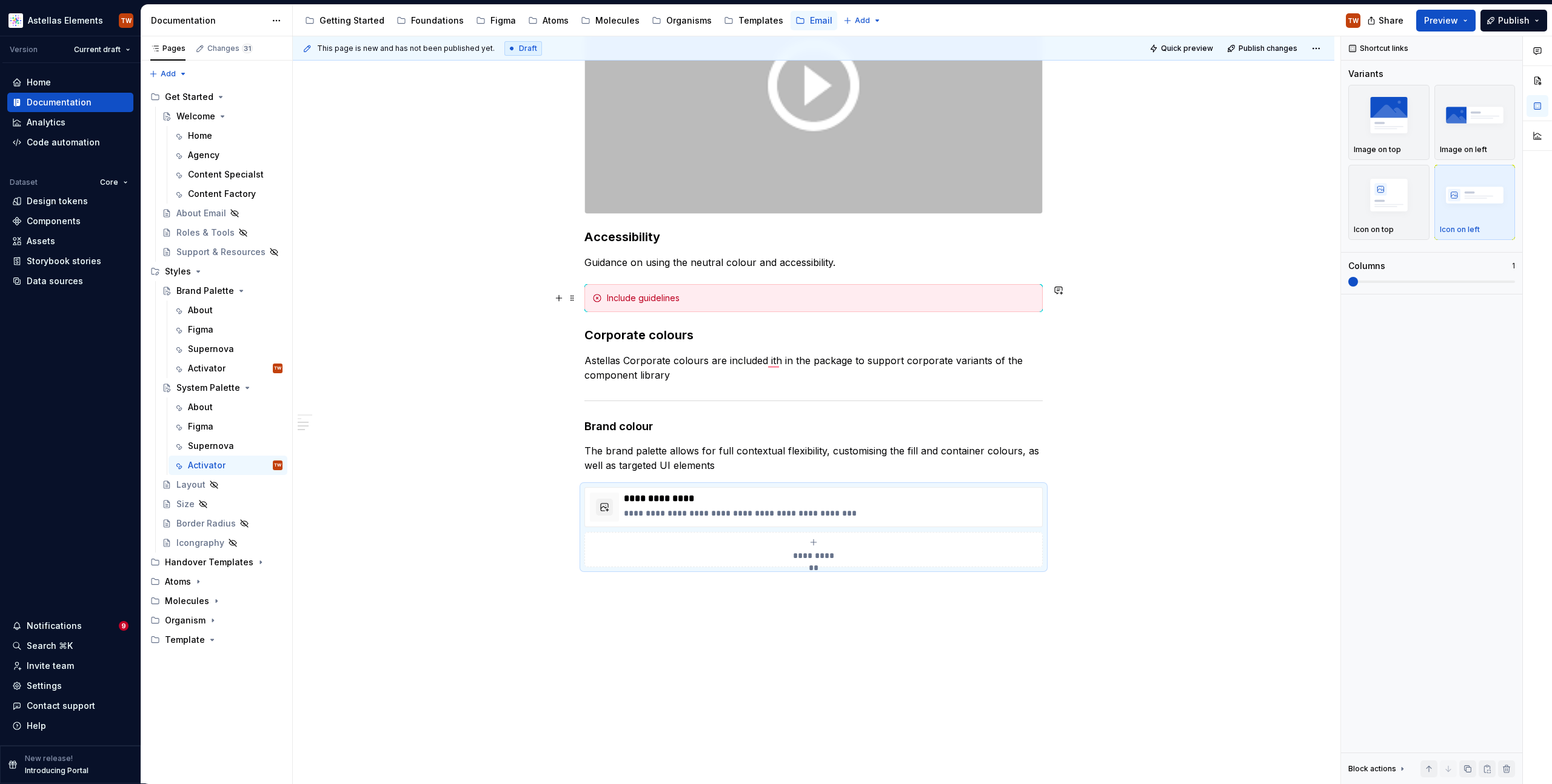
click at [1154, 311] on div "**********" at bounding box center [813, 251] width 1041 height 1132
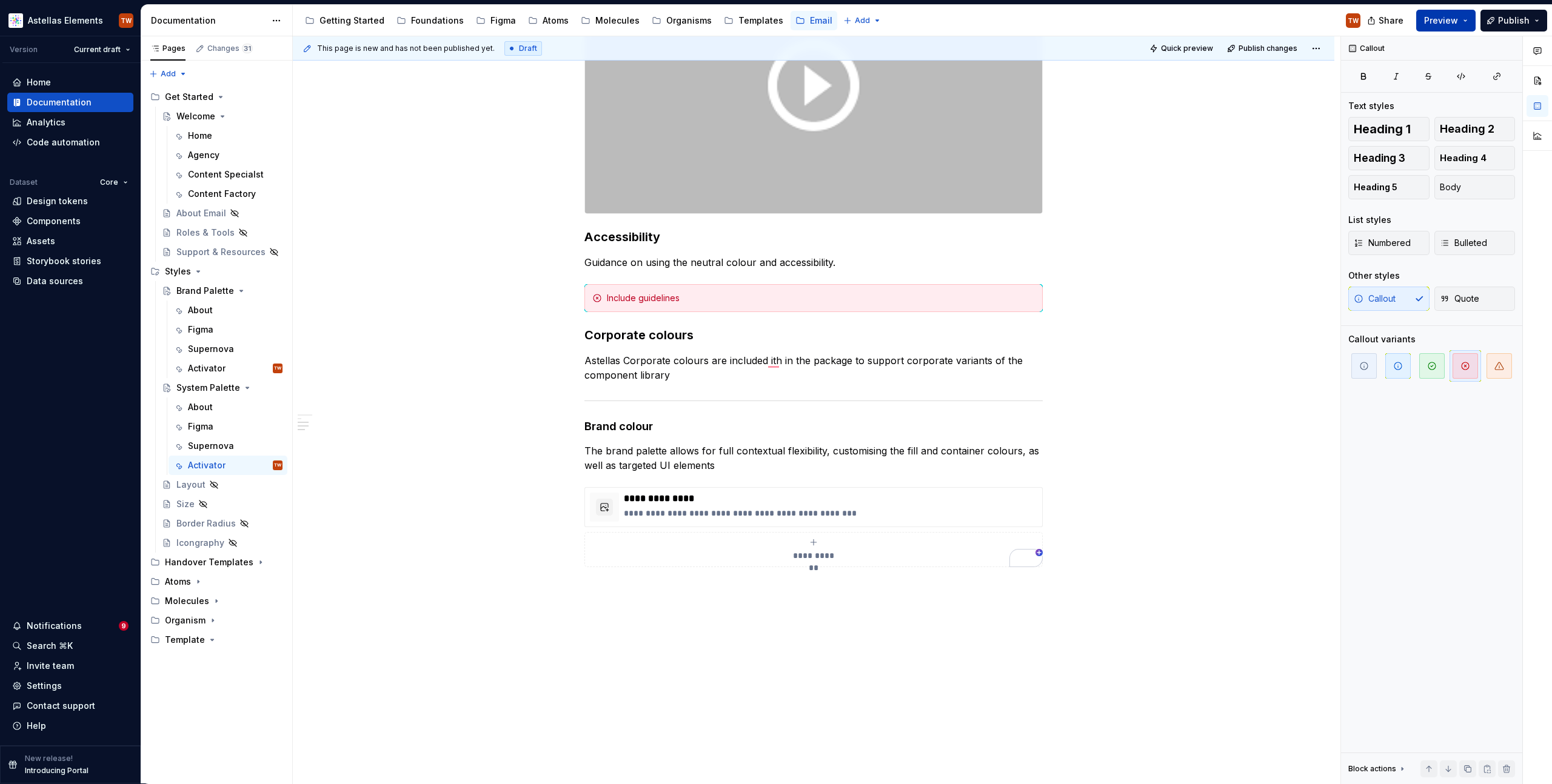
click at [1440, 18] on span "Preview" at bounding box center [1441, 20] width 34 height 12
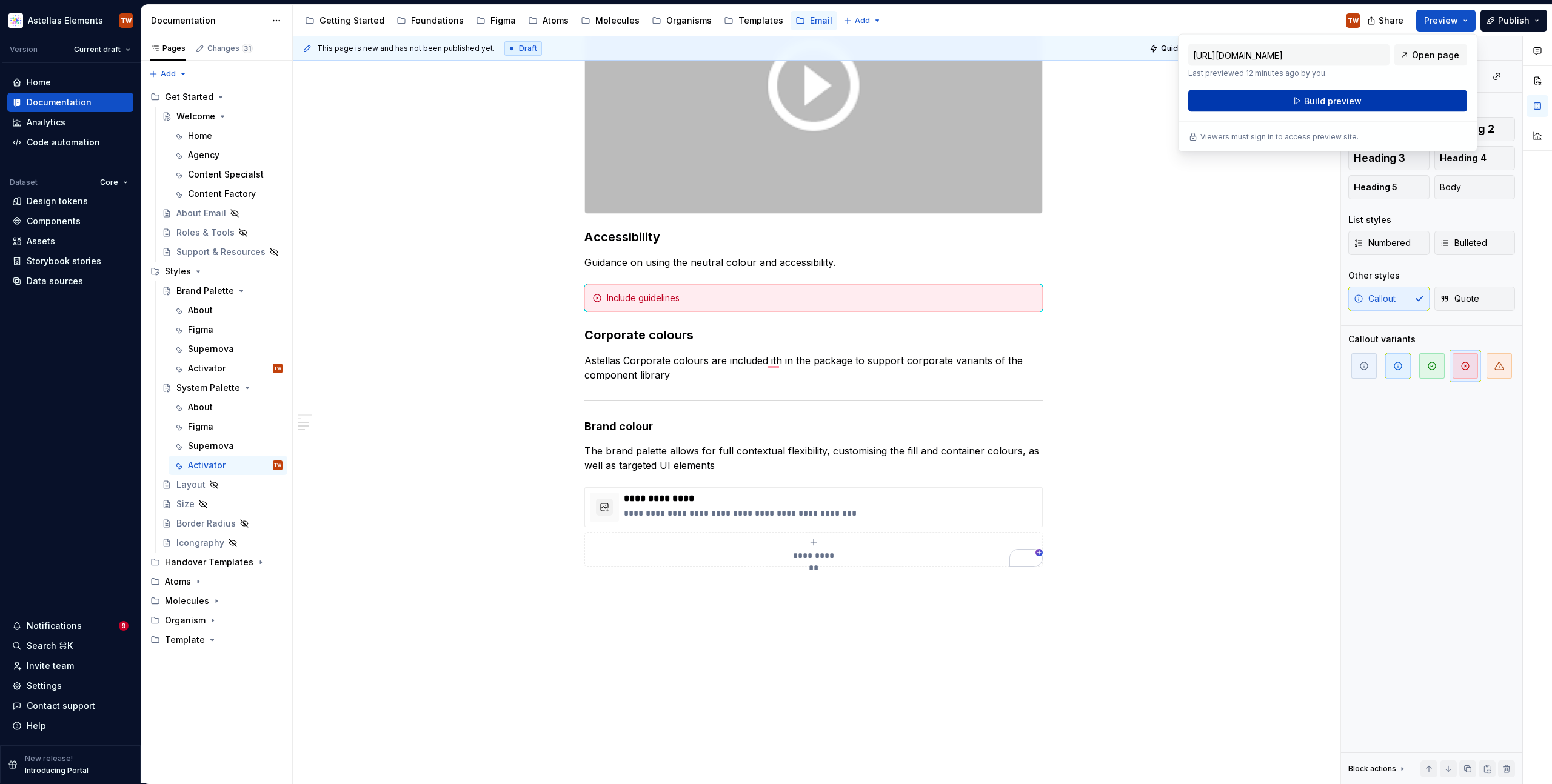
click at [1326, 104] on span "Build preview" at bounding box center [1333, 101] width 58 height 12
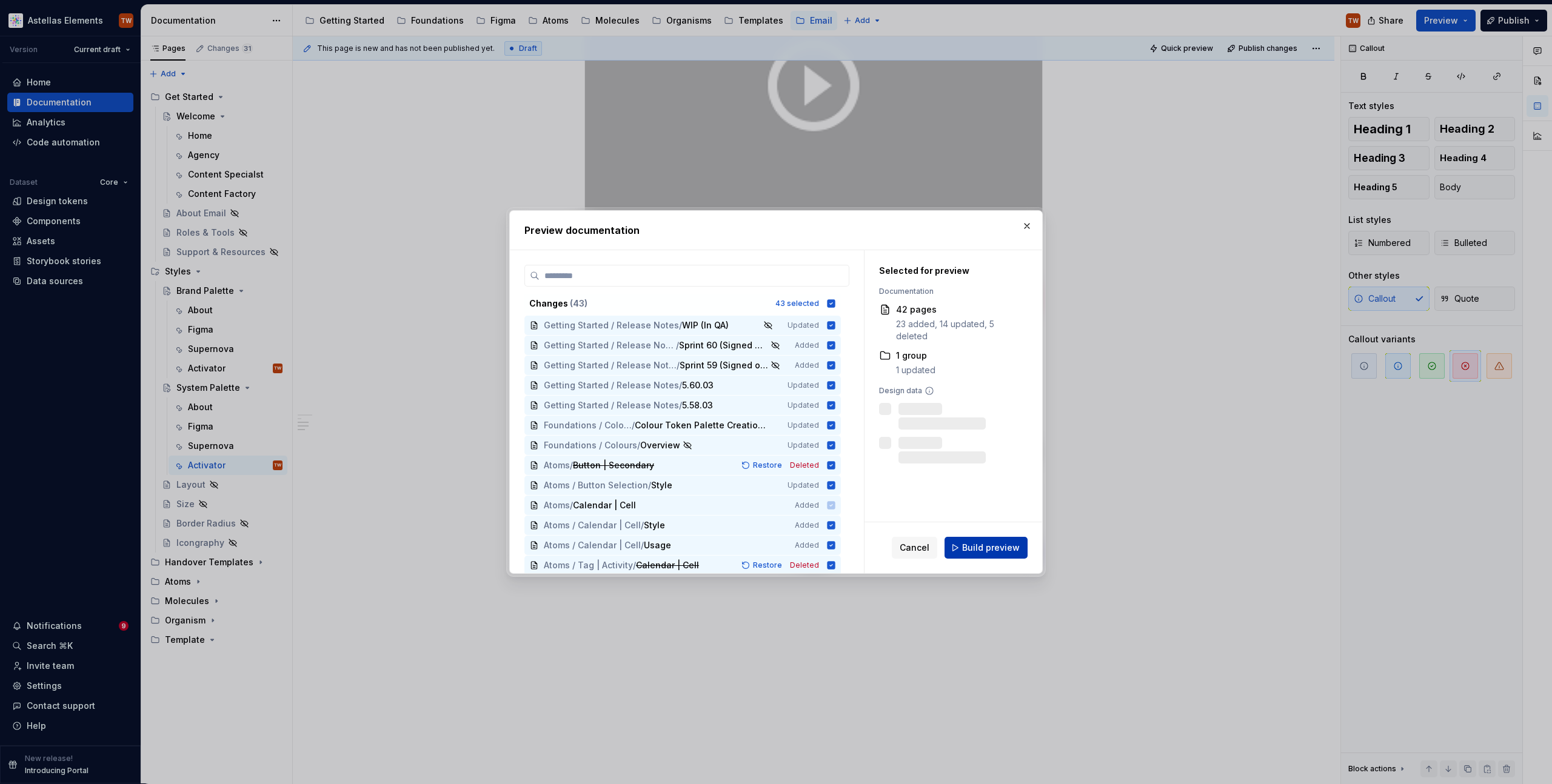
click at [999, 543] on span "Build preview" at bounding box center [991, 548] width 58 height 12
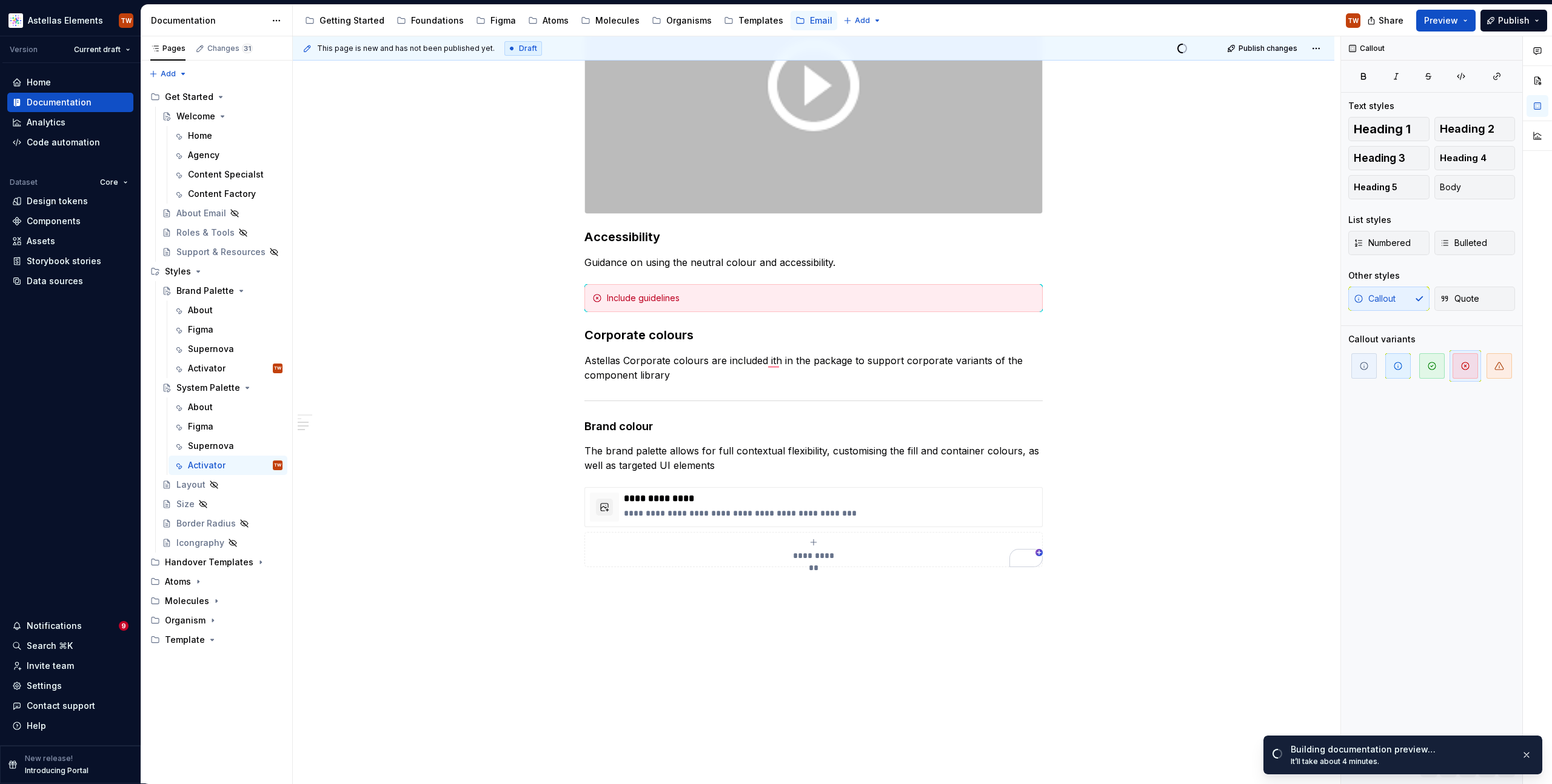
type textarea "*"
click at [764, 356] on p "Astellas Corporate colours are included ith in the package to support corporate…" at bounding box center [813, 368] width 459 height 29
click at [768, 358] on p "Astellas Corporate colours are included ith in the package to support corporate…" at bounding box center [813, 368] width 459 height 29
click at [818, 361] on p "Astellas Corporate colours are included with in the package to support corporat…" at bounding box center [813, 368] width 459 height 29
click at [1138, 427] on div "**********" at bounding box center [813, 251] width 1041 height 1132
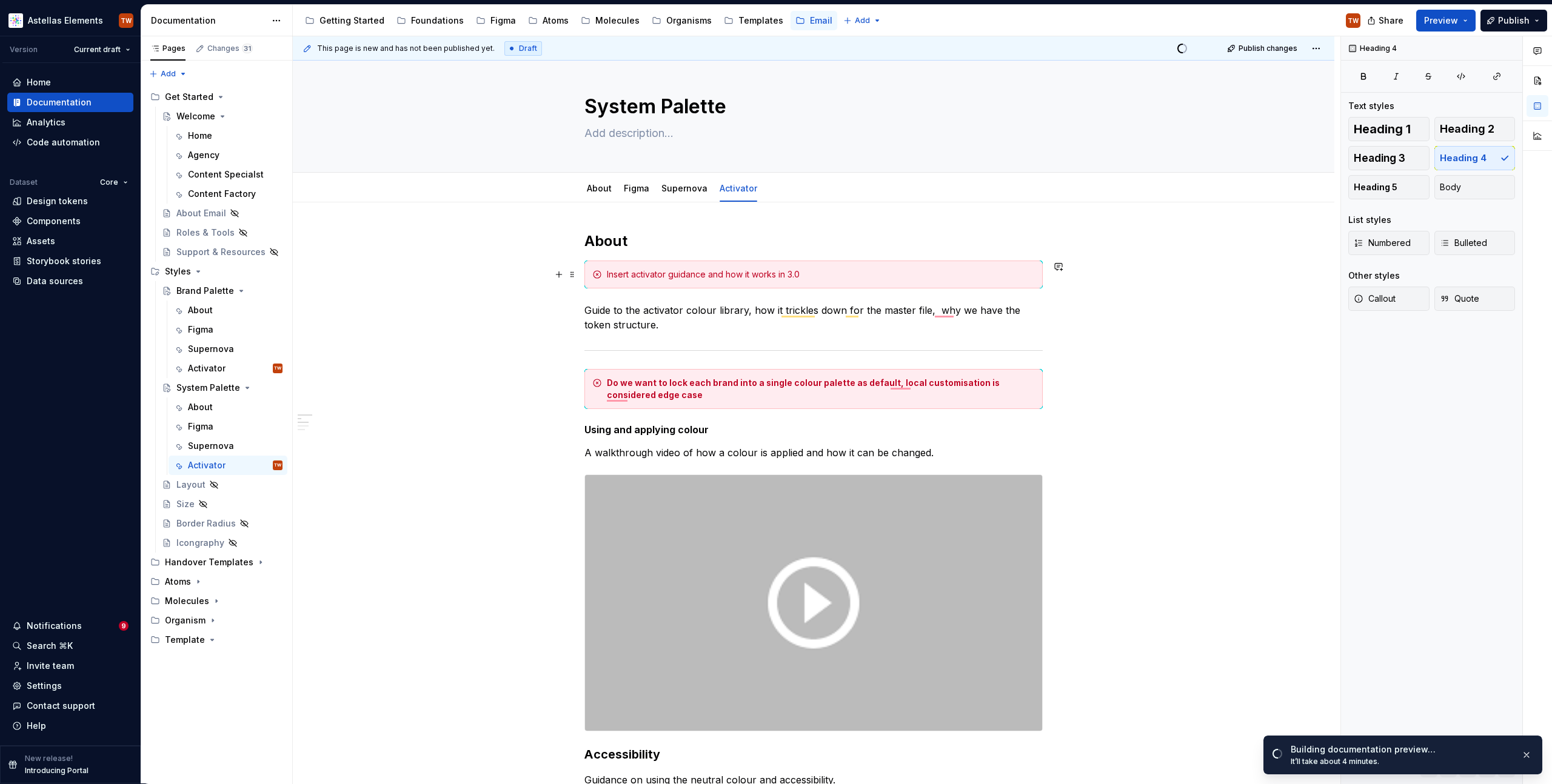
scroll to position [18, 0]
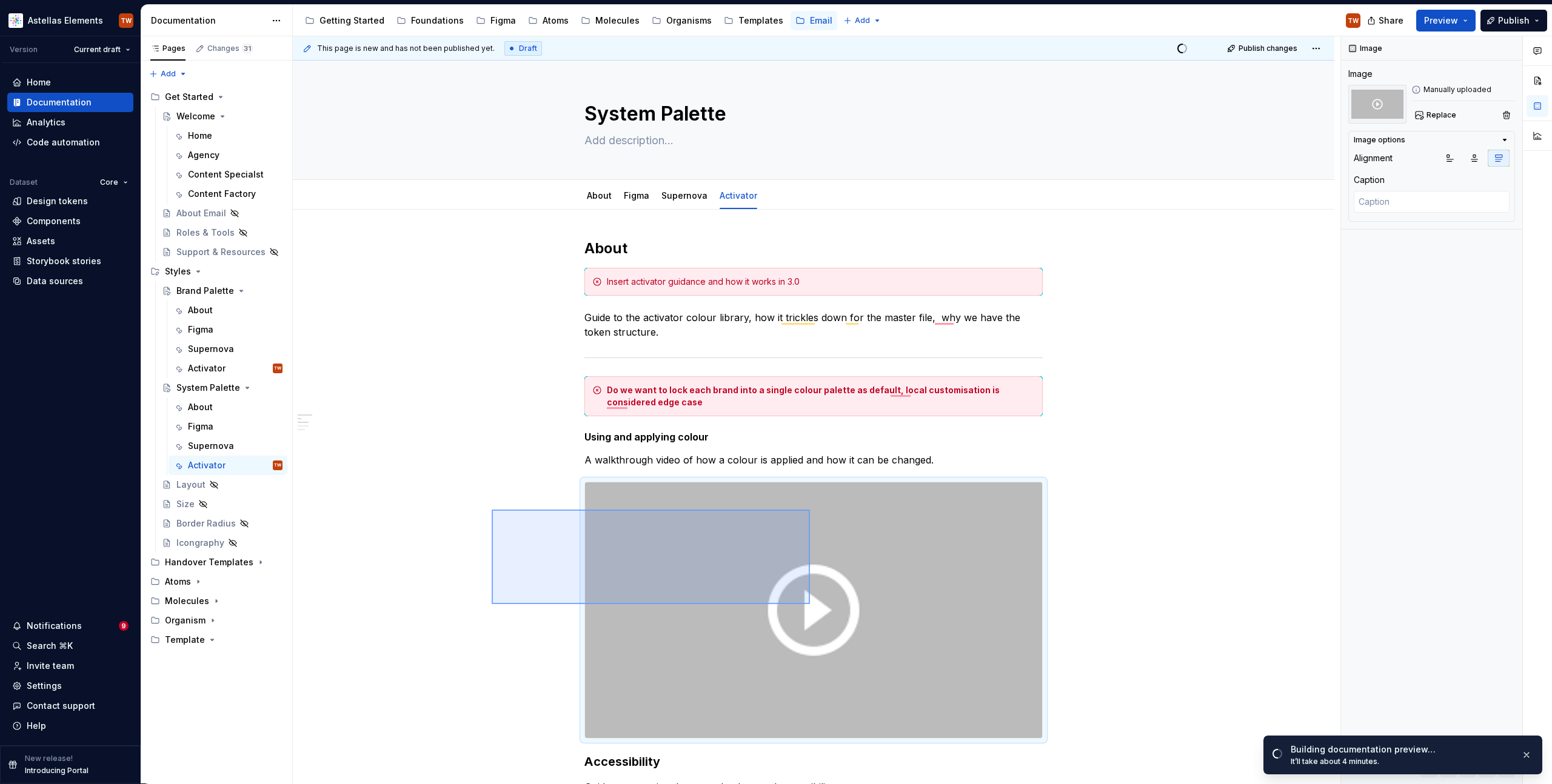
drag, startPoint x: 516, startPoint y: 516, endPoint x: 861, endPoint y: 633, distance: 364.3
click at [861, 637] on div "**********" at bounding box center [816, 411] width 1048 height 748
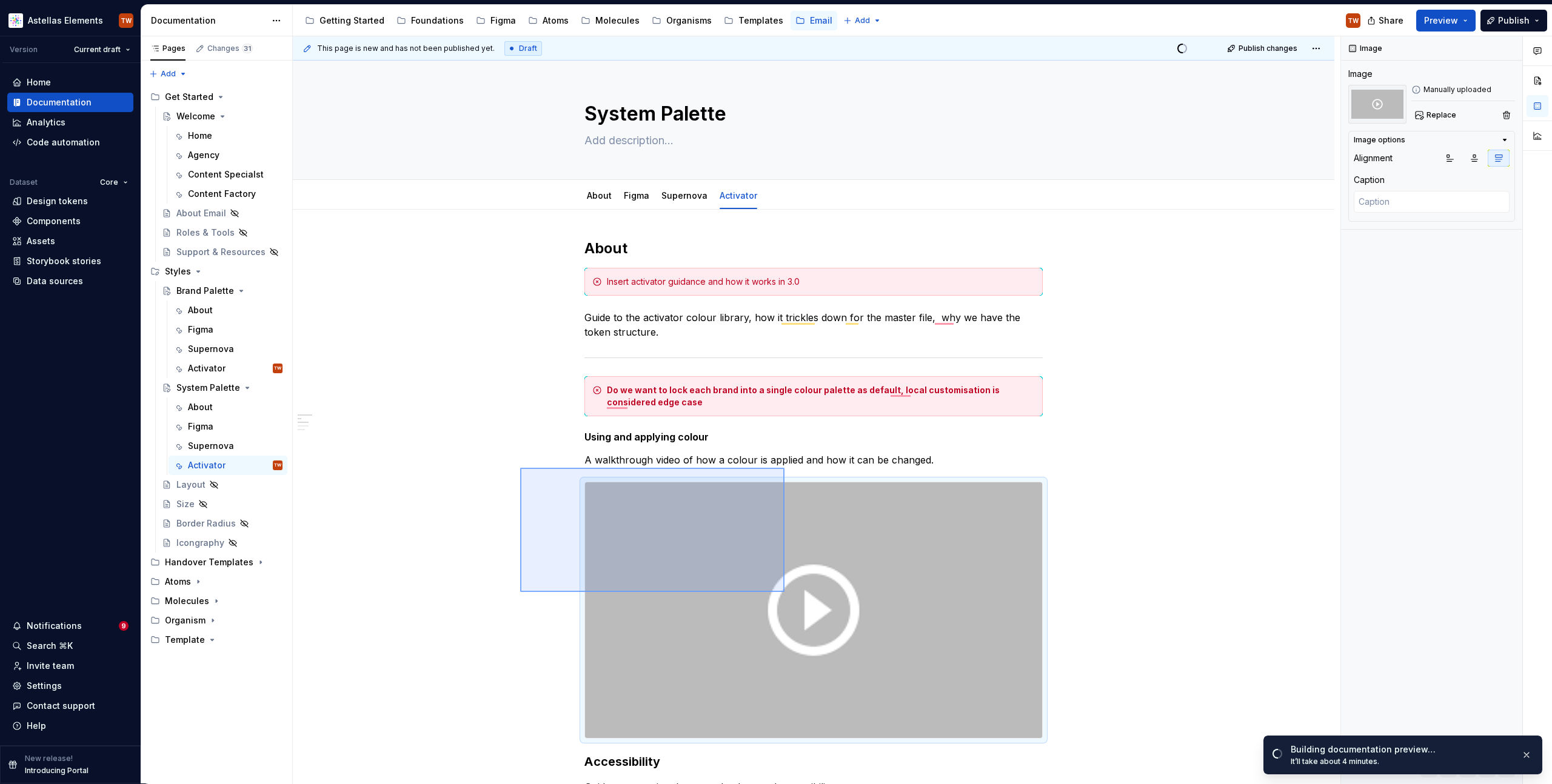
drag, startPoint x: 523, startPoint y: 471, endPoint x: 784, endPoint y: 593, distance: 288.1
click at [784, 593] on div "**********" at bounding box center [816, 411] width 1048 height 748
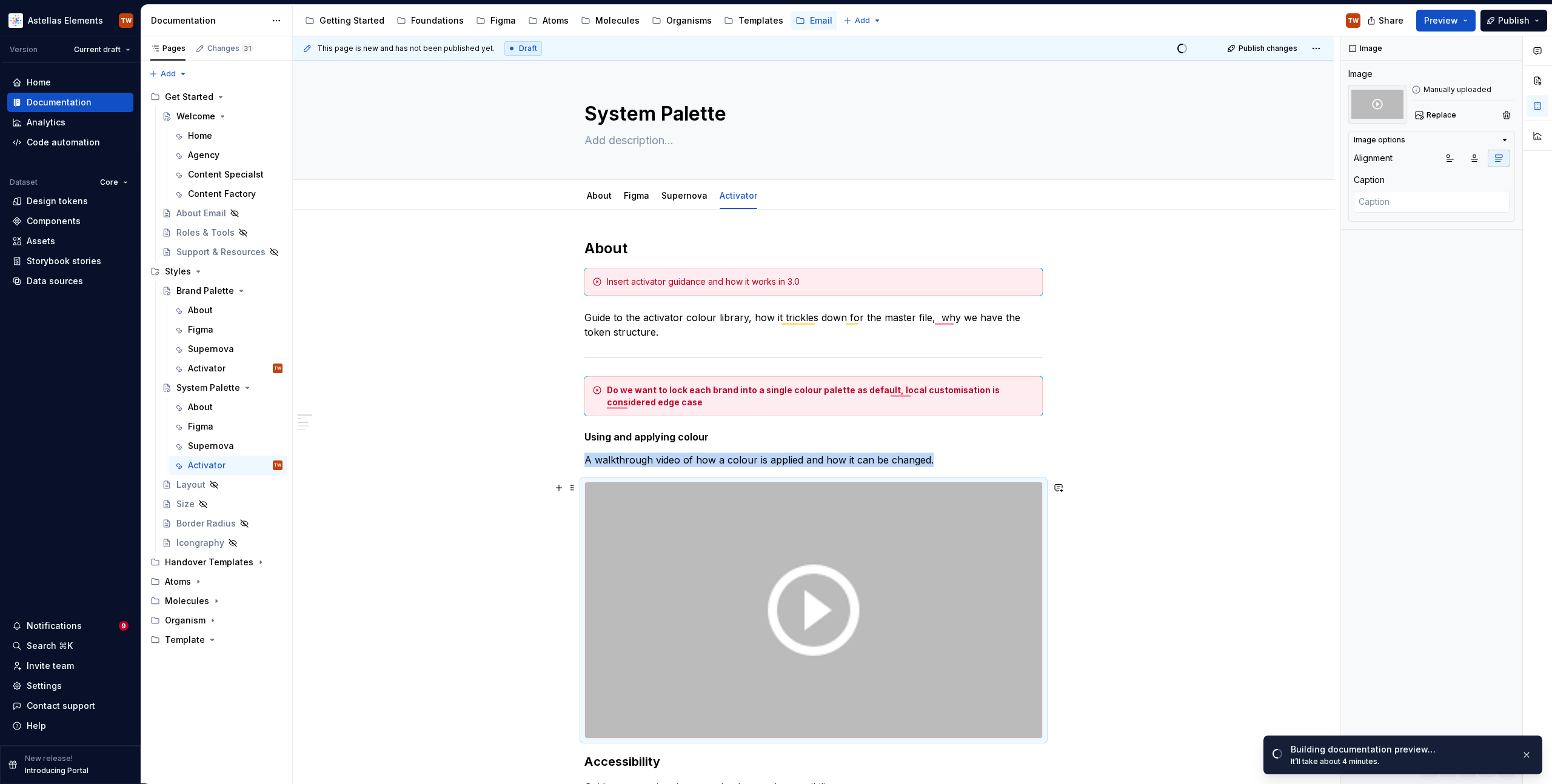
copy p "A walkthrough video of how a colour is applied and how it can be changed."
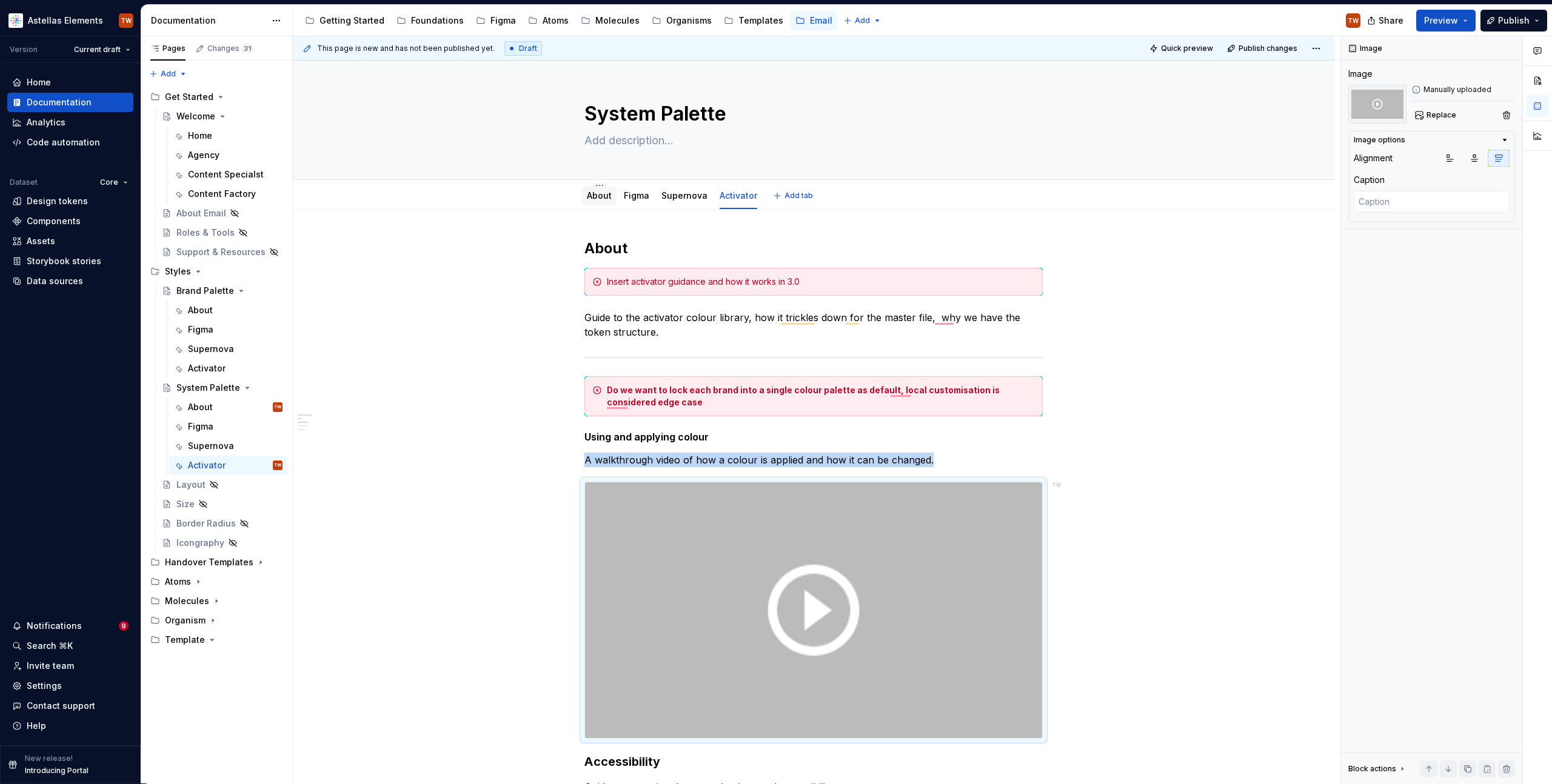
click at [602, 195] on link "About" at bounding box center [599, 196] width 25 height 10
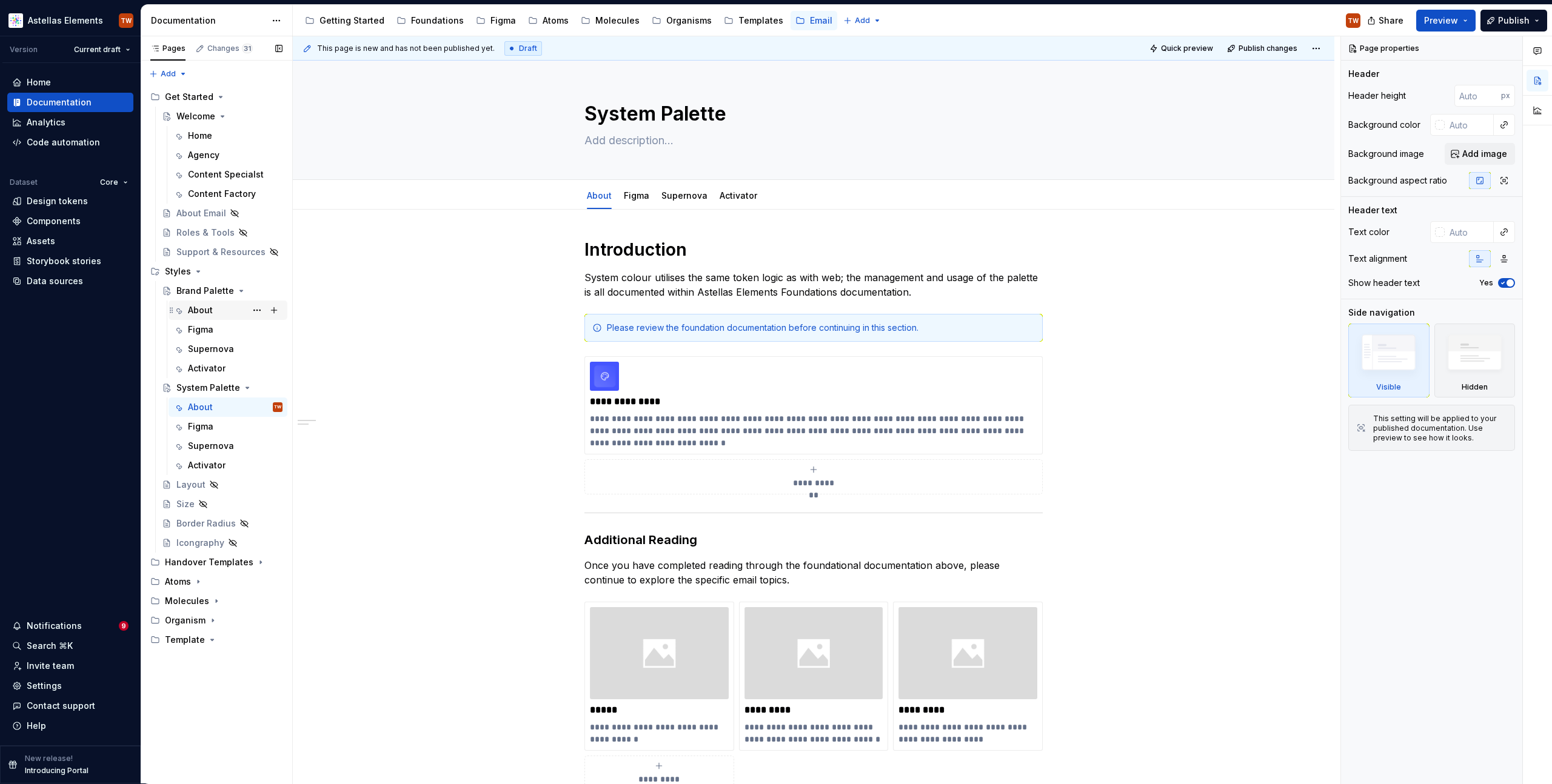
click at [203, 304] on div "About" at bounding box center [200, 310] width 25 height 12
type textarea "*"
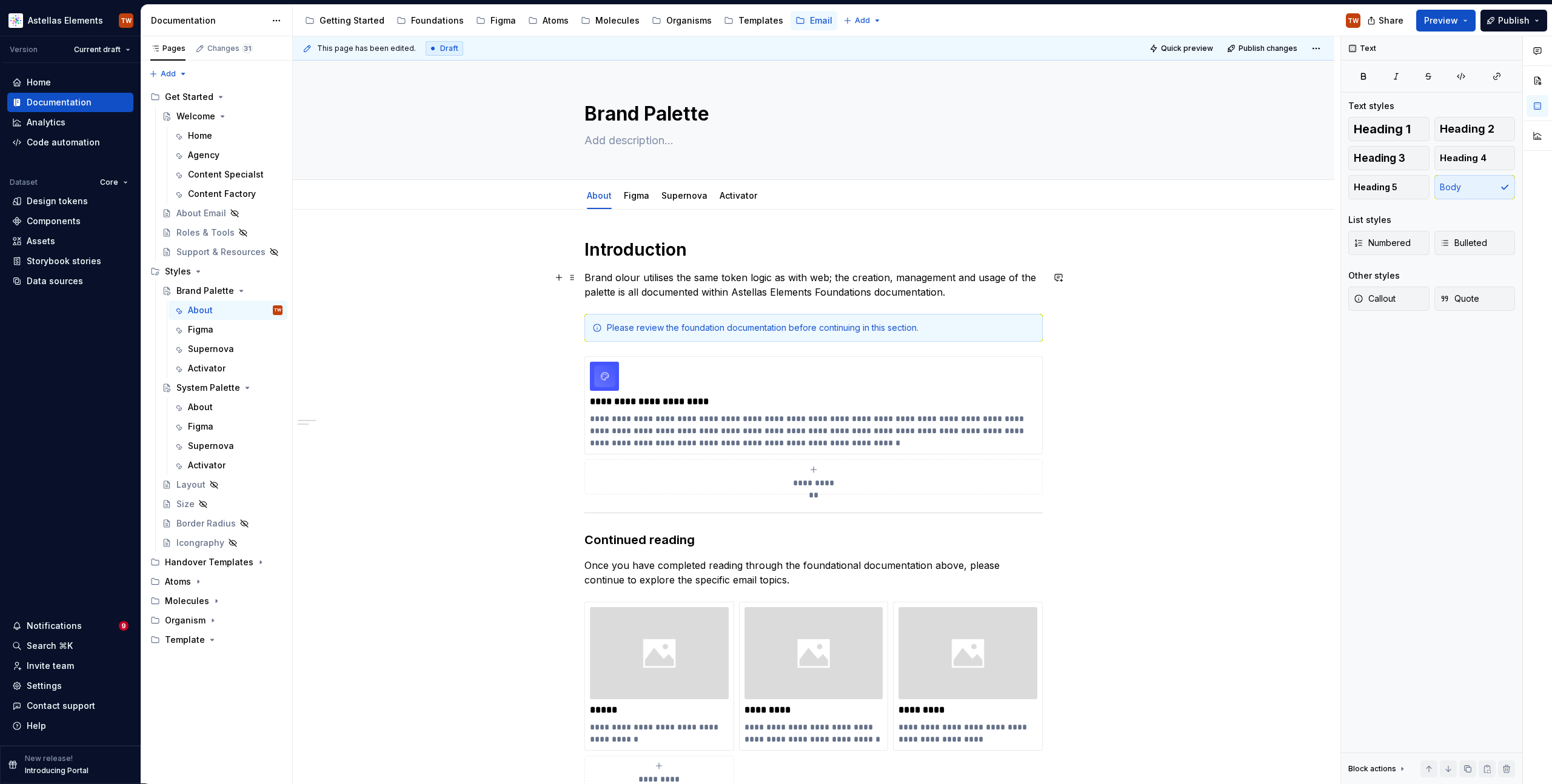
click at [615, 277] on p "Brand olour utilises the same token logic as with web; the creation, management…" at bounding box center [813, 285] width 459 height 29
click at [481, 335] on div "**********" at bounding box center [813, 640] width 1041 height 860
type textarea "*"
